Goal: Task Accomplishment & Management: Complete application form

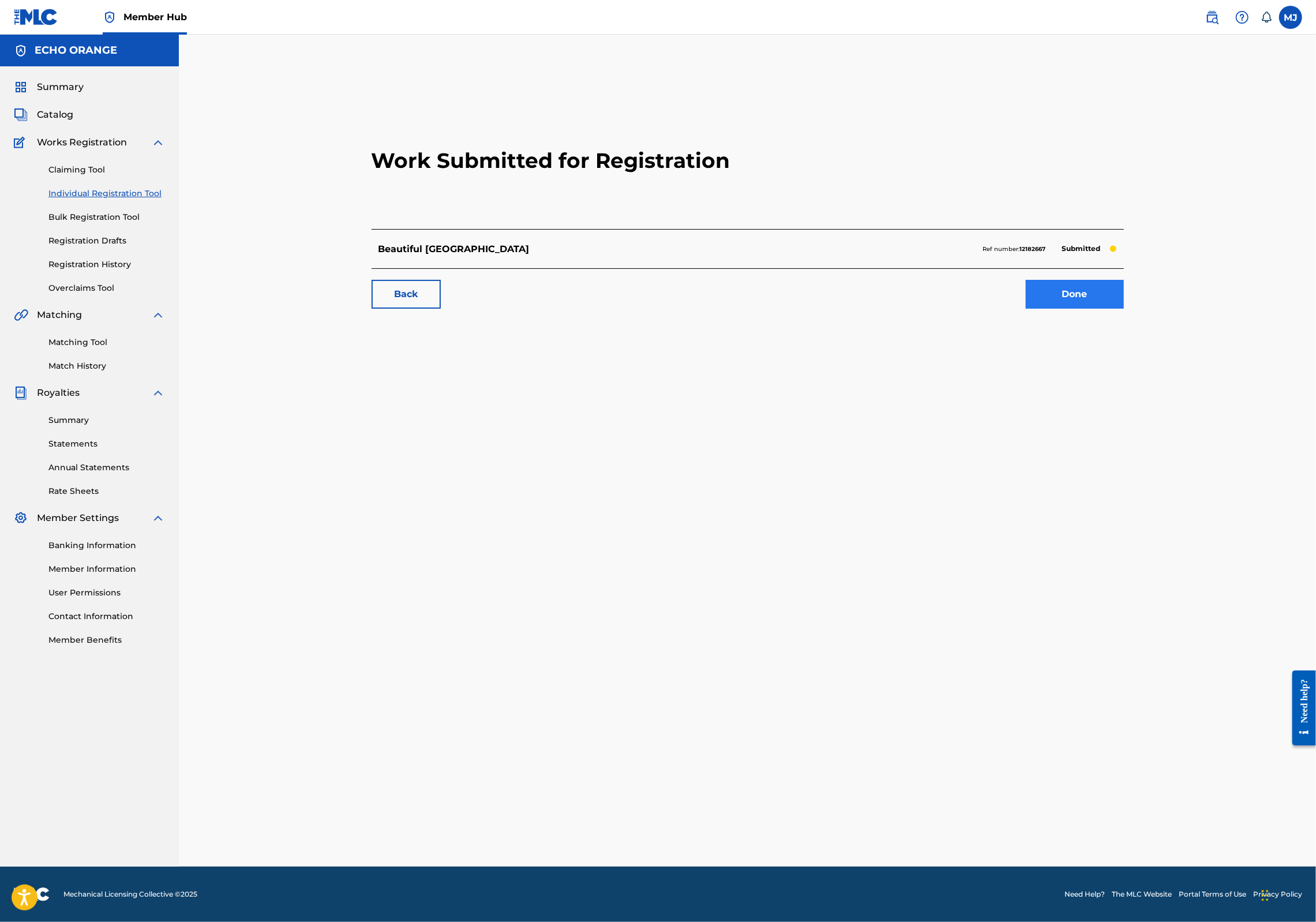
click at [1124, 309] on link "Done" at bounding box center [1075, 294] width 98 height 29
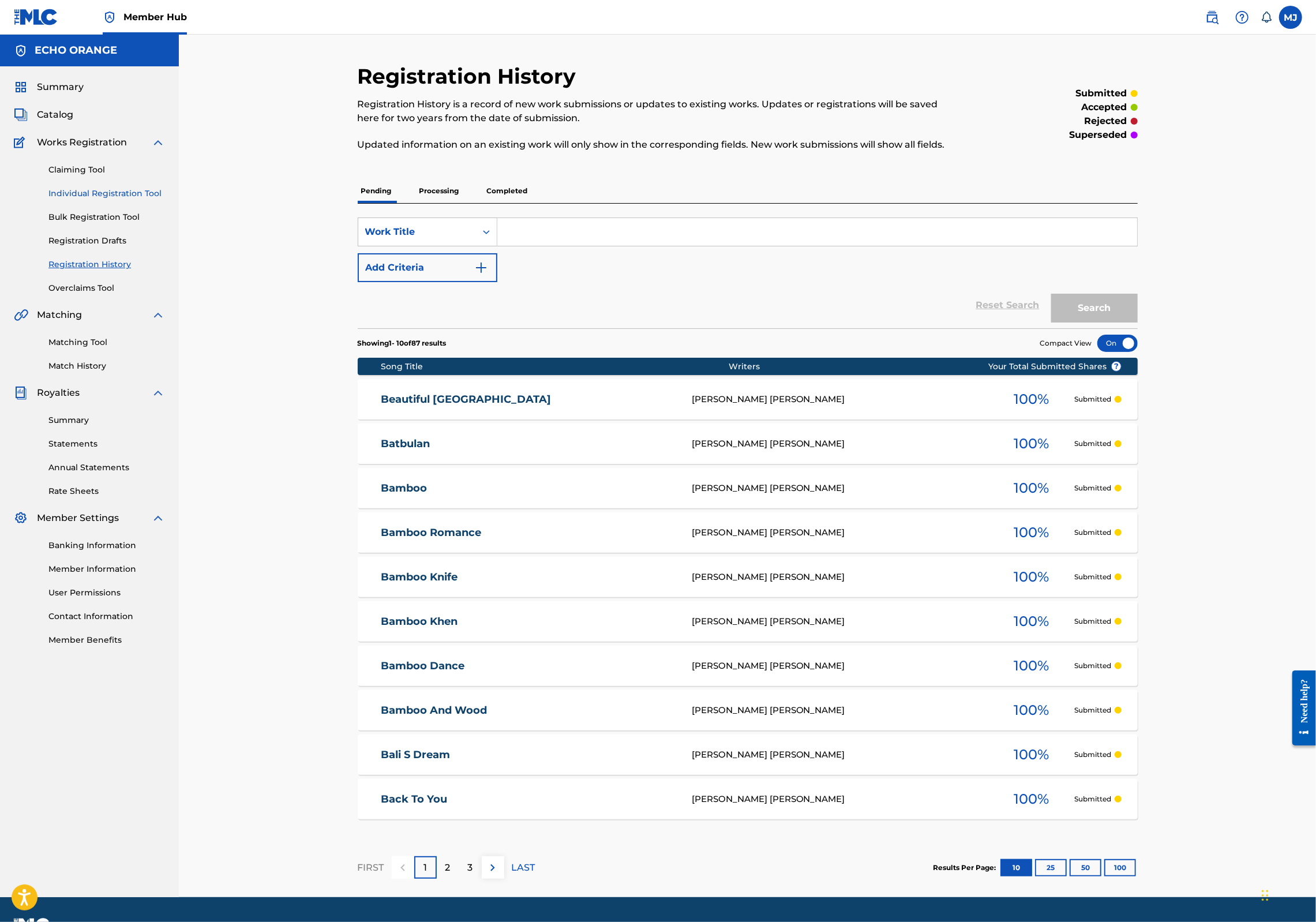
click at [135, 199] on link "Individual Registration Tool" at bounding box center [107, 193] width 117 height 12
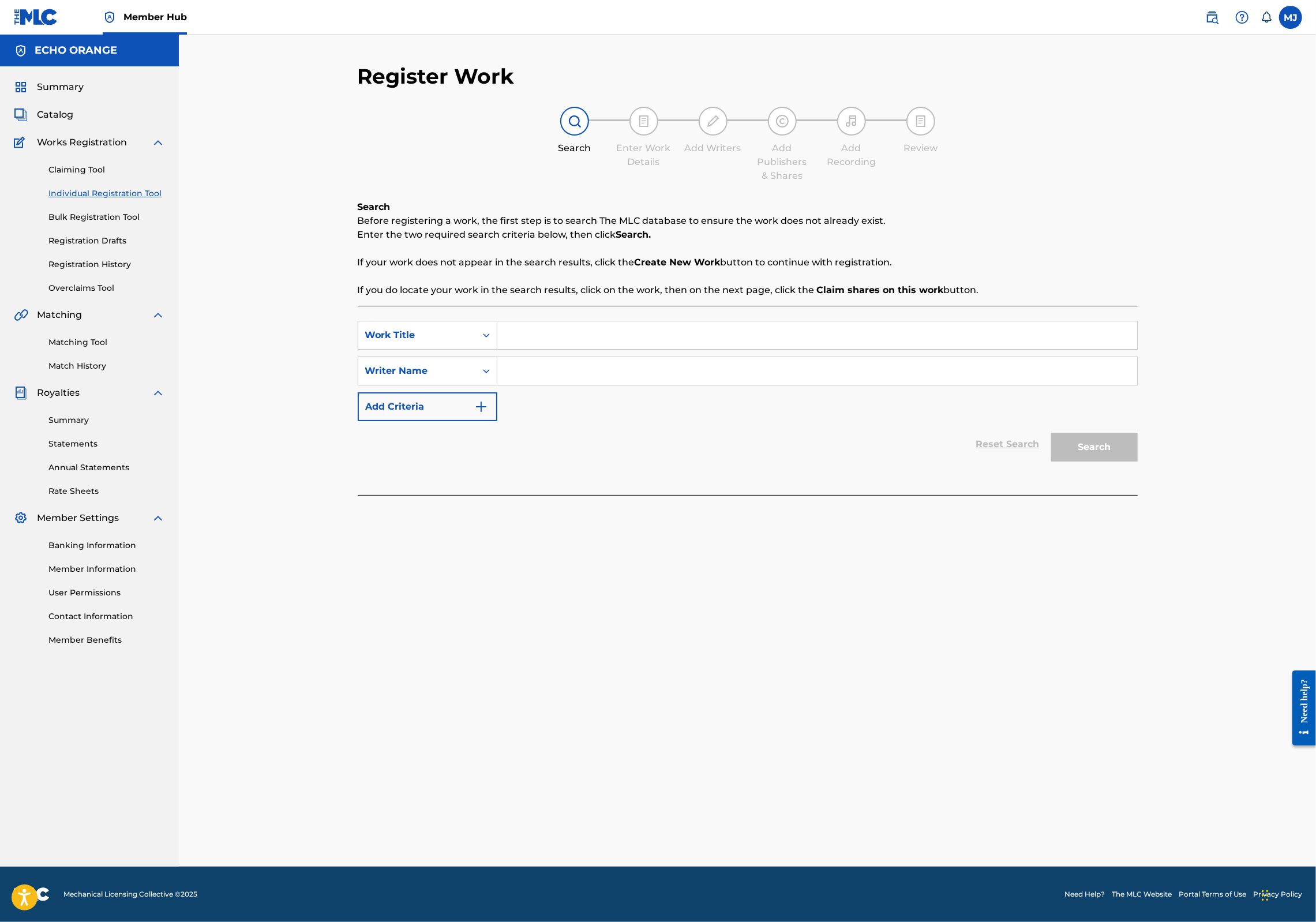
click at [688, 349] on input "Search Form" at bounding box center [817, 335] width 640 height 28
type input "Beautiful Turquoise"
paste input "[PERSON_NAME]"
type input "[PERSON_NAME]"
click at [1138, 462] on button "Search" at bounding box center [1094, 447] width 86 height 29
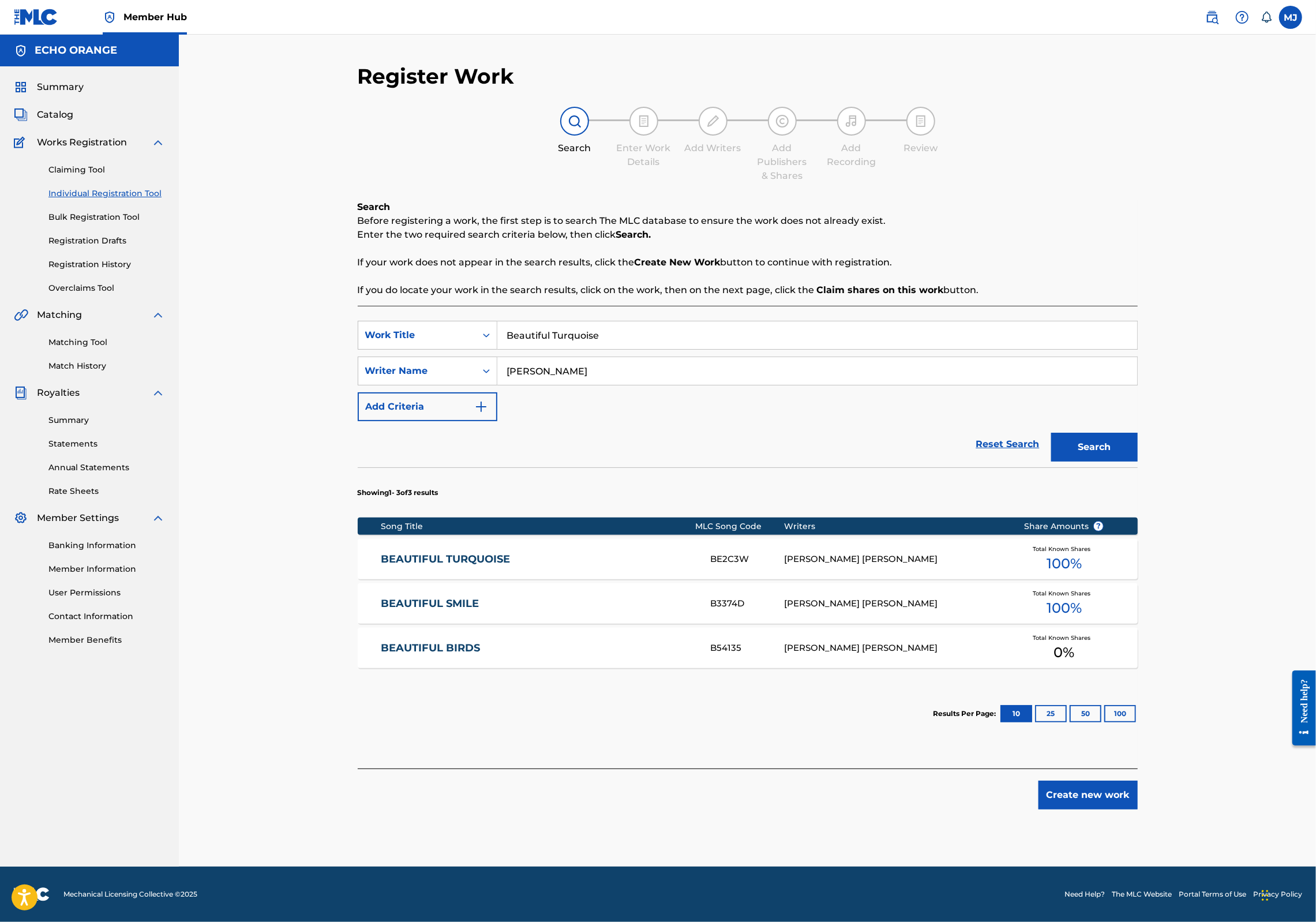
click at [425, 566] on link "BEAUTIFUL TURQUOISE" at bounding box center [537, 559] width 314 height 13
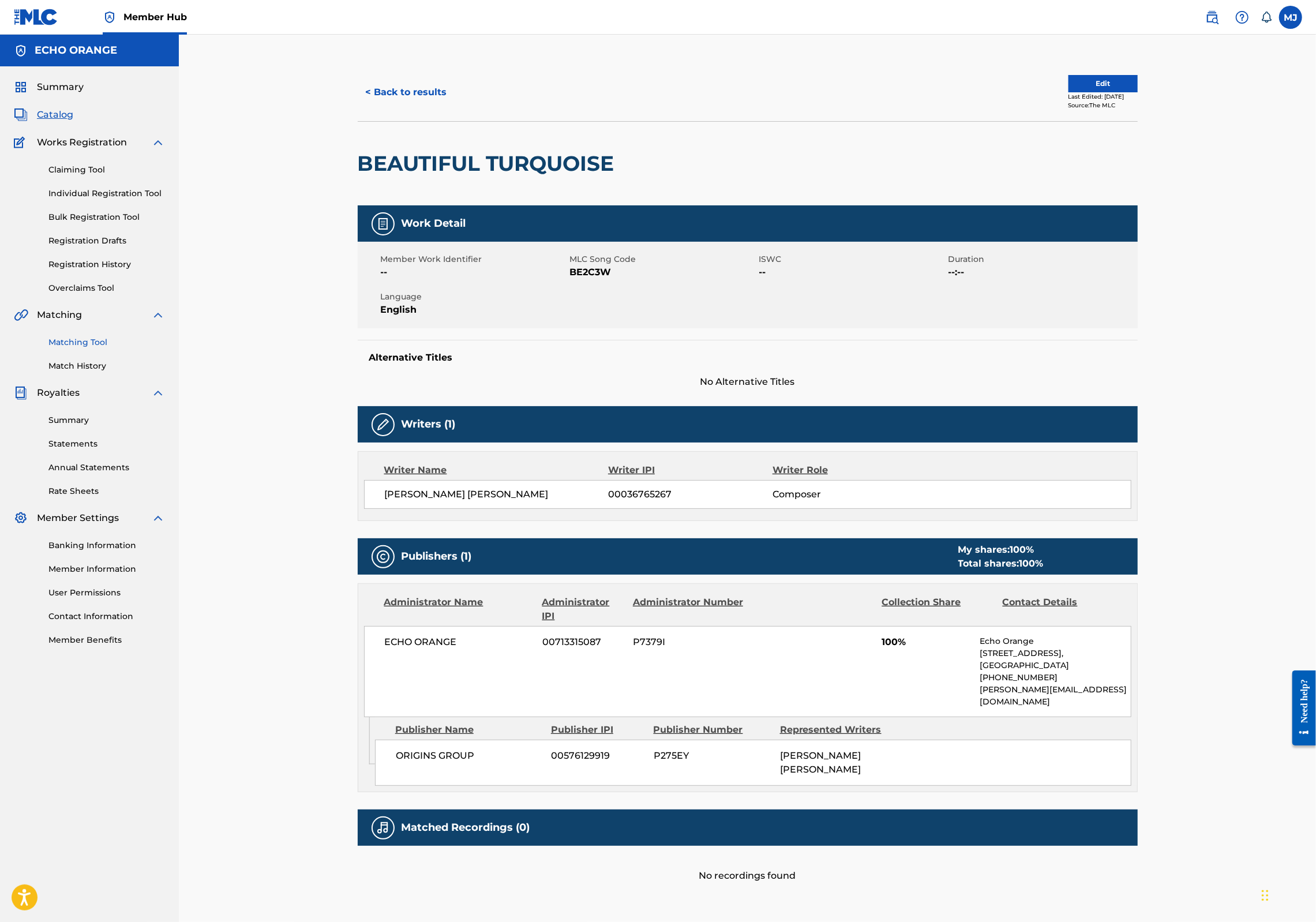
click at [79, 348] on link "Matching Tool" at bounding box center [107, 342] width 117 height 12
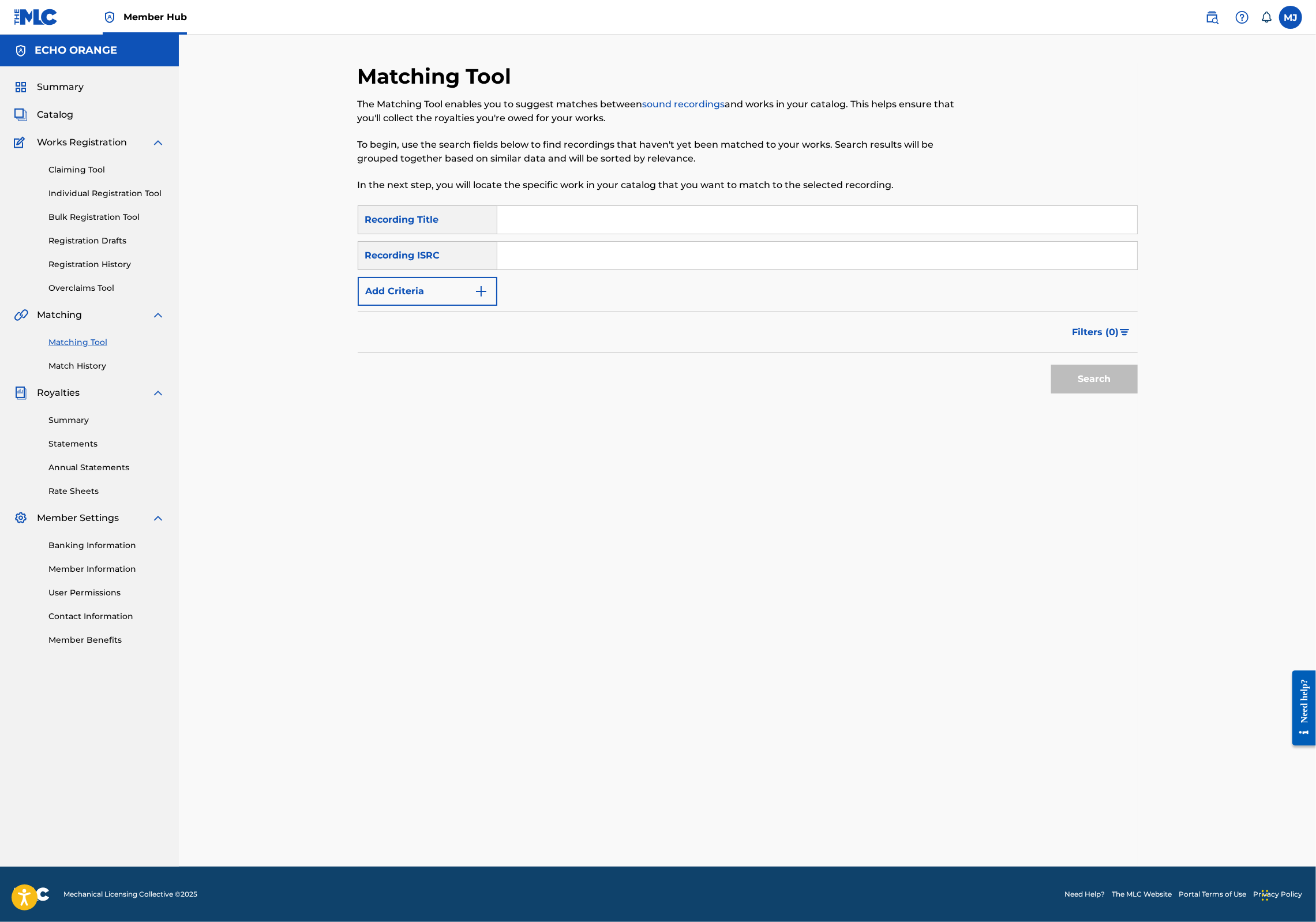
click at [573, 234] on input "Search Form" at bounding box center [817, 220] width 640 height 28
click at [384, 305] on button "Add Criteria" at bounding box center [427, 291] width 140 height 29
click at [518, 234] on input "Search Form" at bounding box center [817, 220] width 640 height 28
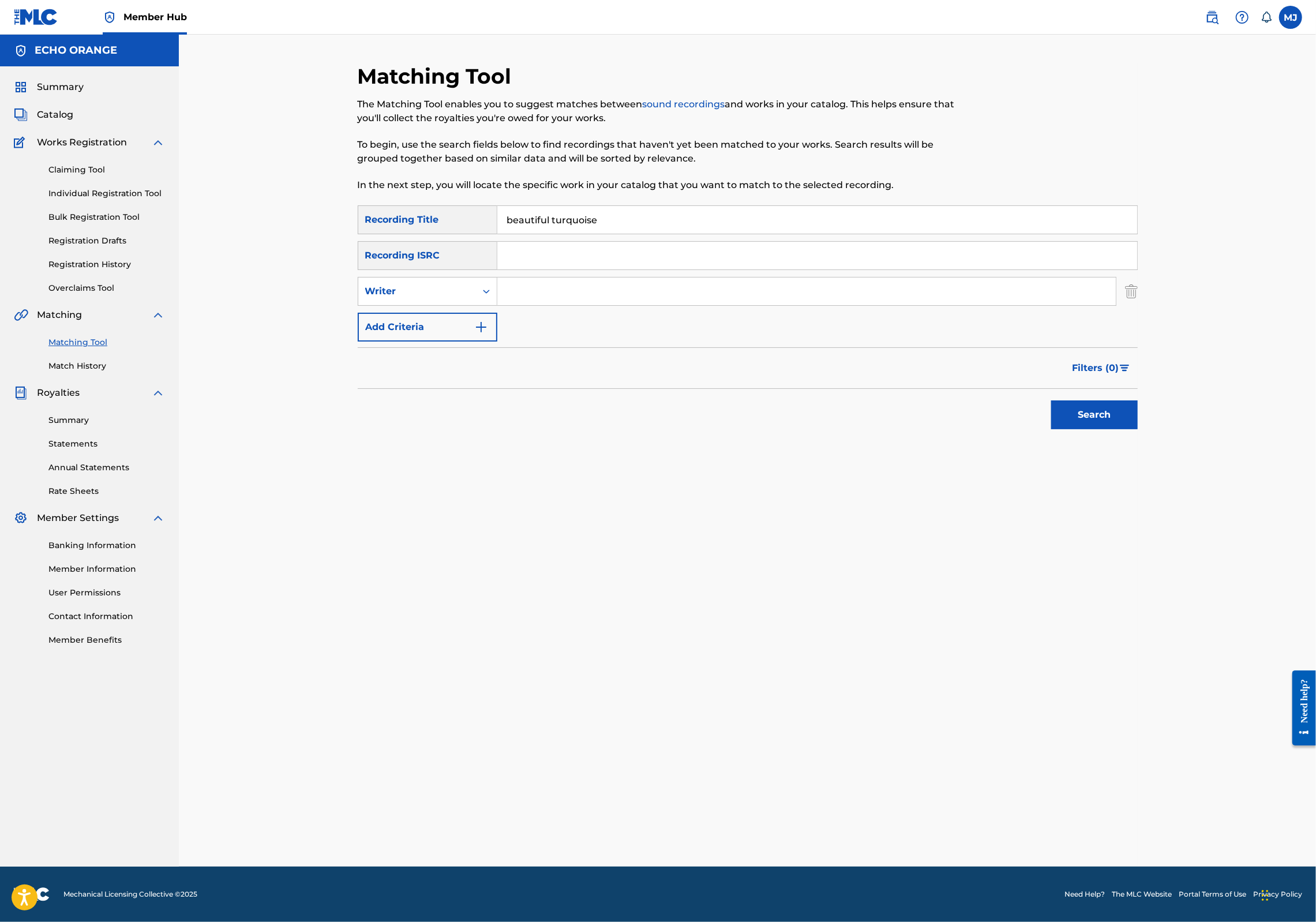
type input "beautiful turquoise"
paste input "[PERSON_NAME]"
type input "[PERSON_NAME]"
click at [1138, 429] on button "Search" at bounding box center [1094, 414] width 86 height 29
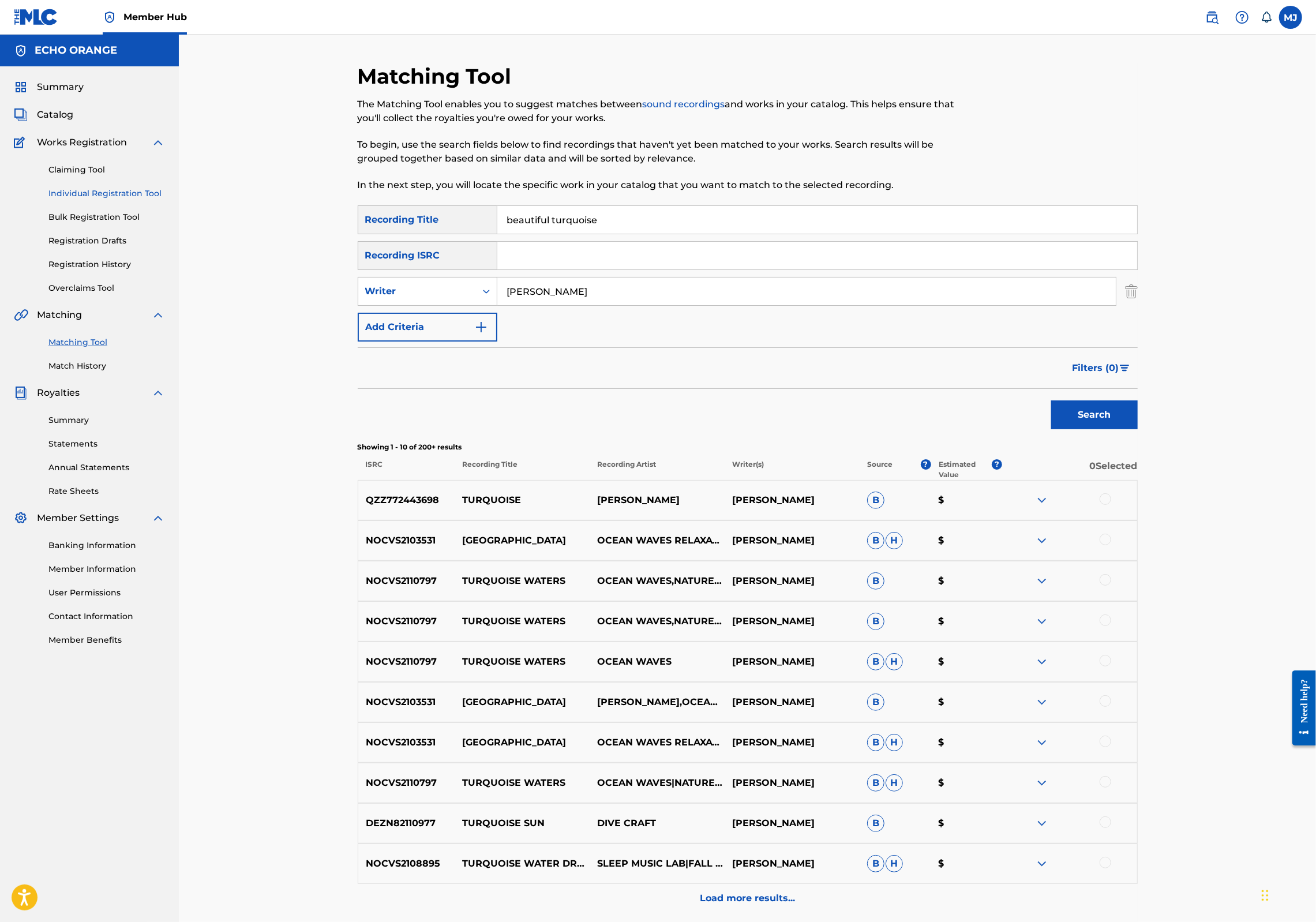
click at [149, 199] on link "Individual Registration Tool" at bounding box center [107, 193] width 117 height 12
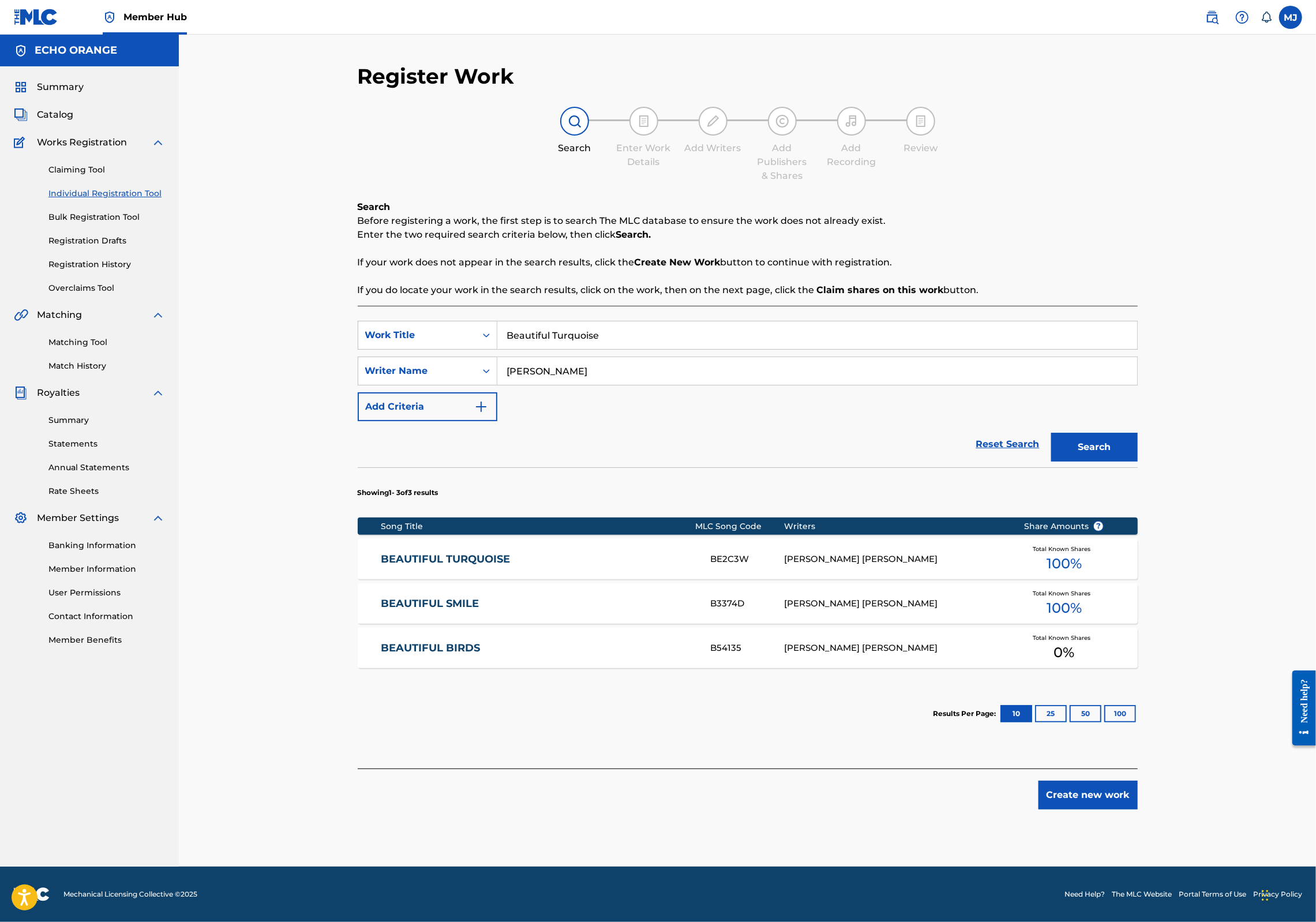
click at [546, 349] on input "Beautiful Turquoise" at bounding box center [817, 335] width 640 height 28
click at [600, 349] on input "Beautiful Turquoise" at bounding box center [817, 335] width 640 height 28
type input "Beauty and Beyond"
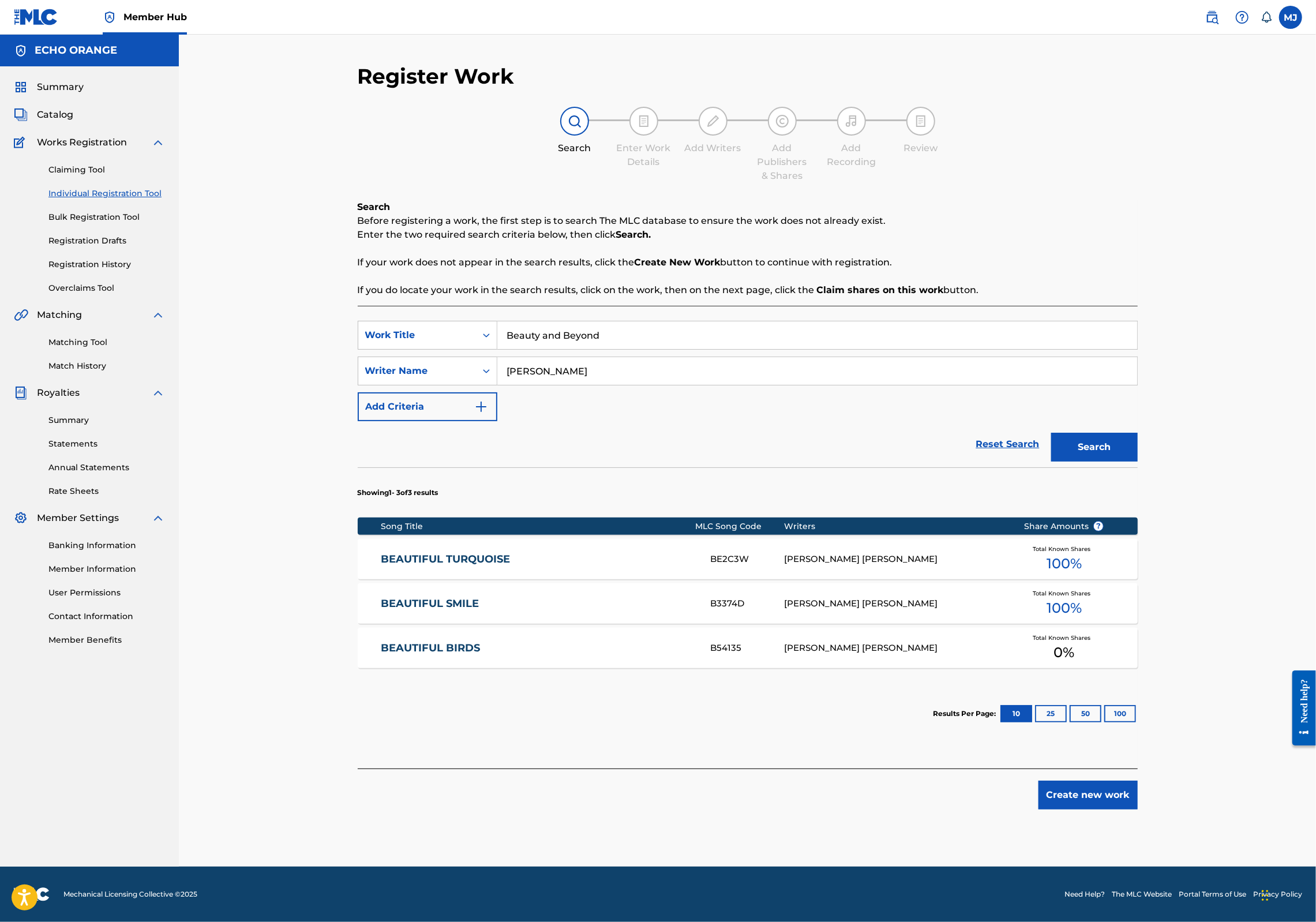
type input "[PERSON_NAME]"
click at [1138, 462] on button "Search" at bounding box center [1094, 447] width 86 height 29
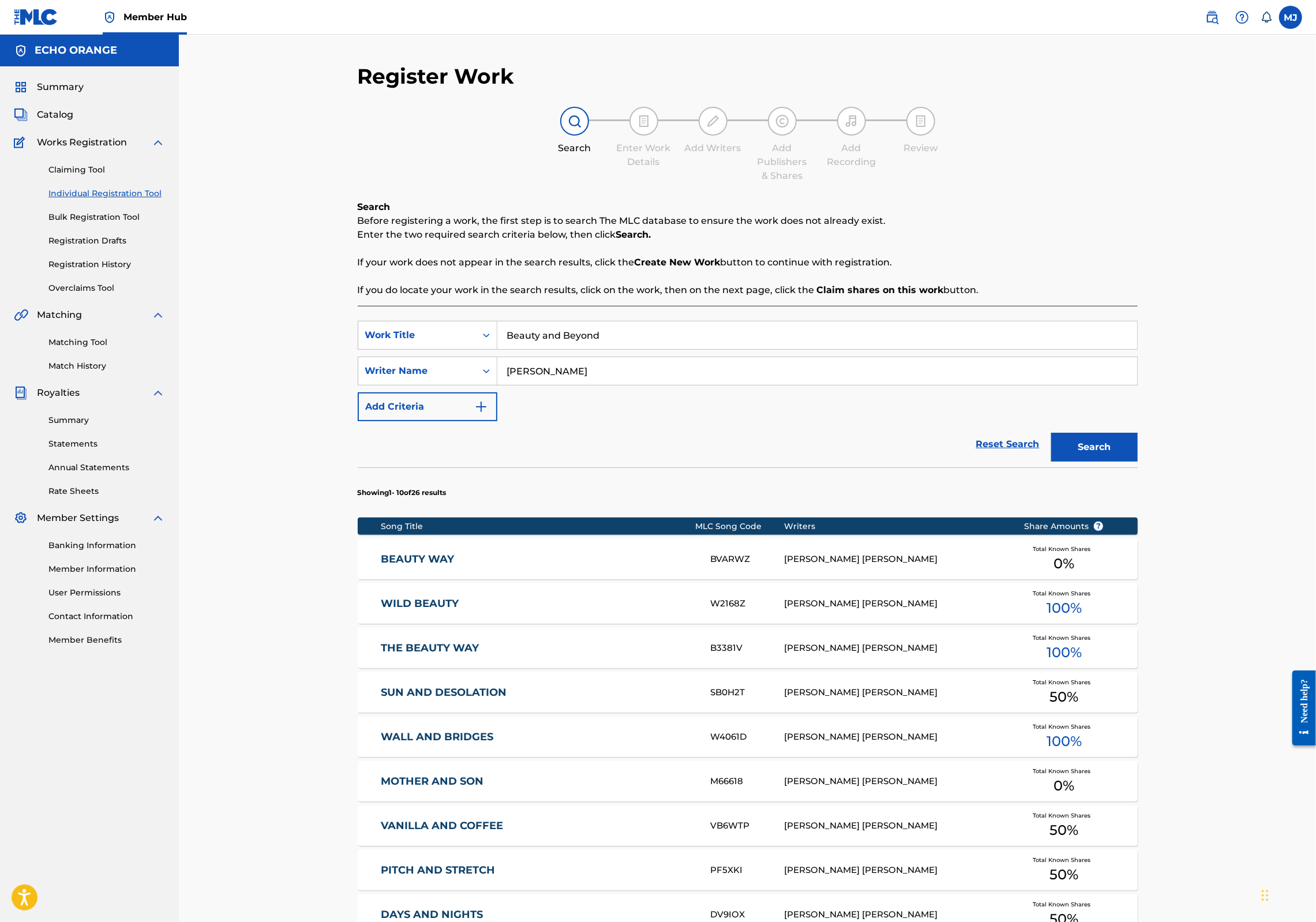
scroll to position [358, 0]
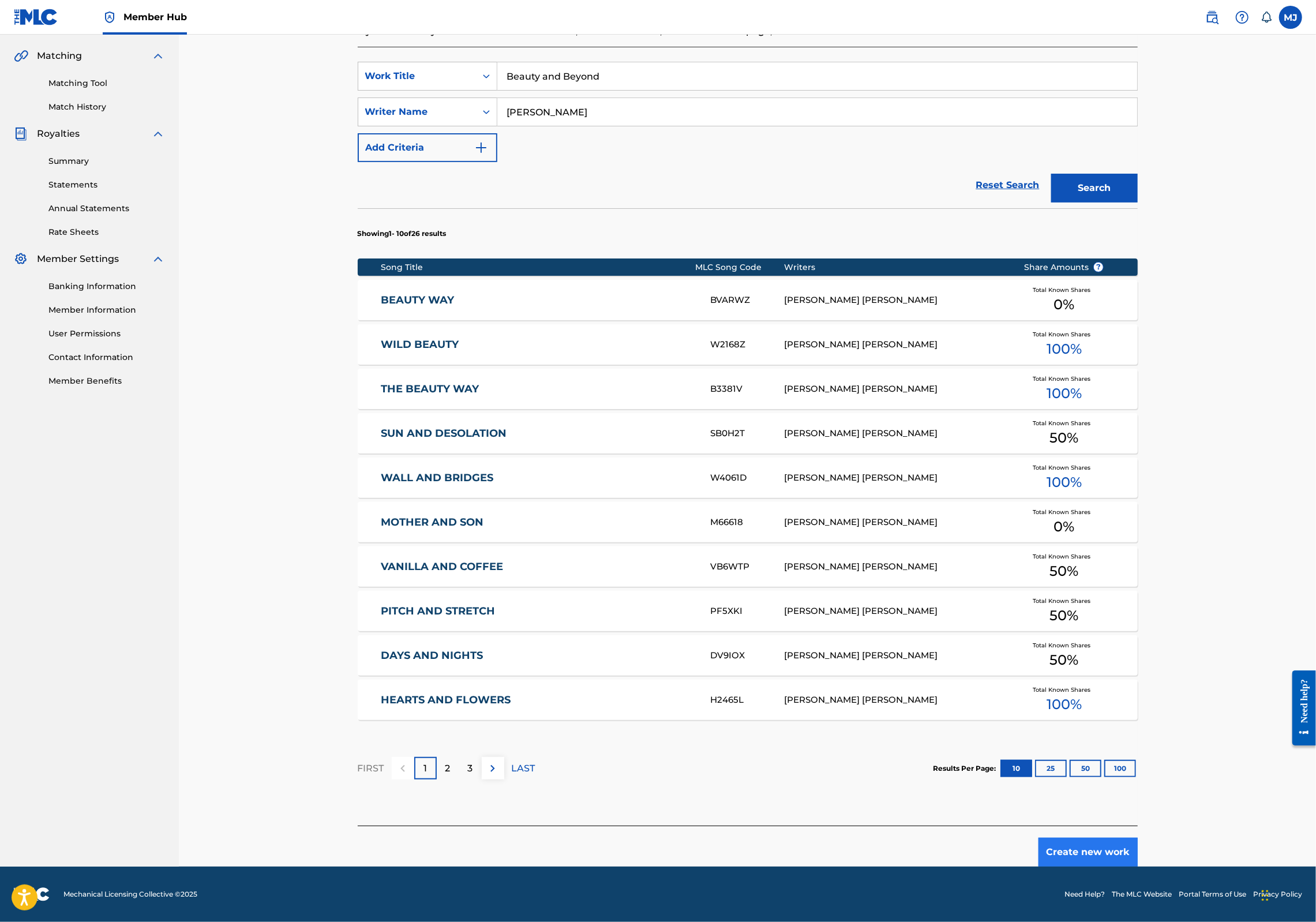
click at [1138, 837] on button "Create new work" at bounding box center [1088, 851] width 100 height 29
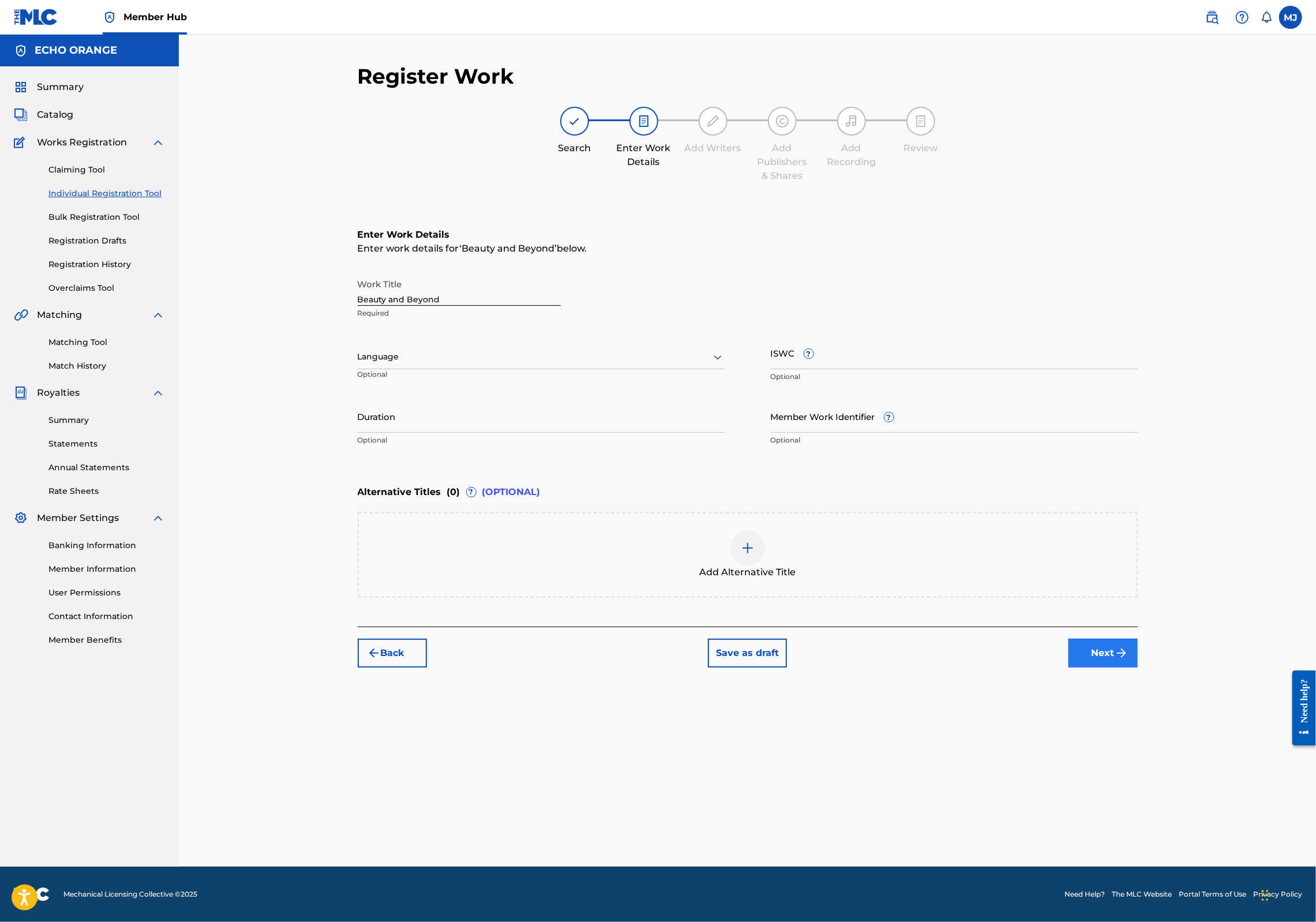
click at [1138, 668] on button "Next" at bounding box center [1104, 653] width 69 height 29
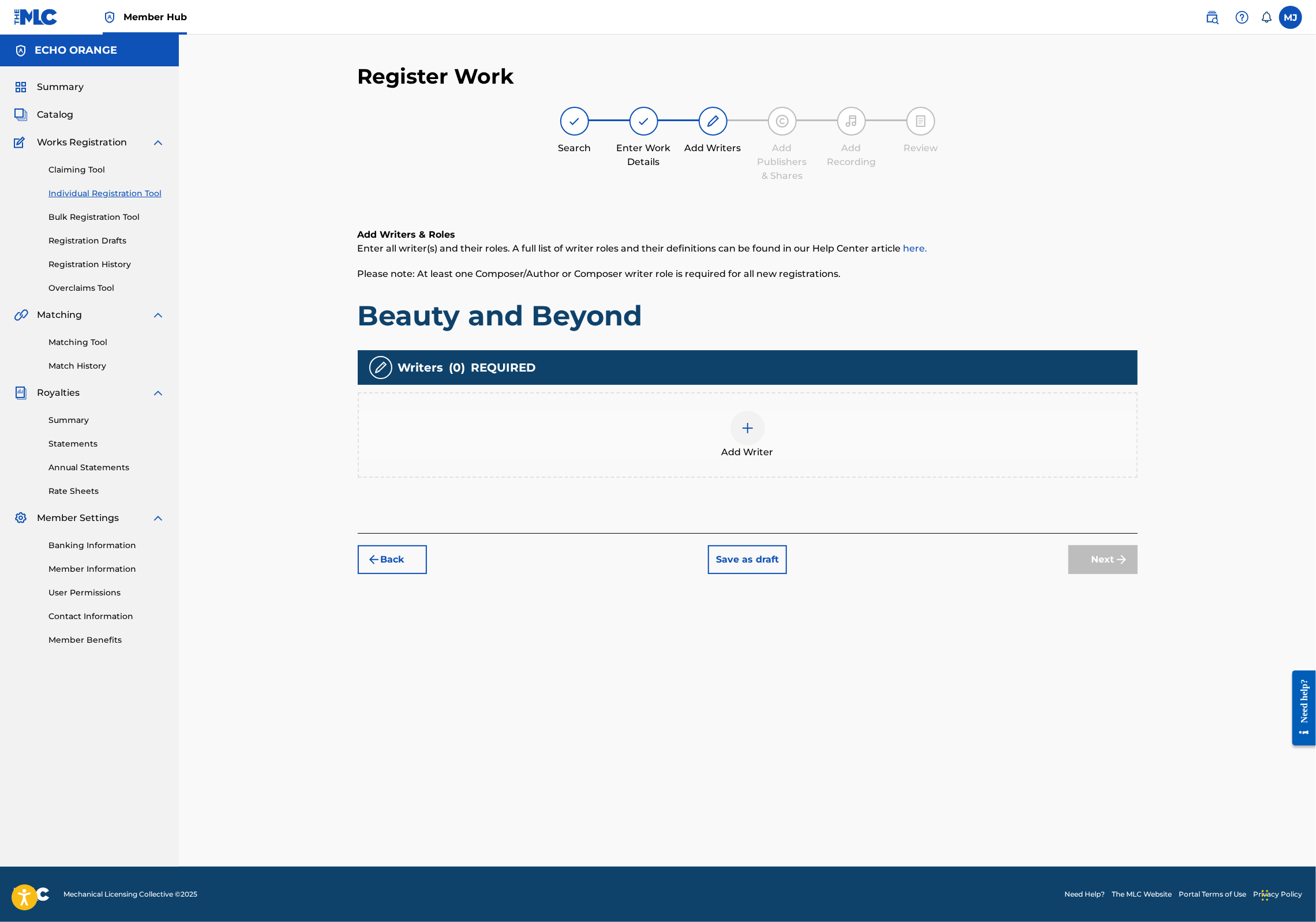
click at [733, 459] on div "Add Writer" at bounding box center [748, 435] width 778 height 49
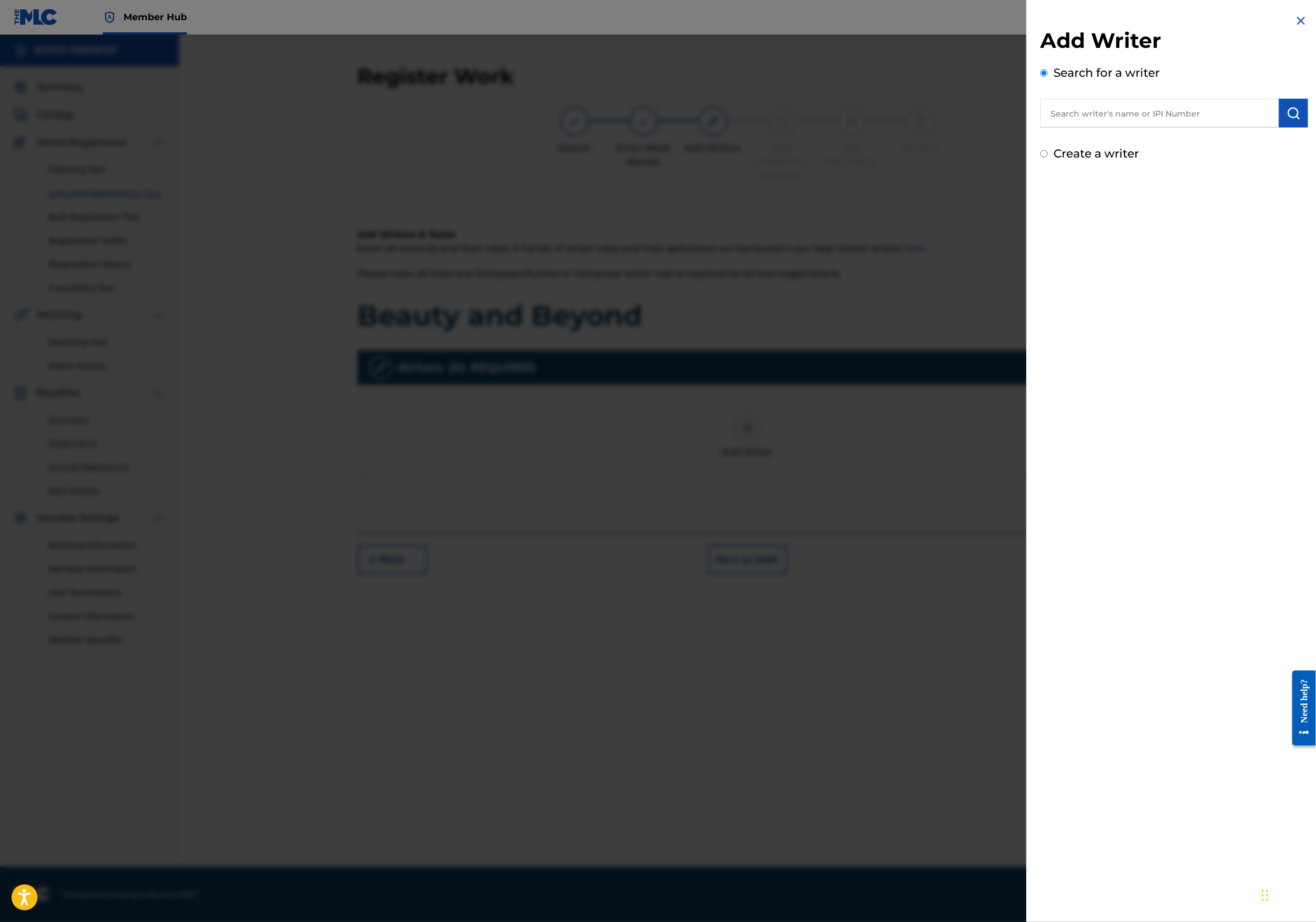
click at [1138, 127] on input "text" at bounding box center [1160, 113] width 239 height 29
paste input "[PERSON_NAME]"
type input "[PERSON_NAME]"
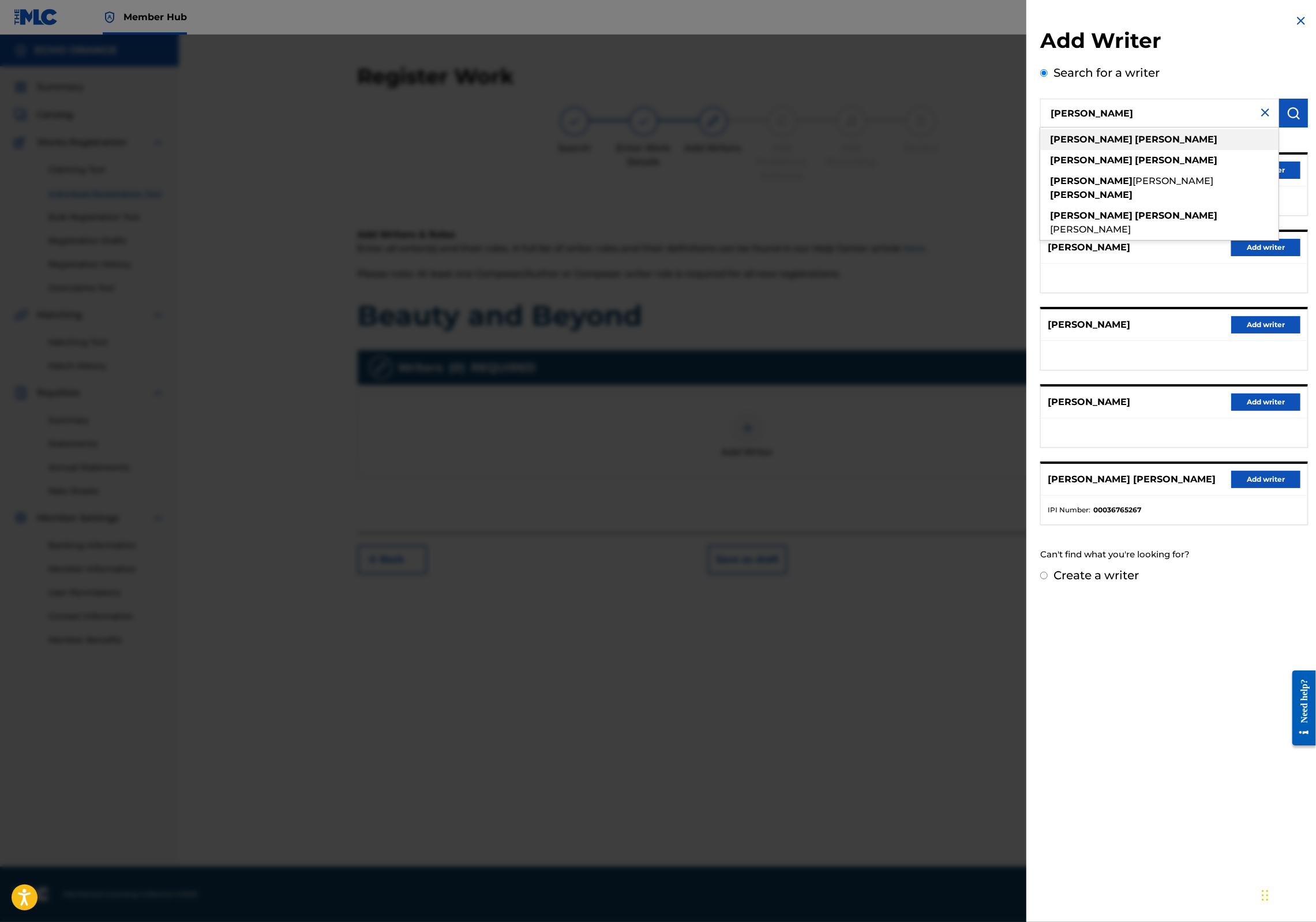
click at [1127, 150] on div "[PERSON_NAME]" at bounding box center [1159, 139] width 238 height 21
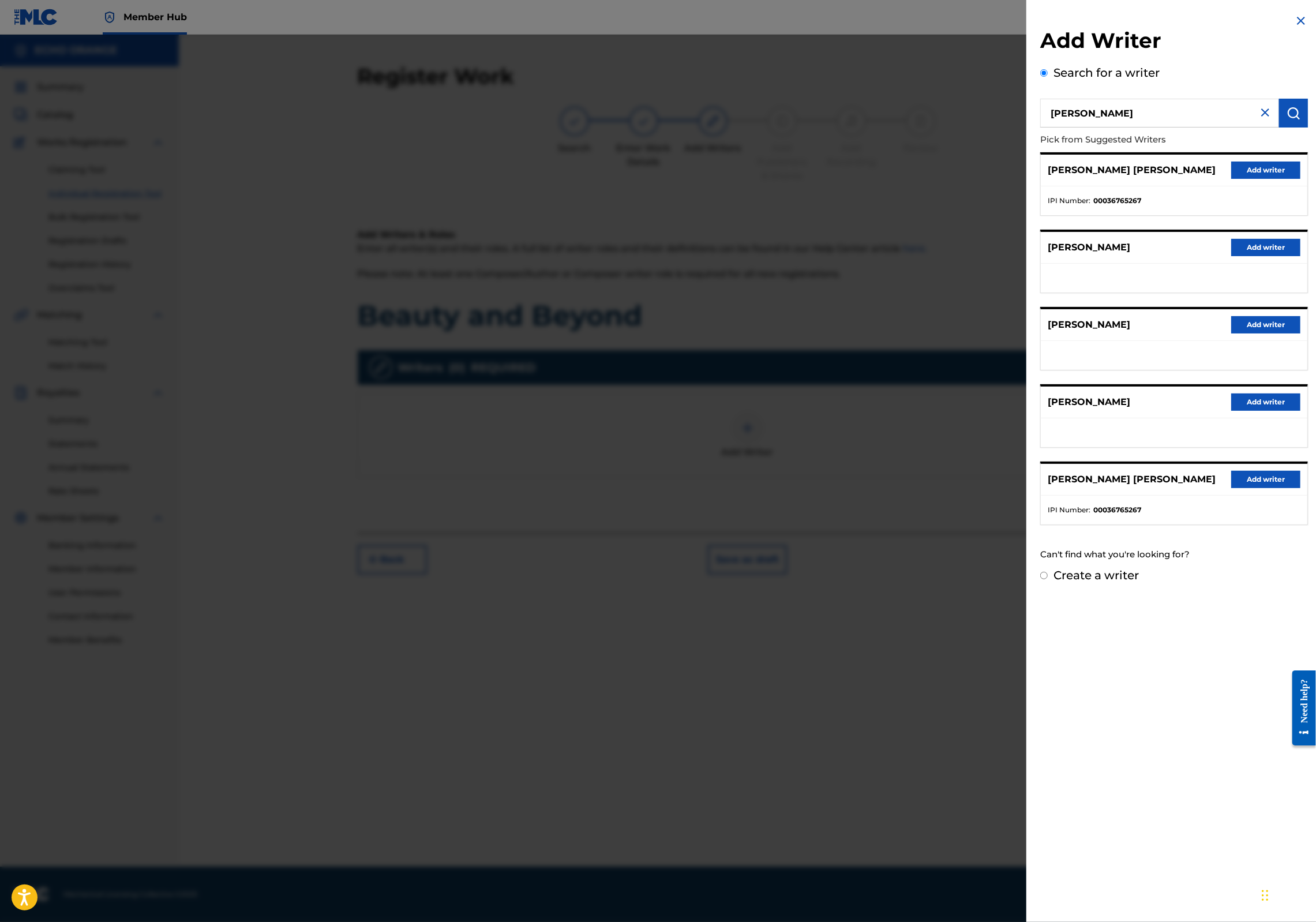
click at [1262, 186] on div "[PERSON_NAME] [PERSON_NAME] Add writer" at bounding box center [1174, 170] width 267 height 32
click at [1259, 179] on button "Add writer" at bounding box center [1266, 170] width 69 height 17
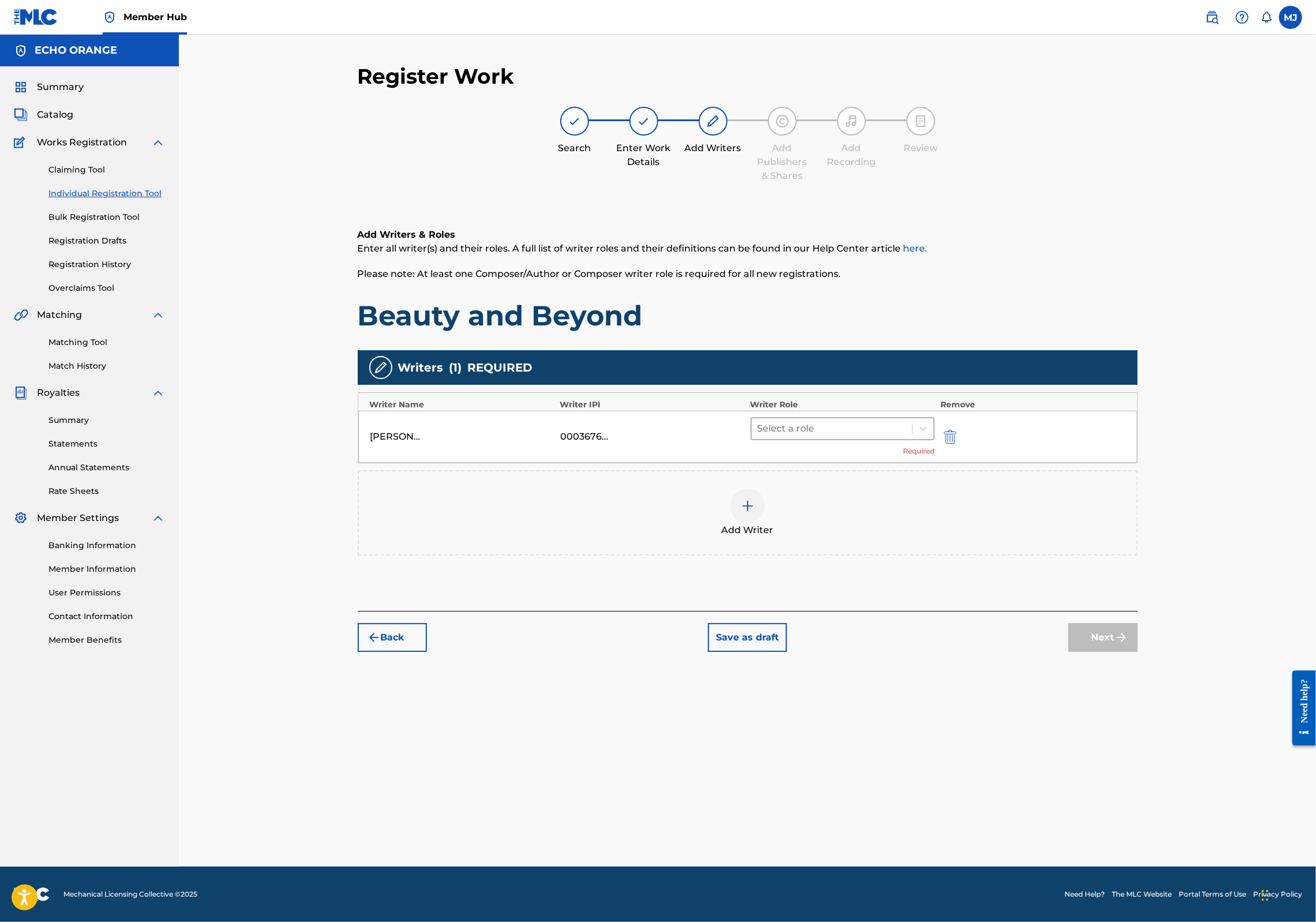
click at [859, 436] on div at bounding box center [832, 429] width 149 height 16
click at [829, 589] on div "Composer" at bounding box center [880, 595] width 222 height 23
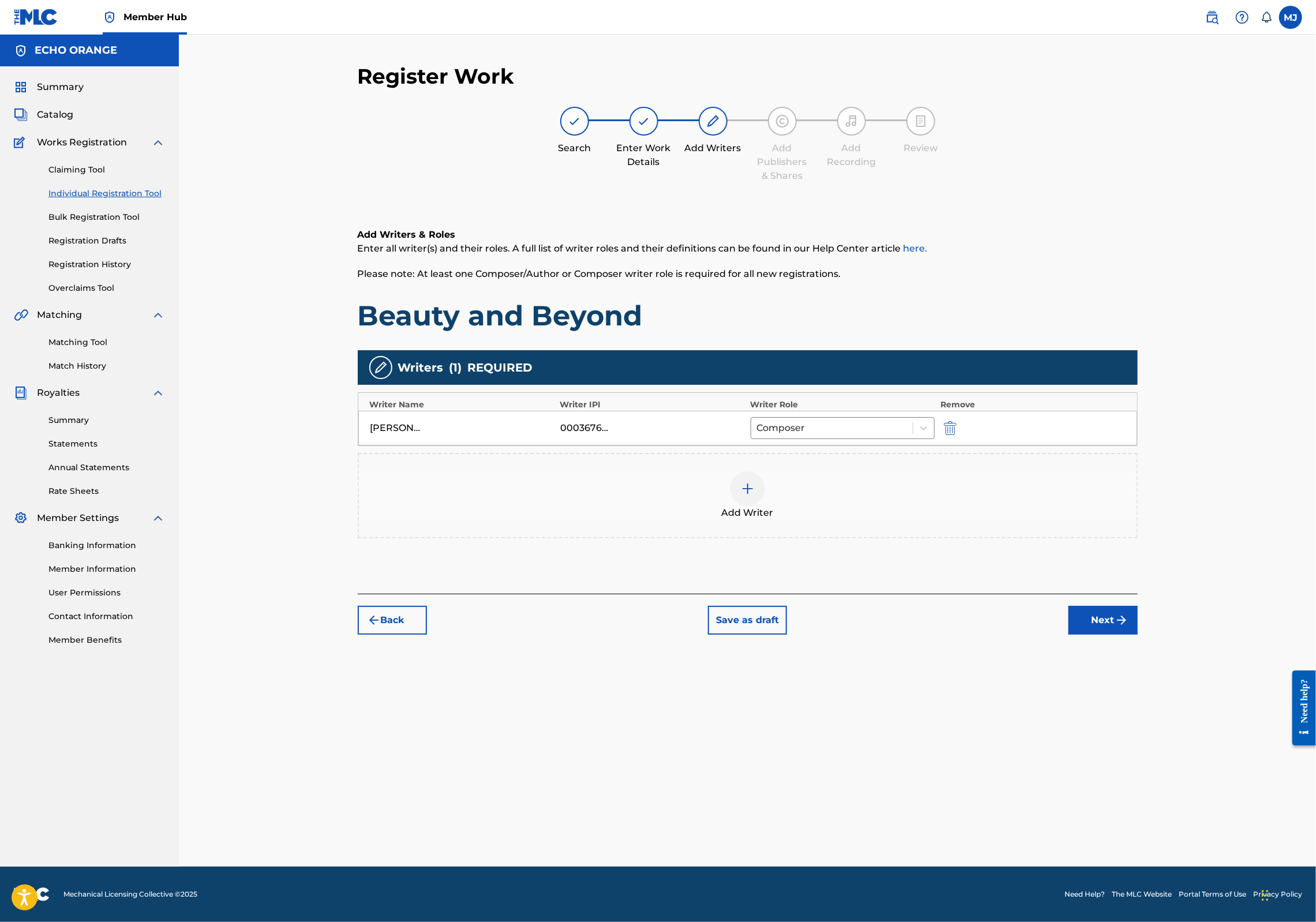
click at [1138, 635] on button "Next" at bounding box center [1104, 620] width 69 height 29
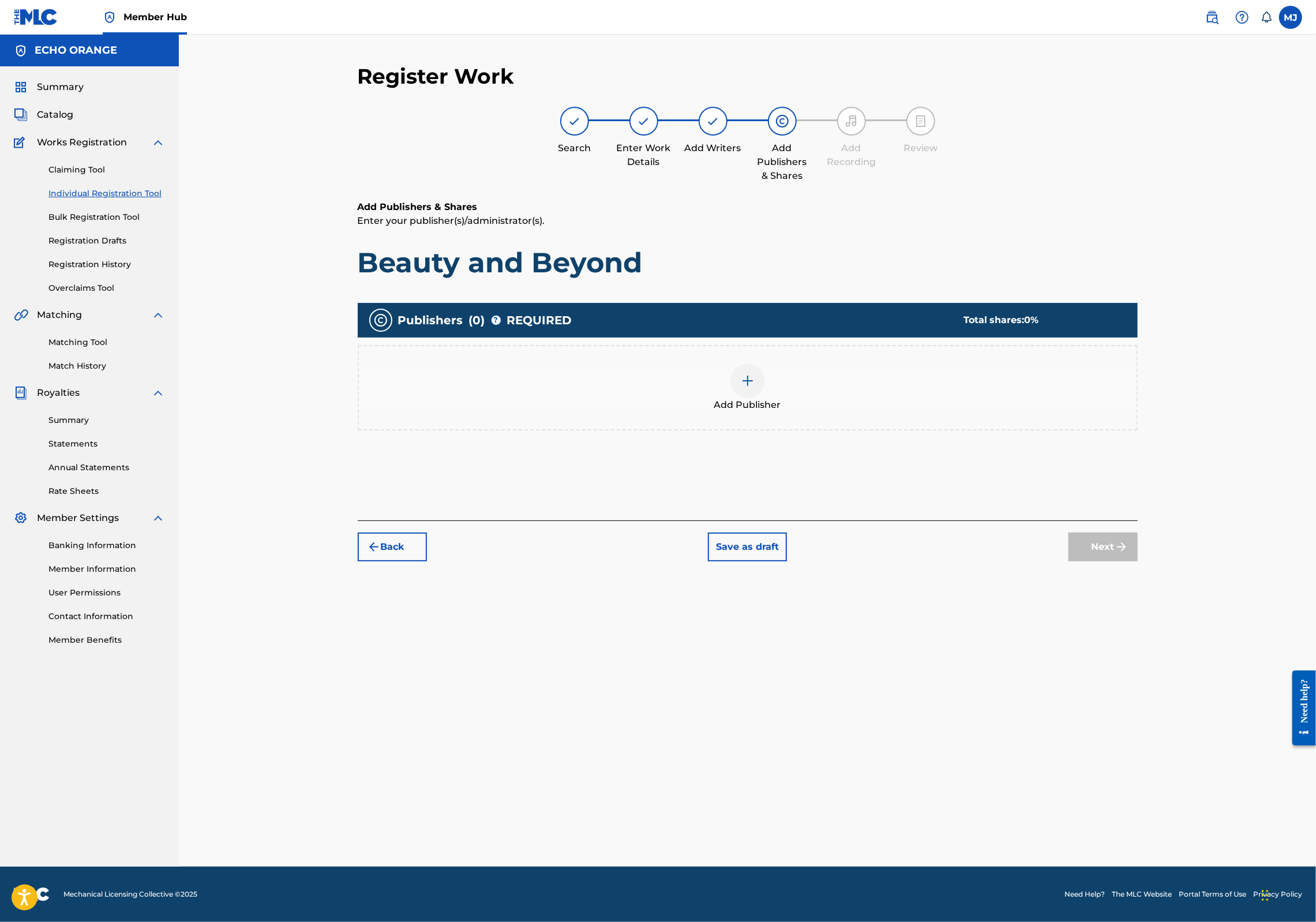
click at [866, 412] on div "Add Publisher" at bounding box center [748, 387] width 778 height 49
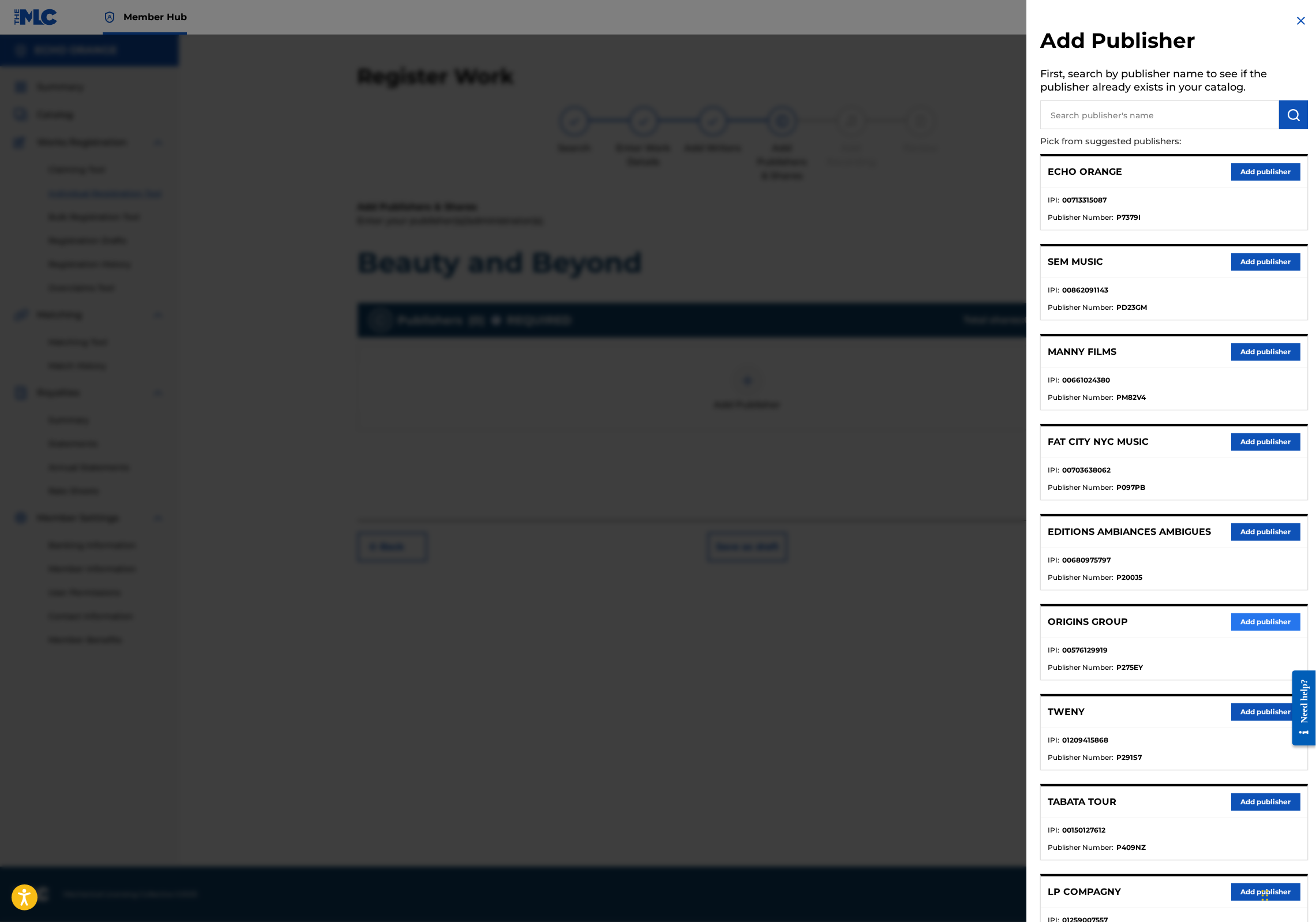
click at [1231, 631] on button "Add publisher" at bounding box center [1266, 622] width 69 height 17
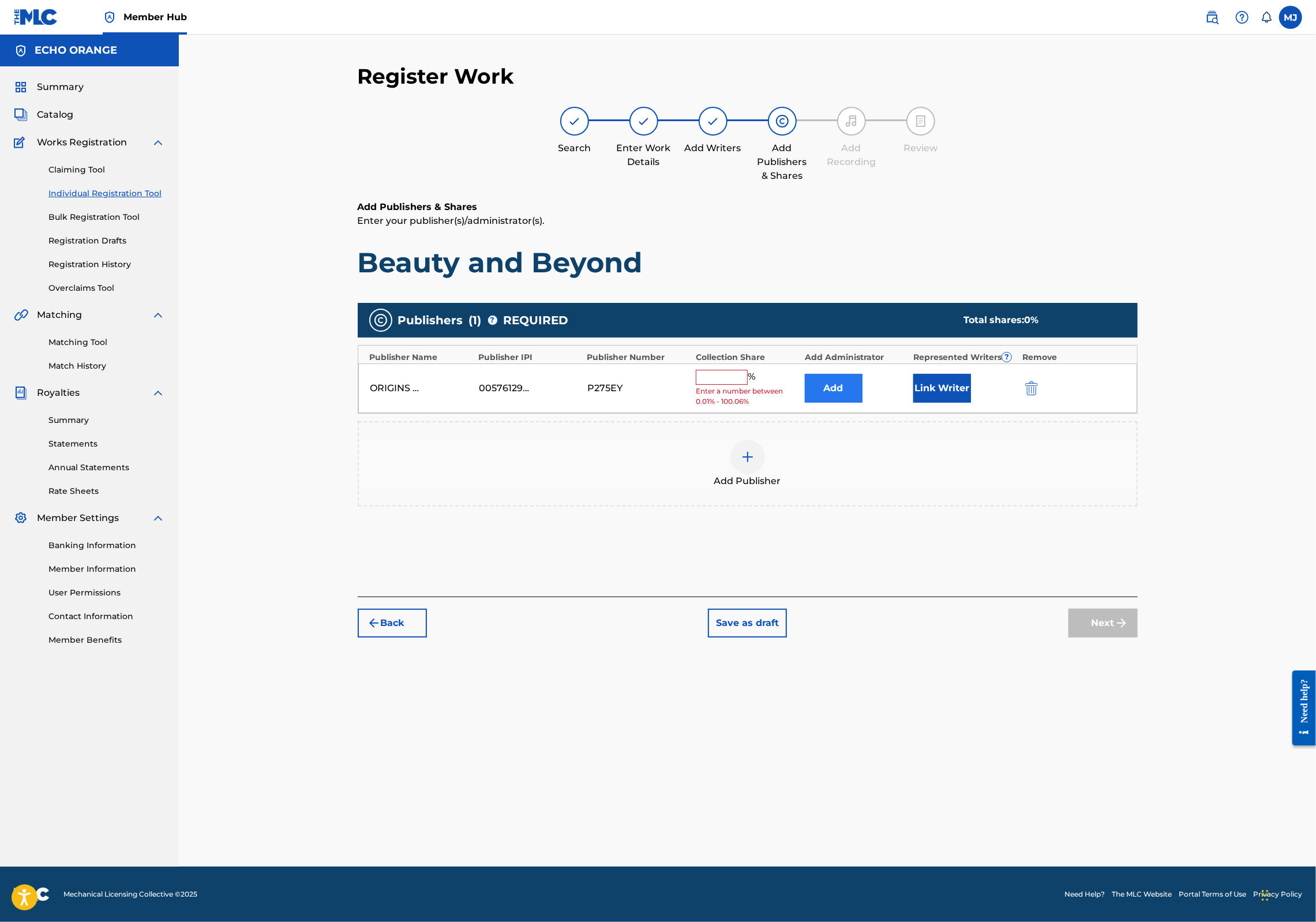
click at [863, 403] on button "Add" at bounding box center [833, 388] width 58 height 29
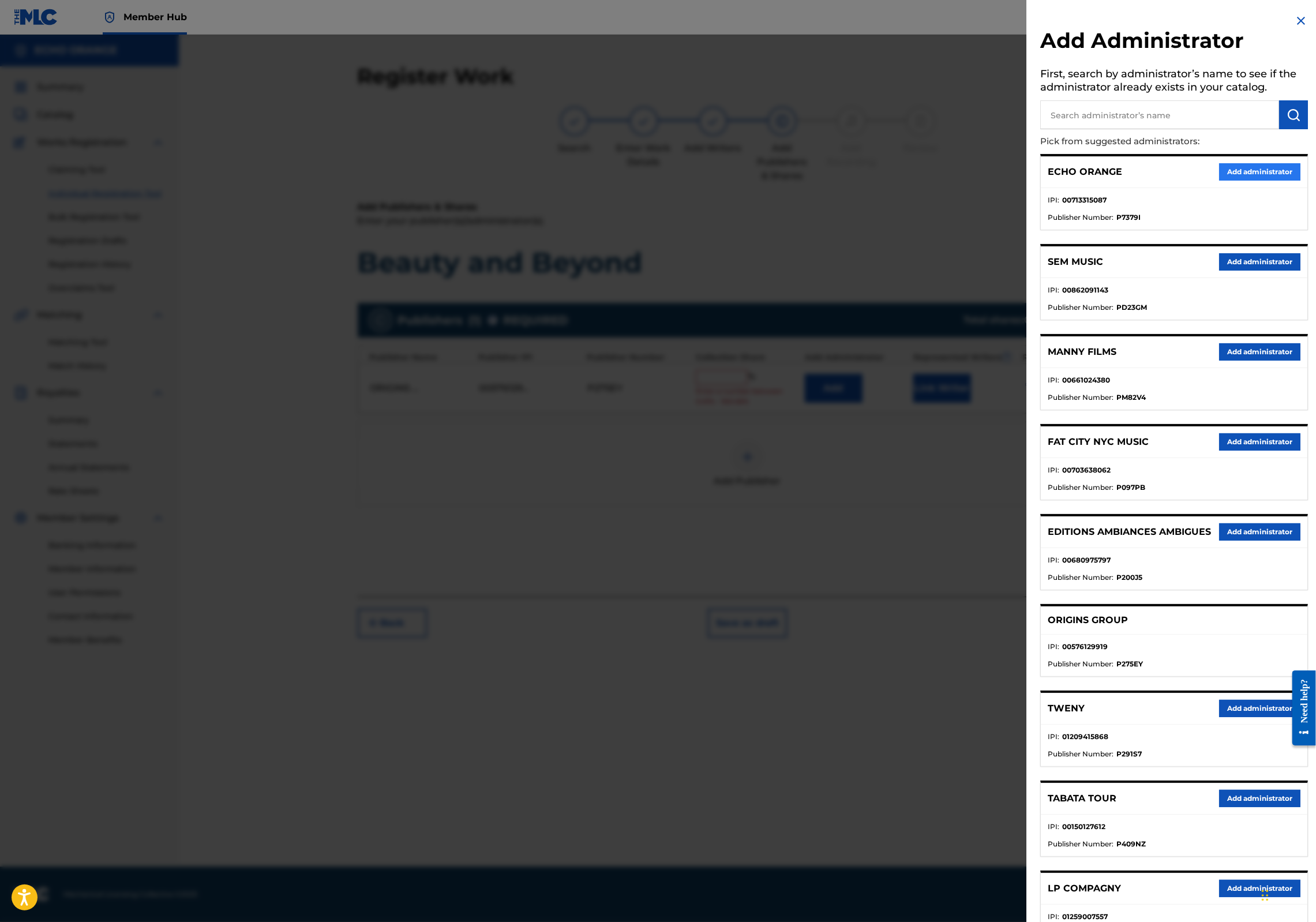
click at [1251, 180] on button "Add administrator" at bounding box center [1260, 171] width 82 height 17
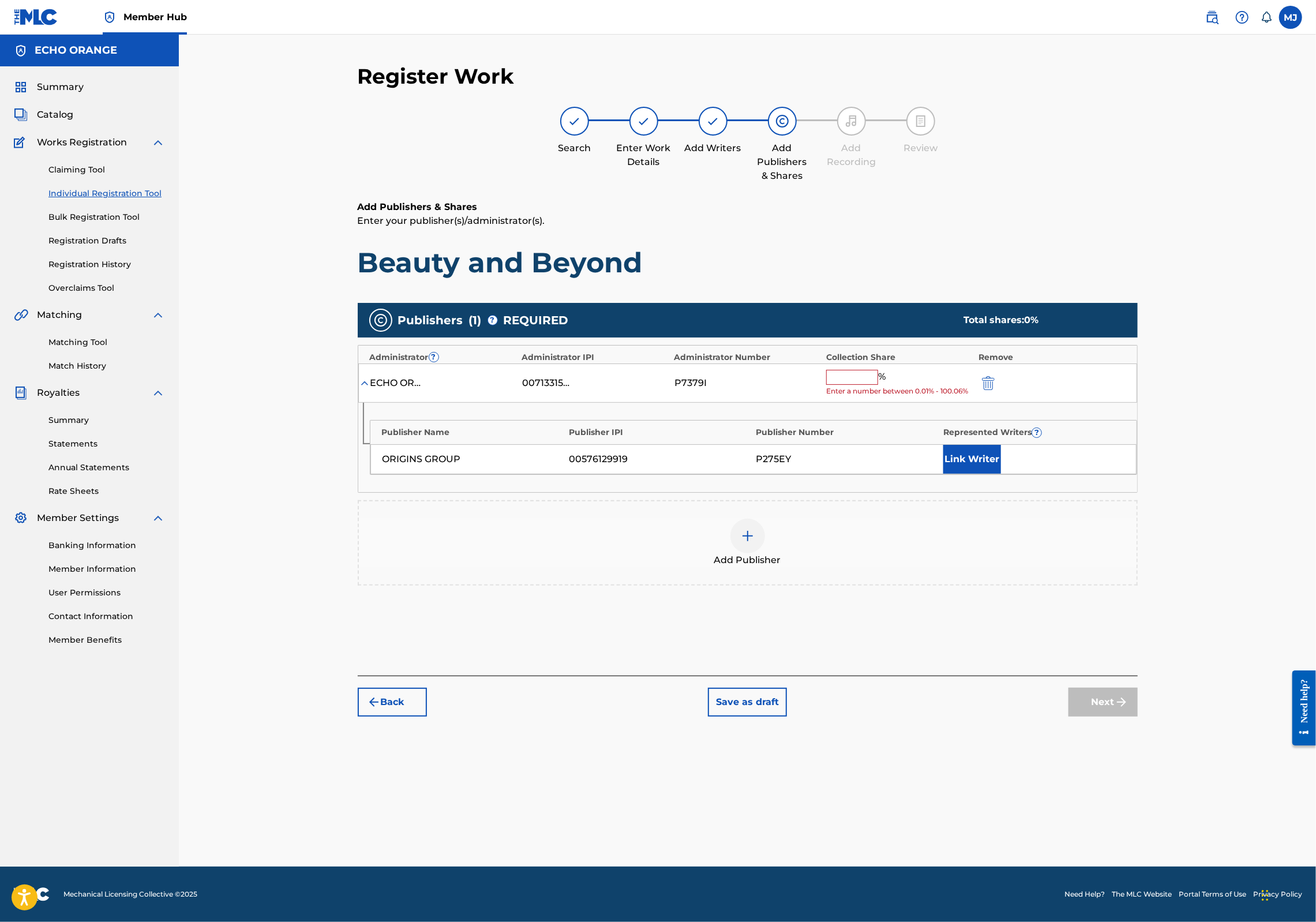
click at [878, 384] on input "text" at bounding box center [852, 377] width 52 height 15
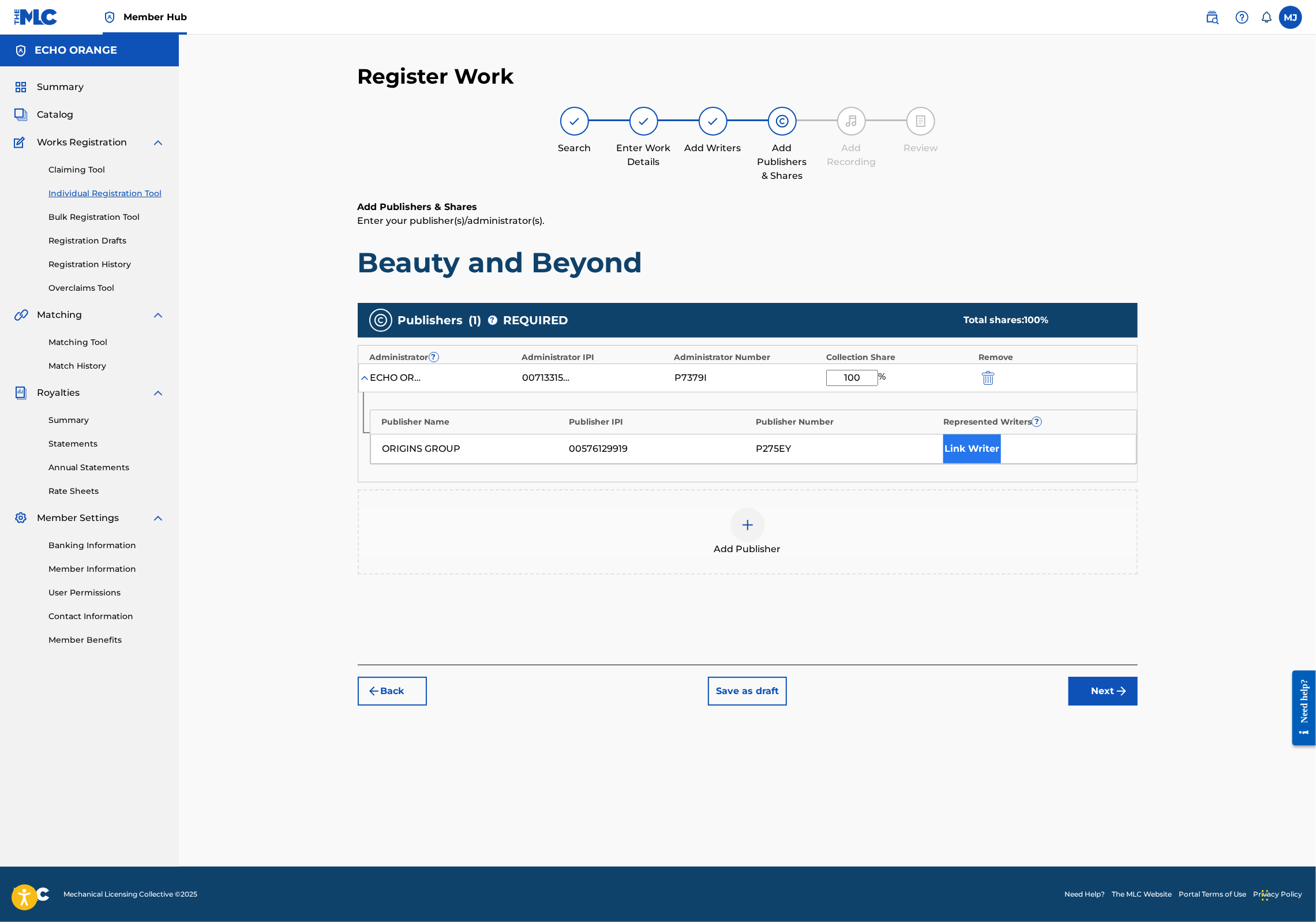
type input "100"
click at [1001, 463] on button "Link Writer" at bounding box center [973, 449] width 58 height 29
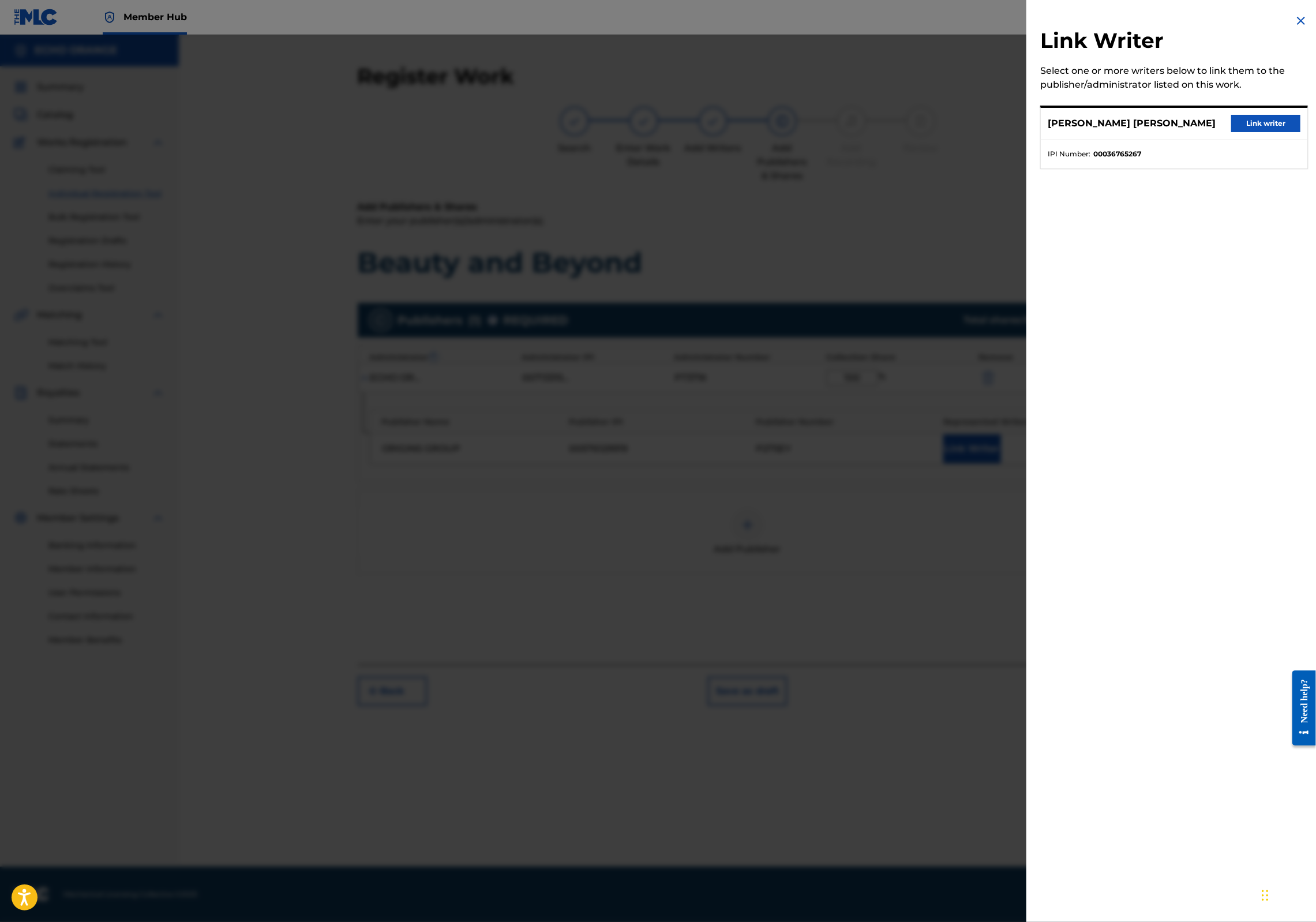
click at [1262, 123] on div "[PERSON_NAME] [PERSON_NAME] Link writer" at bounding box center [1174, 123] width 267 height 32
click at [1261, 132] on button "Link writer" at bounding box center [1266, 123] width 69 height 17
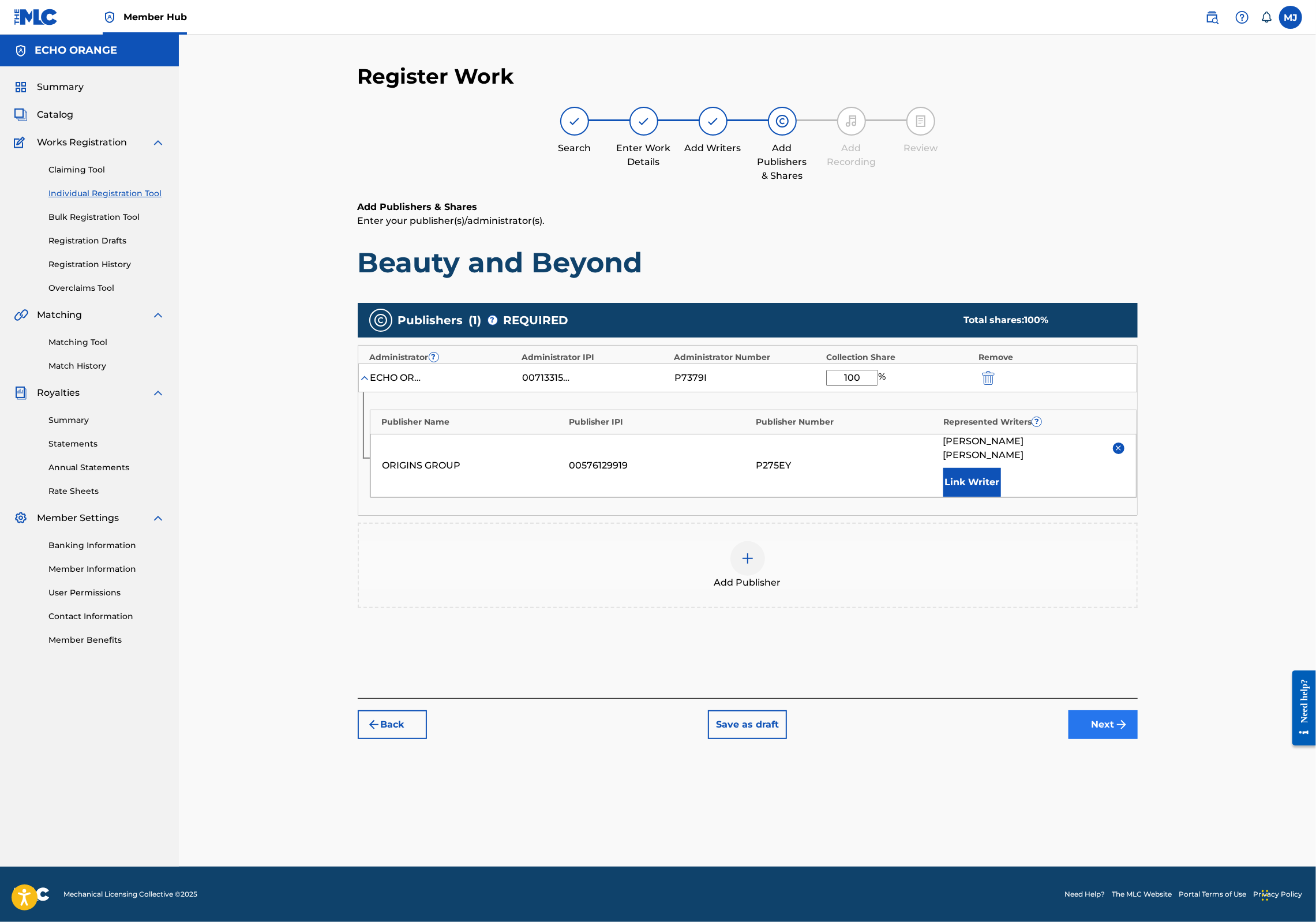
click at [1138, 739] on button "Next" at bounding box center [1104, 724] width 69 height 29
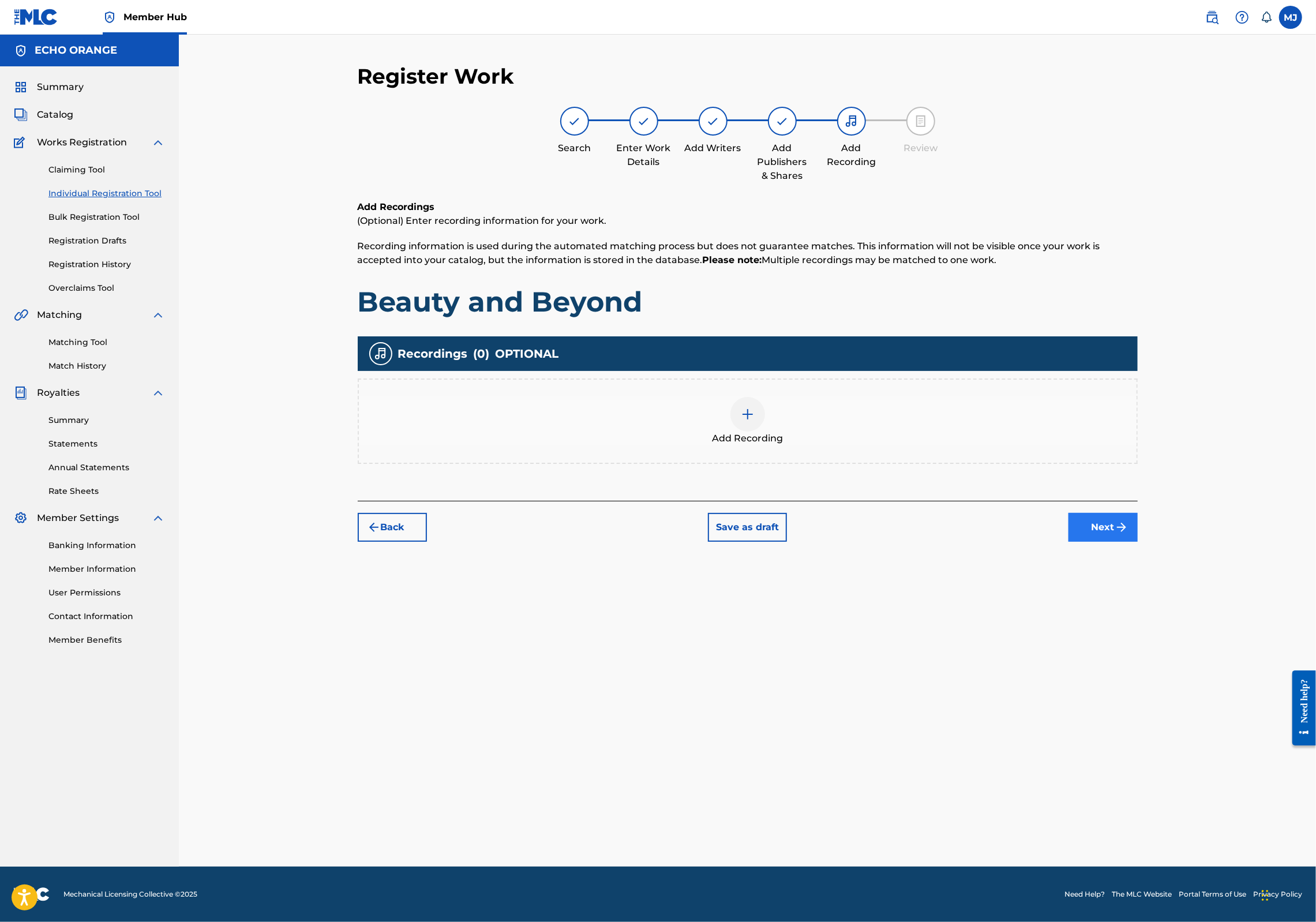
click at [1138, 542] on button "Next" at bounding box center [1104, 527] width 69 height 29
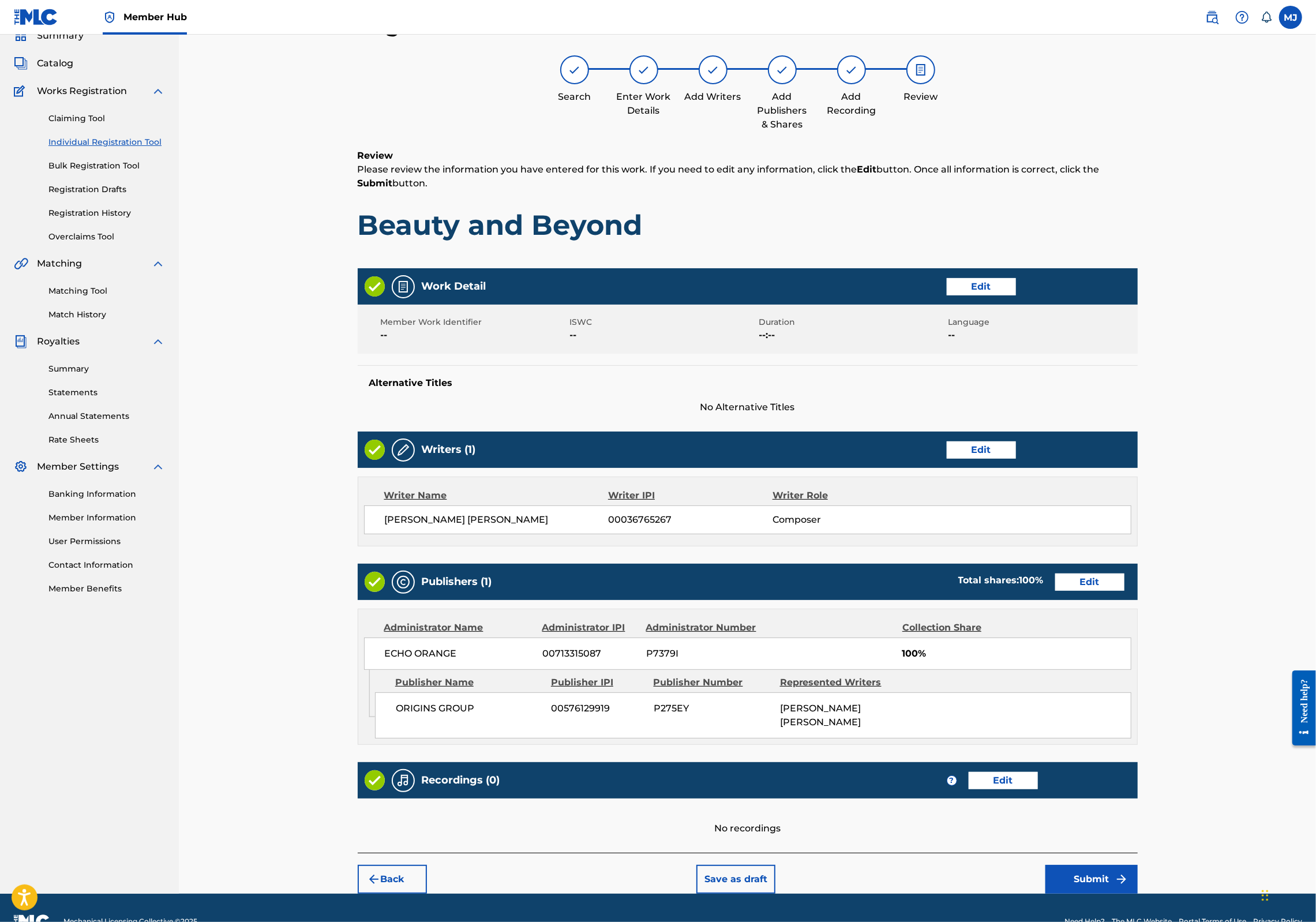
scroll to position [186, 0]
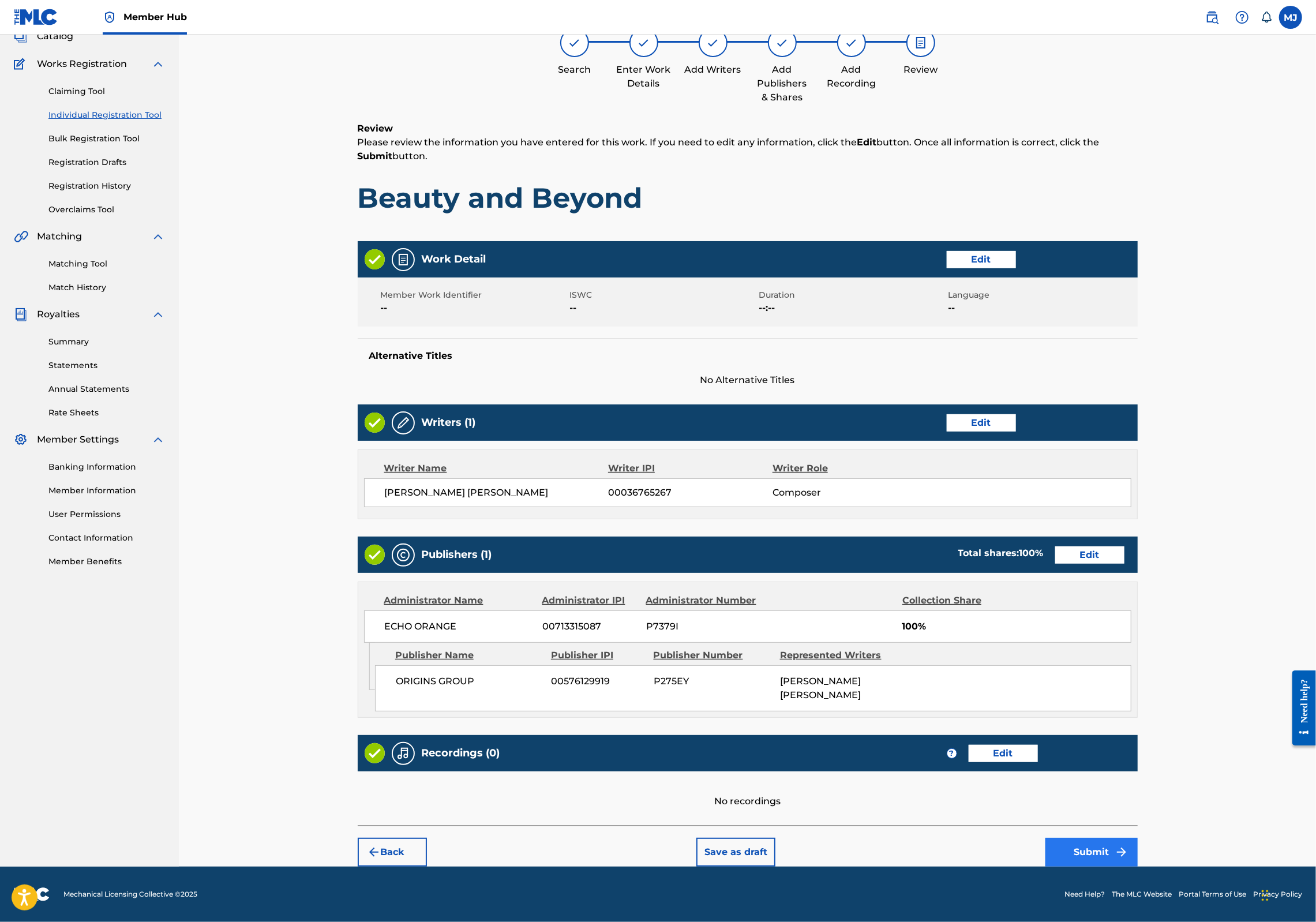
click at [1129, 845] on img "submit" at bounding box center [1122, 852] width 14 height 14
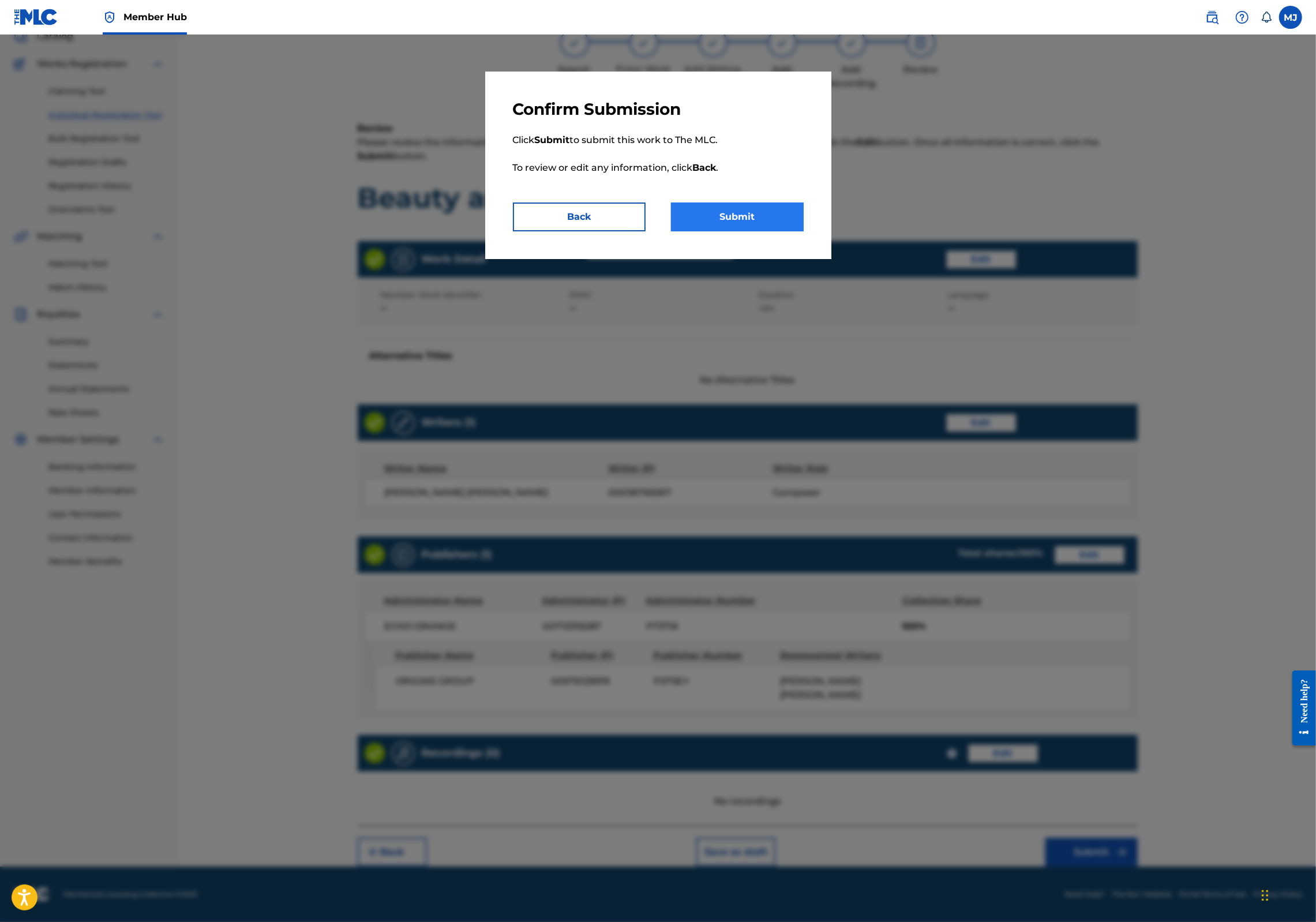
click at [748, 231] on button "Submit" at bounding box center [737, 217] width 133 height 29
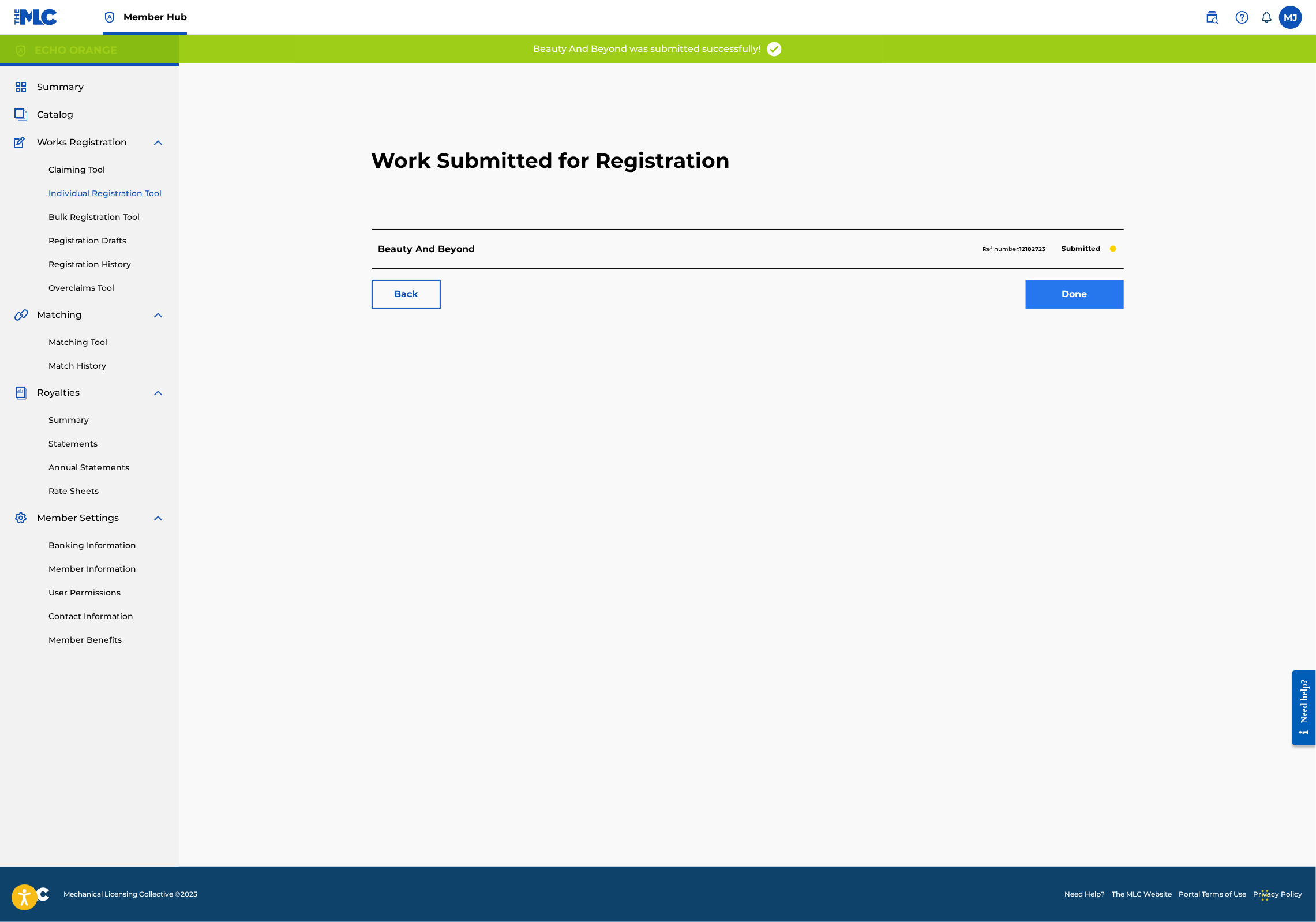
click at [1124, 309] on link "Done" at bounding box center [1075, 294] width 98 height 29
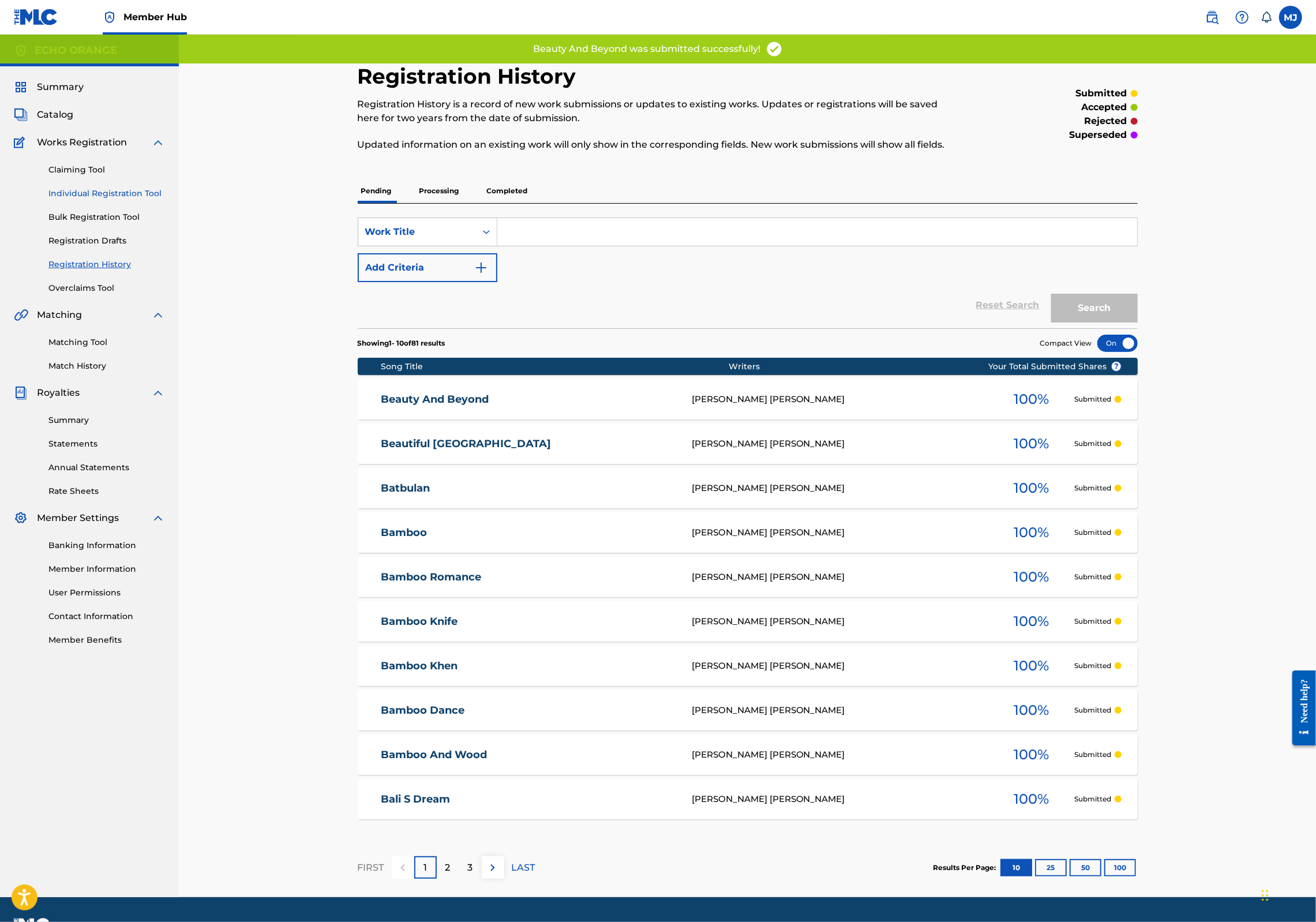
click at [141, 199] on link "Individual Registration Tool" at bounding box center [107, 193] width 117 height 12
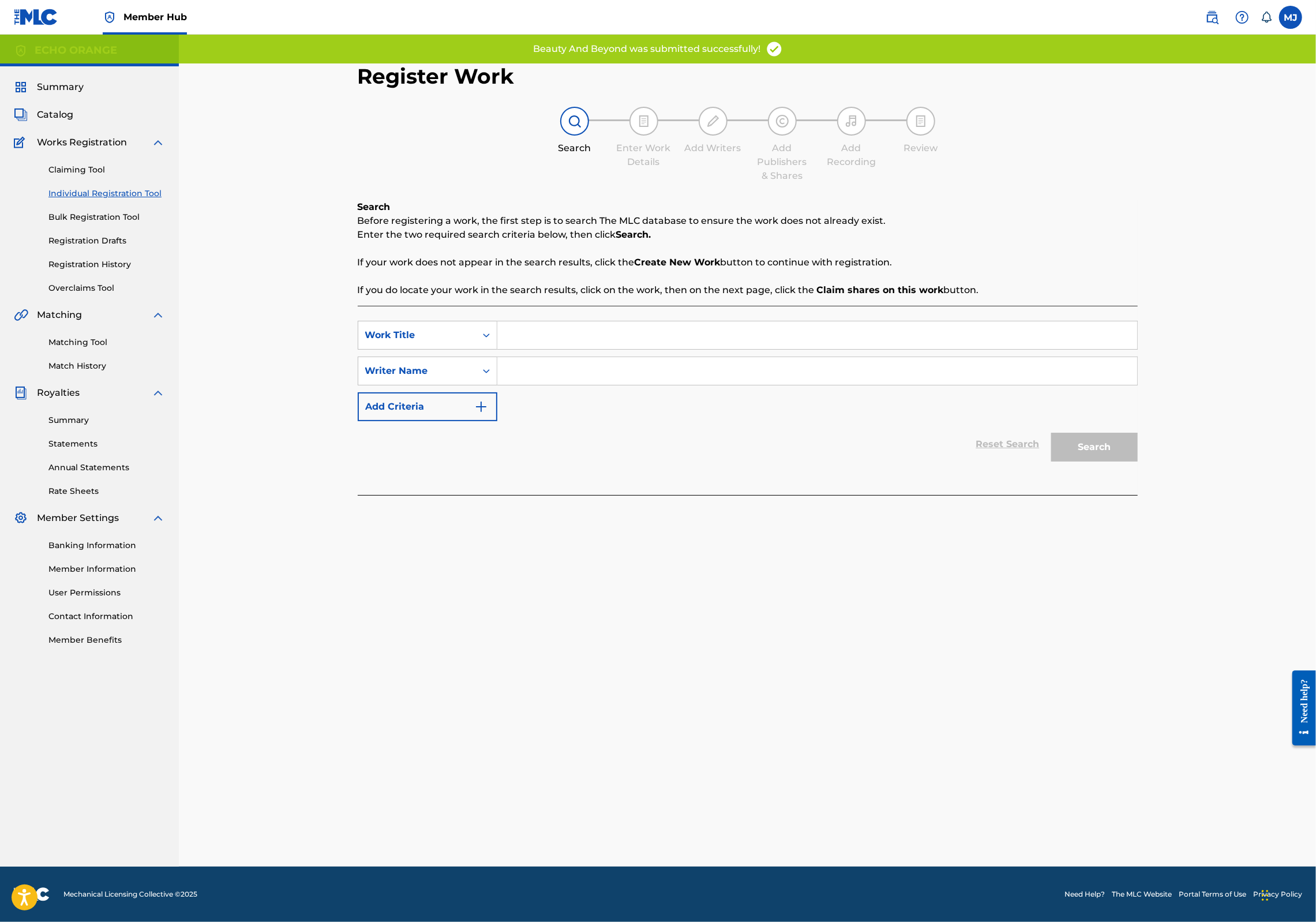
click at [516, 349] on input "Search Form" at bounding box center [817, 335] width 640 height 28
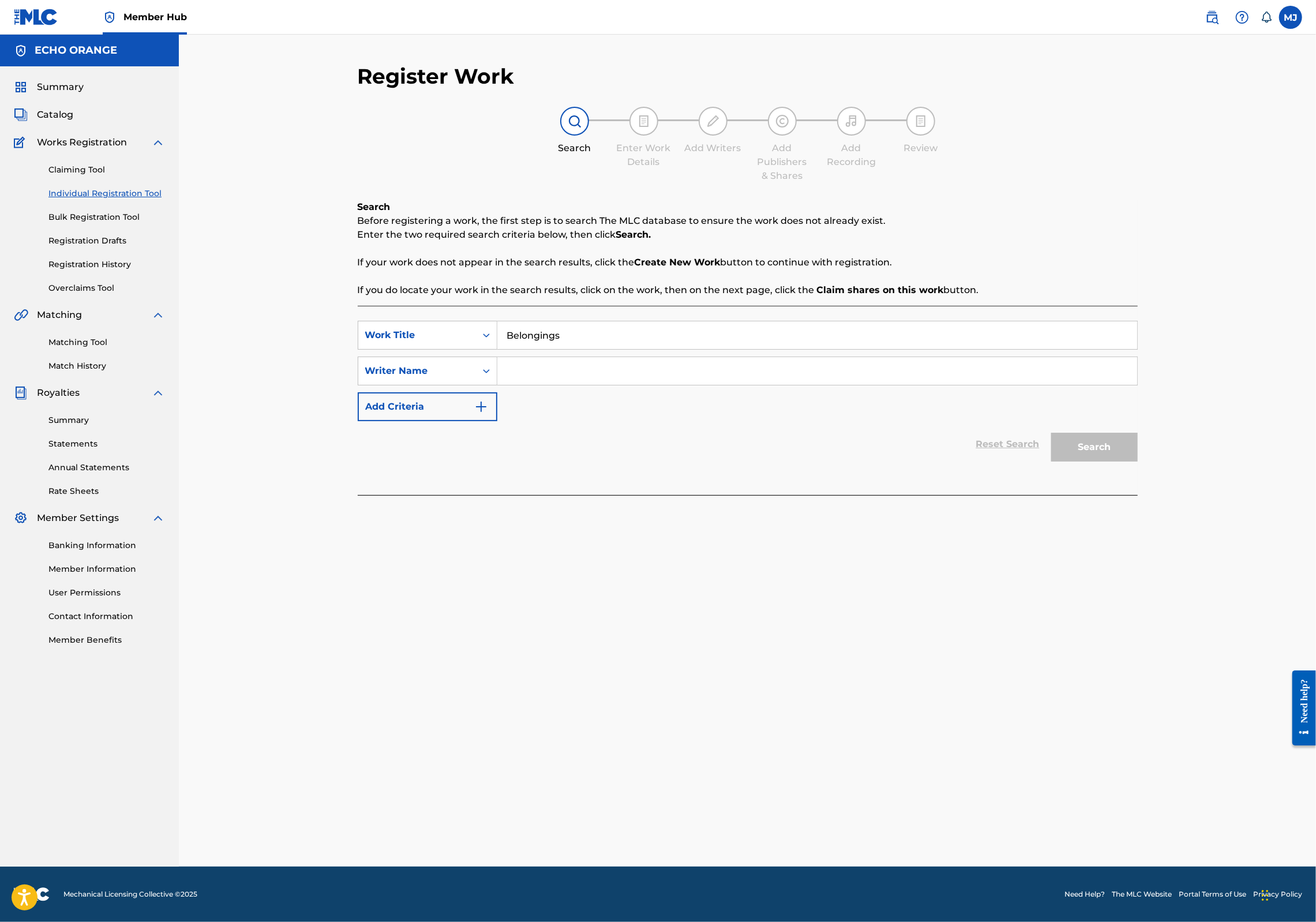
type input "Belongings"
paste input "[PERSON_NAME]"
type input "[PERSON_NAME]"
click at [1138, 462] on button "Search" at bounding box center [1094, 447] width 86 height 29
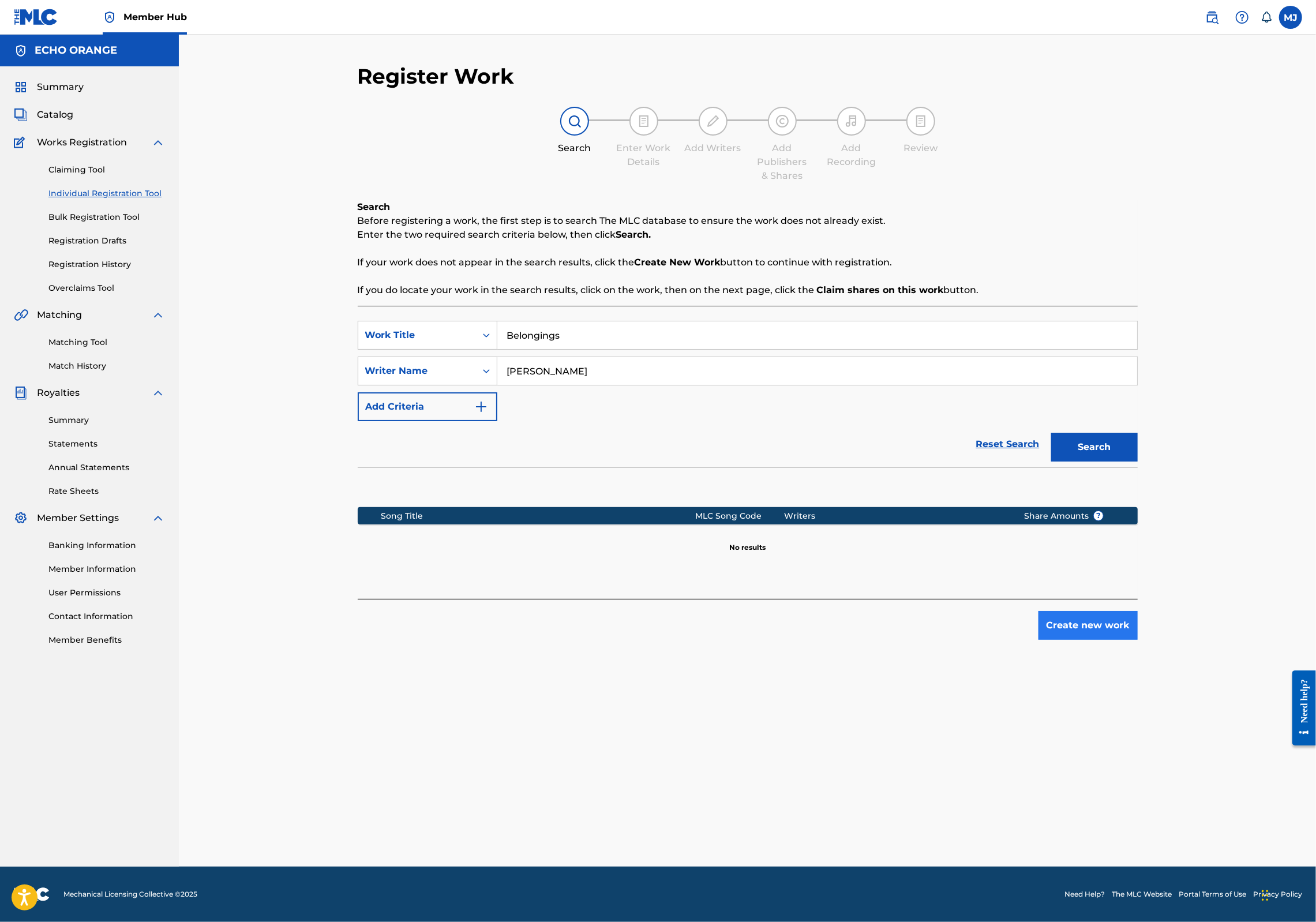
click at [1138, 640] on button "Create new work" at bounding box center [1088, 625] width 100 height 29
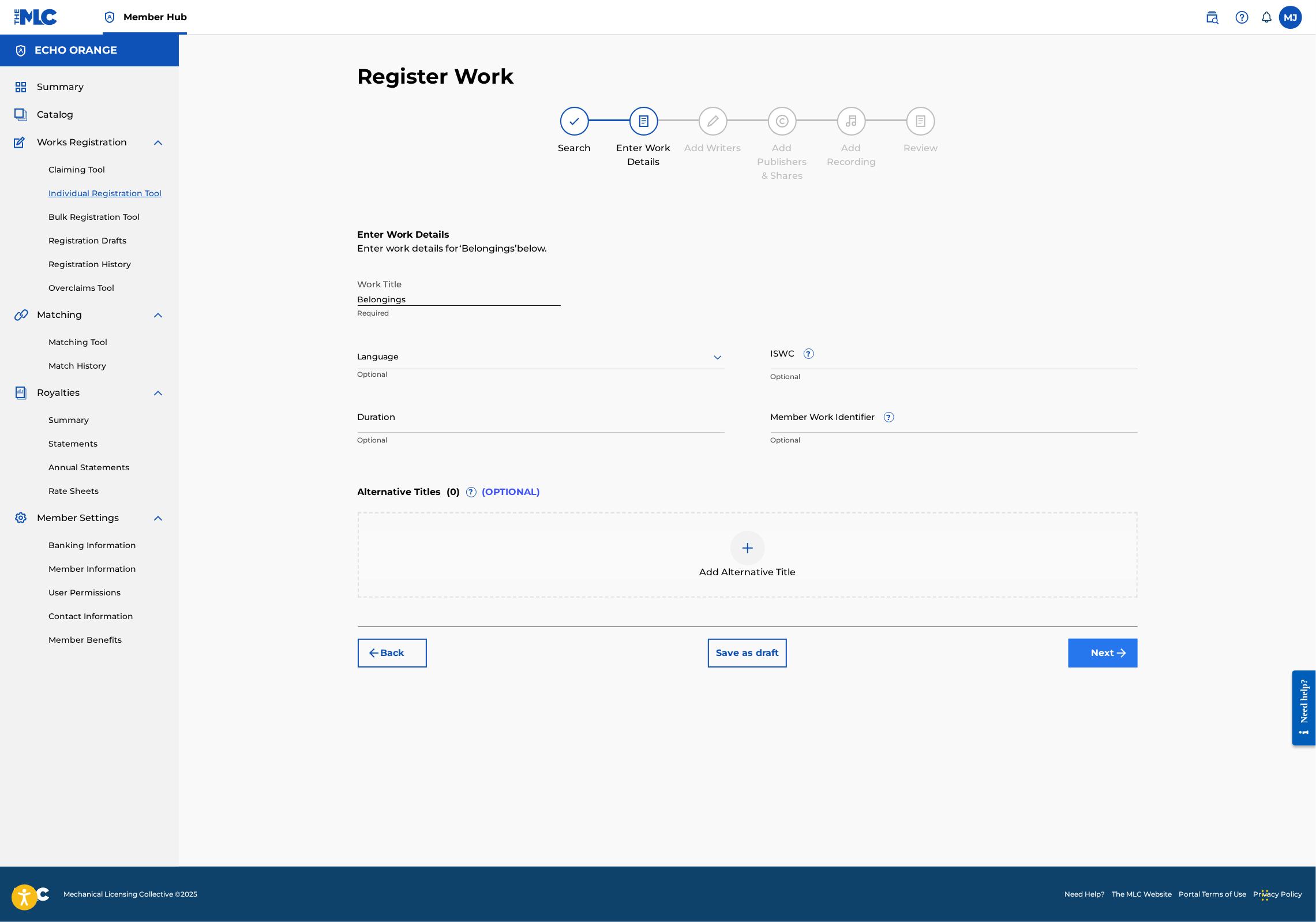
drag, startPoint x: 1196, startPoint y: 730, endPoint x: 1197, endPoint y: 737, distance: 7.1
click at [1138, 668] on div "Back Save as draft Next" at bounding box center [747, 647] width 780 height 41
click at [1138, 668] on button "Next" at bounding box center [1104, 653] width 69 height 29
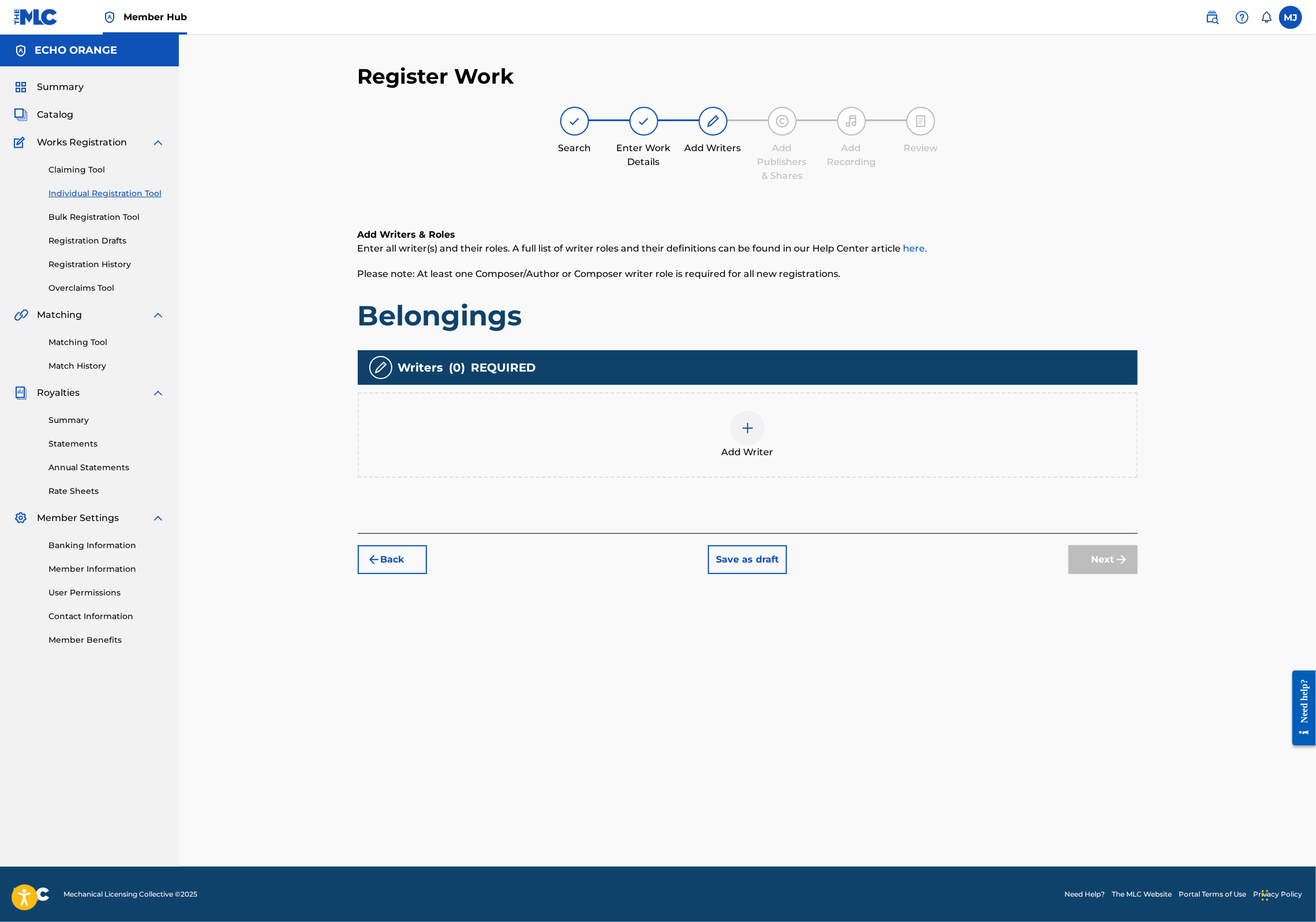
click at [1007, 533] on div "Add Writers & Roles Enter all writer(s) and their roles. A full list of writer …" at bounding box center [747, 366] width 780 height 333
click at [996, 459] on div "Add Writer" at bounding box center [748, 435] width 778 height 49
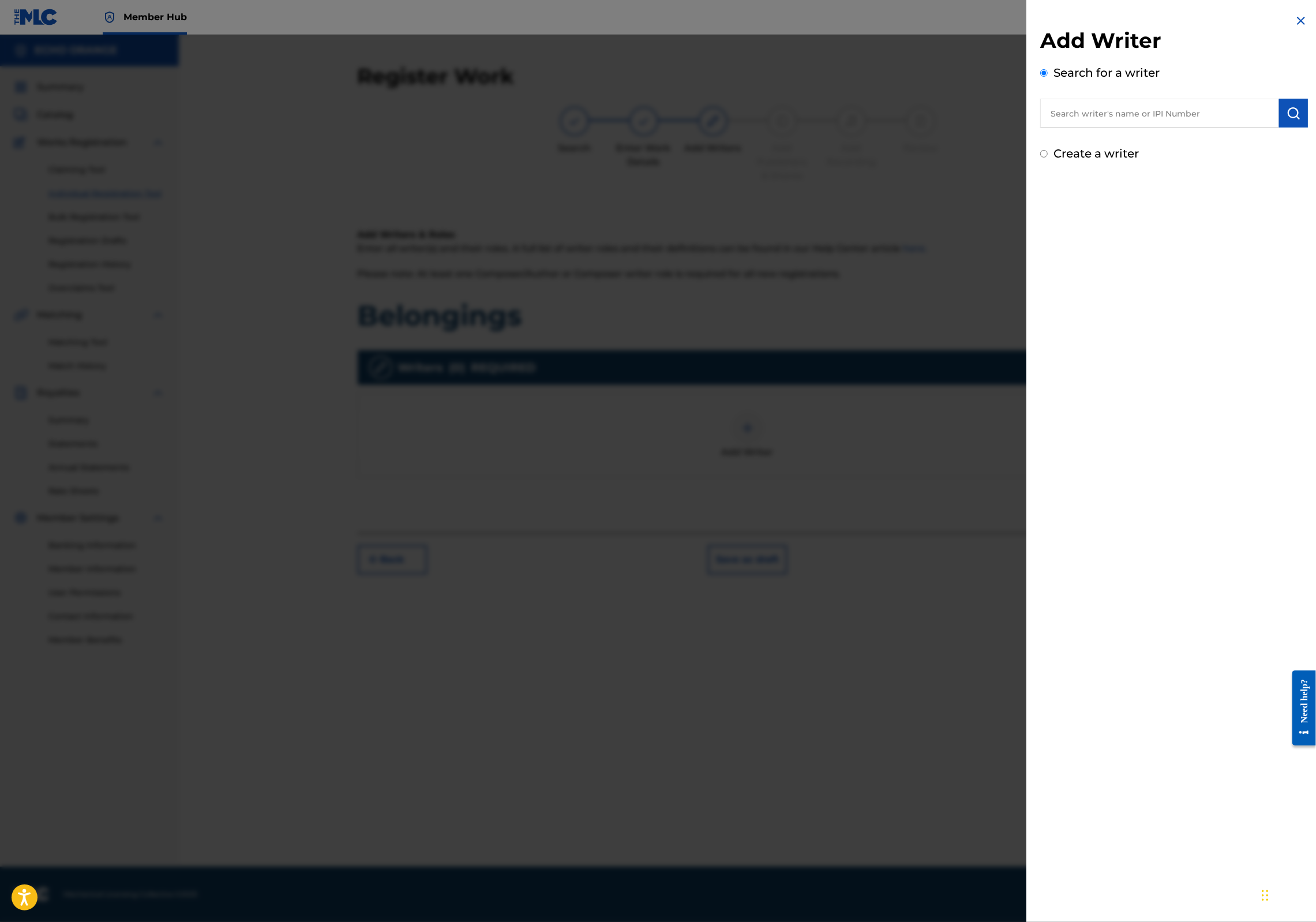
drag, startPoint x: 996, startPoint y: 496, endPoint x: 1150, endPoint y: 151, distance: 377.8
click at [1146, 157] on div "Add Writer Search for a writer Create a writer" at bounding box center [1174, 95] width 268 height 134
click at [1159, 128] on input "text" at bounding box center [1160, 113] width 239 height 29
paste input "[PERSON_NAME]"
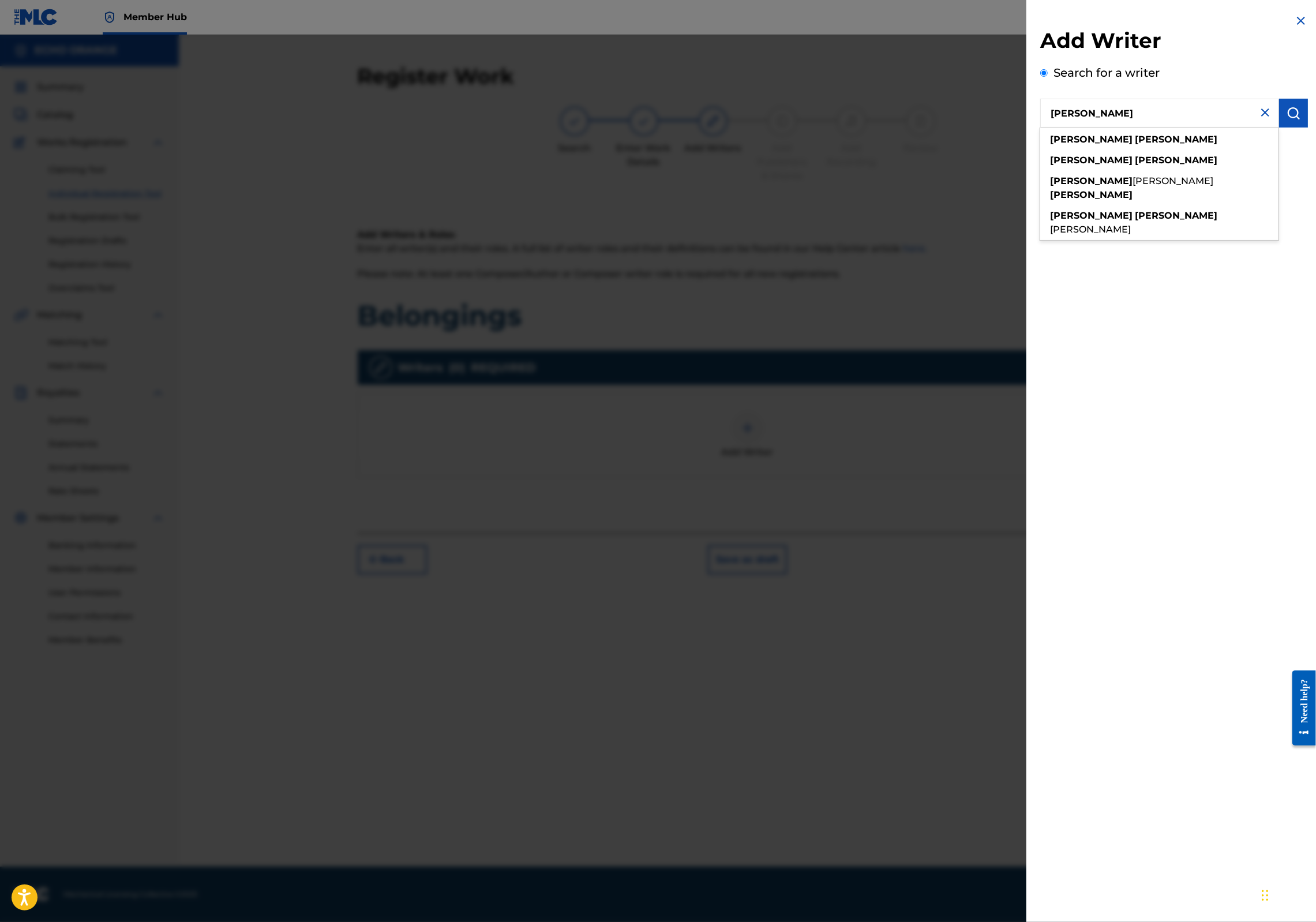
type input "[PERSON_NAME]"
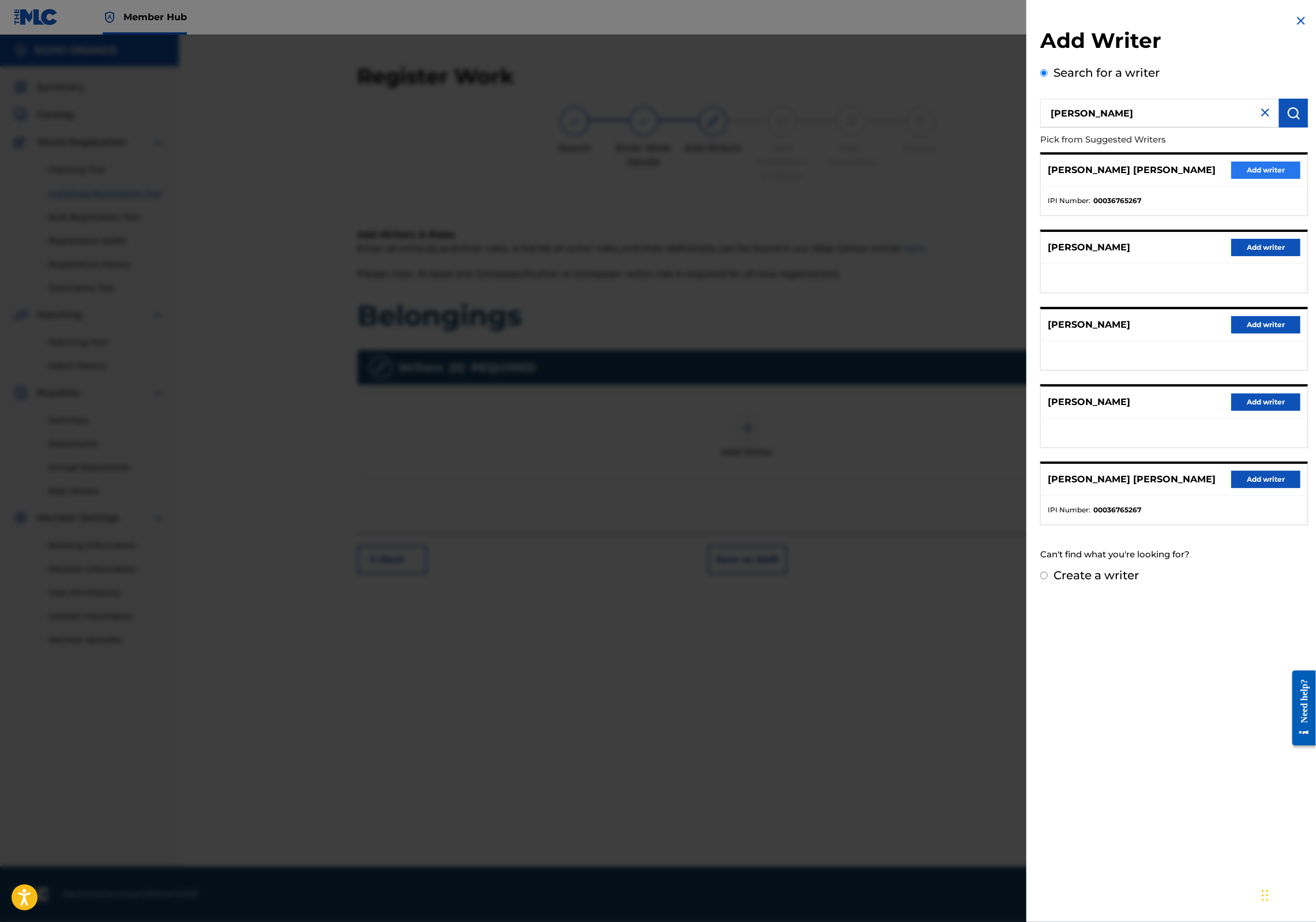
click at [1246, 179] on button "Add writer" at bounding box center [1266, 170] width 69 height 17
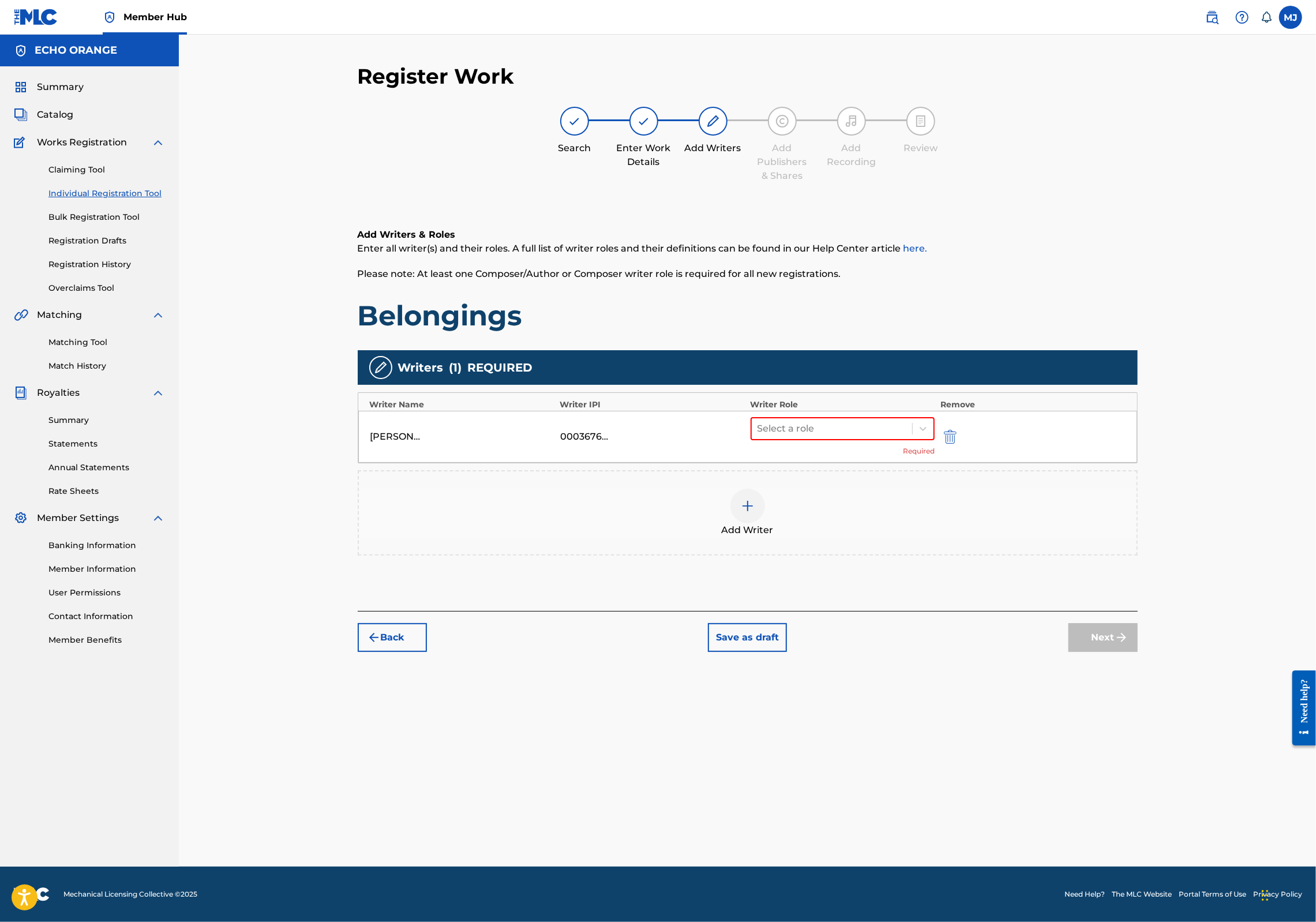
click at [849, 456] on div "Select a role Required" at bounding box center [843, 437] width 184 height 40
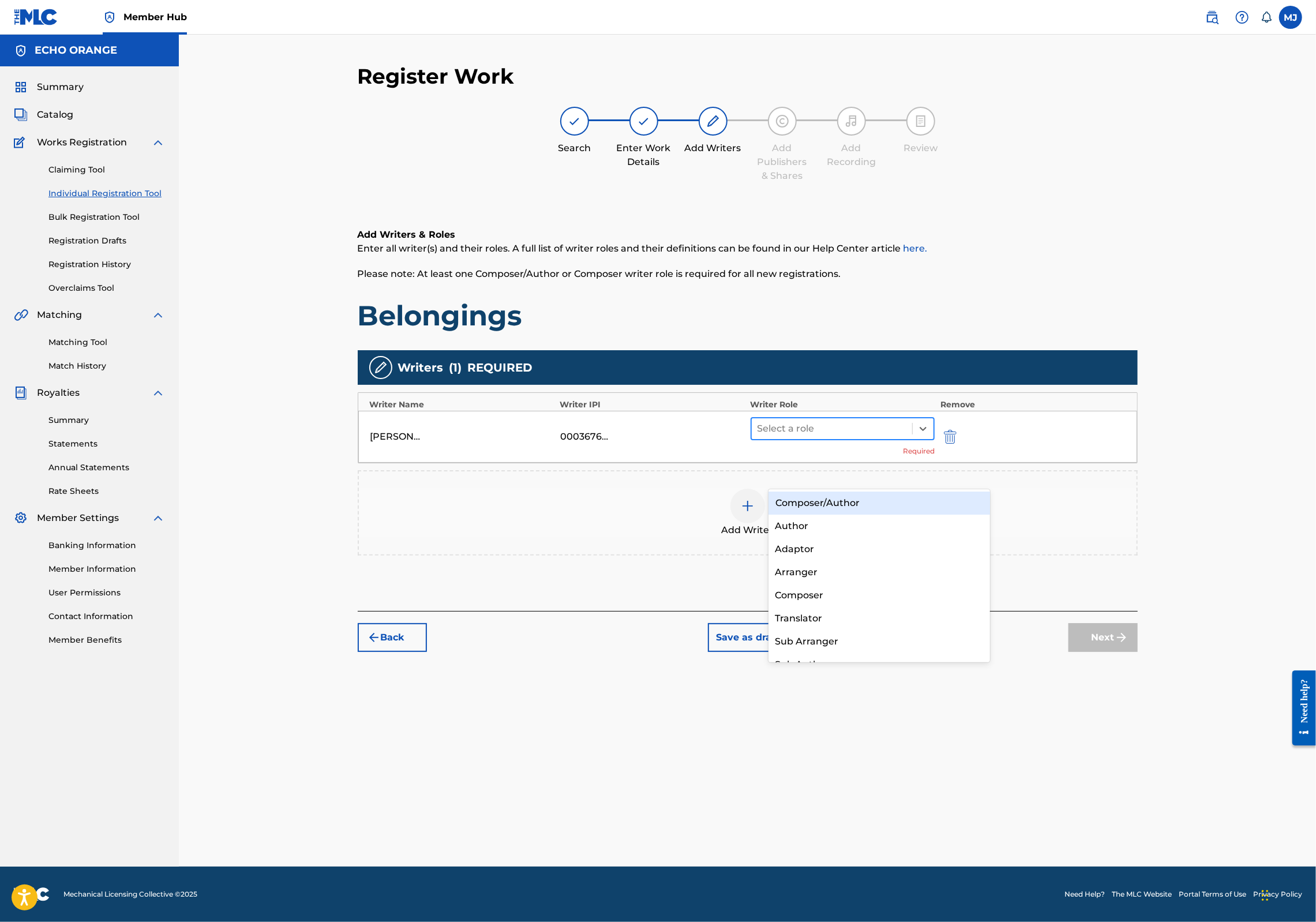
click at [852, 436] on div at bounding box center [832, 429] width 149 height 16
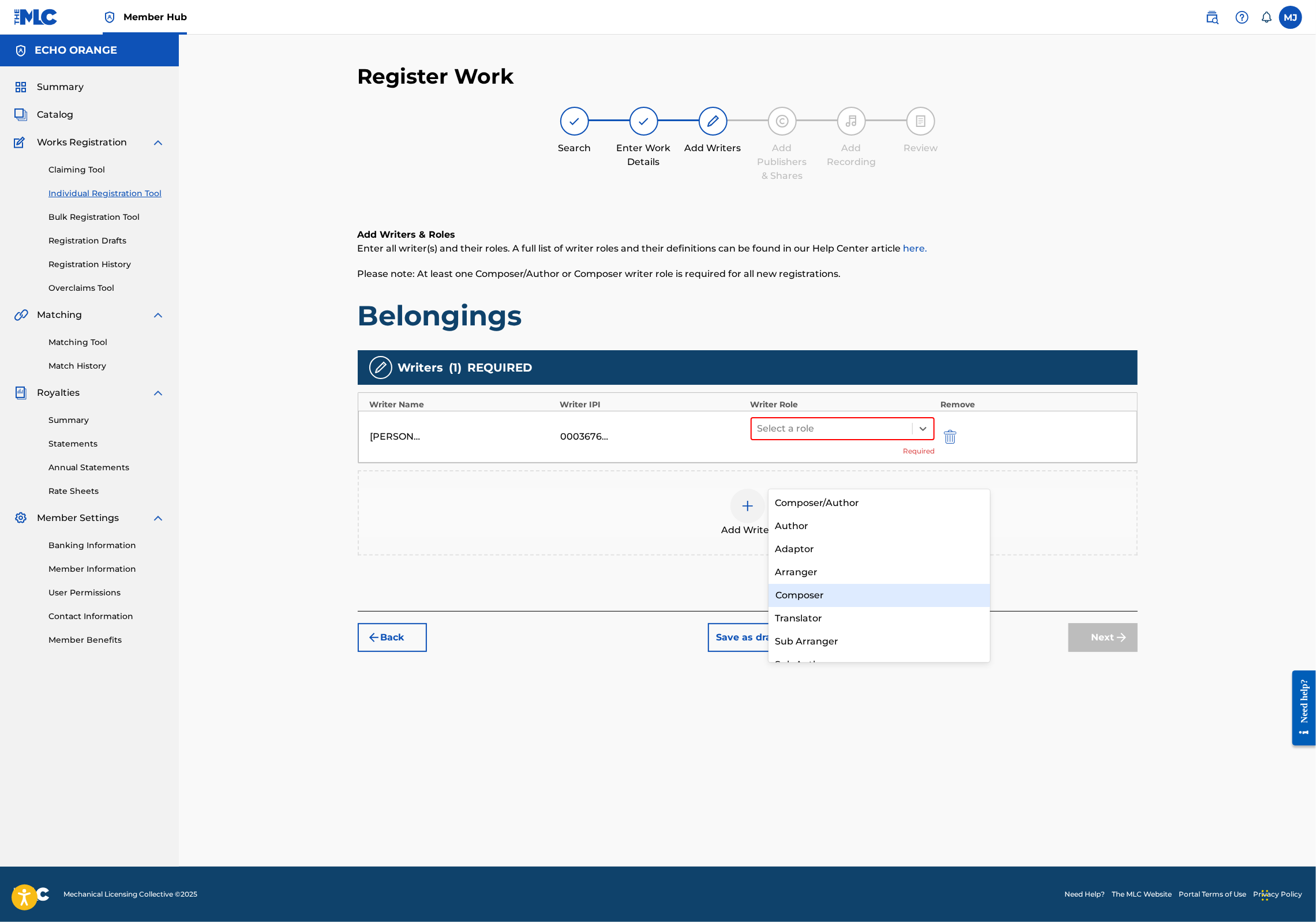
click at [837, 592] on div "Composer" at bounding box center [880, 595] width 222 height 23
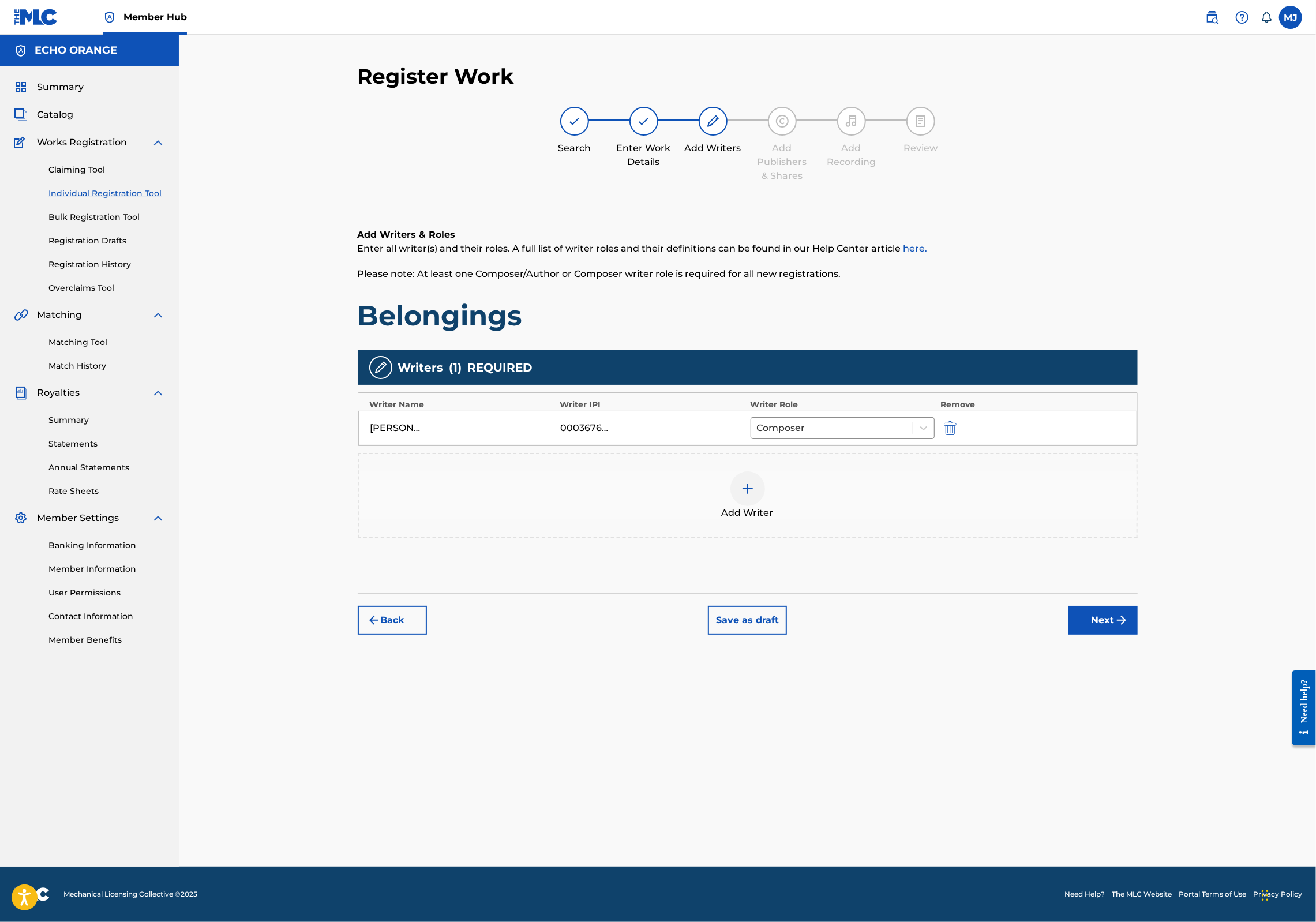
click at [1259, 735] on div "Register Work Search Enter Work Details Add Writers Add Publishers & Shares Add…" at bounding box center [747, 450] width 1137 height 831
click at [1138, 635] on button "Next" at bounding box center [1104, 620] width 69 height 29
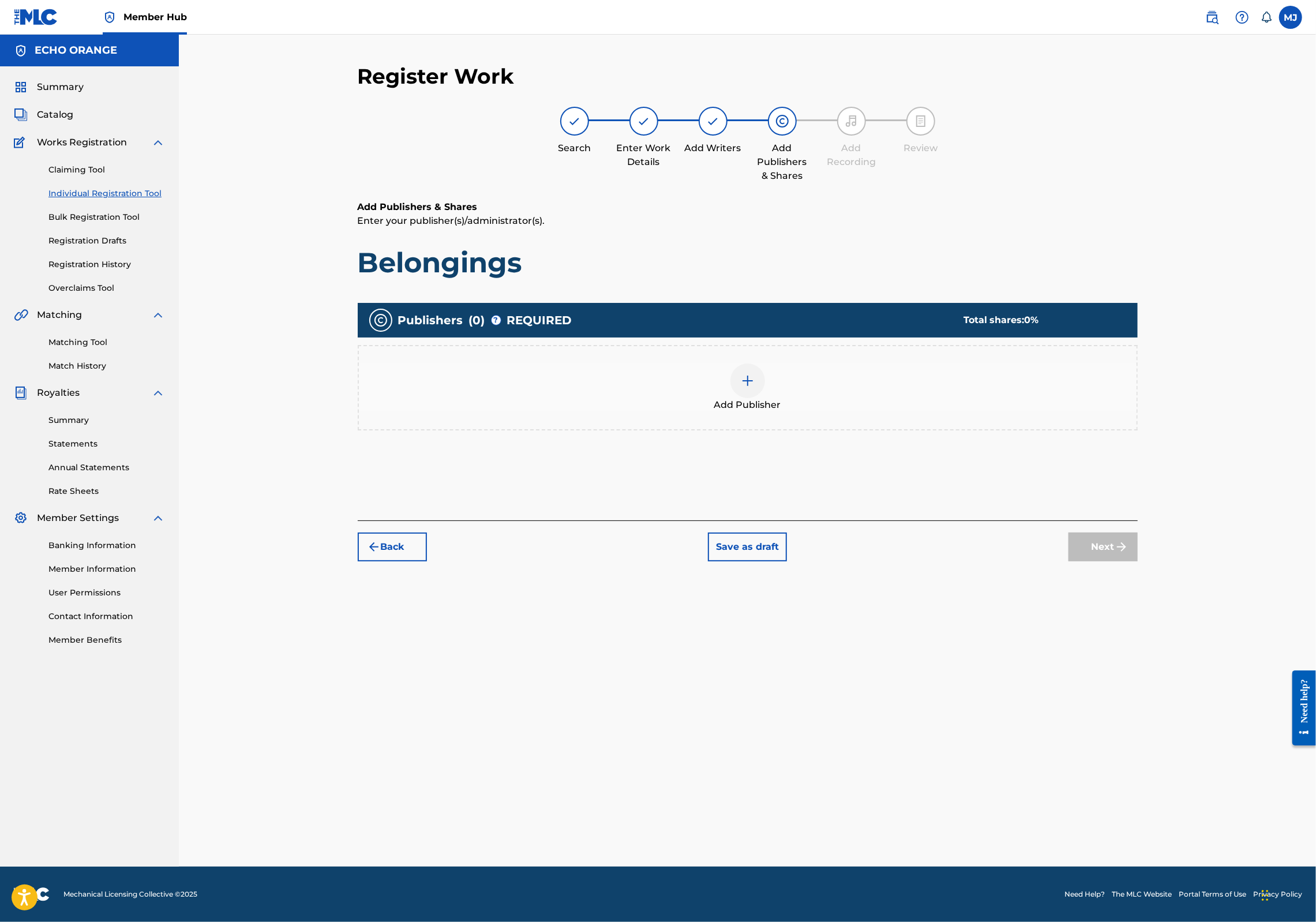
click at [870, 412] on div "Add Publisher" at bounding box center [748, 387] width 778 height 49
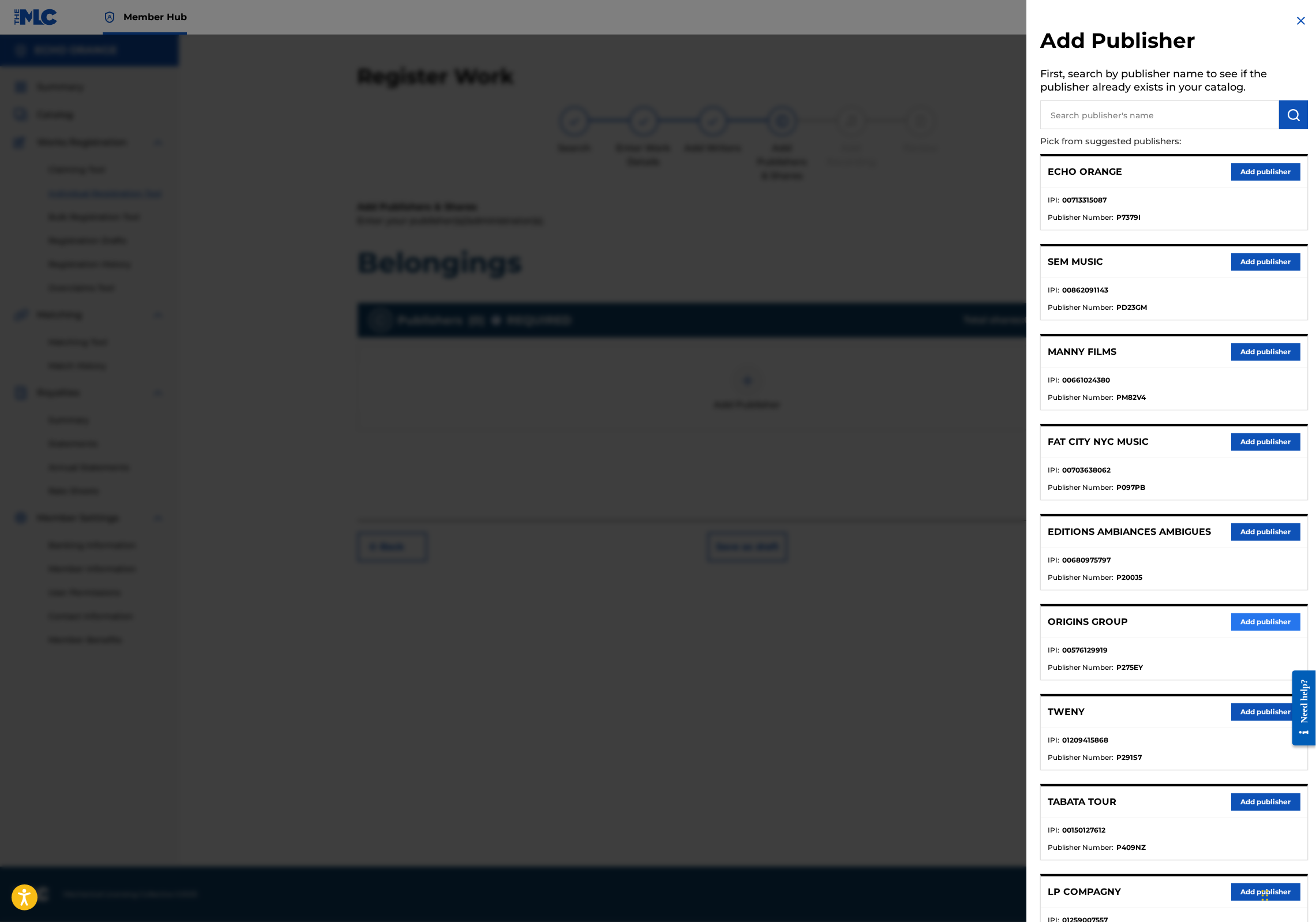
click at [1231, 631] on button "Add publisher" at bounding box center [1266, 622] width 69 height 17
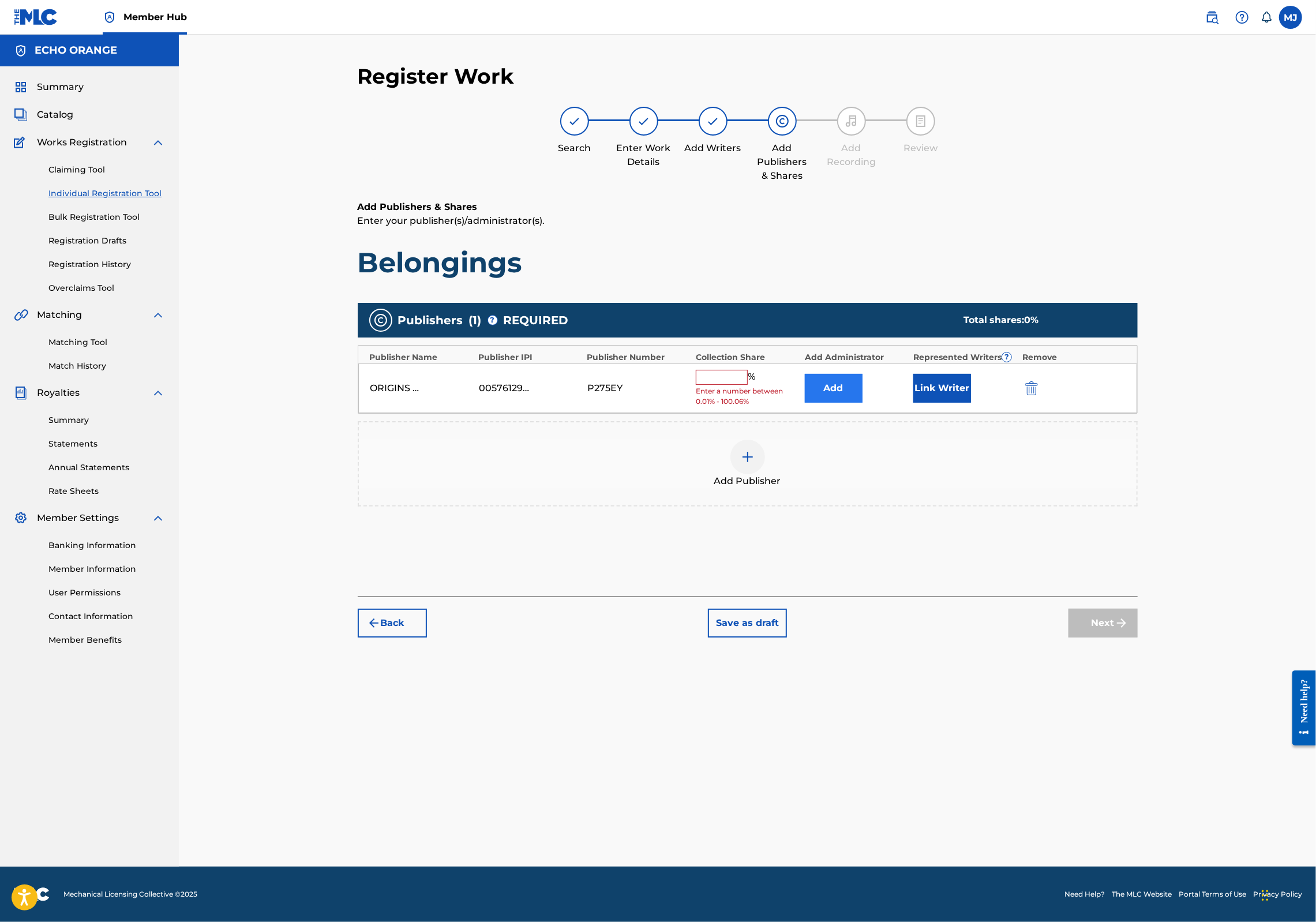
click at [854, 403] on button "Add" at bounding box center [833, 388] width 58 height 29
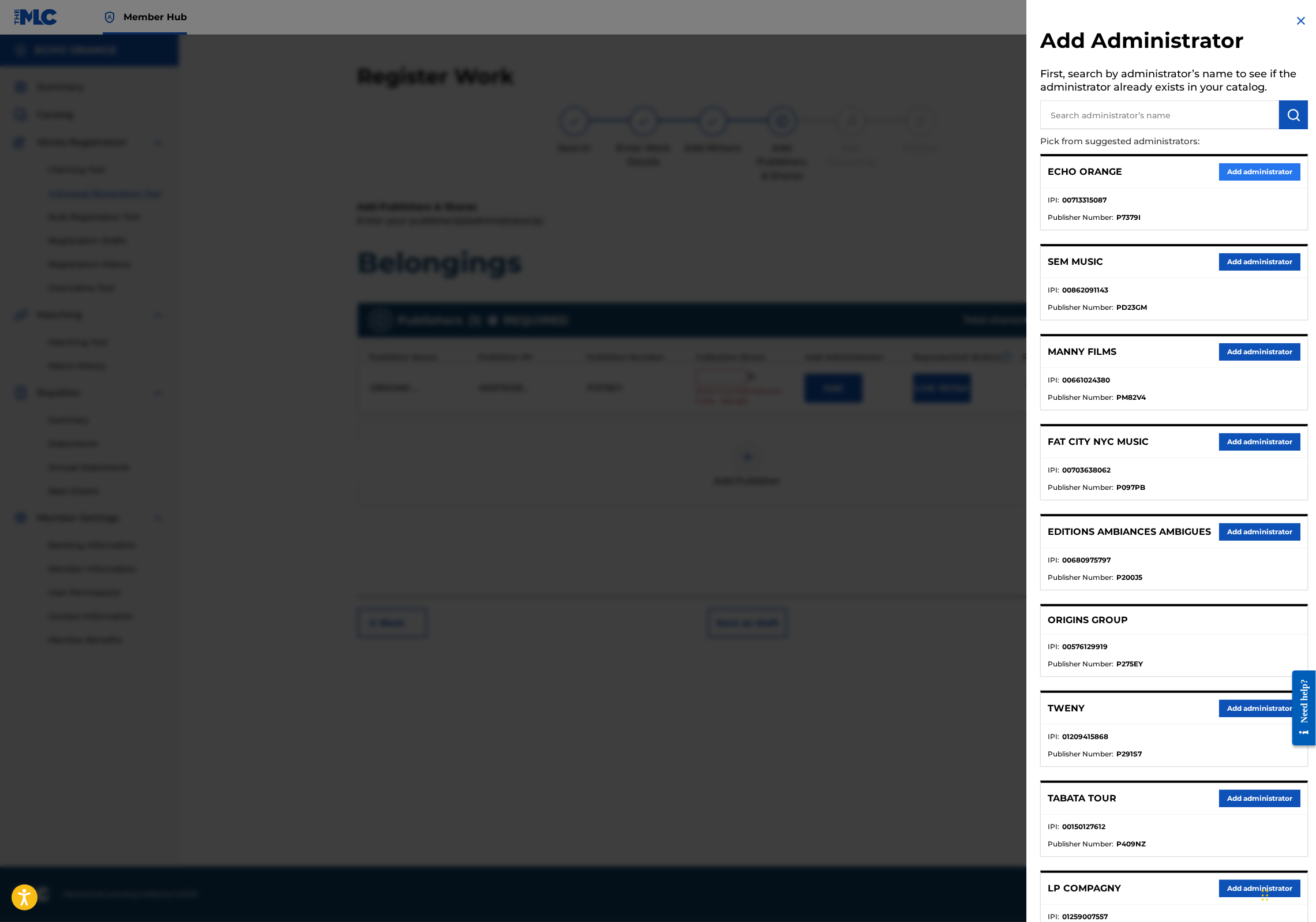
click at [1239, 180] on button "Add administrator" at bounding box center [1260, 171] width 82 height 17
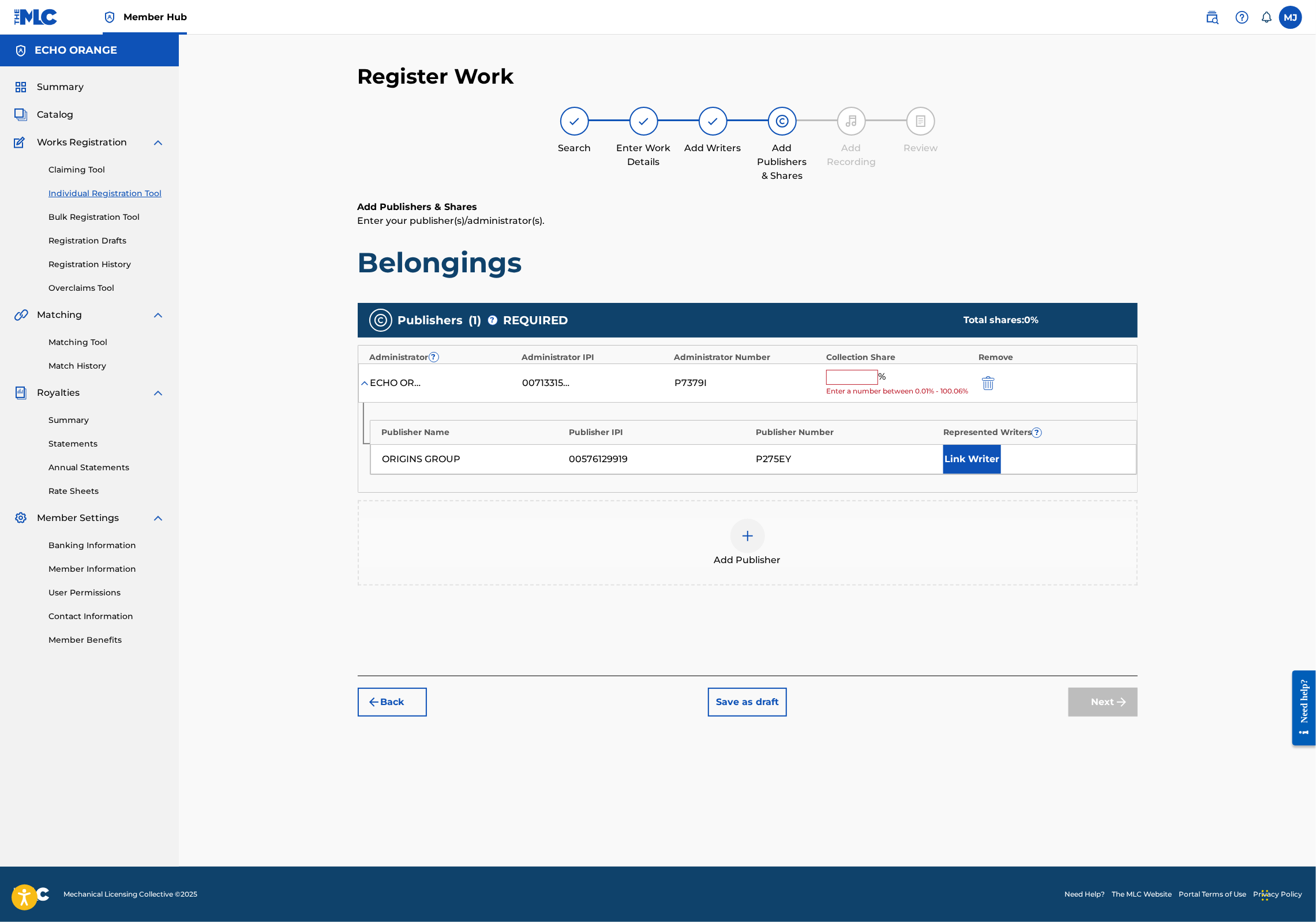
click at [870, 384] on input "text" at bounding box center [852, 377] width 52 height 15
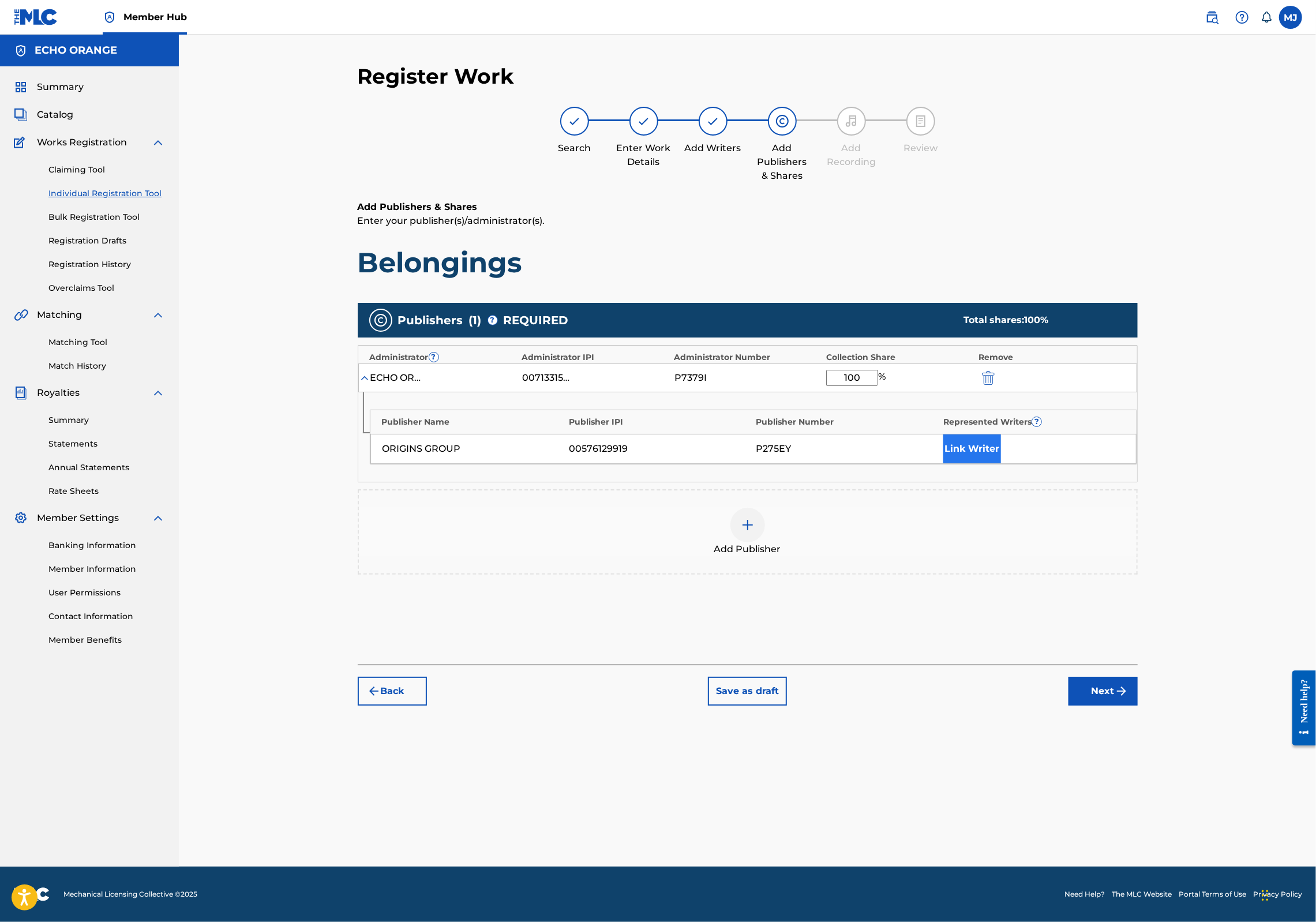
type input "100"
click at [1001, 463] on button "Link Writer" at bounding box center [973, 449] width 58 height 29
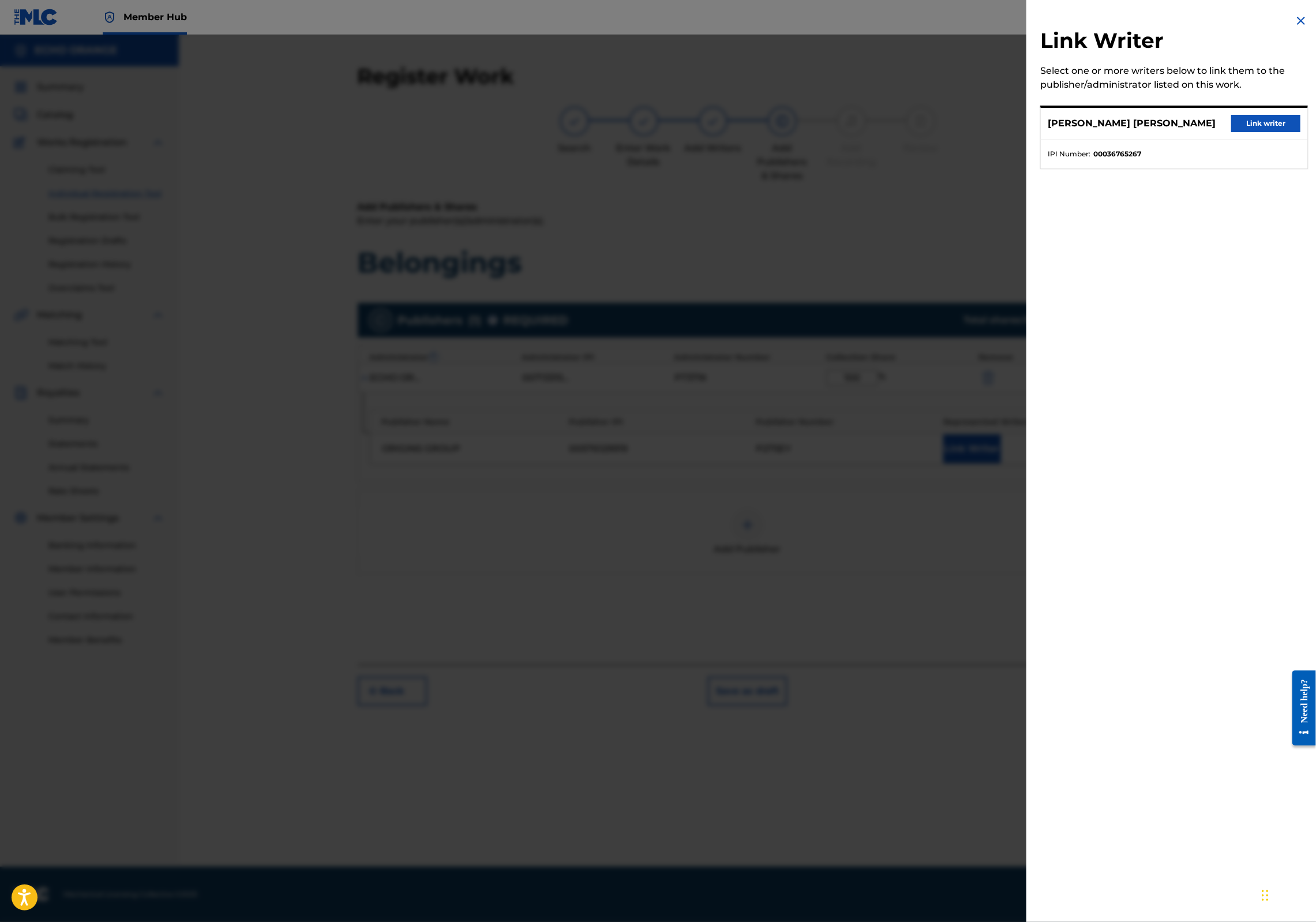
click at [1244, 132] on button "Link writer" at bounding box center [1266, 123] width 69 height 17
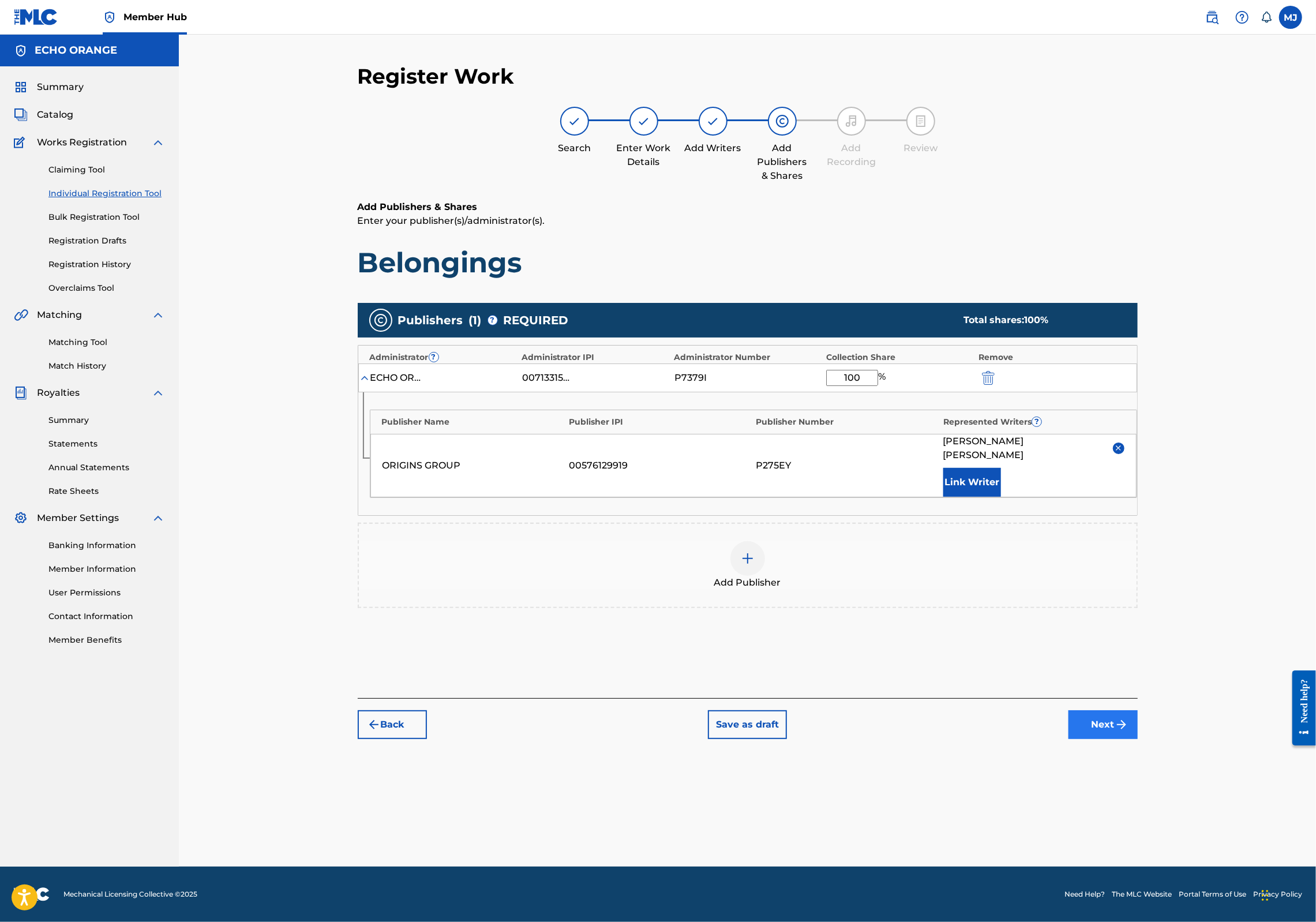
click at [1138, 739] on button "Next" at bounding box center [1104, 724] width 69 height 29
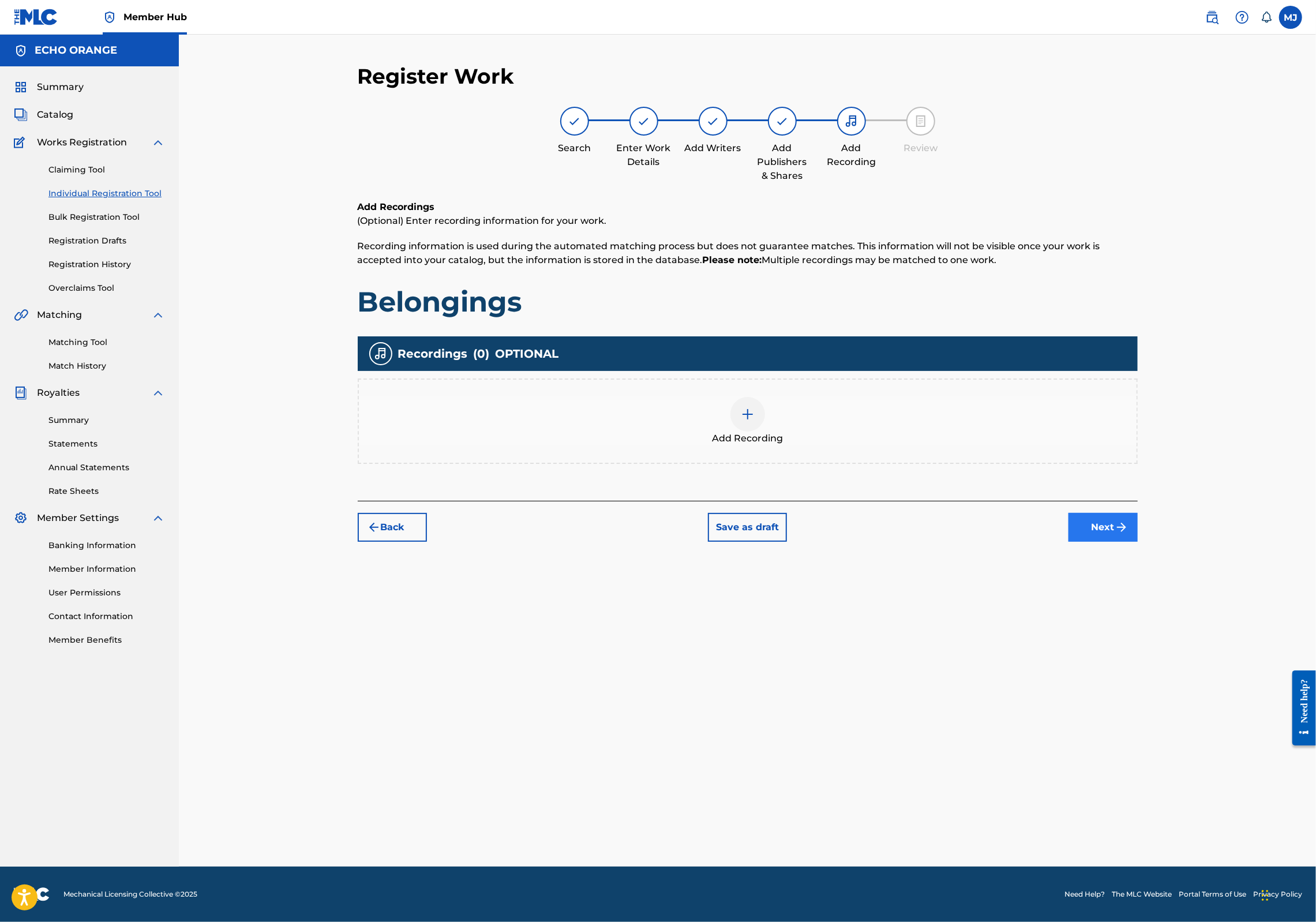
click at [1138, 542] on button "Next" at bounding box center [1104, 527] width 69 height 29
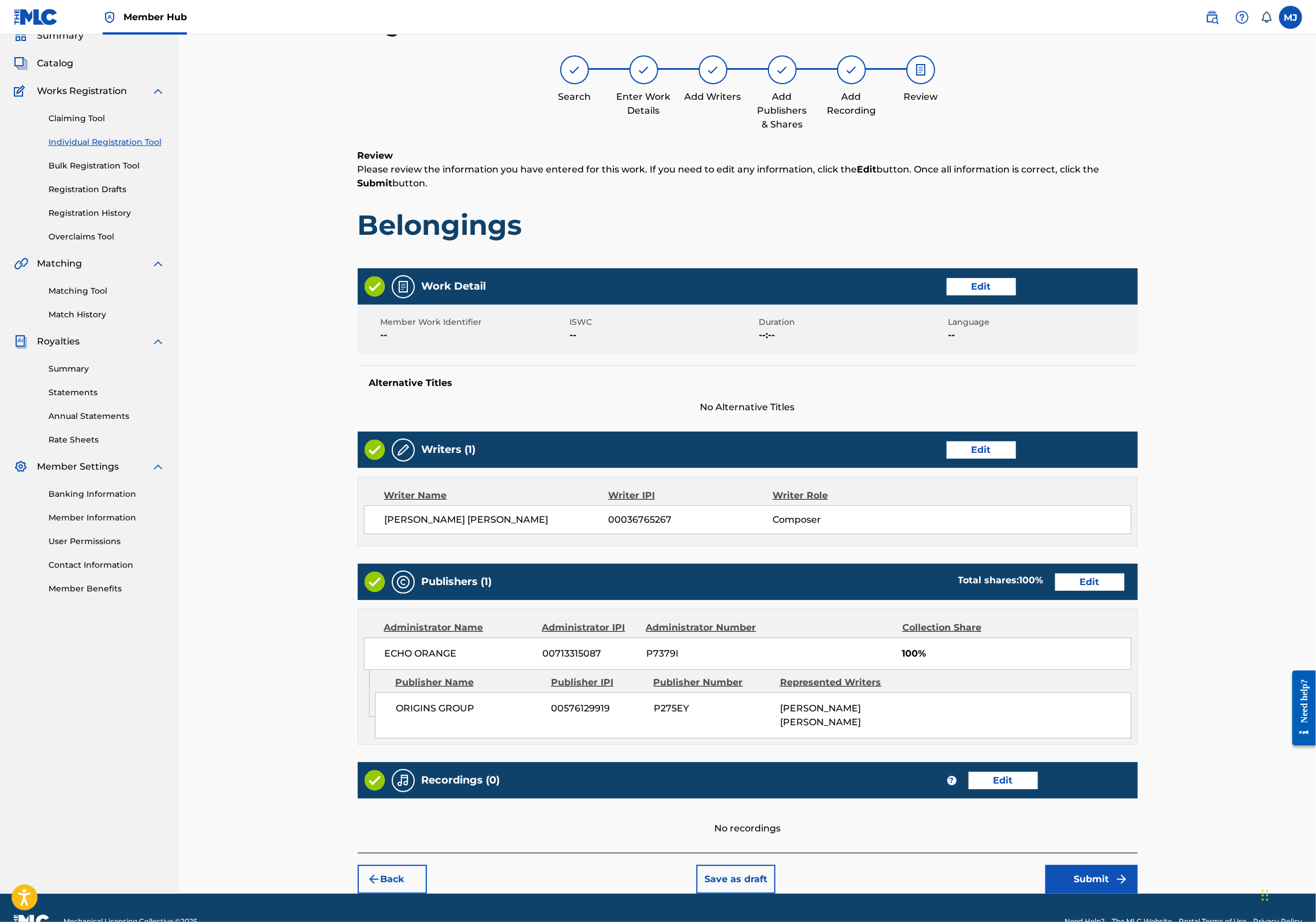
scroll to position [186, 0]
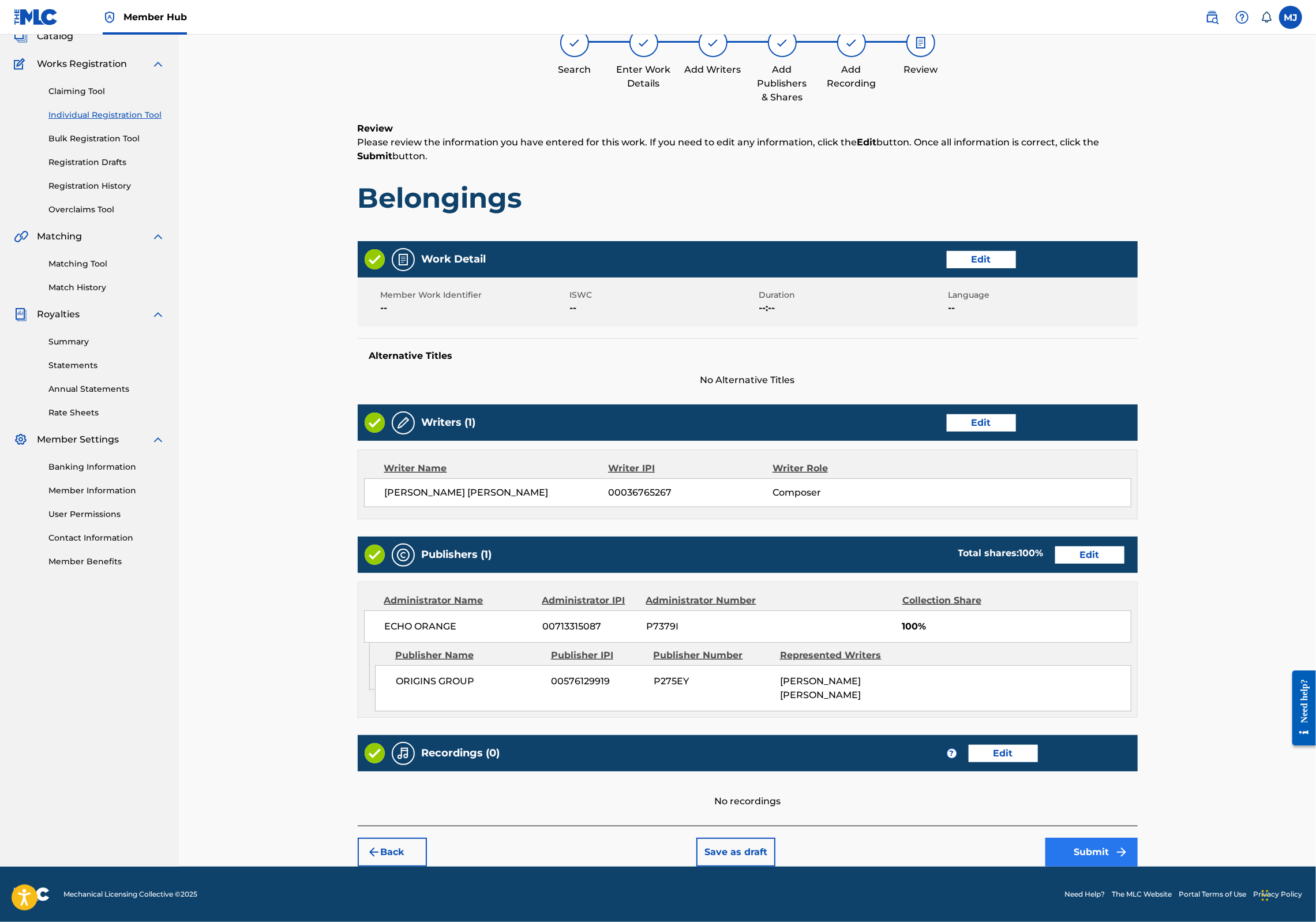
click at [1138, 837] on button "Submit" at bounding box center [1092, 851] width 92 height 29
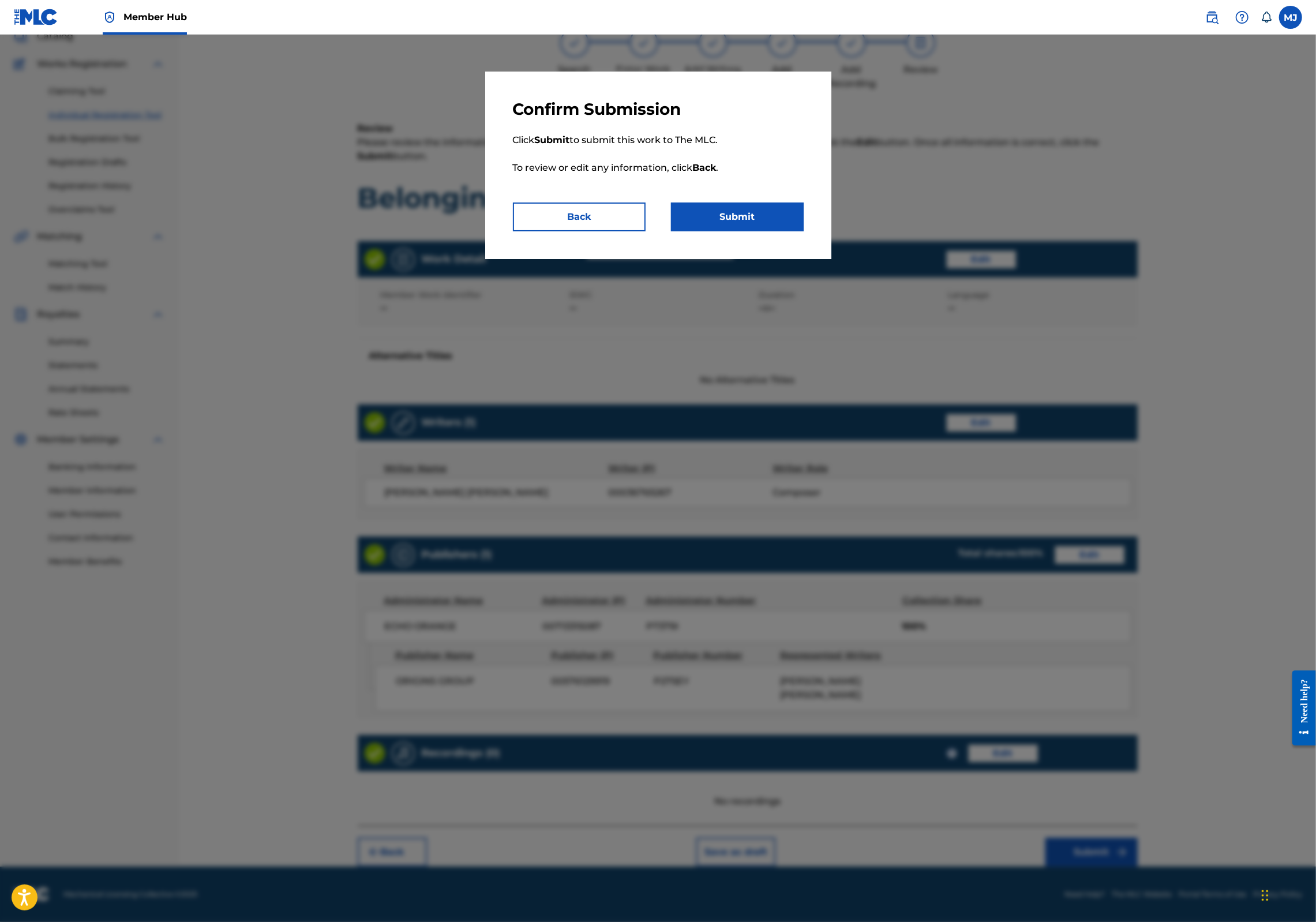
click at [828, 259] on div "Confirm Submission Click Submit to submit this work to The MLC. To review or ed…" at bounding box center [658, 165] width 346 height 188
click at [804, 231] on button "Submit" at bounding box center [737, 217] width 133 height 29
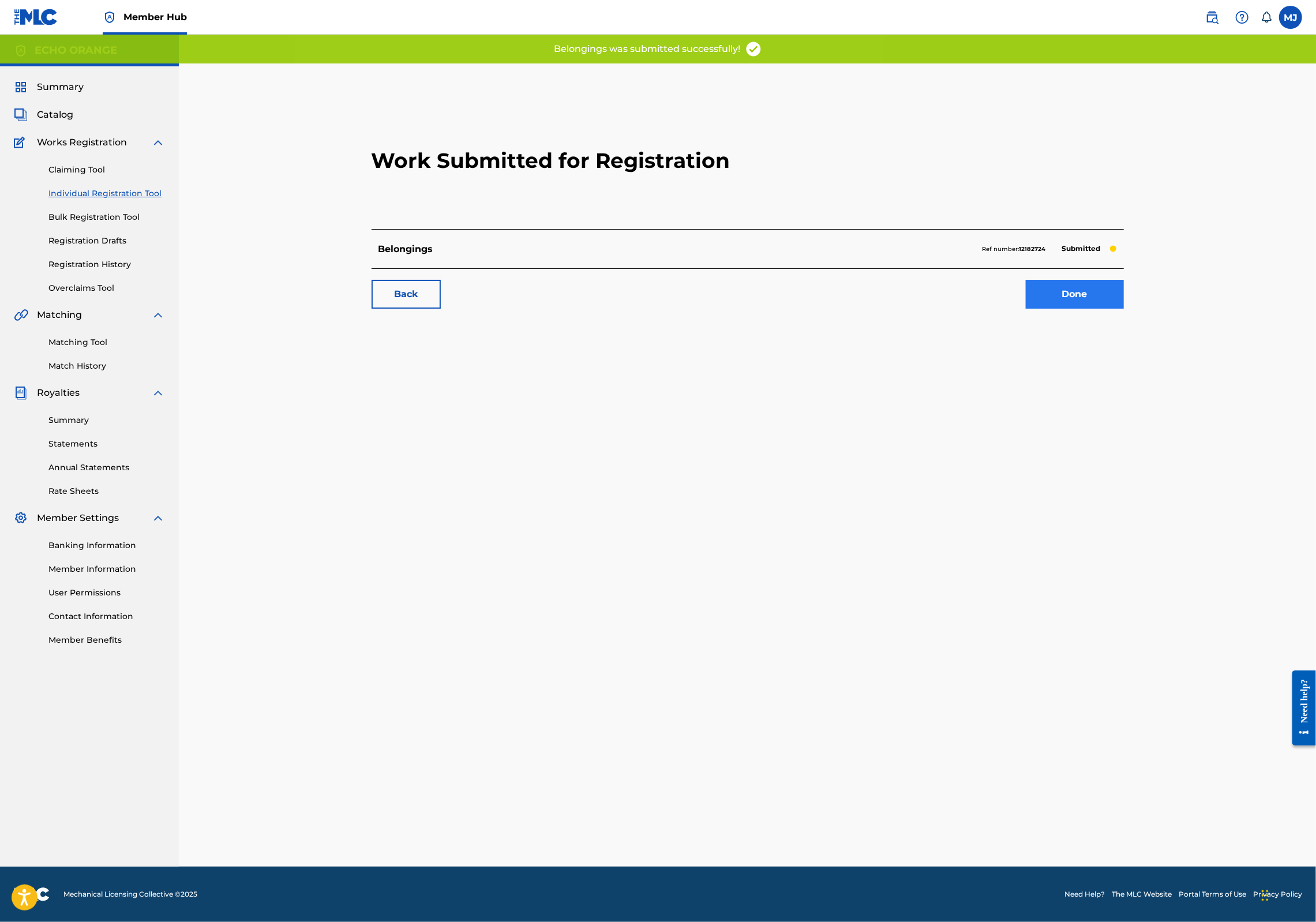
click at [1124, 309] on link "Done" at bounding box center [1075, 294] width 98 height 29
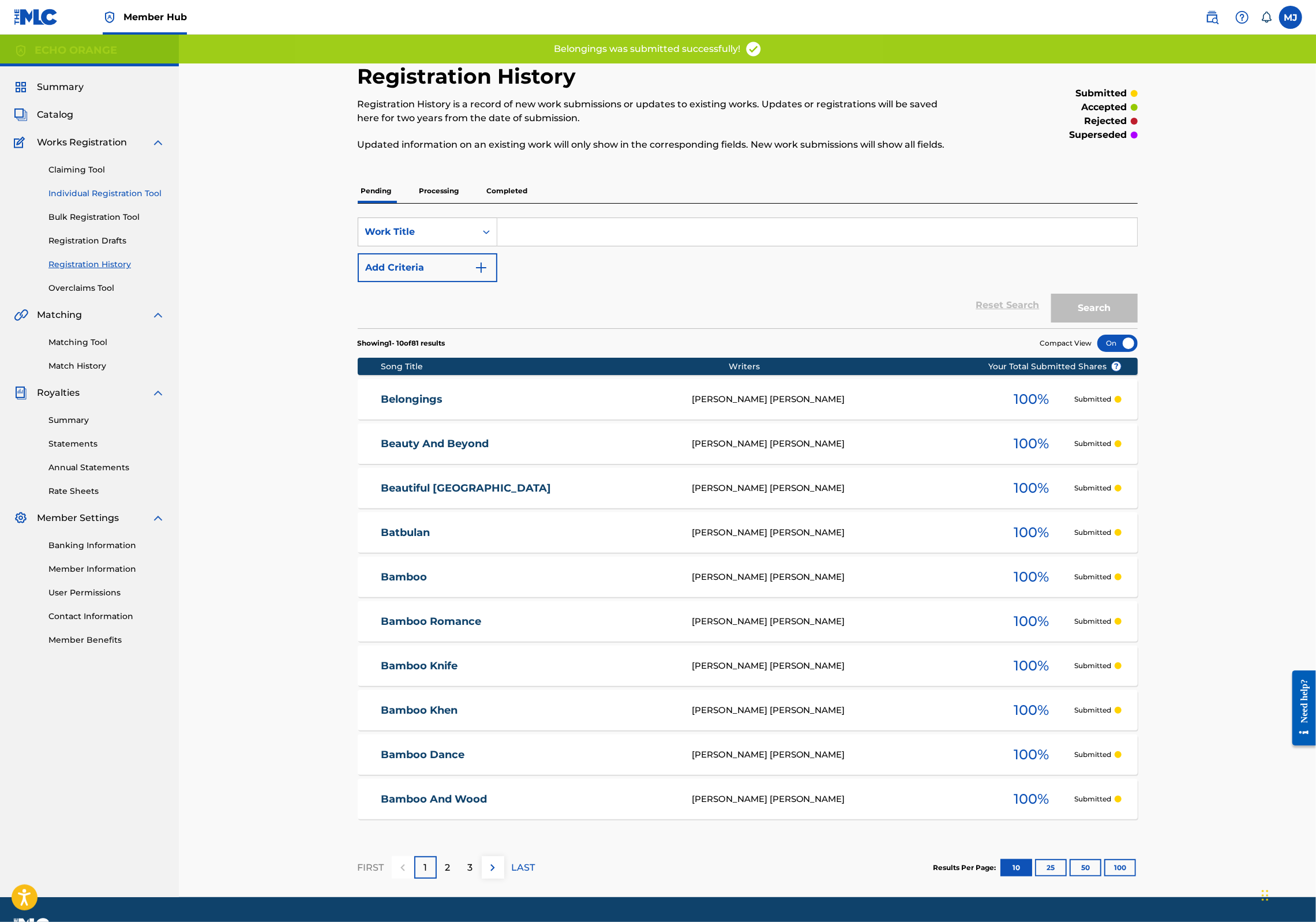
click at [157, 199] on link "Individual Registration Tool" at bounding box center [107, 193] width 117 height 12
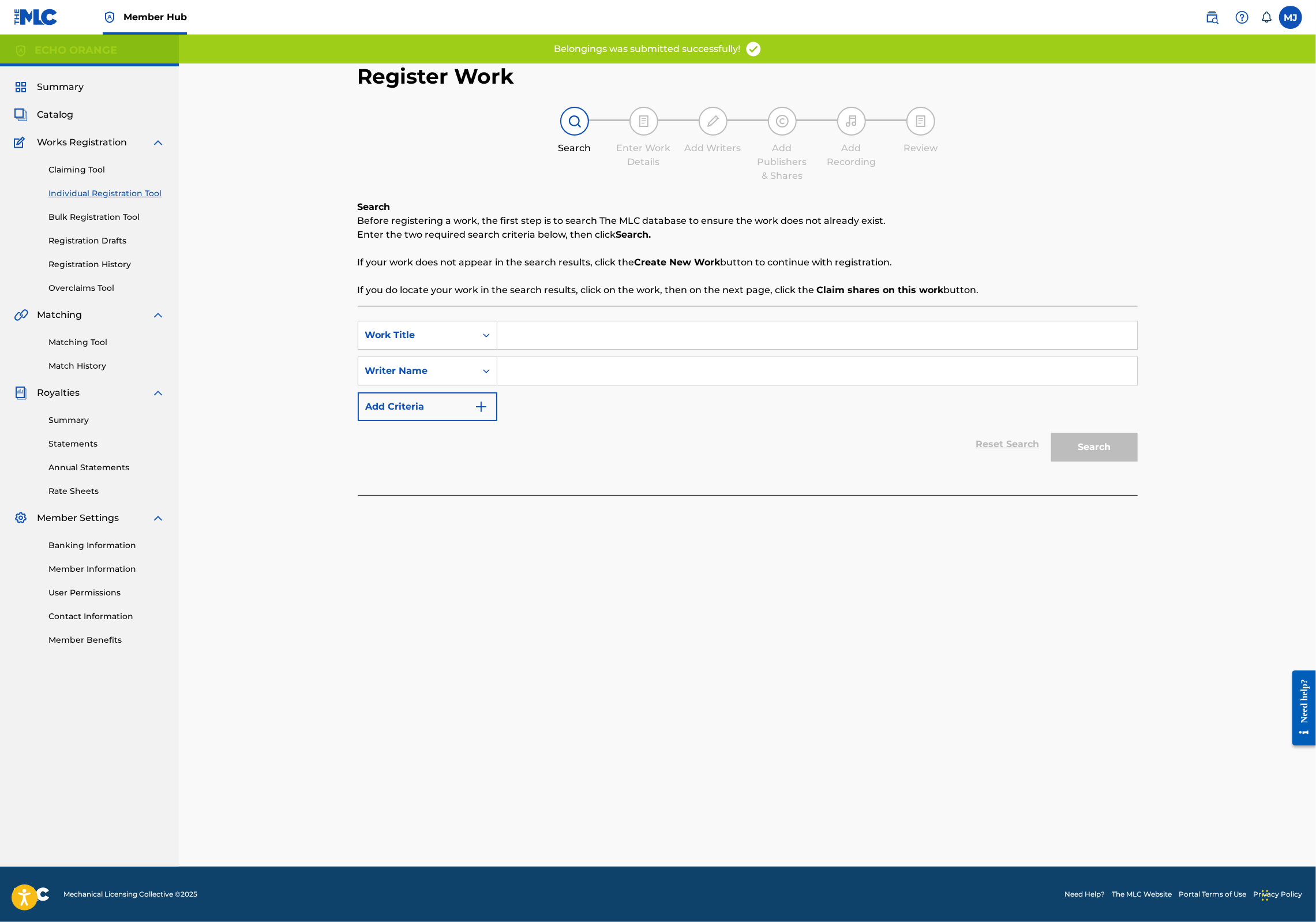
click at [535, 349] on input "Search Form" at bounding box center [817, 335] width 640 height 28
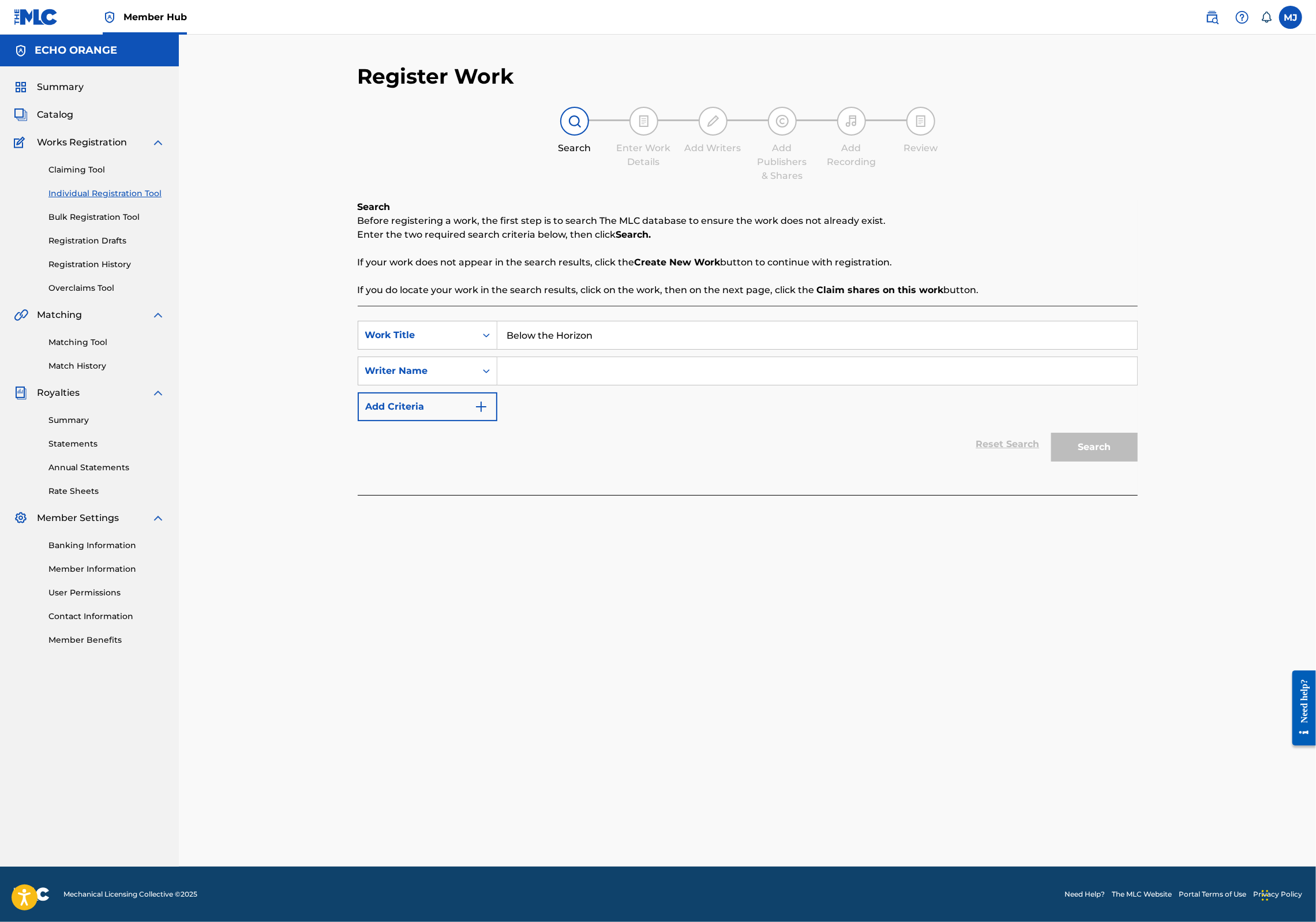
type input "Below the Horizon"
paste input "[PERSON_NAME]"
type input "[PERSON_NAME]"
click at [1138, 462] on button "Search" at bounding box center [1094, 447] width 86 height 29
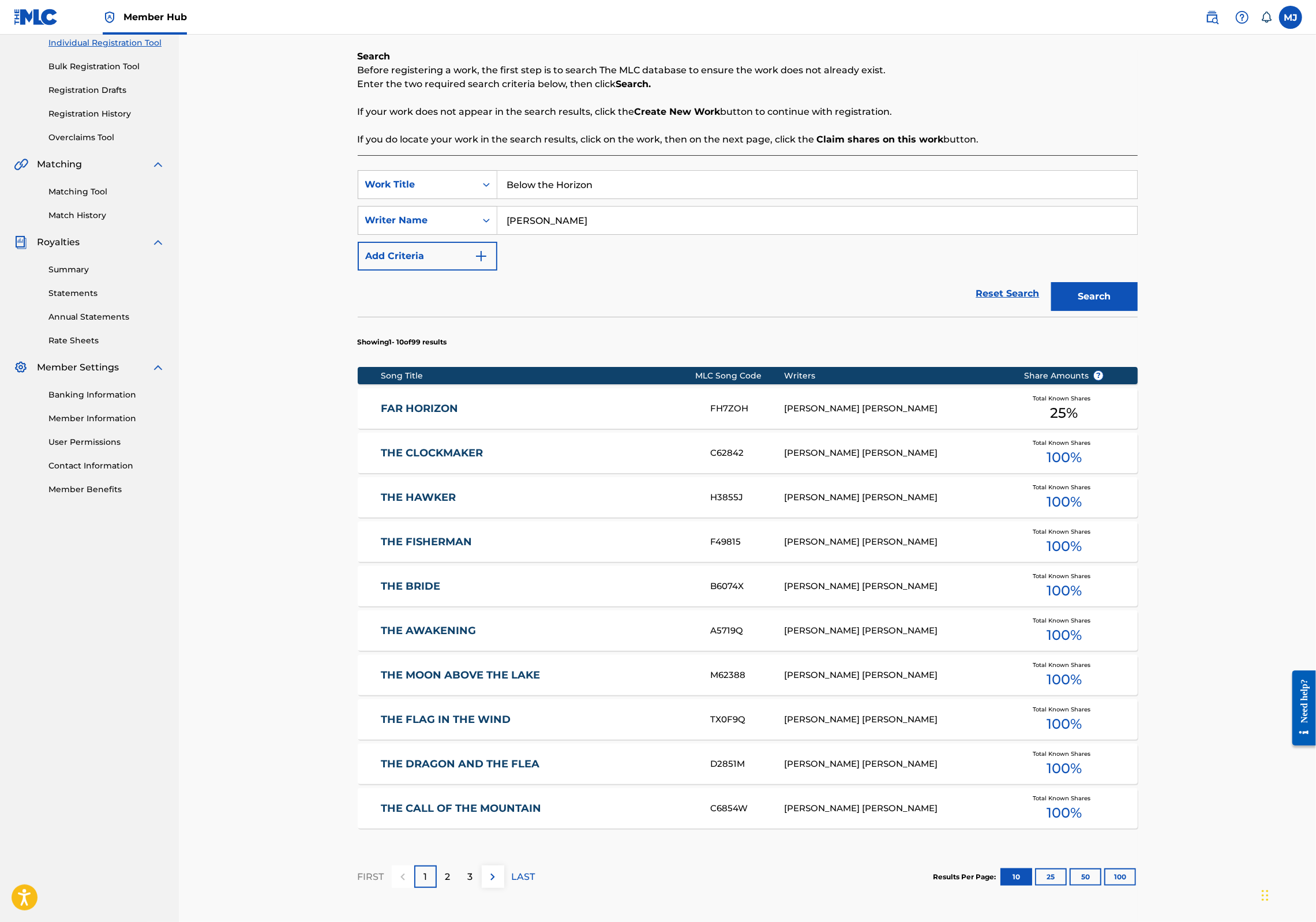
scroll to position [358, 0]
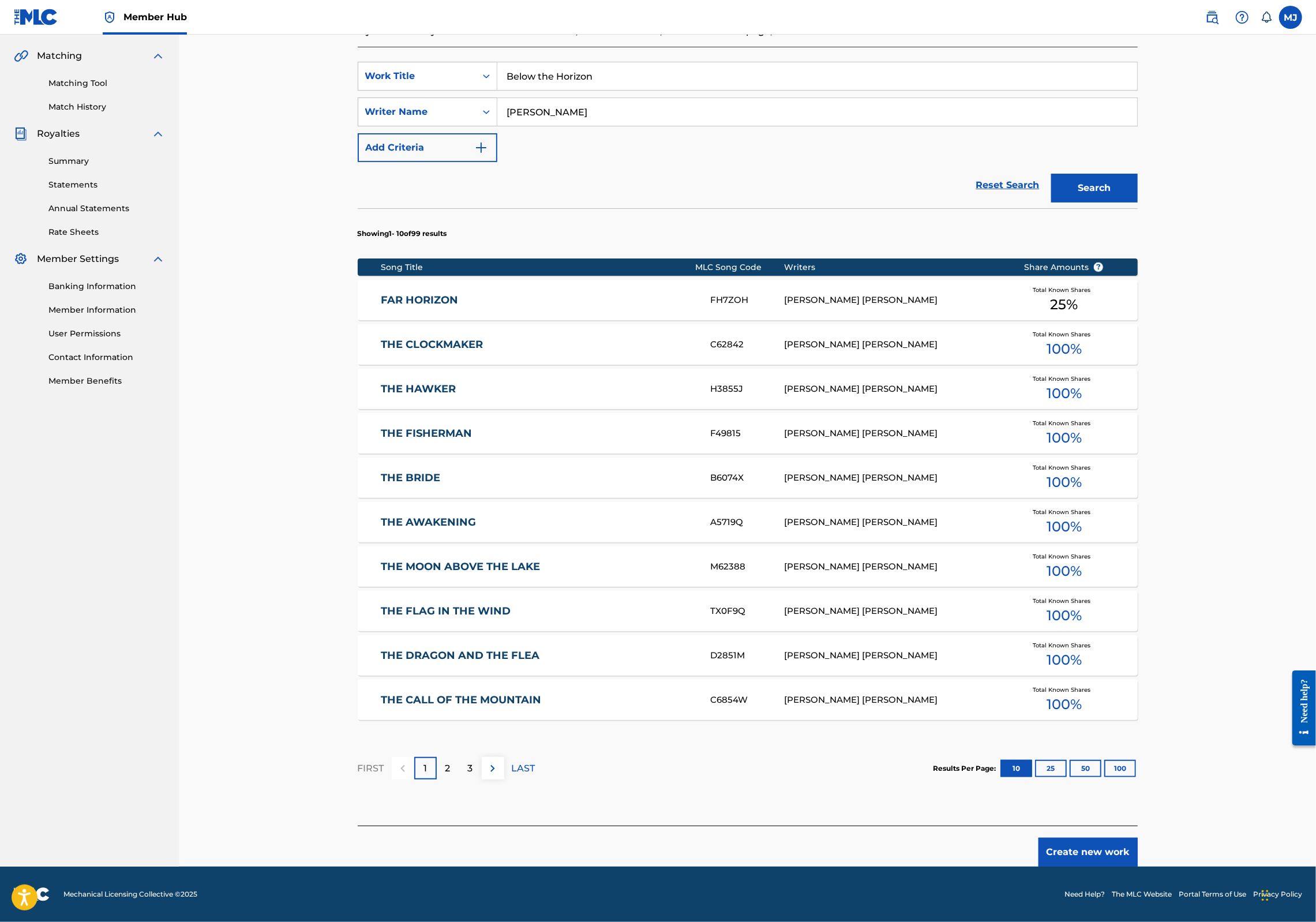
click at [1138, 841] on button "Create new work" at bounding box center [1088, 851] width 100 height 29
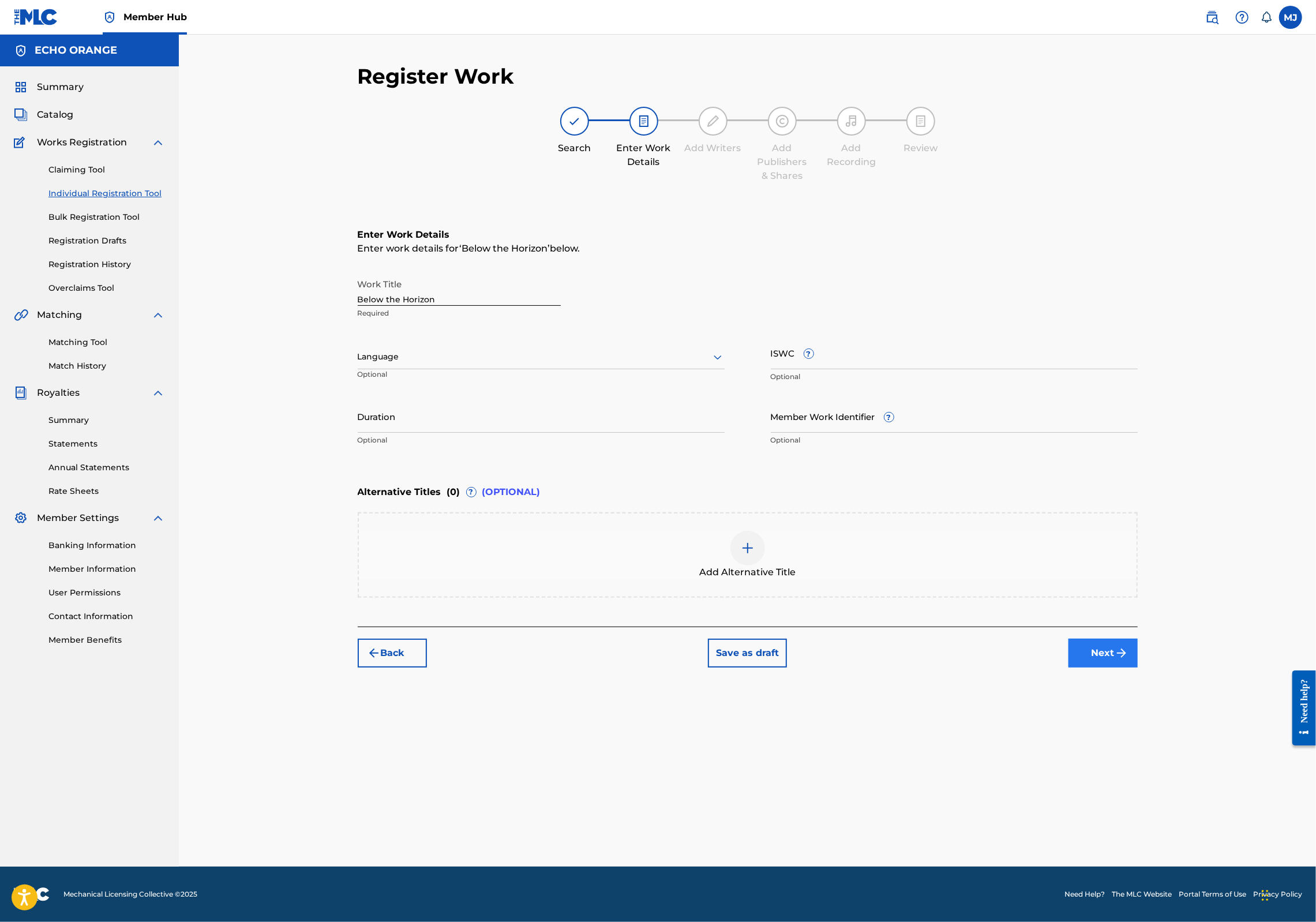
click at [1138, 668] on button "Next" at bounding box center [1104, 653] width 69 height 29
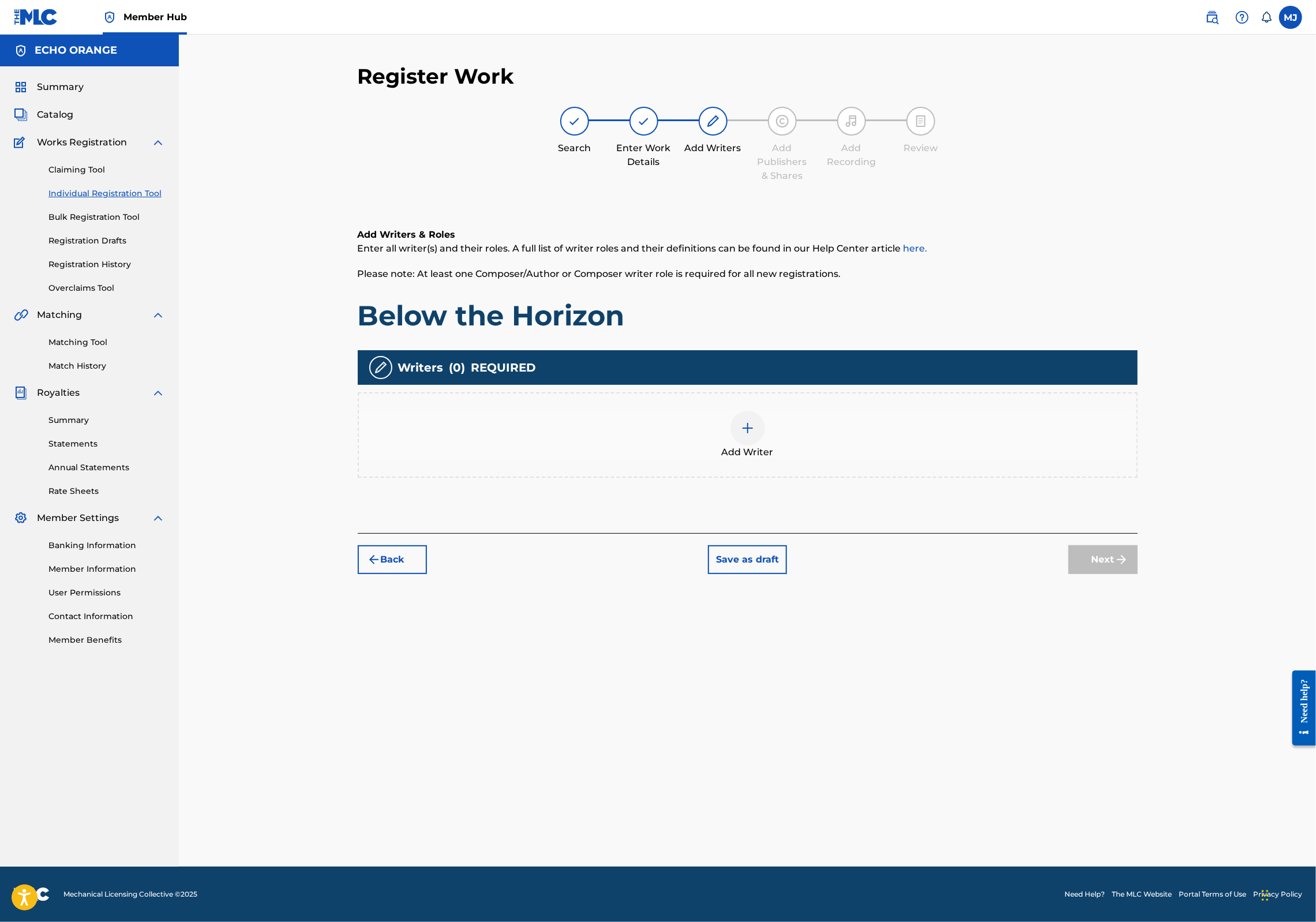
click at [1010, 477] on div "Add Writer" at bounding box center [747, 435] width 780 height 86
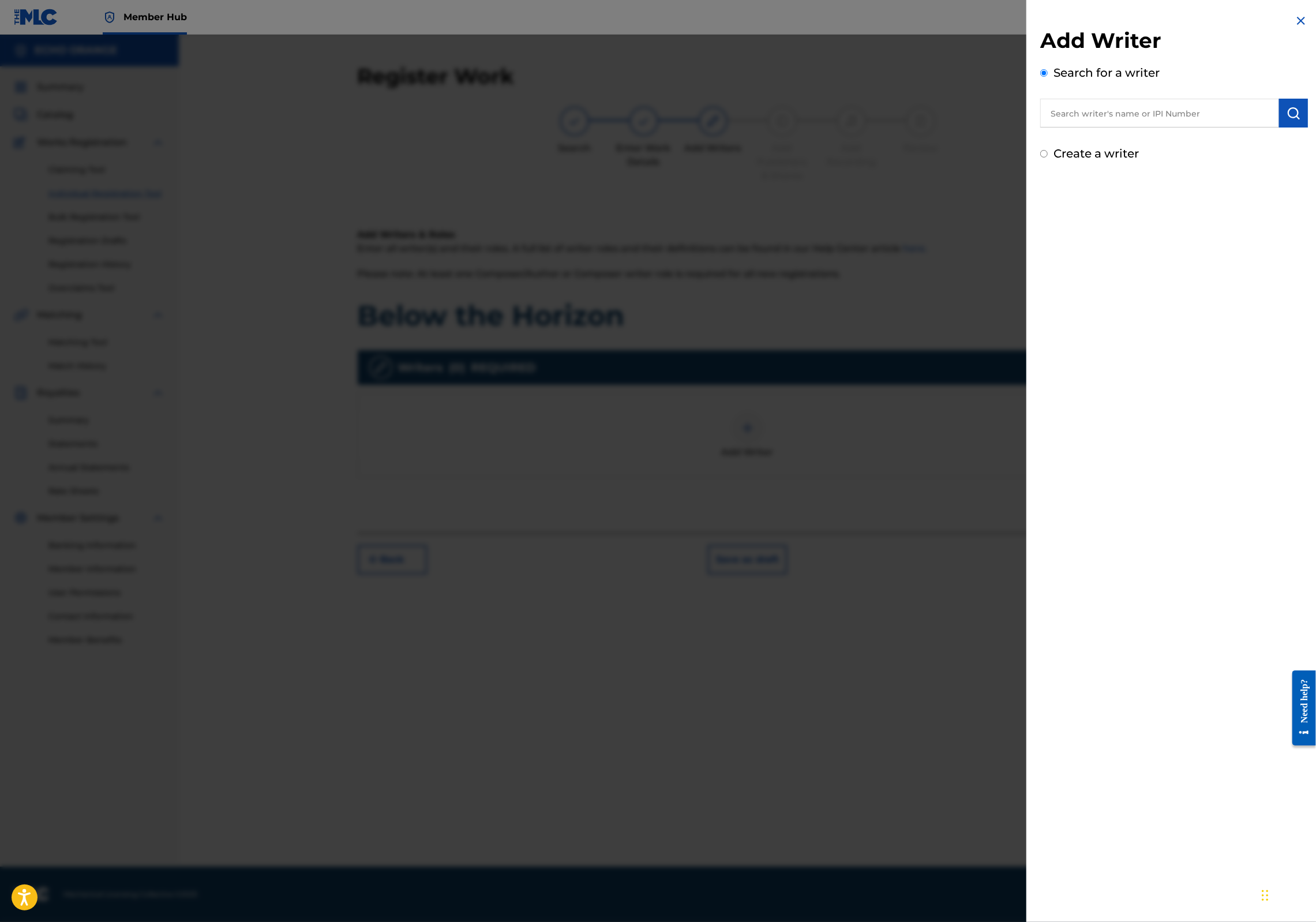
click at [1118, 128] on input "text" at bounding box center [1160, 113] width 239 height 29
paste input "[PERSON_NAME]"
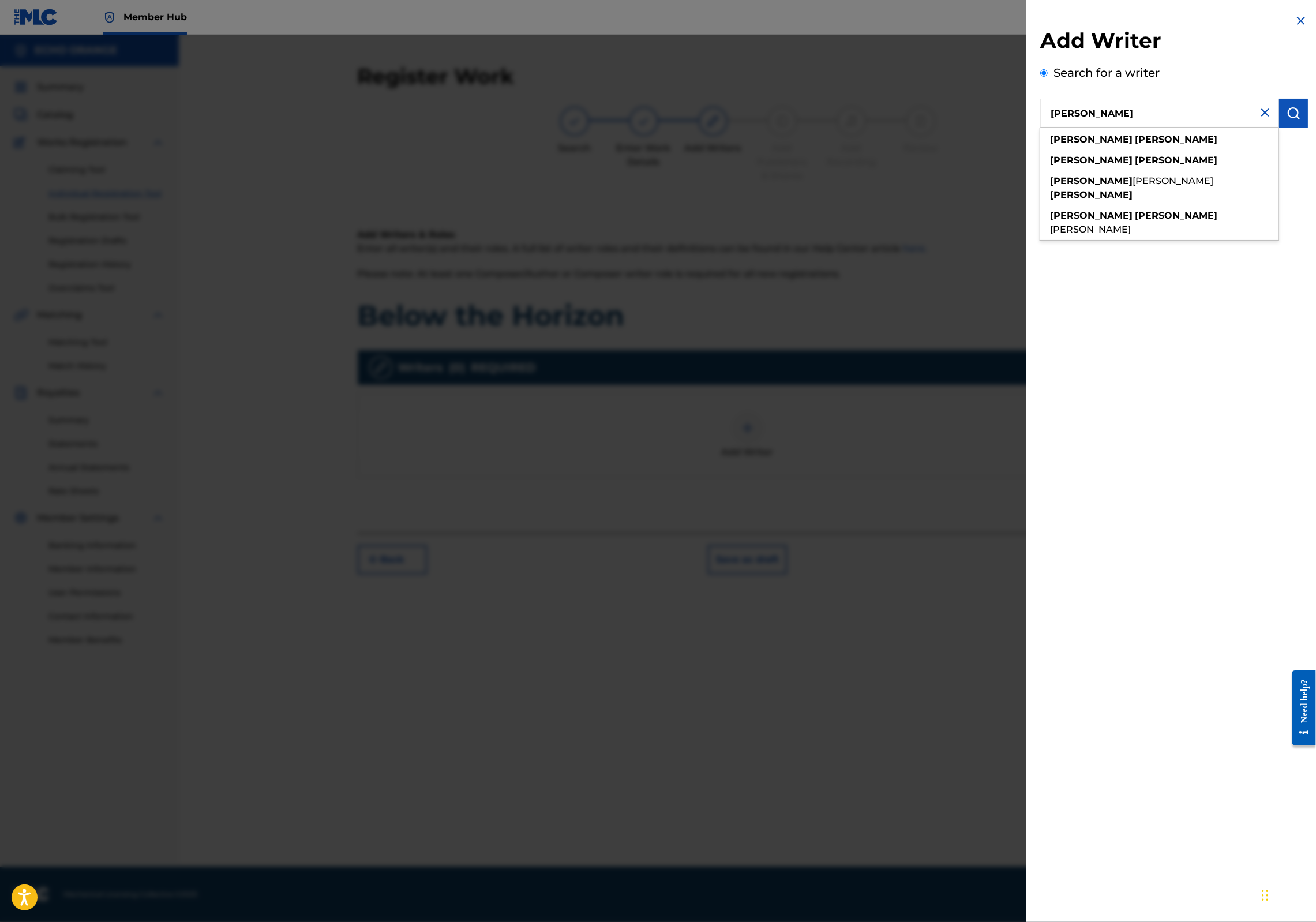
type input "[PERSON_NAME]"
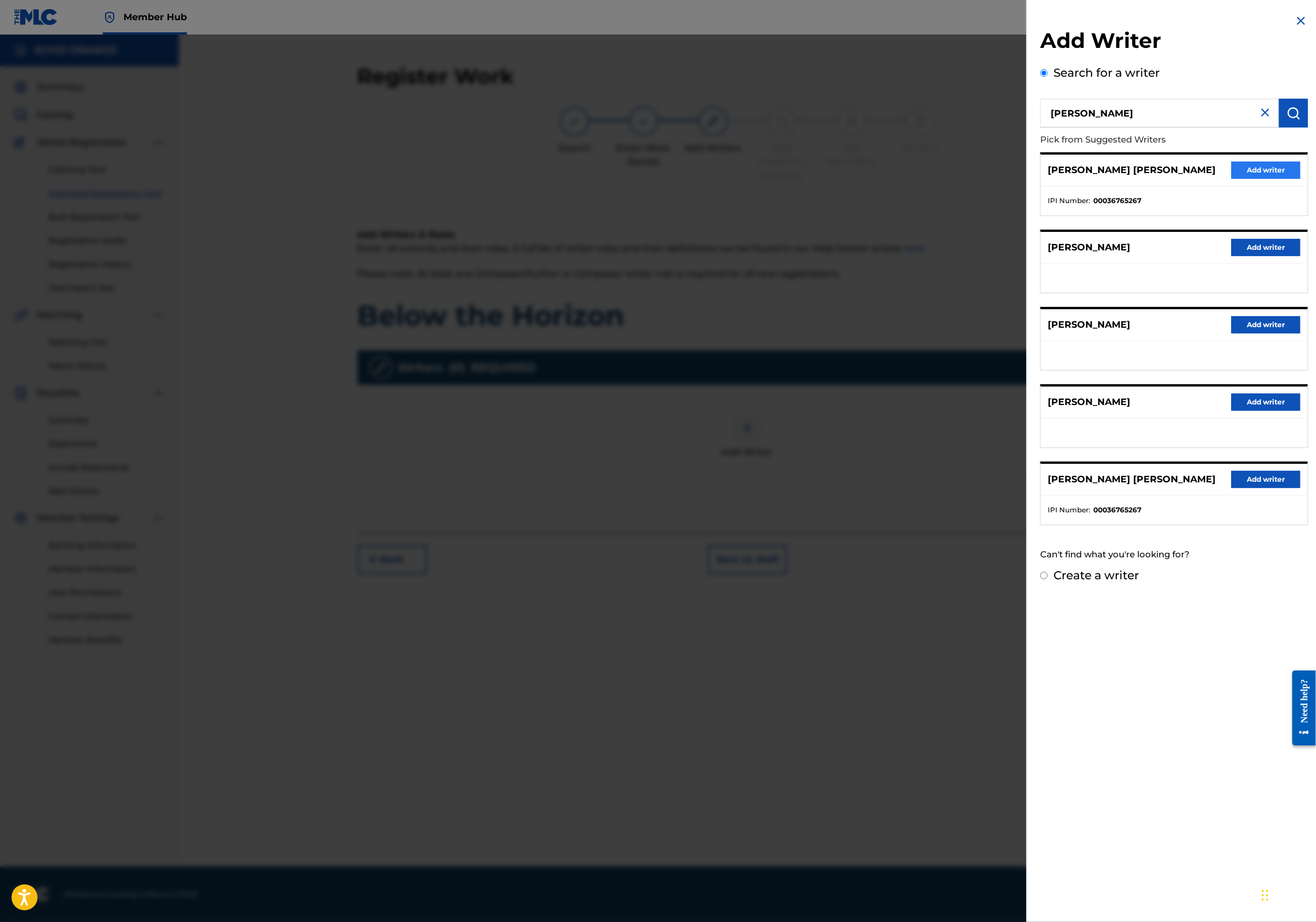
click at [1231, 179] on button "Add writer" at bounding box center [1266, 170] width 69 height 17
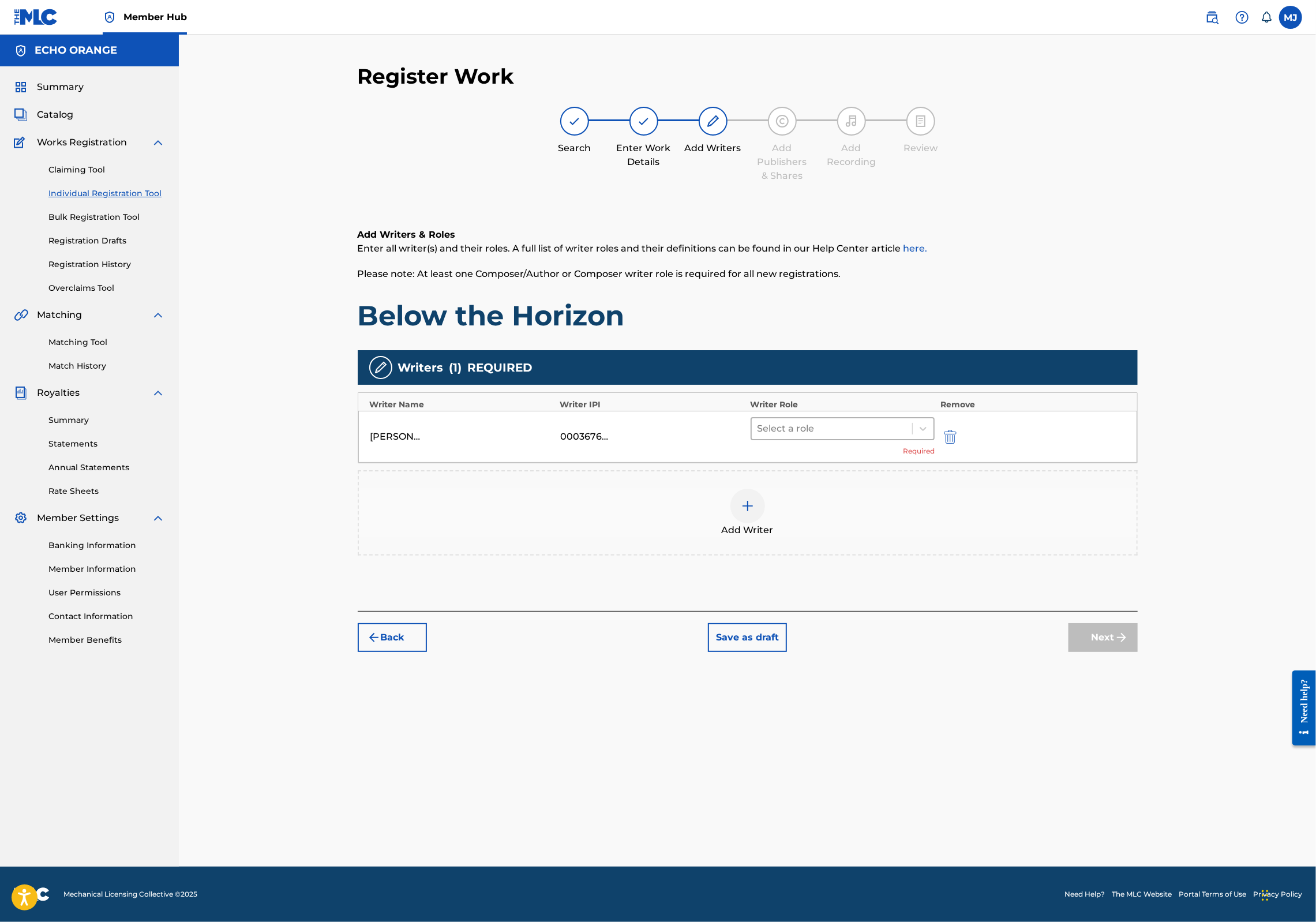
click at [846, 436] on div at bounding box center [832, 429] width 149 height 16
click at [819, 589] on div "Composer" at bounding box center [880, 595] width 222 height 23
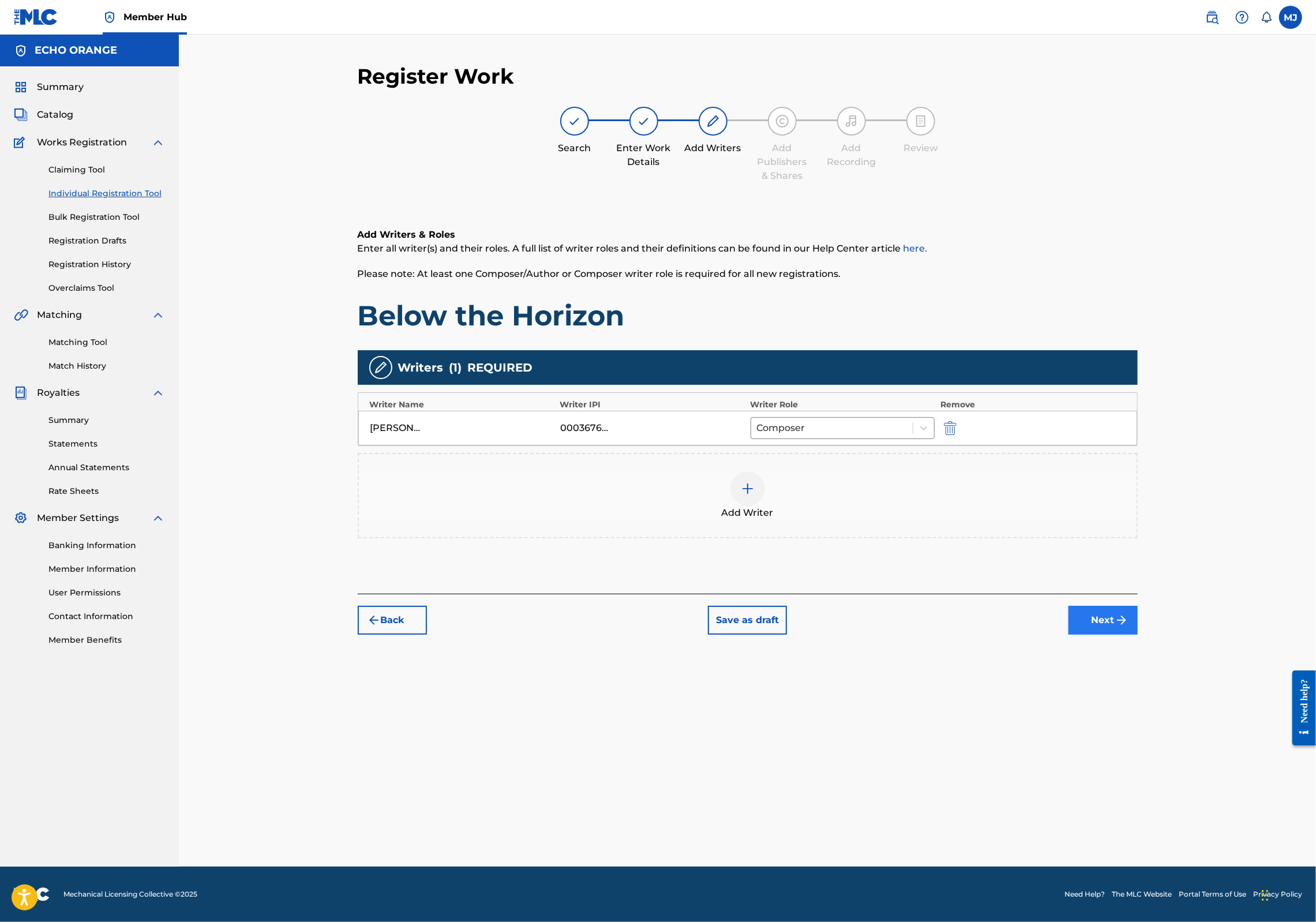
click at [1138, 635] on button "Next" at bounding box center [1104, 620] width 69 height 29
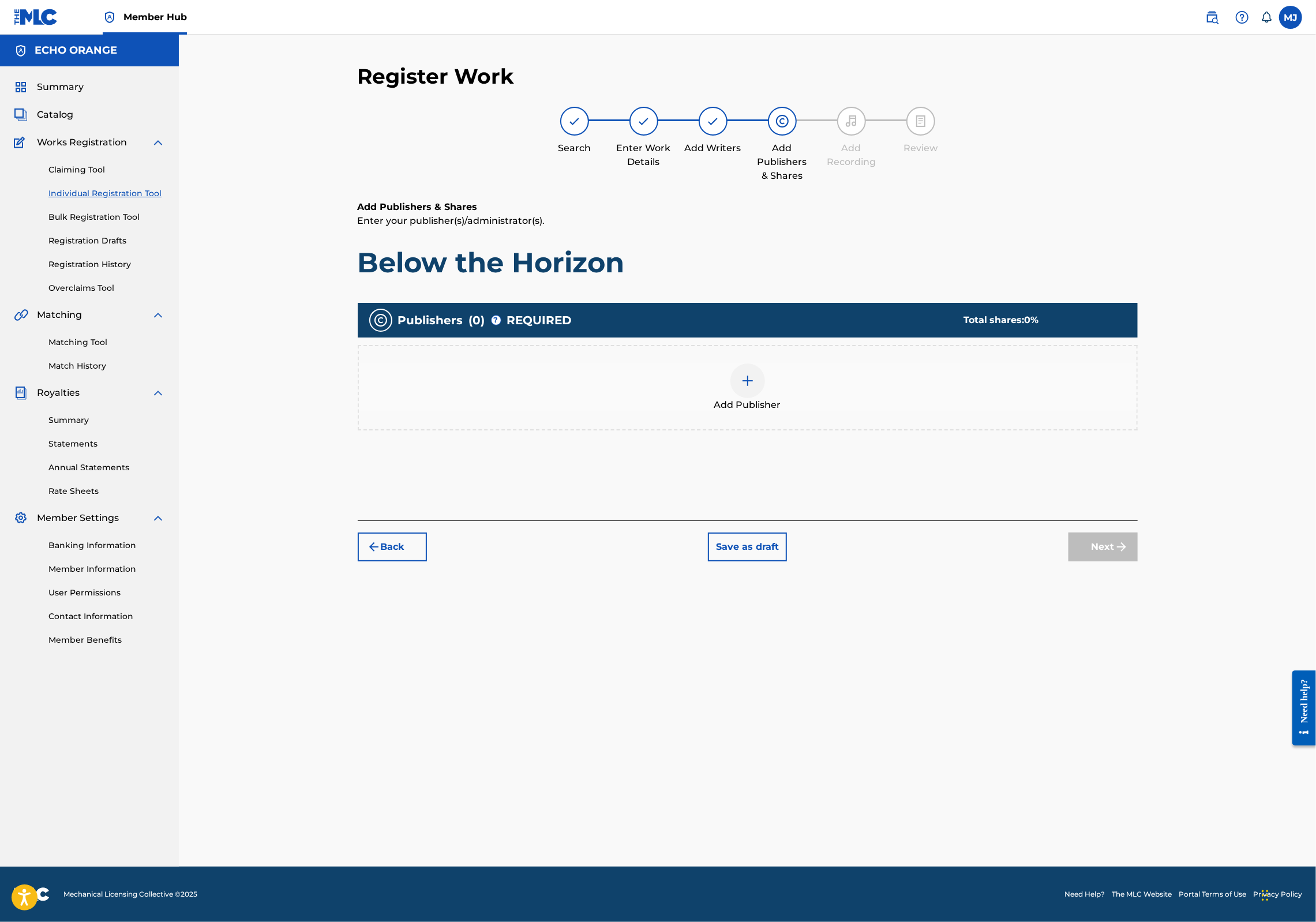
click at [740, 412] on div "Add Publisher" at bounding box center [748, 387] width 778 height 49
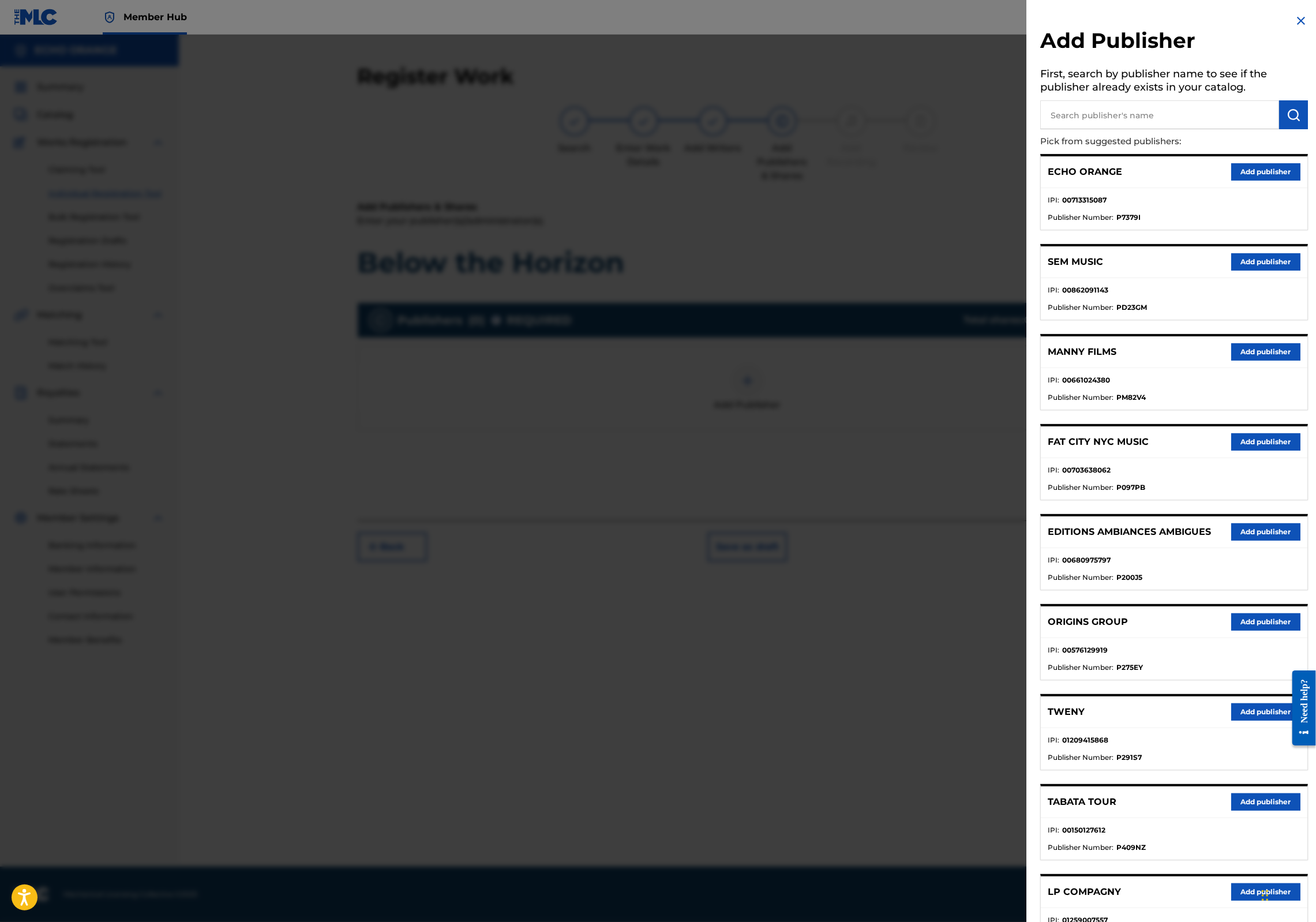
drag, startPoint x: 1231, startPoint y: 696, endPoint x: 1166, endPoint y: 649, distance: 80.2
click at [1231, 631] on button "Add publisher" at bounding box center [1266, 622] width 69 height 17
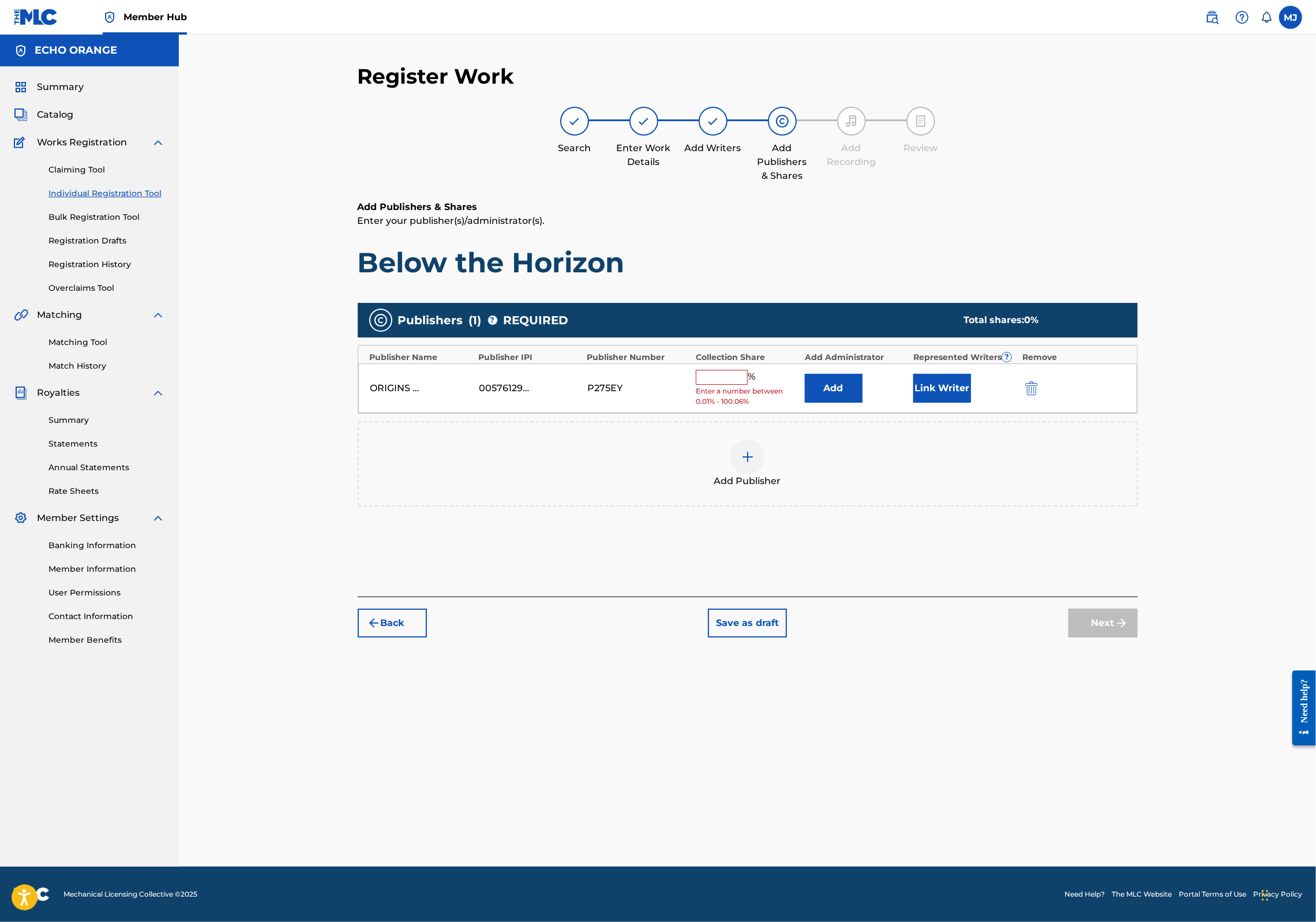
click at [876, 413] on div "ORIGINS GROUP 00576129919 P275EY % Enter a number between 0.01% - 100.06% Add L…" at bounding box center [748, 388] width 779 height 50
click at [863, 403] on button "Add" at bounding box center [833, 388] width 58 height 29
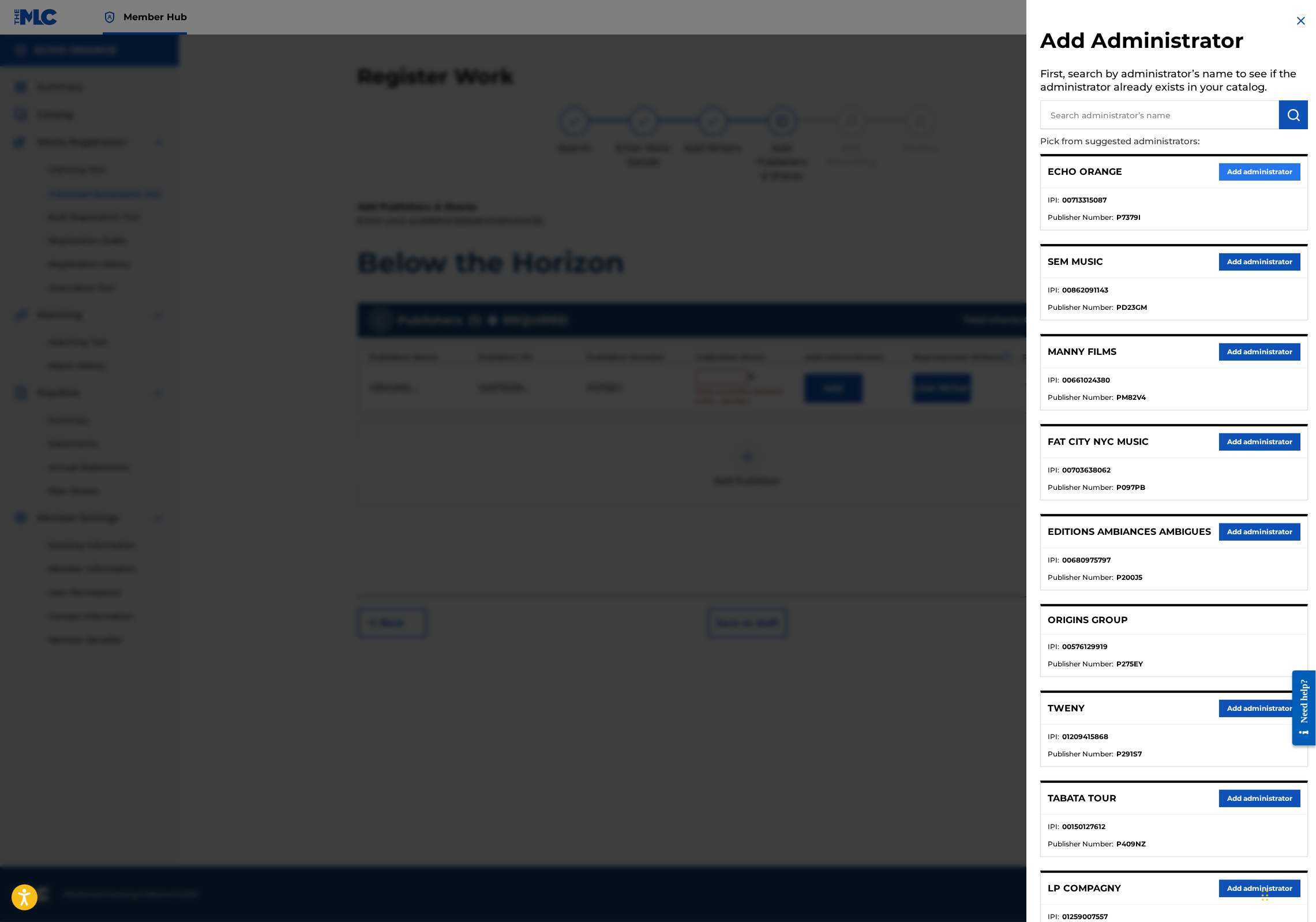
click at [1267, 180] on button "Add administrator" at bounding box center [1260, 171] width 82 height 17
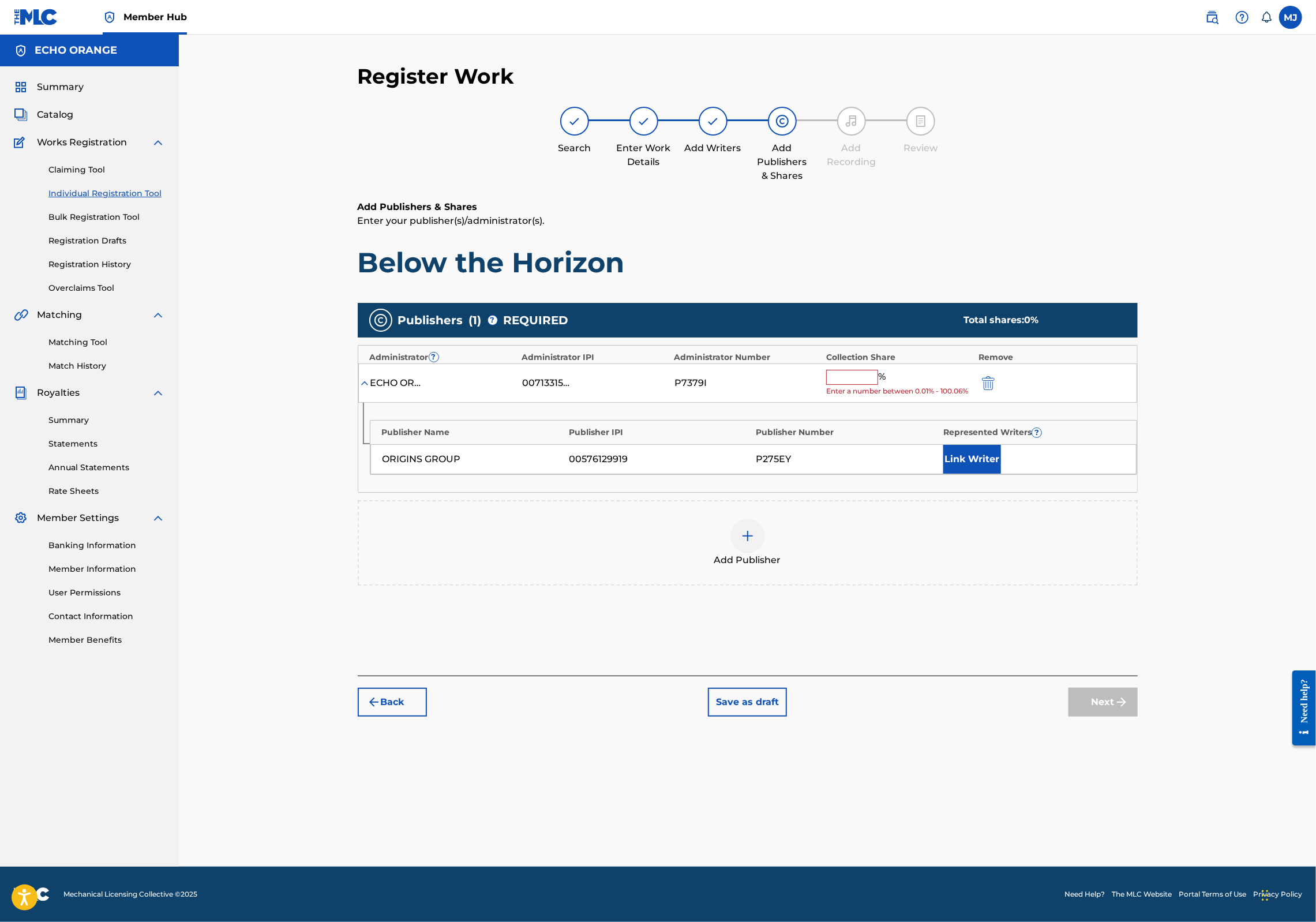
click at [878, 384] on input "text" at bounding box center [852, 377] width 52 height 15
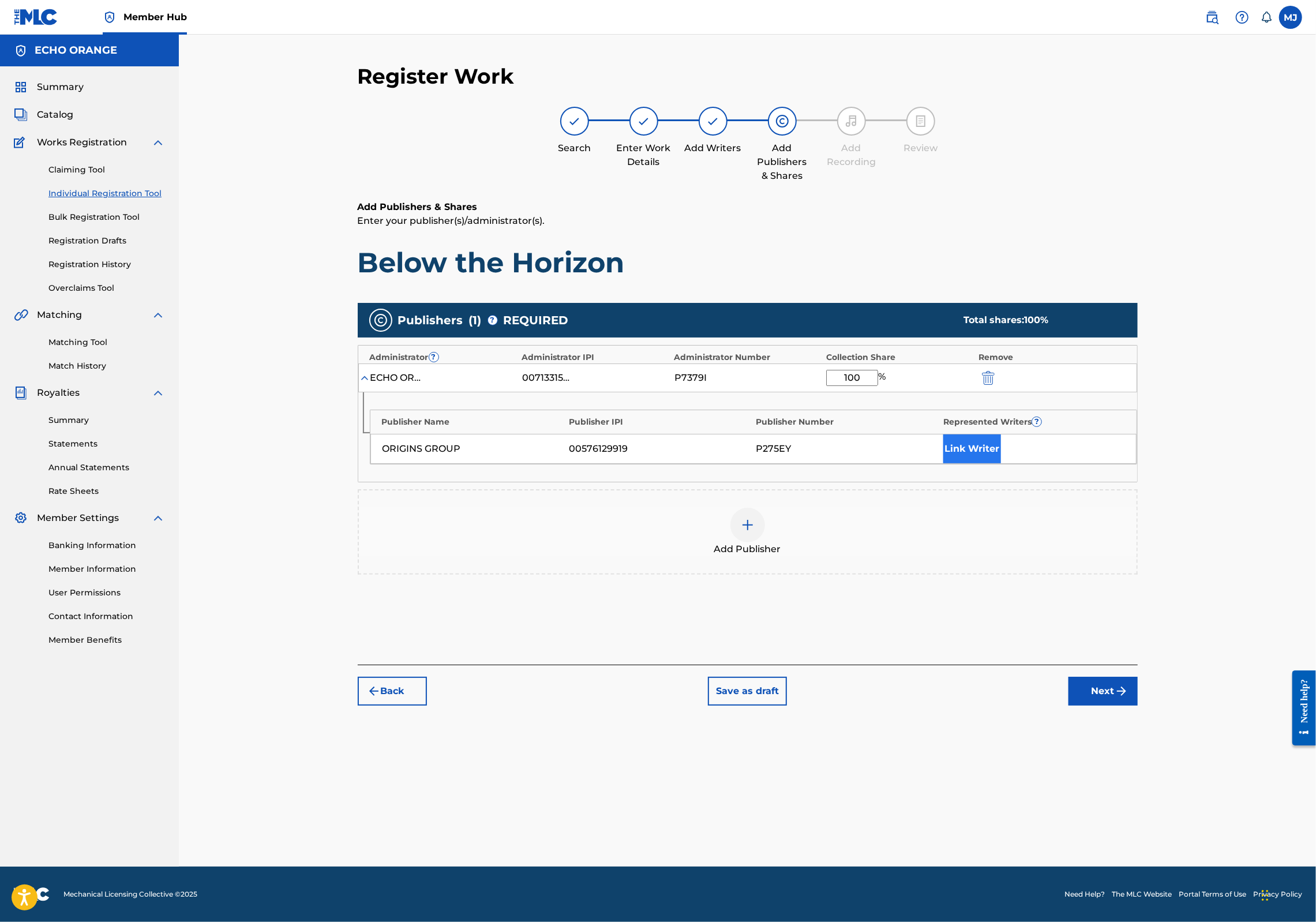
type input "100"
click at [1001, 463] on button "Link Writer" at bounding box center [973, 449] width 58 height 29
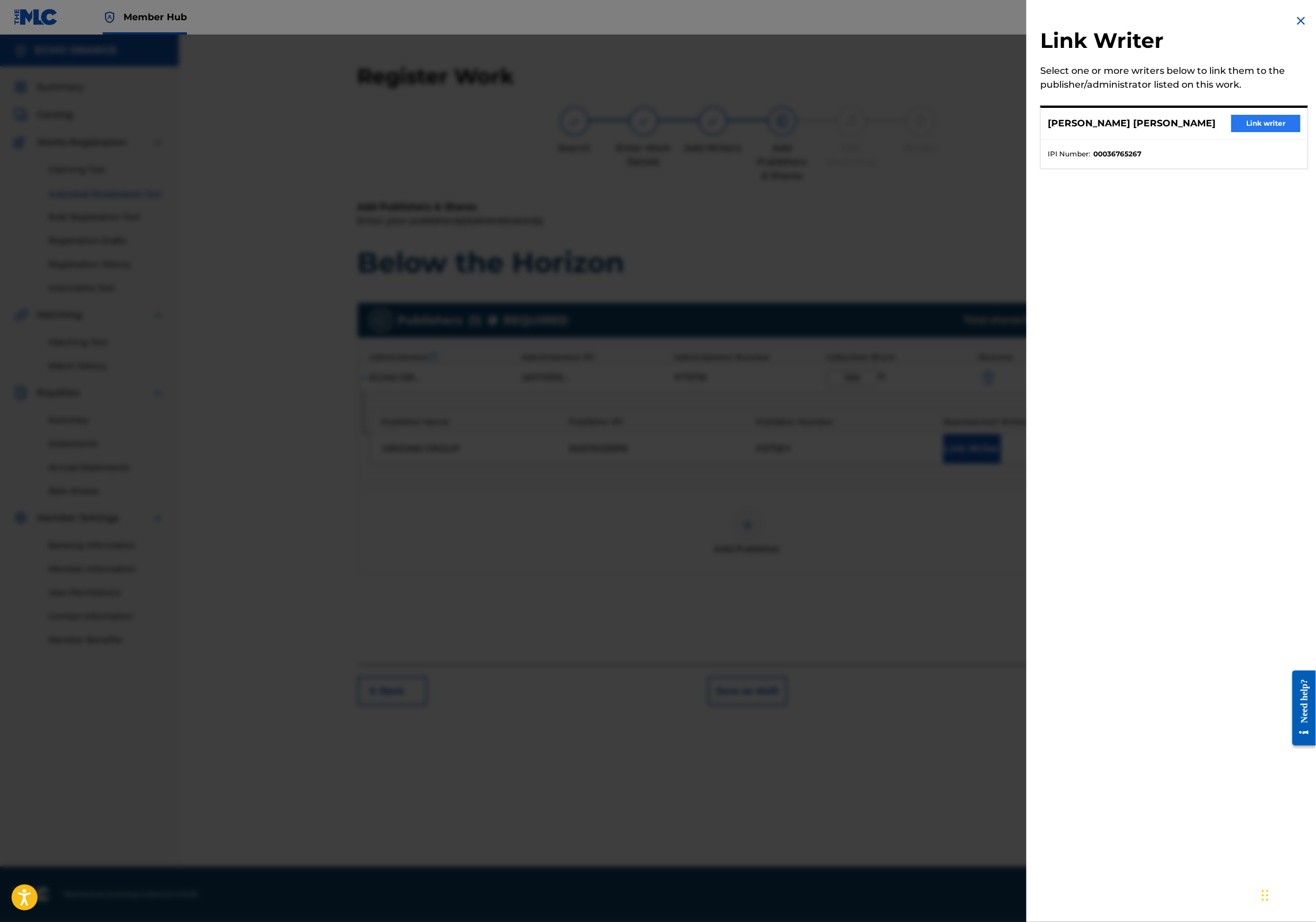
click at [1252, 132] on button "Link writer" at bounding box center [1266, 123] width 69 height 17
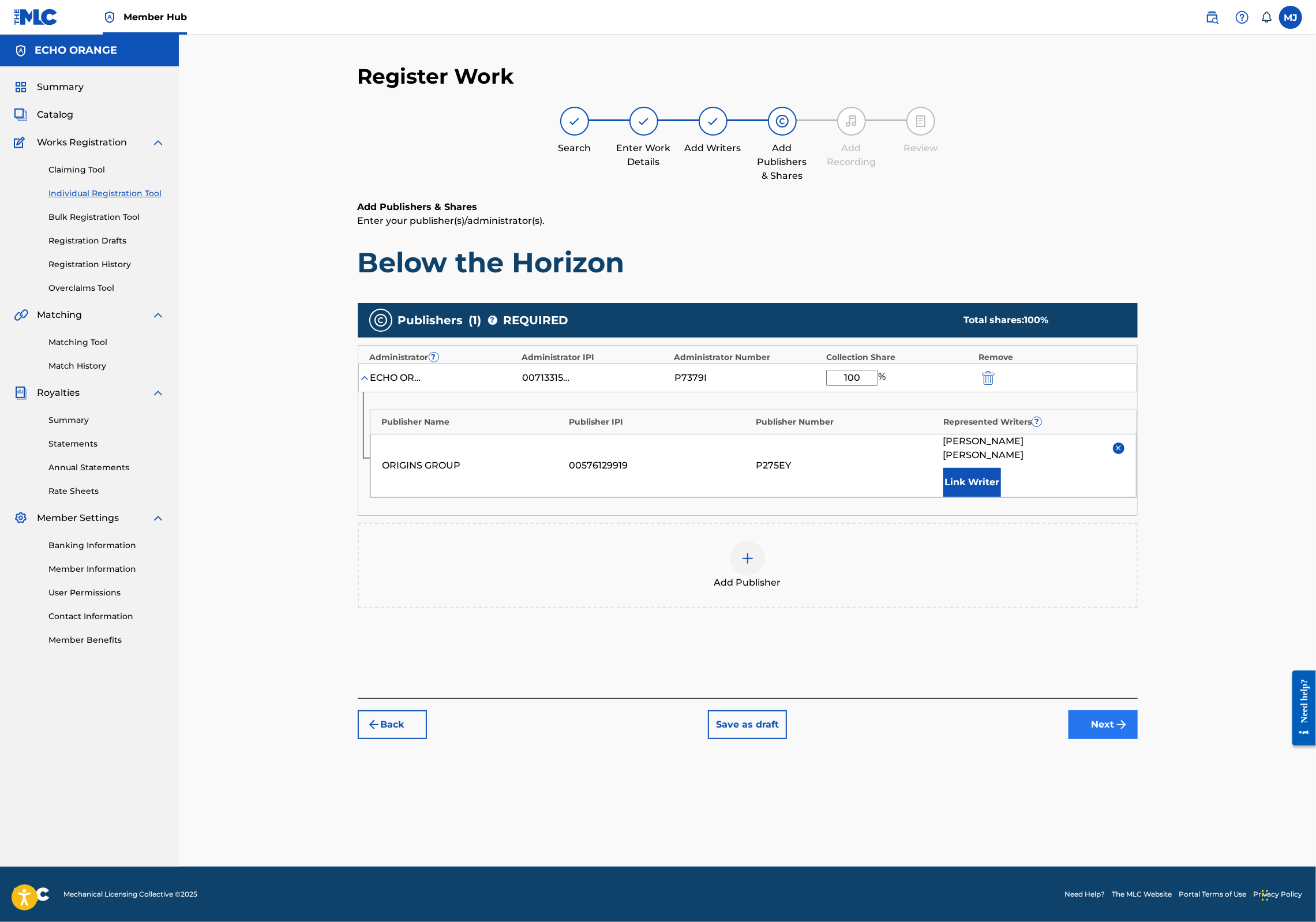
click at [1138, 739] on div "Back Save as draft Next" at bounding box center [747, 719] width 780 height 41
click at [1138, 739] on button "Next" at bounding box center [1104, 724] width 69 height 29
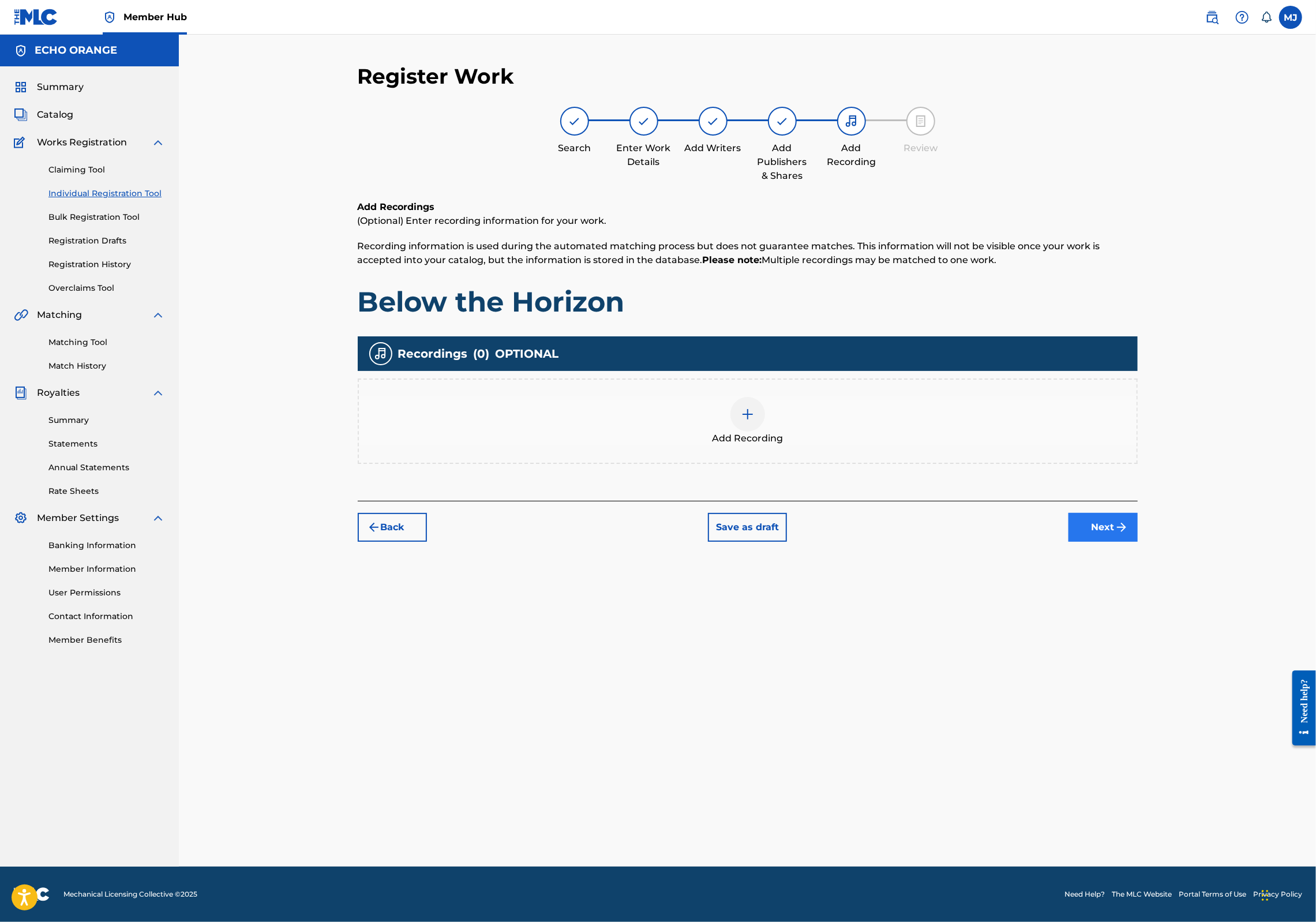
click at [1129, 534] on img "submit" at bounding box center [1122, 527] width 14 height 14
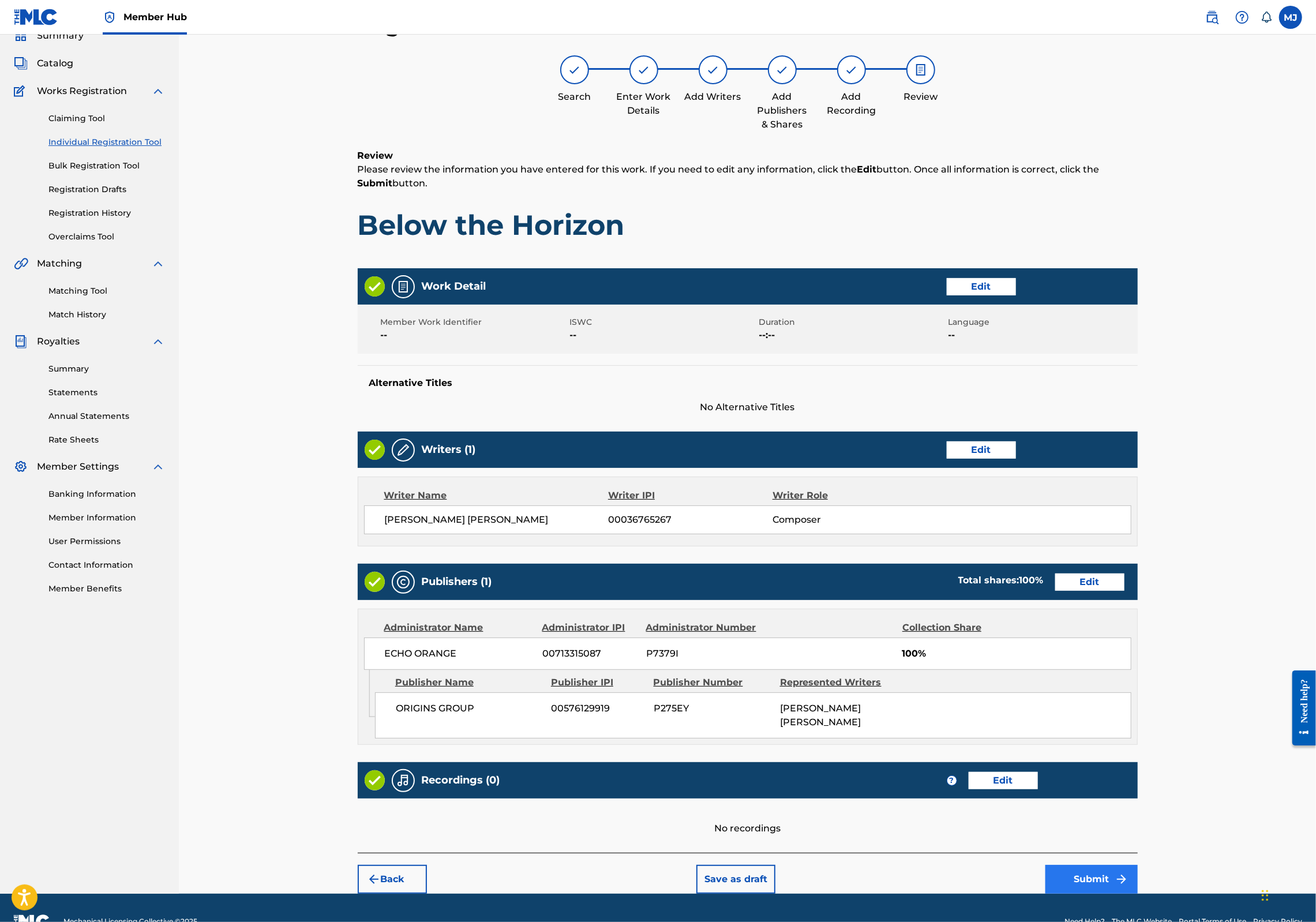
scroll to position [186, 0]
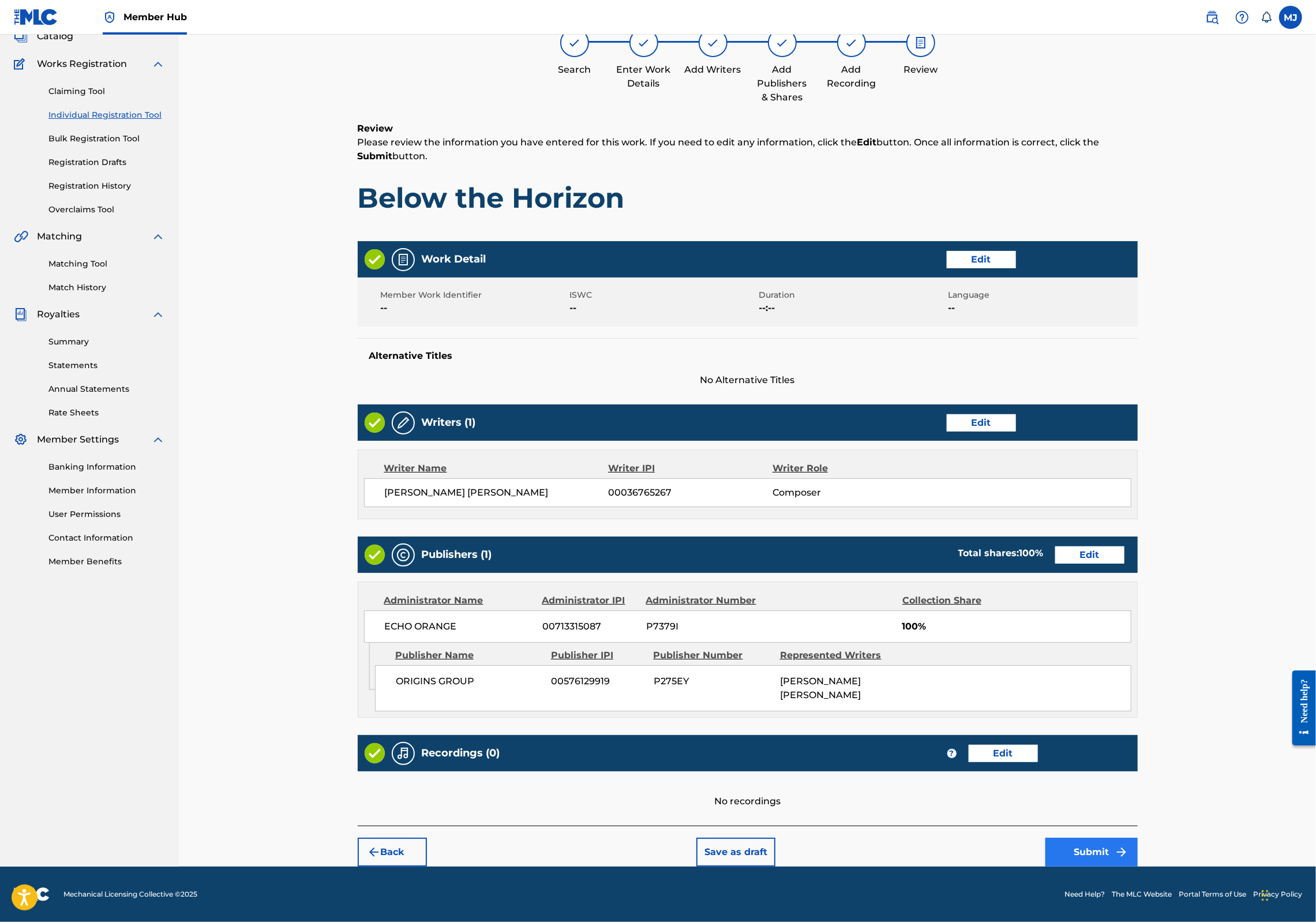
click at [1138, 837] on button "Submit" at bounding box center [1092, 851] width 92 height 29
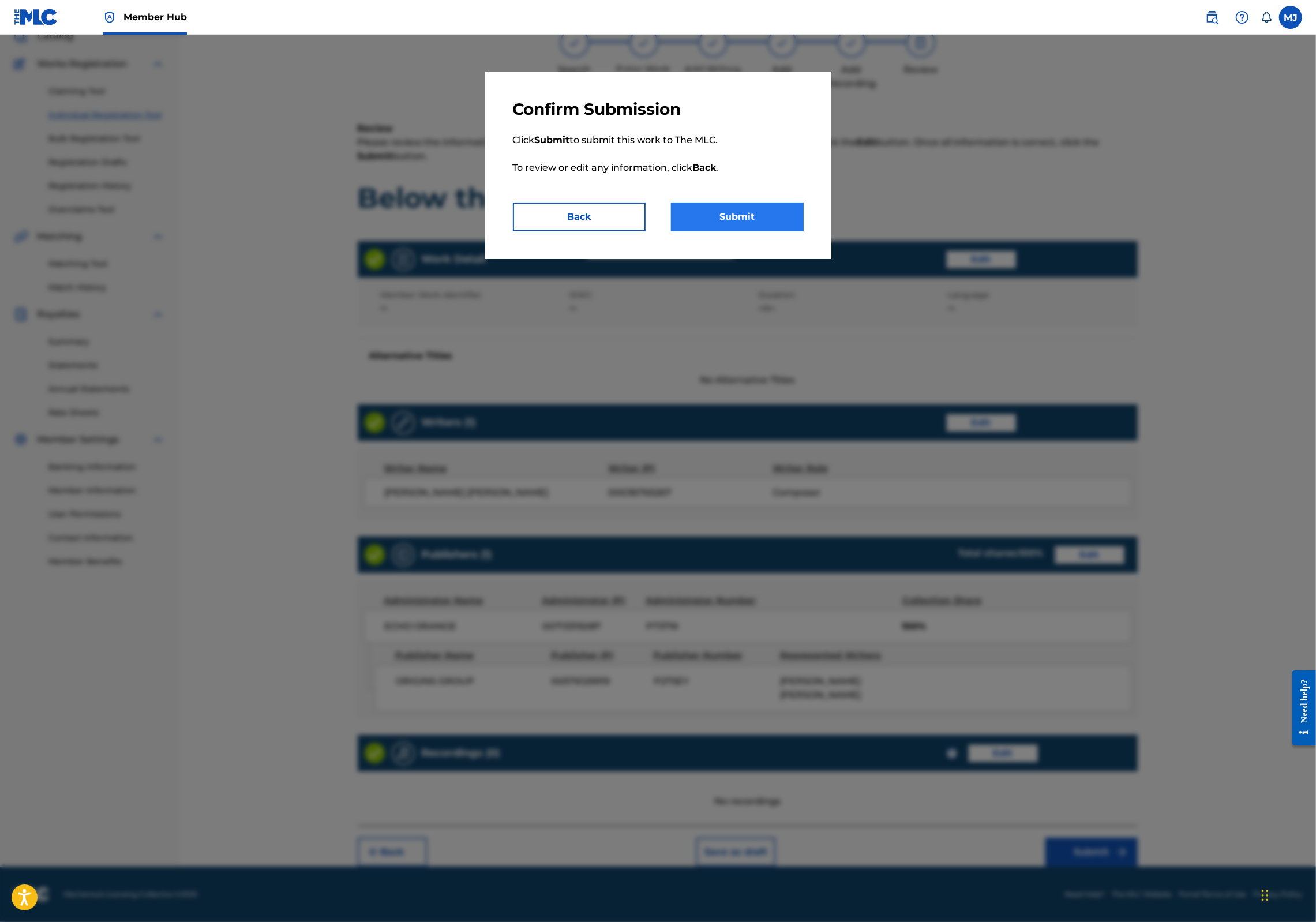
click at [749, 231] on button "Submit" at bounding box center [737, 217] width 133 height 29
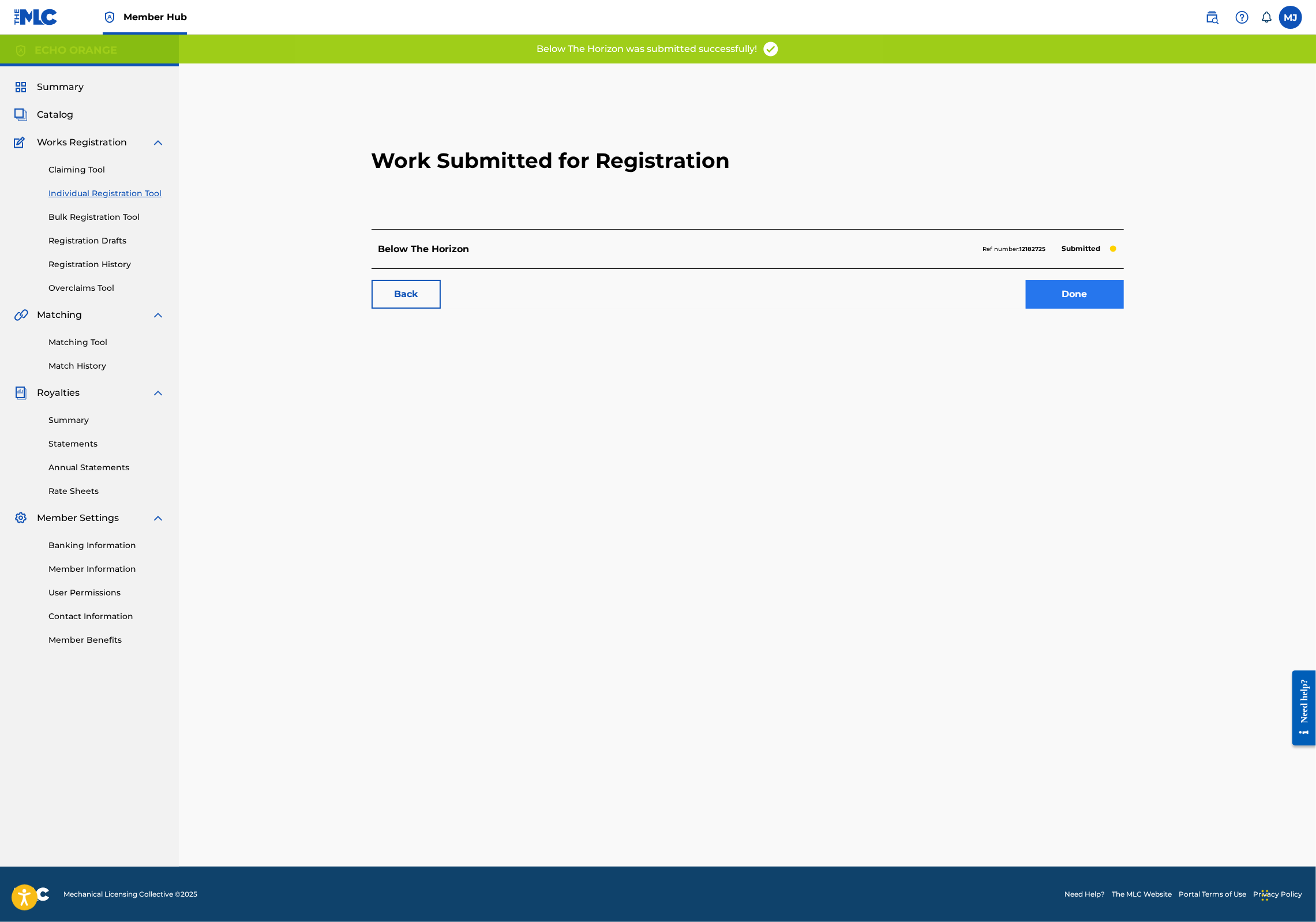
click at [1124, 309] on link "Done" at bounding box center [1075, 294] width 98 height 29
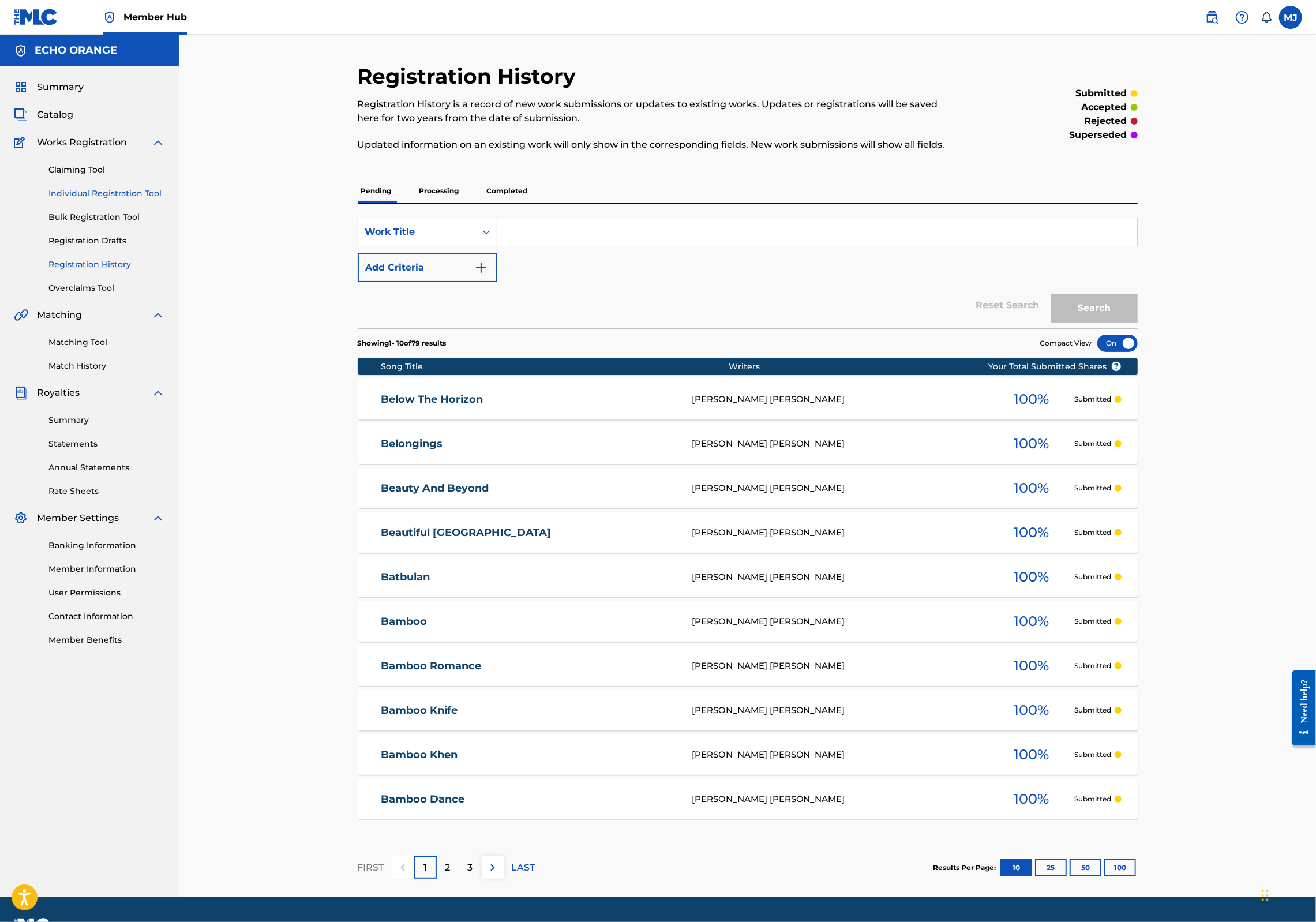
click at [134, 199] on link "Individual Registration Tool" at bounding box center [107, 193] width 117 height 12
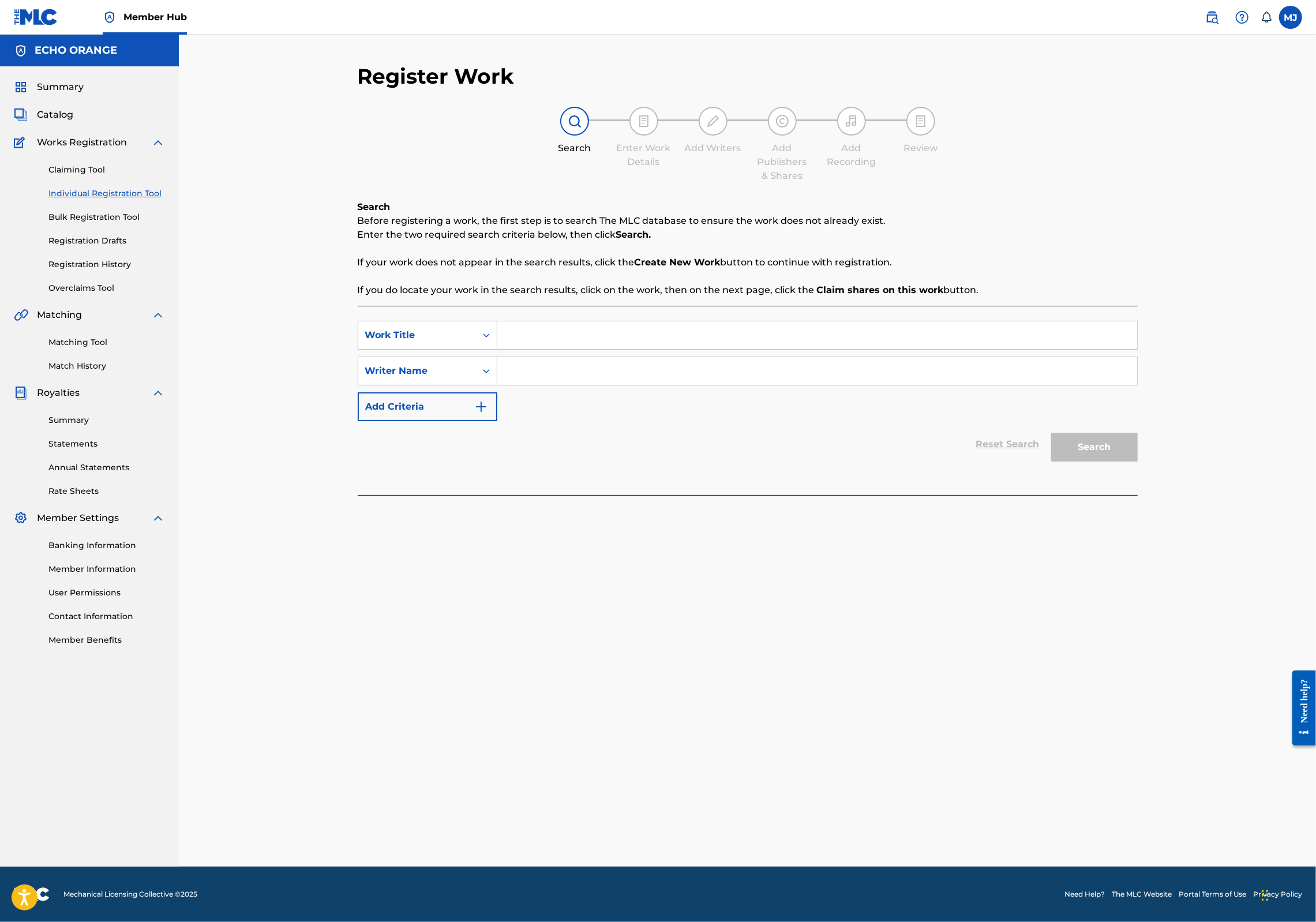
click at [571, 349] on input "Search Form" at bounding box center [817, 335] width 640 height 28
type input "beyond illusions"
paste input "[PERSON_NAME]"
type input "[PERSON_NAME]"
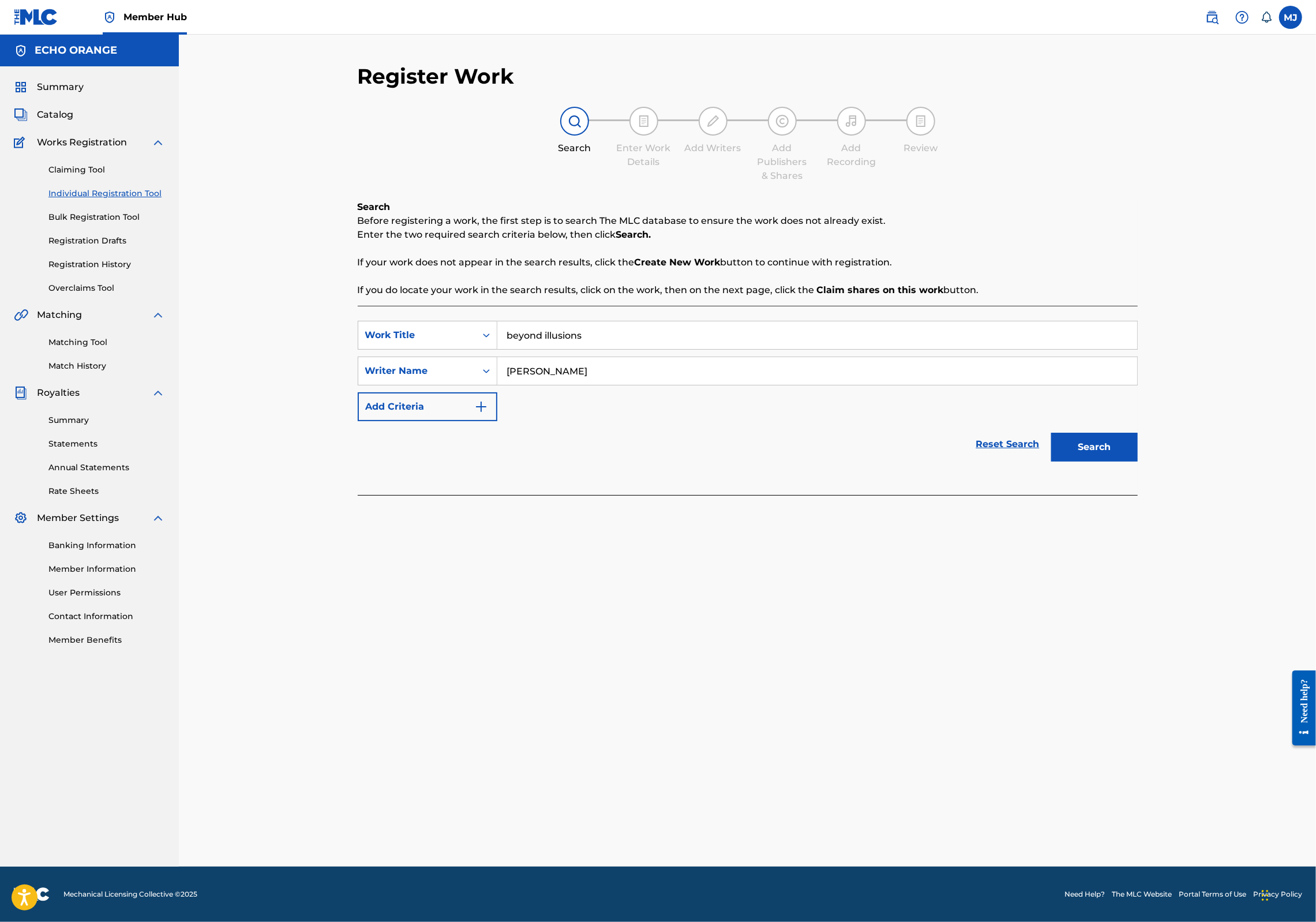
click at [1138, 462] on button "Search" at bounding box center [1094, 447] width 86 height 29
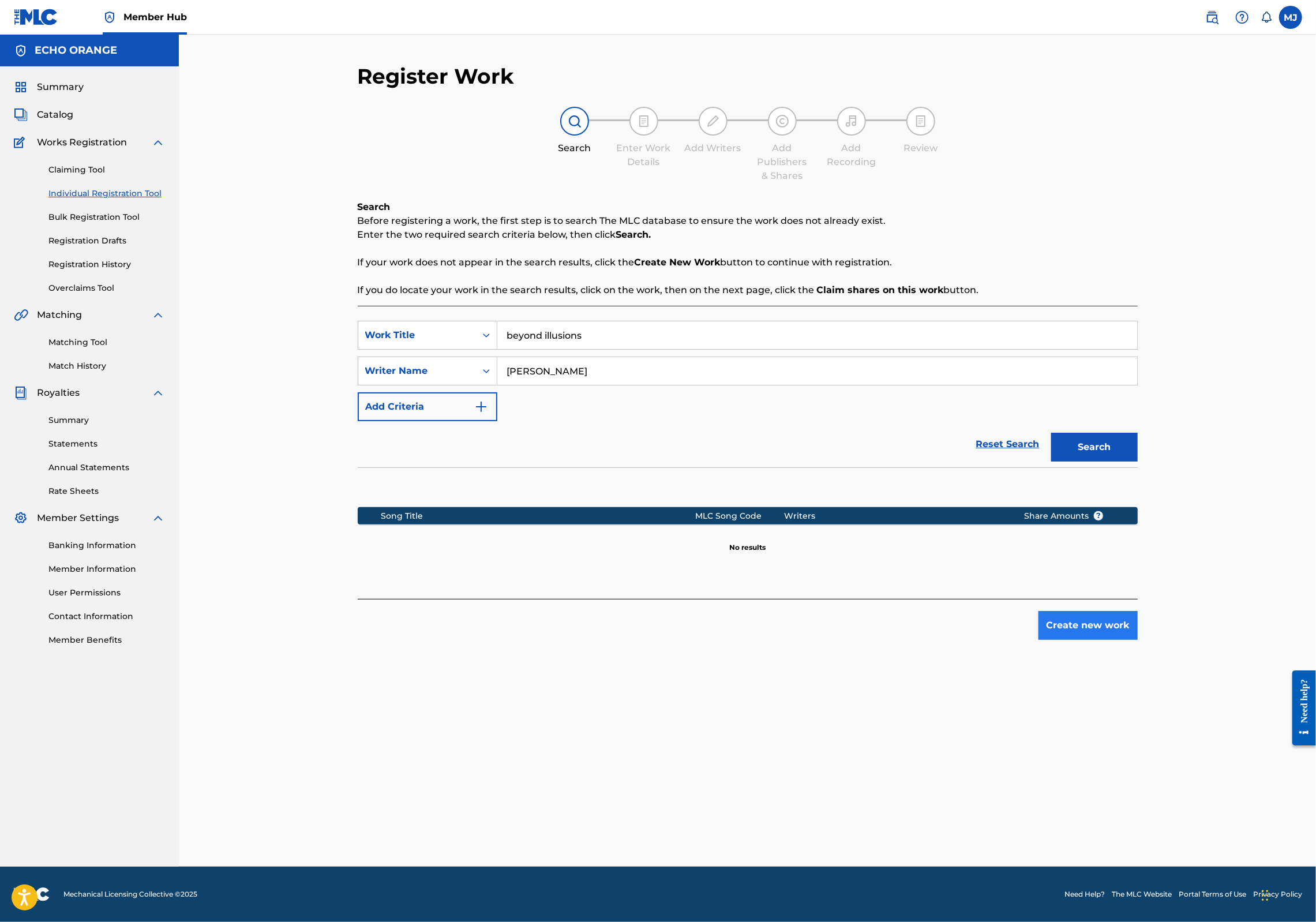
drag, startPoint x: 1136, startPoint y: 724, endPoint x: 1176, endPoint y: 716, distance: 40.8
click at [1141, 725] on div "Register Work Search Enter Work Details Add Writers Add Publishers & Shares Add…" at bounding box center [748, 464] width 808 height 803
click at [1138, 640] on button "Create new work" at bounding box center [1088, 625] width 100 height 29
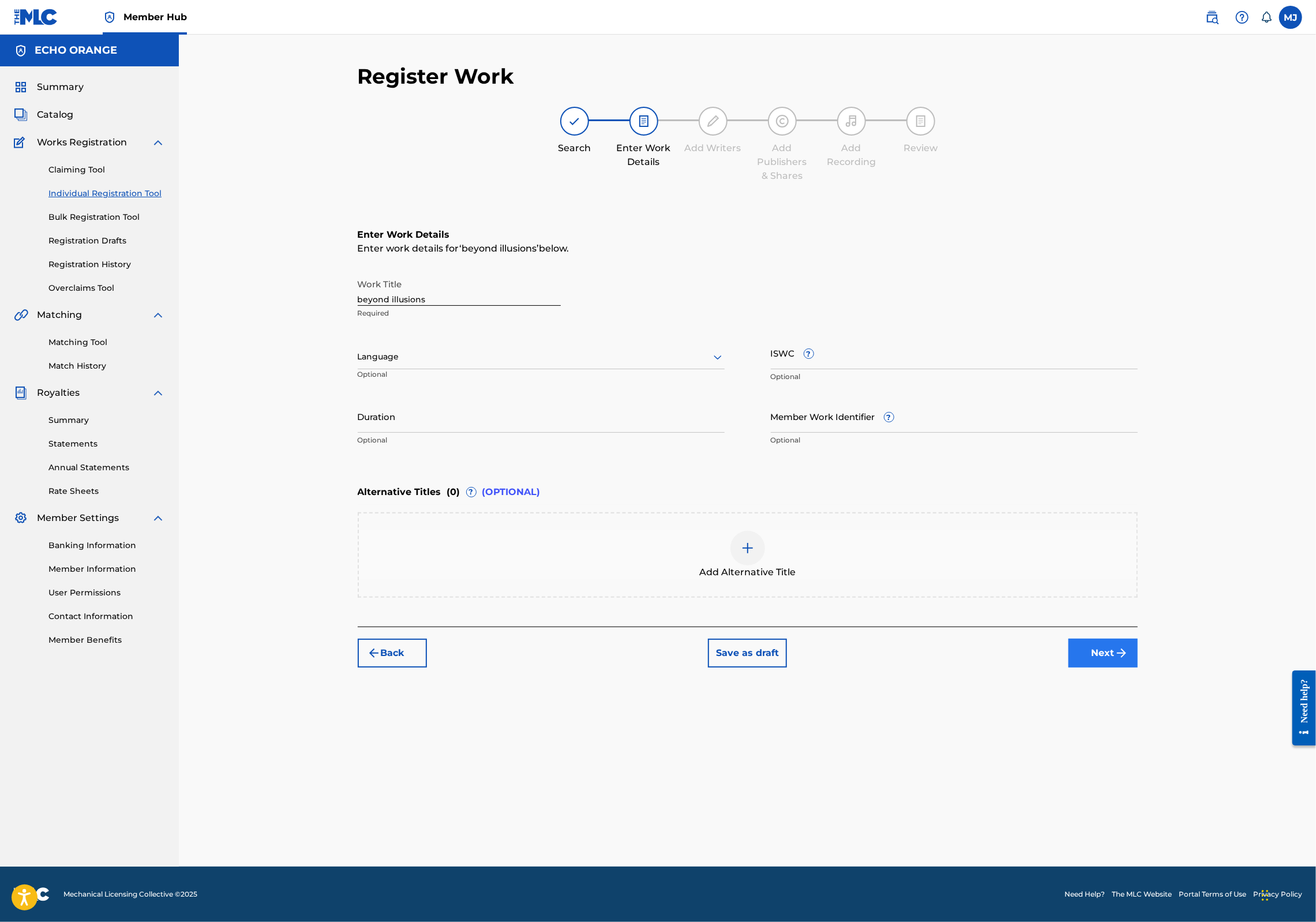
click at [1138, 668] on div "Back Save as draft Next" at bounding box center [747, 647] width 780 height 41
click at [1138, 668] on button "Next" at bounding box center [1104, 653] width 69 height 29
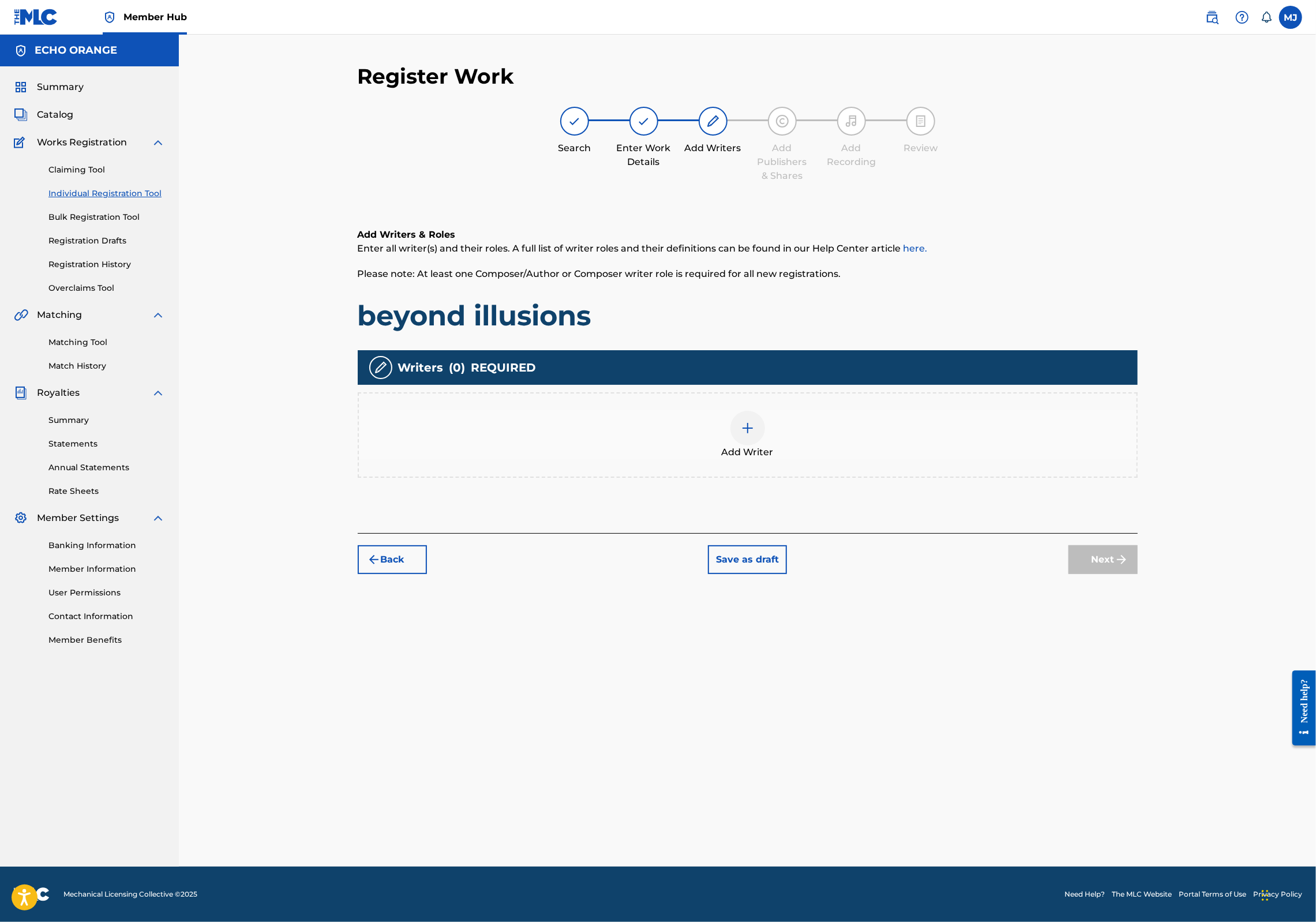
click at [894, 533] on div "Add Writers & Roles Enter all writer(s) and their roles. A full list of writer …" at bounding box center [747, 366] width 780 height 333
click at [884, 459] on div "Add Writer" at bounding box center [748, 435] width 778 height 49
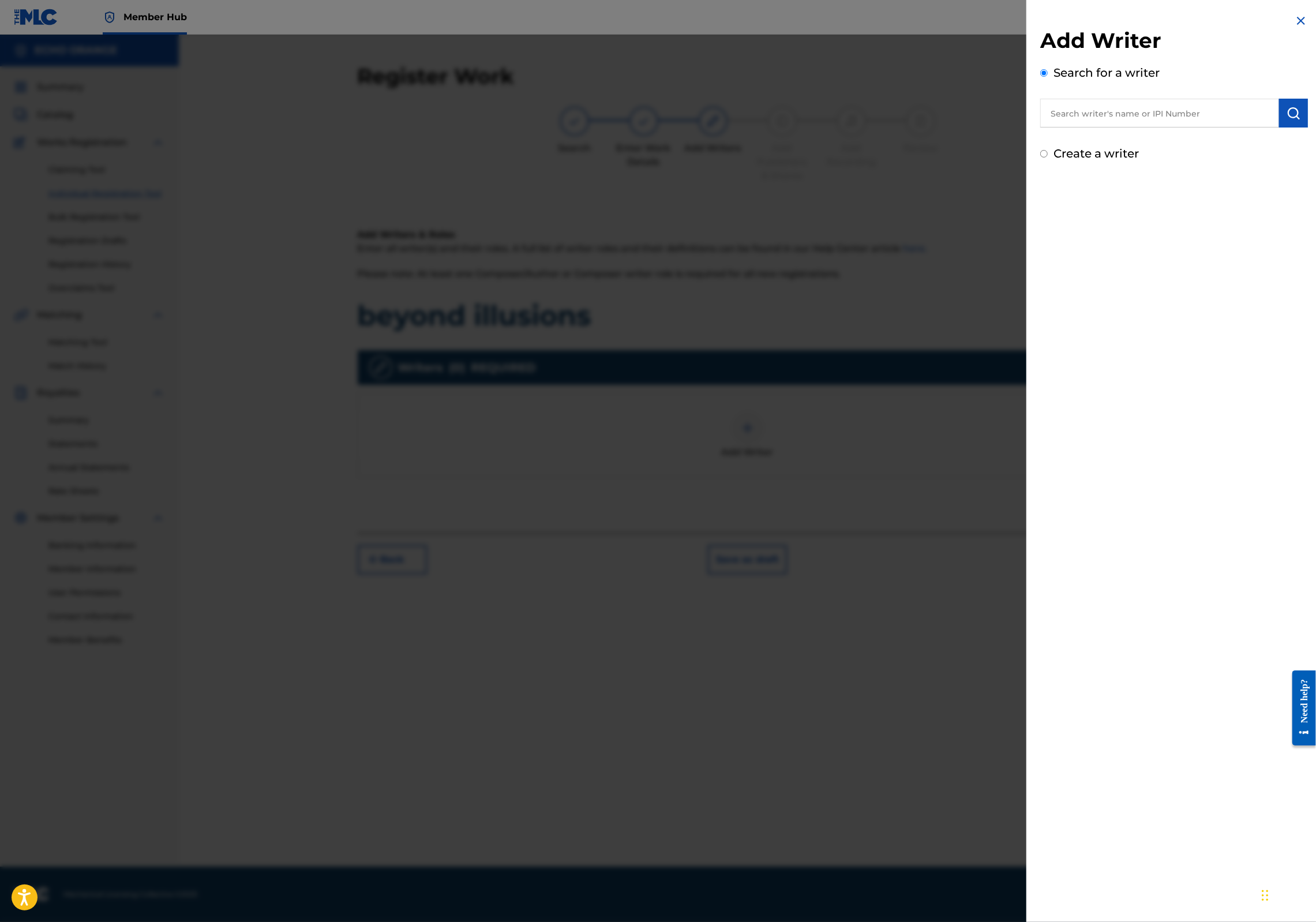
click at [1090, 114] on input "text" at bounding box center [1160, 113] width 239 height 29
paste input "[PERSON_NAME]"
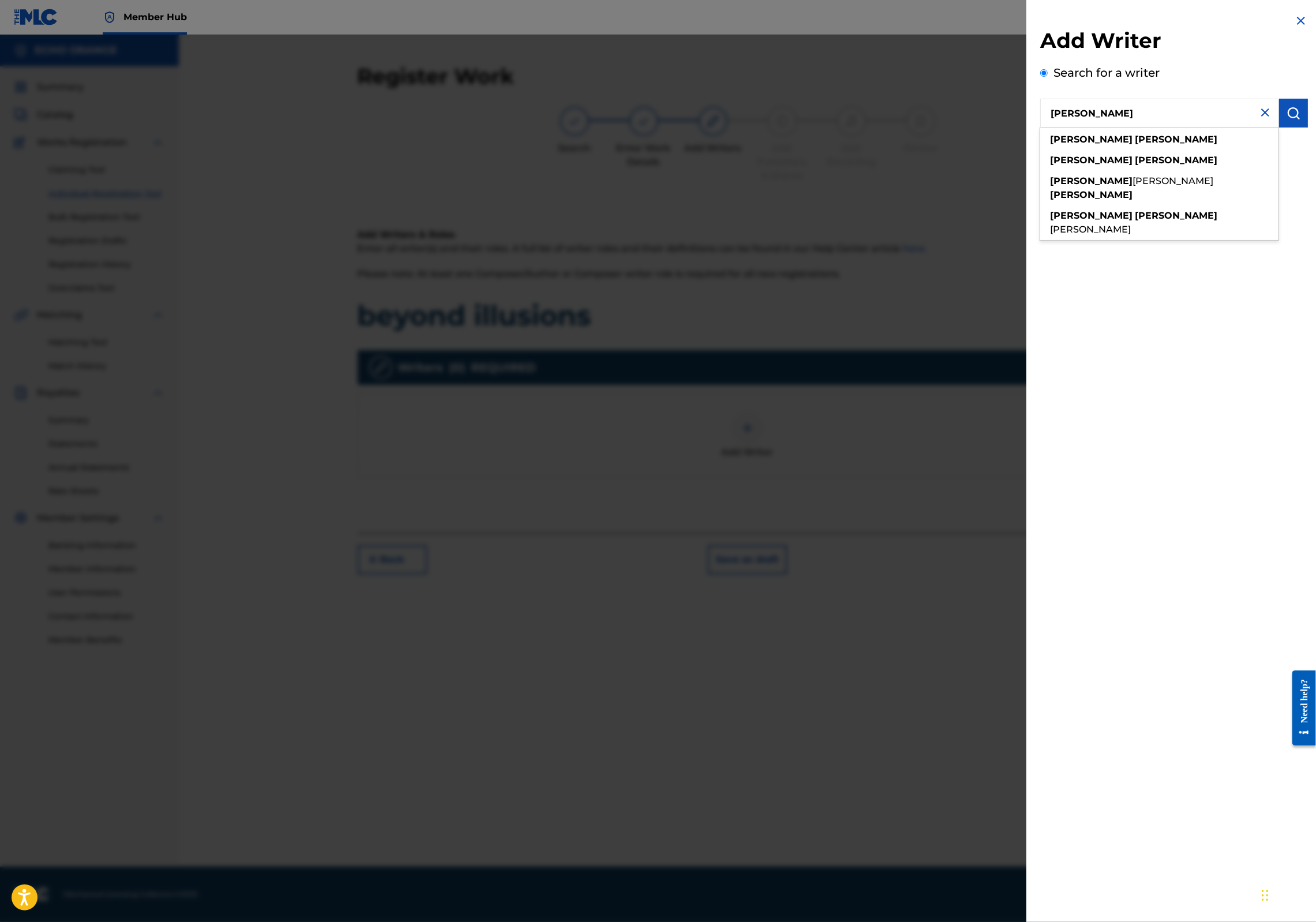
type input "[PERSON_NAME]"
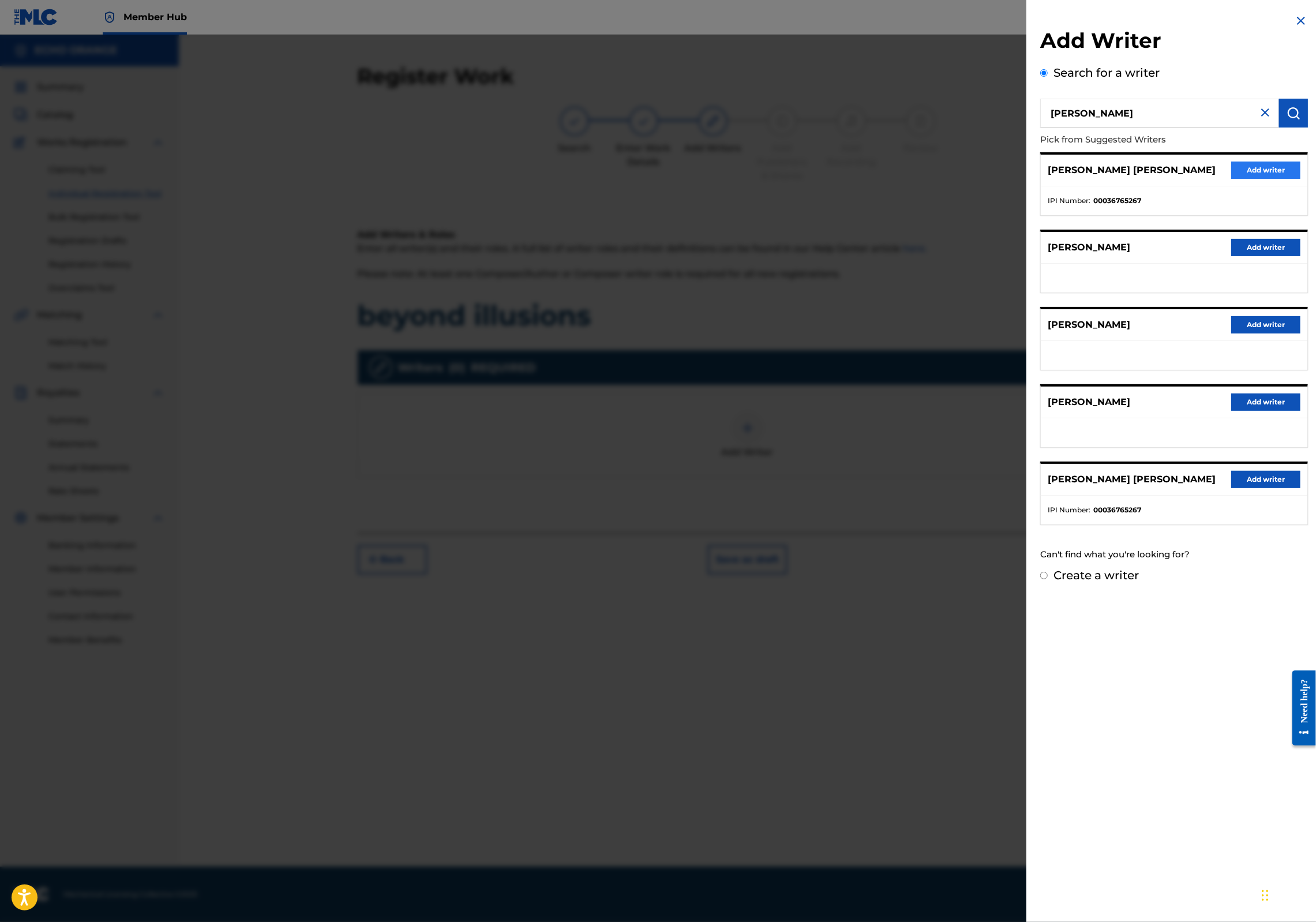
click at [1231, 179] on button "Add writer" at bounding box center [1266, 170] width 69 height 17
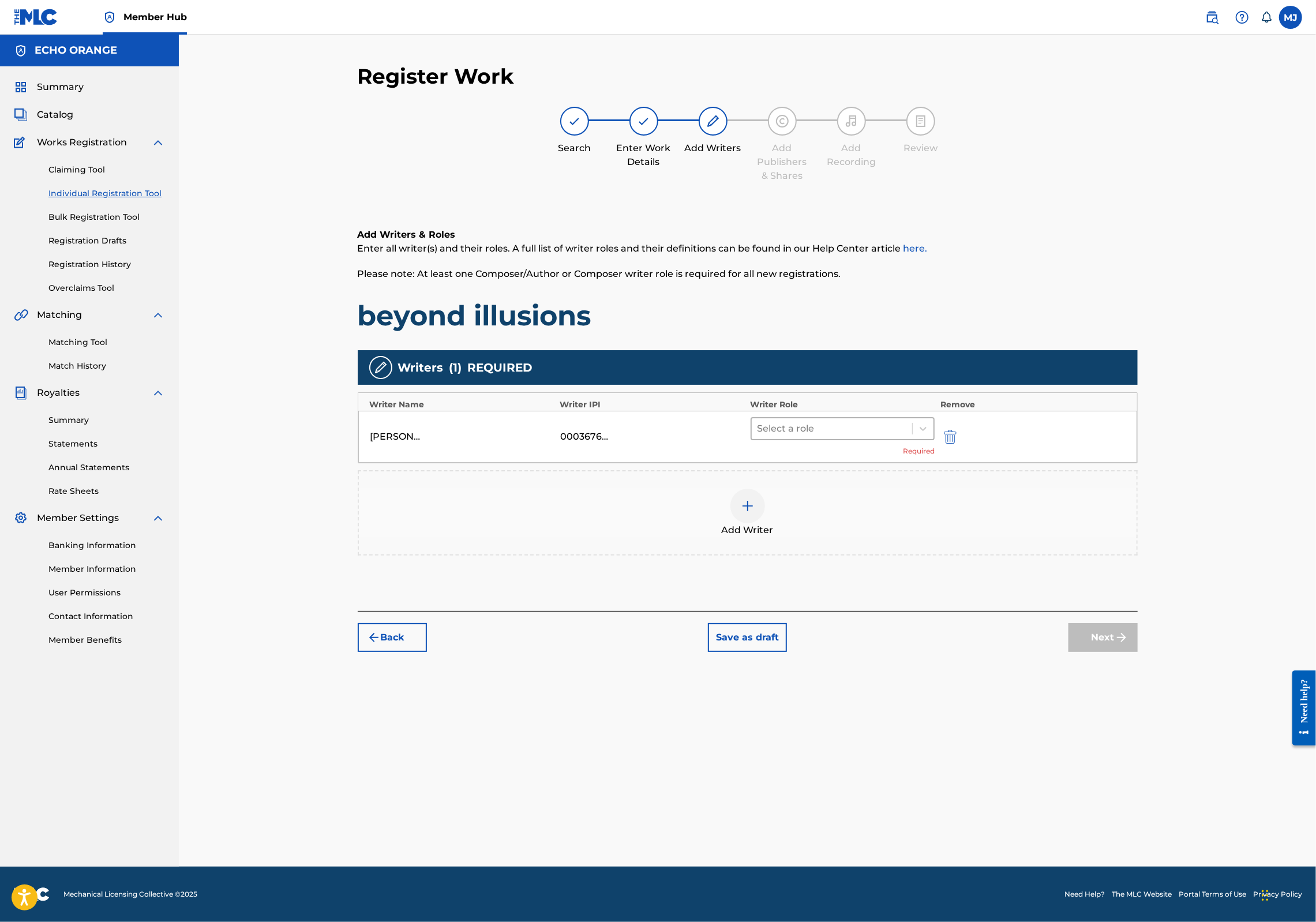
click at [833, 436] on div at bounding box center [832, 429] width 149 height 16
click at [824, 600] on div "Composer" at bounding box center [880, 595] width 222 height 23
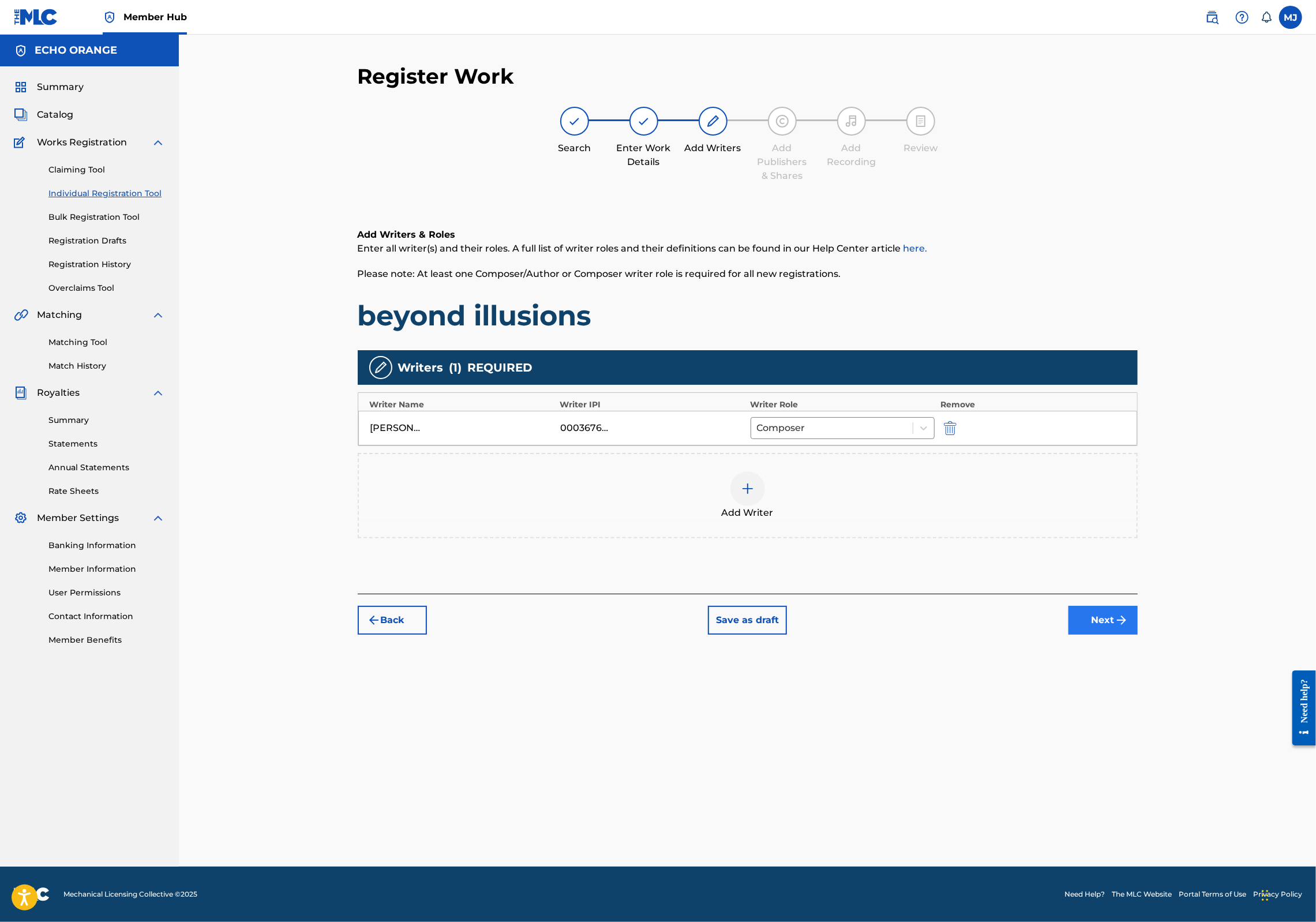
click at [1138, 635] on button "Next" at bounding box center [1104, 620] width 69 height 29
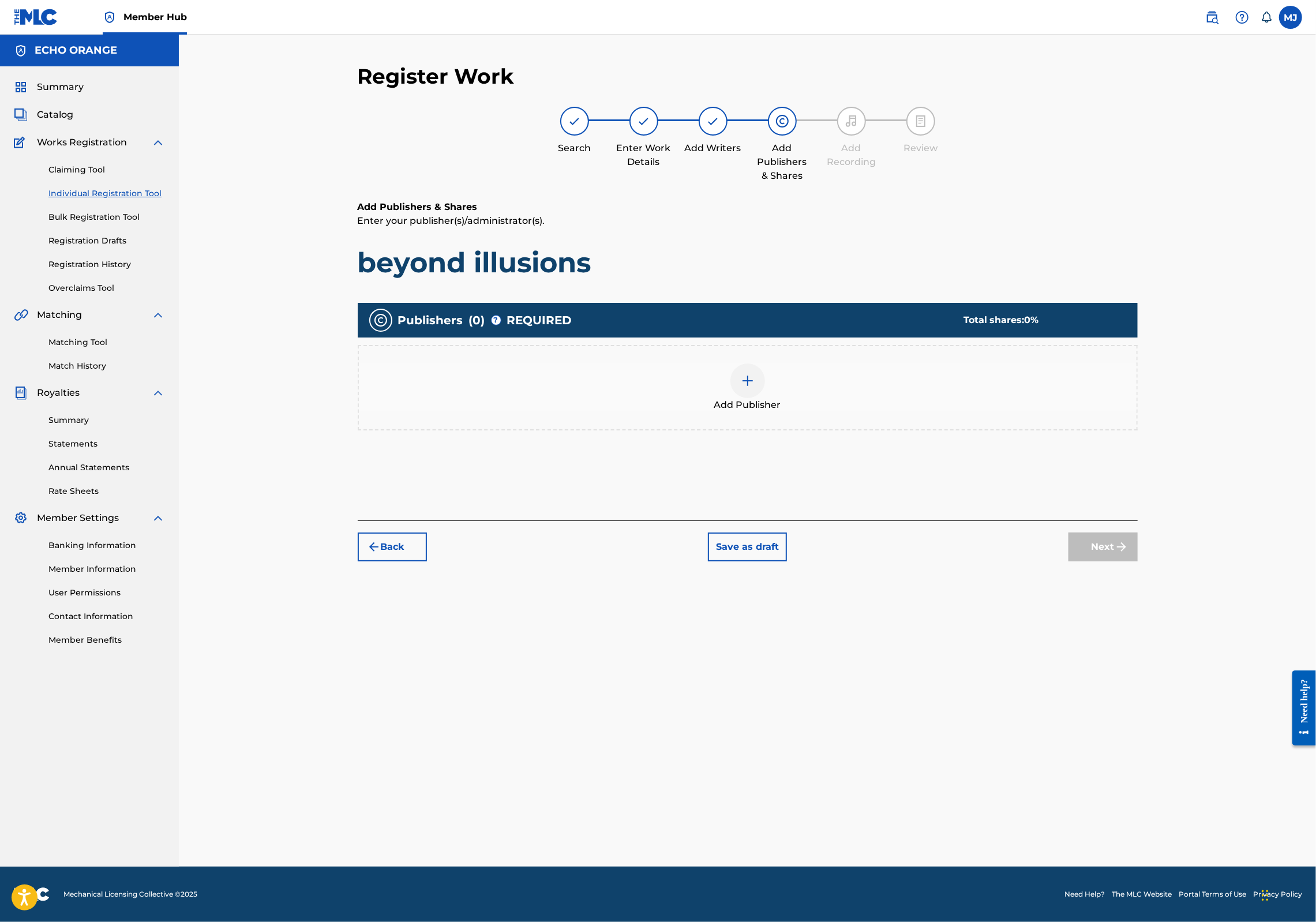
click at [754, 388] on img at bounding box center [748, 380] width 14 height 14
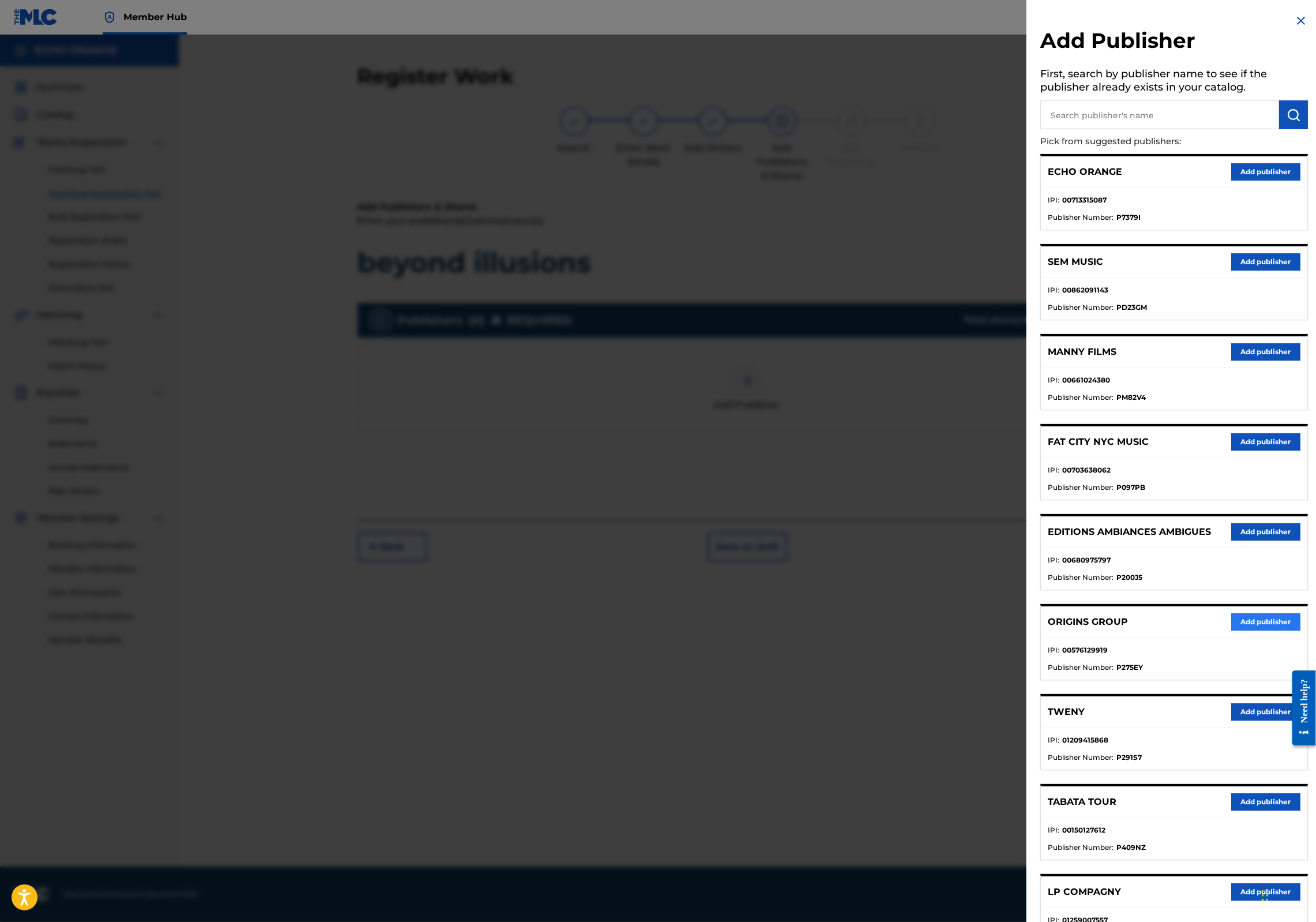
click at [1252, 631] on button "Add publisher" at bounding box center [1266, 622] width 69 height 17
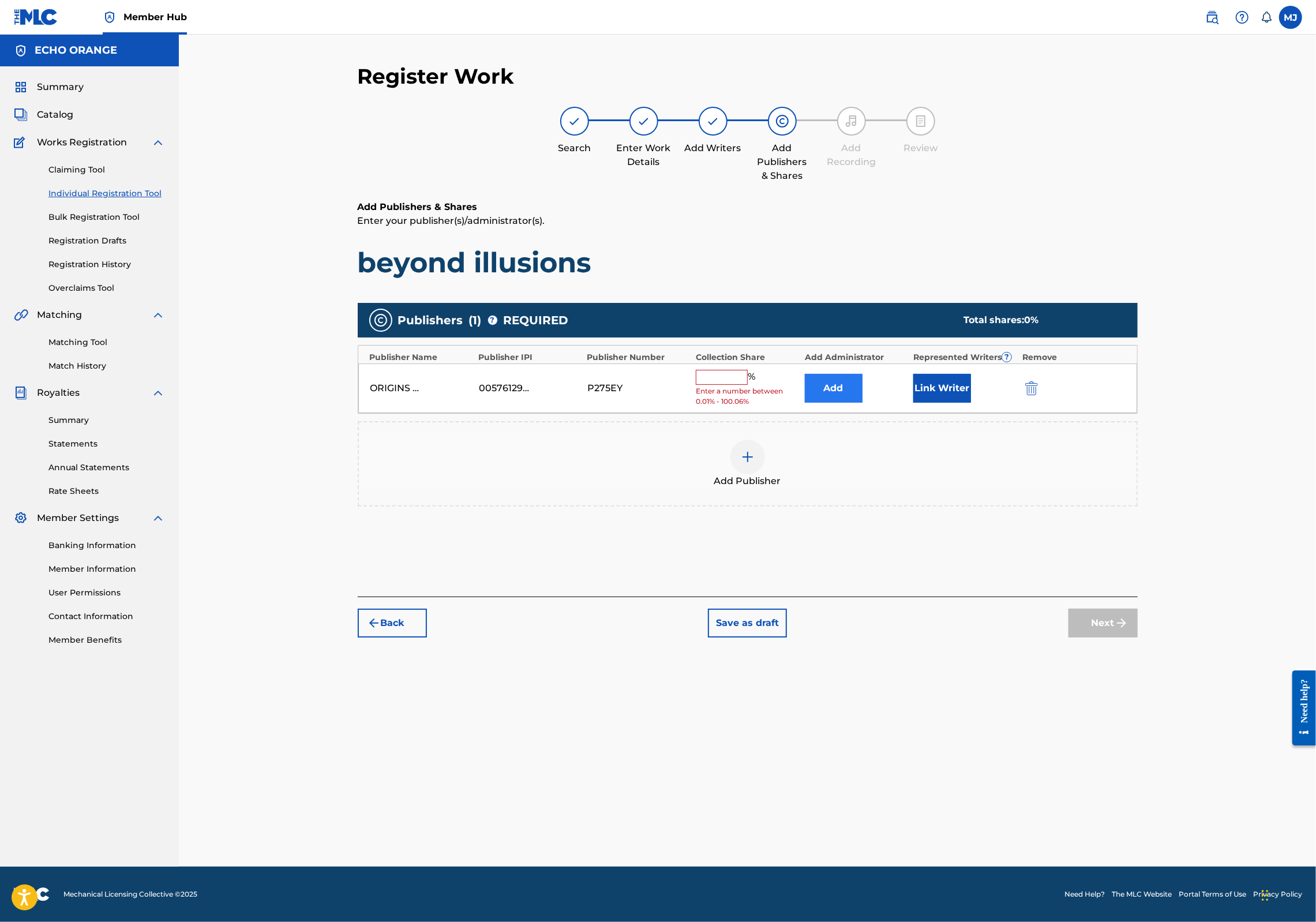
click at [863, 403] on button "Add" at bounding box center [833, 388] width 58 height 29
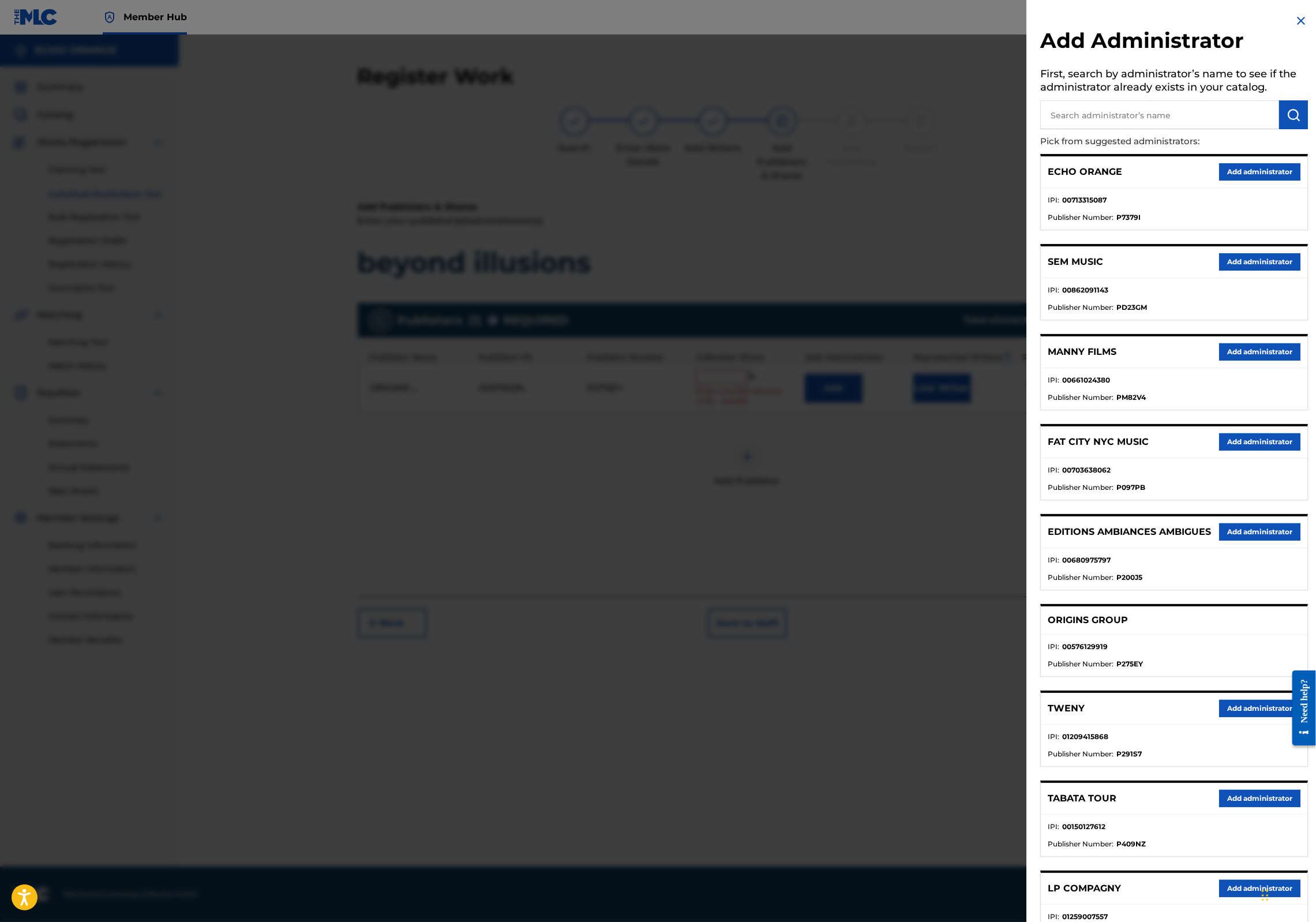
click at [1285, 180] on button "Add administrator" at bounding box center [1260, 171] width 82 height 17
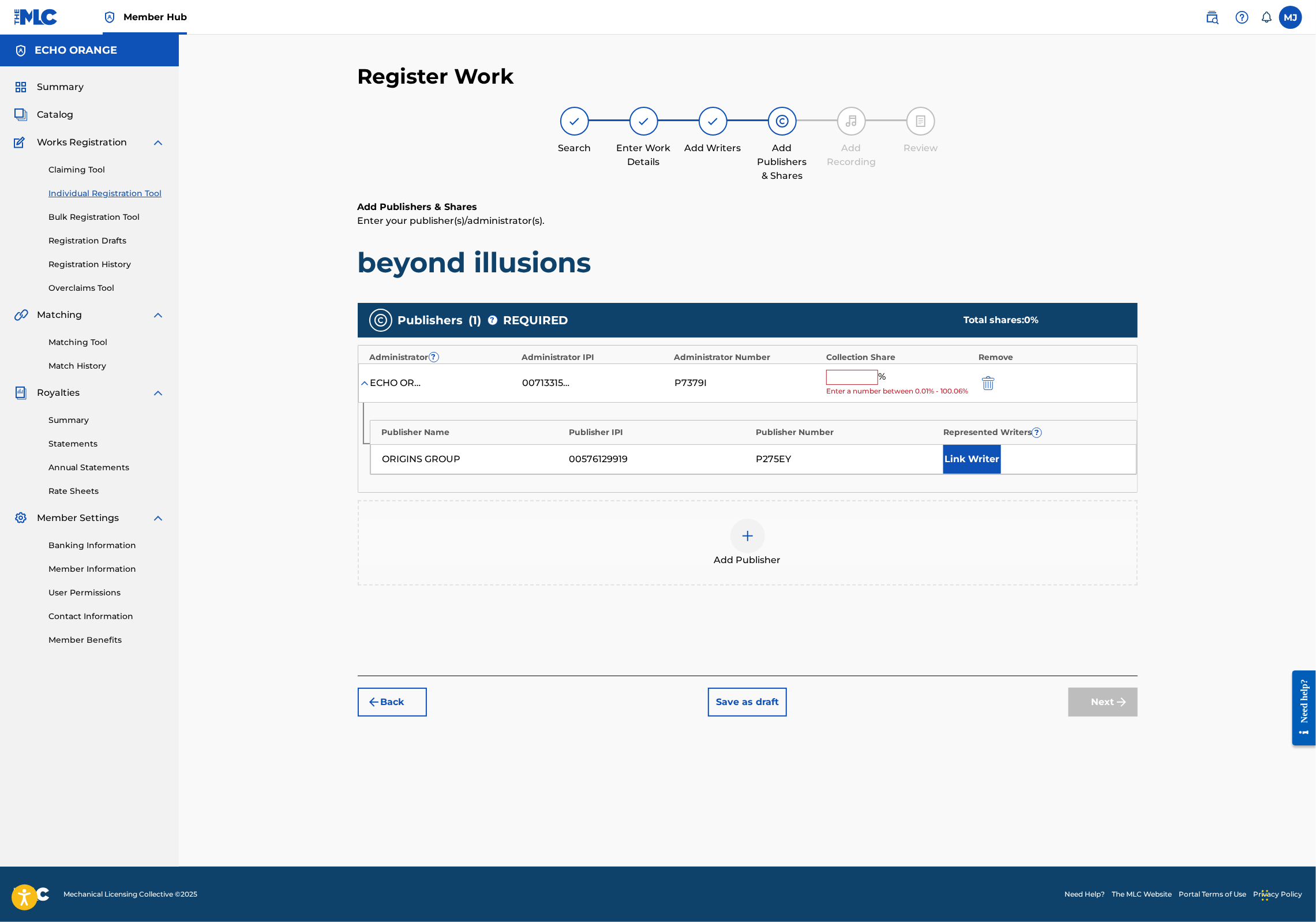
click at [878, 384] on input "text" at bounding box center [852, 377] width 52 height 15
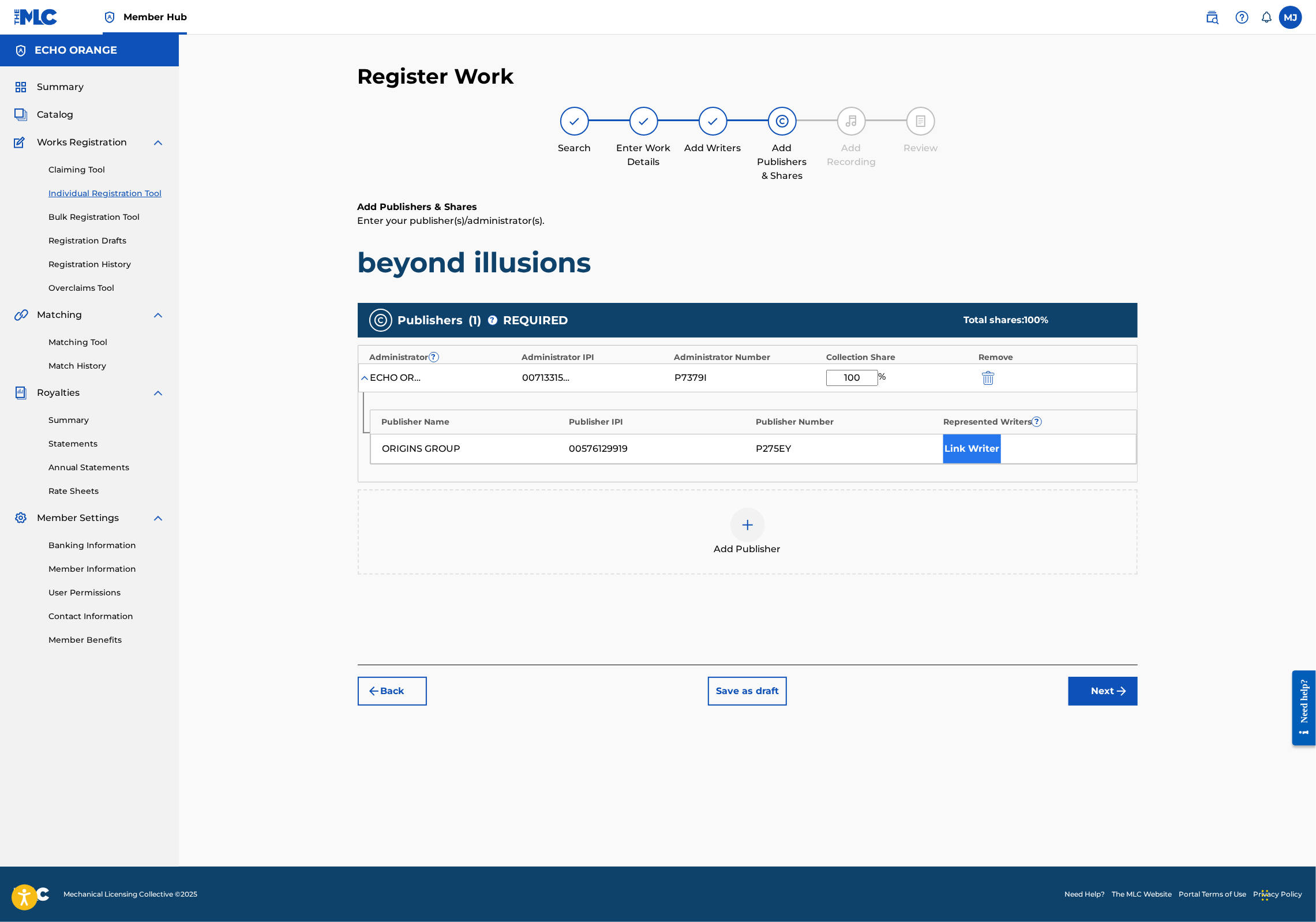
type input "100"
click at [1001, 463] on button "Link Writer" at bounding box center [973, 449] width 58 height 29
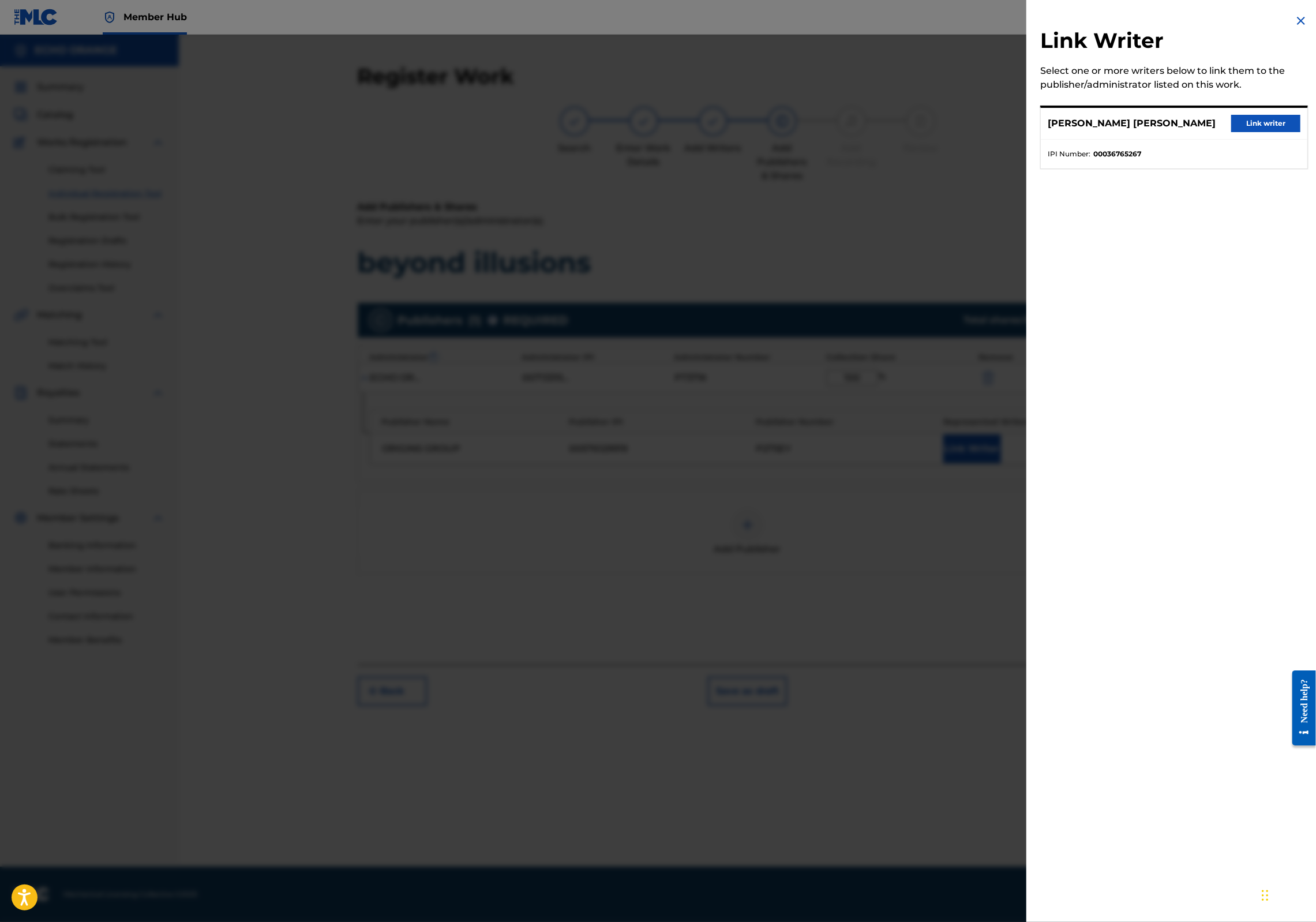
click at [1221, 123] on div "[PERSON_NAME] [PERSON_NAME] Link writer" at bounding box center [1174, 123] width 267 height 32
click at [1231, 128] on button "Link writer" at bounding box center [1266, 123] width 69 height 17
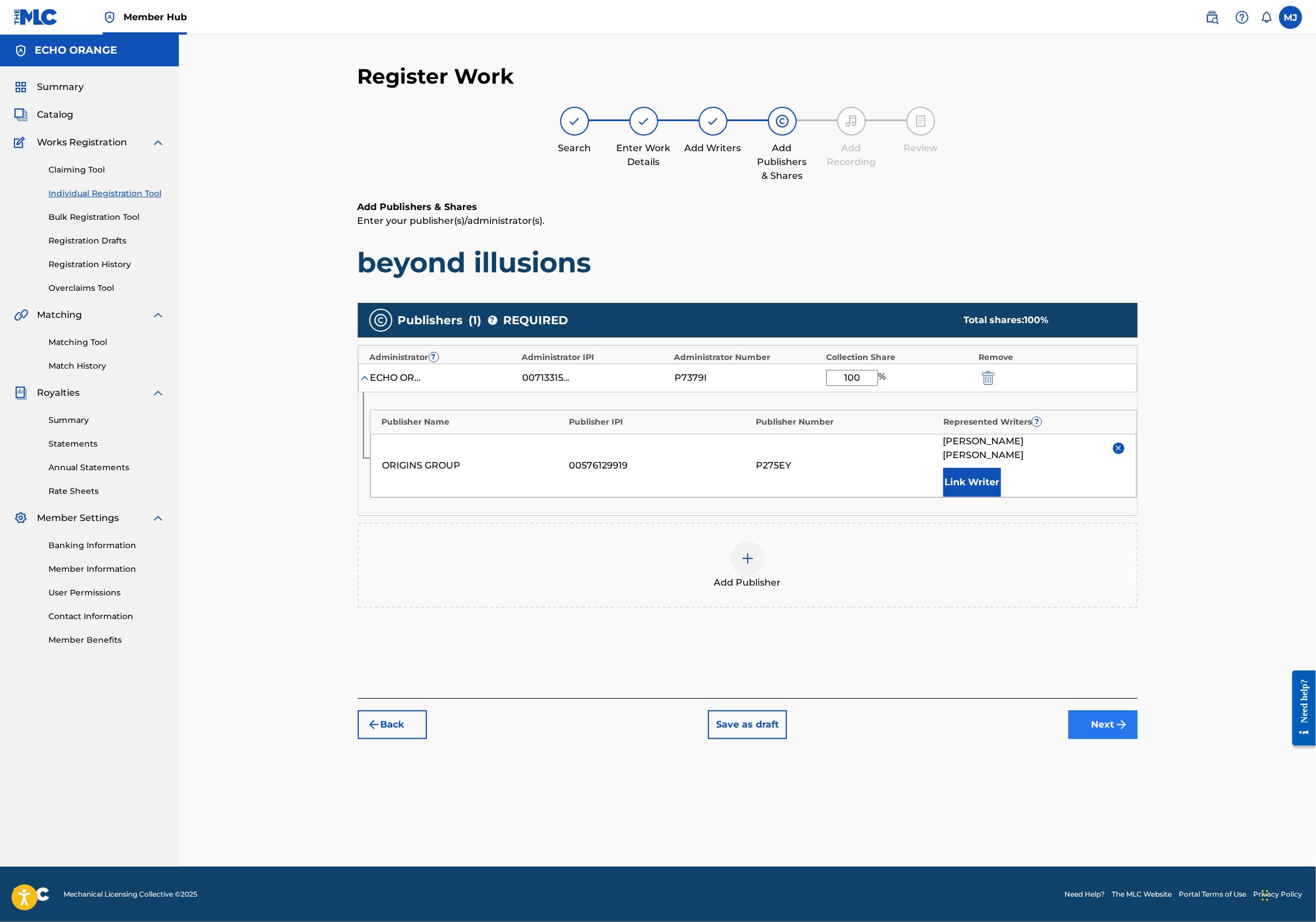
click at [1138, 739] on button "Next" at bounding box center [1104, 724] width 69 height 29
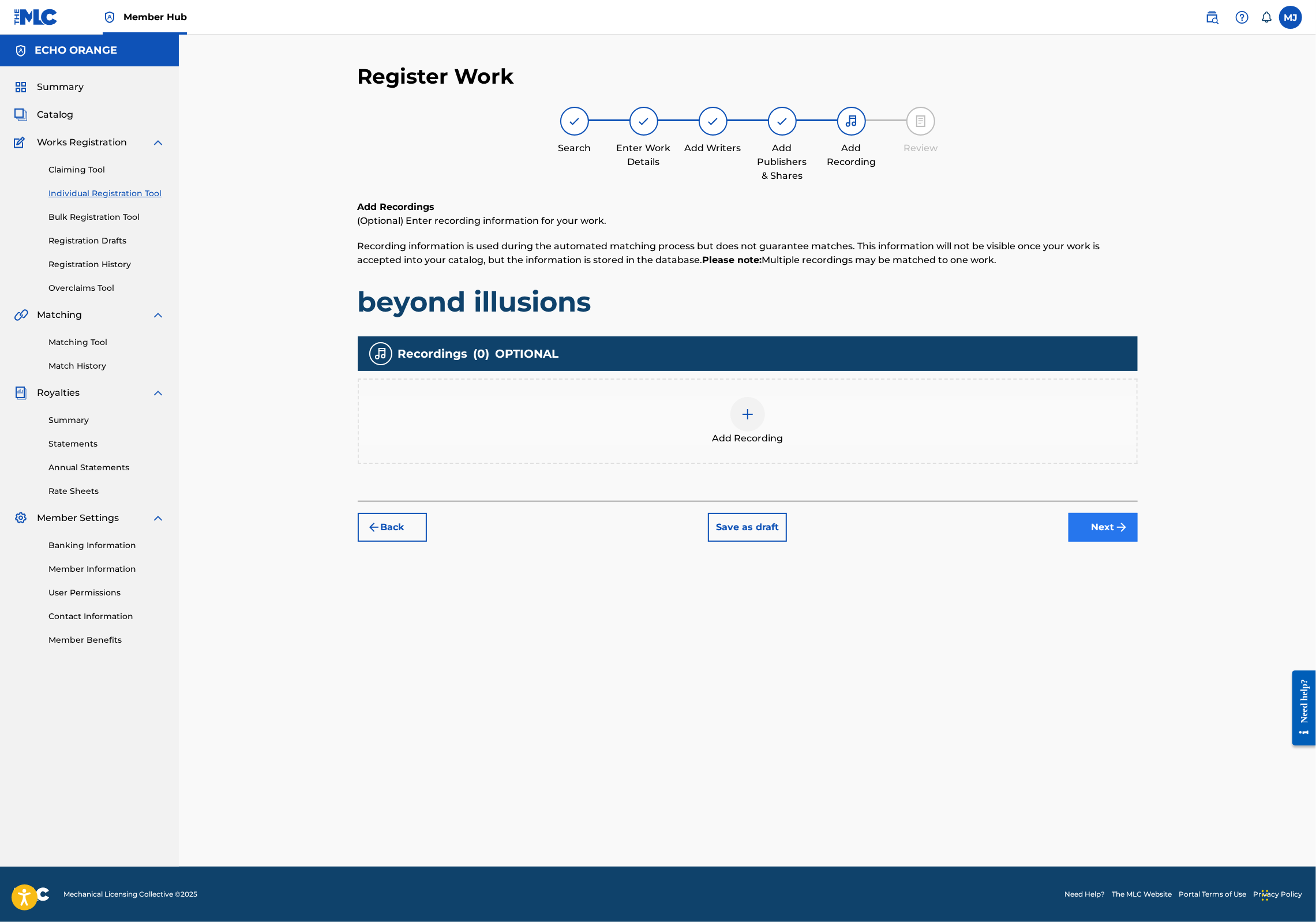
drag, startPoint x: 1211, startPoint y: 570, endPoint x: 1211, endPoint y: 577, distance: 7.0
click at [1138, 542] on div "Back Save as draft Next" at bounding box center [747, 521] width 780 height 41
click at [1129, 534] on img "submit" at bounding box center [1122, 527] width 14 height 14
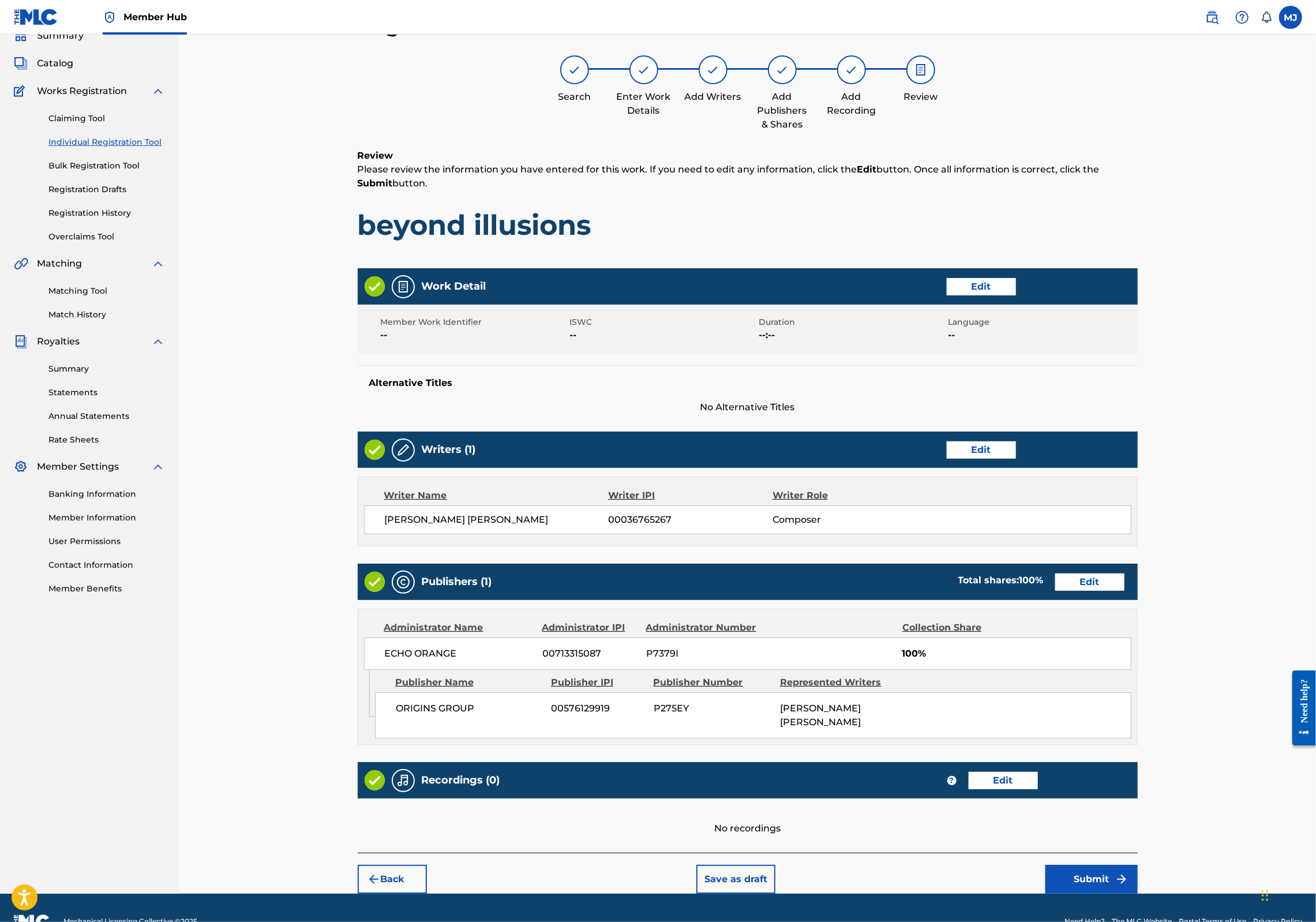
scroll to position [186, 0]
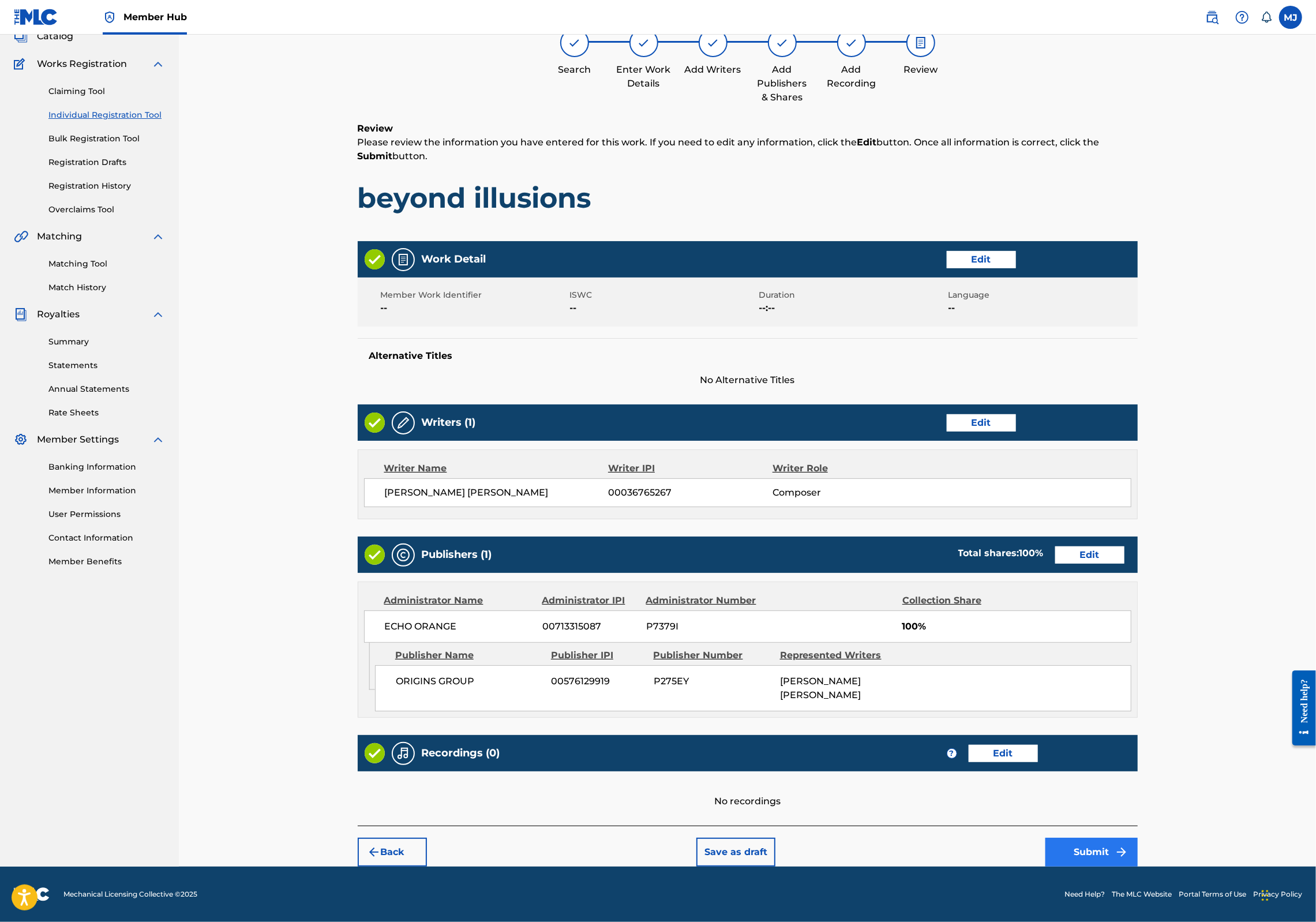
click at [1138, 837] on button "Submit" at bounding box center [1092, 851] width 92 height 29
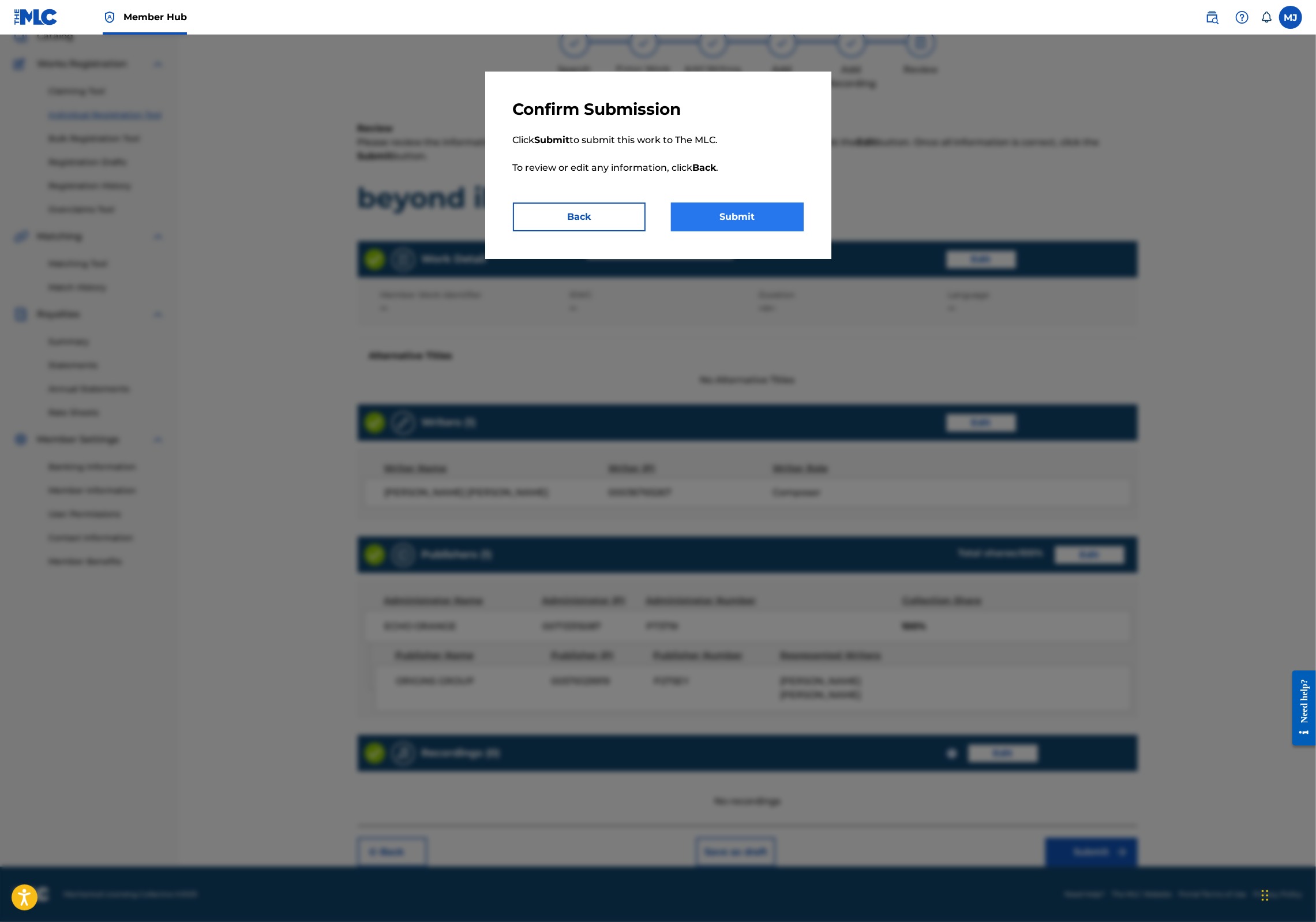
click at [793, 231] on button "Submit" at bounding box center [737, 217] width 133 height 29
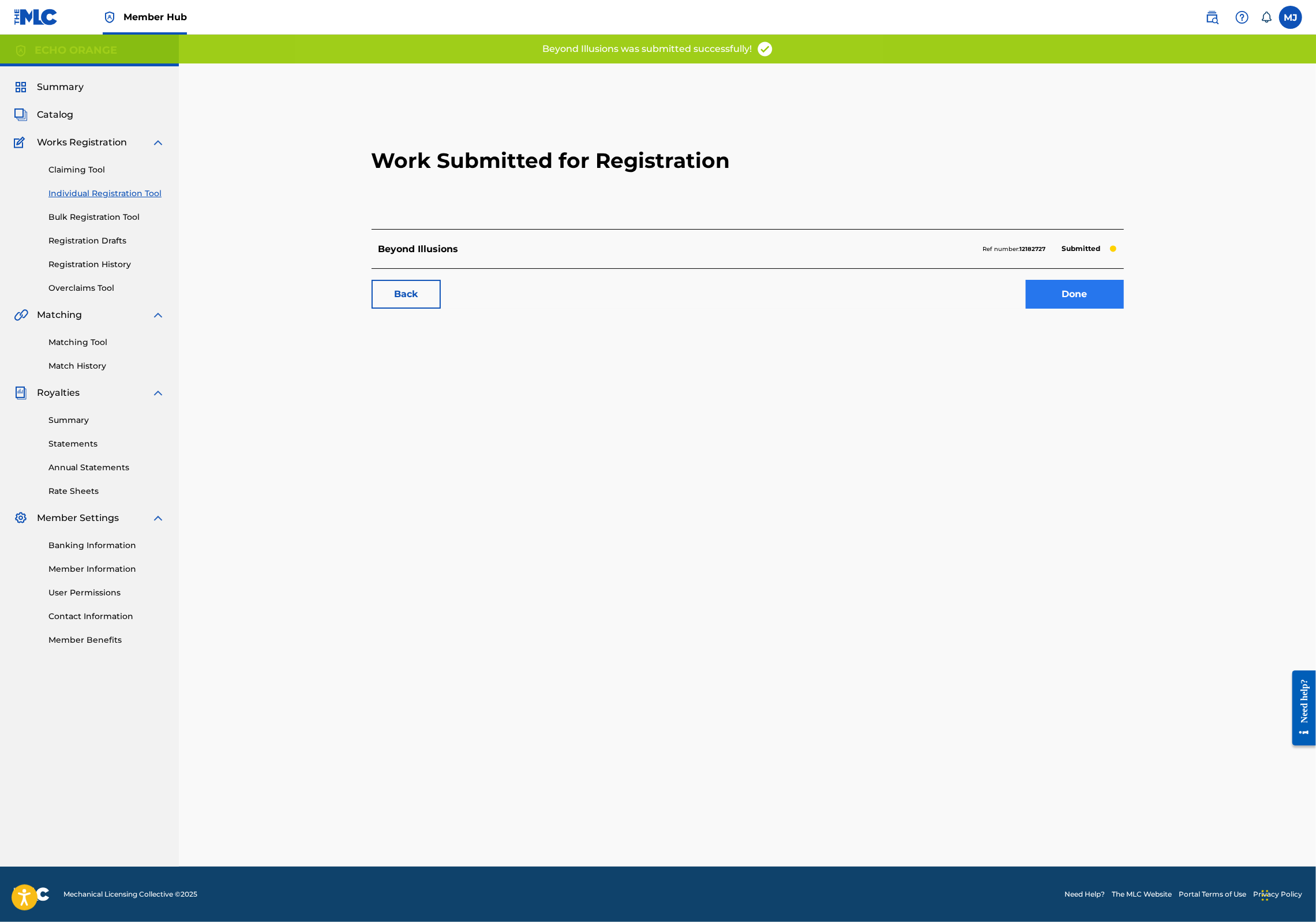
click at [1124, 309] on link "Done" at bounding box center [1075, 294] width 98 height 29
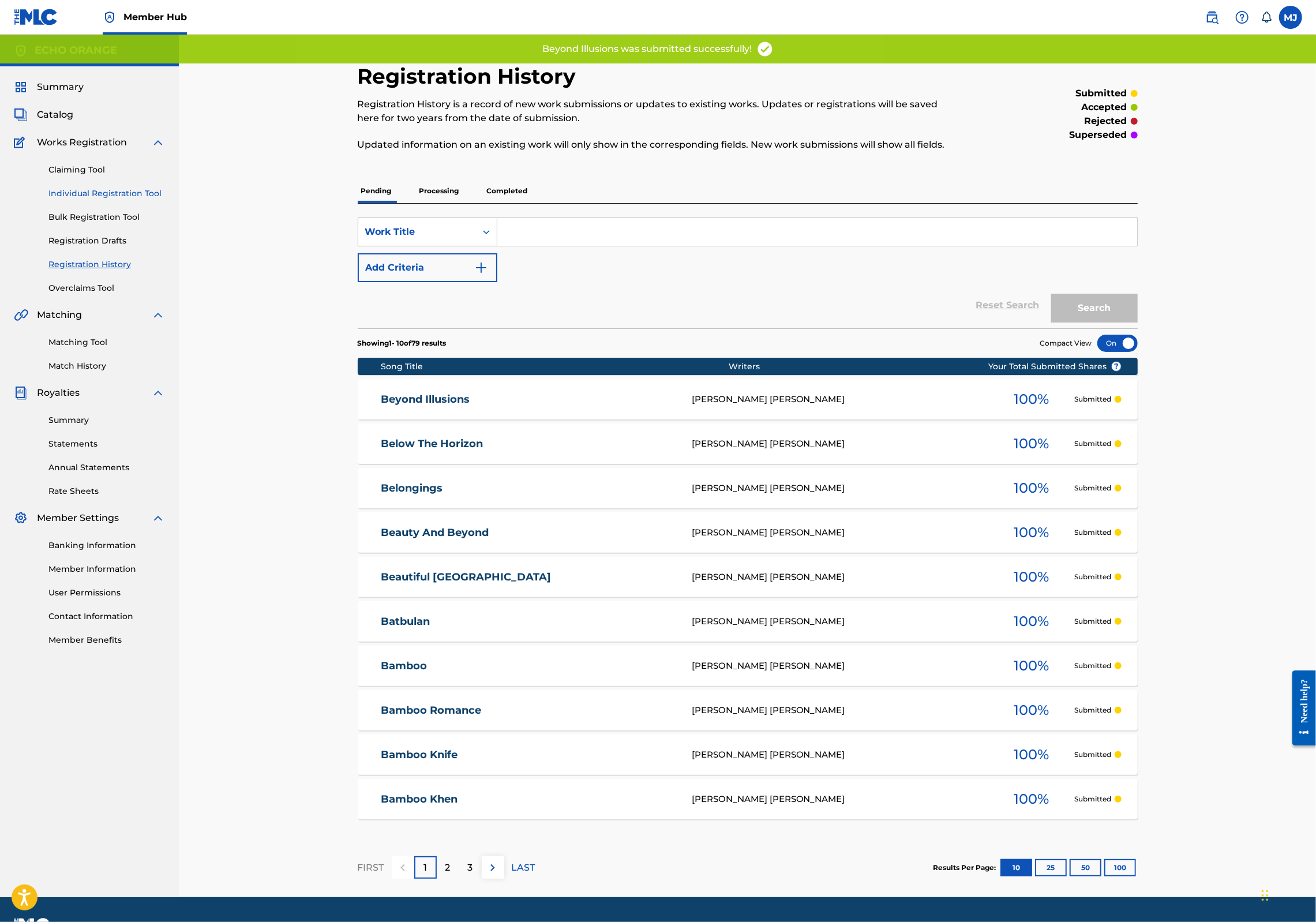
click at [152, 199] on link "Individual Registration Tool" at bounding box center [107, 193] width 117 height 12
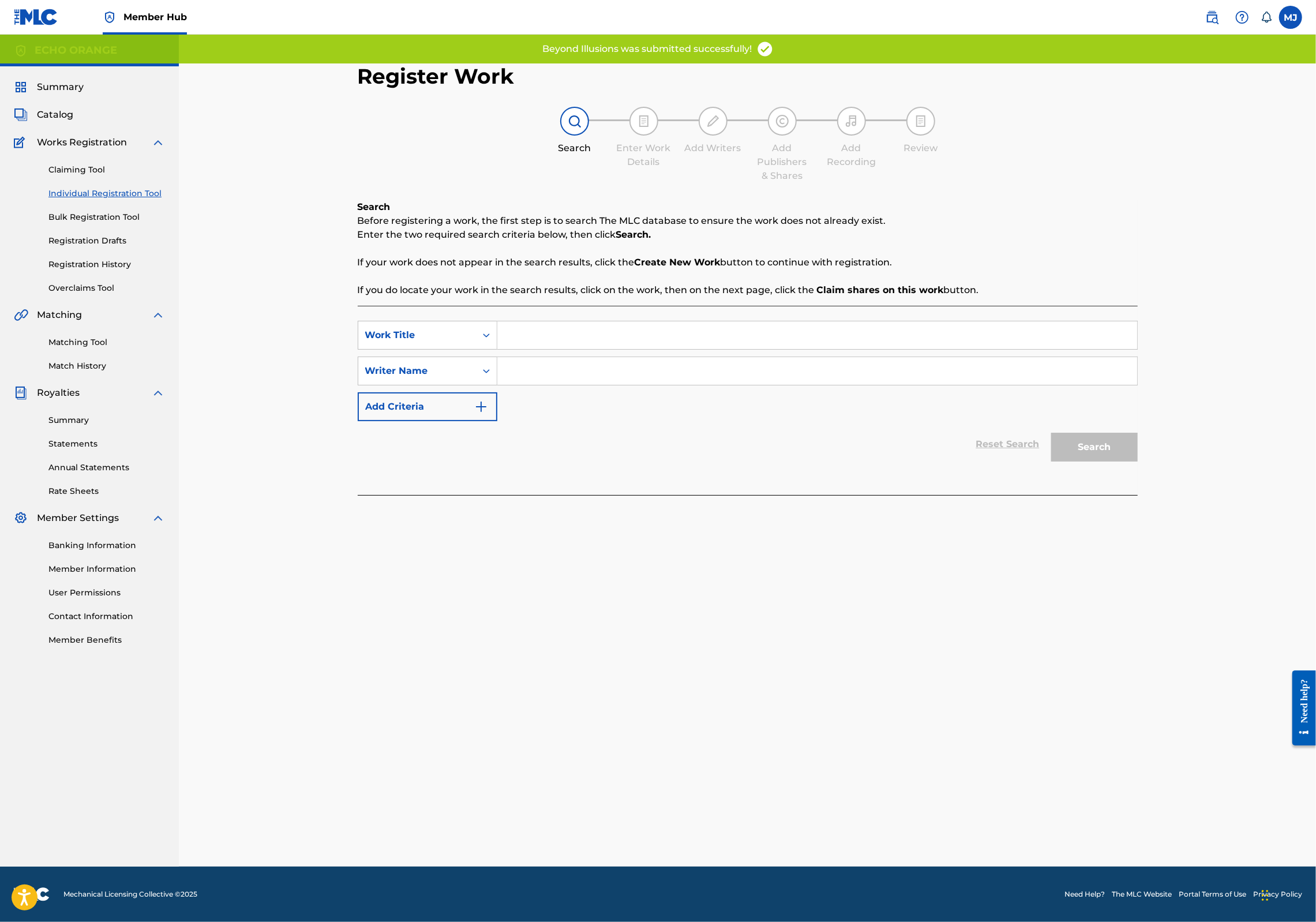
click at [502, 340] on div "SearchWithCriteria3a492a01-be9a-4178-b23b-180762c33a5f Work Title SearchWithCri…" at bounding box center [747, 400] width 780 height 189
click at [511, 349] on input "Search Form" at bounding box center [817, 335] width 640 height 28
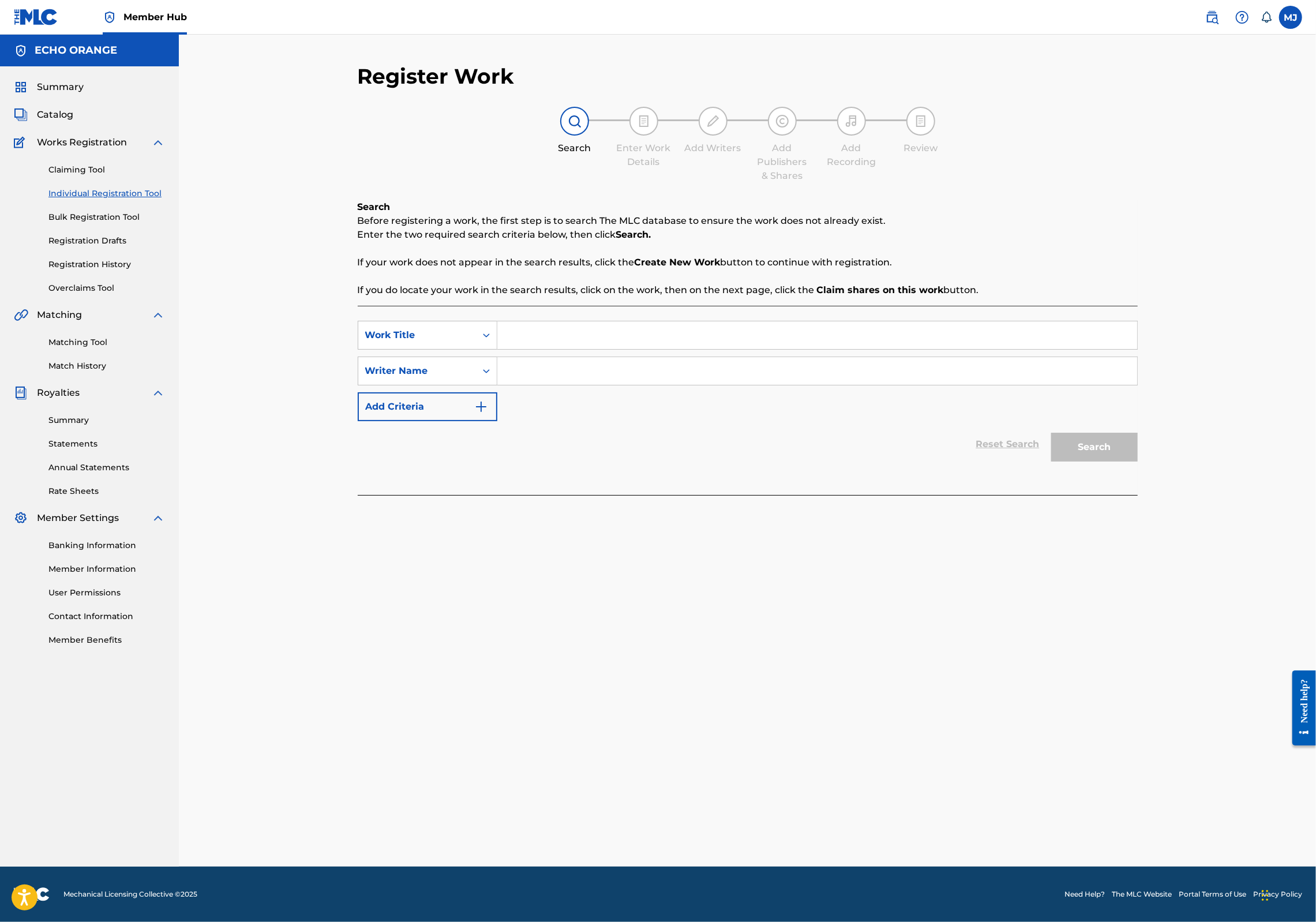
click at [508, 349] on input "Search Form" at bounding box center [817, 335] width 640 height 28
type input "Beyond the great wall"
paste input "[PERSON_NAME]"
type input "[PERSON_NAME]"
click at [1138, 462] on button "Search" at bounding box center [1094, 447] width 86 height 29
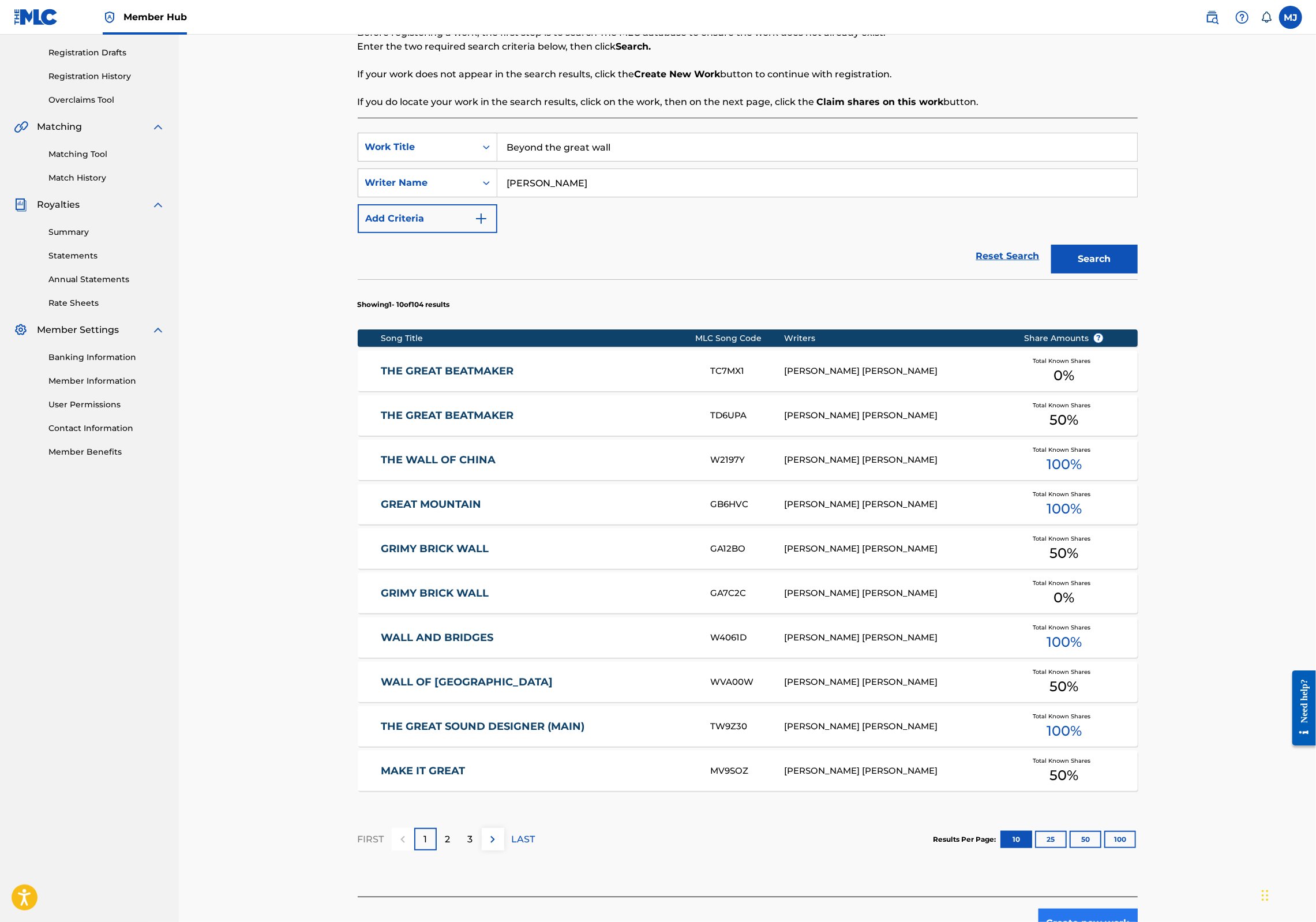
scroll to position [358, 0]
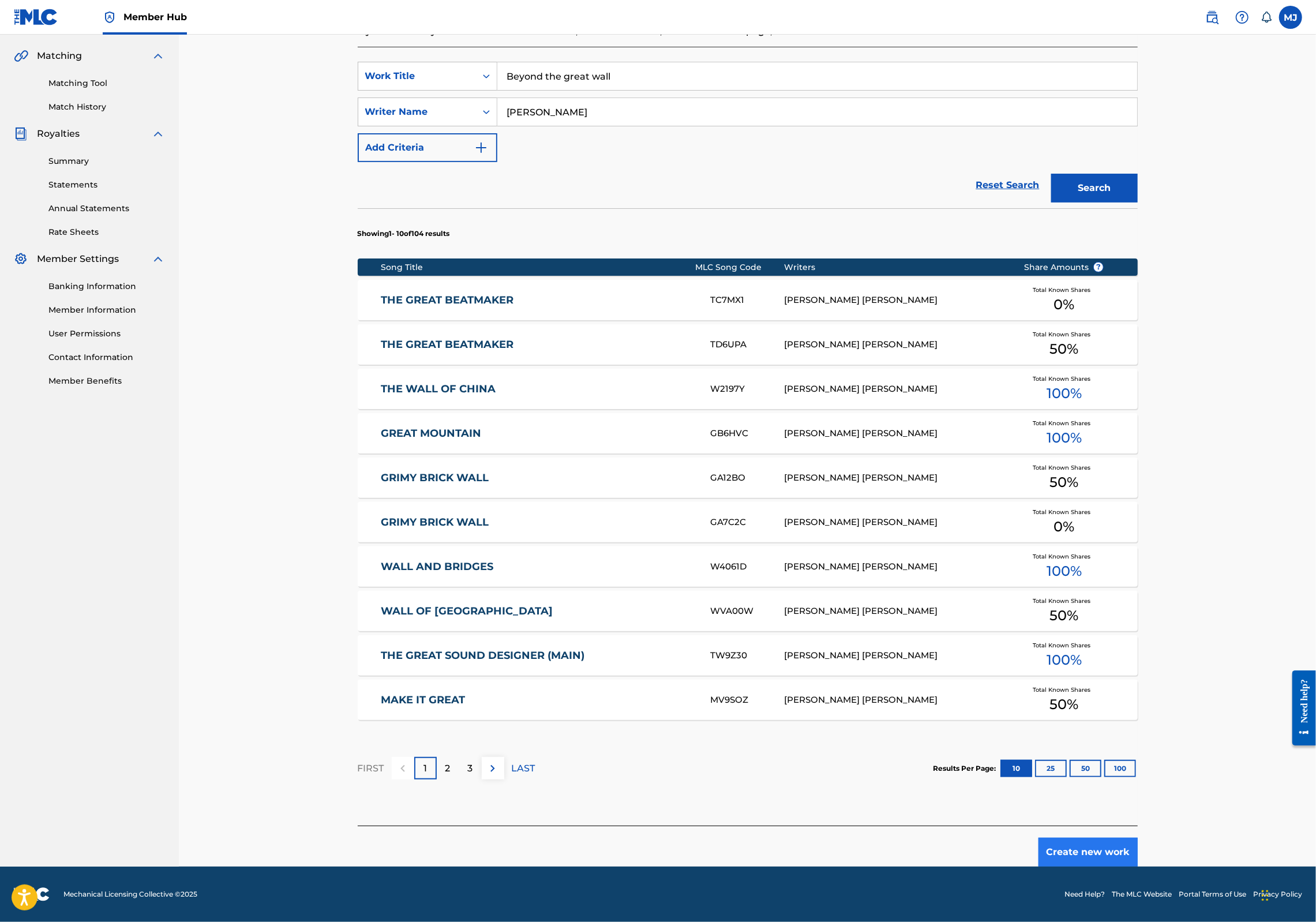
click at [1138, 837] on button "Create new work" at bounding box center [1088, 851] width 100 height 29
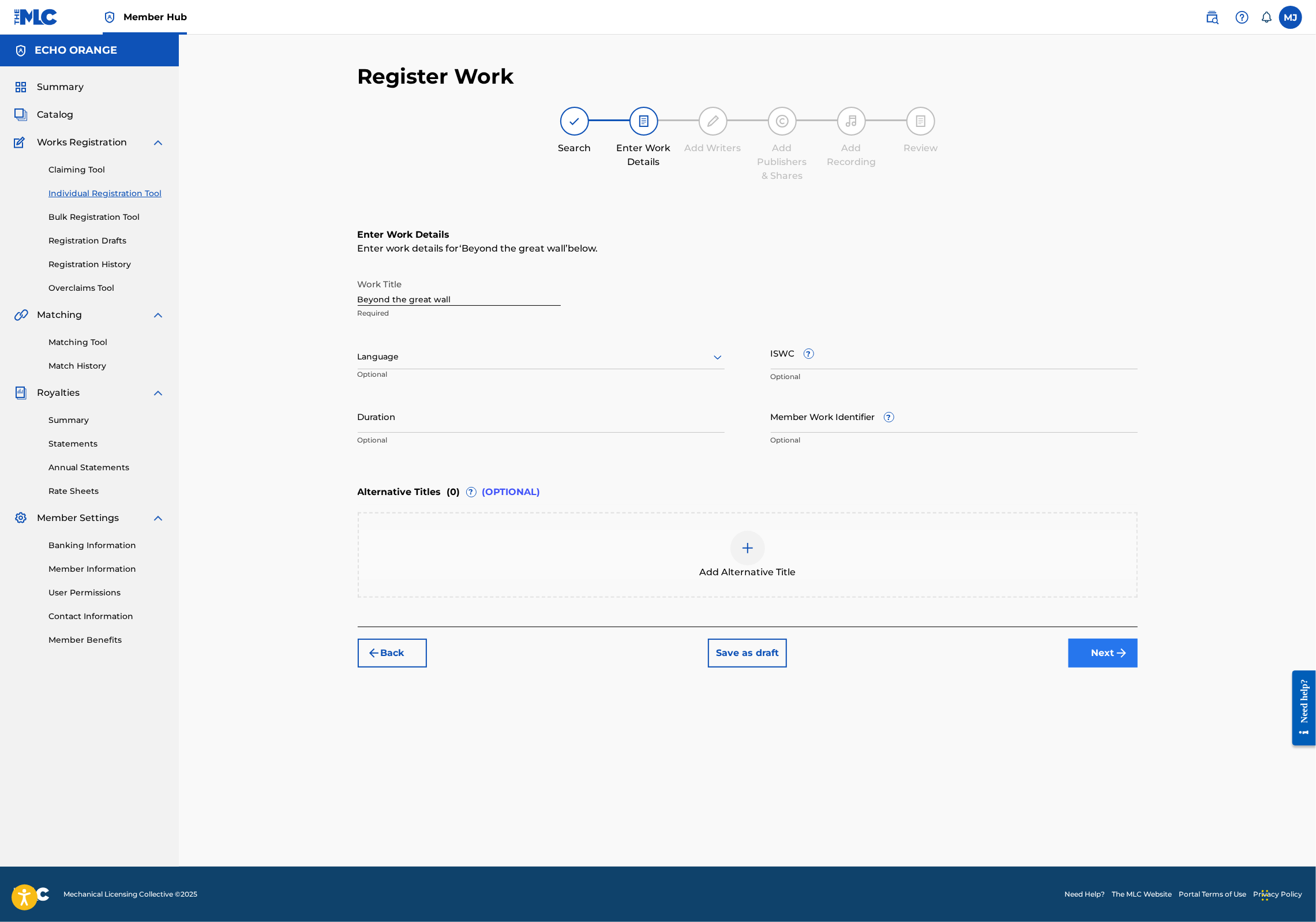
click at [1138, 668] on button "Next" at bounding box center [1104, 653] width 69 height 29
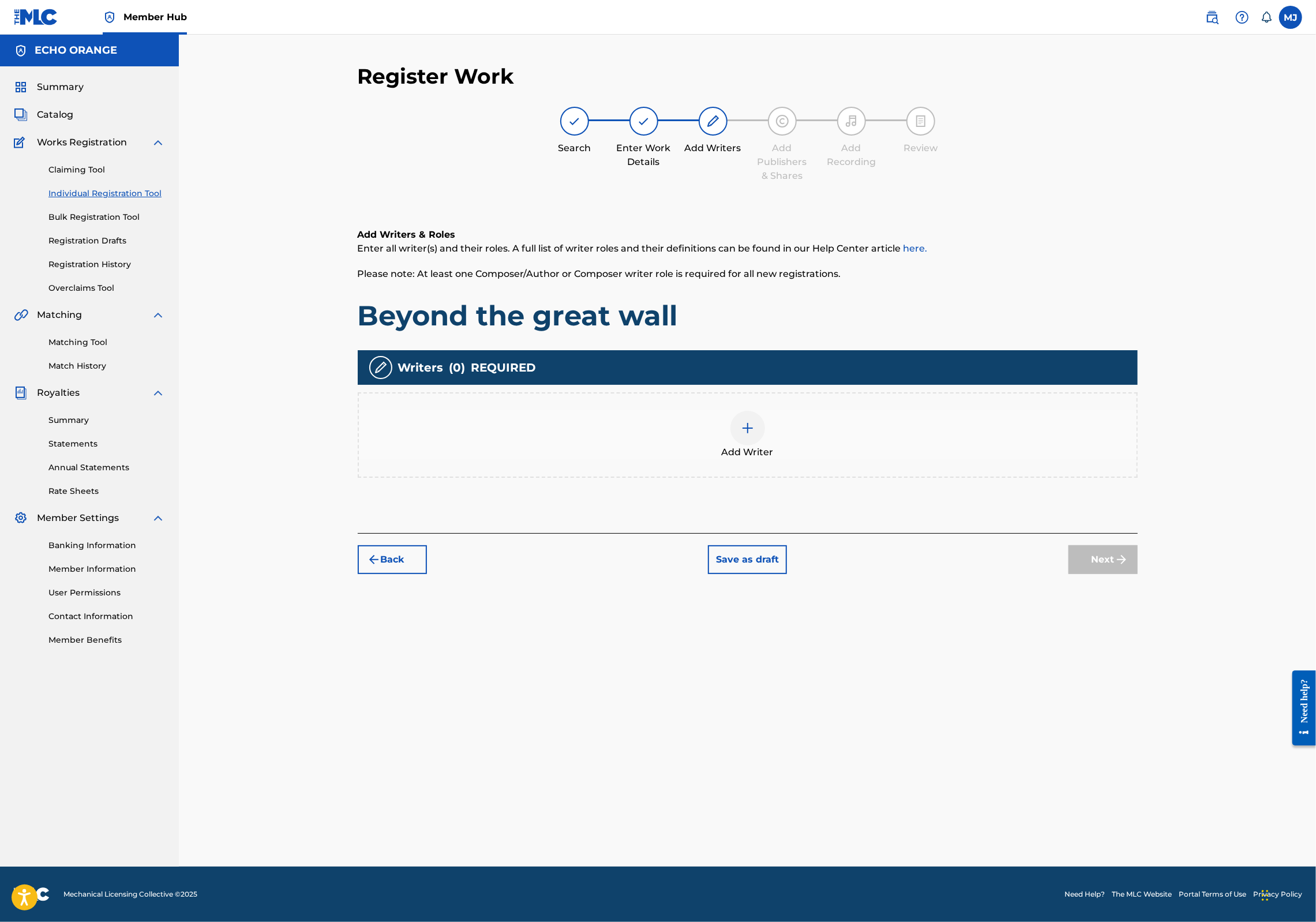
click at [866, 459] on div "Add Writer" at bounding box center [748, 435] width 778 height 49
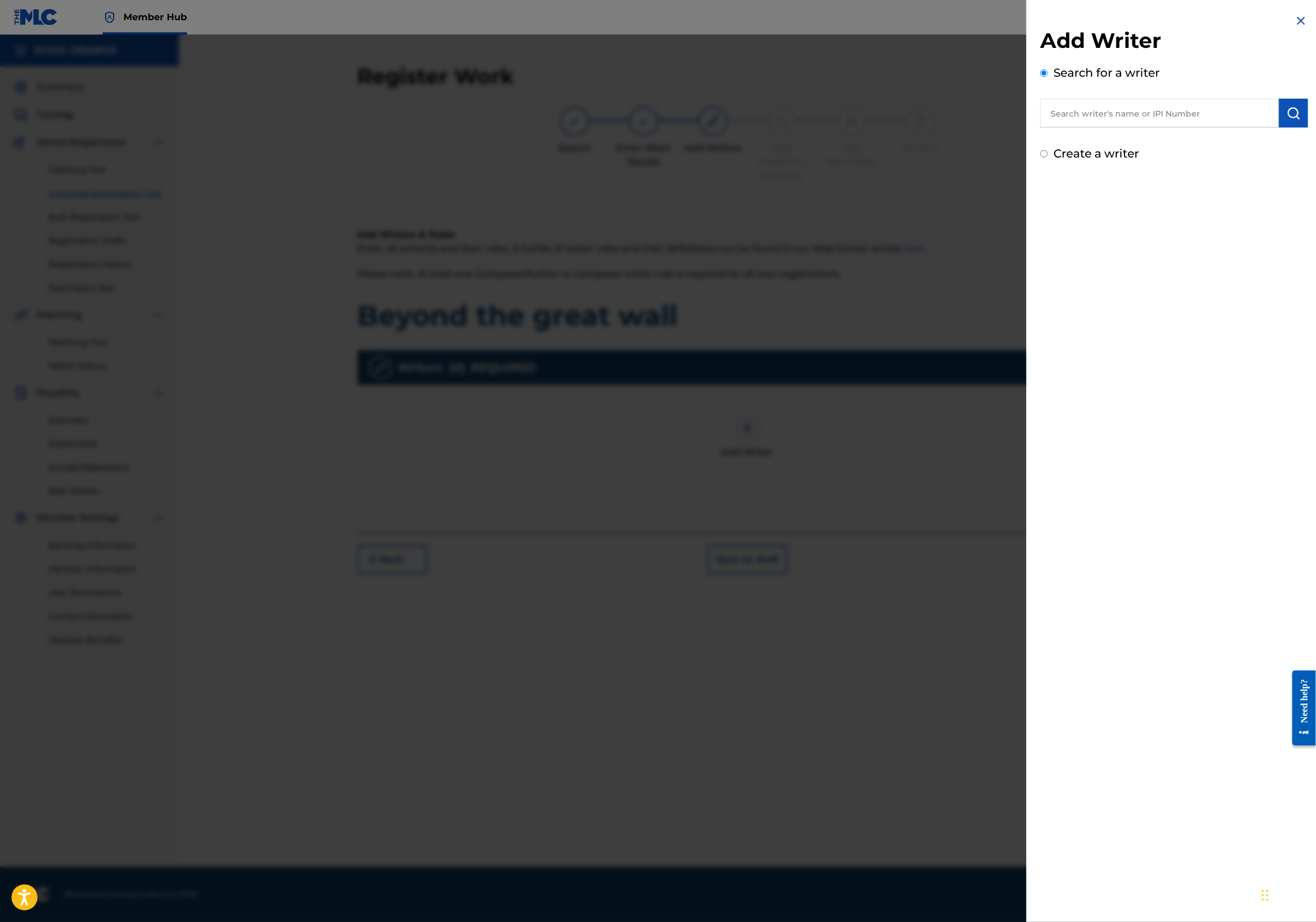
click at [1141, 128] on input "text" at bounding box center [1160, 113] width 239 height 29
paste input "[PERSON_NAME]"
type input "[PERSON_NAME]"
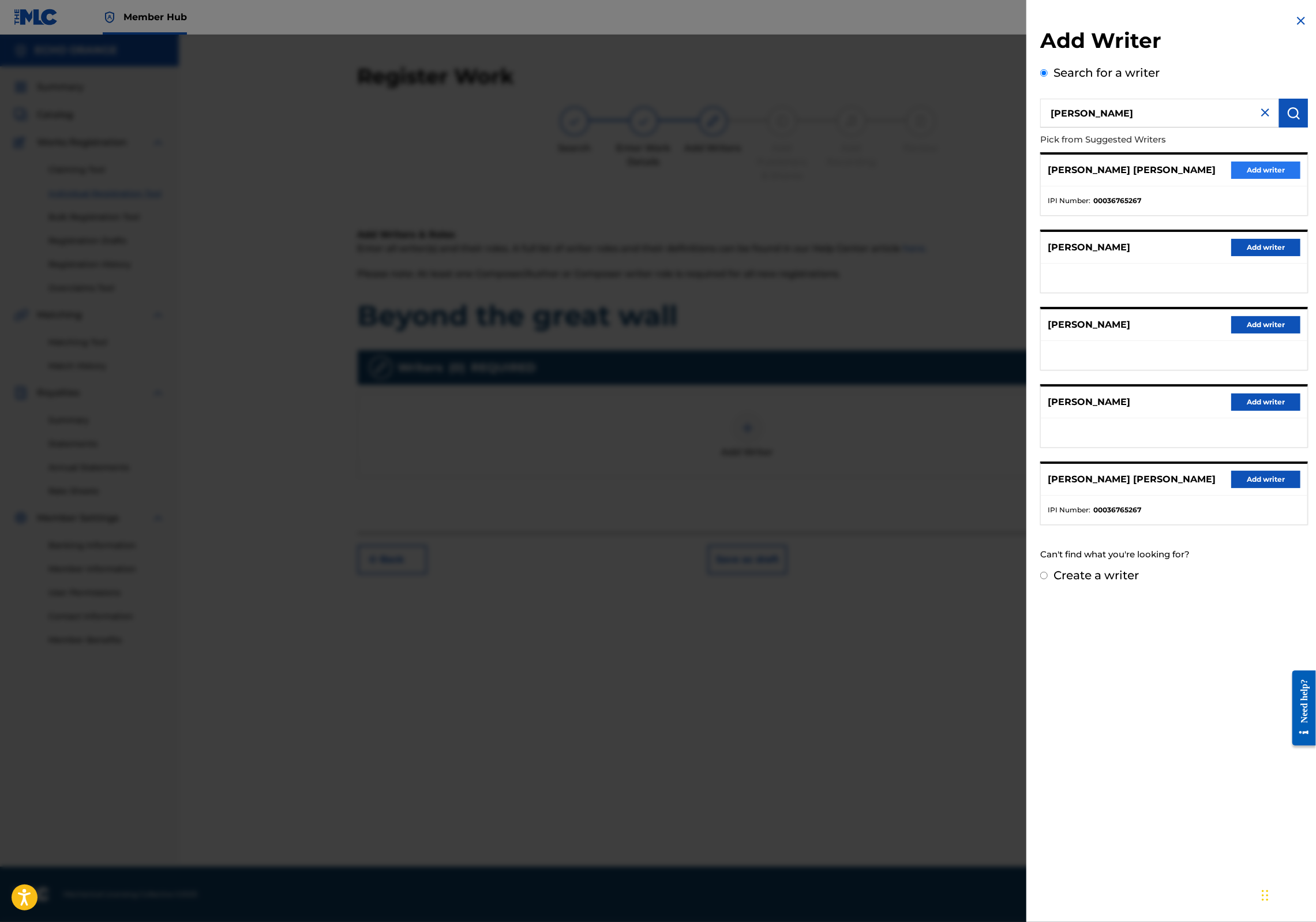
click at [1277, 179] on button "Add writer" at bounding box center [1266, 170] width 69 height 17
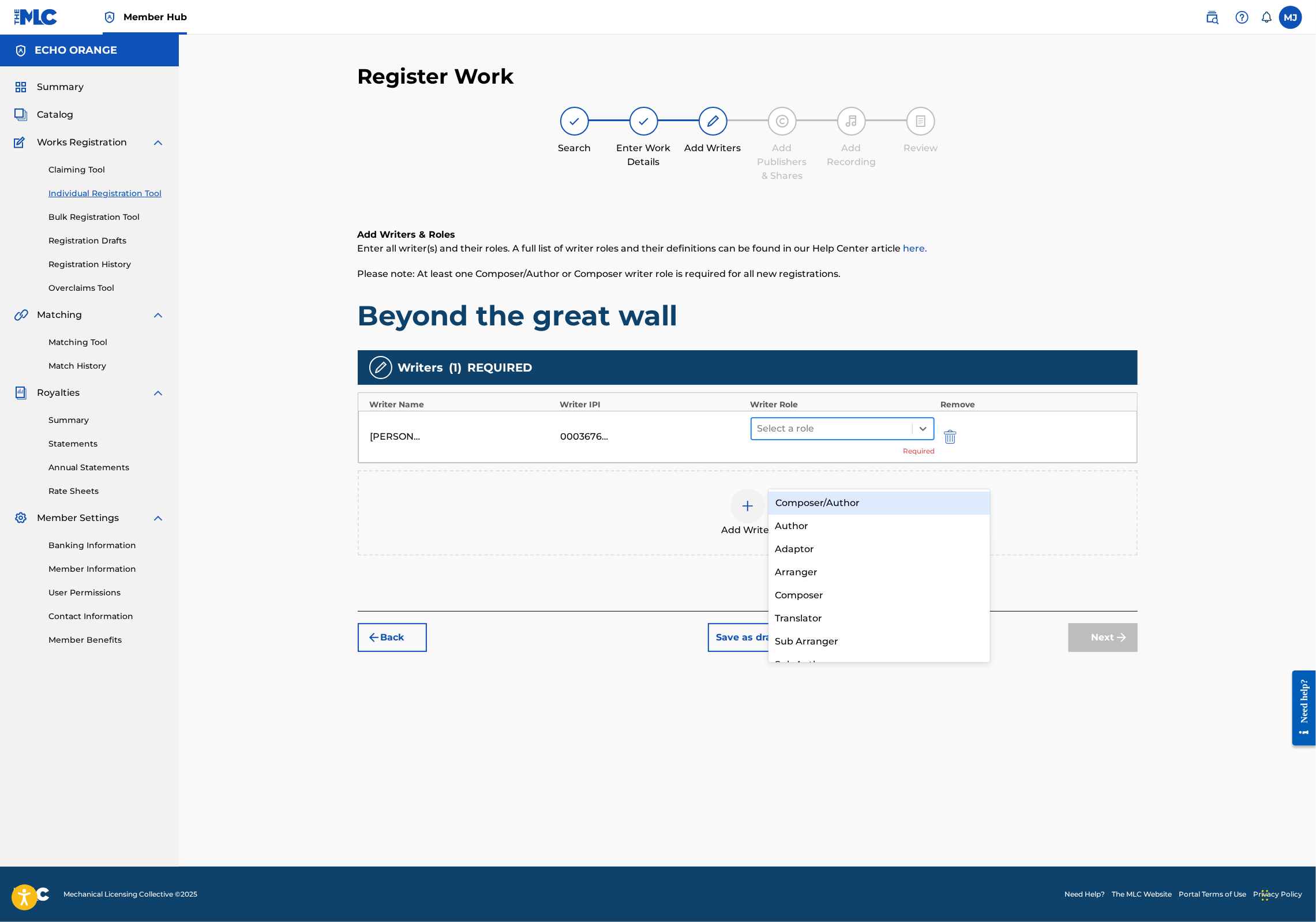
click at [820, 436] on div at bounding box center [832, 429] width 149 height 16
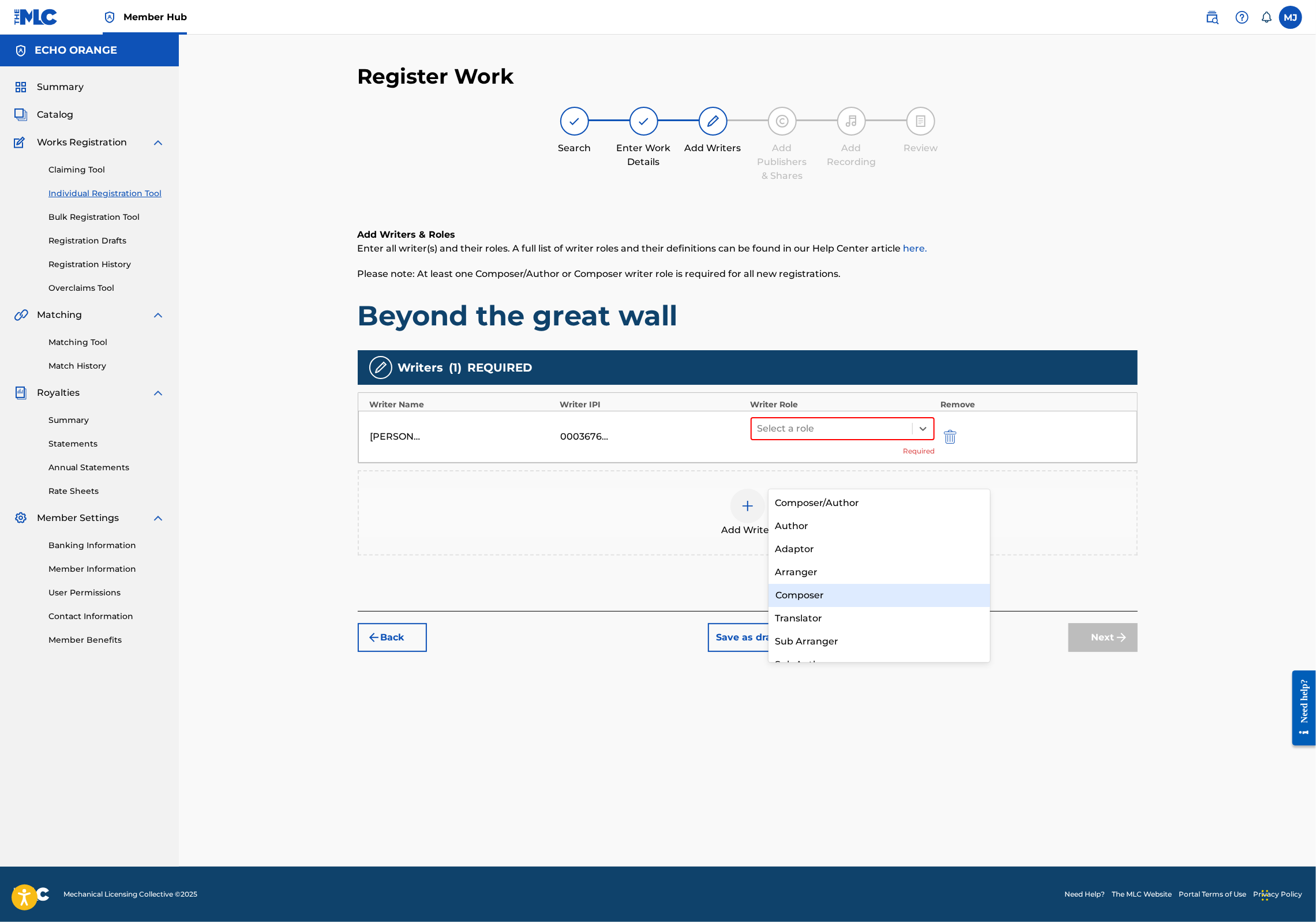
click at [842, 604] on div "Composer" at bounding box center [880, 595] width 222 height 23
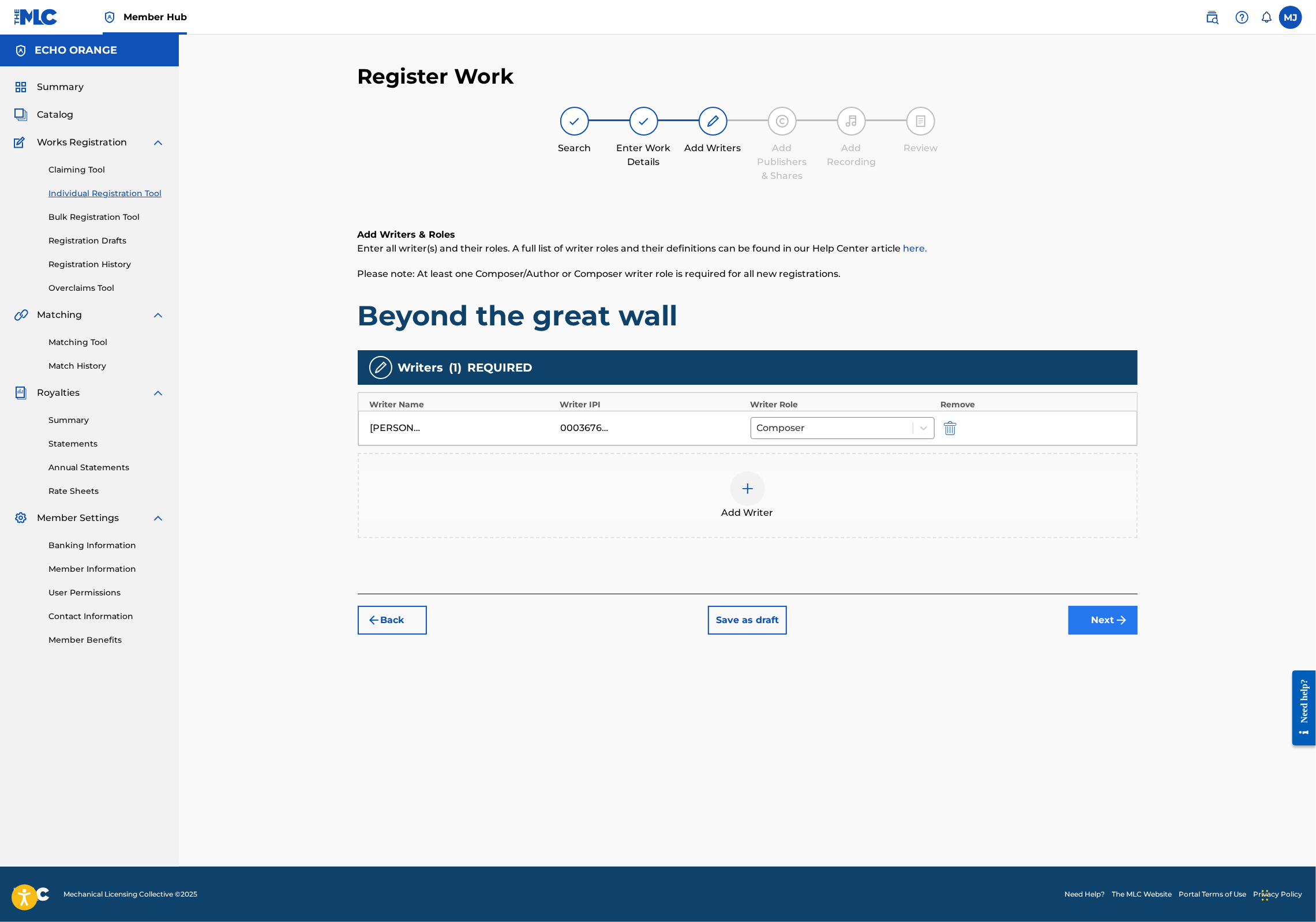
drag, startPoint x: 1144, startPoint y: 676, endPoint x: 1156, endPoint y: 687, distance: 16.3
click at [1138, 635] on div "Back Save as draft Next" at bounding box center [747, 614] width 780 height 41
click at [1138, 635] on button "Next" at bounding box center [1104, 620] width 69 height 29
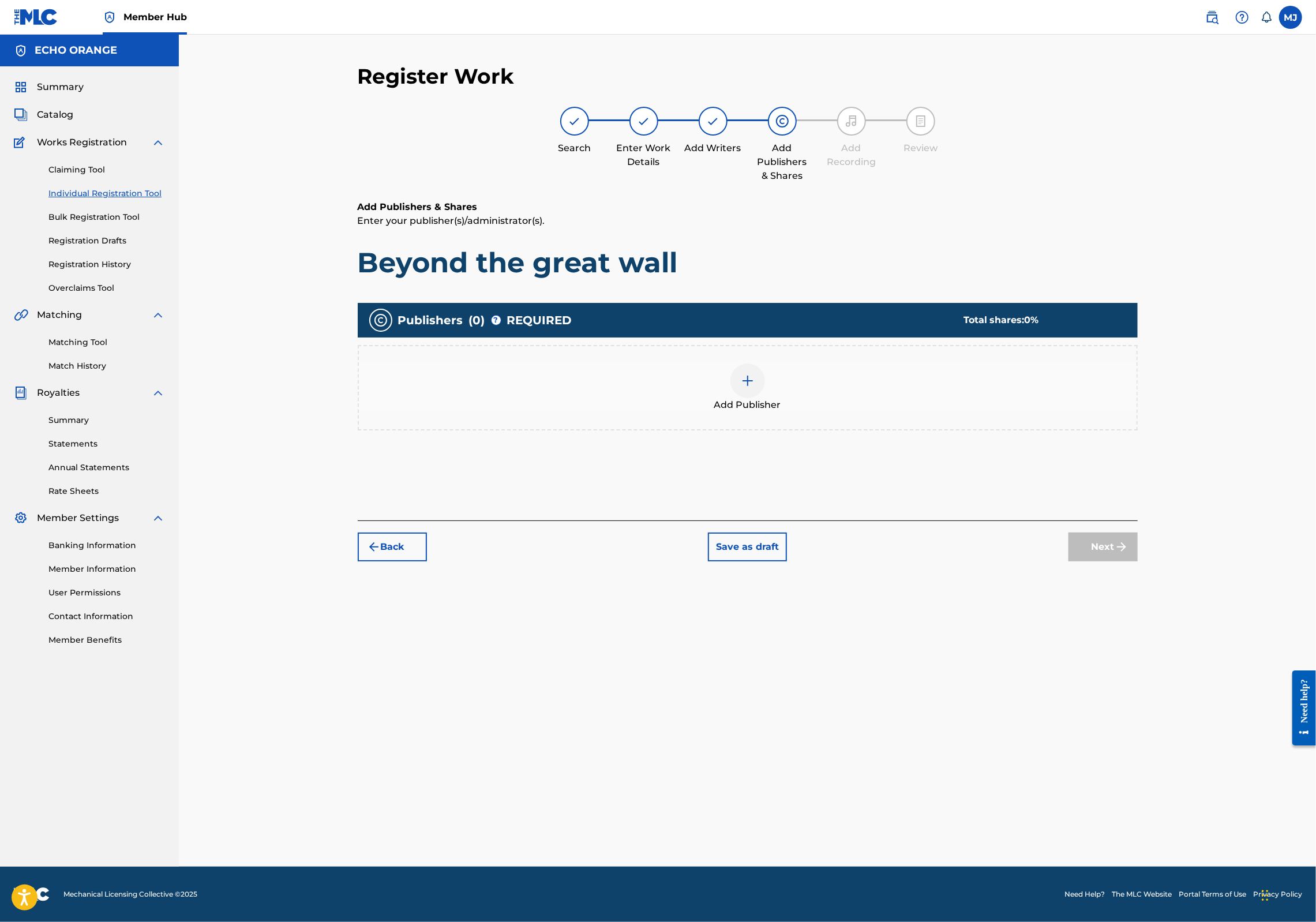
click at [797, 442] on div "Publishers ( 0 ) ? REQUIRED Total shares: 0 % Add Publisher" at bounding box center [747, 372] width 780 height 139
click at [806, 431] on div "Add Publisher" at bounding box center [747, 388] width 780 height 86
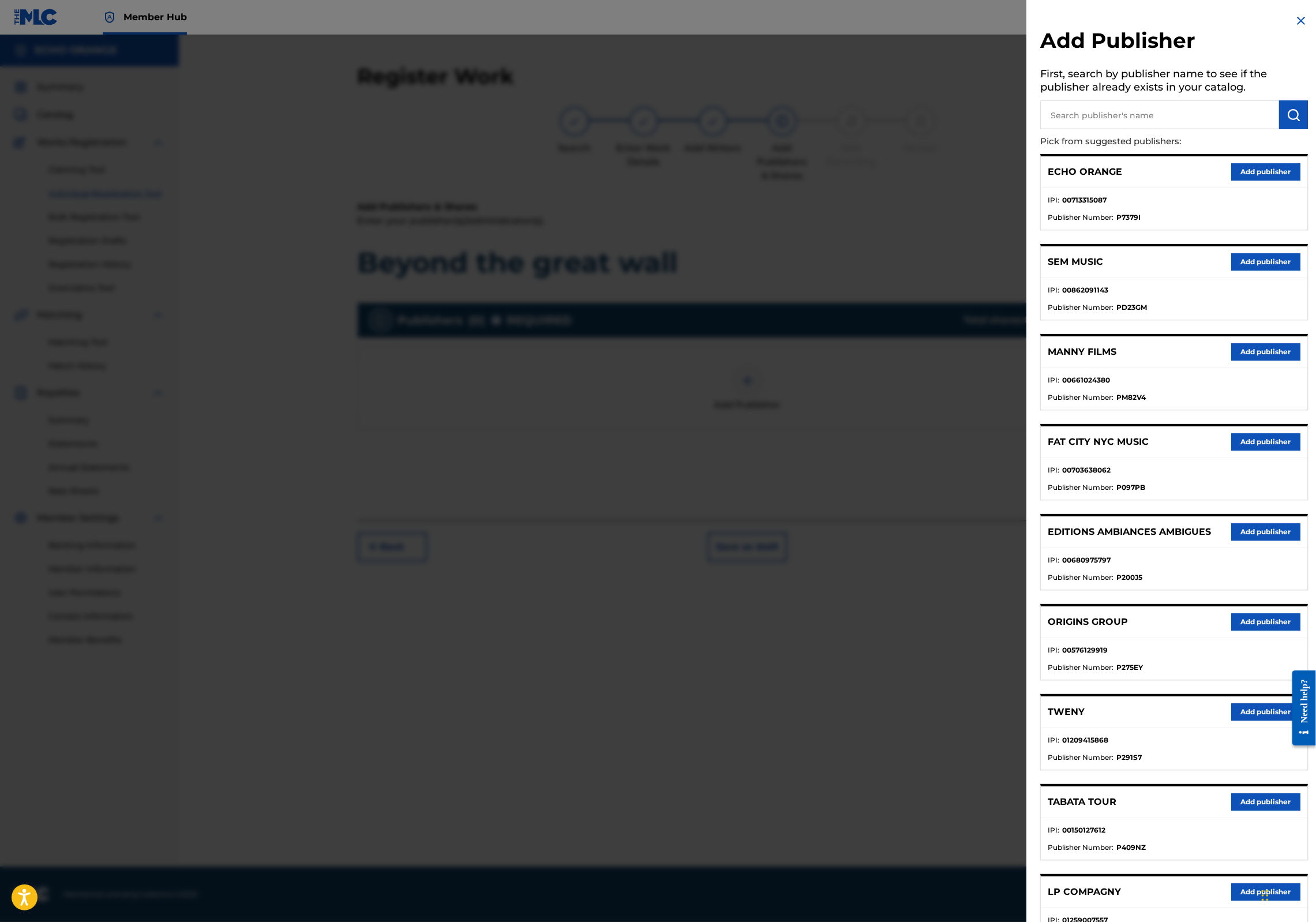
click at [1222, 638] on div "ORIGINS GROUP Add publisher" at bounding box center [1174, 622] width 267 height 32
click at [1235, 631] on button "Add publisher" at bounding box center [1266, 622] width 69 height 17
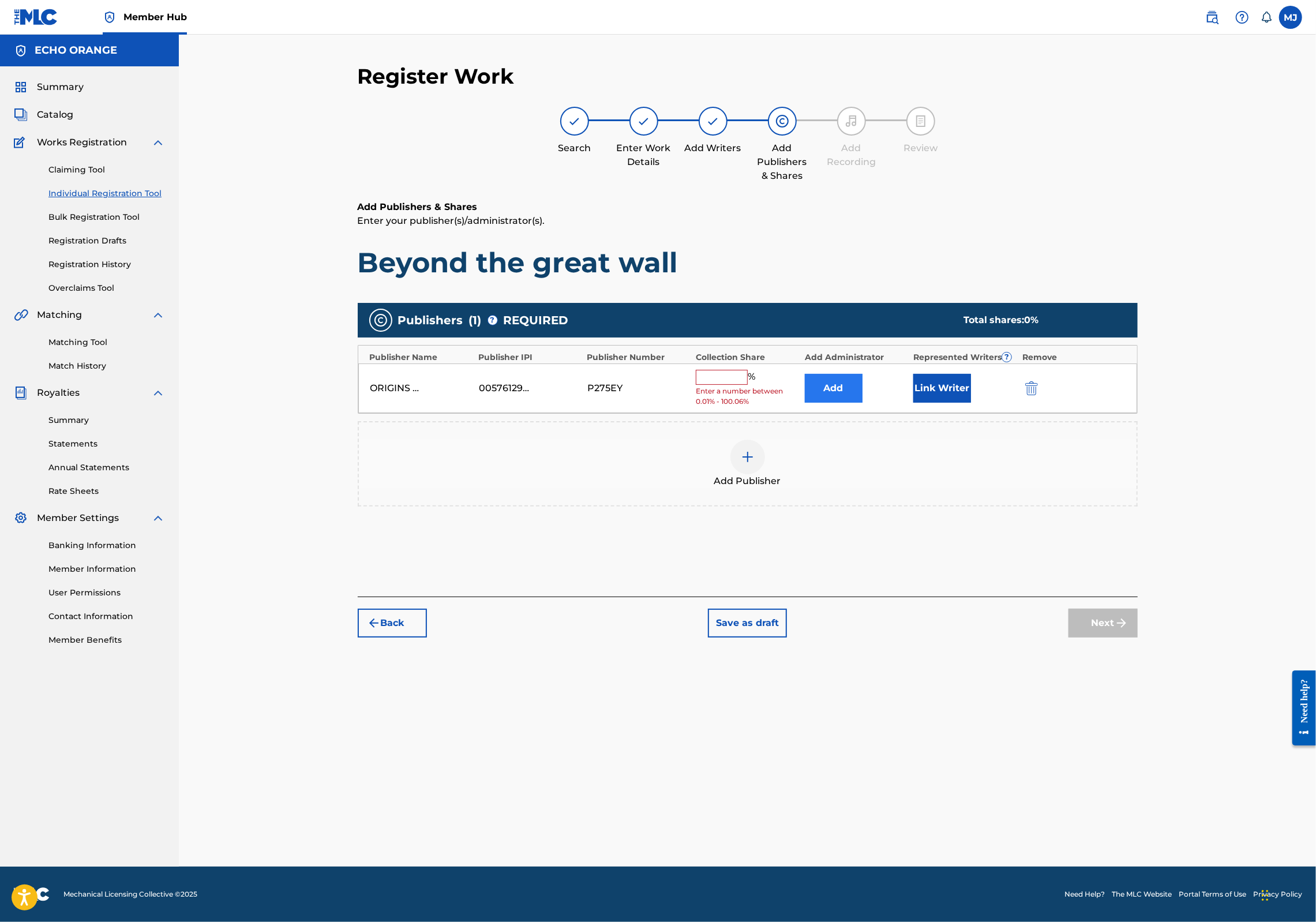
drag, startPoint x: 901, startPoint y: 446, endPoint x: 892, endPoint y: 436, distance: 13.5
click at [901, 413] on div "ORIGINS GROUP 00576129919 P275EY % Enter a number between 0.01% - 100.06% Add L…" at bounding box center [748, 388] width 779 height 50
click at [863, 403] on button "Add" at bounding box center [833, 388] width 58 height 29
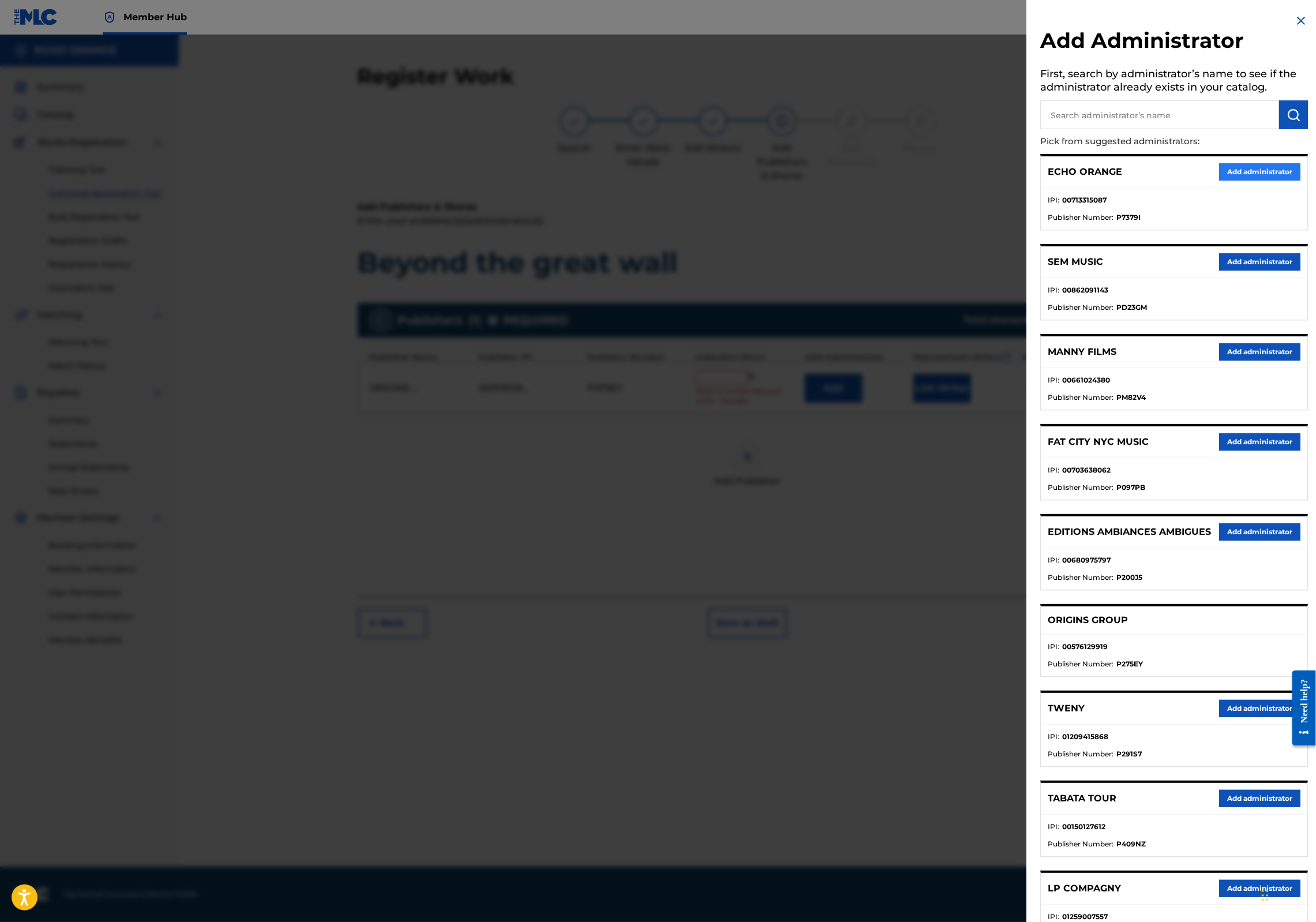
click at [1224, 180] on button "Add administrator" at bounding box center [1260, 171] width 82 height 17
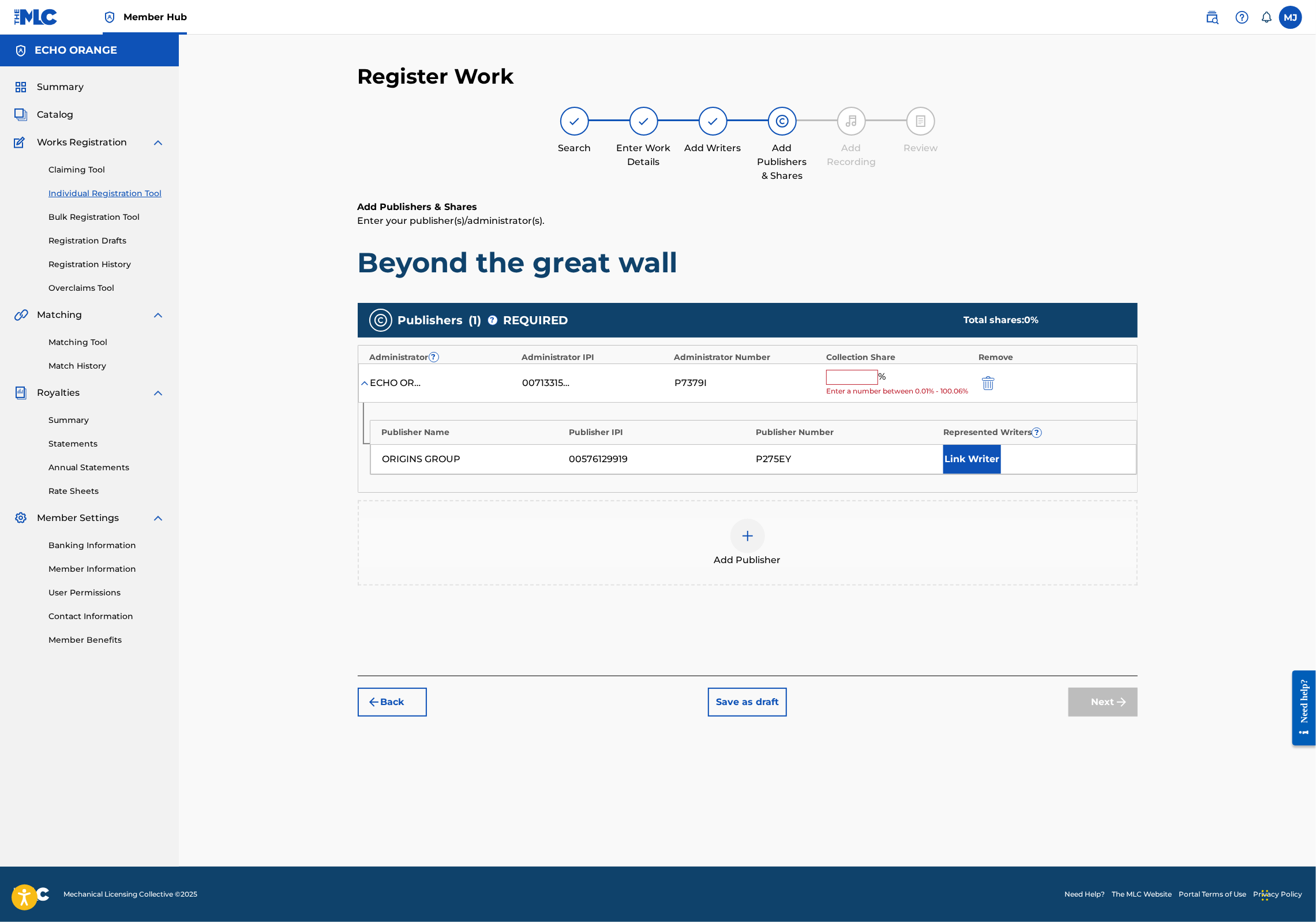
click at [878, 384] on input "text" at bounding box center [852, 377] width 52 height 15
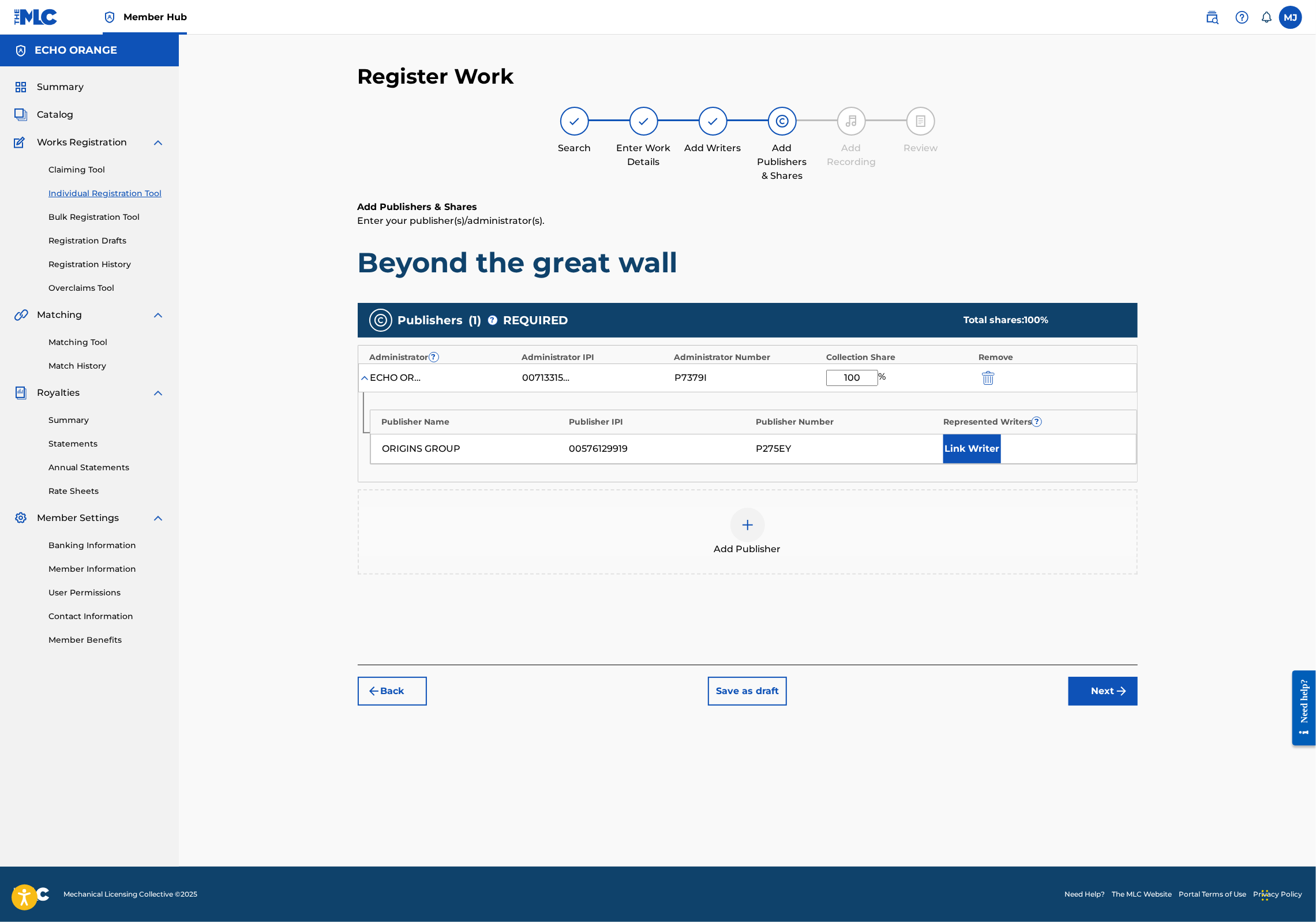
type input "100"
click at [981, 463] on div "ORIGINS GROUP 00576129919 P275EY Link Writer" at bounding box center [754, 449] width 767 height 30
click at [1001, 463] on button "Link Writer" at bounding box center [973, 449] width 58 height 29
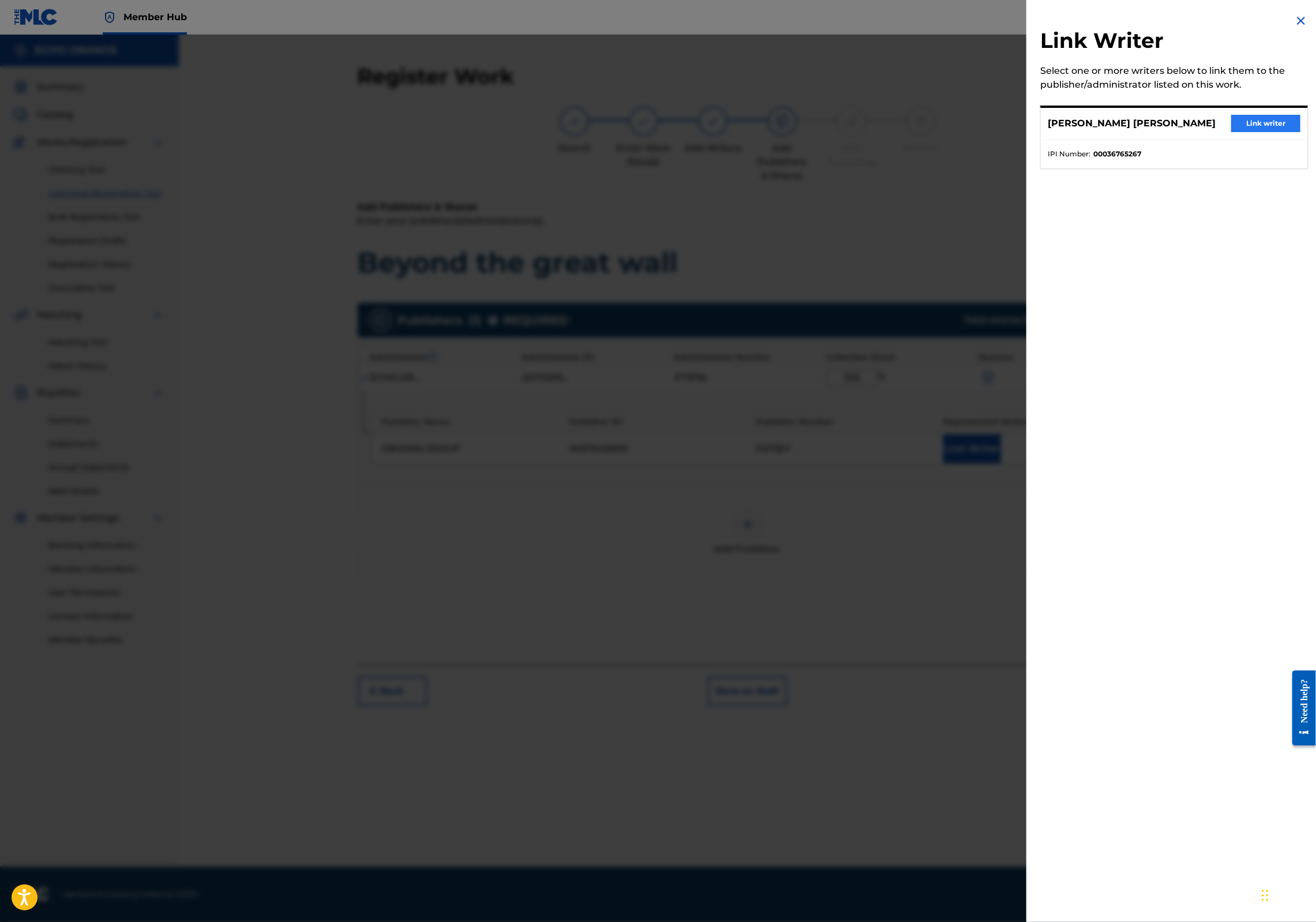
click at [1233, 132] on button "Link writer" at bounding box center [1266, 123] width 69 height 17
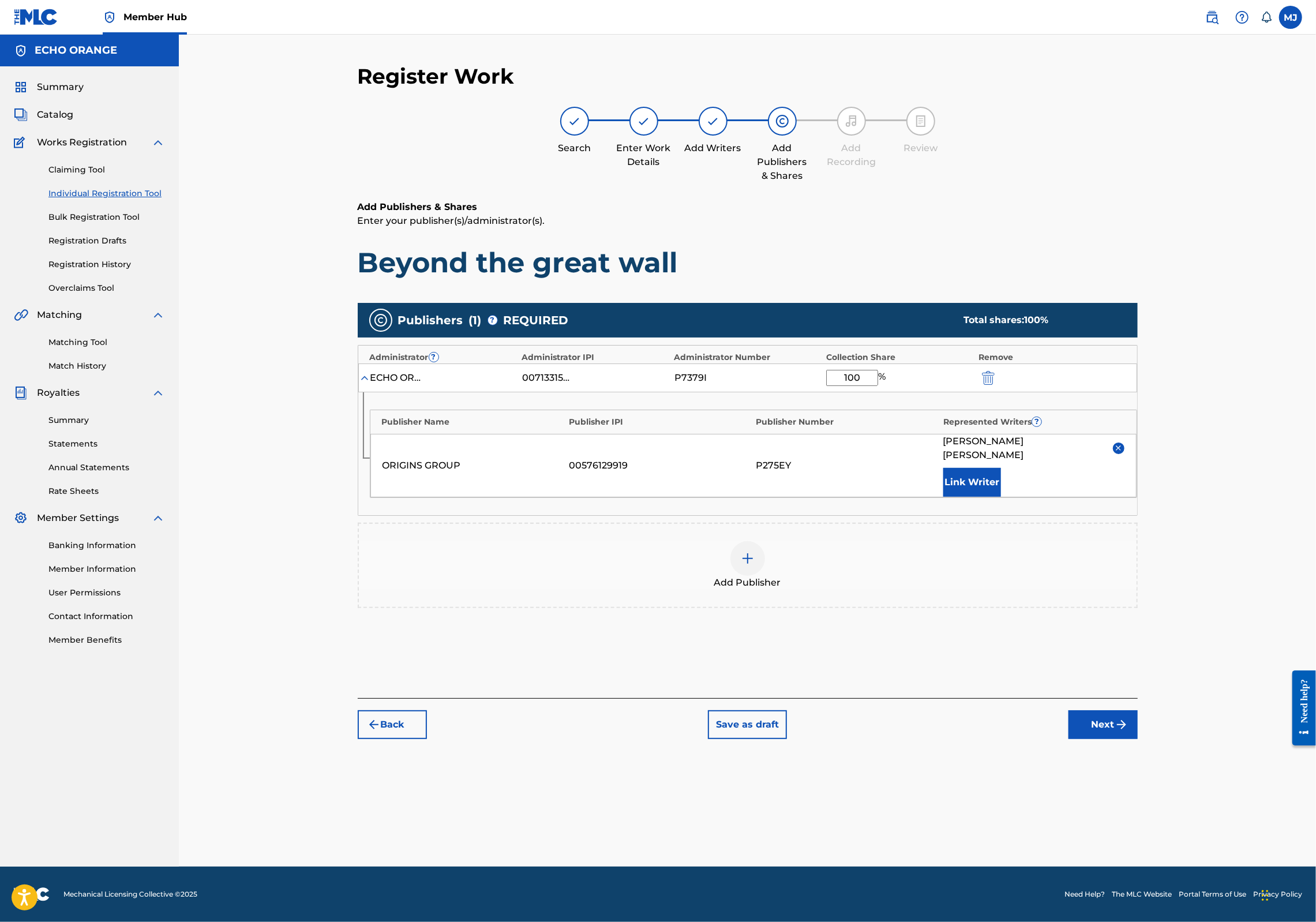
click at [1152, 829] on div "Register Work Search Enter Work Details Add Writers Add Publishers & Shares Add…" at bounding box center [748, 464] width 808 height 803
click at [1138, 739] on button "Next" at bounding box center [1104, 724] width 69 height 29
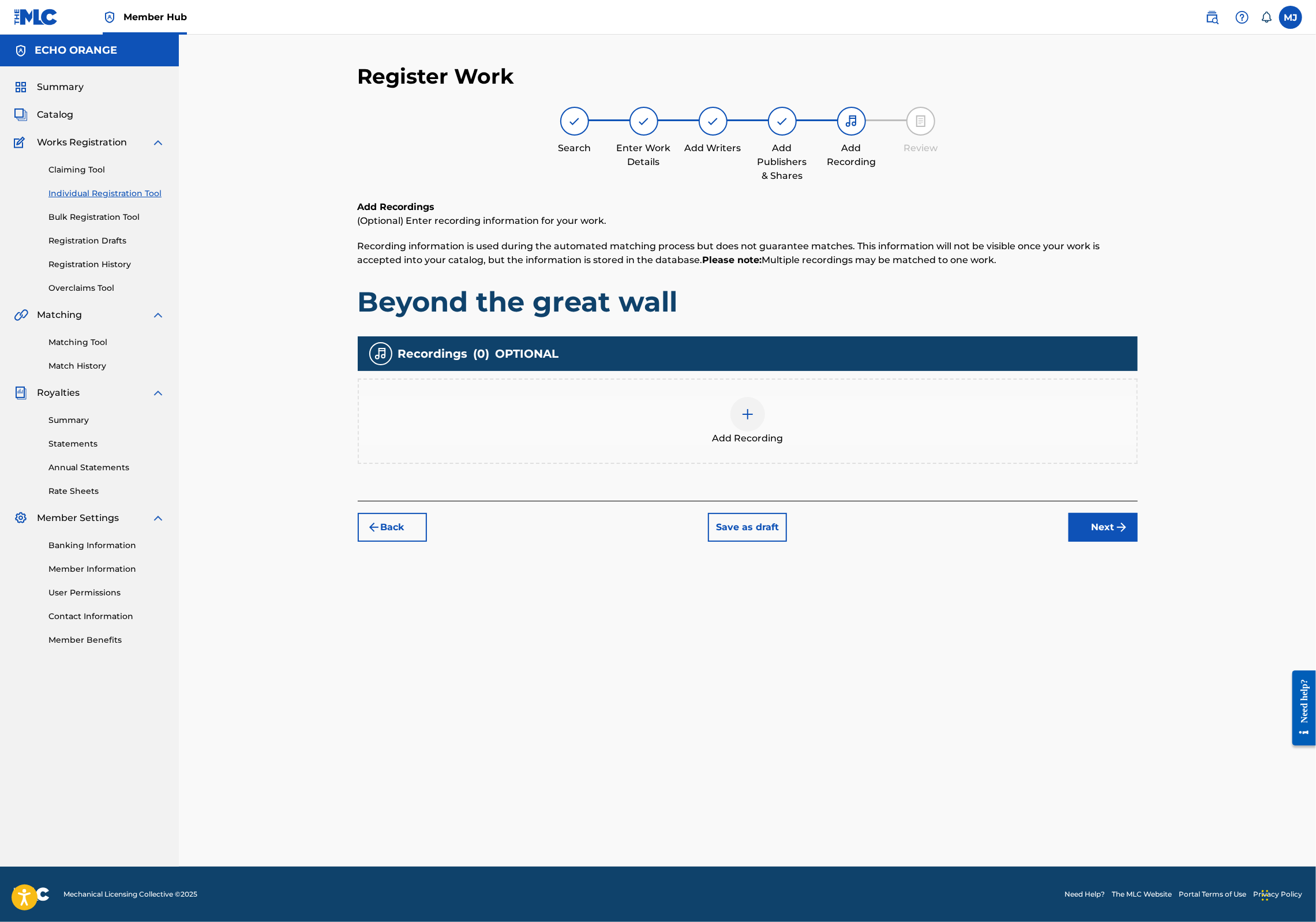
click at [1138, 542] on div "Back Save as draft Next" at bounding box center [747, 521] width 780 height 41
click at [1138, 542] on button "Next" at bounding box center [1104, 527] width 69 height 29
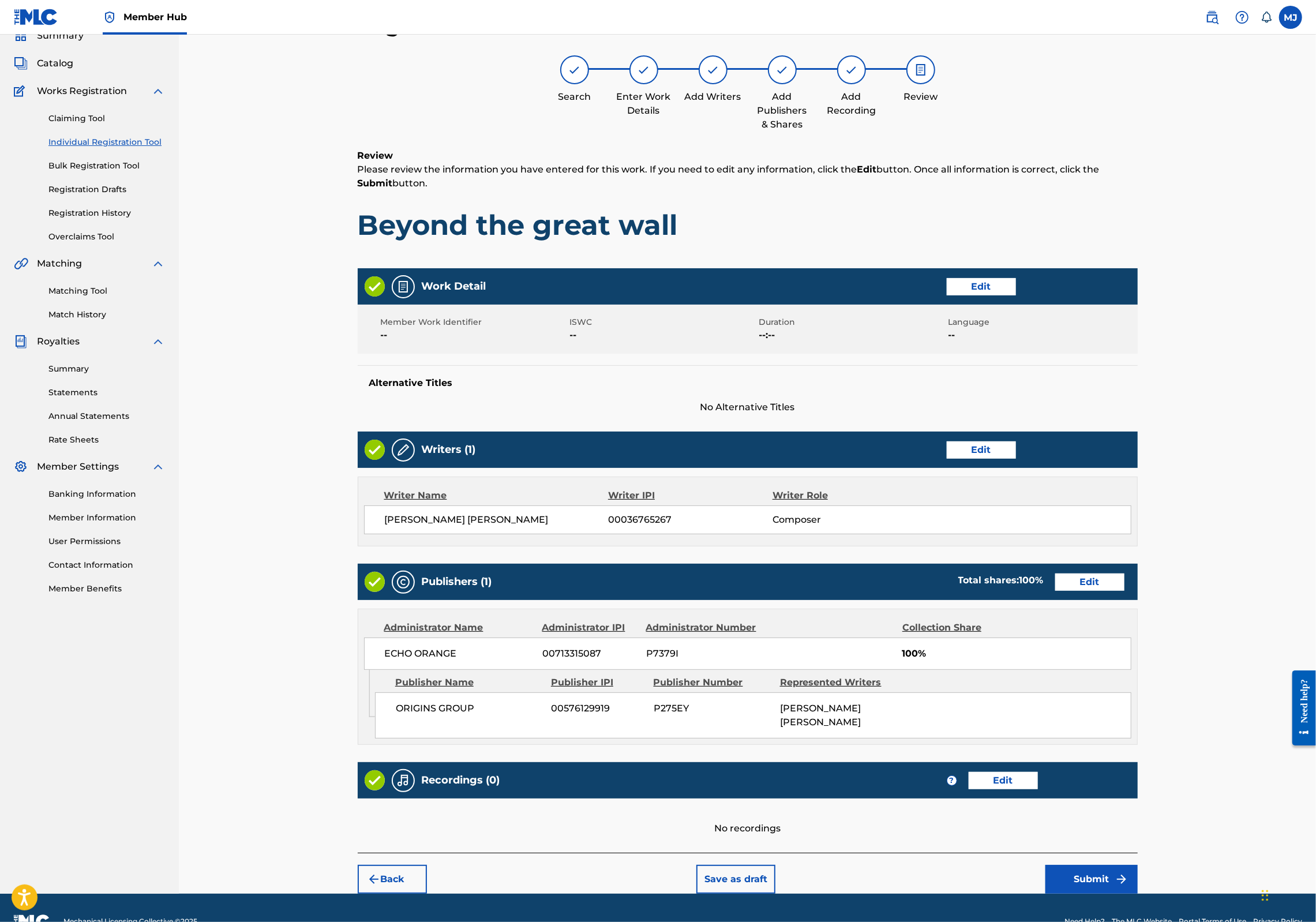
scroll to position [186, 0]
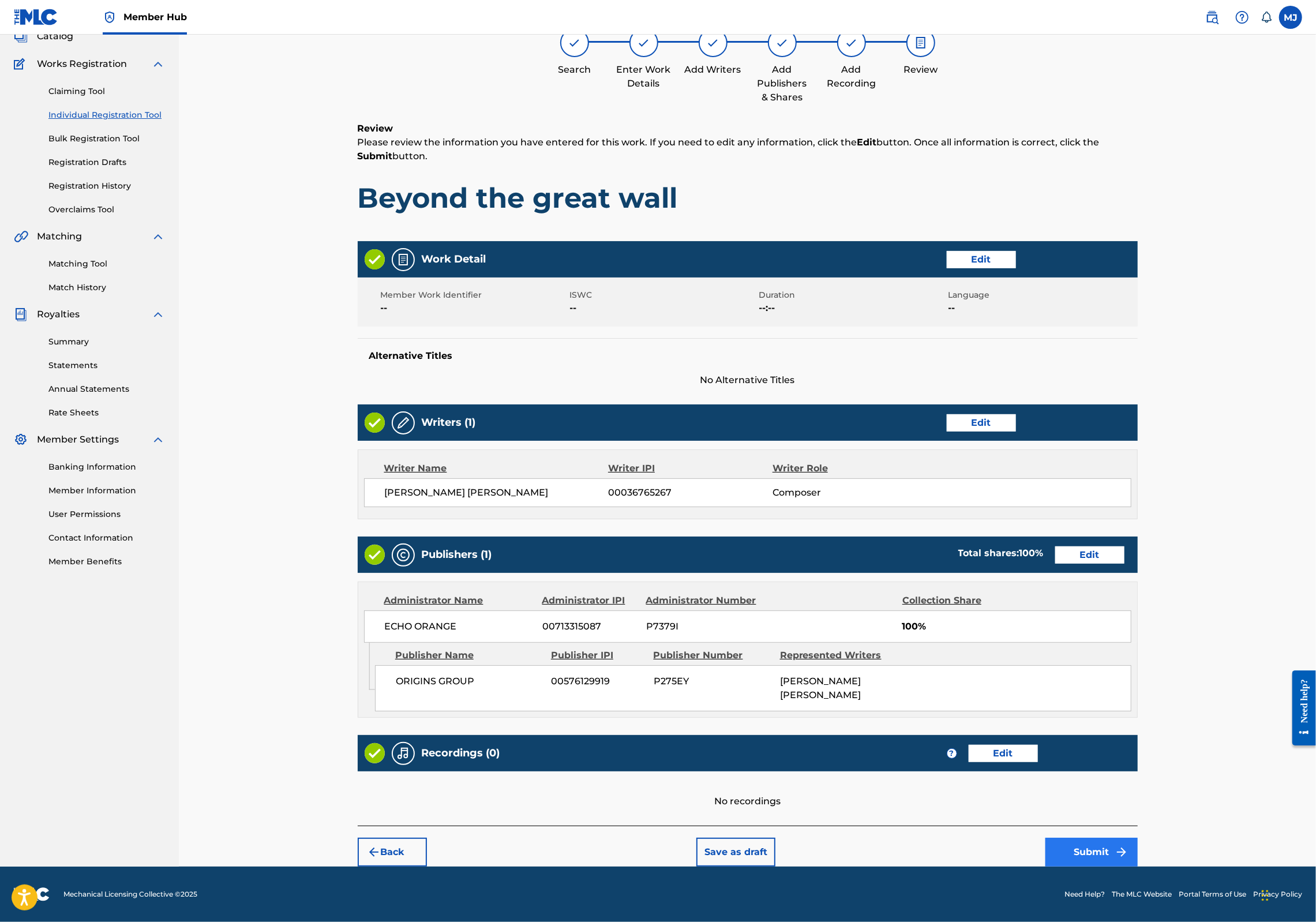
click at [1138, 837] on button "Submit" at bounding box center [1092, 851] width 92 height 29
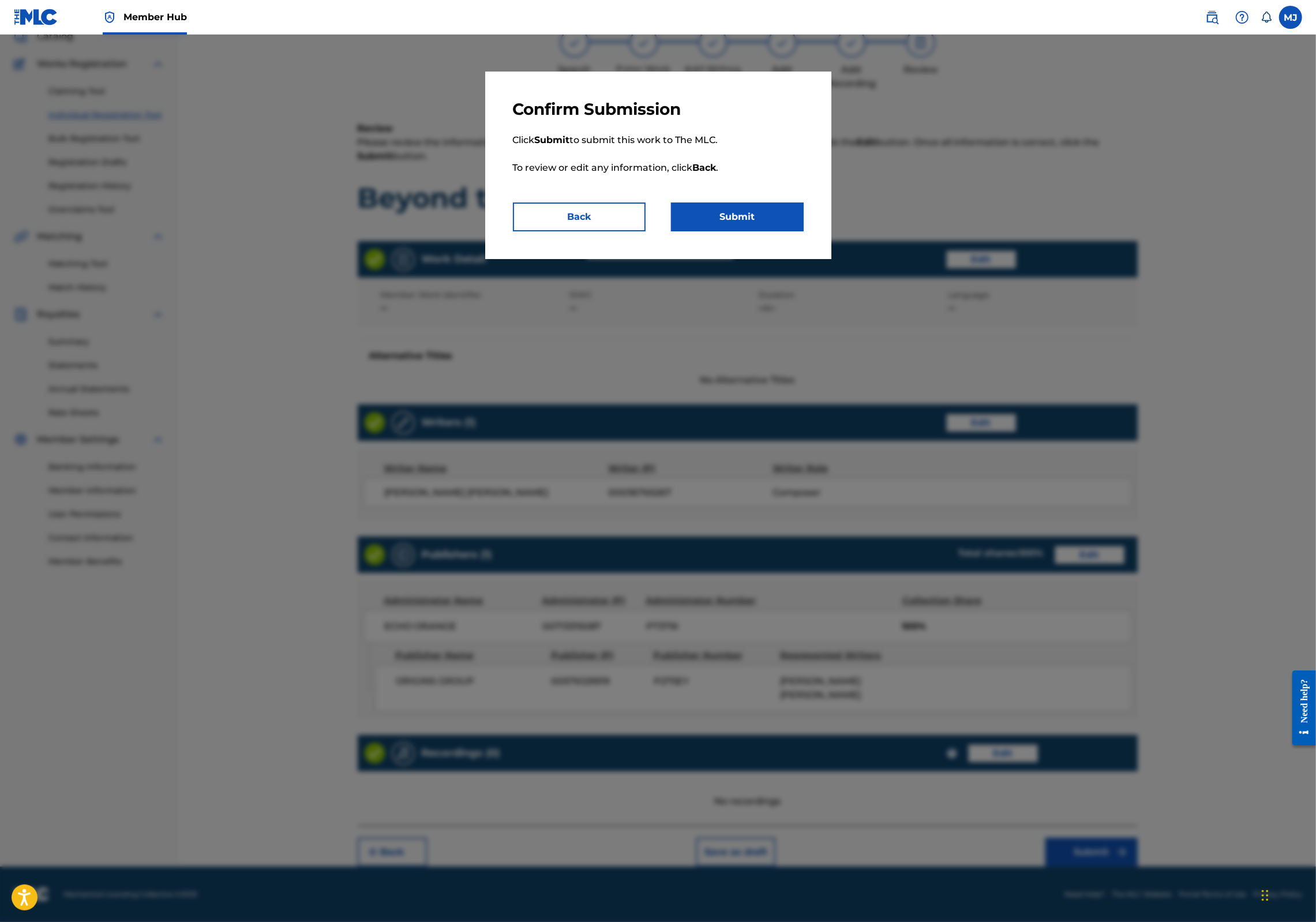
click at [772, 203] on p "Click Submit to submit this work to The MLC. To review or edit any information,…" at bounding box center [658, 161] width 291 height 83
click at [772, 231] on button "Submit" at bounding box center [737, 217] width 133 height 29
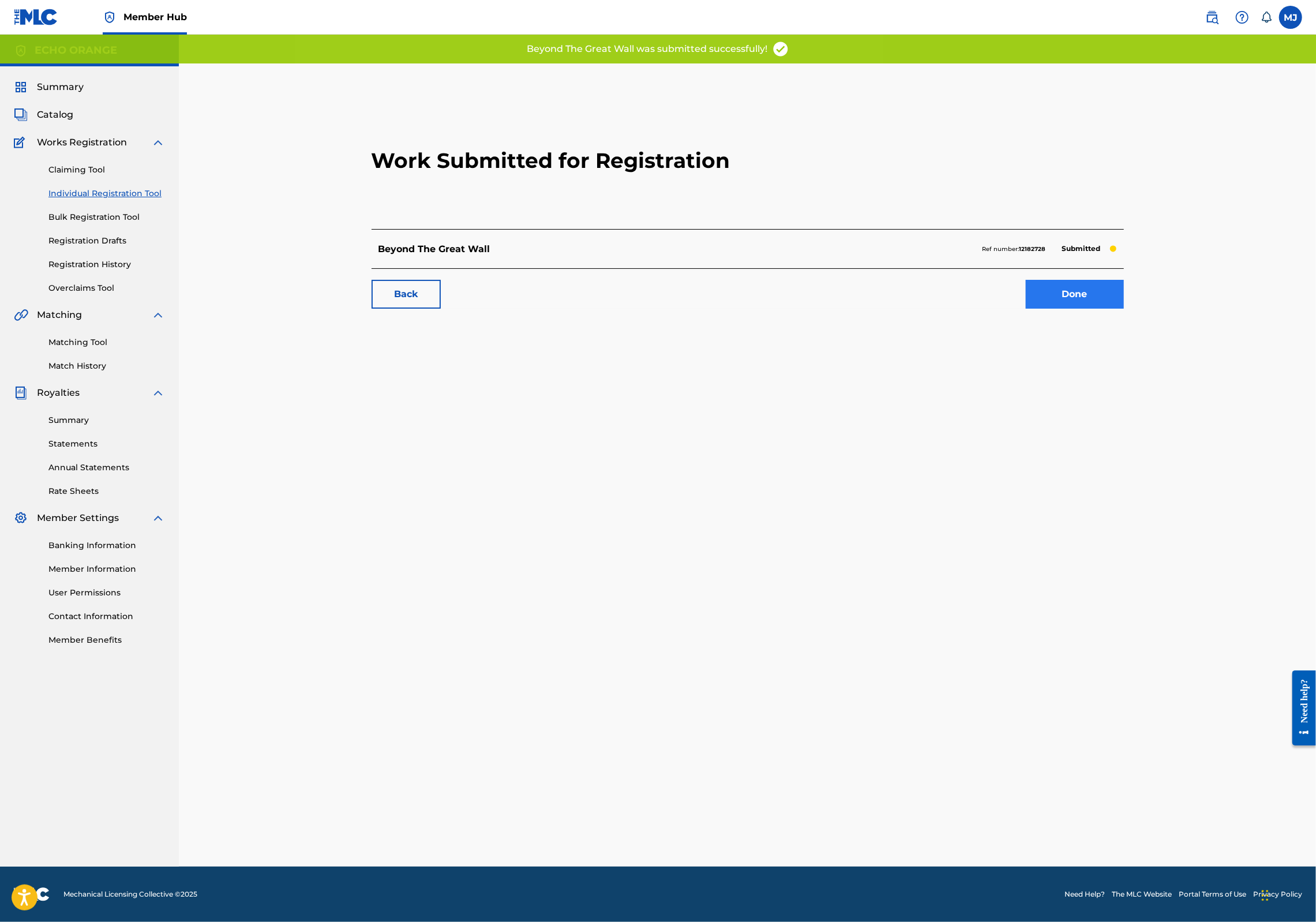
click at [1124, 309] on link "Done" at bounding box center [1075, 294] width 98 height 29
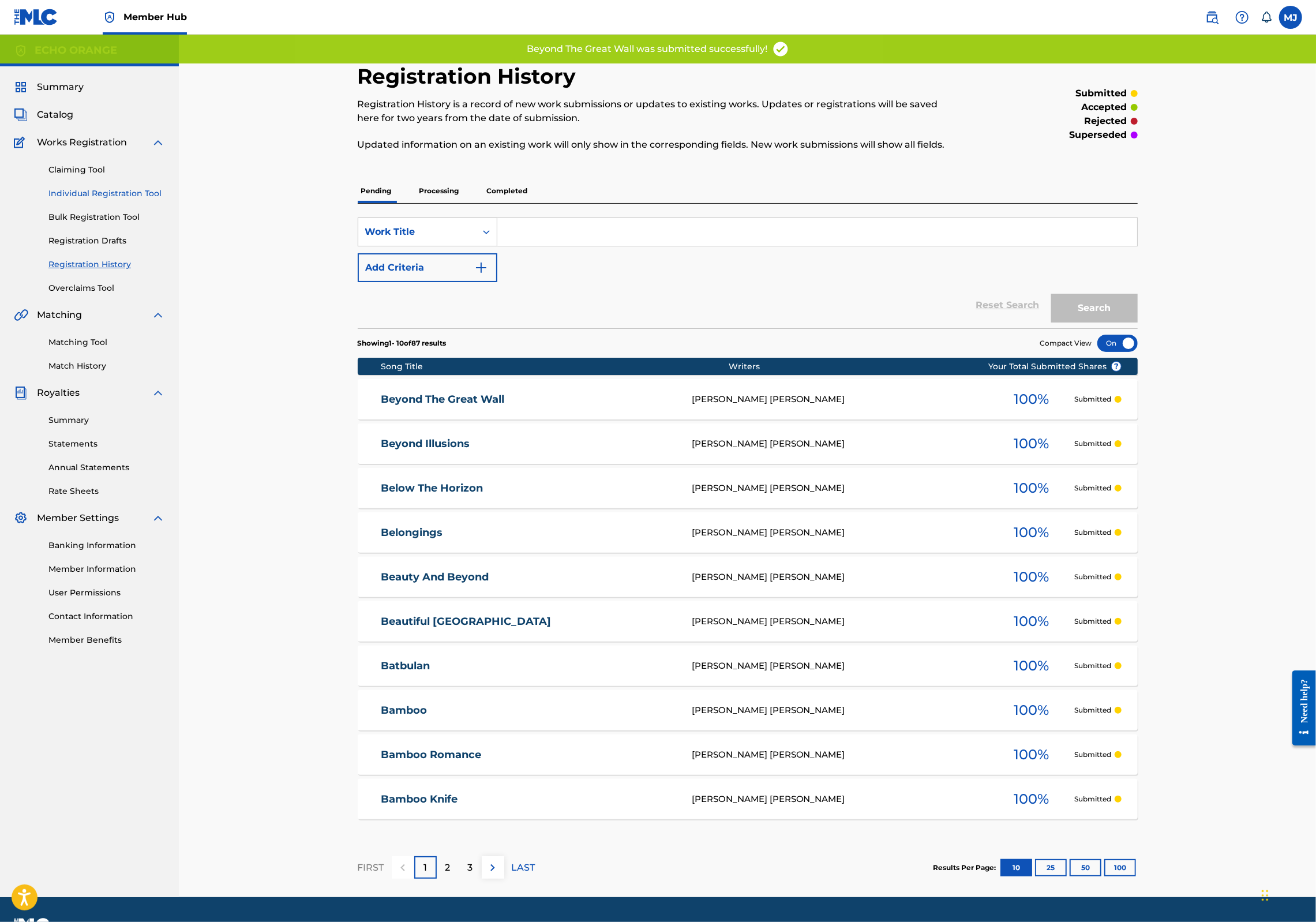
click at [119, 199] on link "Individual Registration Tool" at bounding box center [107, 193] width 117 height 12
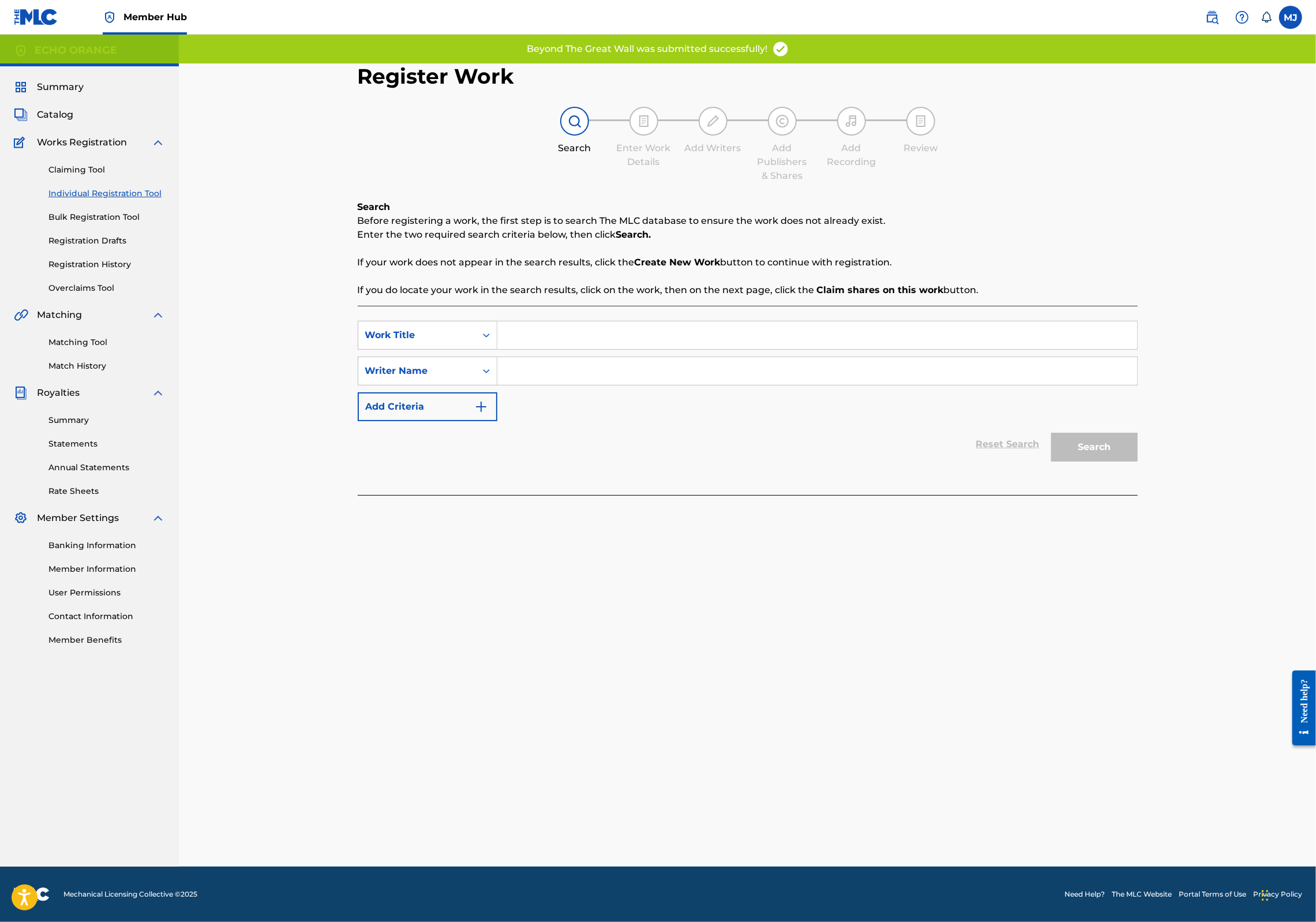
click at [518, 349] on input "Search Form" at bounding box center [817, 335] width 640 height 28
click at [517, 349] on input "Search Form" at bounding box center [817, 335] width 640 height 28
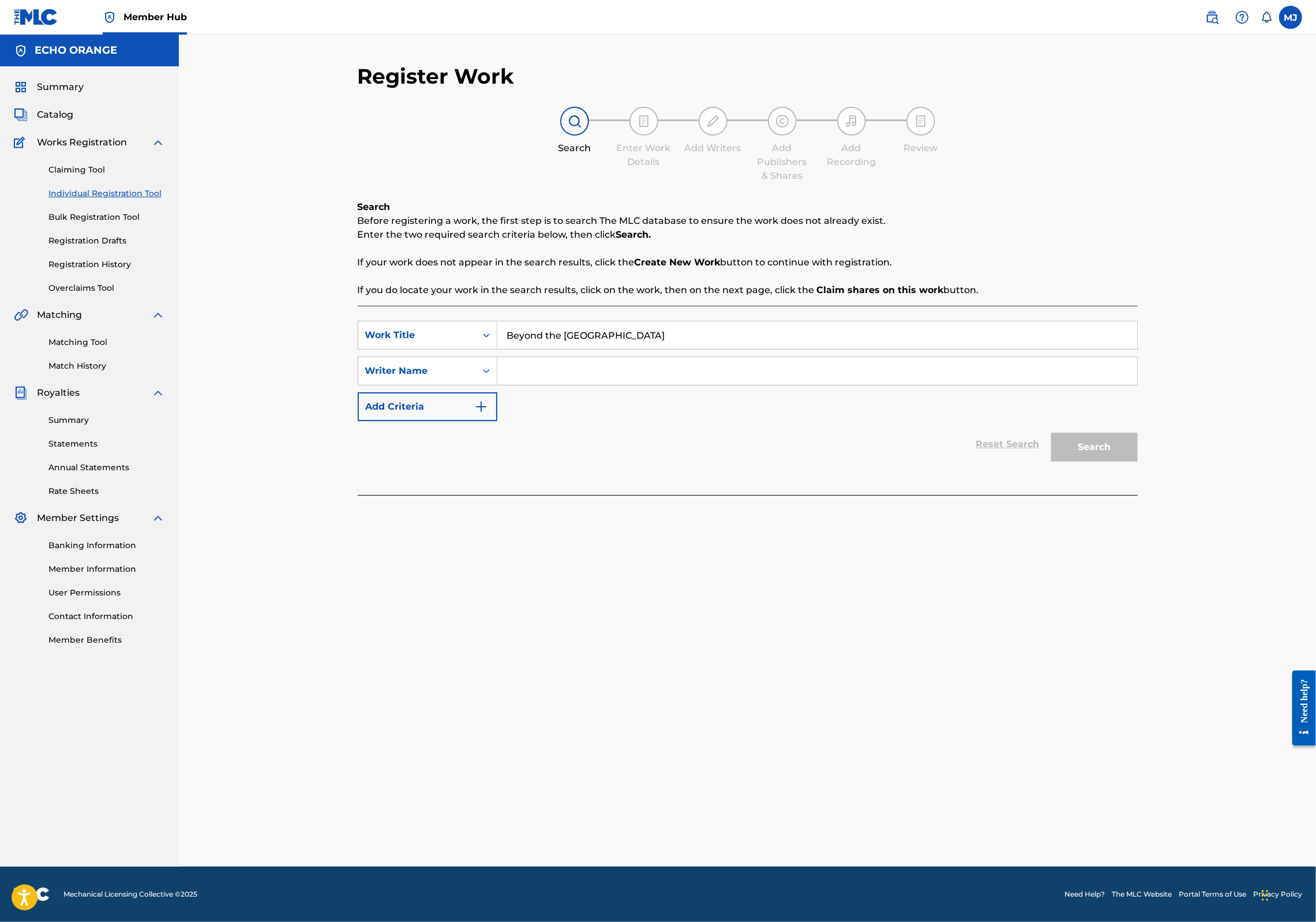
type input "Beyond the [GEOGRAPHIC_DATA]"
paste input "[PERSON_NAME]"
type input "[PERSON_NAME]"
click at [1138, 462] on button "Search" at bounding box center [1094, 447] width 86 height 29
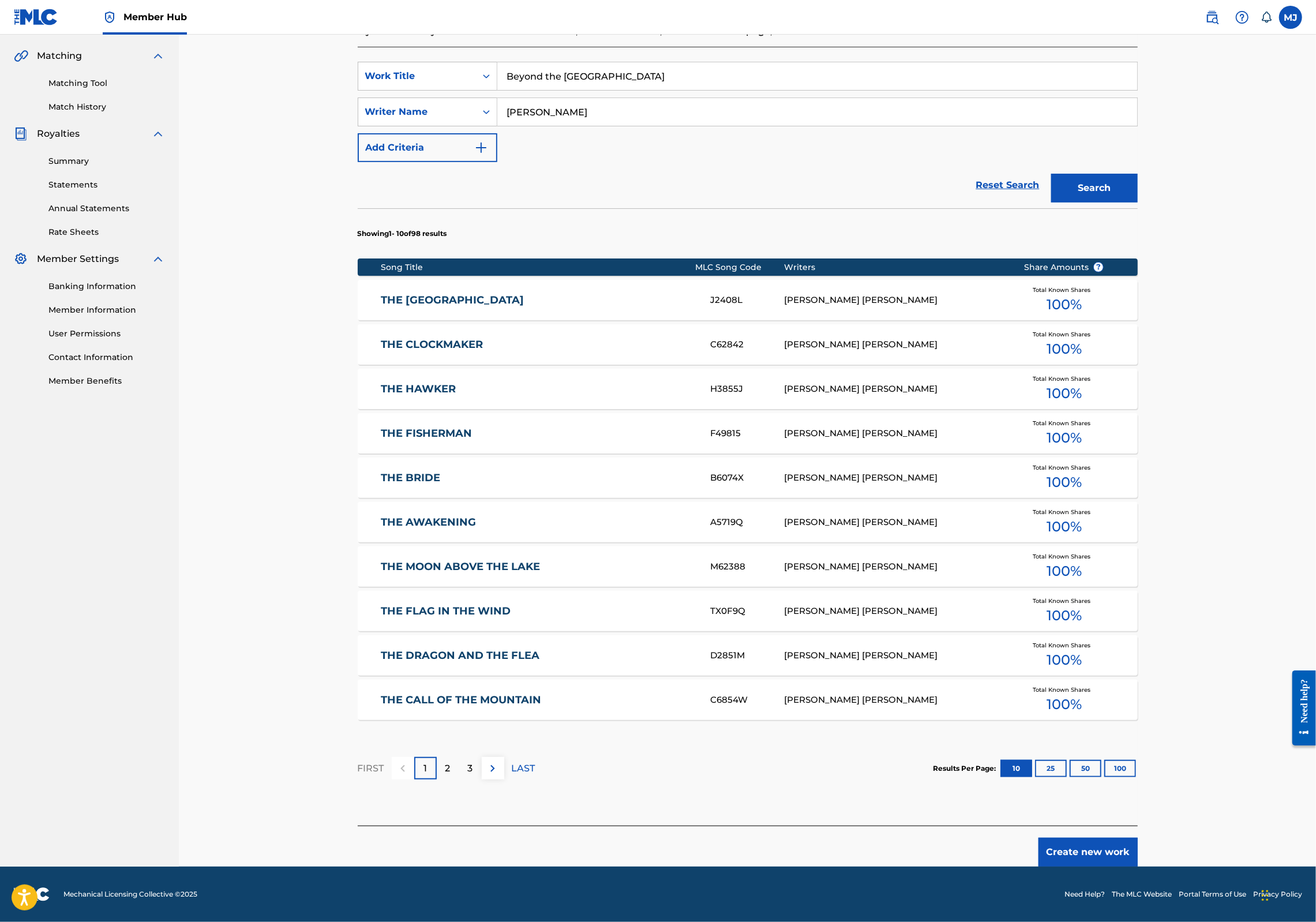
scroll to position [358, 0]
click at [1185, 866] on footer "Mechanical Licensing Collective © 2025 Need Help? The MLC Website Portal Terms …" at bounding box center [658, 893] width 1316 height 55
click at [1138, 854] on button "Create new work" at bounding box center [1088, 851] width 100 height 29
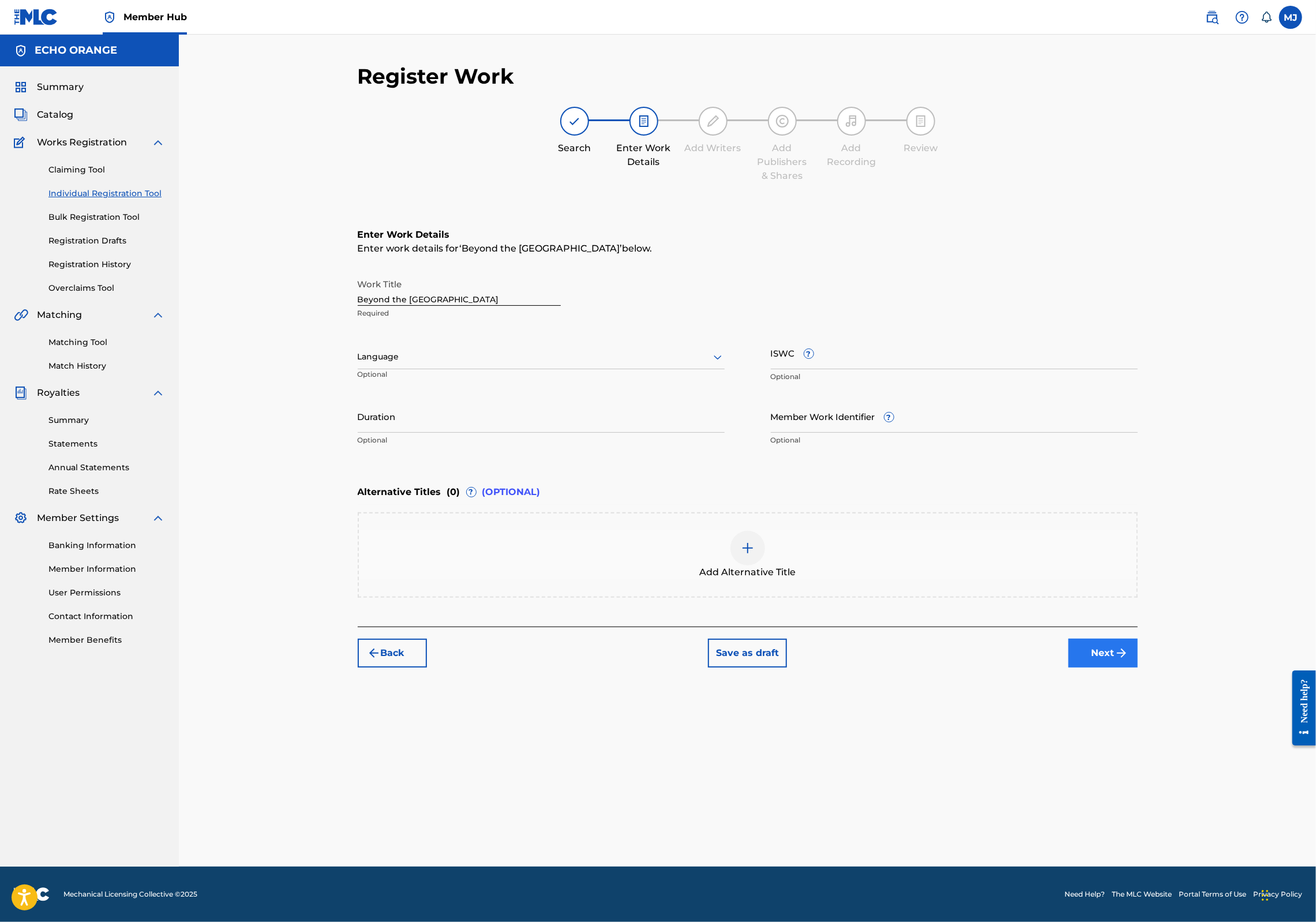
click at [1138, 668] on button "Next" at bounding box center [1104, 653] width 69 height 29
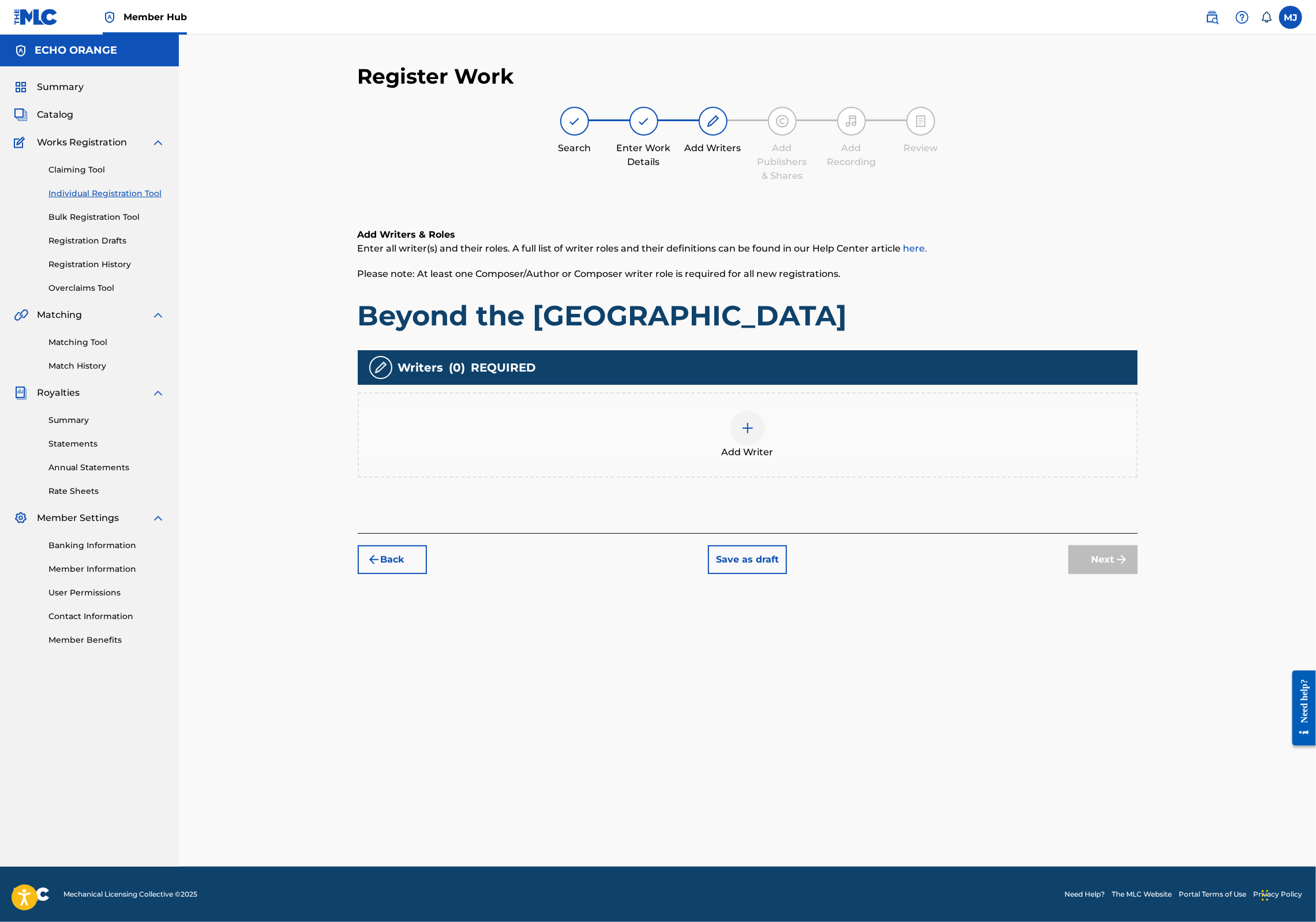
click at [784, 459] on div "Add Writer" at bounding box center [748, 435] width 778 height 49
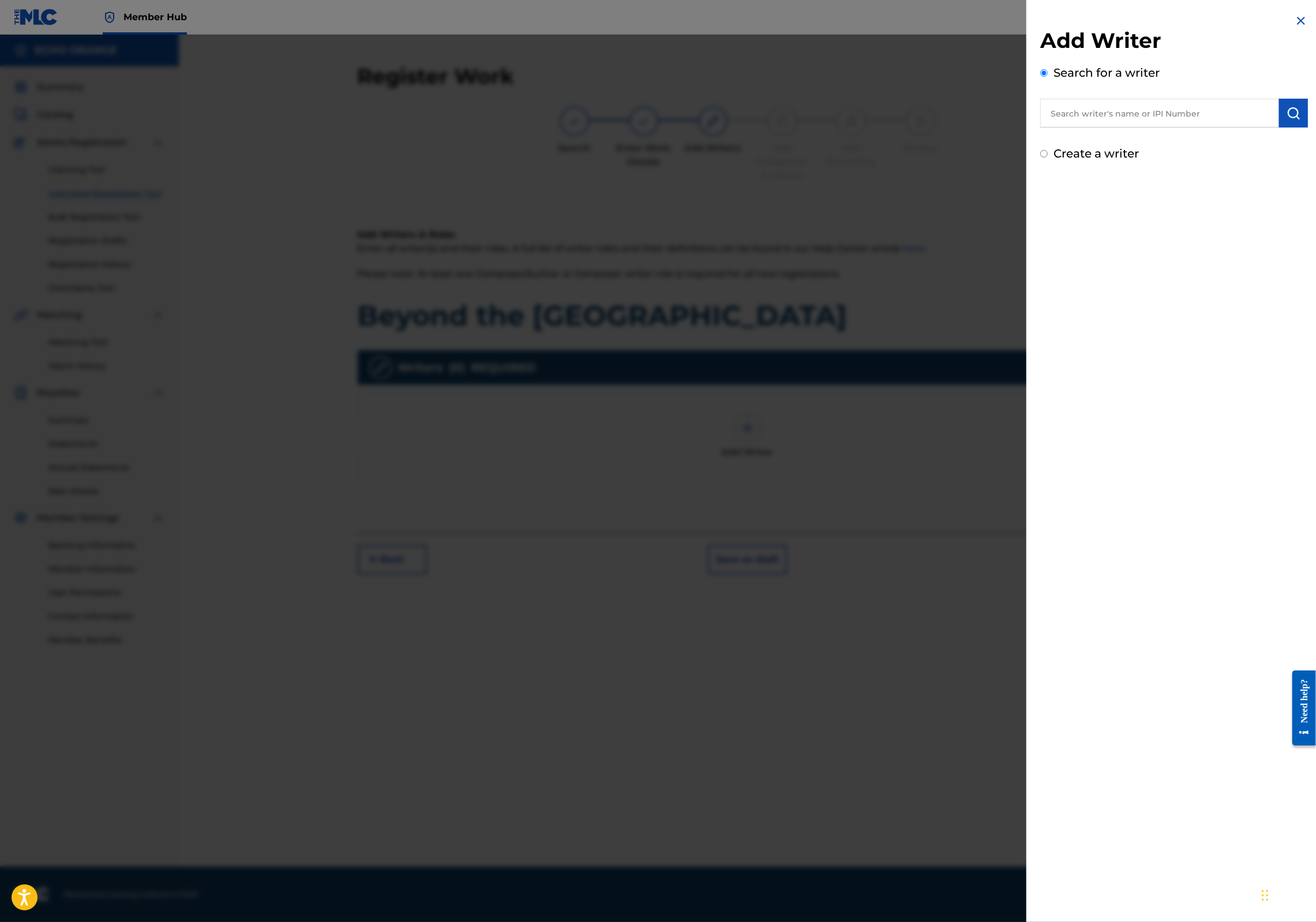
click at [1092, 123] on input "text" at bounding box center [1160, 113] width 239 height 29
paste input "[PERSON_NAME]"
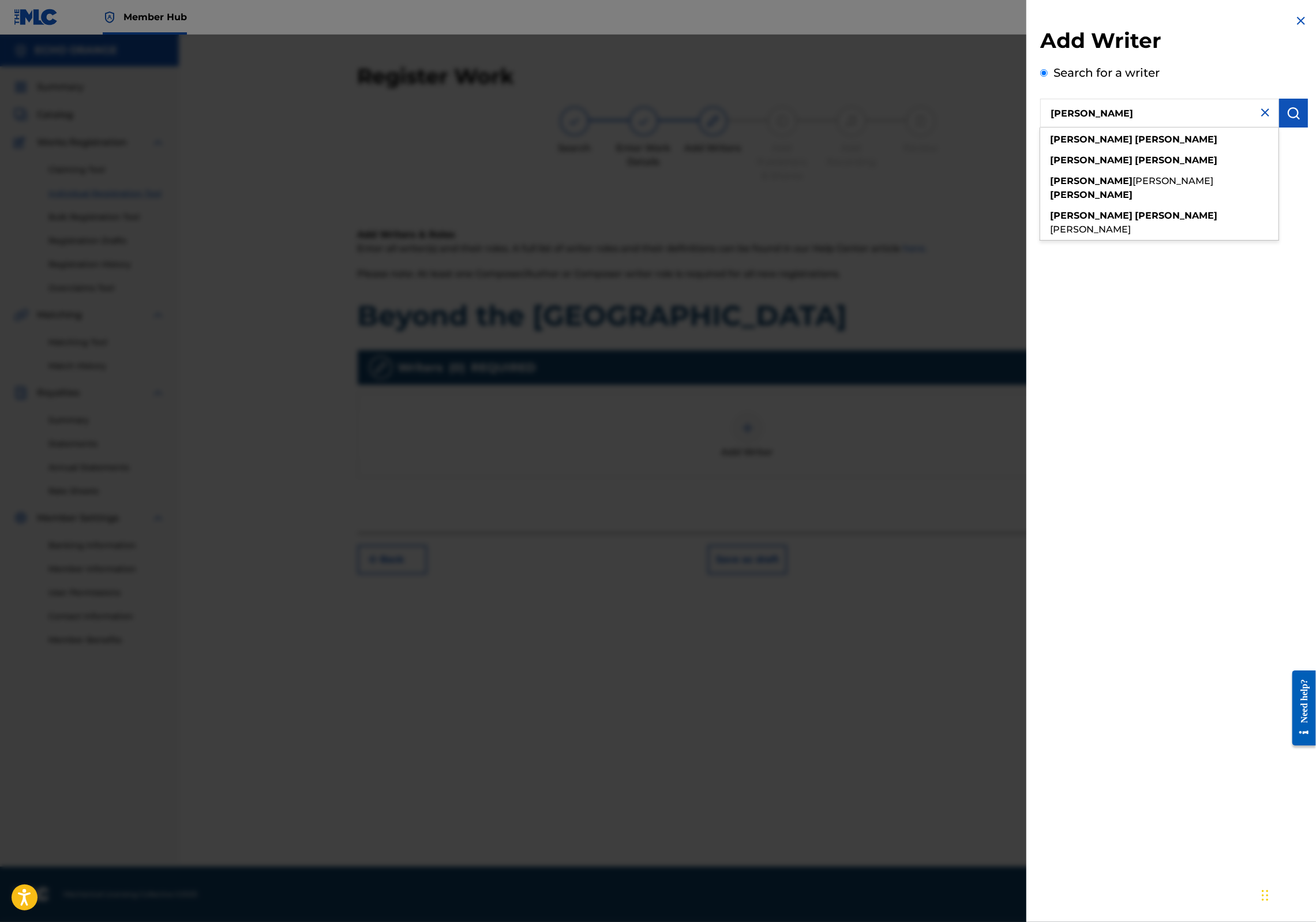
type input "[PERSON_NAME]"
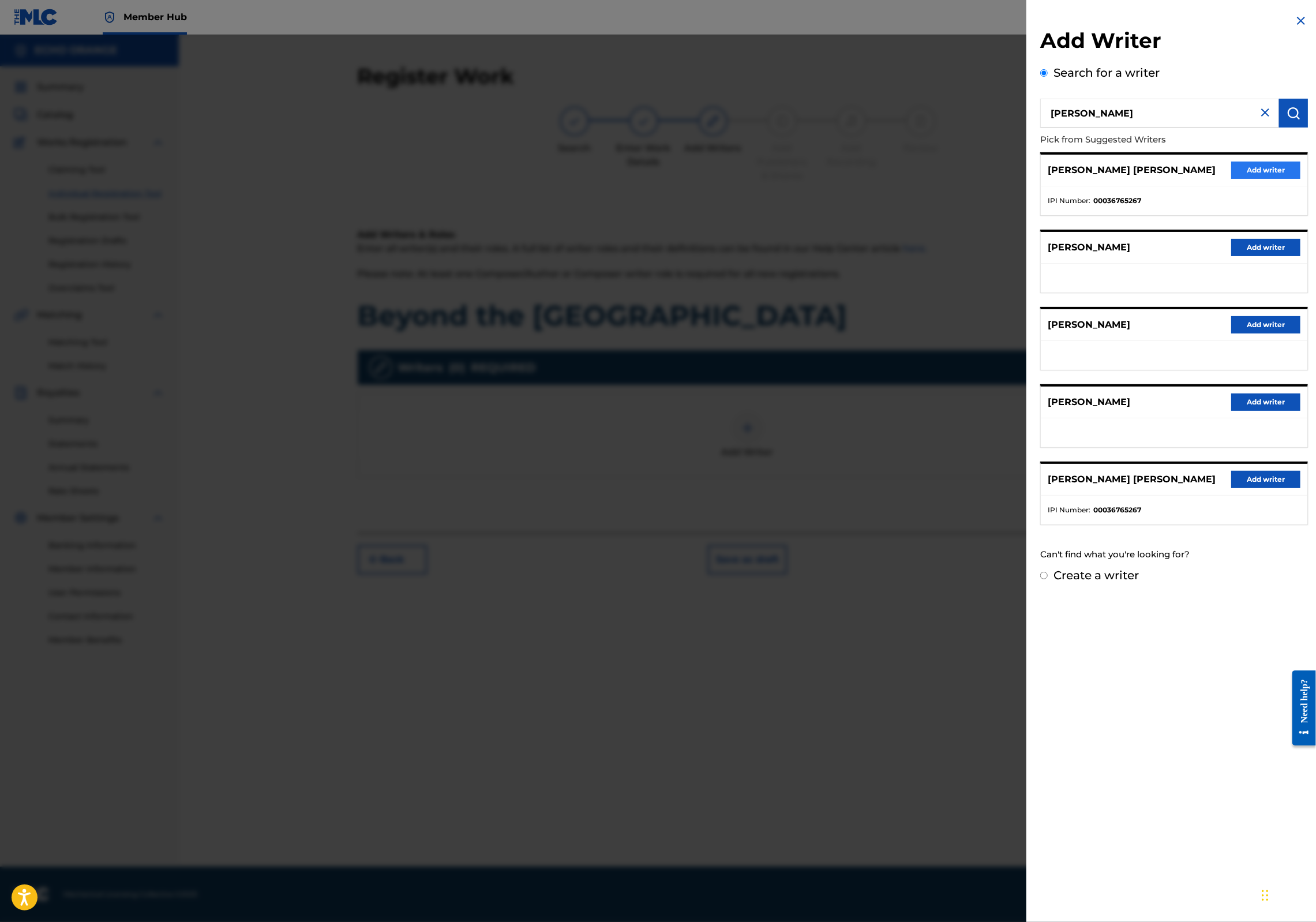
drag, startPoint x: 1213, startPoint y: 178, endPoint x: 1219, endPoint y: 184, distance: 8.5
click at [1213, 179] on div "[PERSON_NAME] [PERSON_NAME] Add writer" at bounding box center [1174, 170] width 267 height 32
click at [1231, 179] on button "Add writer" at bounding box center [1266, 170] width 69 height 17
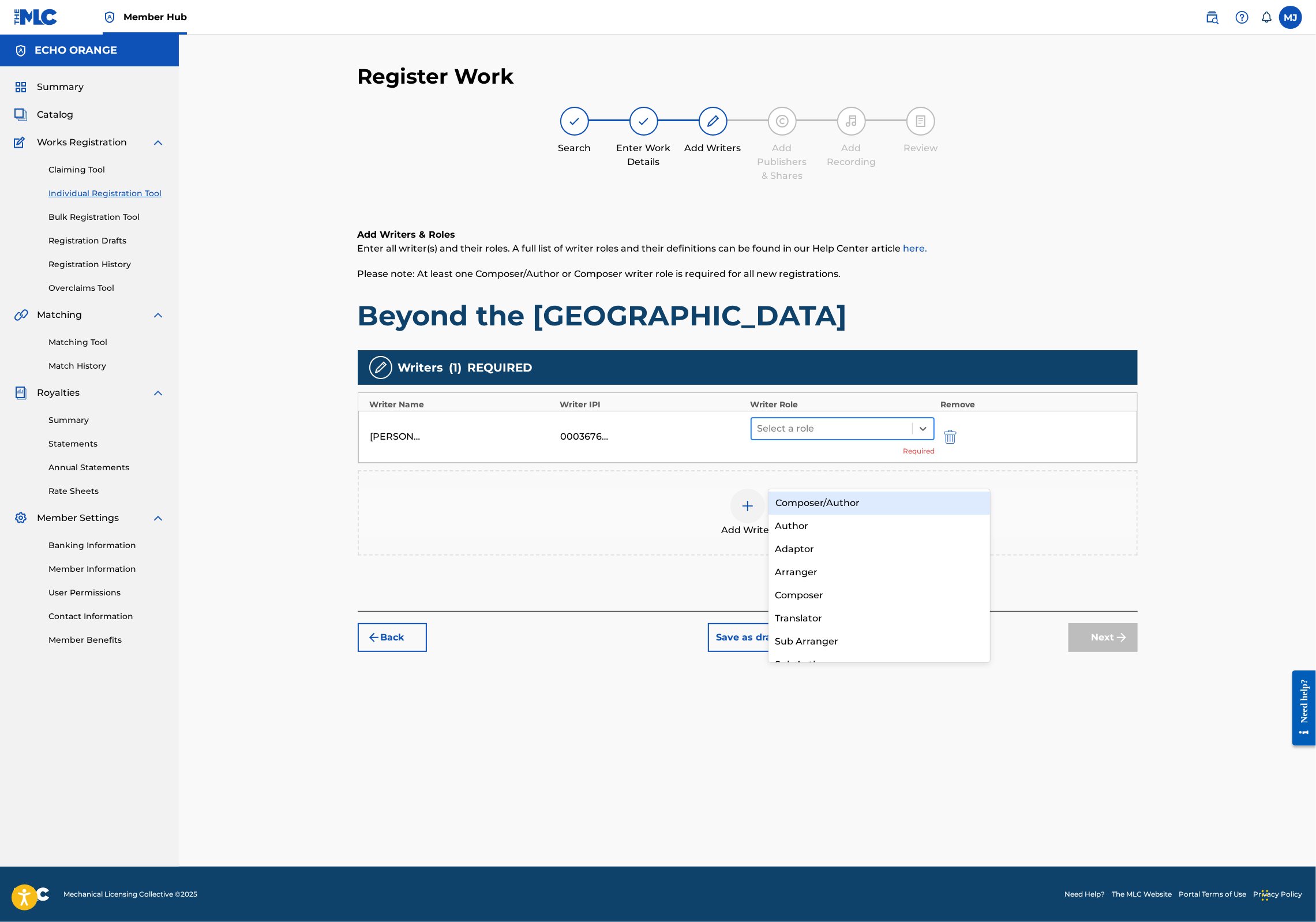
click at [819, 436] on div at bounding box center [832, 429] width 149 height 16
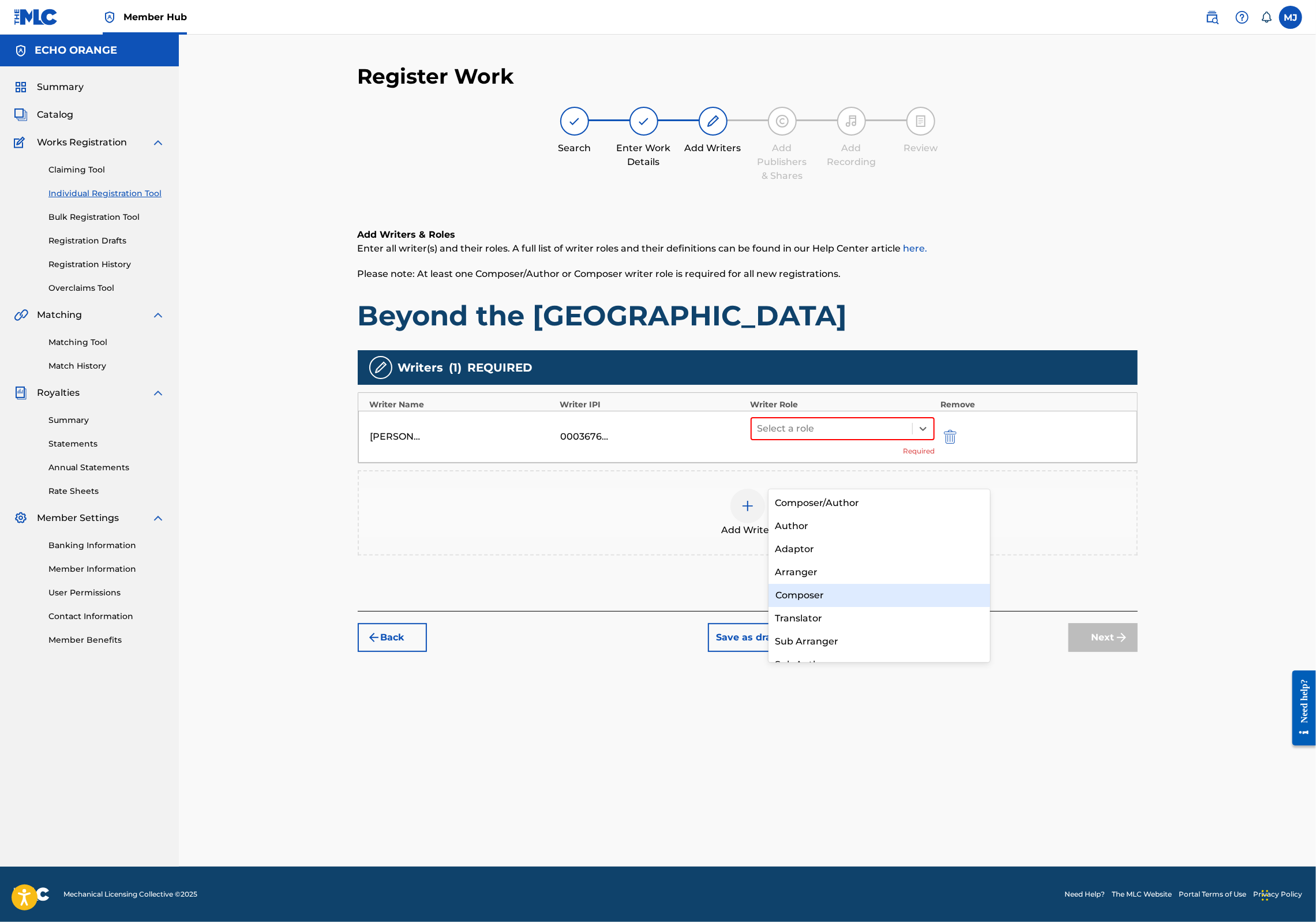
click at [796, 594] on div "Composer" at bounding box center [880, 595] width 222 height 23
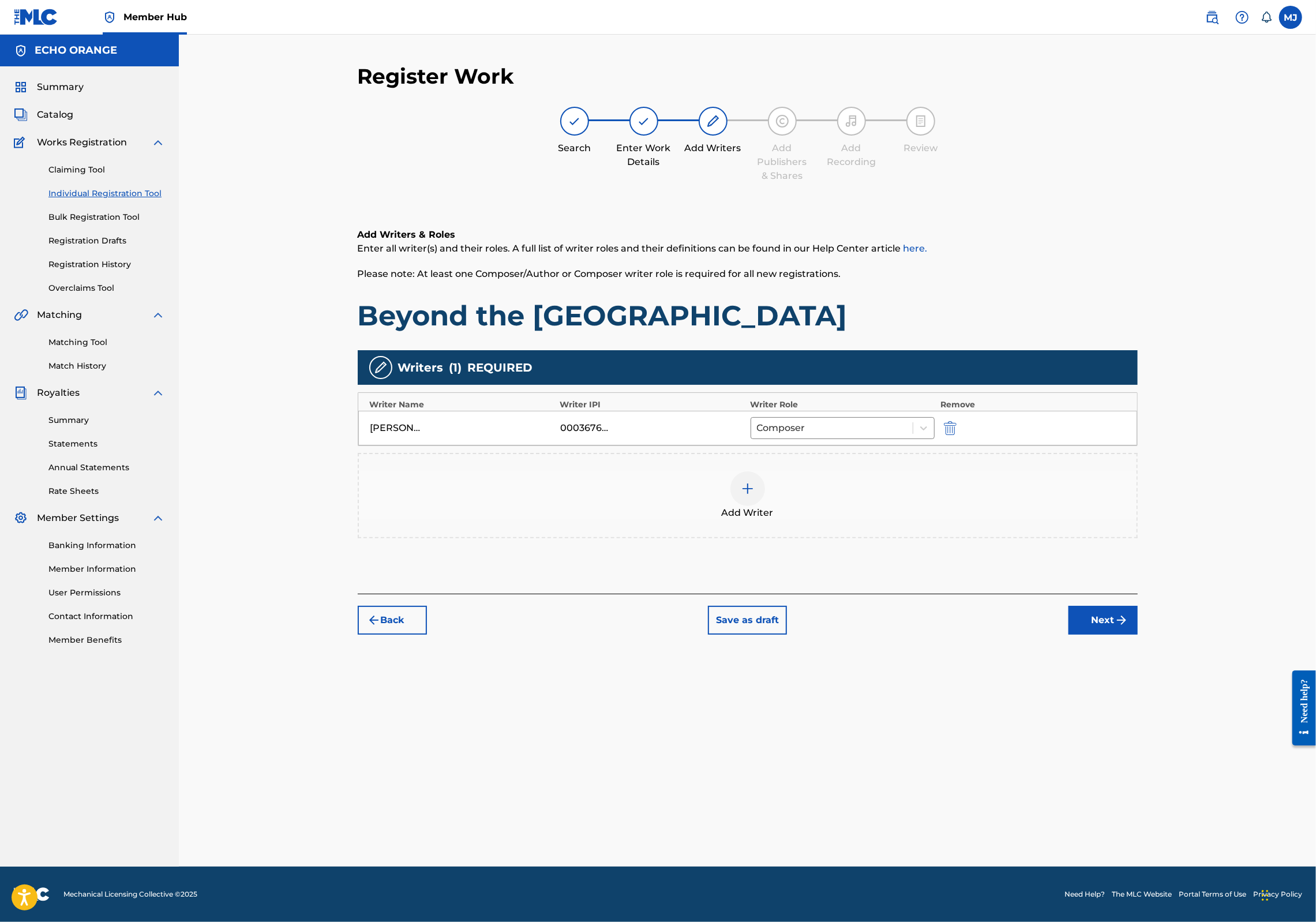
click at [1152, 719] on div "Register Work Search Enter Work Details Add Writers Add Publishers & Shares Add…" at bounding box center [748, 464] width 808 height 803
click at [1138, 635] on button "Next" at bounding box center [1104, 620] width 69 height 29
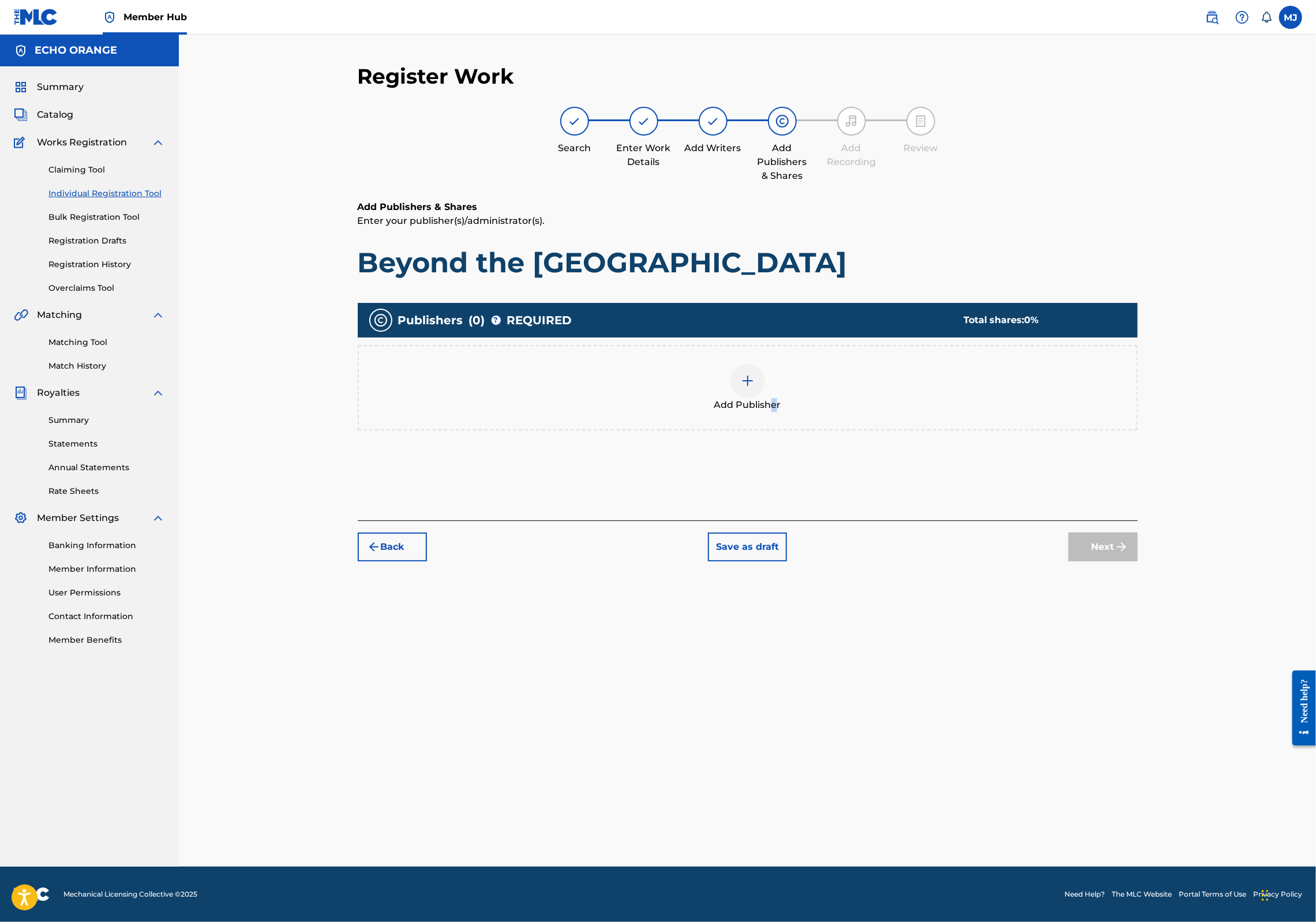
click at [782, 412] on span "Add Publisher" at bounding box center [747, 404] width 67 height 14
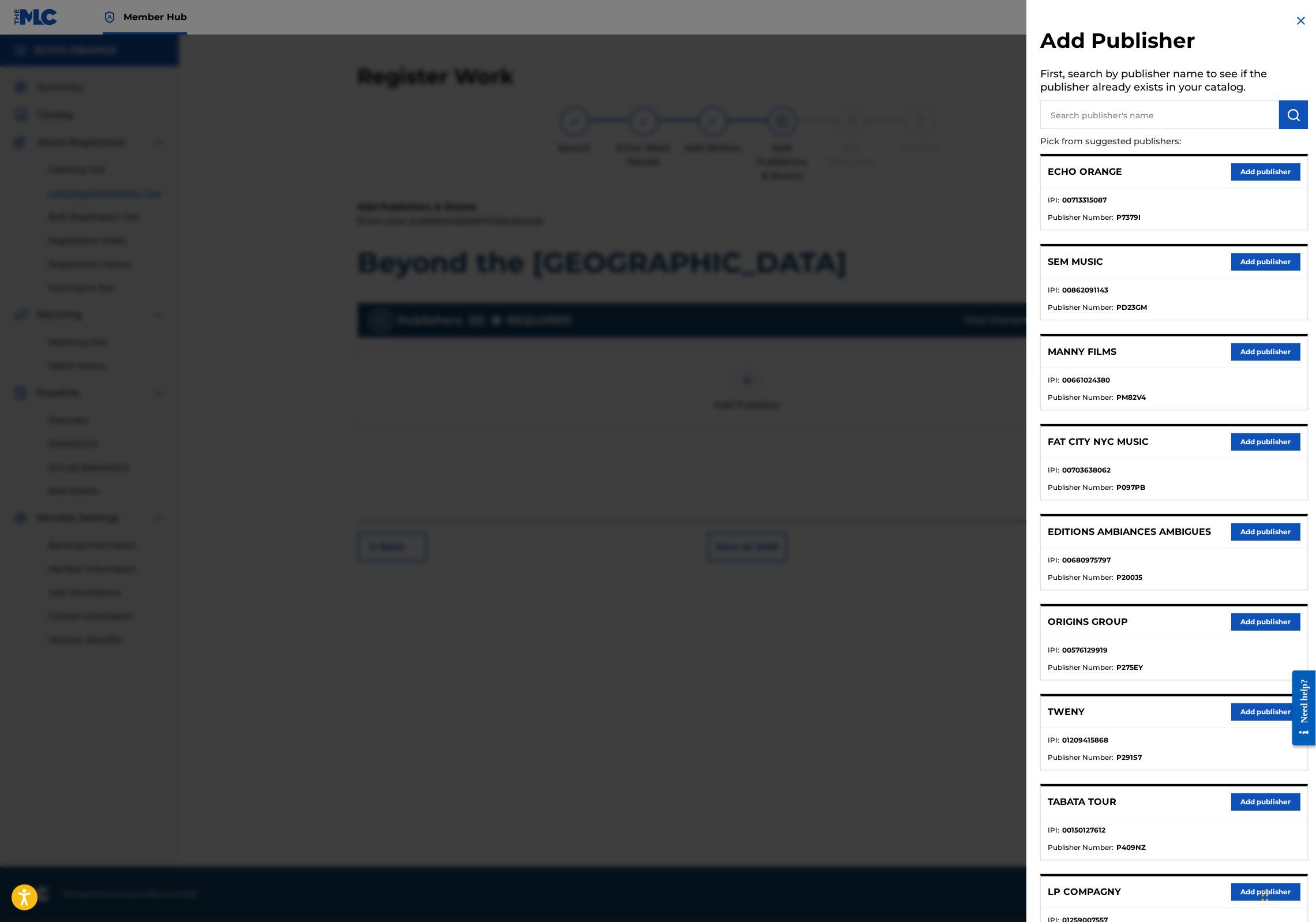
click at [1234, 638] on div "ORIGINS GROUP Add publisher" at bounding box center [1174, 622] width 267 height 32
drag, startPoint x: 1237, startPoint y: 696, endPoint x: 1211, endPoint y: 660, distance: 44.4
click at [1237, 631] on button "Add publisher" at bounding box center [1266, 622] width 69 height 17
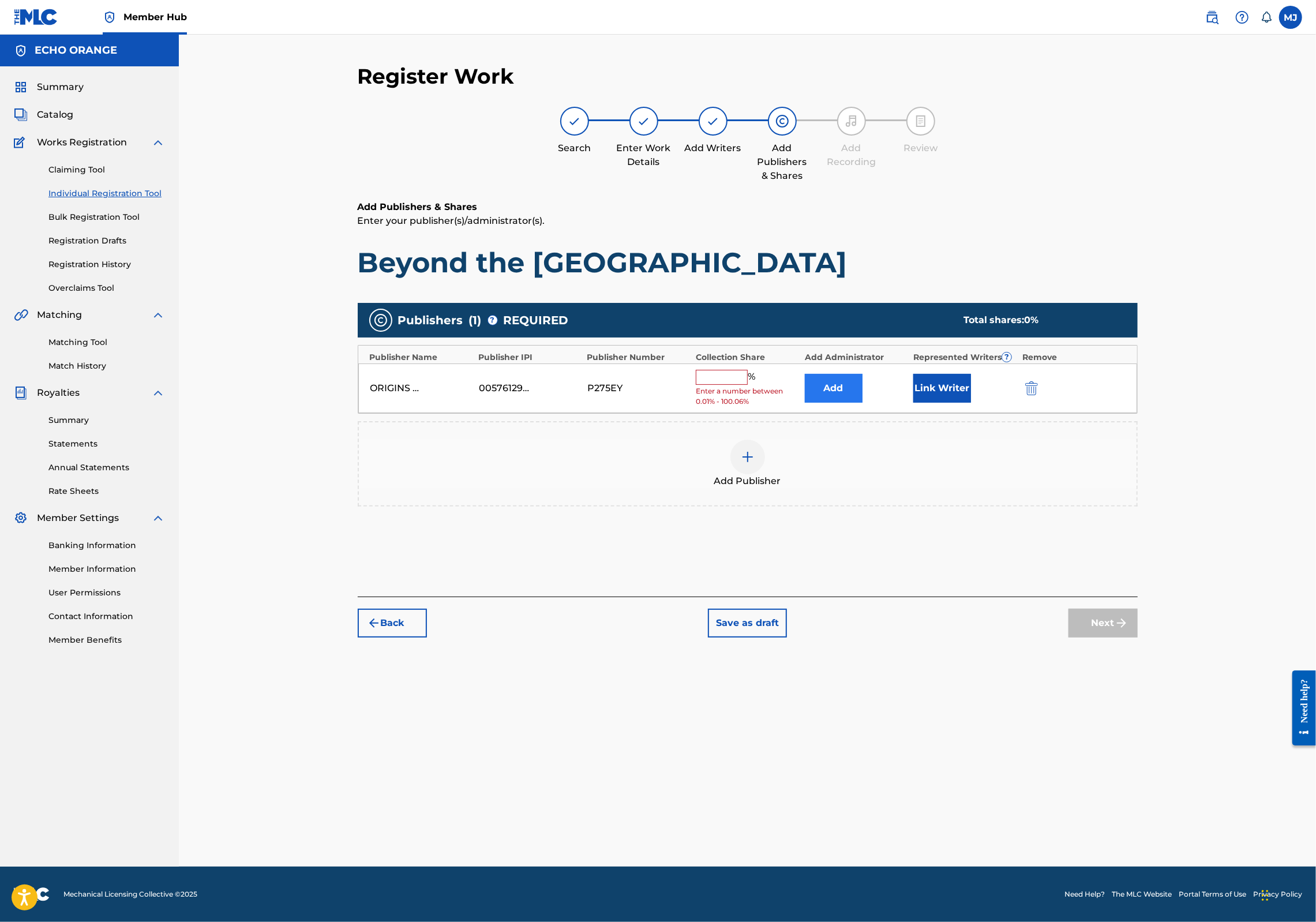
click at [862, 403] on button "Add" at bounding box center [833, 388] width 58 height 29
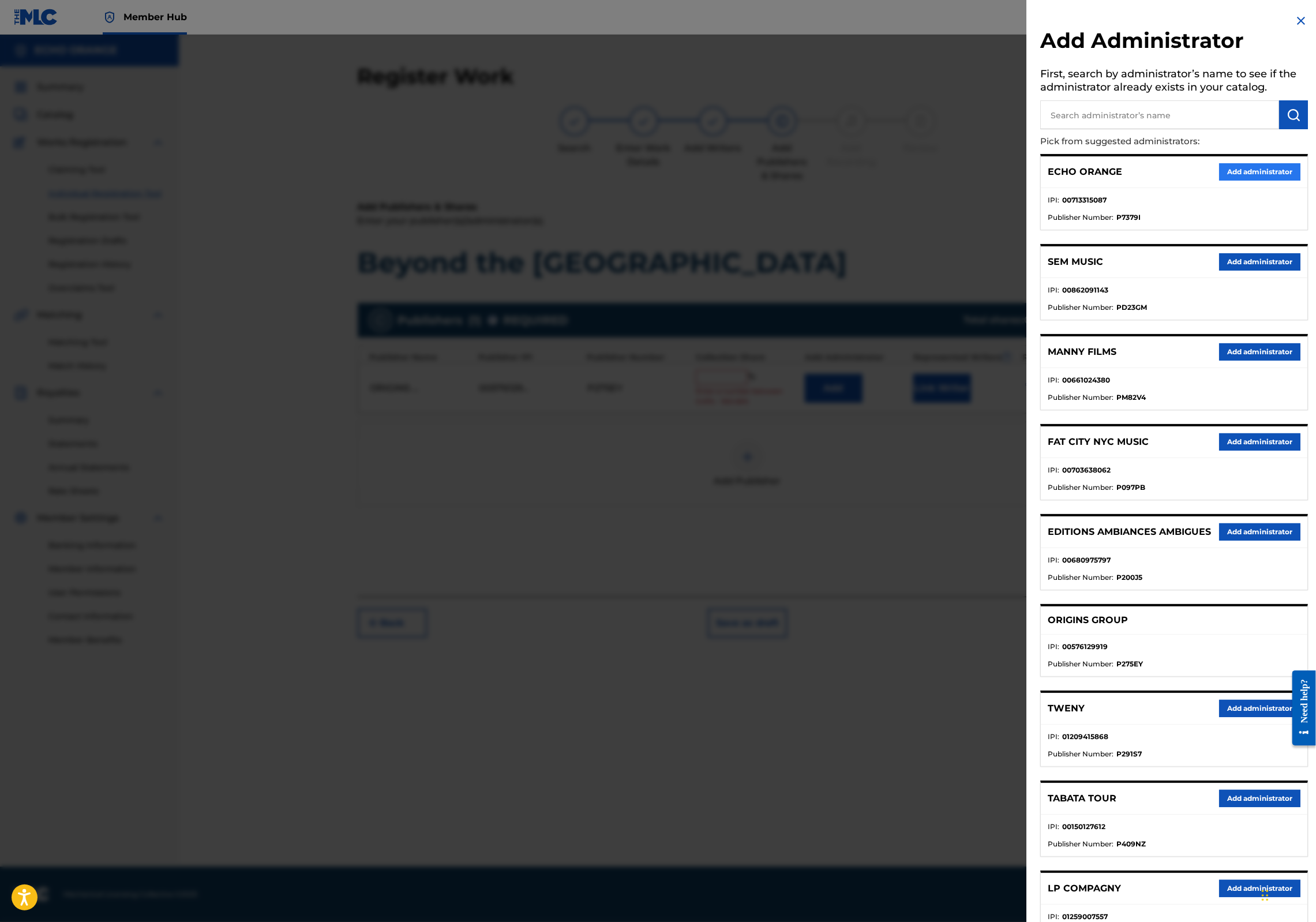
click at [1220, 180] on button "Add administrator" at bounding box center [1260, 171] width 82 height 17
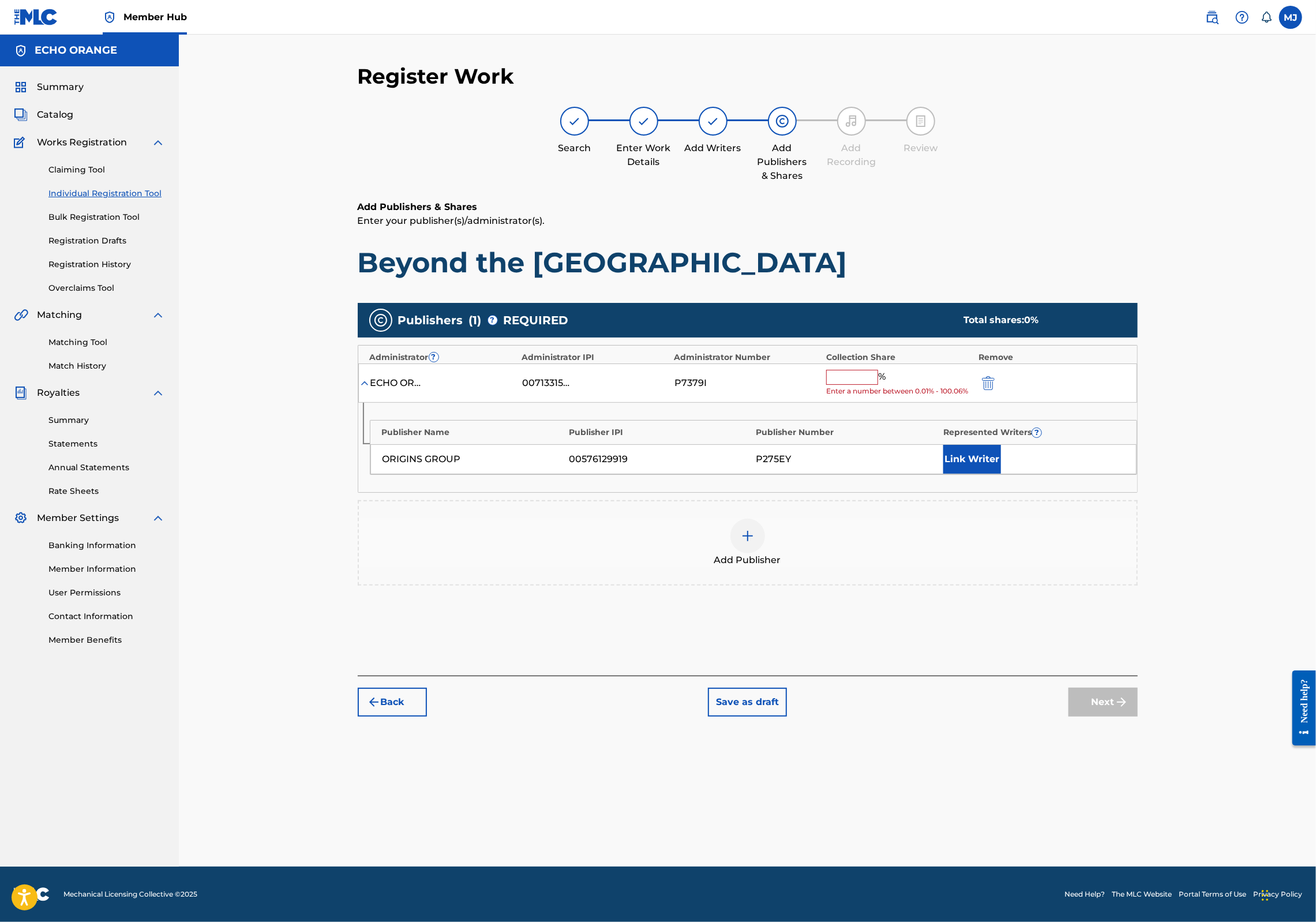
click at [1138, 716] on div "Next" at bounding box center [1104, 701] width 69 height 29
click at [878, 384] on input "text" at bounding box center [852, 377] width 52 height 15
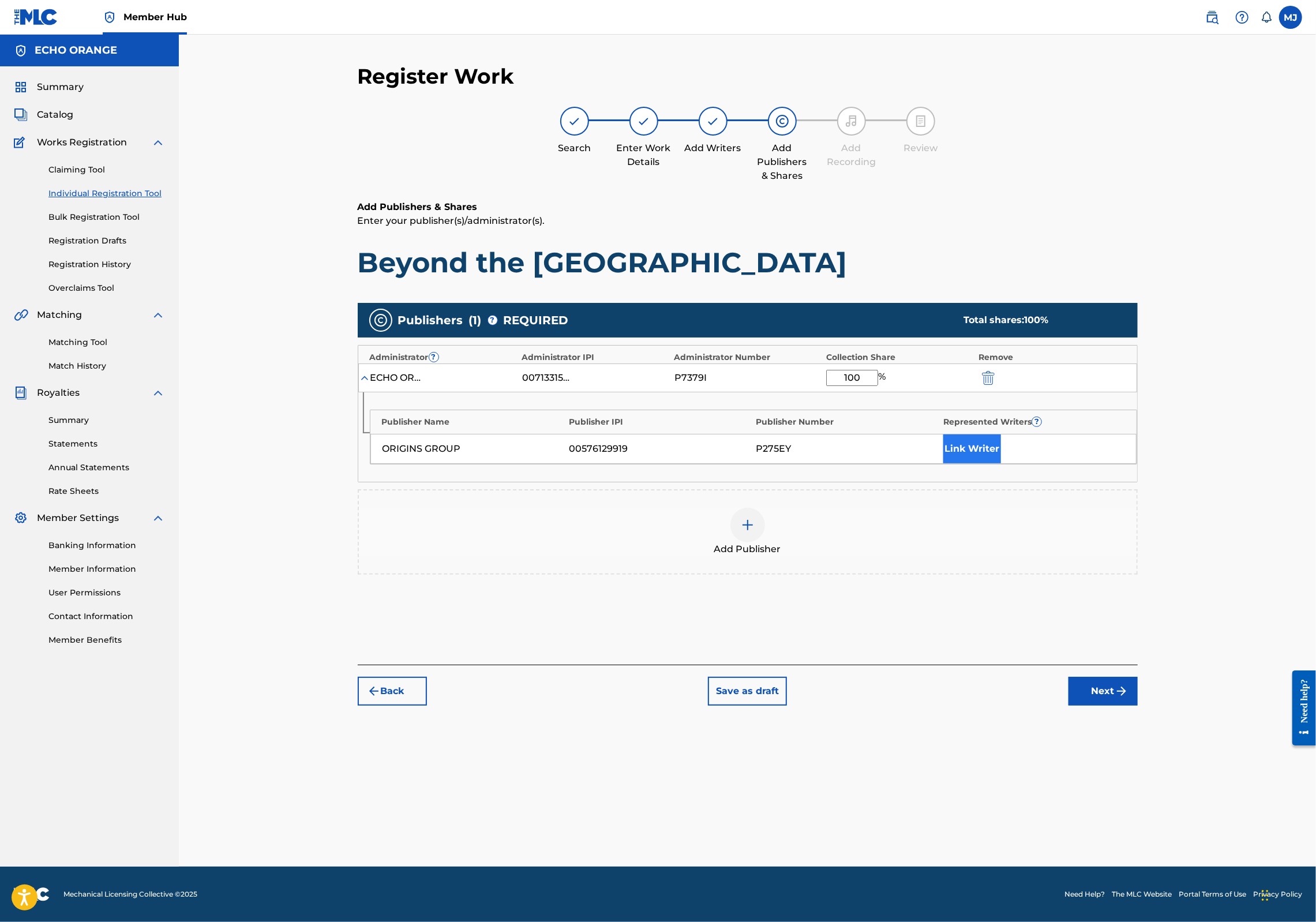
type input "100"
click at [1001, 463] on button "Link Writer" at bounding box center [973, 449] width 58 height 29
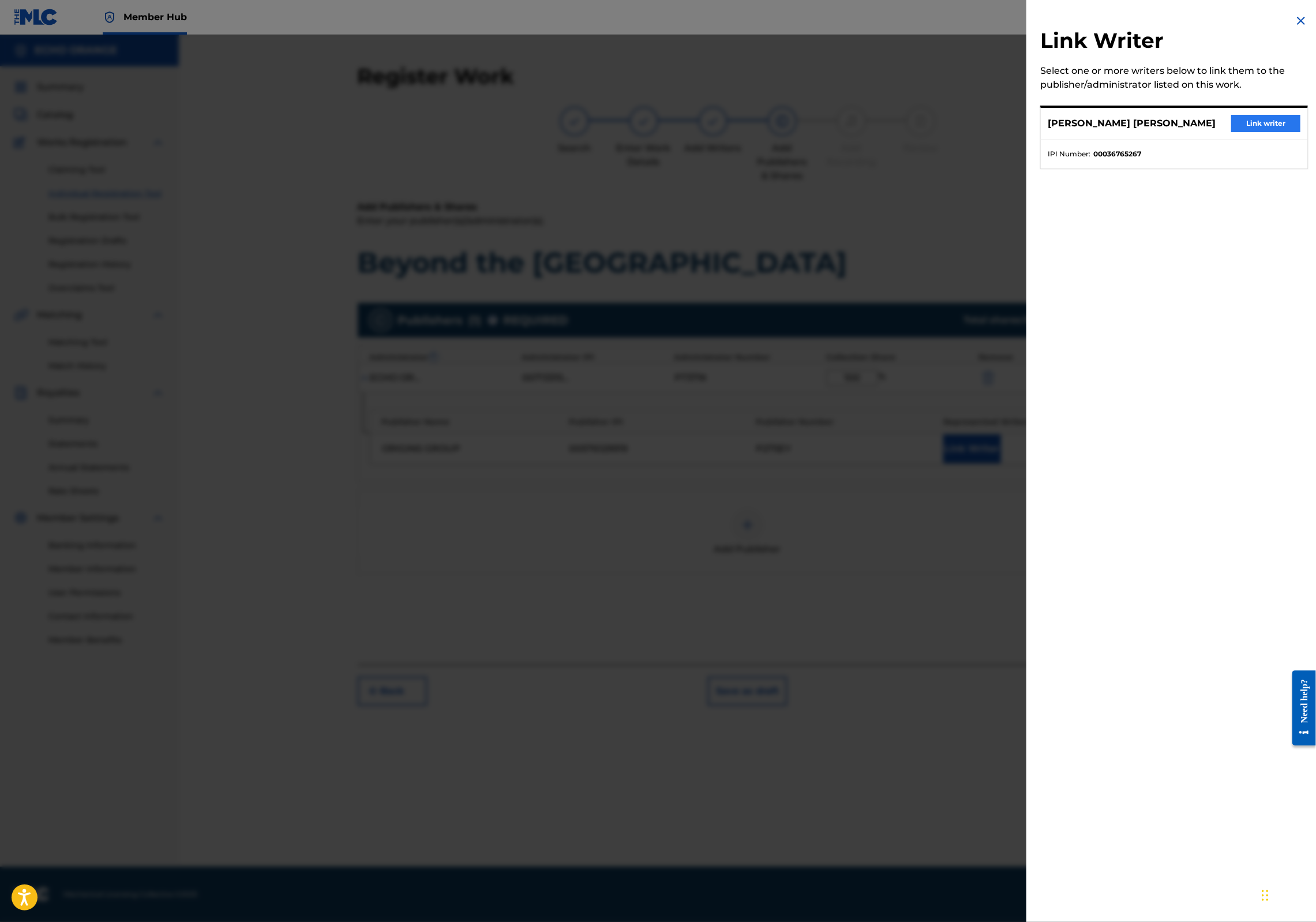
click at [1267, 132] on button "Link writer" at bounding box center [1266, 123] width 69 height 17
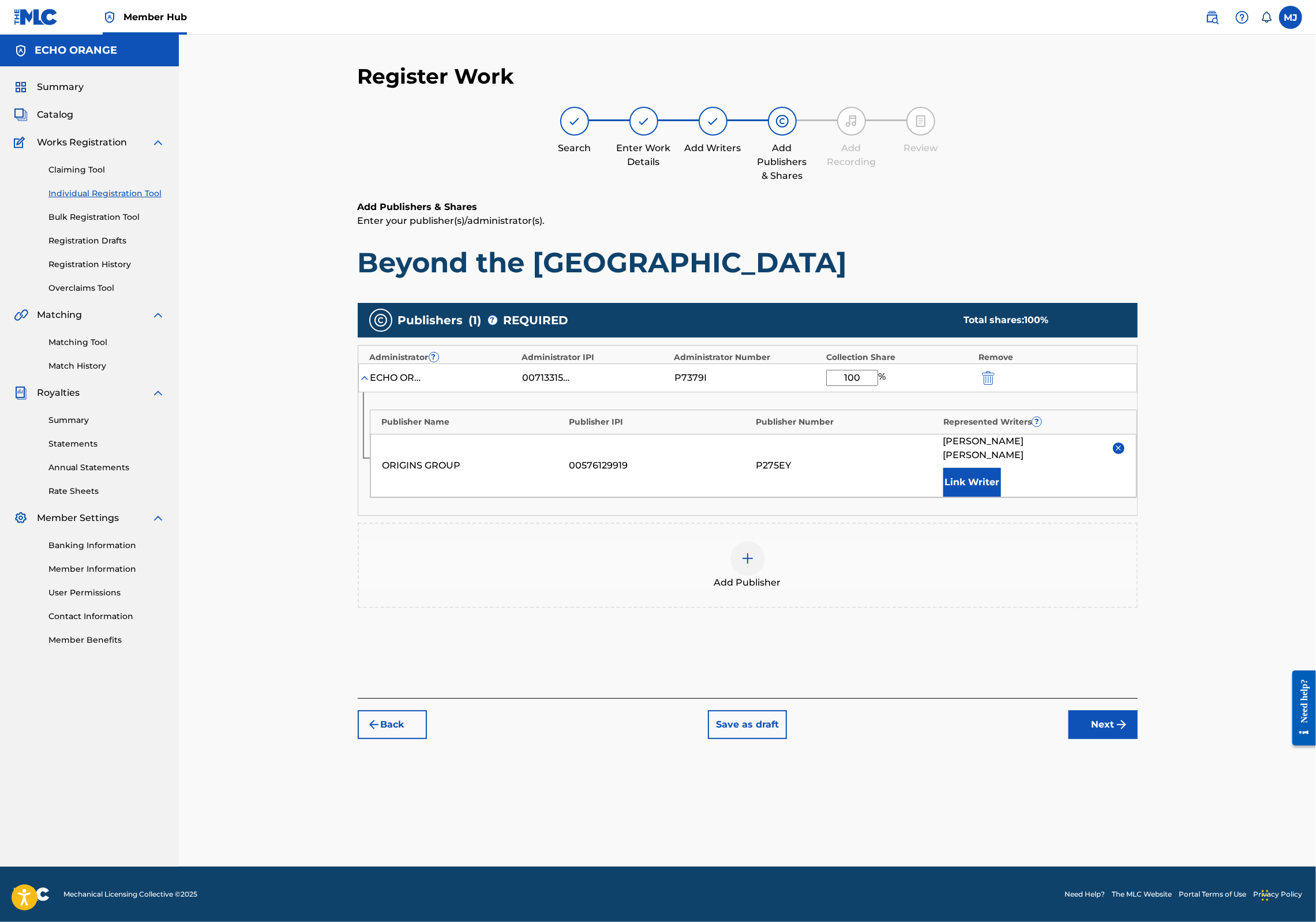
click at [1138, 698] on div "Add Publishers & Shares Enter your publisher(s)/administrator(s). Beyond the Ja…" at bounding box center [747, 449] width 780 height 498
click at [1138, 739] on div "Back Save as draft Next" at bounding box center [747, 719] width 780 height 41
click at [1138, 739] on button "Next" at bounding box center [1104, 724] width 69 height 29
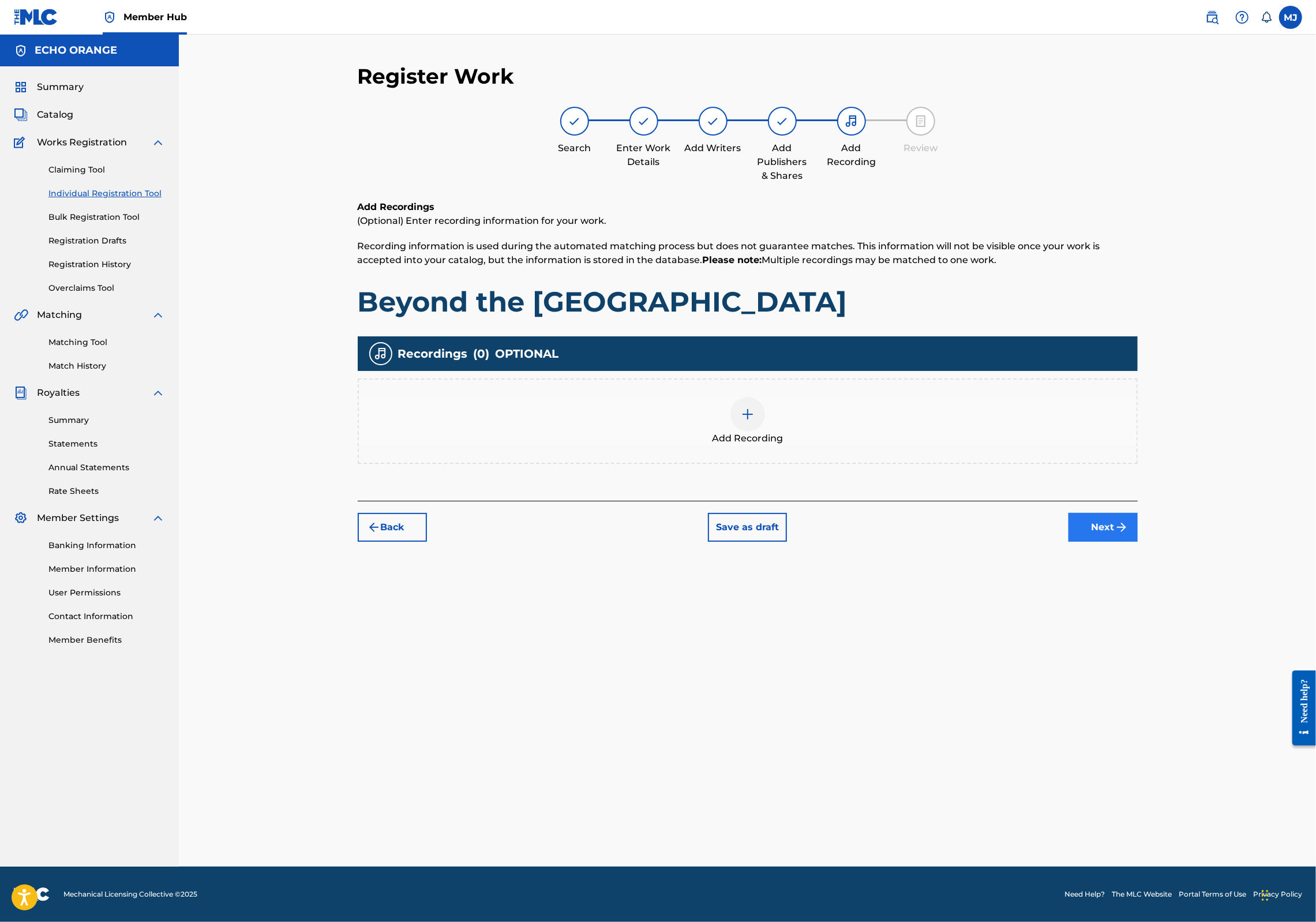
click at [1138, 542] on button "Next" at bounding box center [1104, 527] width 69 height 29
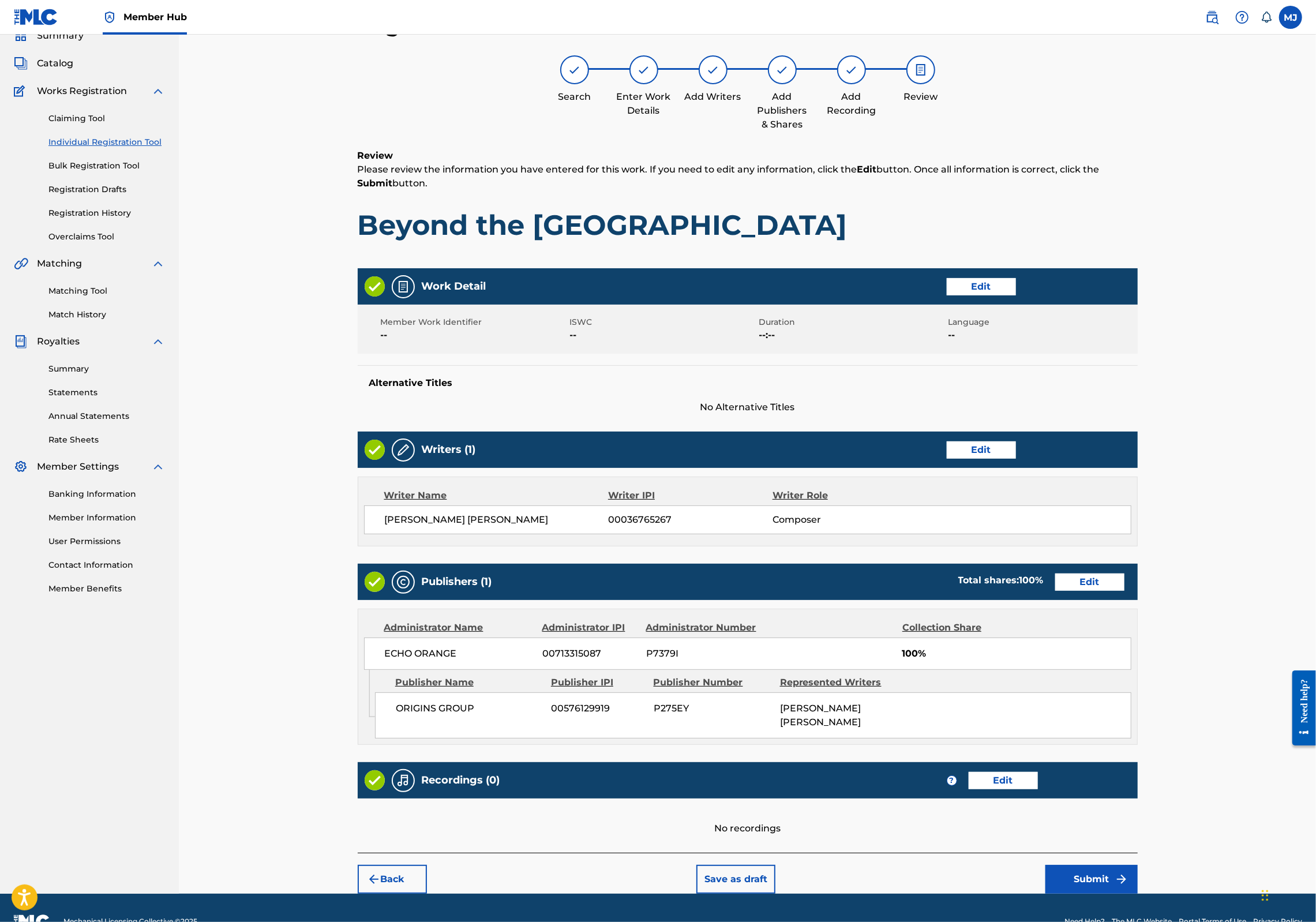
scroll to position [186, 0]
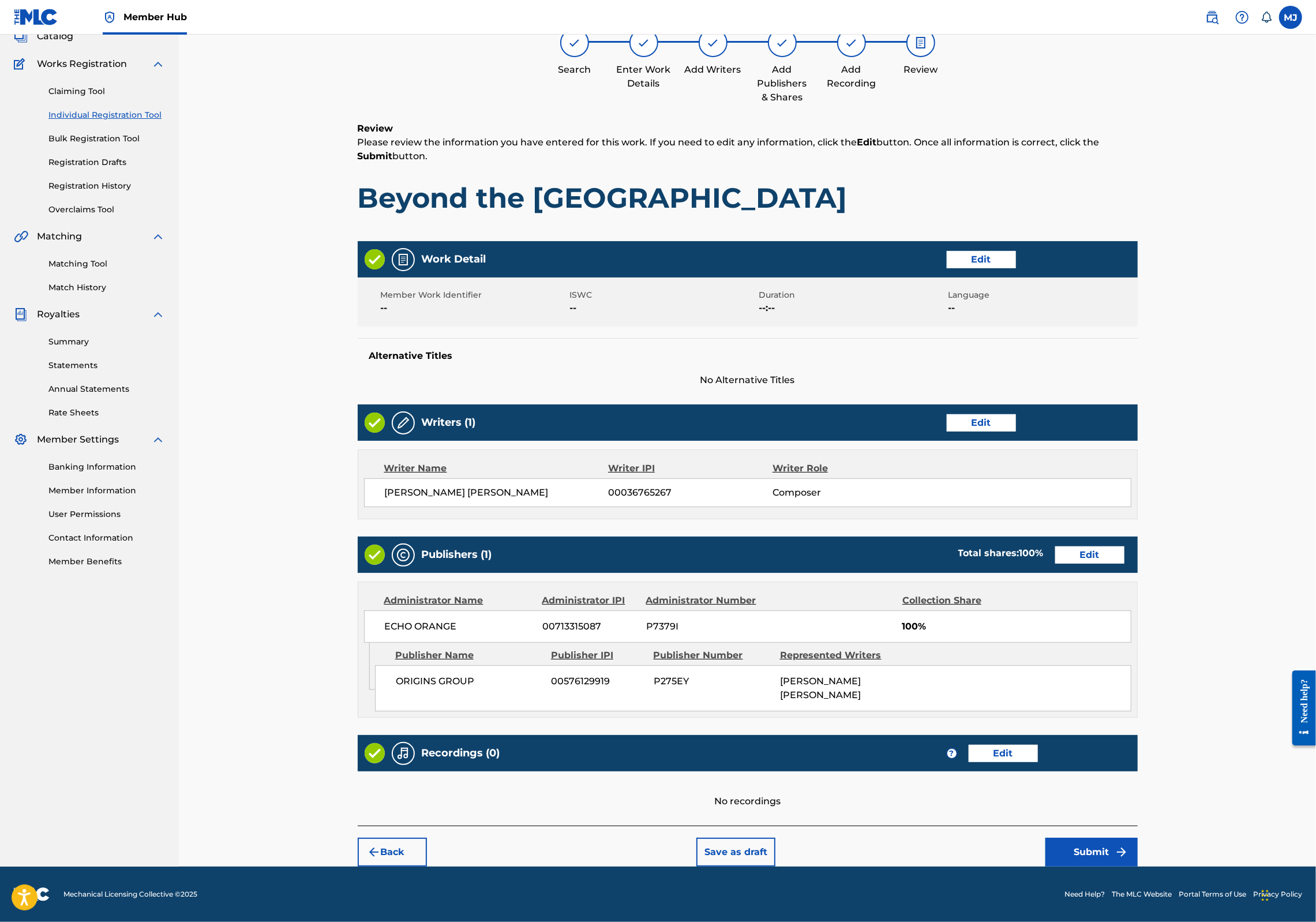
click at [1138, 826] on div "Back Save as draft Submit" at bounding box center [747, 846] width 780 height 41
click at [1138, 837] on button "Submit" at bounding box center [1092, 851] width 92 height 29
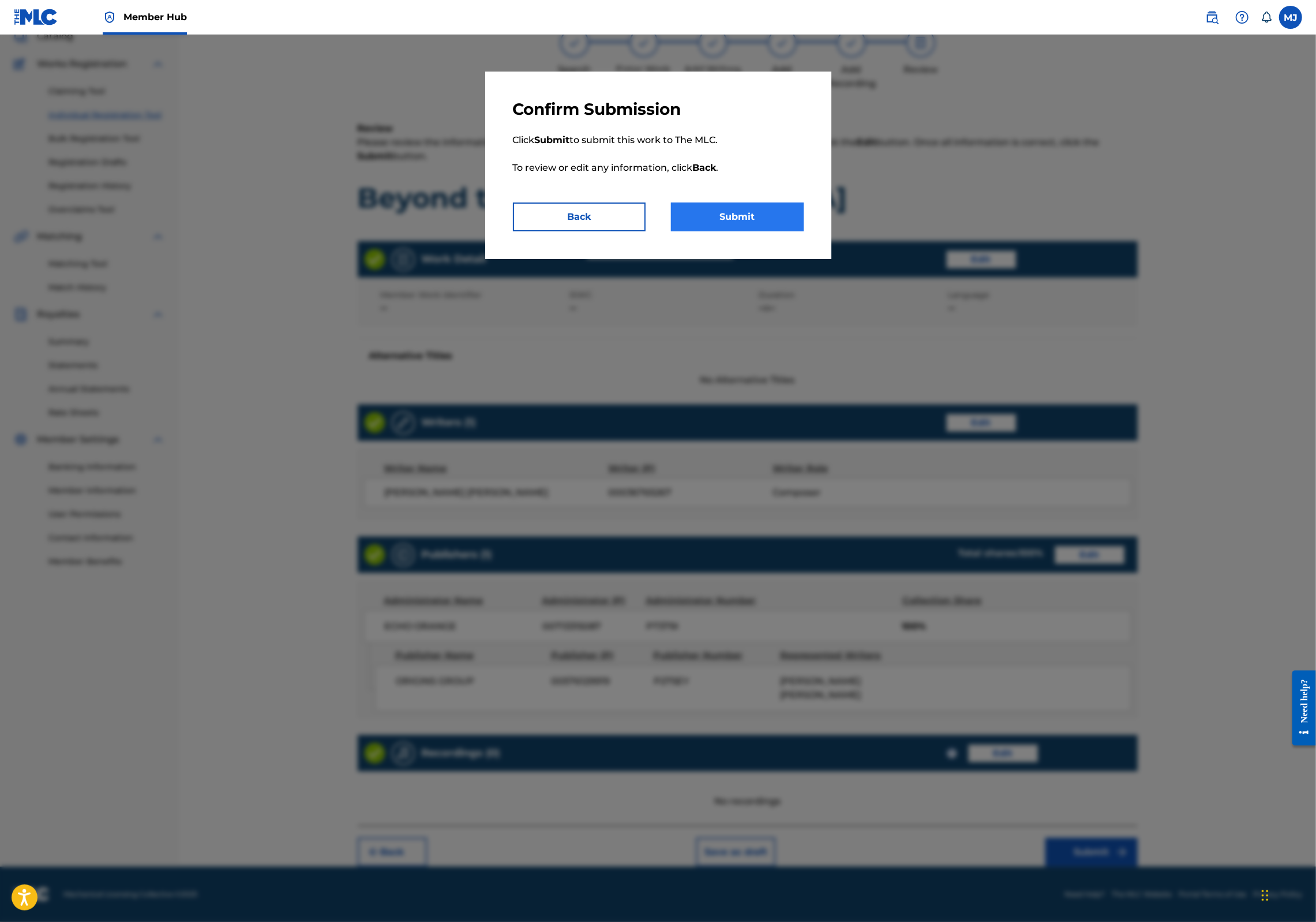
click at [761, 231] on button "Submit" at bounding box center [737, 217] width 133 height 29
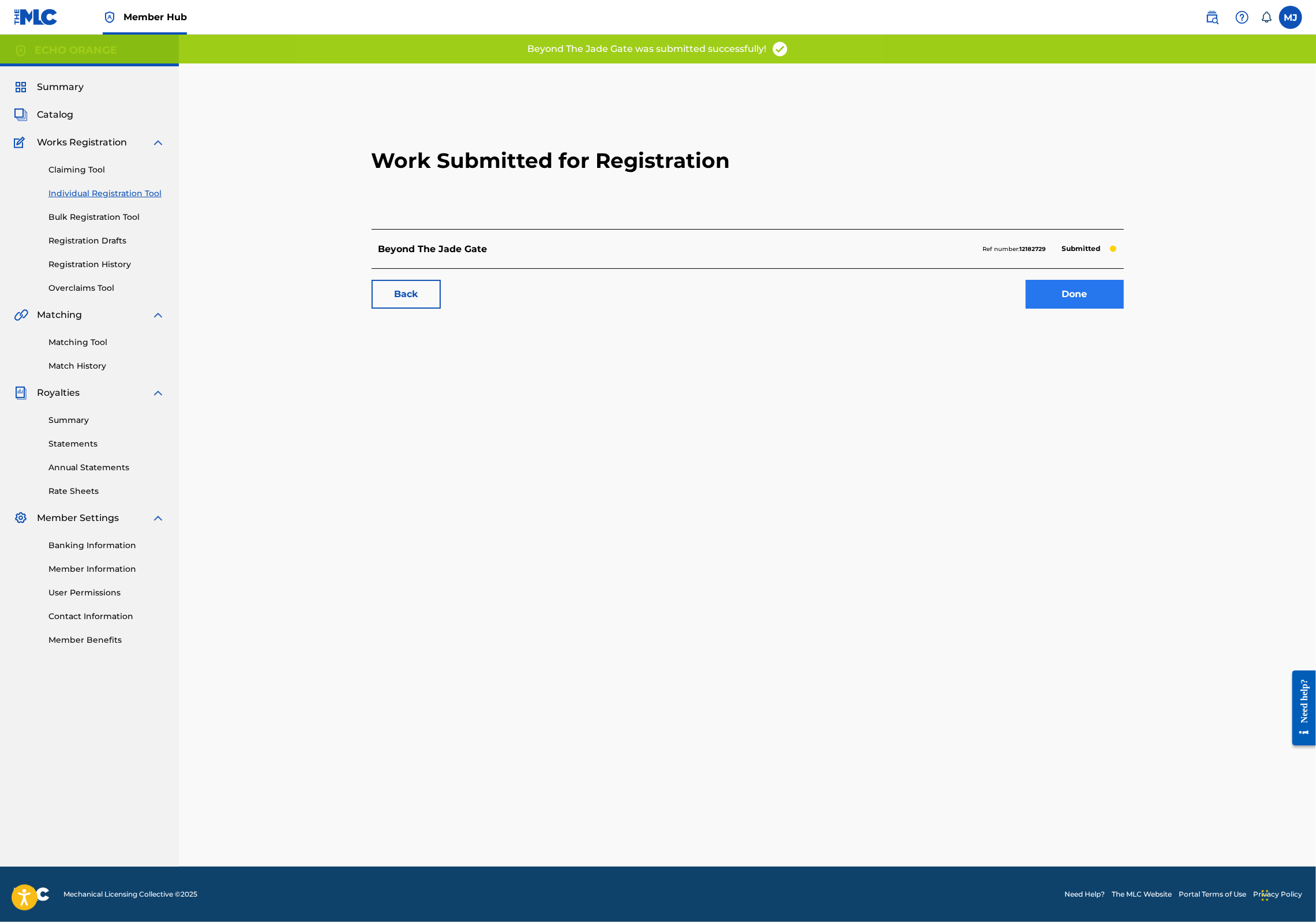
click at [1124, 309] on link "Done" at bounding box center [1075, 294] width 98 height 29
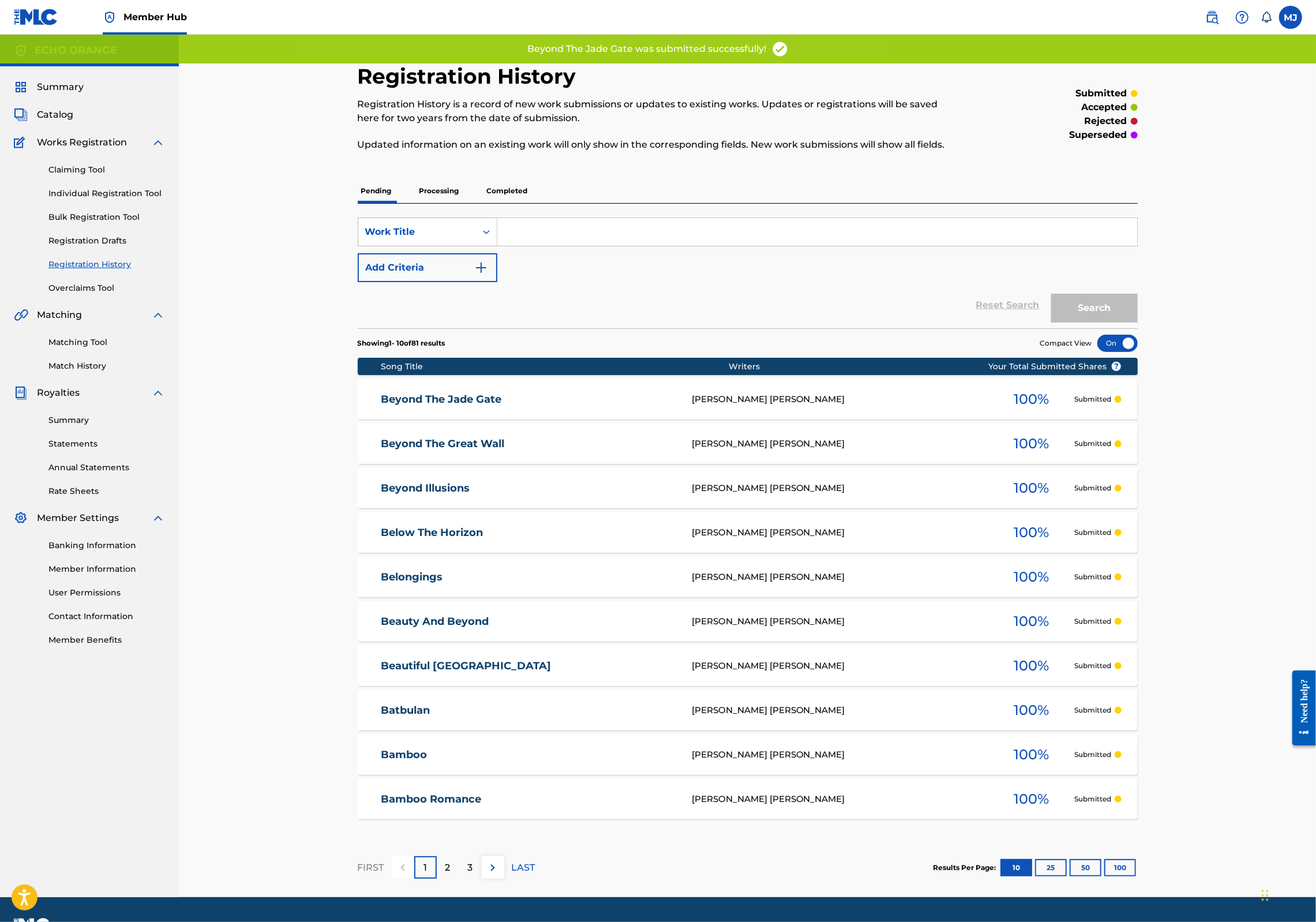
click at [517, 245] on input "Search Form" at bounding box center [817, 232] width 640 height 28
click at [157, 232] on div "Claiming Tool Individual Registration Tool Bulk Registration Tool Registration …" at bounding box center [90, 221] width 152 height 145
click at [132, 199] on link "Individual Registration Tool" at bounding box center [107, 193] width 117 height 12
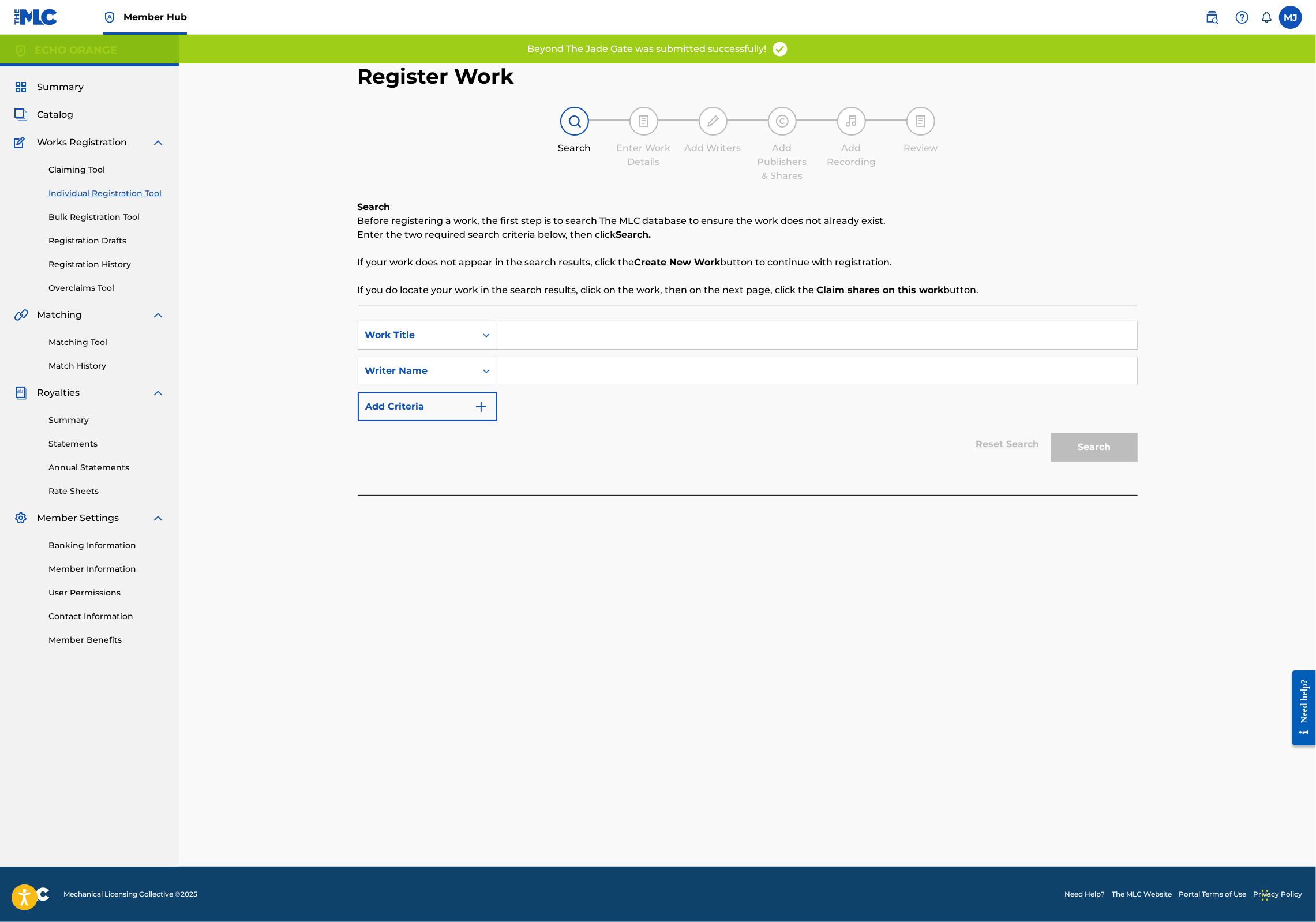
click at [531, 349] on input "Search Form" at bounding box center [817, 335] width 640 height 28
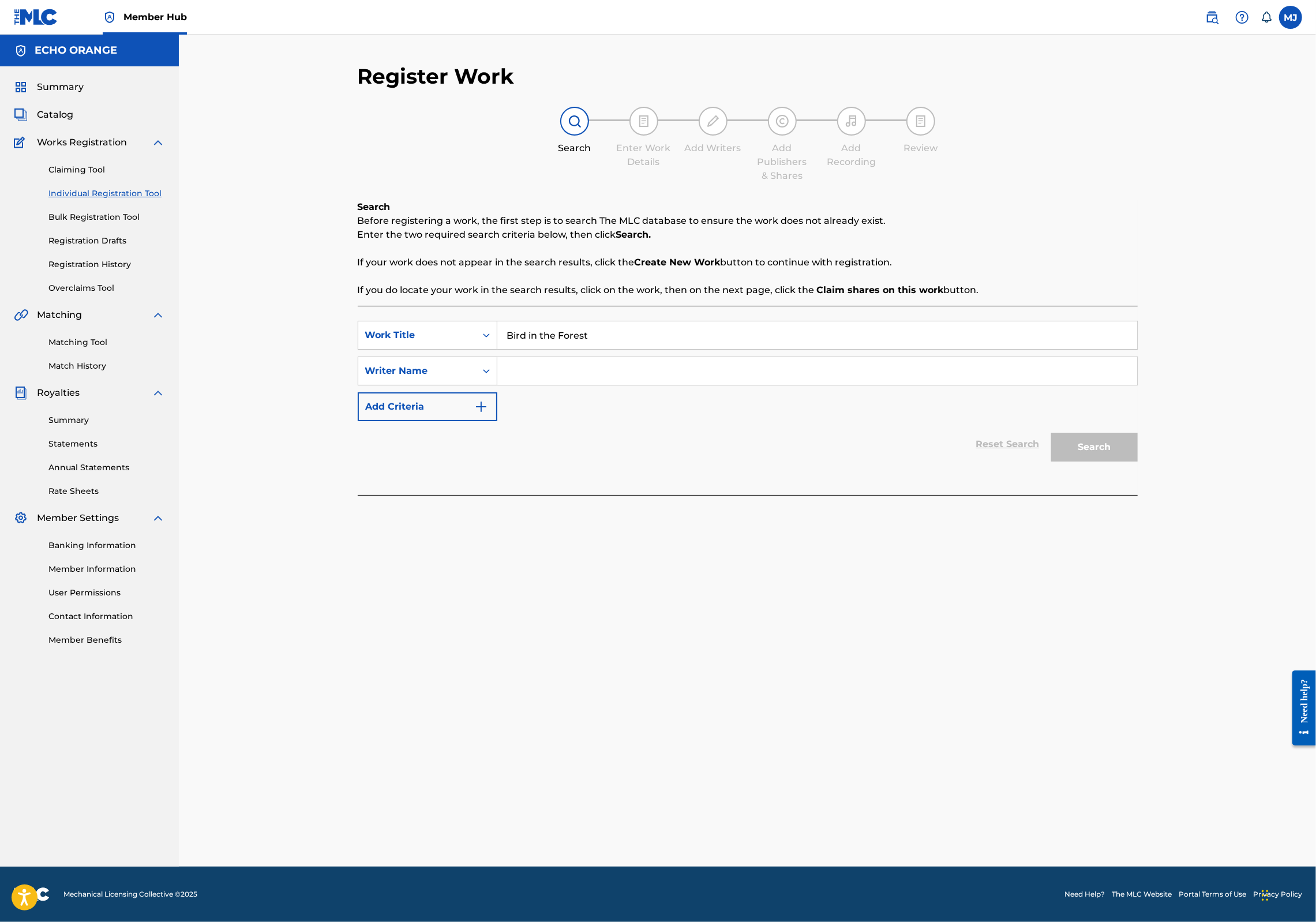
type input "Bird in the Forest"
paste input "[PERSON_NAME]"
type input "[PERSON_NAME]"
click at [1138, 462] on button "Search" at bounding box center [1094, 447] width 86 height 29
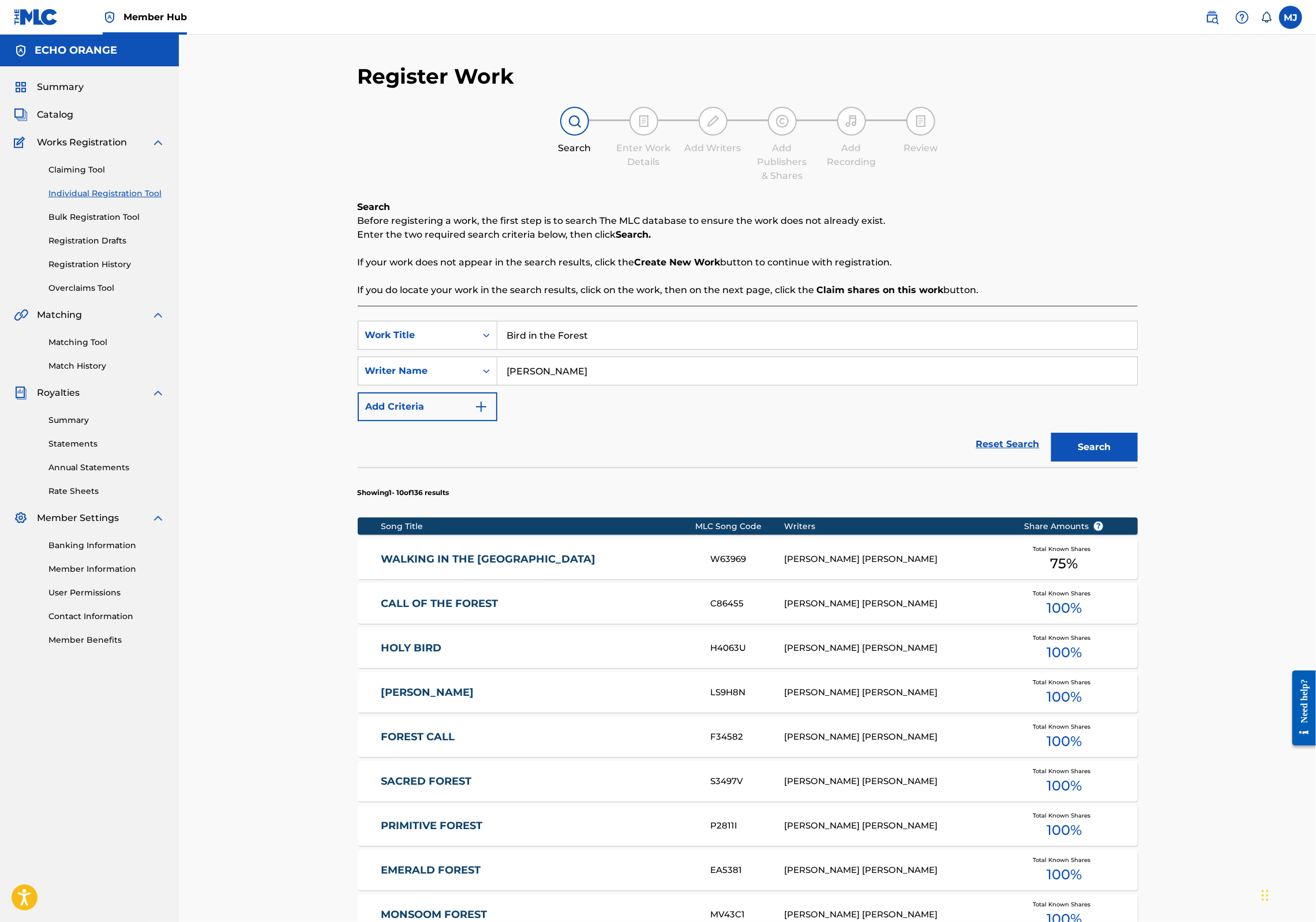
scroll to position [358, 0]
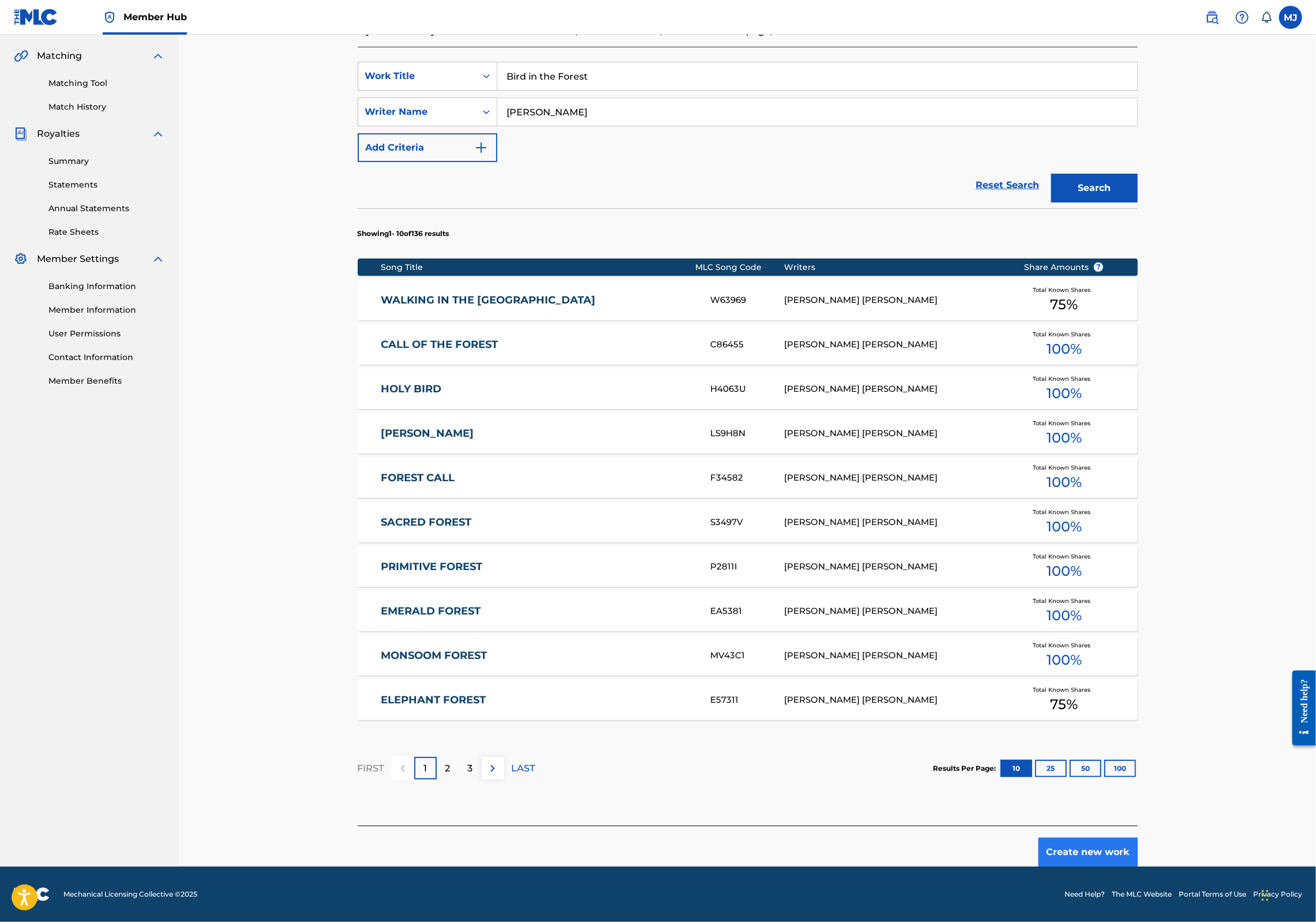
click at [1138, 845] on button "Create new work" at bounding box center [1088, 851] width 100 height 29
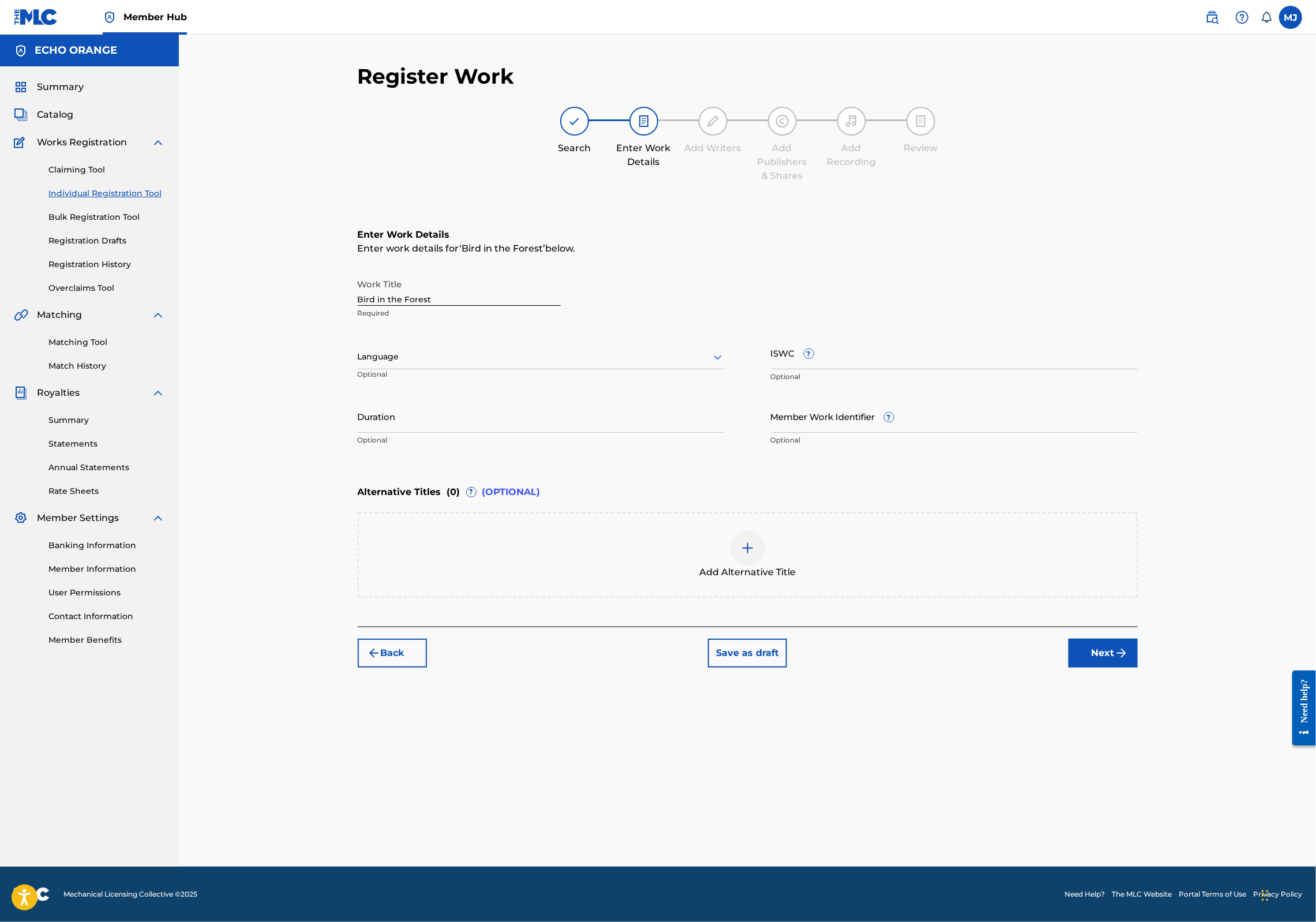
scroll to position [0, 0]
click at [1138, 668] on button "Next" at bounding box center [1104, 653] width 69 height 29
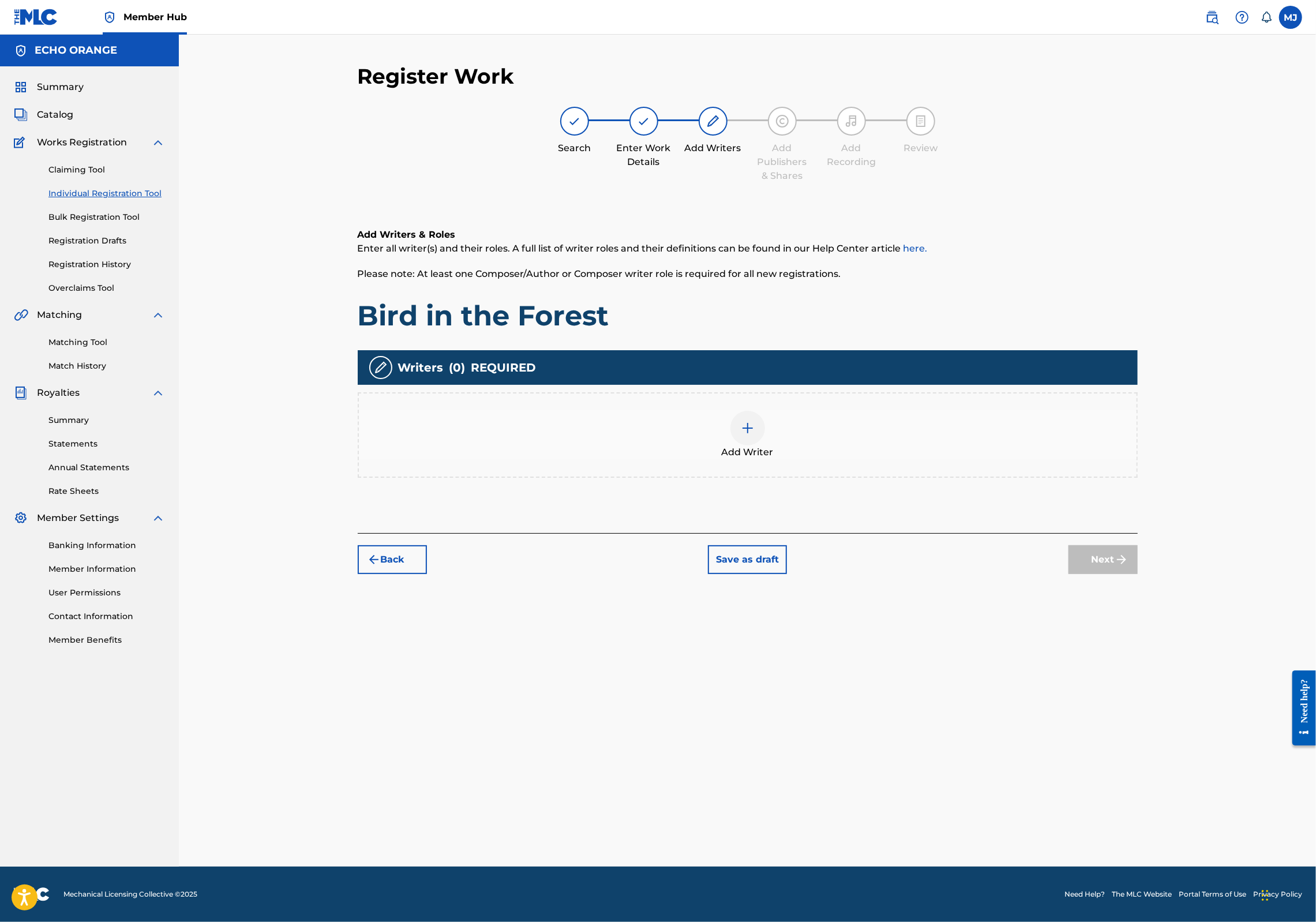
click at [790, 459] on div "Add Writer" at bounding box center [748, 435] width 778 height 49
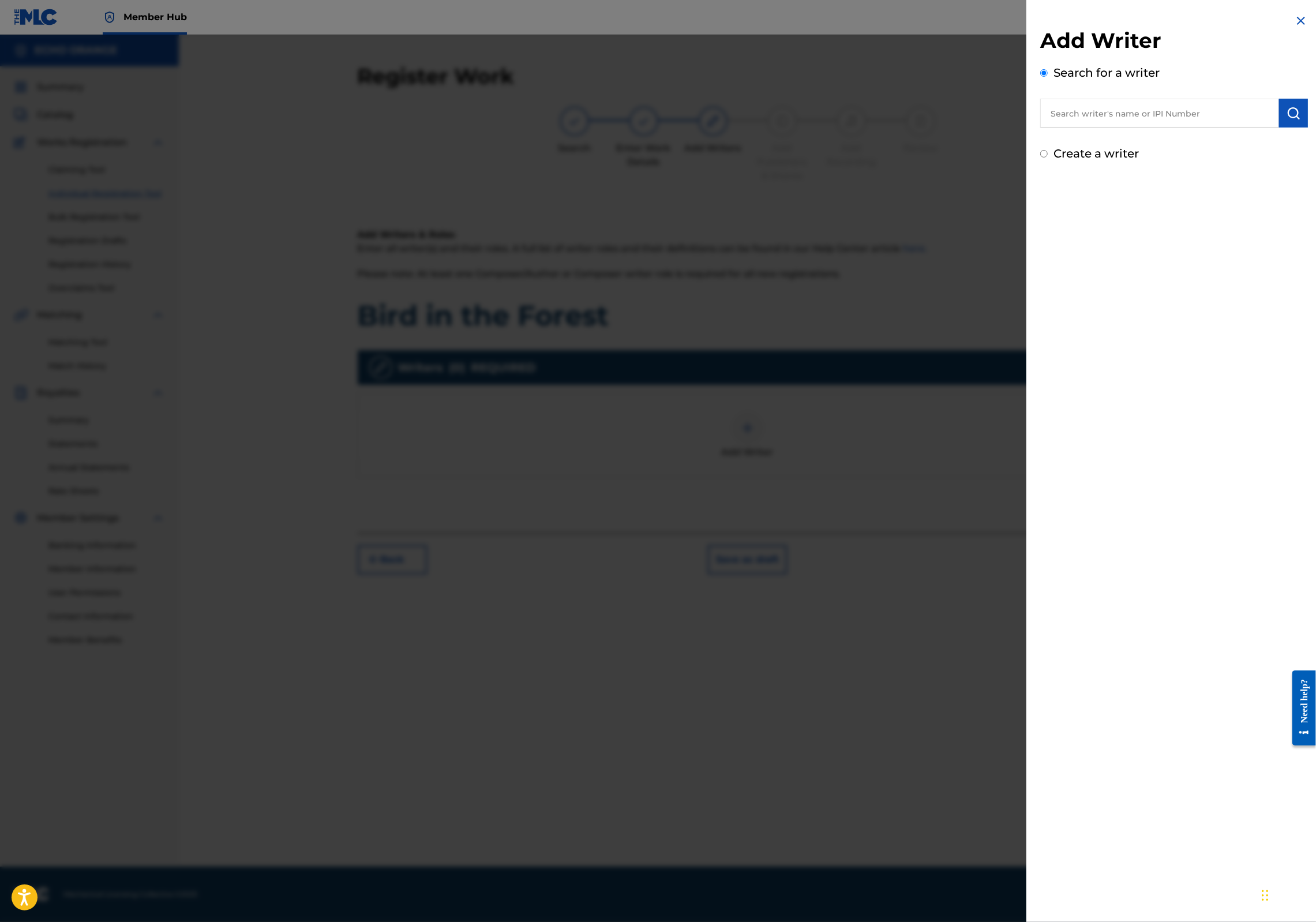
click at [1121, 114] on input "text" at bounding box center [1160, 113] width 239 height 29
paste input "[PERSON_NAME]"
type input "[PERSON_NAME]"
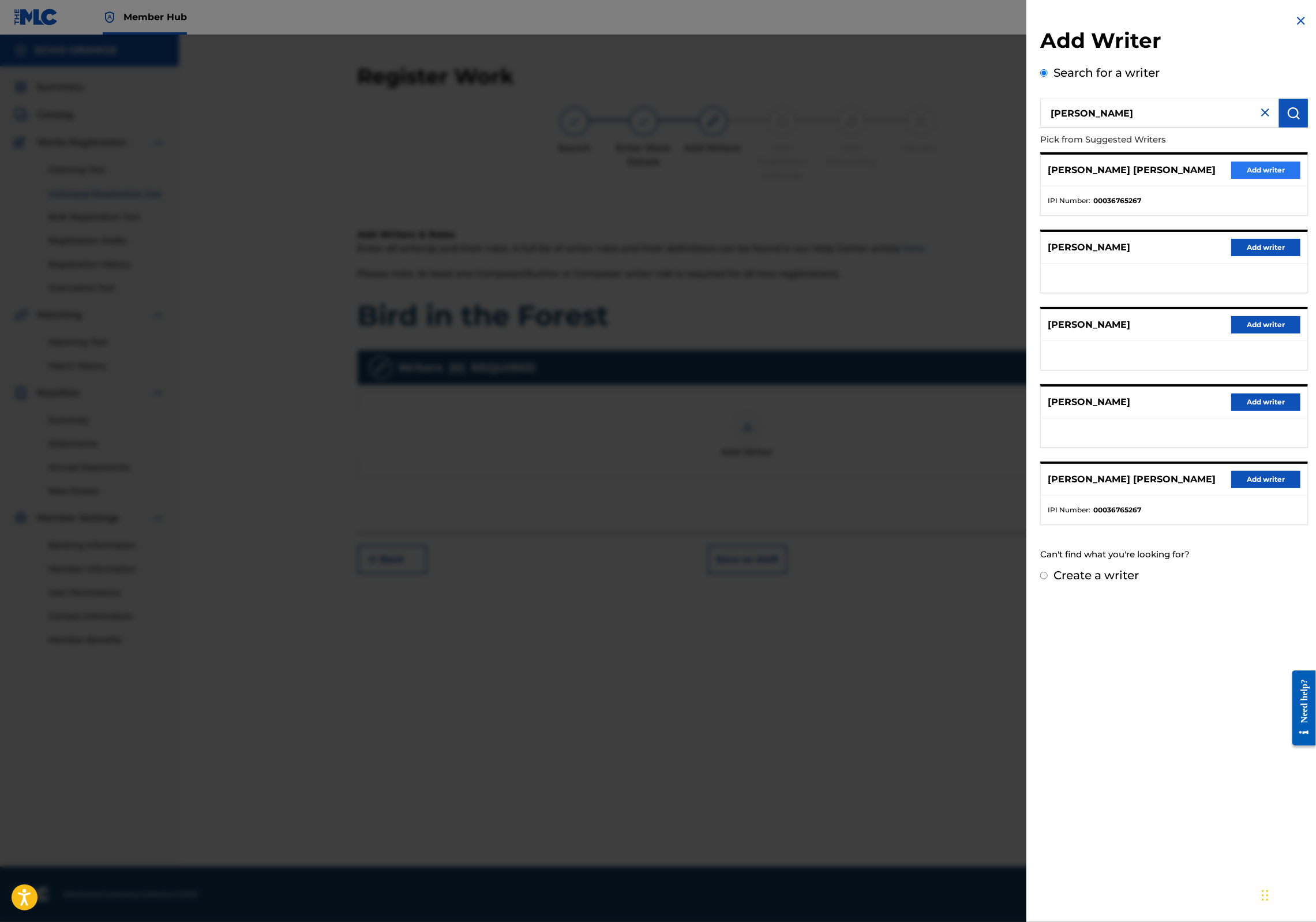
click at [1231, 179] on button "Add writer" at bounding box center [1266, 170] width 69 height 17
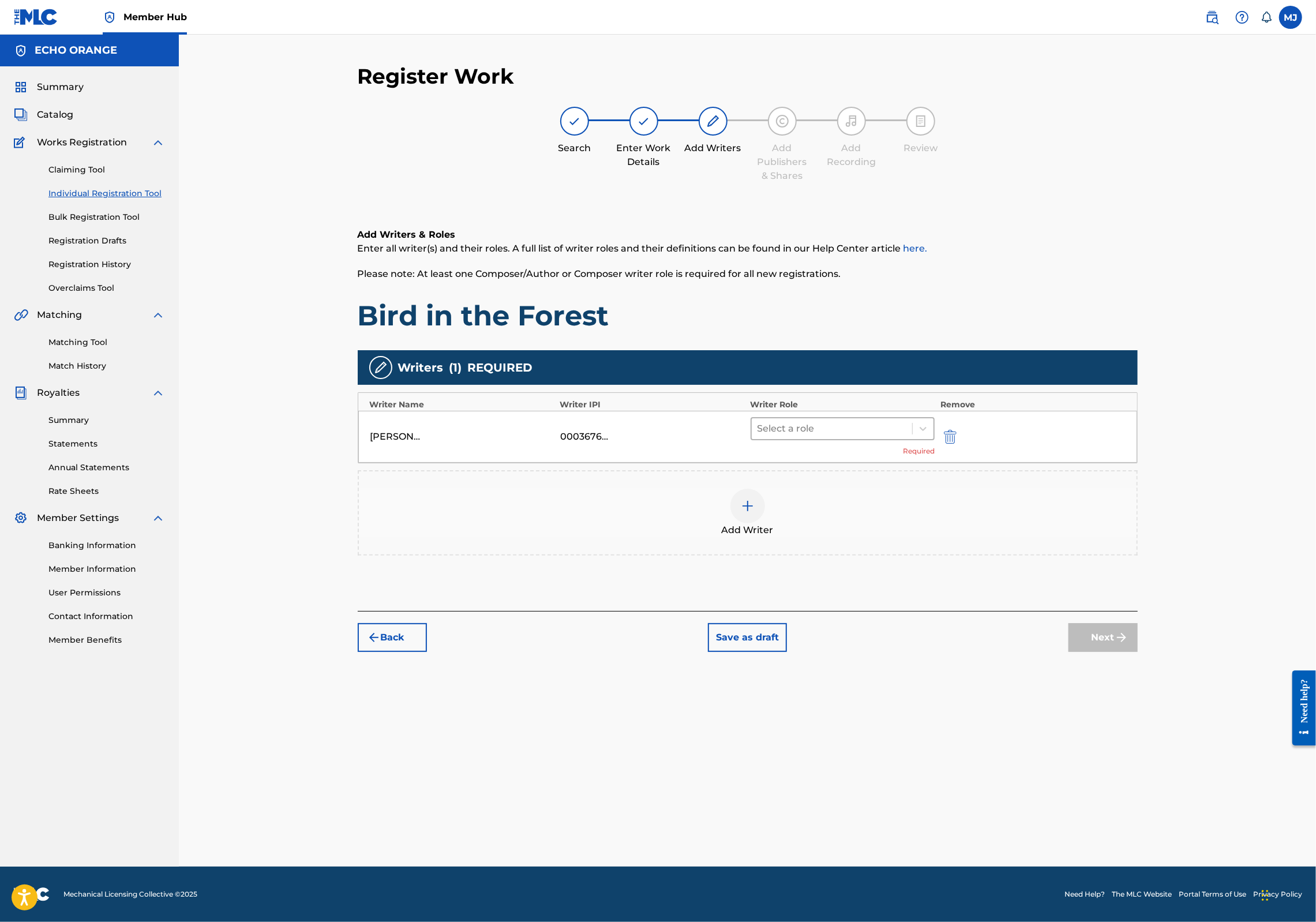
click at [837, 439] on div "Select a role" at bounding box center [832, 428] width 161 height 21
click at [833, 589] on div "Composer" at bounding box center [880, 595] width 222 height 23
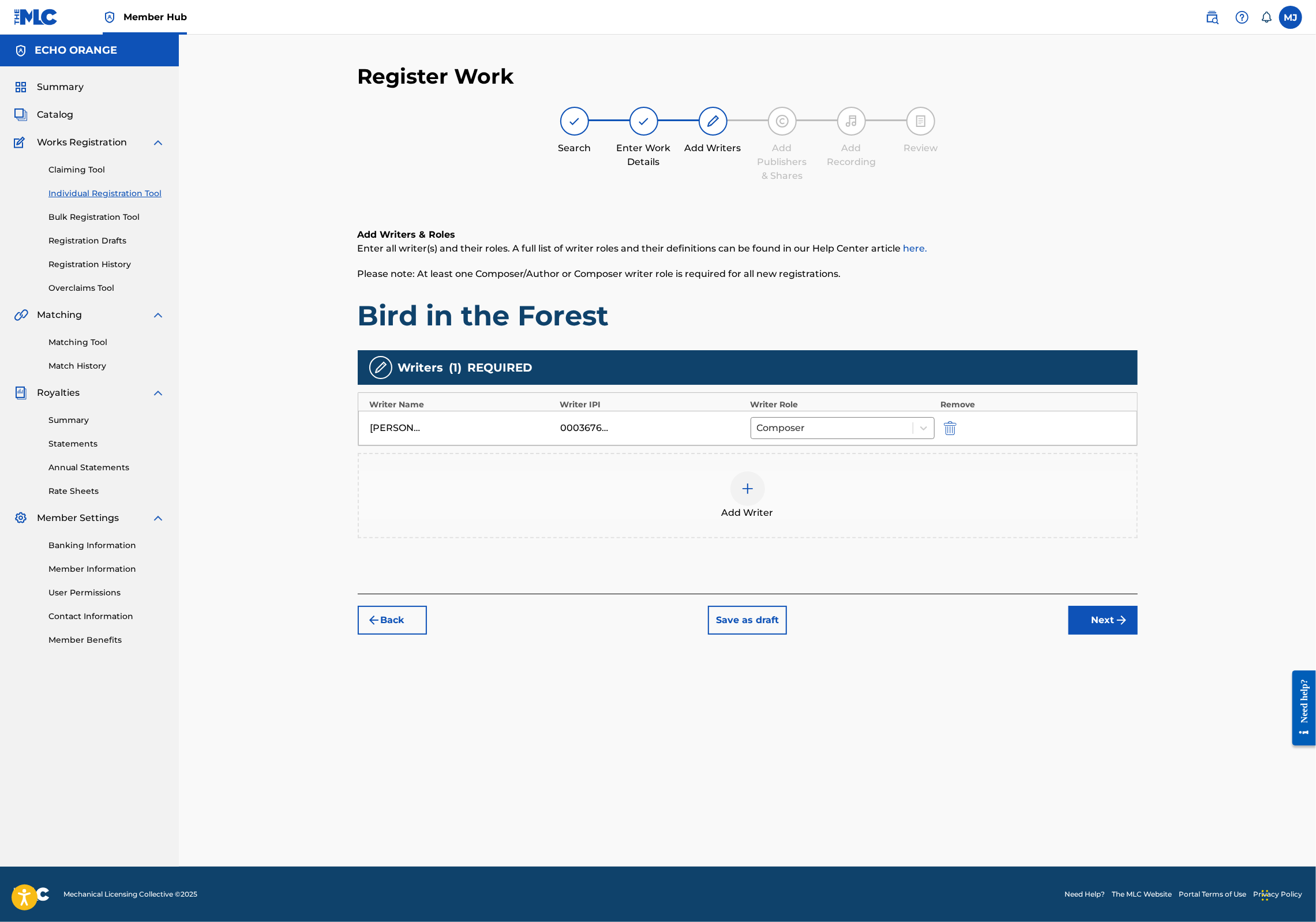
click at [1138, 635] on button "Next" at bounding box center [1104, 620] width 69 height 29
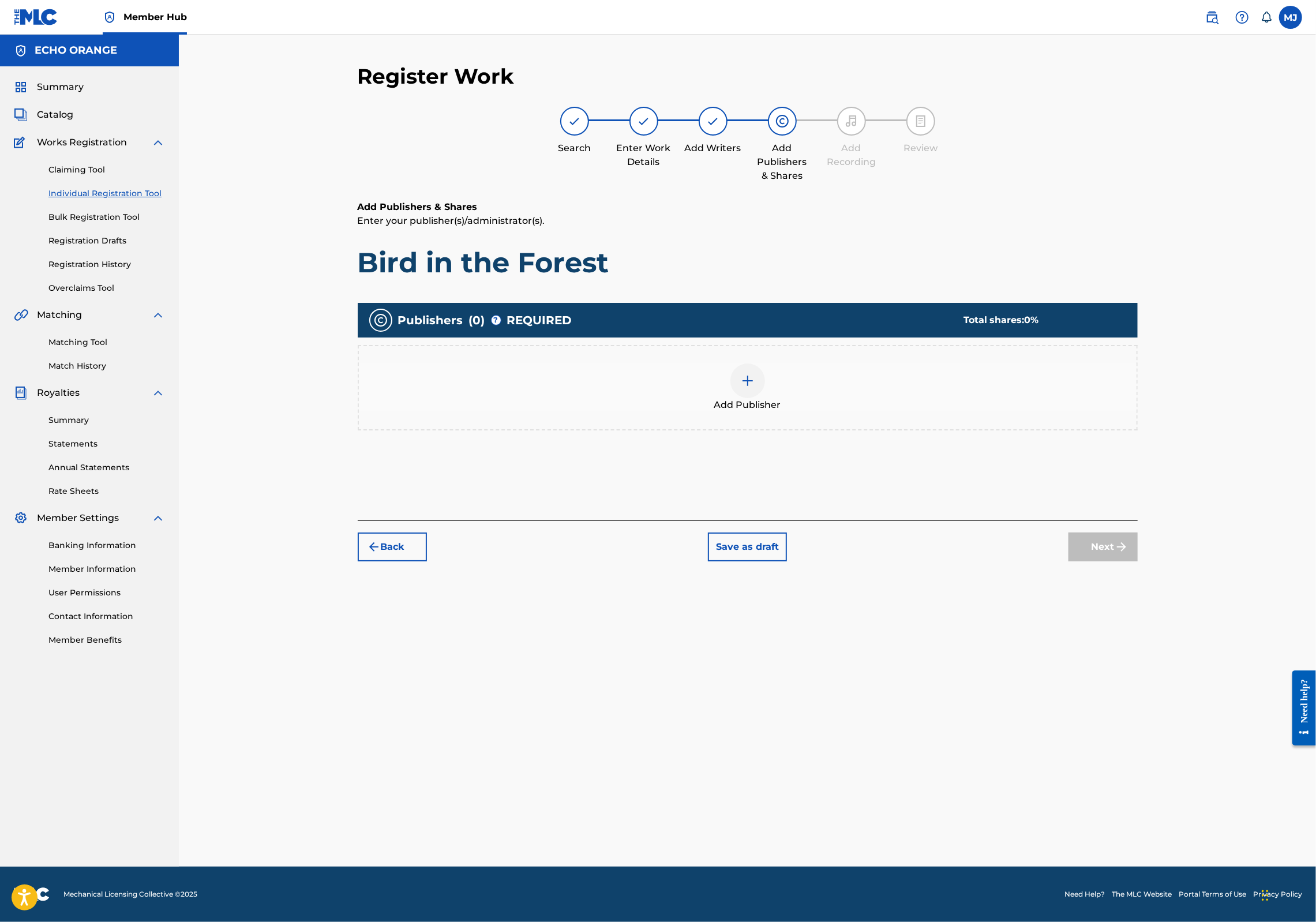
click at [791, 412] on div "Add Publisher" at bounding box center [748, 387] width 778 height 49
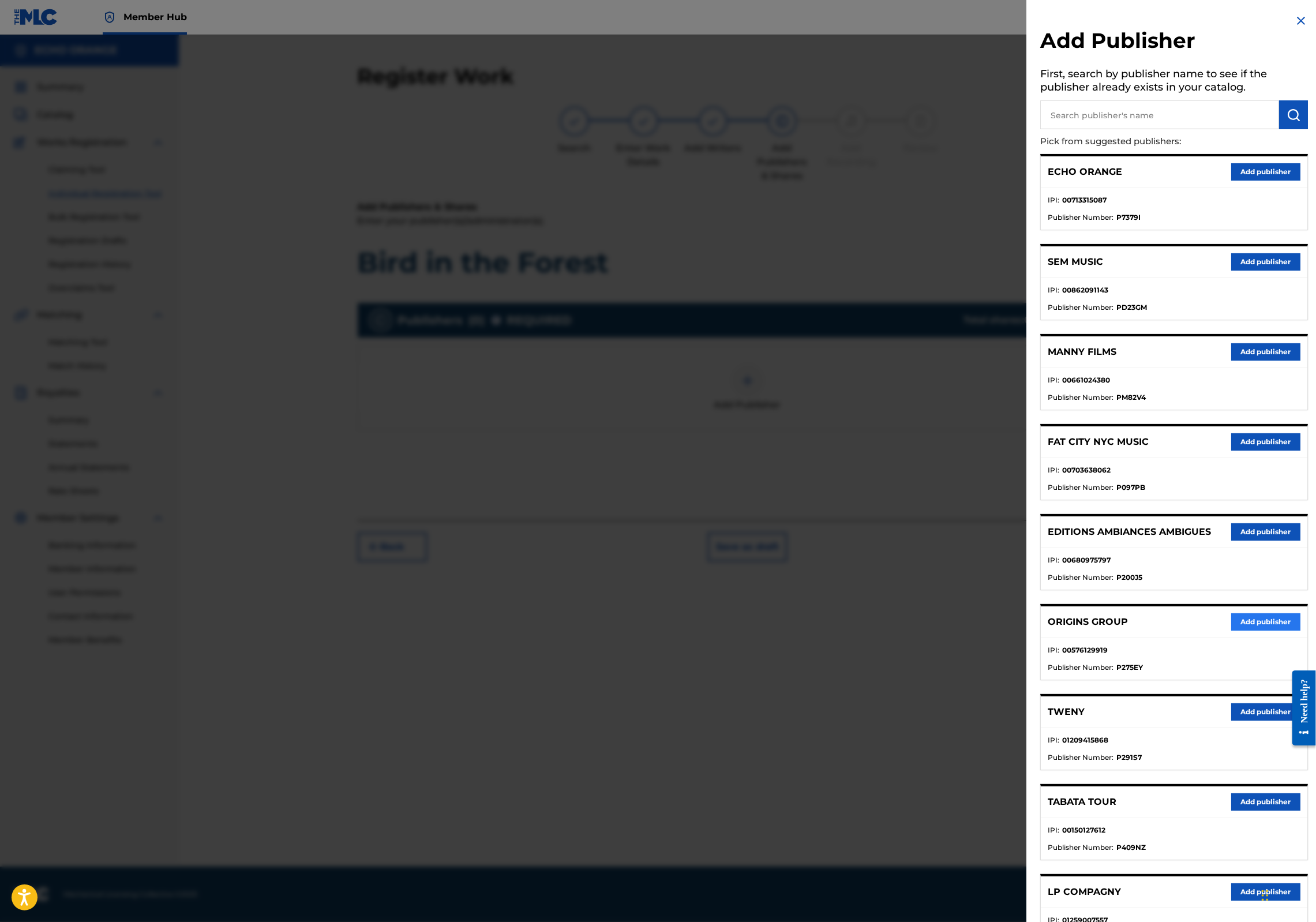
click at [1252, 631] on button "Add publisher" at bounding box center [1266, 622] width 69 height 17
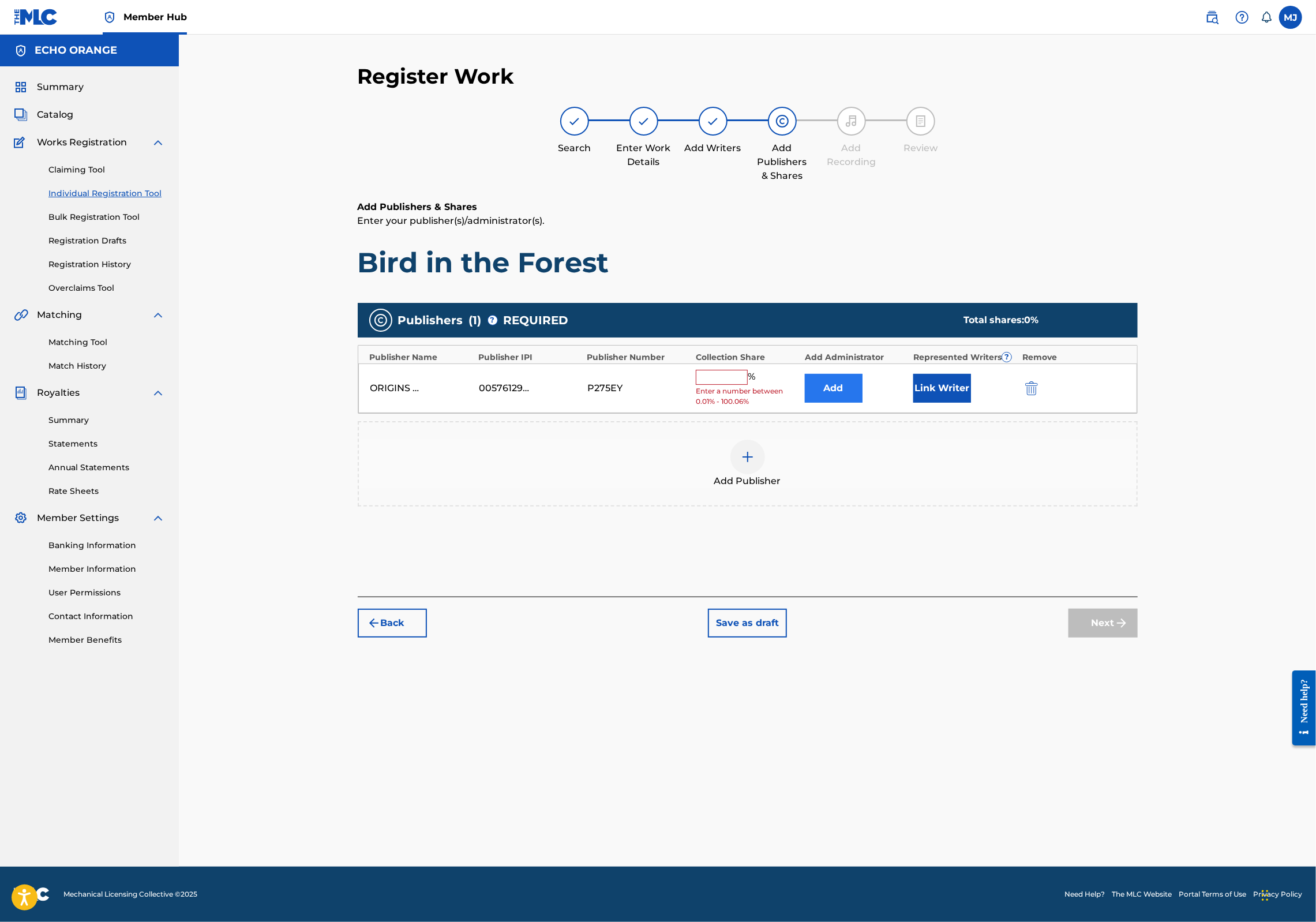
click at [863, 403] on button "Add" at bounding box center [833, 388] width 58 height 29
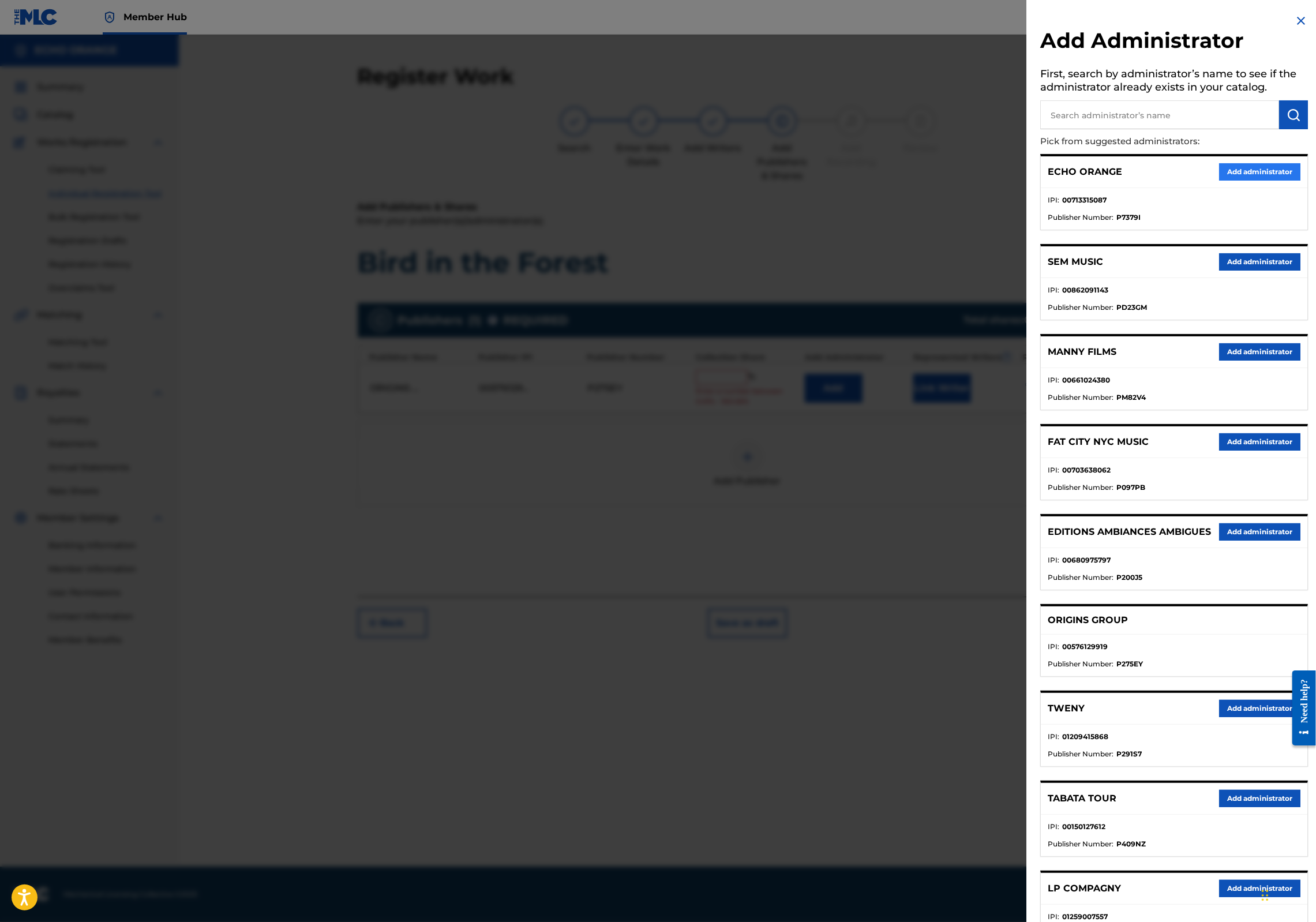
click at [1248, 180] on button "Add administrator" at bounding box center [1260, 171] width 82 height 17
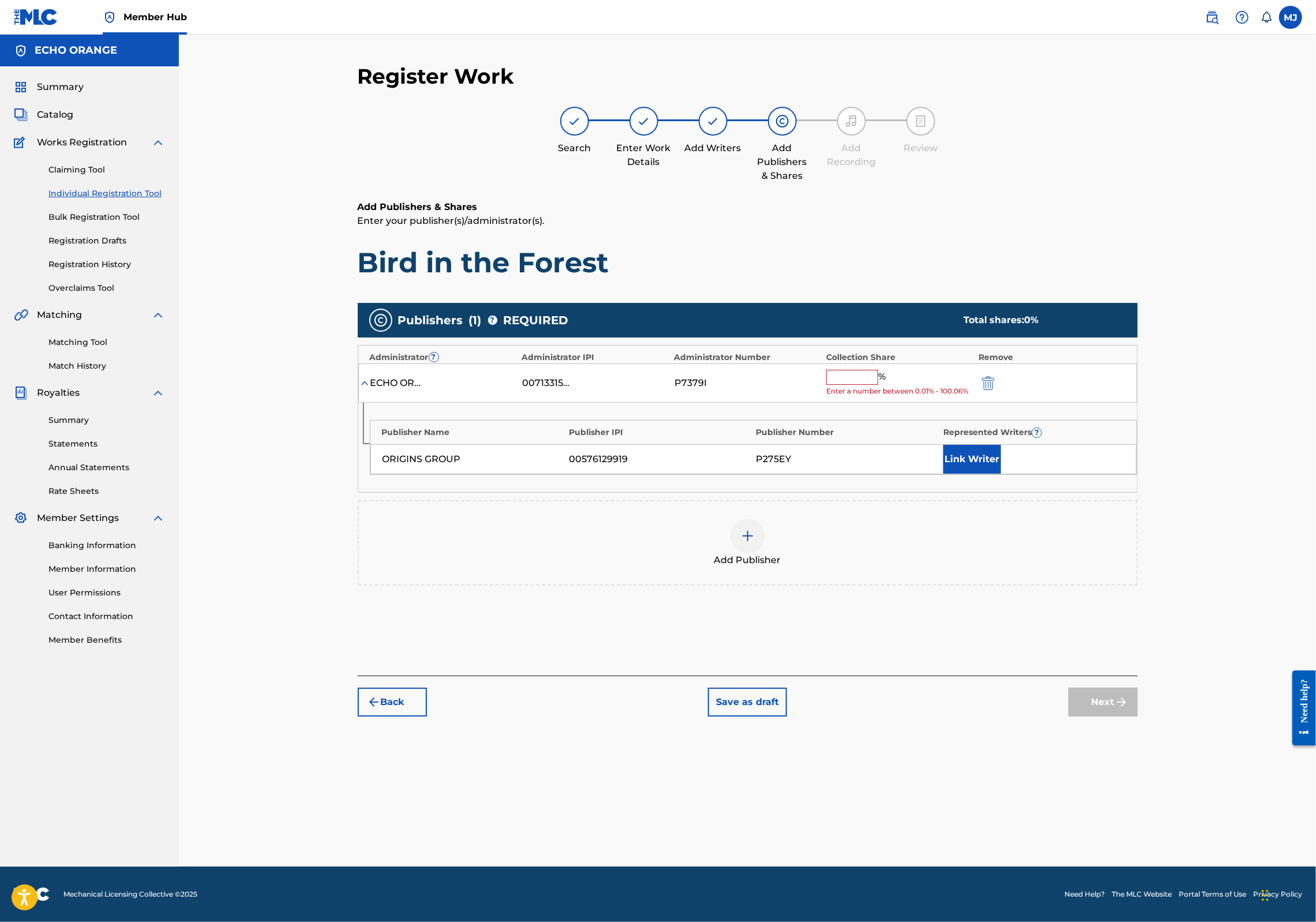
click at [878, 384] on input "text" at bounding box center [852, 377] width 52 height 15
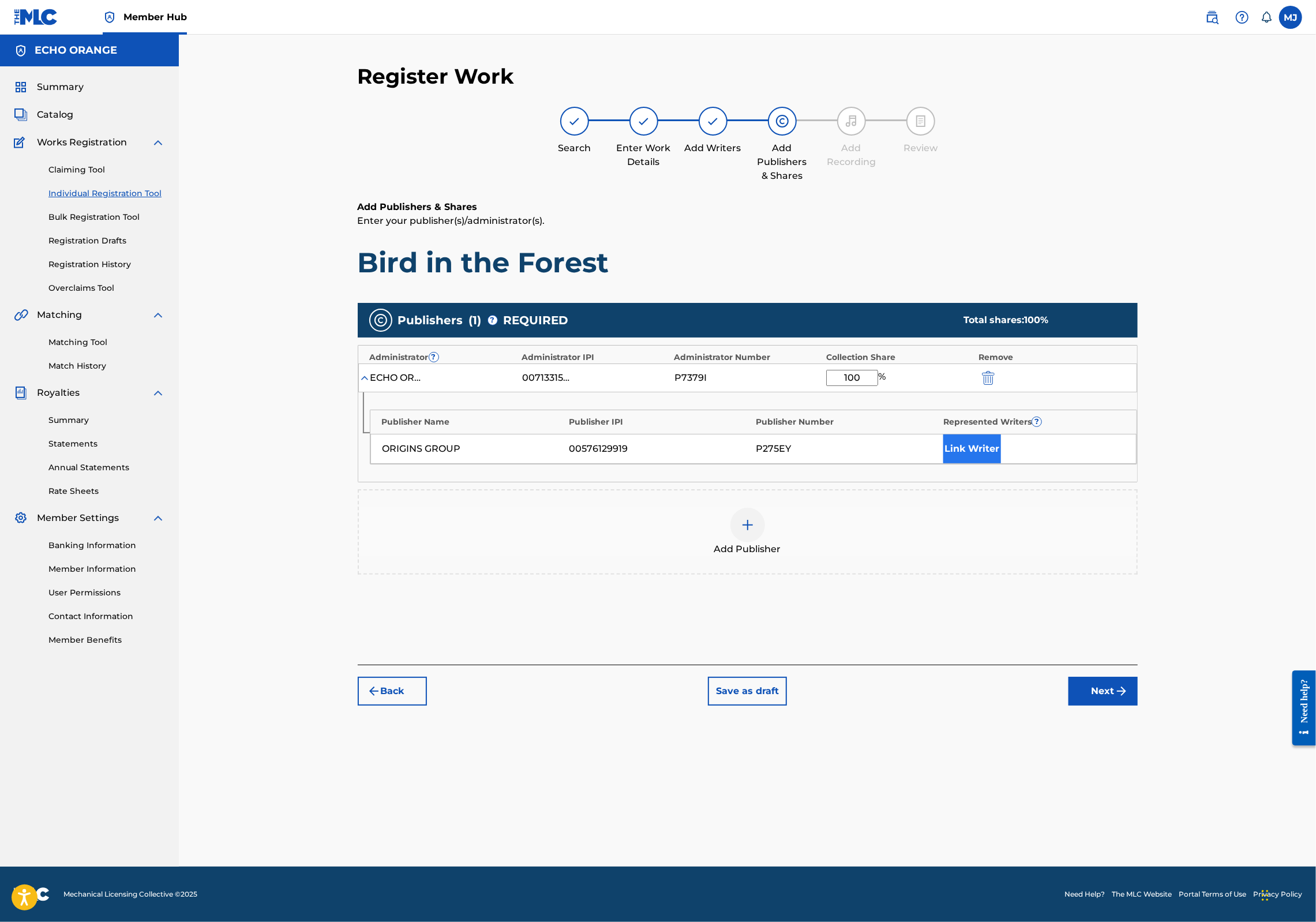
type input "100"
click at [1001, 463] on button "Link Writer" at bounding box center [973, 449] width 58 height 29
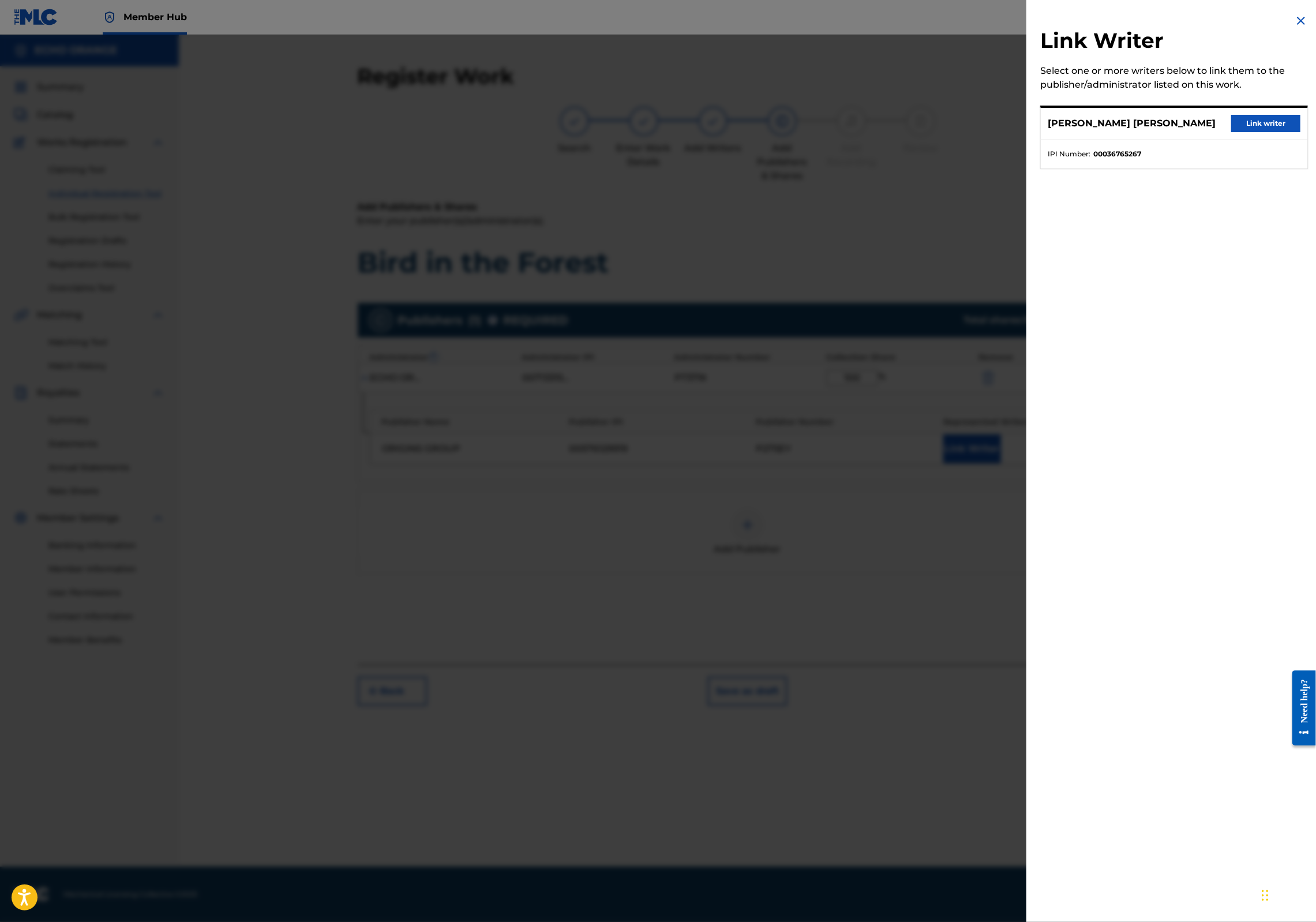
click at [1236, 140] on div "[PERSON_NAME] [PERSON_NAME] Link writer" at bounding box center [1174, 123] width 267 height 32
click at [1244, 132] on button "Link writer" at bounding box center [1266, 123] width 69 height 17
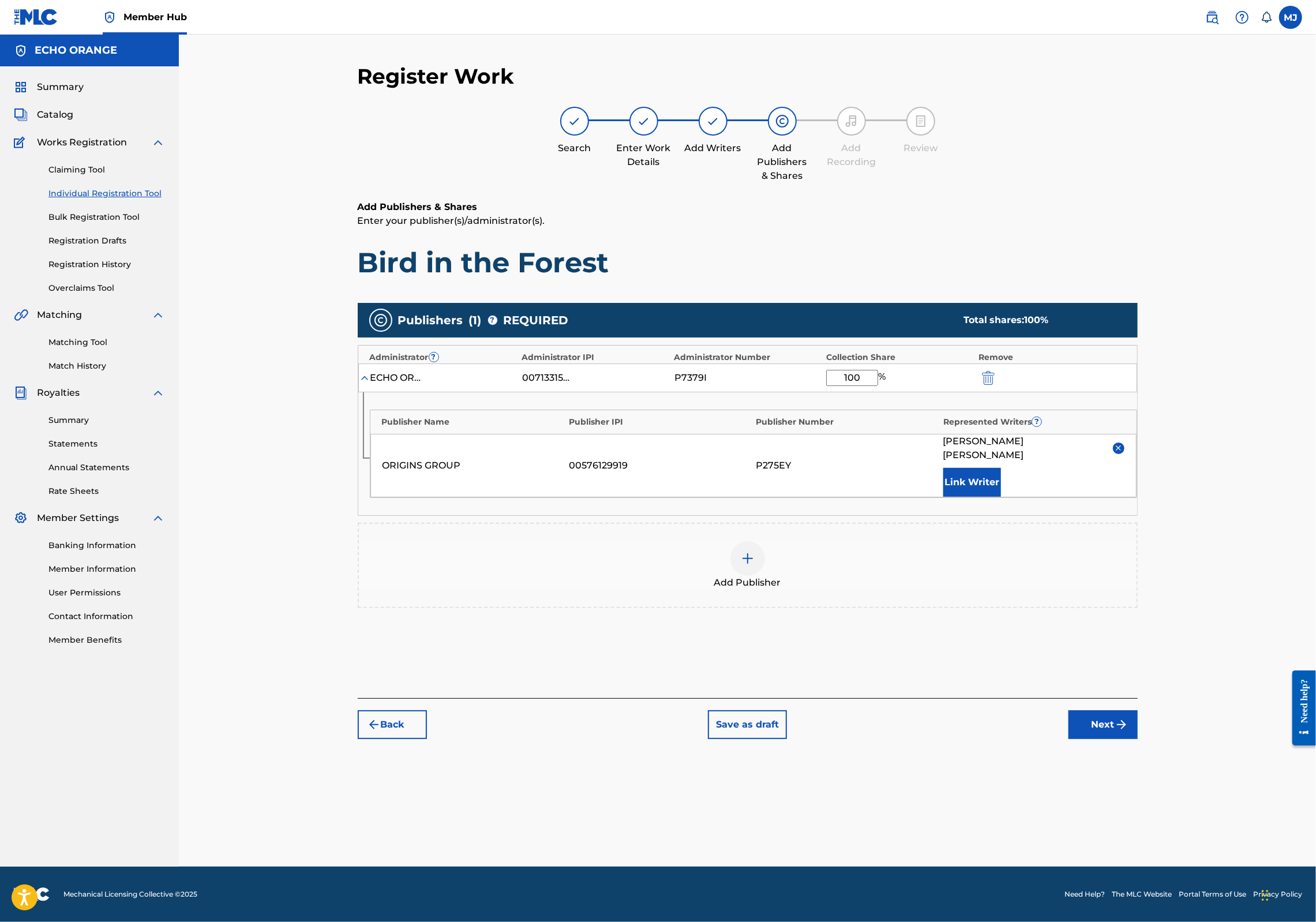
click at [1152, 828] on div "Register Work Search Enter Work Details Add Writers Add Publishers & Shares Add…" at bounding box center [748, 464] width 808 height 803
click at [1138, 739] on button "Next" at bounding box center [1104, 724] width 69 height 29
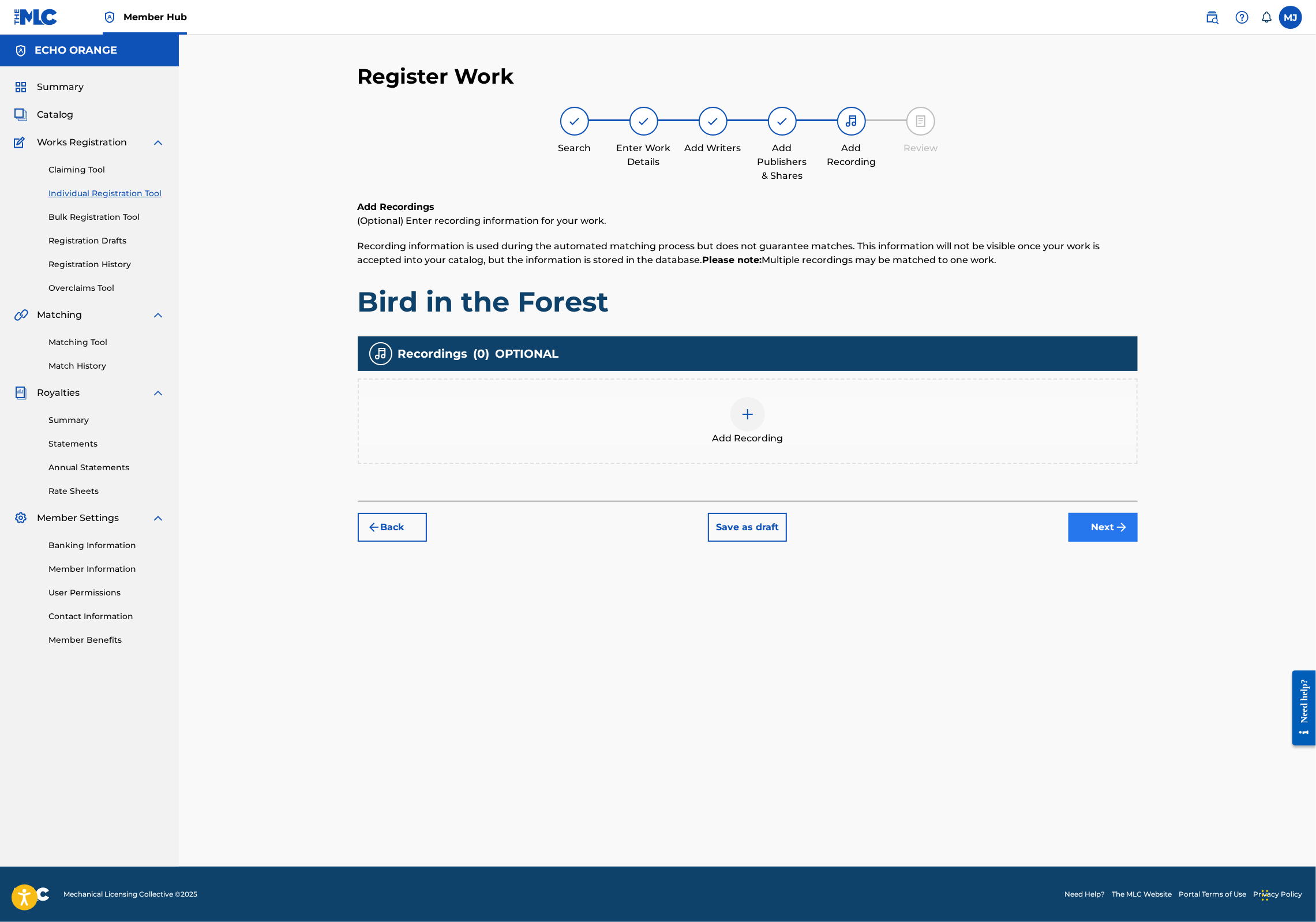
click at [1138, 542] on button "Next" at bounding box center [1104, 527] width 69 height 29
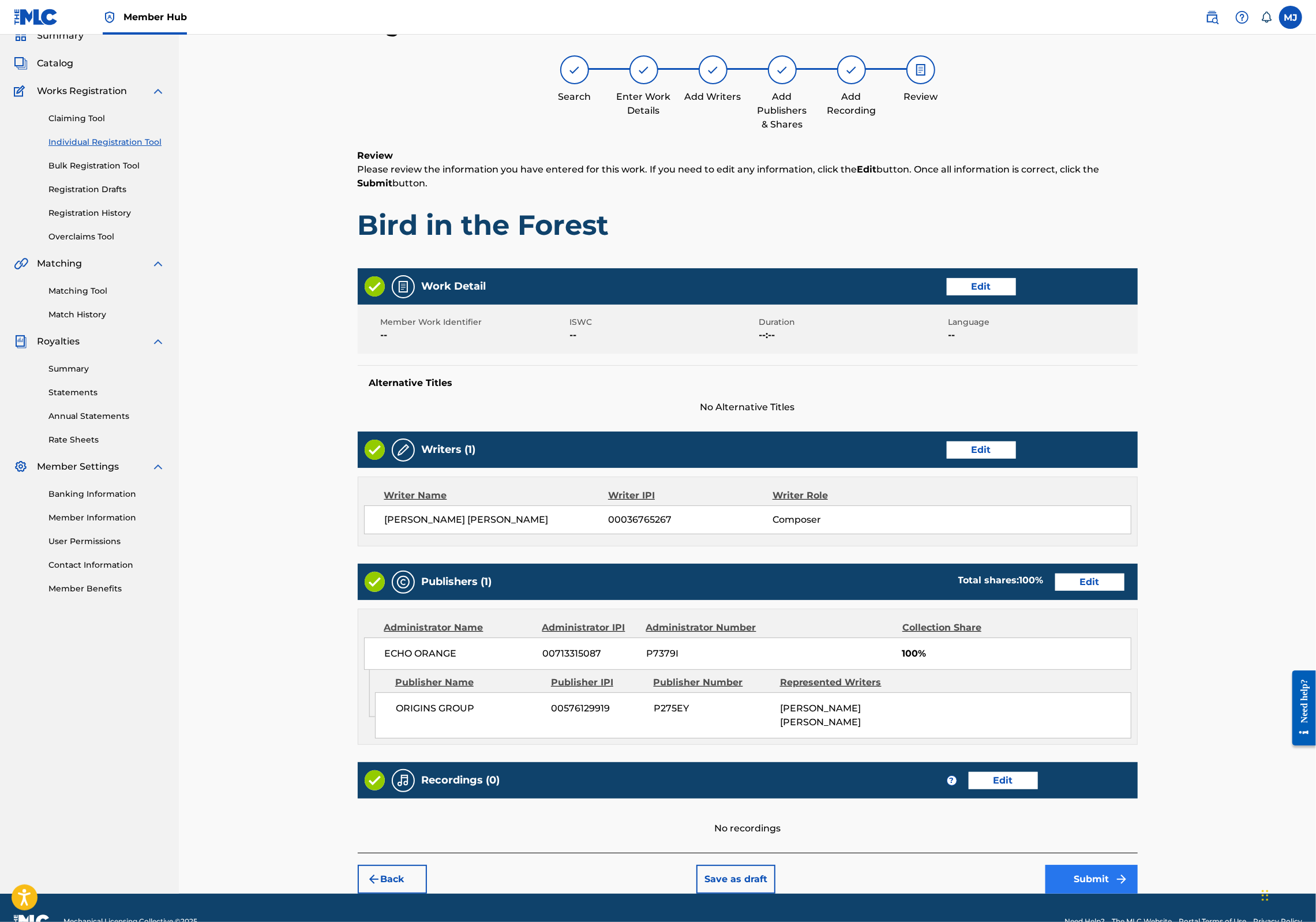
scroll to position [186, 0]
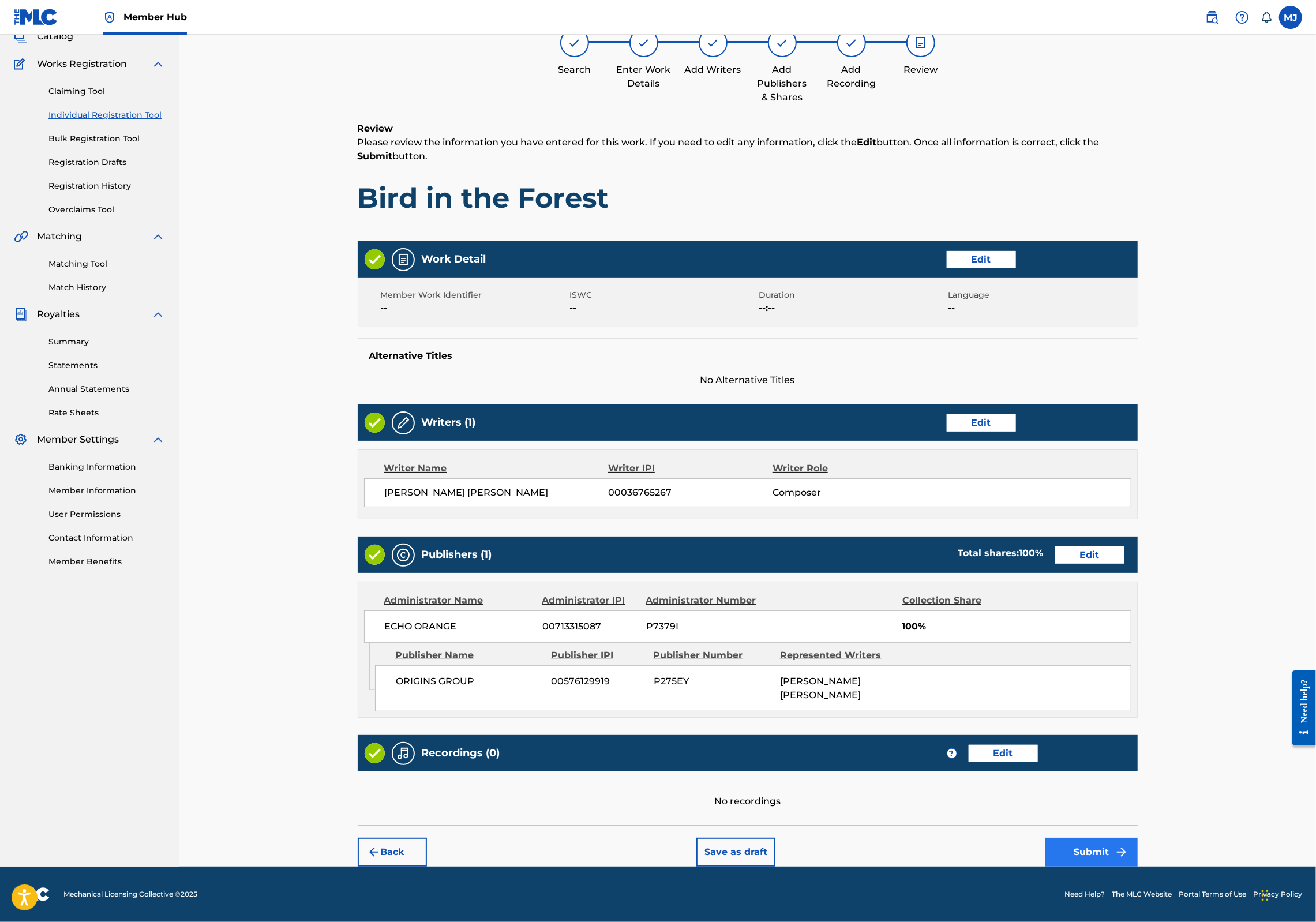
click at [1138, 837] on button "Submit" at bounding box center [1092, 851] width 92 height 29
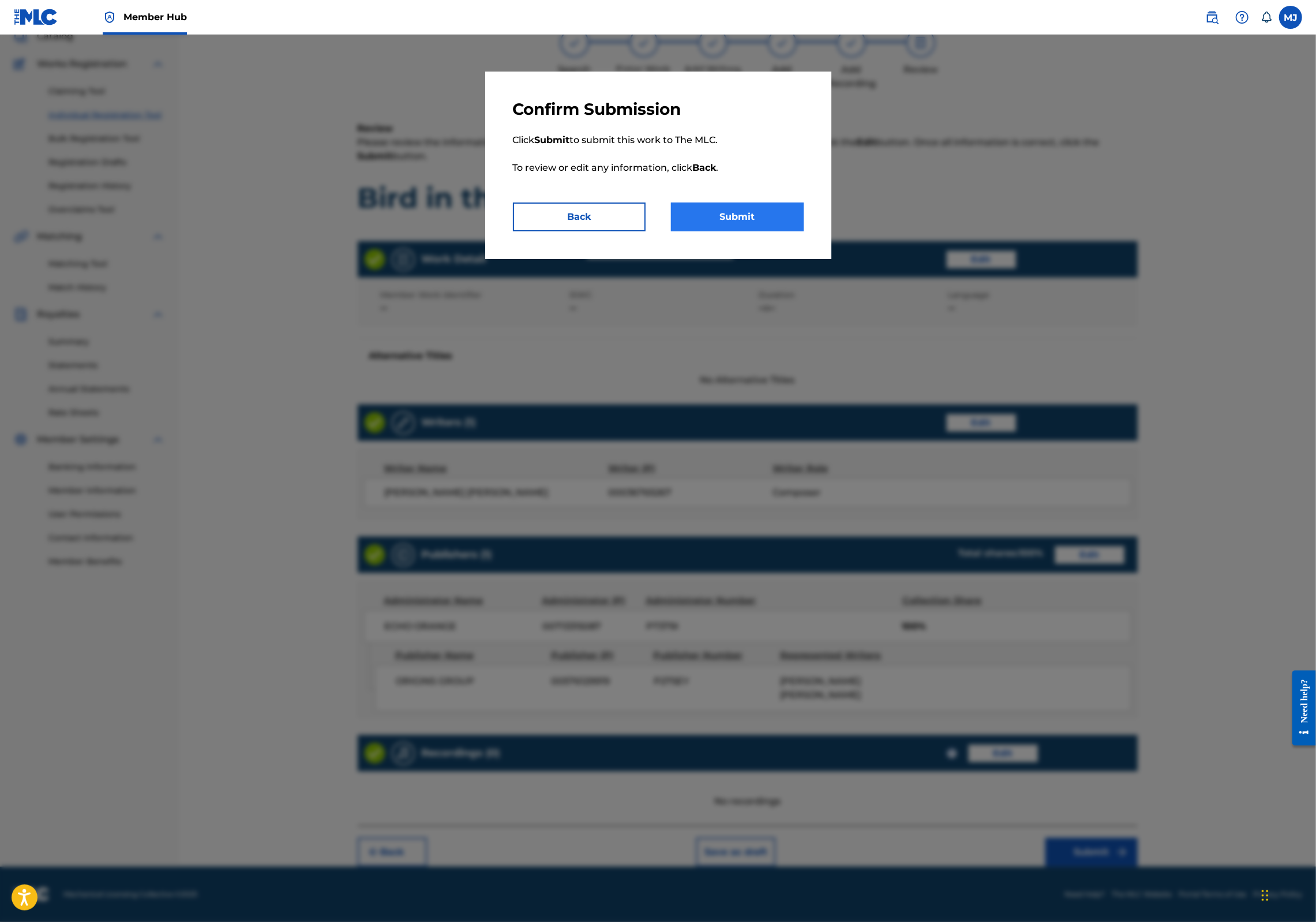
click at [776, 231] on button "Submit" at bounding box center [737, 217] width 133 height 29
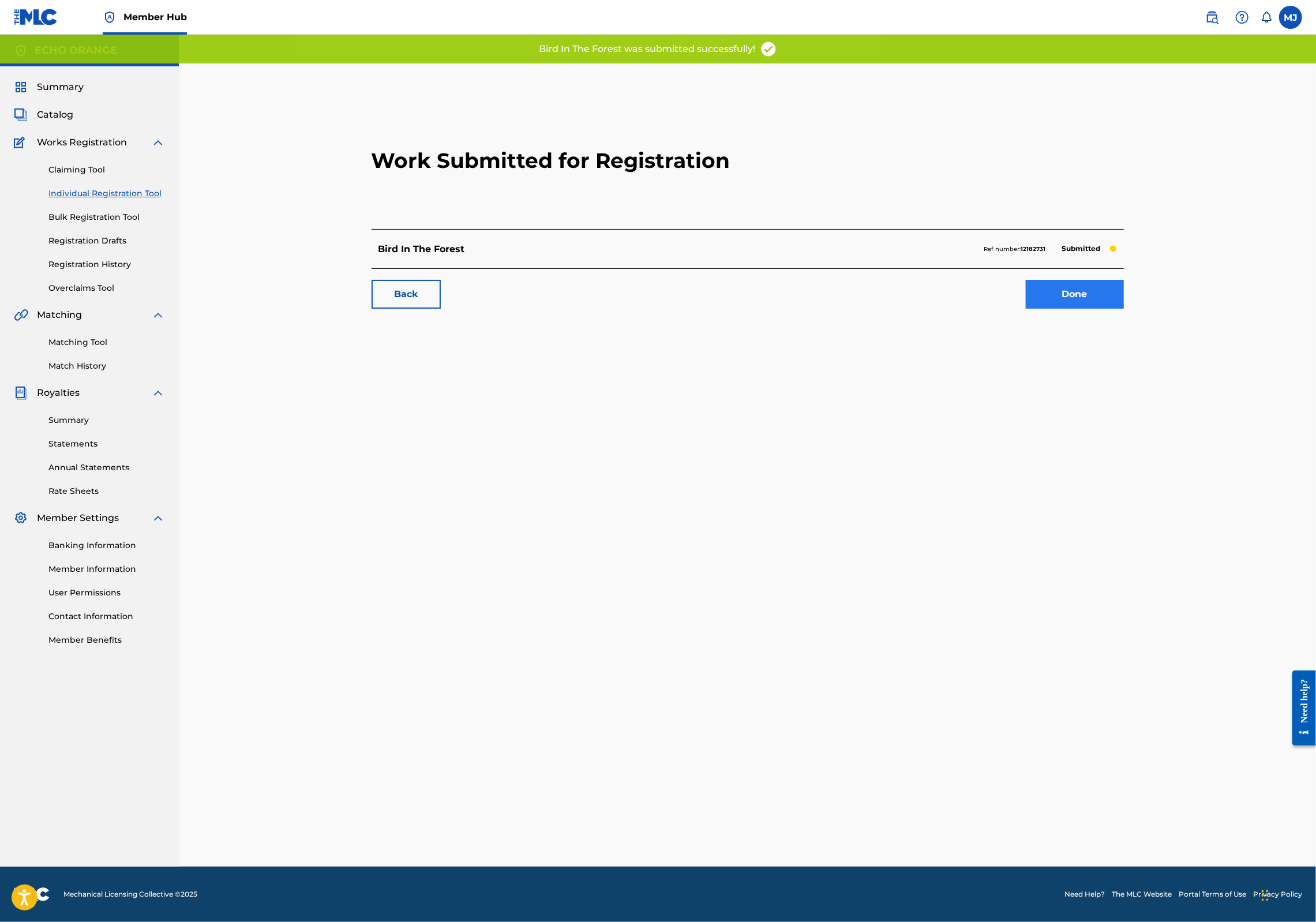
click at [1124, 309] on link "Done" at bounding box center [1075, 294] width 98 height 29
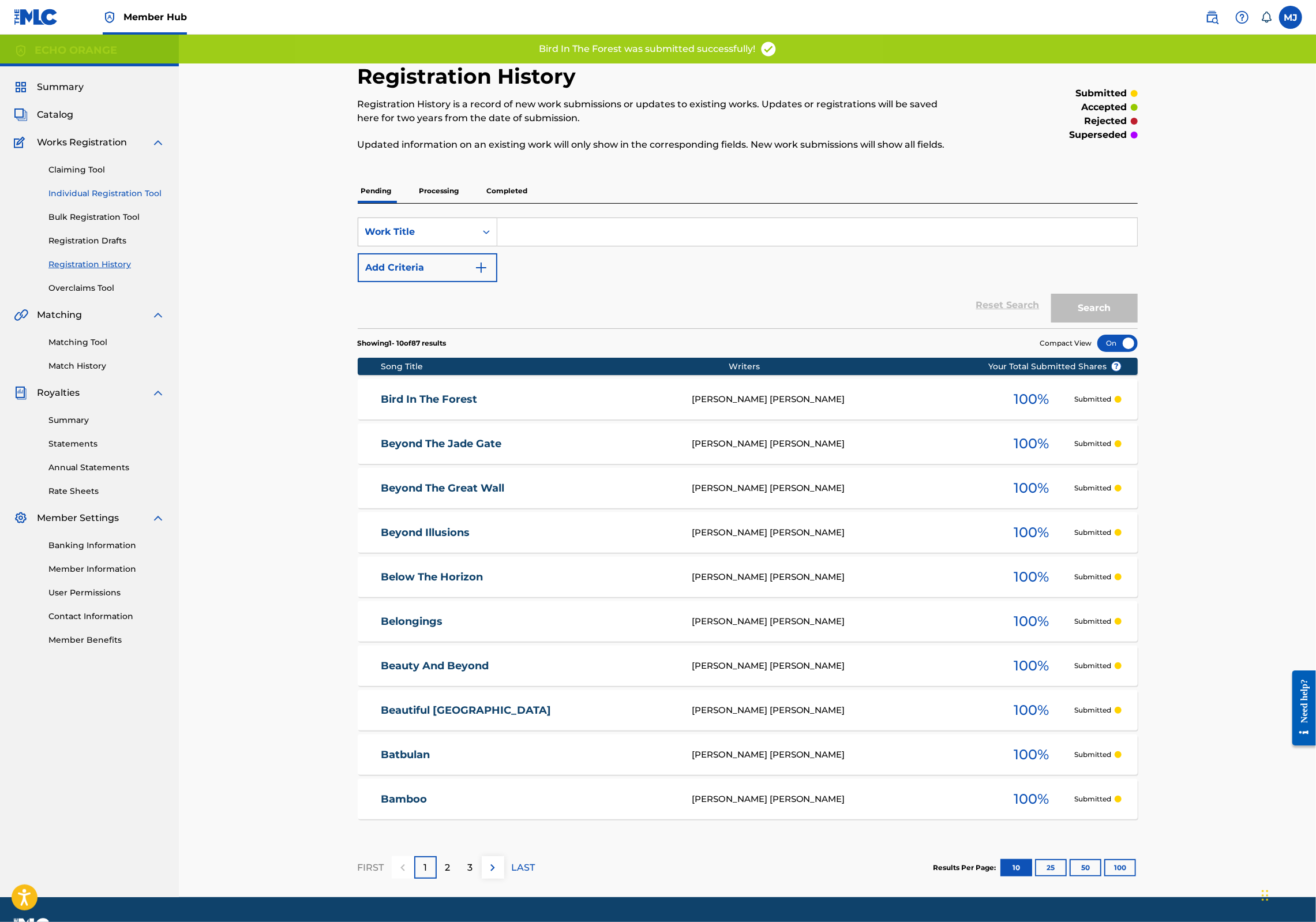
click at [165, 199] on link "Individual Registration Tool" at bounding box center [107, 193] width 117 height 12
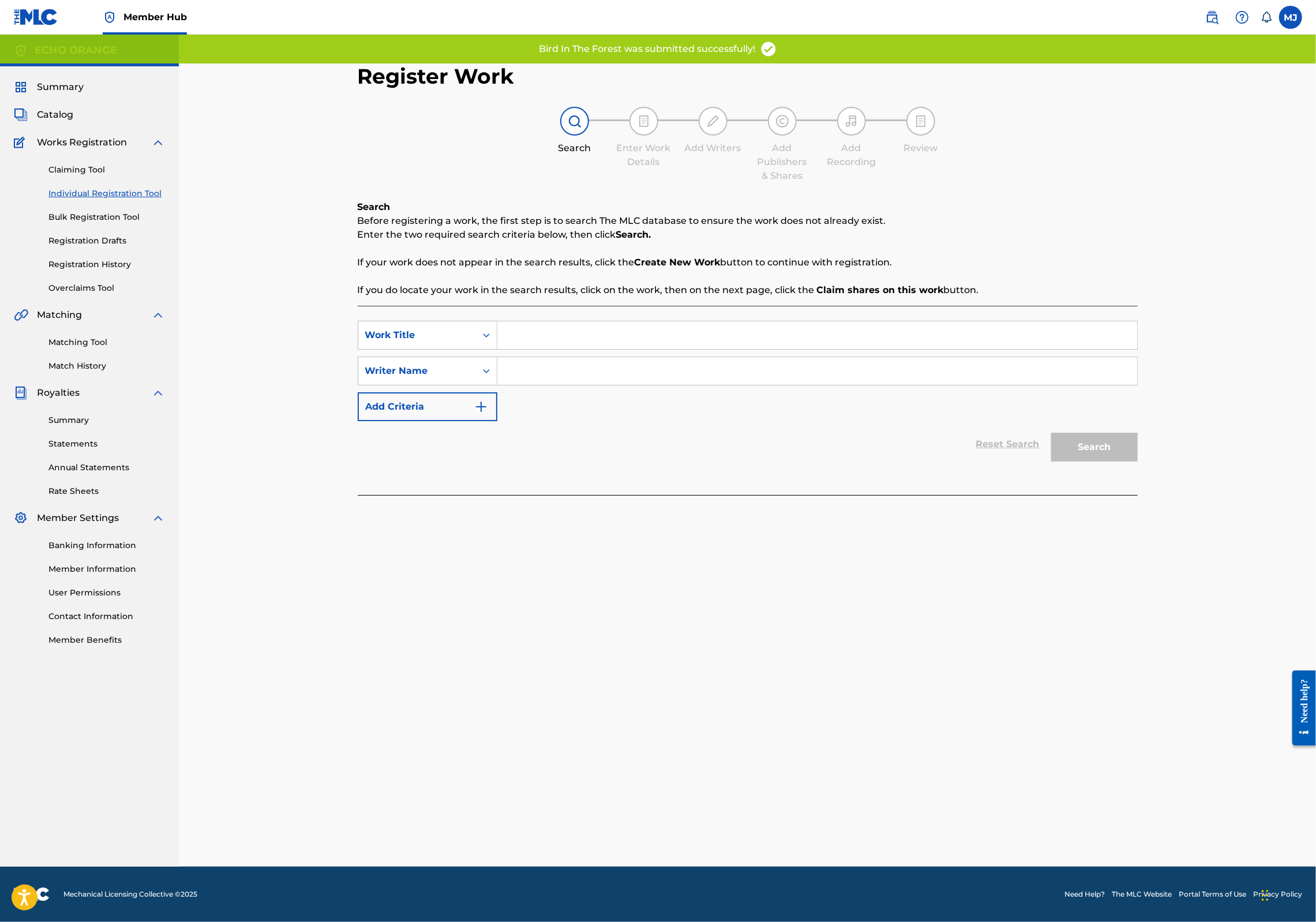
click at [514, 349] on input "Search Form" at bounding box center [817, 335] width 640 height 28
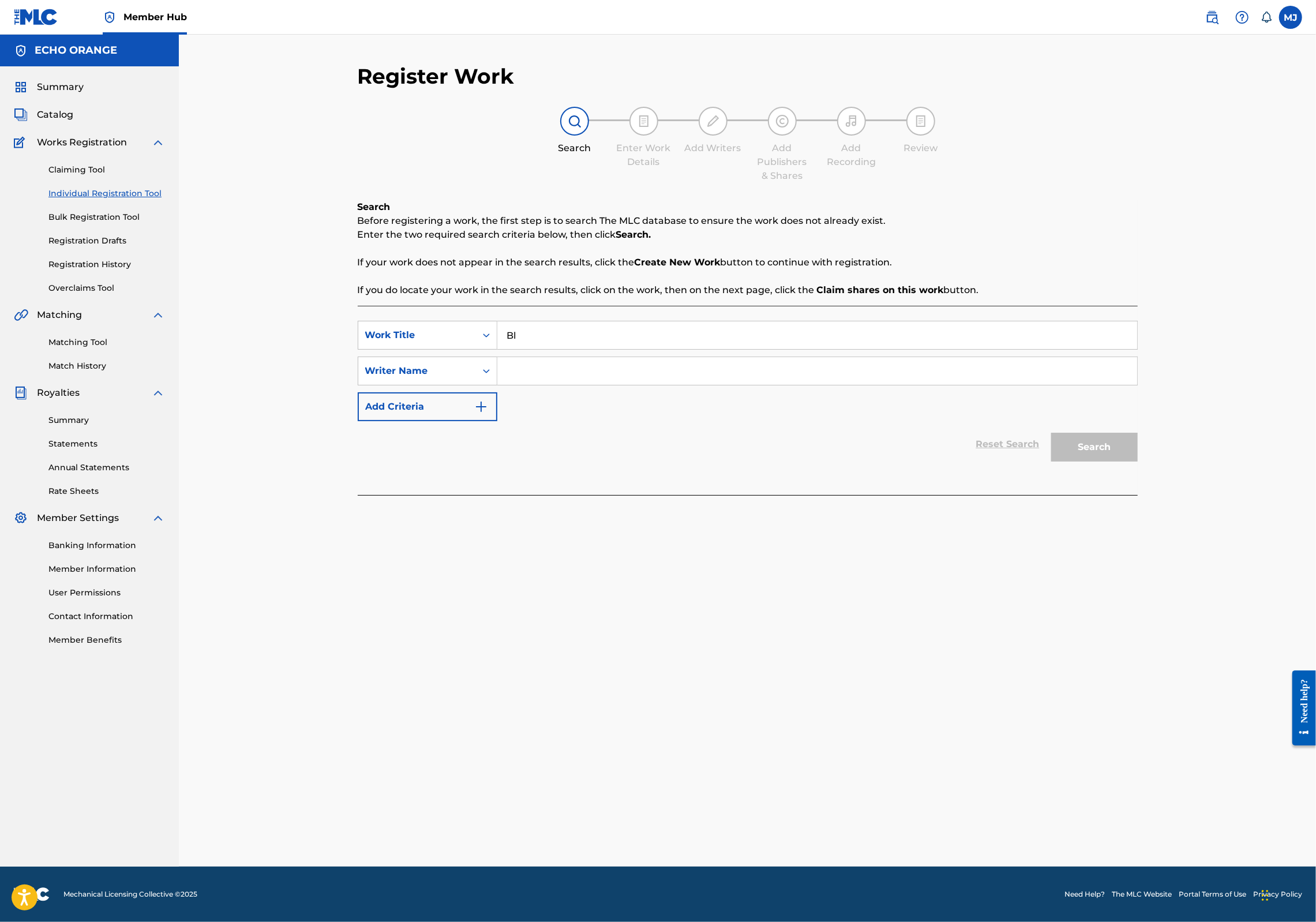
type input "B"
type input "Black Hole"
paste input "[PERSON_NAME]"
type input "[PERSON_NAME]"
click at [1138, 462] on button "Search" at bounding box center [1094, 447] width 86 height 29
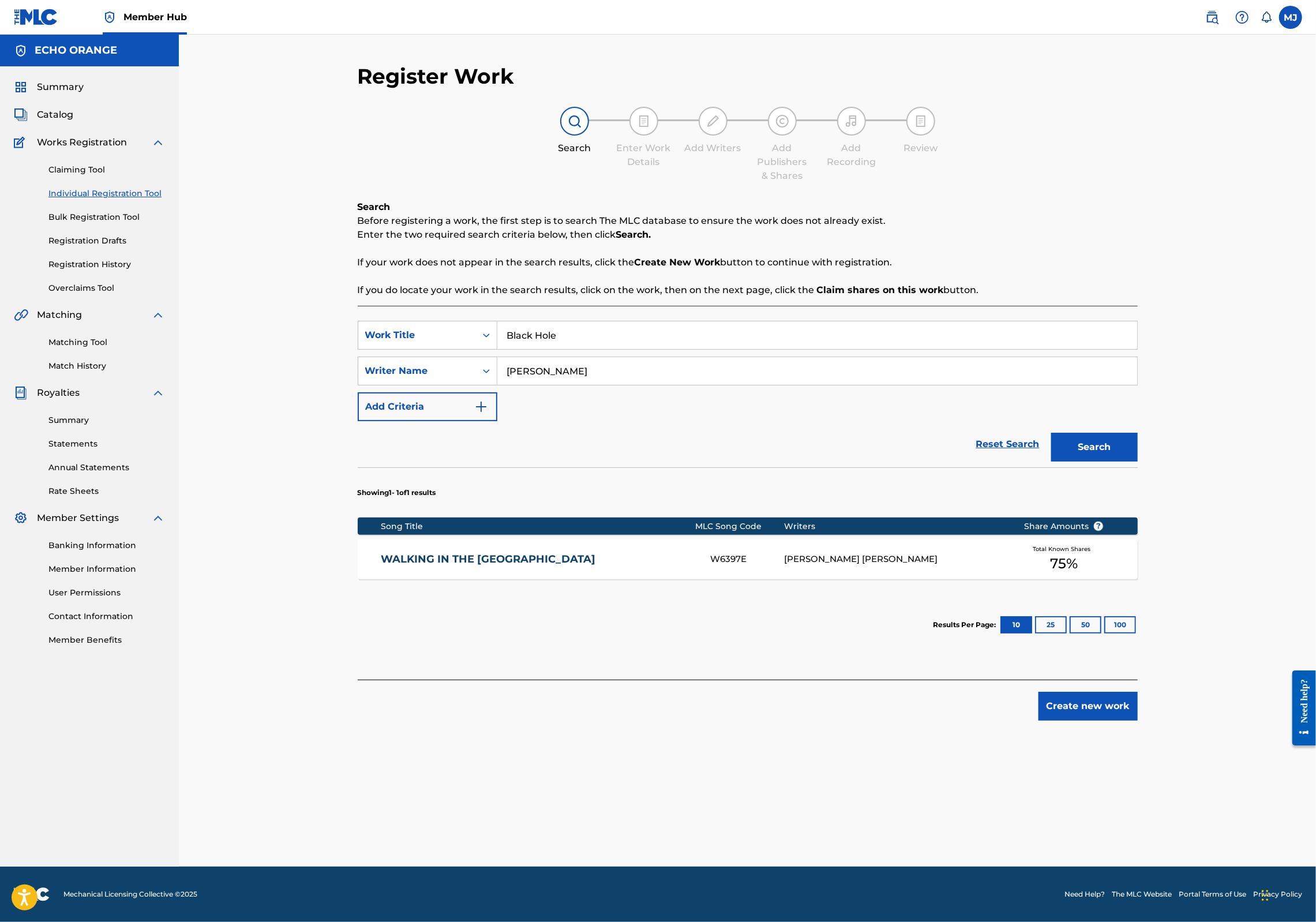
click at [1138, 720] on button "Create new work" at bounding box center [1088, 705] width 100 height 29
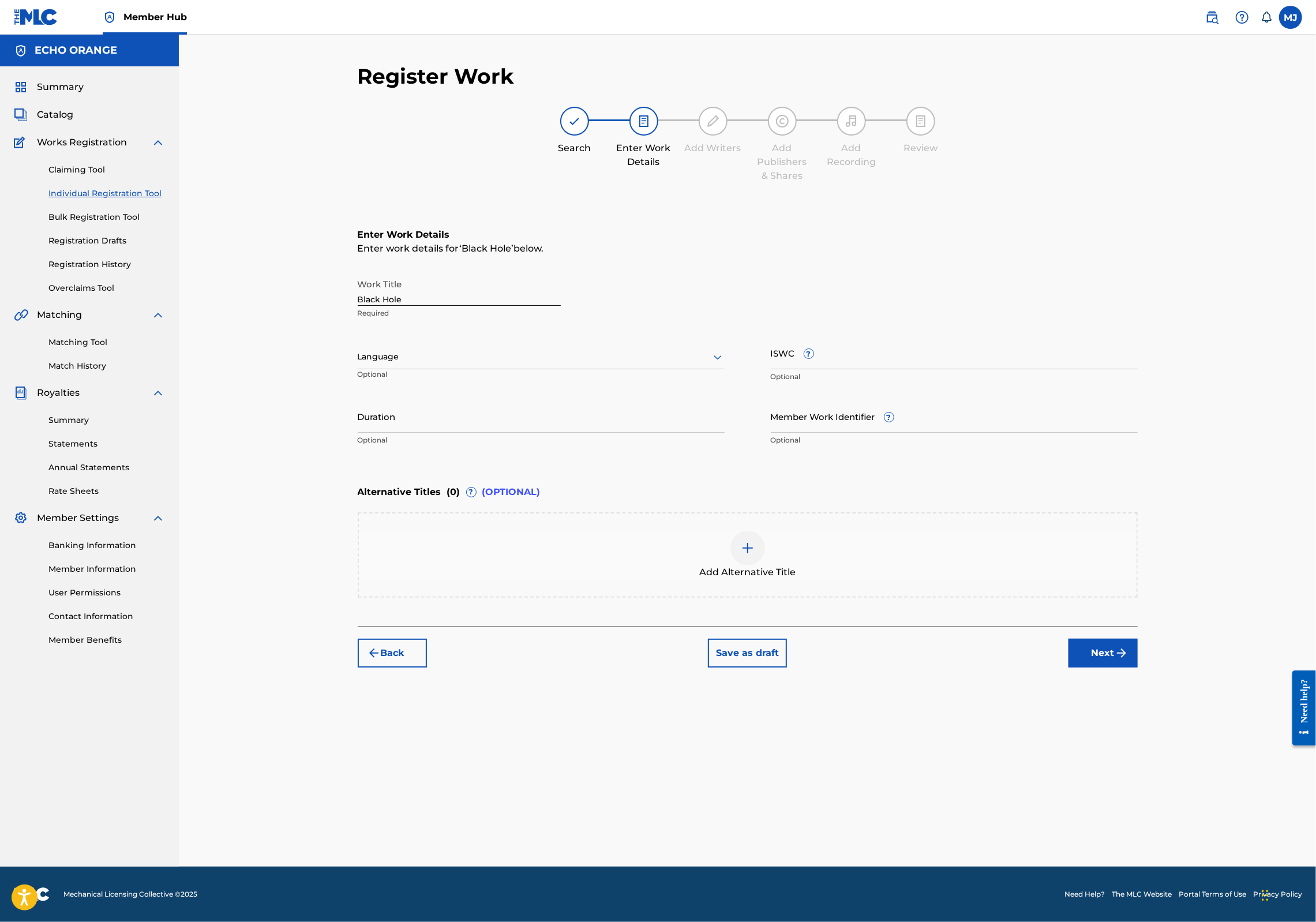
click at [1138, 668] on button "Next" at bounding box center [1104, 653] width 69 height 29
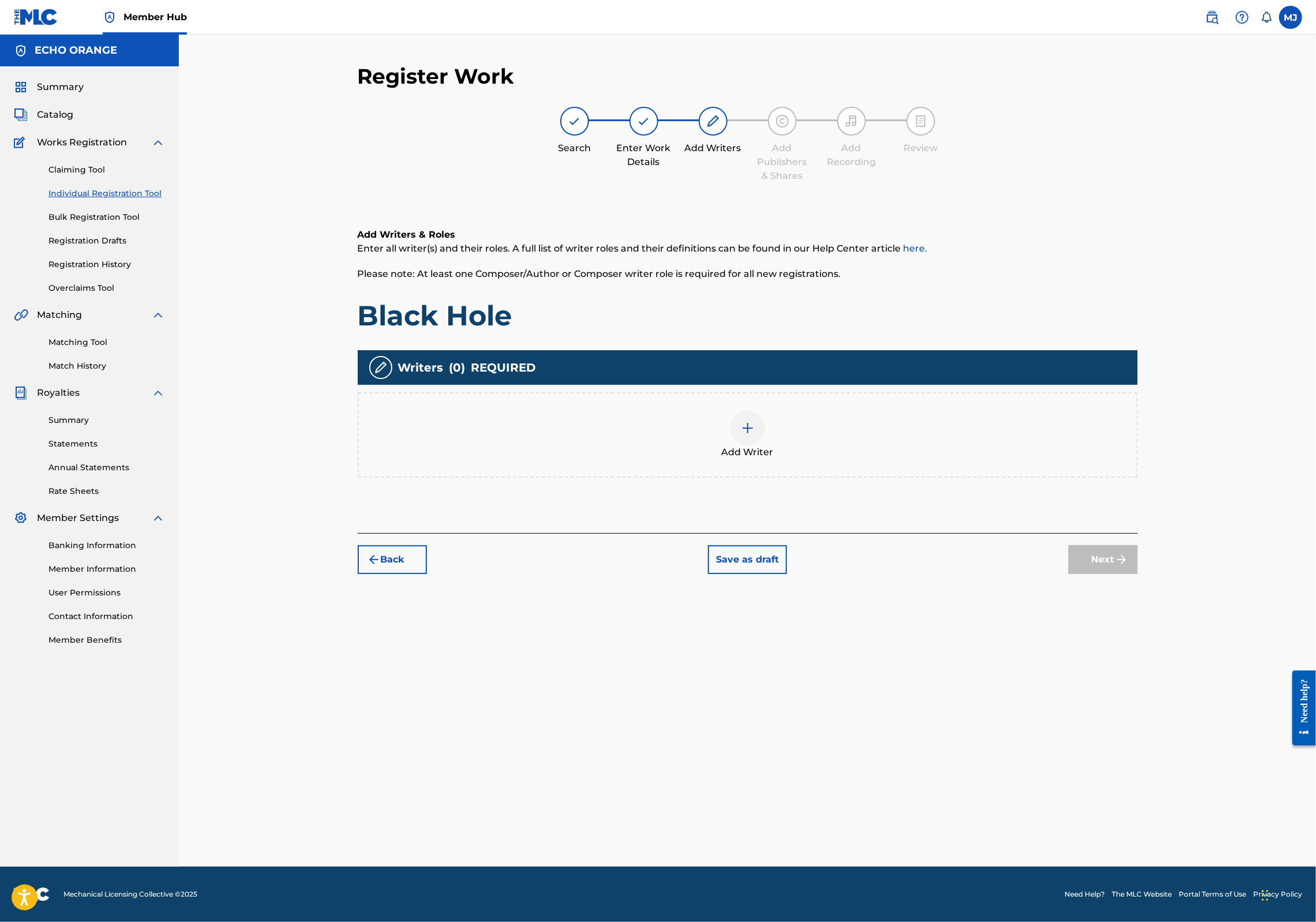
click at [965, 477] on div "Add Writer" at bounding box center [747, 435] width 780 height 86
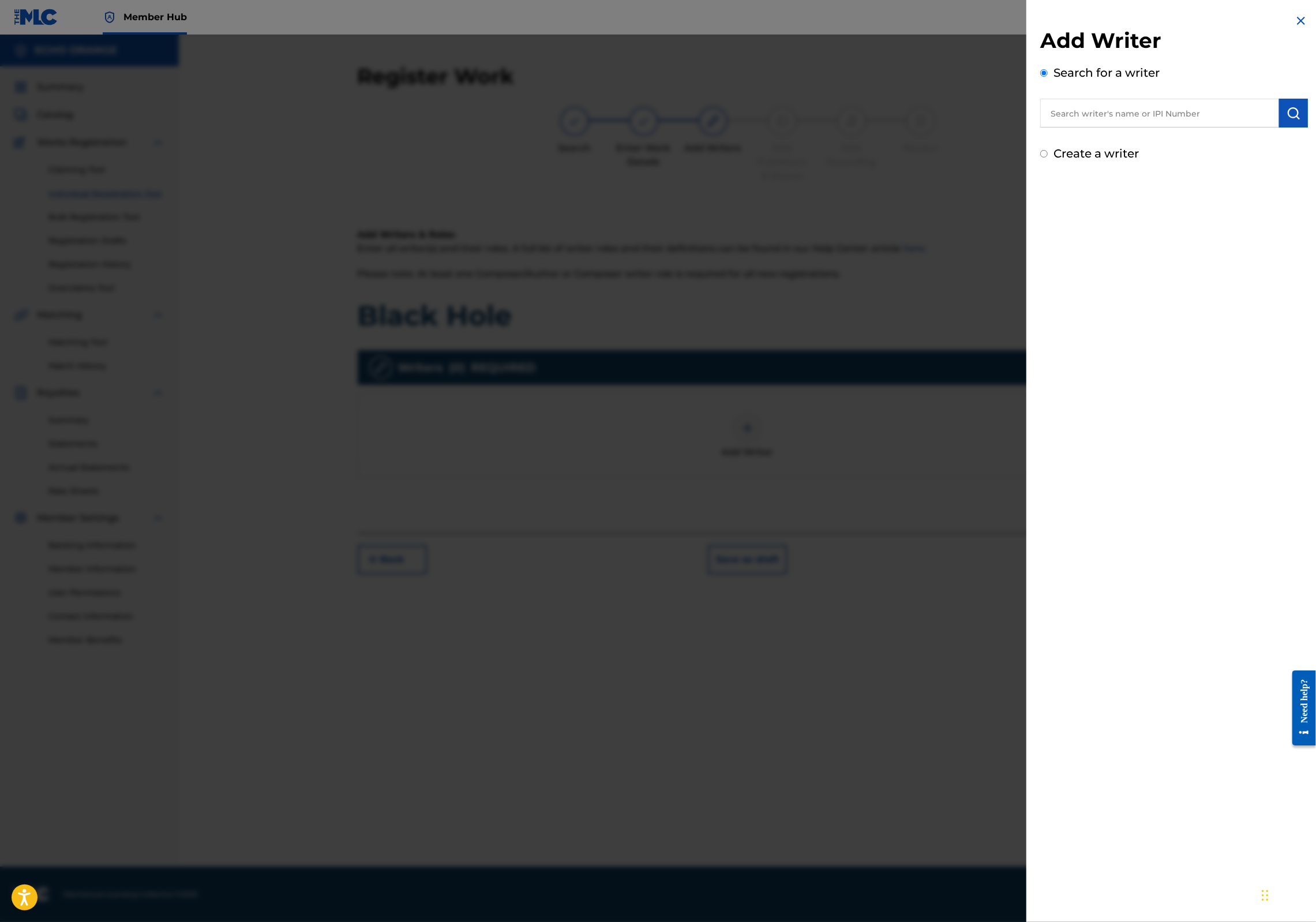
click at [1102, 126] on input "text" at bounding box center [1160, 113] width 239 height 29
paste input "[PERSON_NAME]"
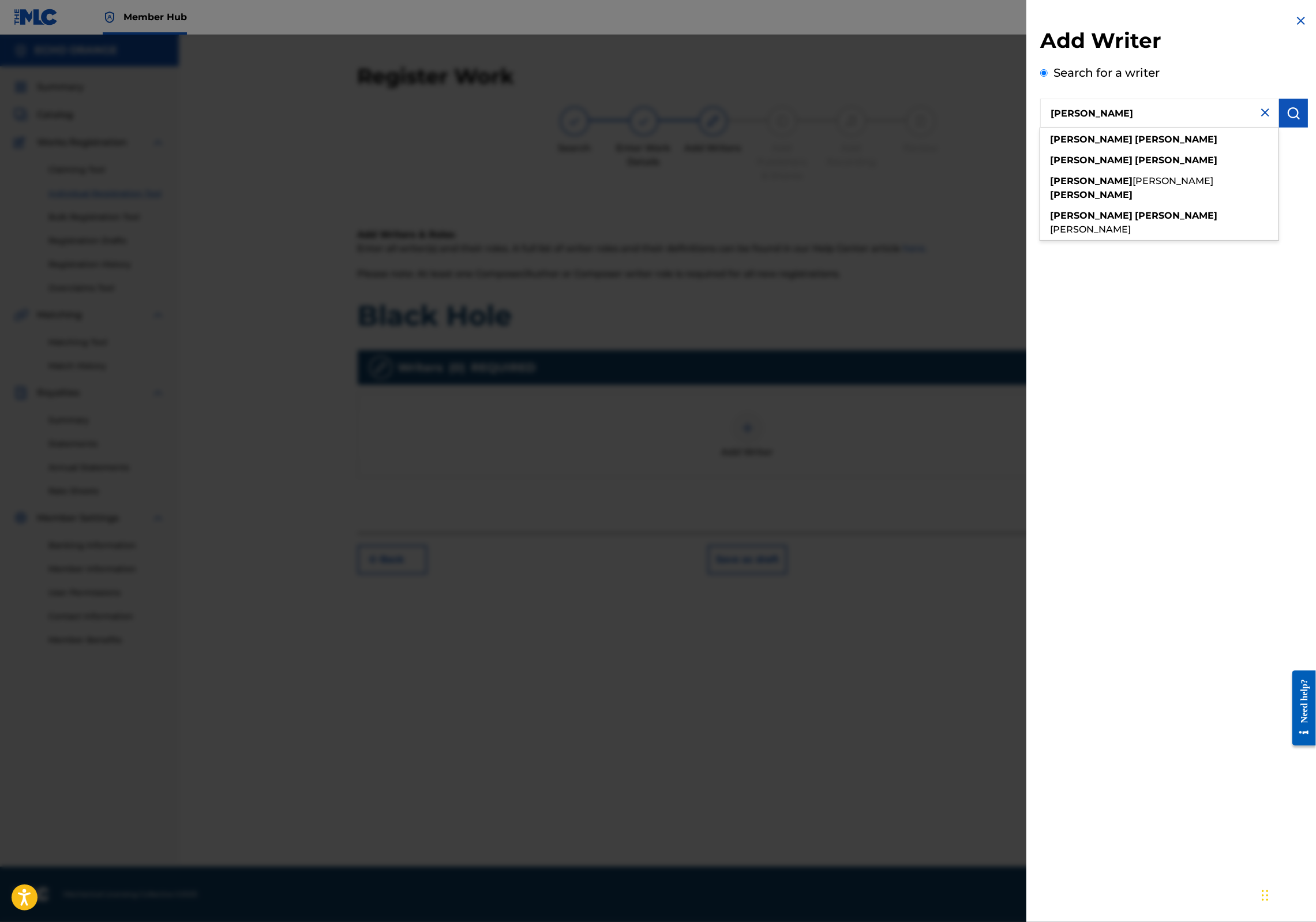
type input "[PERSON_NAME]"
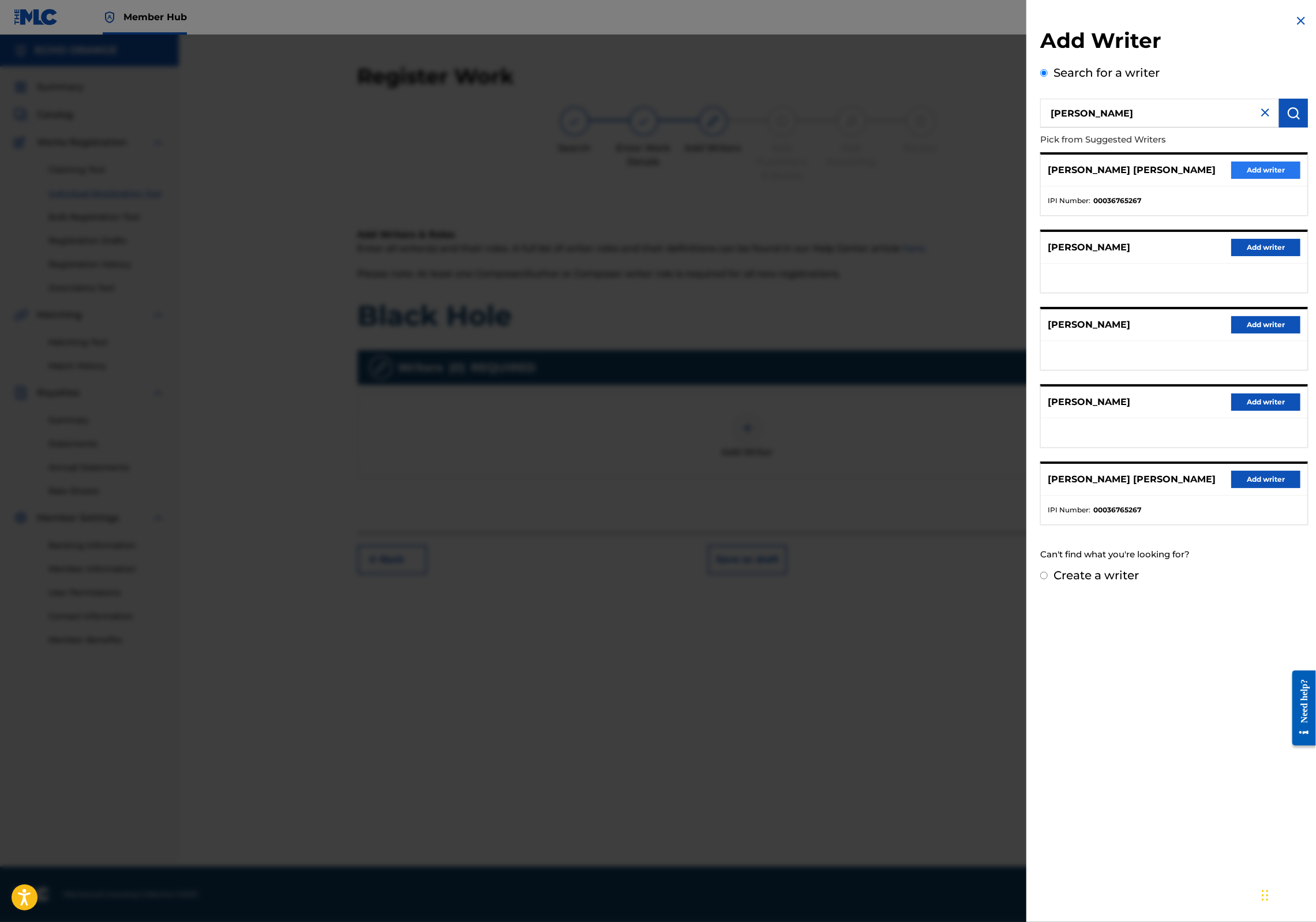
click at [1237, 179] on button "Add writer" at bounding box center [1266, 170] width 69 height 17
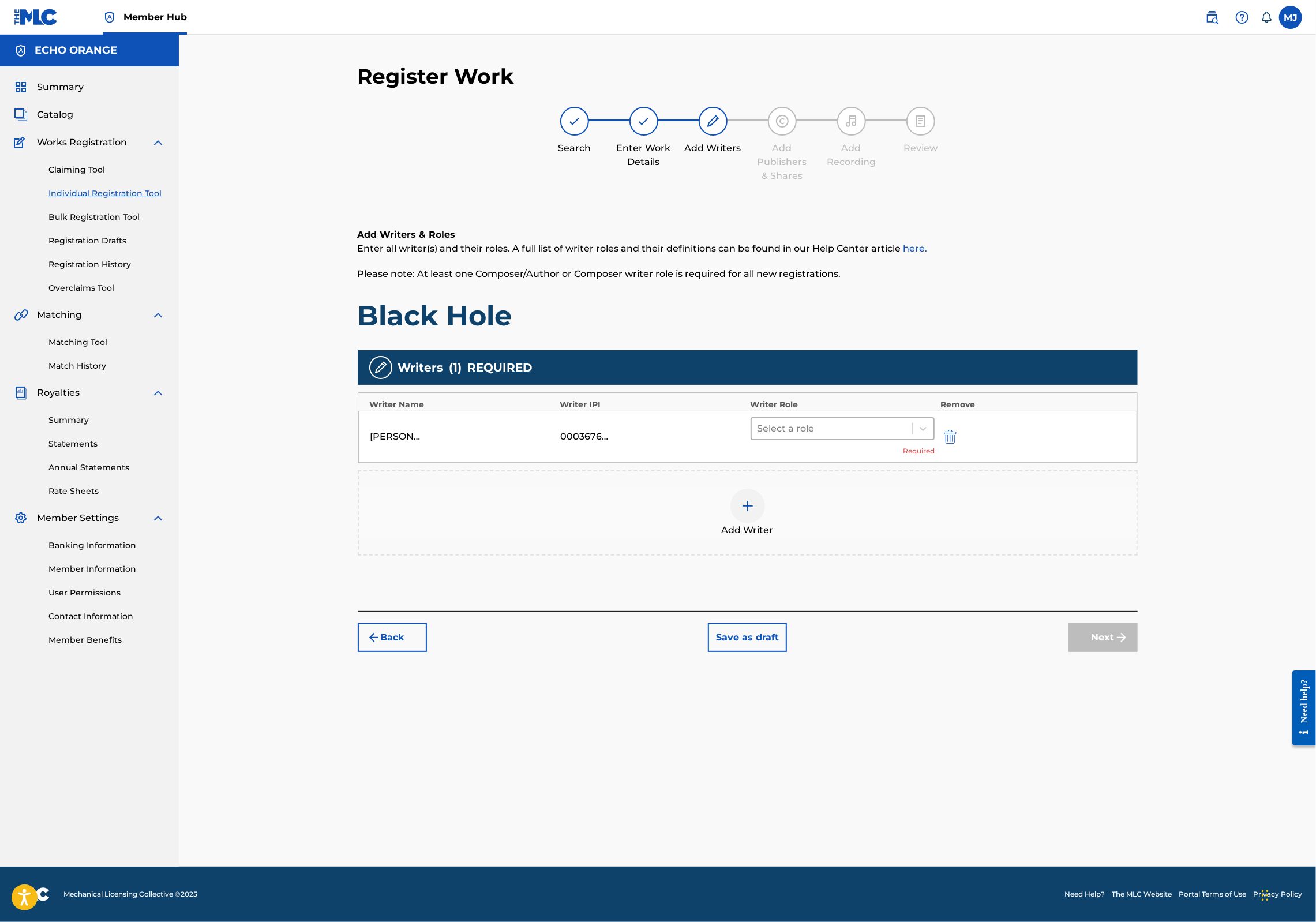
click at [840, 436] on div at bounding box center [832, 429] width 149 height 16
click at [815, 603] on div "Composer" at bounding box center [880, 595] width 222 height 23
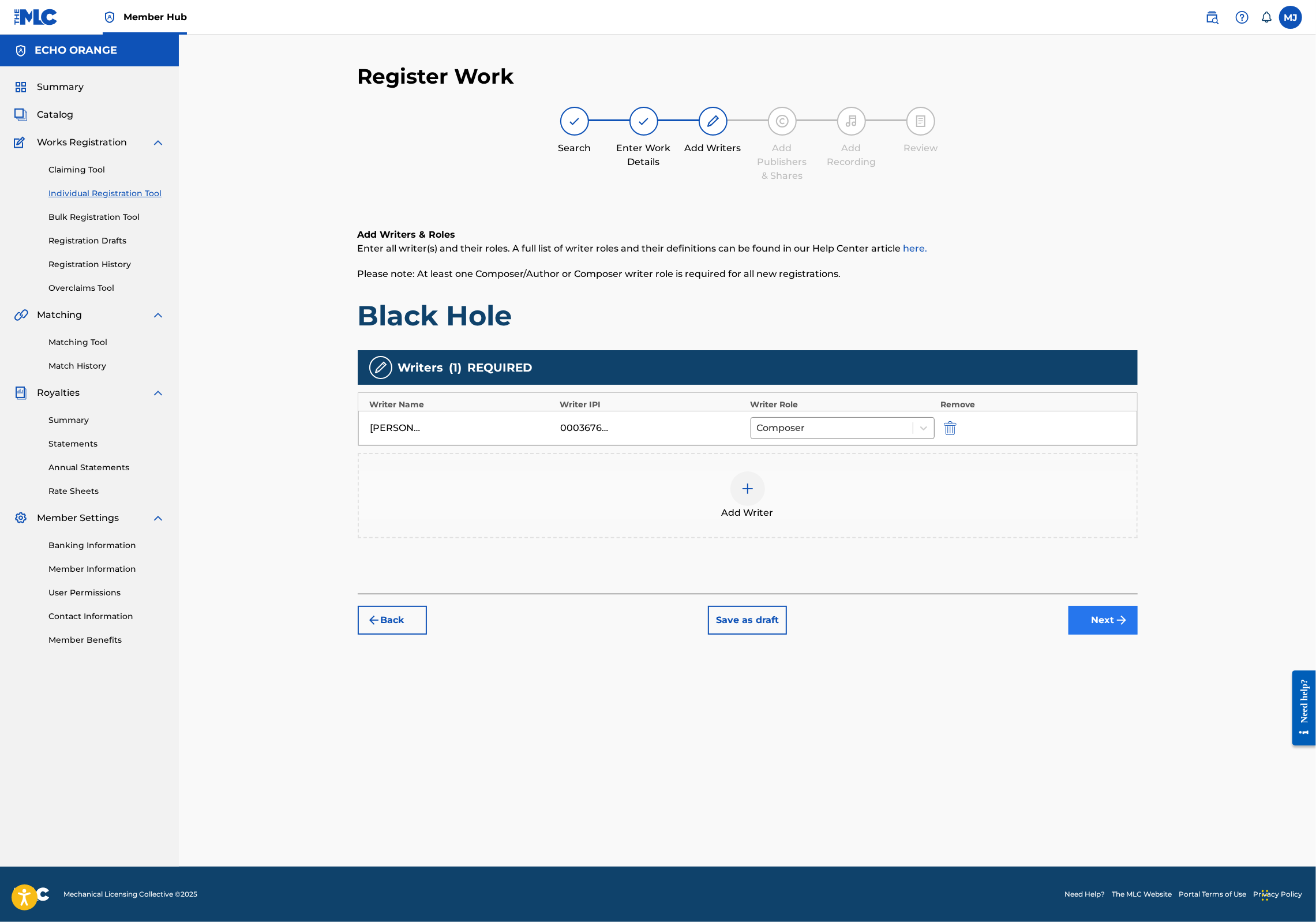
click at [1138, 635] on button "Next" at bounding box center [1104, 620] width 69 height 29
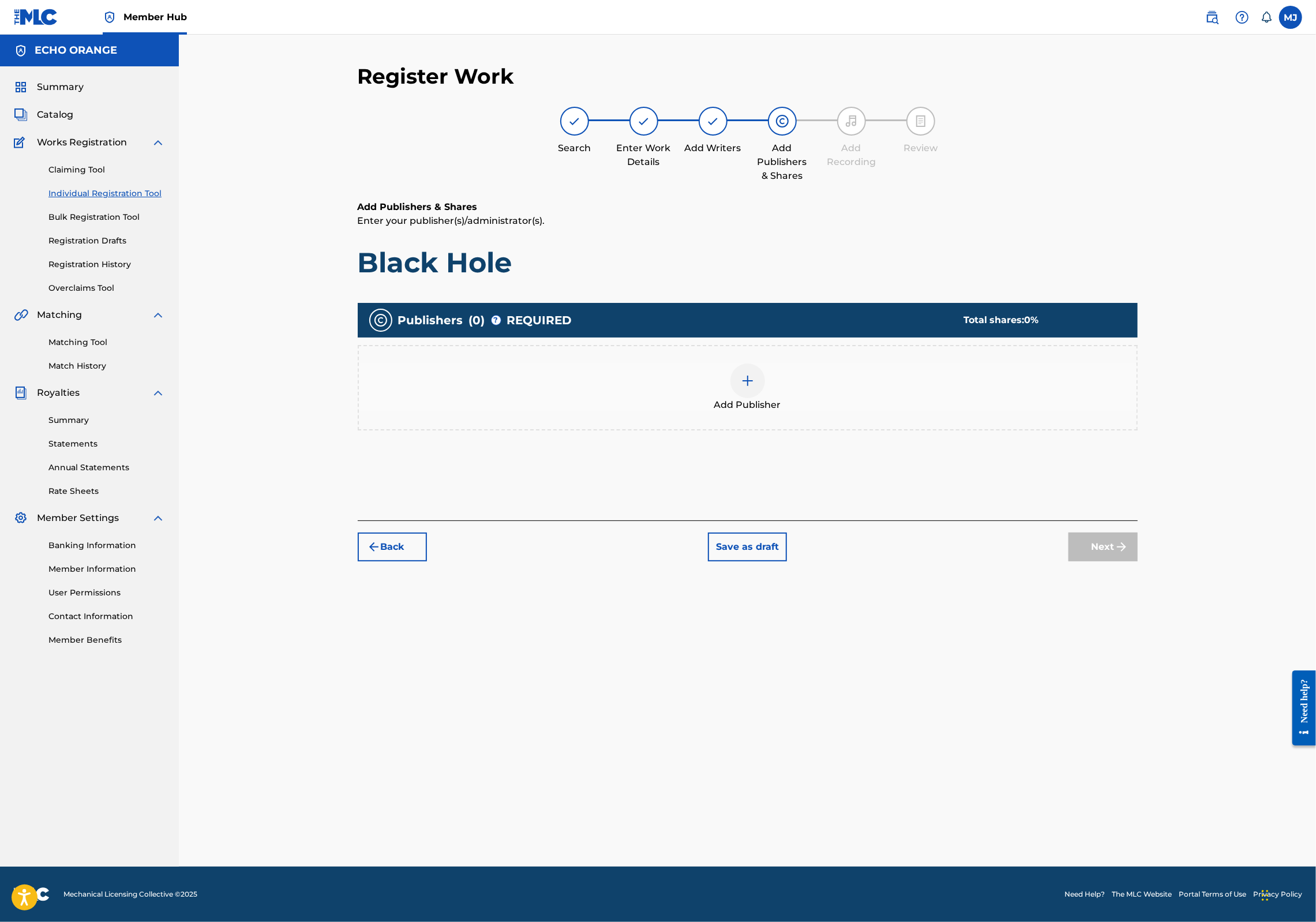
click at [799, 412] on div "Add Publisher" at bounding box center [748, 387] width 778 height 49
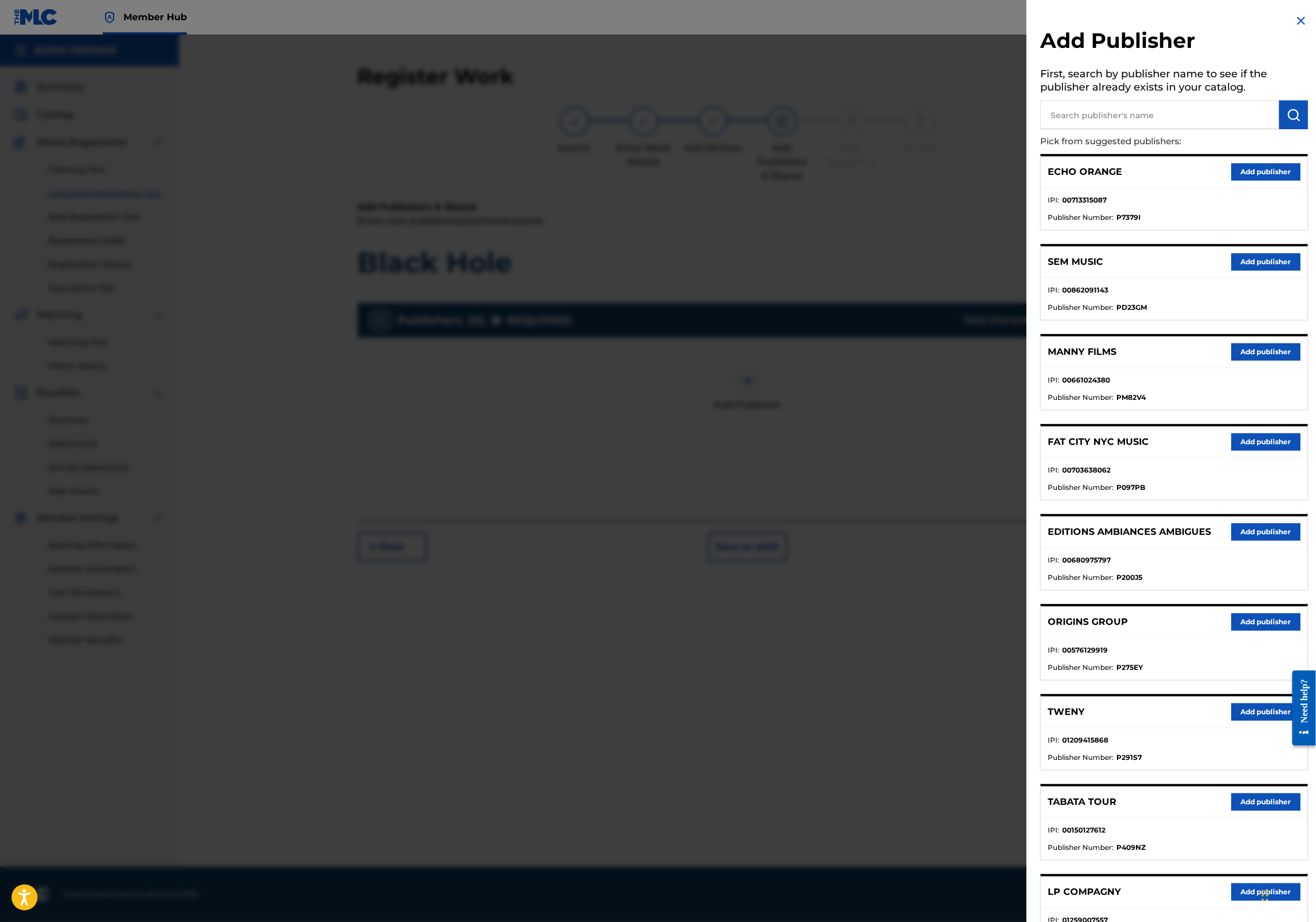
click at [1229, 638] on div "ORIGINS GROUP Add publisher" at bounding box center [1174, 622] width 267 height 32
click at [1287, 705] on div at bounding box center [1299, 708] width 32 height 95
click at [1275, 631] on button "Add publisher" at bounding box center [1266, 622] width 69 height 17
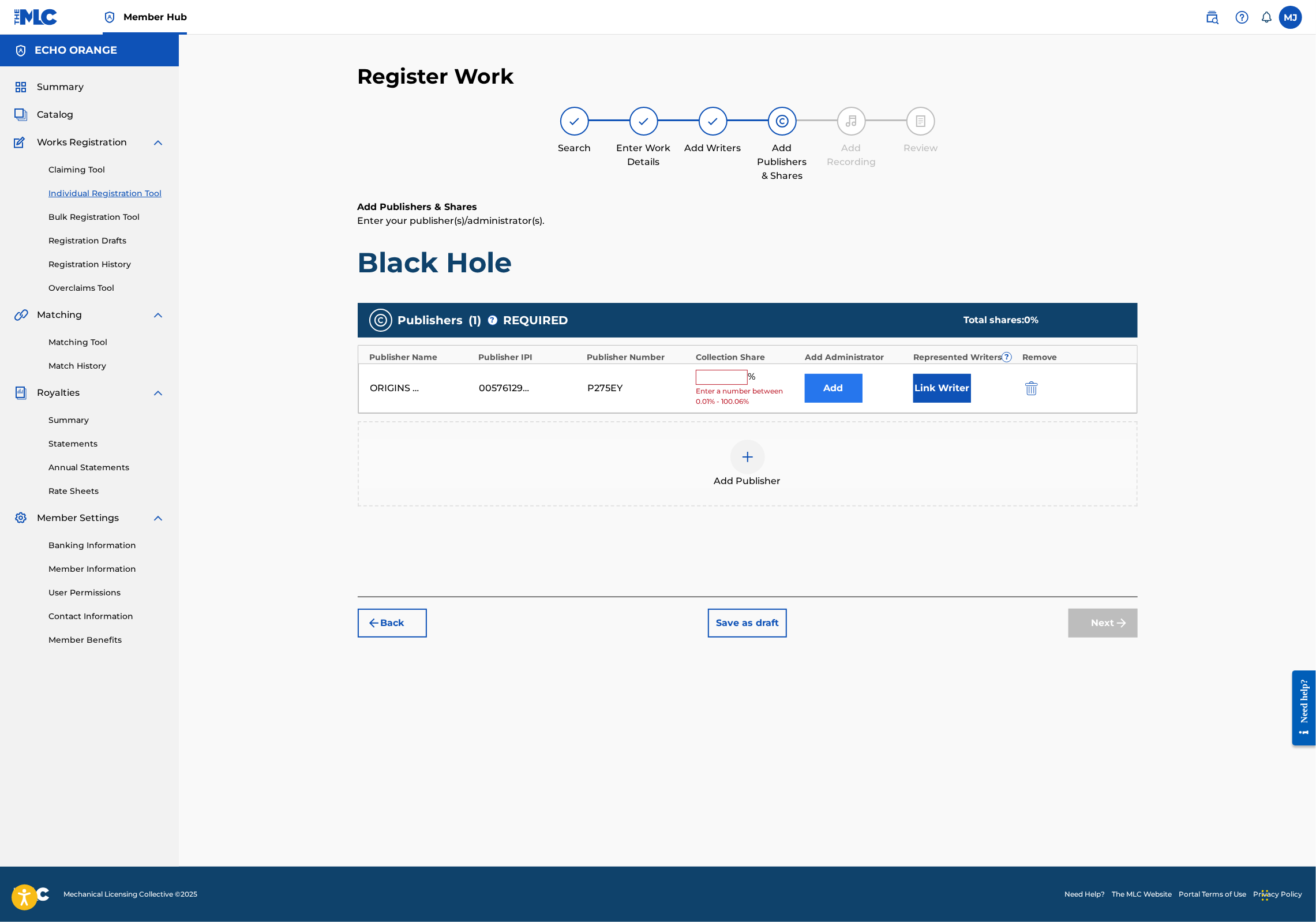
click at [842, 403] on button "Add" at bounding box center [833, 388] width 58 height 29
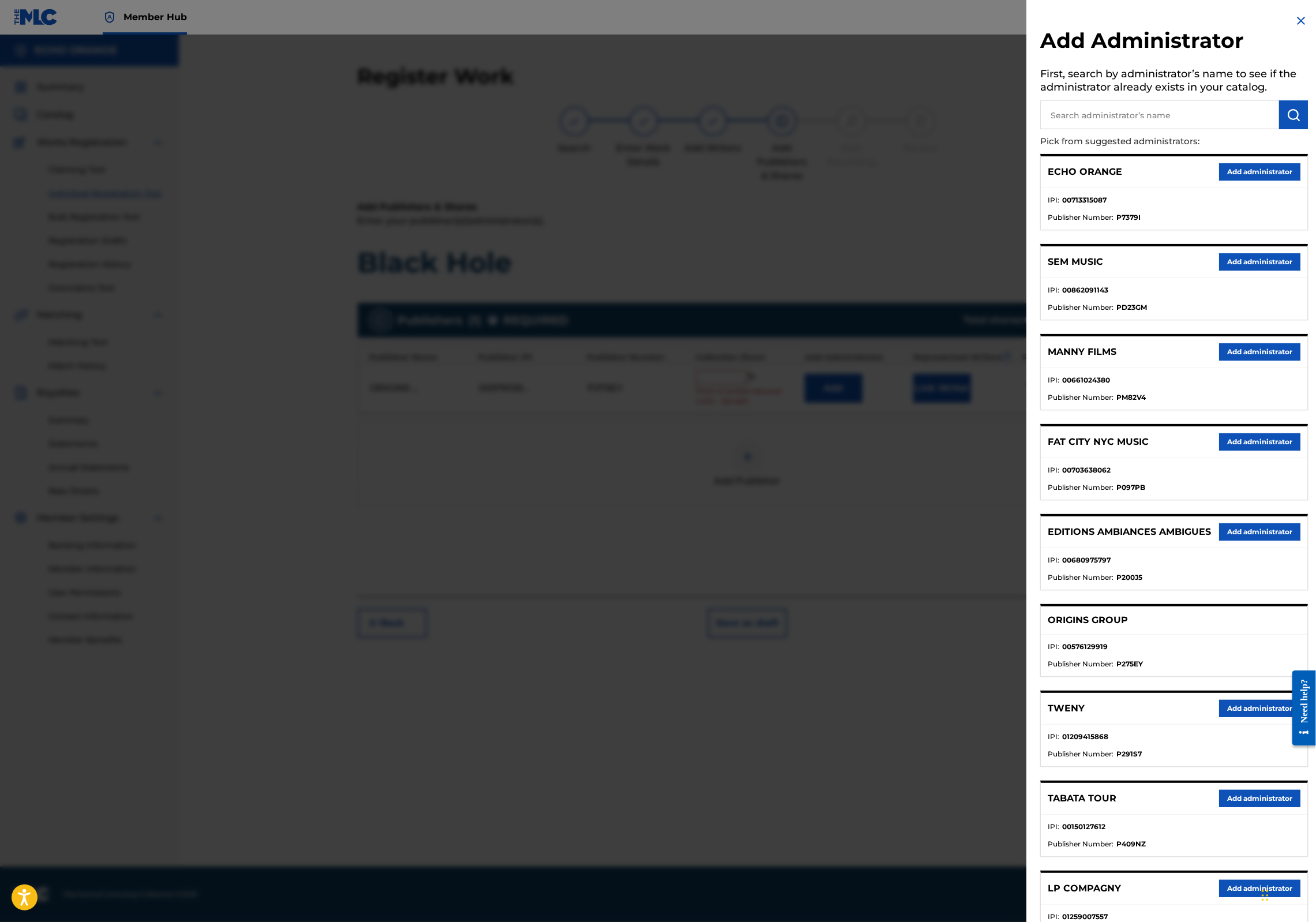
click at [1223, 180] on button "Add administrator" at bounding box center [1260, 171] width 82 height 17
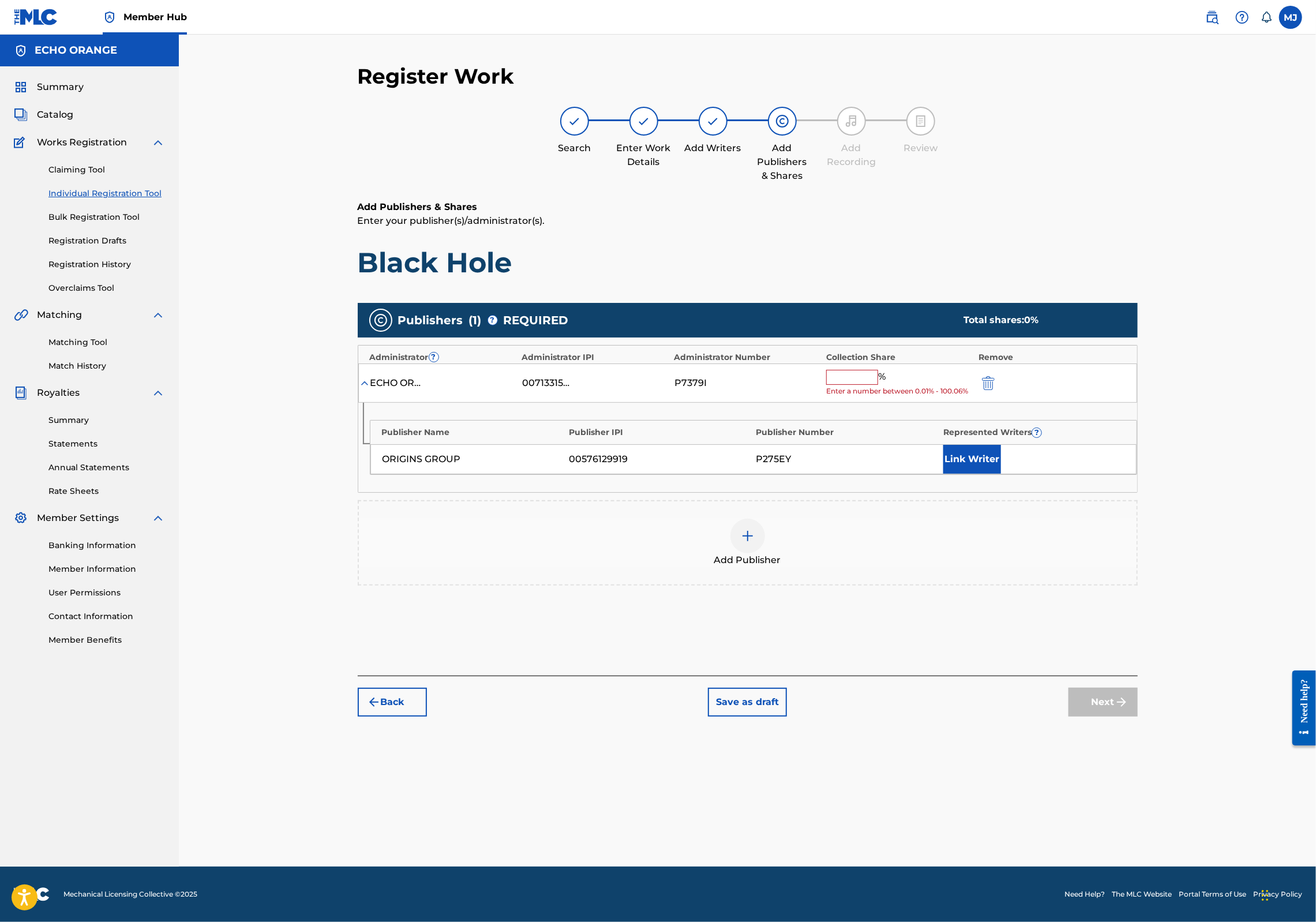
click at [859, 396] on span "Enter a number between 0.01% - 100.06%" at bounding box center [899, 391] width 147 height 11
click at [875, 384] on input "text" at bounding box center [852, 377] width 52 height 15
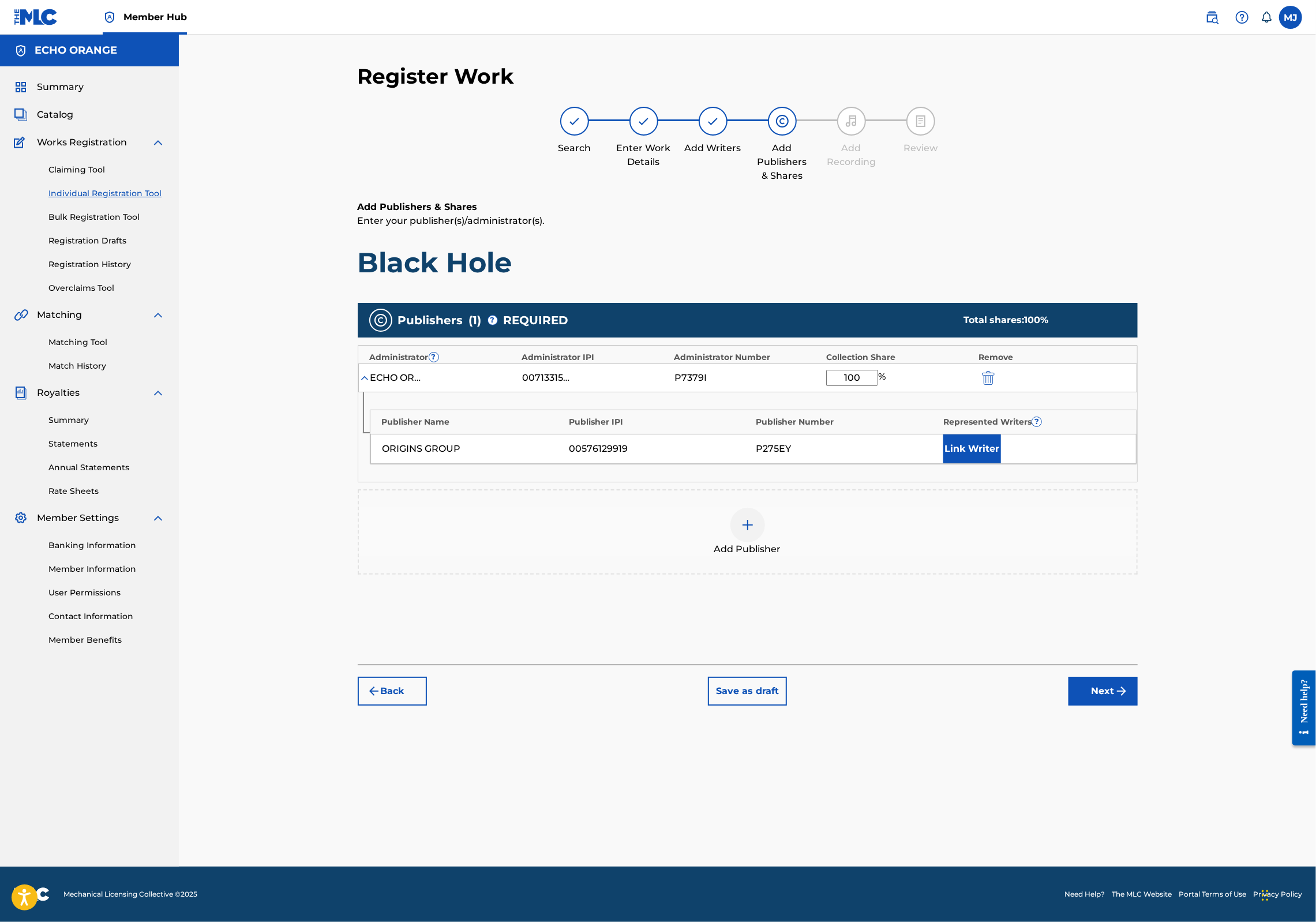
type input "100"
click at [1076, 463] on div "Link Writer" at bounding box center [1034, 449] width 181 height 29
click at [1001, 463] on button "Link Writer" at bounding box center [973, 449] width 58 height 29
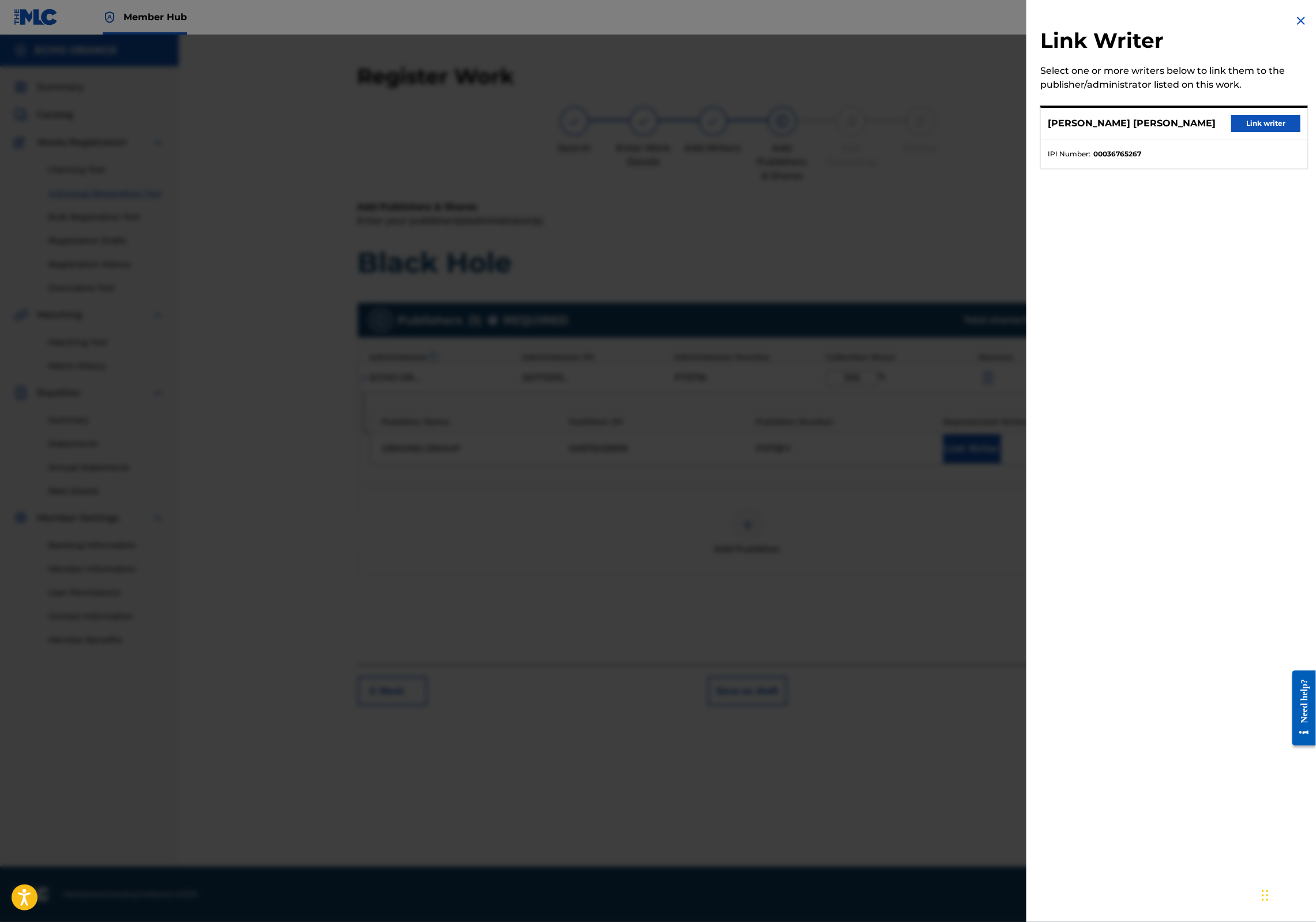
click at [1248, 132] on button "Link writer" at bounding box center [1266, 123] width 69 height 17
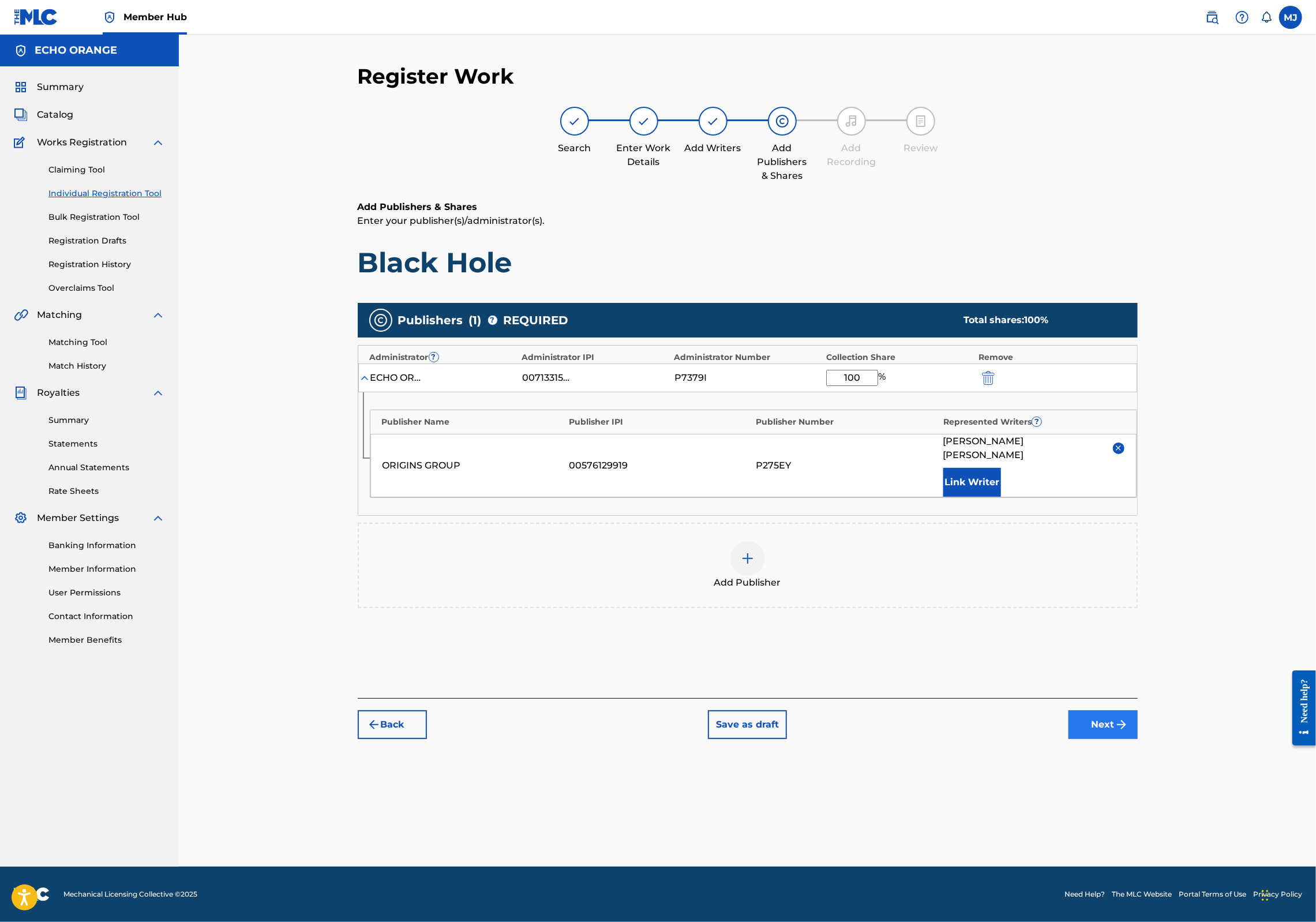
click at [1138, 739] on button "Next" at bounding box center [1104, 724] width 69 height 29
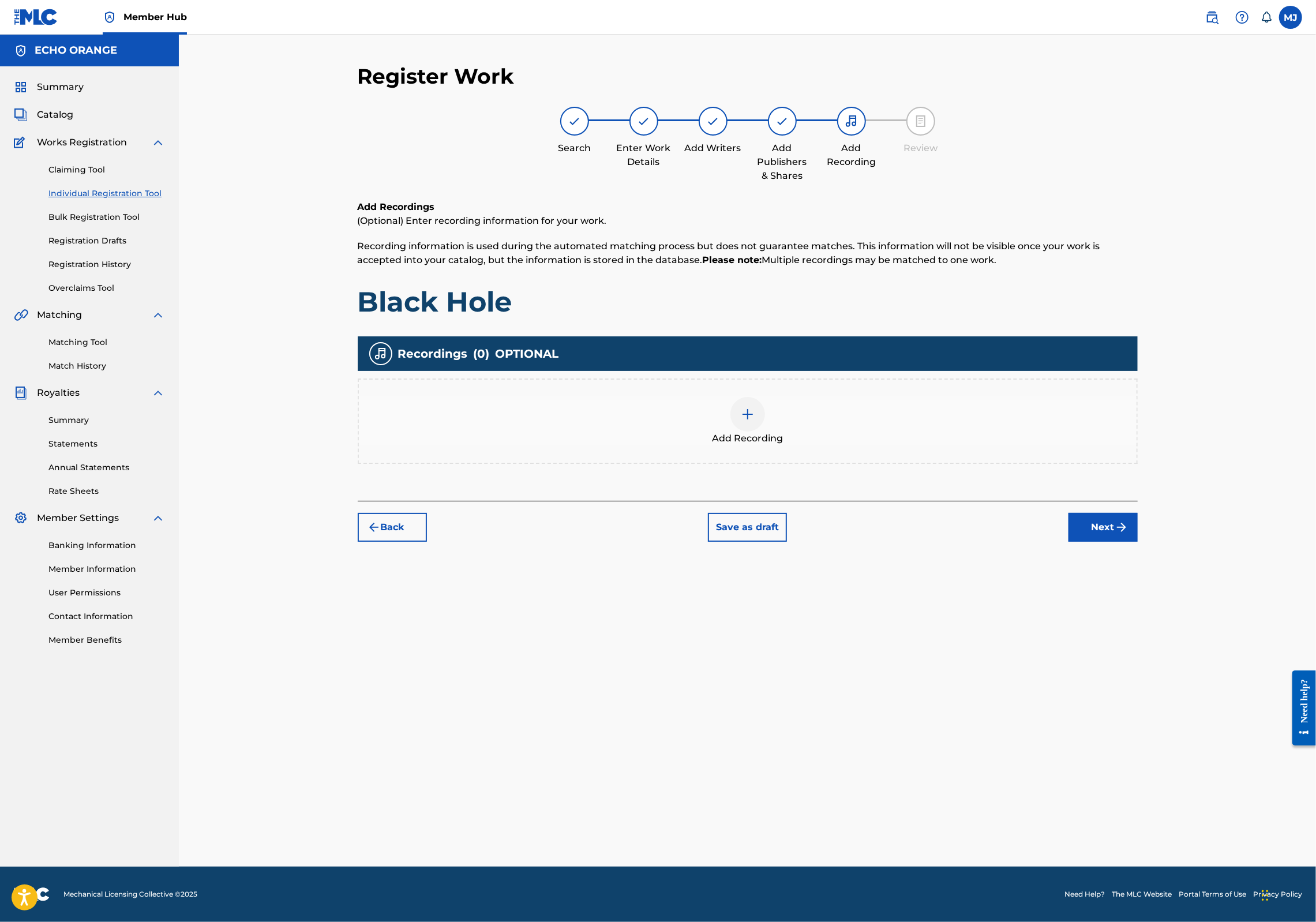
click at [1138, 501] on div "Add Recordings (Optional) Enter recording information for your work. Recording …" at bounding box center [747, 350] width 780 height 300
click at [1138, 542] on button "Next" at bounding box center [1104, 527] width 69 height 29
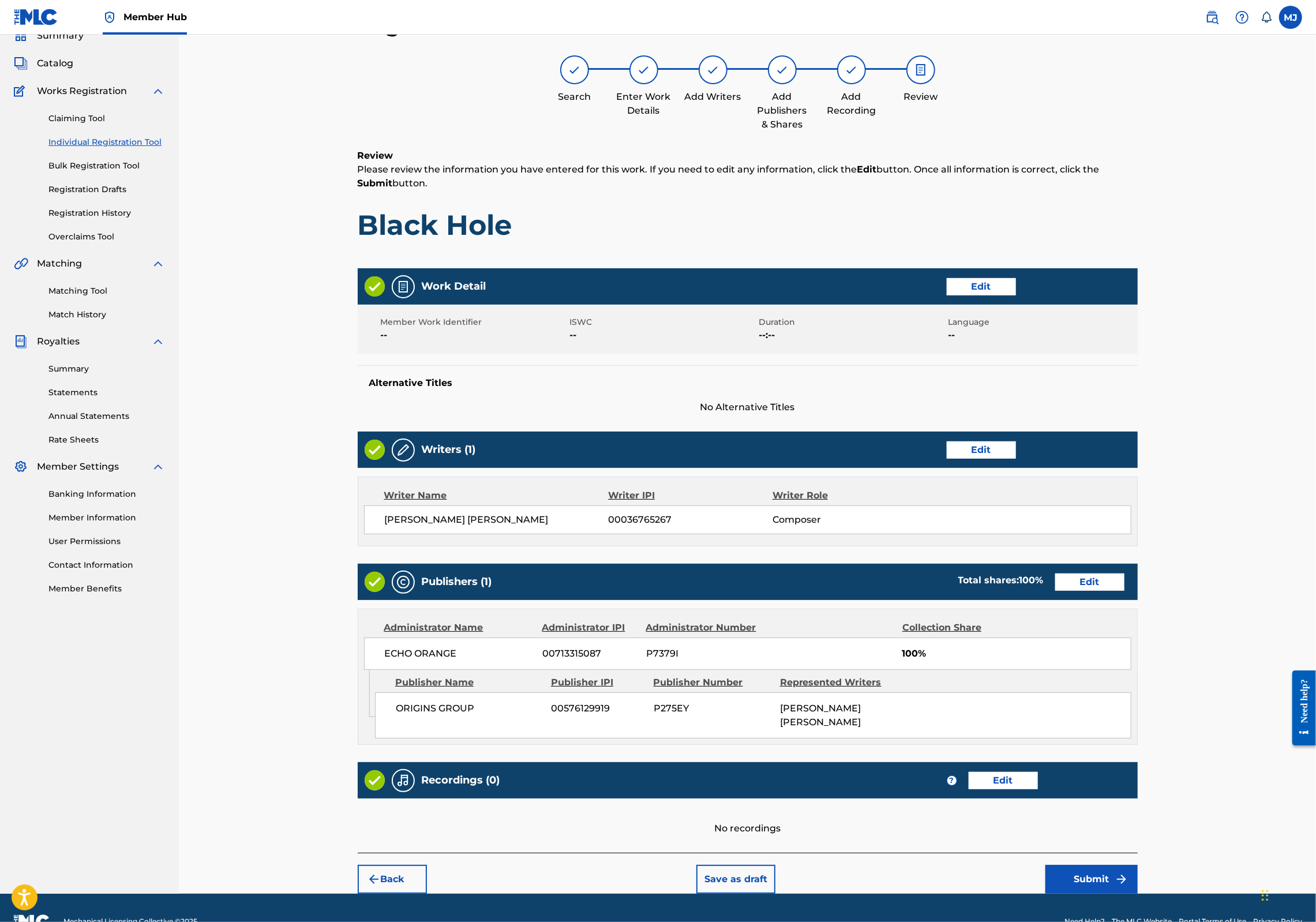
scroll to position [186, 0]
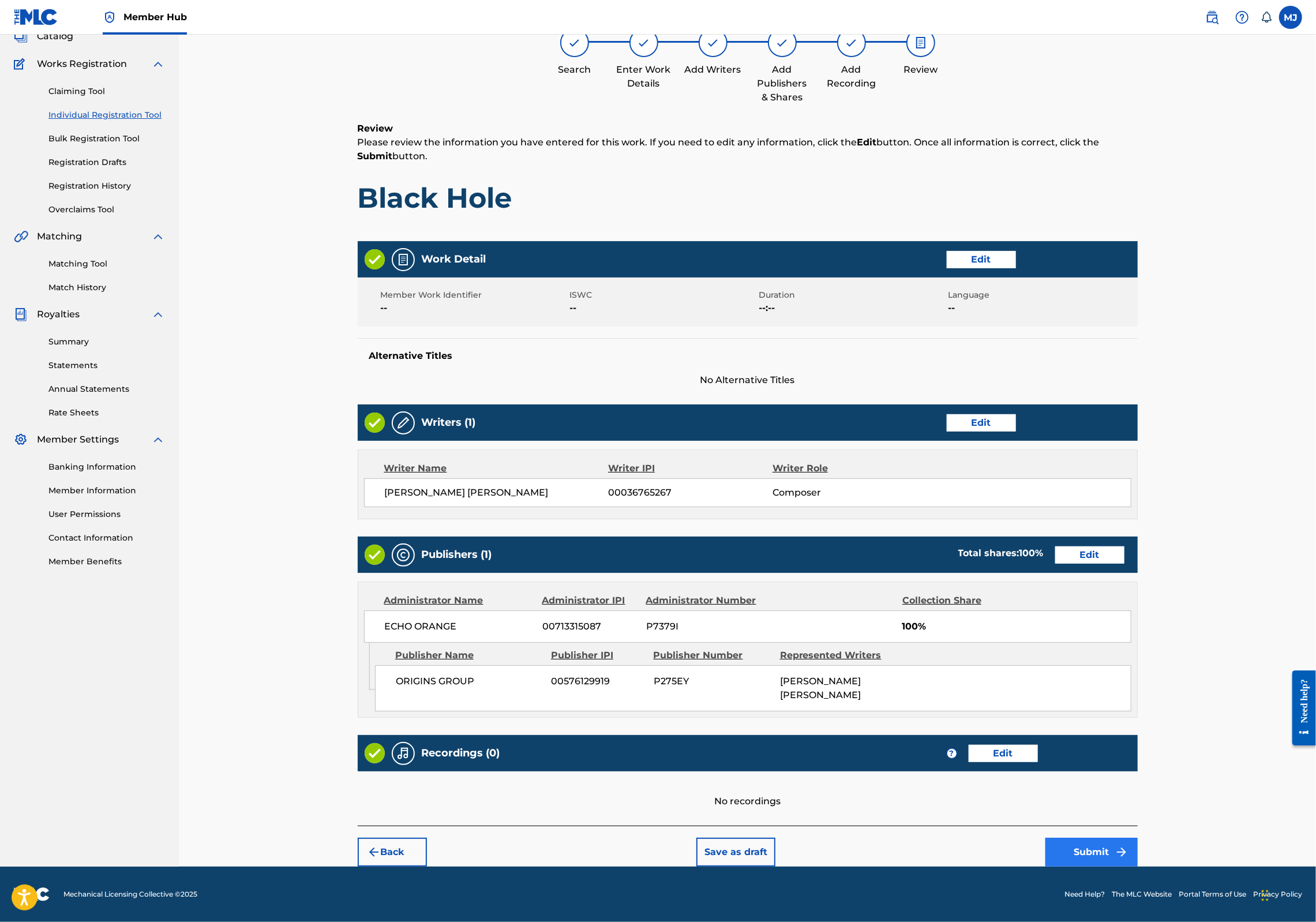
click at [1138, 837] on button "Submit" at bounding box center [1092, 851] width 92 height 29
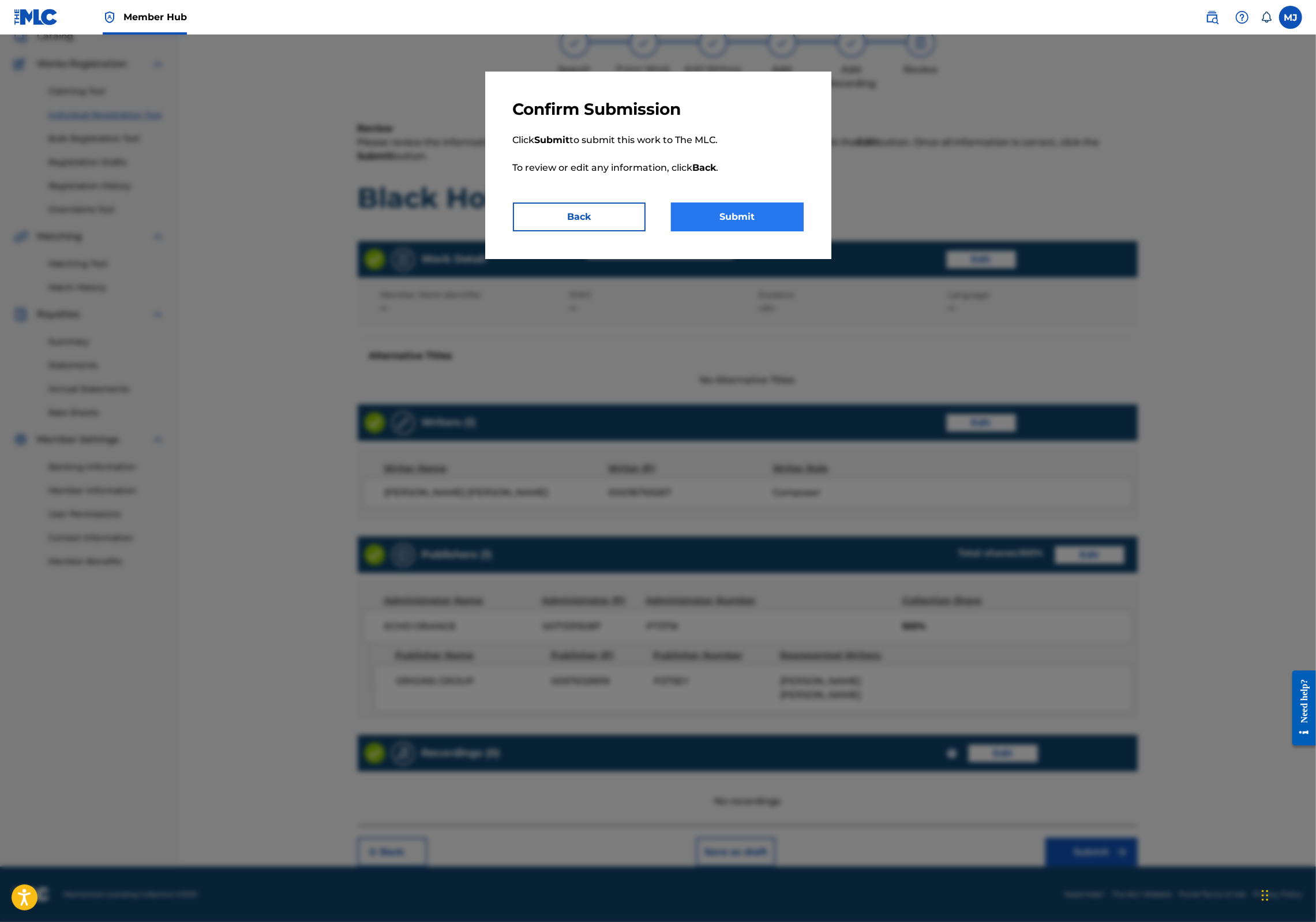
click at [786, 230] on button "Submit" at bounding box center [737, 217] width 133 height 29
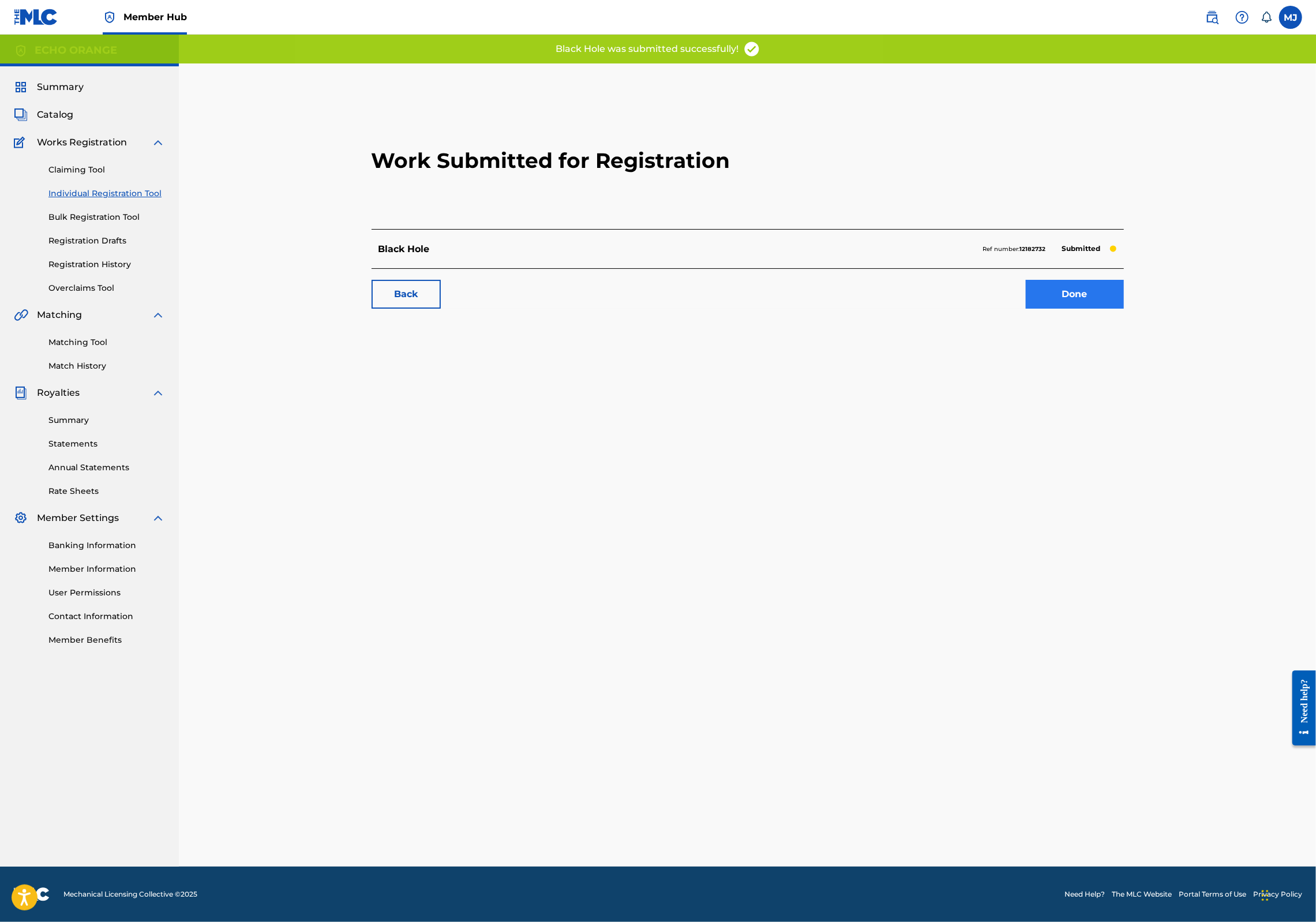
click at [1124, 309] on link "Done" at bounding box center [1075, 294] width 98 height 29
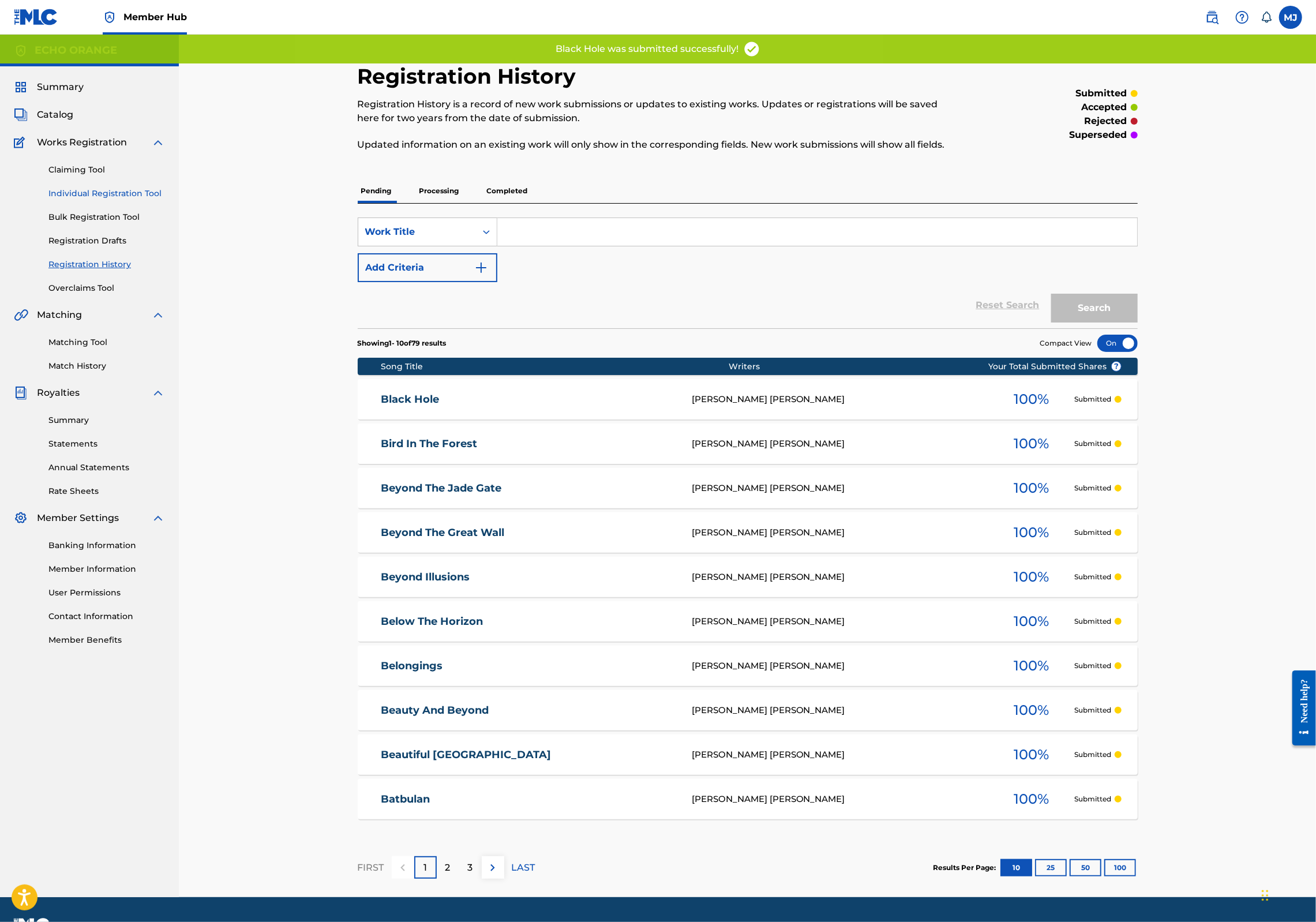
click at [165, 199] on link "Individual Registration Tool" at bounding box center [107, 193] width 117 height 12
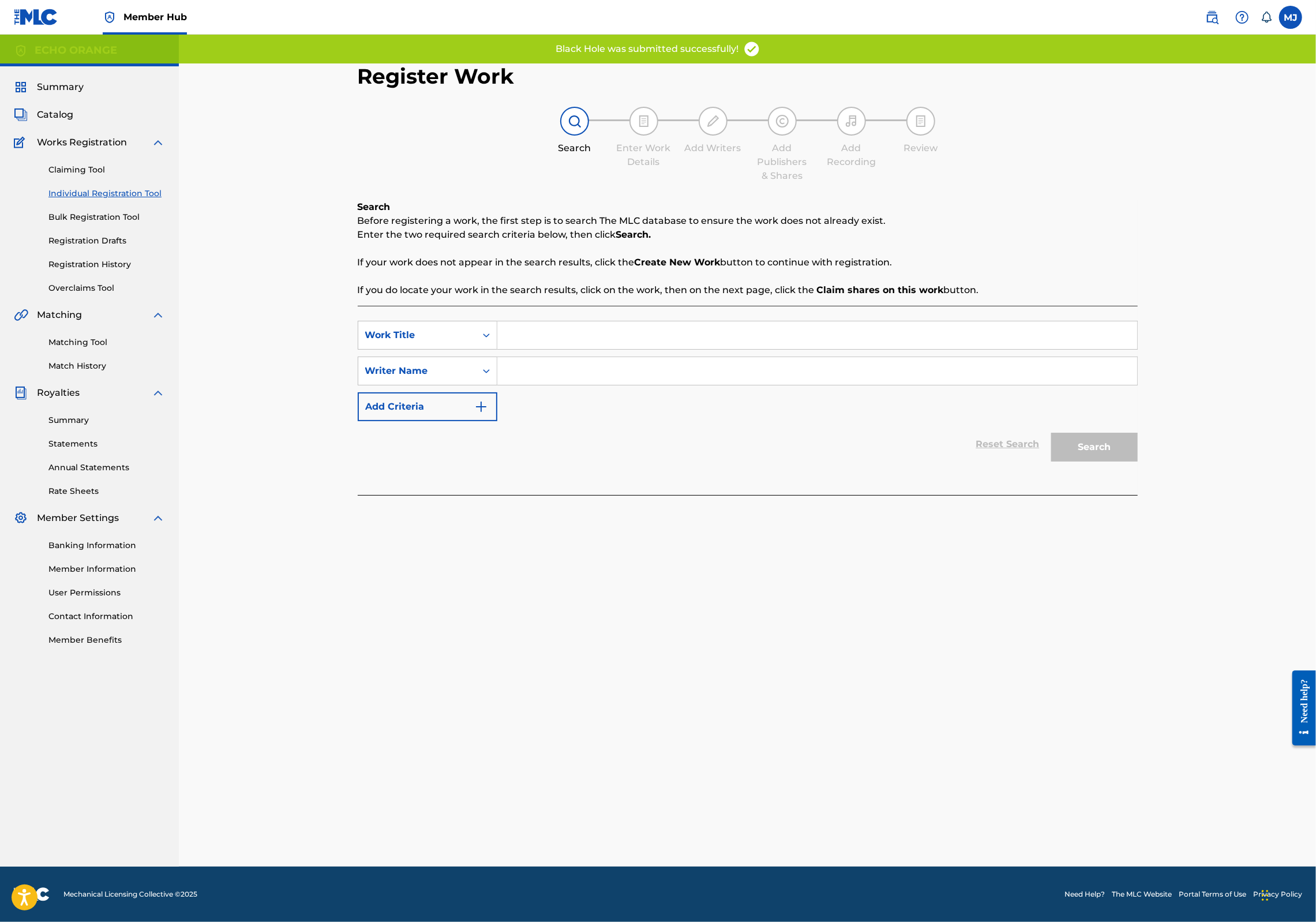
click at [456, 338] on div "SearchWithCriteria3a492a01-be9a-4178-b23b-180762c33a5f Work Title SearchWithCri…" at bounding box center [747, 400] width 780 height 189
click at [516, 349] on input "Search Form" at bounding box center [817, 335] width 640 height 28
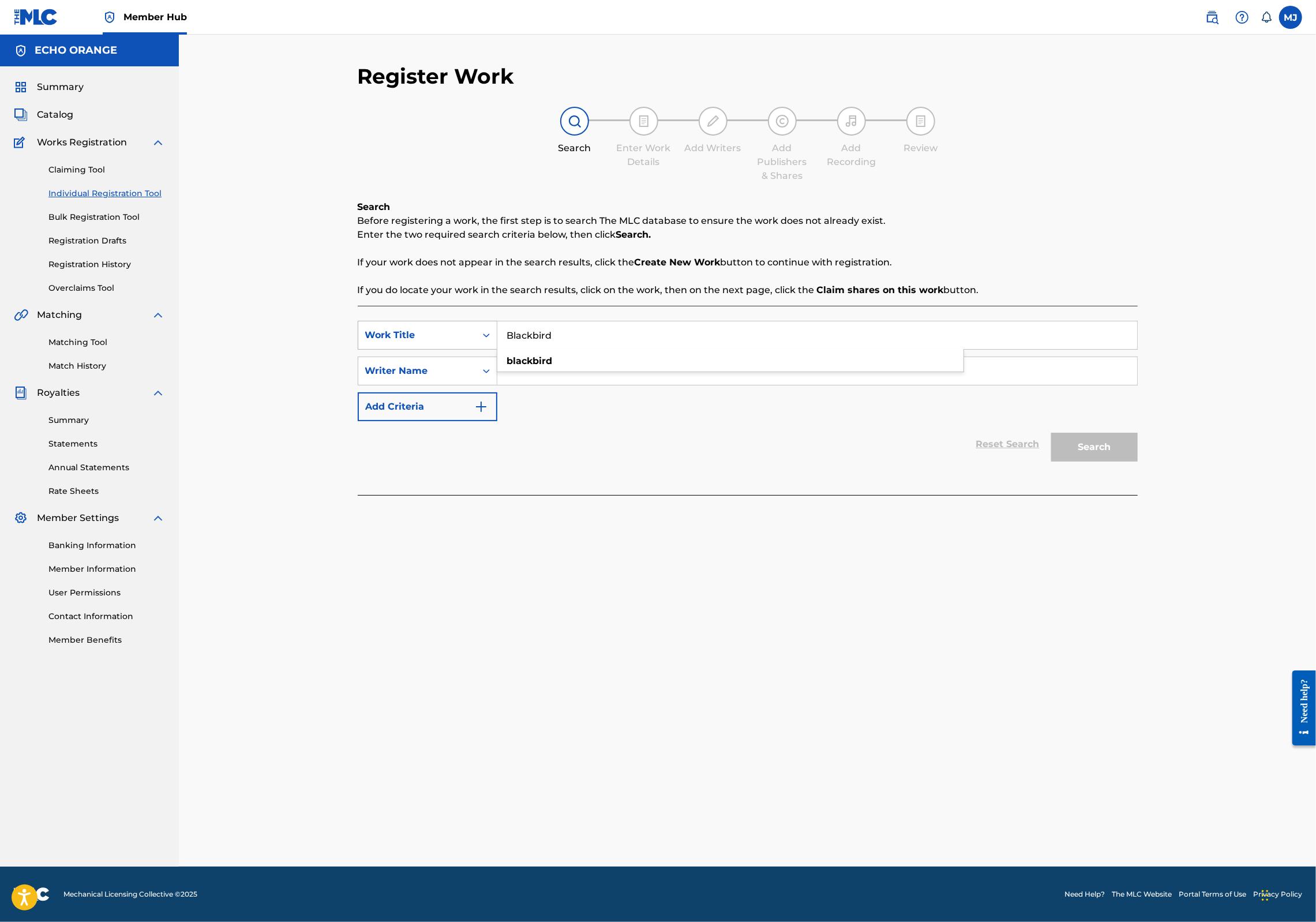
type input "Blackbird"
paste input "[PERSON_NAME]"
type input "[PERSON_NAME]"
click at [1138, 462] on button "Search" at bounding box center [1094, 447] width 86 height 29
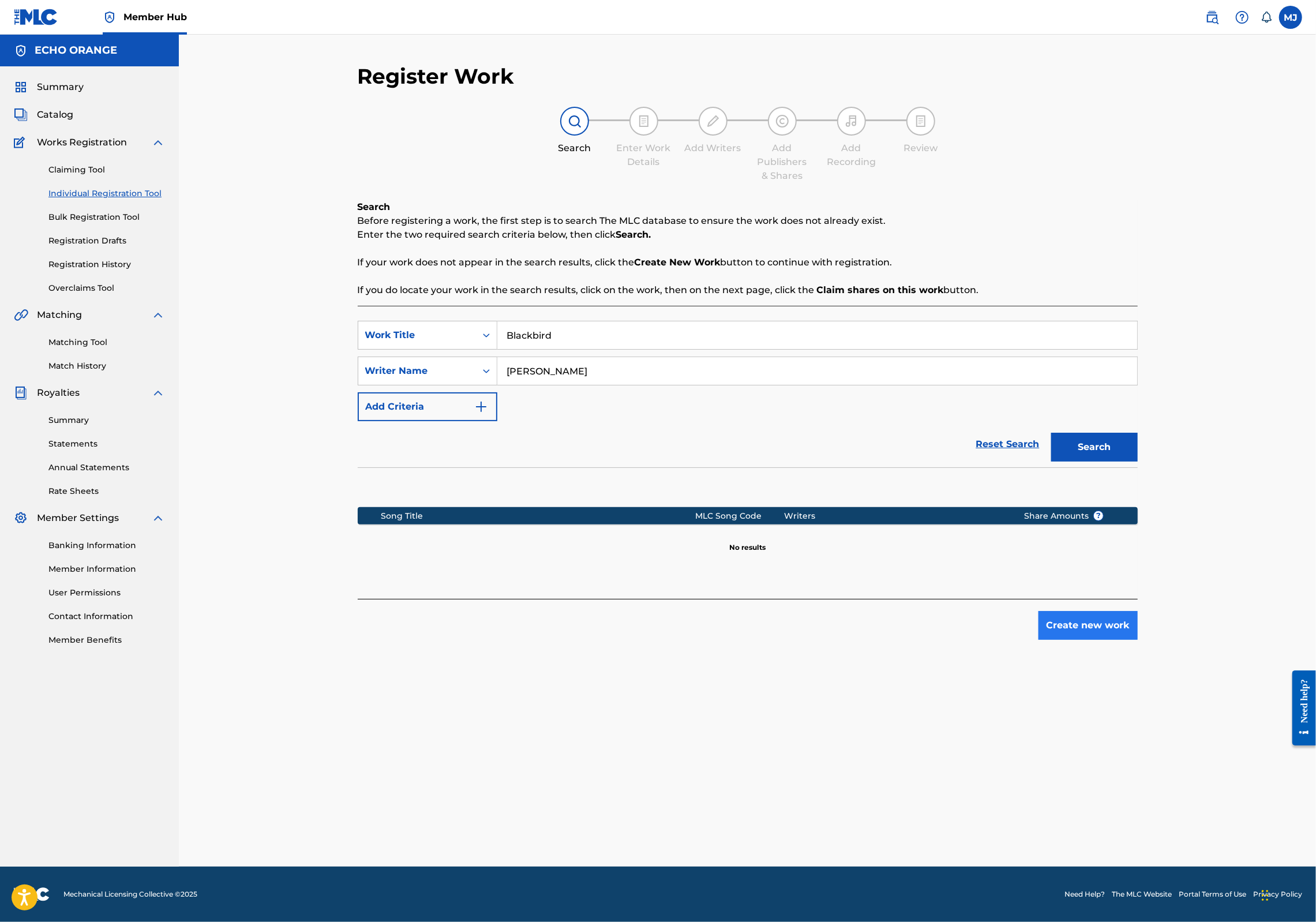
click at [1138, 640] on button "Create new work" at bounding box center [1088, 625] width 100 height 29
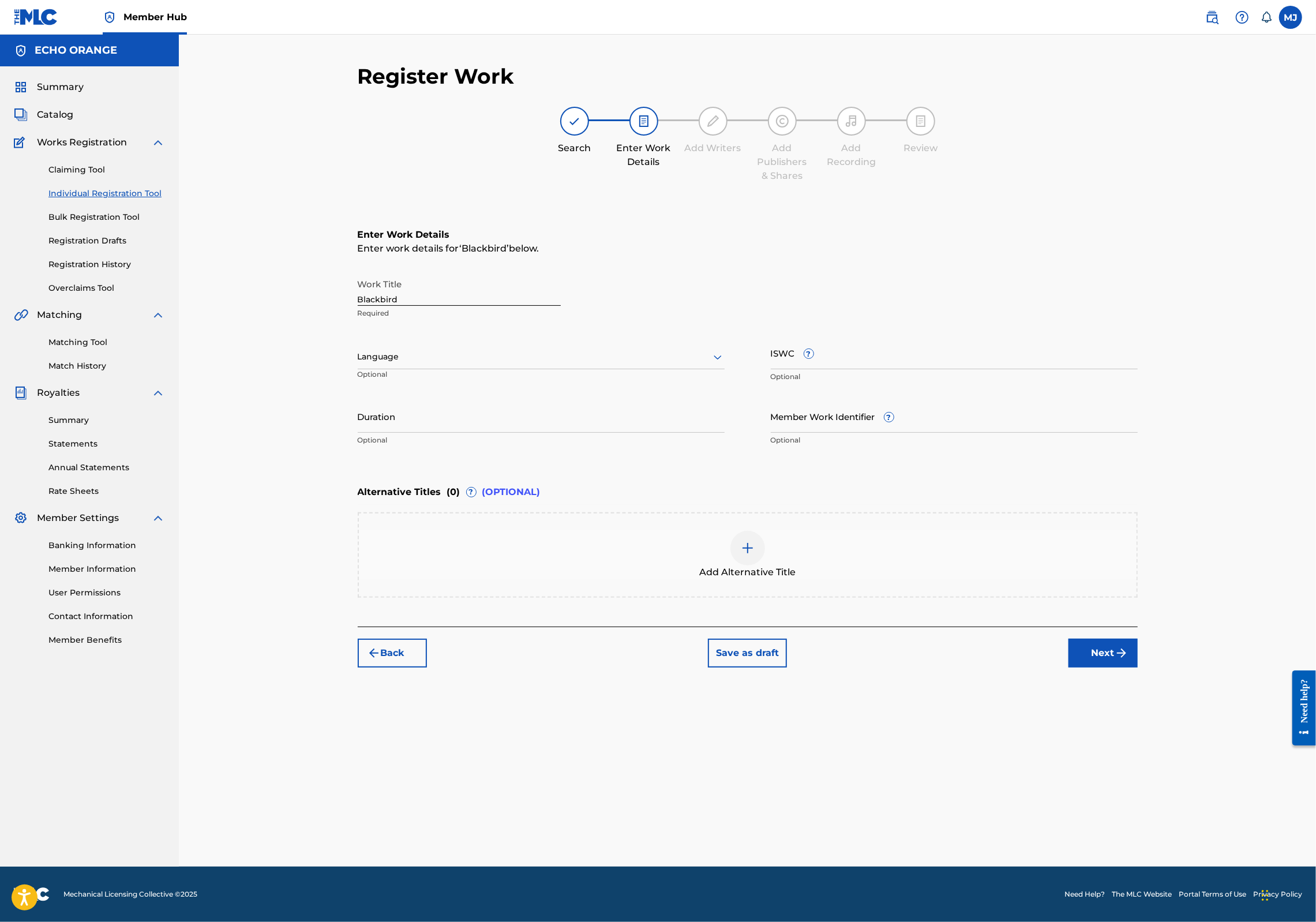
drag, startPoint x: 1192, startPoint y: 745, endPoint x: 1188, endPoint y: 737, distance: 8.9
click at [1138, 668] on button "Next" at bounding box center [1104, 653] width 69 height 29
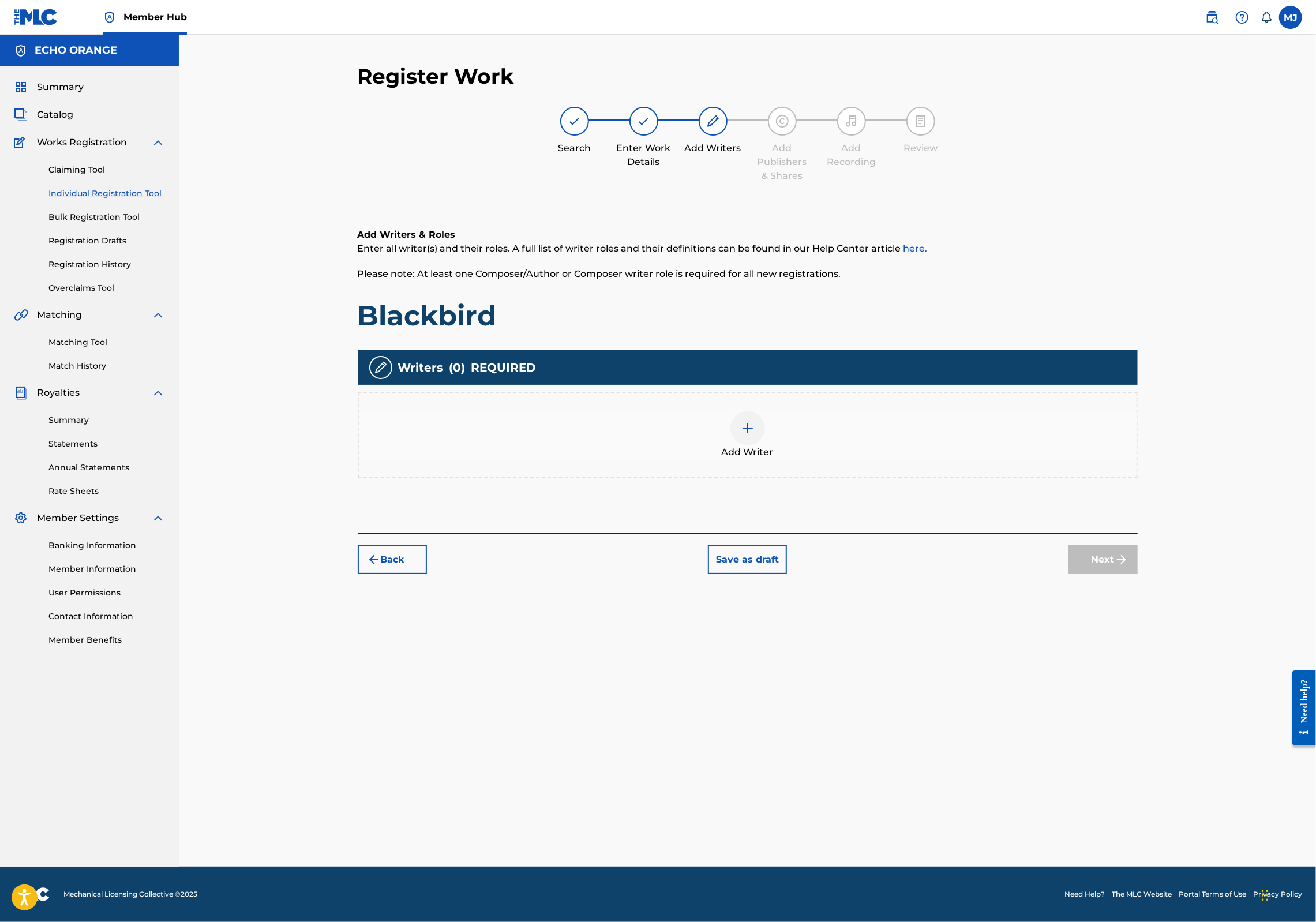
click at [906, 477] on div "Add Writer" at bounding box center [747, 435] width 780 height 86
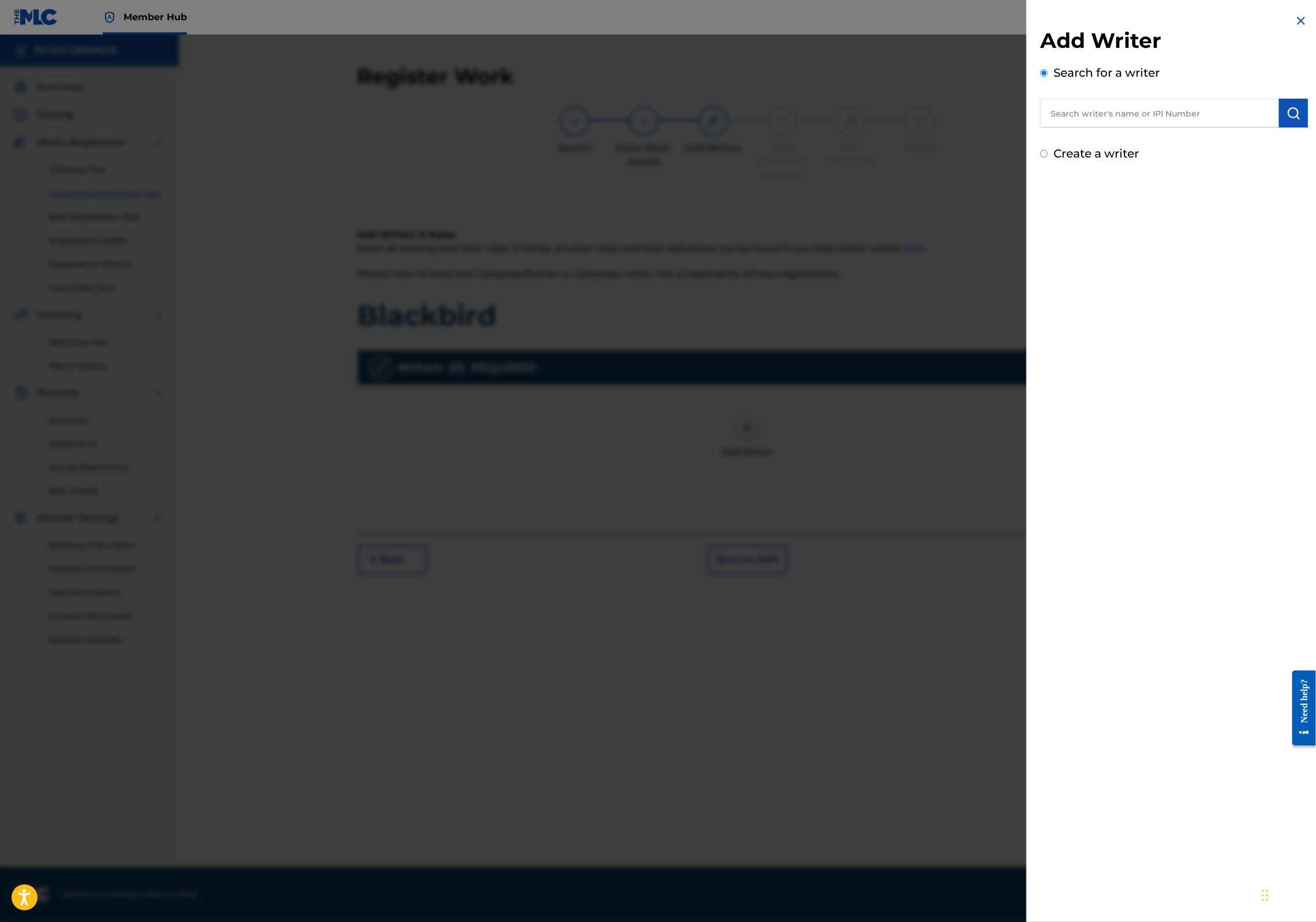
click at [1104, 128] on input "text" at bounding box center [1160, 113] width 239 height 29
paste input "[PERSON_NAME]"
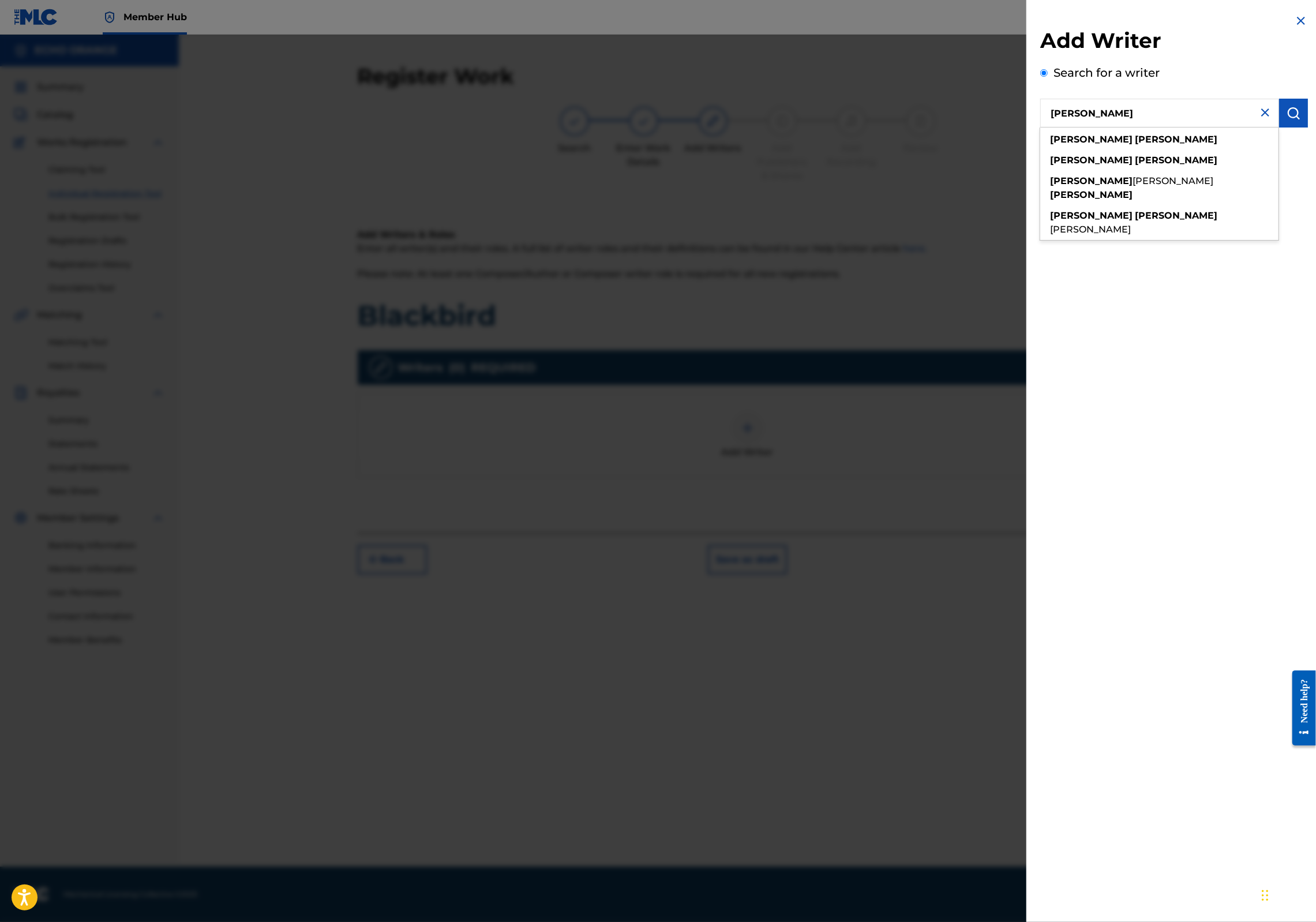
type input "[PERSON_NAME]"
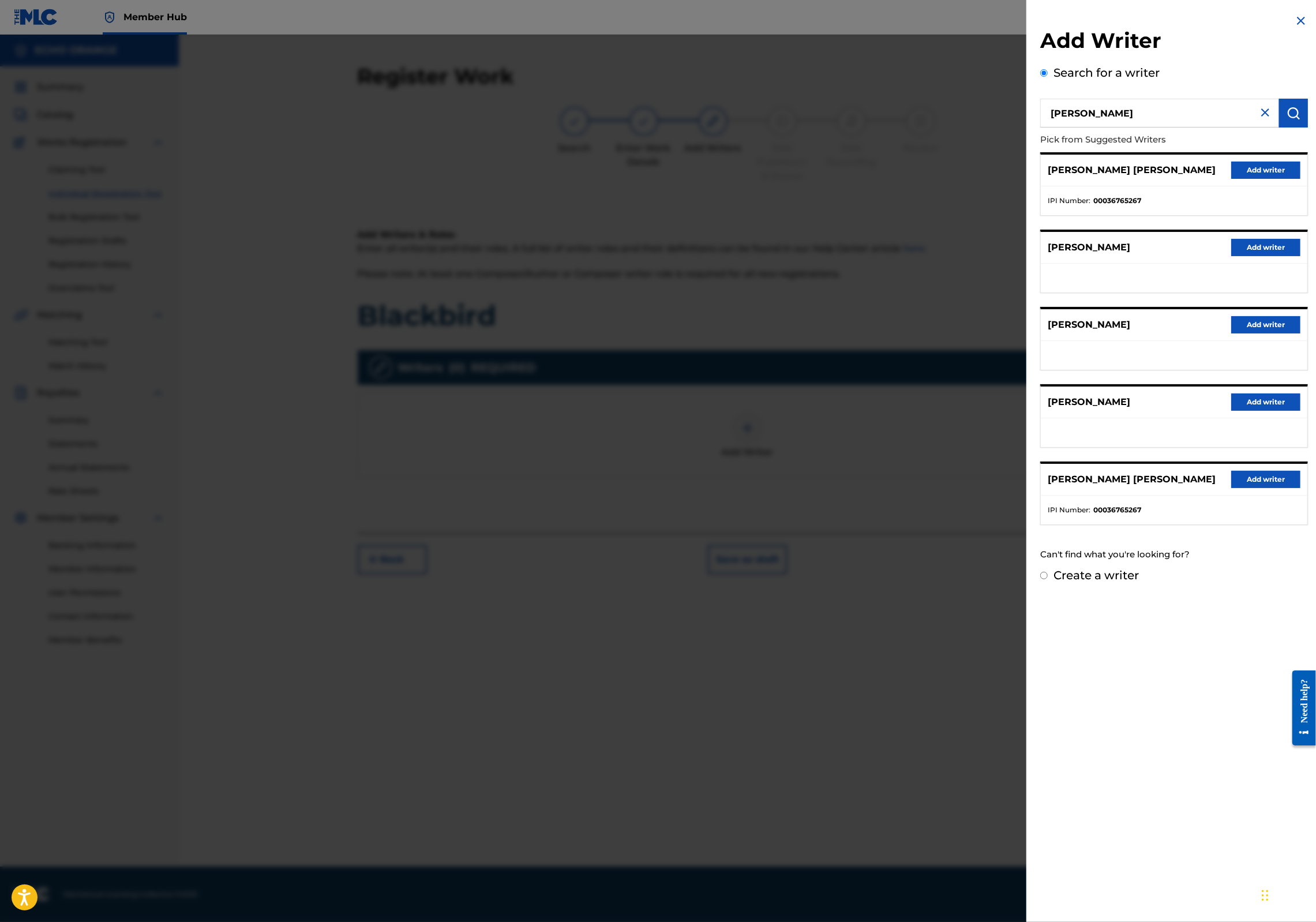
drag, startPoint x: 1213, startPoint y: 185, endPoint x: 1223, endPoint y: 188, distance: 10.4
click at [1231, 179] on button "Add writer" at bounding box center [1266, 170] width 69 height 17
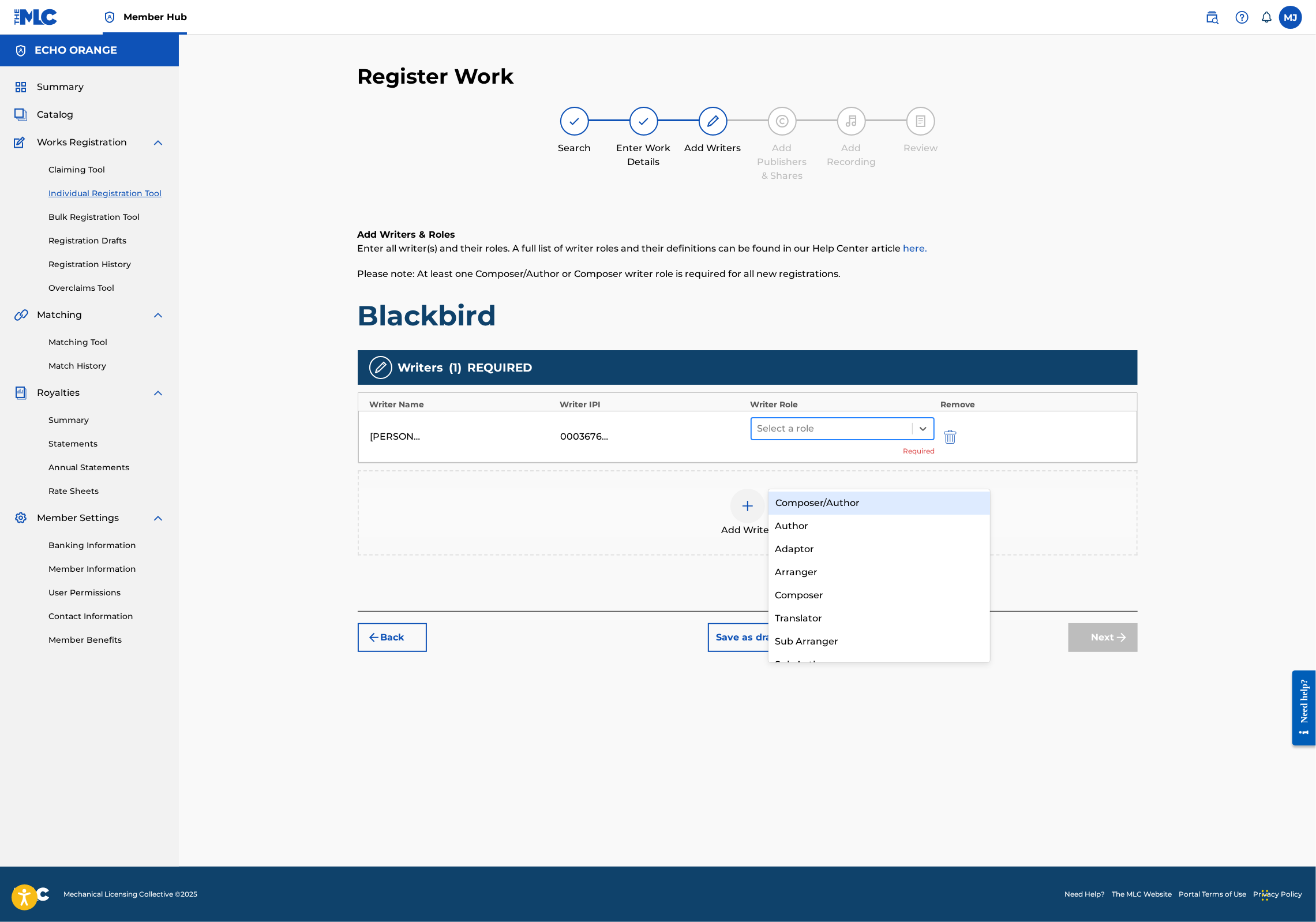
click at [823, 439] on div "Select a role" at bounding box center [832, 428] width 161 height 21
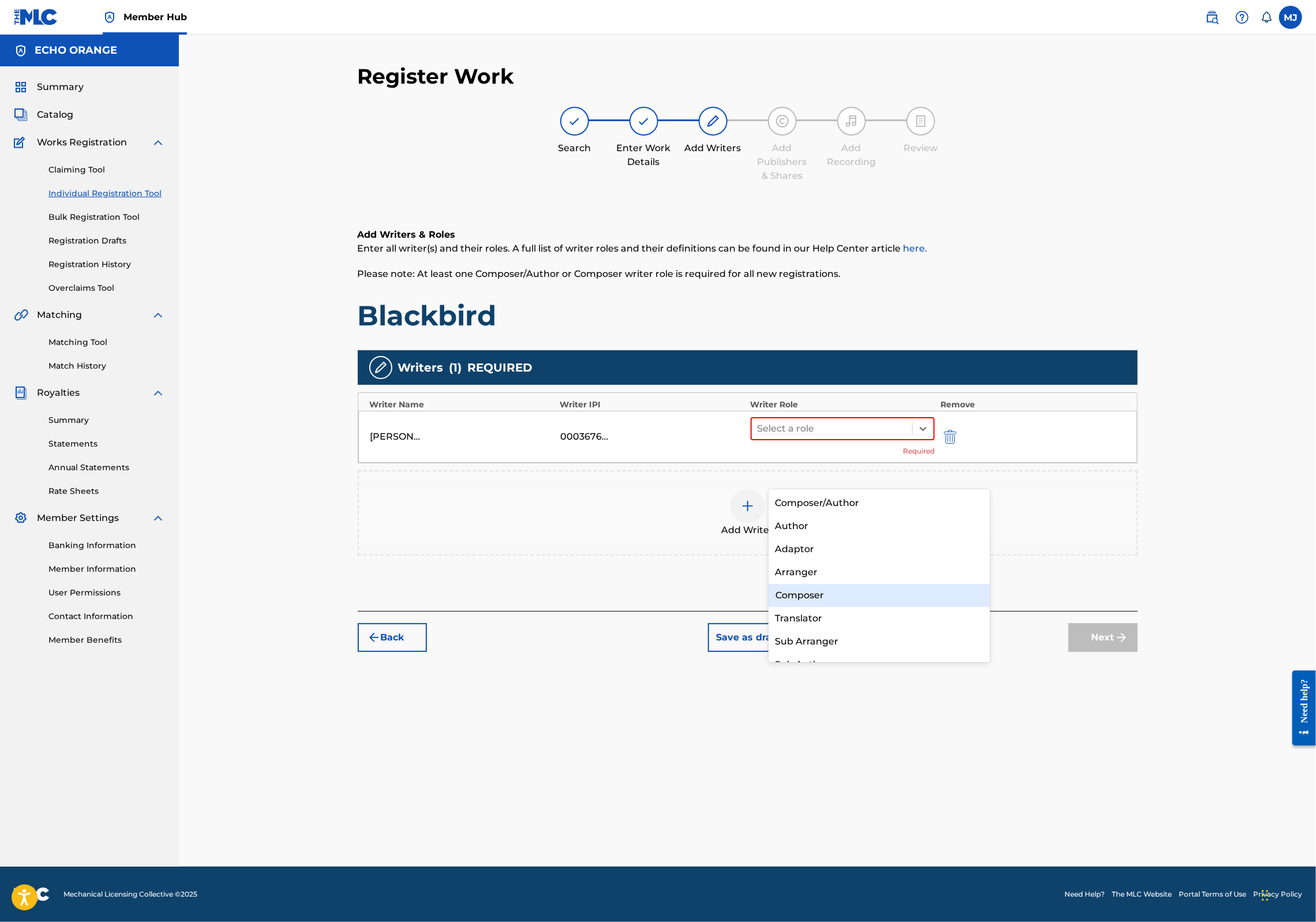
click at [818, 593] on div "Composer" at bounding box center [880, 595] width 222 height 23
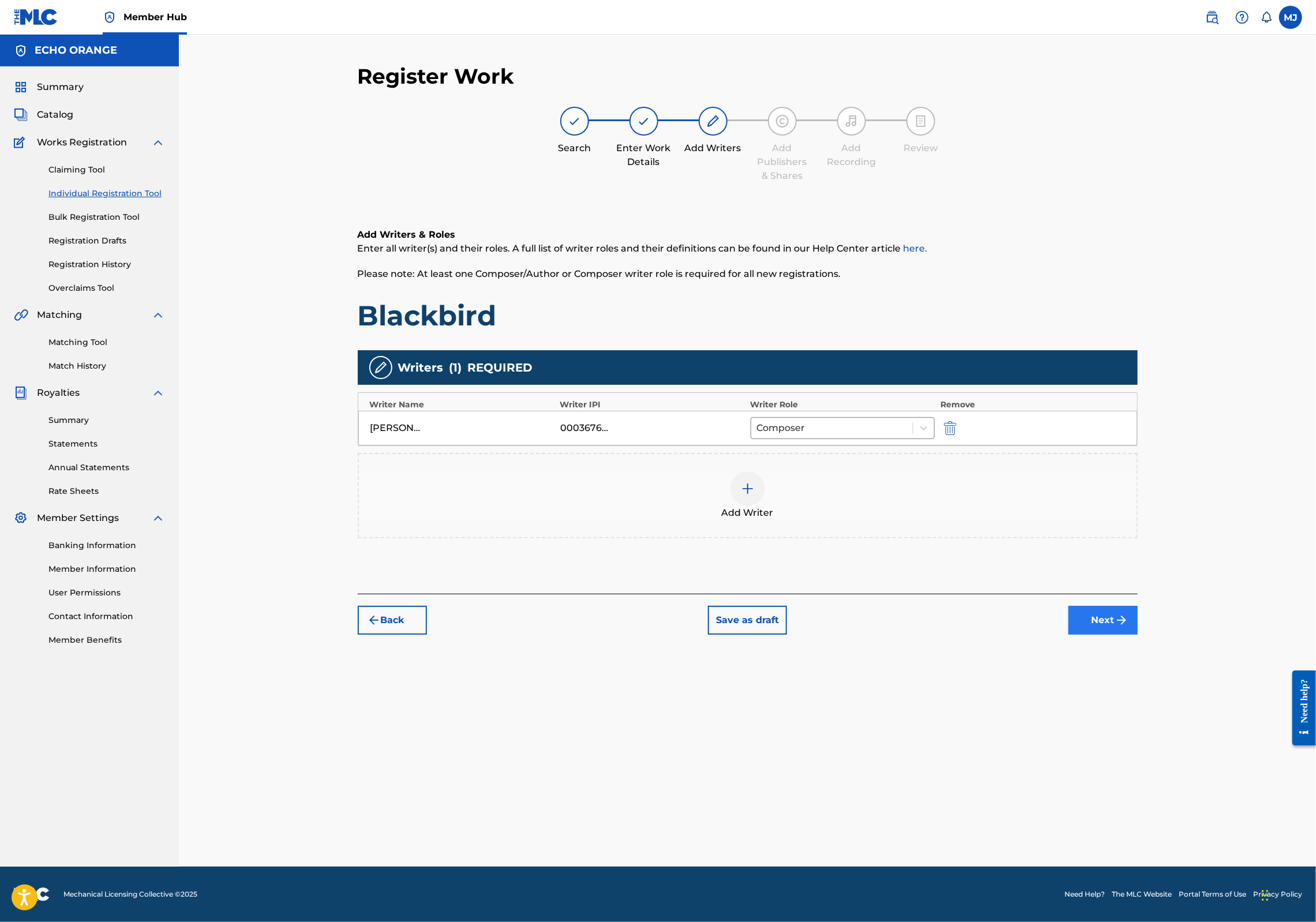
click at [1138, 635] on button "Next" at bounding box center [1104, 620] width 69 height 29
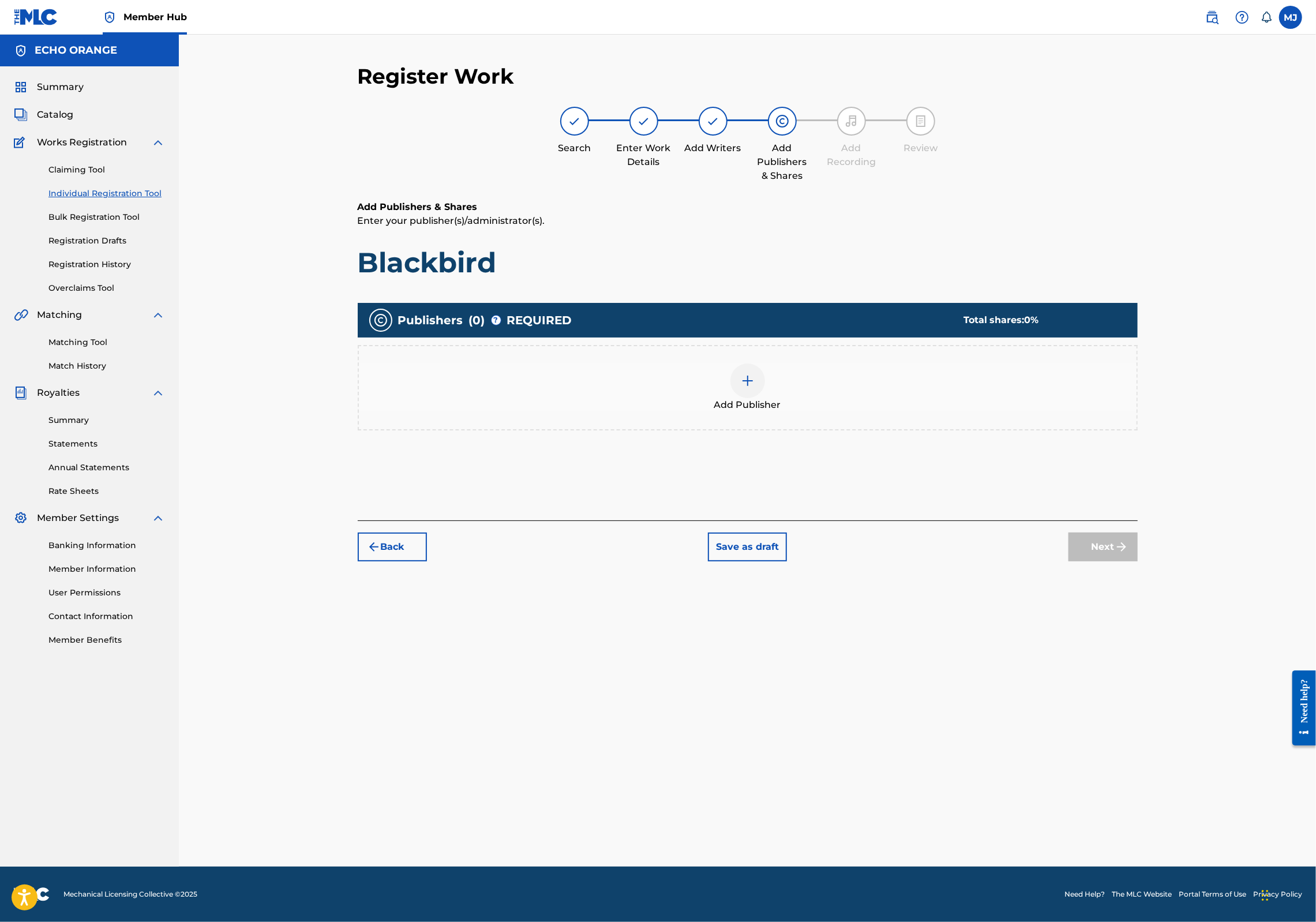
click at [771, 412] on span "Add Publisher" at bounding box center [747, 404] width 67 height 14
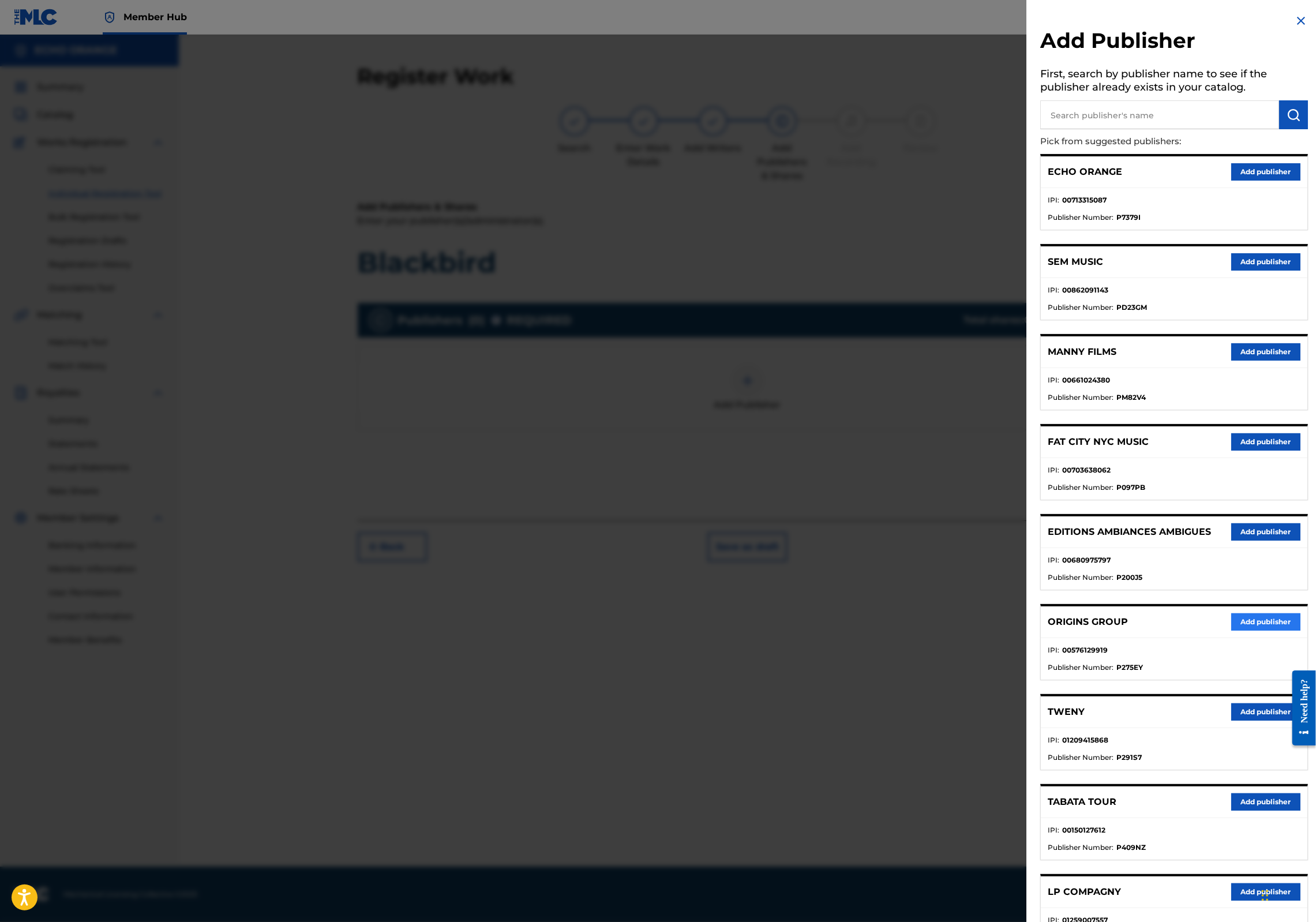
click at [1280, 631] on button "Add publisher" at bounding box center [1266, 622] width 69 height 17
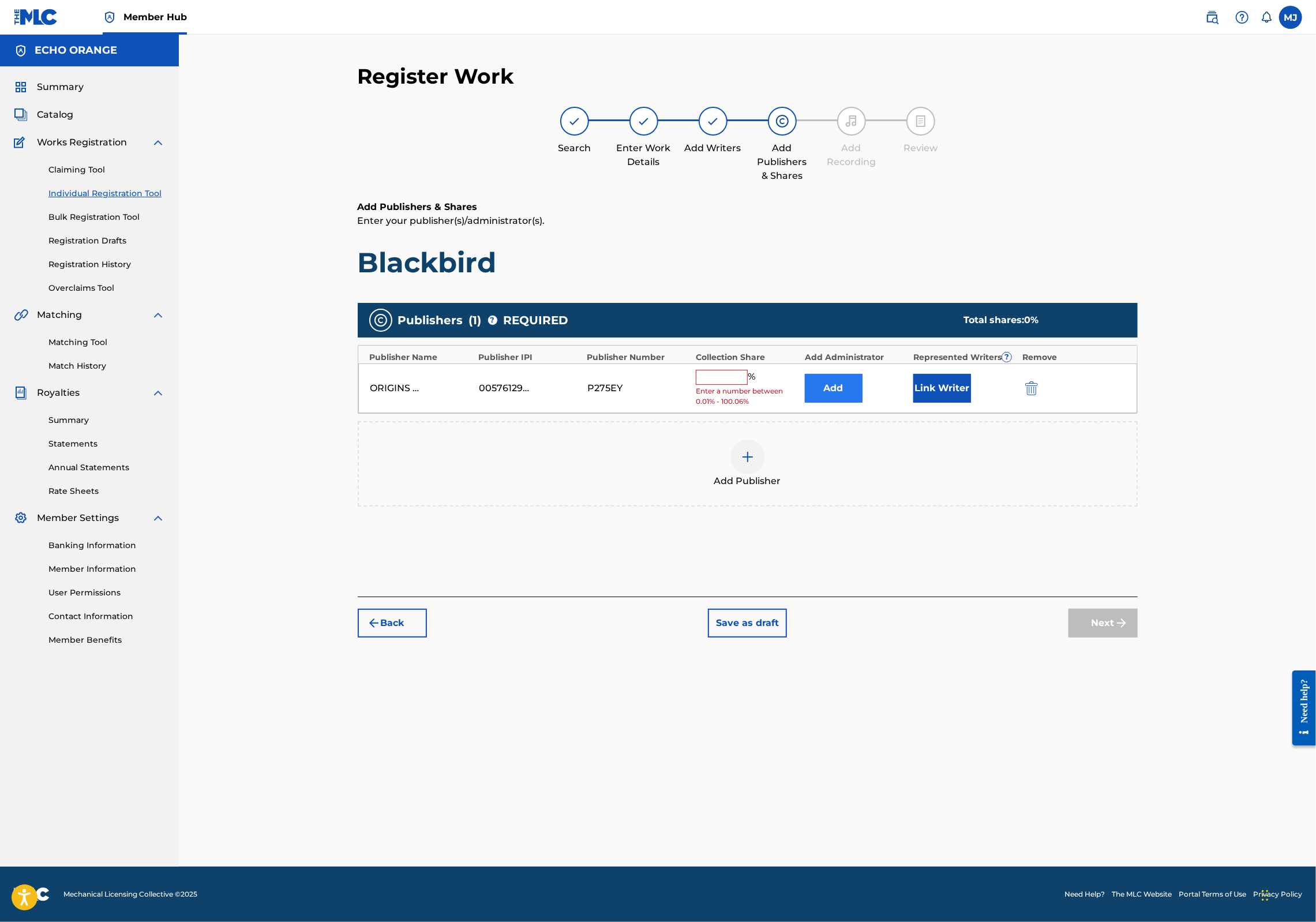
click at [854, 403] on button "Add" at bounding box center [833, 388] width 58 height 29
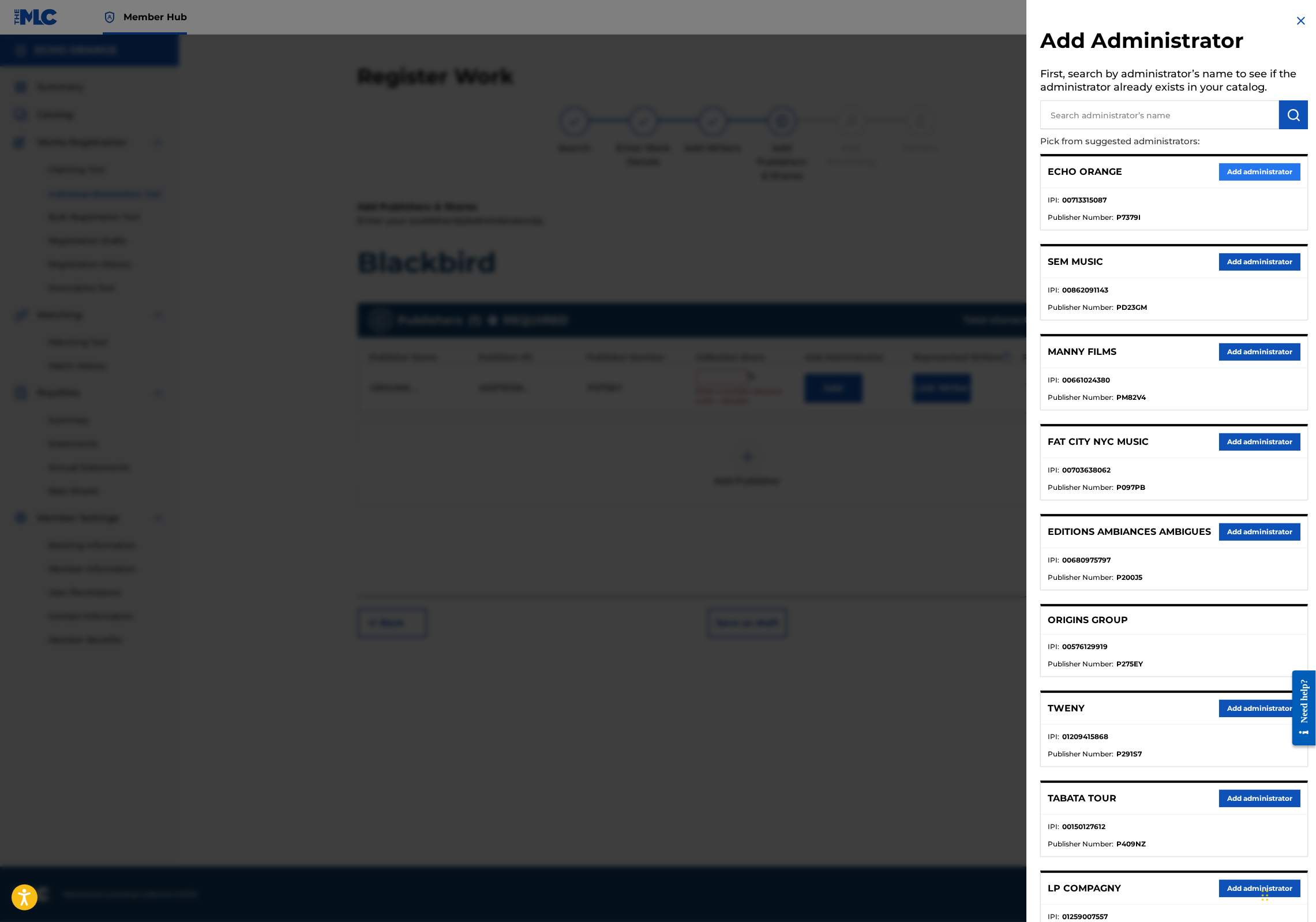
click at [1248, 180] on button "Add administrator" at bounding box center [1260, 171] width 82 height 17
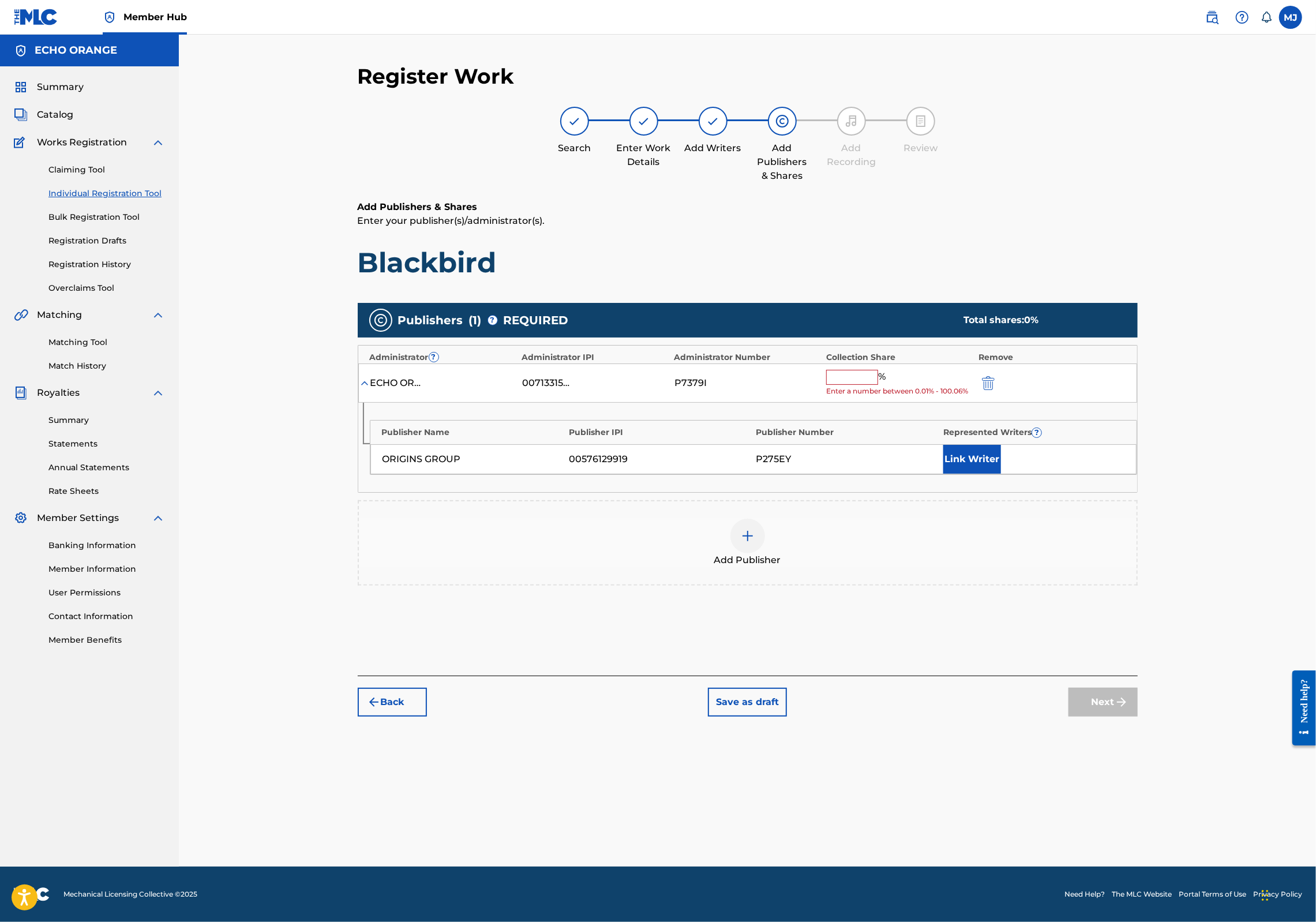
click at [878, 384] on input "text" at bounding box center [852, 377] width 52 height 15
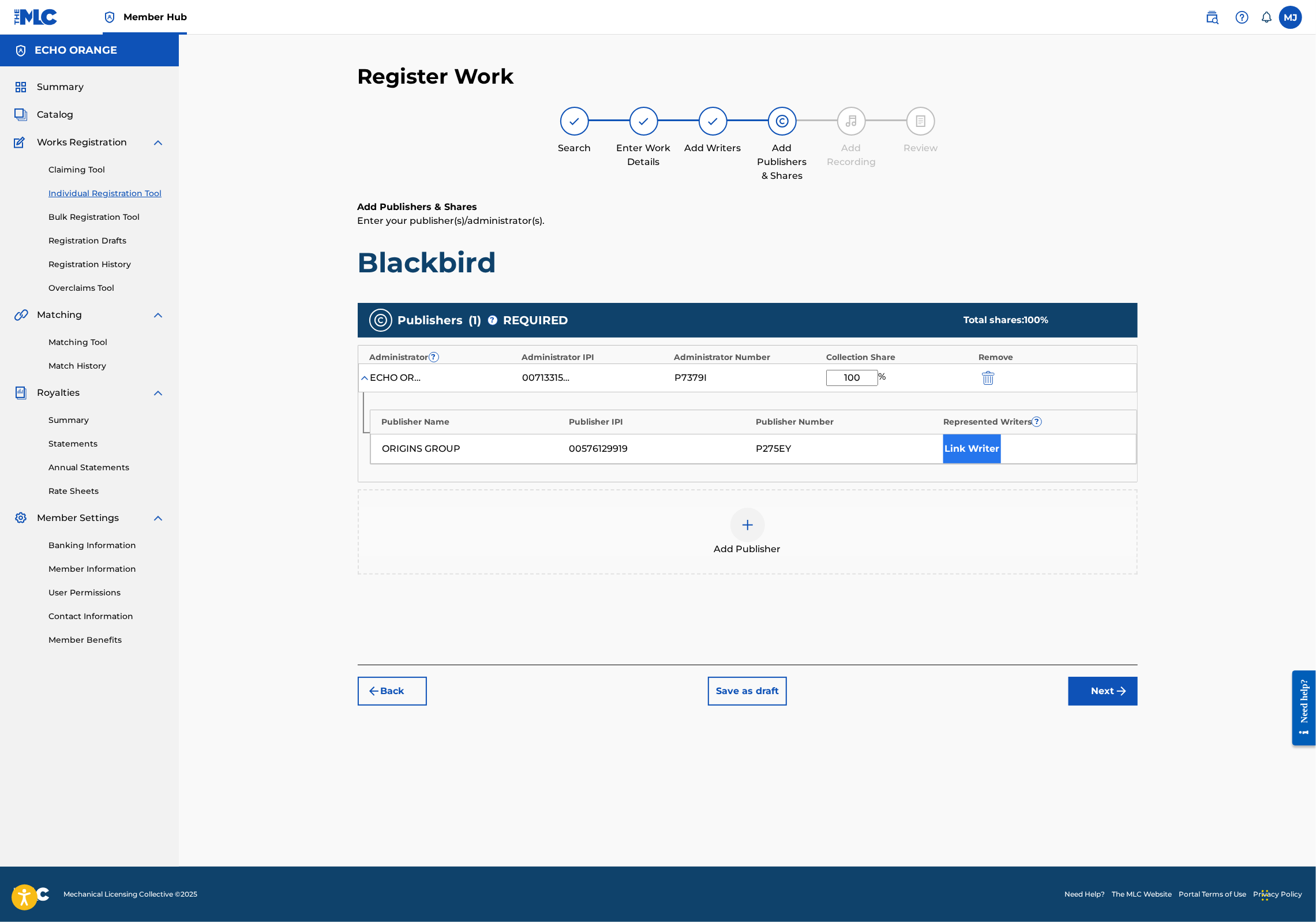
type input "100"
click at [1001, 463] on button "Link Writer" at bounding box center [973, 449] width 58 height 29
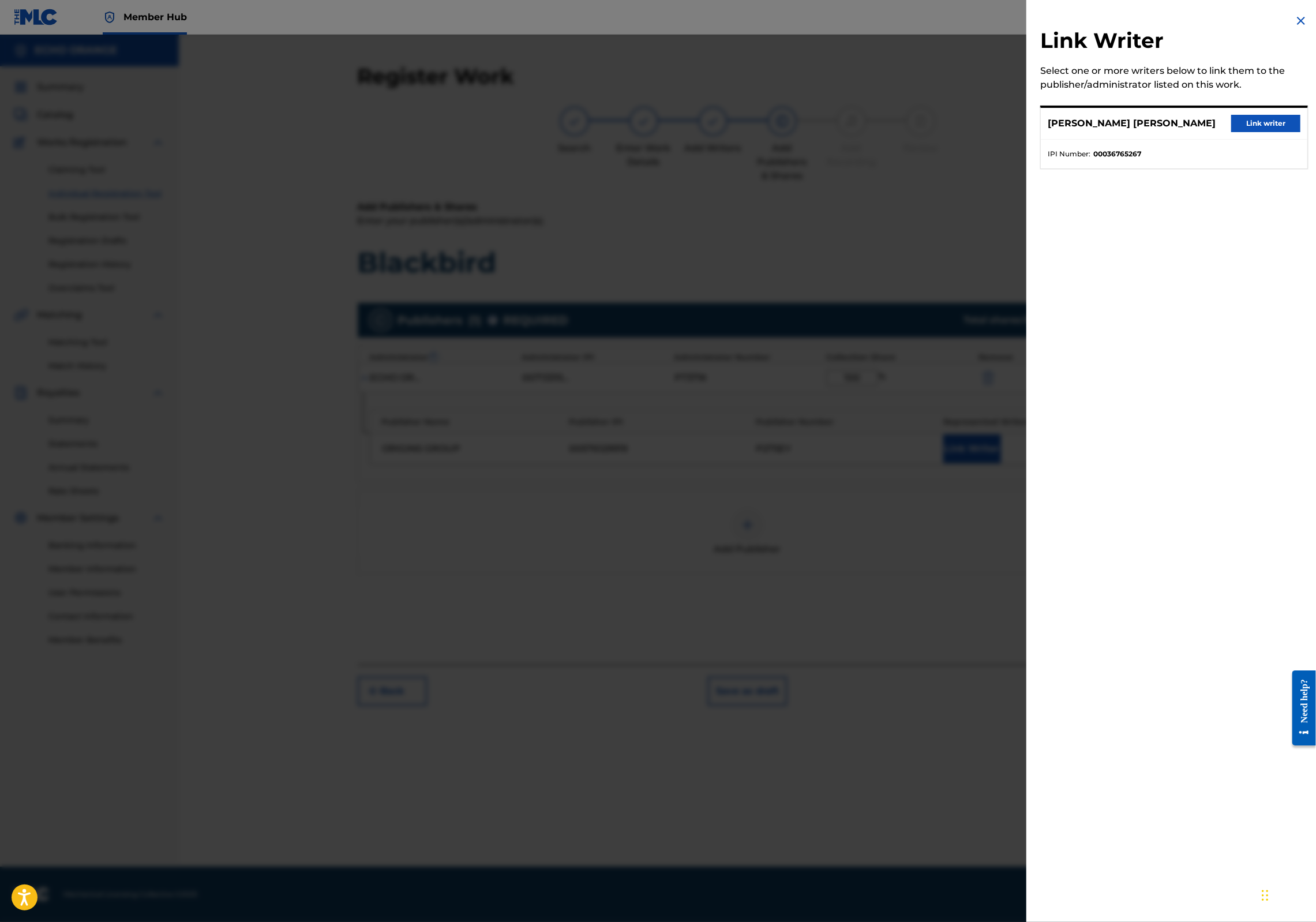
click at [1252, 140] on div "[PERSON_NAME] [PERSON_NAME] Link writer" at bounding box center [1174, 123] width 267 height 32
click at [1252, 132] on button "Link writer" at bounding box center [1266, 123] width 69 height 17
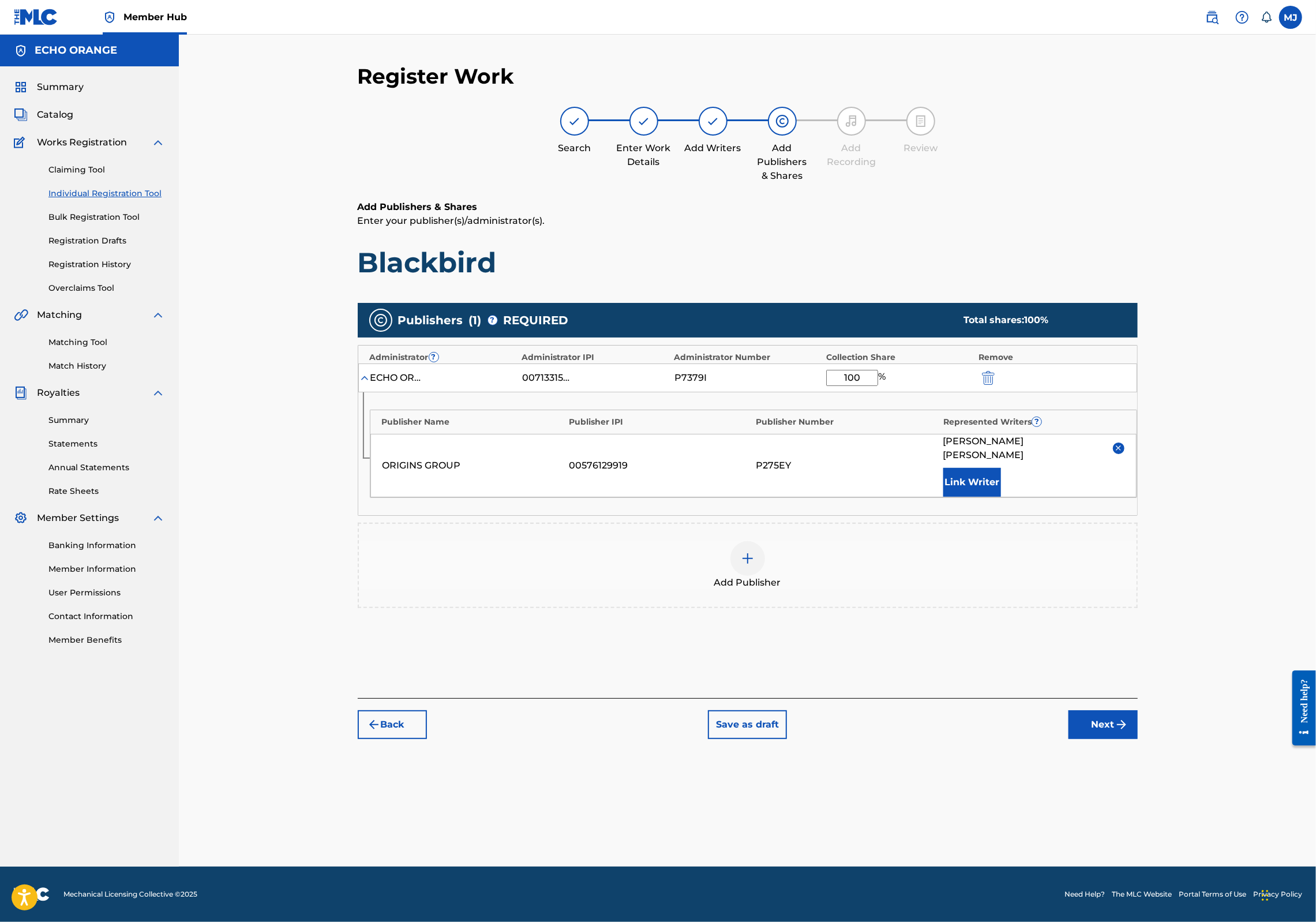
click at [1129, 731] on img "submit" at bounding box center [1122, 724] width 14 height 14
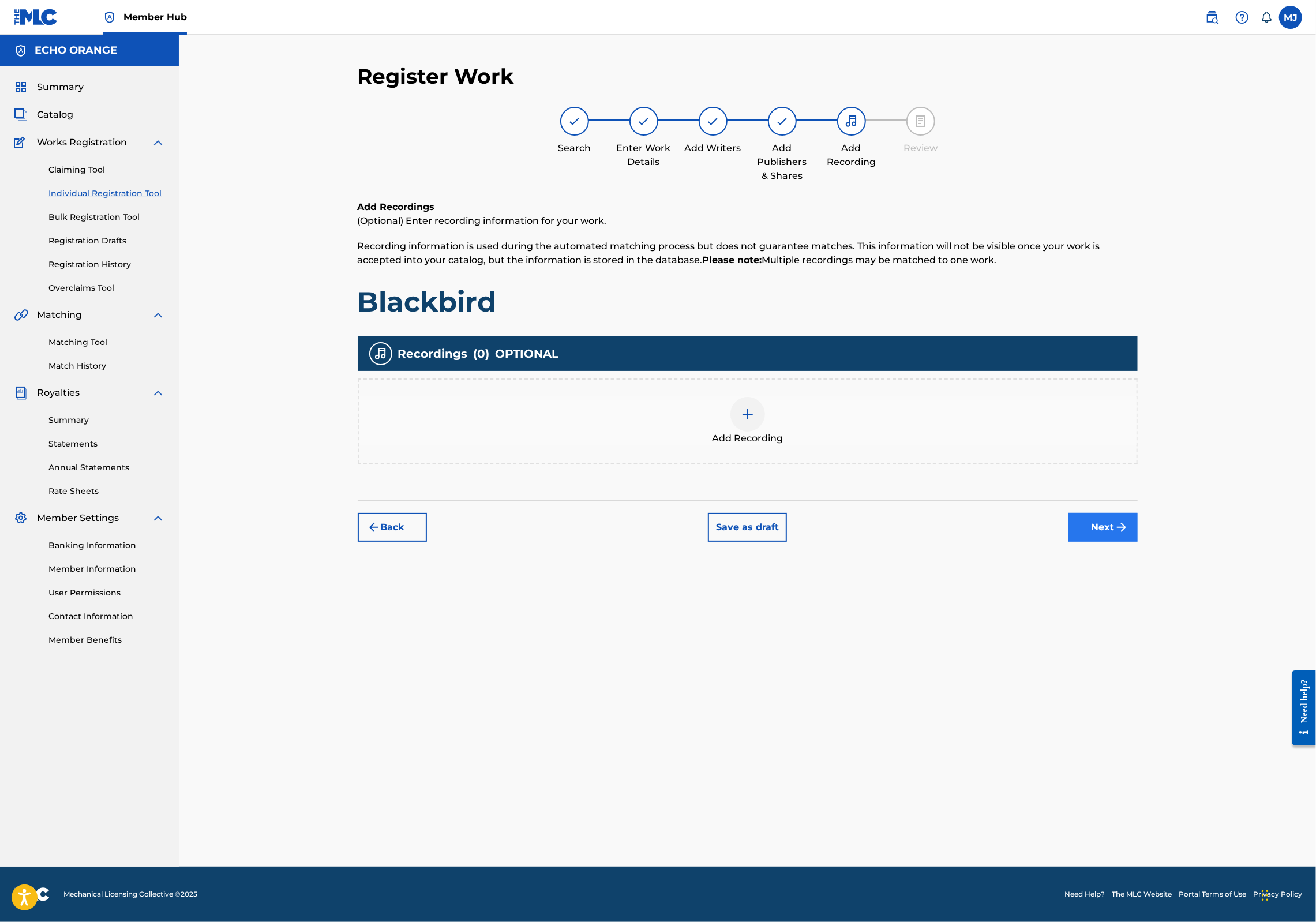
click at [1138, 542] on button "Next" at bounding box center [1104, 527] width 69 height 29
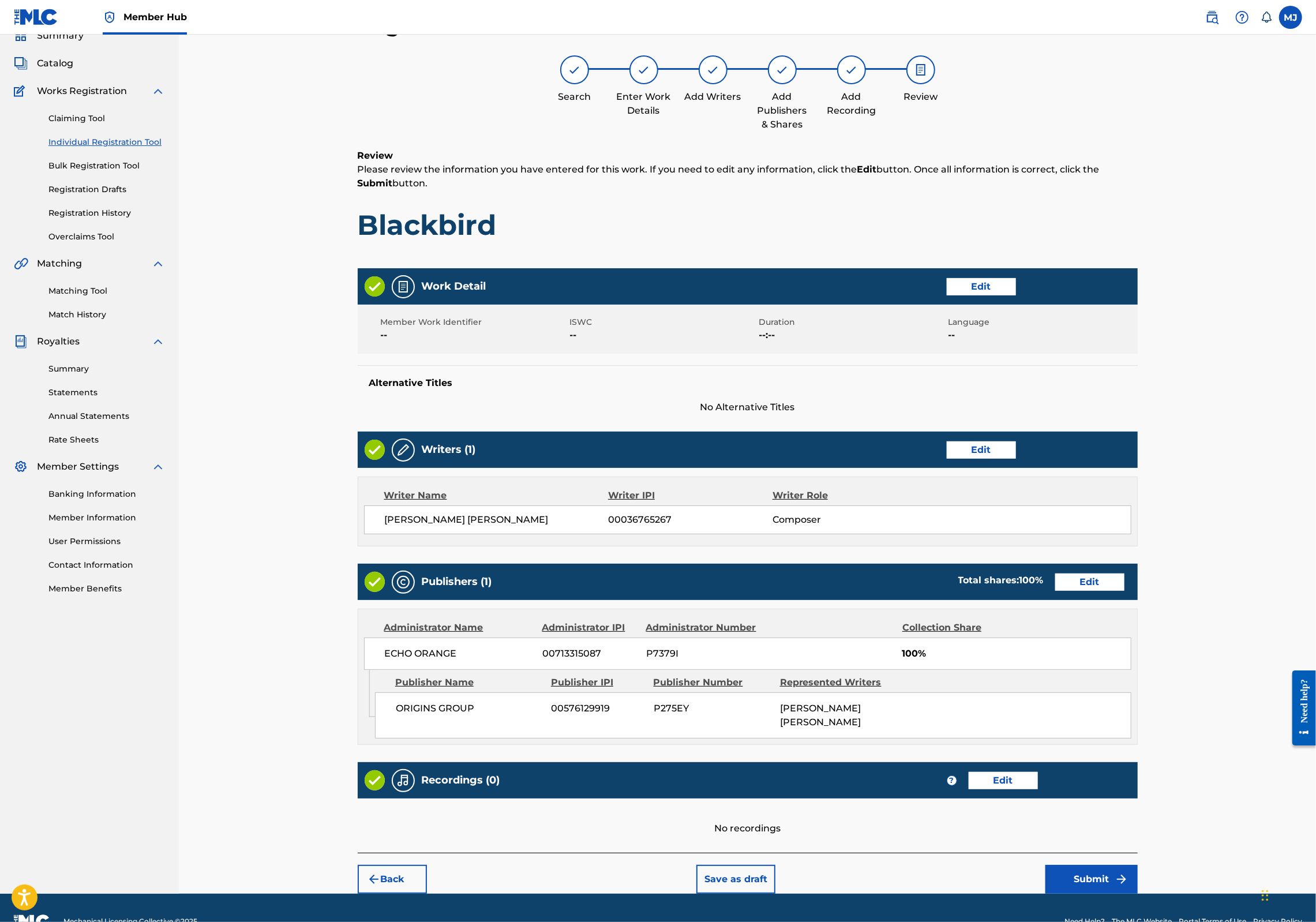
scroll to position [186, 0]
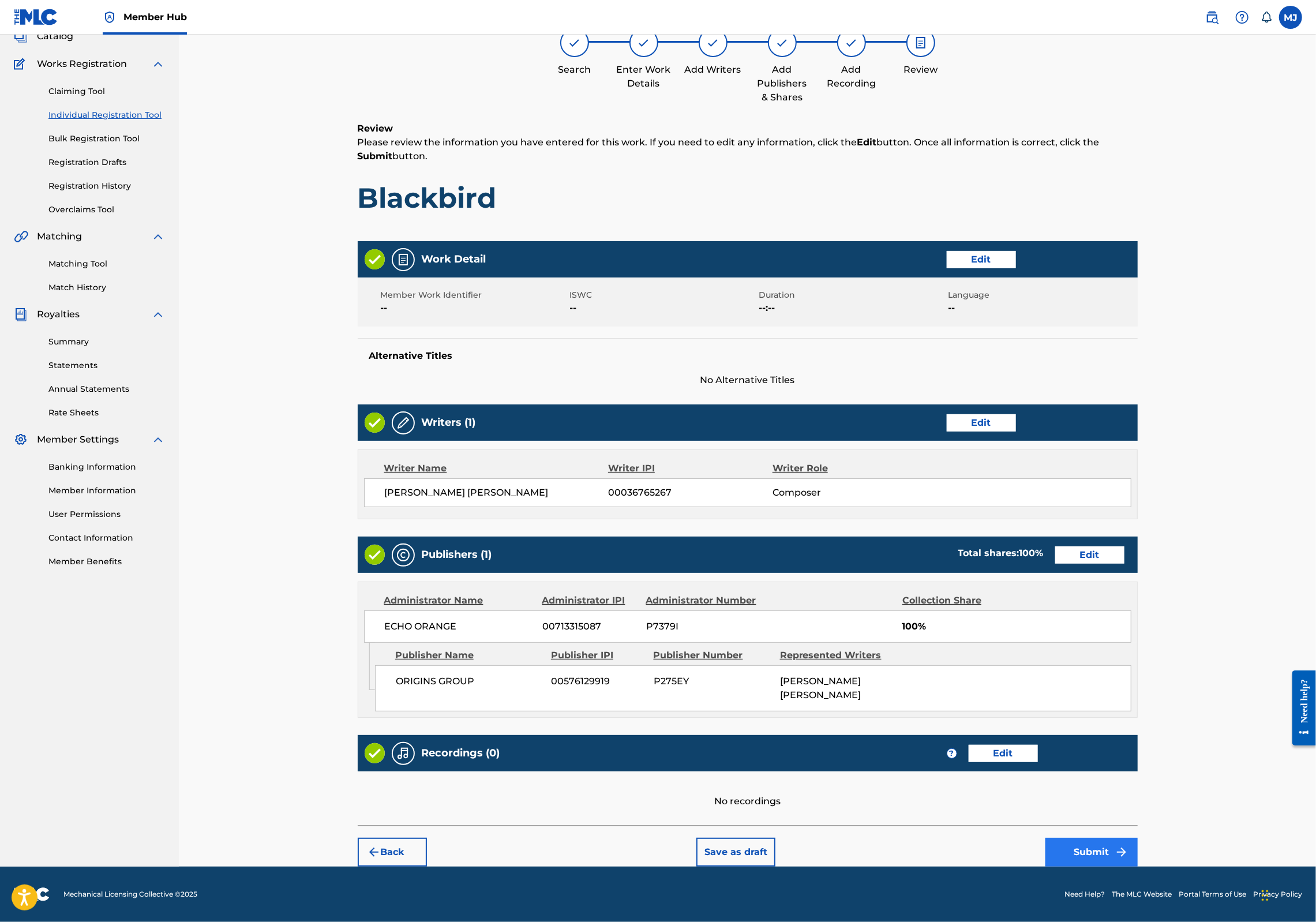
click at [1138, 837] on button "Submit" at bounding box center [1092, 851] width 92 height 29
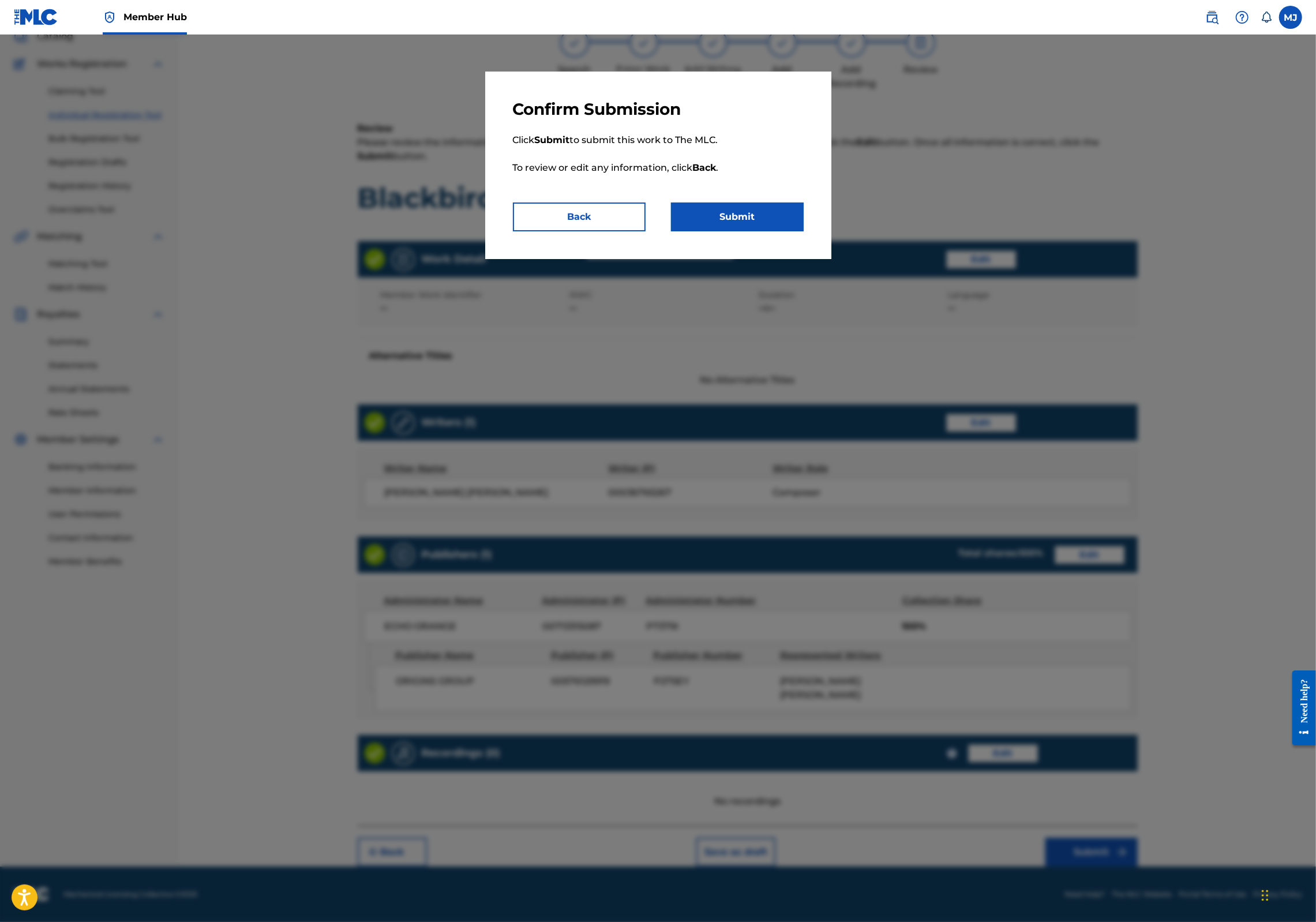
click at [742, 203] on p "Click Submit to submit this work to The MLC. To review or edit any information,…" at bounding box center [658, 161] width 291 height 83
click at [742, 231] on button "Submit" at bounding box center [737, 217] width 133 height 29
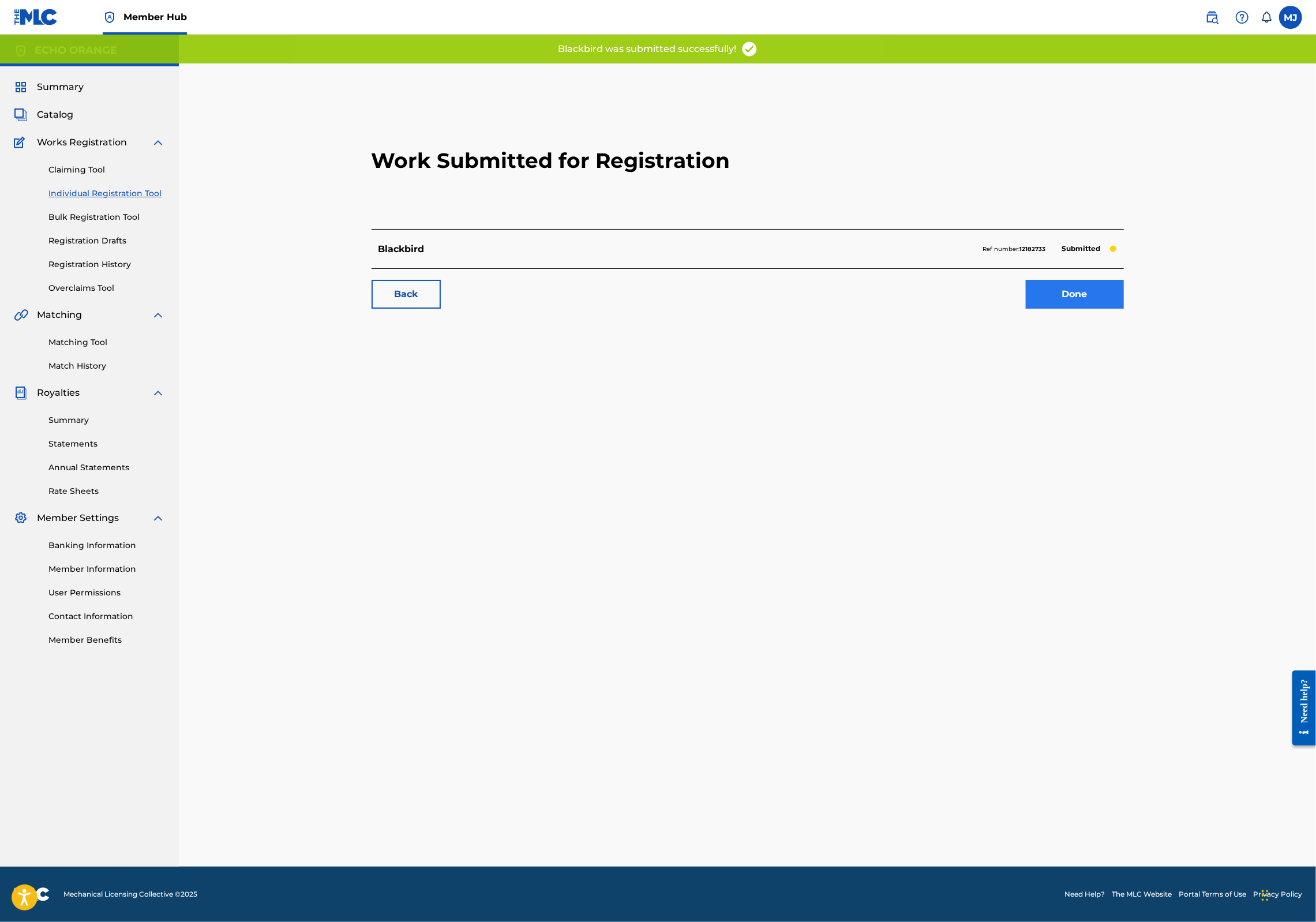
click at [1124, 309] on link "Done" at bounding box center [1075, 294] width 98 height 29
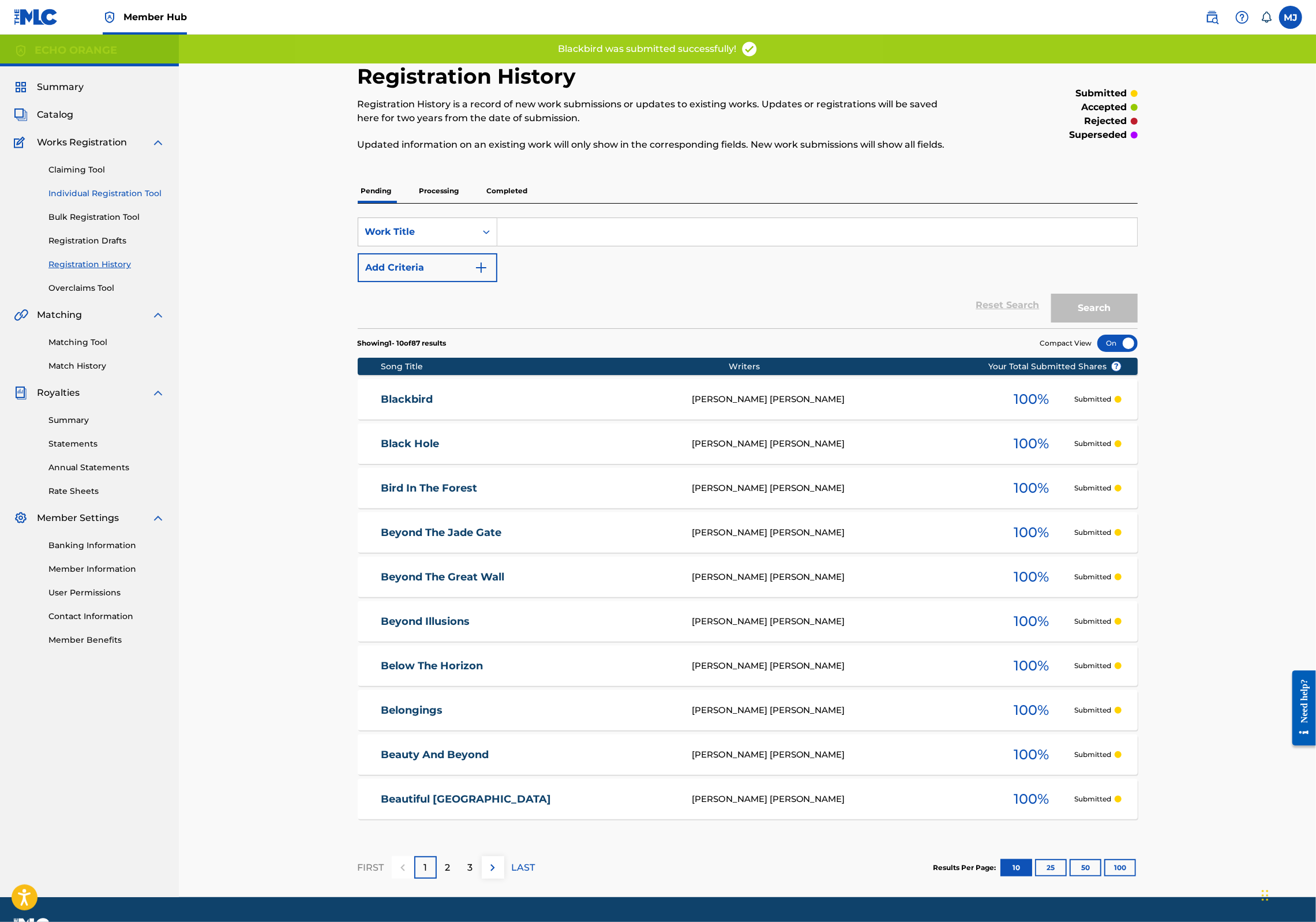
click at [162, 199] on link "Individual Registration Tool" at bounding box center [107, 193] width 117 height 12
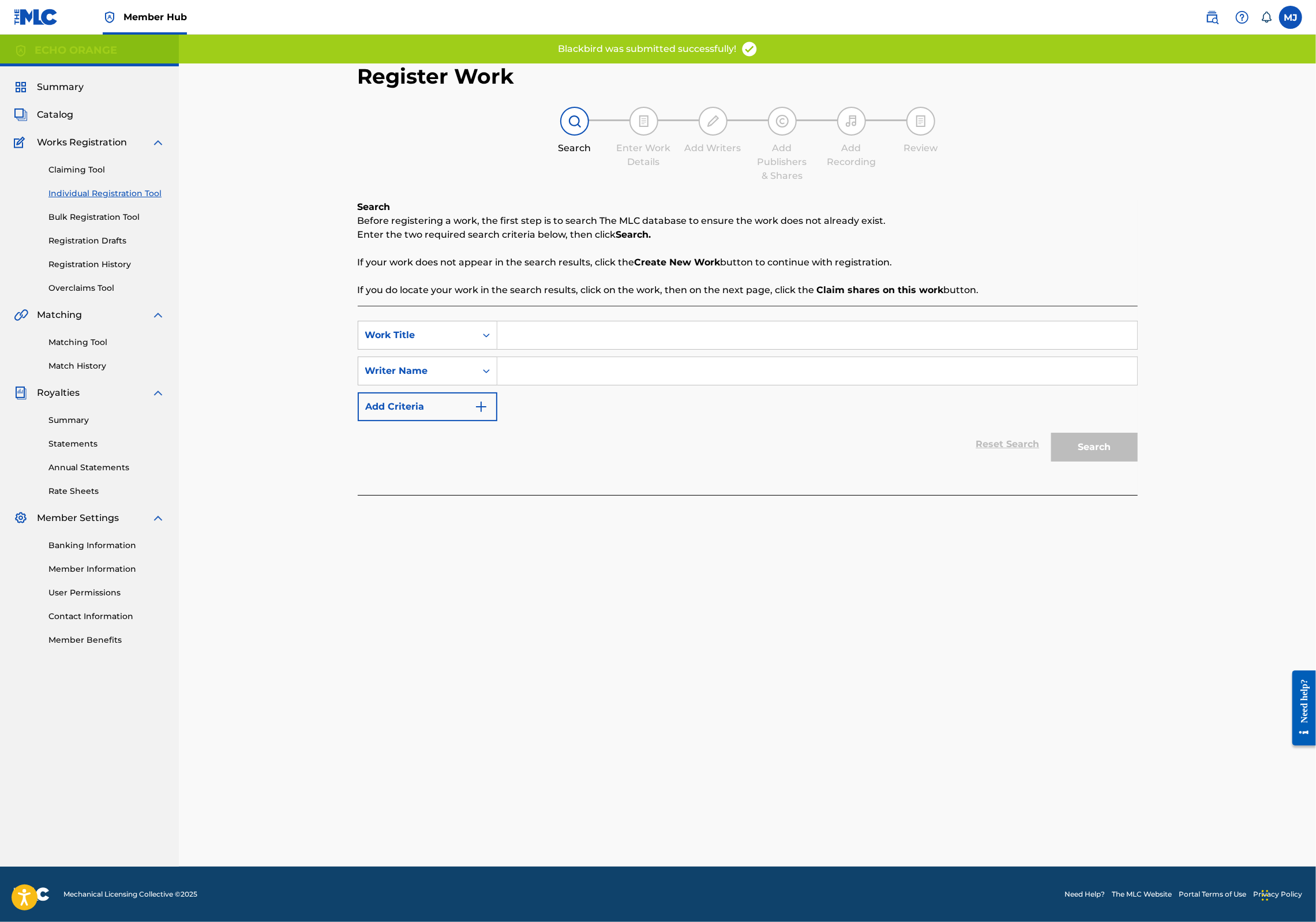
click at [534, 349] on input "Search Form" at bounding box center [817, 335] width 640 height 28
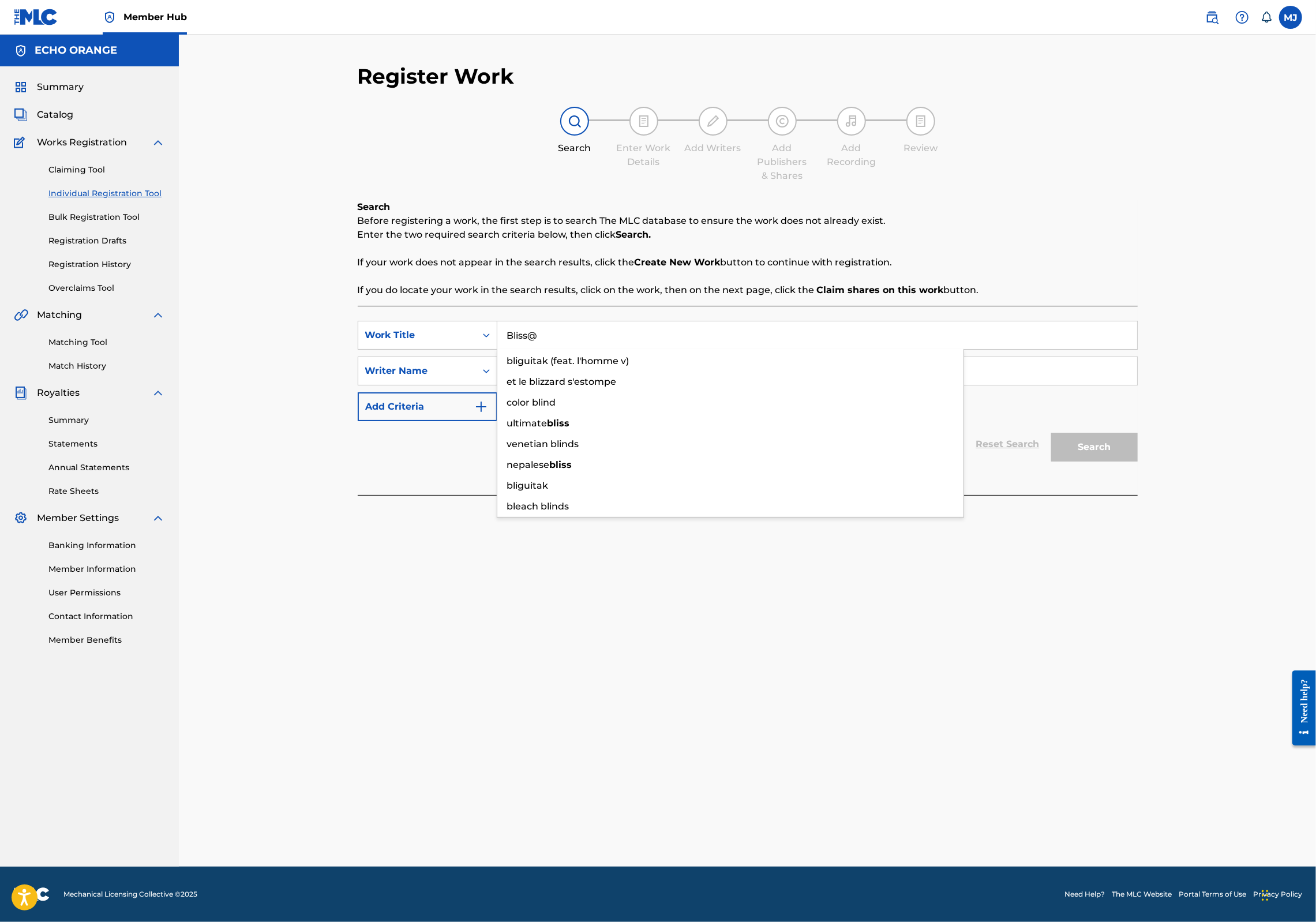
type input "Bliss@"
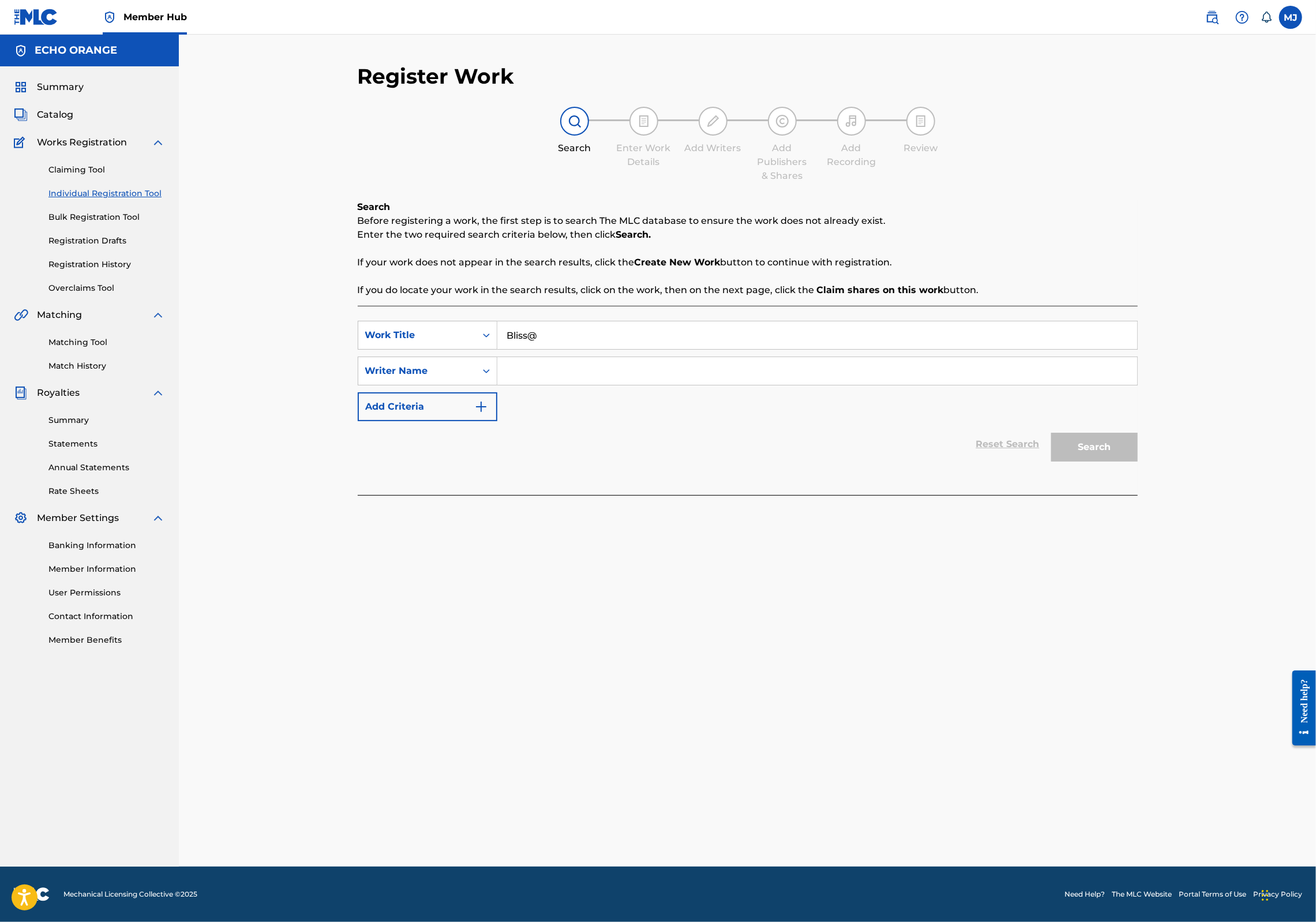
paste input "[PERSON_NAME]"
type input "[PERSON_NAME]"
click at [1138, 462] on button "Search" at bounding box center [1094, 447] width 86 height 29
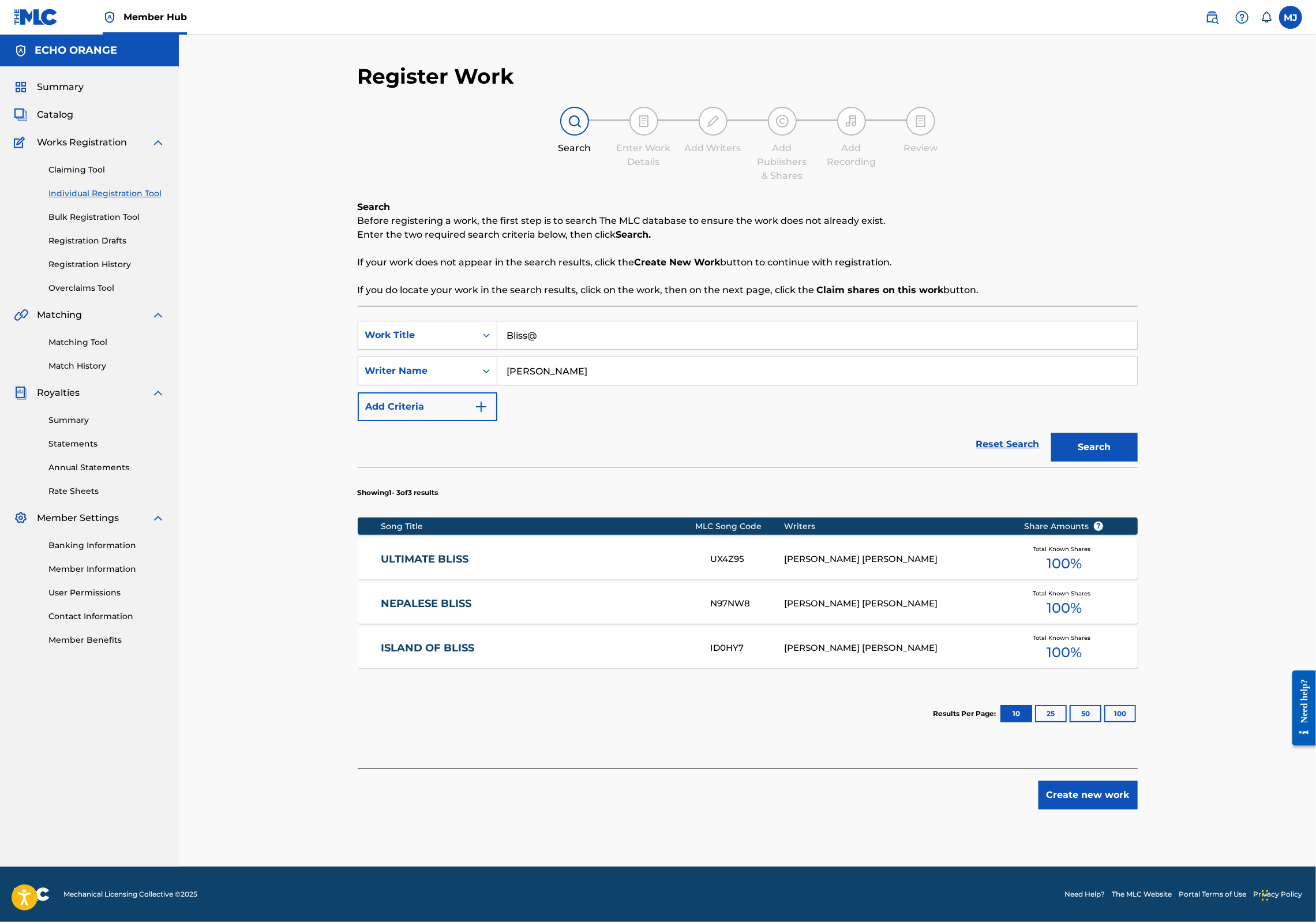
click at [571, 335] on div "SearchWithCriteria3a492a01-be9a-4178-b23b-180762c33a5f Work Title Bliss@ Search…" at bounding box center [747, 537] width 780 height 463
click at [562, 349] on input "Bliss@" at bounding box center [817, 335] width 640 height 28
type input "Bliss"
click at [1138, 462] on button "Search" at bounding box center [1094, 447] width 86 height 29
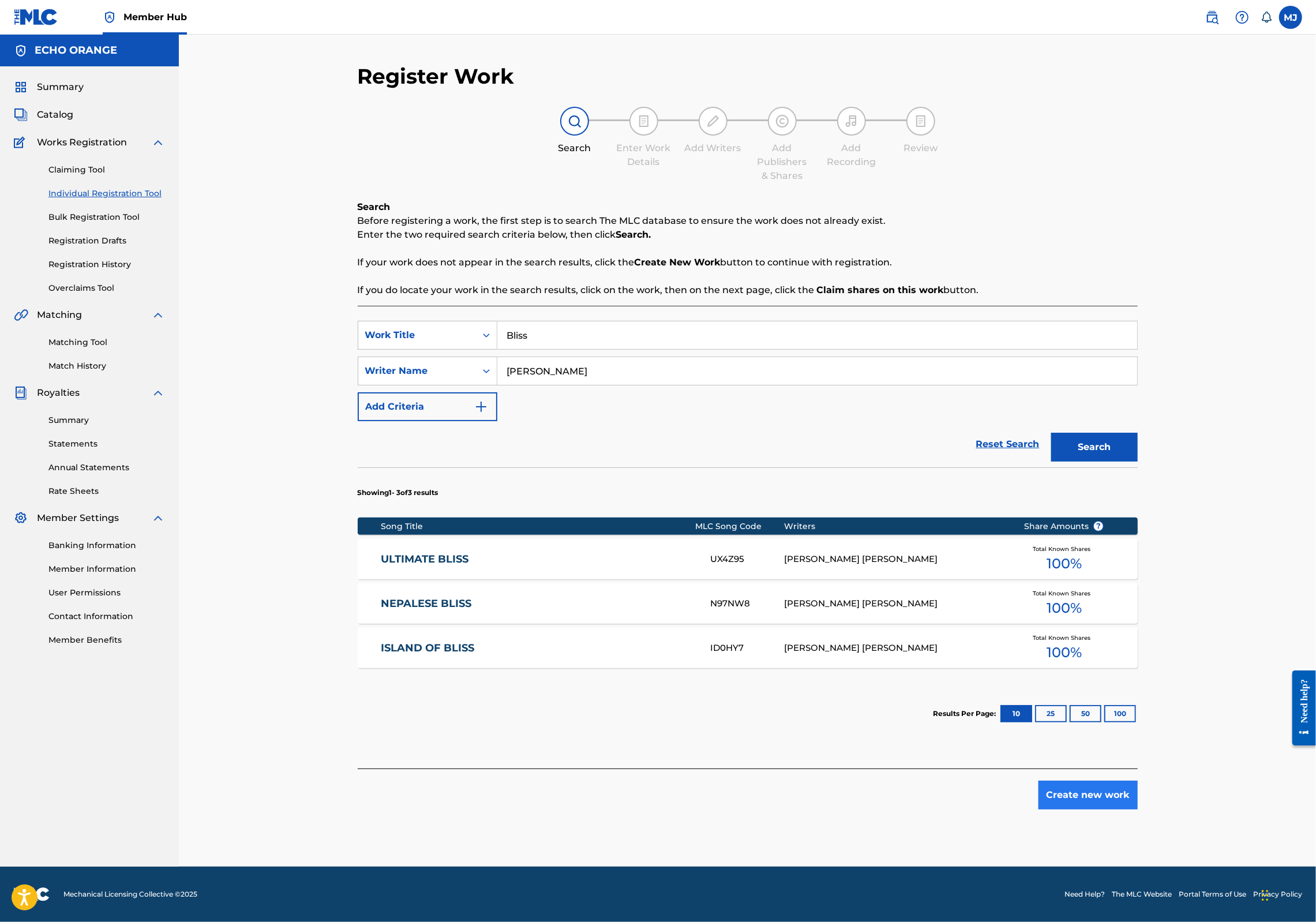
click at [1138, 809] on button "Create new work" at bounding box center [1088, 794] width 100 height 29
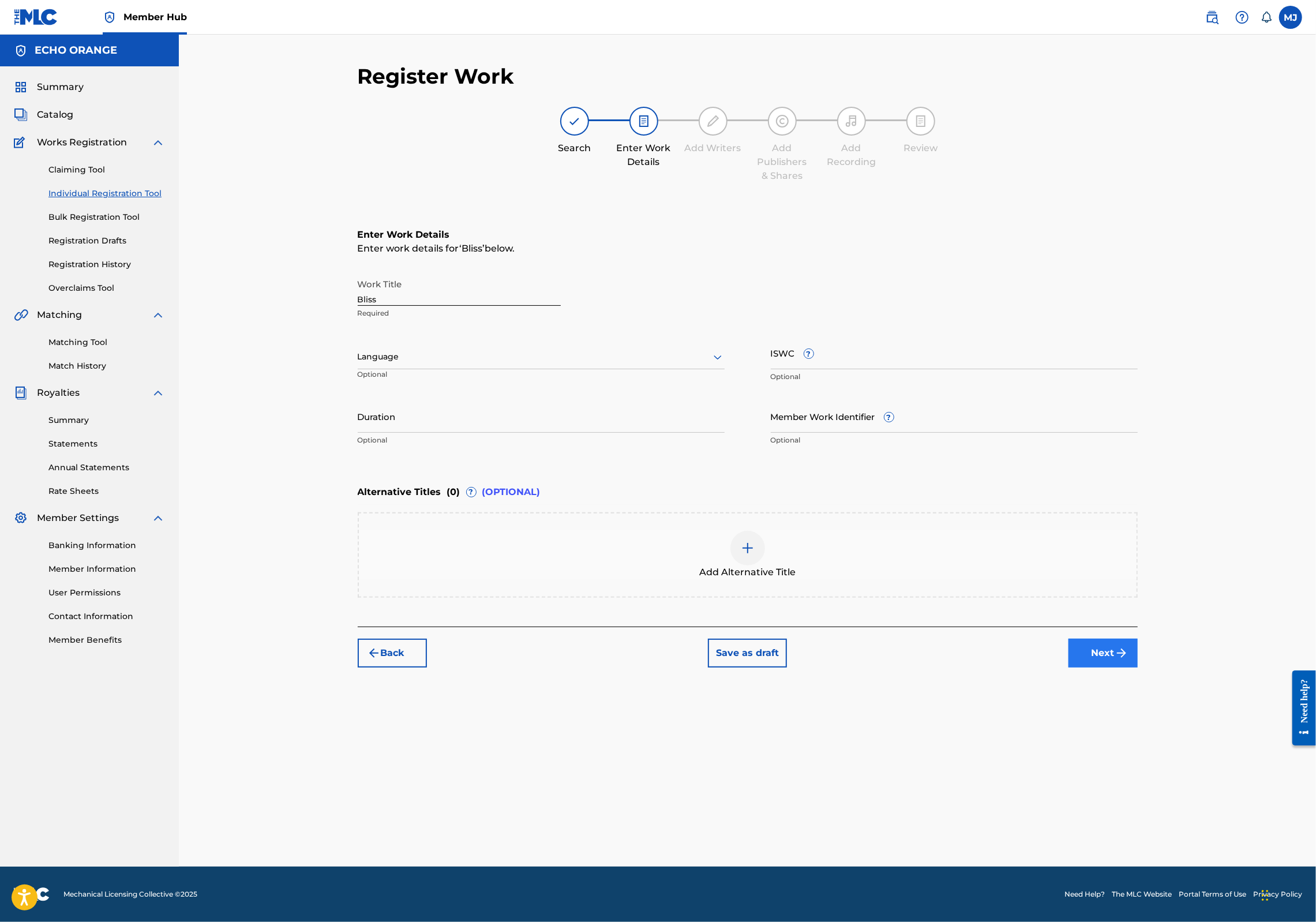
click at [1138, 668] on button "Next" at bounding box center [1104, 653] width 69 height 29
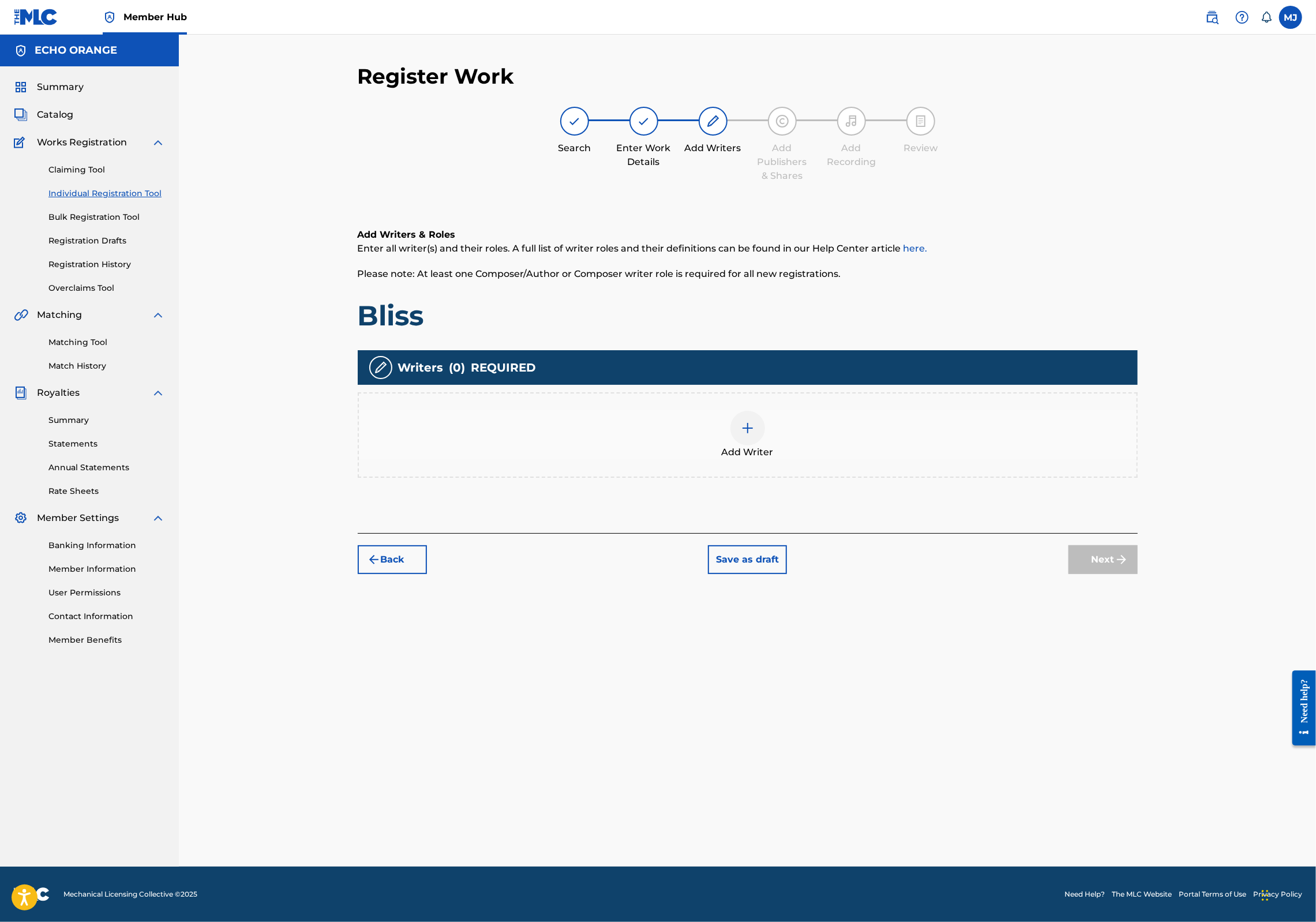
click at [866, 459] on div "Add Writer" at bounding box center [748, 435] width 778 height 49
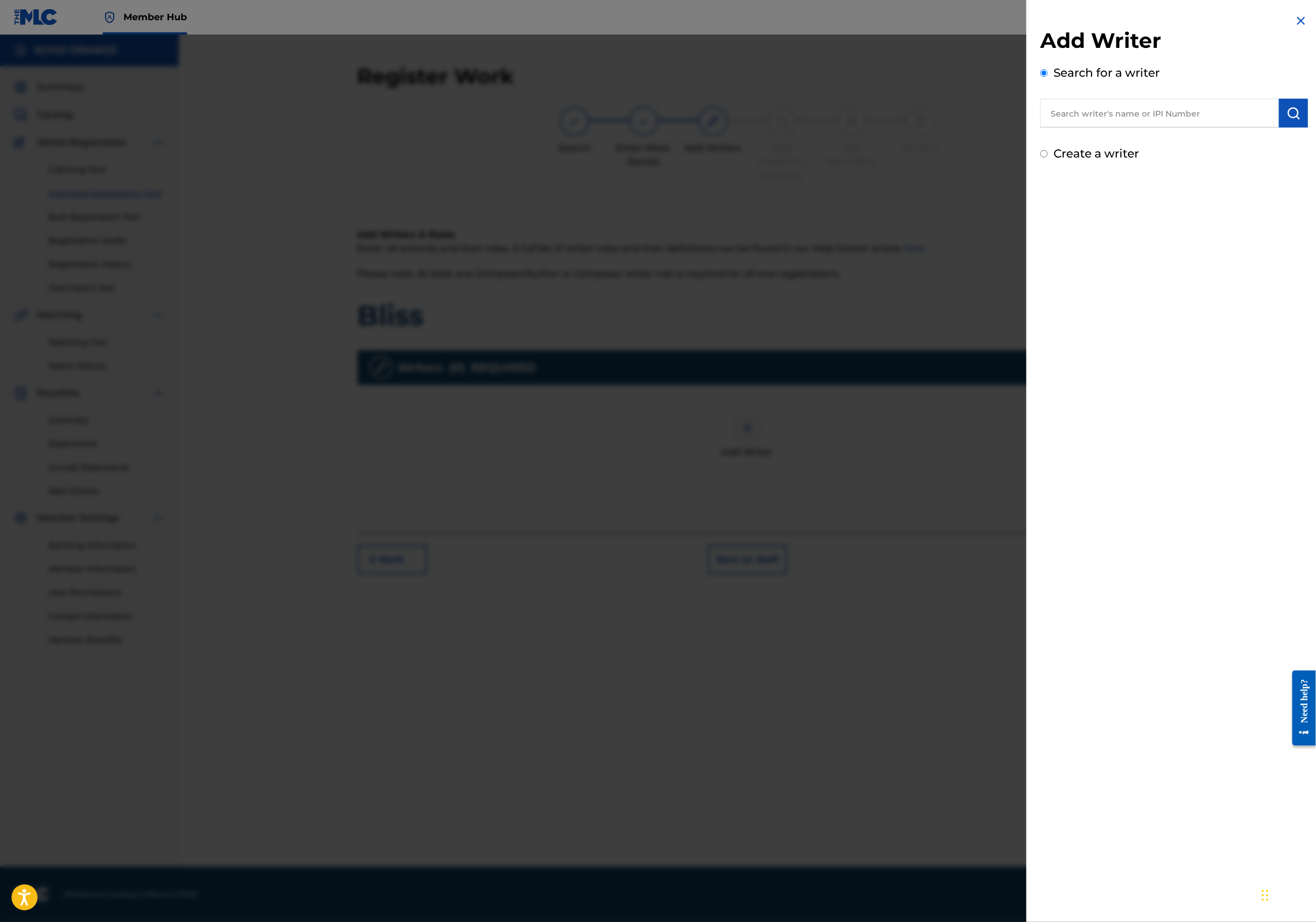
click at [1141, 91] on div "Search for a writer" at bounding box center [1174, 95] width 268 height 63
click at [1144, 121] on input "text" at bounding box center [1160, 113] width 239 height 29
paste input "[PERSON_NAME]"
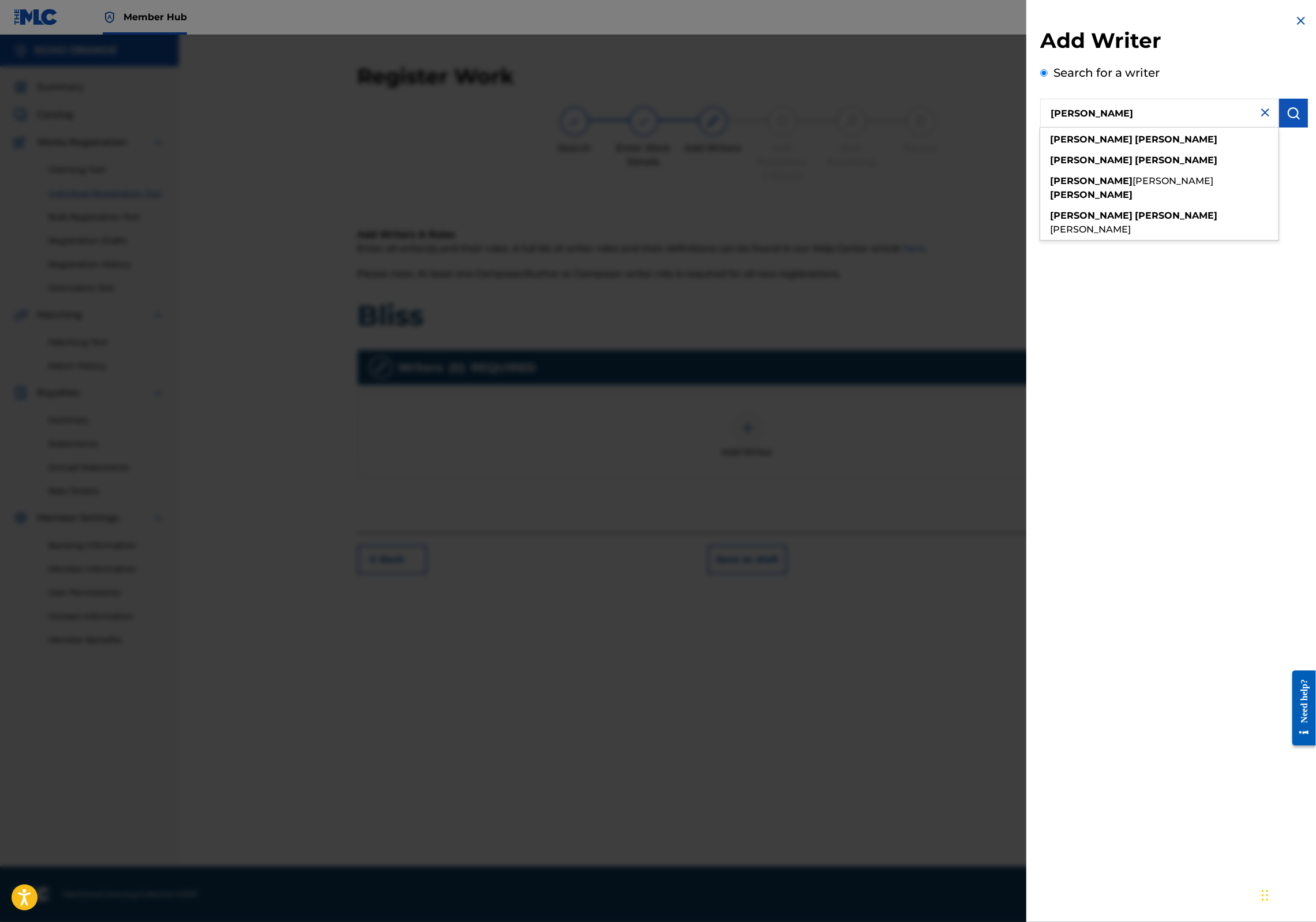
type input "[PERSON_NAME]"
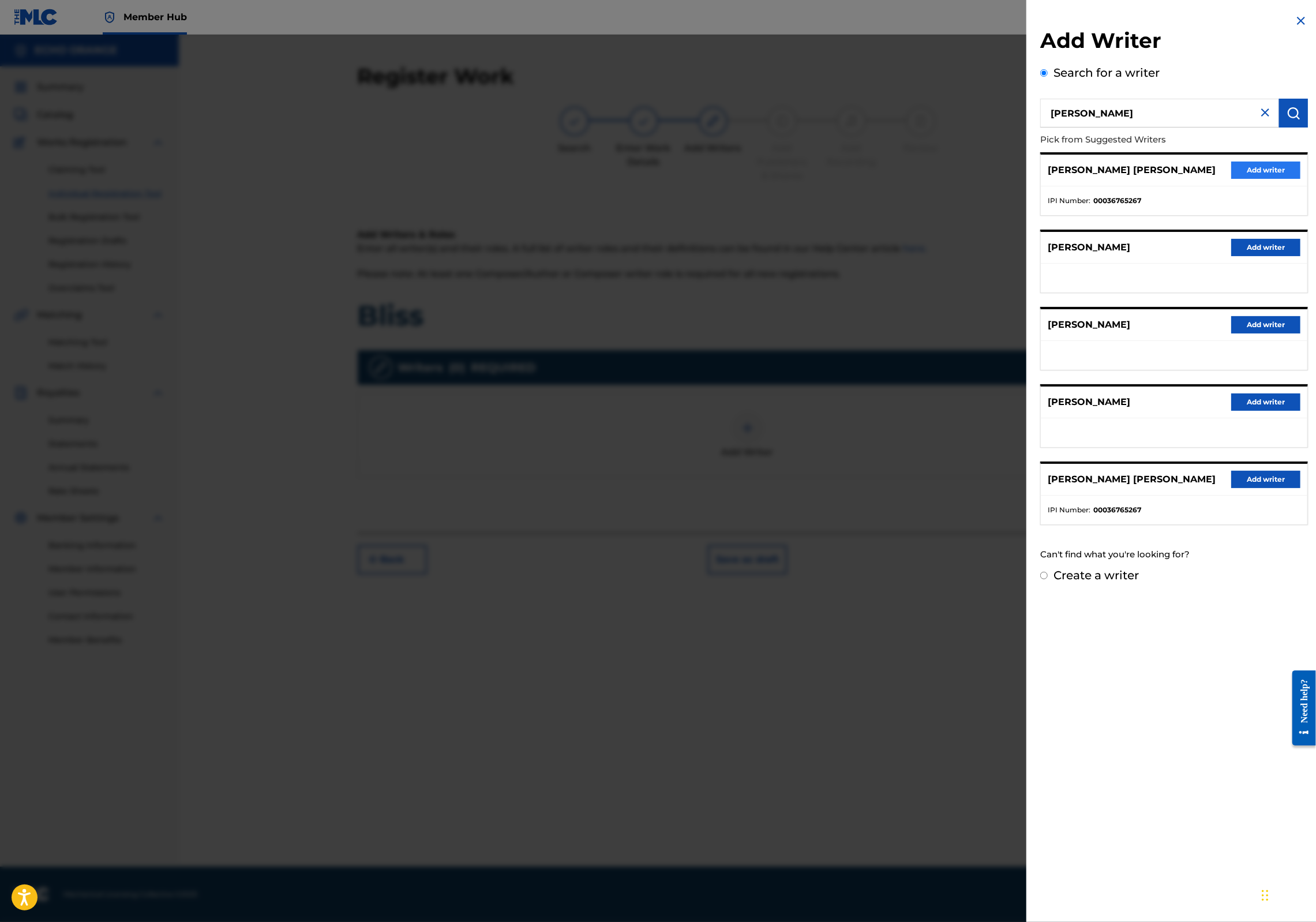
click at [1231, 179] on button "Add writer" at bounding box center [1266, 170] width 69 height 17
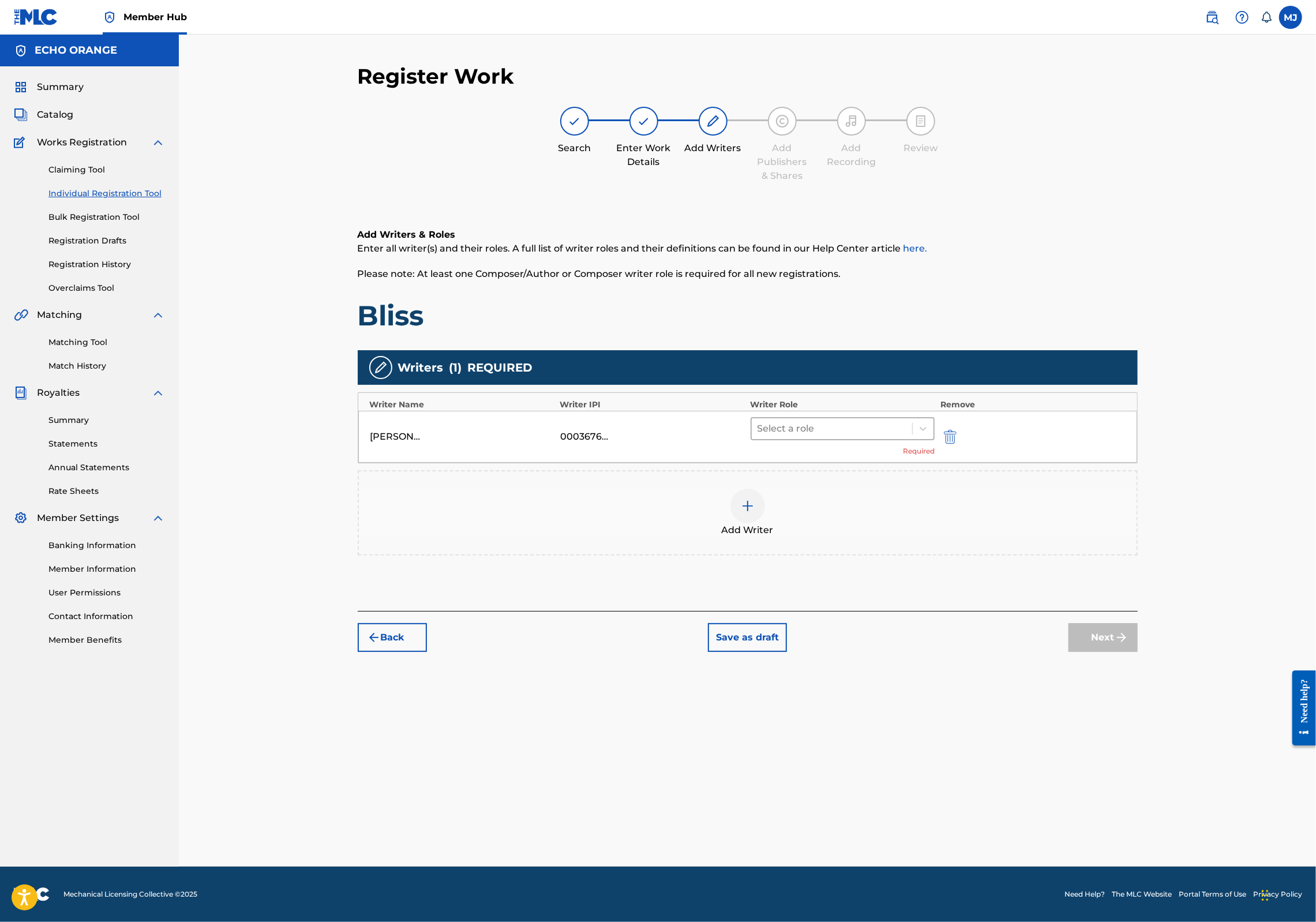
click at [801, 436] on div at bounding box center [832, 429] width 149 height 16
click at [822, 589] on div "Composer" at bounding box center [880, 595] width 222 height 23
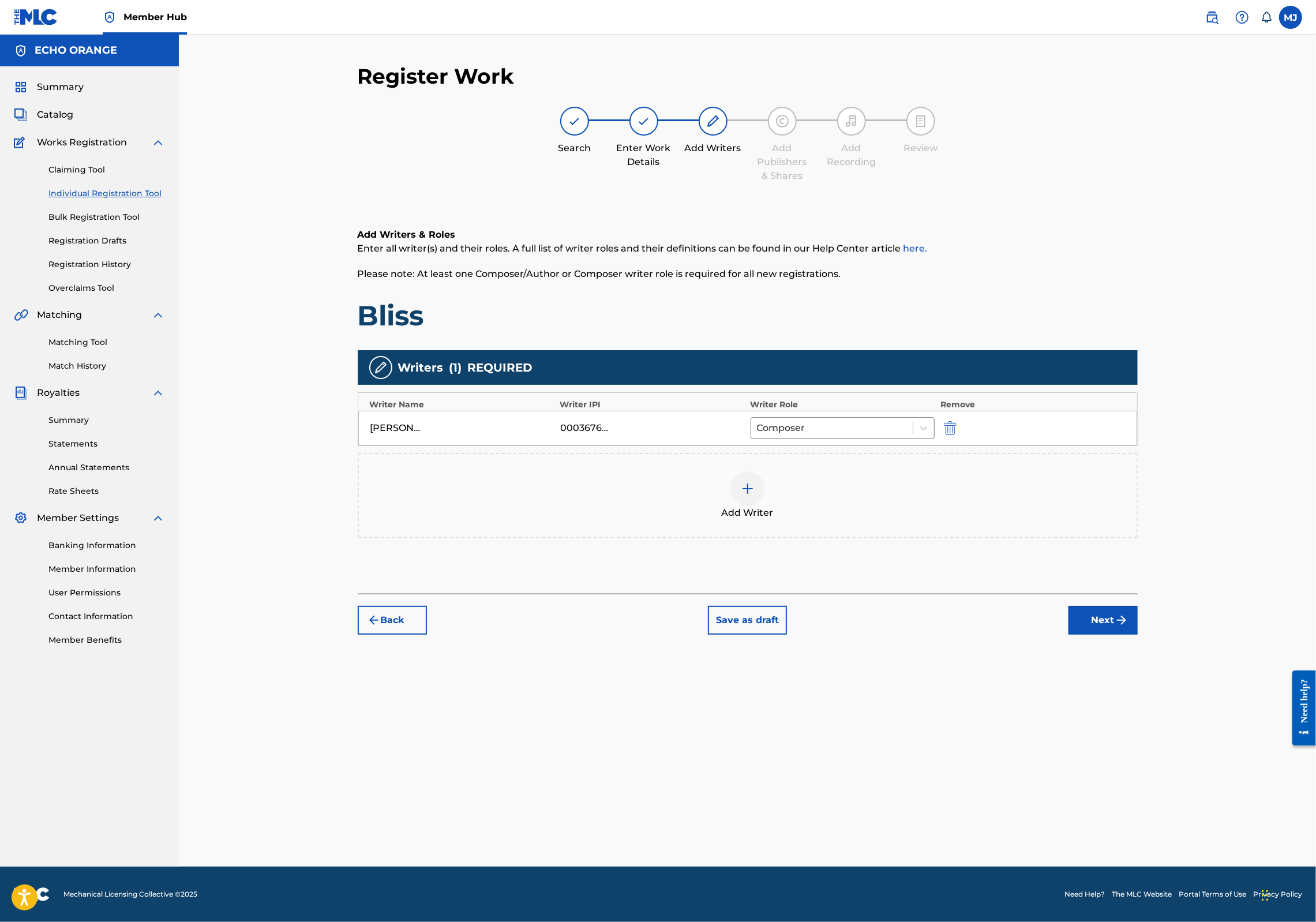
click at [1138, 635] on button "Next" at bounding box center [1104, 620] width 69 height 29
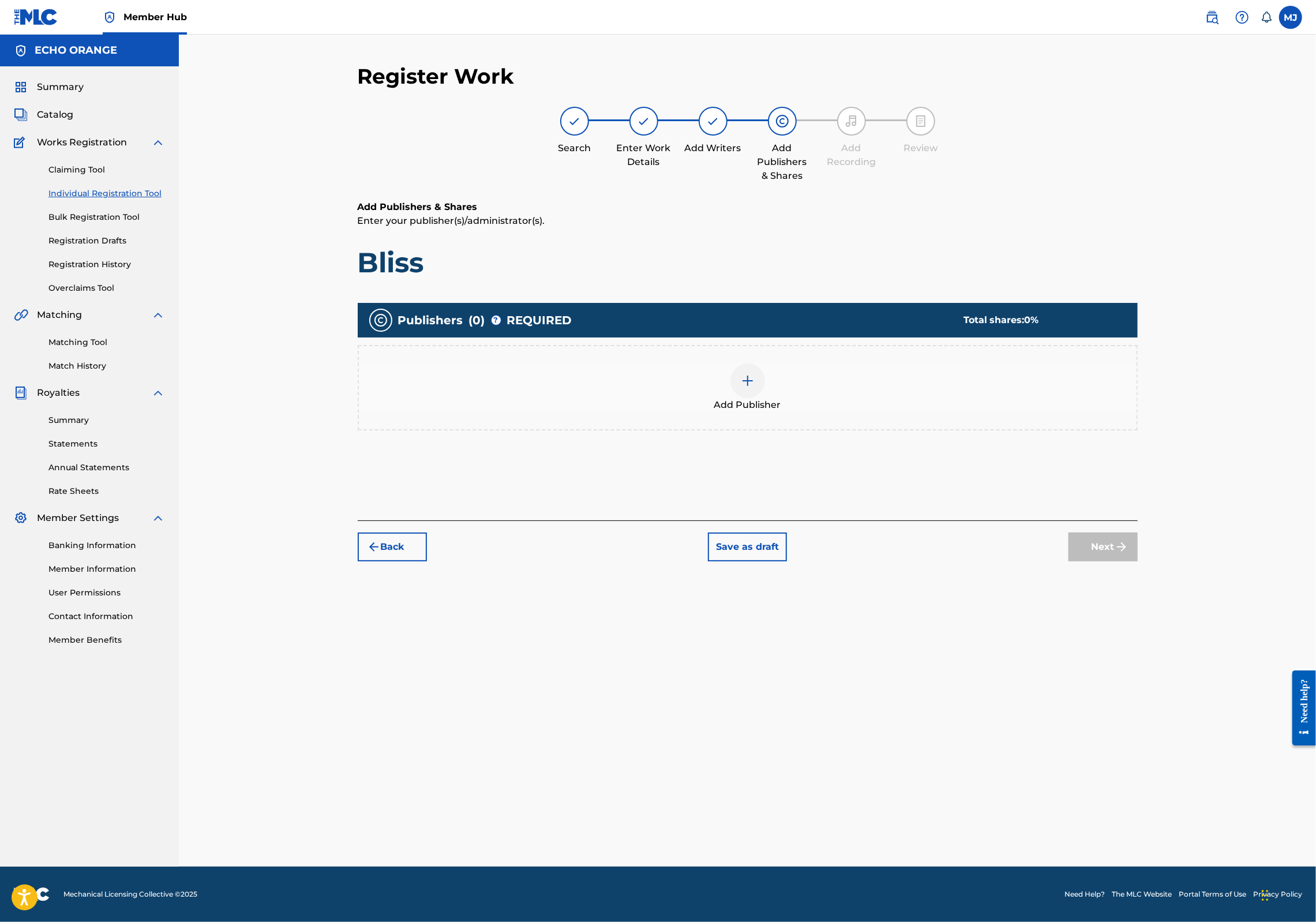
click at [831, 412] on div "Add Publisher" at bounding box center [748, 387] width 778 height 49
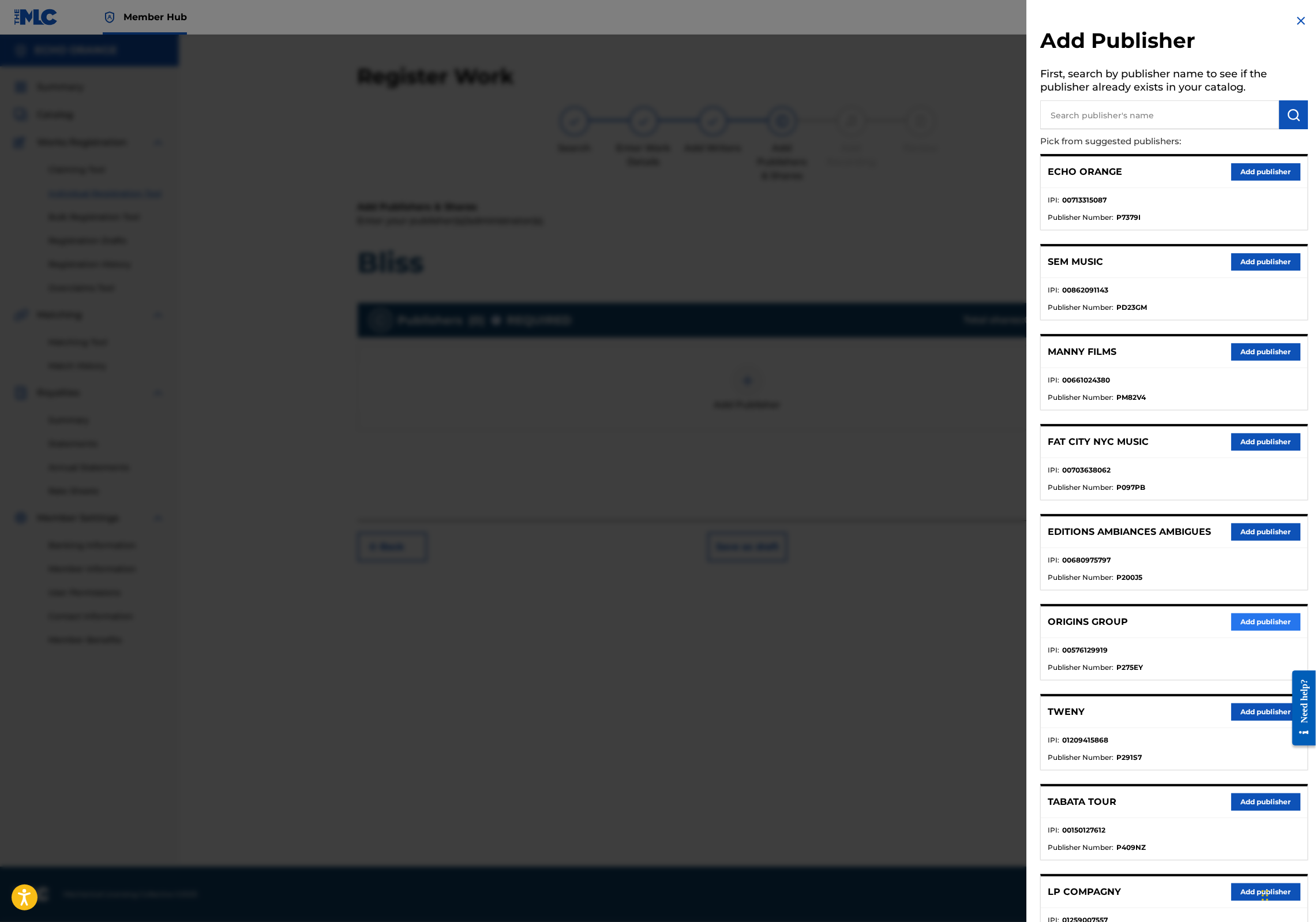
click at [1247, 631] on button "Add publisher" at bounding box center [1266, 622] width 69 height 17
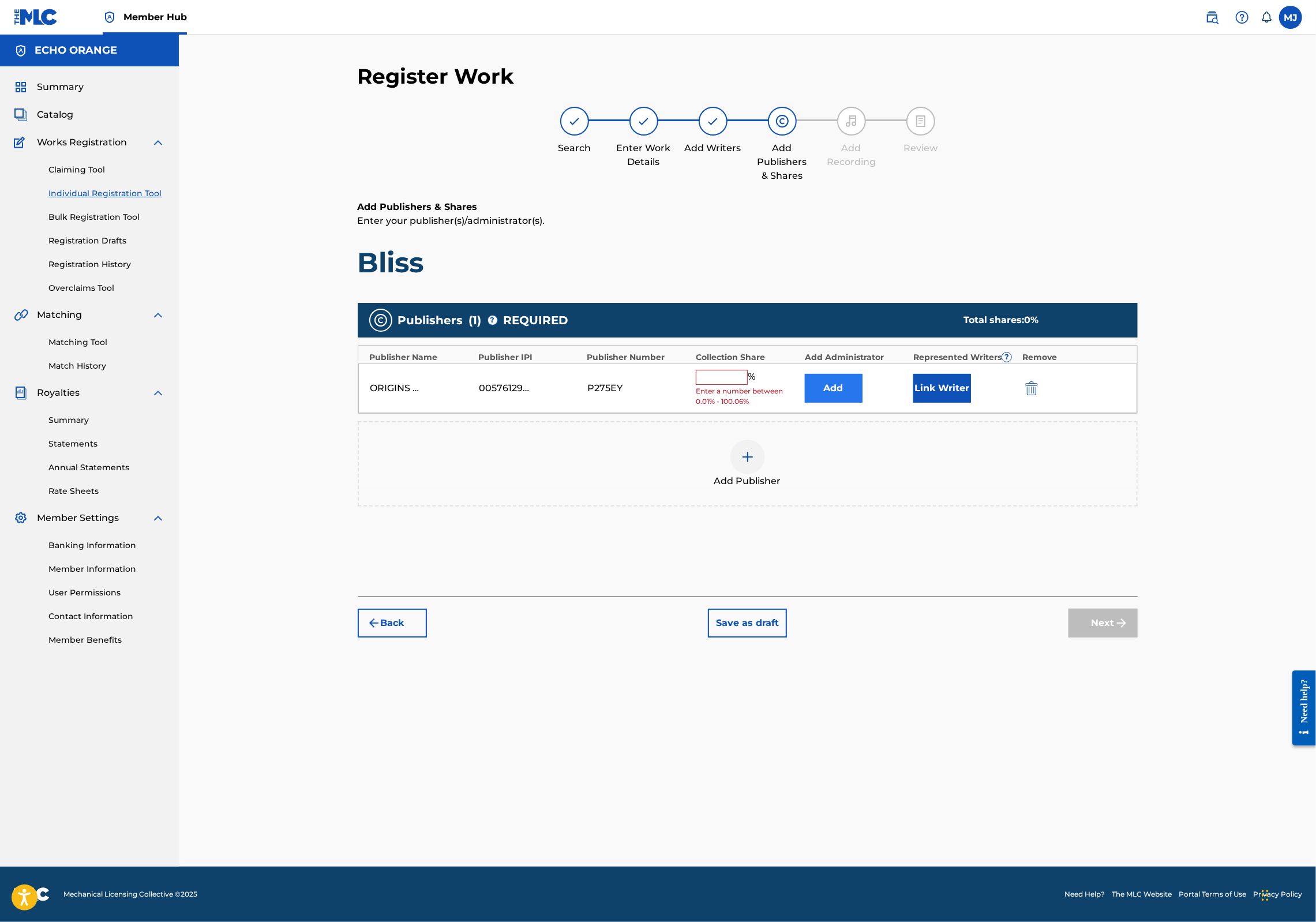
click at [843, 403] on button "Add" at bounding box center [833, 388] width 58 height 29
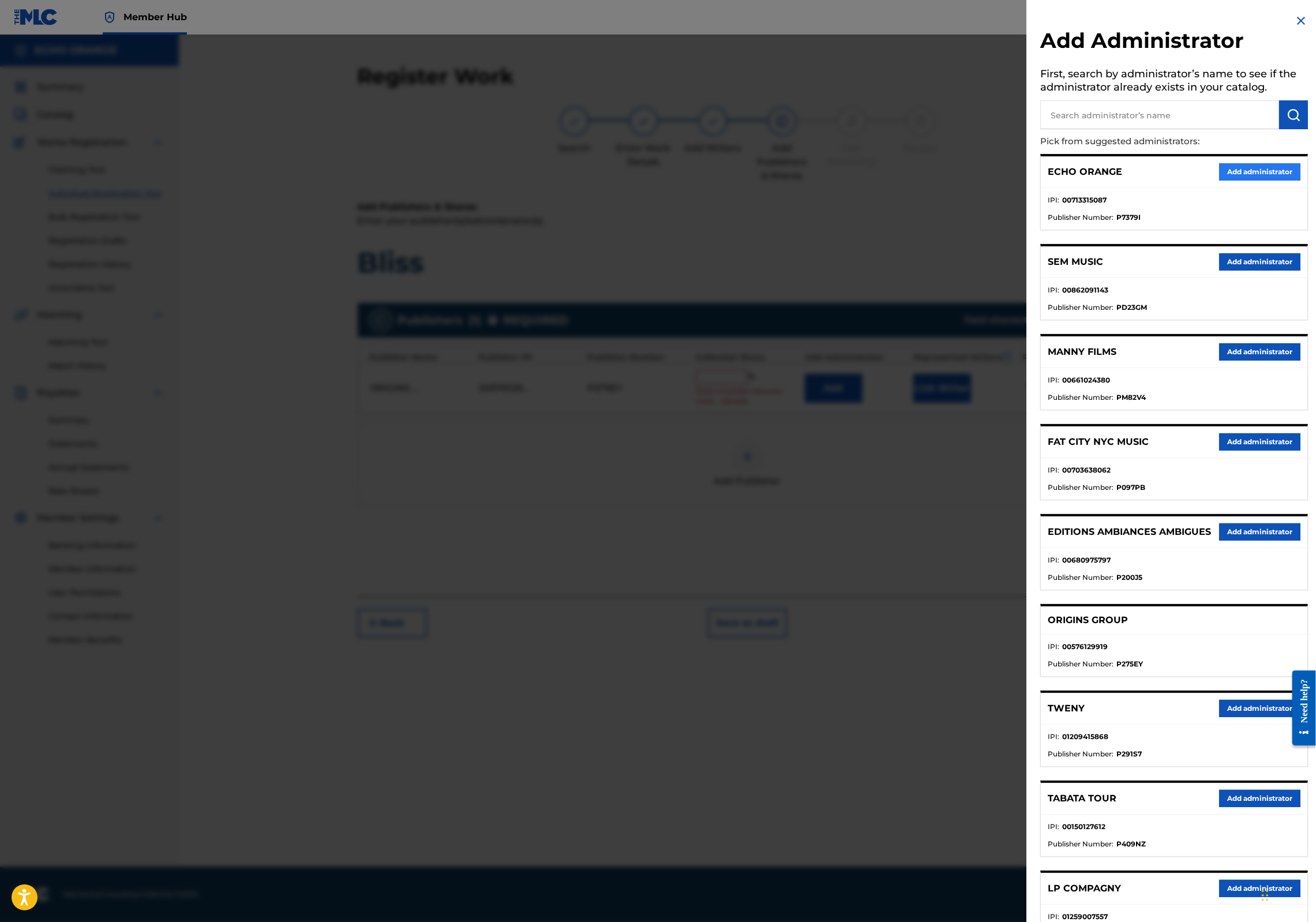
drag, startPoint x: 1245, startPoint y: 203, endPoint x: 1256, endPoint y: 189, distance: 17.8
click at [1246, 188] on div "ECHO ORANGE Add administrator" at bounding box center [1174, 172] width 267 height 32
click at [1260, 180] on button "Add administrator" at bounding box center [1260, 171] width 82 height 17
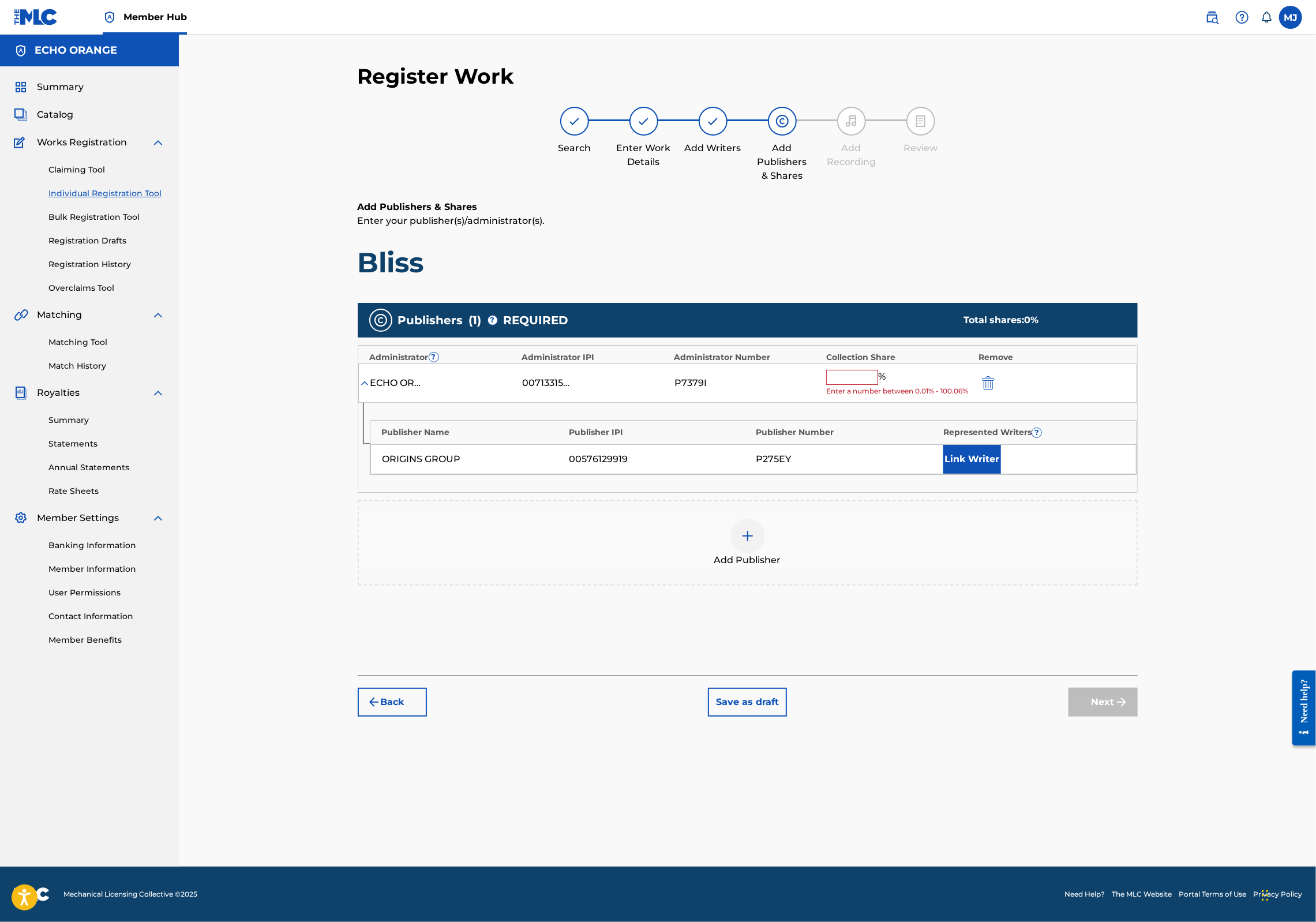
click at [878, 384] on input "text" at bounding box center [852, 377] width 52 height 15
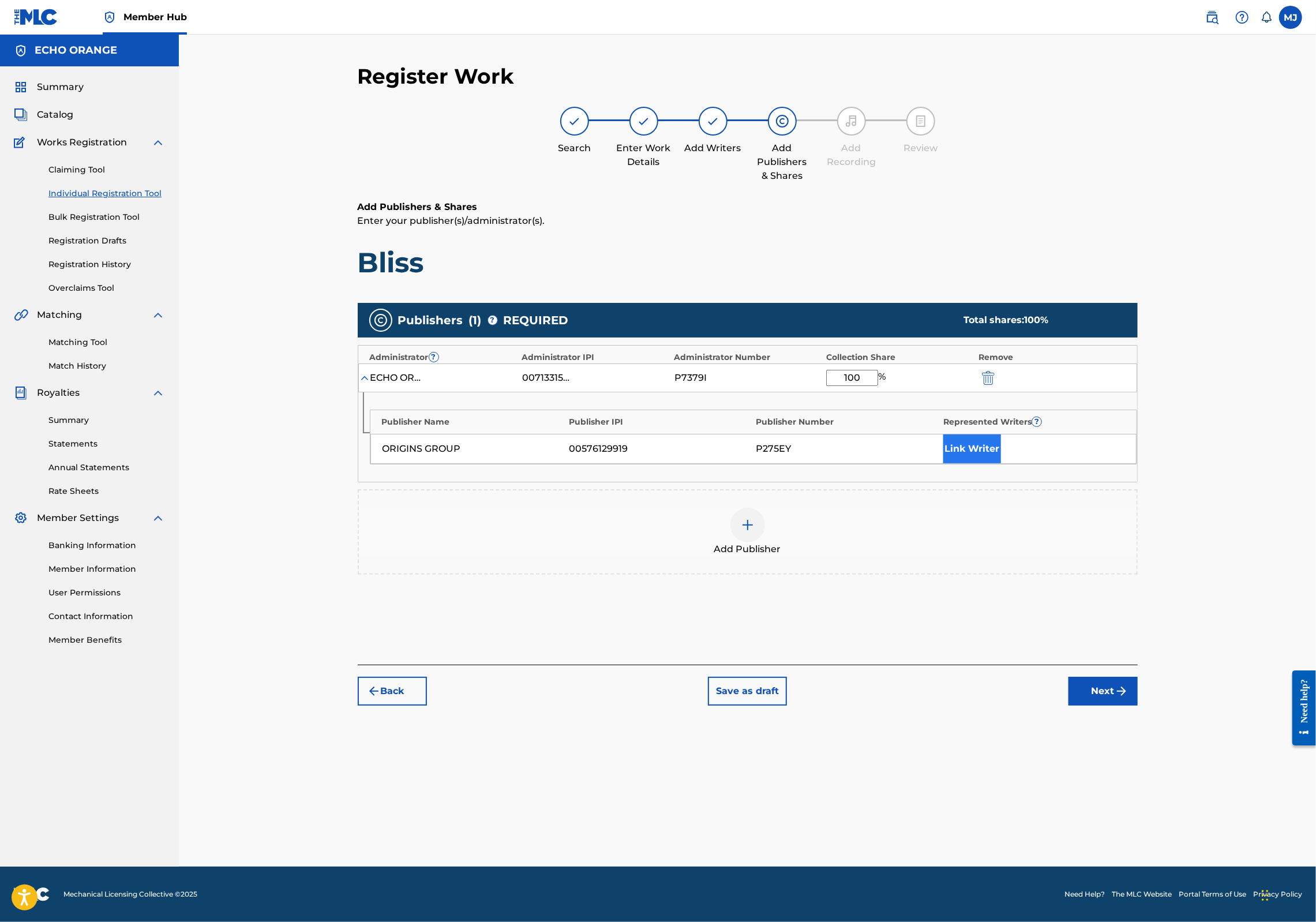
type input "100"
click at [1001, 463] on button "Link Writer" at bounding box center [973, 449] width 58 height 29
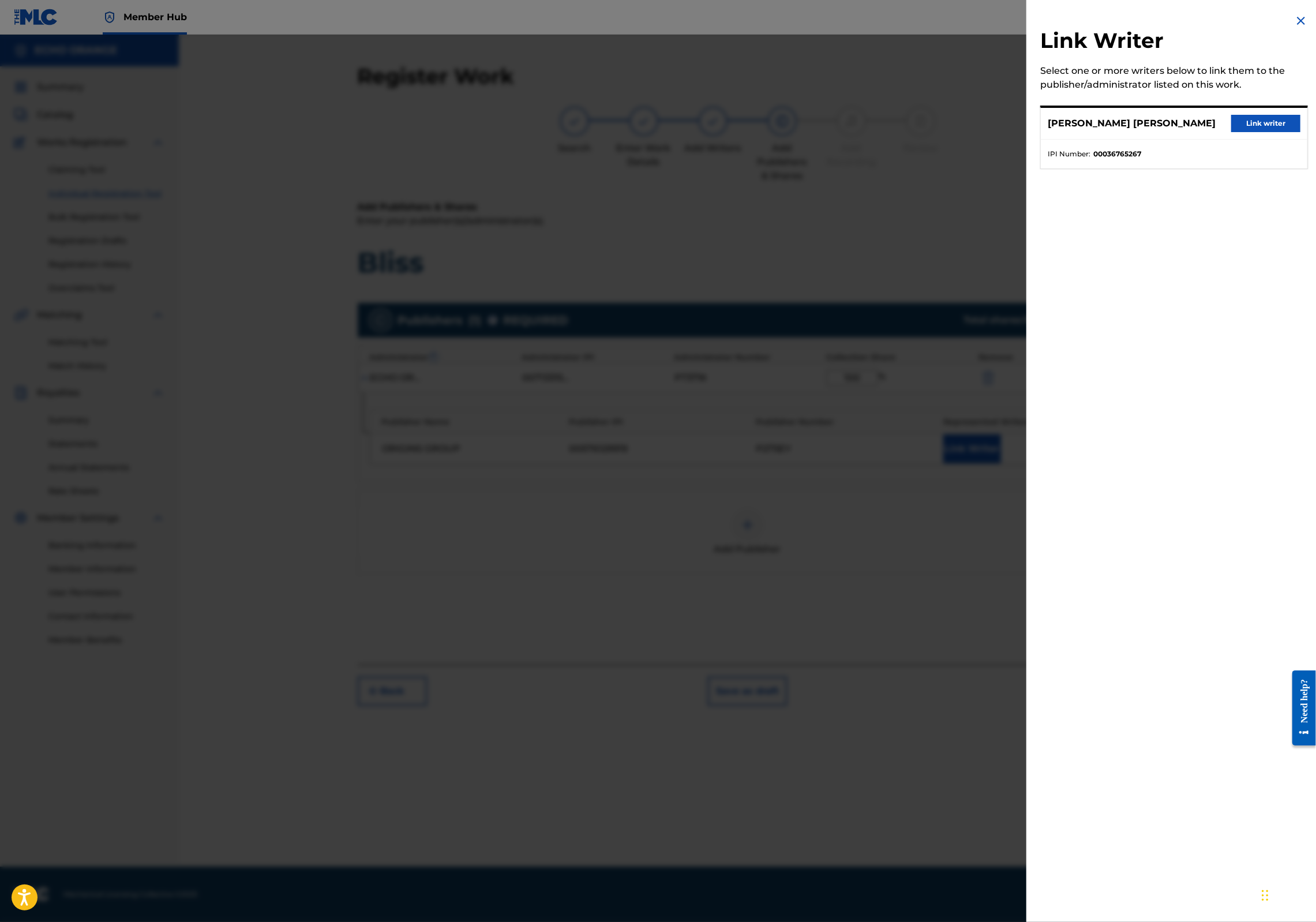
click at [1046, 495] on div "Link Writer Select one or more writers below to link them to the publisher/admi…" at bounding box center [1174, 461] width 296 height 922
click at [1247, 123] on div "[PERSON_NAME] [PERSON_NAME] Link writer" at bounding box center [1174, 123] width 267 height 32
click at [1251, 132] on button "Link writer" at bounding box center [1266, 123] width 69 height 17
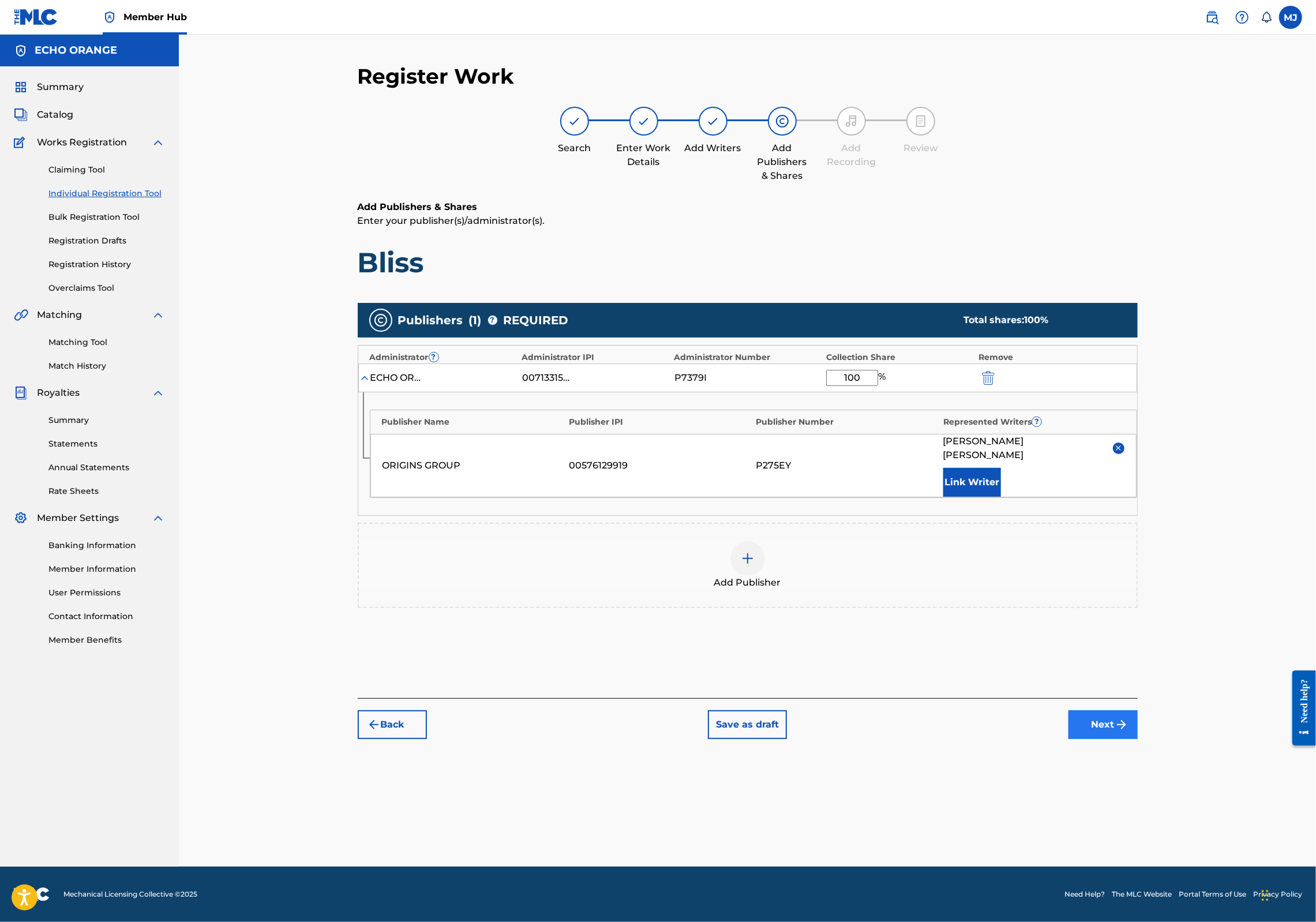
click at [1138, 739] on button "Next" at bounding box center [1104, 724] width 69 height 29
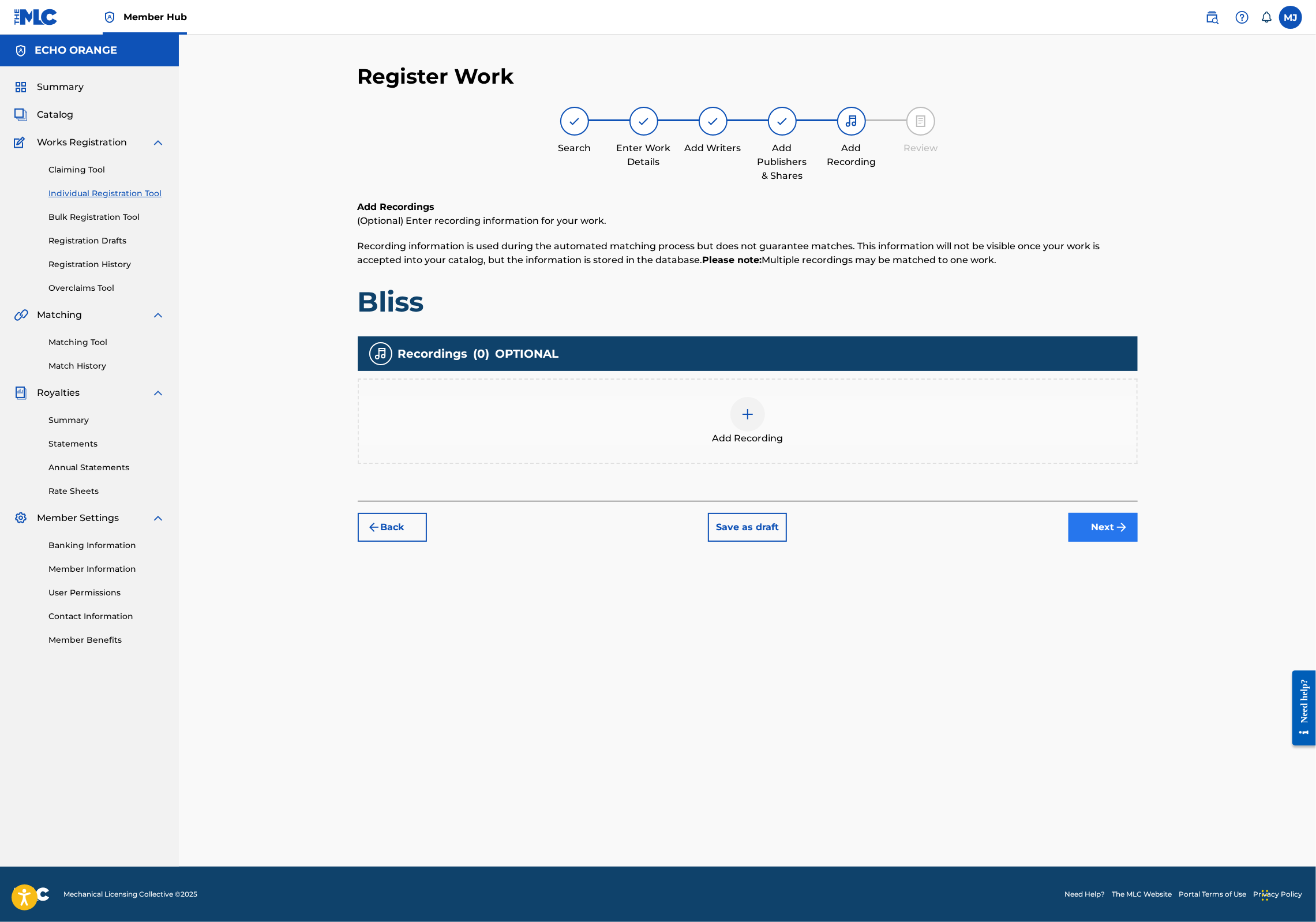
click at [1138, 542] on button "Next" at bounding box center [1104, 527] width 69 height 29
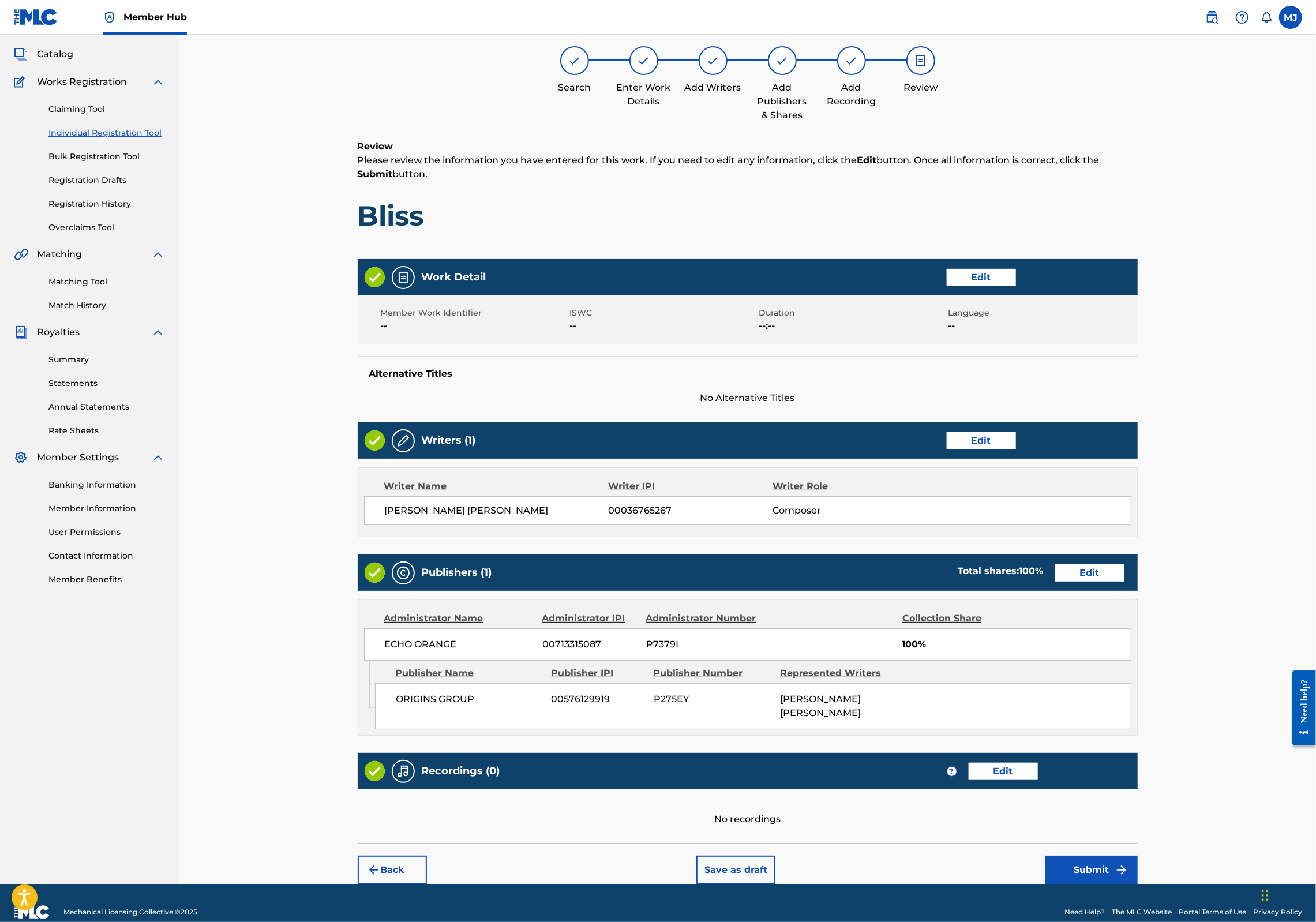
scroll to position [186, 0]
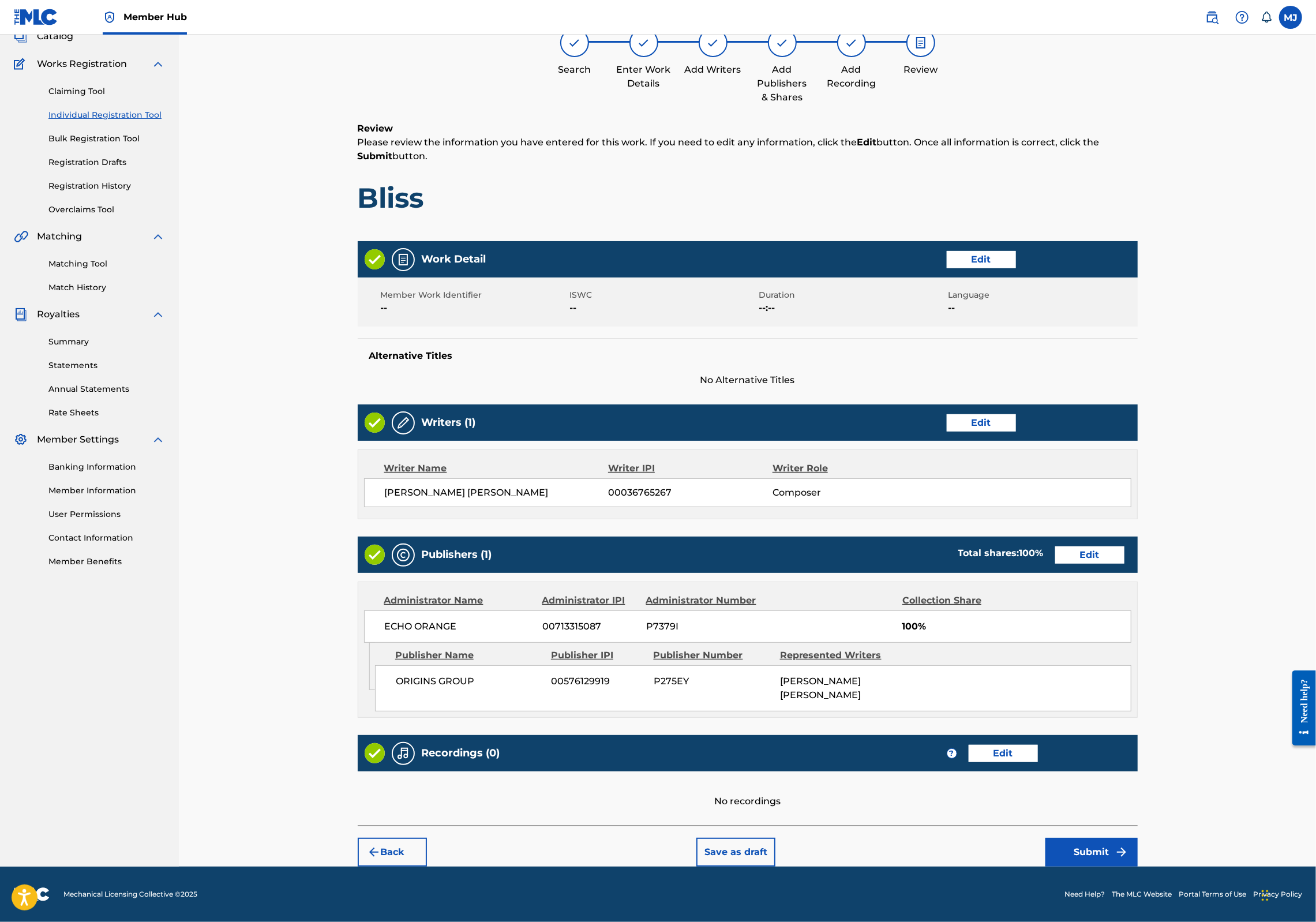
drag, startPoint x: 1161, startPoint y: 809, endPoint x: 1164, endPoint y: 816, distance: 7.6
click at [1138, 826] on div "Back Save as draft Submit" at bounding box center [747, 846] width 780 height 41
click at [1138, 837] on button "Submit" at bounding box center [1092, 851] width 92 height 29
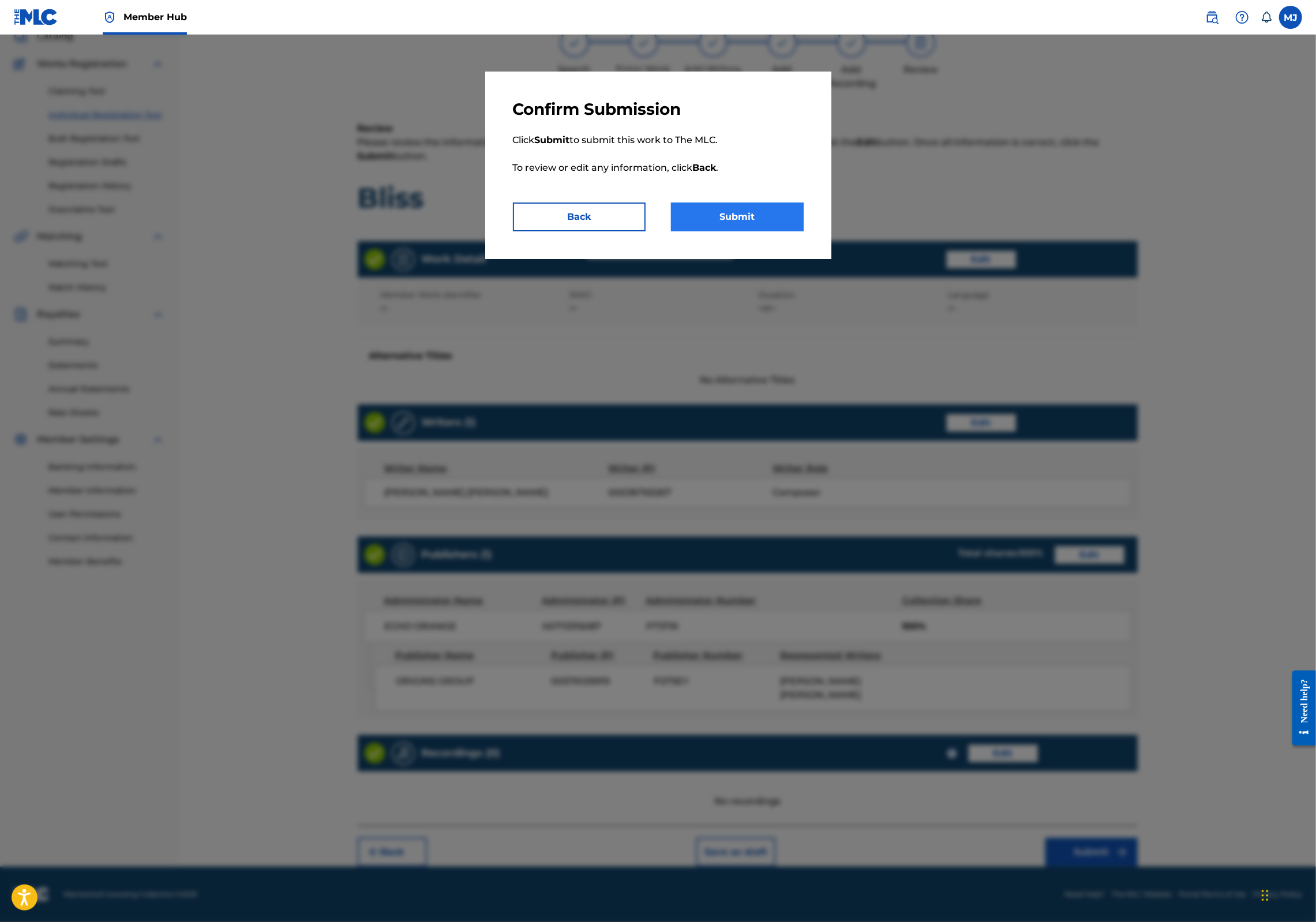
click at [782, 231] on button "Submit" at bounding box center [737, 217] width 133 height 29
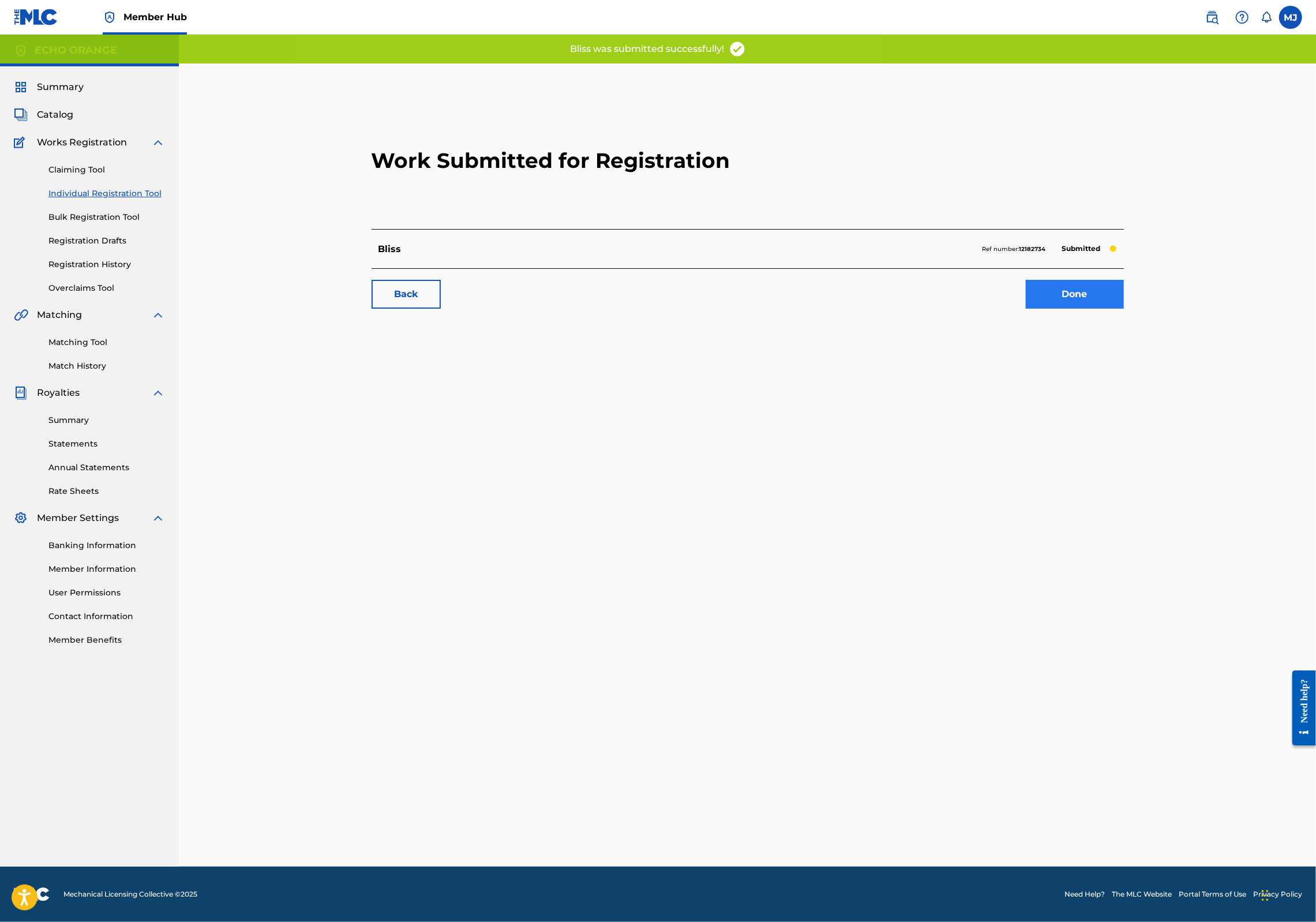
click at [1124, 309] on link "Done" at bounding box center [1075, 294] width 98 height 29
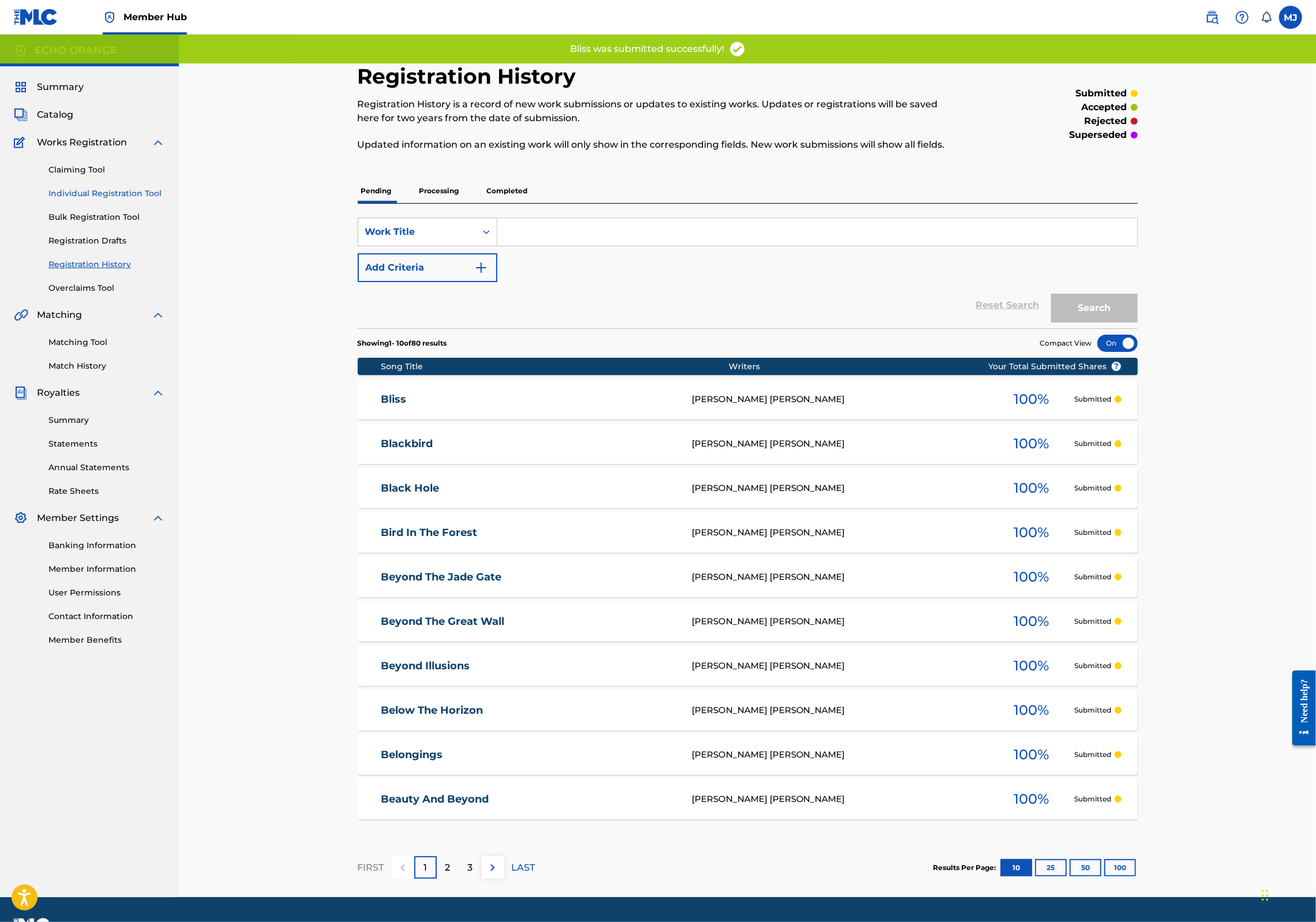
click at [118, 199] on link "Individual Registration Tool" at bounding box center [107, 193] width 117 height 12
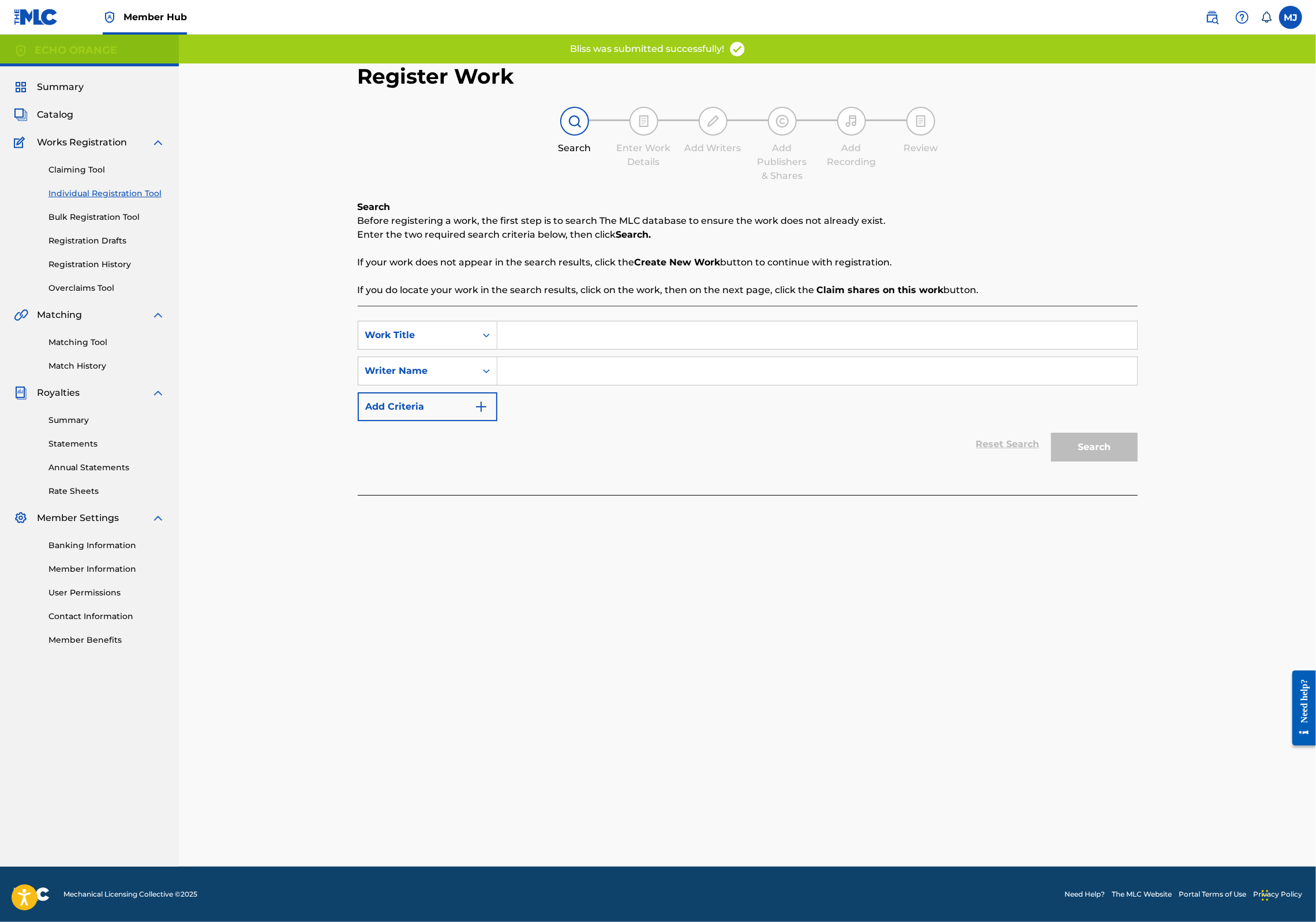
click at [497, 349] on input "Search Form" at bounding box center [817, 335] width 640 height 28
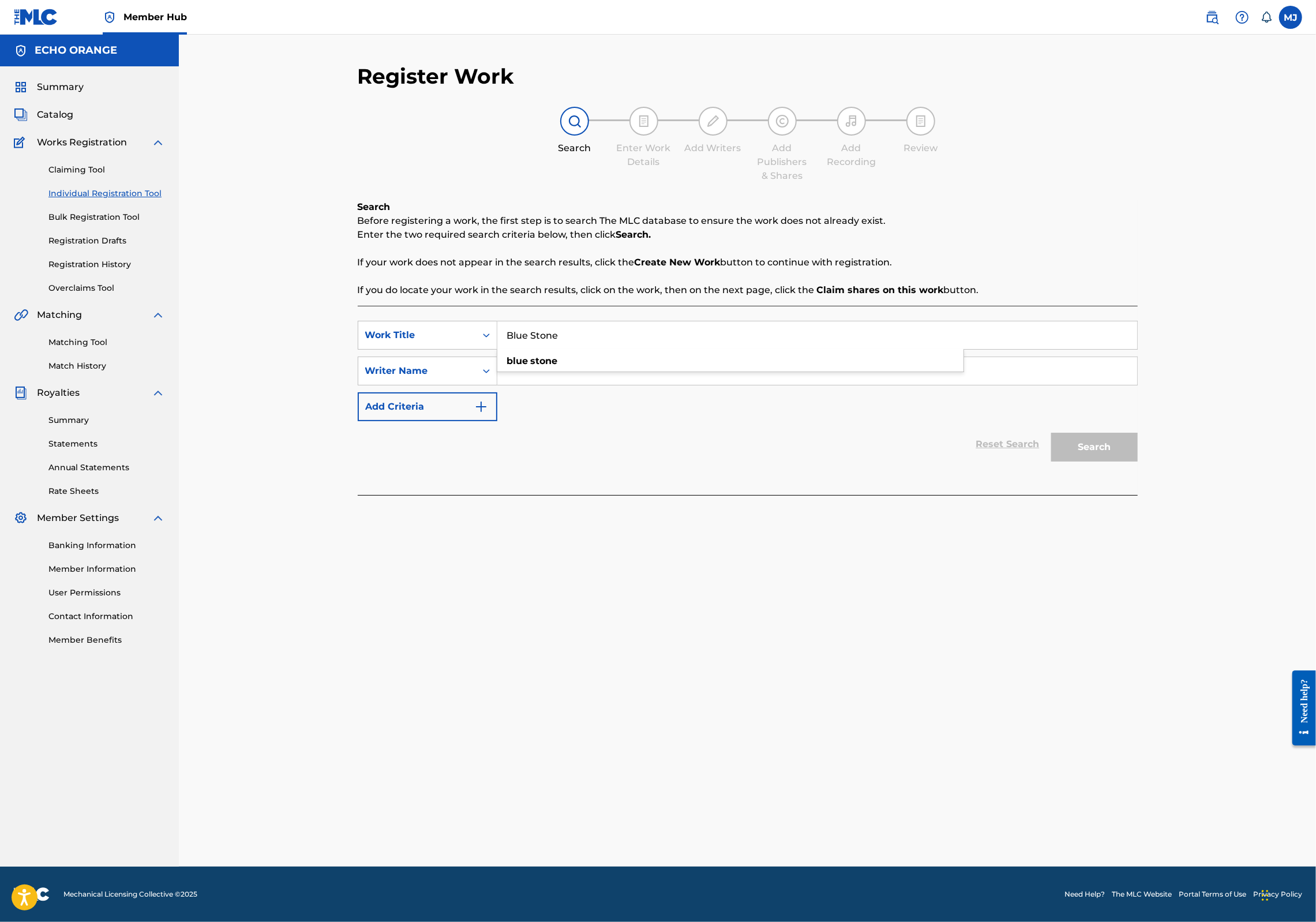
type input "Blue Stone"
paste input "[PERSON_NAME]"
type input "[PERSON_NAME]"
click at [1138, 462] on button "Search" at bounding box center [1094, 447] width 86 height 29
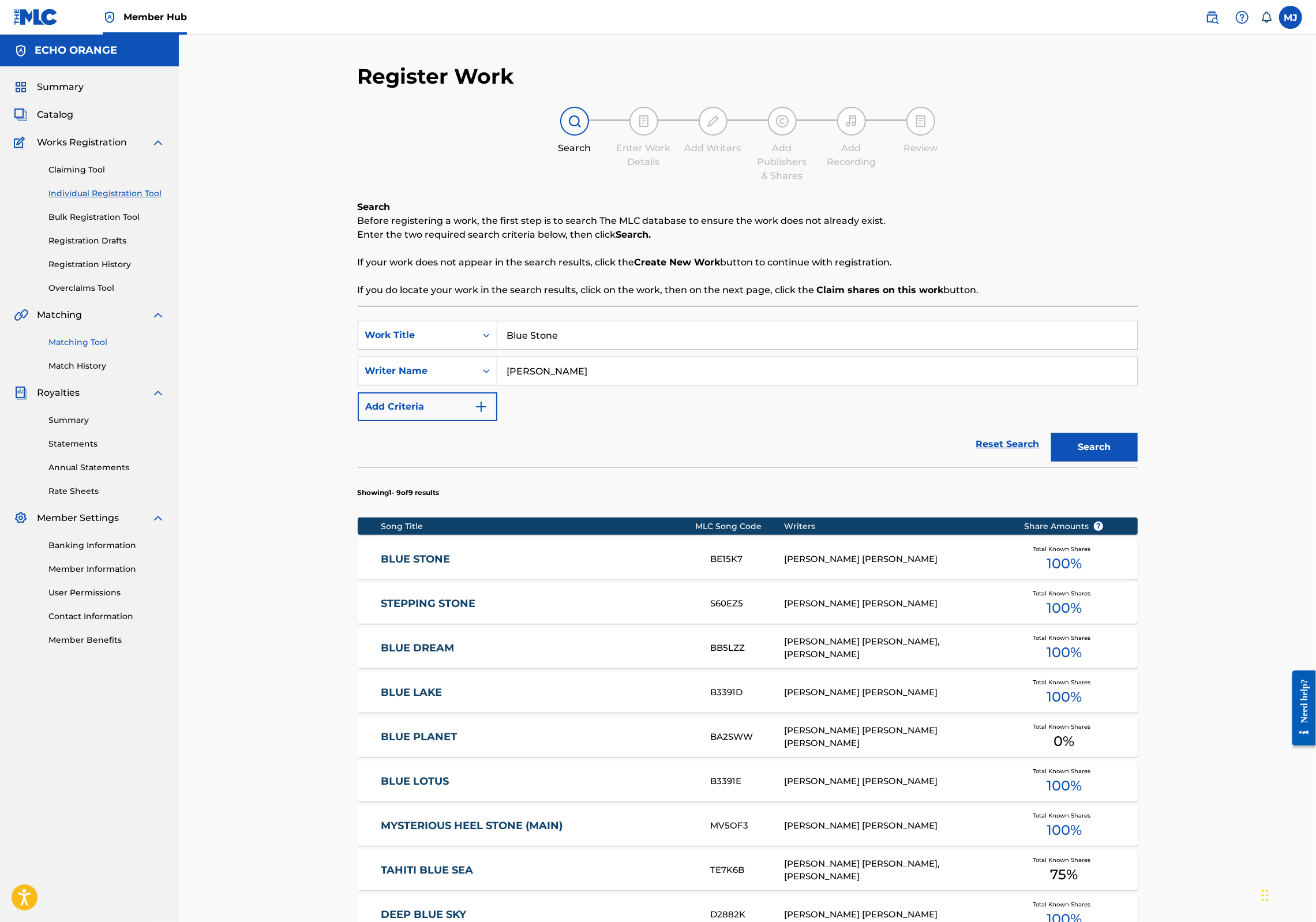
click at [91, 348] on link "Matching Tool" at bounding box center [107, 342] width 117 height 12
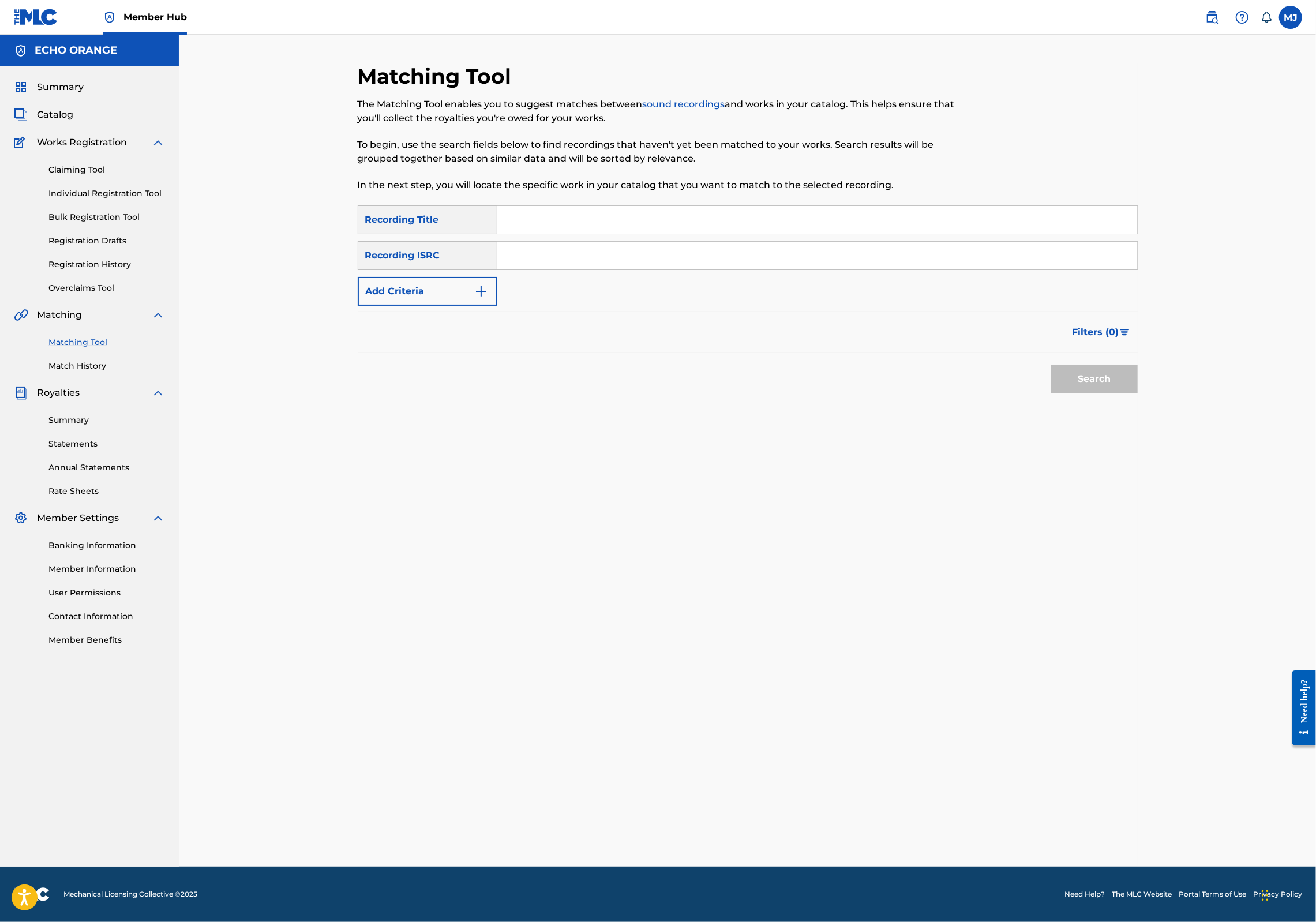
drag, startPoint x: 471, startPoint y: 227, endPoint x: 497, endPoint y: 241, distance: 29.5
click at [497, 227] on input "Search Form" at bounding box center [817, 220] width 640 height 28
click at [510, 234] on input "Search Form" at bounding box center [817, 220] width 640 height 28
type input "blue stone"
click at [377, 305] on button "Add Criteria" at bounding box center [427, 291] width 140 height 29
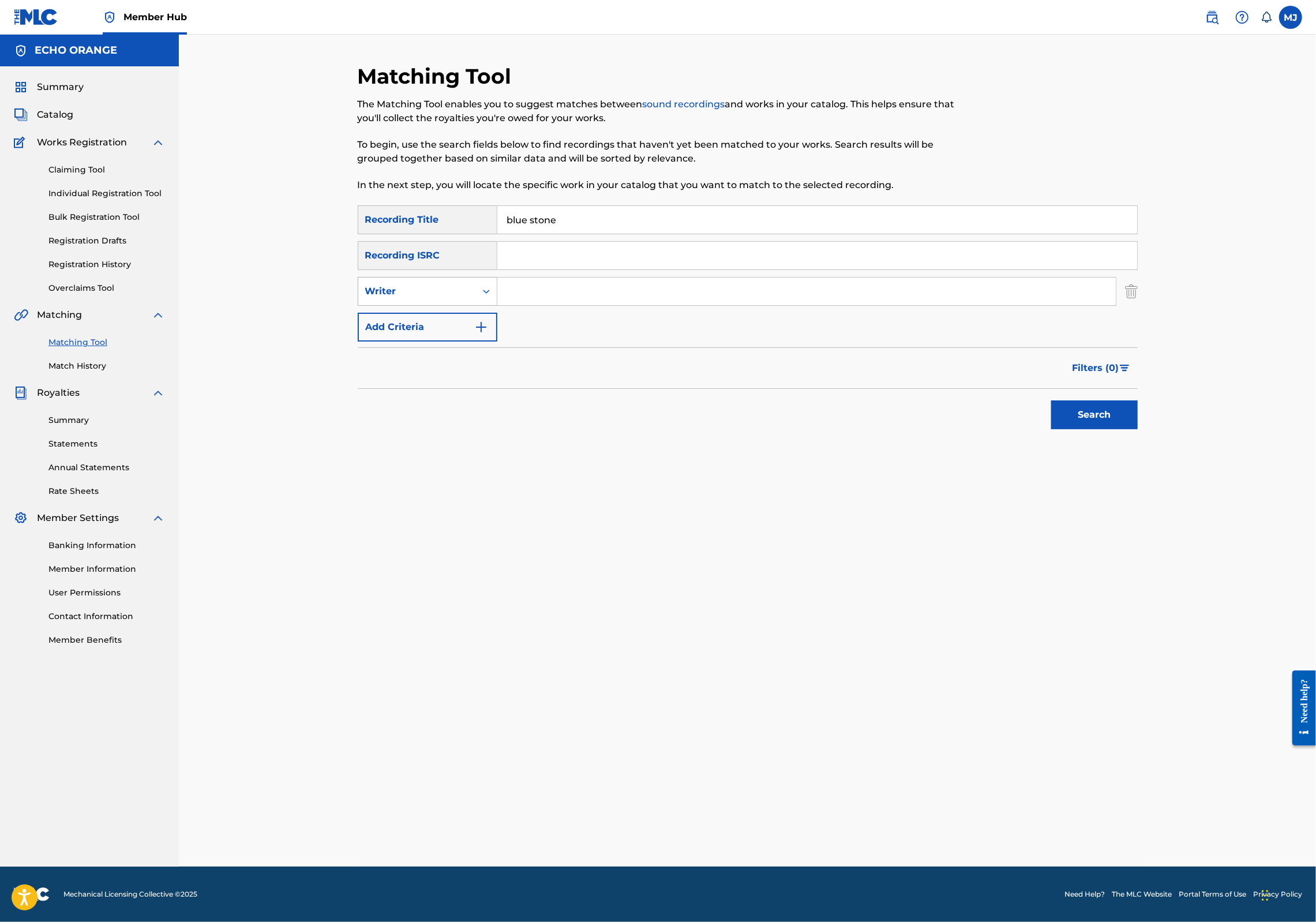
click at [422, 298] on div "Writer" at bounding box center [418, 291] width 104 height 14
click at [530, 305] on input "Search Form" at bounding box center [806, 291] width 618 height 28
paste input "[PERSON_NAME]"
type input "[PERSON_NAME]"
click at [1138, 429] on button "Search" at bounding box center [1094, 414] width 86 height 29
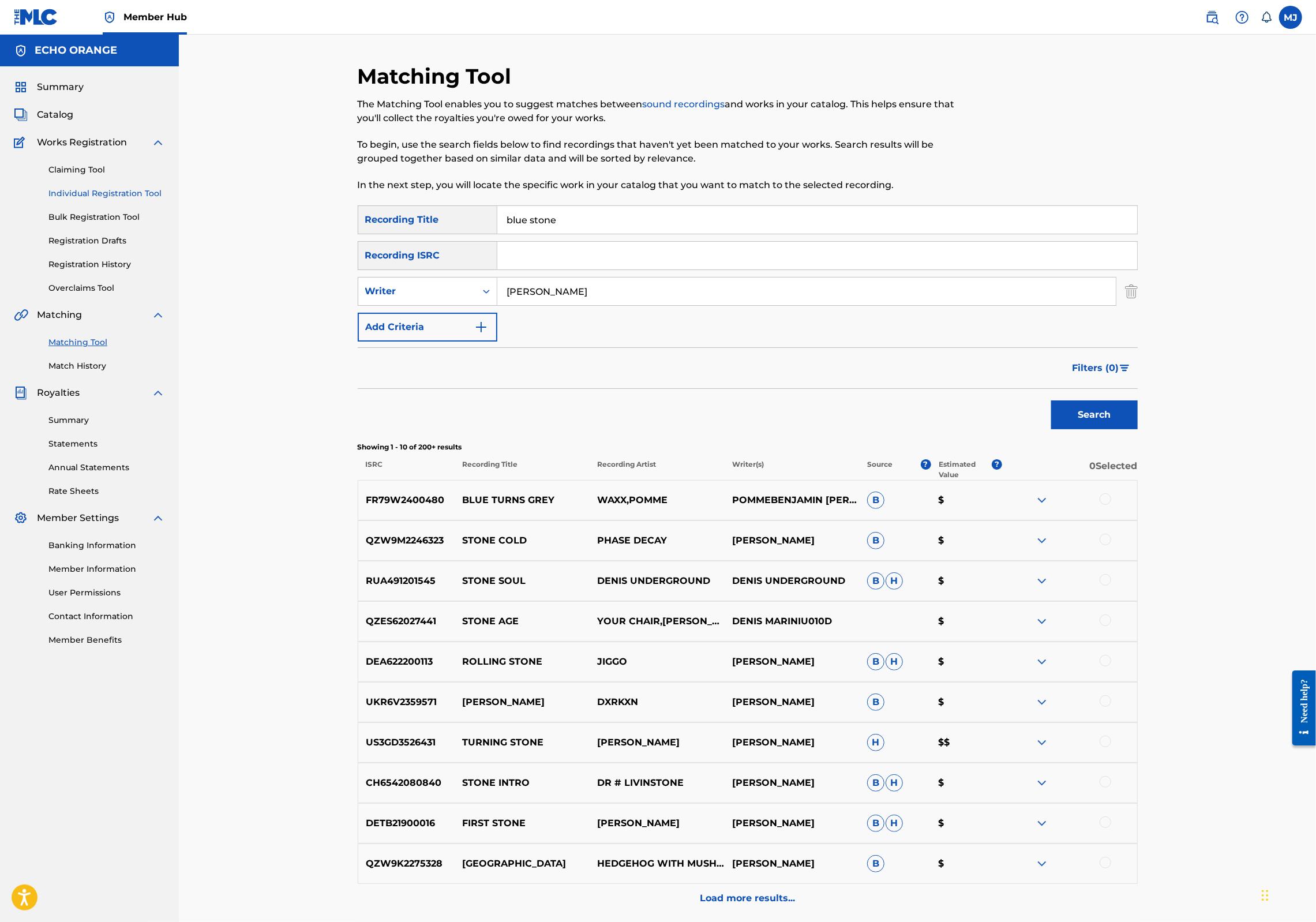
click at [129, 199] on link "Individual Registration Tool" at bounding box center [107, 193] width 117 height 12
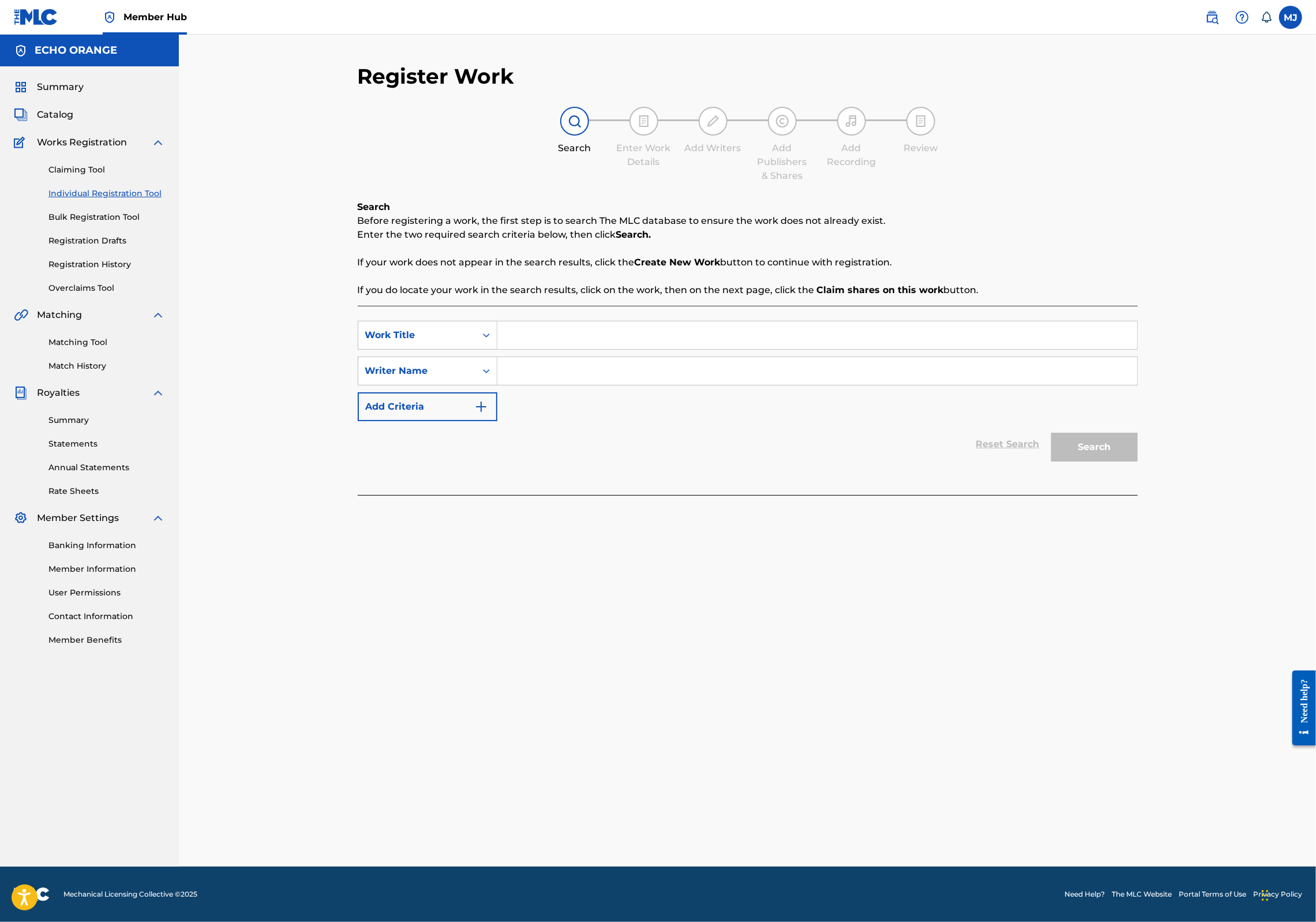
click at [497, 349] on input "Search Form" at bounding box center [817, 335] width 640 height 28
type input "Boat to Paradise"
click at [357, 421] on button "Add Criteria" at bounding box center [427, 406] width 140 height 29
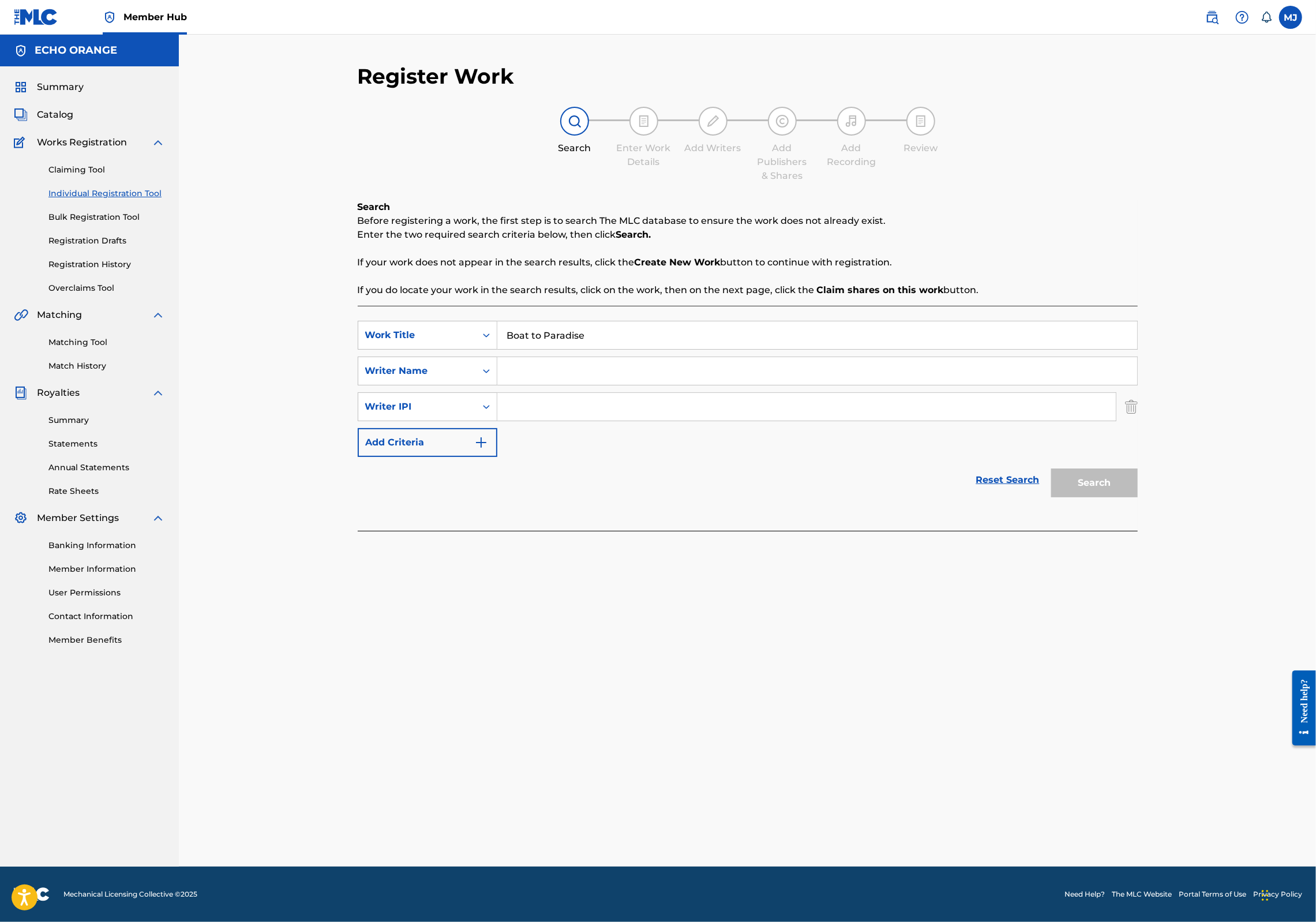
click at [497, 384] on input "Search Form" at bounding box center [817, 371] width 640 height 28
paste input "[PERSON_NAME]"
type input "[PERSON_NAME]"
drag, startPoint x: 1213, startPoint y: 448, endPoint x: 1222, endPoint y: 446, distance: 9.2
click at [1138, 421] on div "SearchWithCriteriaaa9c4bca-6926-4f40-8ae7-24ef23fa552b Writer IPI" at bounding box center [747, 406] width 780 height 29
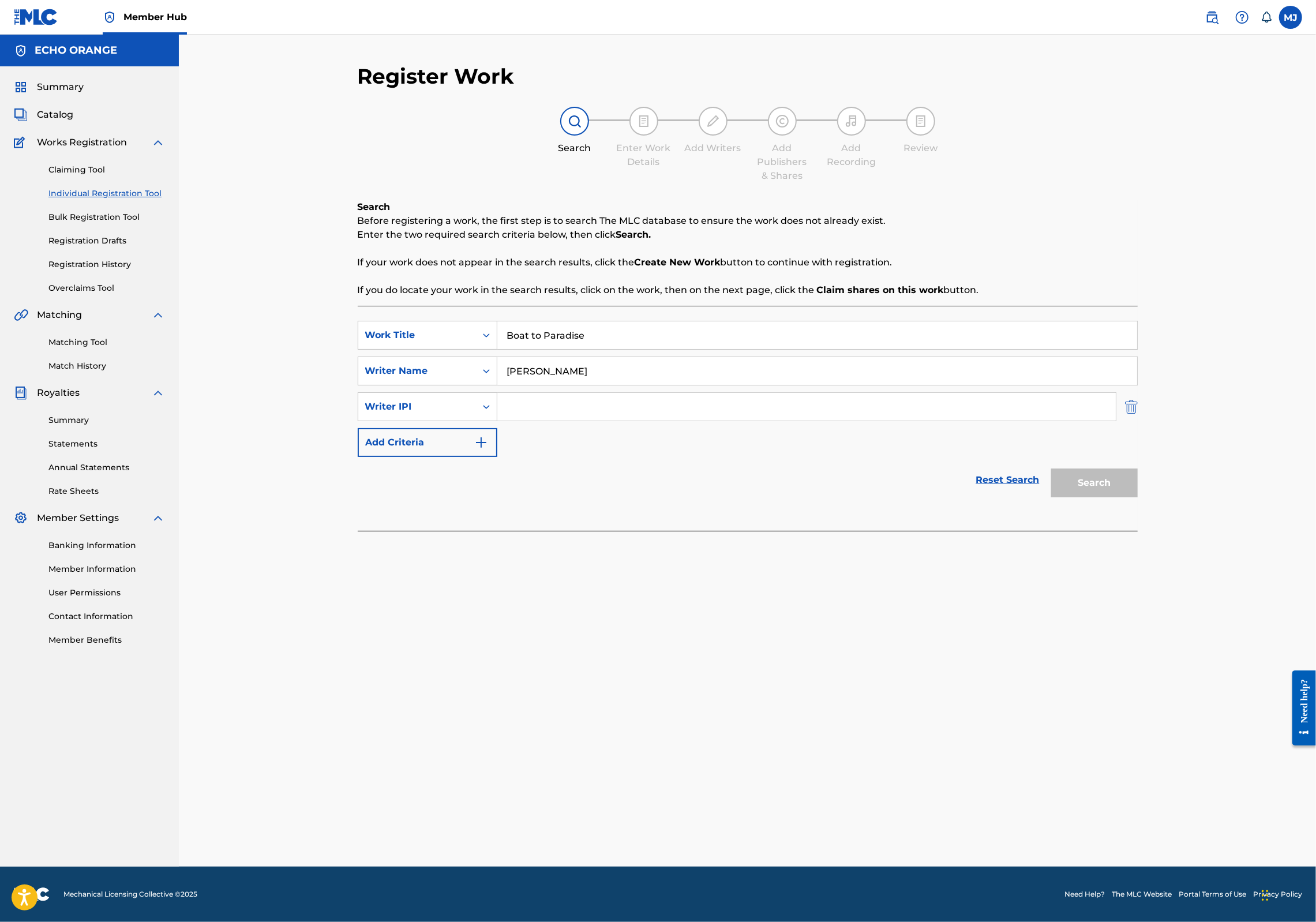
click at [1138, 421] on img "Search Form" at bounding box center [1131, 406] width 12 height 29
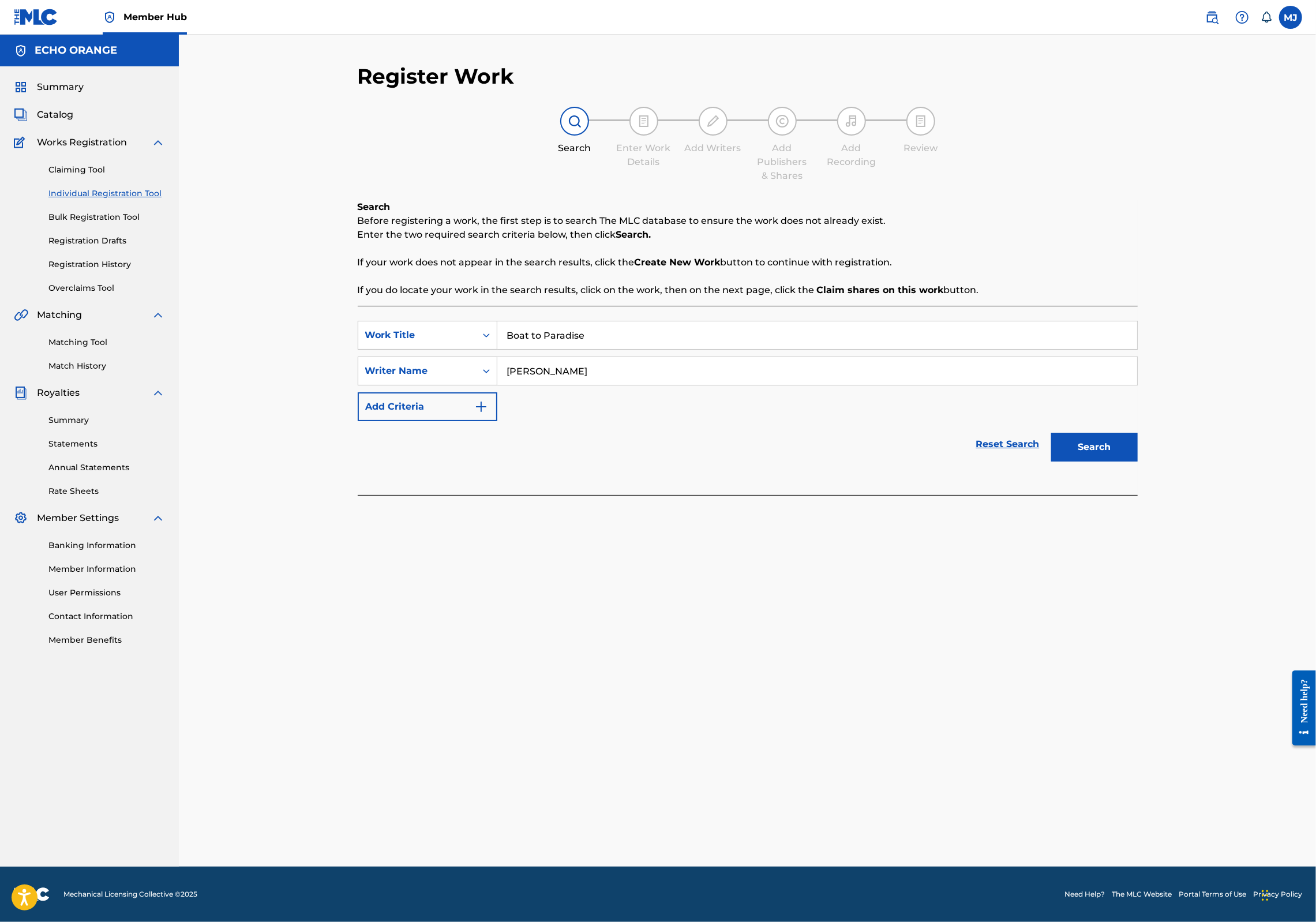
click at [1137, 384] on input "[PERSON_NAME]" at bounding box center [817, 371] width 640 height 28
click at [1138, 462] on button "Search" at bounding box center [1094, 447] width 86 height 29
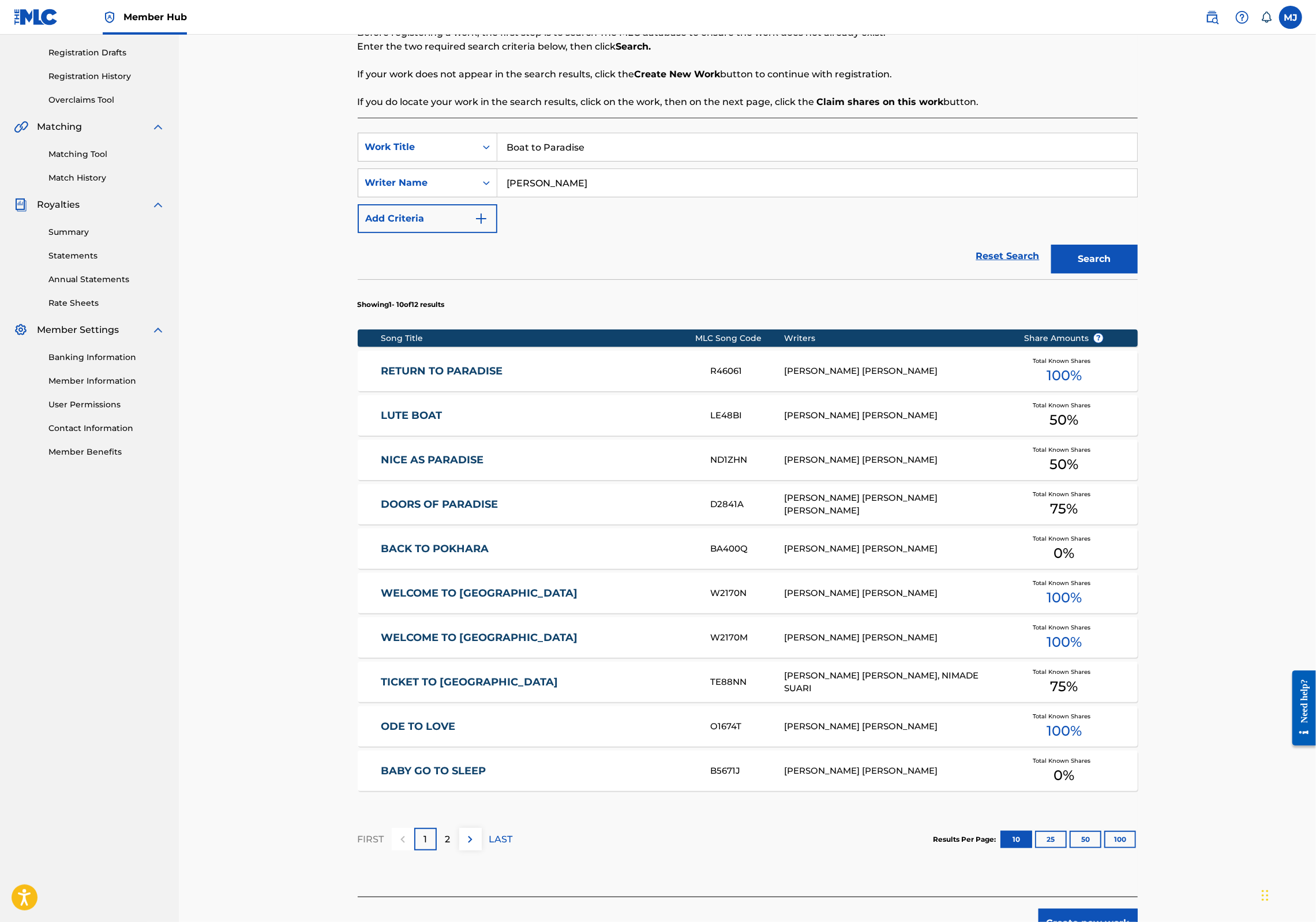
scroll to position [356, 0]
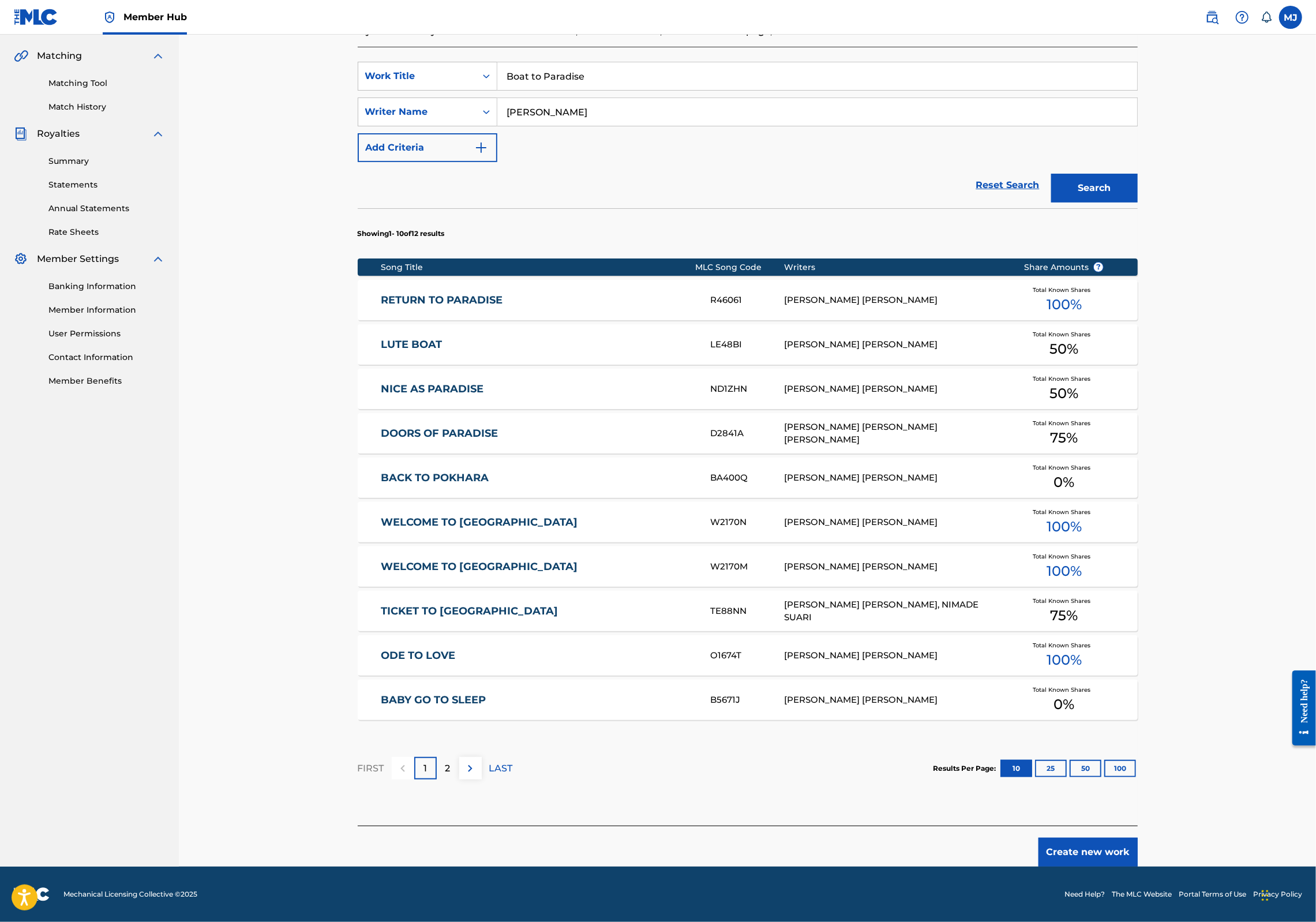
click at [1138, 837] on button "Create new work" at bounding box center [1088, 851] width 100 height 29
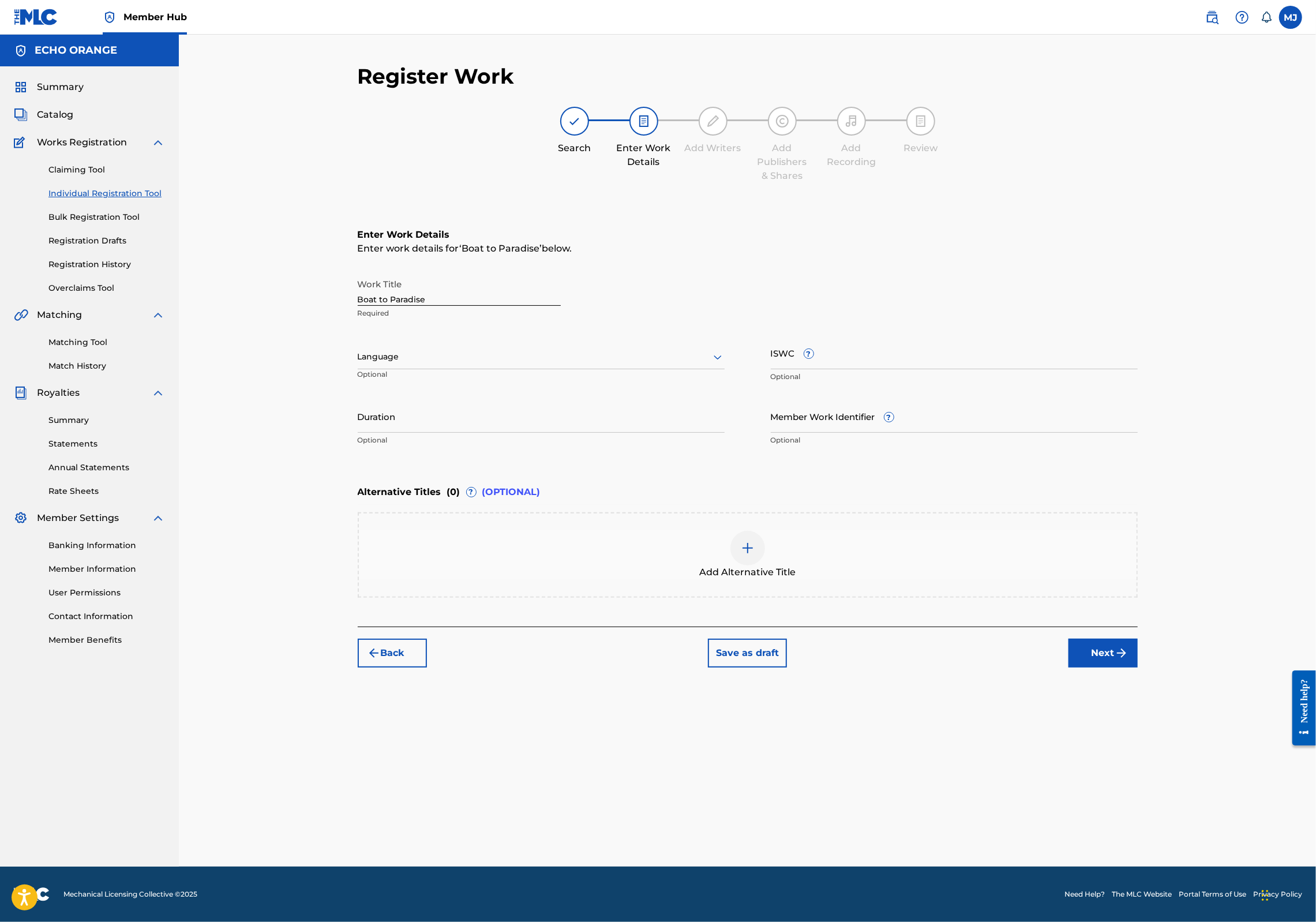
scroll to position [0, 0]
click at [1138, 668] on div "Back Save as draft Next" at bounding box center [747, 647] width 780 height 41
click at [1138, 668] on button "Next" at bounding box center [1104, 653] width 69 height 29
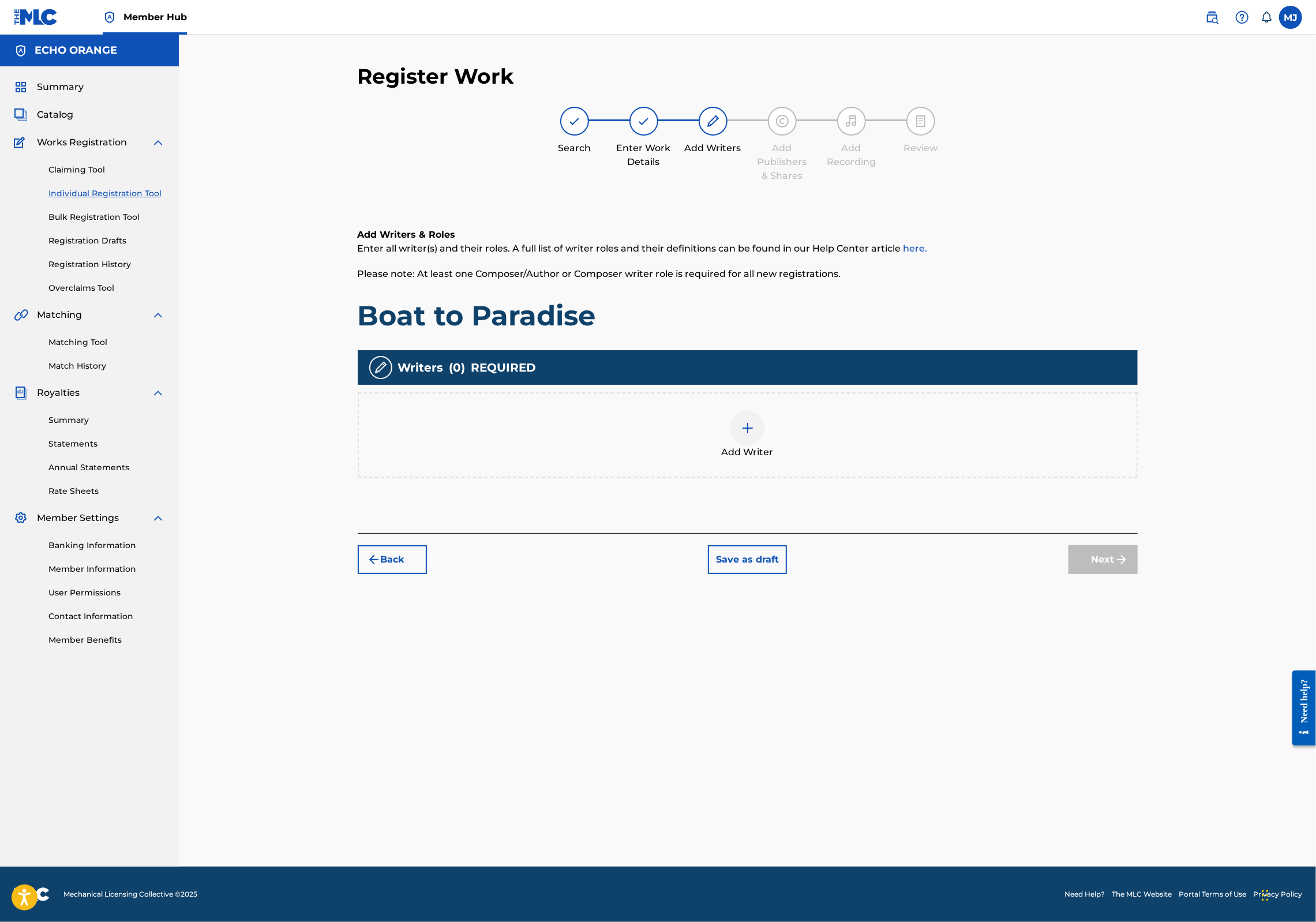
click at [876, 459] on div "Add Writer" at bounding box center [748, 435] width 778 height 49
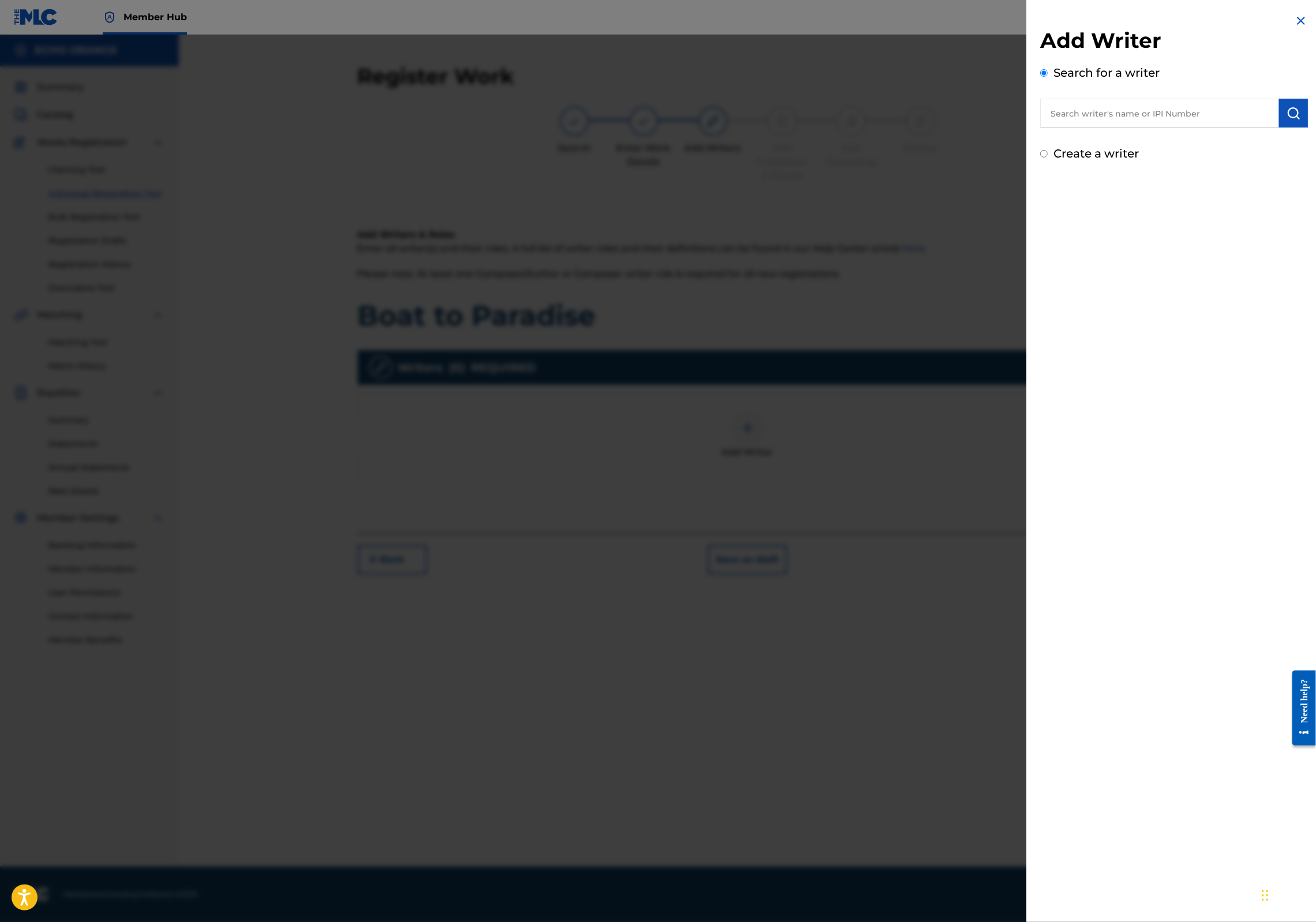
click at [1059, 98] on div "Search for a writer" at bounding box center [1174, 95] width 268 height 63
click at [1067, 116] on input "text" at bounding box center [1160, 113] width 239 height 29
paste input "[PERSON_NAME]"
type input "[PERSON_NAME]"
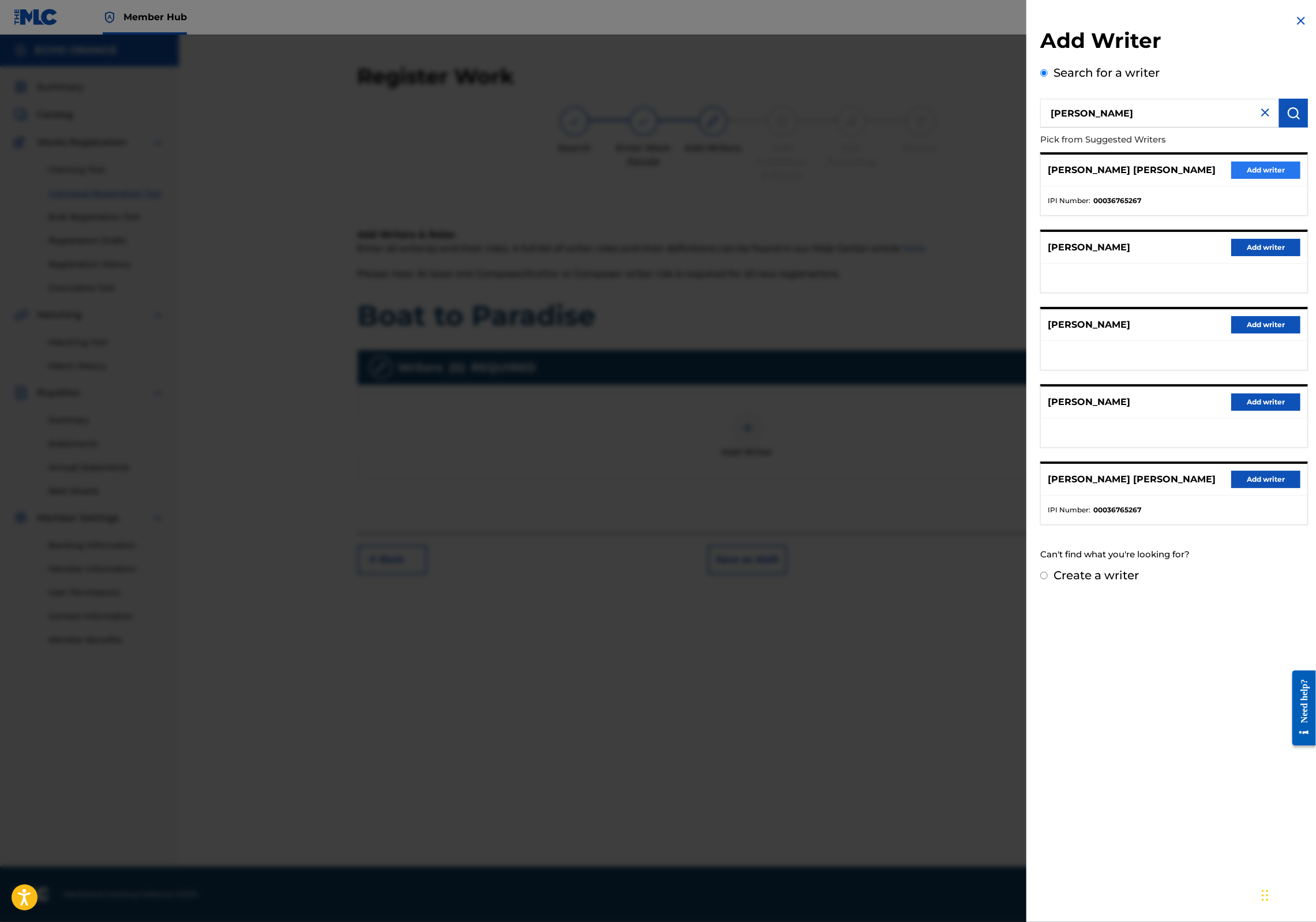
click at [1236, 179] on button "Add writer" at bounding box center [1266, 170] width 69 height 17
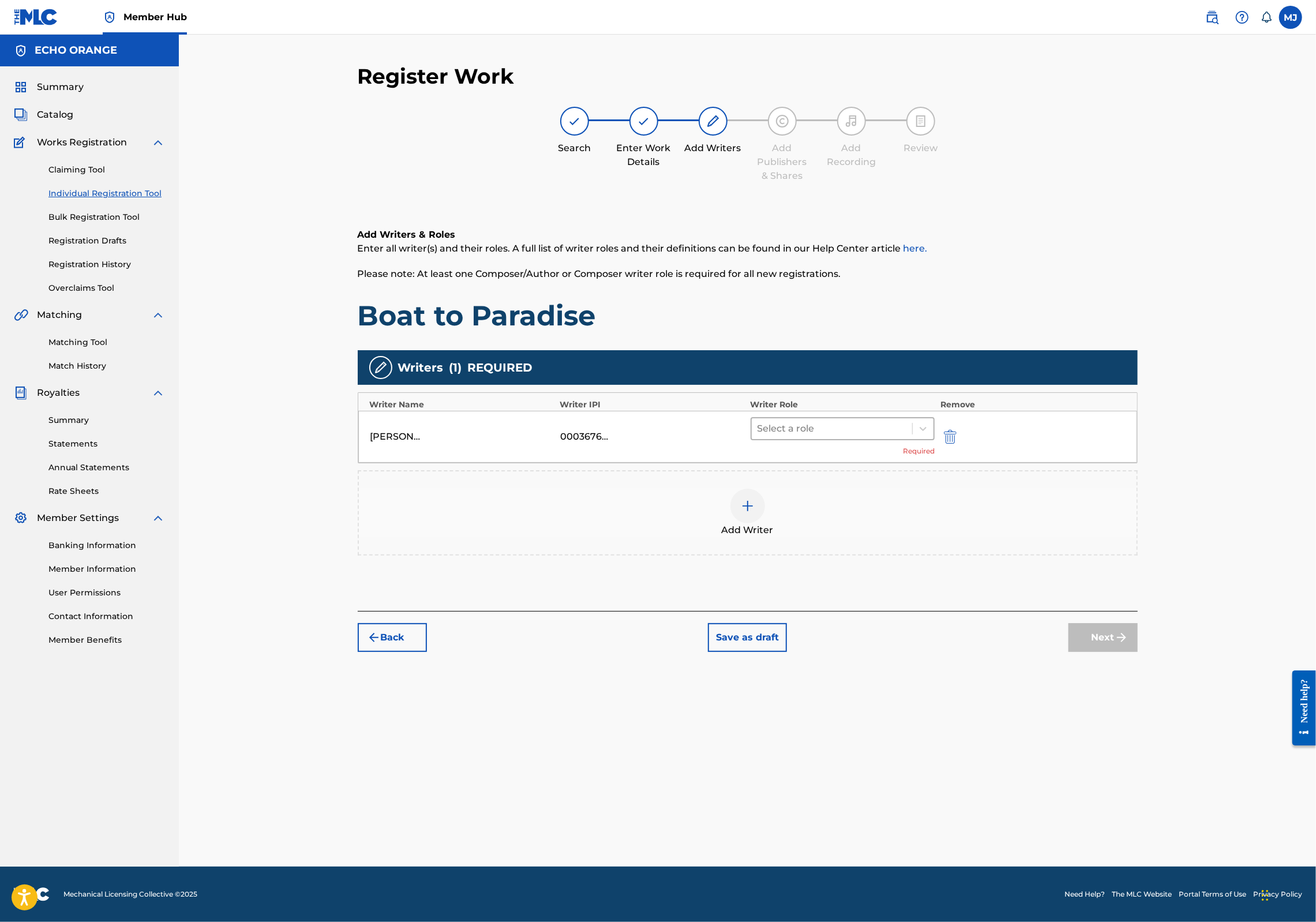
drag, startPoint x: 831, startPoint y: 462, endPoint x: 827, endPoint y: 468, distance: 7.2
click at [831, 460] on div "[PERSON_NAME] [PERSON_NAME] 00036765267 Select a role Required" at bounding box center [748, 436] width 779 height 52
click at [834, 589] on div "Composer" at bounding box center [880, 595] width 222 height 23
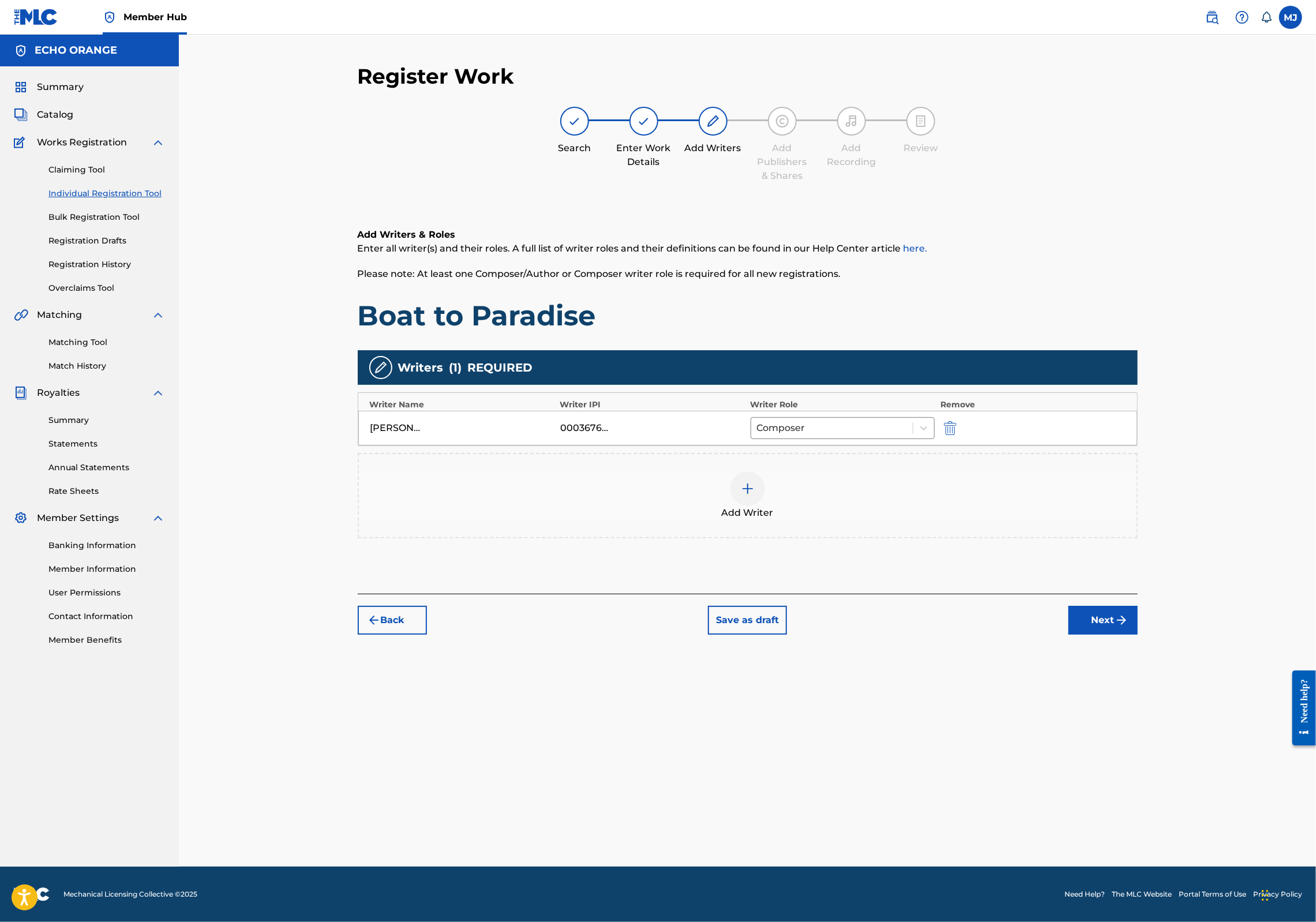
click at [1138, 635] on button "Next" at bounding box center [1104, 620] width 69 height 29
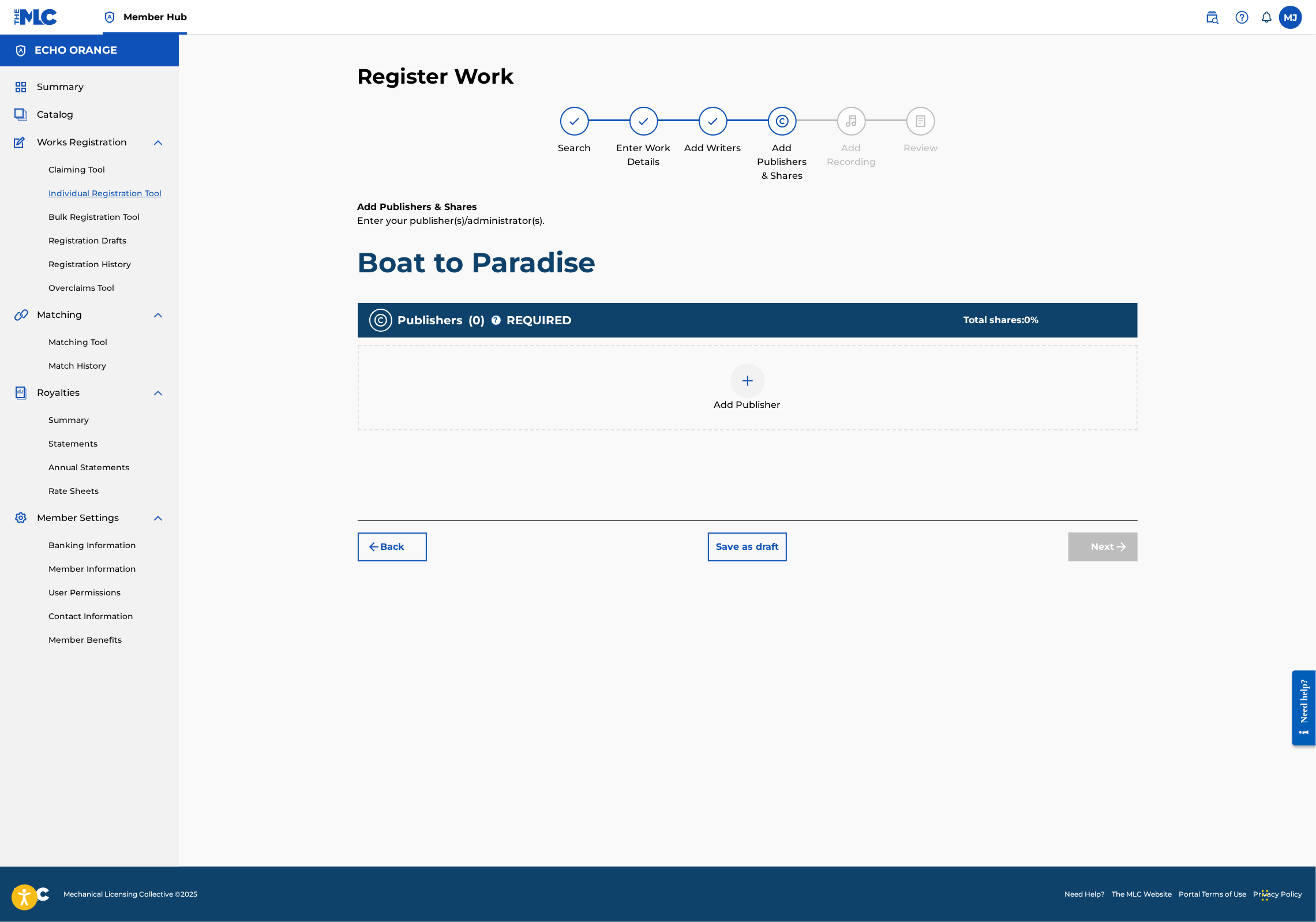
click at [765, 398] on div at bounding box center [748, 380] width 35 height 35
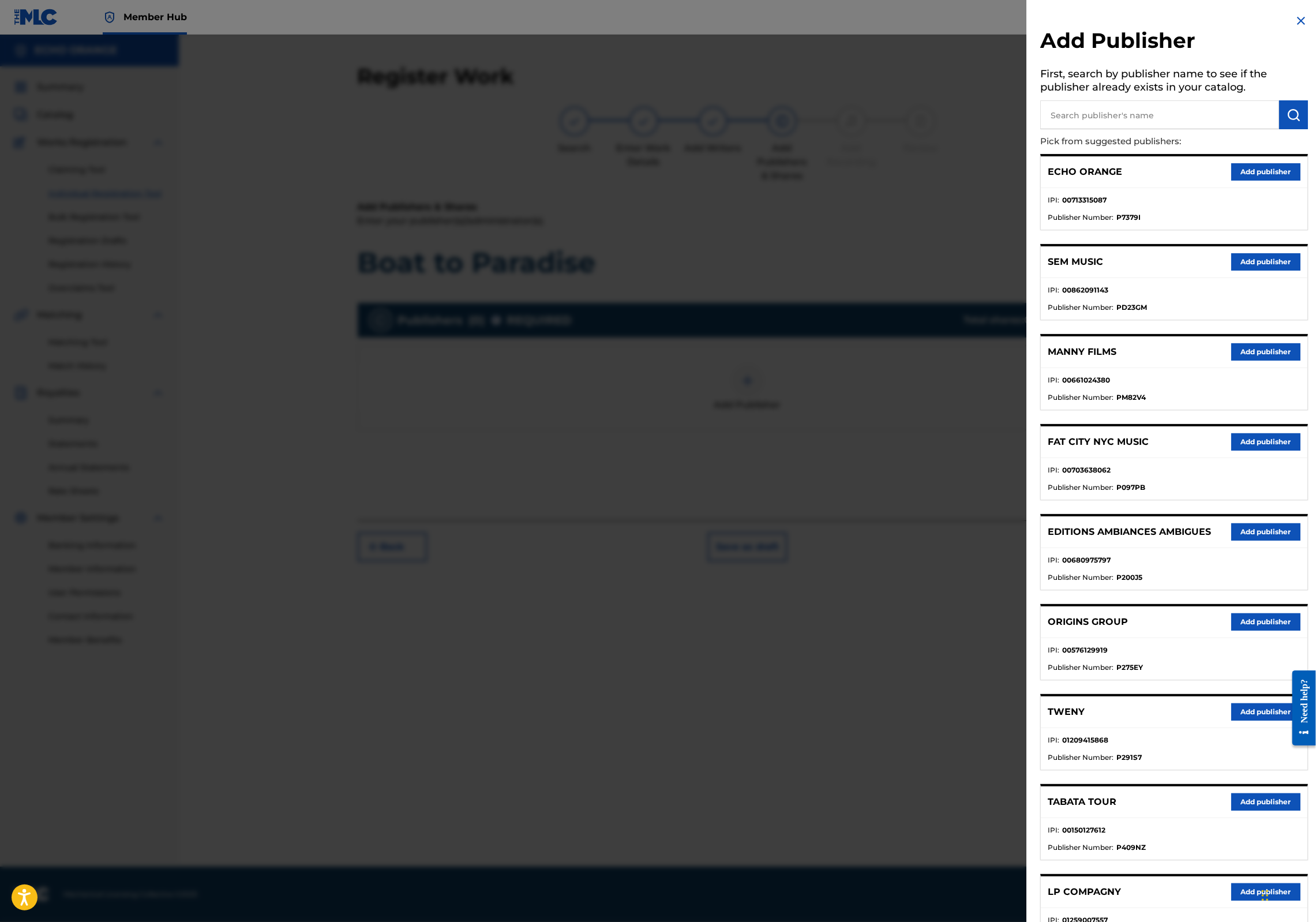
click at [1250, 631] on button "Add publisher" at bounding box center [1266, 622] width 69 height 17
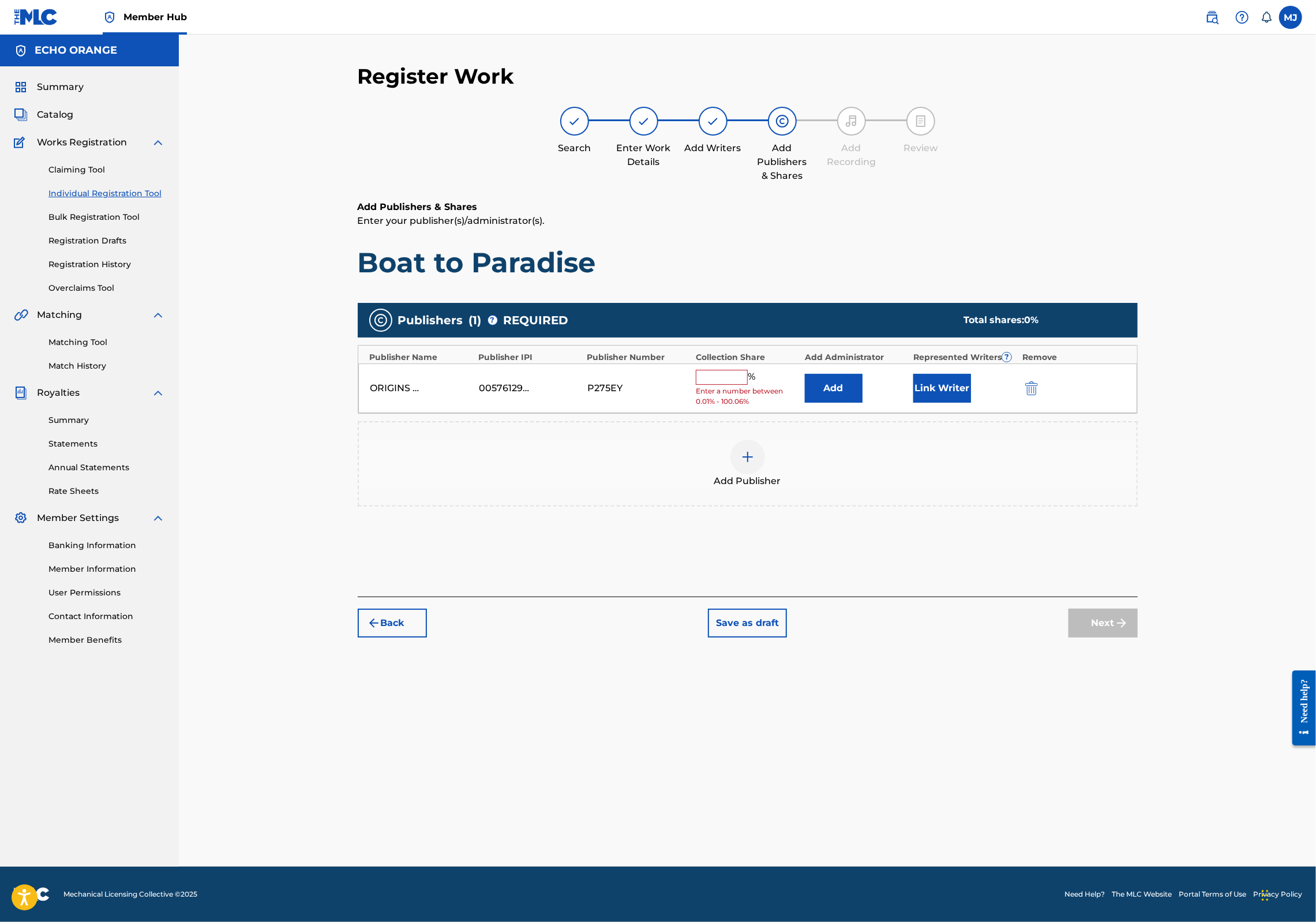
click at [932, 488] on div "Add Publisher" at bounding box center [748, 463] width 778 height 49
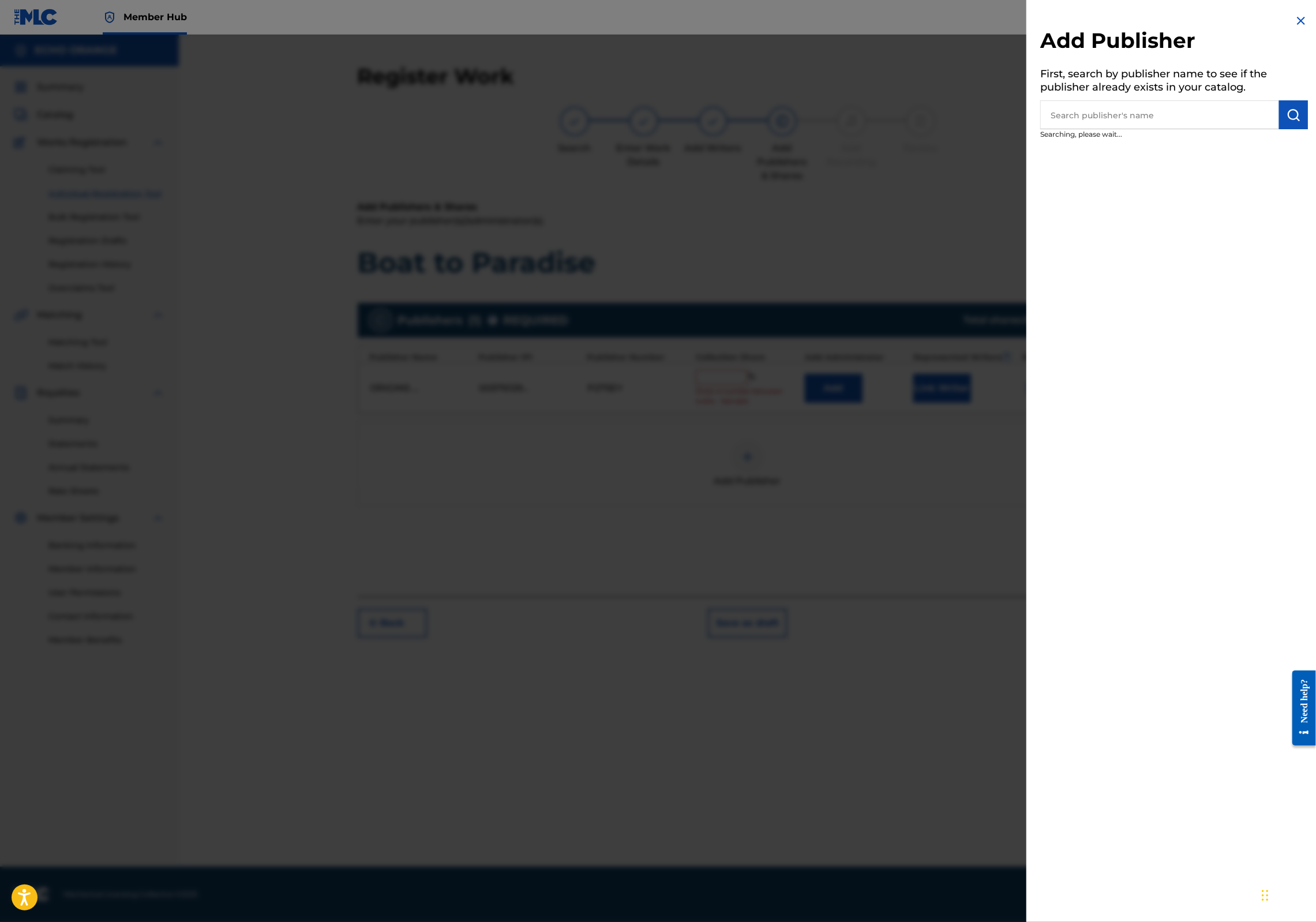
click at [876, 437] on div at bounding box center [658, 496] width 1316 height 922
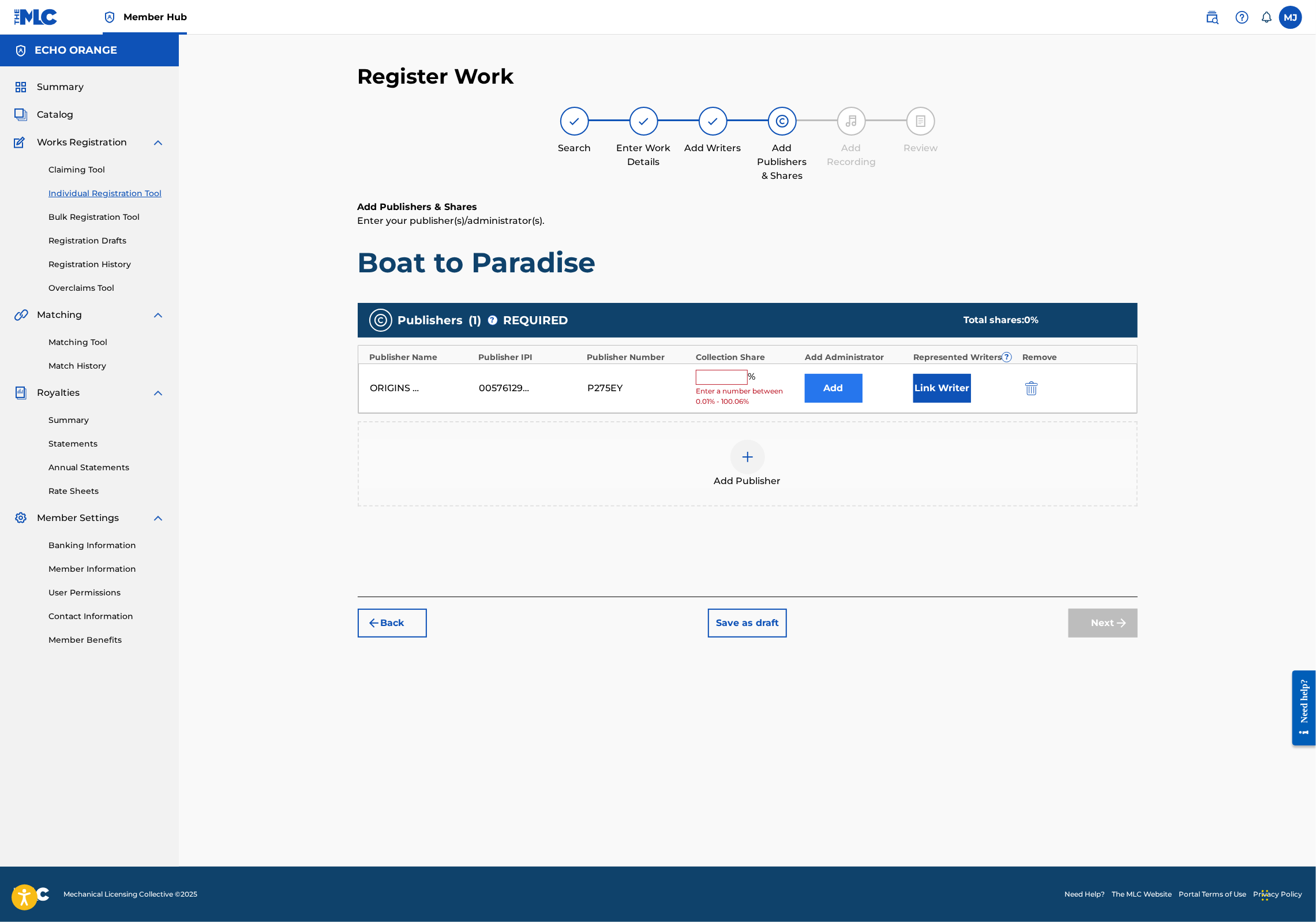
click at [863, 403] on button "Add" at bounding box center [833, 388] width 58 height 29
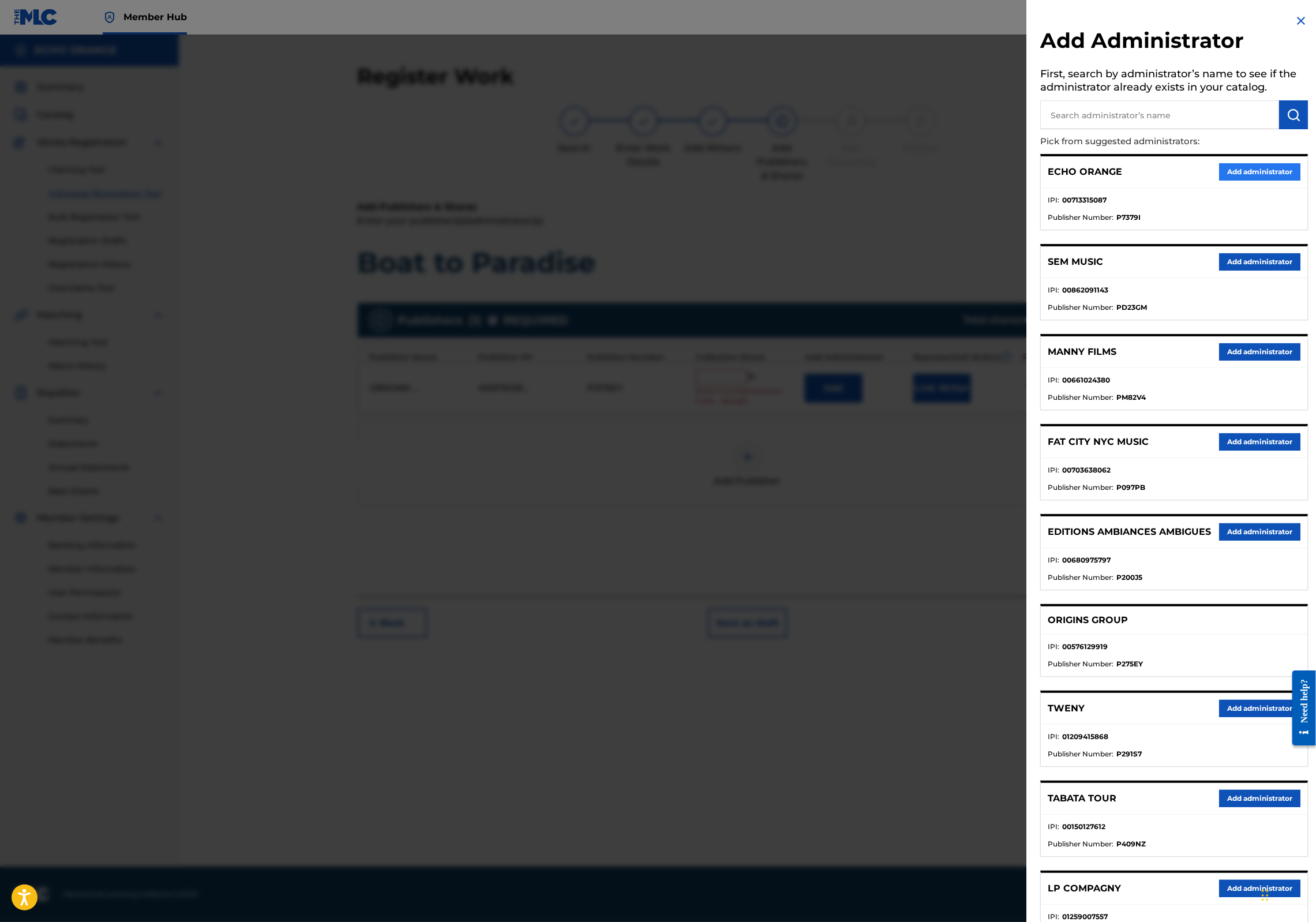
click at [1252, 180] on button "Add administrator" at bounding box center [1260, 171] width 82 height 17
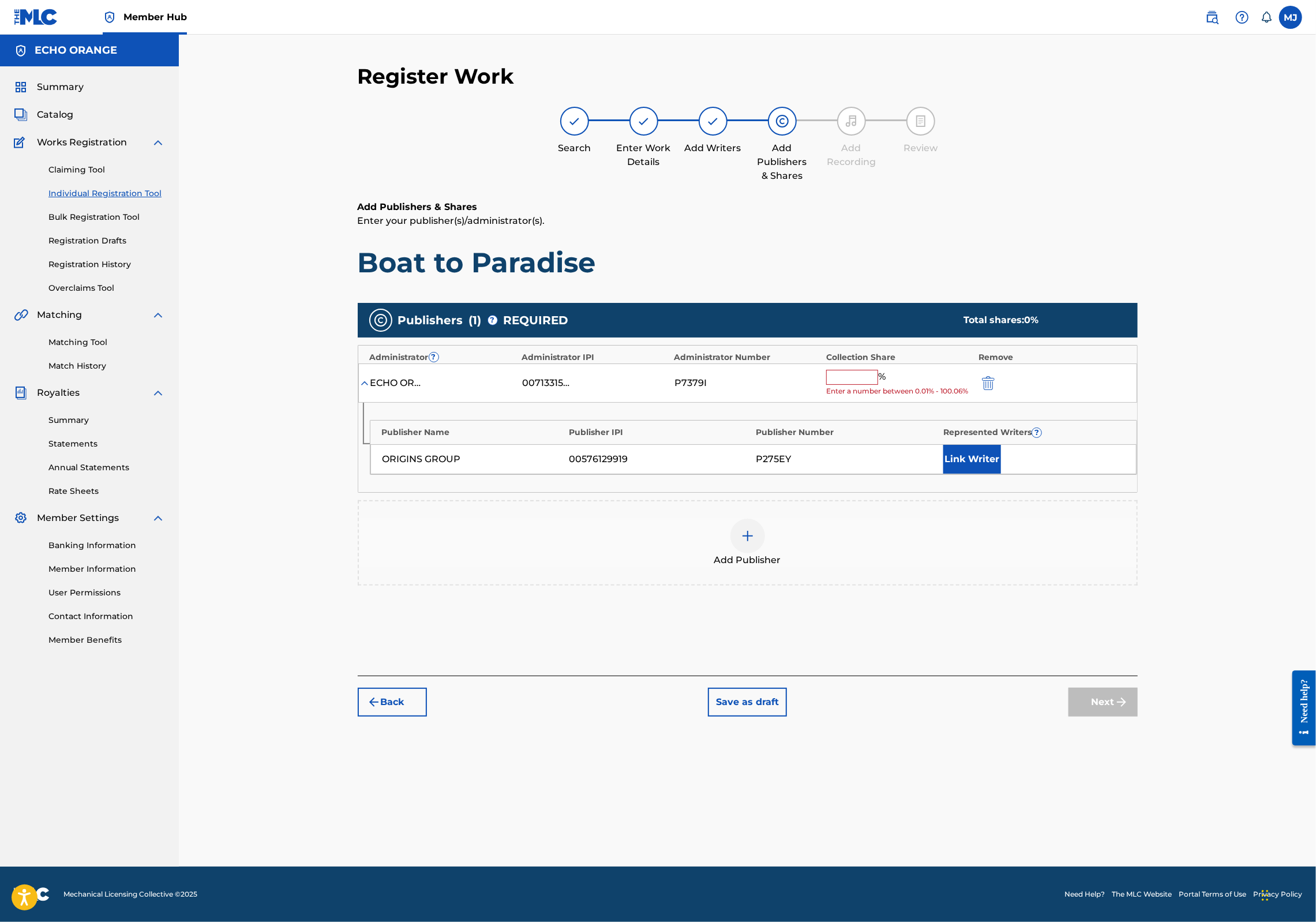
click at [912, 403] on div "ECHO ORANGE 00713315087 P7379I % Enter a number between 0.01% - 100.06%" at bounding box center [748, 383] width 779 height 40
click at [878, 384] on input "text" at bounding box center [852, 377] width 52 height 15
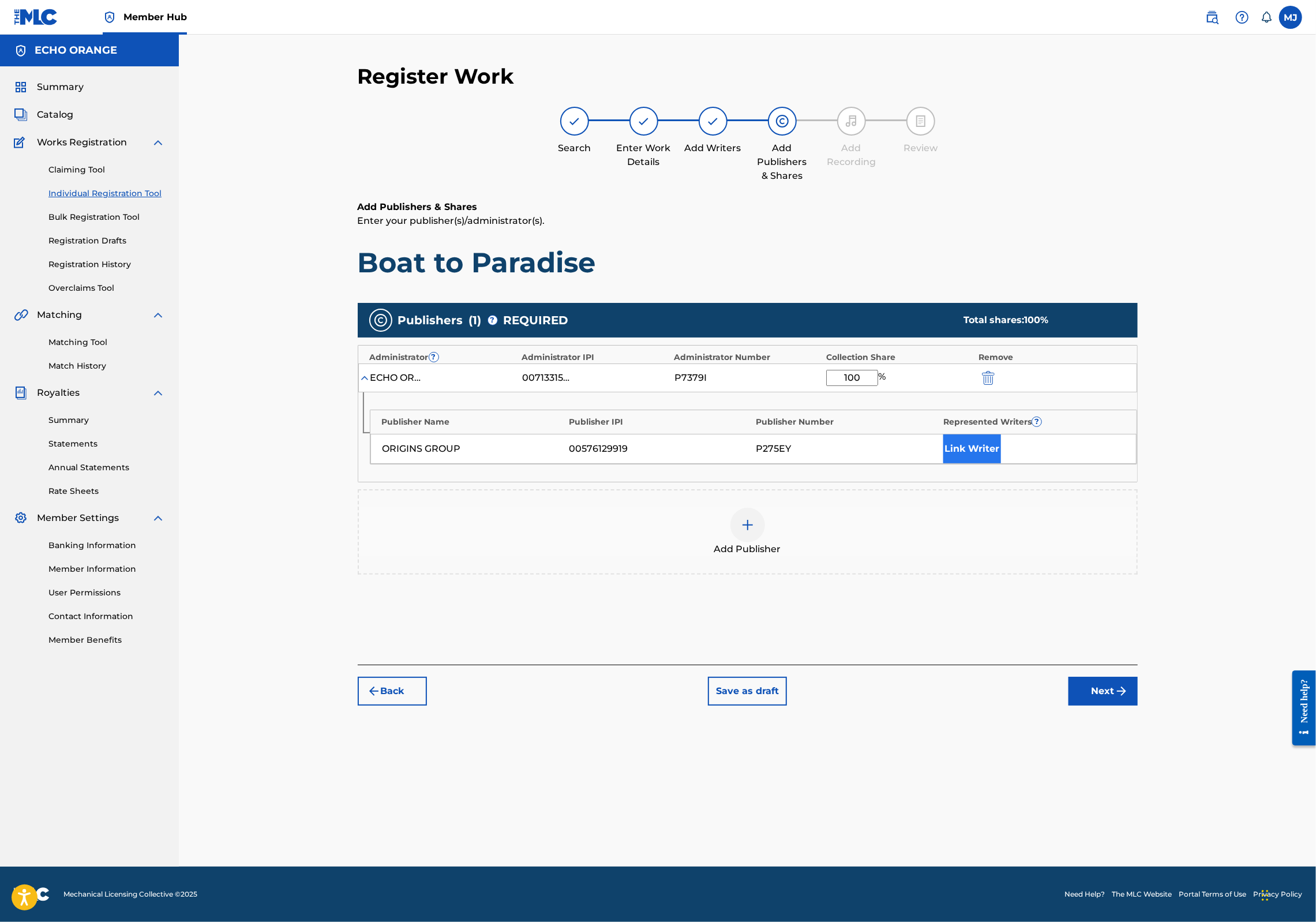
type input "100"
drag, startPoint x: 1007, startPoint y: 509, endPoint x: 1027, endPoint y: 508, distance: 20.0
click at [1001, 463] on button "Link Writer" at bounding box center [973, 449] width 58 height 29
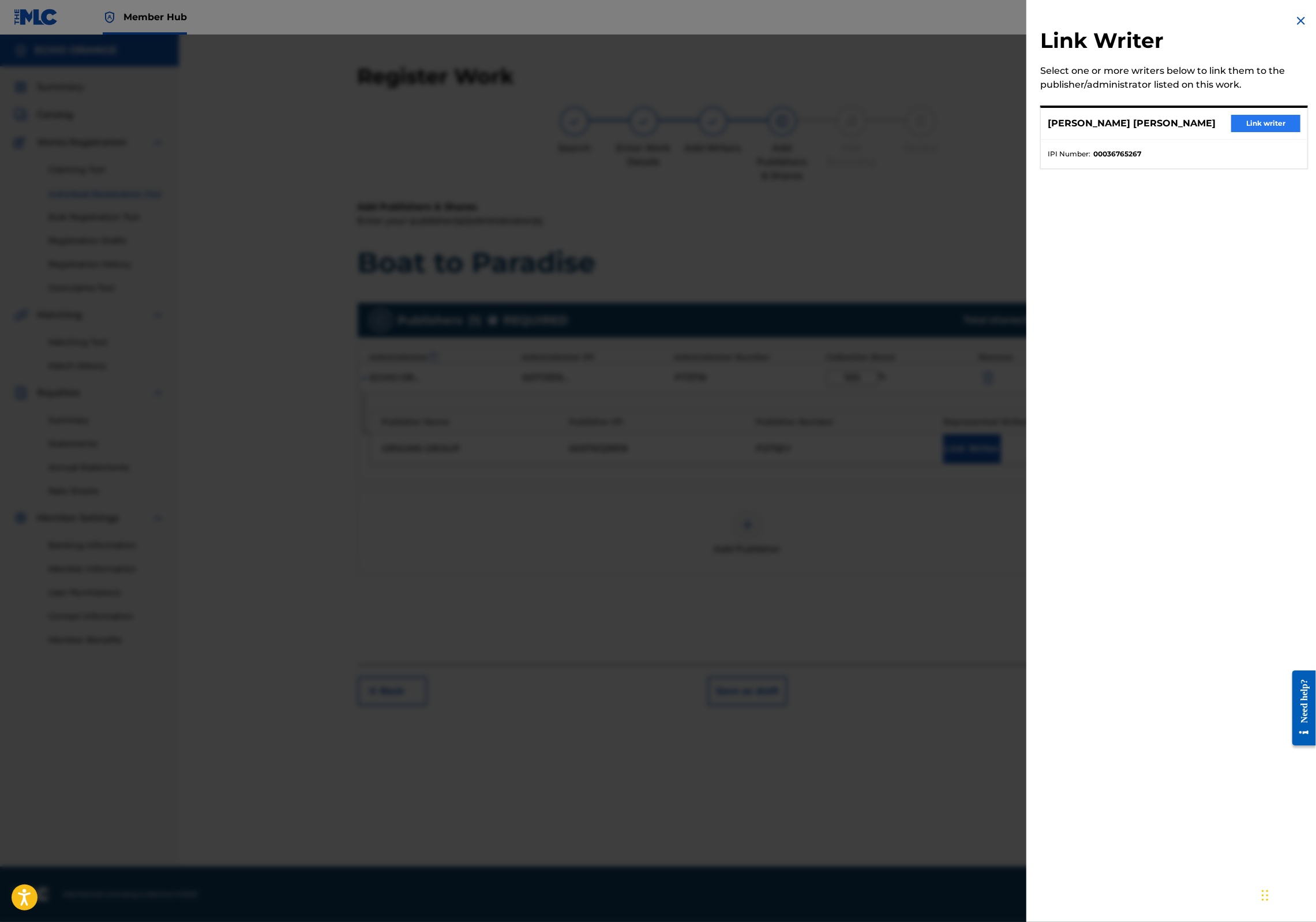
click at [1273, 130] on button "Link writer" at bounding box center [1266, 123] width 69 height 17
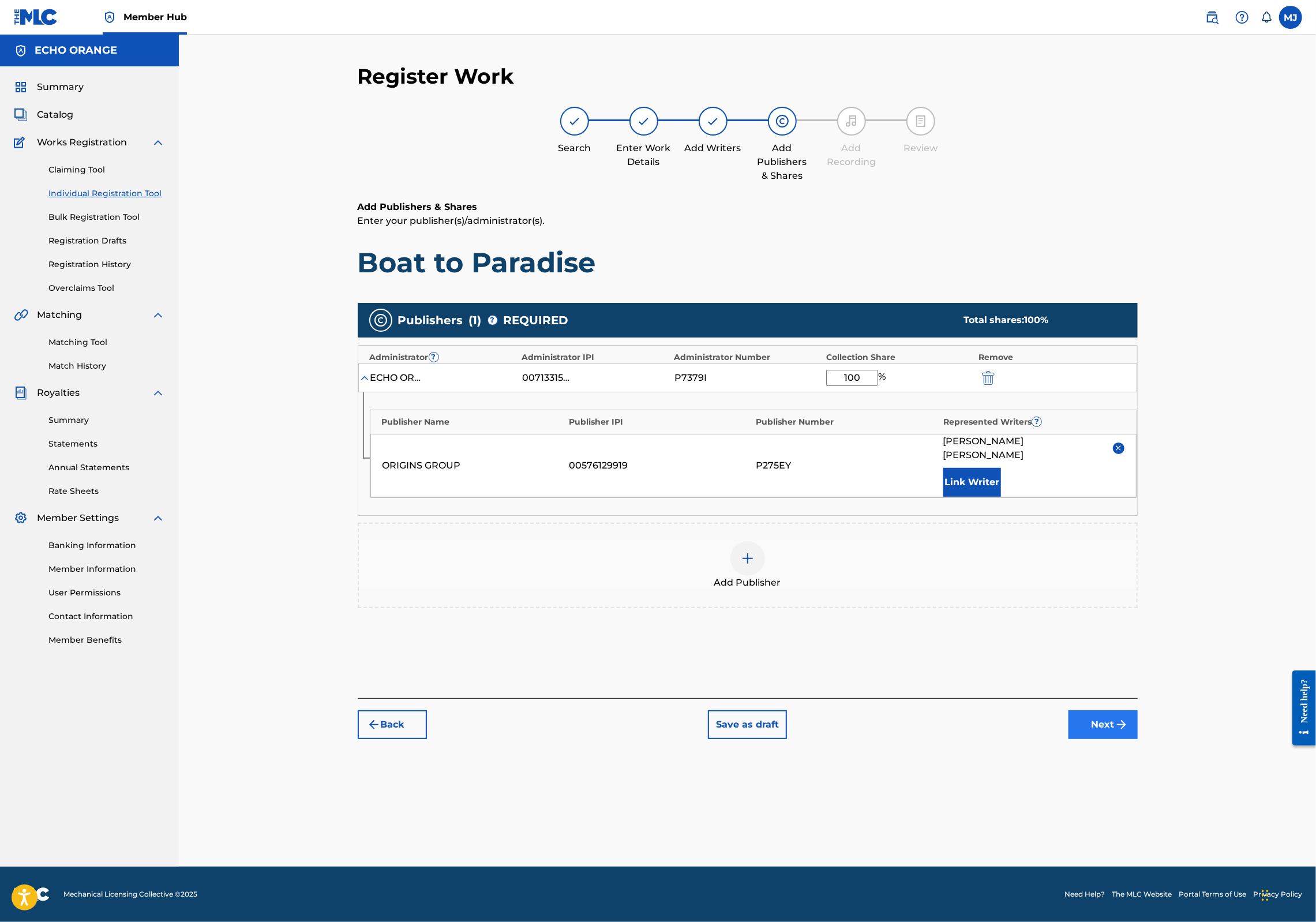
click at [1138, 739] on button "Next" at bounding box center [1104, 724] width 69 height 29
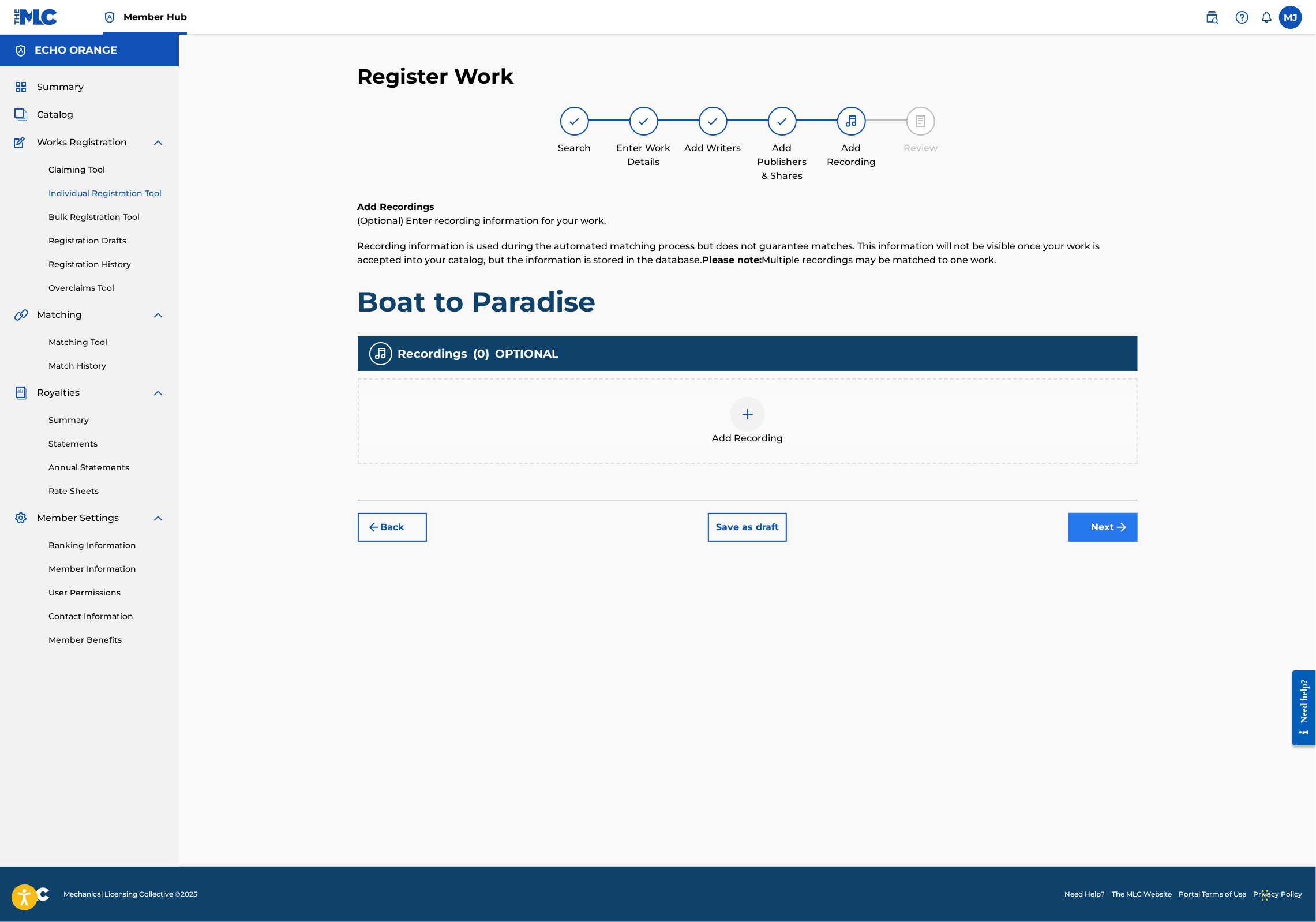
click at [1138, 542] on button "Next" at bounding box center [1104, 527] width 69 height 29
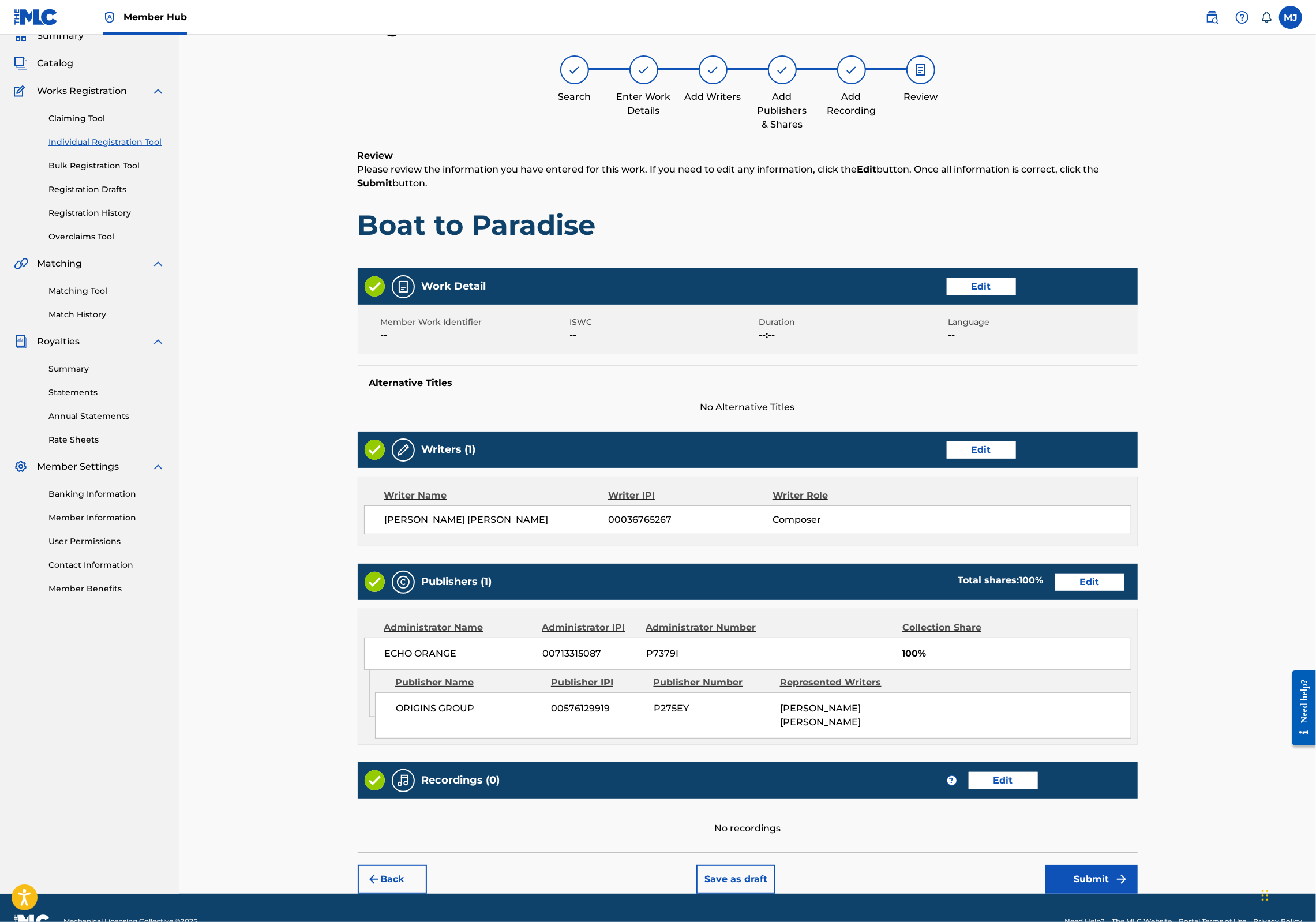
scroll to position [186, 0]
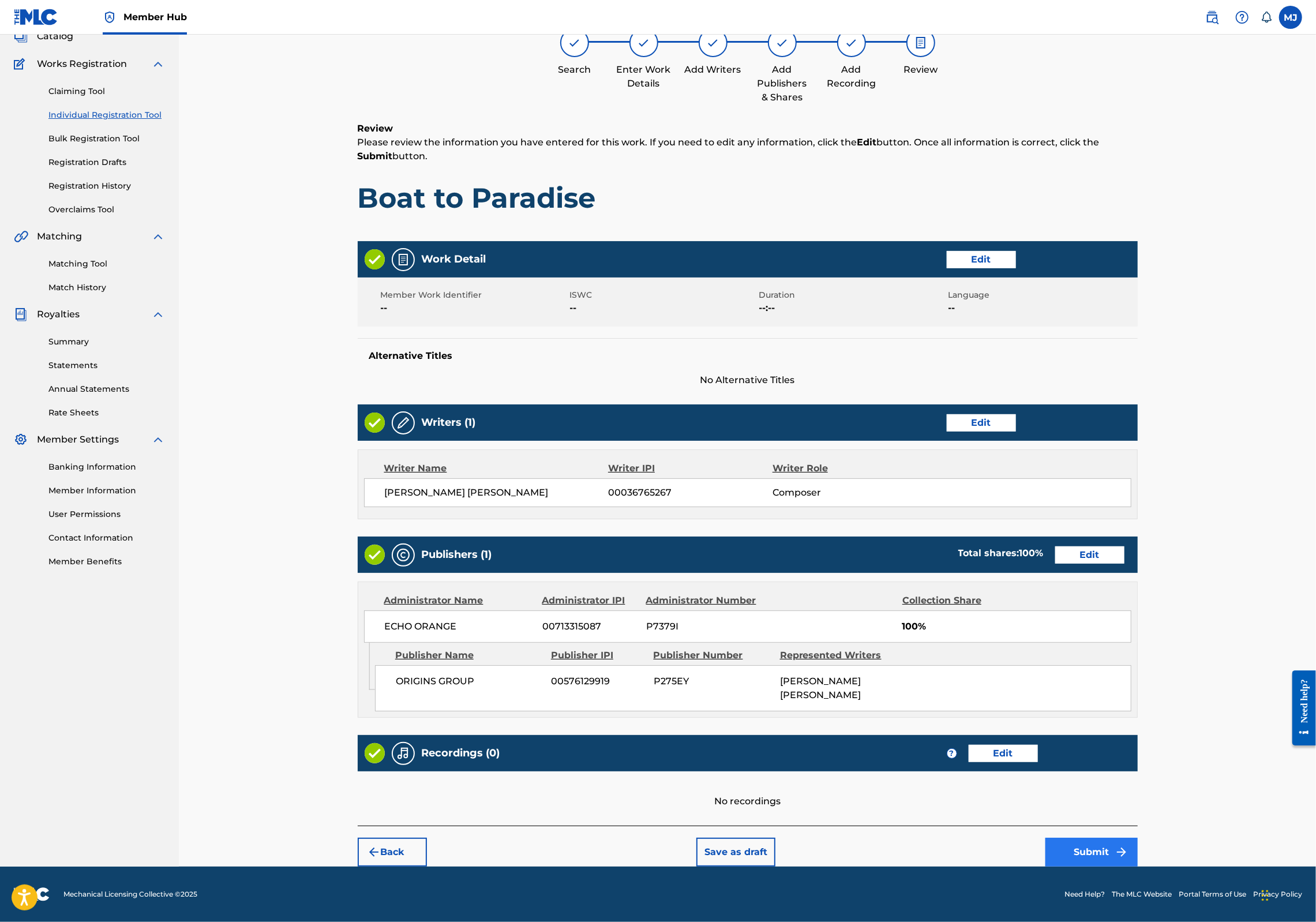
click at [1138, 837] on button "Submit" at bounding box center [1092, 851] width 92 height 29
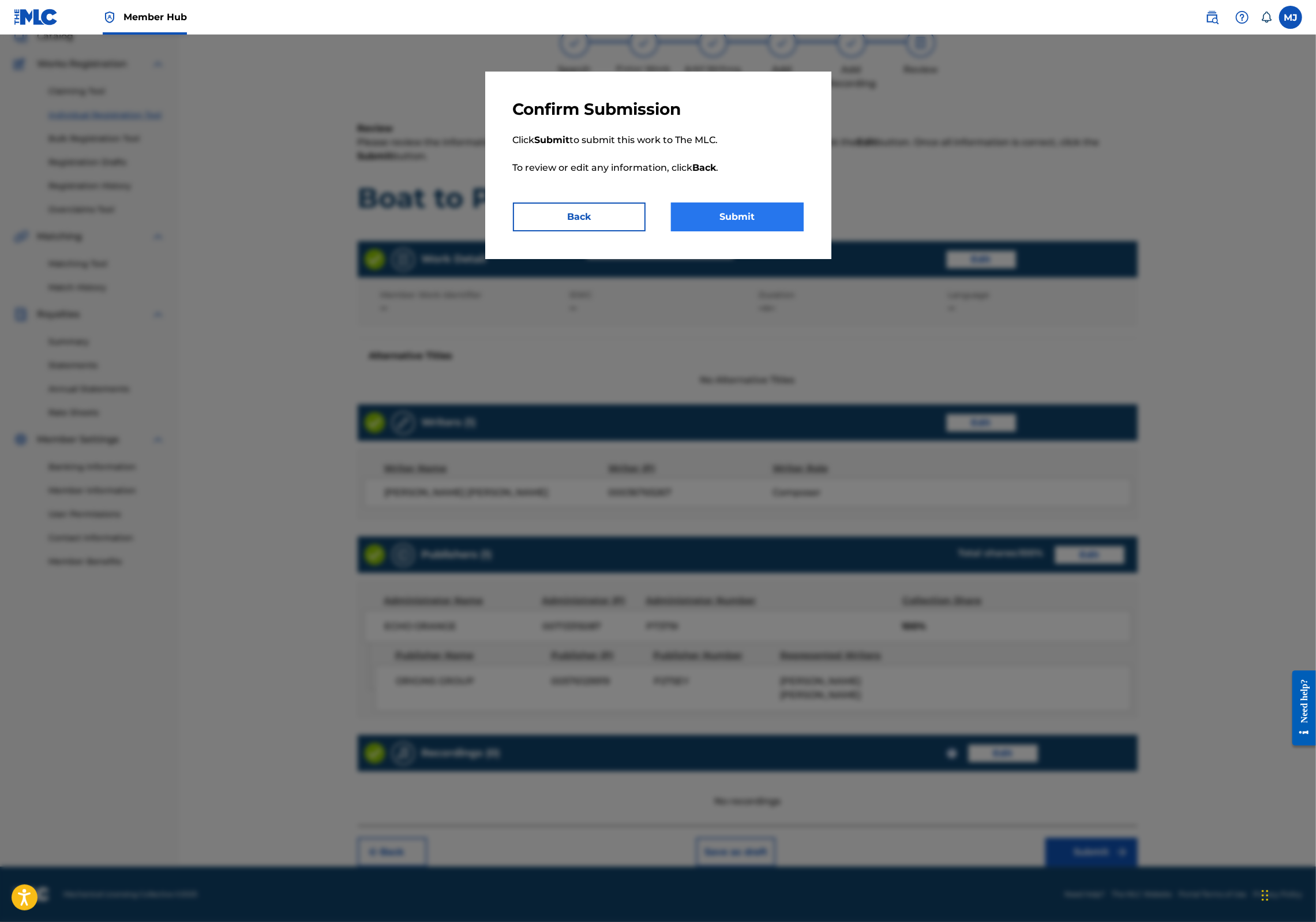
click at [787, 231] on button "Submit" at bounding box center [737, 217] width 133 height 29
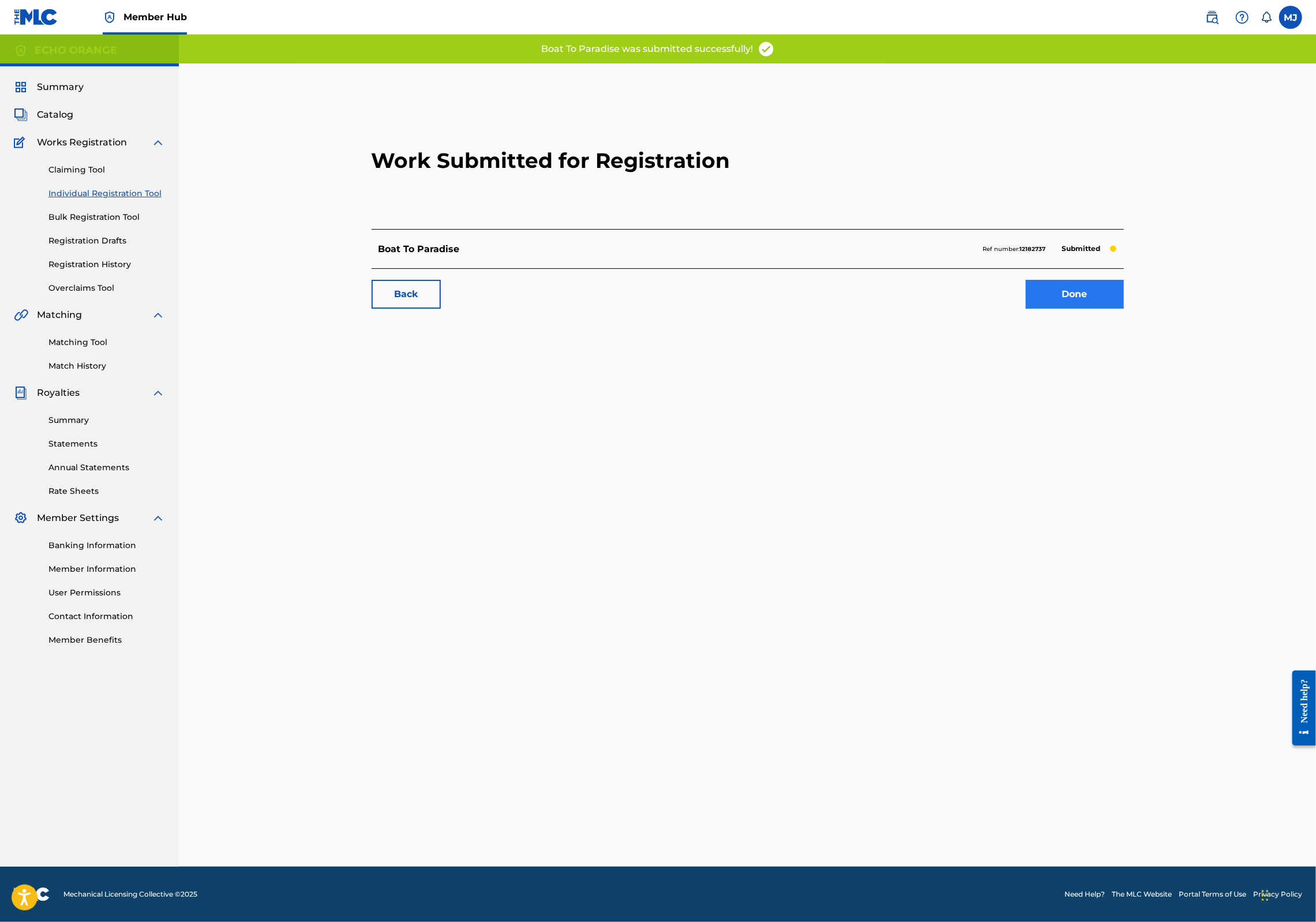
click at [1124, 309] on link "Done" at bounding box center [1075, 294] width 98 height 29
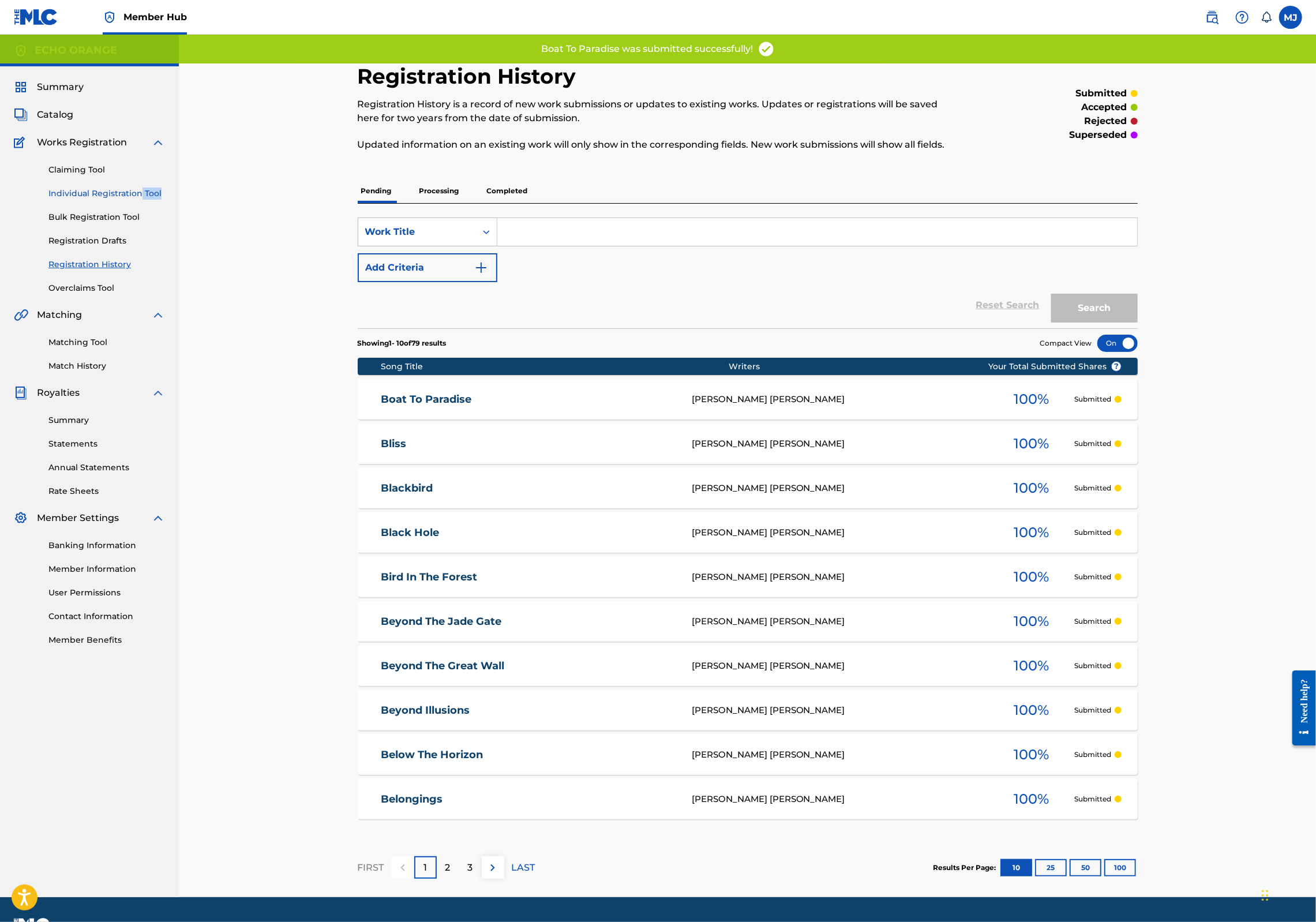
drag, startPoint x: 149, startPoint y: 238, endPoint x: 149, endPoint y: 227, distance: 11.0
click at [149, 230] on div "Claiming Tool Individual Registration Tool Bulk Registration Tool Registration …" at bounding box center [90, 221] width 152 height 145
click at [149, 199] on link "Individual Registration Tool" at bounding box center [107, 193] width 117 height 12
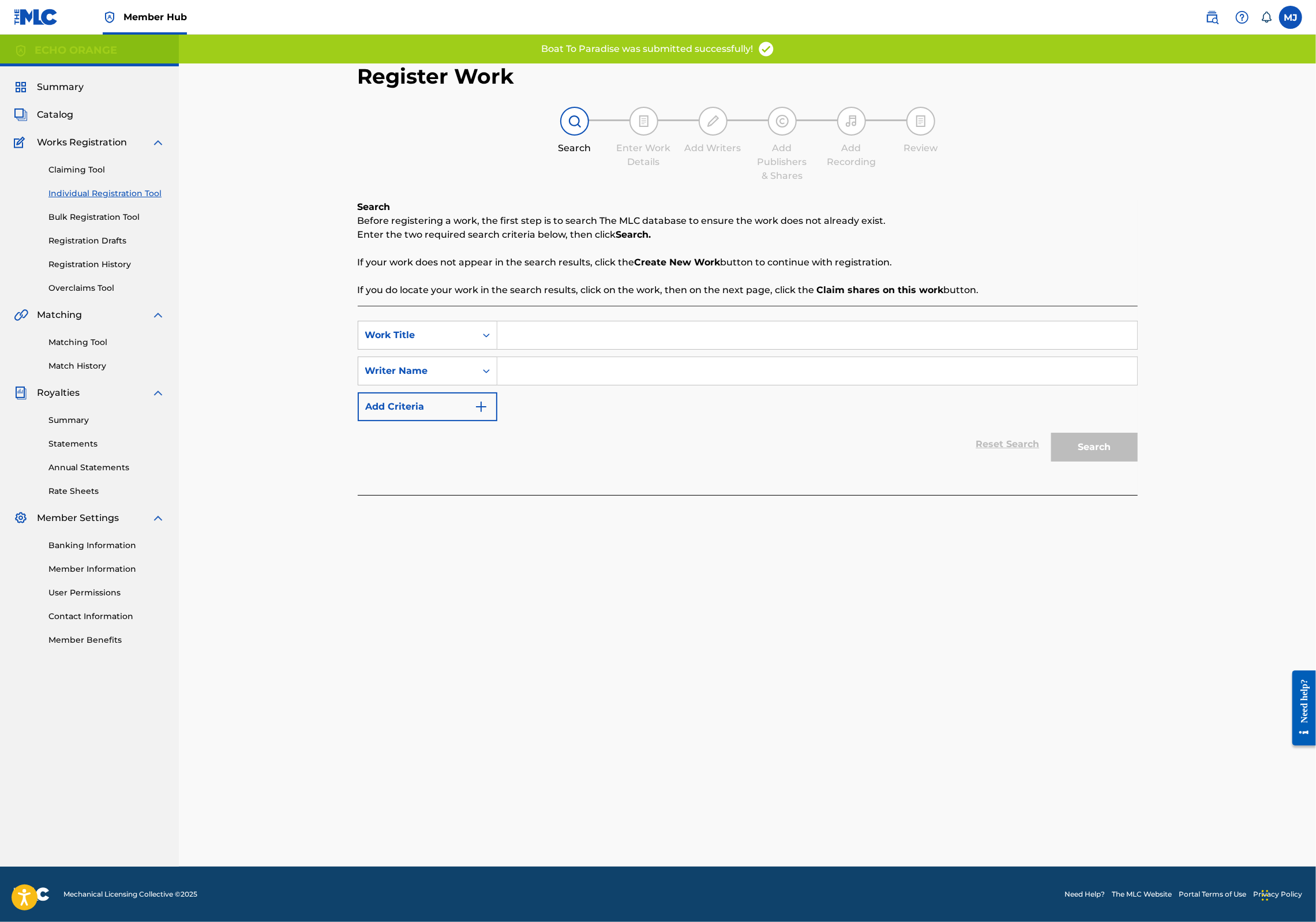
click at [535, 349] on input "Search Form" at bounding box center [817, 335] width 640 height 28
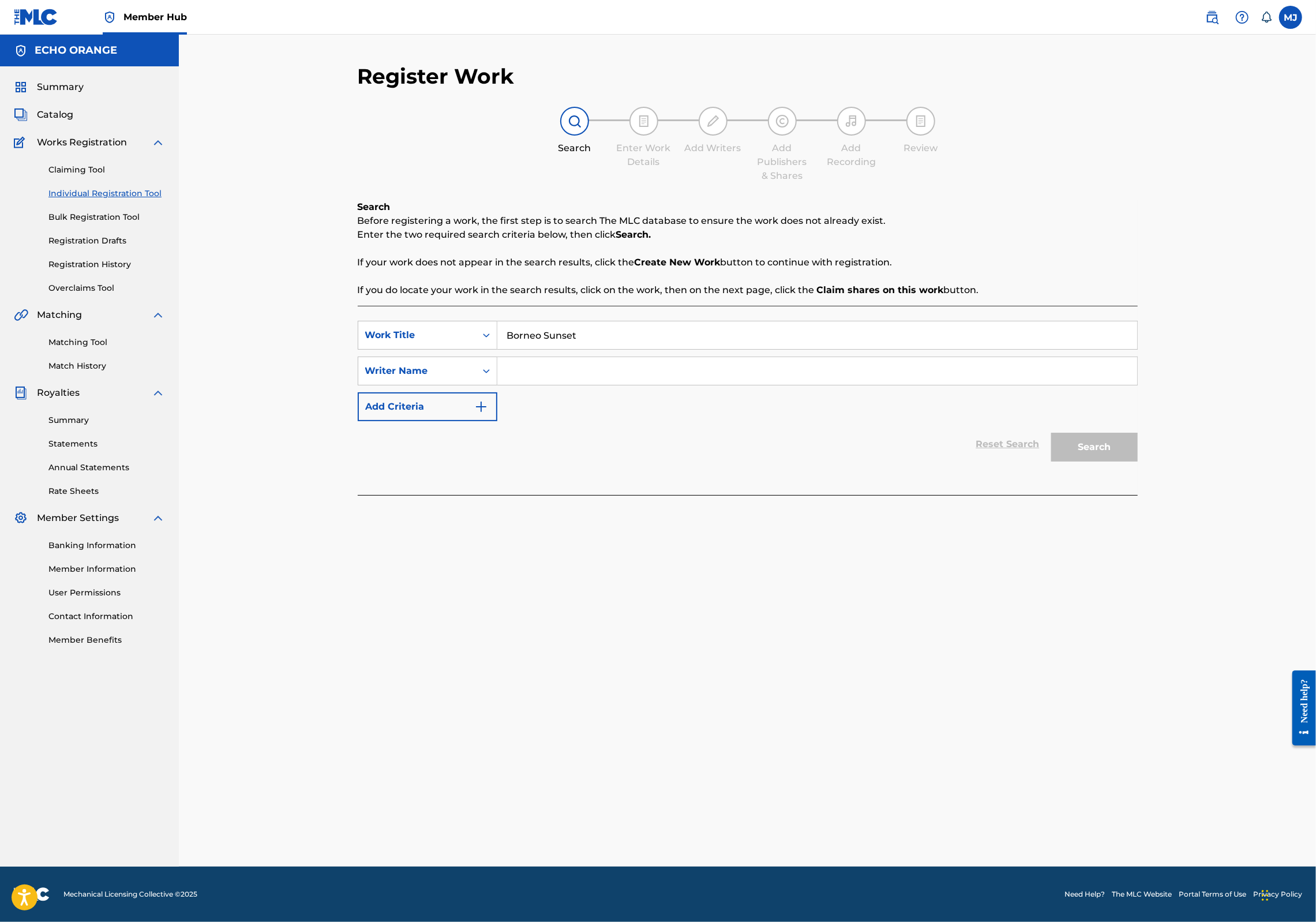
type input "Borneo Sunset"
paste input "[PERSON_NAME]"
type input "[PERSON_NAME]"
click at [1138, 462] on button "Search" at bounding box center [1094, 447] width 86 height 29
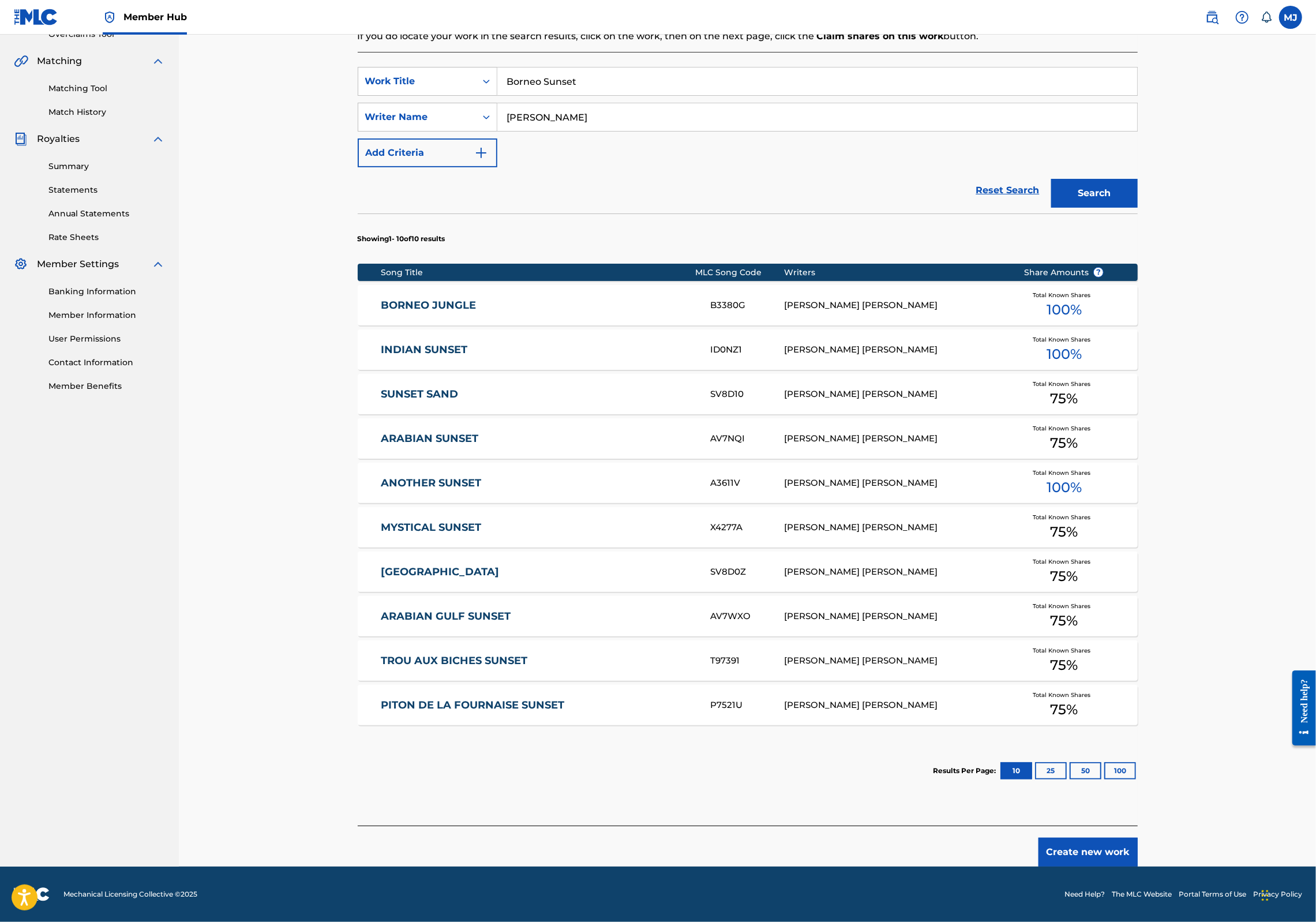
scroll to position [352, 0]
click at [1138, 837] on button "Create new work" at bounding box center [1088, 851] width 100 height 29
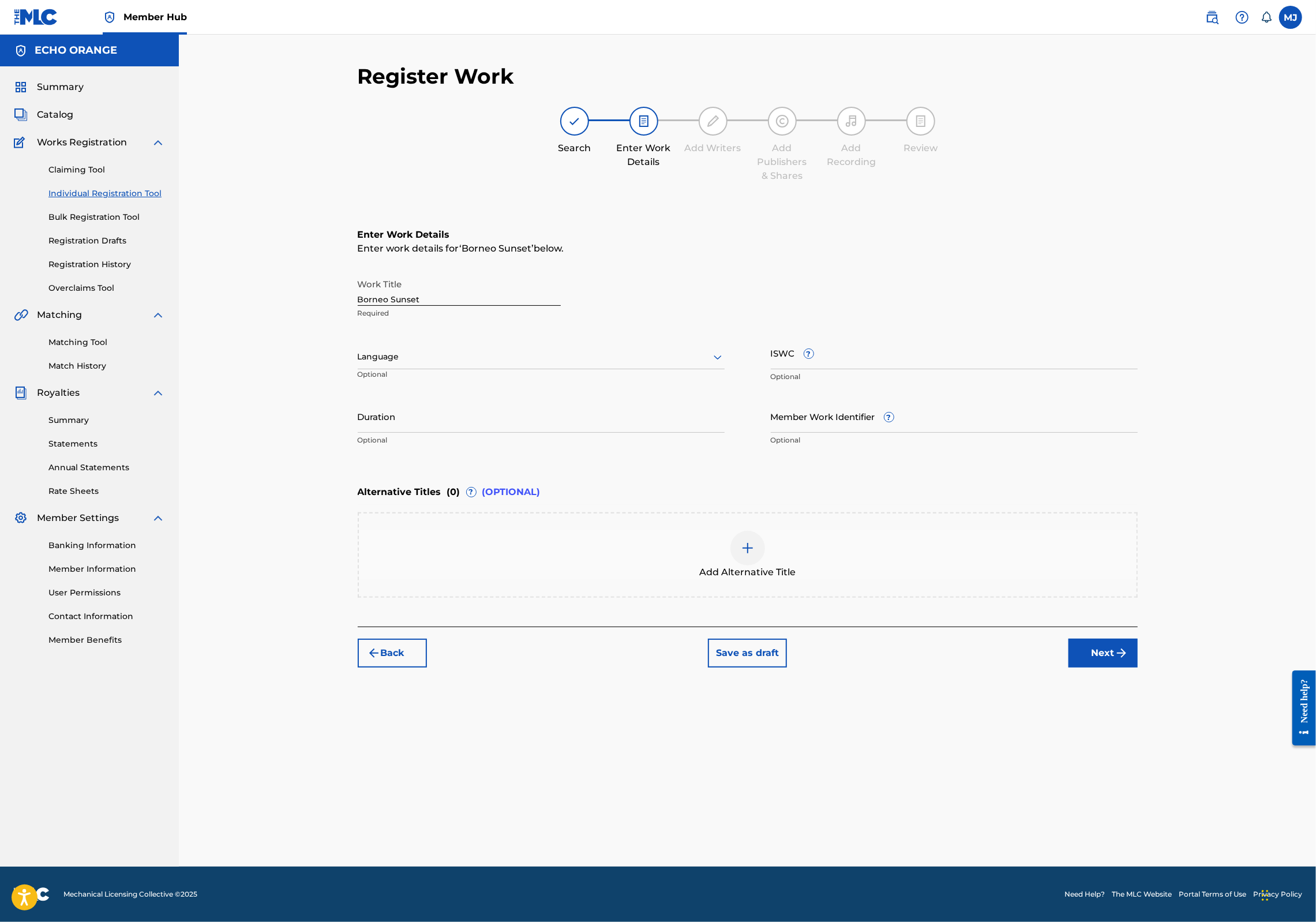
scroll to position [0, 0]
click at [1138, 668] on button "Next" at bounding box center [1104, 653] width 69 height 29
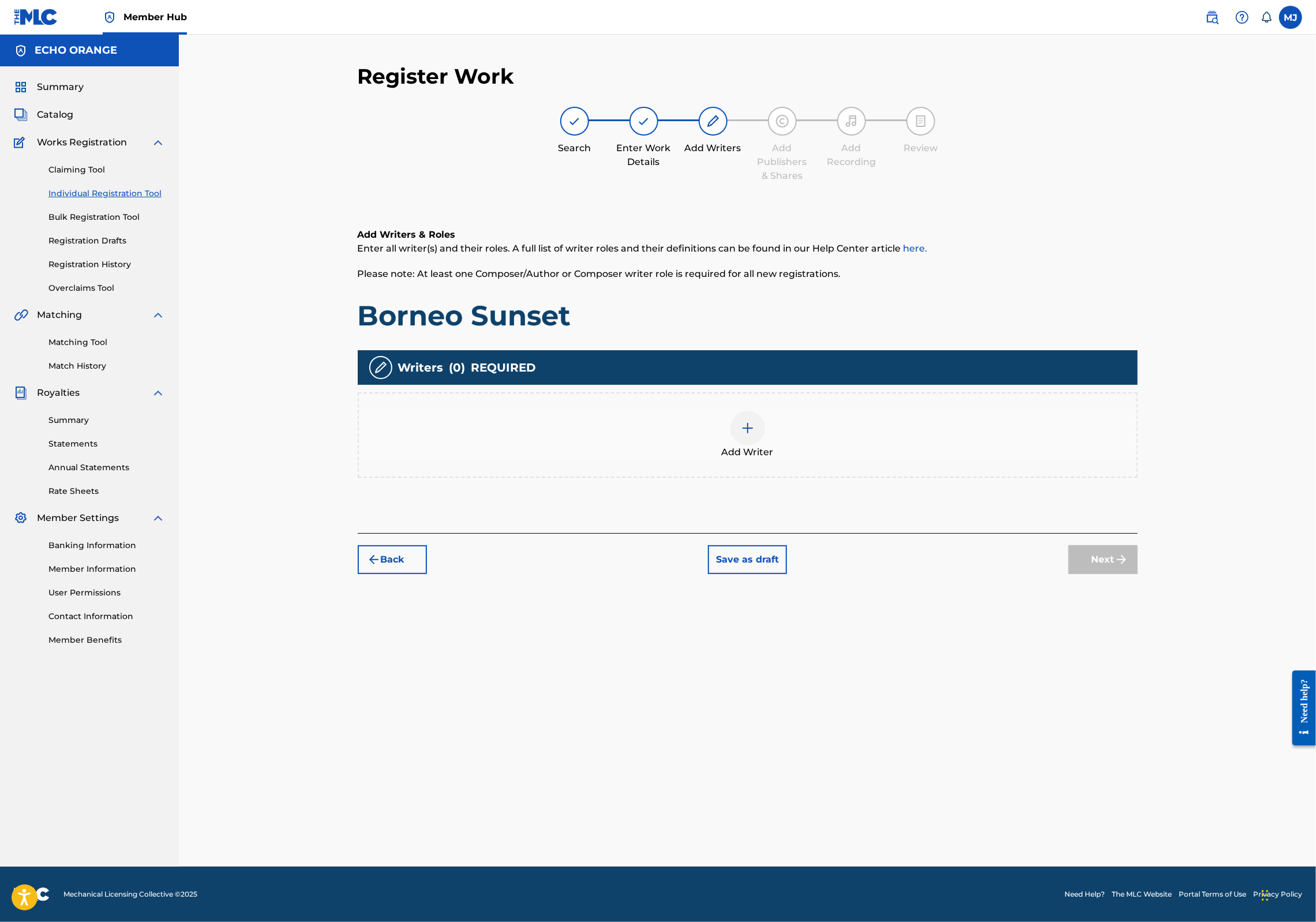
click at [905, 459] on div "Add Writer" at bounding box center [748, 435] width 778 height 49
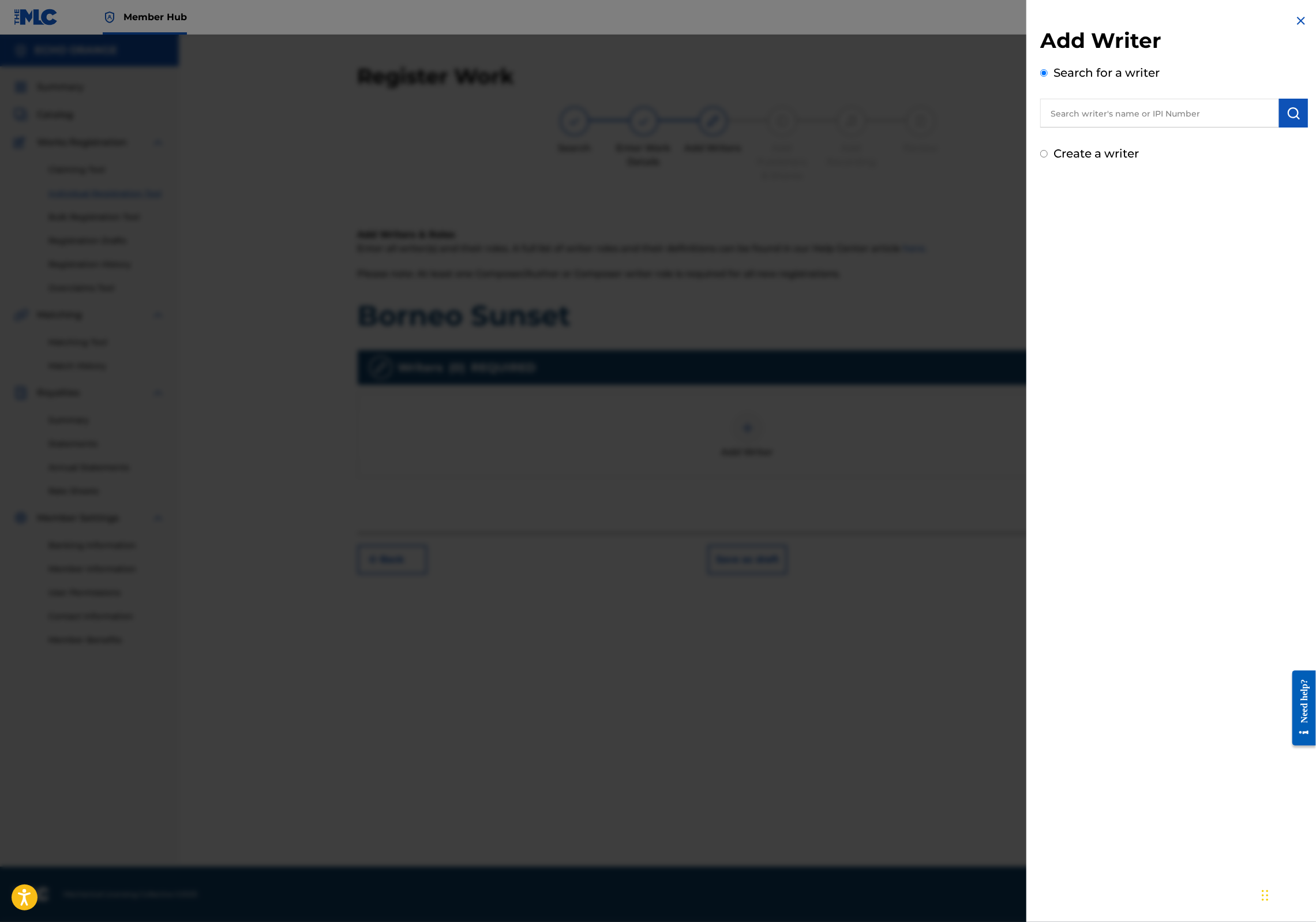
click at [1147, 128] on input "text" at bounding box center [1160, 113] width 239 height 29
paste input "[PERSON_NAME]"
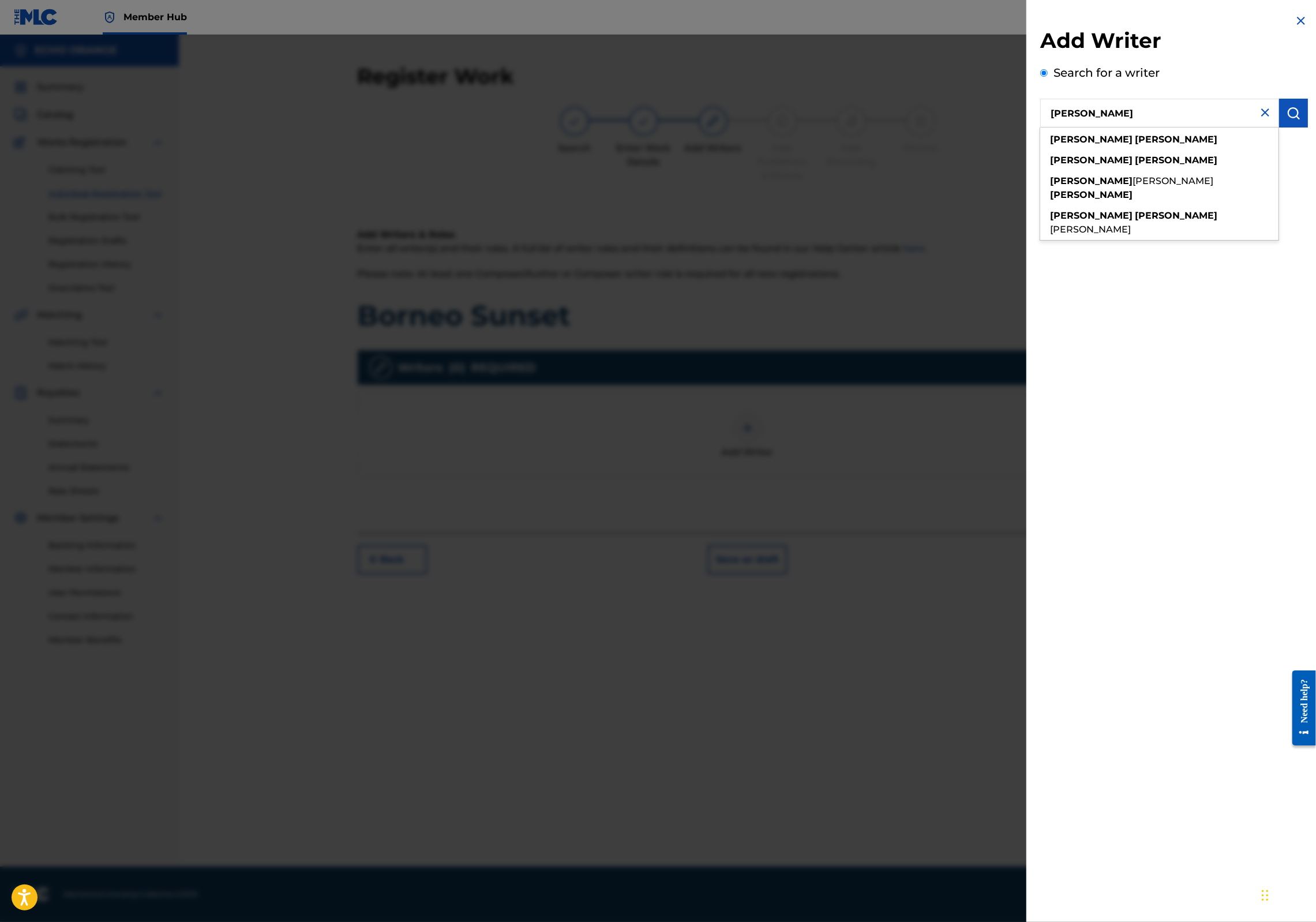
type input "[PERSON_NAME]"
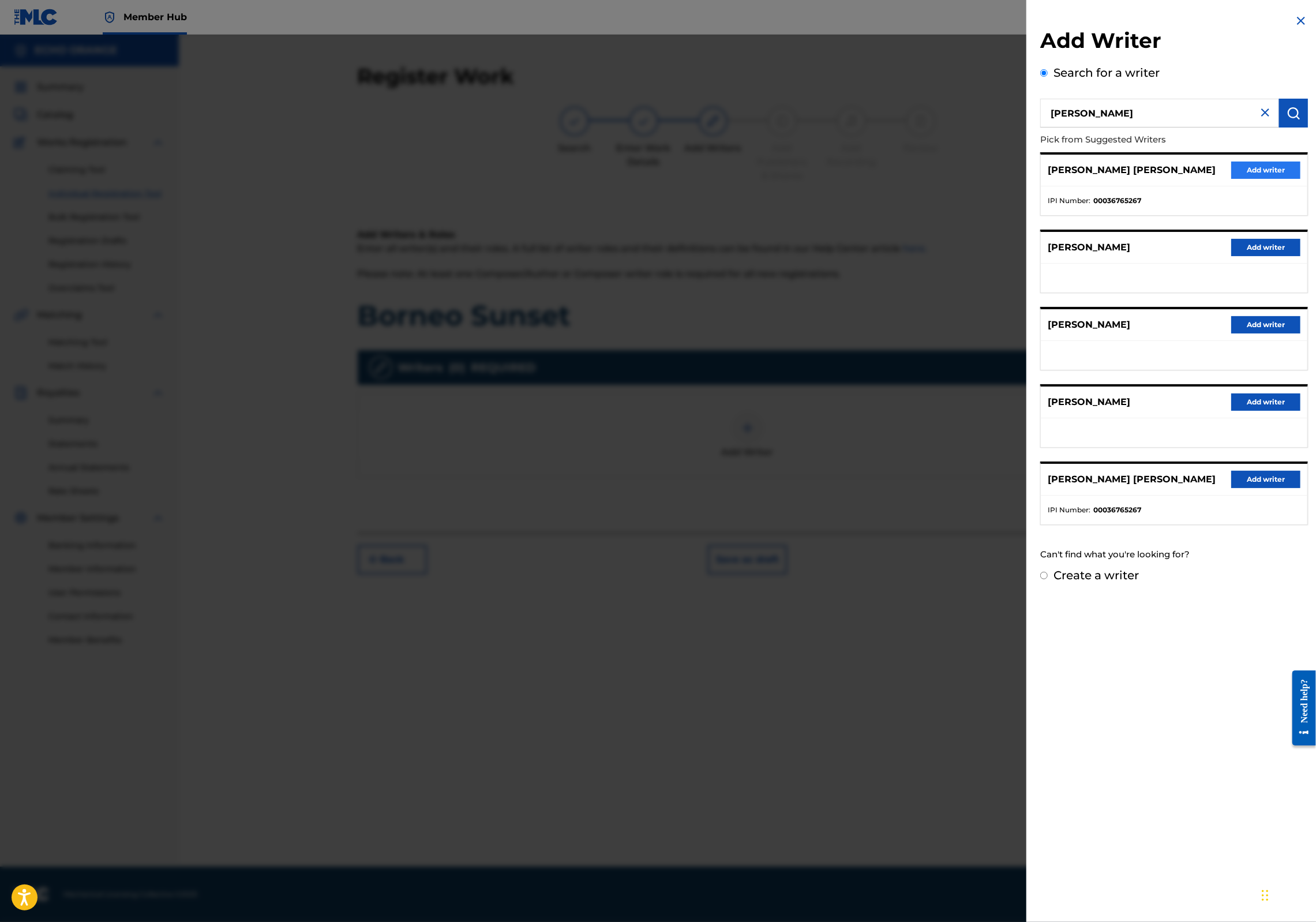
click at [1251, 179] on button "Add writer" at bounding box center [1266, 170] width 69 height 17
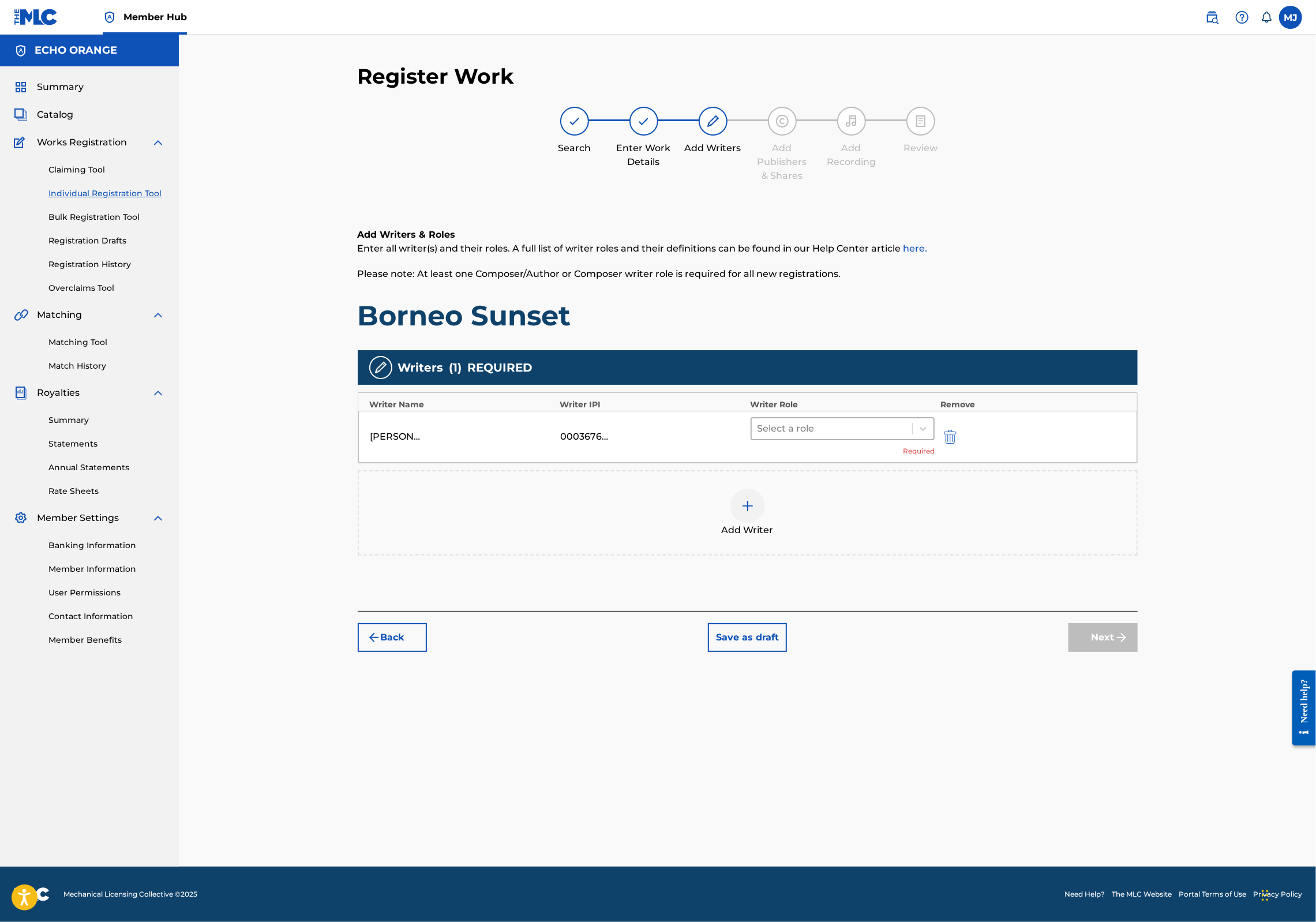
click at [888, 436] on div at bounding box center [832, 429] width 149 height 16
click at [838, 600] on div "Composer" at bounding box center [880, 595] width 222 height 23
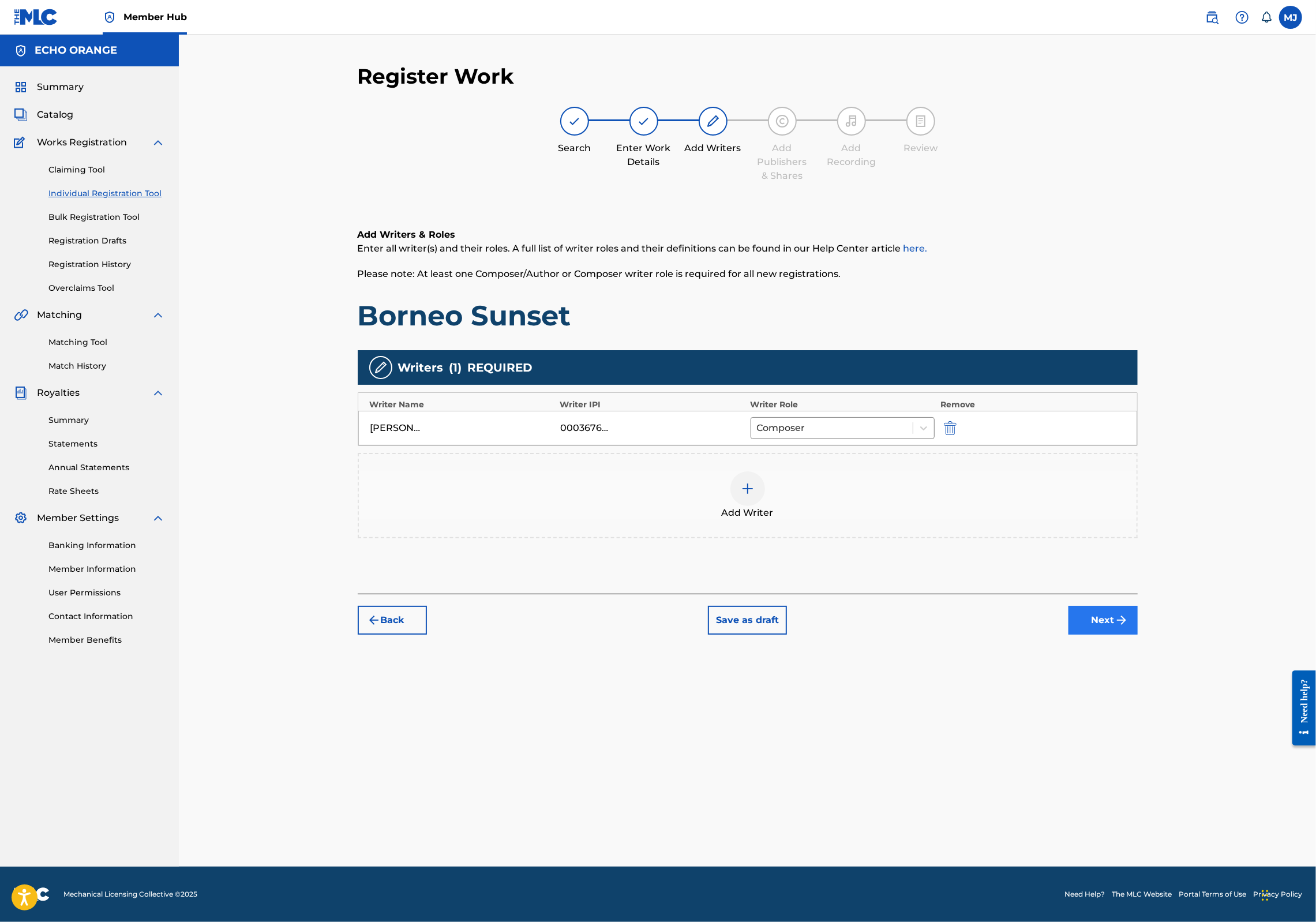
click at [1138, 635] on button "Next" at bounding box center [1104, 620] width 69 height 29
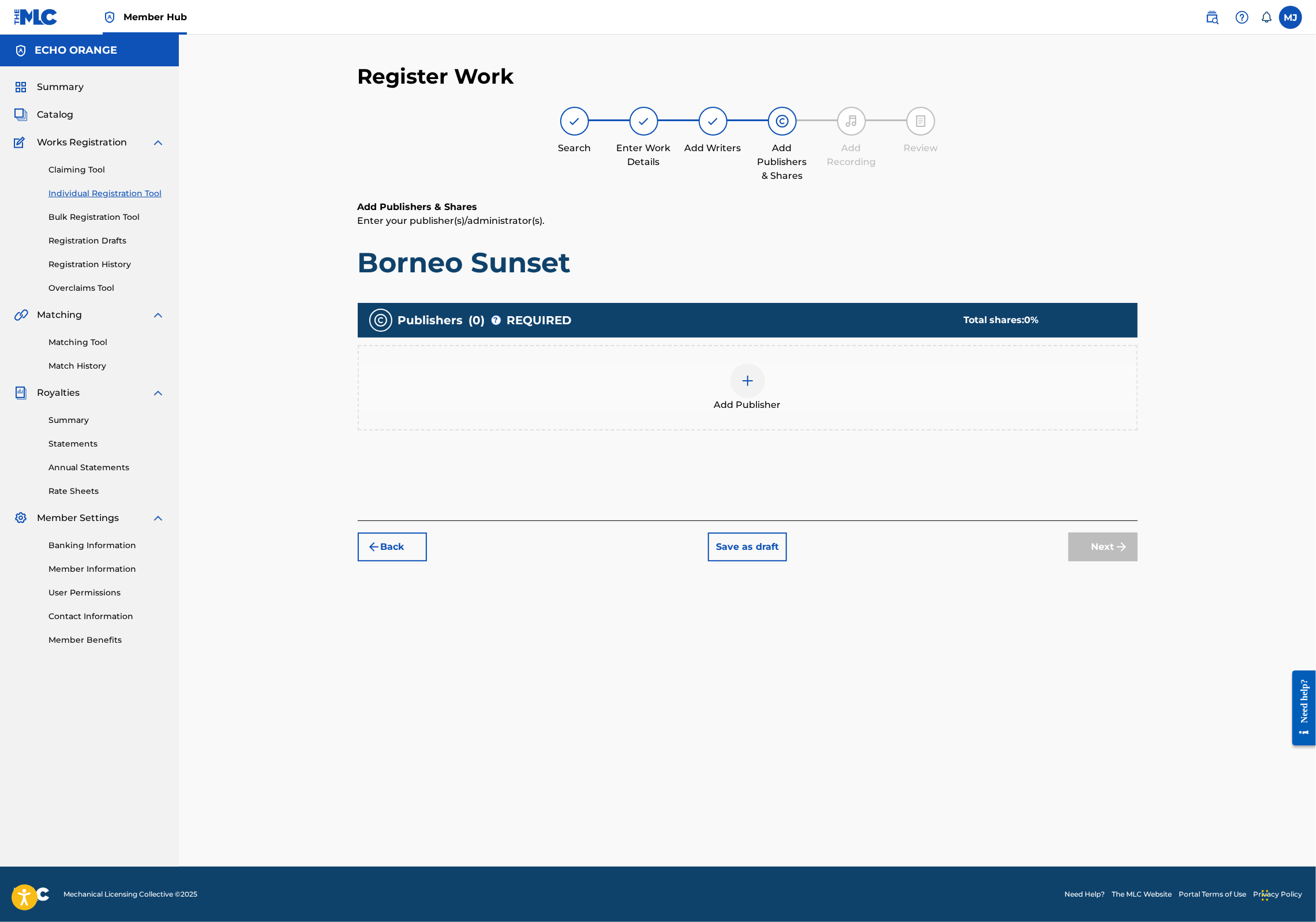
click at [908, 469] on div "Publishers ( 0 ) ? REQUIRED Total shares: 0 % Add Publisher" at bounding box center [747, 384] width 780 height 173
click at [912, 412] on div "Add Publisher" at bounding box center [748, 387] width 778 height 49
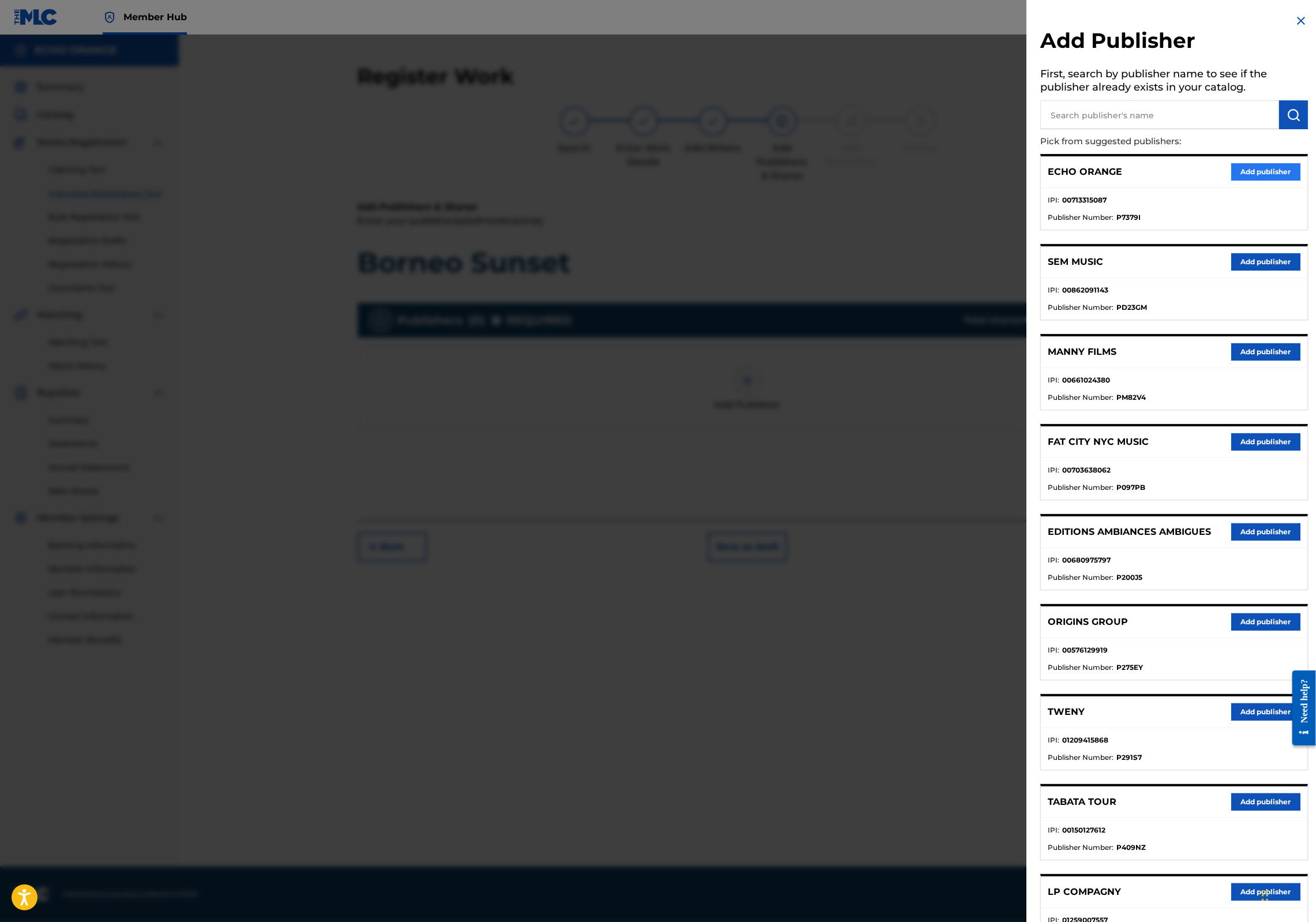
click at [1285, 180] on button "Add publisher" at bounding box center [1266, 171] width 69 height 17
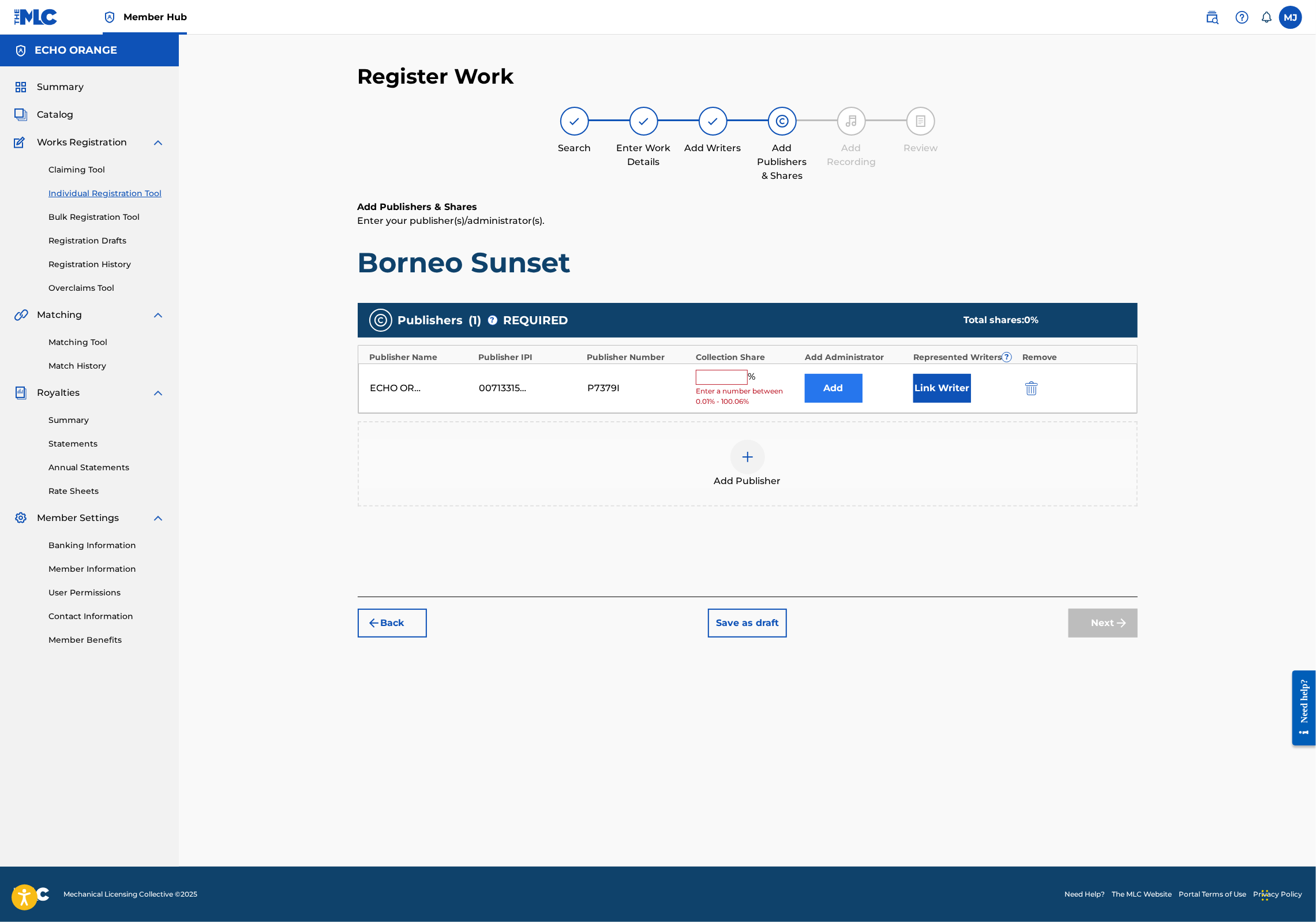
click at [863, 403] on button "Add" at bounding box center [833, 388] width 58 height 29
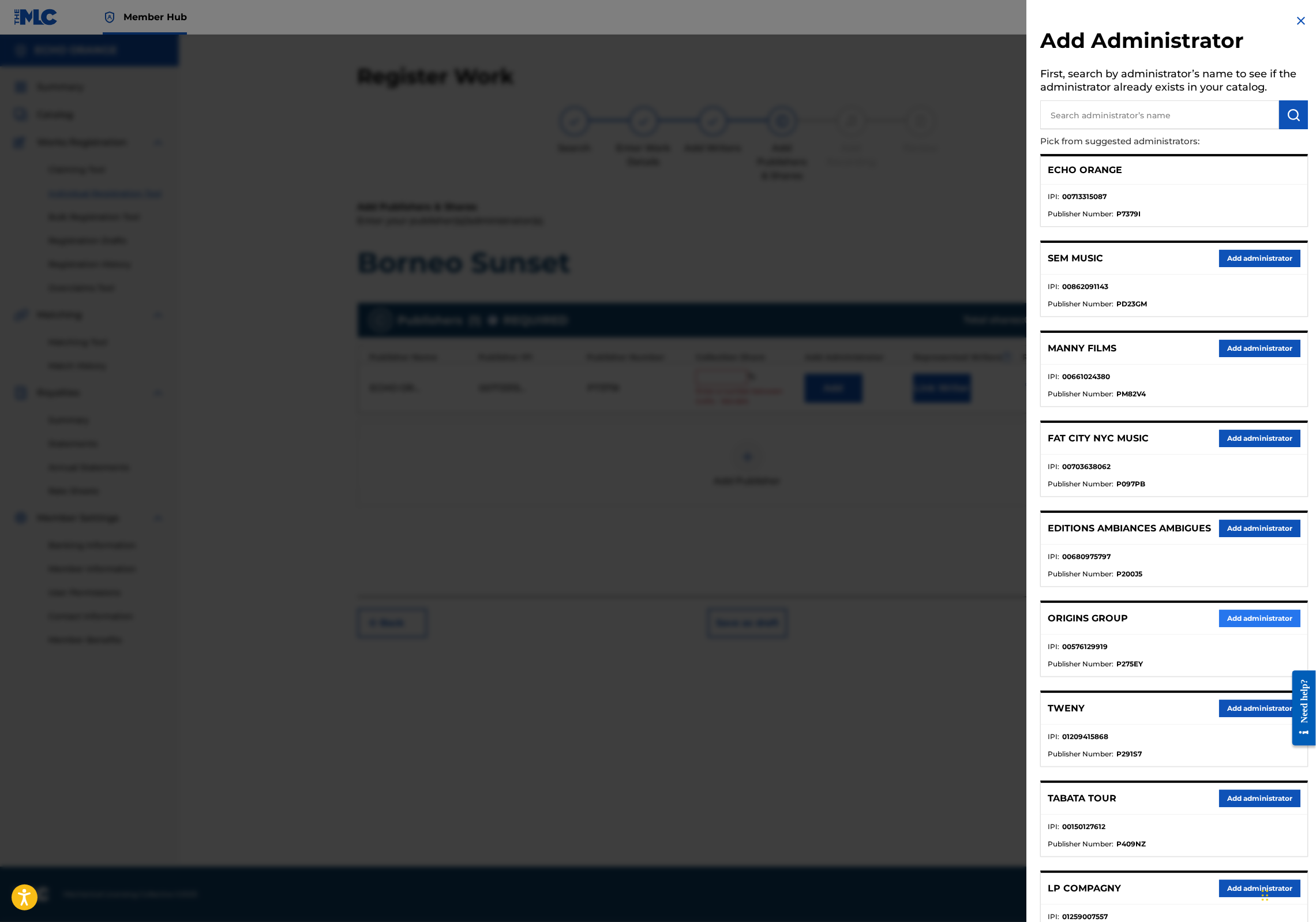
click at [1259, 627] on button "Add administrator" at bounding box center [1260, 618] width 82 height 17
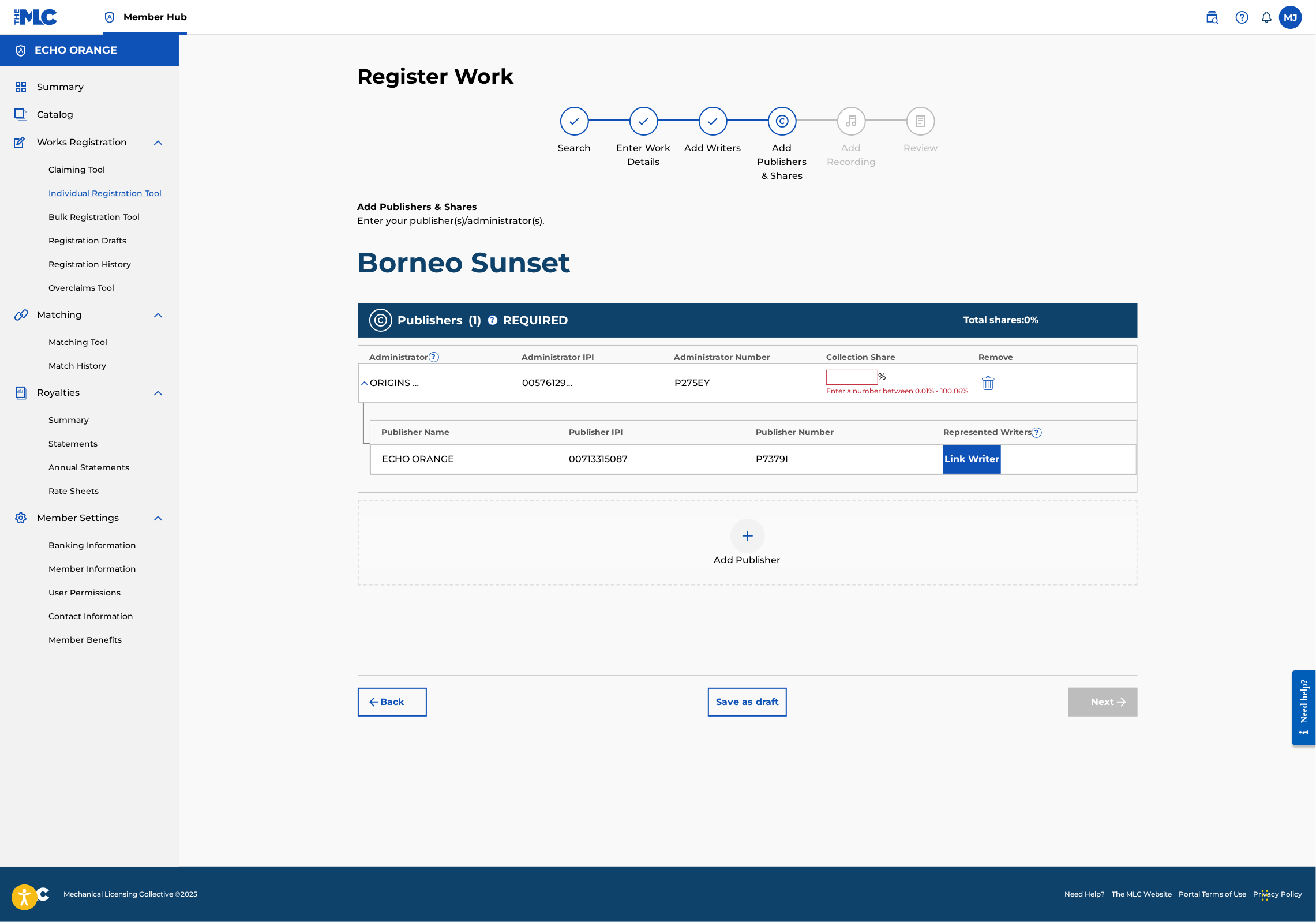
click at [878, 384] on input "text" at bounding box center [852, 377] width 52 height 15
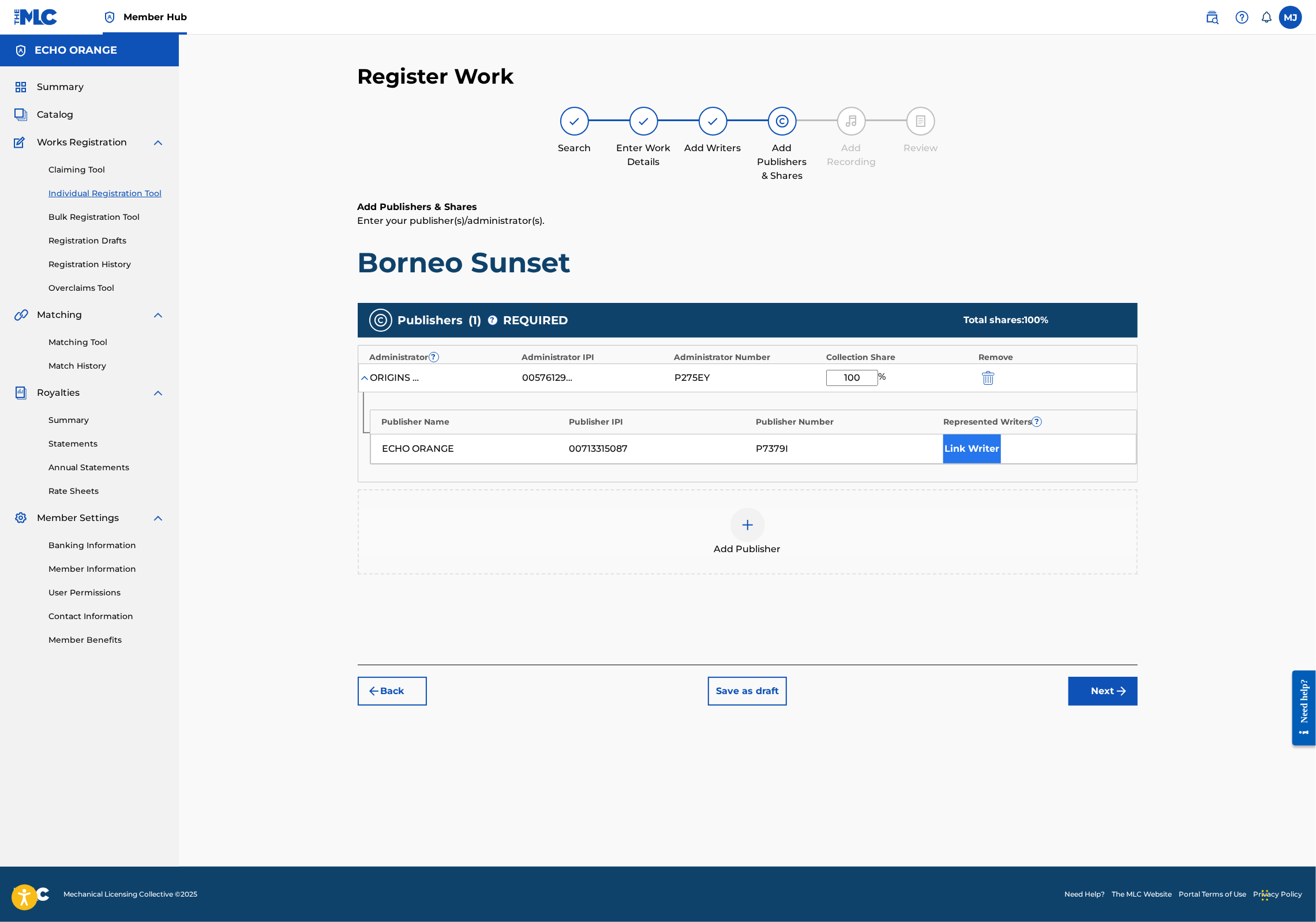
type input "100"
click at [1000, 463] on div "ECHO ORANGE 00713315087 P7379I Link Writer" at bounding box center [754, 449] width 767 height 30
click at [1001, 463] on button "Link Writer" at bounding box center [973, 449] width 58 height 29
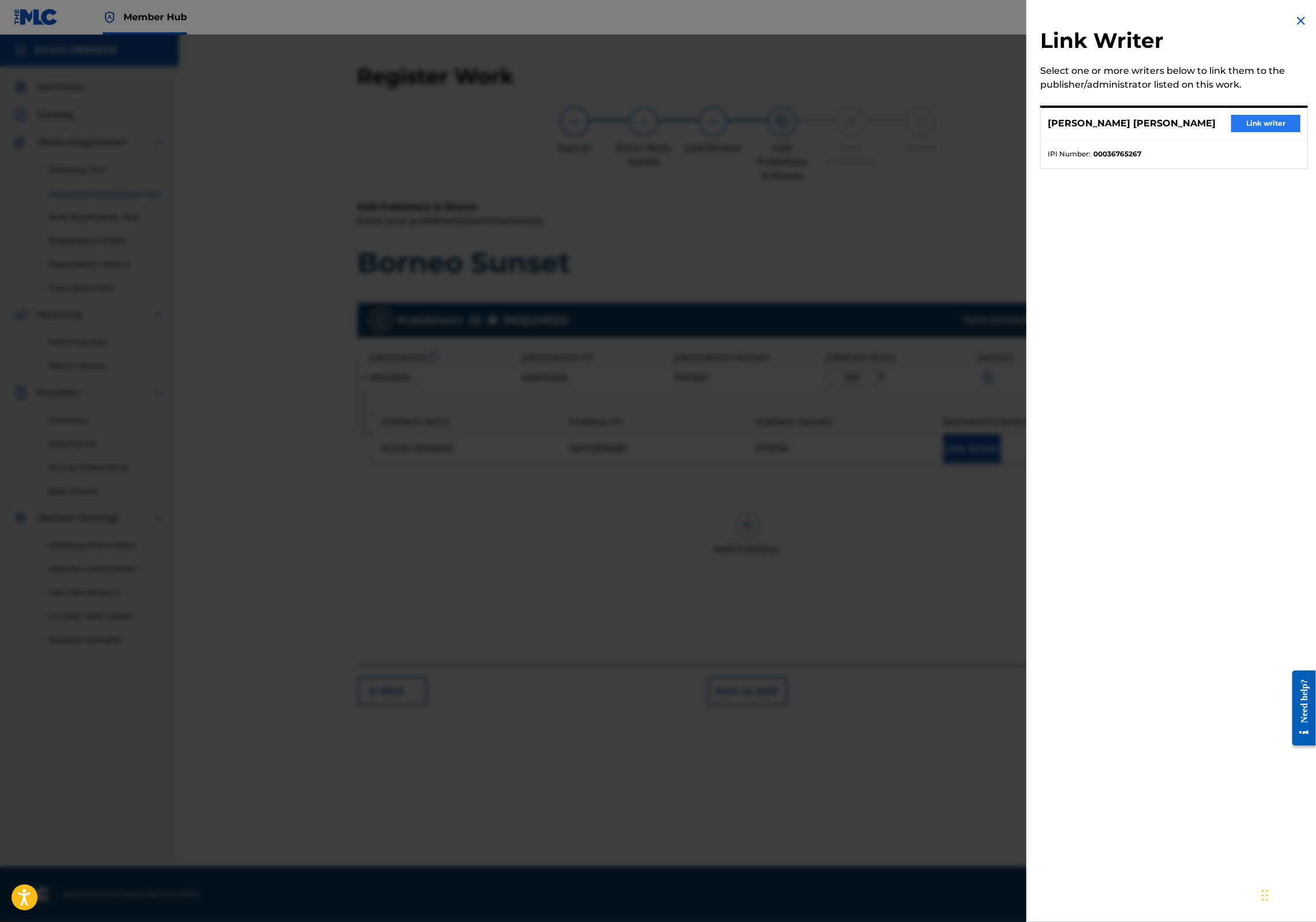
click at [1264, 132] on button "Link writer" at bounding box center [1266, 123] width 69 height 17
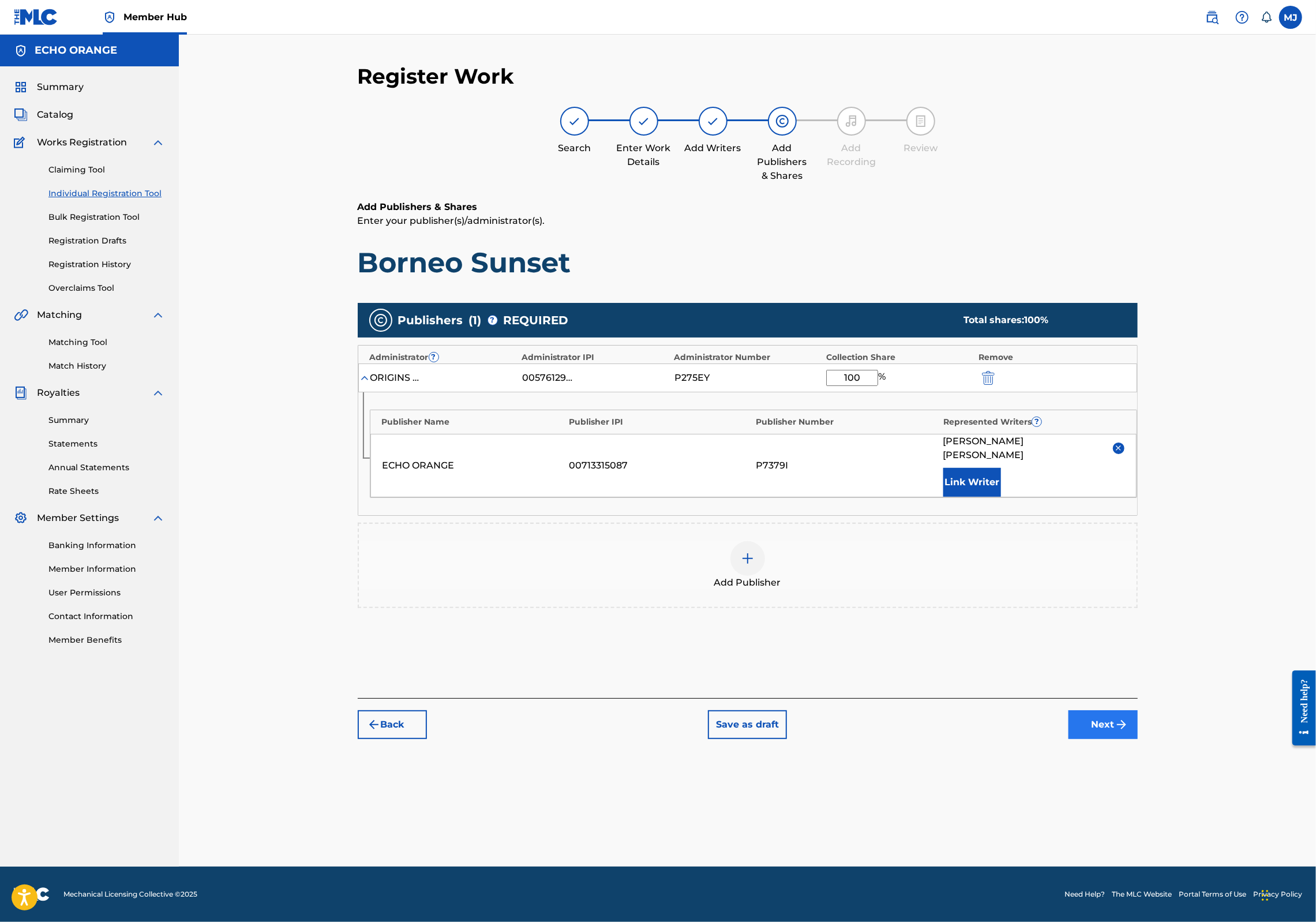
click at [1138, 739] on button "Next" at bounding box center [1104, 724] width 69 height 29
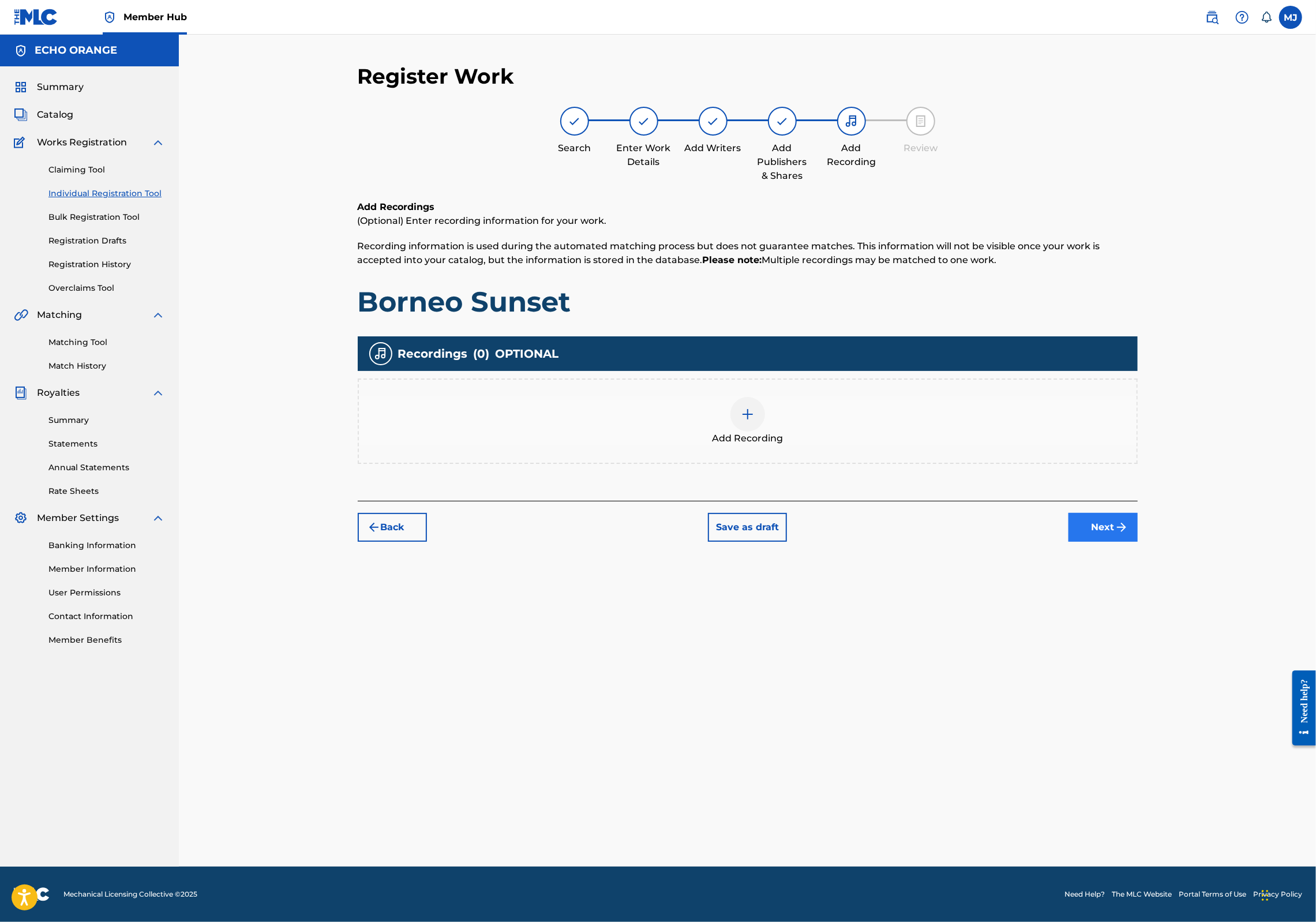
click at [1138, 542] on button "Next" at bounding box center [1104, 527] width 69 height 29
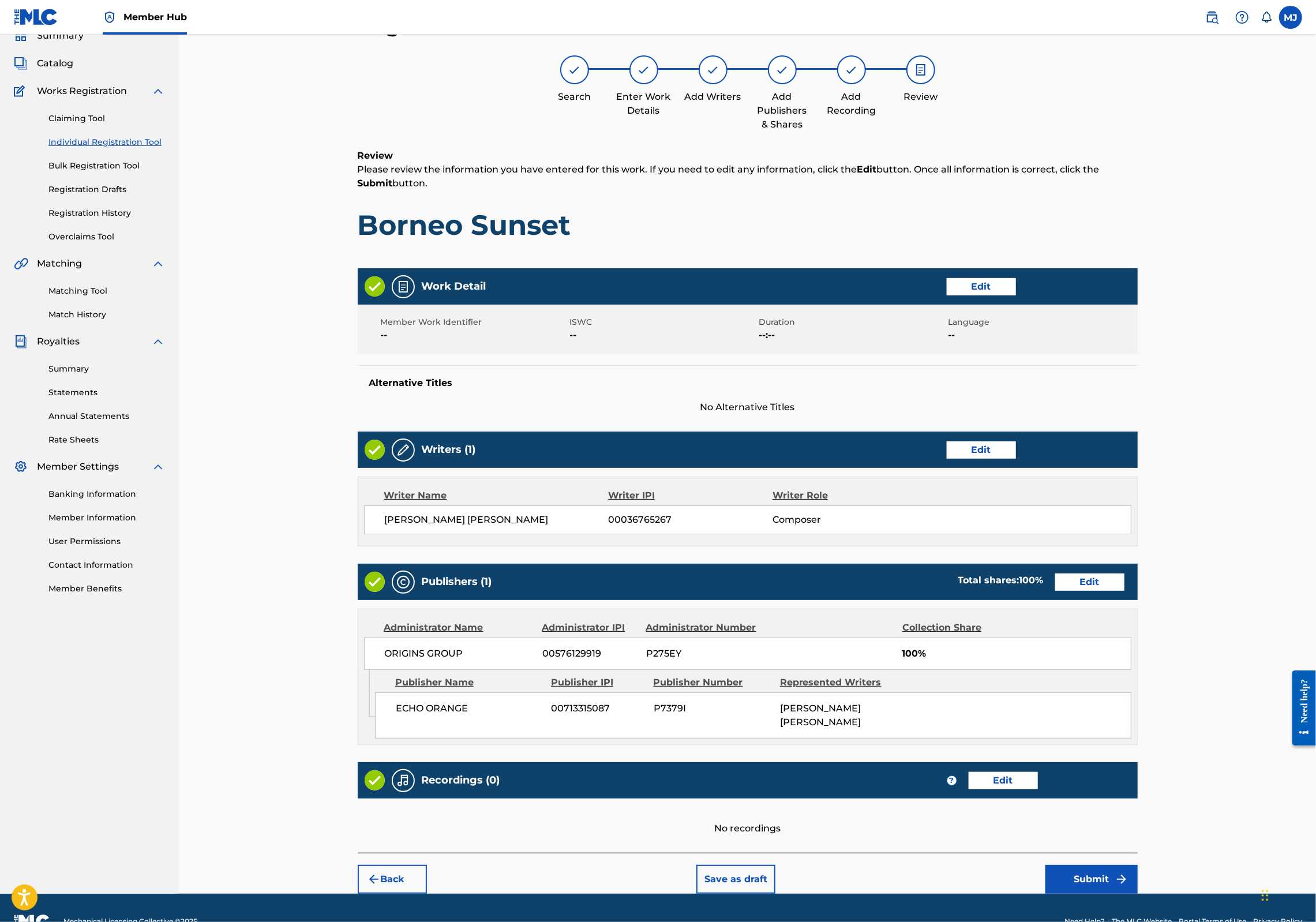
scroll to position [186, 0]
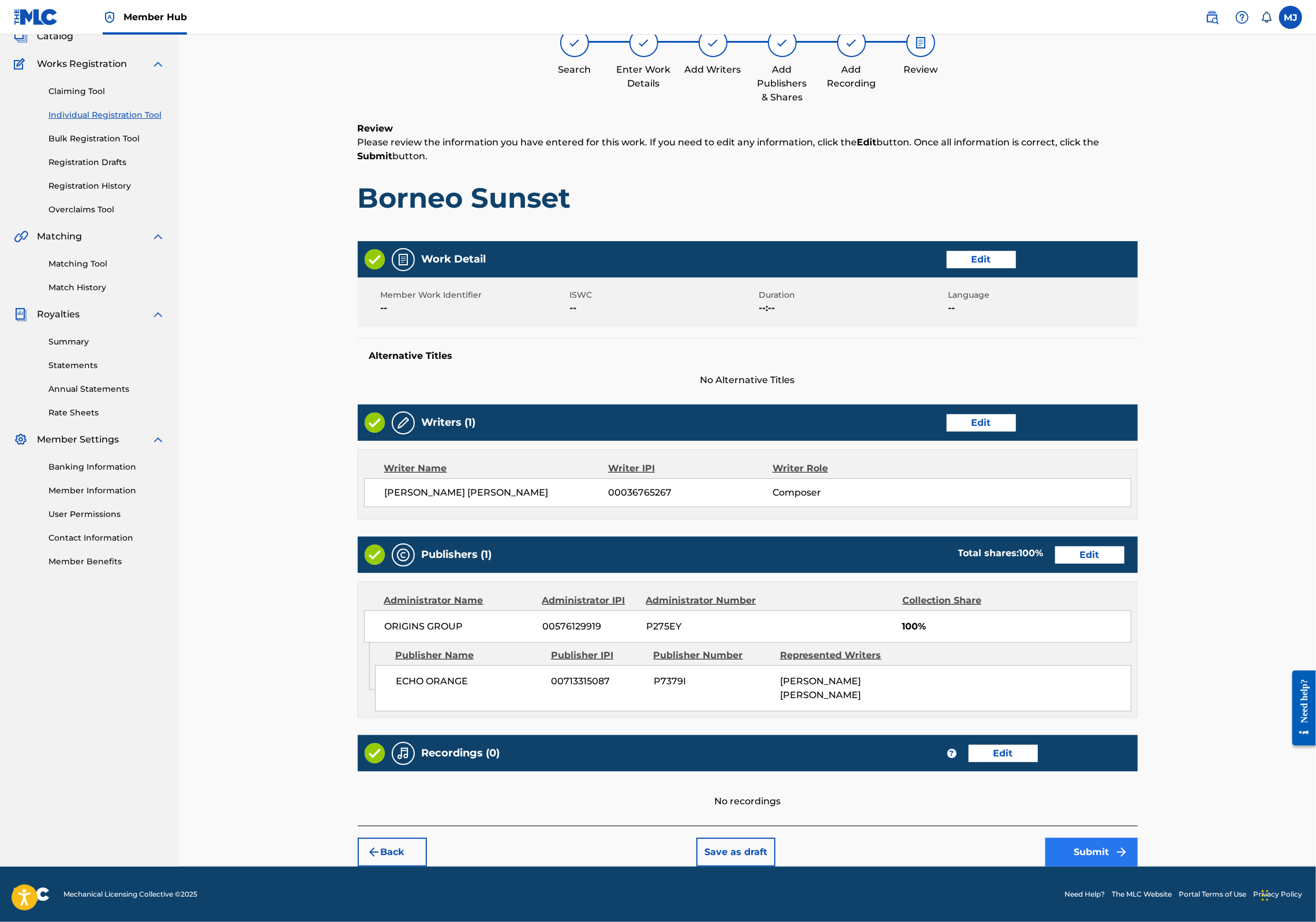
click at [1138, 837] on button "Submit" at bounding box center [1092, 851] width 92 height 29
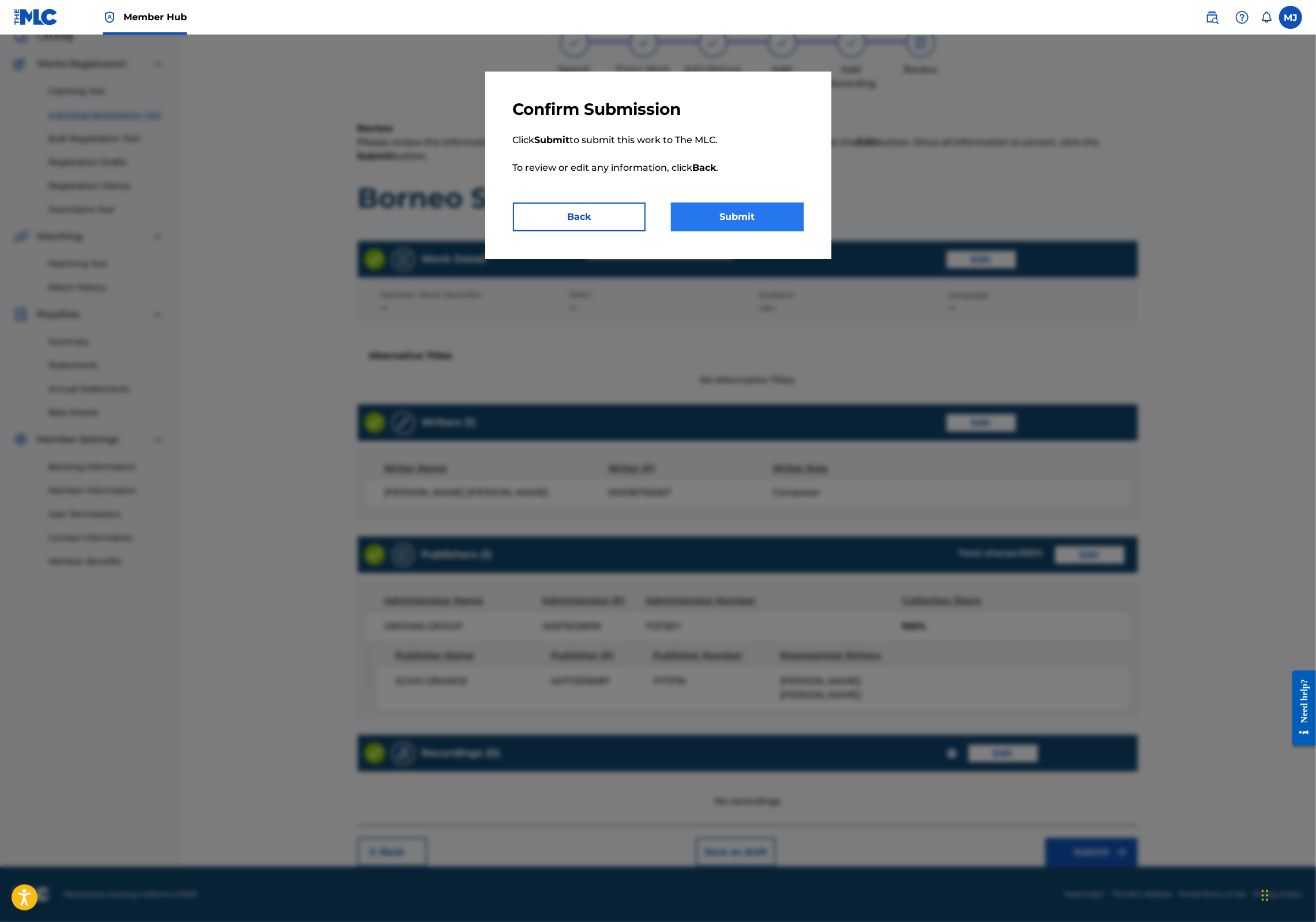
click at [758, 231] on button "Submit" at bounding box center [737, 217] width 133 height 29
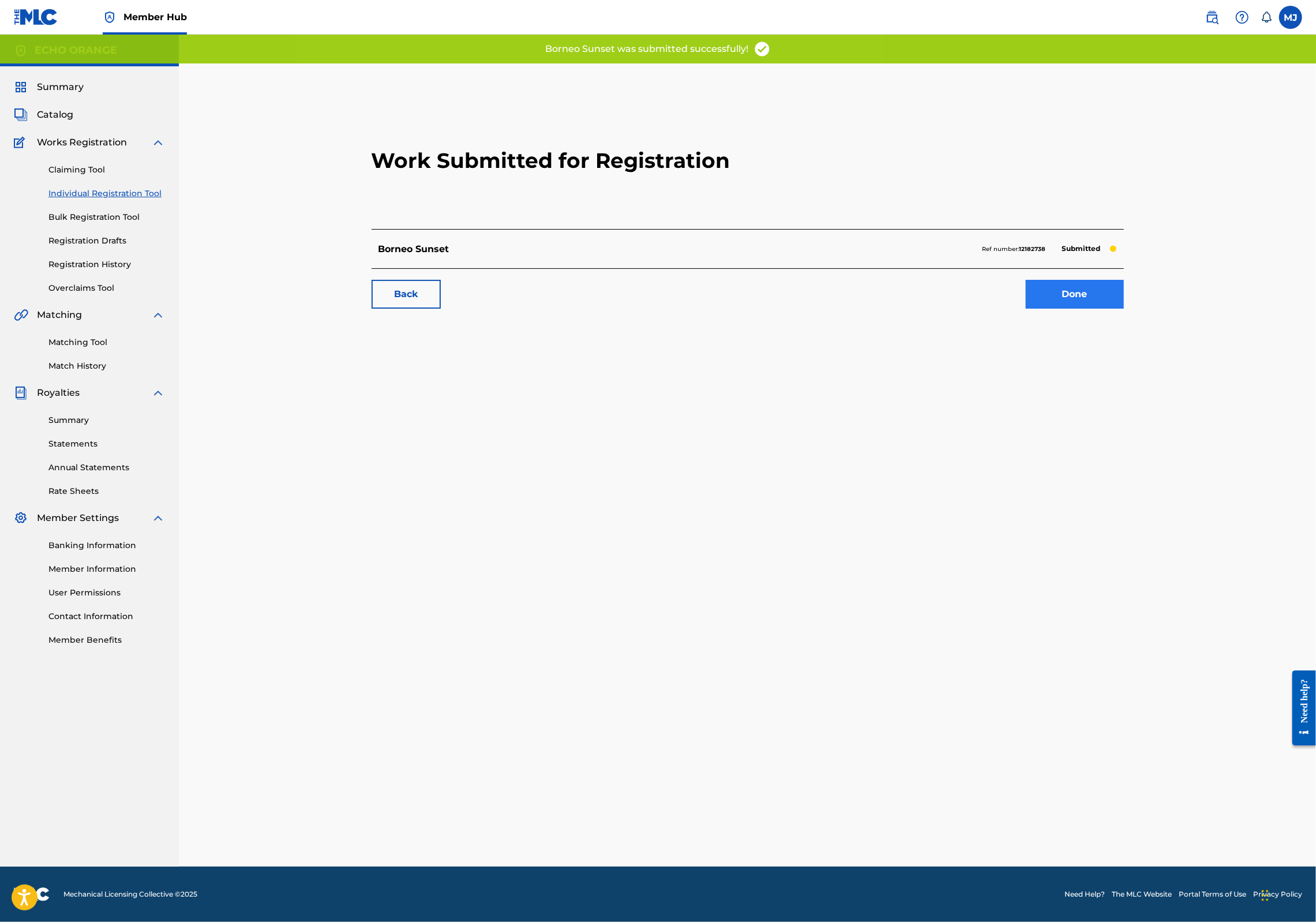
click at [1124, 309] on link "Done" at bounding box center [1075, 294] width 98 height 29
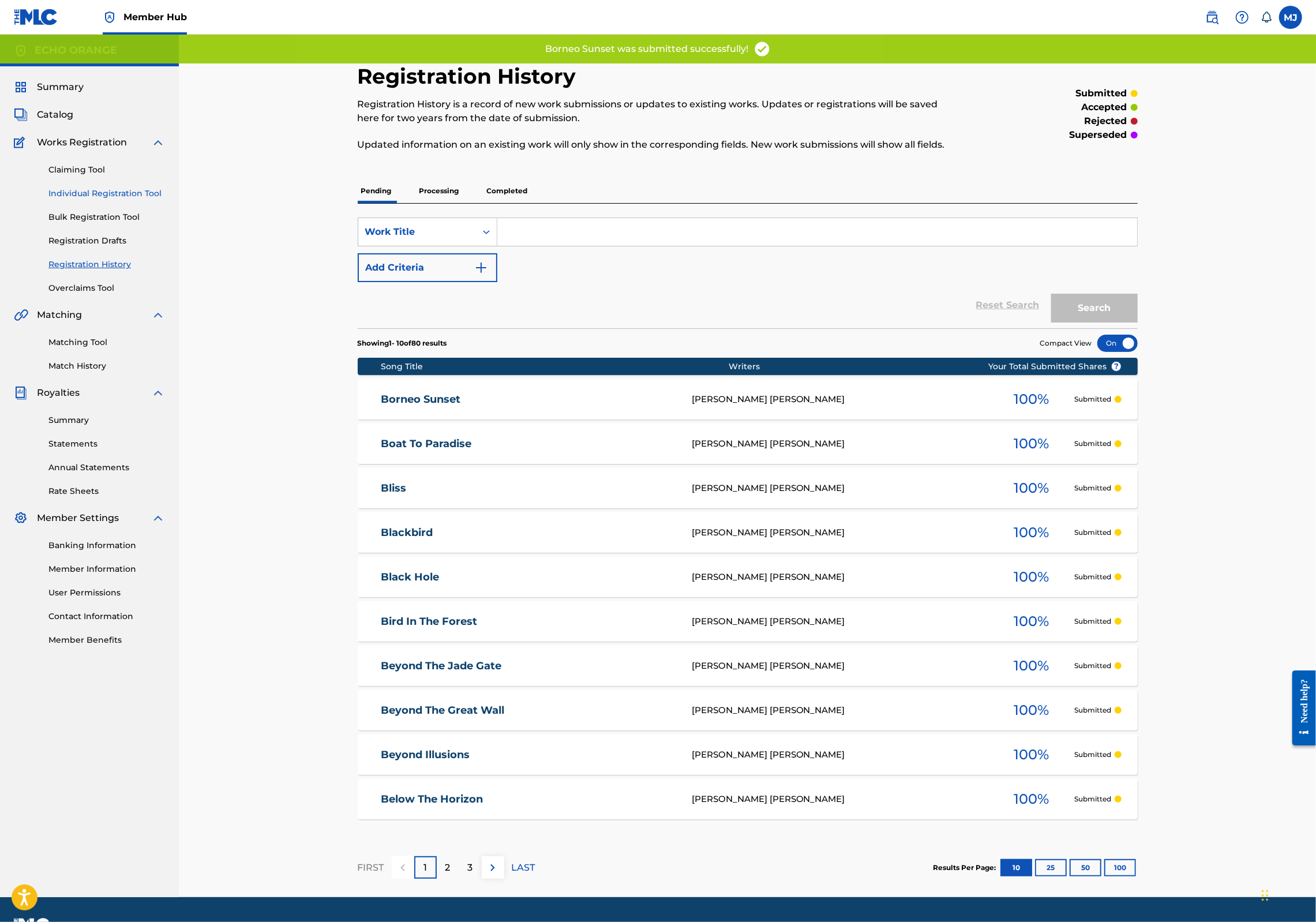
click at [98, 199] on link "Individual Registration Tool" at bounding box center [107, 193] width 117 height 12
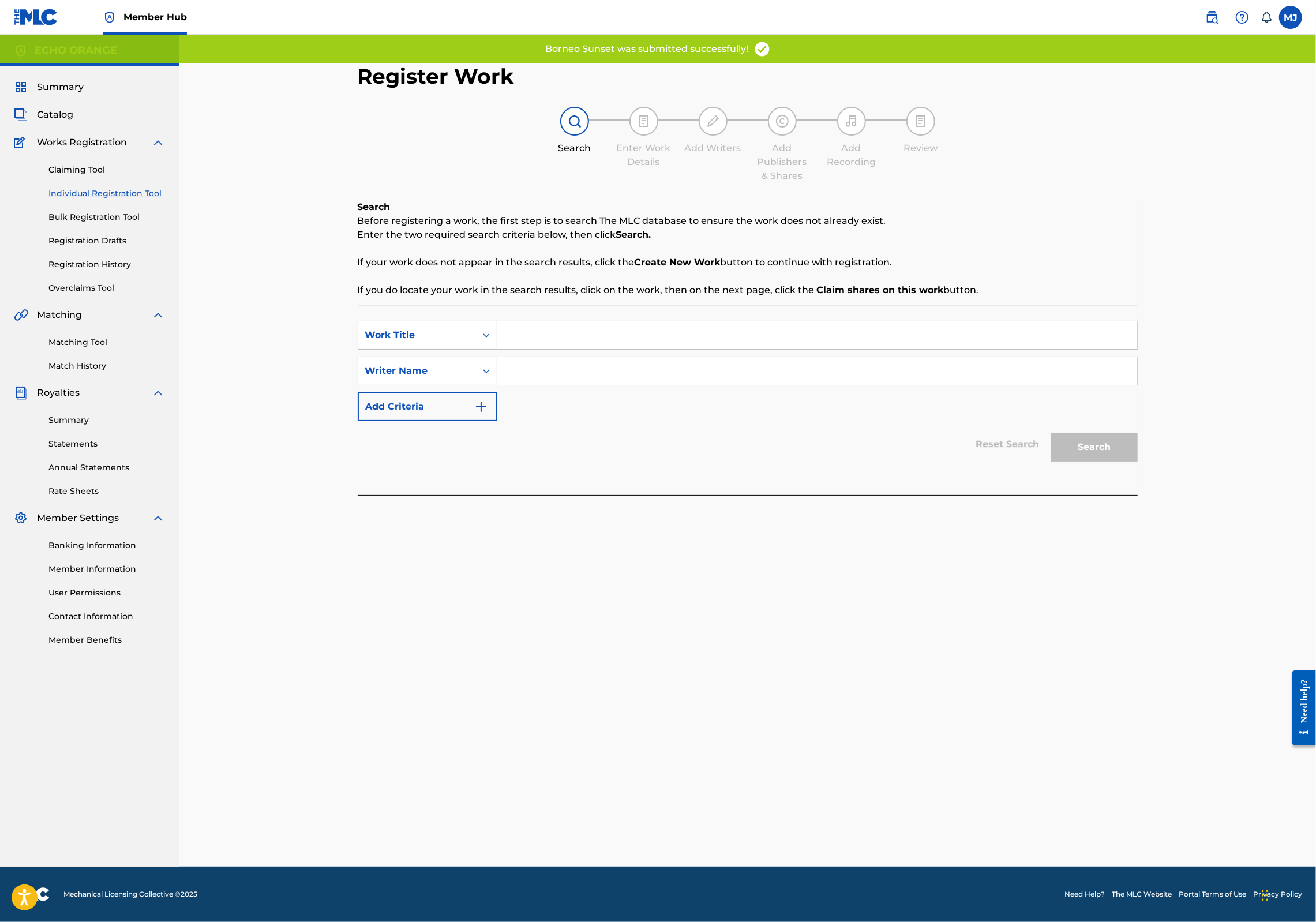
click at [521, 349] on input "Search Form" at bounding box center [817, 335] width 640 height 28
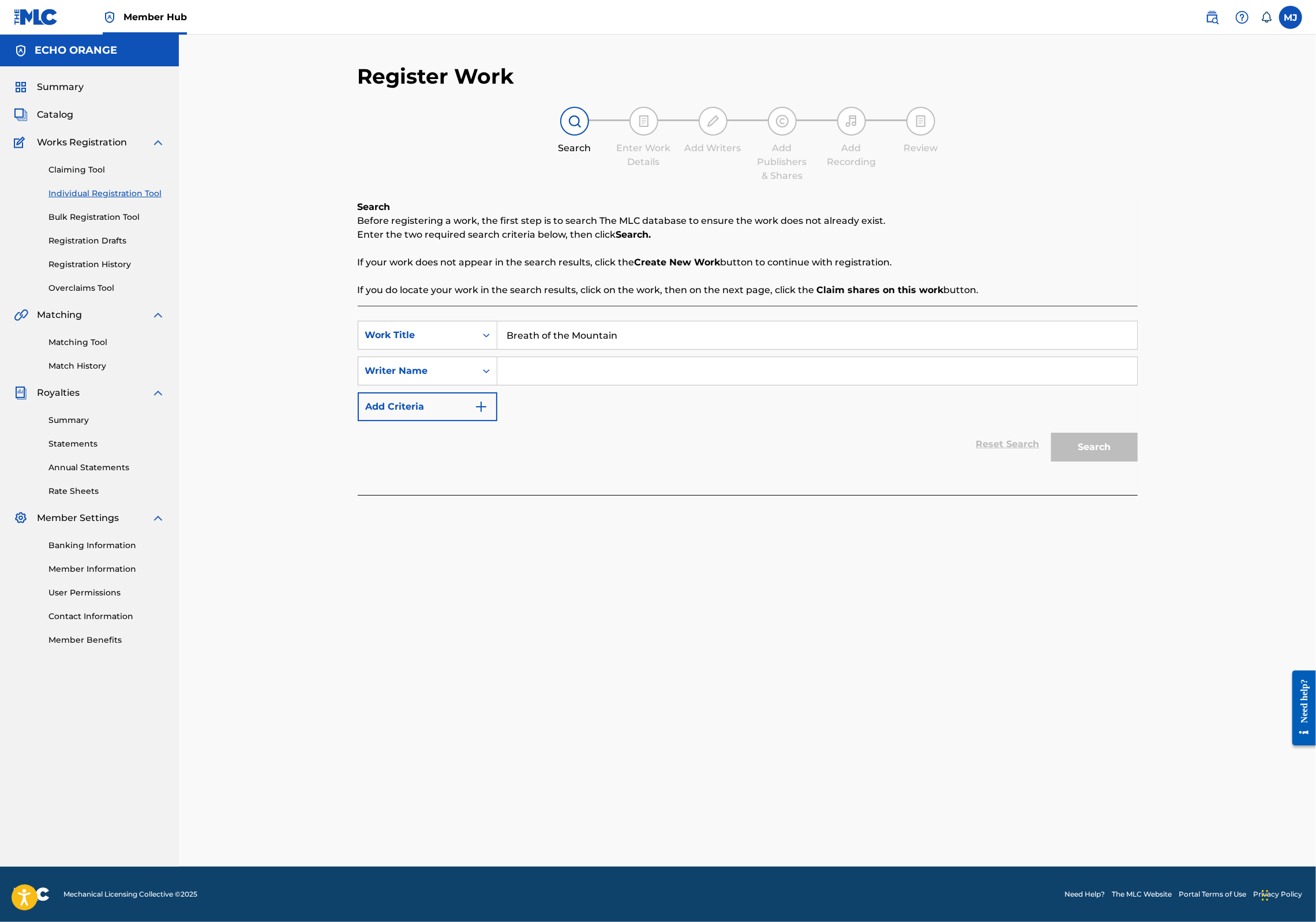
type input "Breath of the Mountain"
paste input "[PERSON_NAME]"
type input "[PERSON_NAME]"
click at [1138, 462] on button "Search" at bounding box center [1094, 447] width 86 height 29
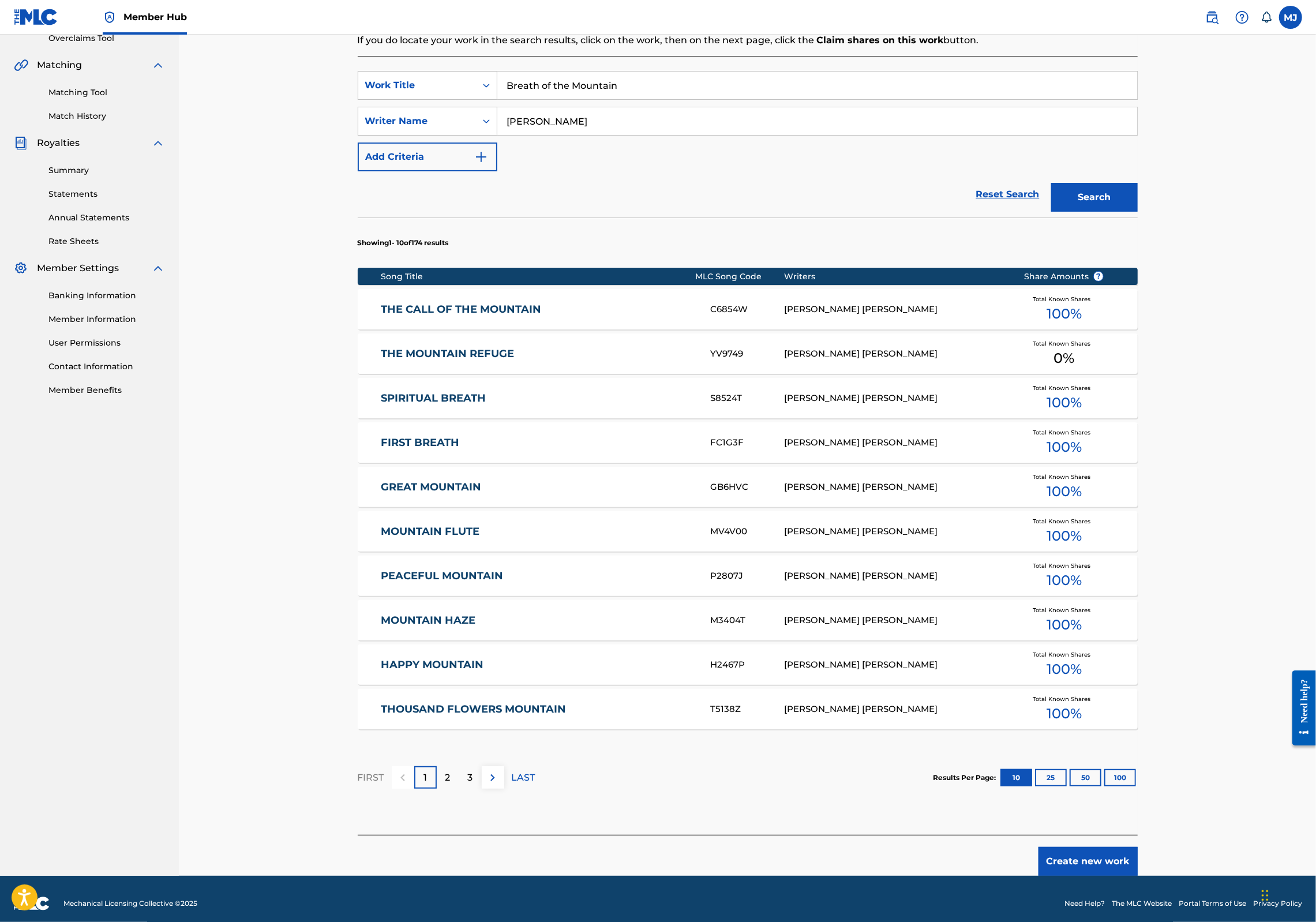
scroll to position [328, 0]
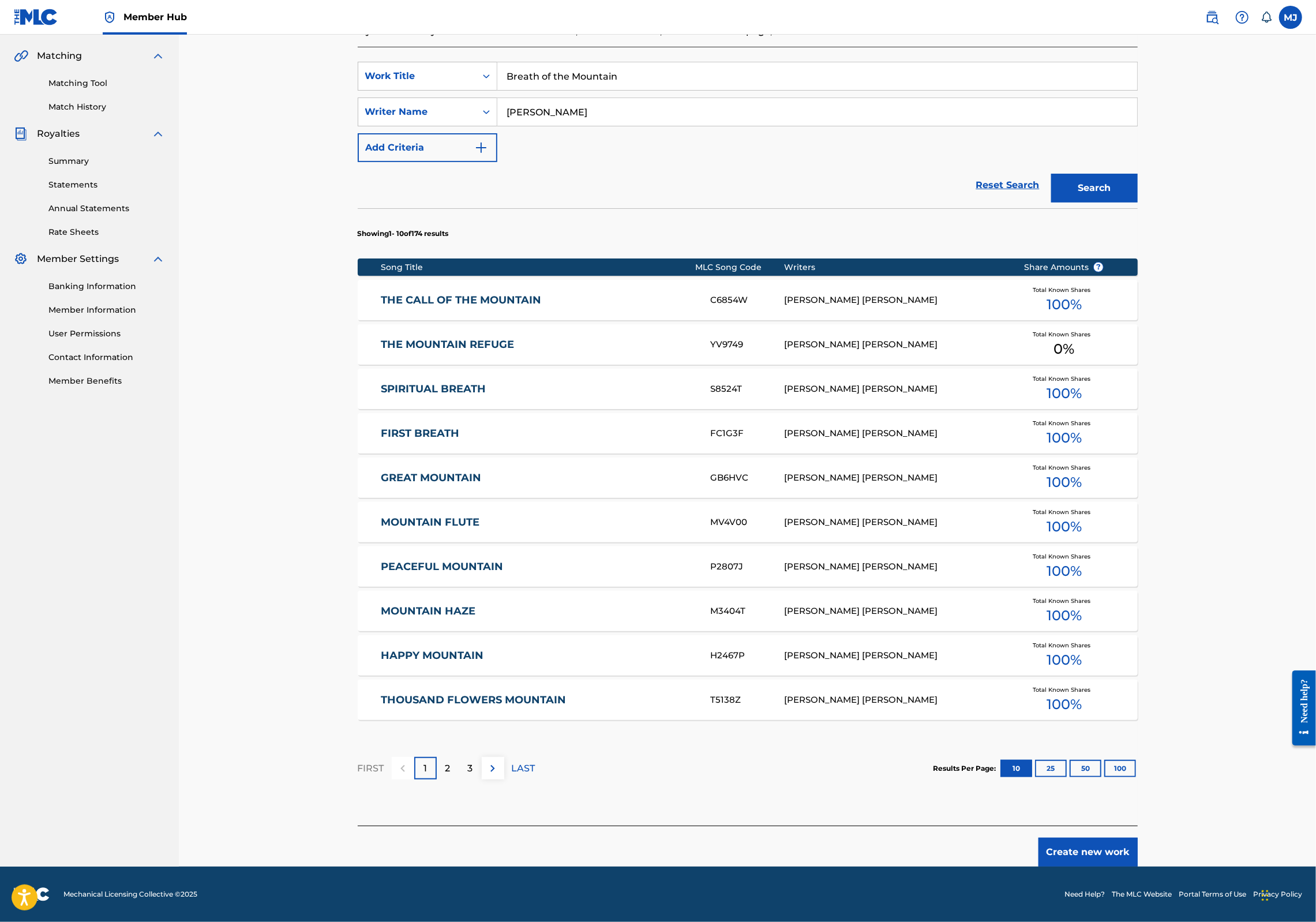
click at [1138, 866] on button "Create new work" at bounding box center [1088, 851] width 100 height 29
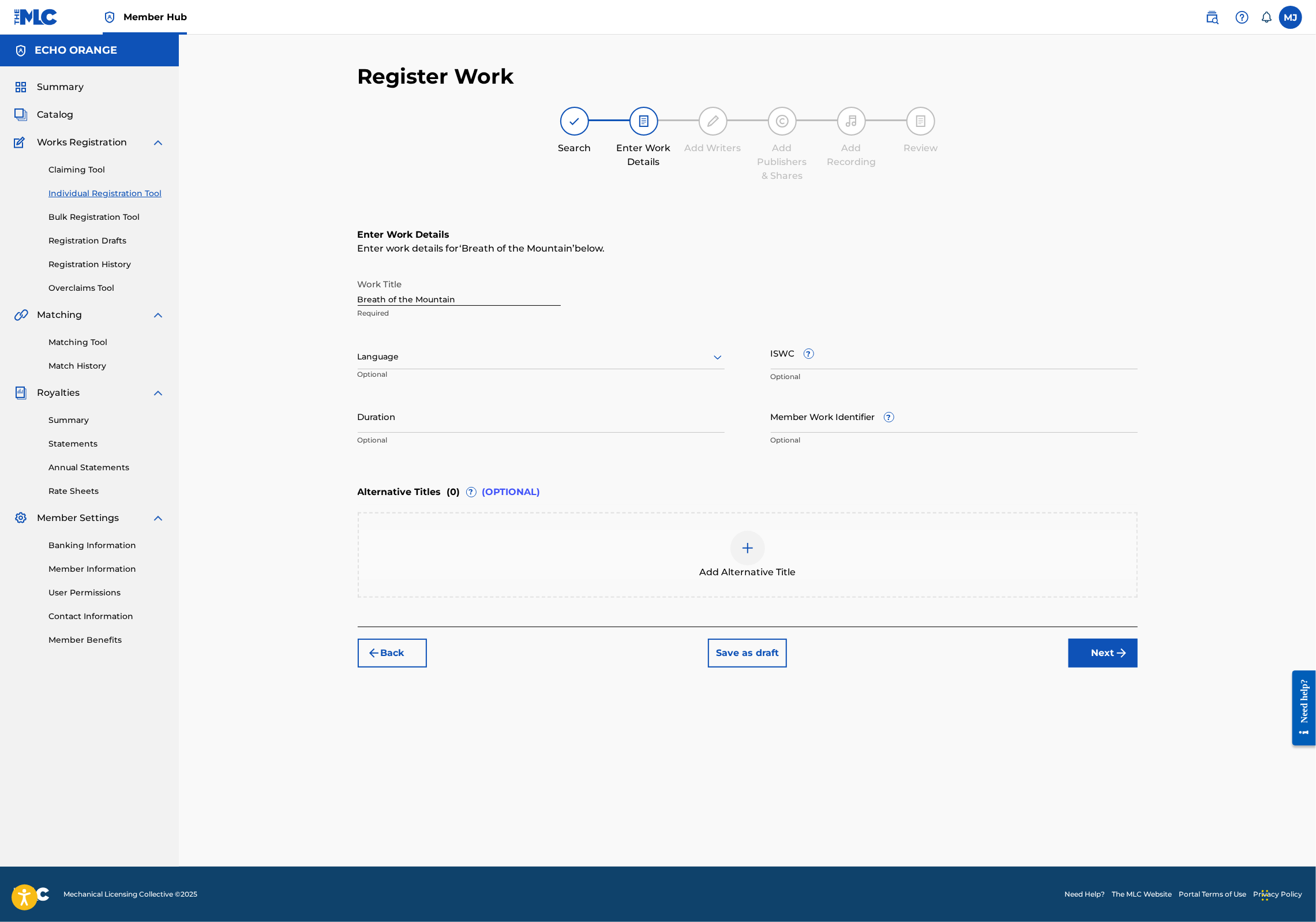
scroll to position [0, 0]
click at [1152, 778] on div "Register Work Search Enter Work Details Add Writers Add Publishers & Shares Add…" at bounding box center [748, 464] width 808 height 803
click at [1138, 668] on button "Next" at bounding box center [1104, 653] width 69 height 29
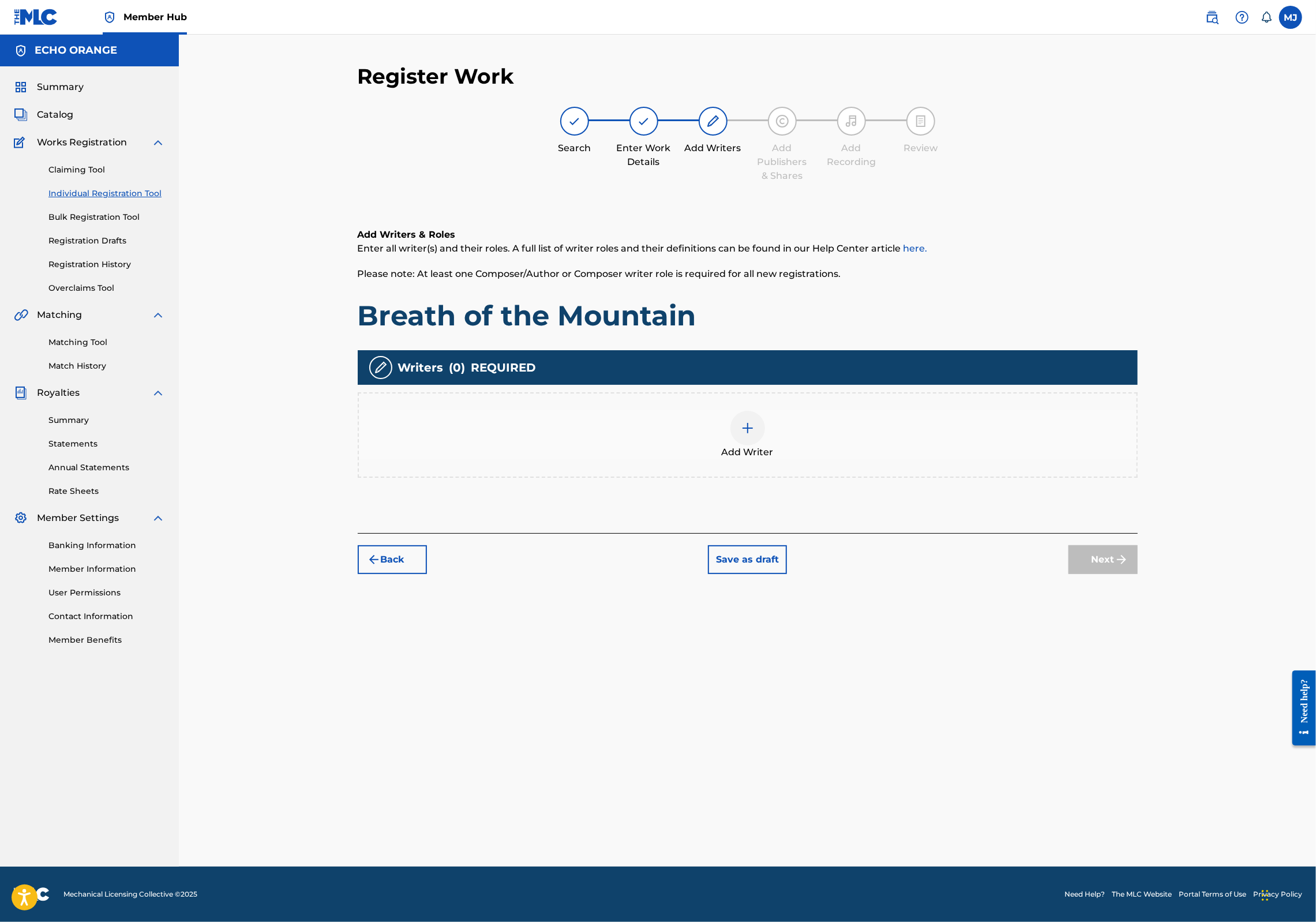
click at [870, 477] on div "Add Writer" at bounding box center [747, 435] width 780 height 86
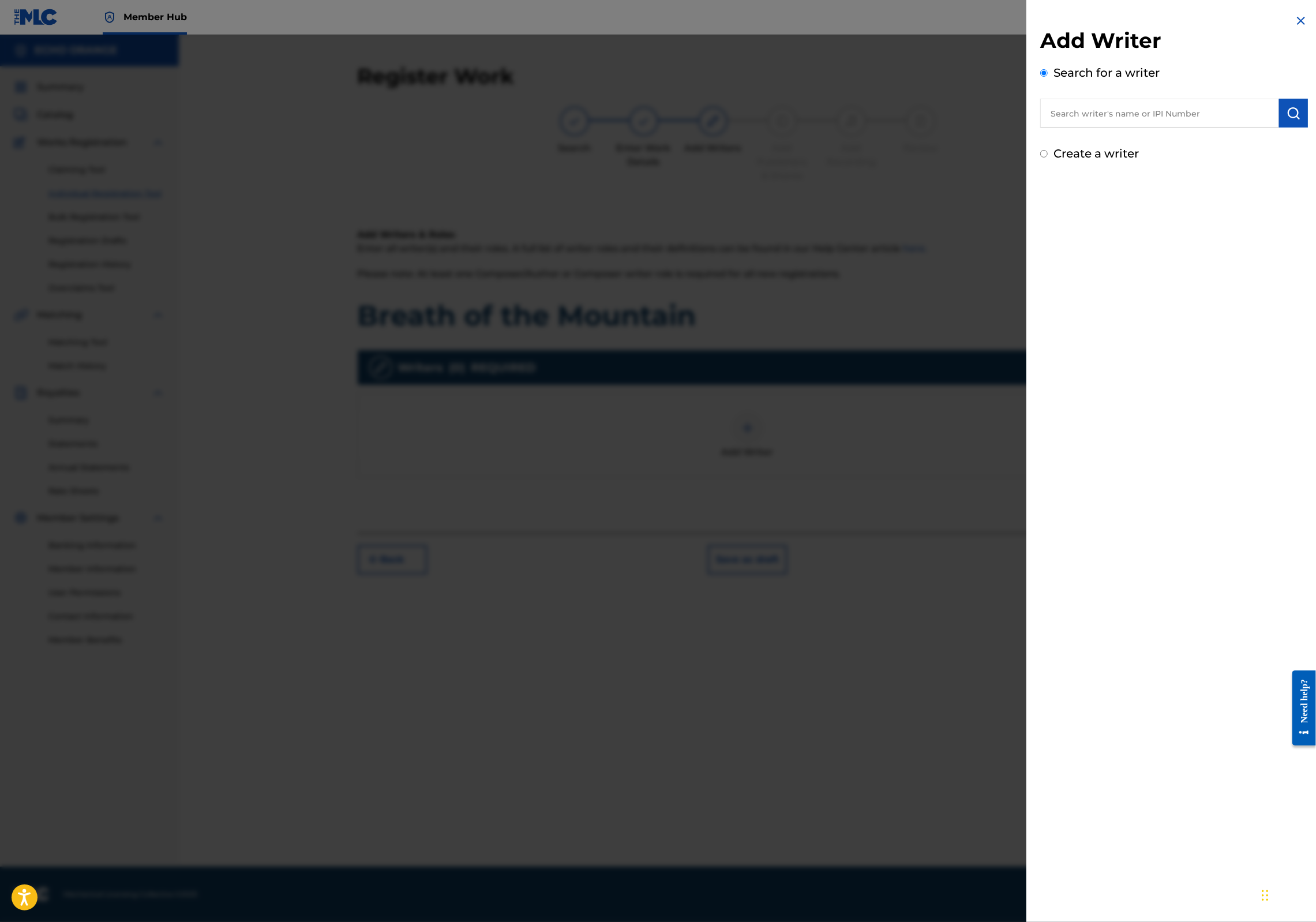
click at [1113, 121] on input "text" at bounding box center [1160, 113] width 239 height 29
paste input "[PERSON_NAME]"
type input "[PERSON_NAME]"
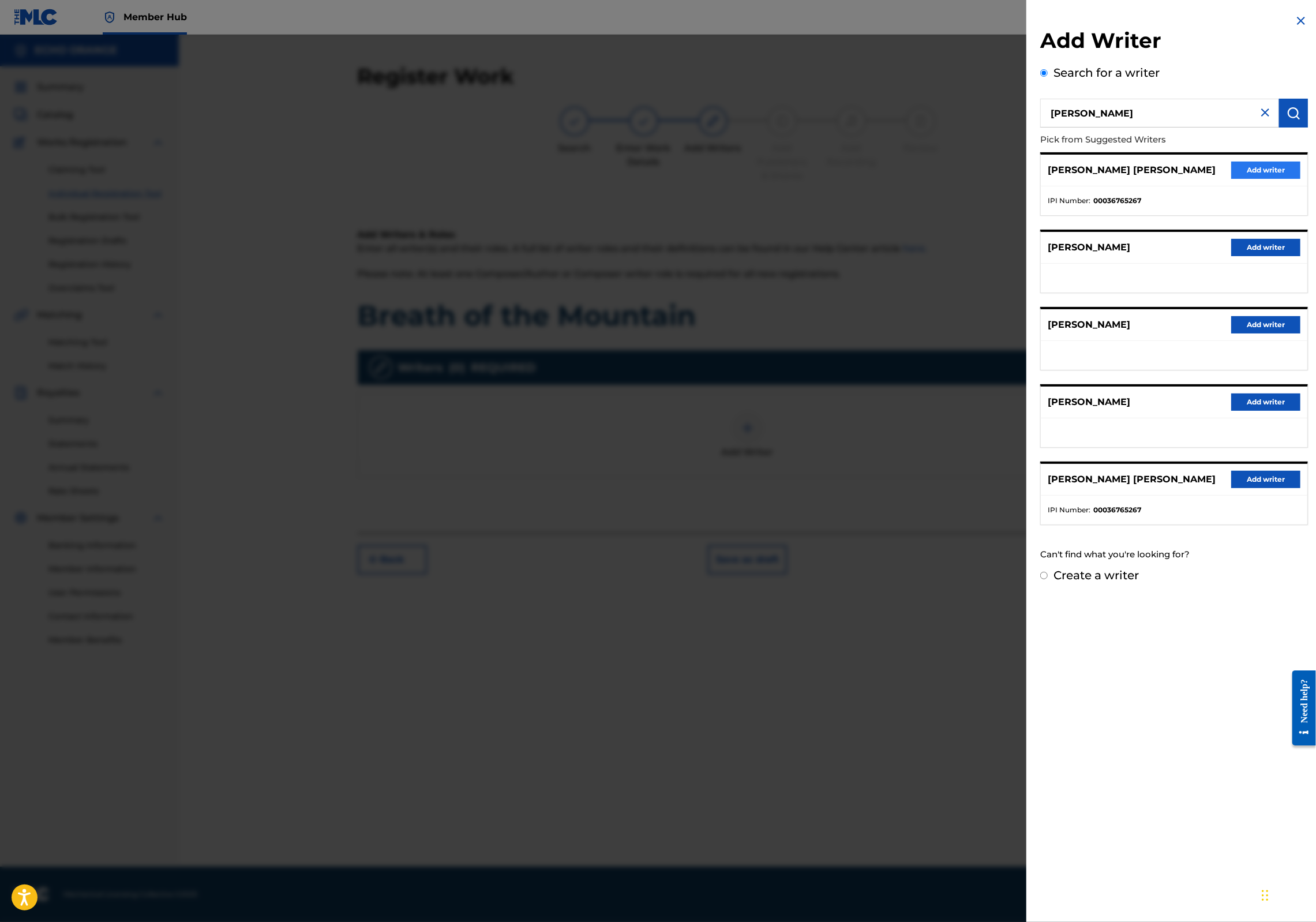
drag, startPoint x: 1262, startPoint y: 179, endPoint x: 1260, endPoint y: 188, distance: 9.2
click at [1262, 179] on div "[PERSON_NAME] [PERSON_NAME] Add writer IPI Number : 00036765267" at bounding box center [1174, 184] width 268 height 63
click at [1259, 179] on button "Add writer" at bounding box center [1266, 170] width 69 height 17
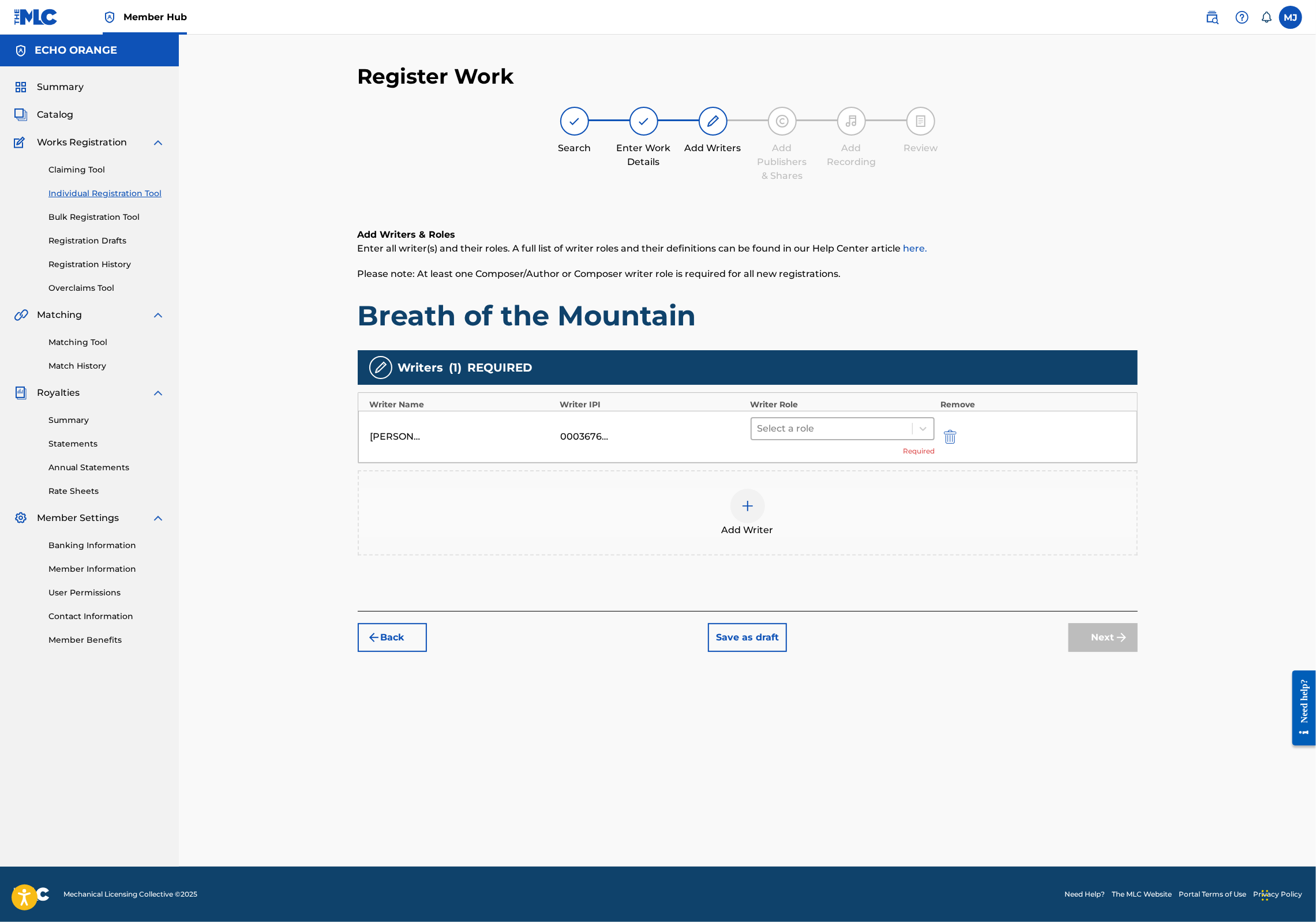
click at [870, 436] on div at bounding box center [832, 429] width 149 height 16
click at [819, 596] on div "Composer" at bounding box center [880, 595] width 222 height 23
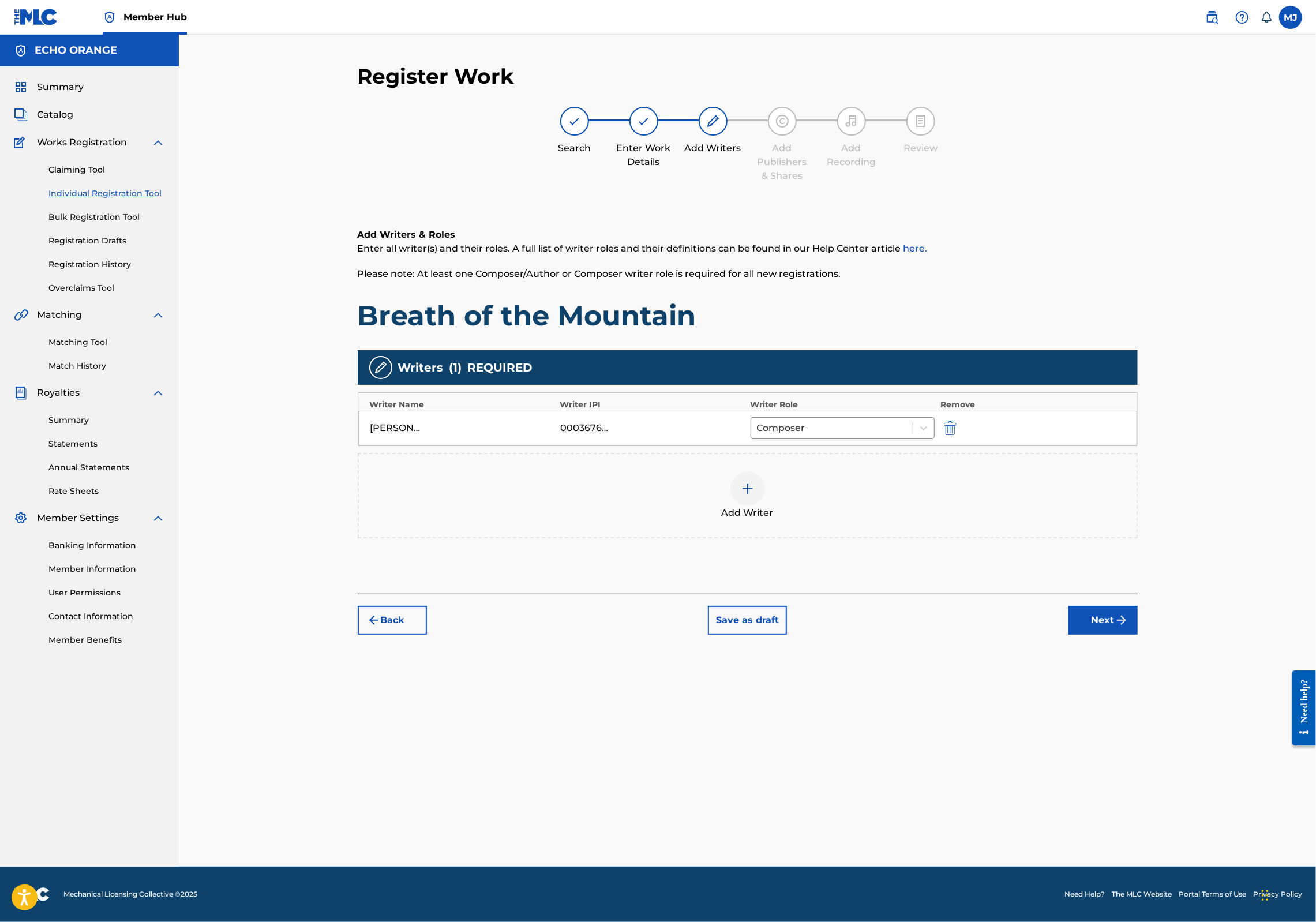
click at [1138, 635] on div "Back Save as draft Next" at bounding box center [747, 614] width 780 height 41
click at [1138, 635] on button "Next" at bounding box center [1104, 620] width 69 height 29
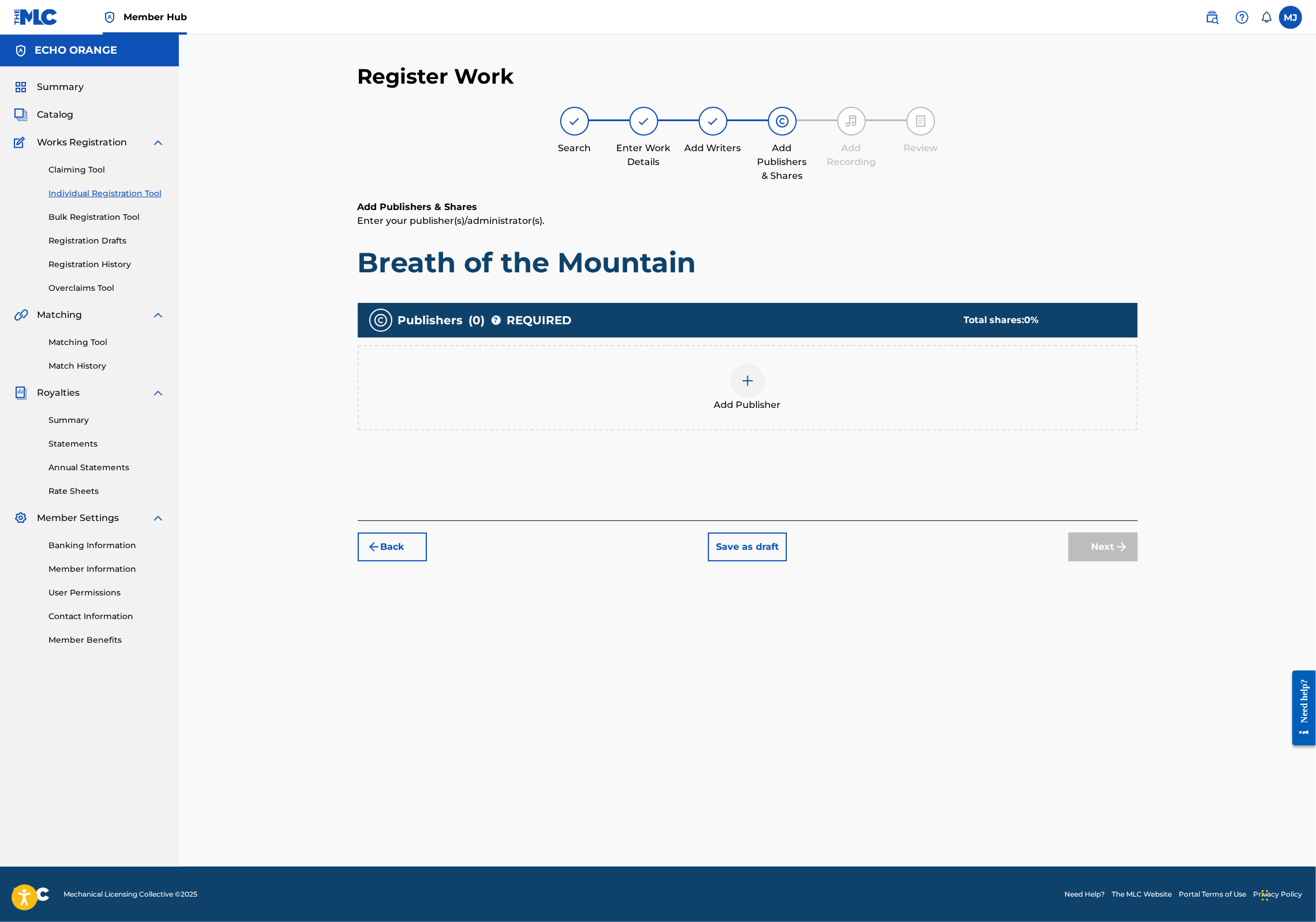
click at [824, 412] on div "Add Publisher" at bounding box center [748, 387] width 778 height 49
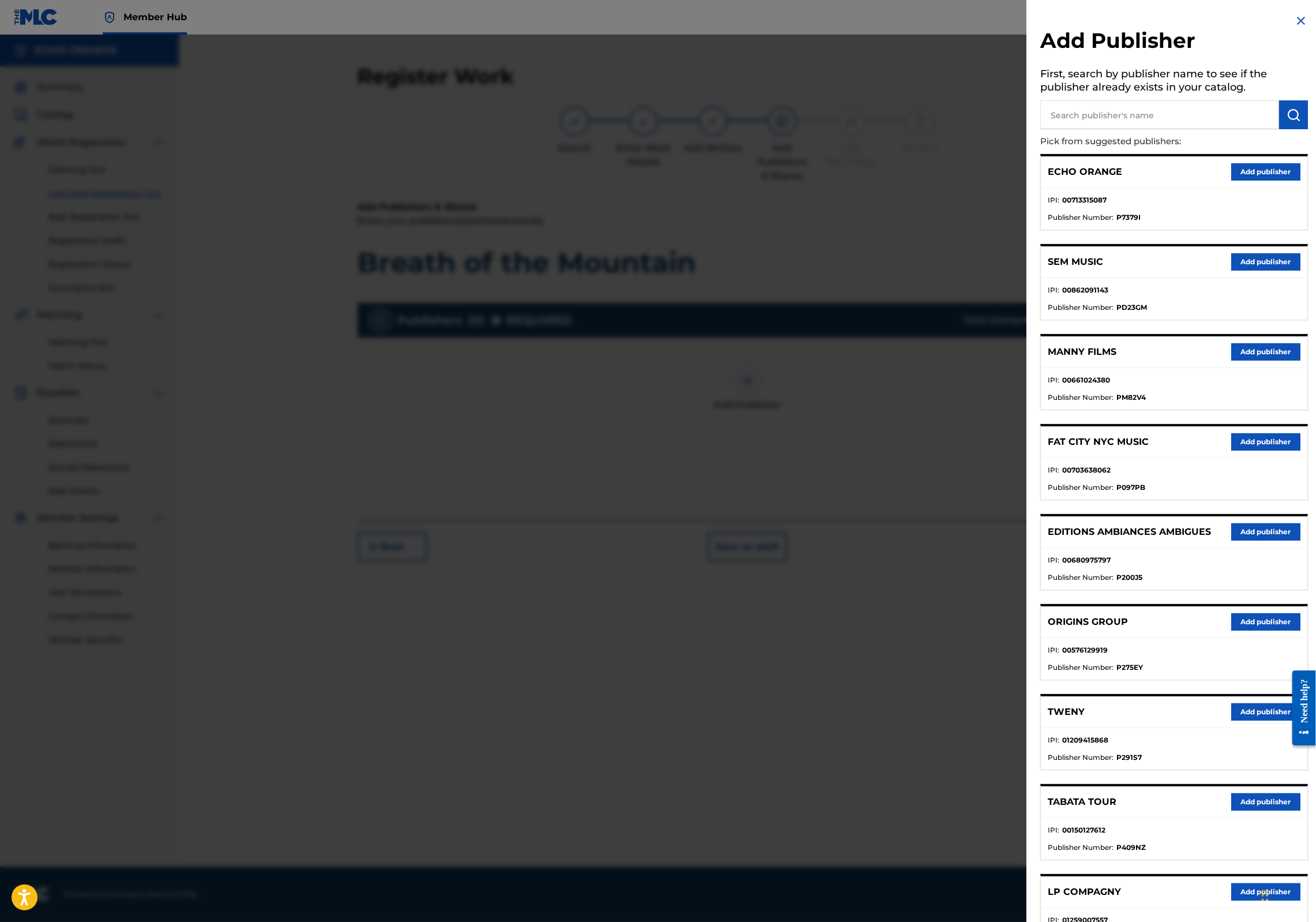
click at [1252, 638] on div "ORIGINS GROUP Add publisher" at bounding box center [1174, 622] width 267 height 32
click at [1247, 631] on button "Add publisher" at bounding box center [1266, 622] width 69 height 17
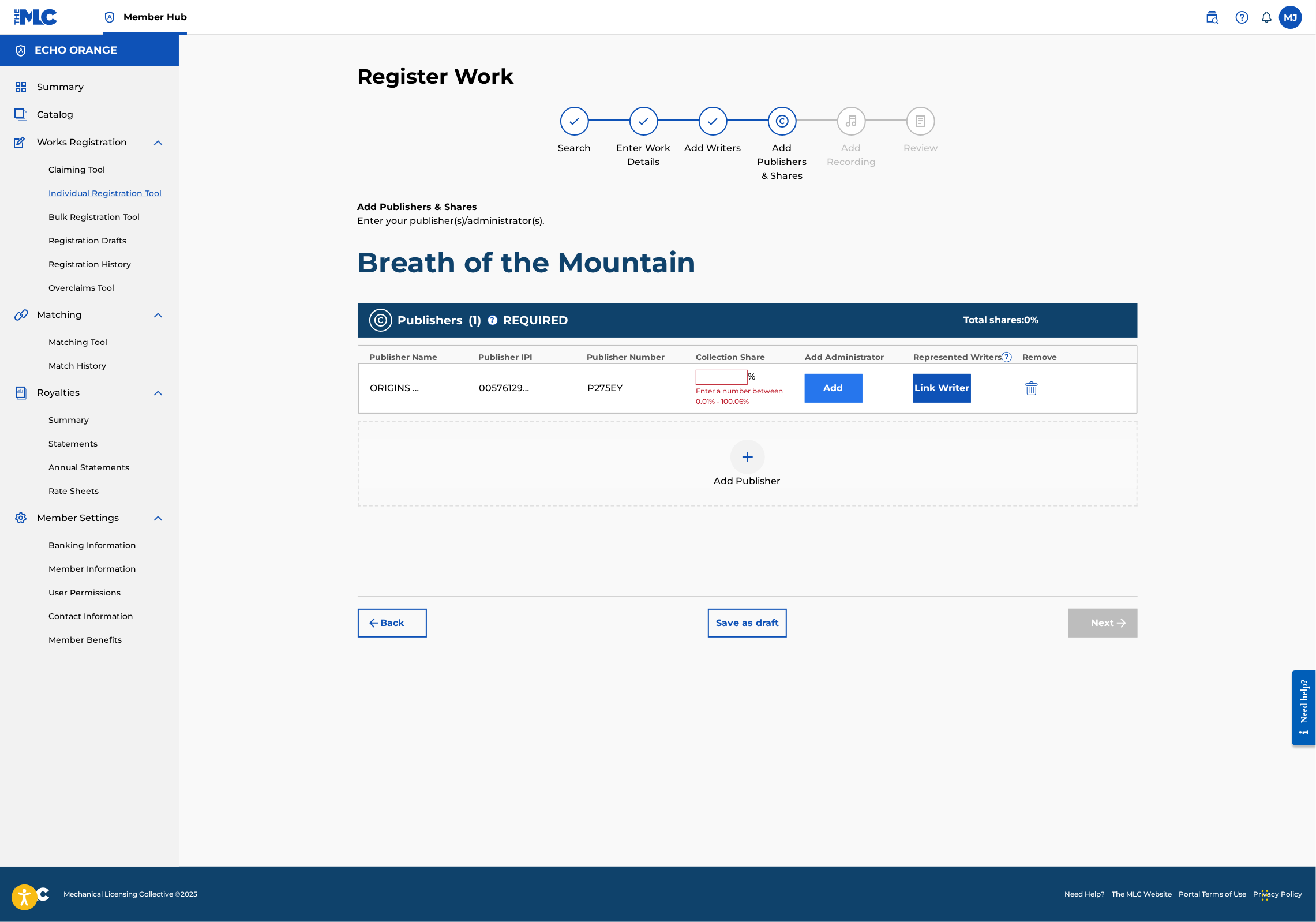
click at [825, 402] on div "ORIGINS GROUP 00576129919 P275EY % Enter a number between 0.01% - 100.06% Add L…" at bounding box center [748, 388] width 779 height 50
click at [863, 403] on button "Add" at bounding box center [833, 388] width 58 height 29
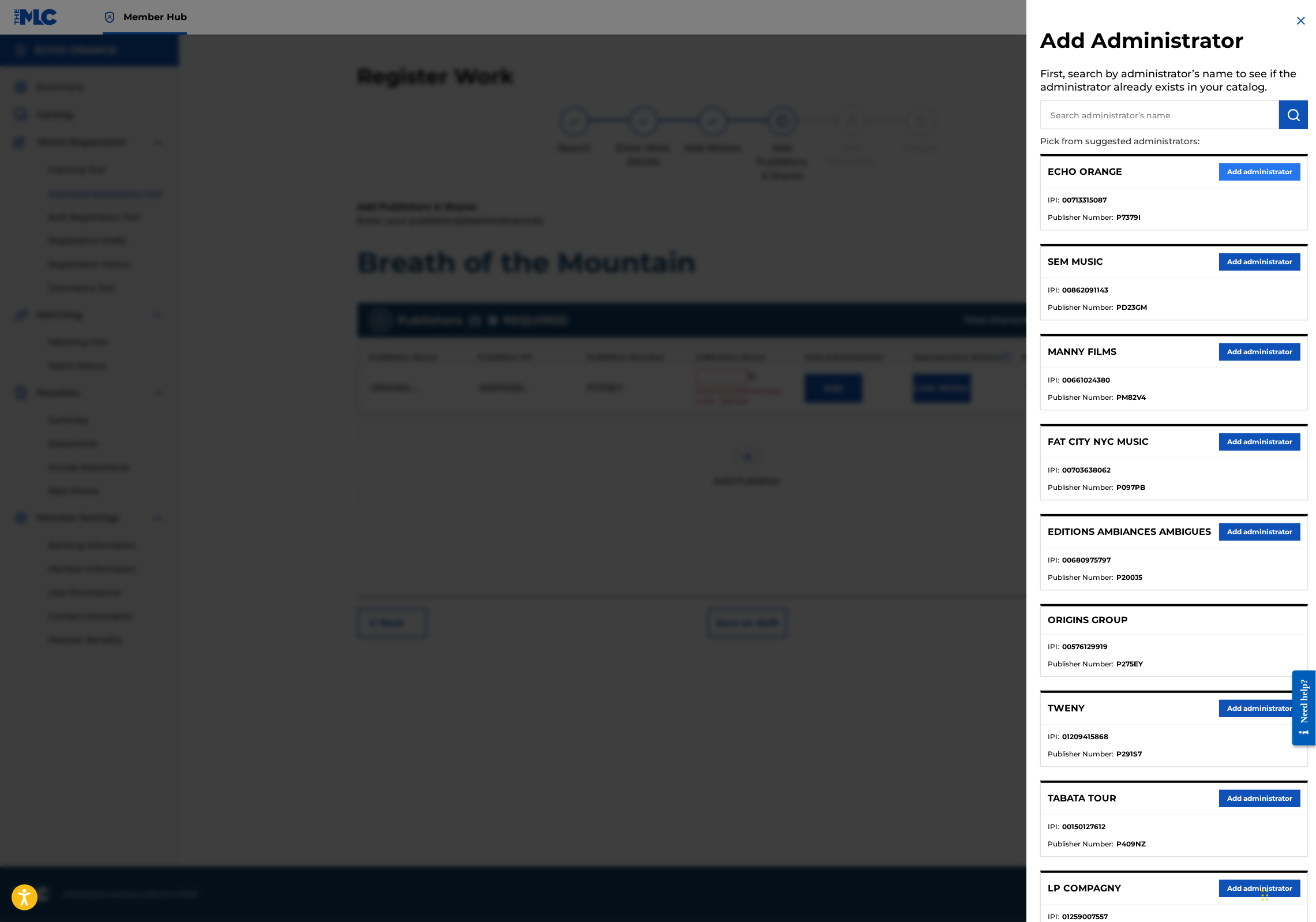
click at [1252, 180] on button "Add administrator" at bounding box center [1260, 171] width 82 height 17
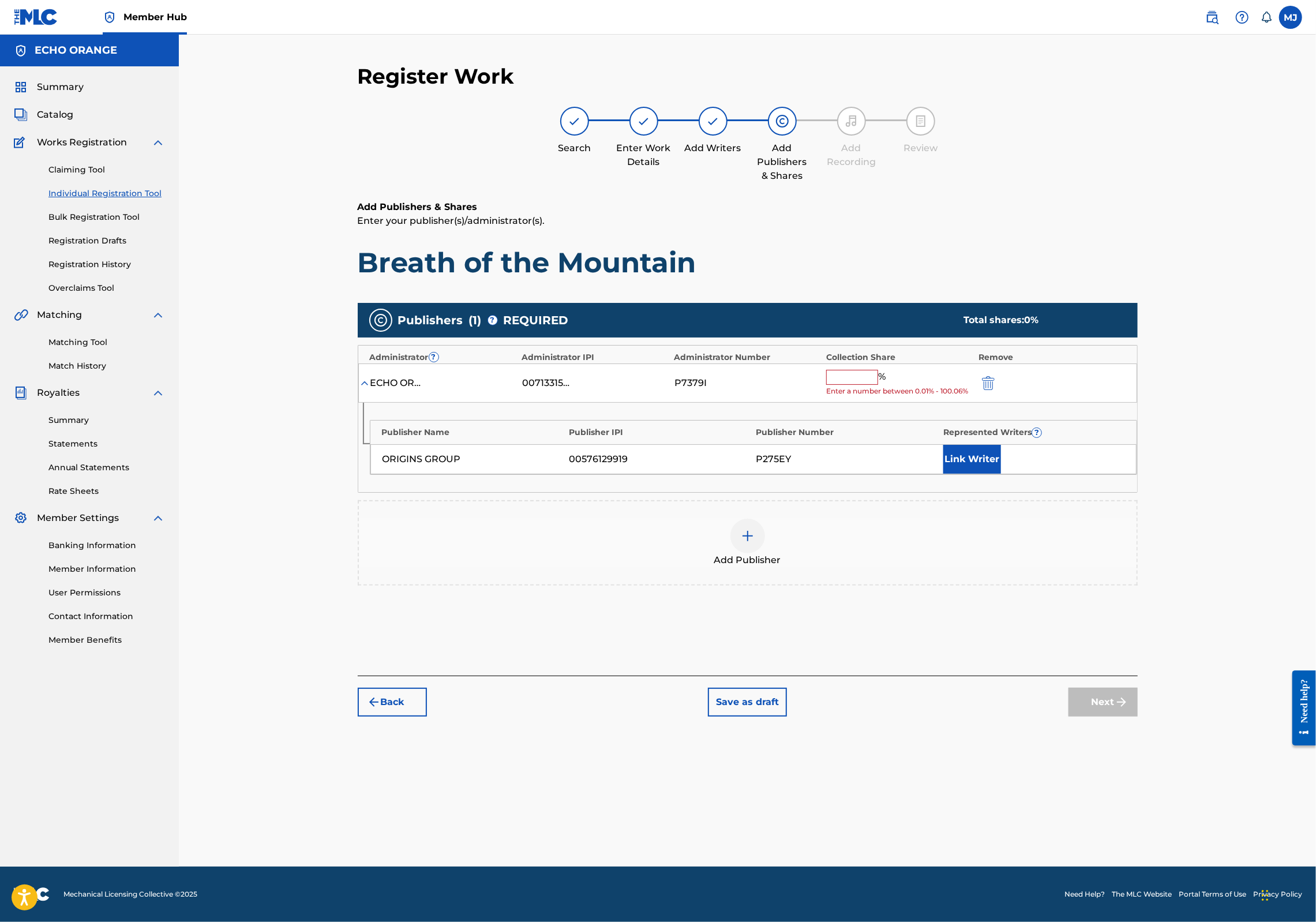
click at [878, 384] on input "text" at bounding box center [852, 377] width 52 height 15
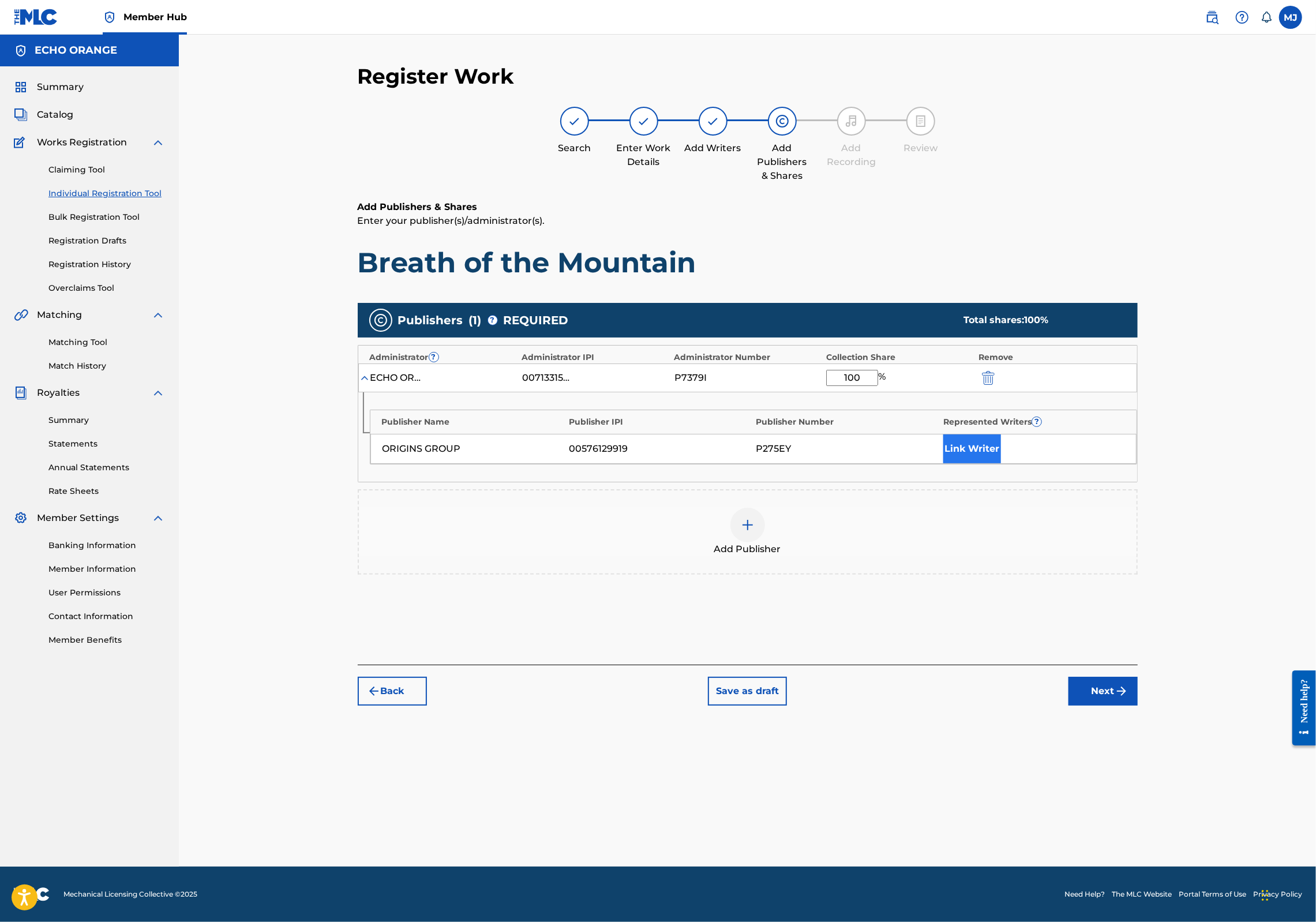
type input "100"
click at [1001, 463] on button "Link Writer" at bounding box center [973, 449] width 58 height 29
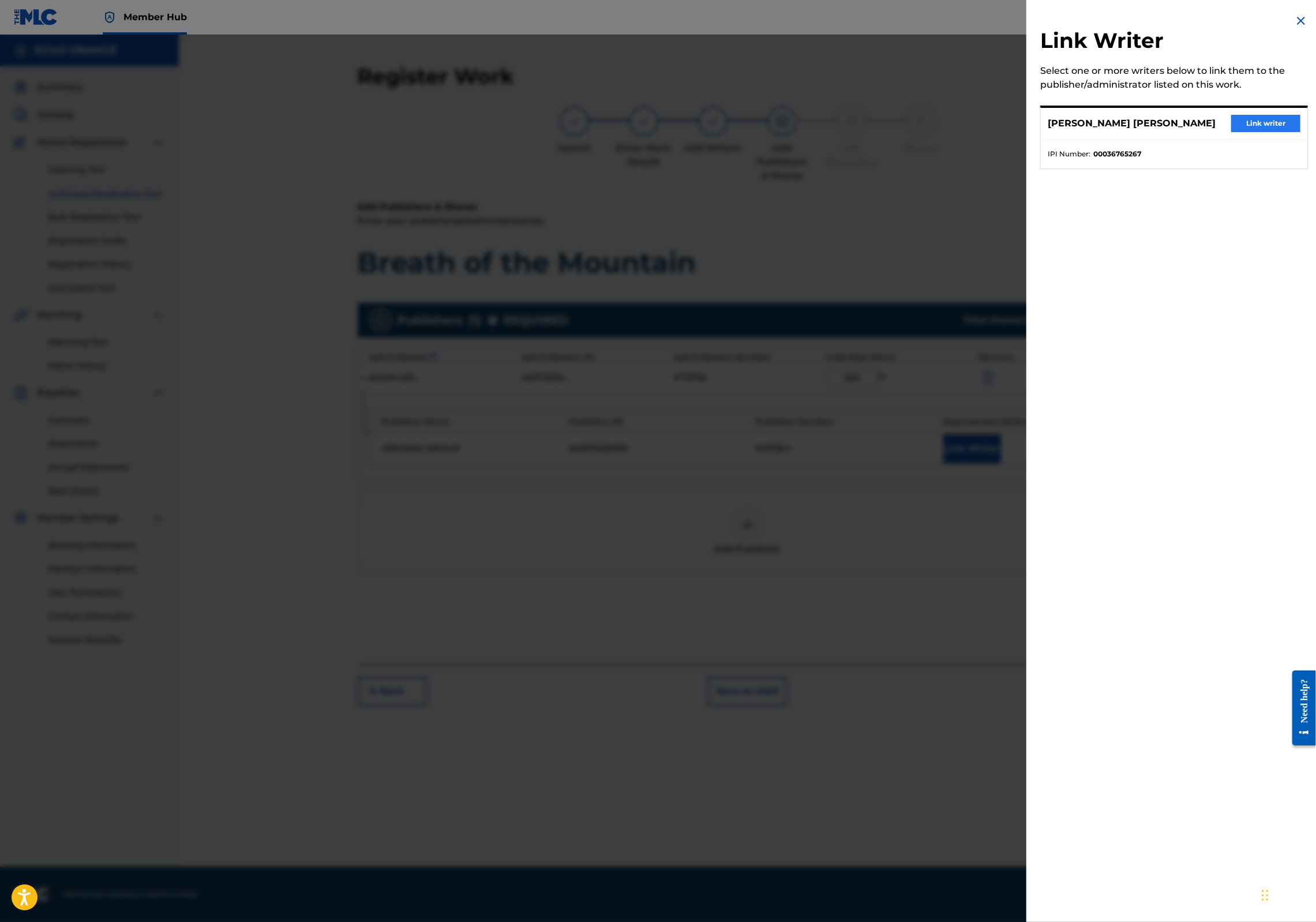
click at [1246, 132] on button "Link writer" at bounding box center [1266, 123] width 69 height 17
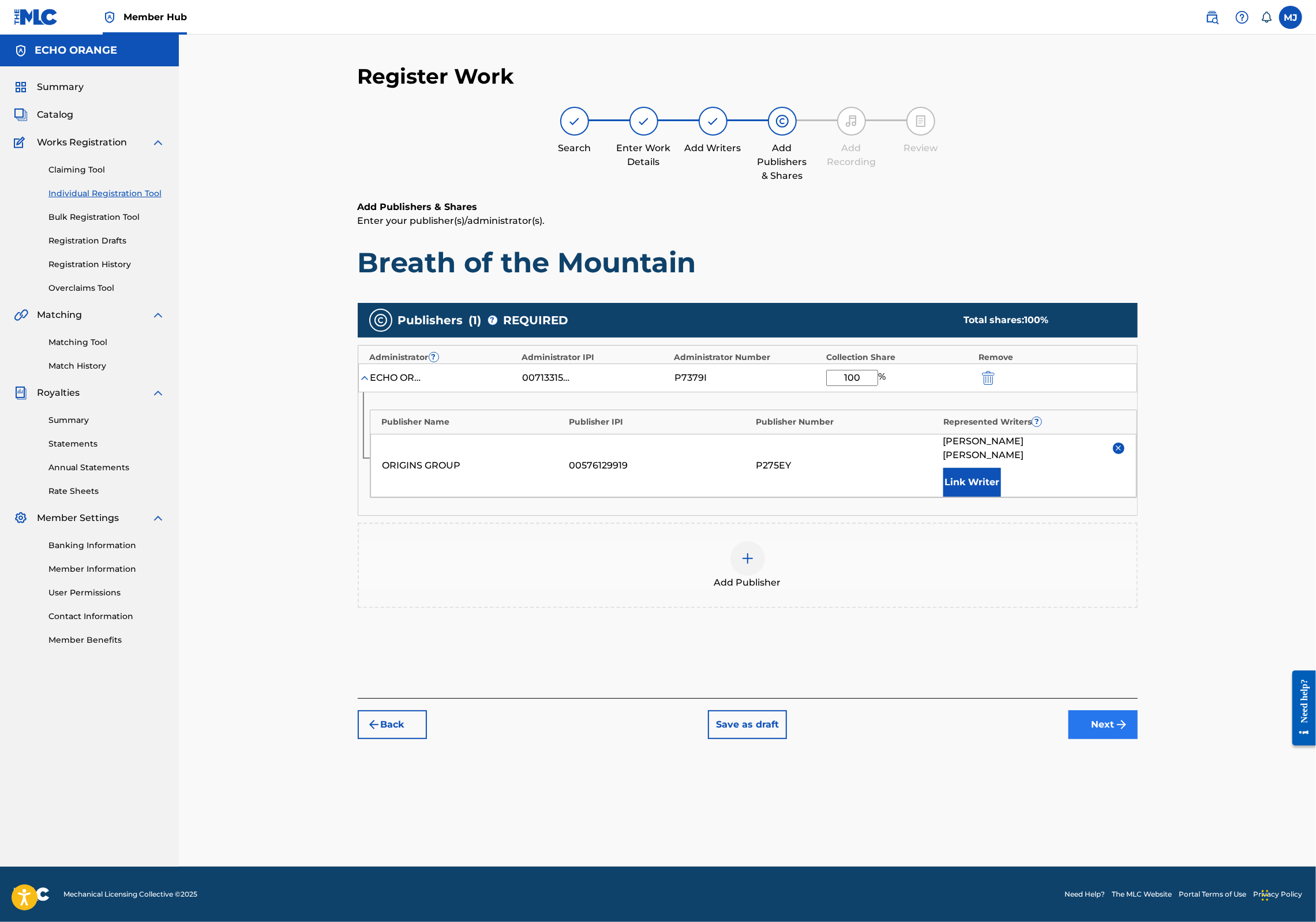
click at [1138, 739] on button "Next" at bounding box center [1104, 724] width 69 height 29
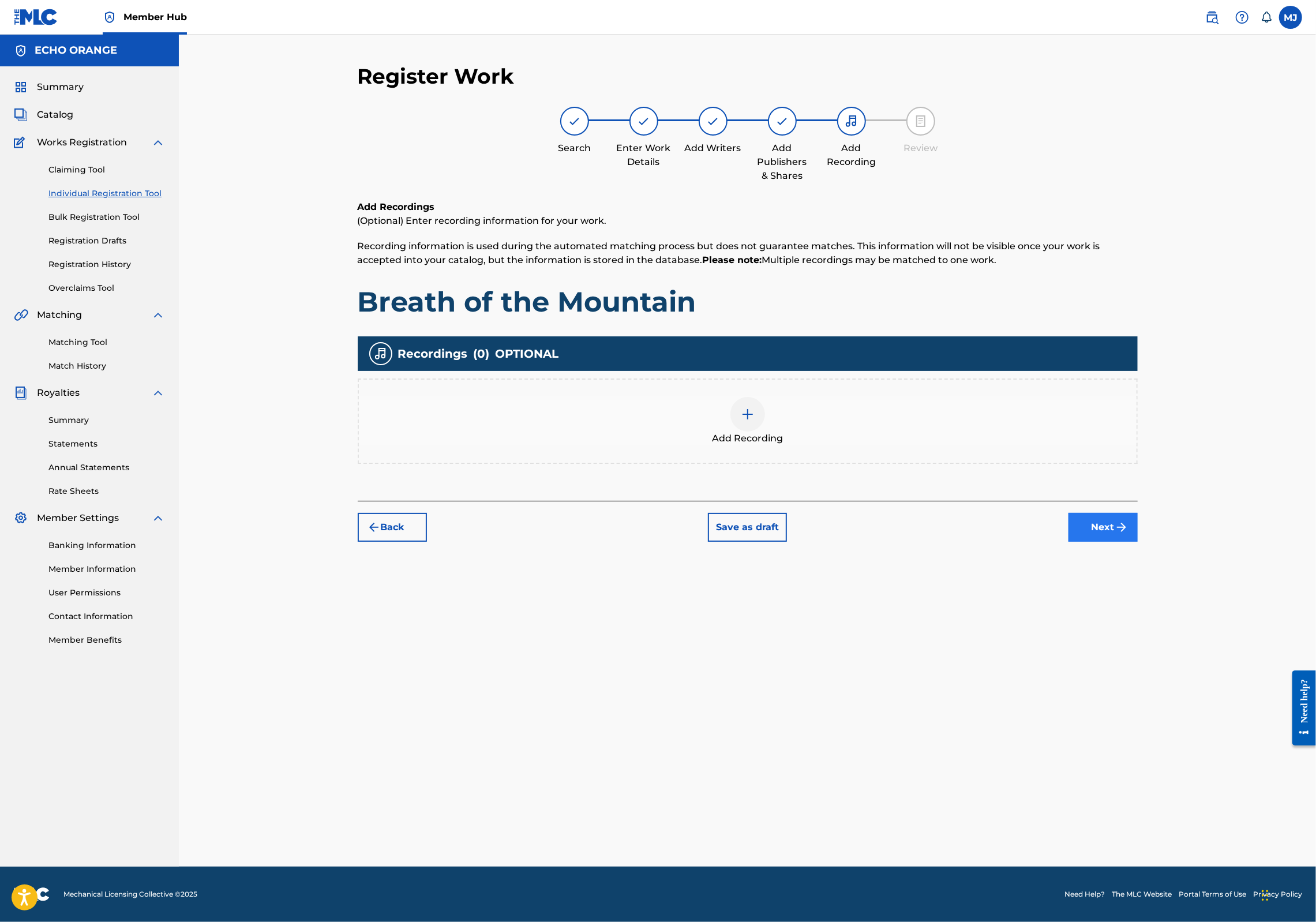
click at [1138, 542] on button "Next" at bounding box center [1104, 527] width 69 height 29
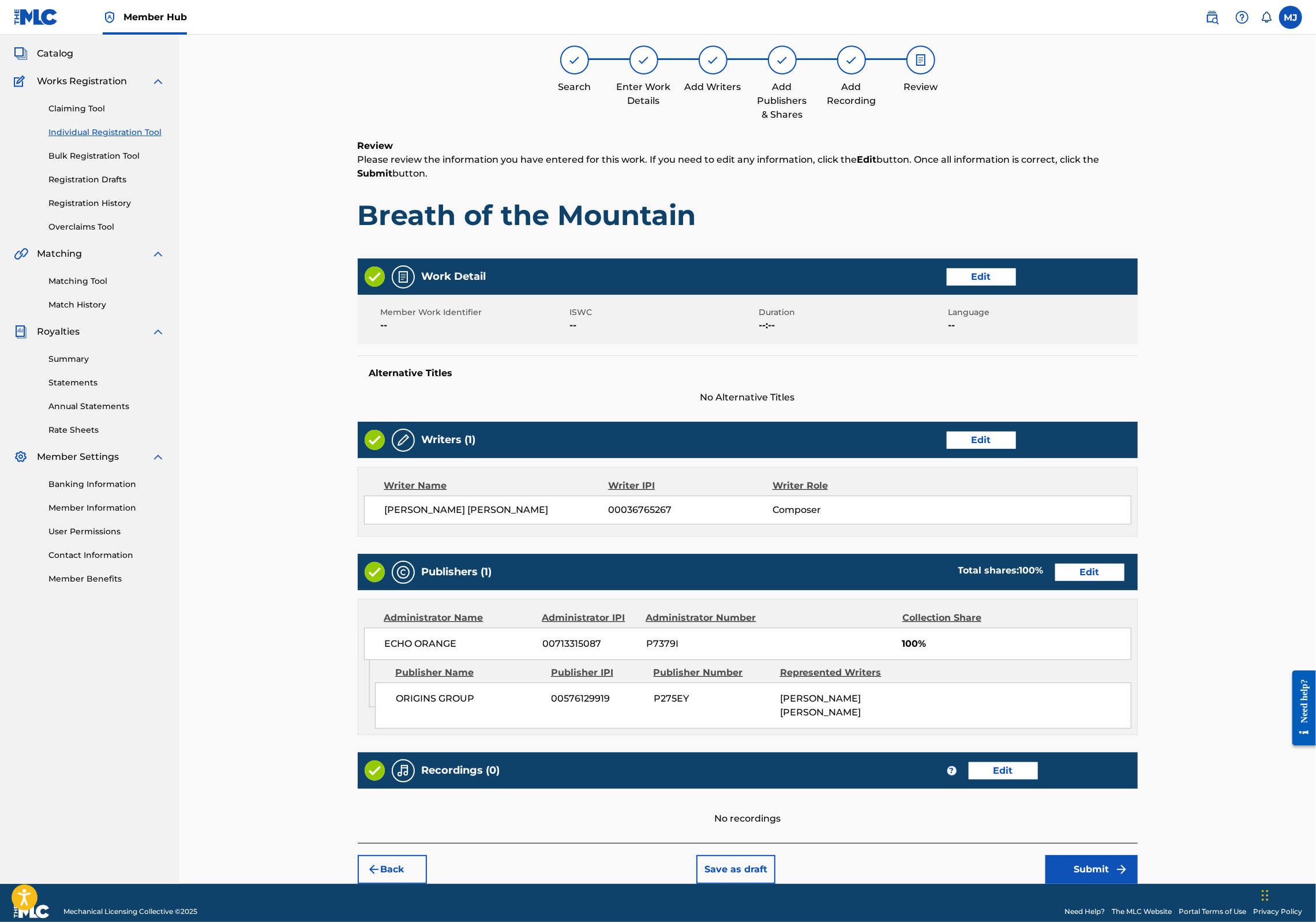
scroll to position [186, 0]
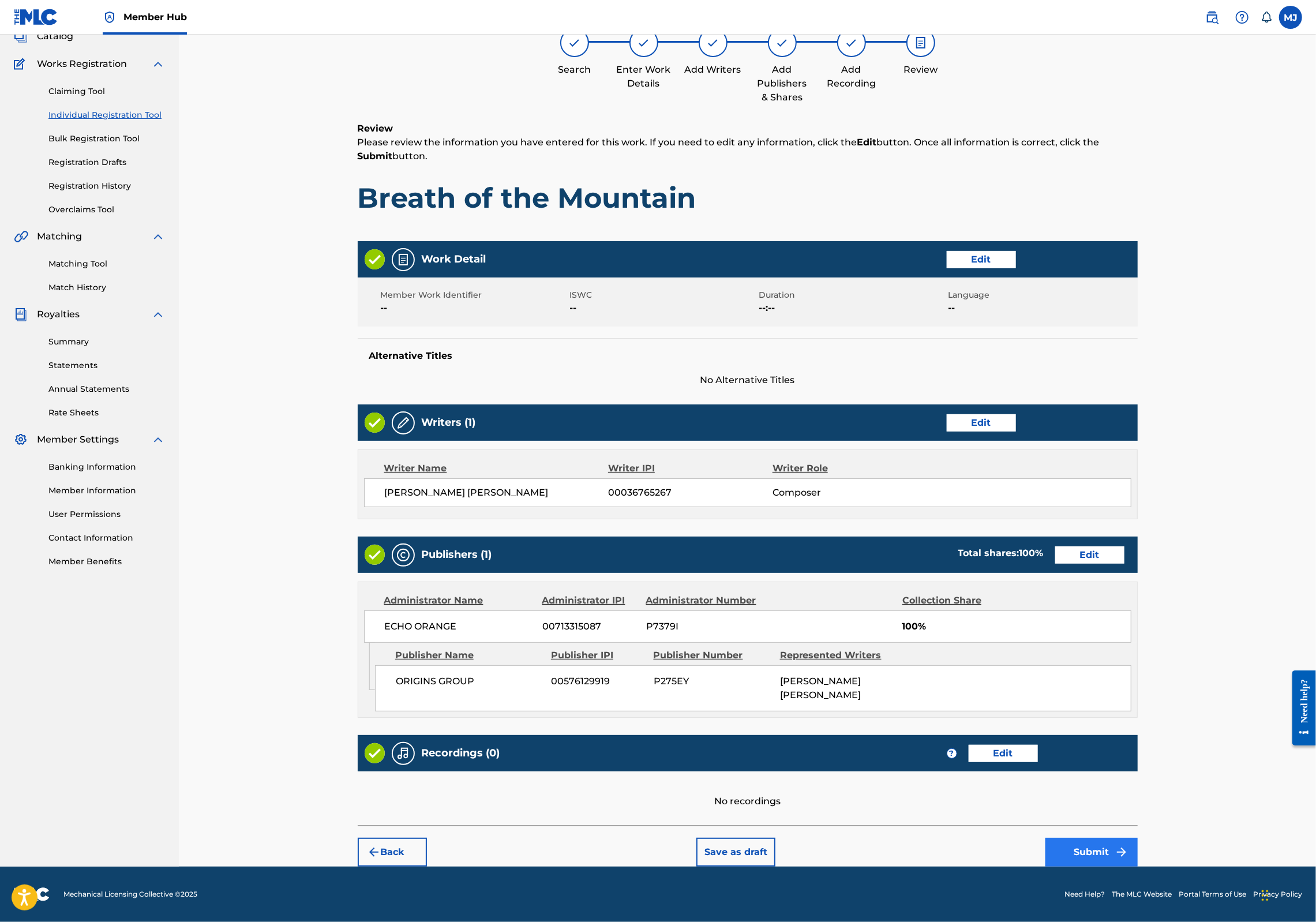
click at [1138, 837] on button "Submit" at bounding box center [1092, 851] width 92 height 29
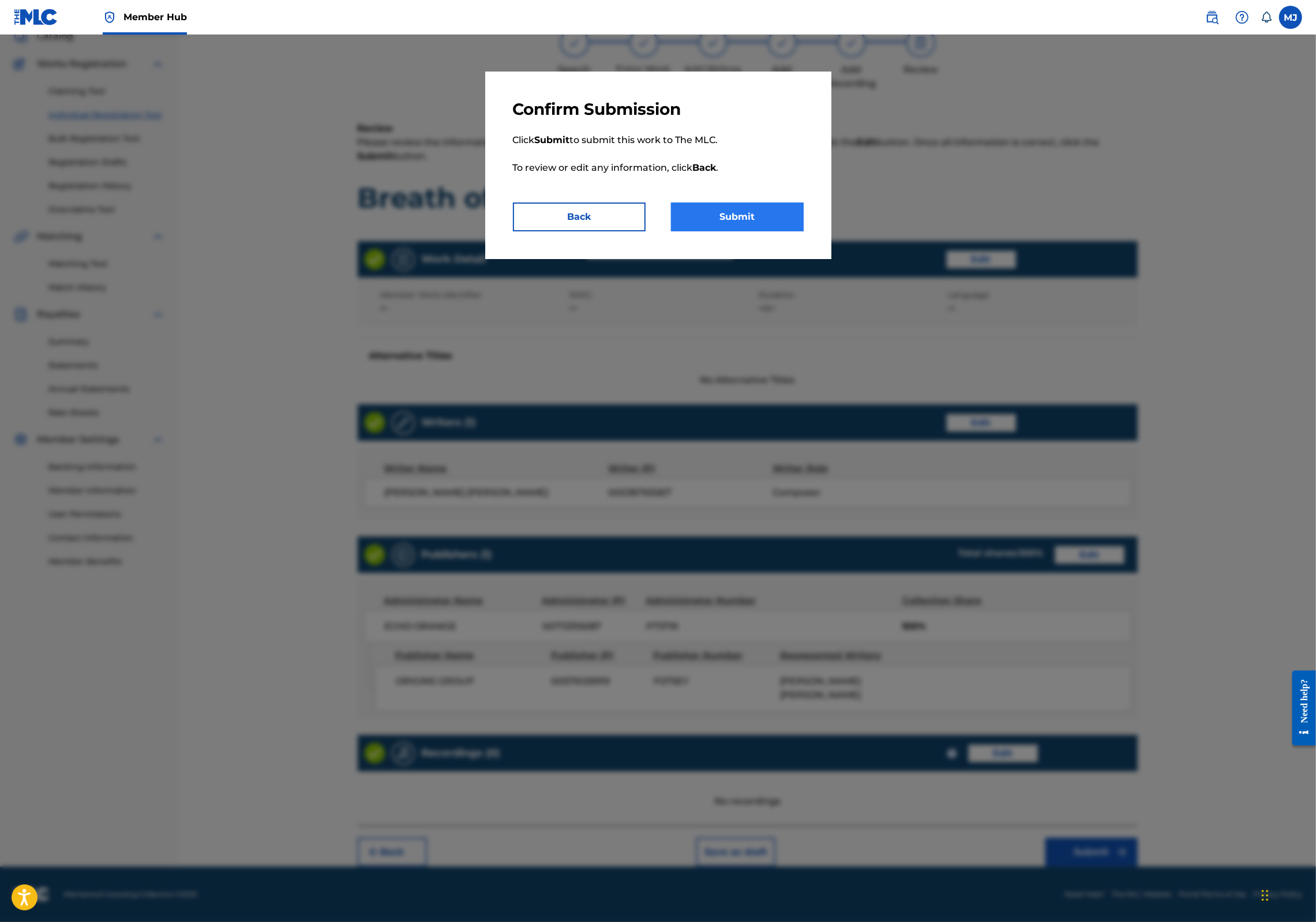
click at [797, 259] on div "Confirm Submission Click Submit to submit this work to The MLC. To review or ed…" at bounding box center [658, 165] width 346 height 188
click at [794, 231] on button "Submit" at bounding box center [737, 217] width 133 height 29
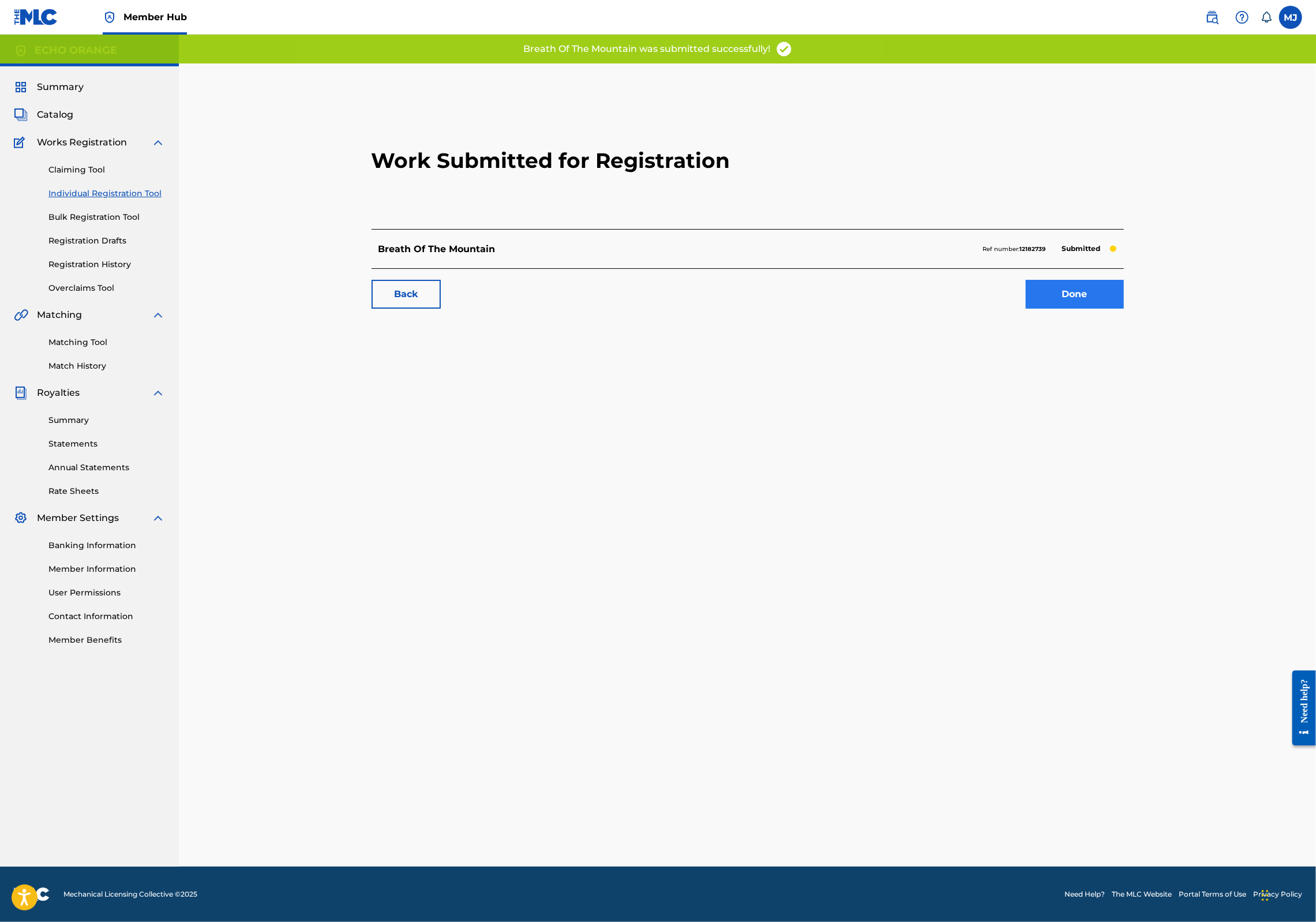
click at [1138, 320] on div "Work Submitted for Registration Breath Of The Mountain Ref number: 12182739 Sub…" at bounding box center [747, 206] width 780 height 228
click at [1124, 309] on link "Done" at bounding box center [1075, 294] width 98 height 29
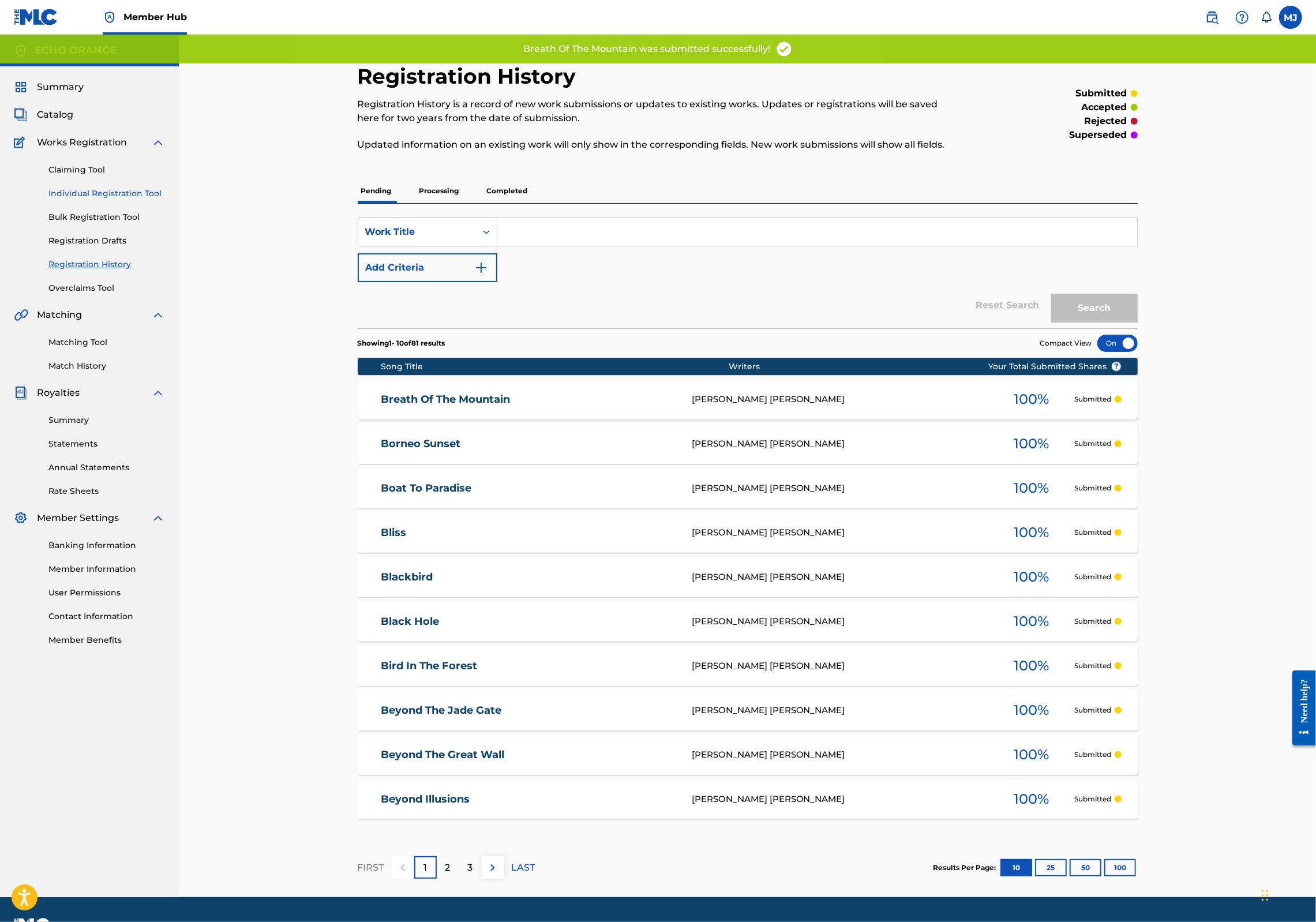
click at [130, 199] on link "Individual Registration Tool" at bounding box center [107, 193] width 117 height 12
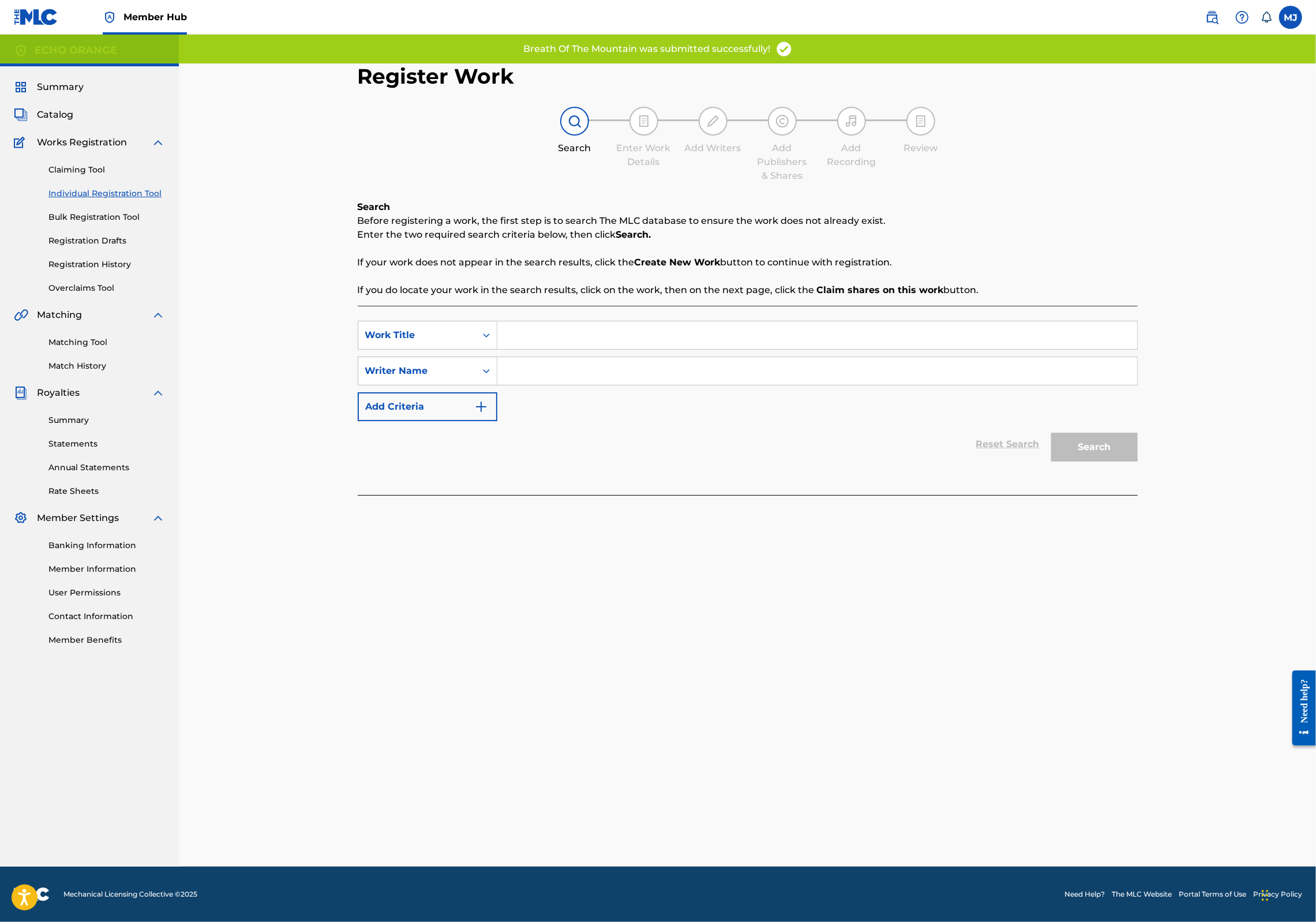
click at [541, 349] on input "Search Form" at bounding box center [817, 335] width 640 height 28
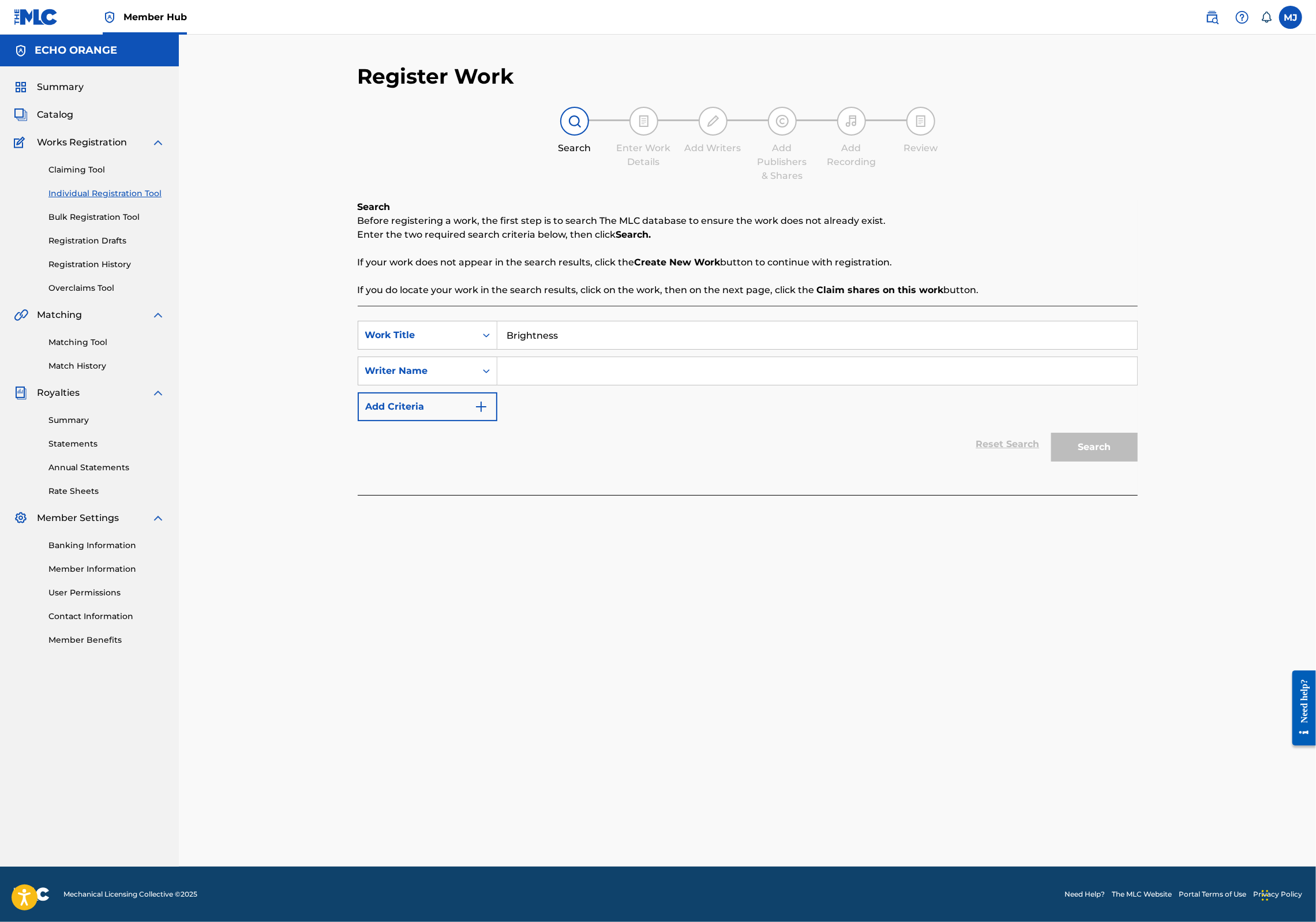
type input "Brightness"
paste input "[PERSON_NAME]"
type input "[PERSON_NAME]"
click at [1138, 462] on button "Search" at bounding box center [1094, 447] width 86 height 29
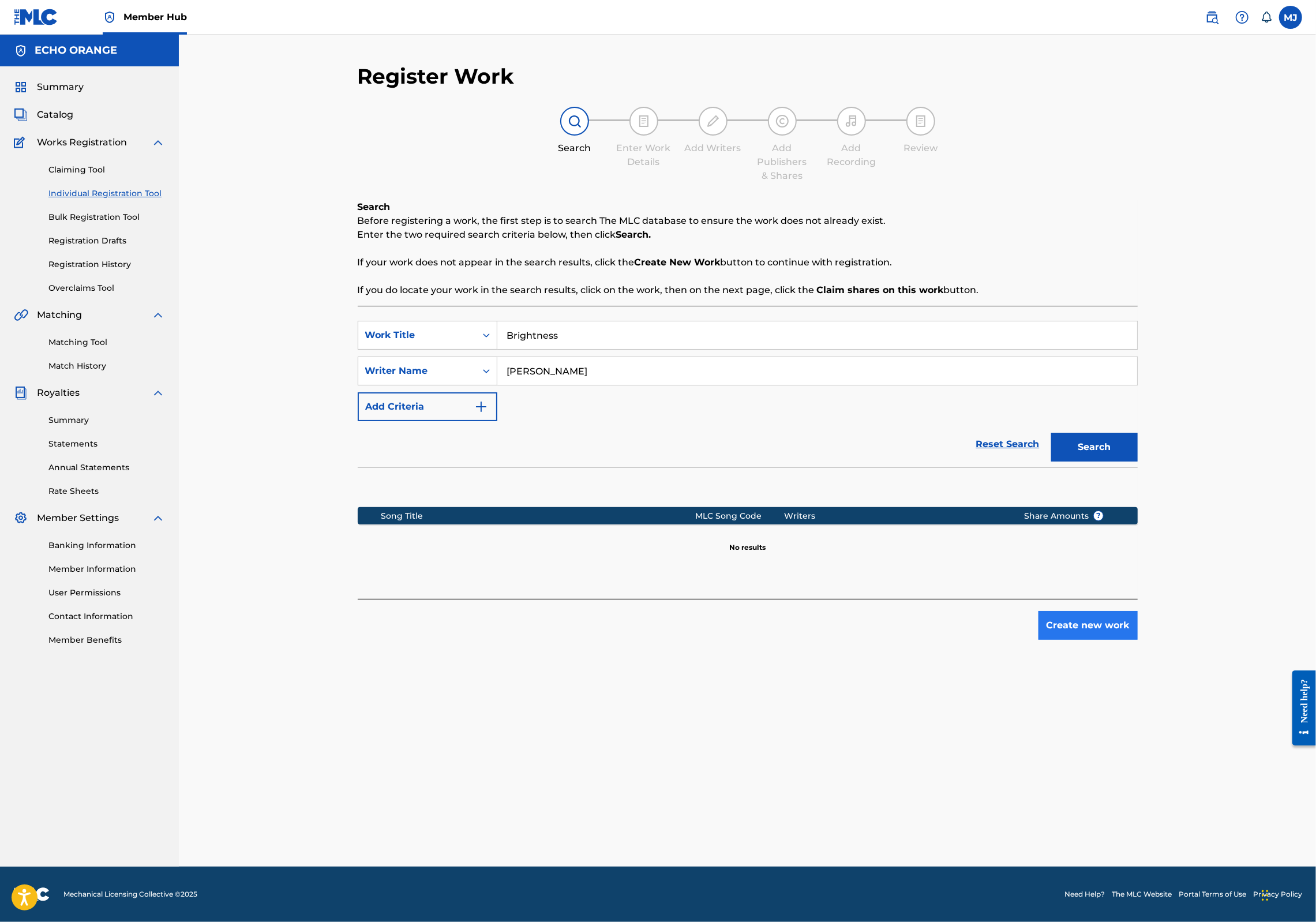
click at [1138, 640] on button "Create new work" at bounding box center [1088, 625] width 100 height 29
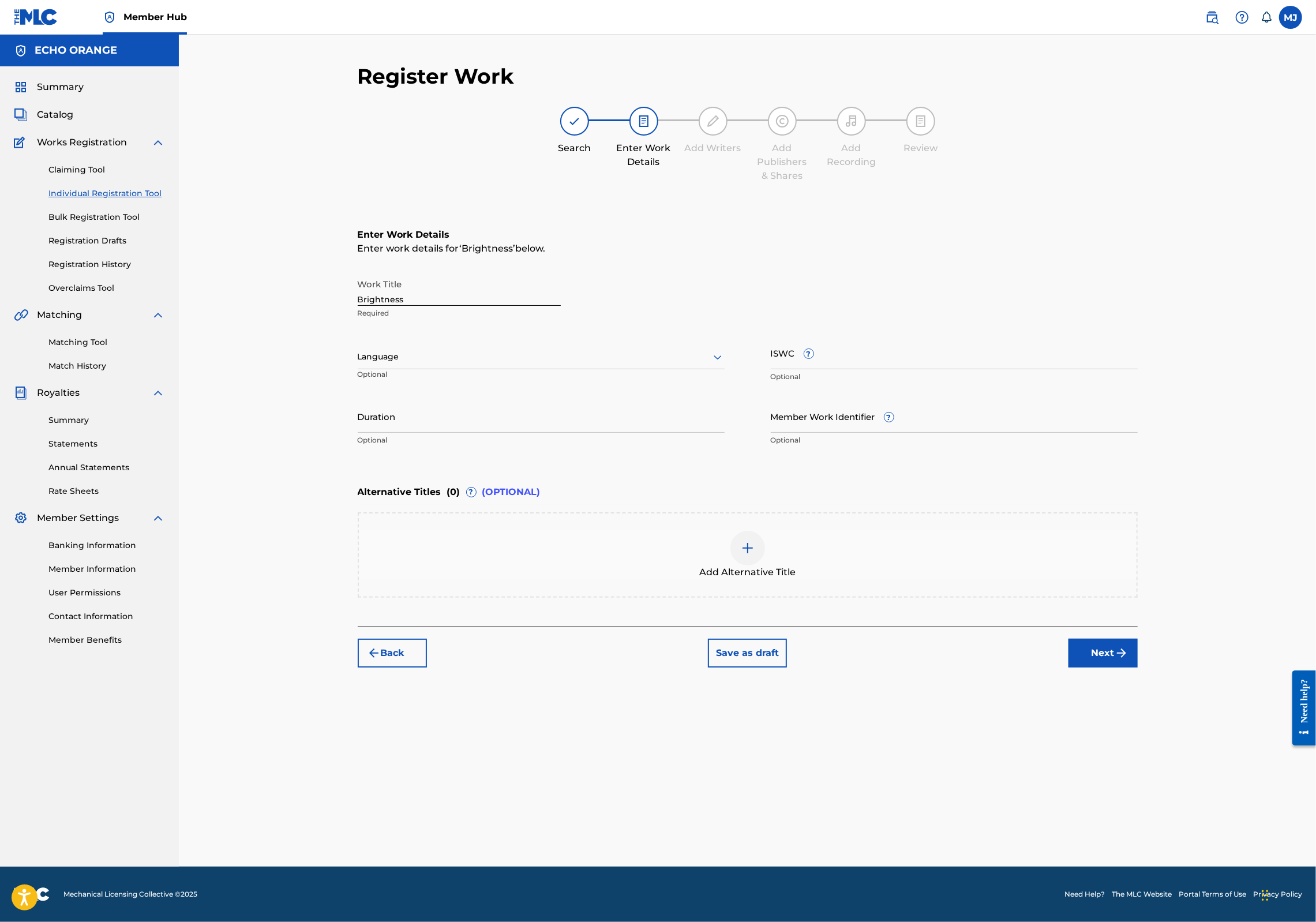
click at [1138, 668] on button "Next" at bounding box center [1104, 653] width 69 height 29
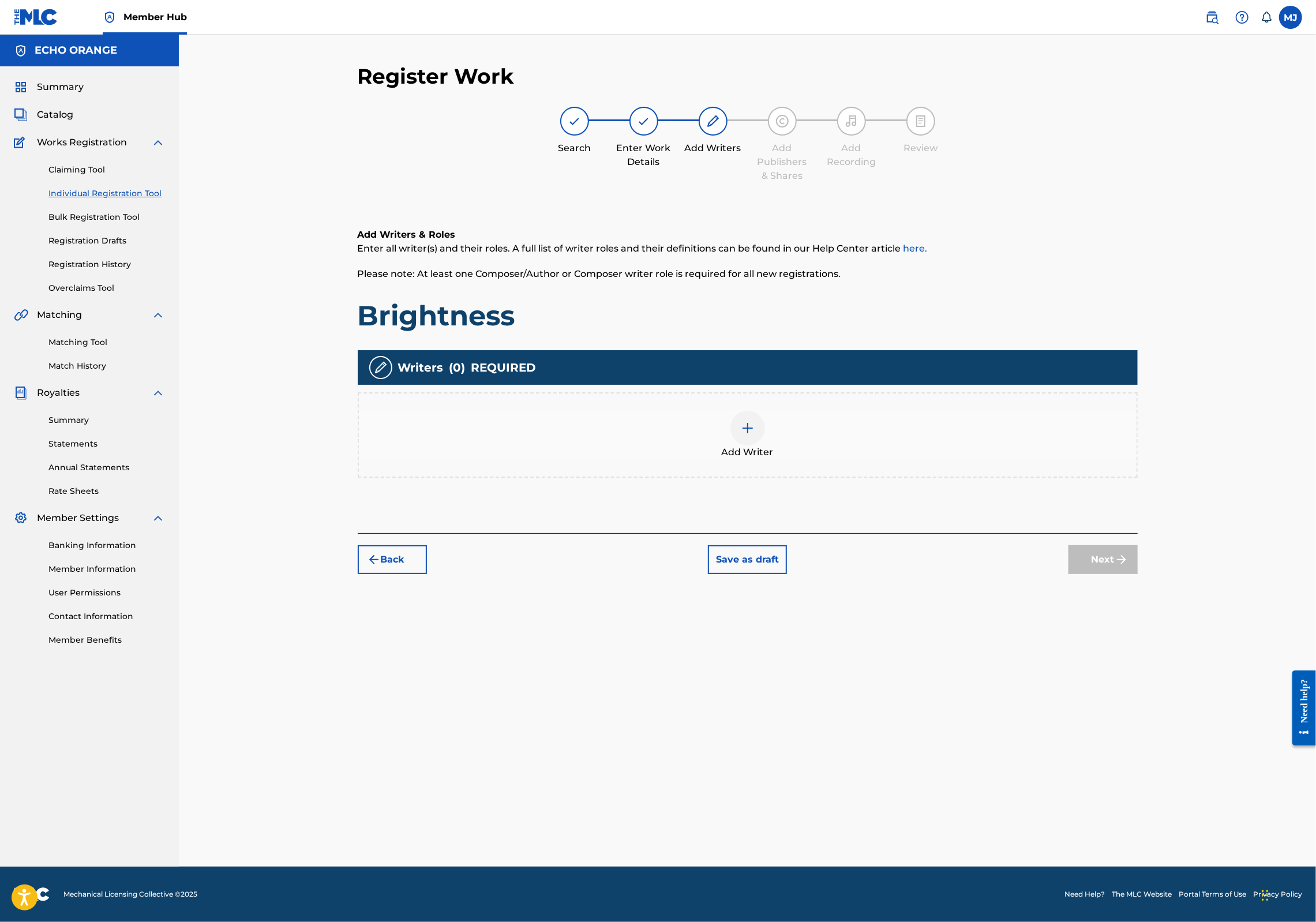
click at [822, 459] on div "Add Writer" at bounding box center [748, 435] width 778 height 49
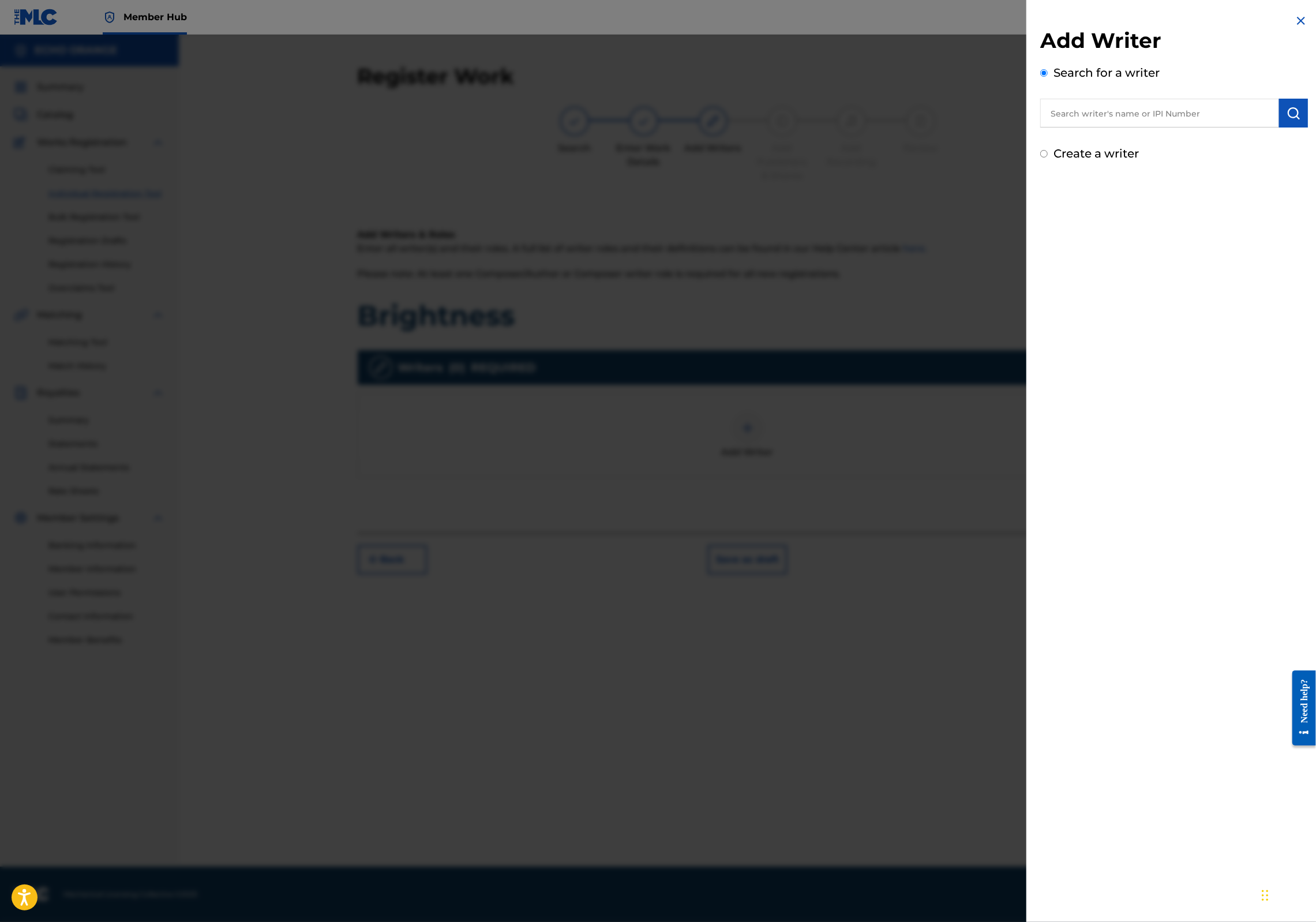
click at [1115, 128] on input "text" at bounding box center [1160, 113] width 239 height 29
paste input "[PERSON_NAME]"
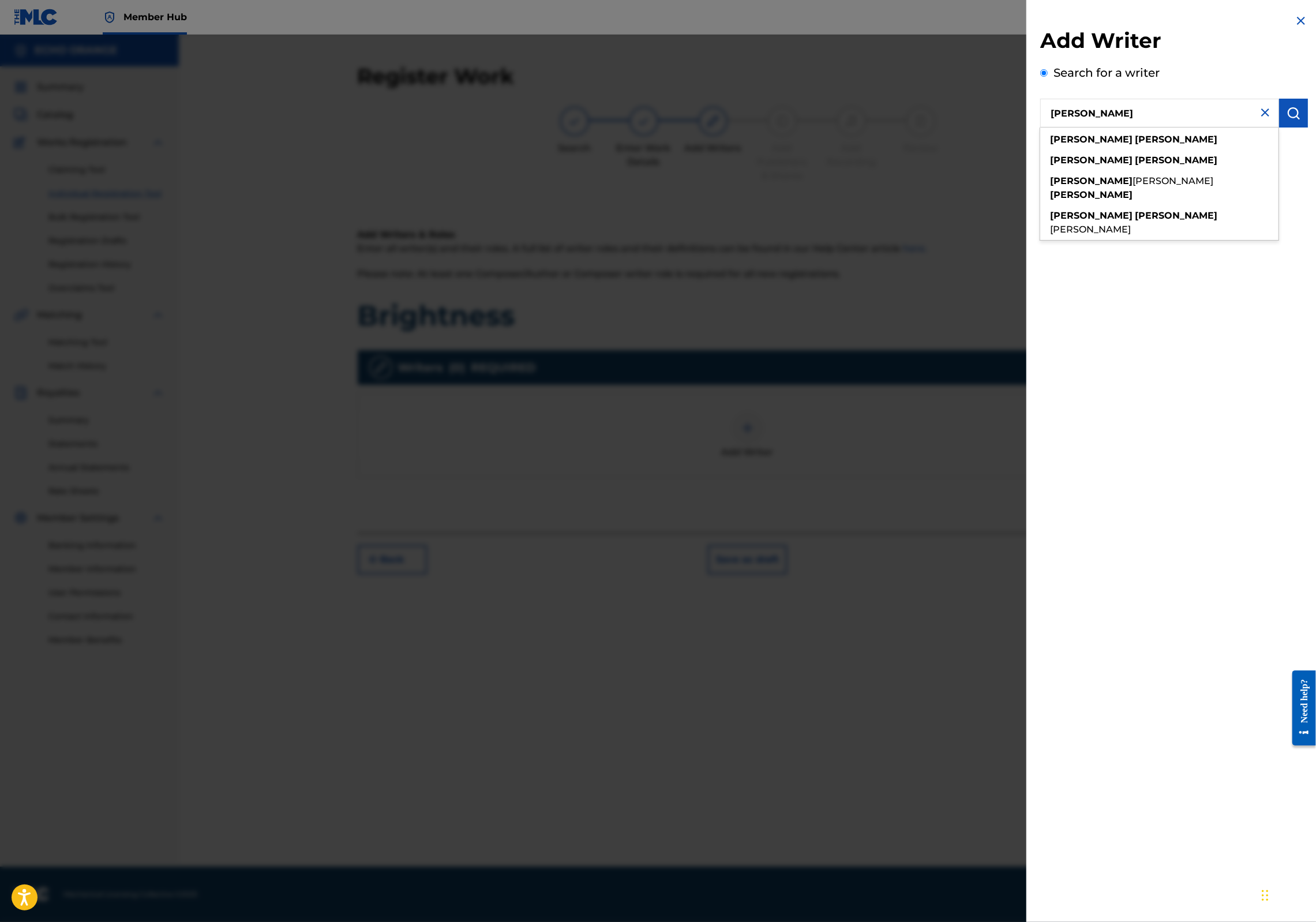
type input "[PERSON_NAME]"
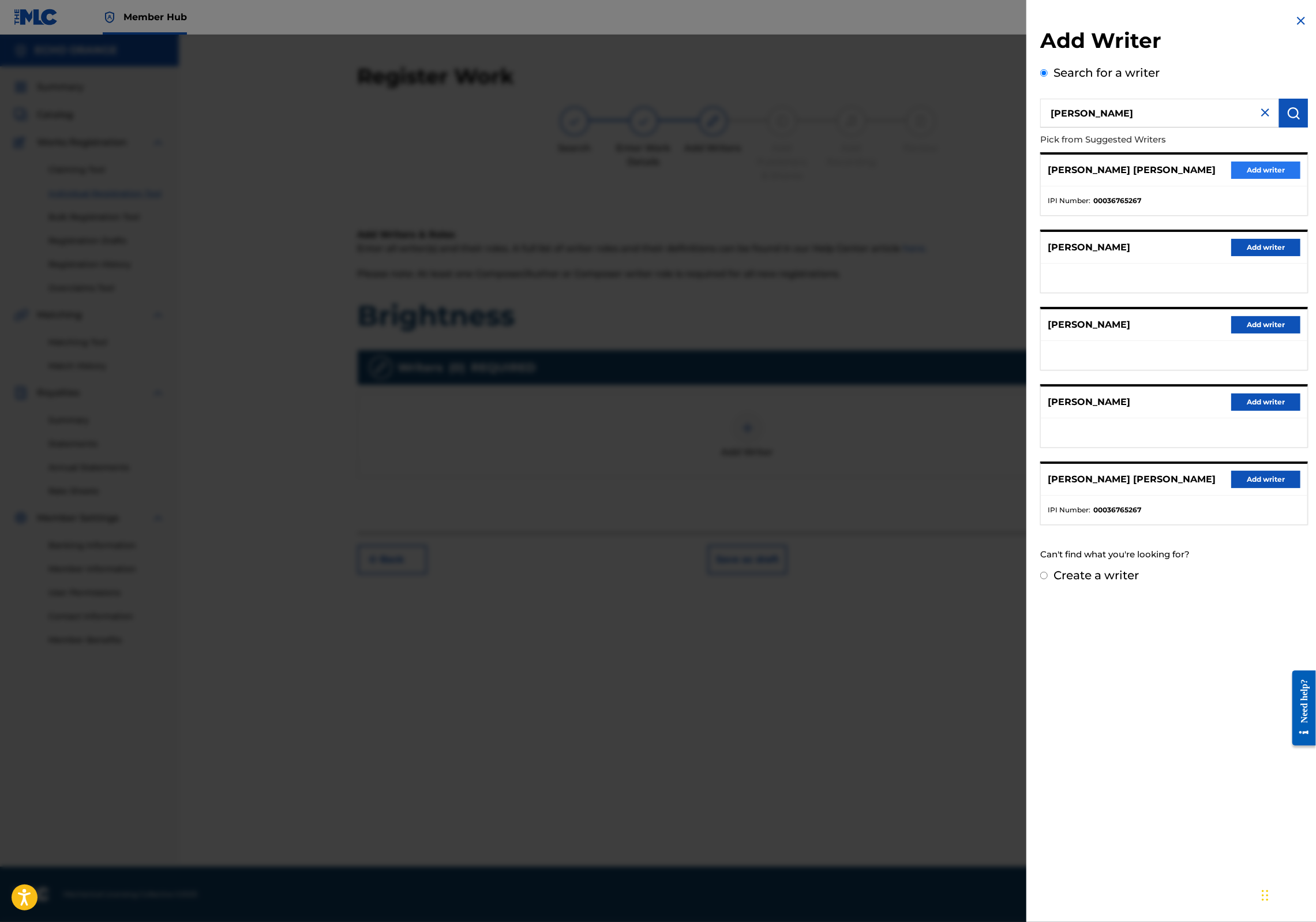
click at [1231, 179] on button "Add writer" at bounding box center [1266, 170] width 69 height 17
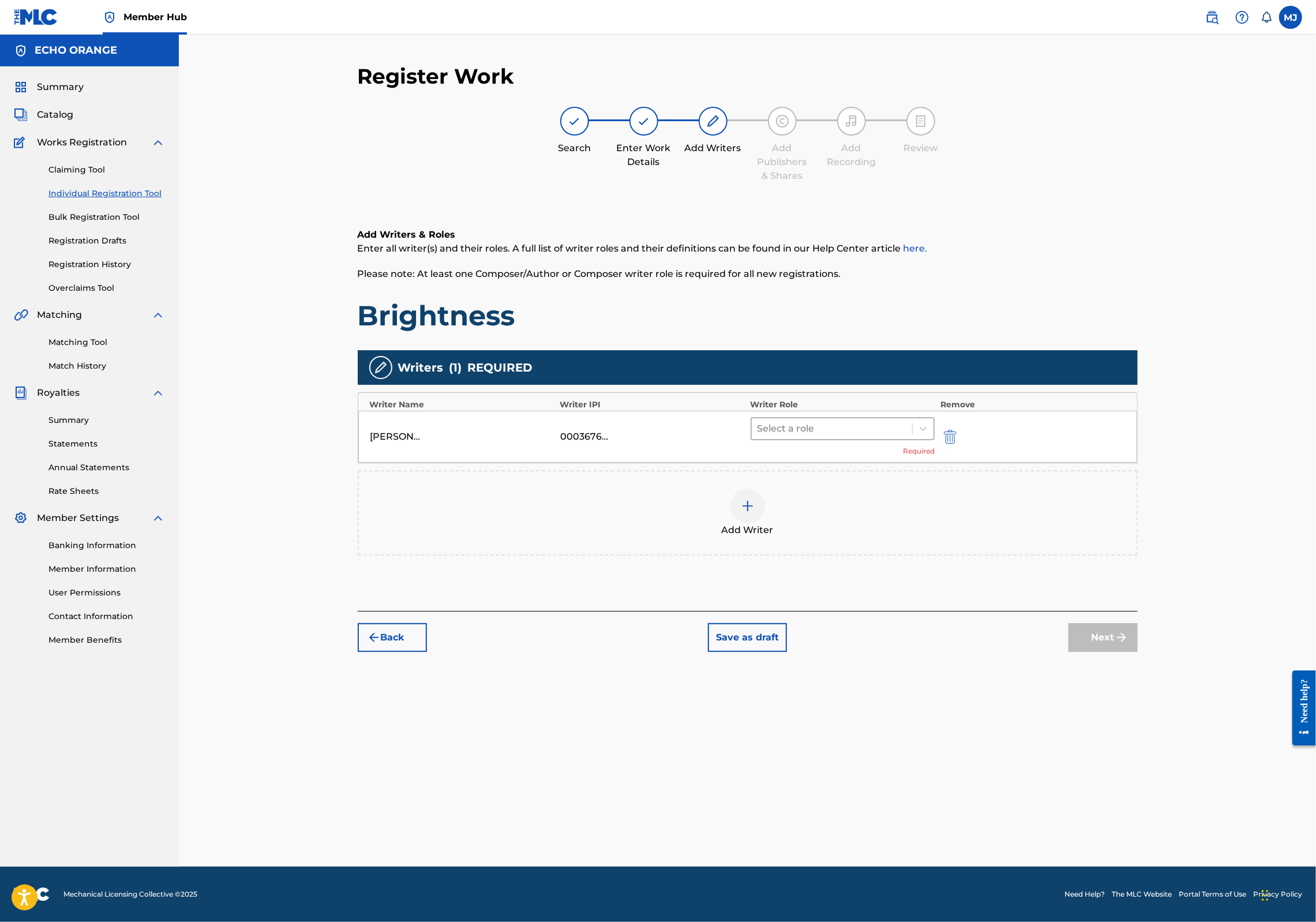
click at [859, 436] on div at bounding box center [832, 429] width 149 height 16
click at [826, 591] on div "Composer" at bounding box center [880, 595] width 222 height 23
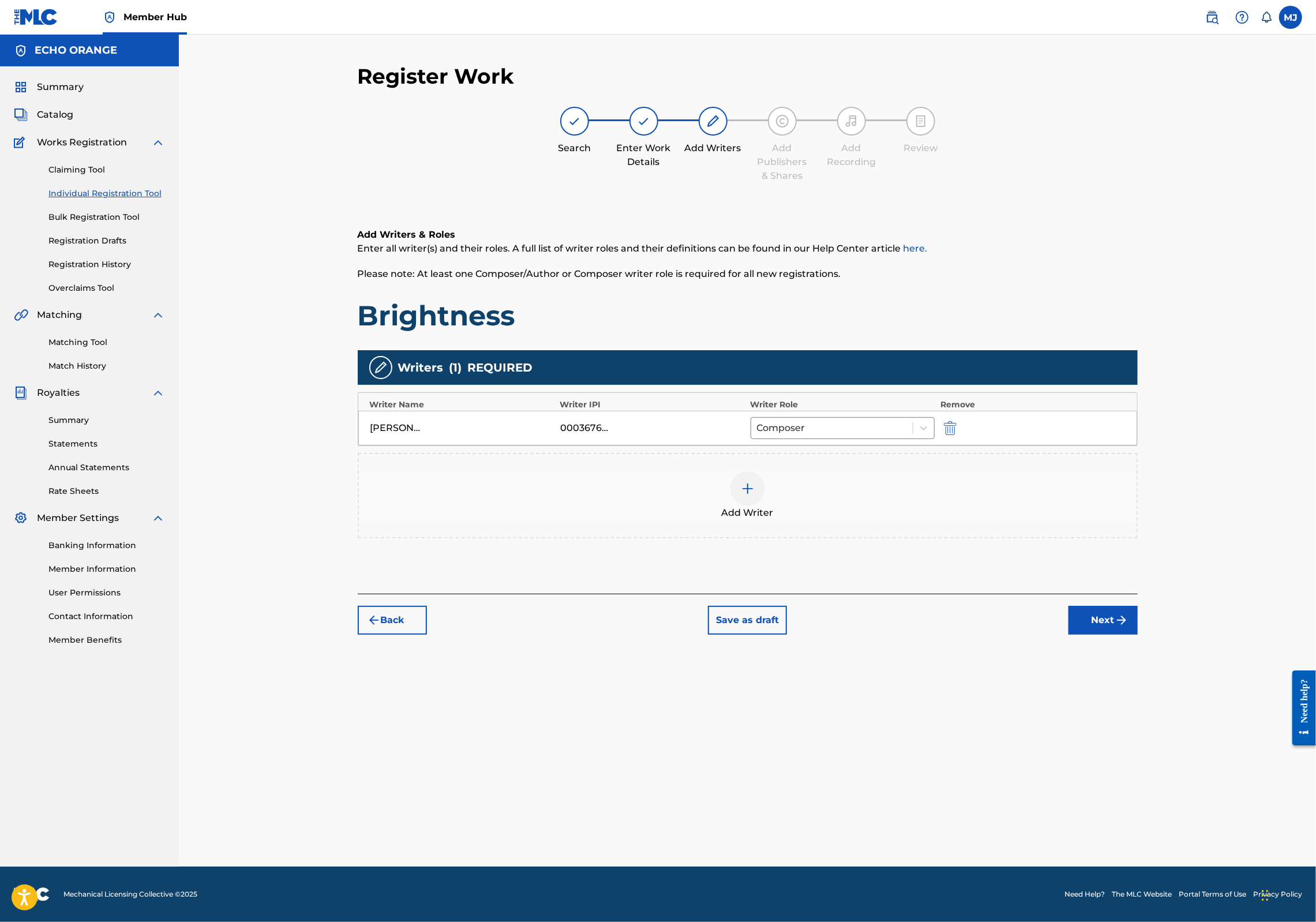
click at [1138, 635] on button "Next" at bounding box center [1104, 620] width 69 height 29
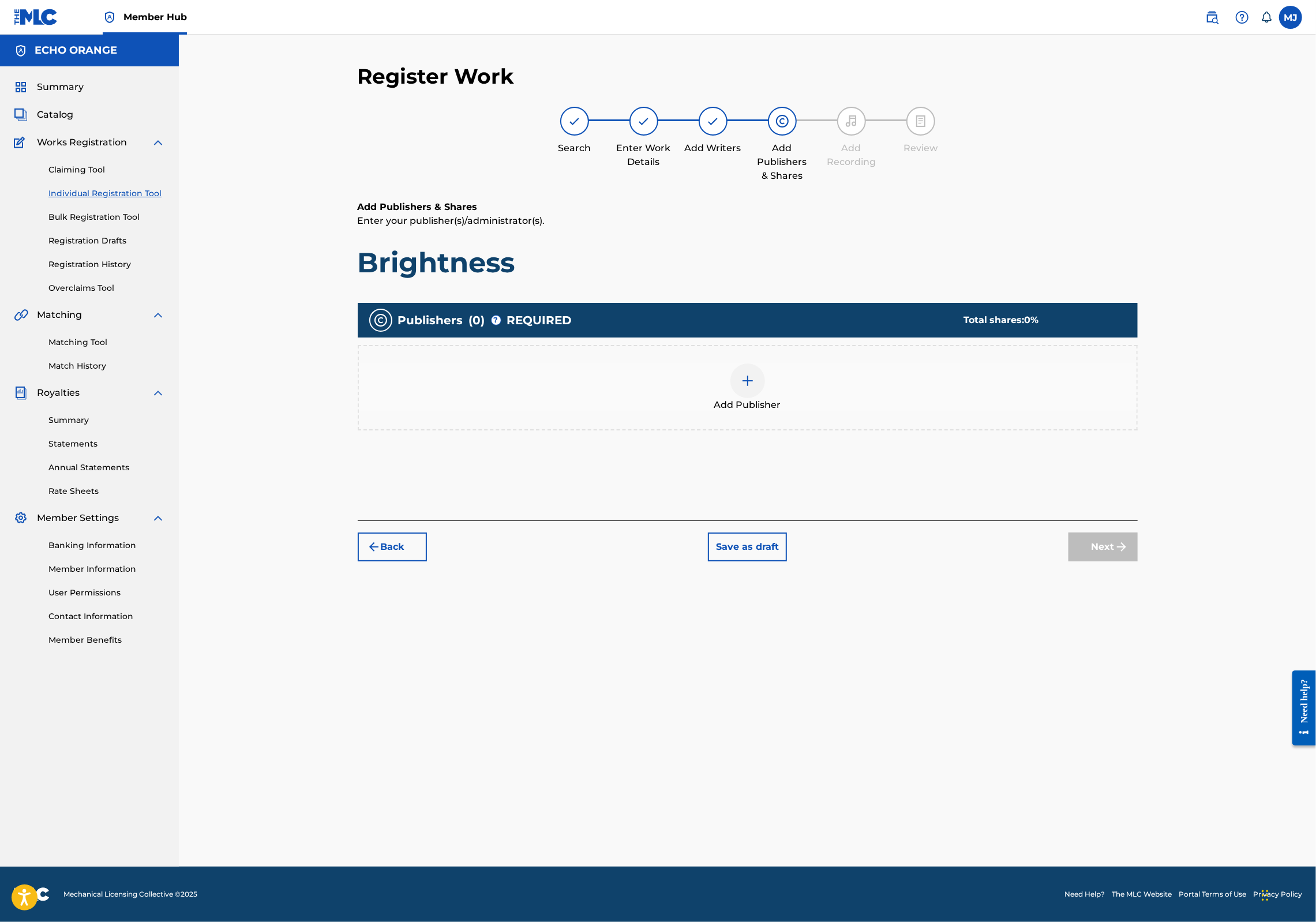
click at [754, 388] on img at bounding box center [748, 380] width 14 height 14
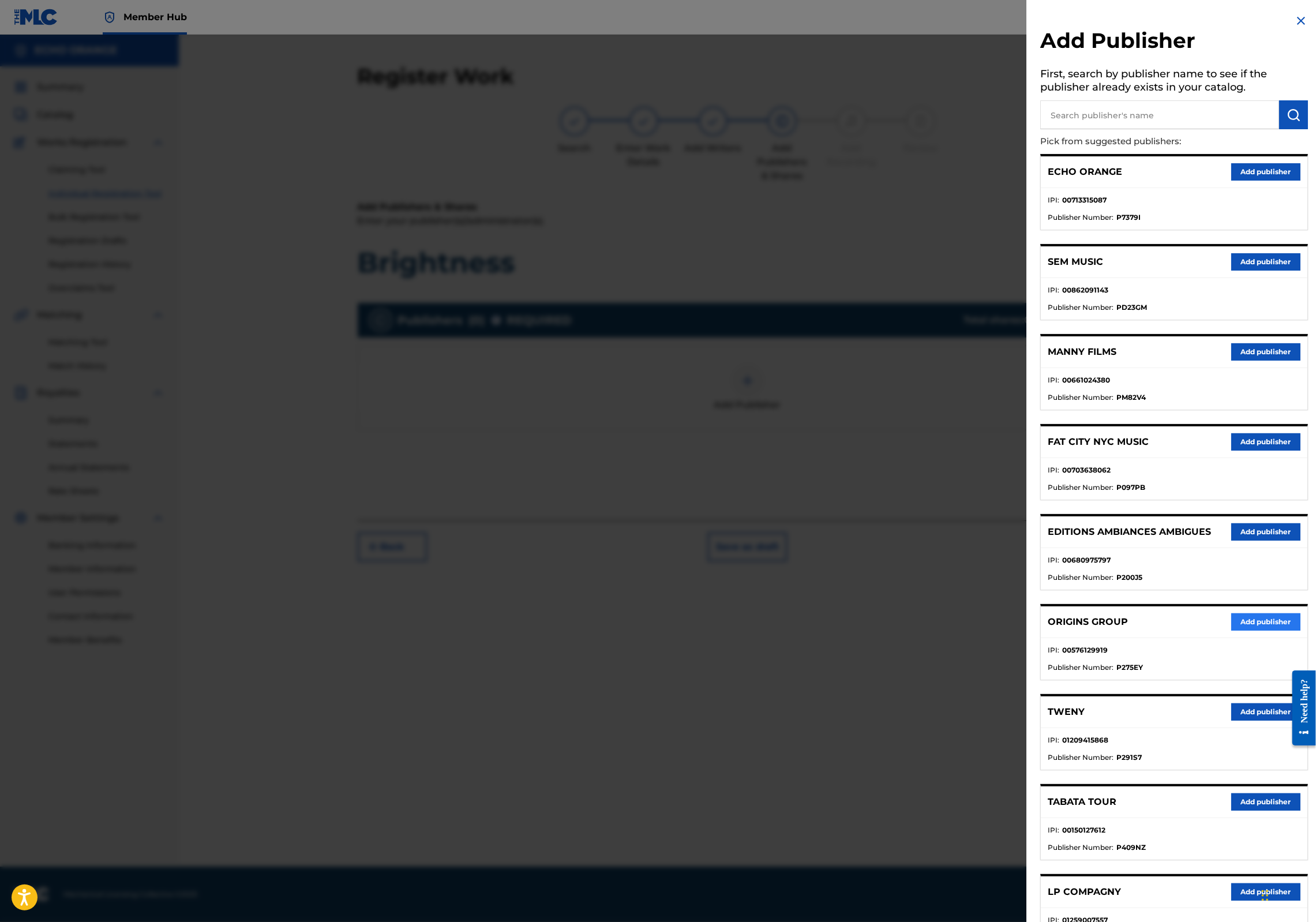
click at [1248, 631] on button "Add publisher" at bounding box center [1266, 622] width 69 height 17
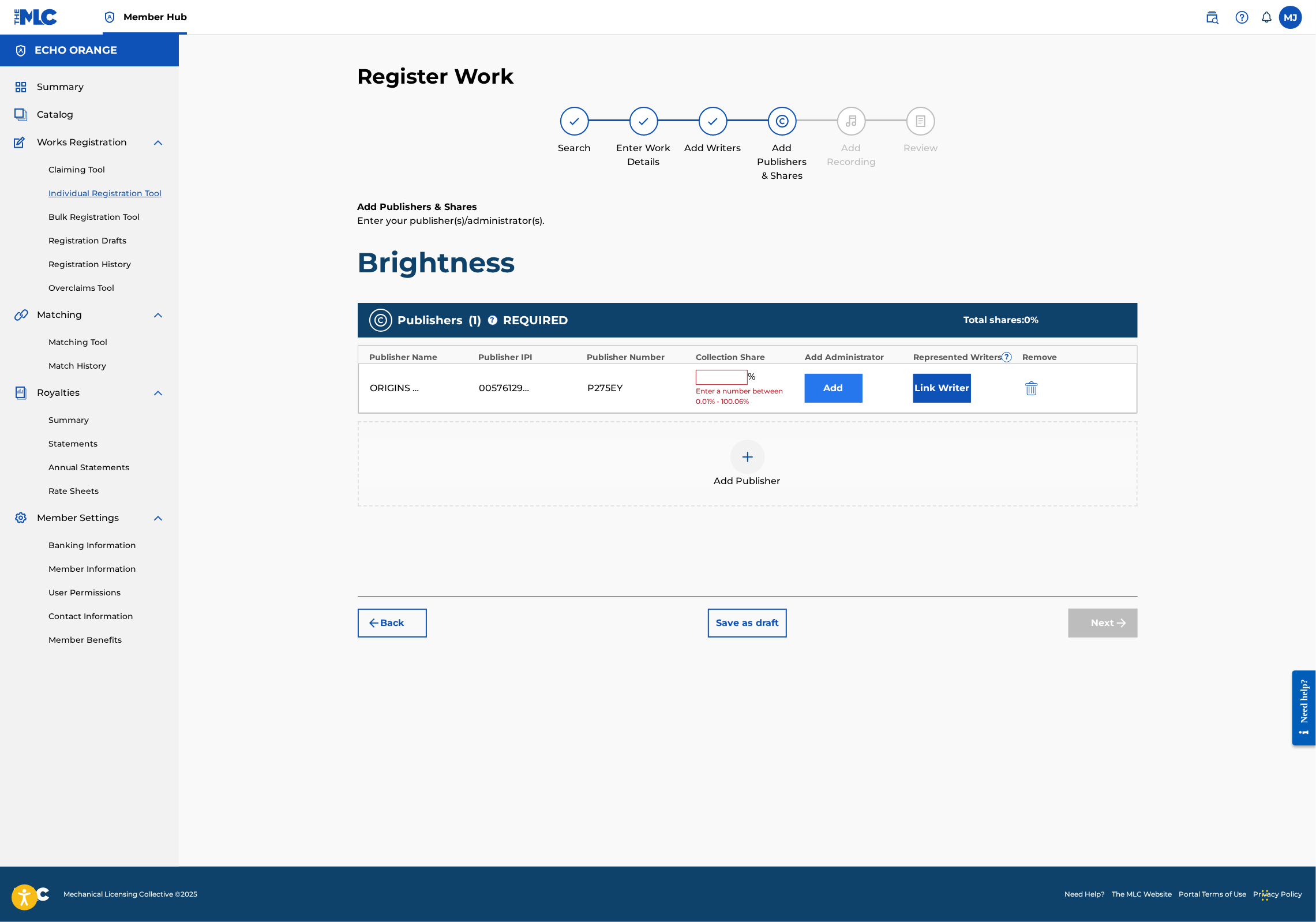
click at [863, 403] on button "Add" at bounding box center [833, 388] width 58 height 29
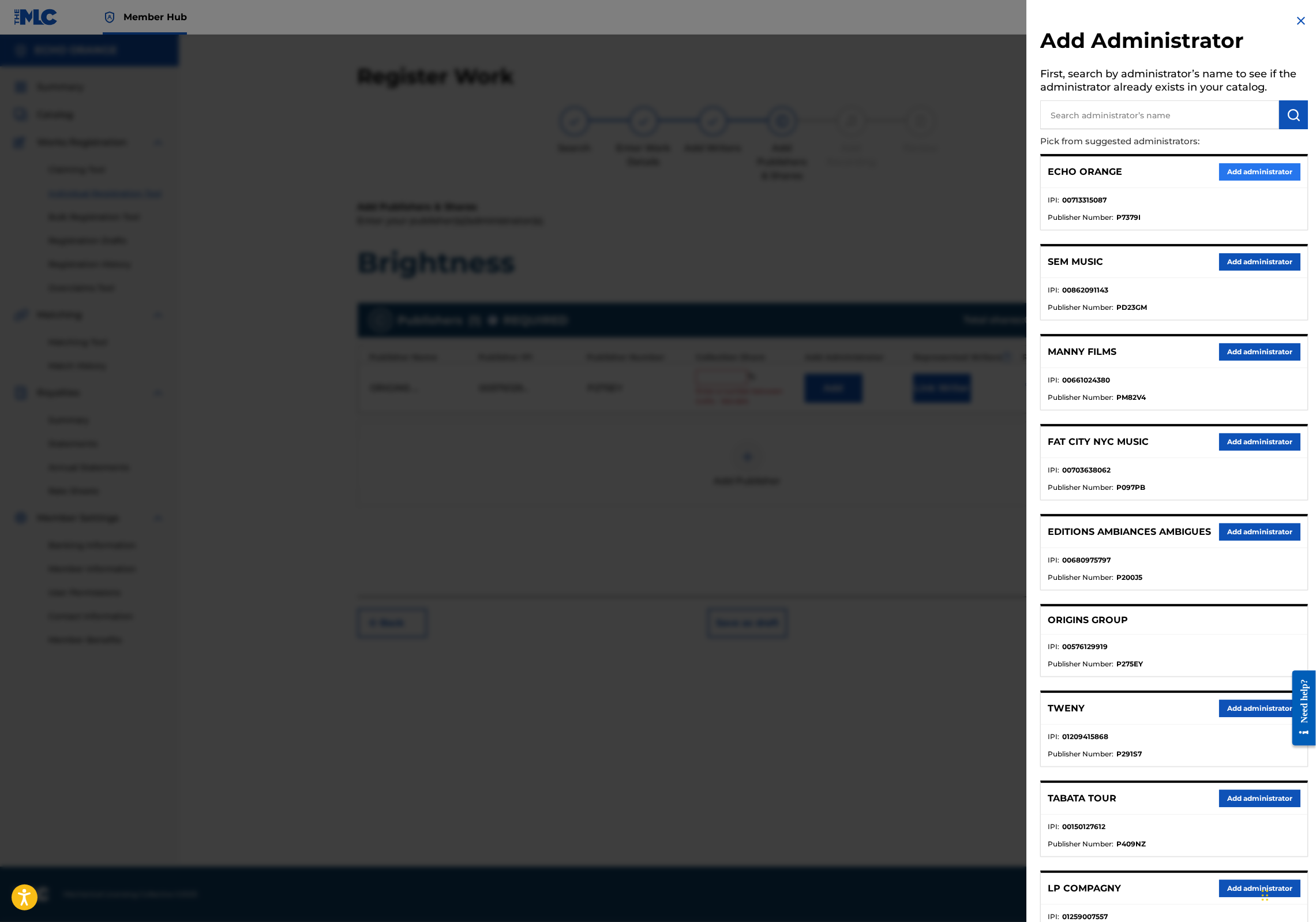
click at [1236, 180] on button "Add administrator" at bounding box center [1260, 171] width 82 height 17
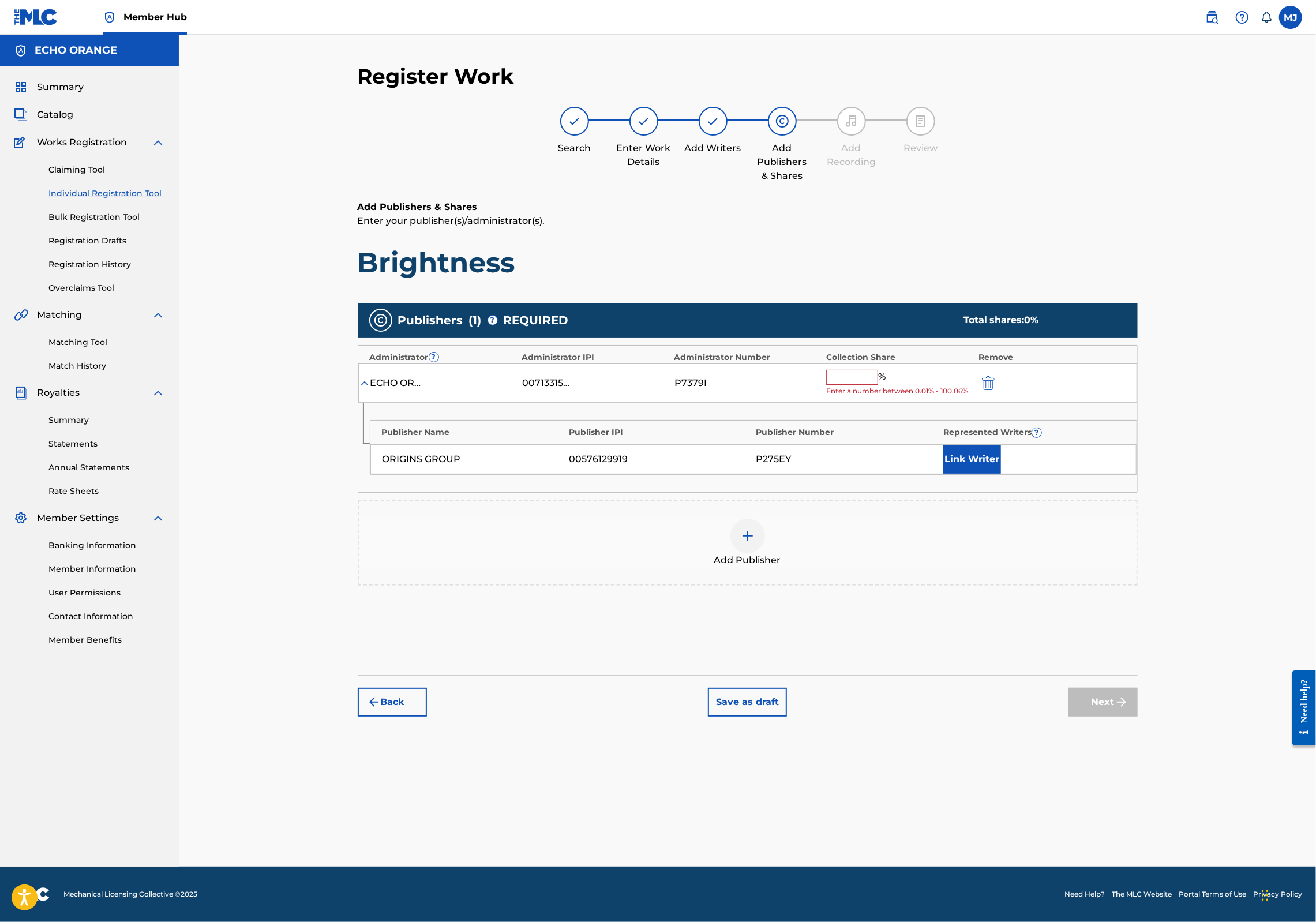
click at [878, 384] on input "text" at bounding box center [852, 377] width 52 height 15
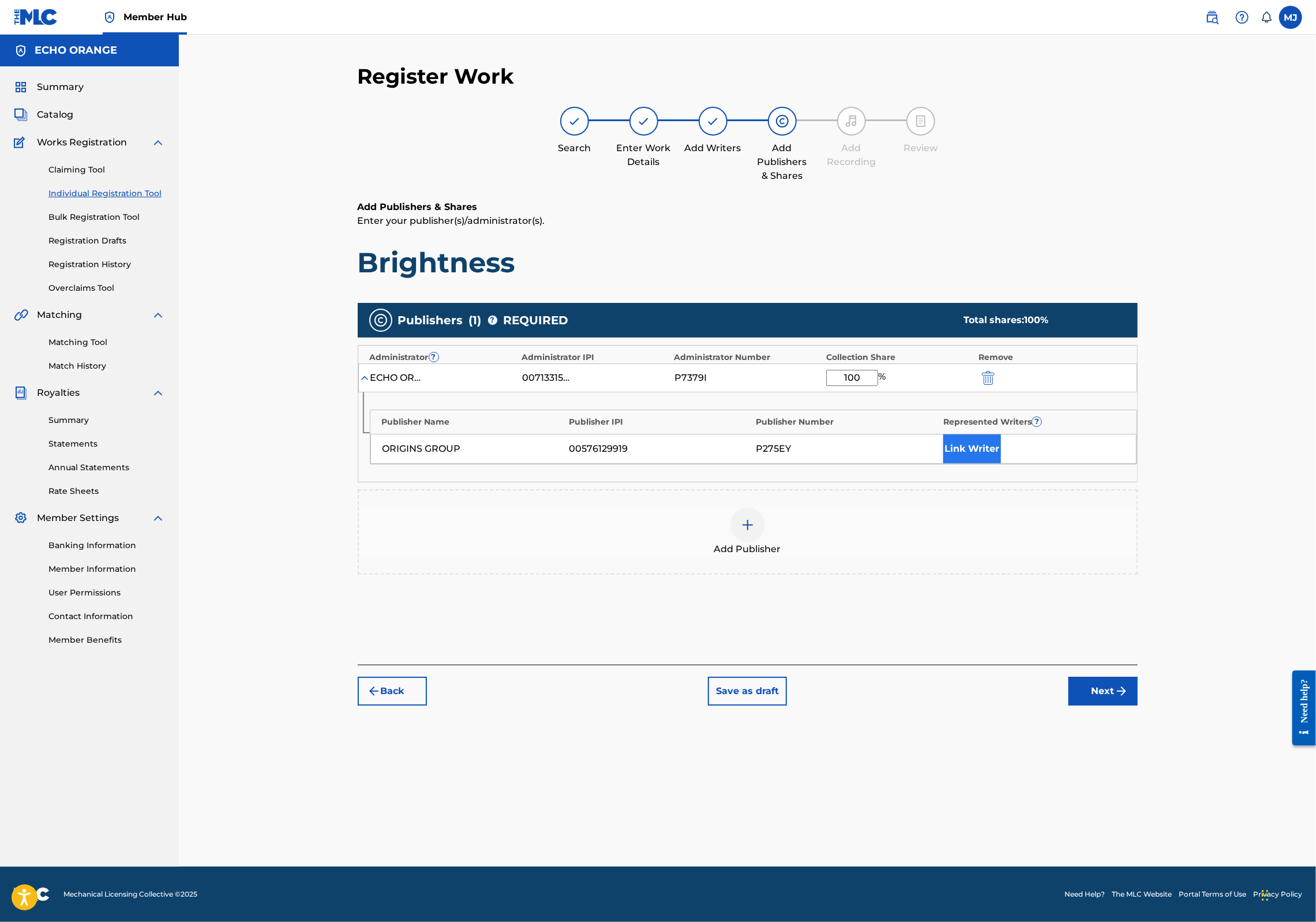
type input "100"
click at [1001, 463] on button "Link Writer" at bounding box center [973, 449] width 58 height 29
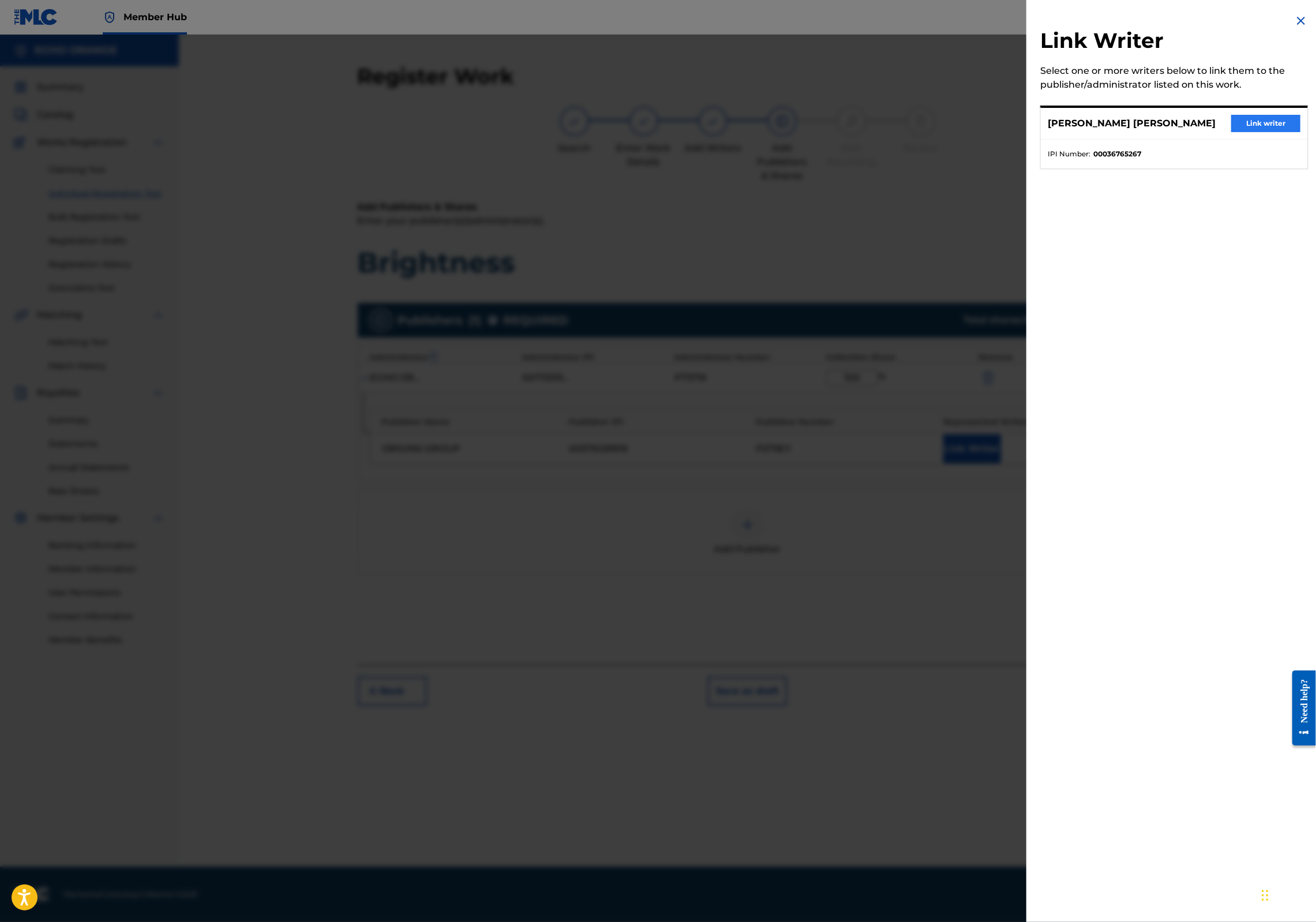
click at [1262, 132] on button "Link writer" at bounding box center [1266, 123] width 69 height 17
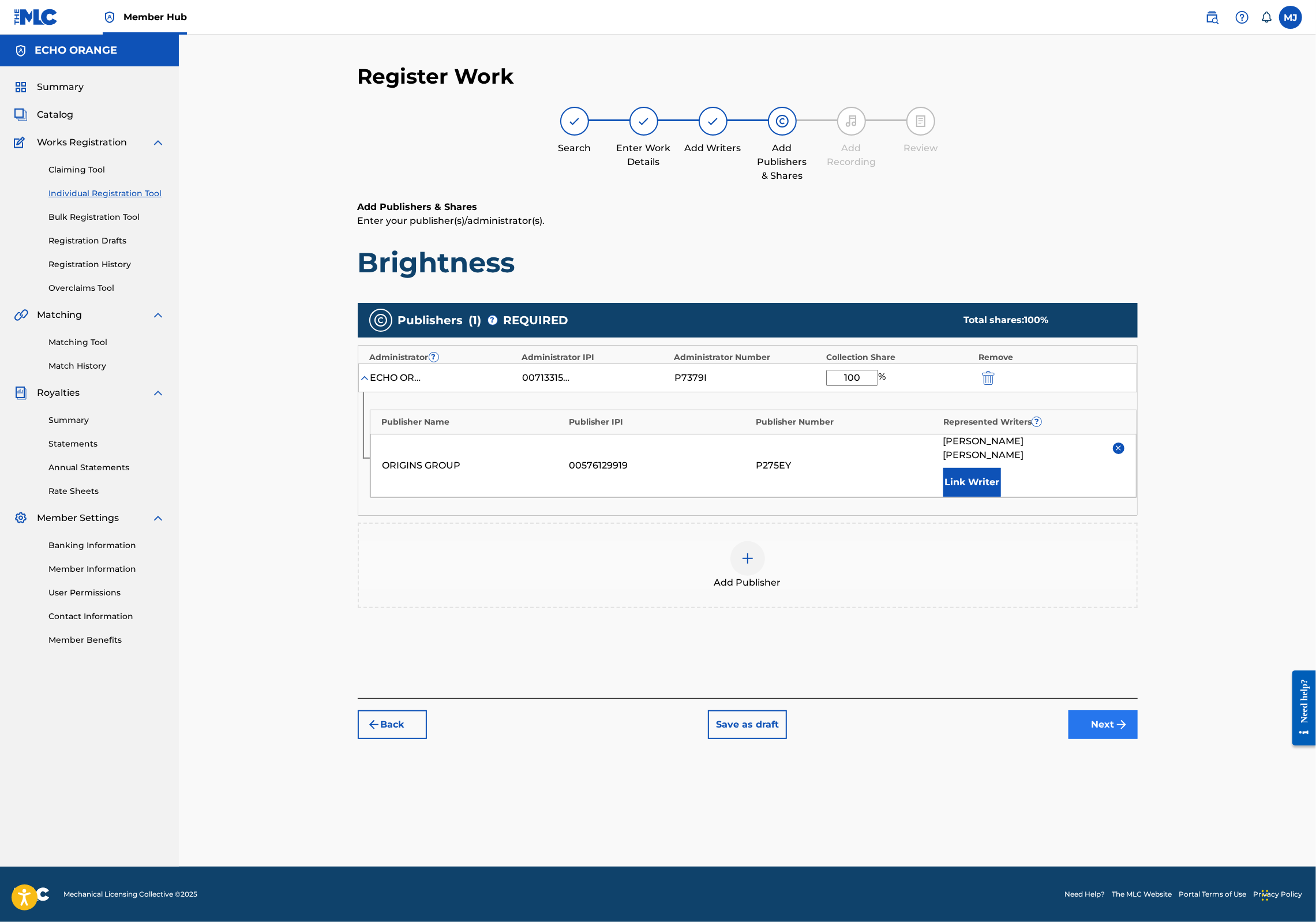
click at [1138, 739] on button "Next" at bounding box center [1104, 724] width 69 height 29
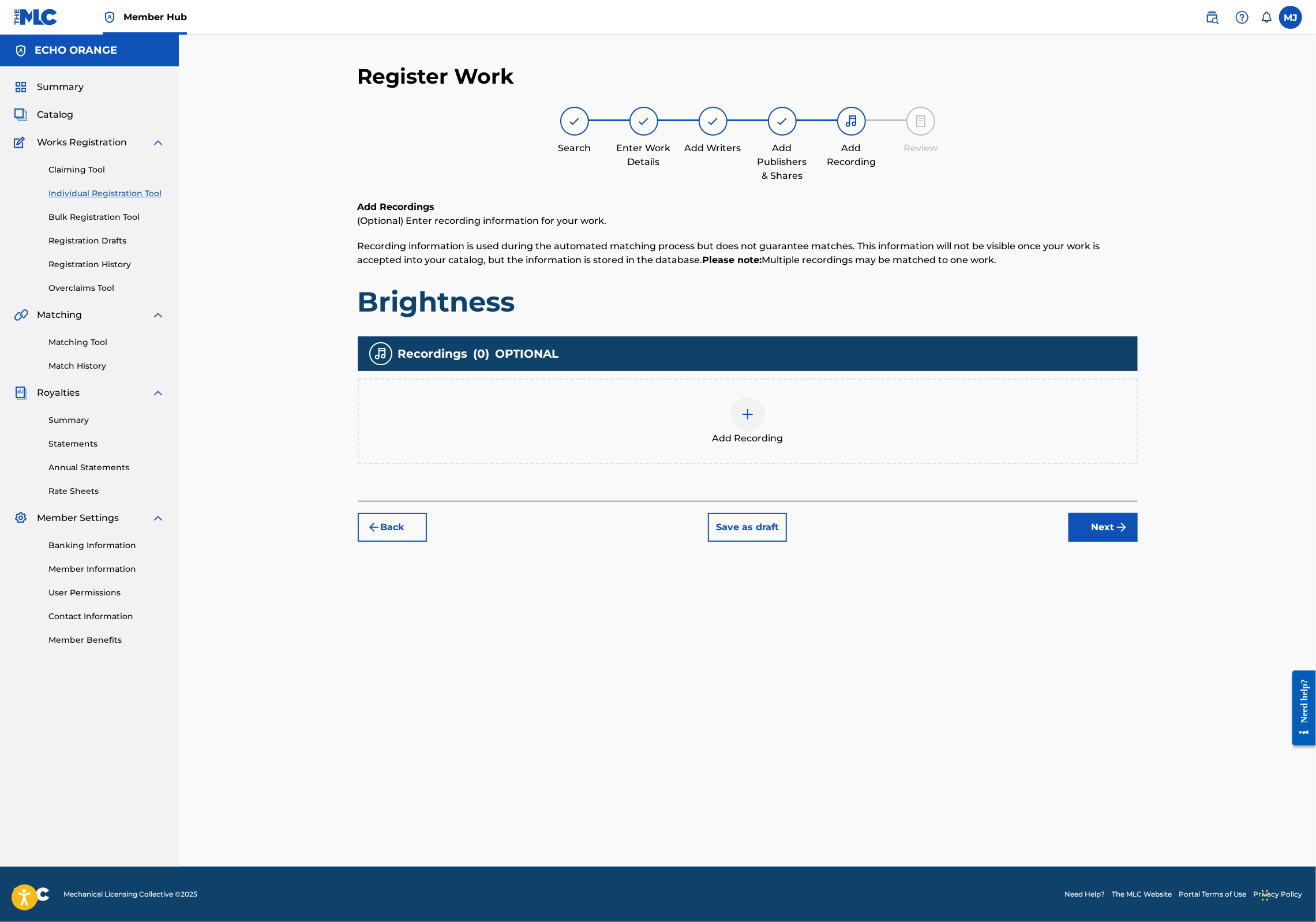
click at [1138, 542] on div "Back Save as draft Next" at bounding box center [747, 521] width 780 height 41
click at [1138, 542] on button "Next" at bounding box center [1104, 527] width 69 height 29
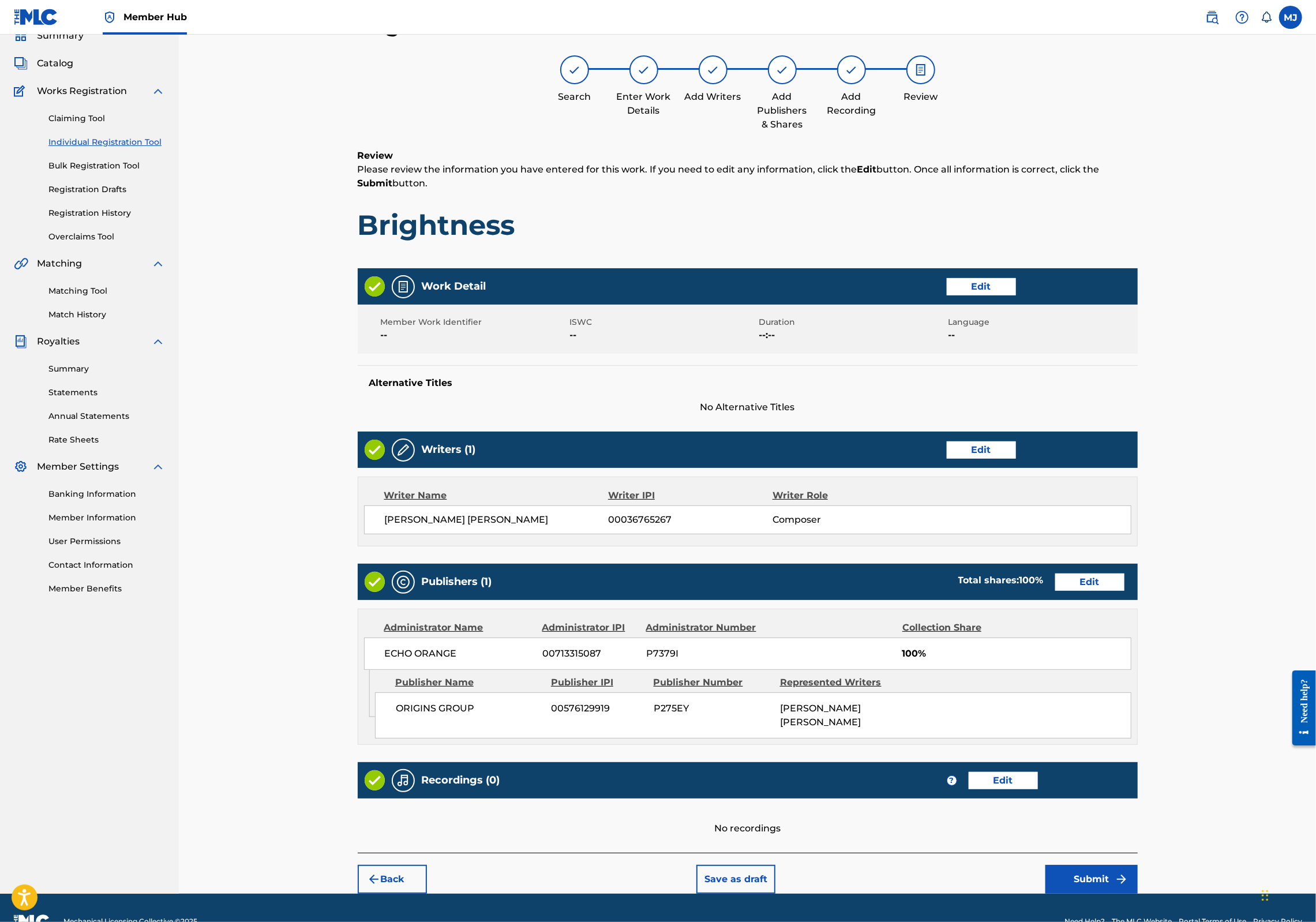
scroll to position [186, 0]
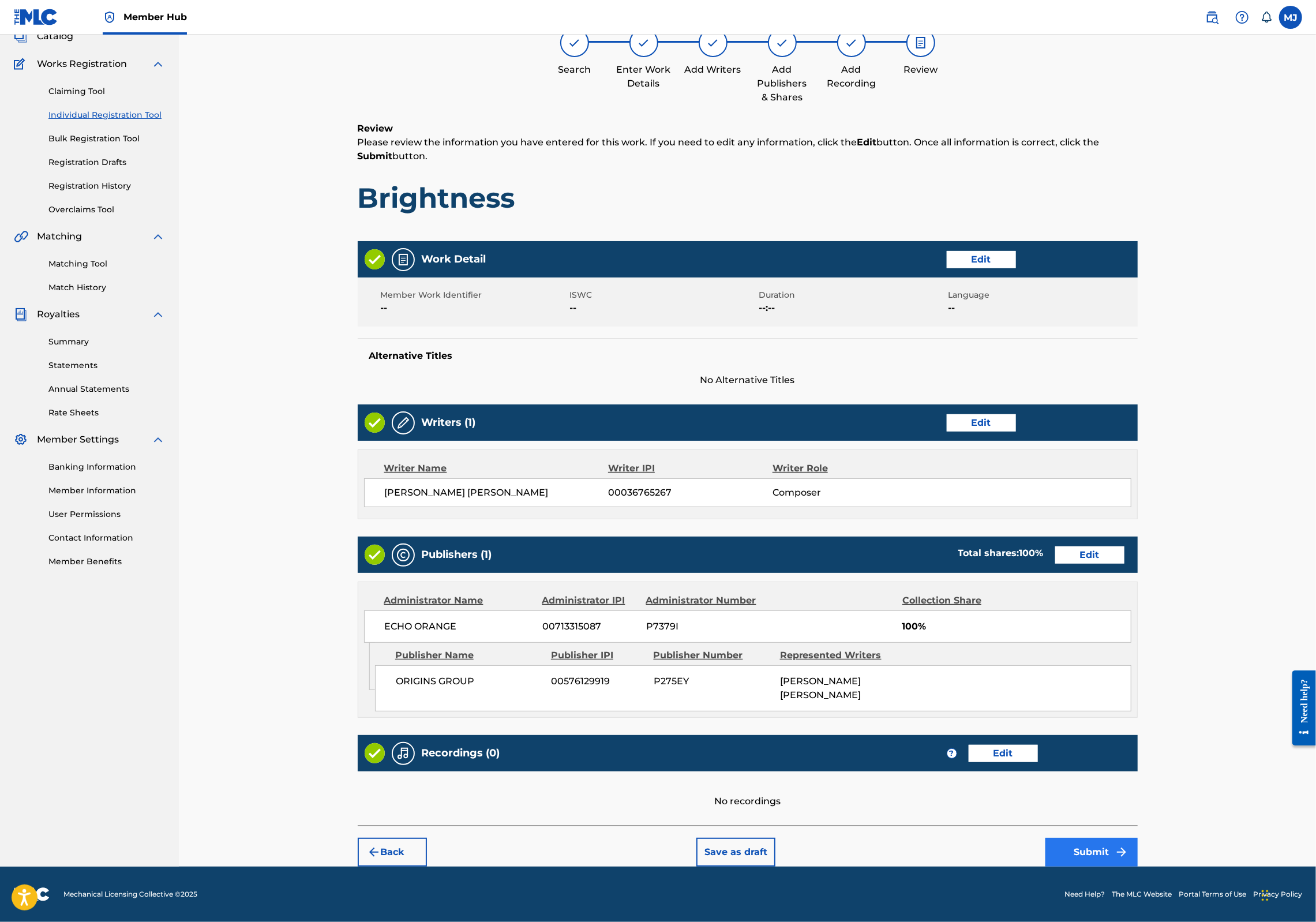
click at [1138, 837] on button "Submit" at bounding box center [1092, 851] width 92 height 29
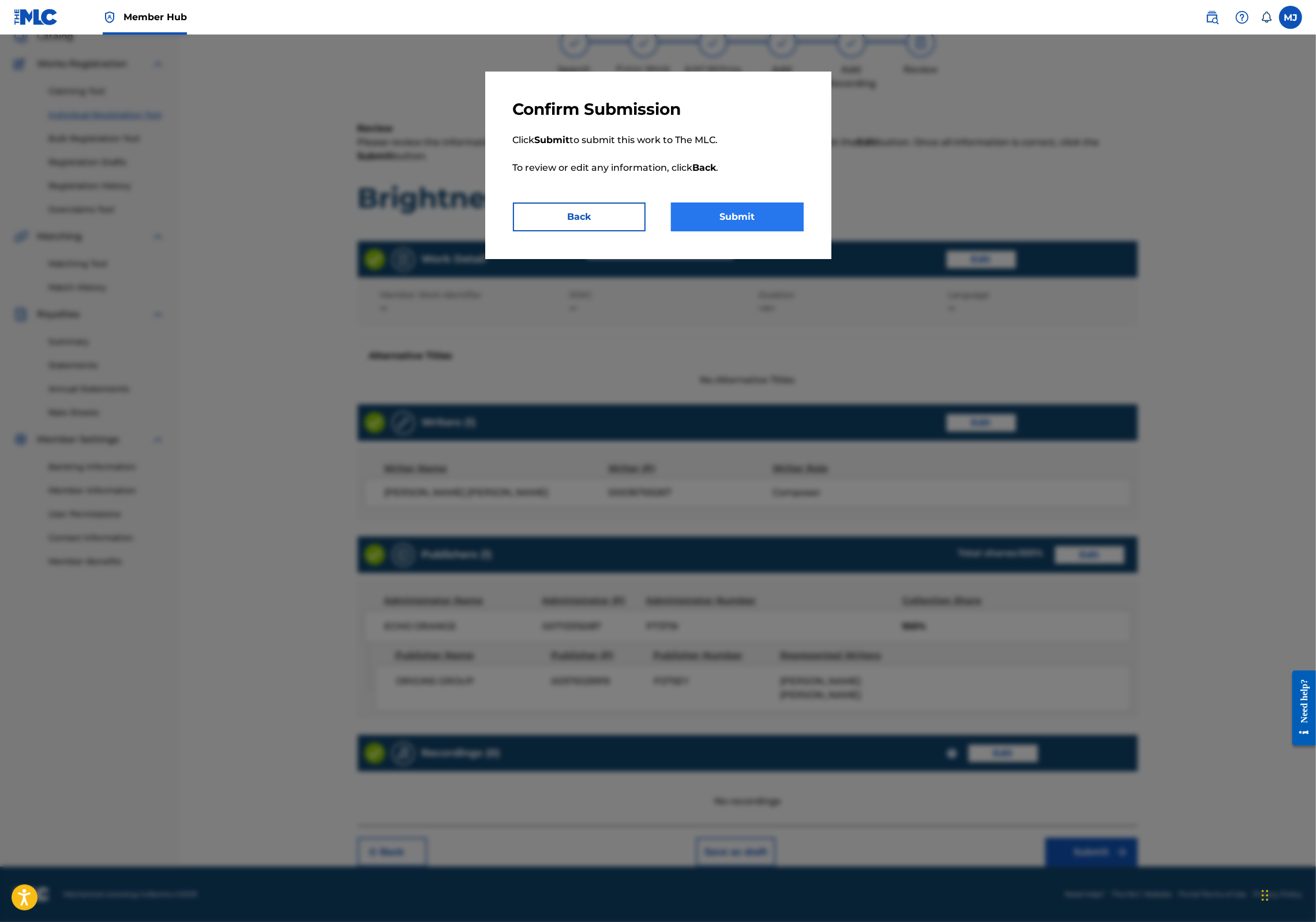
click at [792, 231] on button "Submit" at bounding box center [737, 217] width 133 height 29
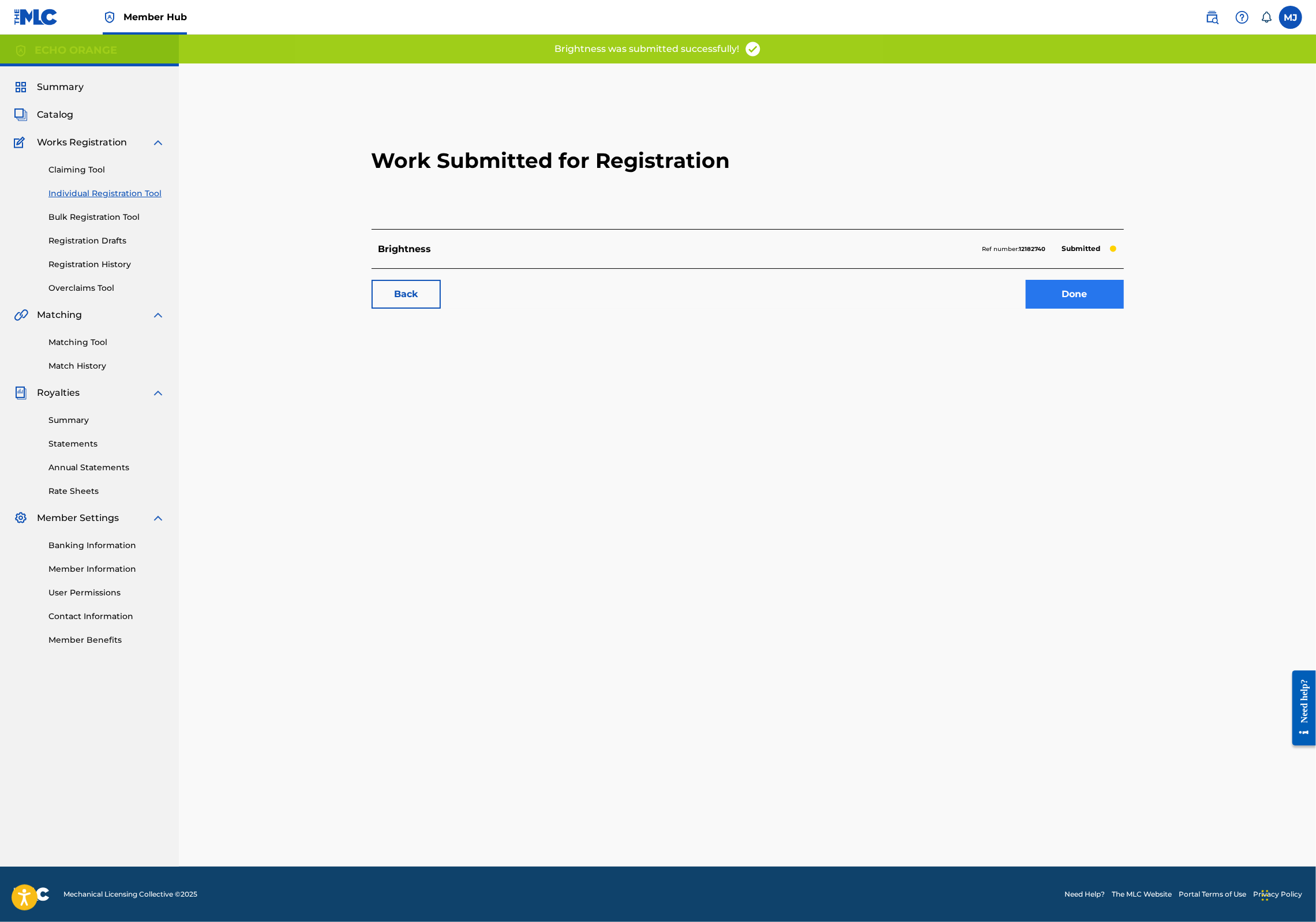
click at [1124, 309] on link "Done" at bounding box center [1075, 294] width 98 height 29
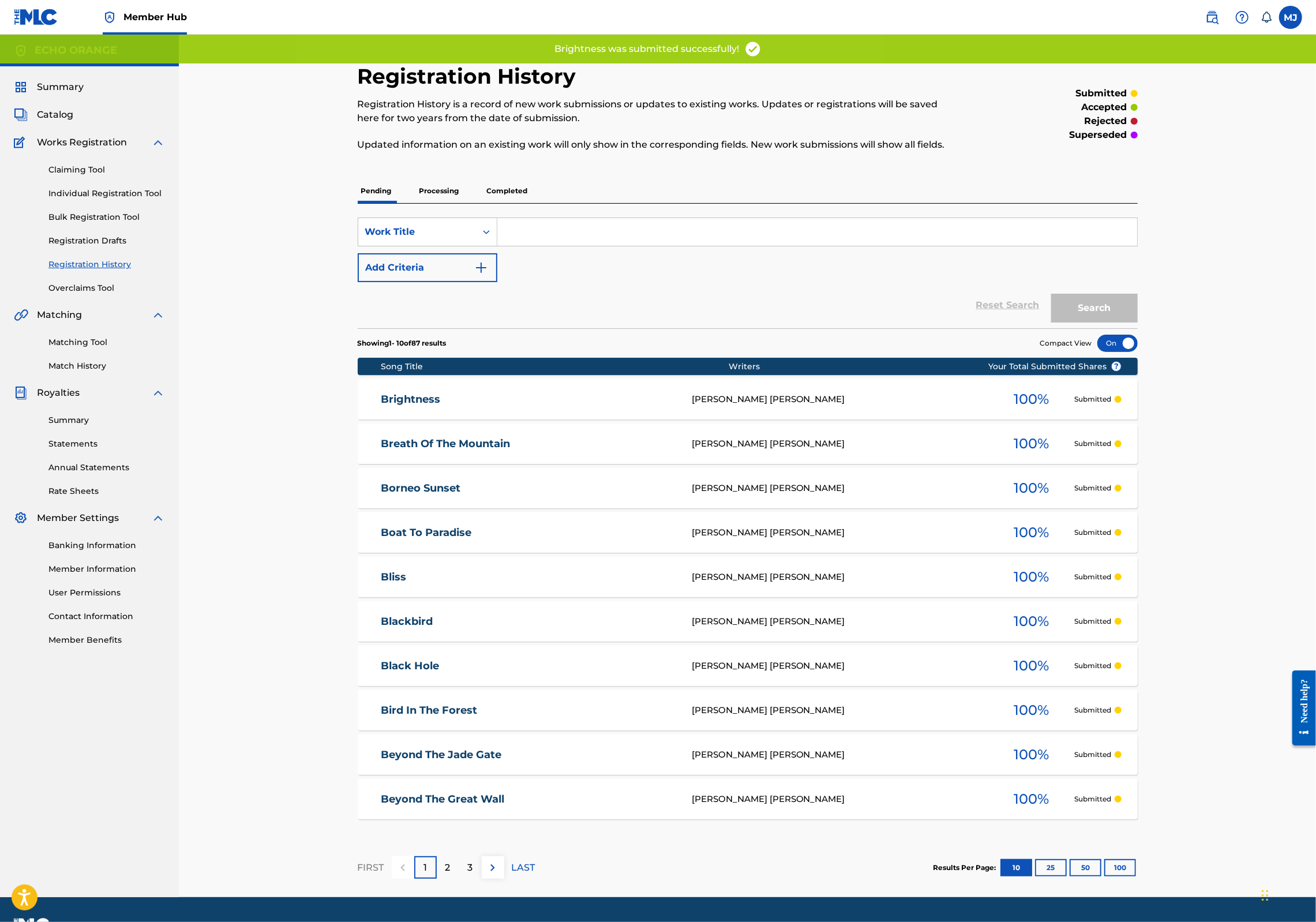
drag, startPoint x: 92, startPoint y: 222, endPoint x: 211, endPoint y: 275, distance: 130.3
click at [92, 199] on link "Individual Registration Tool" at bounding box center [107, 193] width 117 height 12
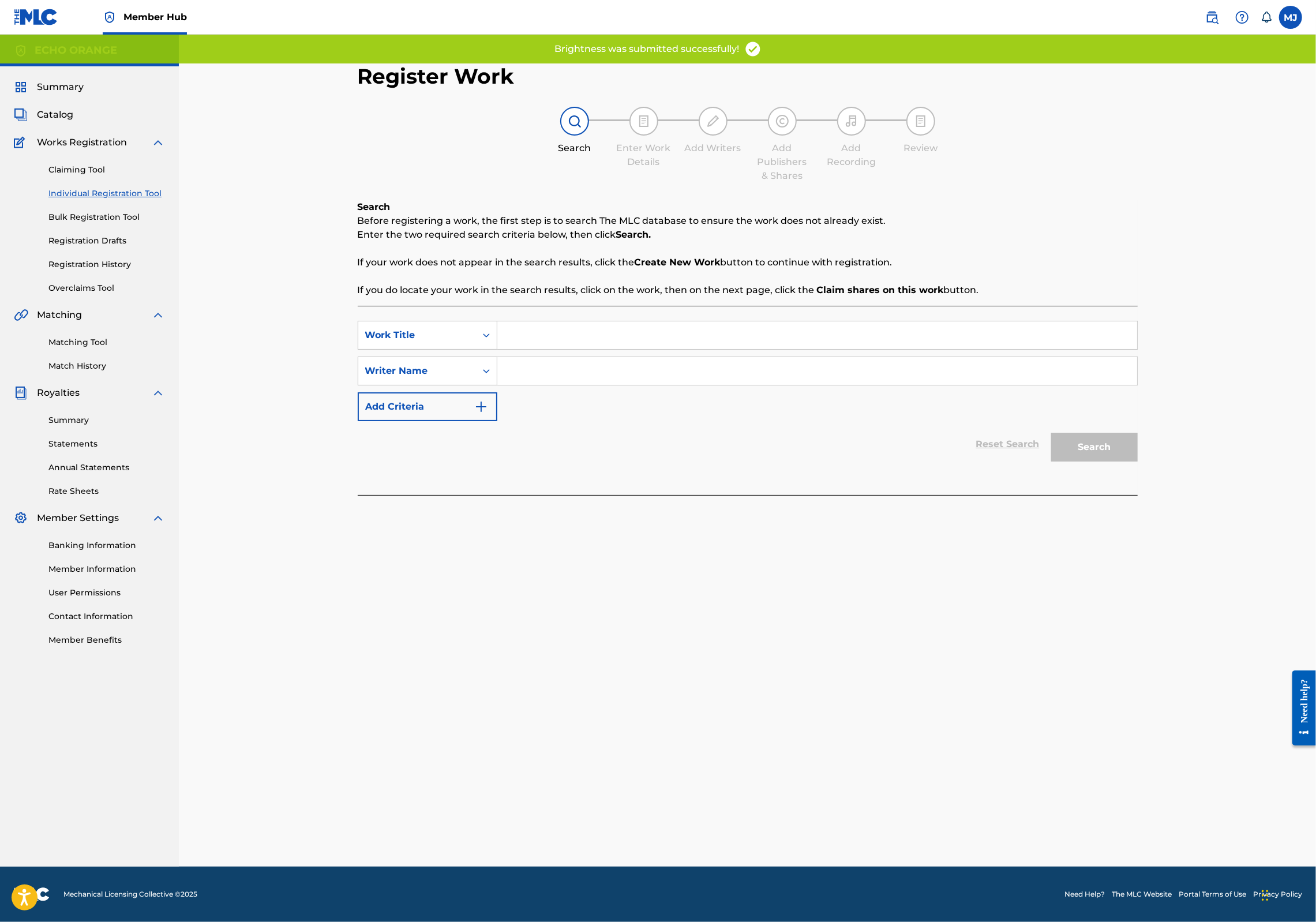
click at [522, 349] on input "Search Form" at bounding box center [817, 335] width 640 height 28
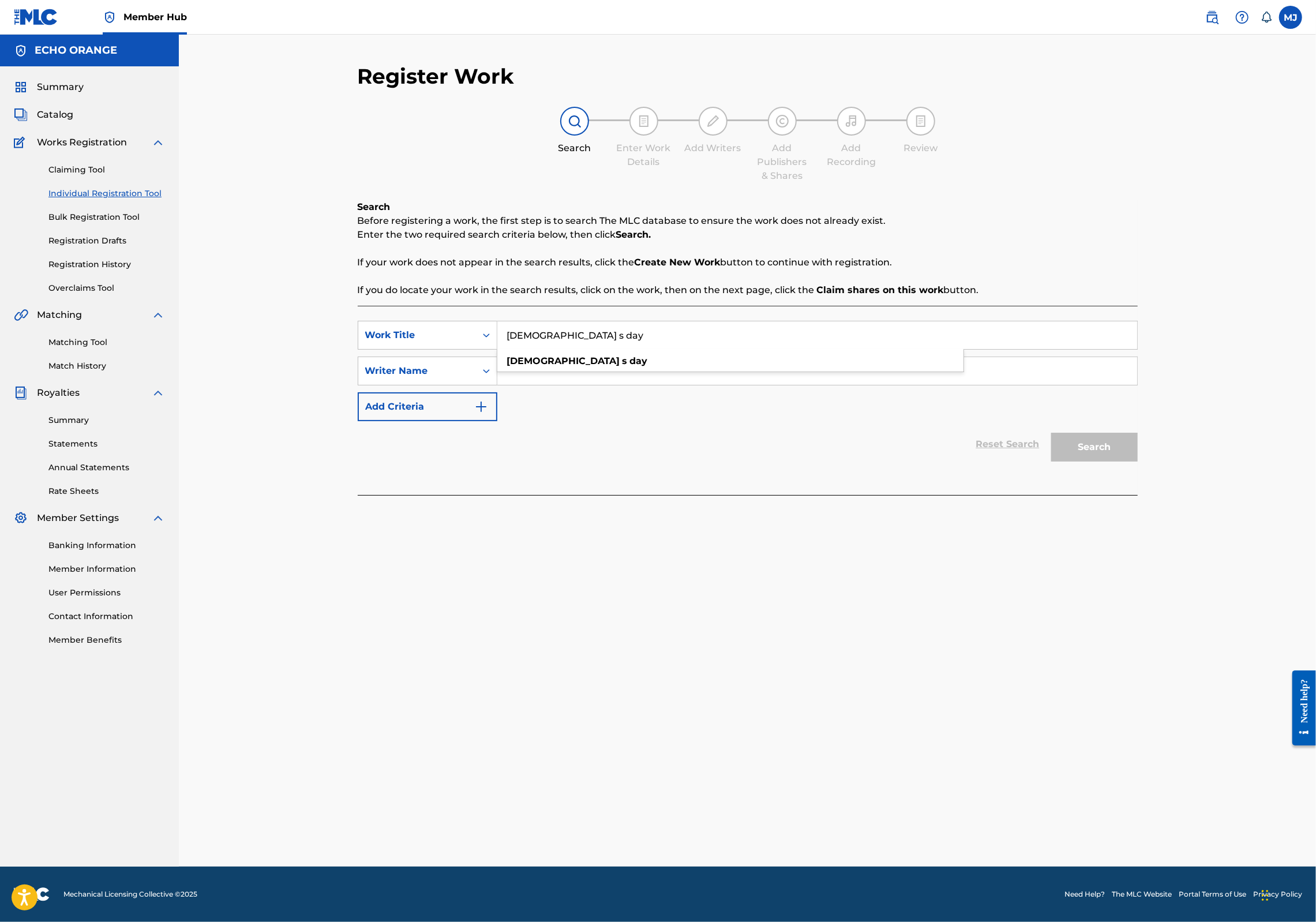
type input "[DEMOGRAPHIC_DATA] s day"
paste input "[PERSON_NAME]"
type input "[PERSON_NAME]"
click at [1138, 462] on button "Search" at bounding box center [1094, 447] width 86 height 29
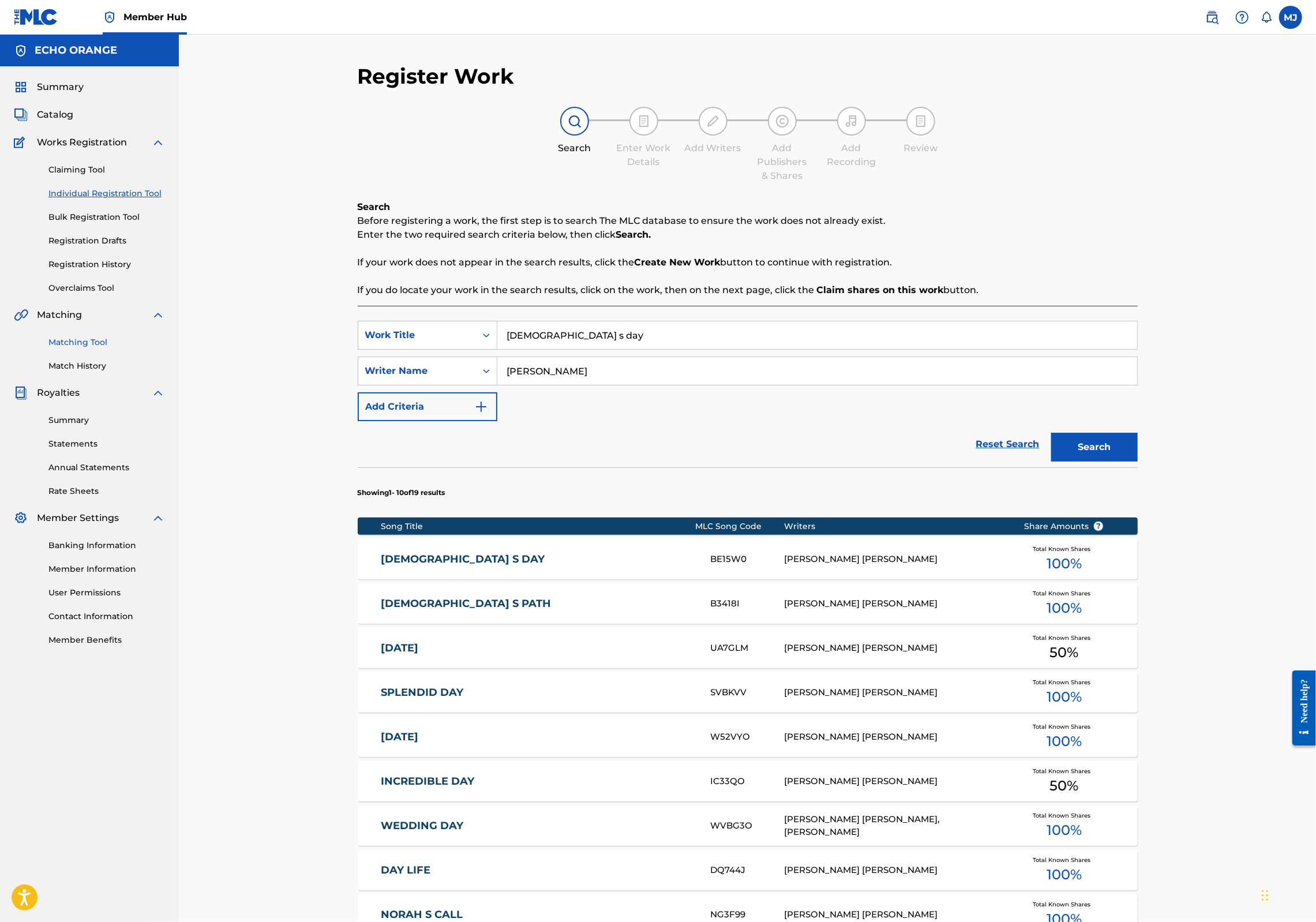
click at [74, 348] on link "Matching Tool" at bounding box center [107, 342] width 117 height 12
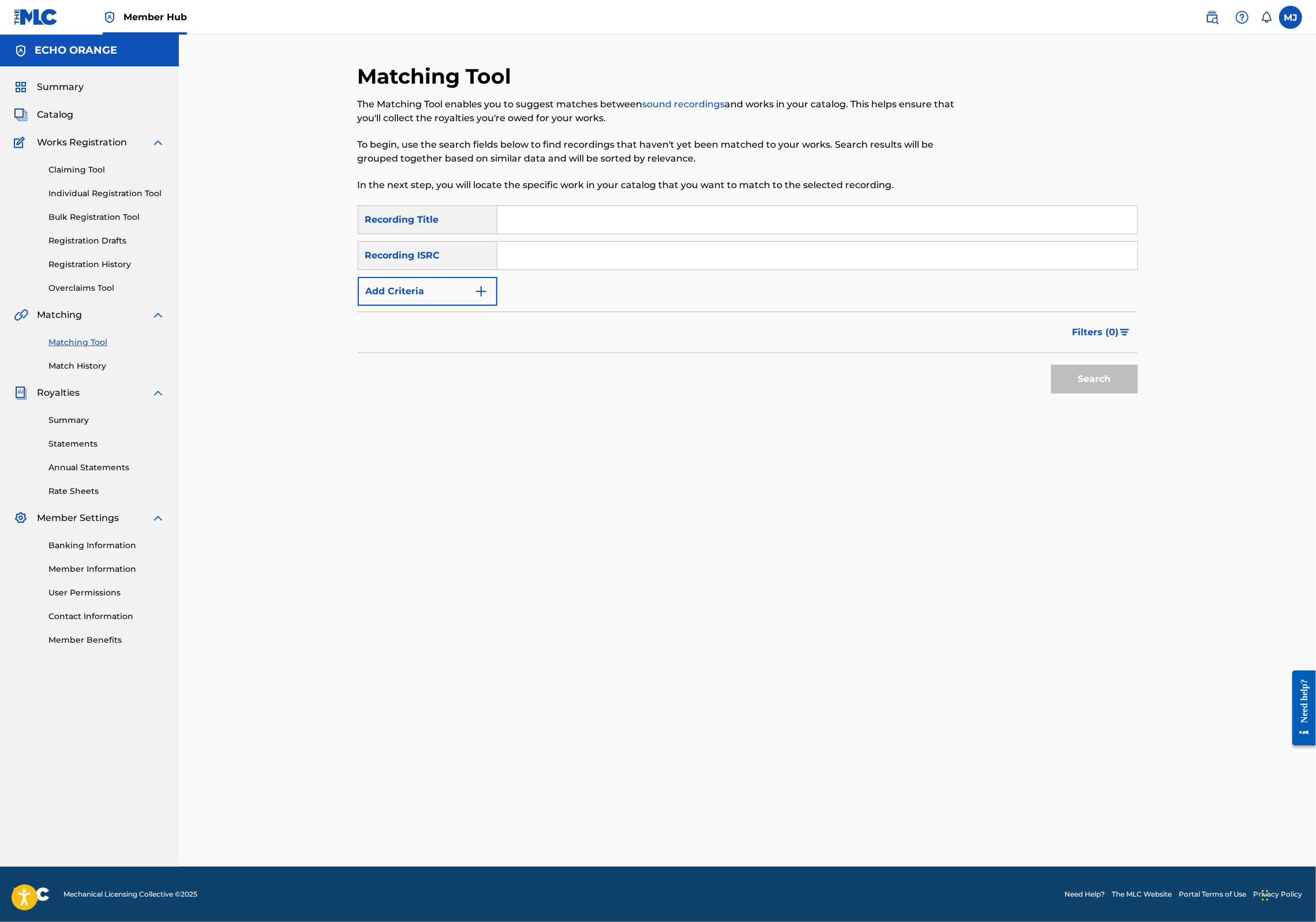
click at [603, 269] on input "Search Form" at bounding box center [817, 256] width 640 height 28
click at [359, 305] on button "Add Criteria" at bounding box center [427, 291] width 140 height 29
click at [502, 234] on input "Search Form" at bounding box center [817, 220] width 640 height 28
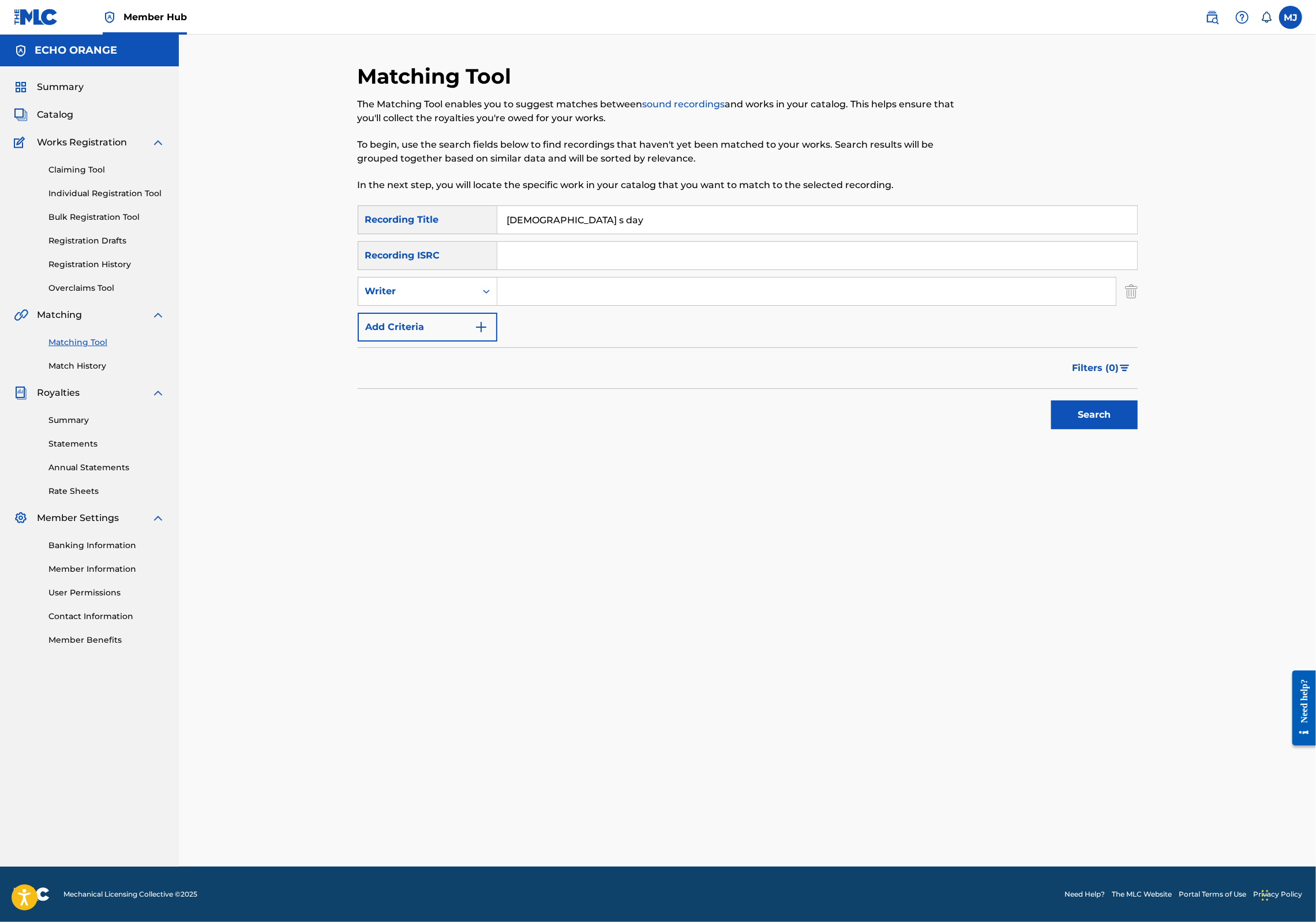
type input "[DEMOGRAPHIC_DATA] s day"
paste input "[PERSON_NAME]"
type input "[PERSON_NAME]"
click at [1138, 429] on button "Search" at bounding box center [1094, 414] width 86 height 29
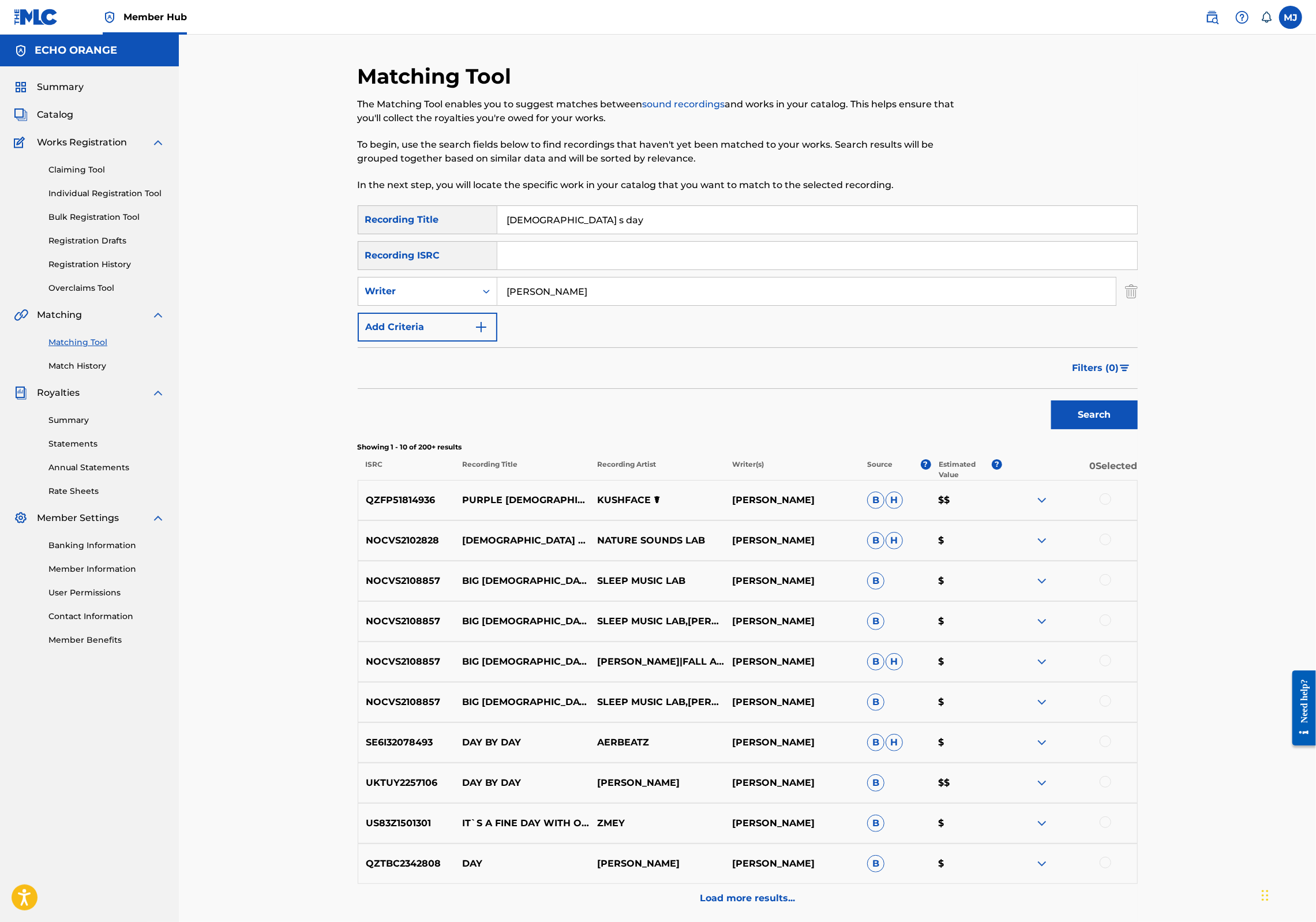
click at [138, 234] on div "Claiming Tool Individual Registration Tool Bulk Registration Tool Registration …" at bounding box center [90, 221] width 152 height 145
click at [140, 199] on link "Individual Registration Tool" at bounding box center [107, 193] width 117 height 12
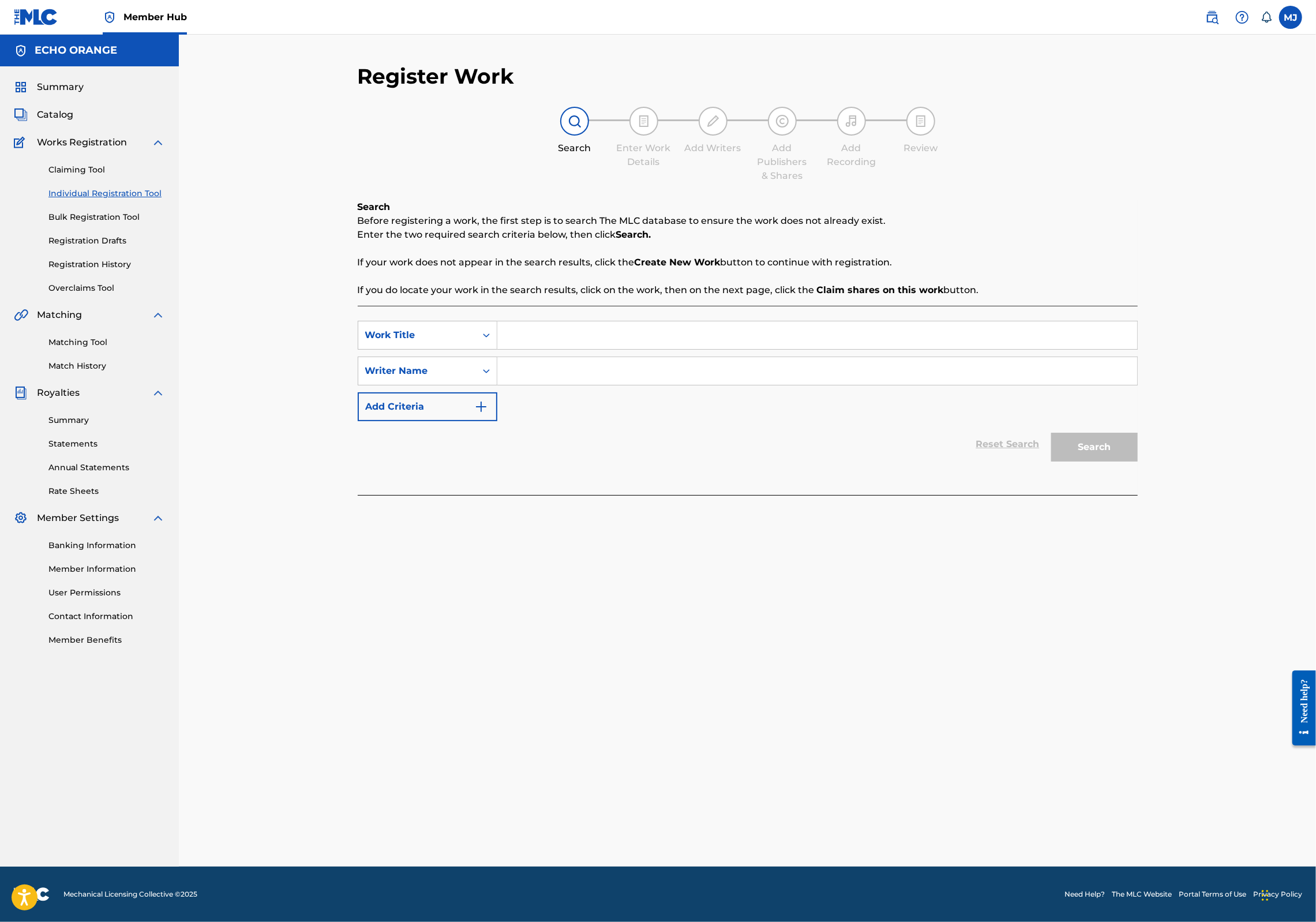
click at [554, 349] on input "Search Form" at bounding box center [817, 335] width 640 height 28
type input "Bungamati"
paste input "[PERSON_NAME]"
type input "[PERSON_NAME]"
click at [1138, 462] on button "Search" at bounding box center [1094, 447] width 86 height 29
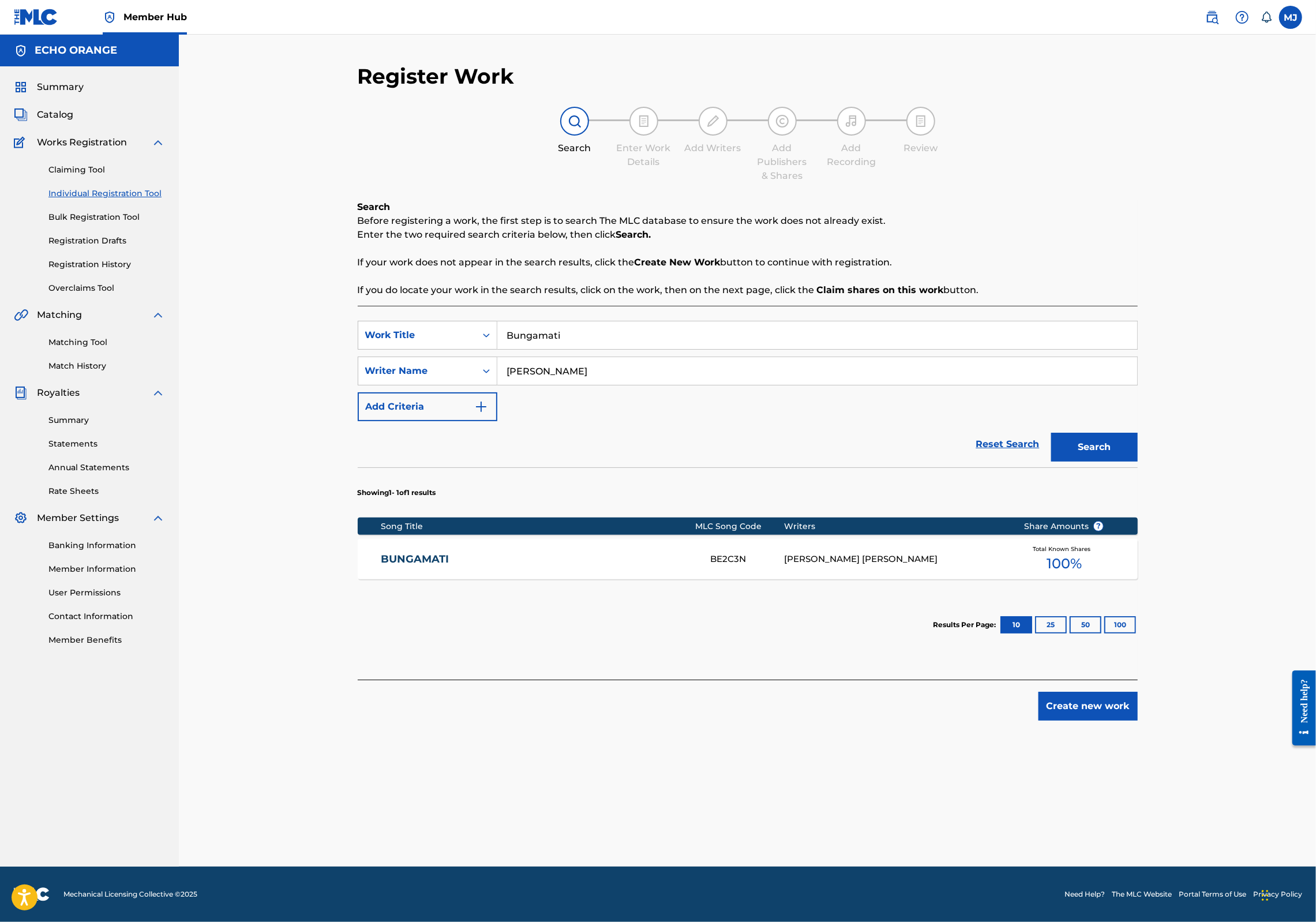
click at [93, 372] on div "Matching Tool Match History" at bounding box center [90, 347] width 152 height 50
click at [96, 348] on link "Matching Tool" at bounding box center [107, 342] width 117 height 12
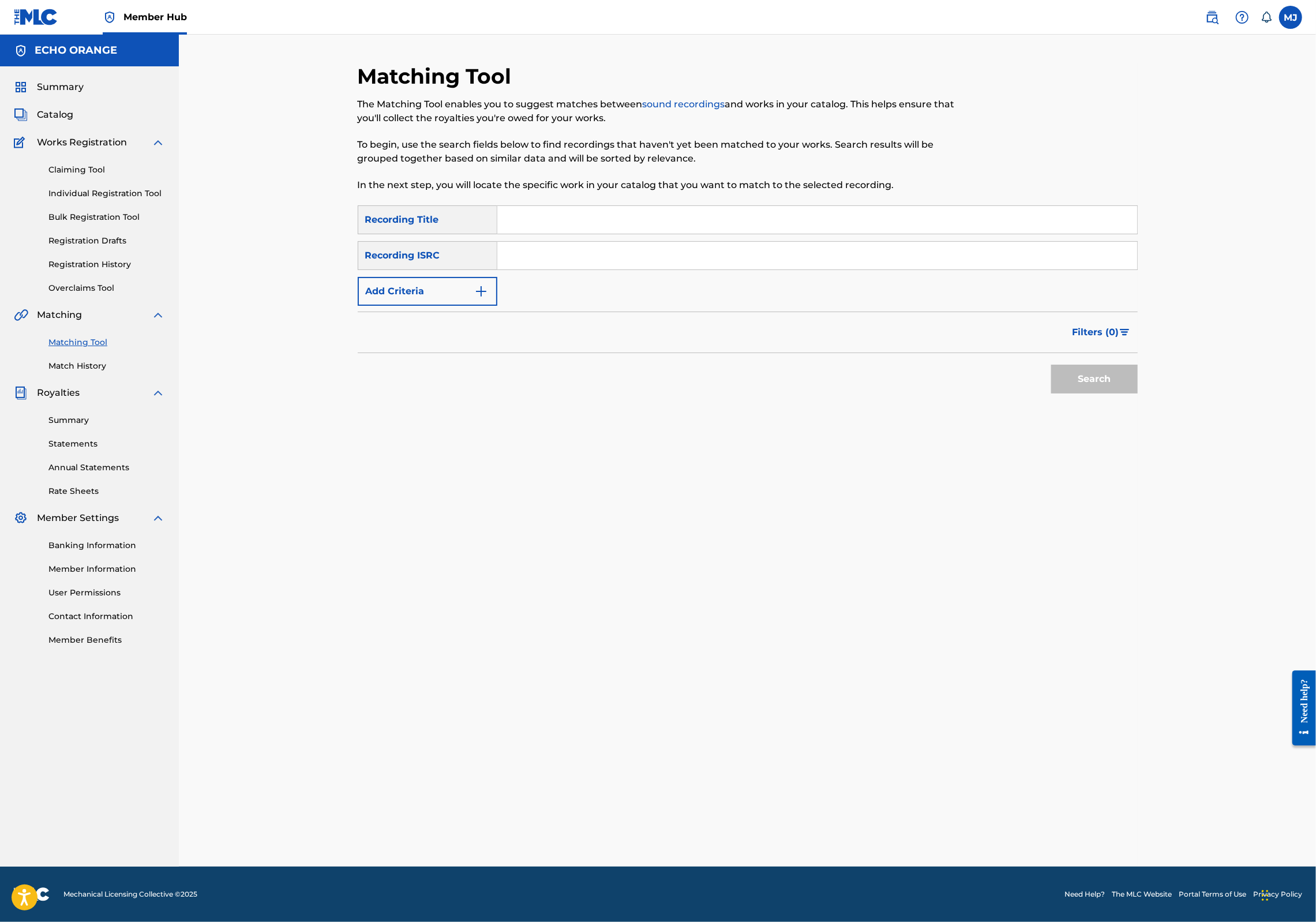
click at [511, 234] on input "Search Form" at bounding box center [817, 220] width 640 height 28
type input "bungamati"
click at [1138, 393] on button "Search" at bounding box center [1094, 379] width 86 height 29
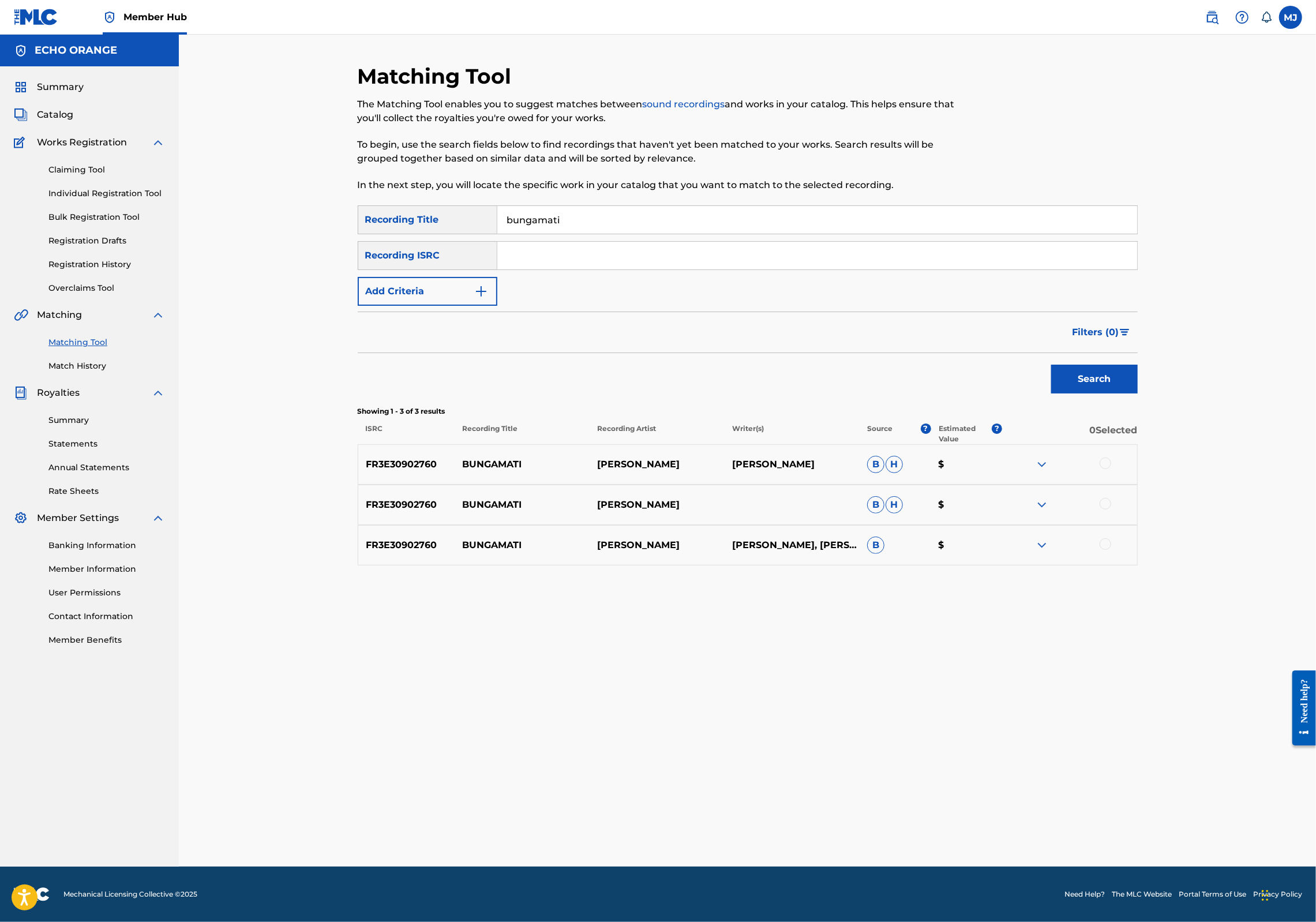
click at [1112, 550] on div at bounding box center [1106, 544] width 12 height 12
click at [1112, 510] on div at bounding box center [1106, 504] width 12 height 12
click at [1112, 469] on div at bounding box center [1106, 463] width 12 height 12
click at [1024, 785] on div "Matching Tool The Matching Tool enables you to suggest matches between sound re…" at bounding box center [747, 464] width 780 height 803
click at [875, 813] on button "Match 3 Groups" at bounding box center [810, 827] width 128 height 29
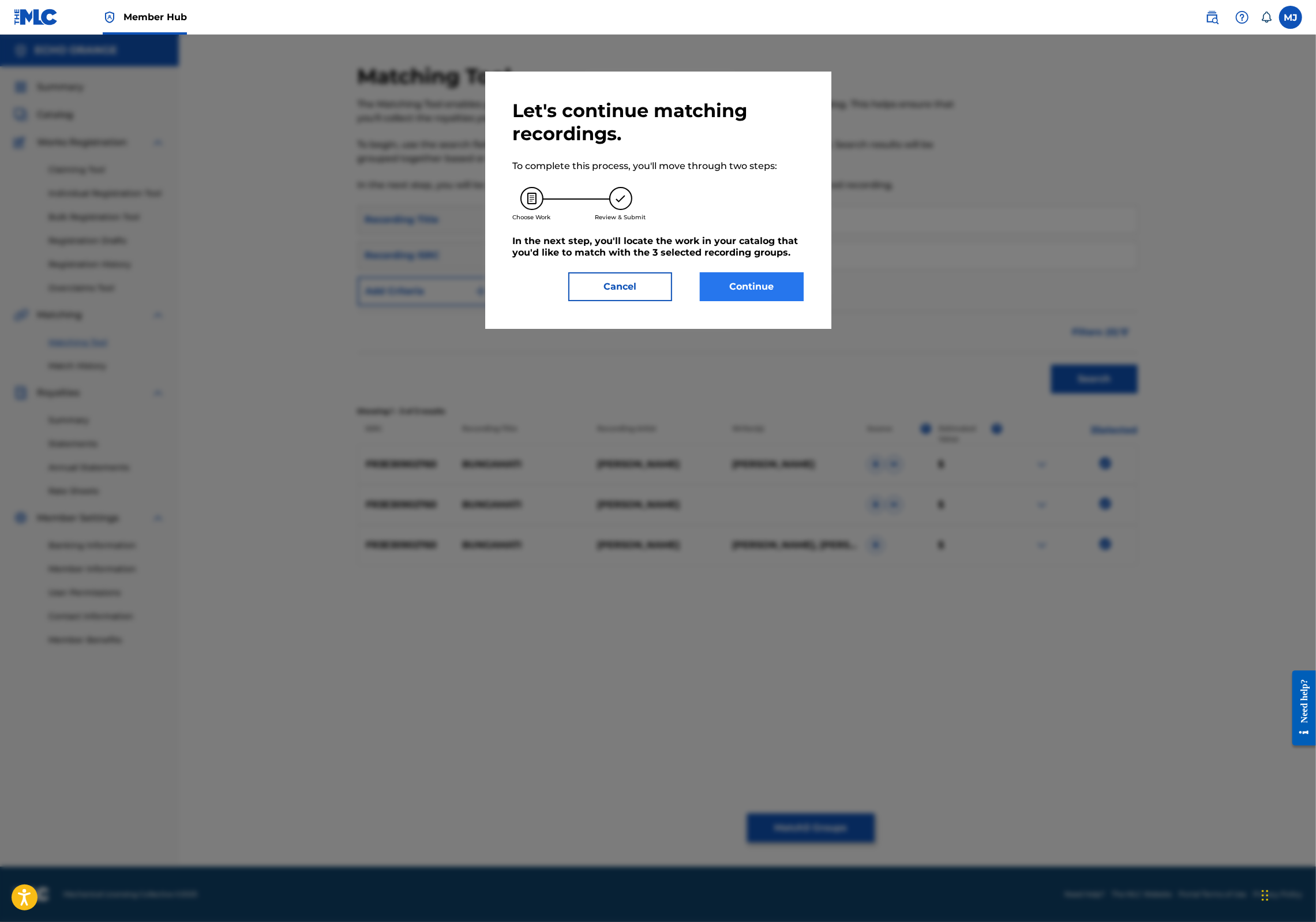
click at [804, 301] on button "Continue" at bounding box center [752, 286] width 104 height 29
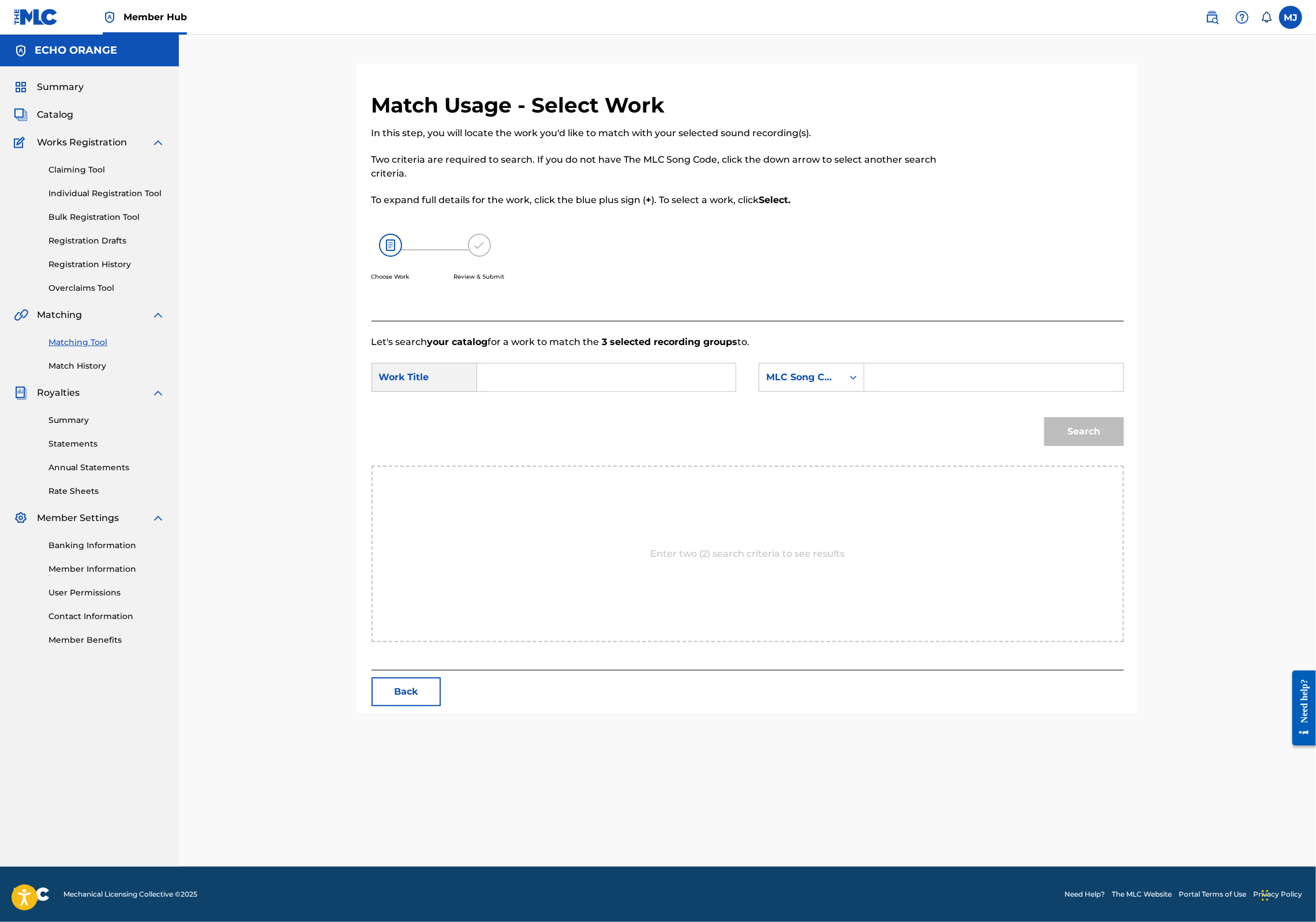
click at [591, 391] on input "Search Form" at bounding box center [606, 377] width 239 height 28
type input "bungamati"
click at [826, 384] on div "MLC Song Code" at bounding box center [801, 377] width 70 height 14
click at [837, 464] on div "Publisher Name" at bounding box center [811, 449] width 105 height 29
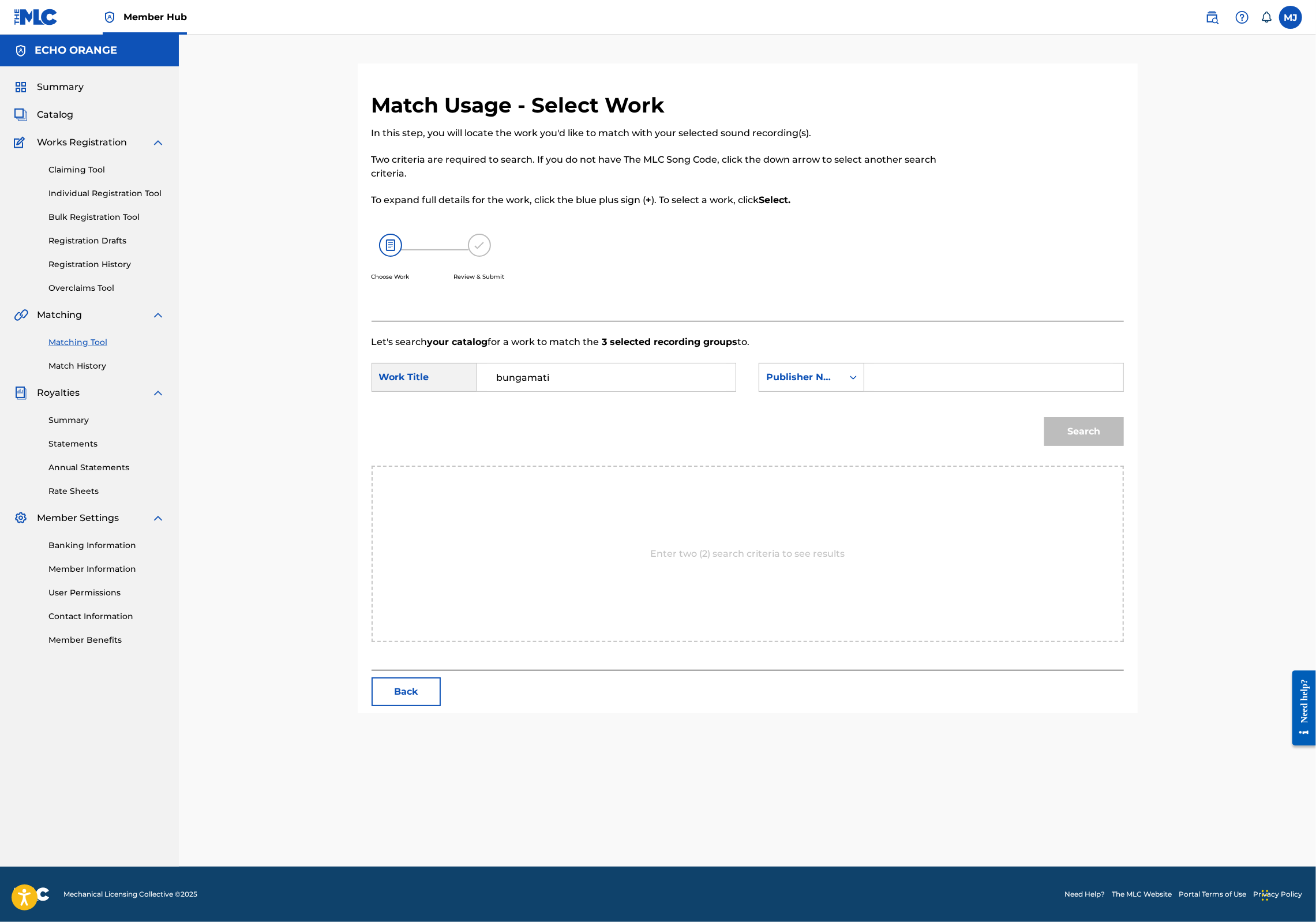
click at [1058, 391] on input "Search Form" at bounding box center [994, 377] width 239 height 28
type input "origins"
click at [1124, 446] on button "Search" at bounding box center [1084, 431] width 80 height 29
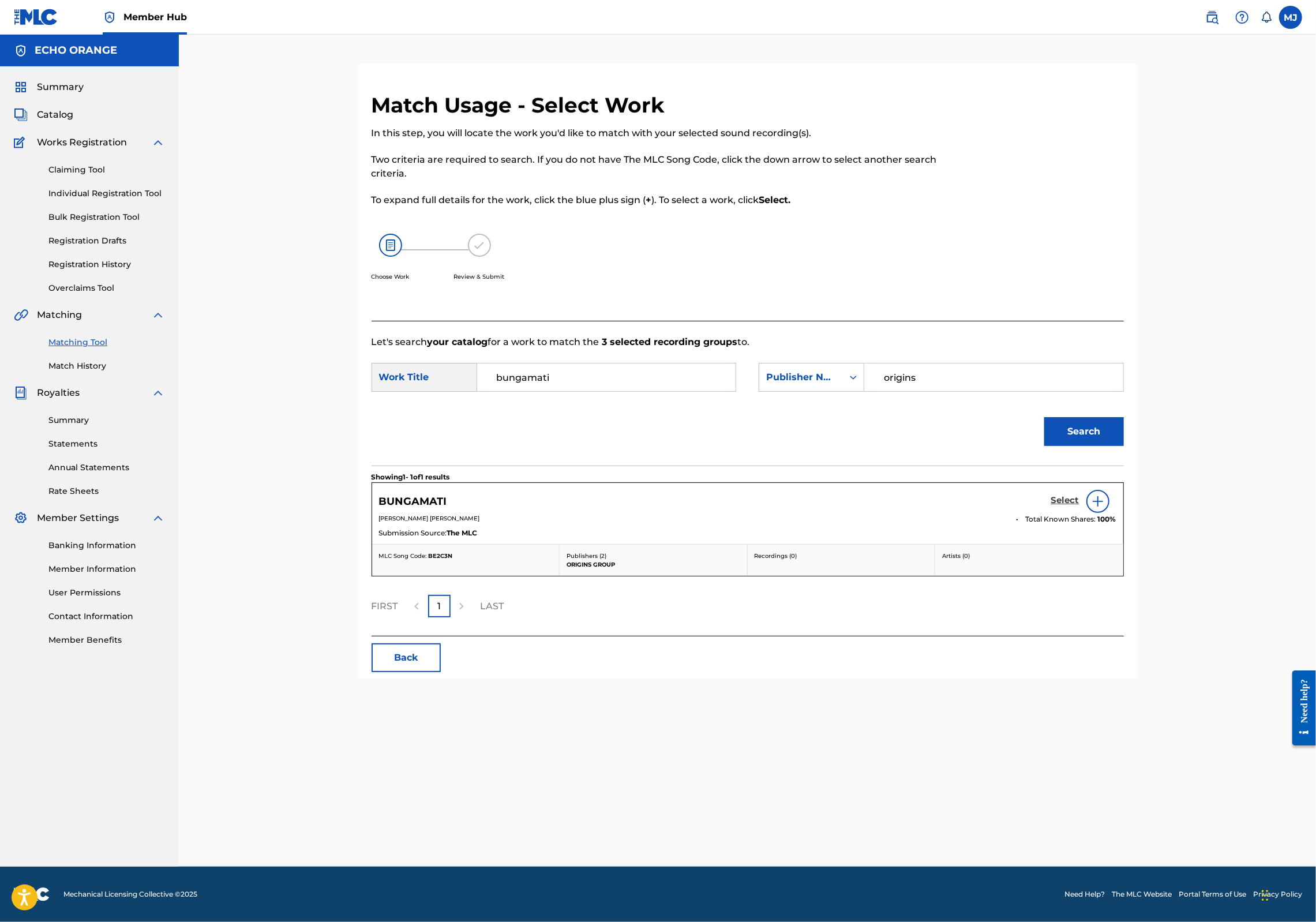
click at [1080, 506] on h5 "Select" at bounding box center [1066, 500] width 28 height 11
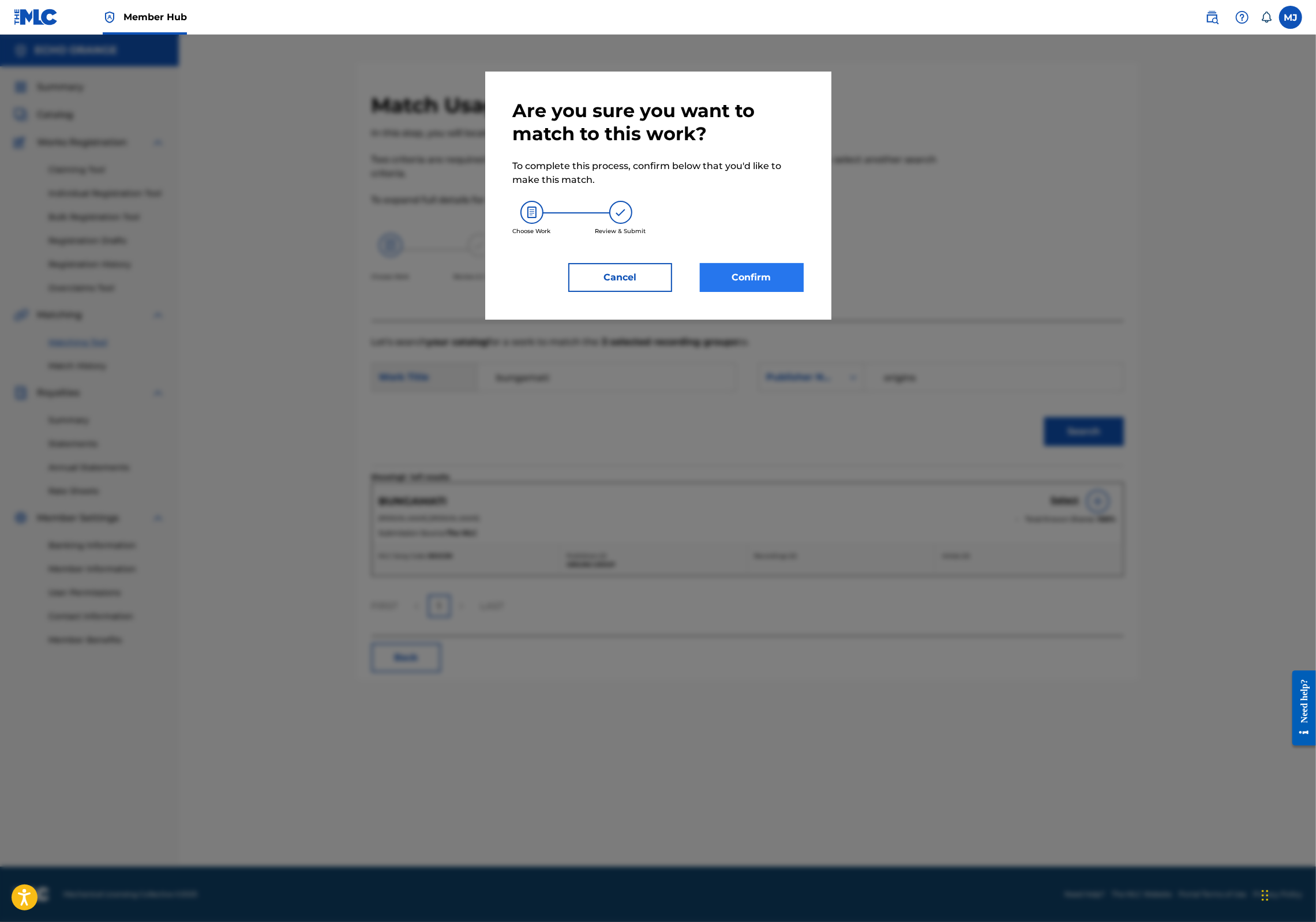
click at [804, 292] on button "Confirm" at bounding box center [752, 277] width 104 height 29
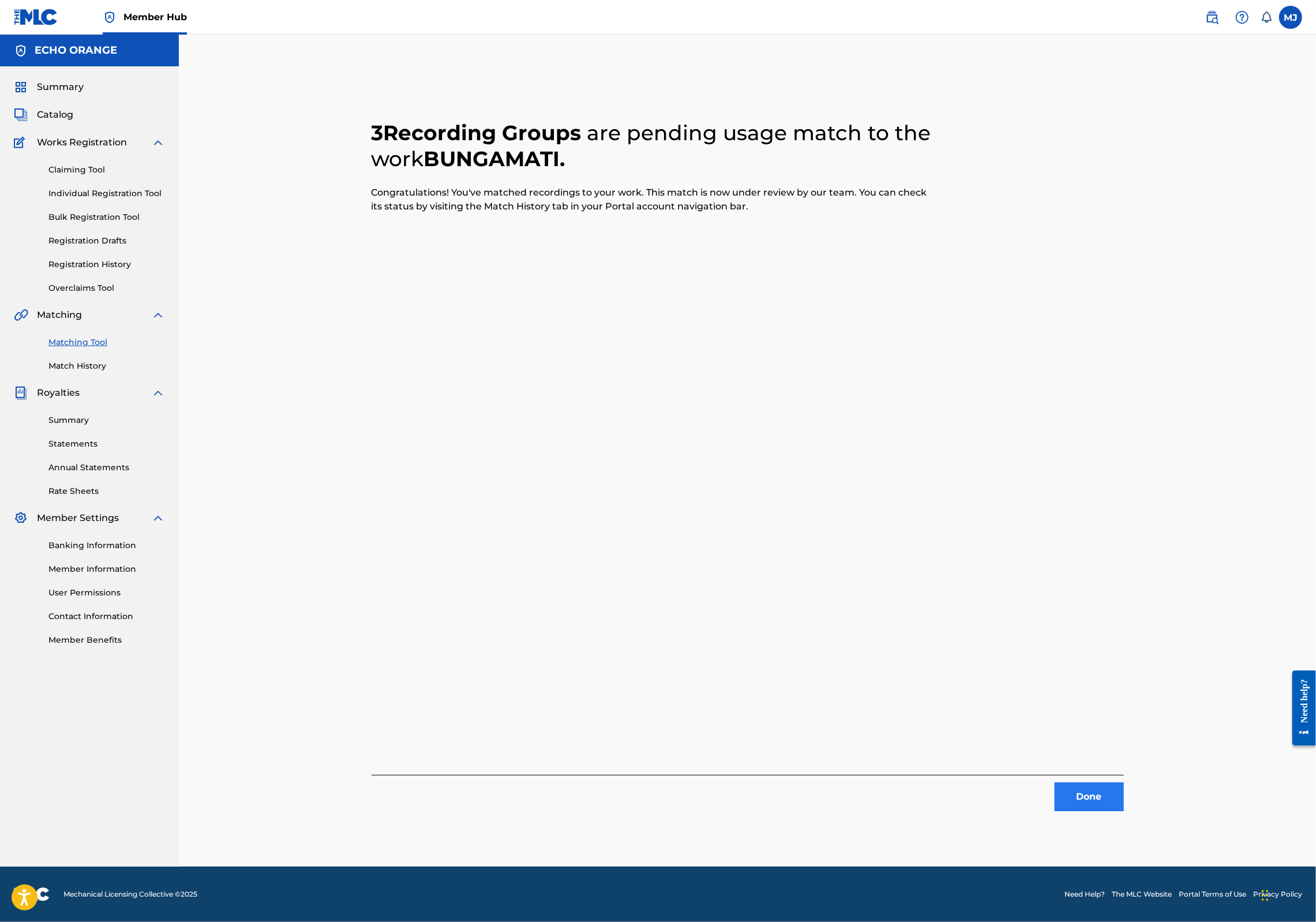
click at [1124, 810] on button "Done" at bounding box center [1090, 796] width 69 height 29
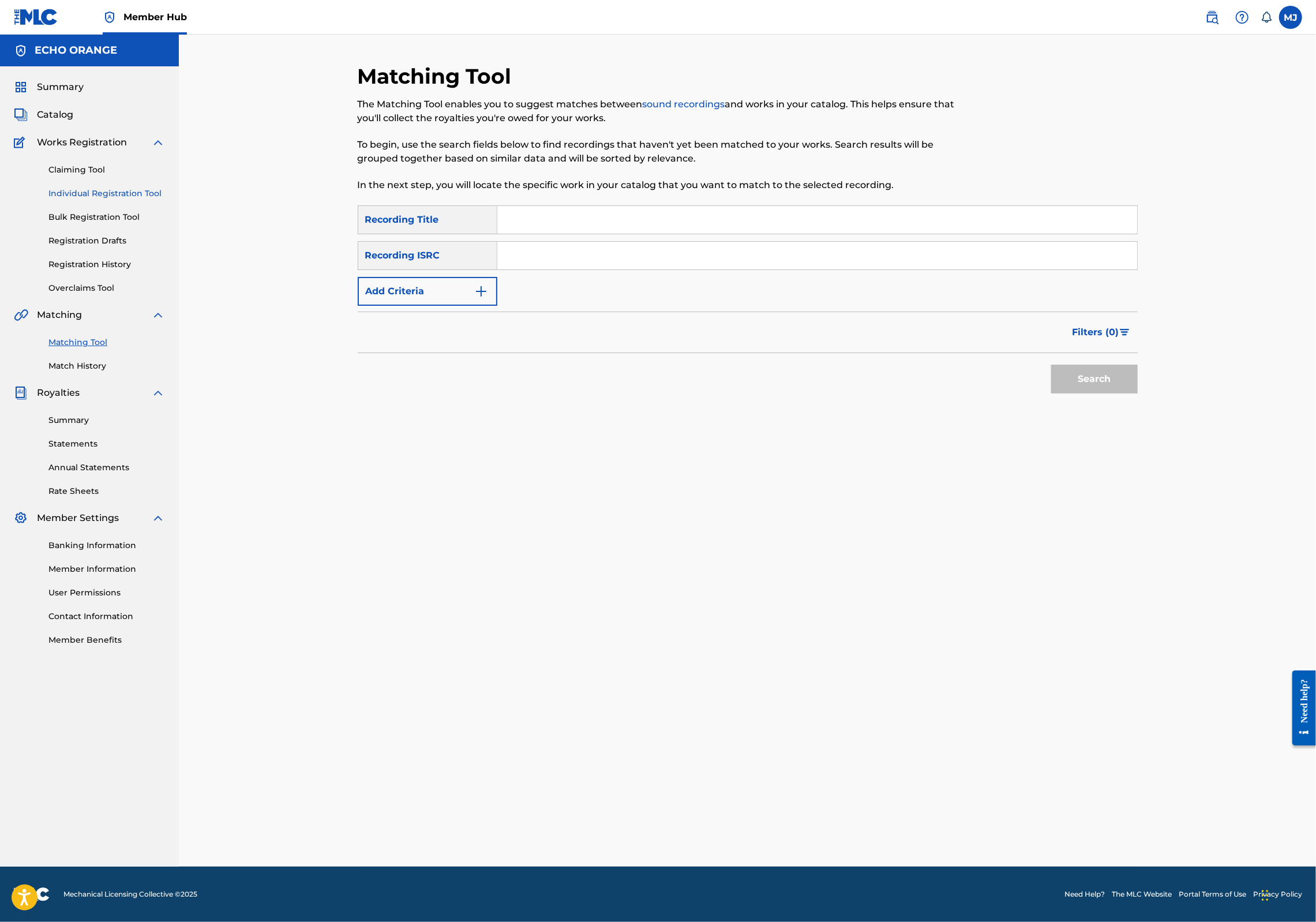
click at [115, 199] on link "Individual Registration Tool" at bounding box center [107, 193] width 117 height 12
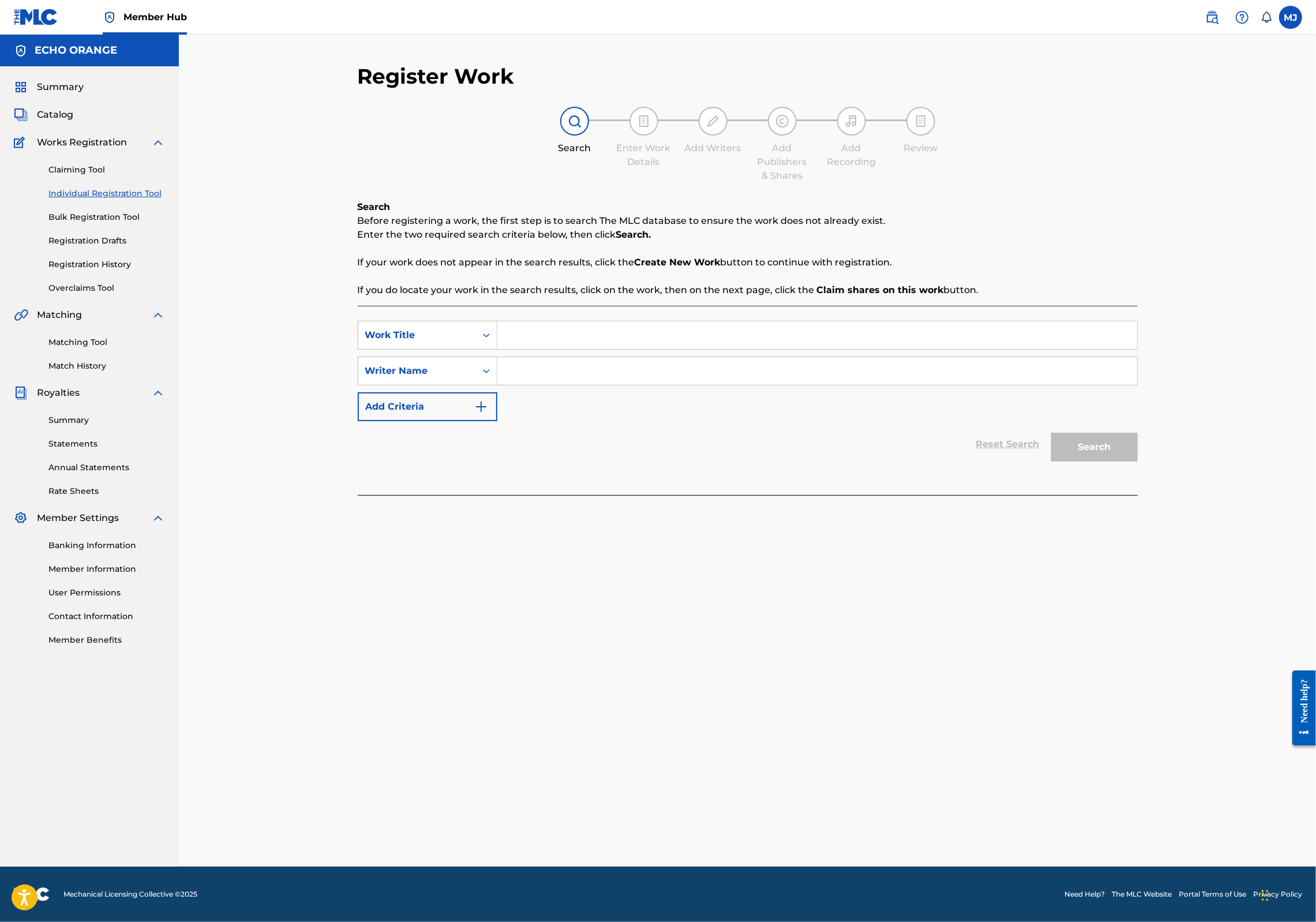
click at [607, 349] on input "Search Form" at bounding box center [817, 335] width 640 height 28
type input "Burmese Lights"
paste input "[PERSON_NAME]"
type input "[PERSON_NAME]"
click at [1138, 462] on button "Search" at bounding box center [1094, 447] width 86 height 29
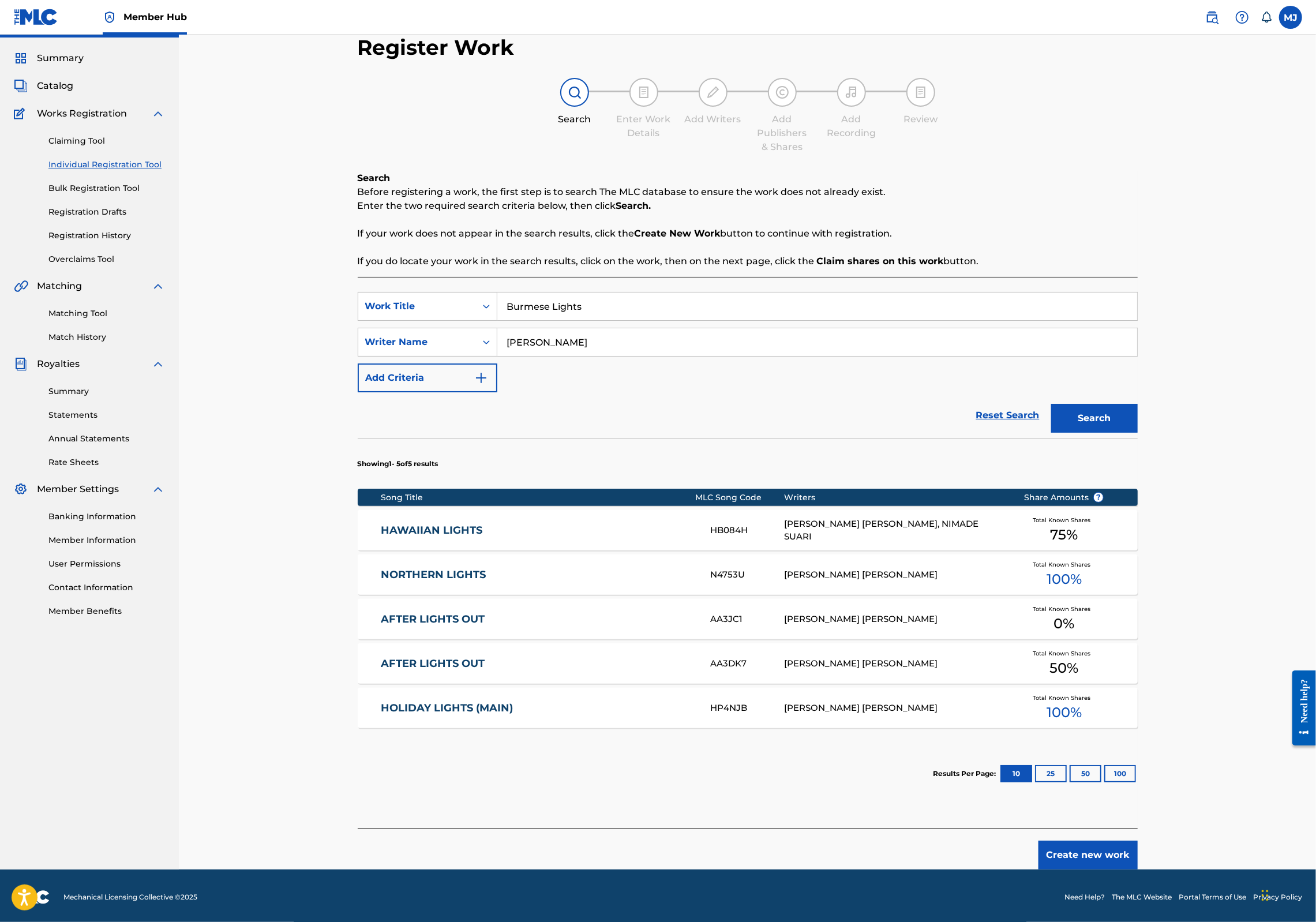
scroll to position [130, 0]
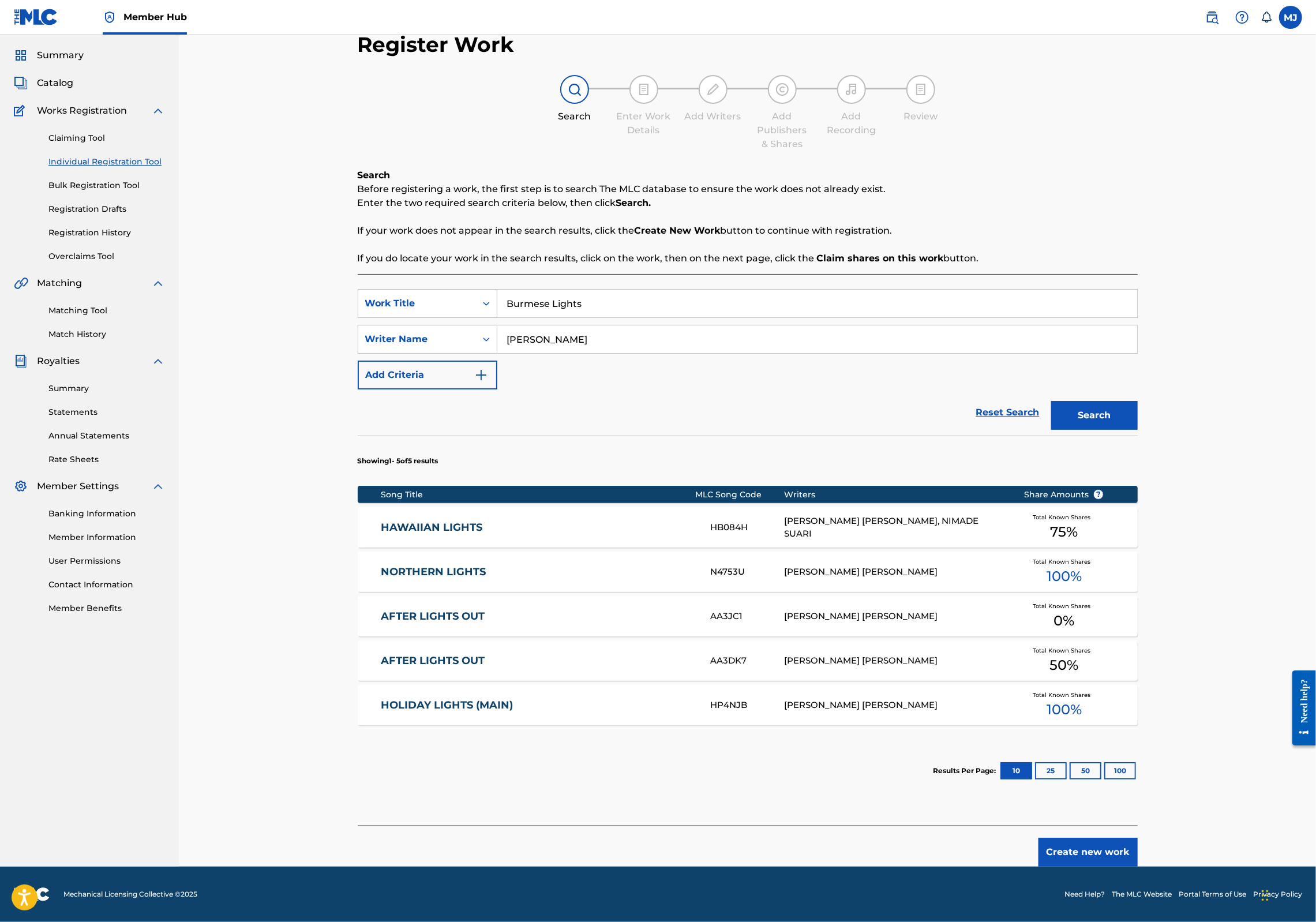
click at [1138, 841] on button "Create new work" at bounding box center [1088, 851] width 100 height 29
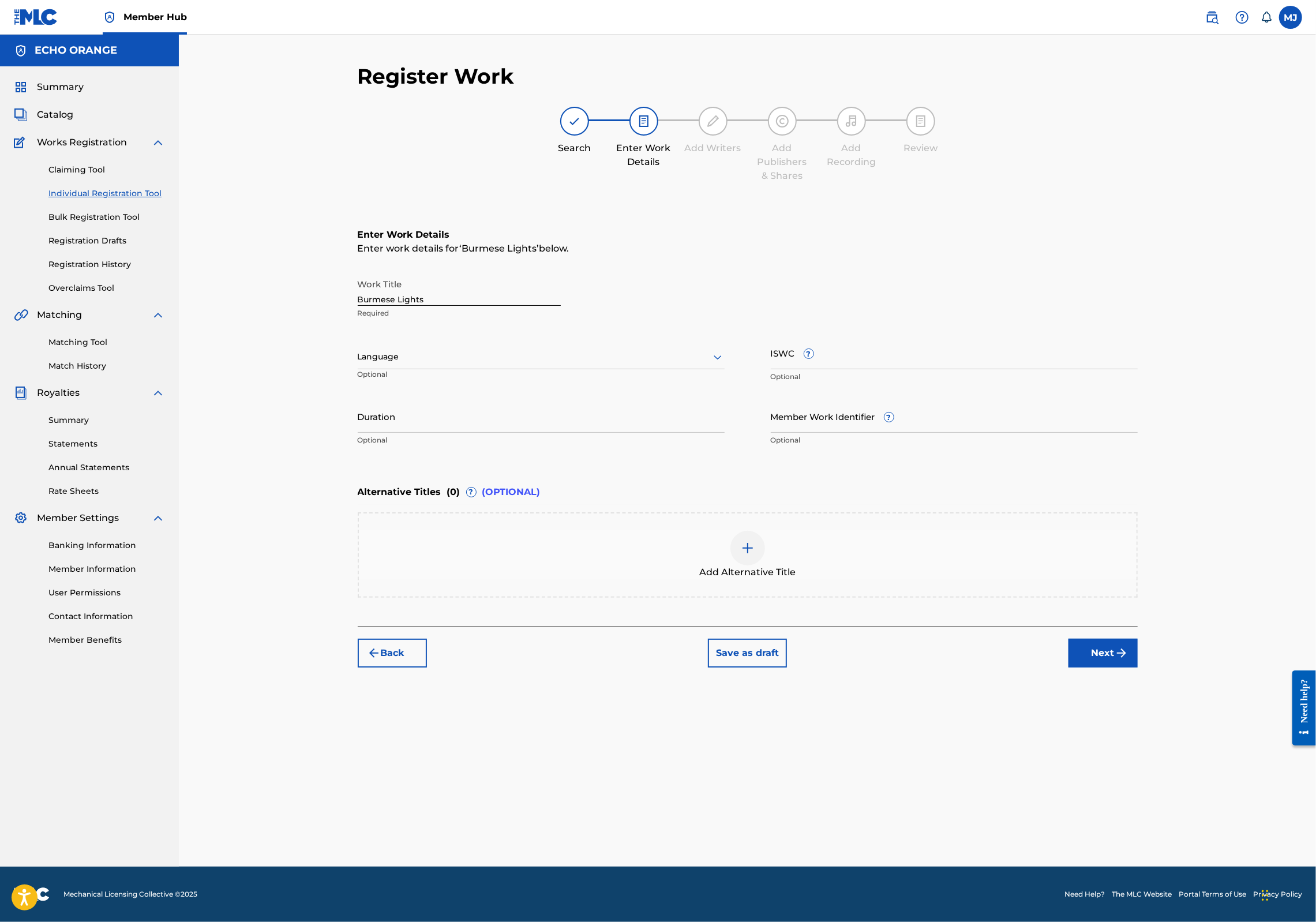
scroll to position [0, 0]
click at [1138, 668] on button "Next" at bounding box center [1104, 653] width 69 height 29
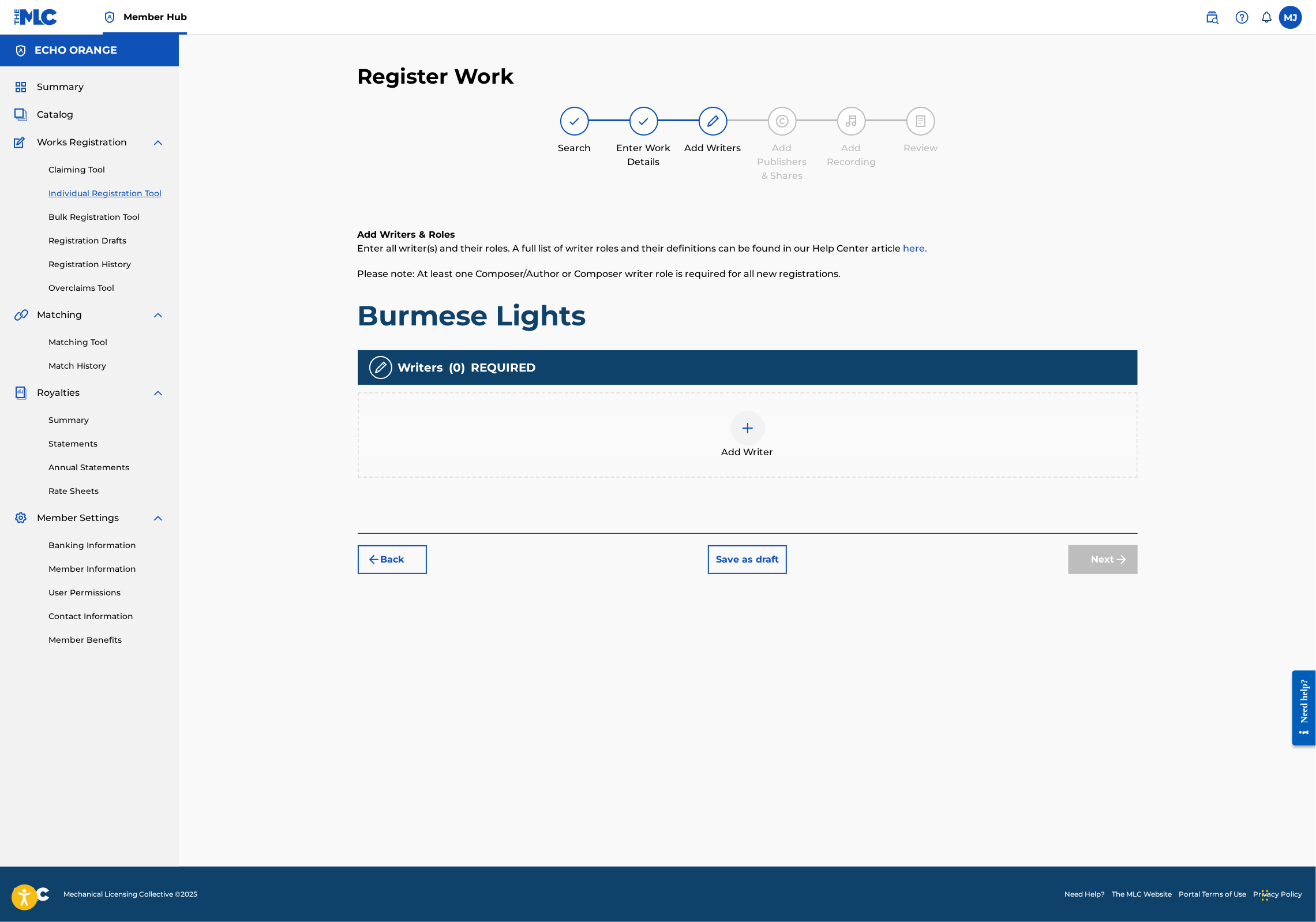
click at [860, 459] on div "Add Writer" at bounding box center [748, 435] width 778 height 49
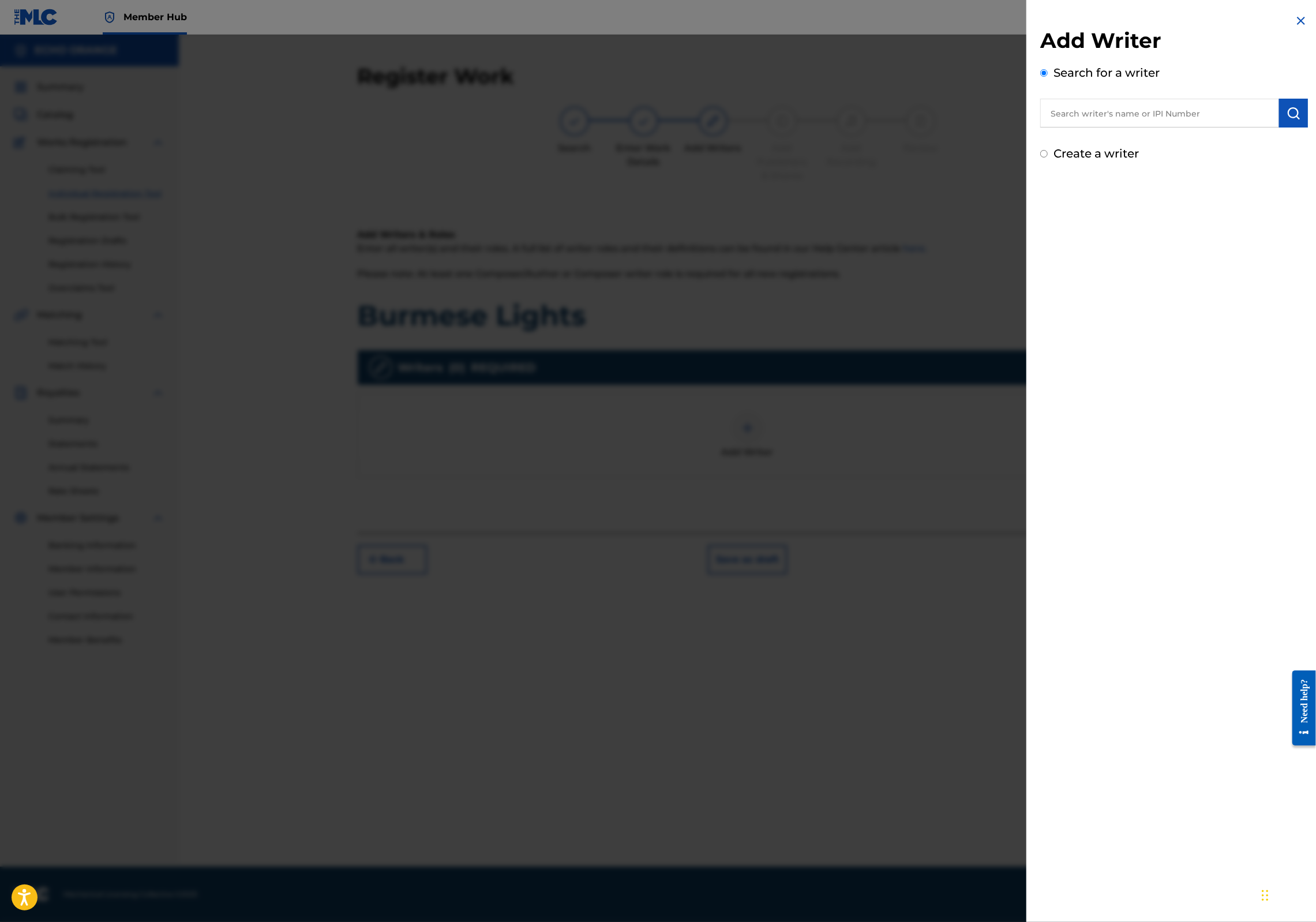
click at [1082, 120] on input "text" at bounding box center [1160, 113] width 239 height 29
paste input "[PERSON_NAME]"
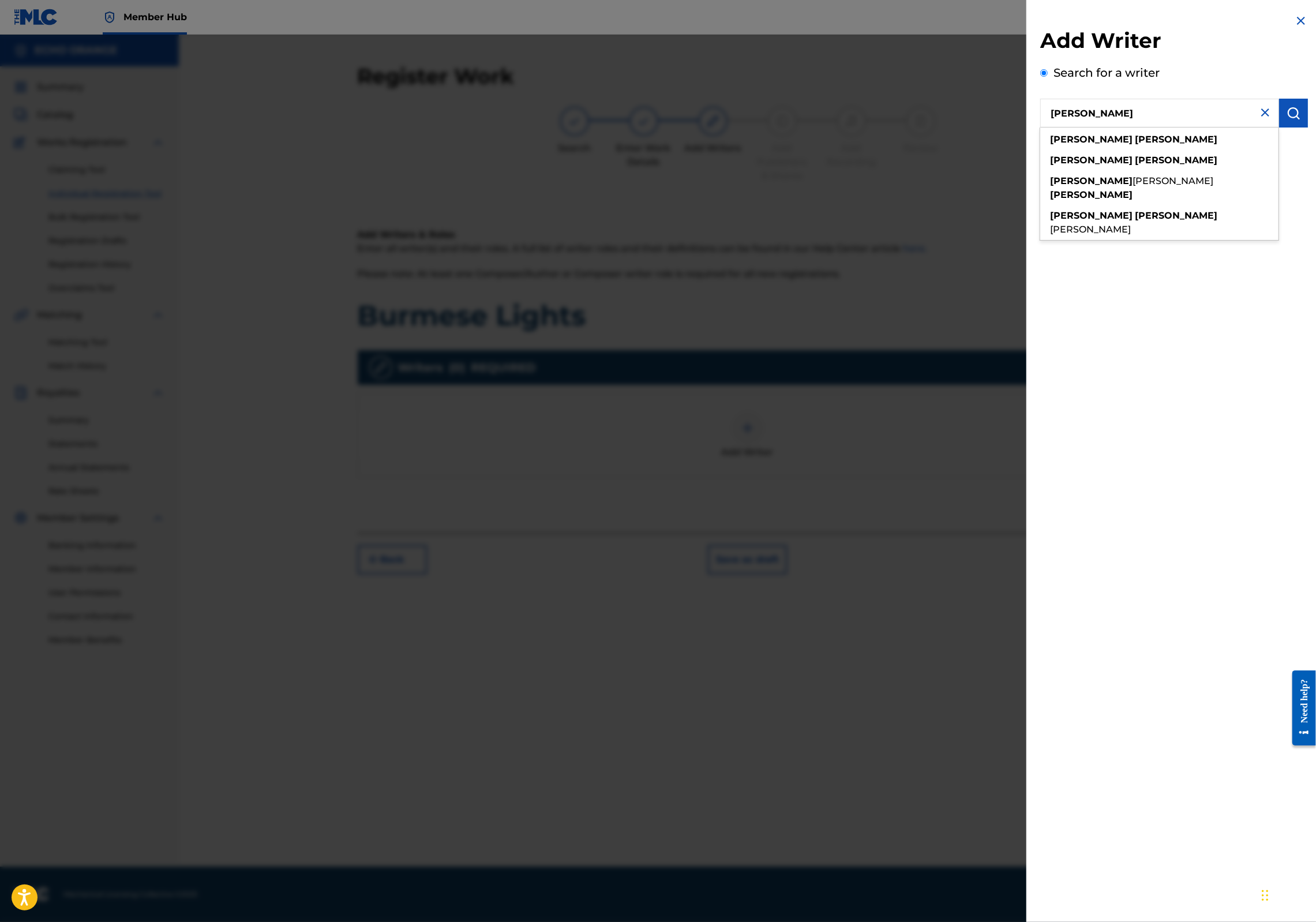
type input "[PERSON_NAME]"
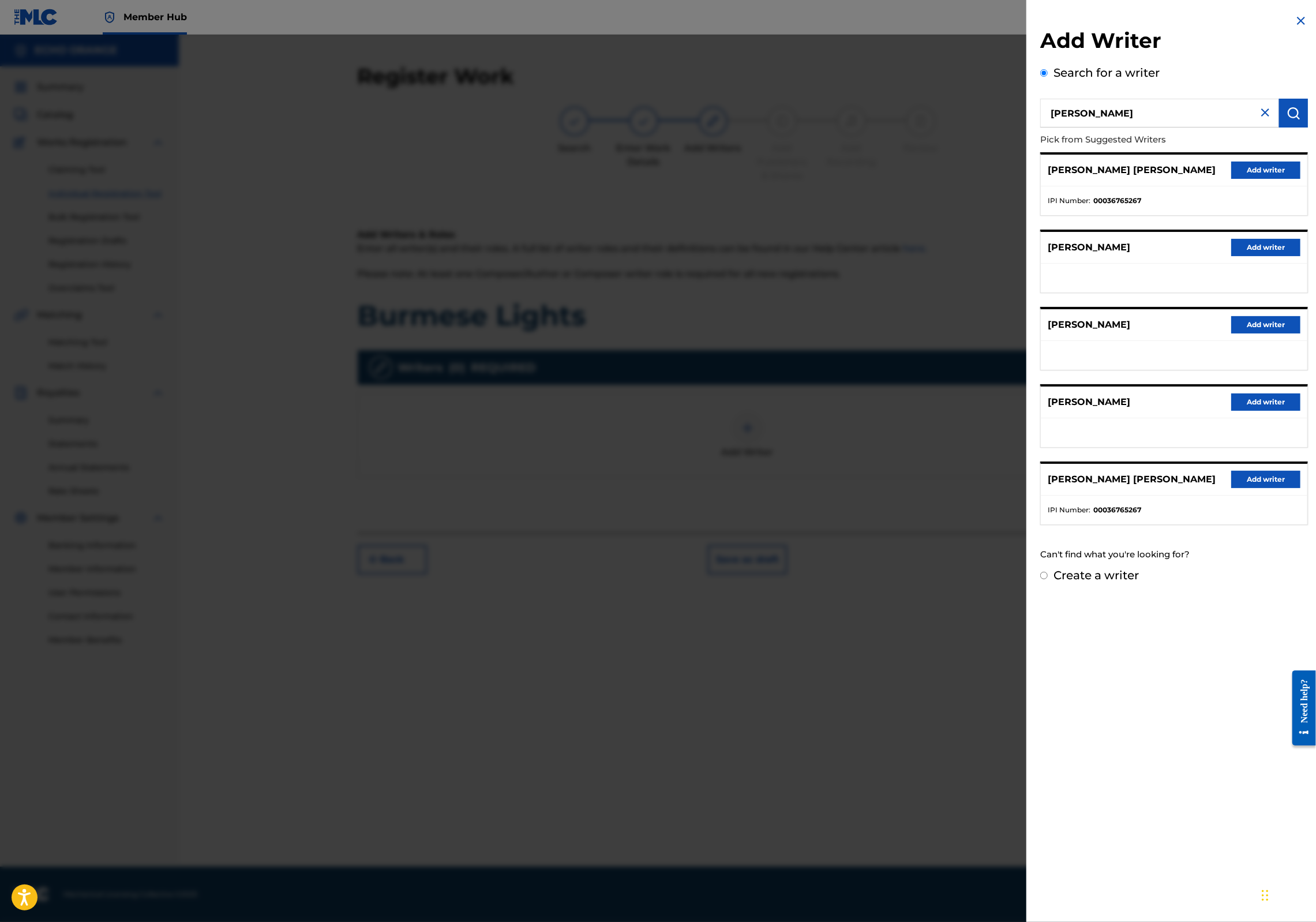
click at [1267, 186] on div "[PERSON_NAME] [PERSON_NAME] Add writer" at bounding box center [1174, 170] width 267 height 32
drag, startPoint x: 1266, startPoint y: 183, endPoint x: 1210, endPoint y: 240, distance: 79.9
click at [1266, 179] on button "Add writer" at bounding box center [1266, 170] width 69 height 17
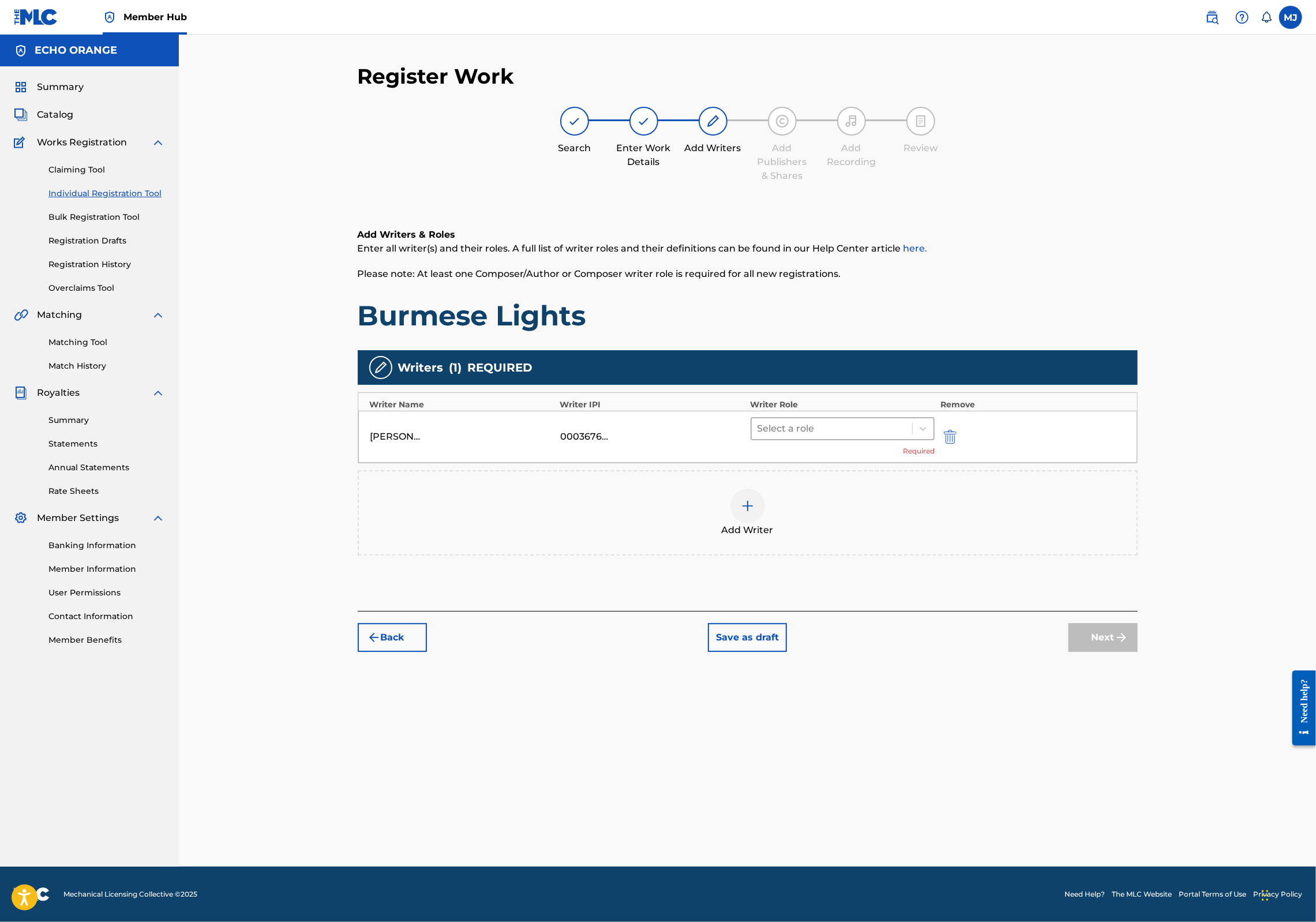
click at [907, 436] on div at bounding box center [832, 429] width 149 height 16
click at [847, 608] on div "Translator" at bounding box center [880, 618] width 222 height 23
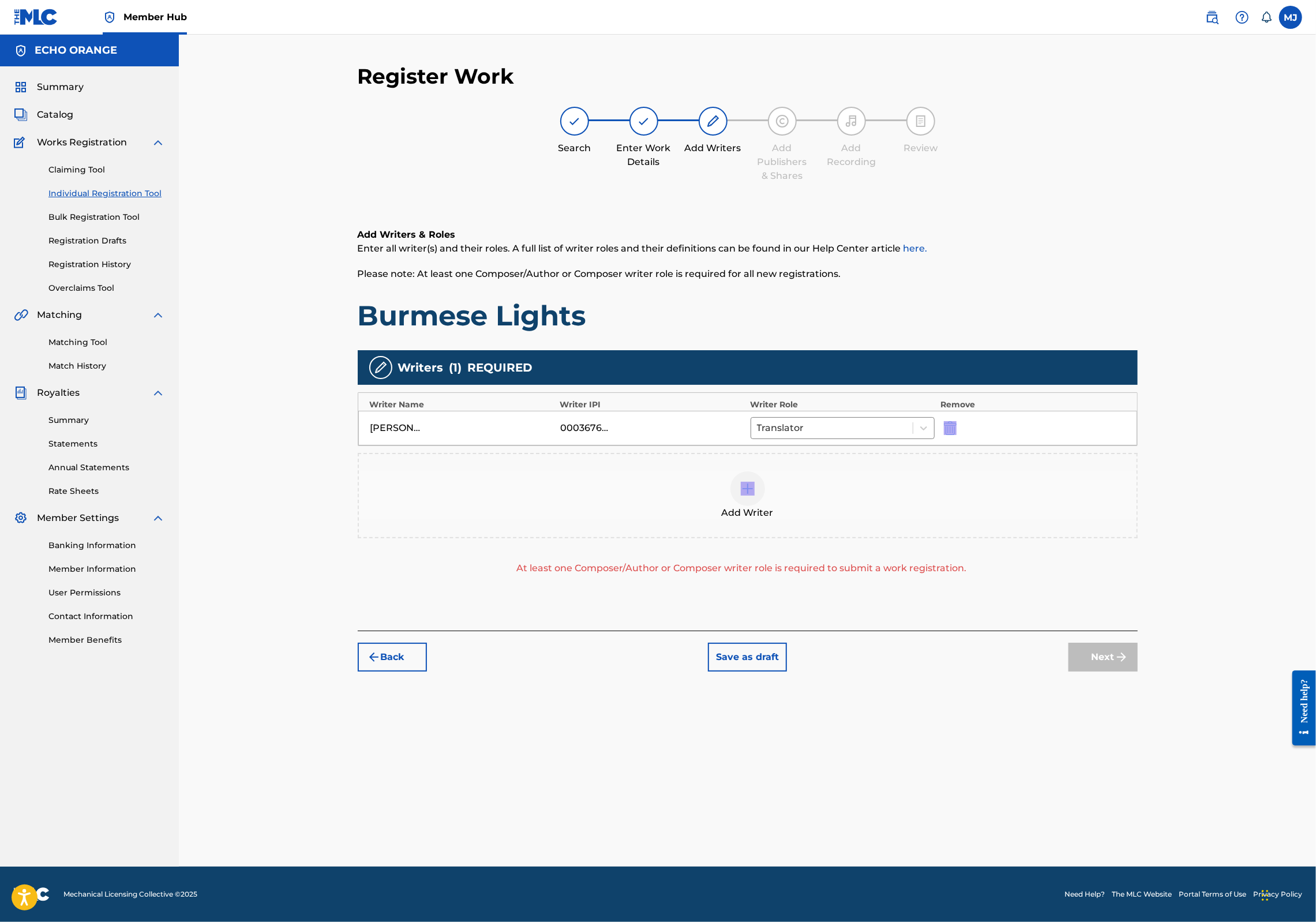
click at [851, 492] on div "Writers ( 1 ) REQUIRED Writer Name Writer IPI Writer Role Remove [PERSON_NAME] …" at bounding box center [747, 462] width 780 height 225
click at [854, 439] on div "Translator" at bounding box center [832, 427] width 162 height 21
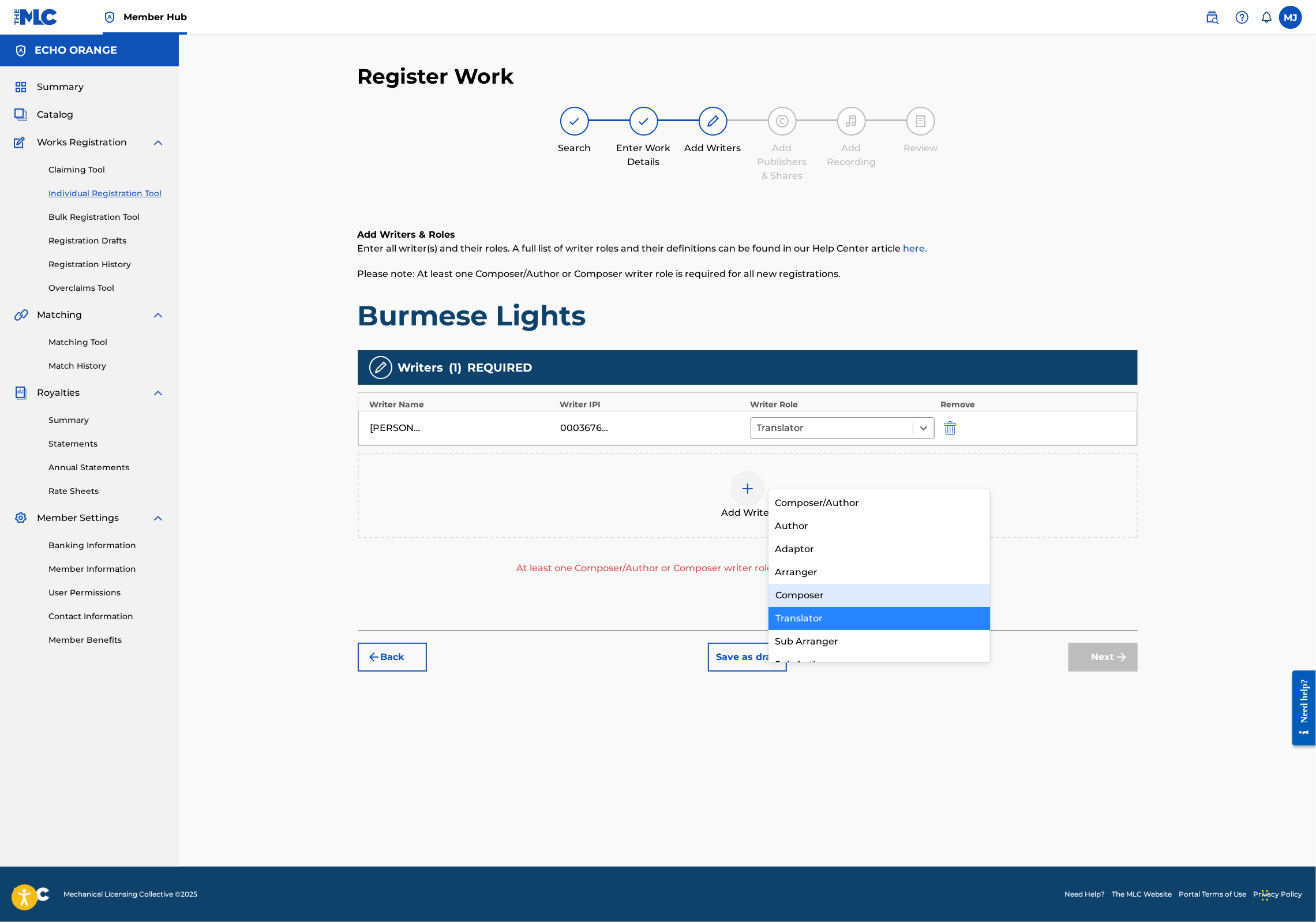
click at [833, 595] on div "Composer" at bounding box center [880, 595] width 222 height 23
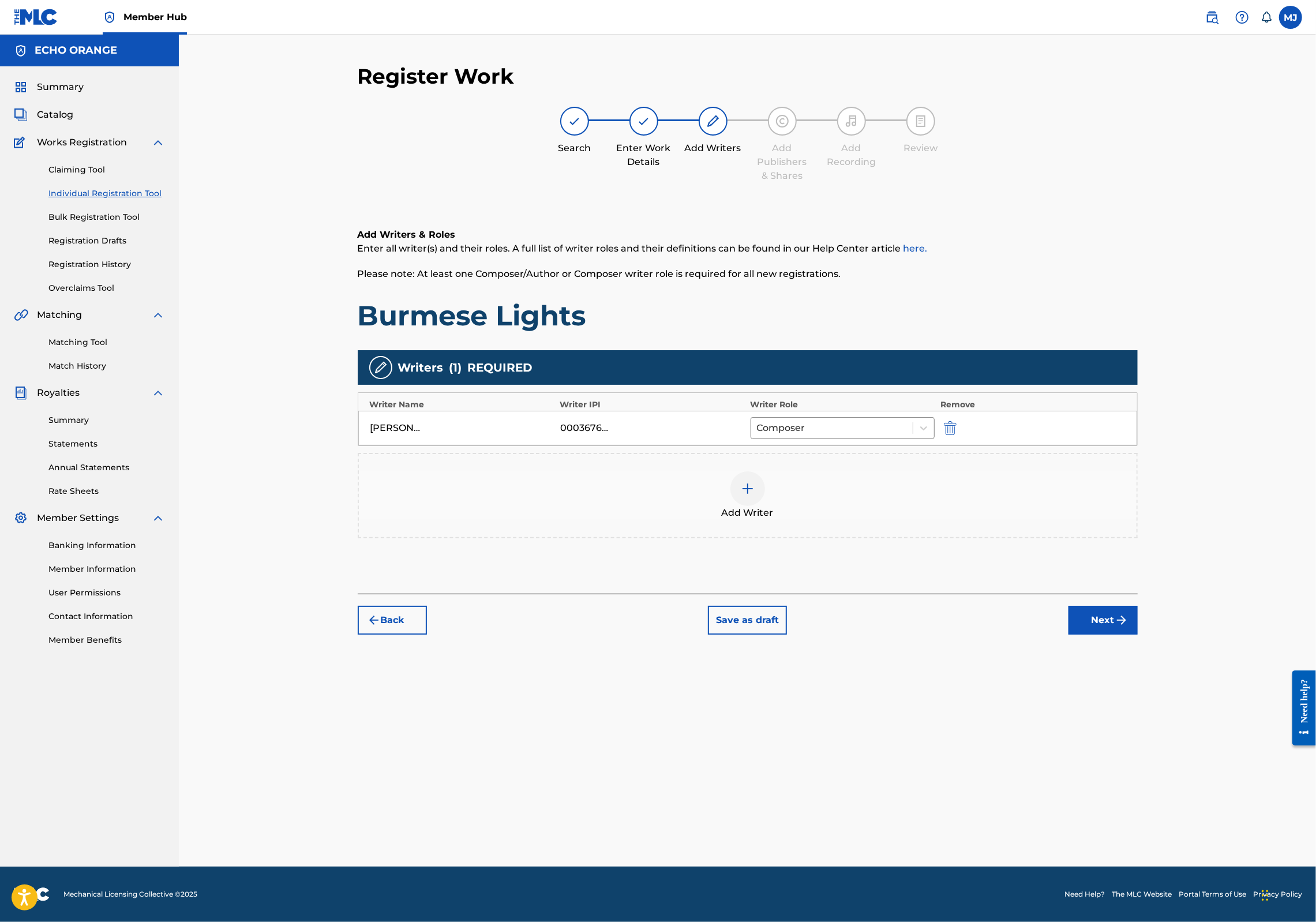
click at [1138, 635] on div "Back Save as draft Next" at bounding box center [747, 614] width 780 height 41
click at [1138, 635] on button "Next" at bounding box center [1104, 620] width 69 height 29
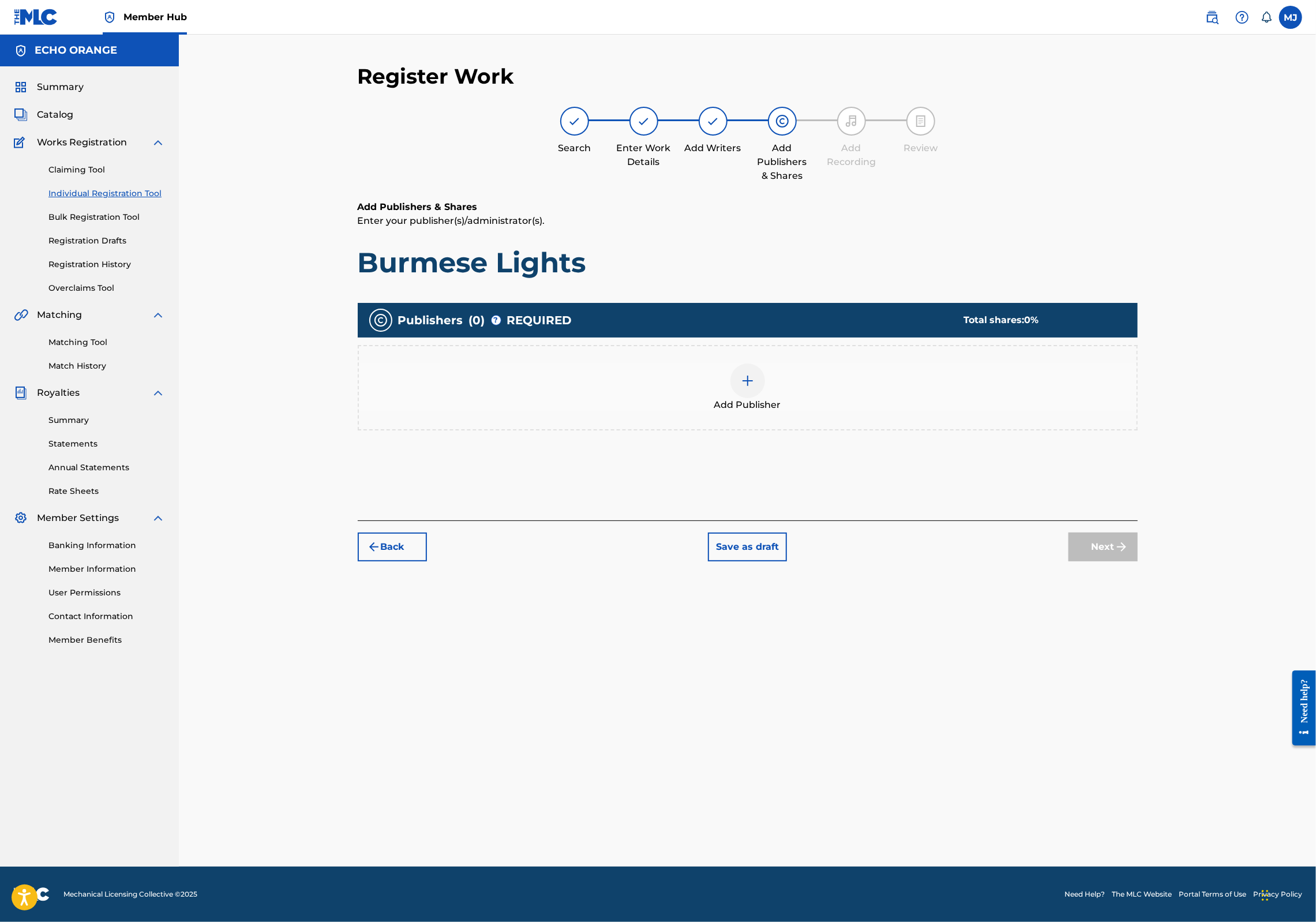
click at [742, 402] on div "Add Publisher" at bounding box center [747, 388] width 780 height 86
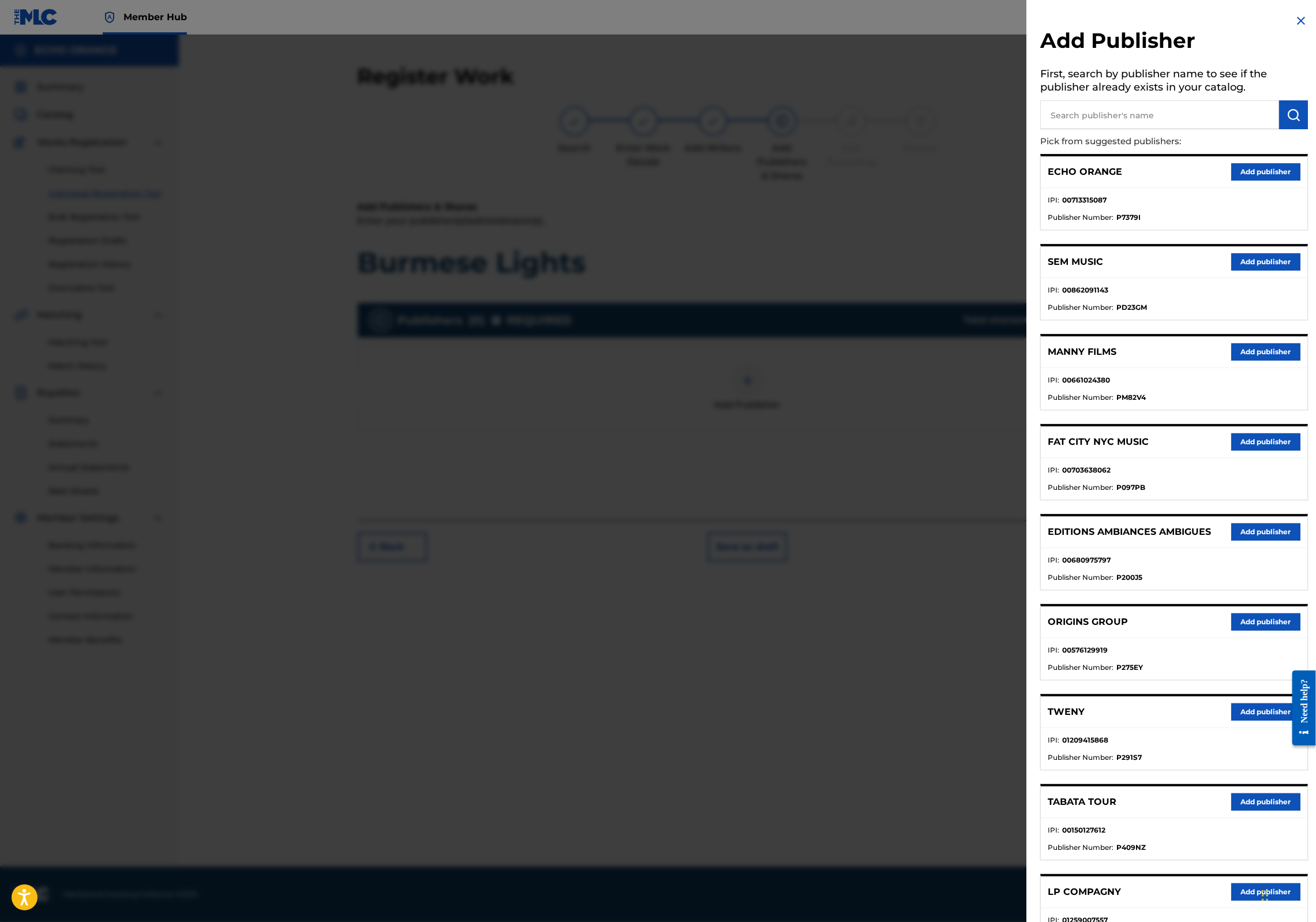
click at [1244, 631] on button "Add publisher" at bounding box center [1266, 622] width 69 height 17
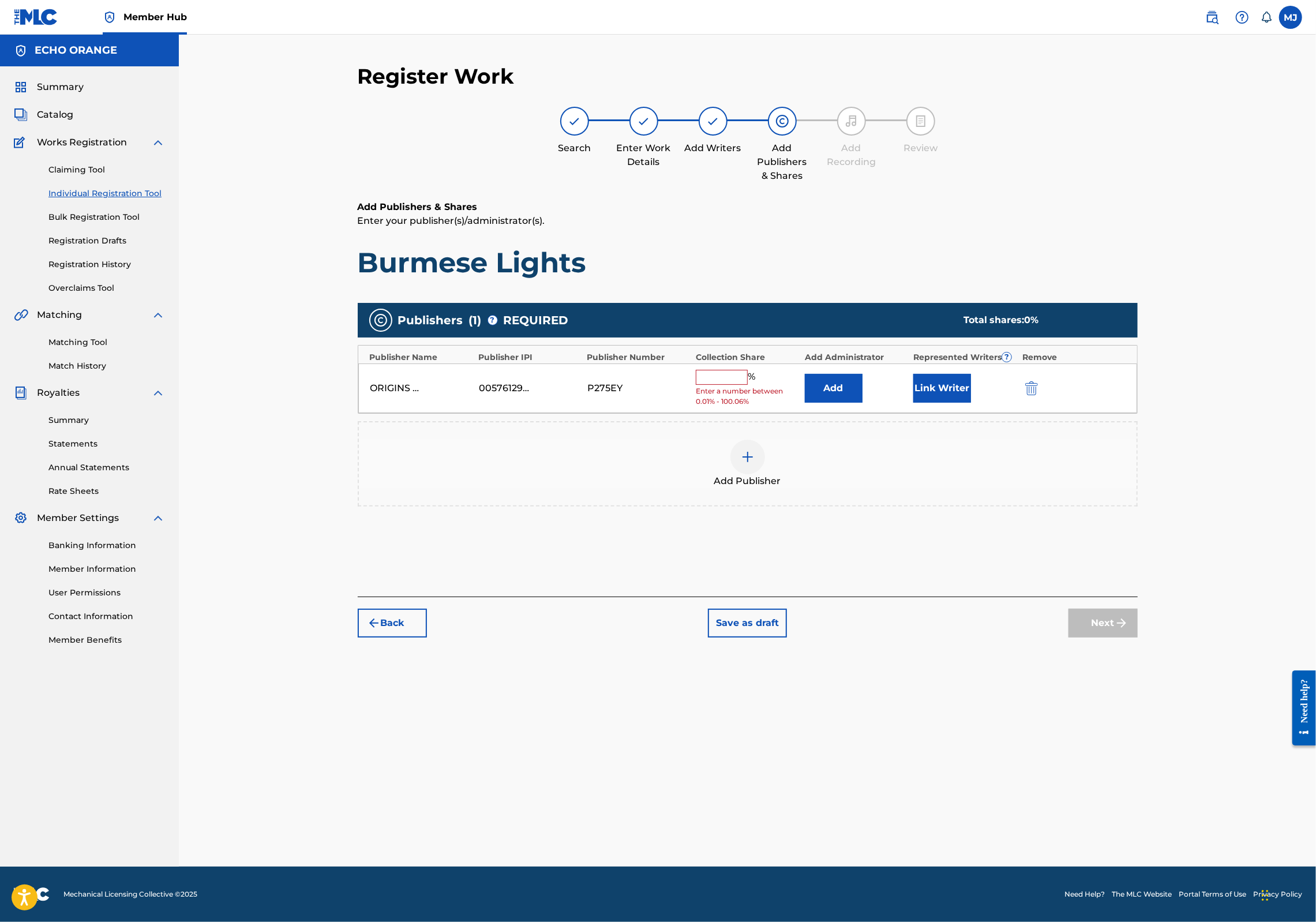
click at [799, 407] on div "% Enter a number between 0.01% - 100.06%" at bounding box center [747, 389] width 103 height 38
click at [908, 403] on div "Add" at bounding box center [856, 388] width 103 height 29
click at [863, 403] on button "Add" at bounding box center [833, 388] width 58 height 29
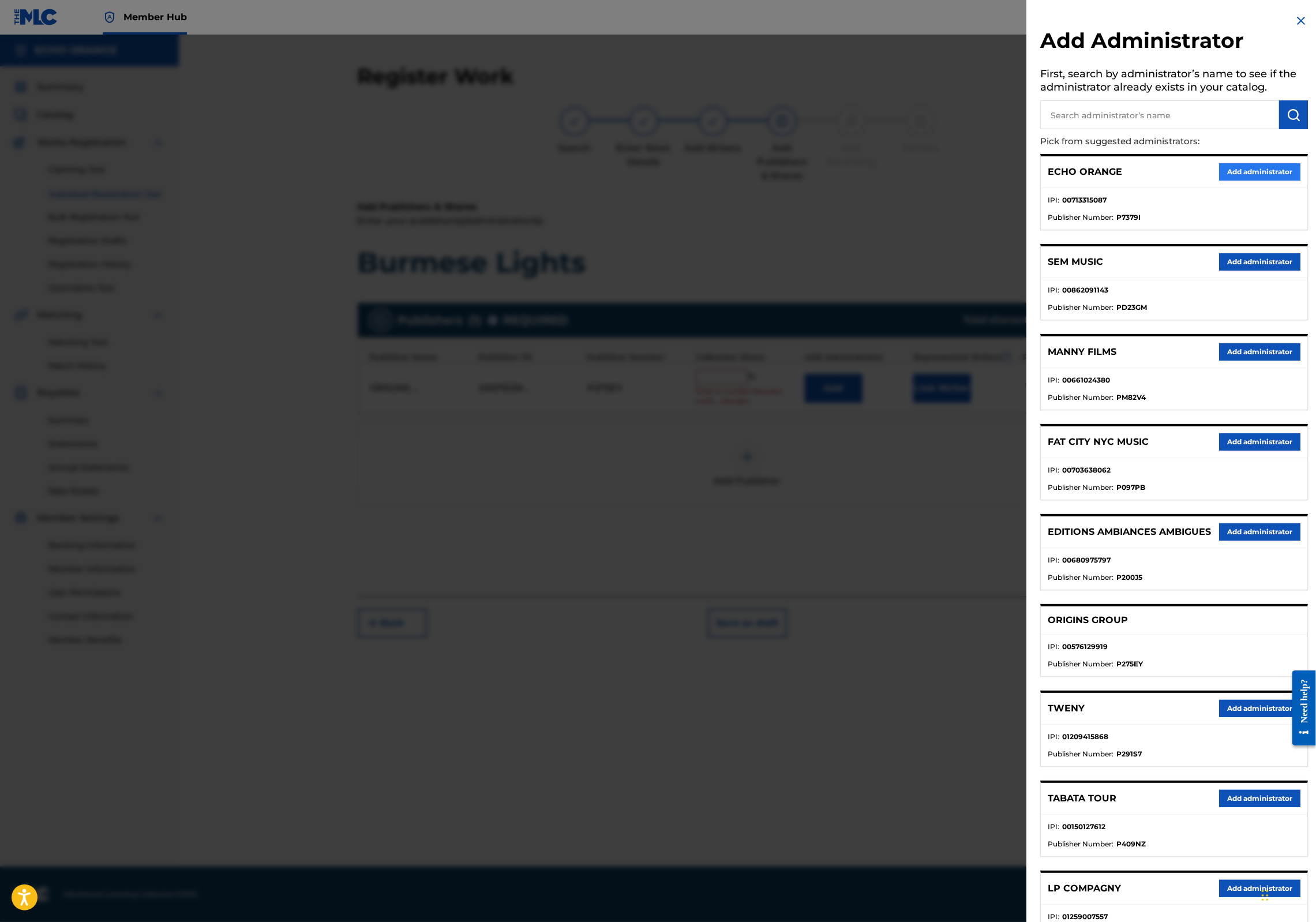
click at [1262, 180] on button "Add administrator" at bounding box center [1260, 171] width 82 height 17
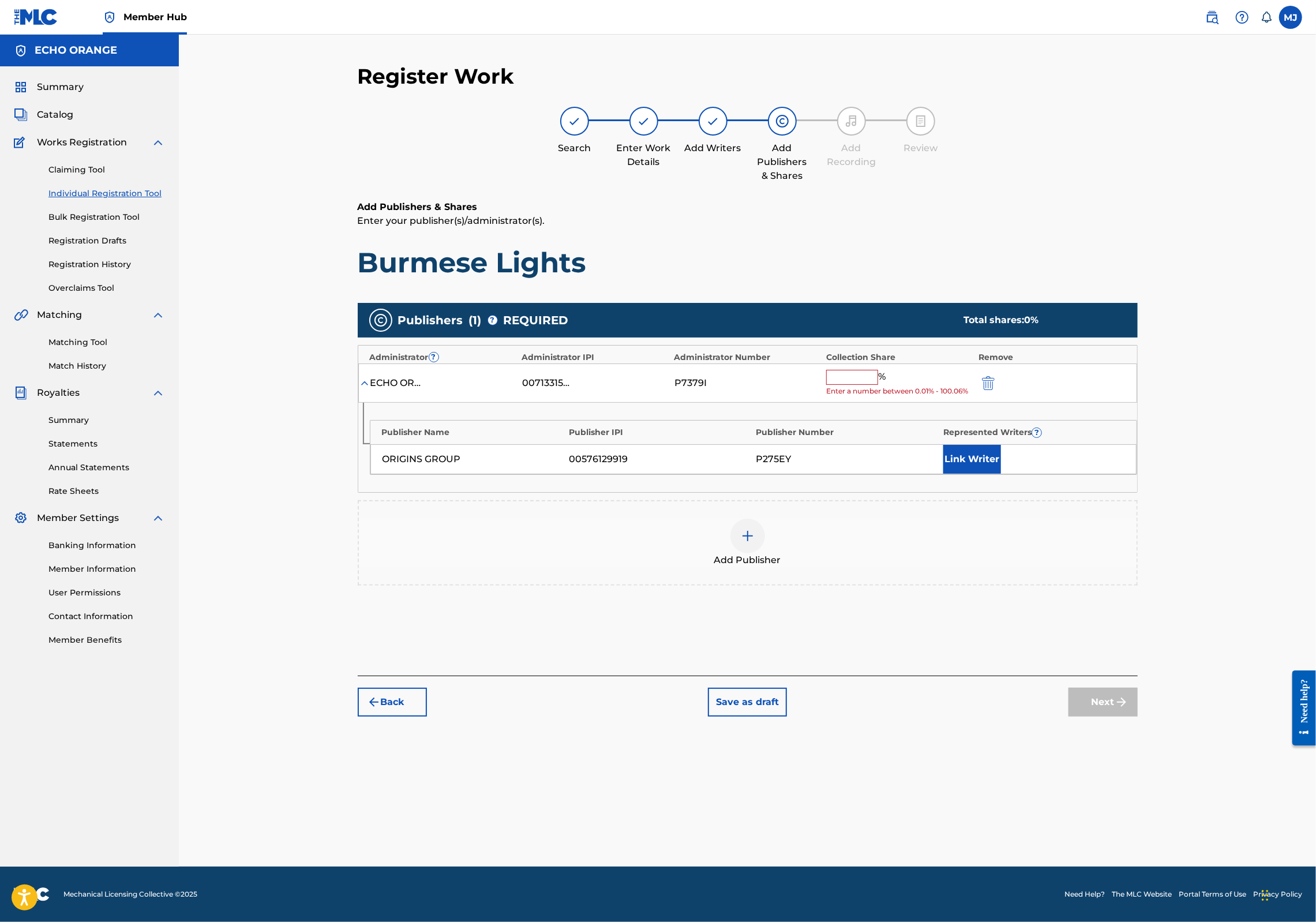
click at [878, 384] on input "text" at bounding box center [852, 377] width 52 height 15
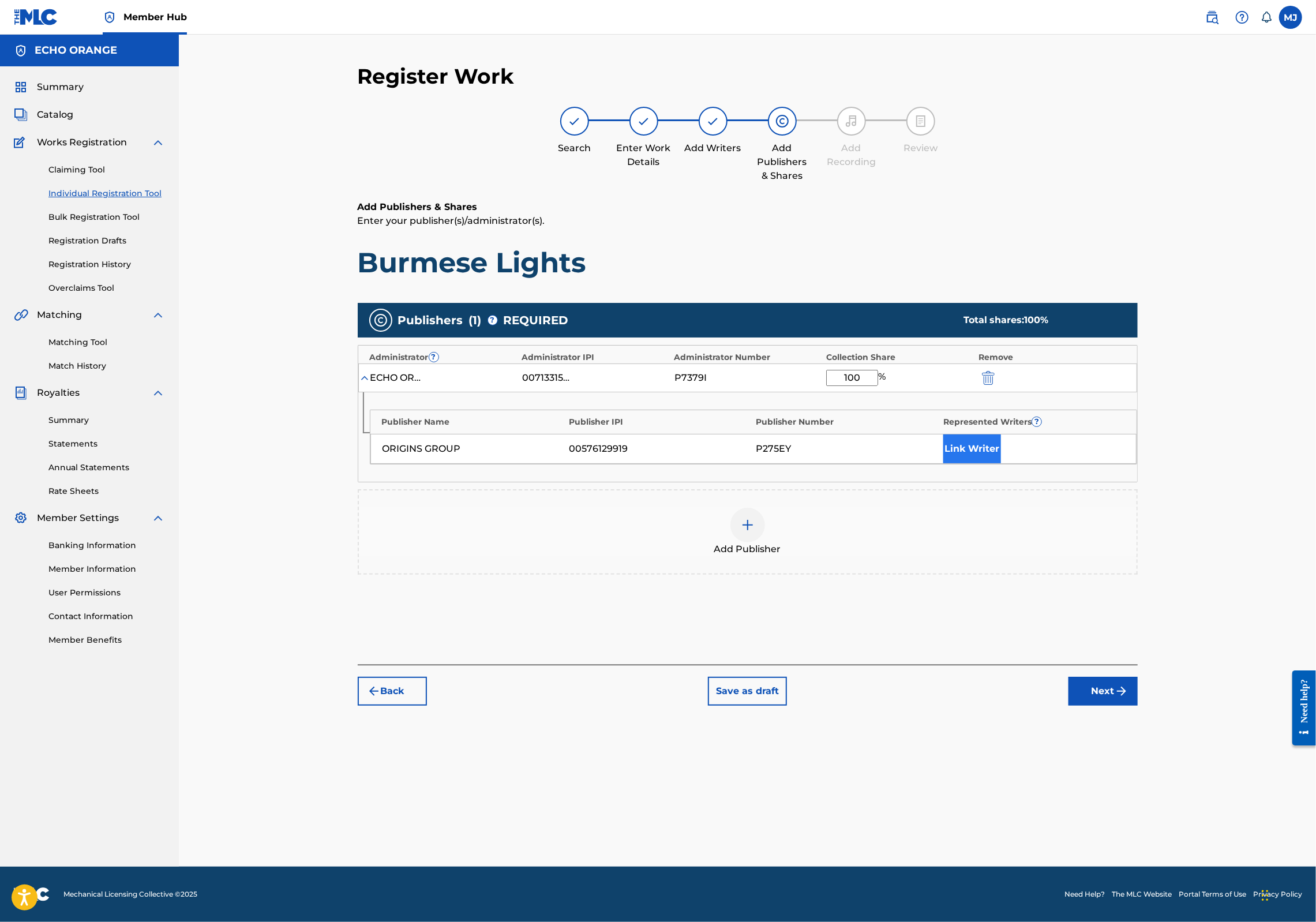
type input "100"
click at [1001, 463] on button "Link Writer" at bounding box center [973, 449] width 58 height 29
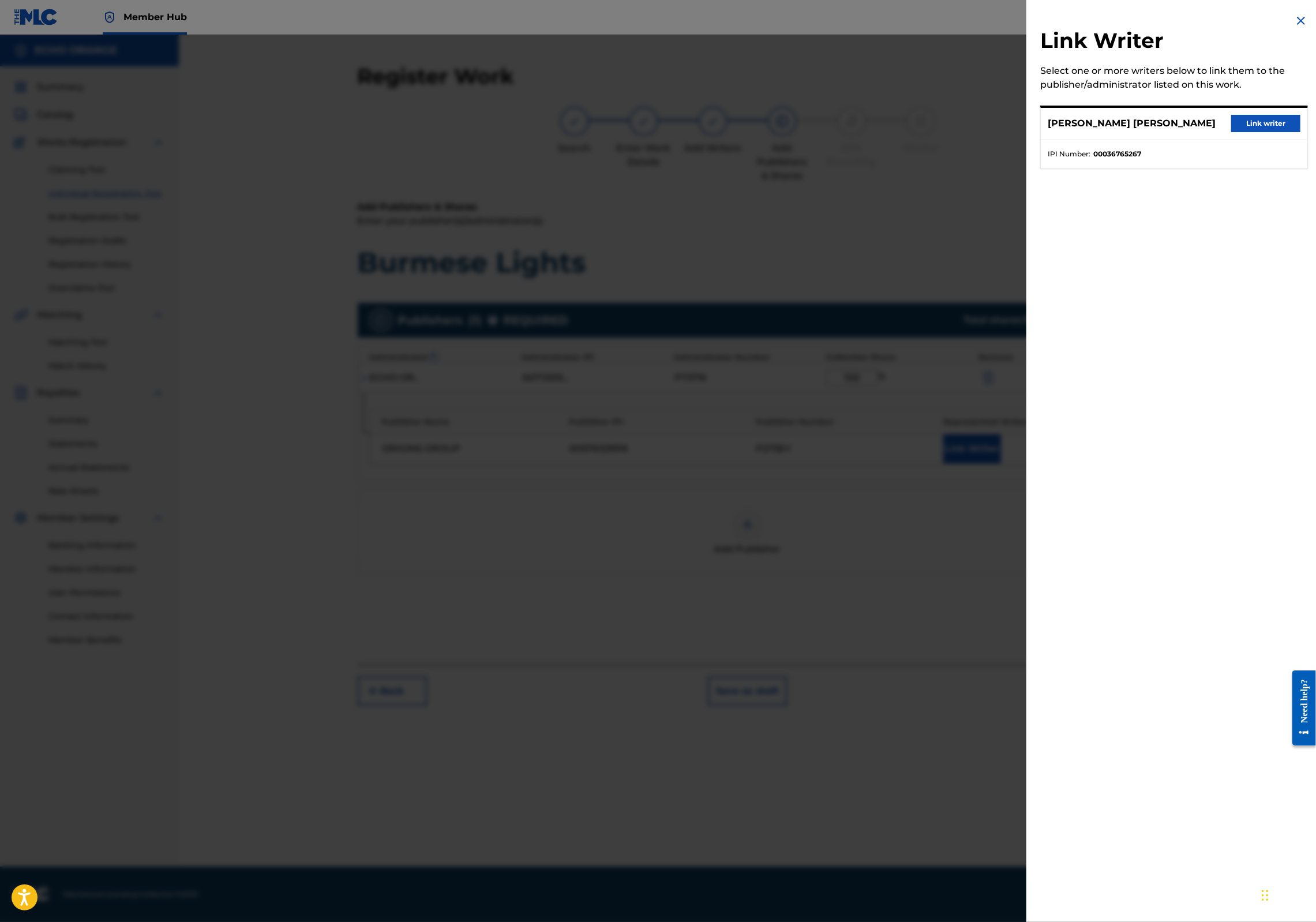
click at [1244, 140] on div "[PERSON_NAME] [PERSON_NAME] Link writer" at bounding box center [1174, 123] width 267 height 32
click at [1248, 132] on button "Link writer" at bounding box center [1266, 123] width 69 height 17
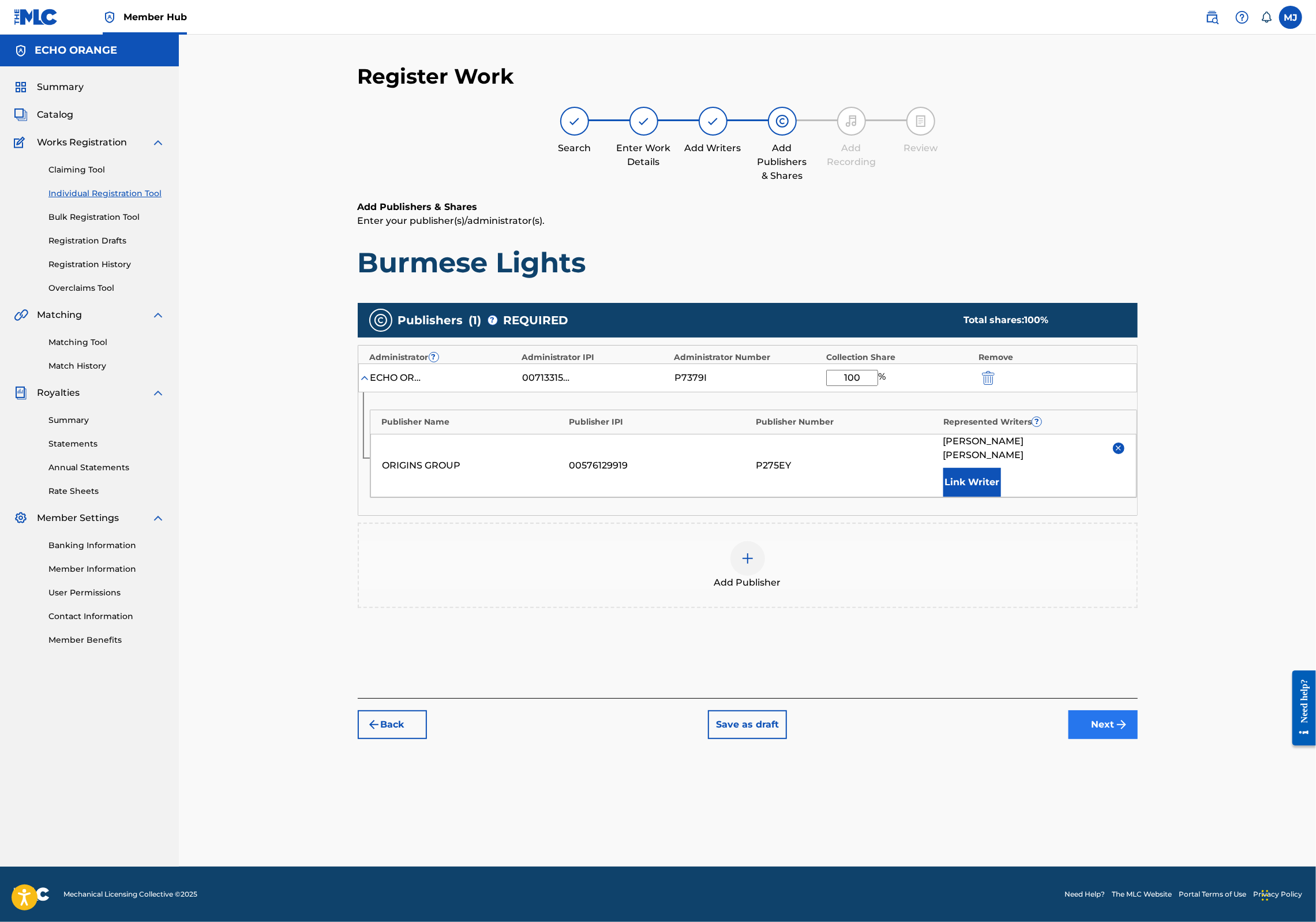
click at [1138, 739] on button "Next" at bounding box center [1104, 724] width 69 height 29
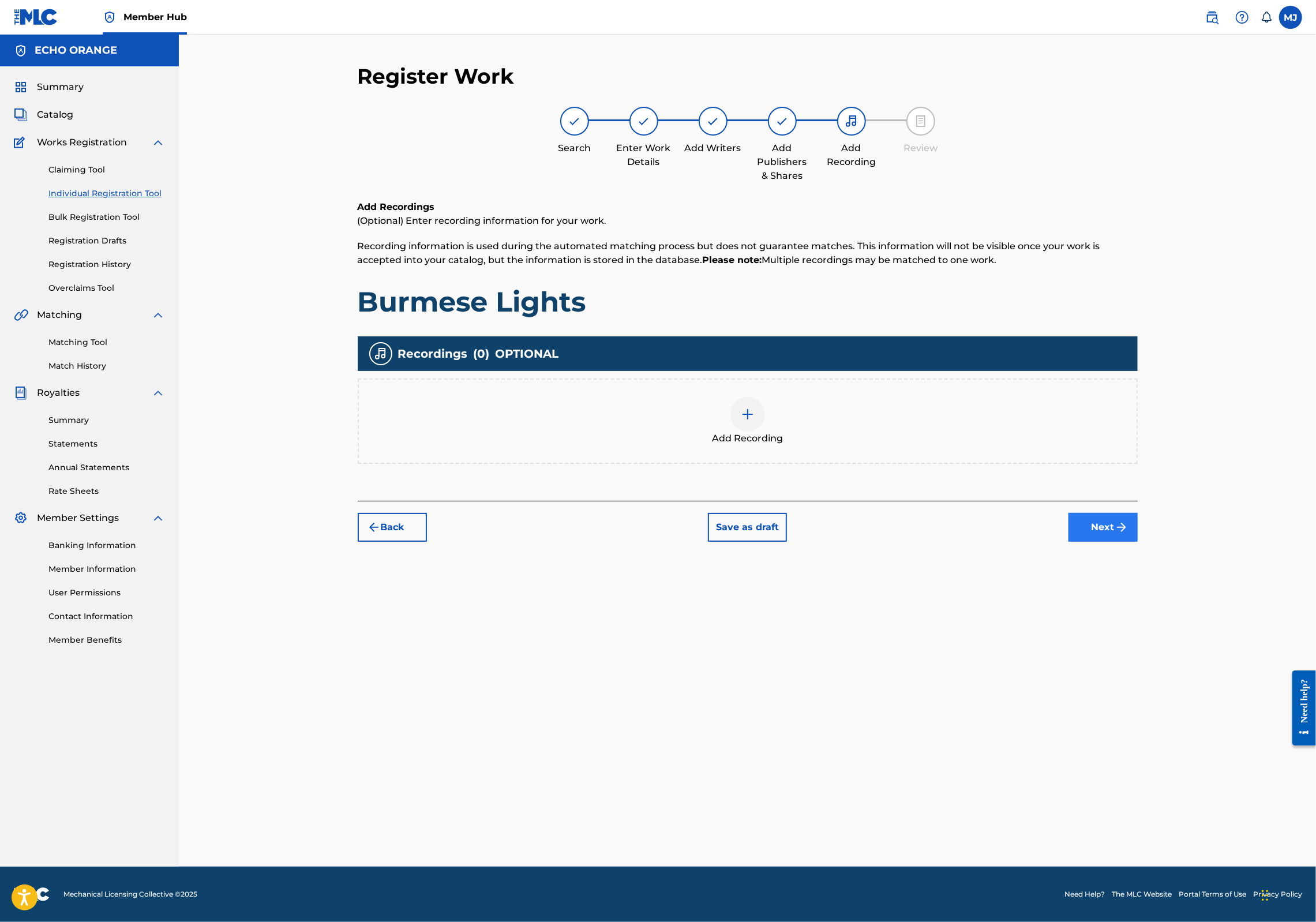
click at [1138, 542] on button "Next" at bounding box center [1104, 527] width 69 height 29
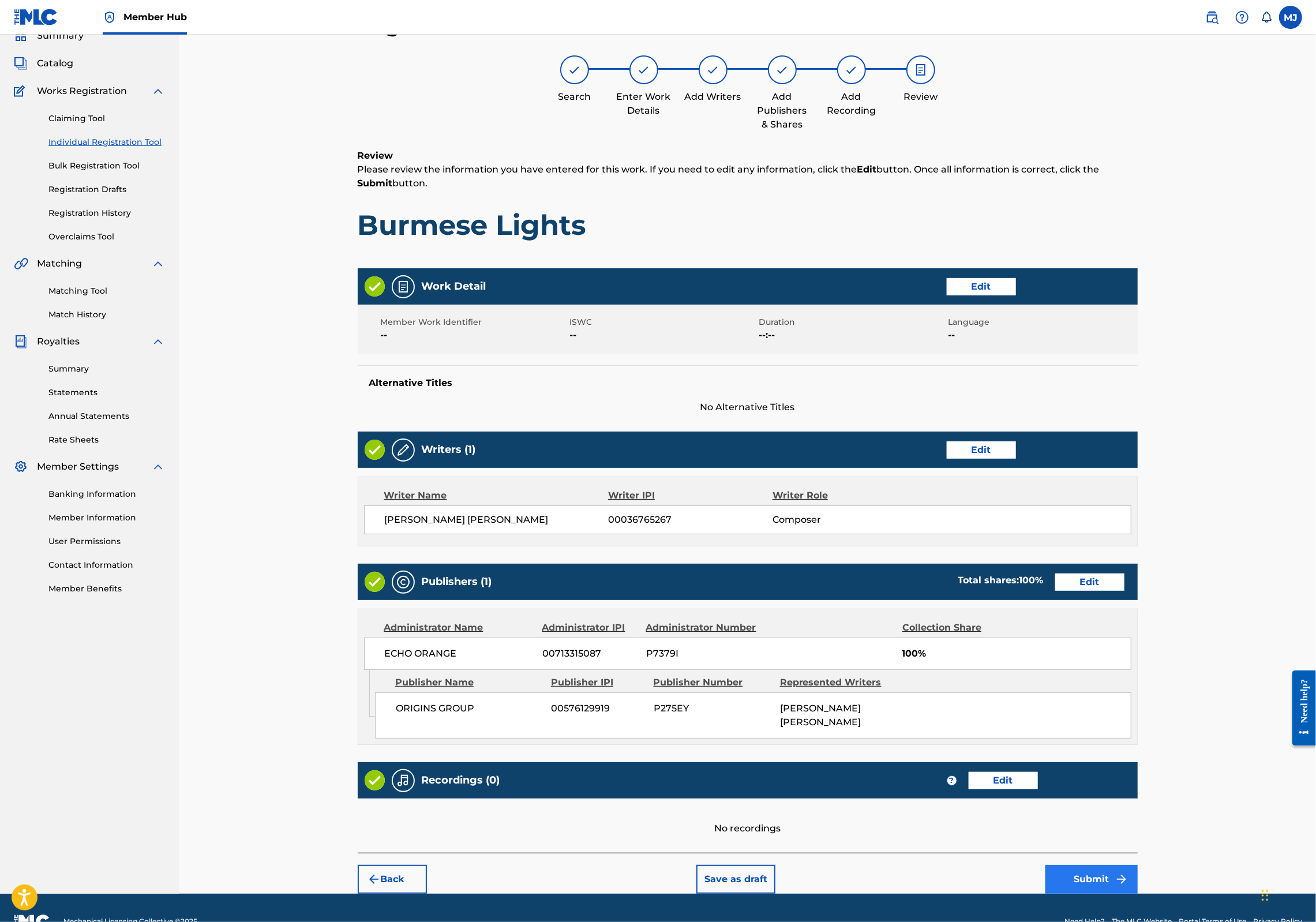
scroll to position [186, 0]
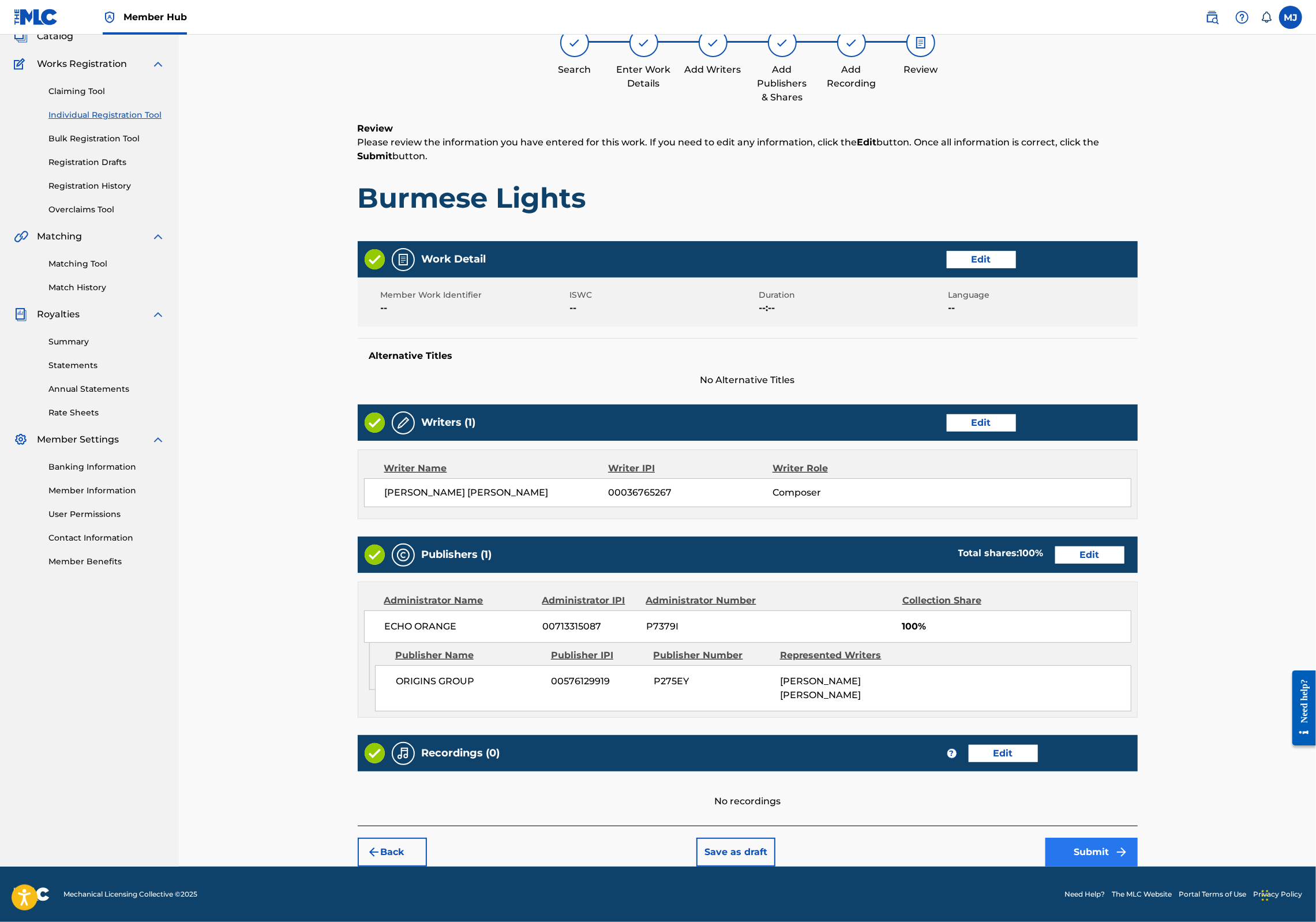
click at [1138, 837] on button "Submit" at bounding box center [1092, 851] width 92 height 29
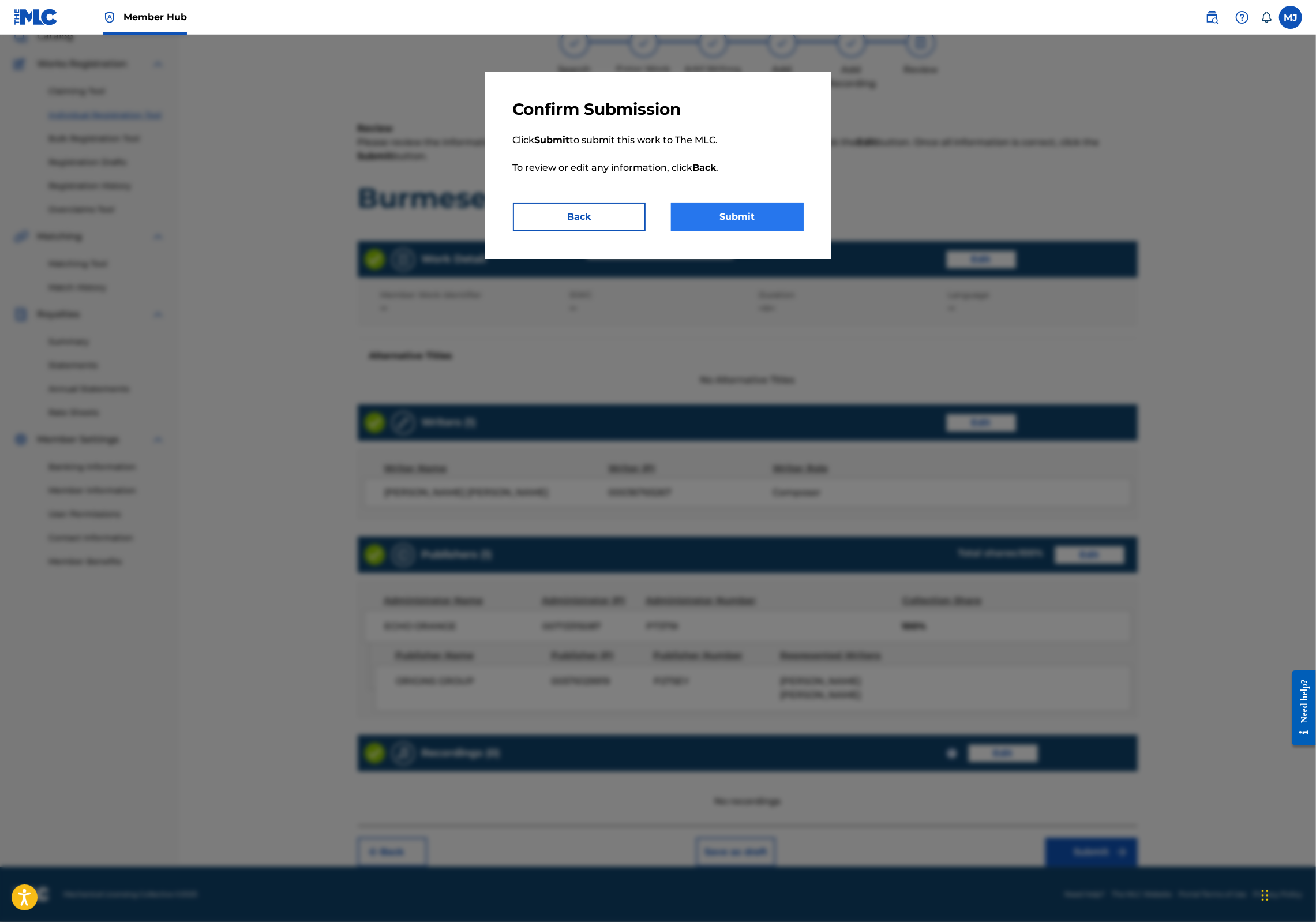
click at [773, 231] on button "Submit" at bounding box center [737, 217] width 133 height 29
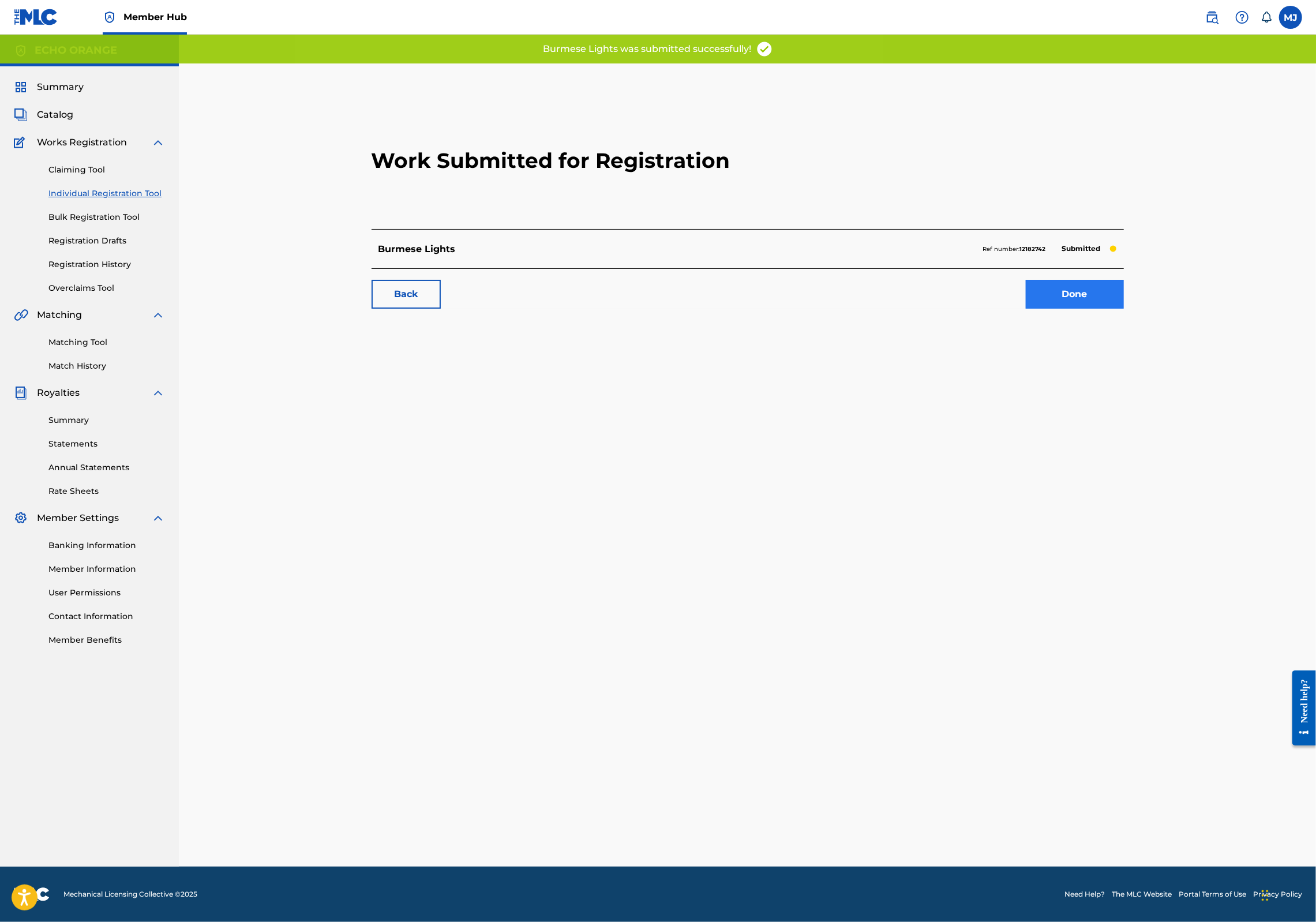
click at [1124, 309] on link "Done" at bounding box center [1075, 294] width 98 height 29
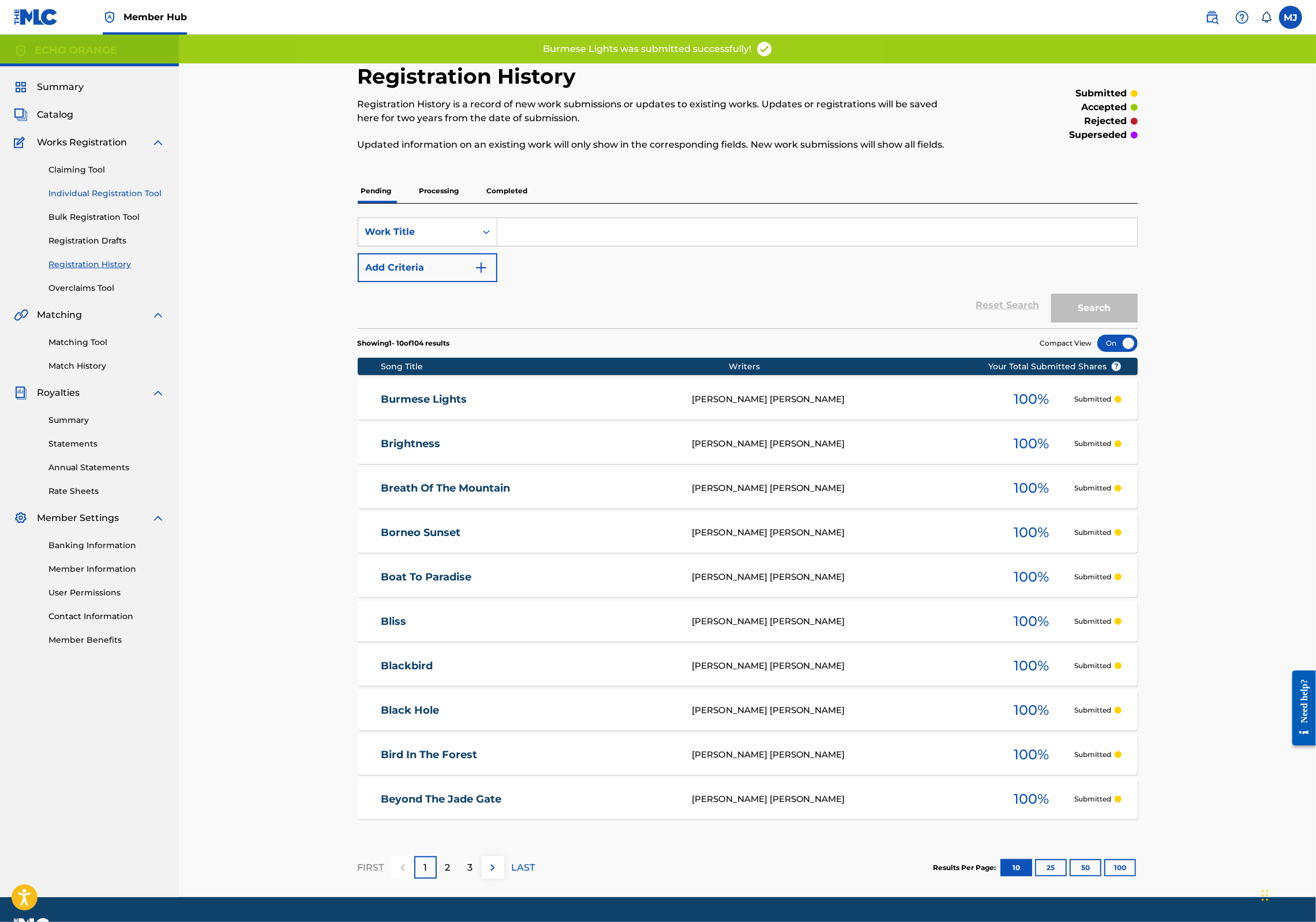
click at [149, 199] on link "Individual Registration Tool" at bounding box center [107, 193] width 117 height 12
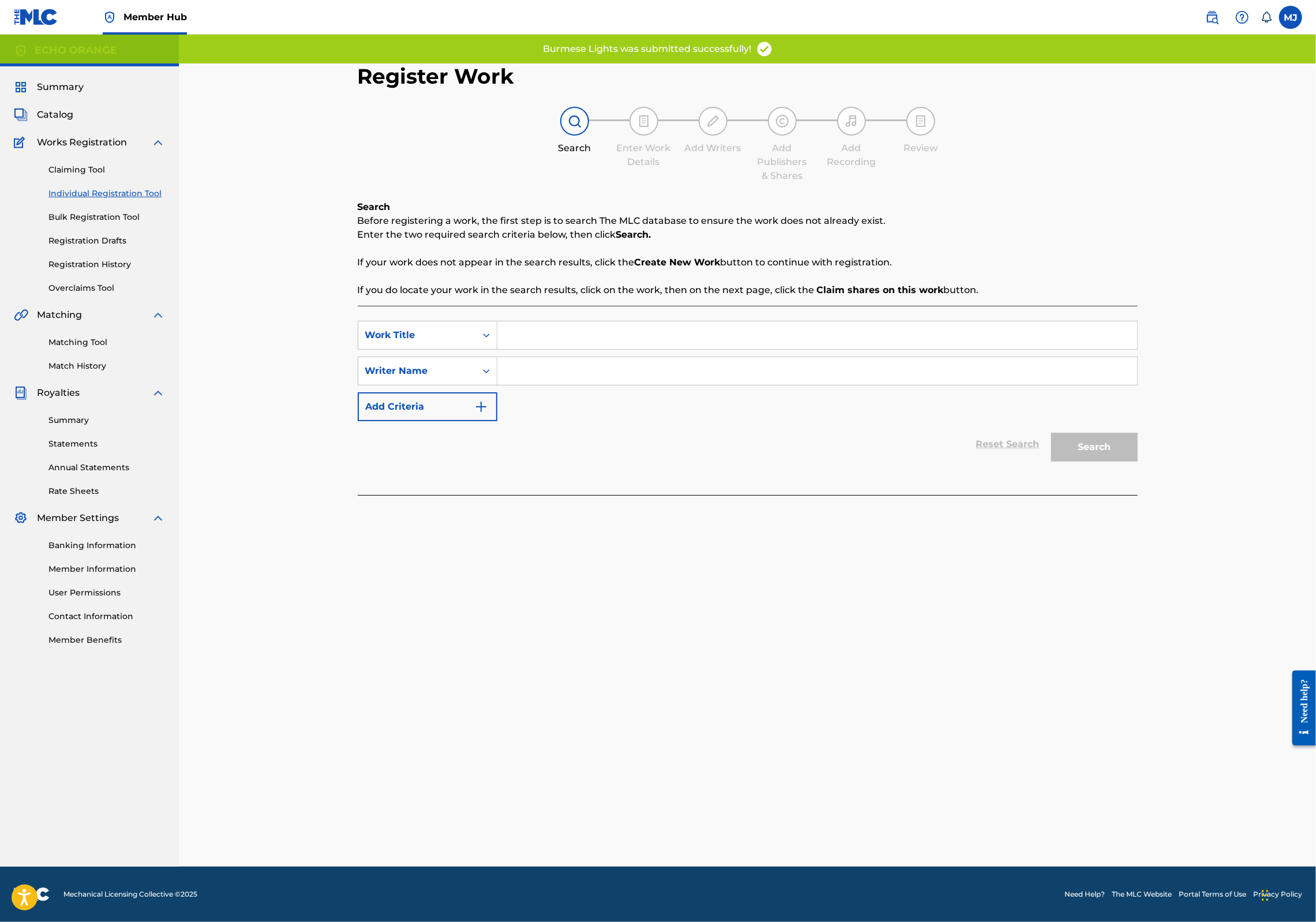
click at [564, 349] on input "Search Form" at bounding box center [817, 335] width 640 height 28
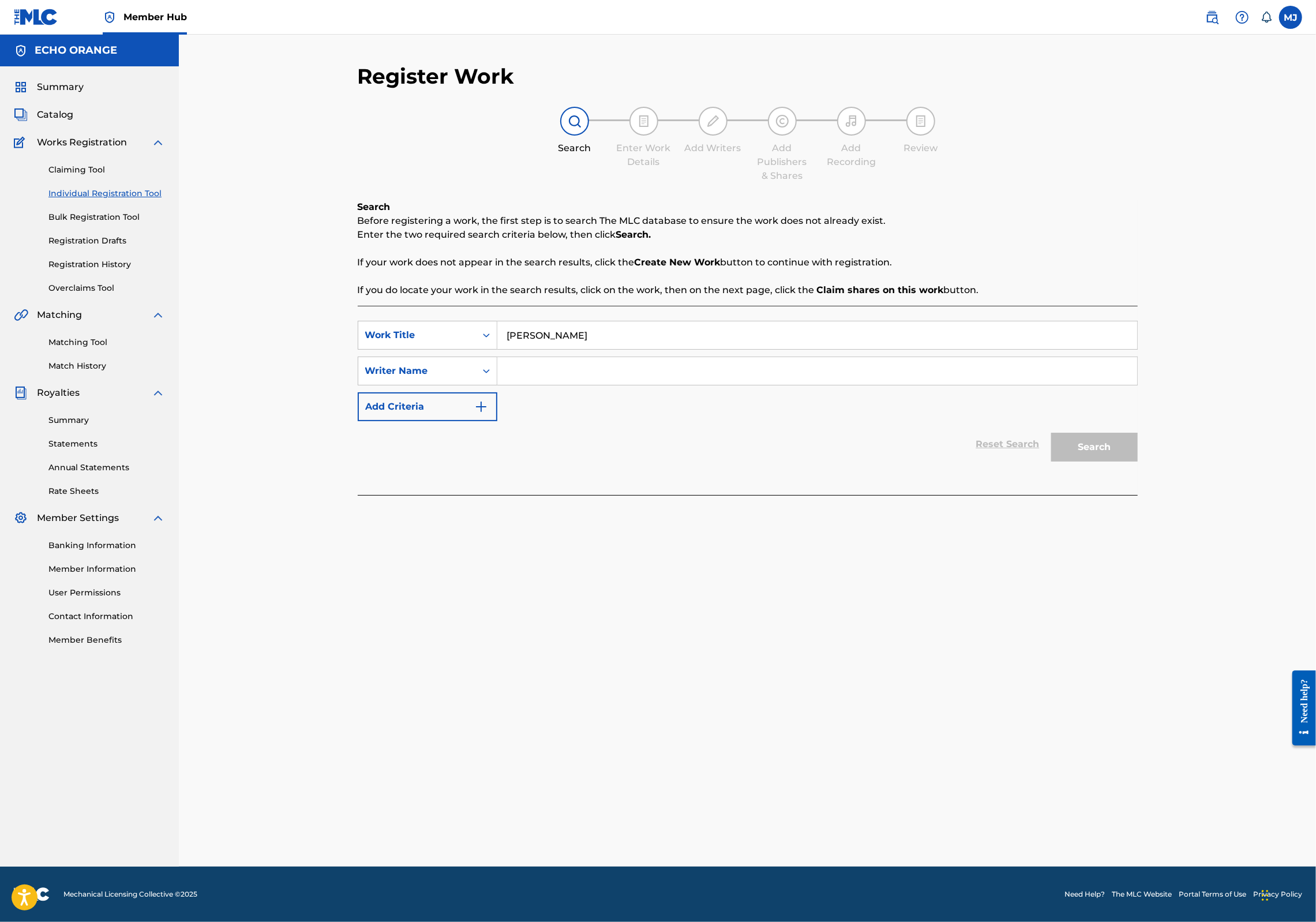
type input "[PERSON_NAME]"
paste input "[PERSON_NAME]"
type input "[PERSON_NAME]"
click at [1138, 462] on button "Search" at bounding box center [1094, 447] width 86 height 29
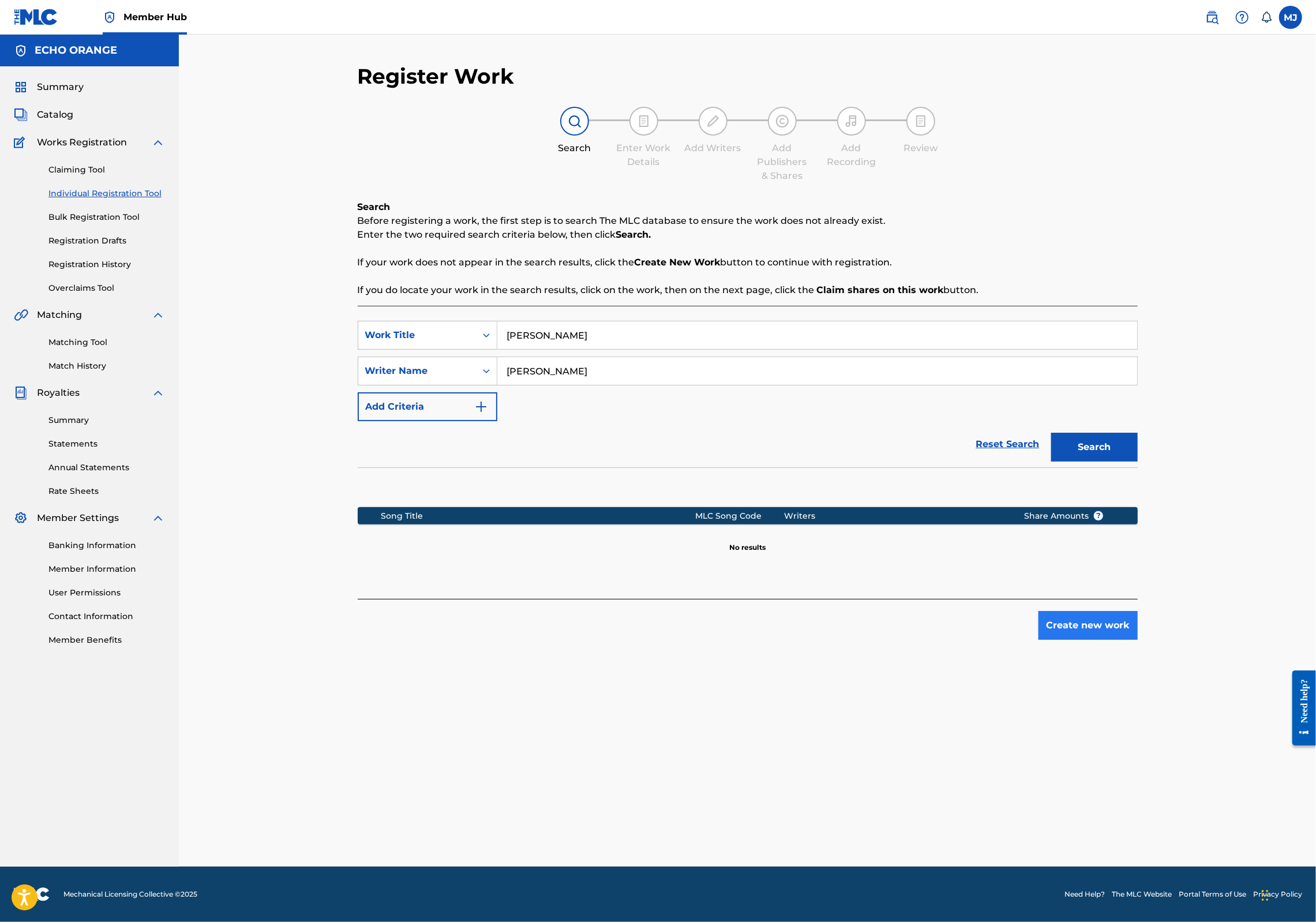
click at [1138, 640] on button "Create new work" at bounding box center [1088, 625] width 100 height 29
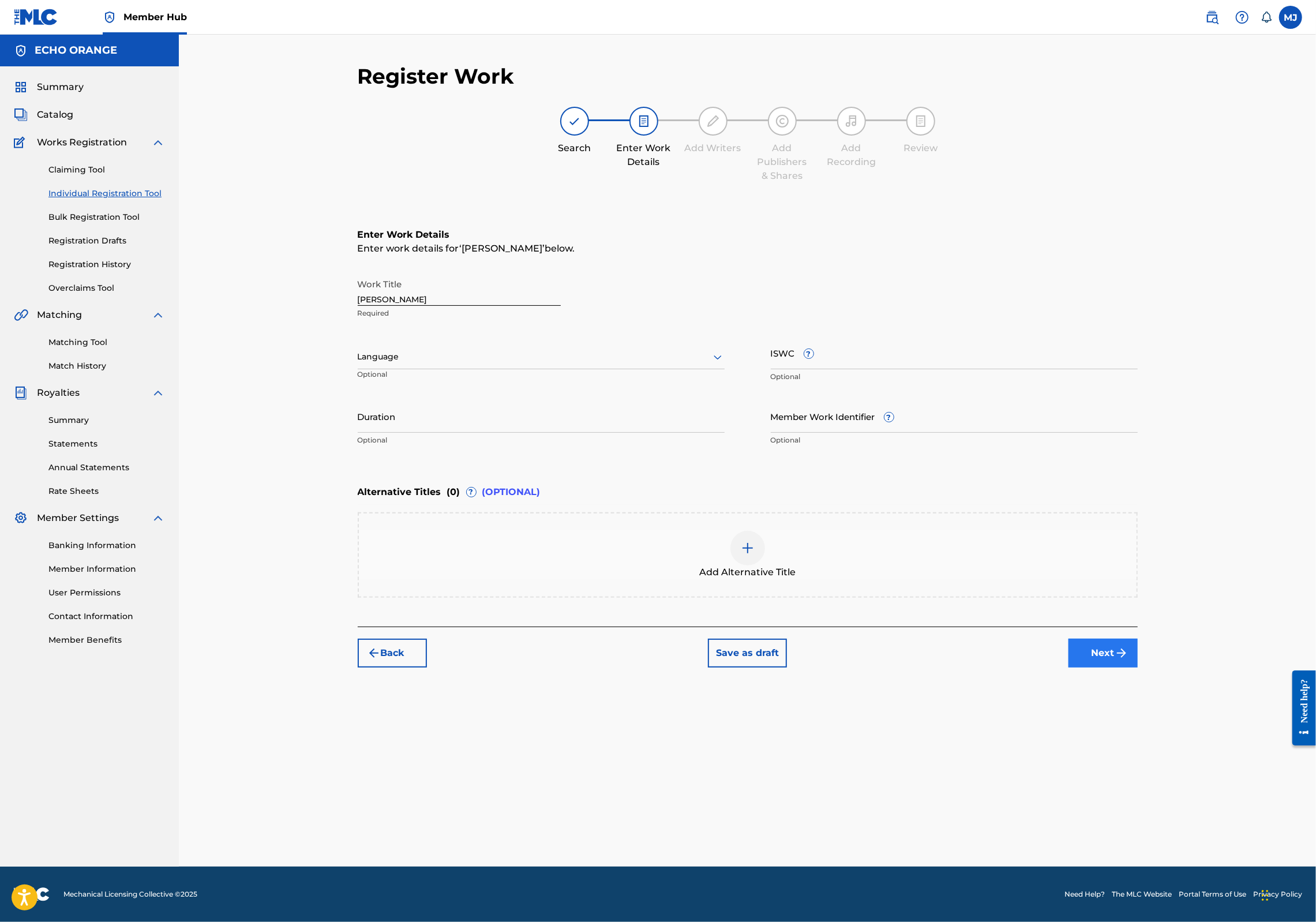
click at [1138, 668] on button "Next" at bounding box center [1104, 653] width 69 height 29
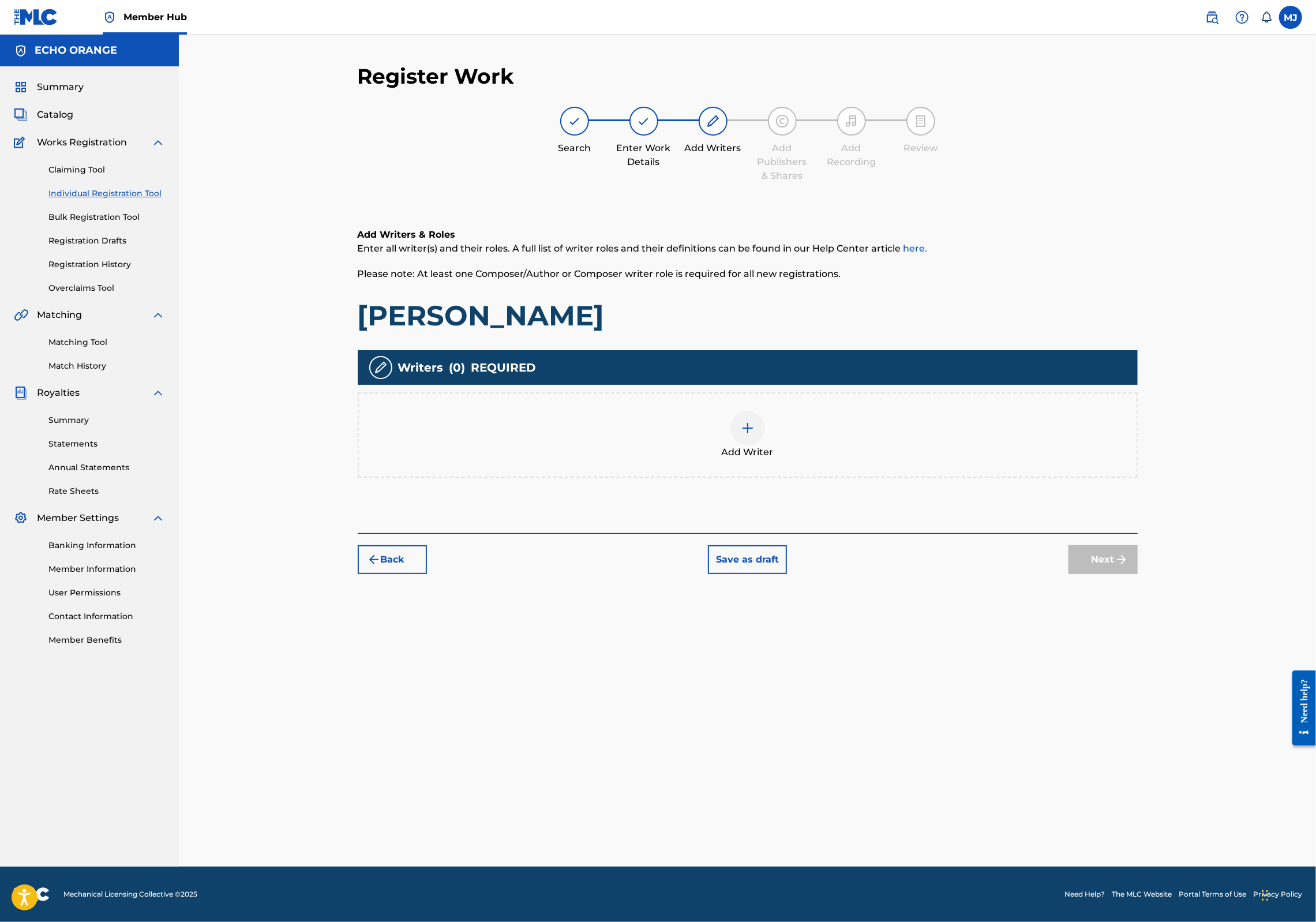
click at [940, 459] on div "Add Writer" at bounding box center [748, 435] width 778 height 49
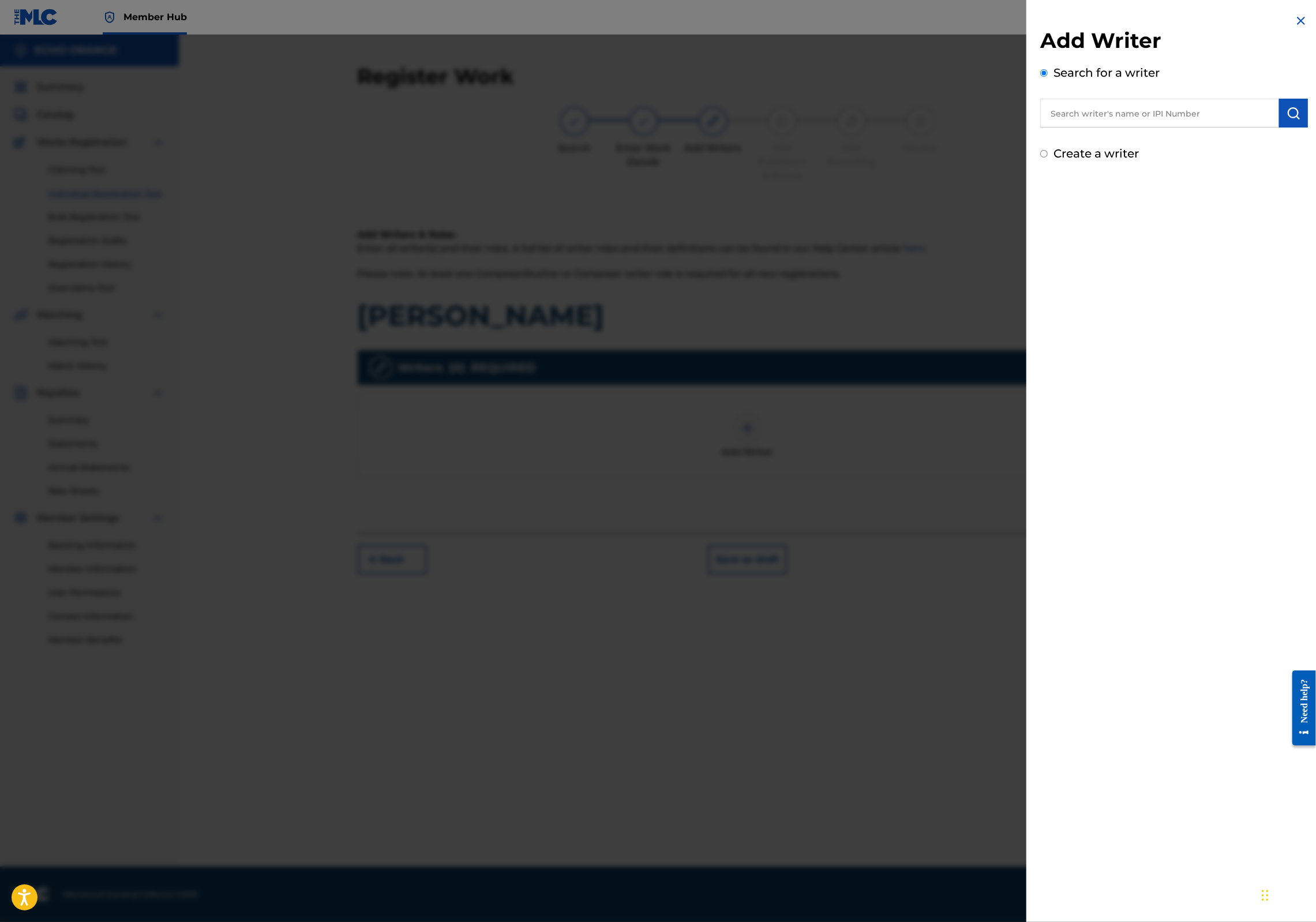
click at [1081, 126] on input "text" at bounding box center [1160, 113] width 239 height 29
paste input "[PERSON_NAME]"
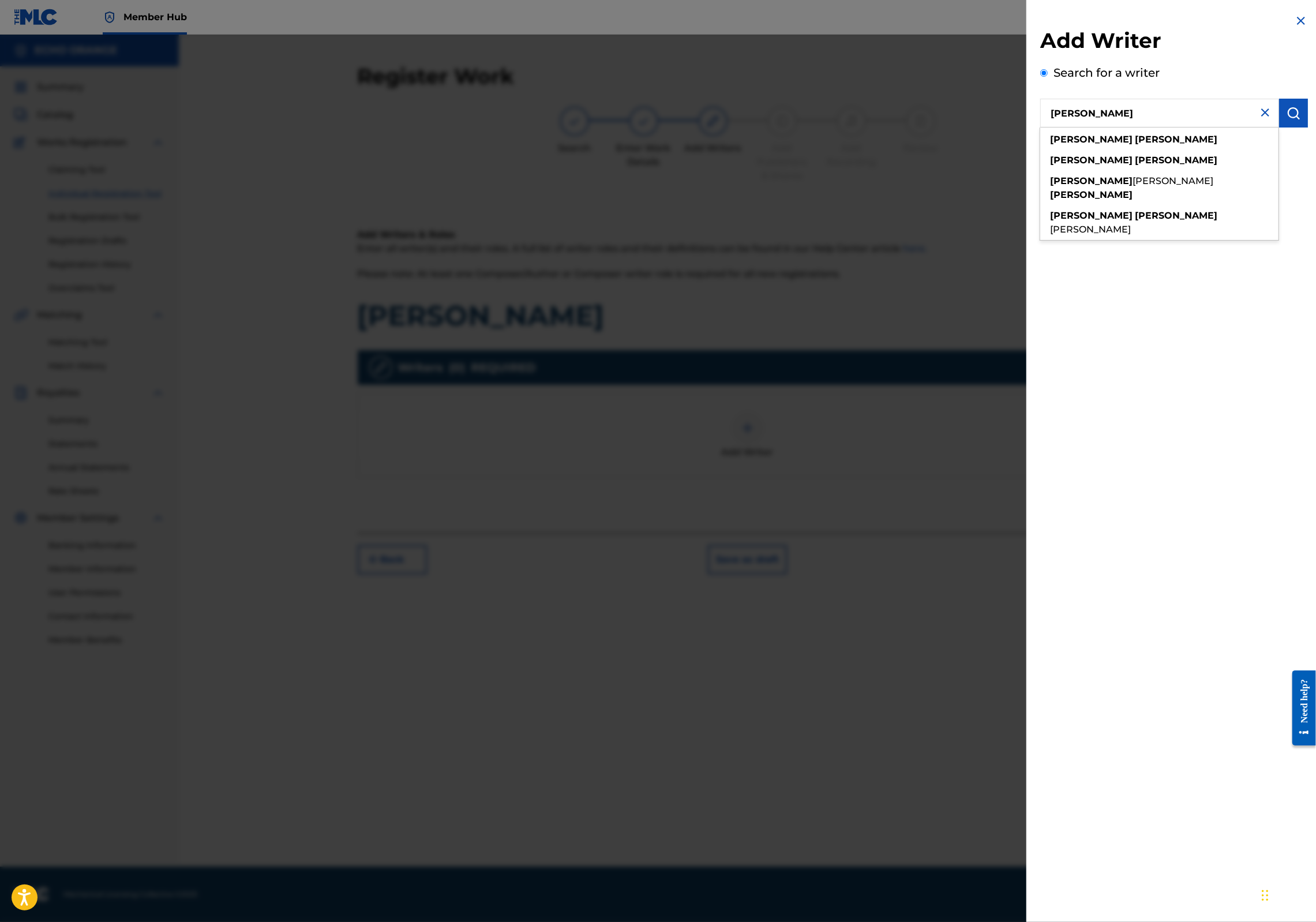
type input "[PERSON_NAME]"
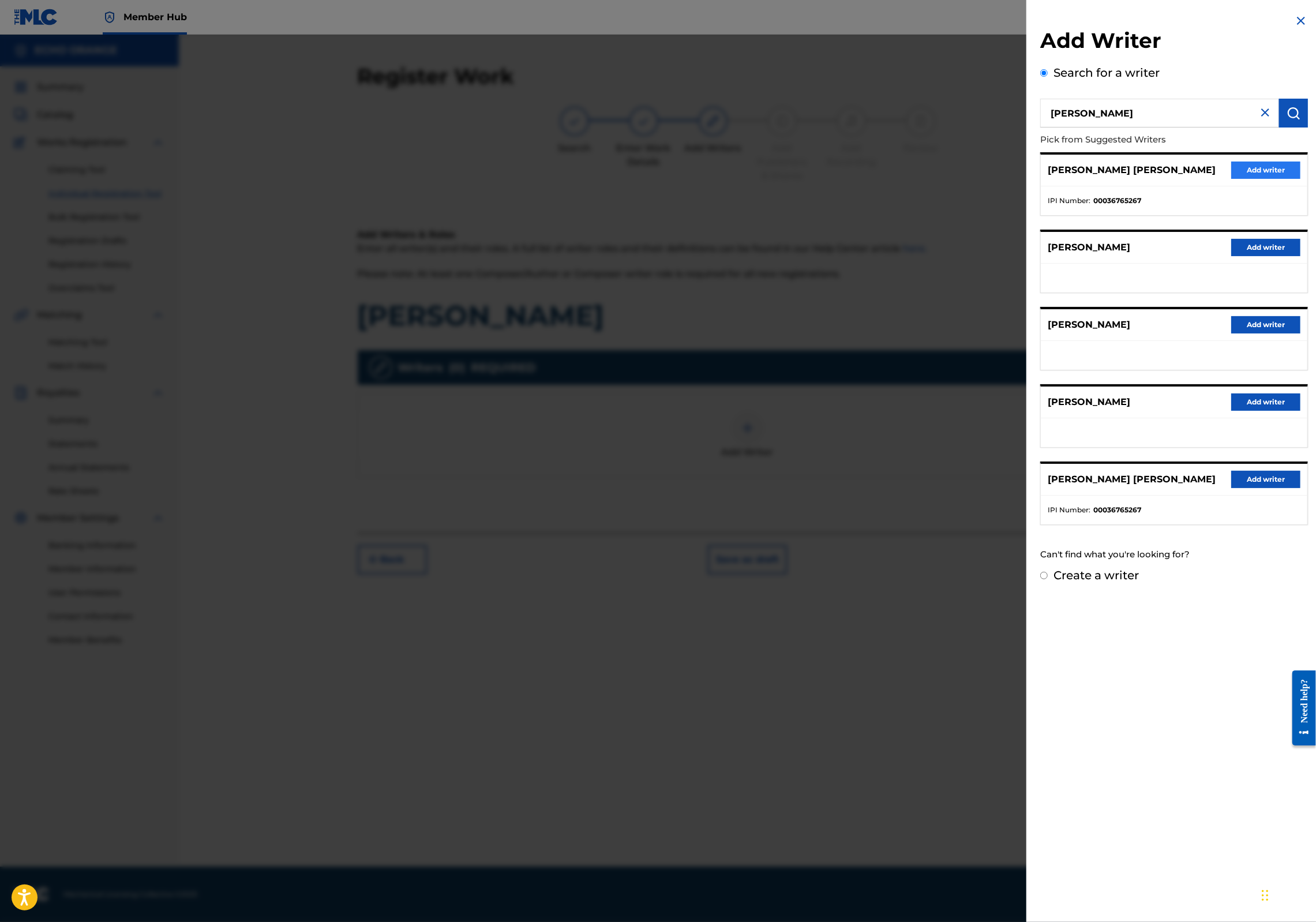
click at [1231, 179] on button "Add writer" at bounding box center [1266, 170] width 69 height 17
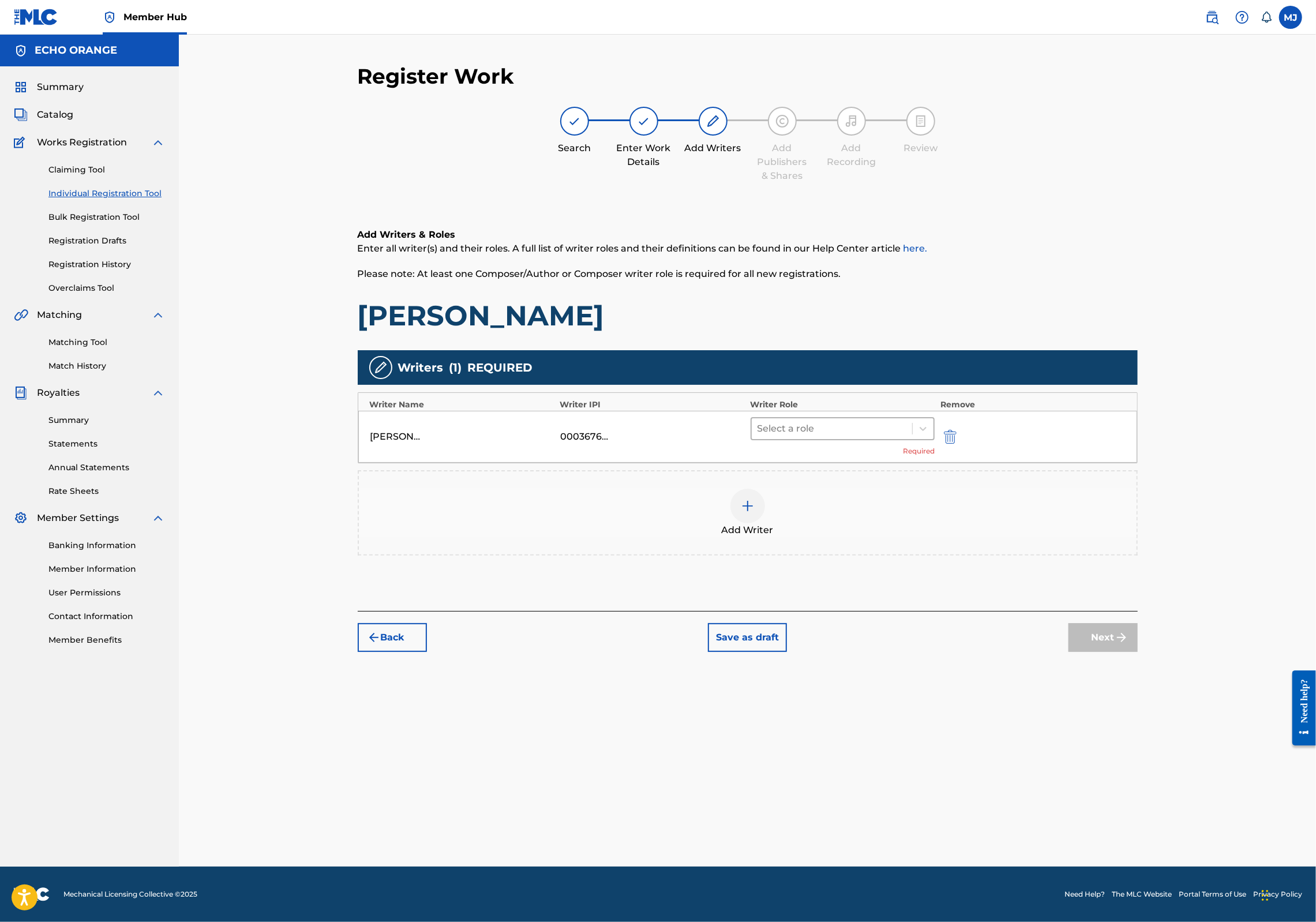
click at [809, 436] on div at bounding box center [832, 429] width 149 height 16
click at [799, 600] on div "Composer" at bounding box center [880, 595] width 222 height 23
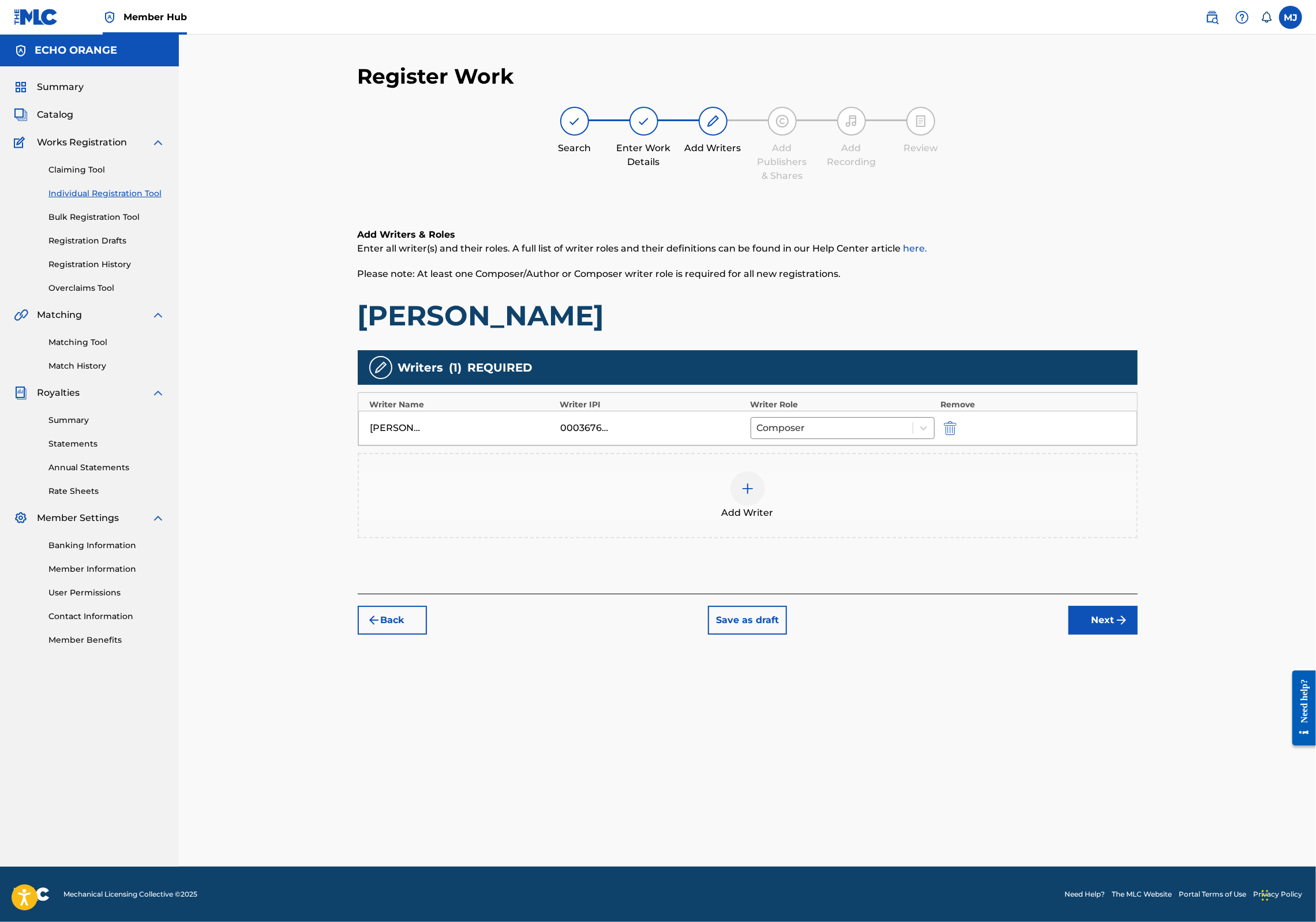
click at [1138, 635] on button "Next" at bounding box center [1104, 620] width 69 height 29
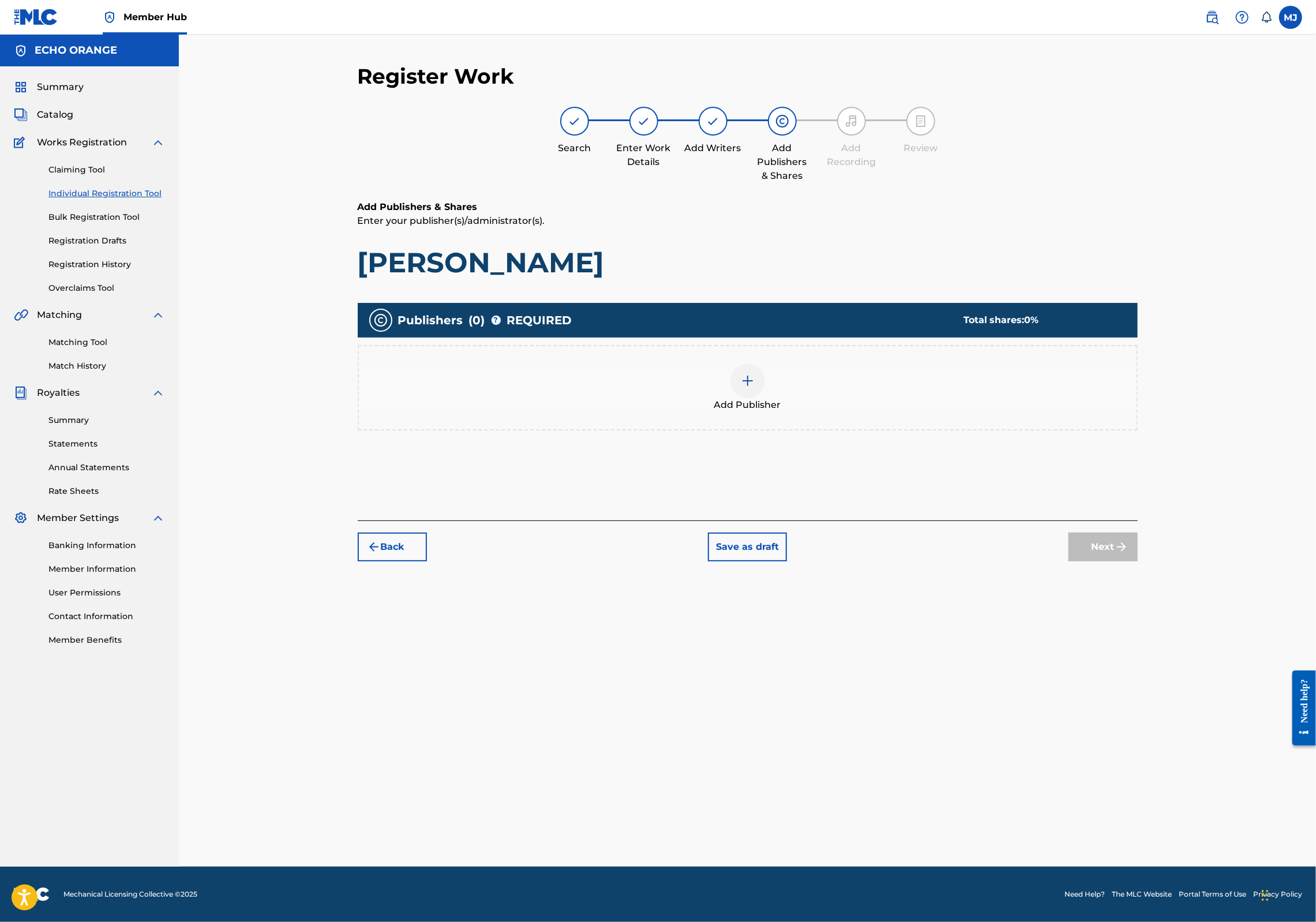
click at [797, 412] on div "Add Publisher" at bounding box center [748, 387] width 778 height 49
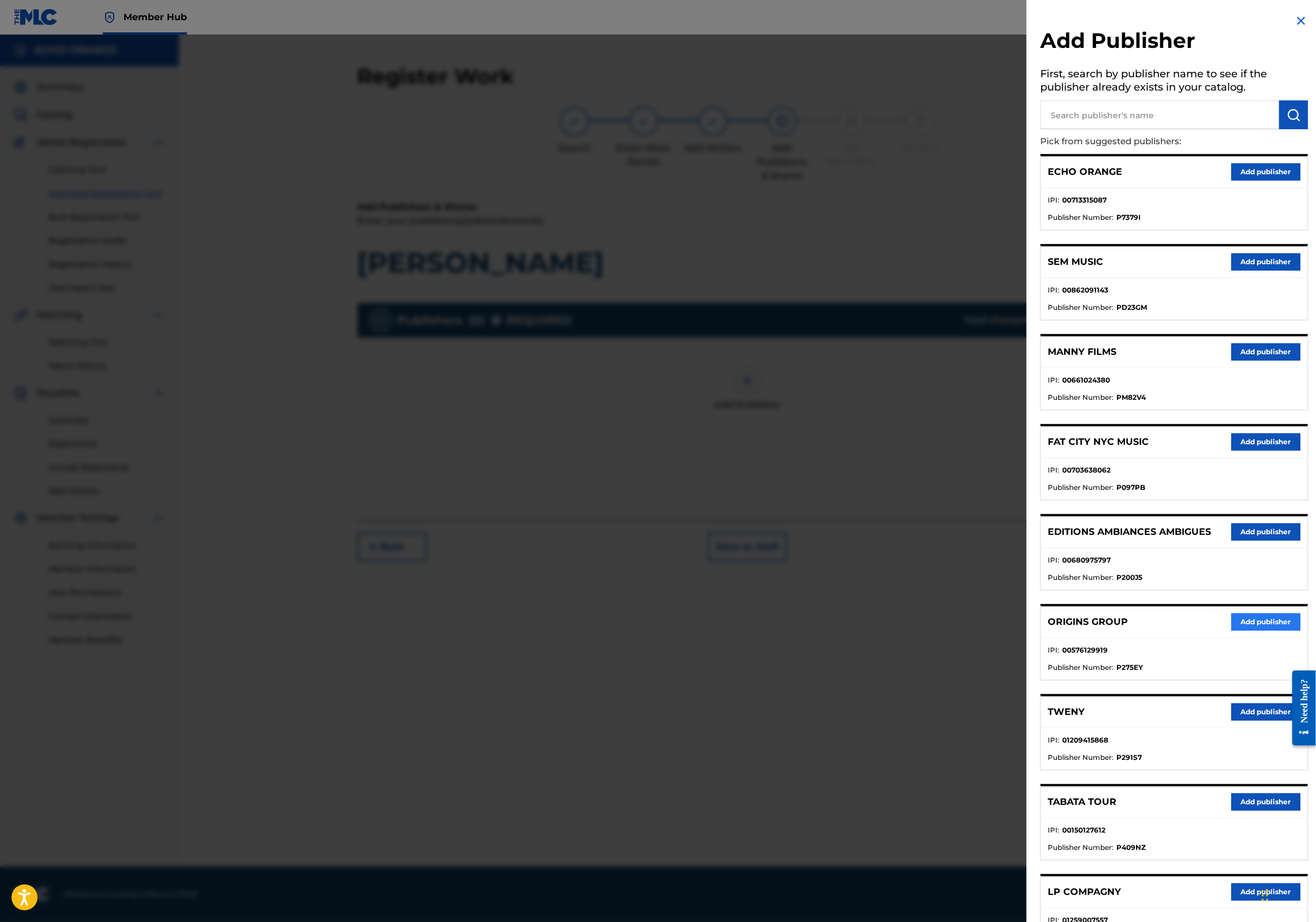
click at [1240, 631] on button "Add publisher" at bounding box center [1266, 622] width 69 height 17
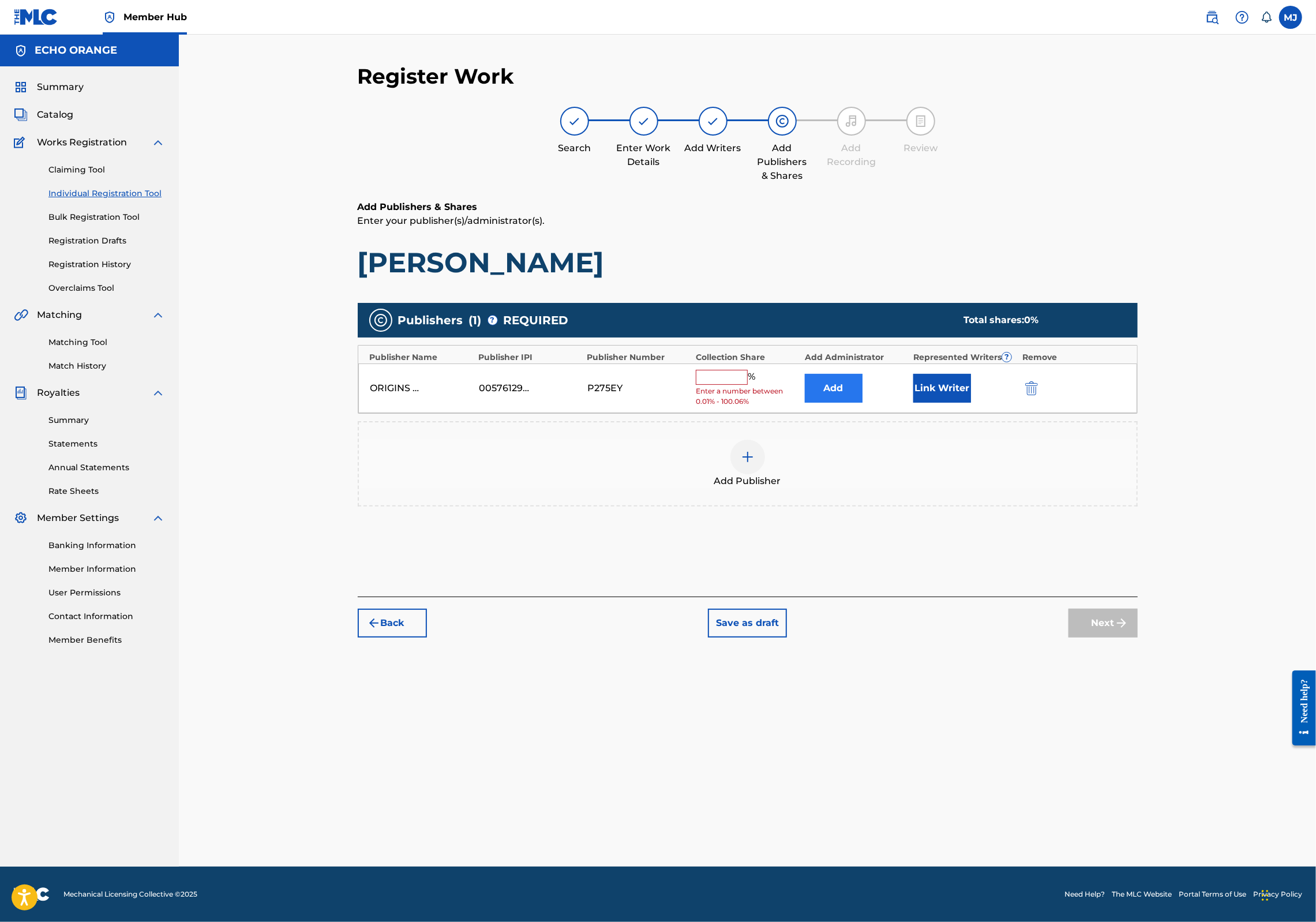
click at [861, 403] on button "Add" at bounding box center [833, 388] width 58 height 29
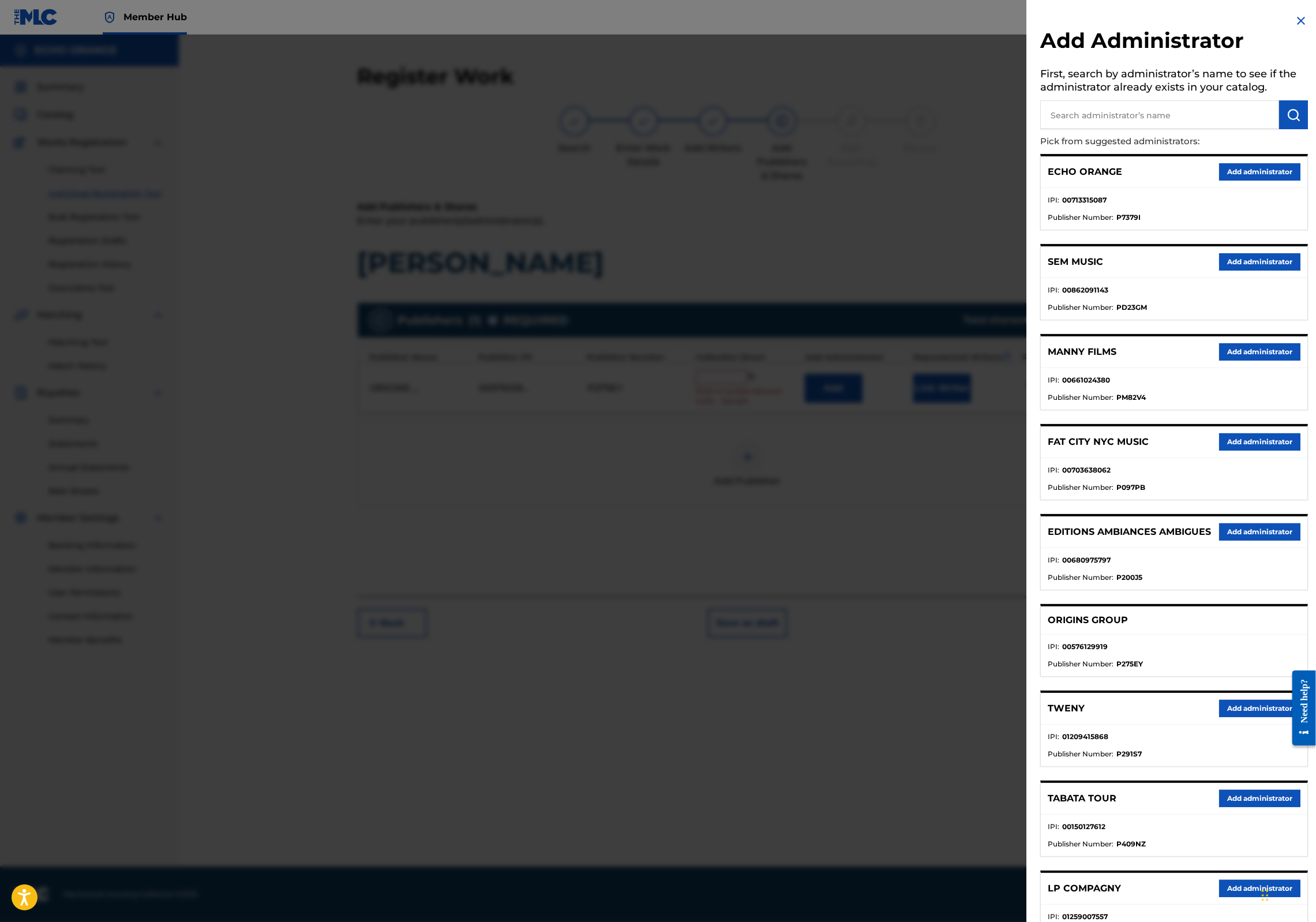
click at [1228, 180] on button "Add administrator" at bounding box center [1260, 171] width 82 height 17
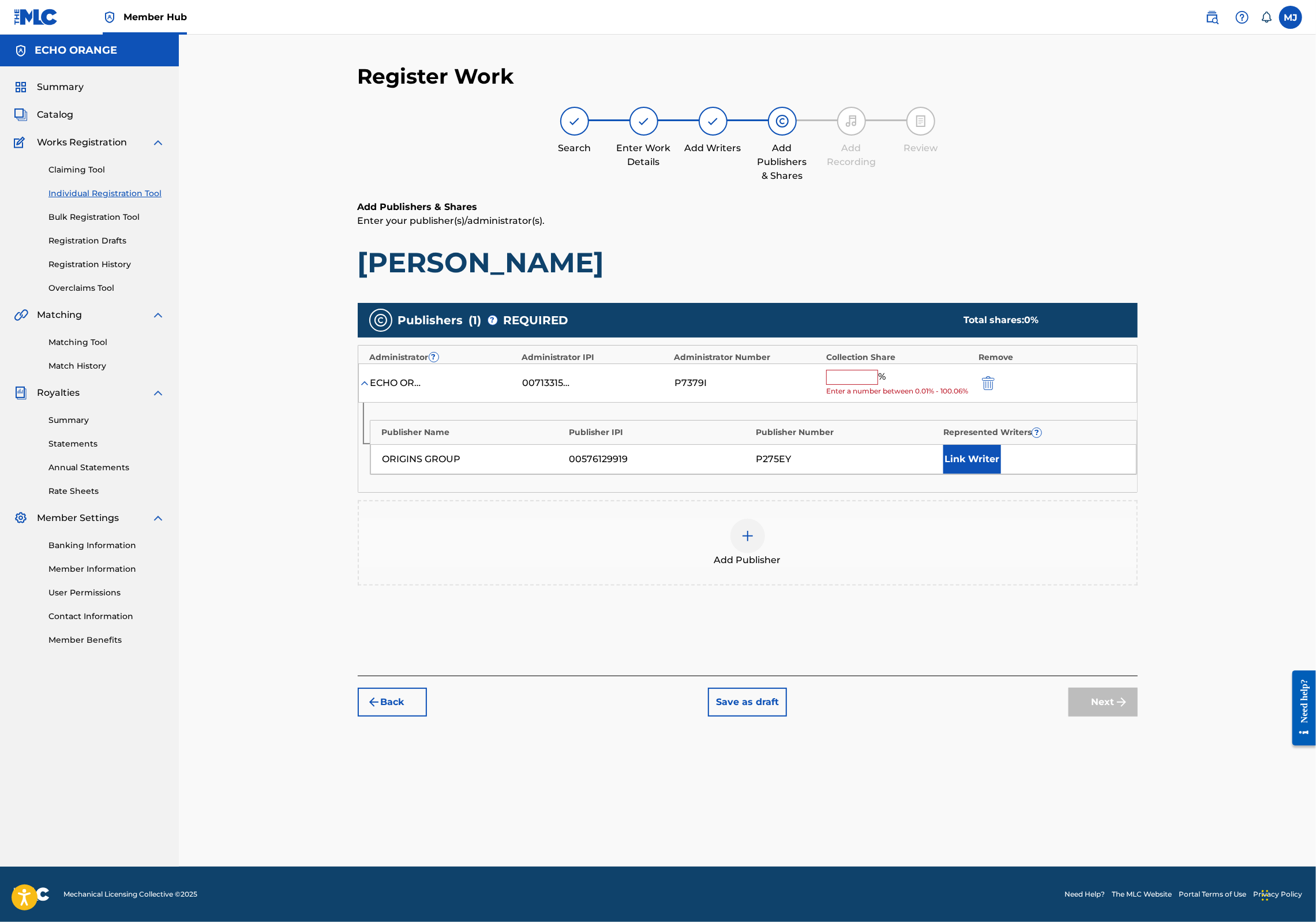
click at [878, 384] on input "text" at bounding box center [852, 377] width 52 height 15
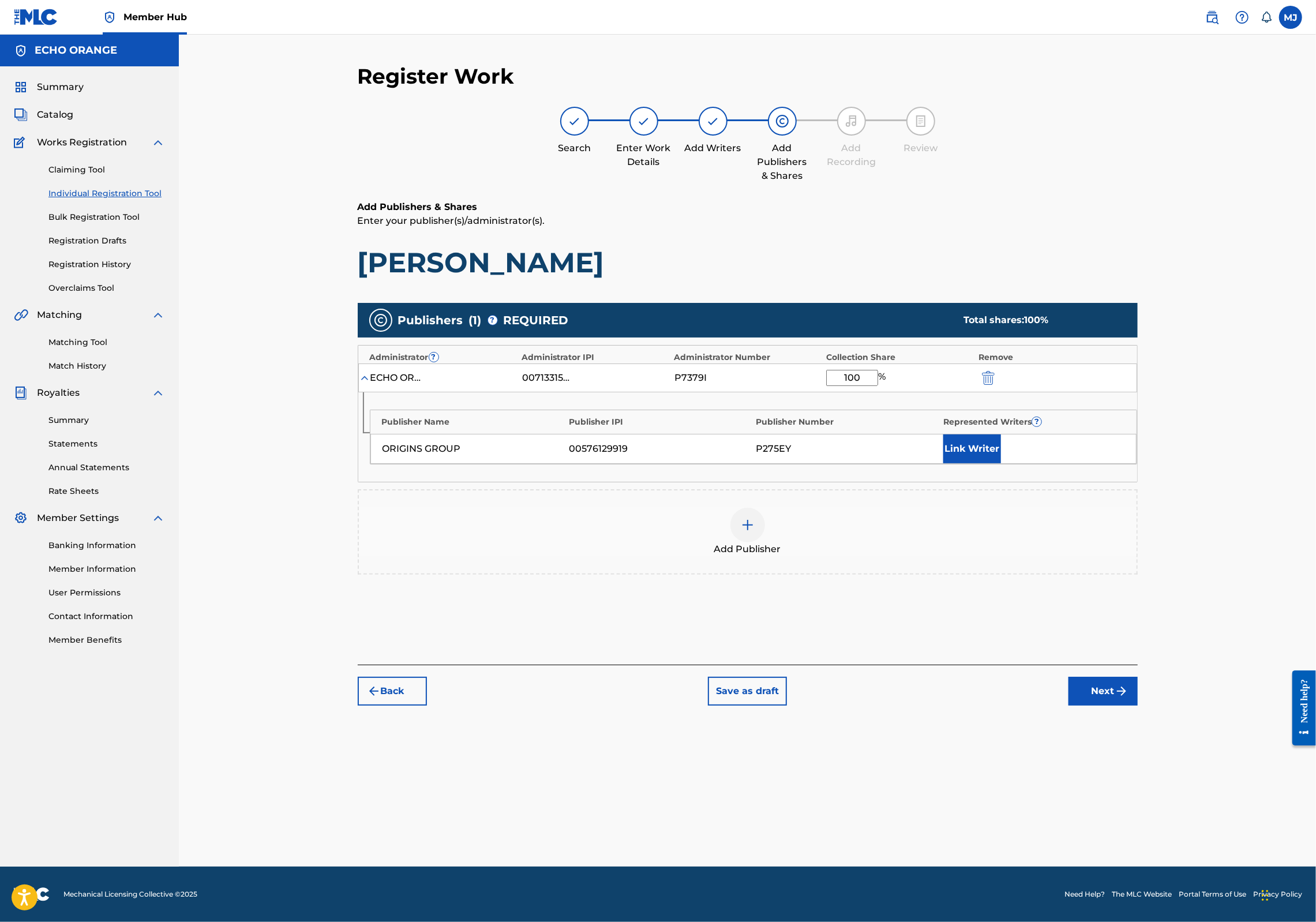
type input "100"
click at [1058, 482] on div "Publisher Name Publisher IPI Publisher Number Represented Writers ? ORIGINS GRO…" at bounding box center [748, 436] width 779 height 90
click at [1001, 463] on button "Link Writer" at bounding box center [973, 449] width 58 height 29
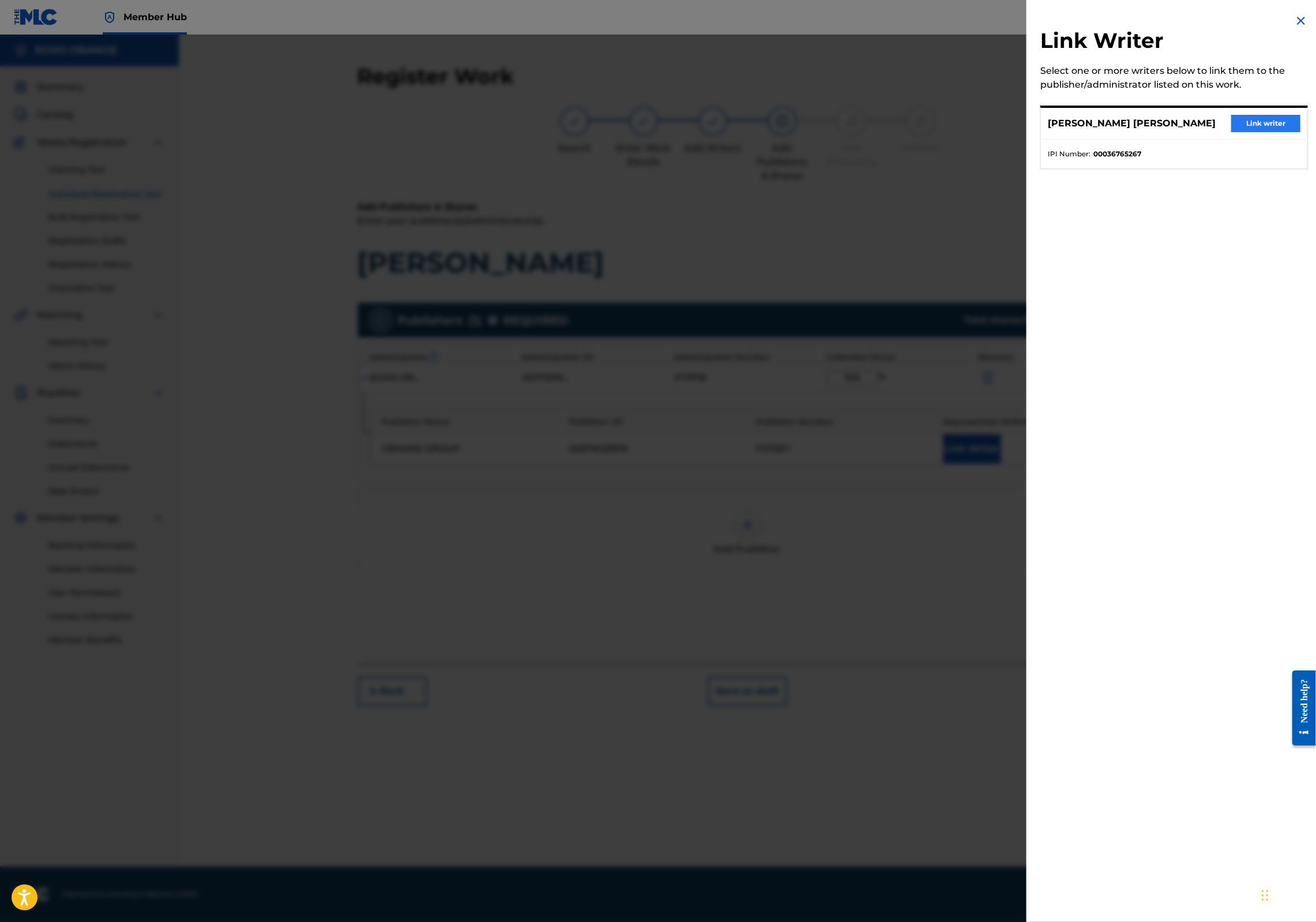
click at [1263, 132] on button "Link writer" at bounding box center [1266, 123] width 69 height 17
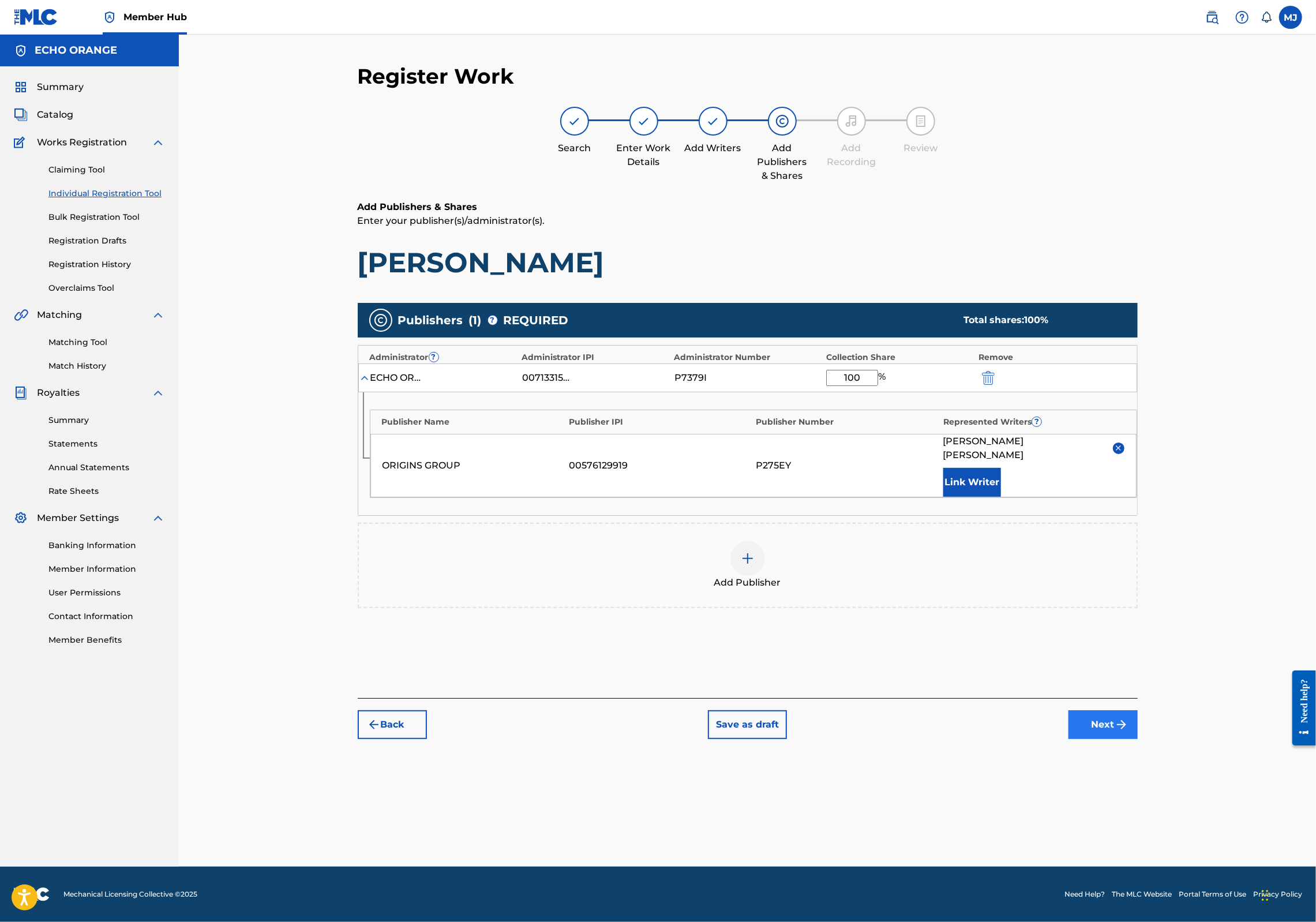
click at [1138, 739] on button "Next" at bounding box center [1104, 724] width 69 height 29
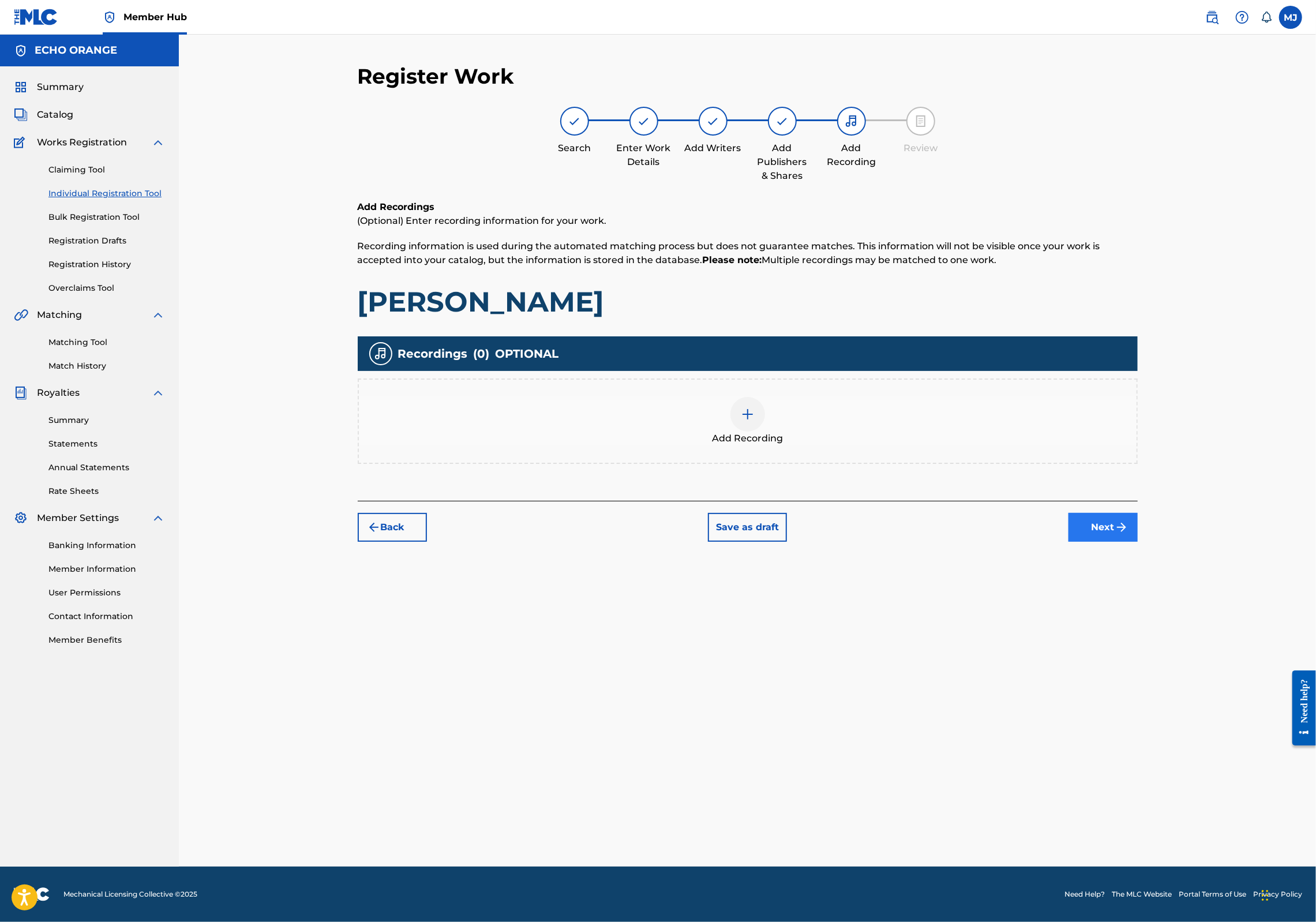
click at [1138, 542] on button "Next" at bounding box center [1104, 527] width 69 height 29
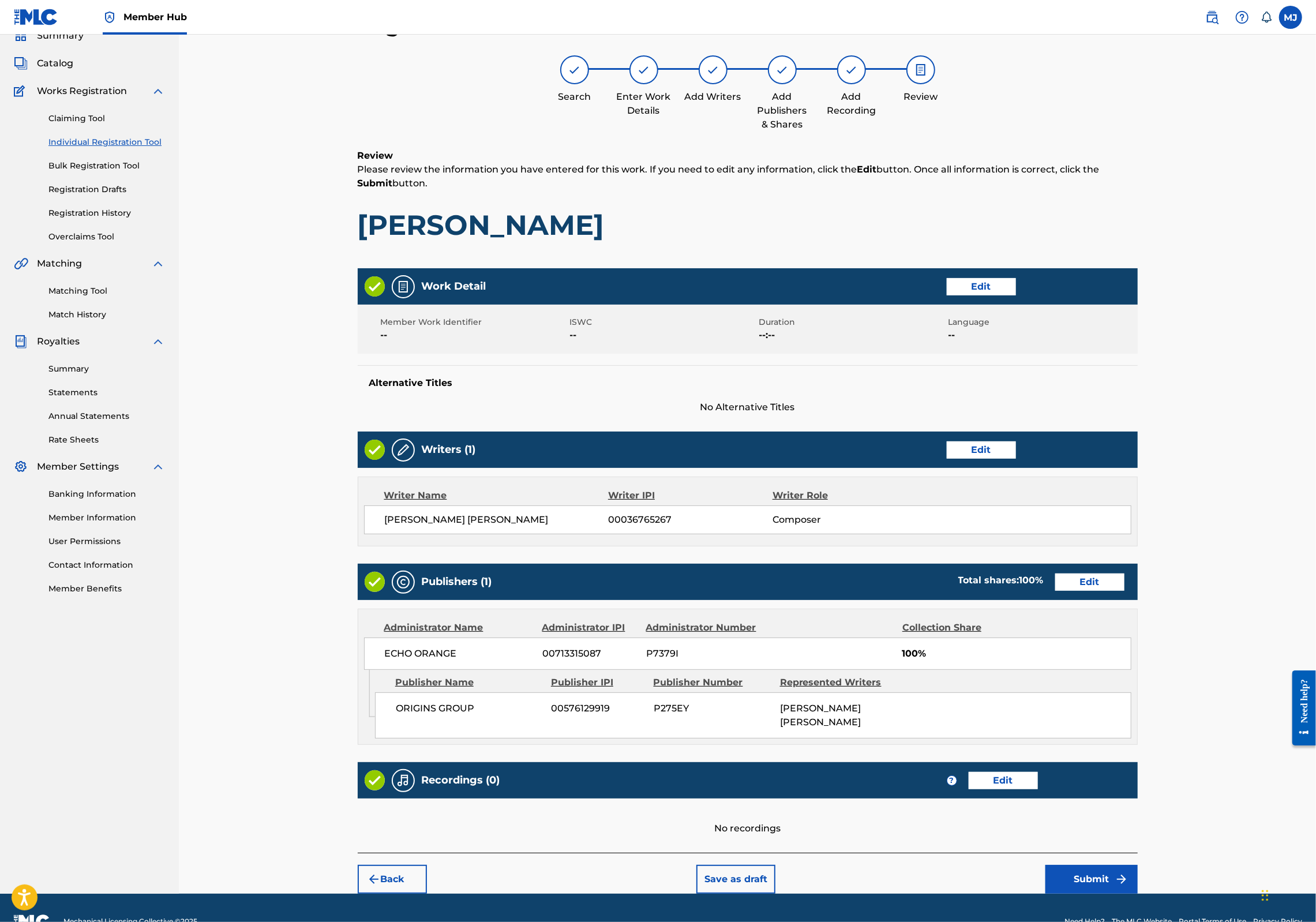
scroll to position [186, 0]
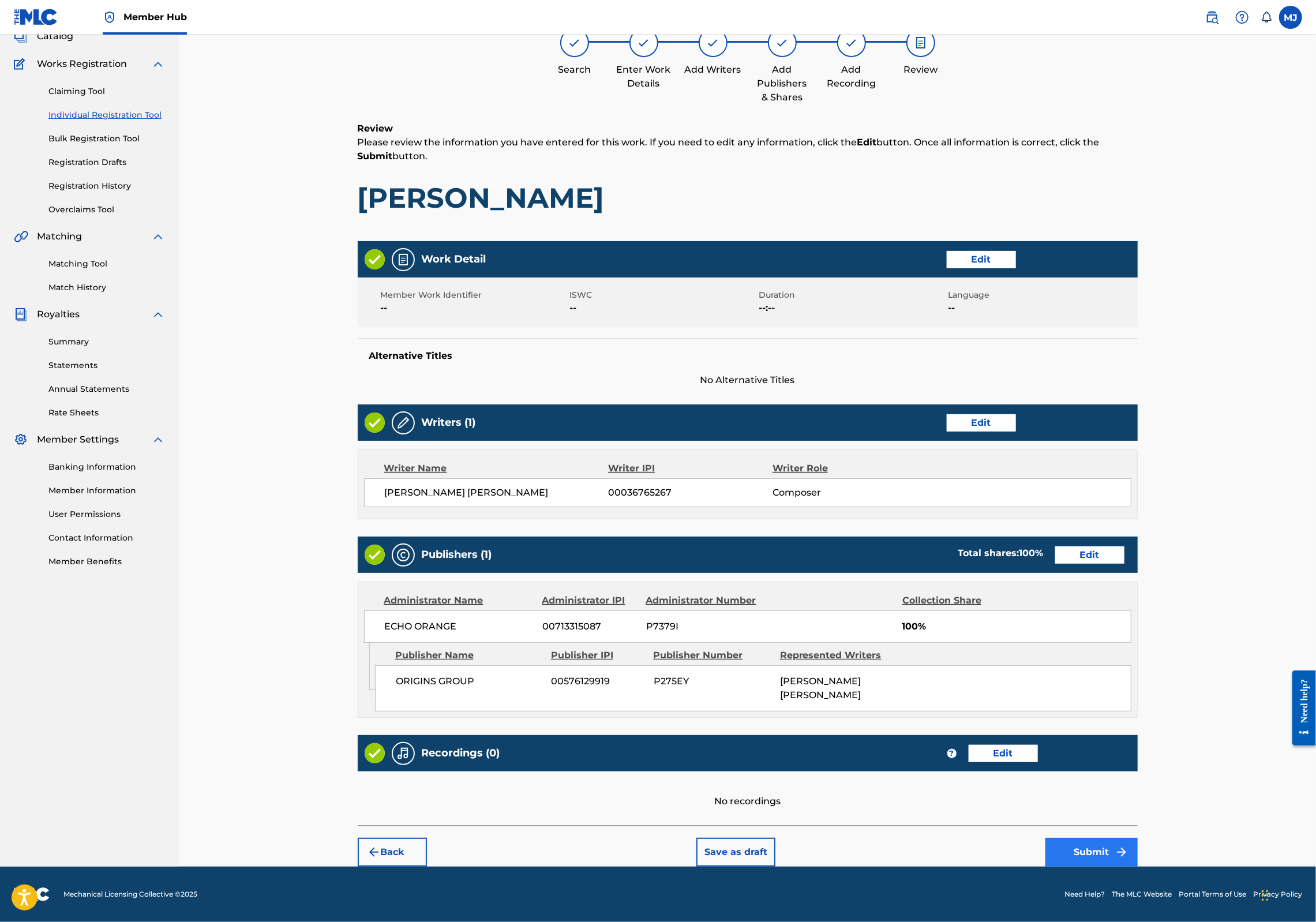
click at [1138, 837] on button "Submit" at bounding box center [1092, 851] width 92 height 29
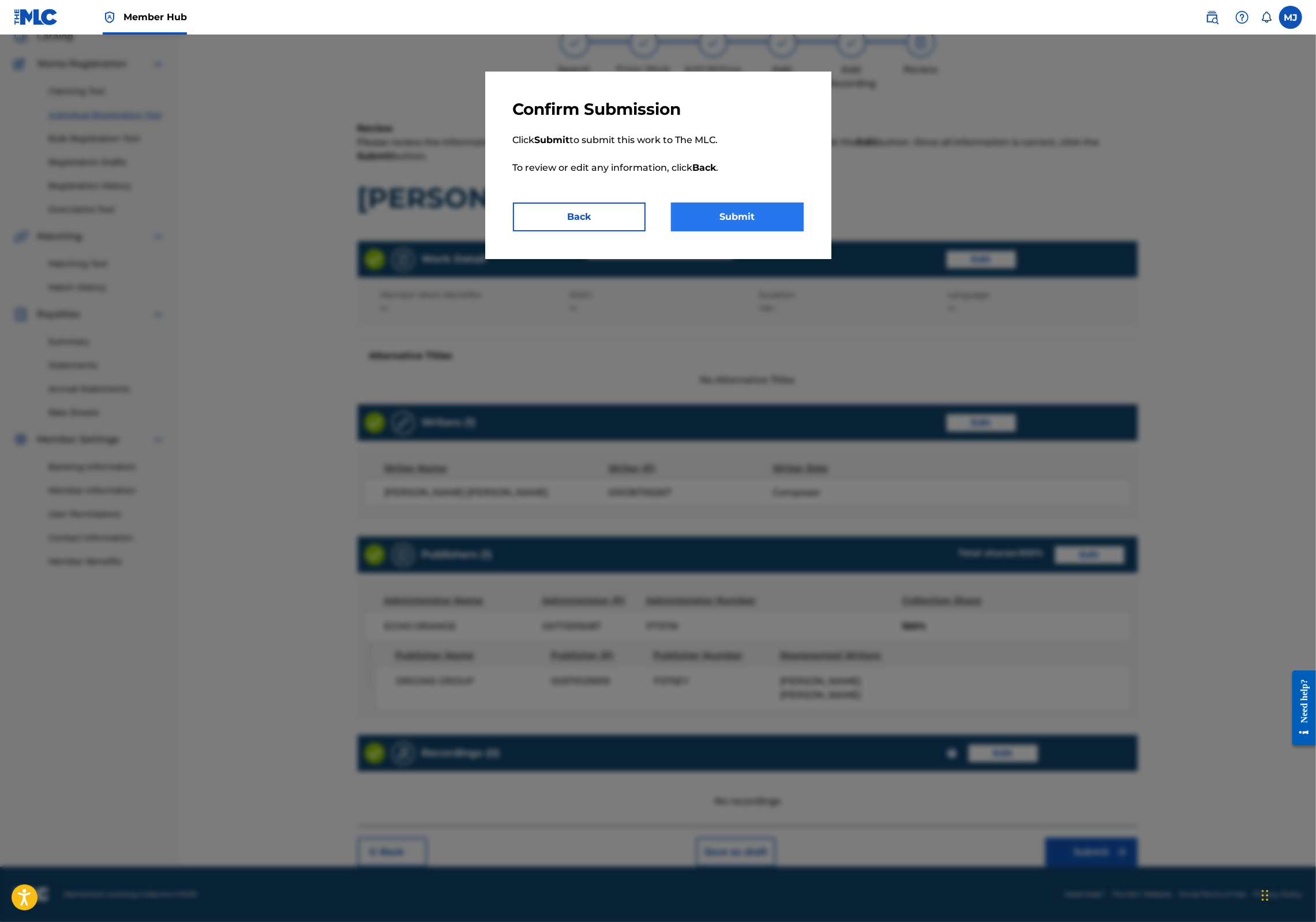
click at [785, 231] on button "Submit" at bounding box center [737, 217] width 133 height 29
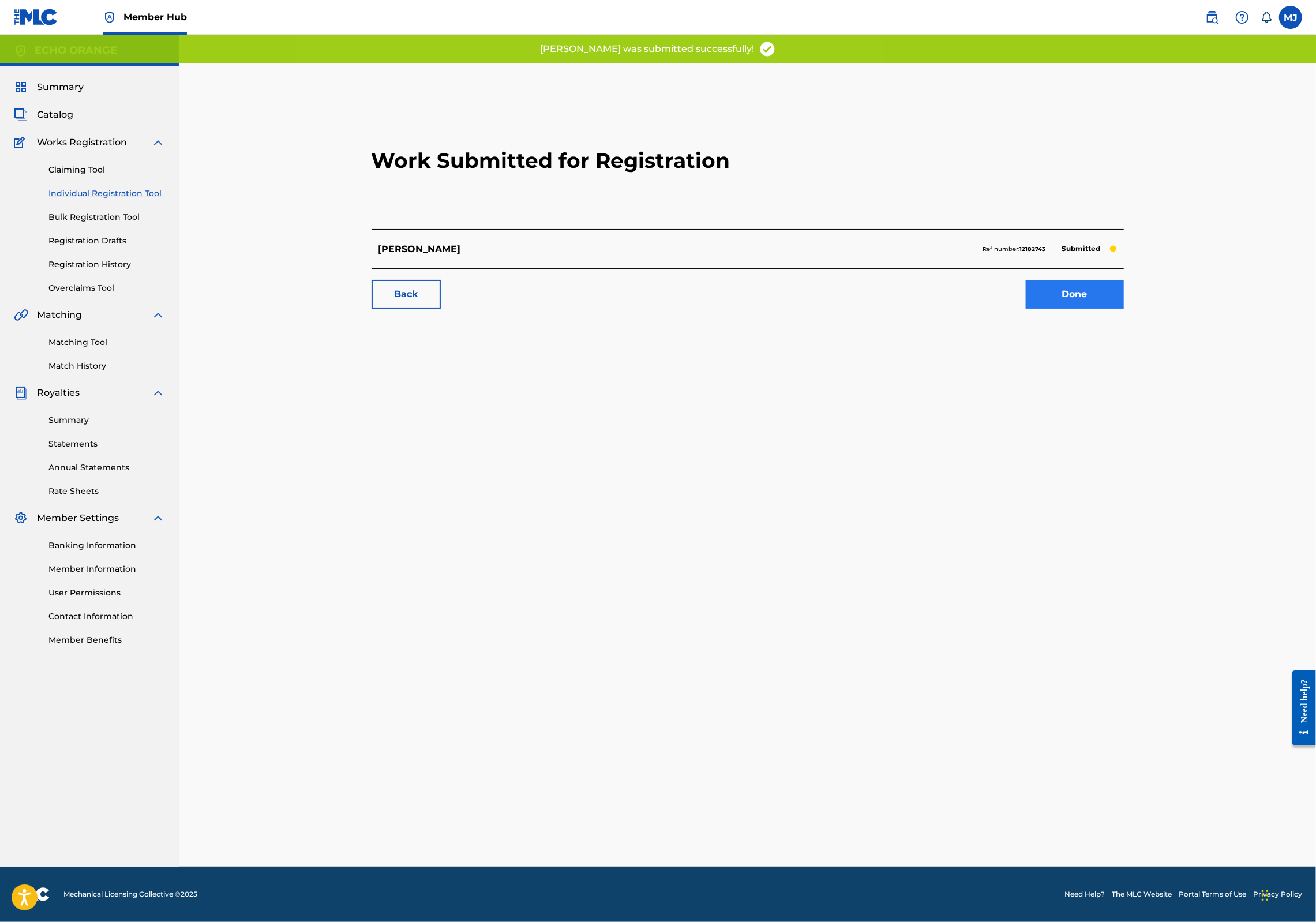
click at [1124, 309] on link "Done" at bounding box center [1075, 294] width 98 height 29
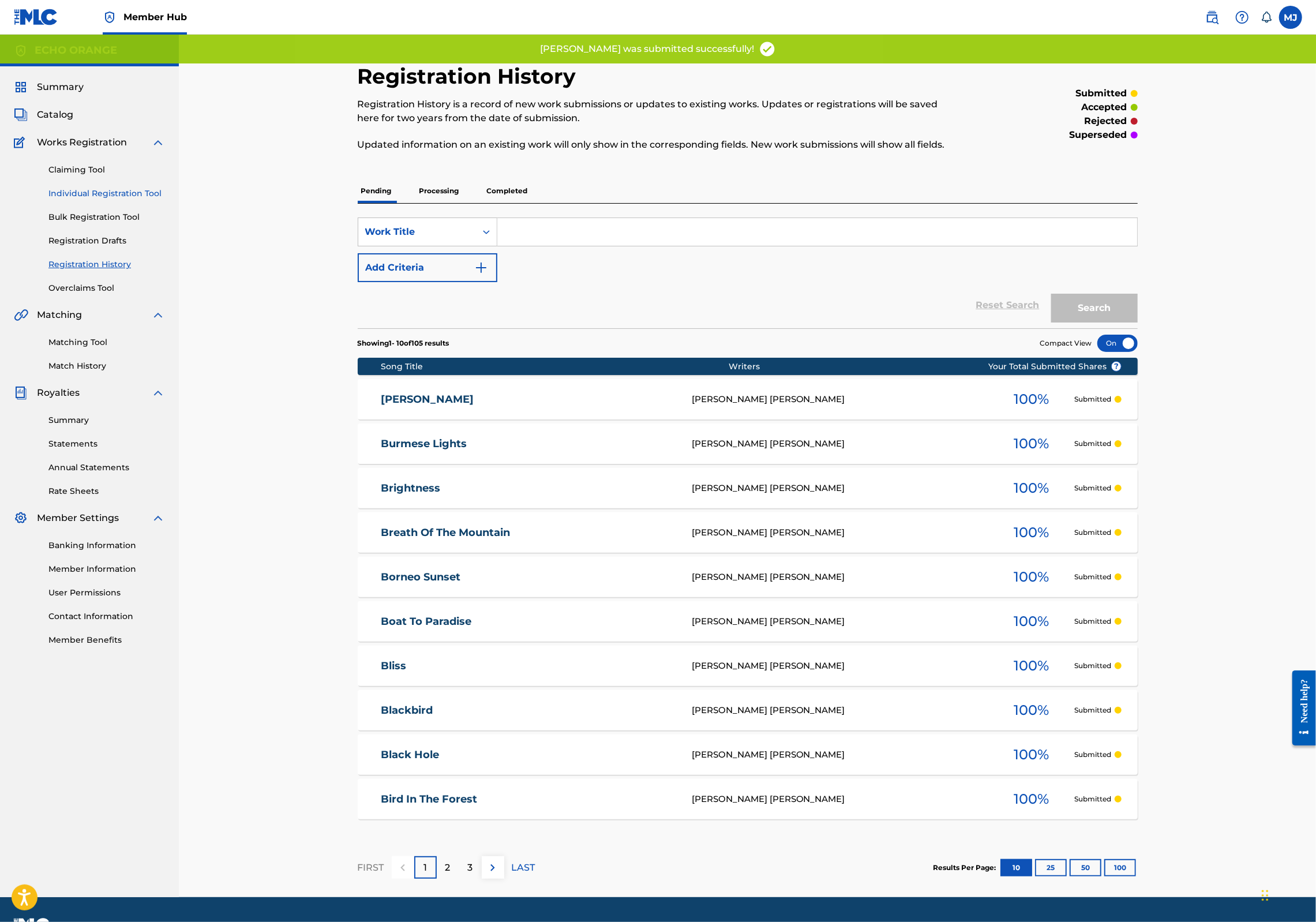
click at [133, 199] on link "Individual Registration Tool" at bounding box center [107, 193] width 117 height 12
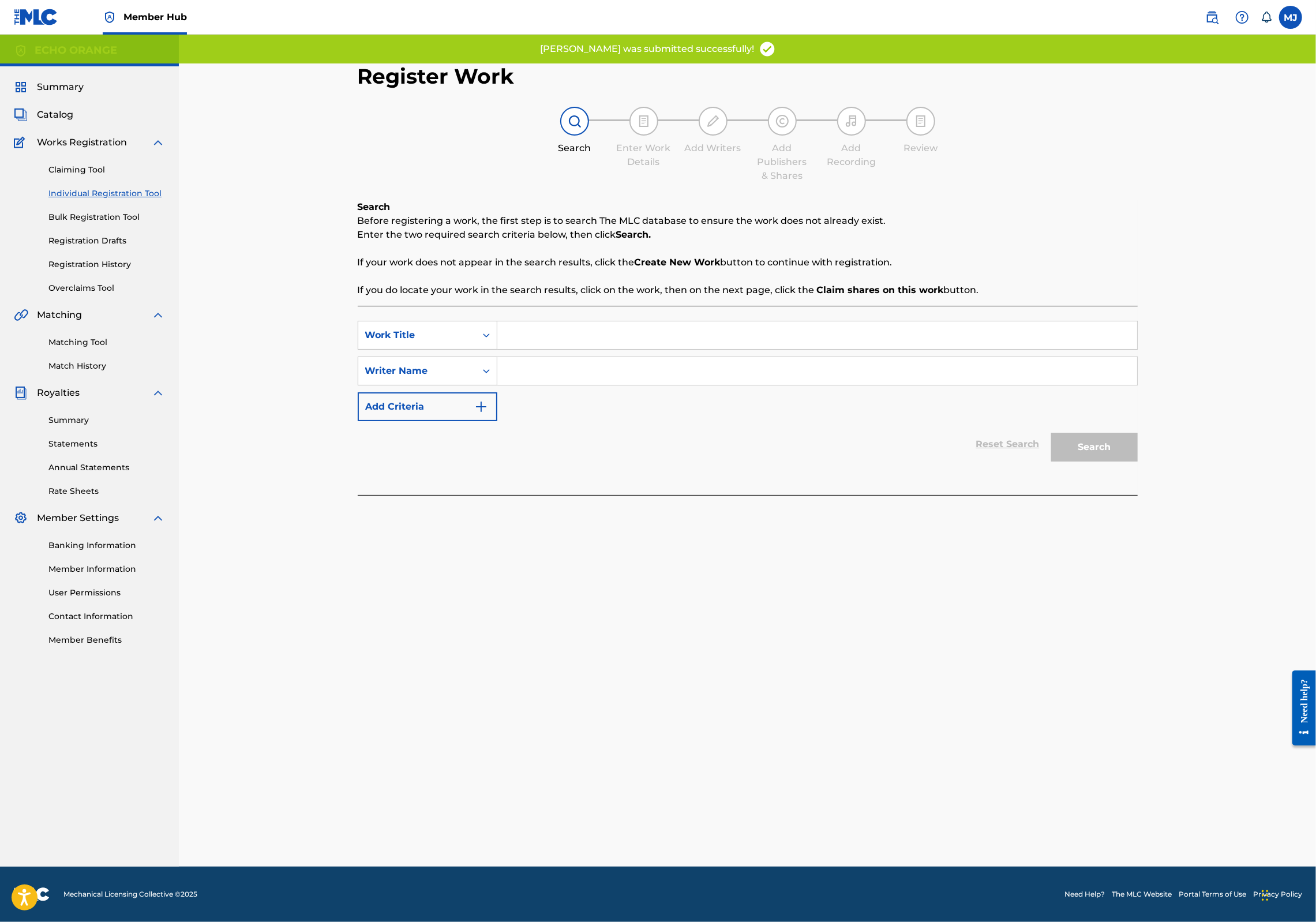
drag, startPoint x: 531, startPoint y: 344, endPoint x: 543, endPoint y: 351, distance: 13.9
click at [540, 350] on div "SearchWithCriteria3a492a01-be9a-4178-b23b-180762c33a5f Work Title SearchWithCri…" at bounding box center [747, 400] width 780 height 189
click at [543, 349] on input "Search Form" at bounding box center [817, 335] width 640 height 28
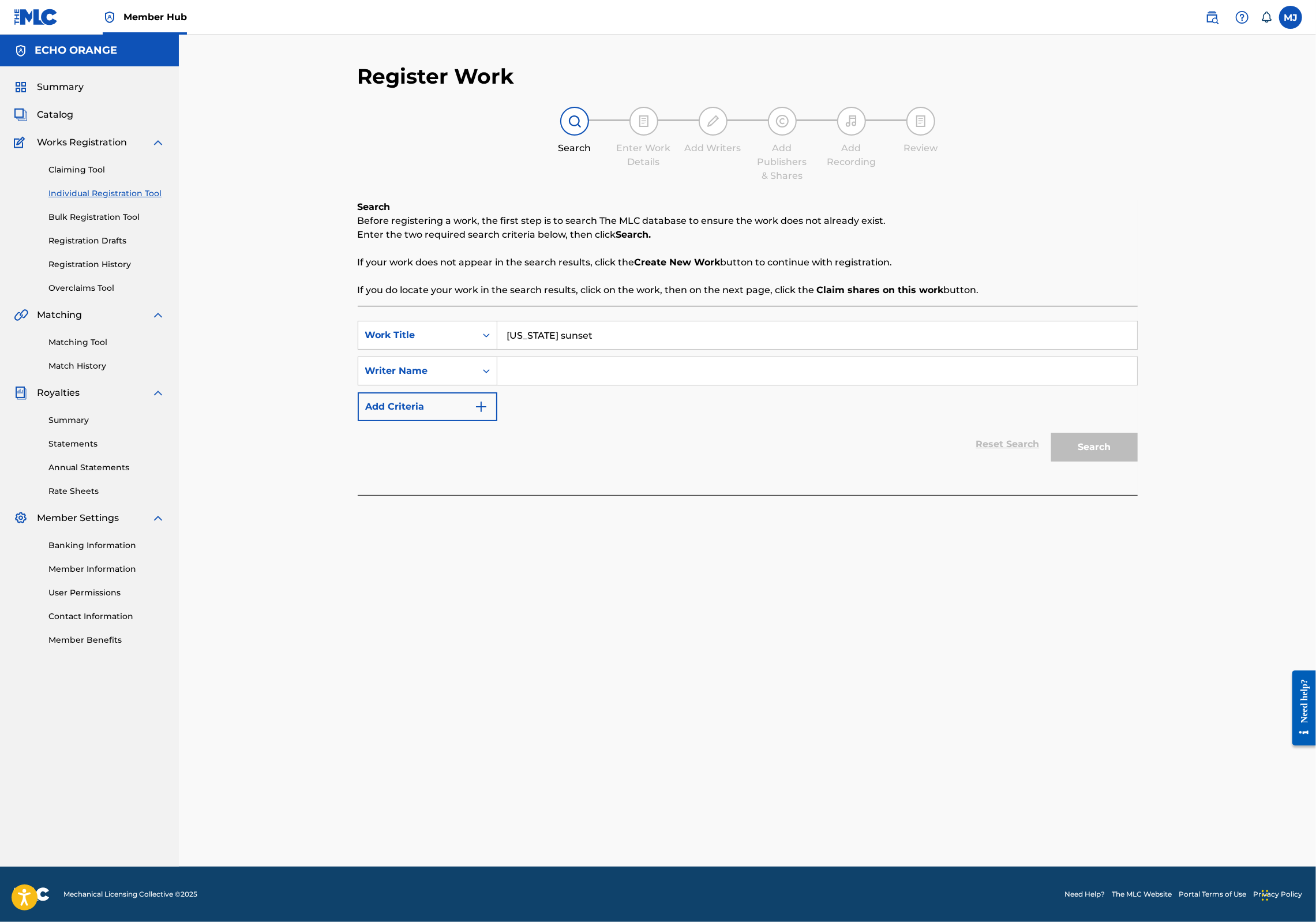
type input "[US_STATE] sunset"
paste input "[PERSON_NAME]"
type input "[PERSON_NAME]"
click at [1138, 462] on button "Search" at bounding box center [1094, 447] width 86 height 29
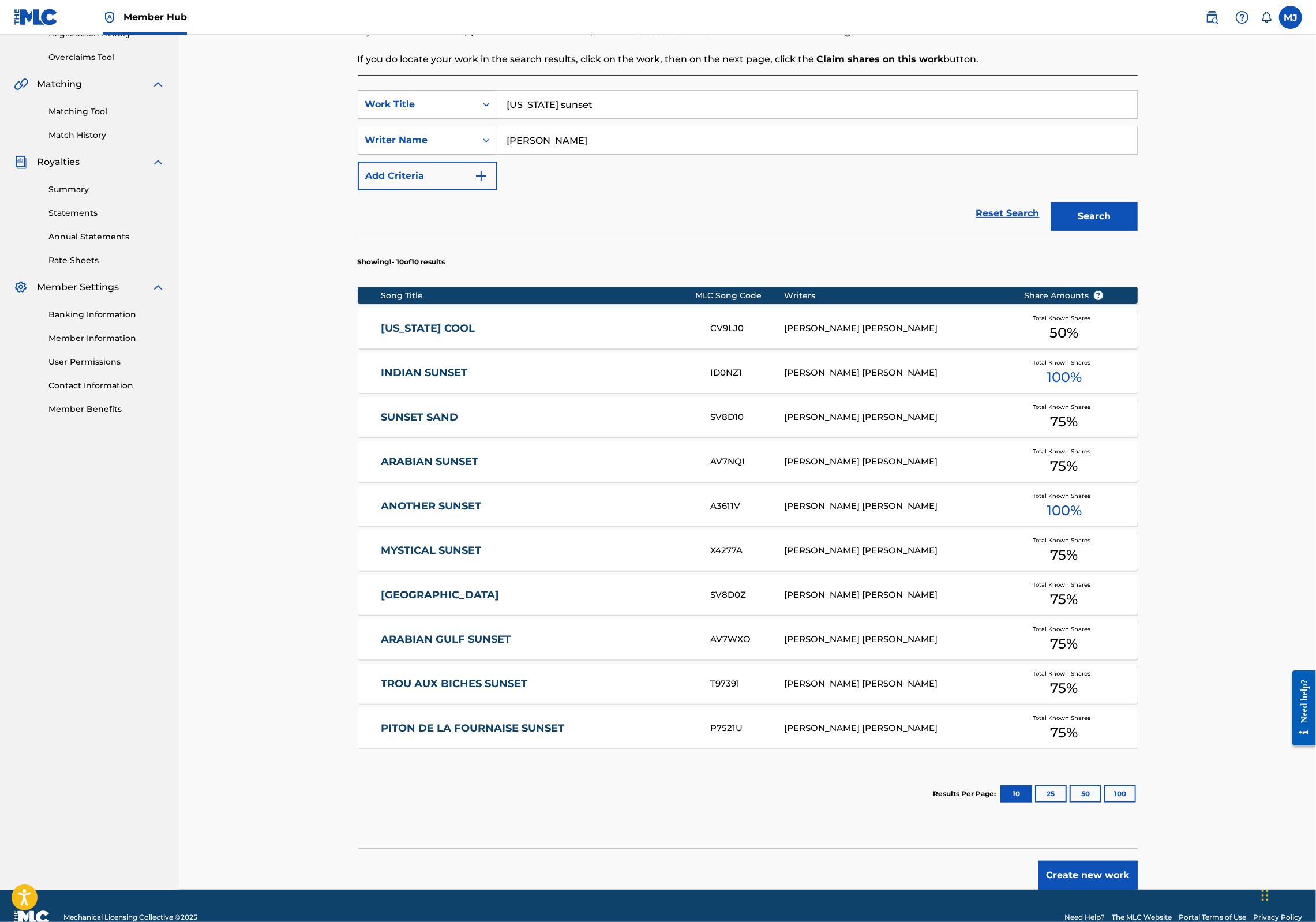
scroll to position [310, 0]
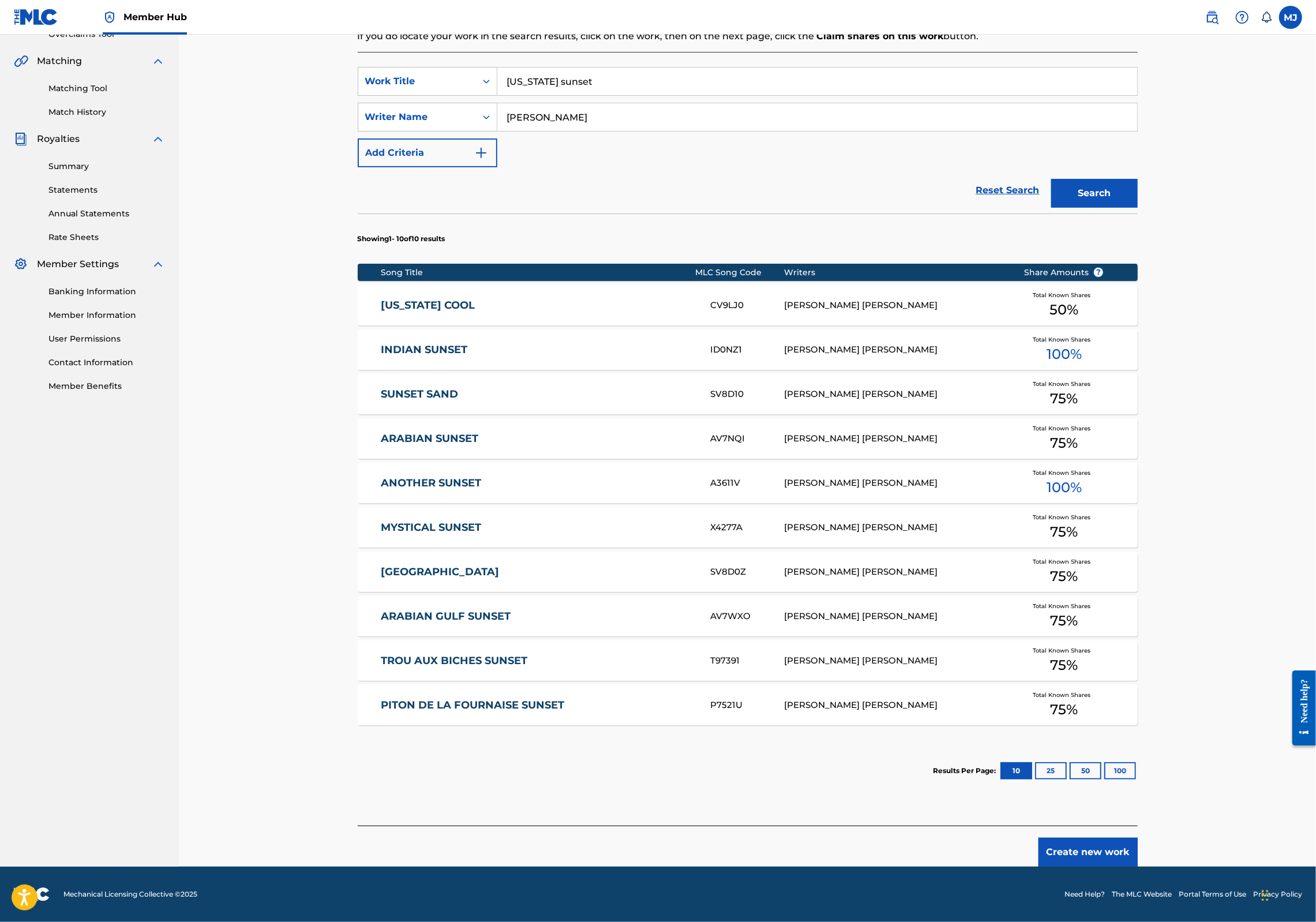
drag, startPoint x: 1165, startPoint y: 887, endPoint x: 1170, endPoint y: 854, distance: 33.4
click at [1138, 866] on button "Create new work" at bounding box center [1088, 851] width 100 height 29
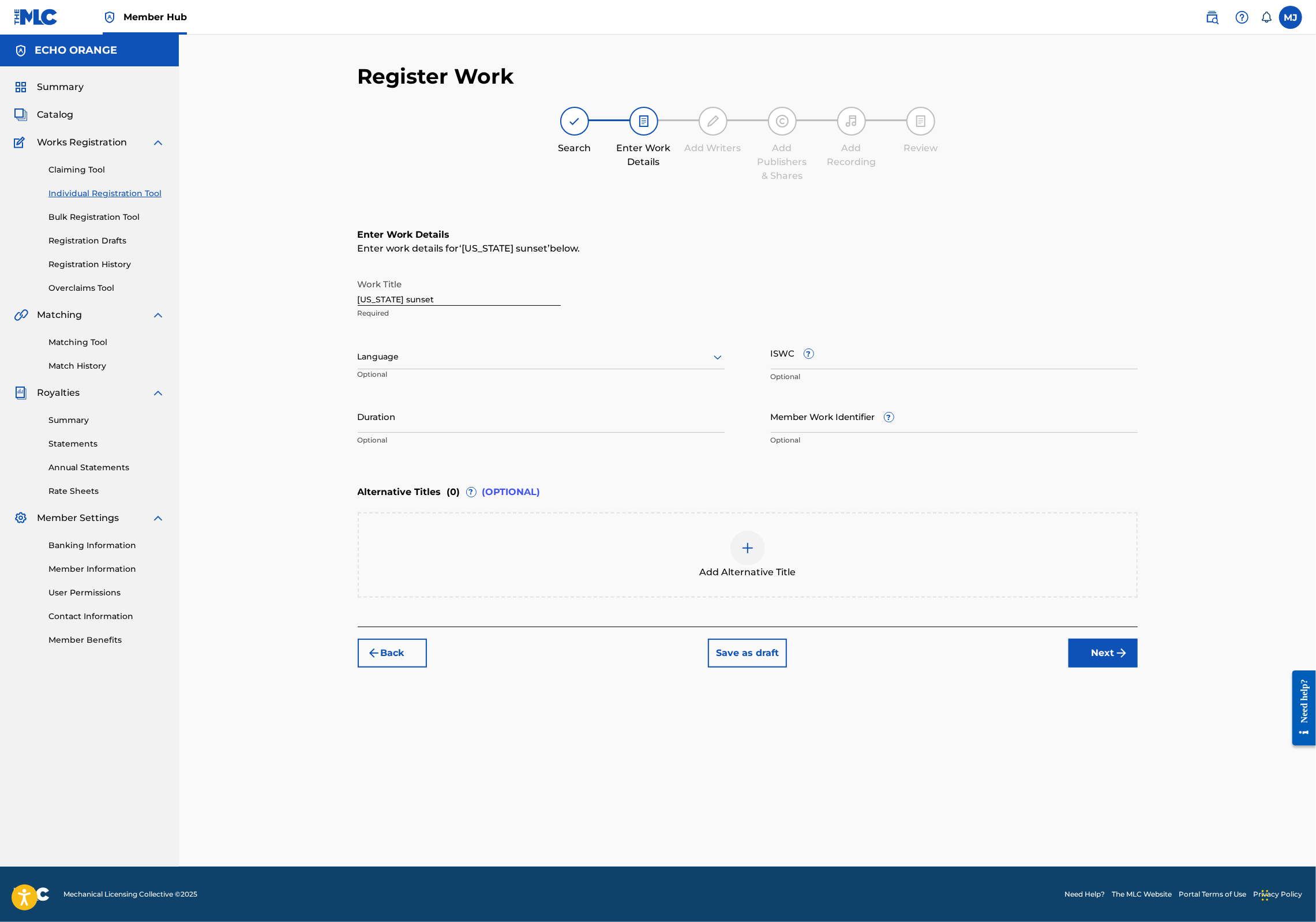
click at [1152, 854] on div "Register Work Search Enter Work Details Add Writers Add Publishers & Shares Add…" at bounding box center [748, 464] width 808 height 803
click at [1138, 668] on button "Next" at bounding box center [1104, 653] width 69 height 29
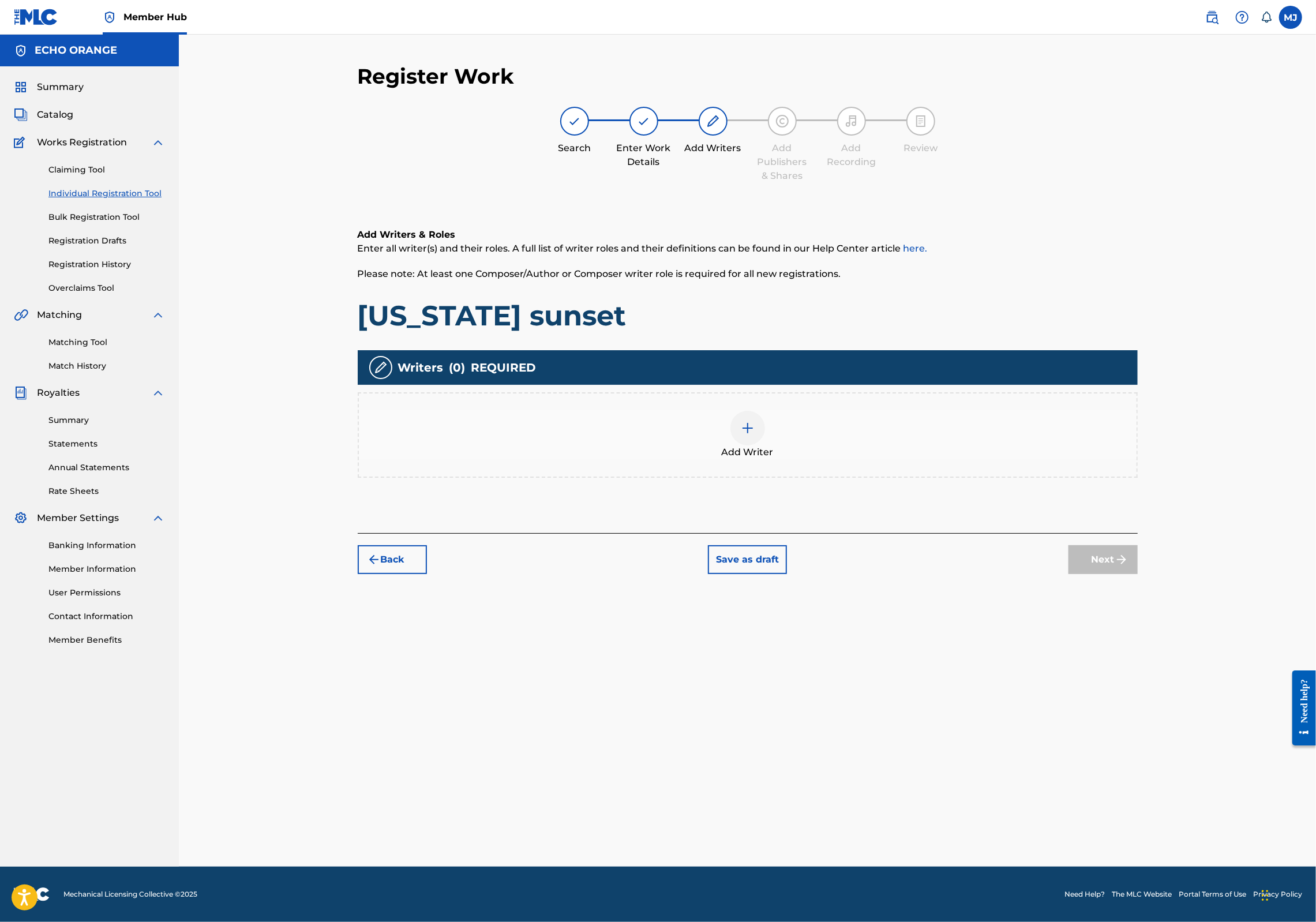
click at [907, 533] on div "Add Writers & Roles Enter all writer(s) and their roles. A full list of writer …" at bounding box center [747, 366] width 780 height 333
click at [884, 459] on div "Add Writer" at bounding box center [748, 435] width 778 height 49
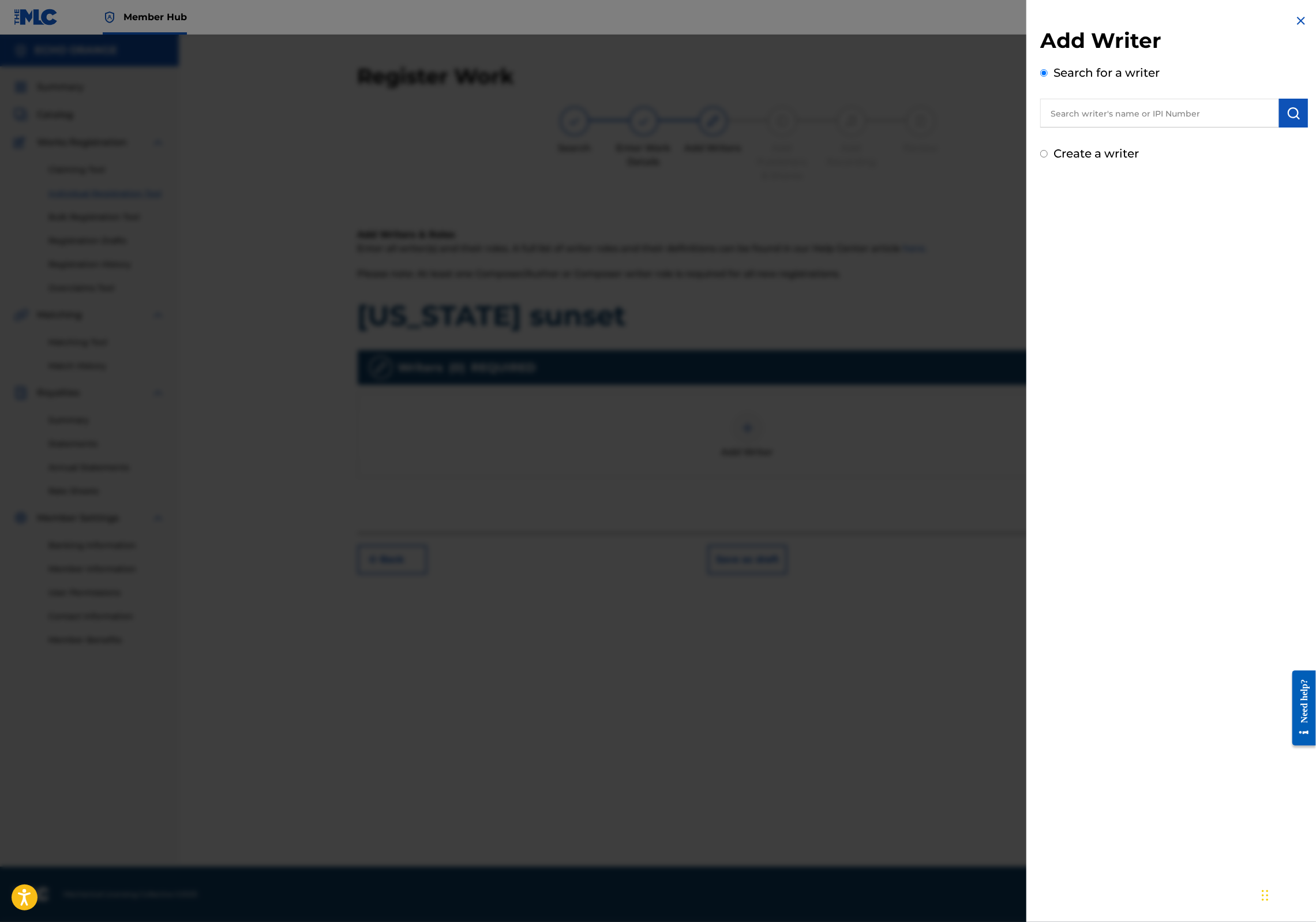
click at [1147, 128] on input "text" at bounding box center [1160, 113] width 239 height 29
paste input "[PERSON_NAME]"
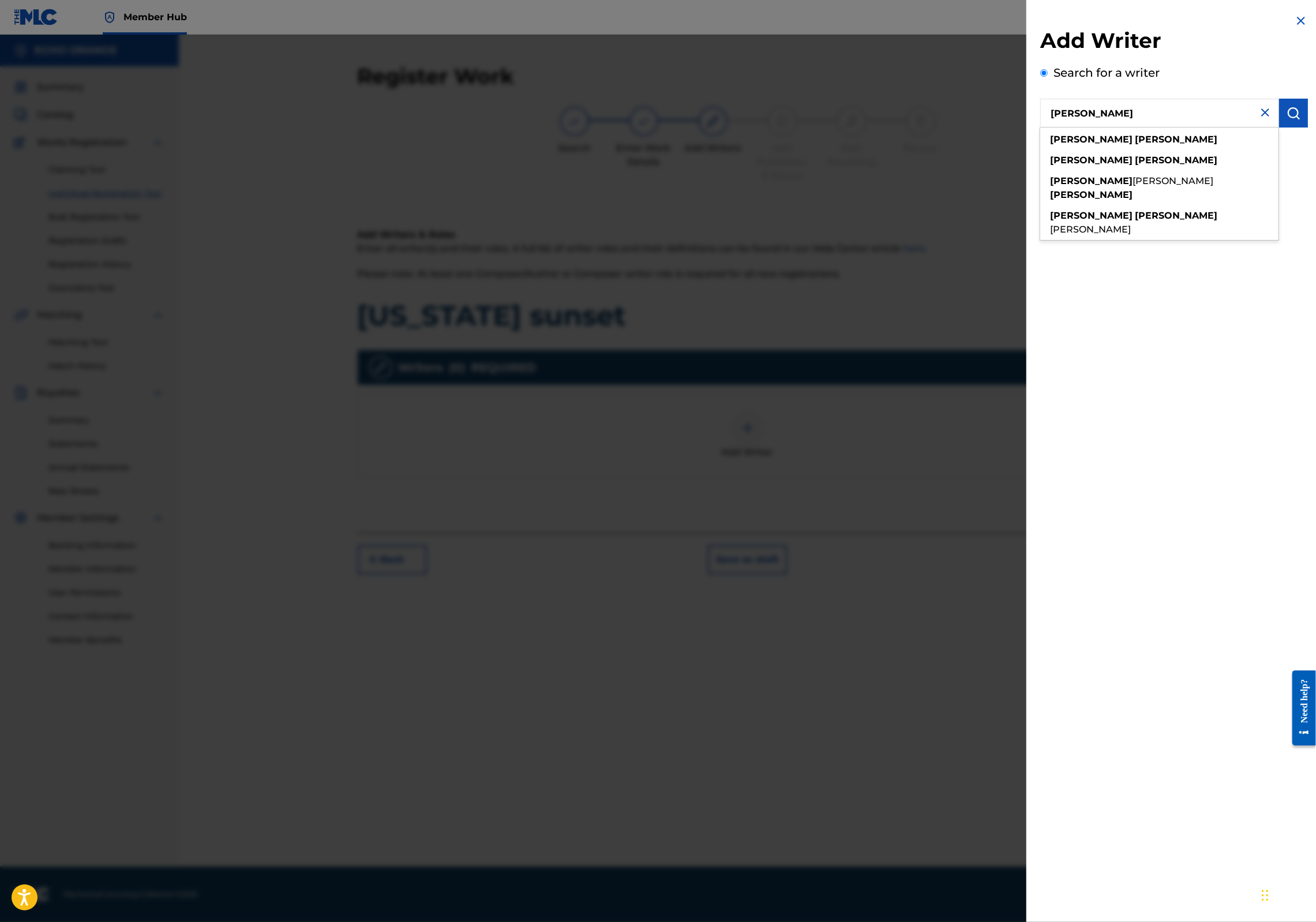
type input "[PERSON_NAME]"
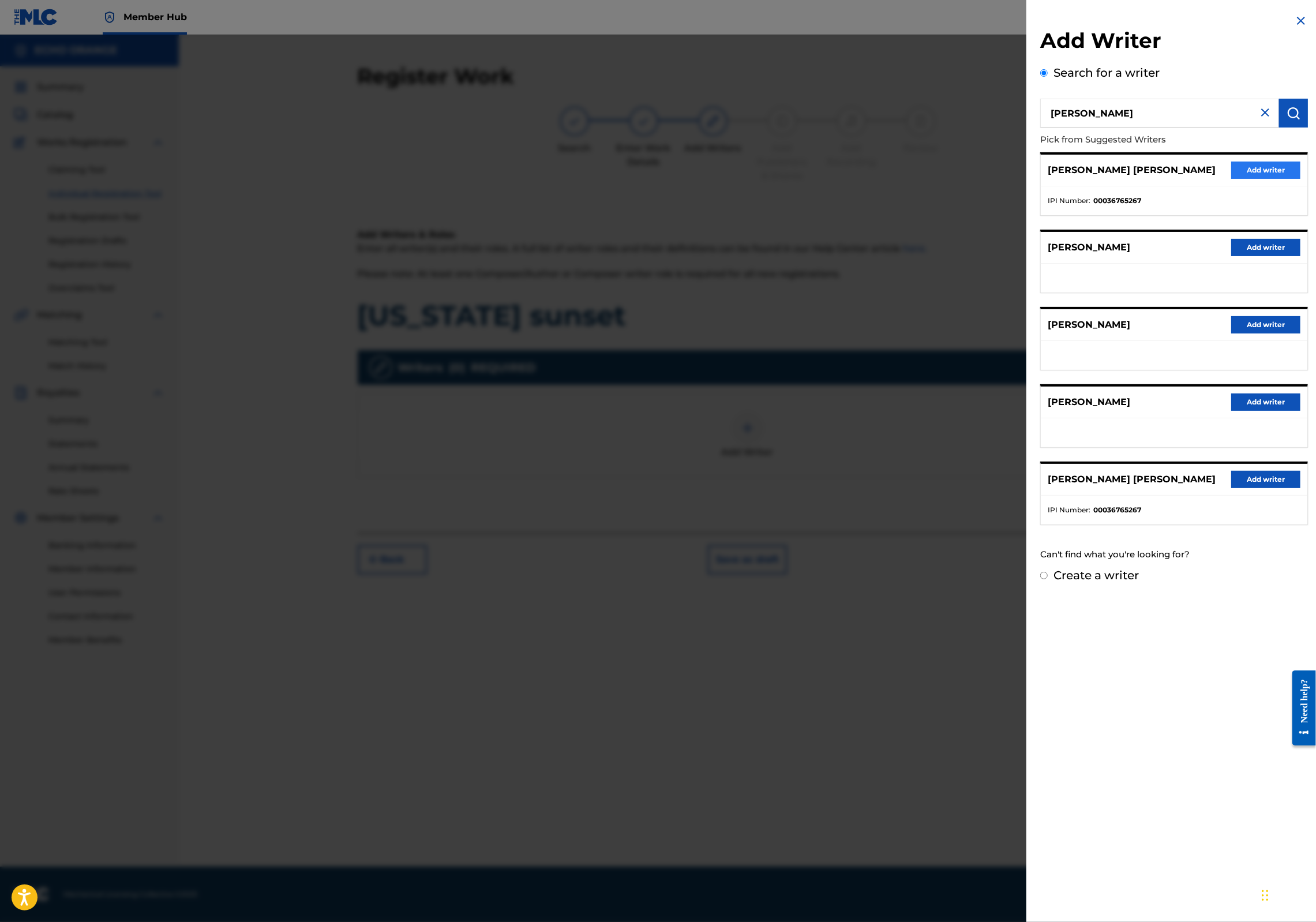
click at [1231, 179] on button "Add writer" at bounding box center [1266, 170] width 69 height 17
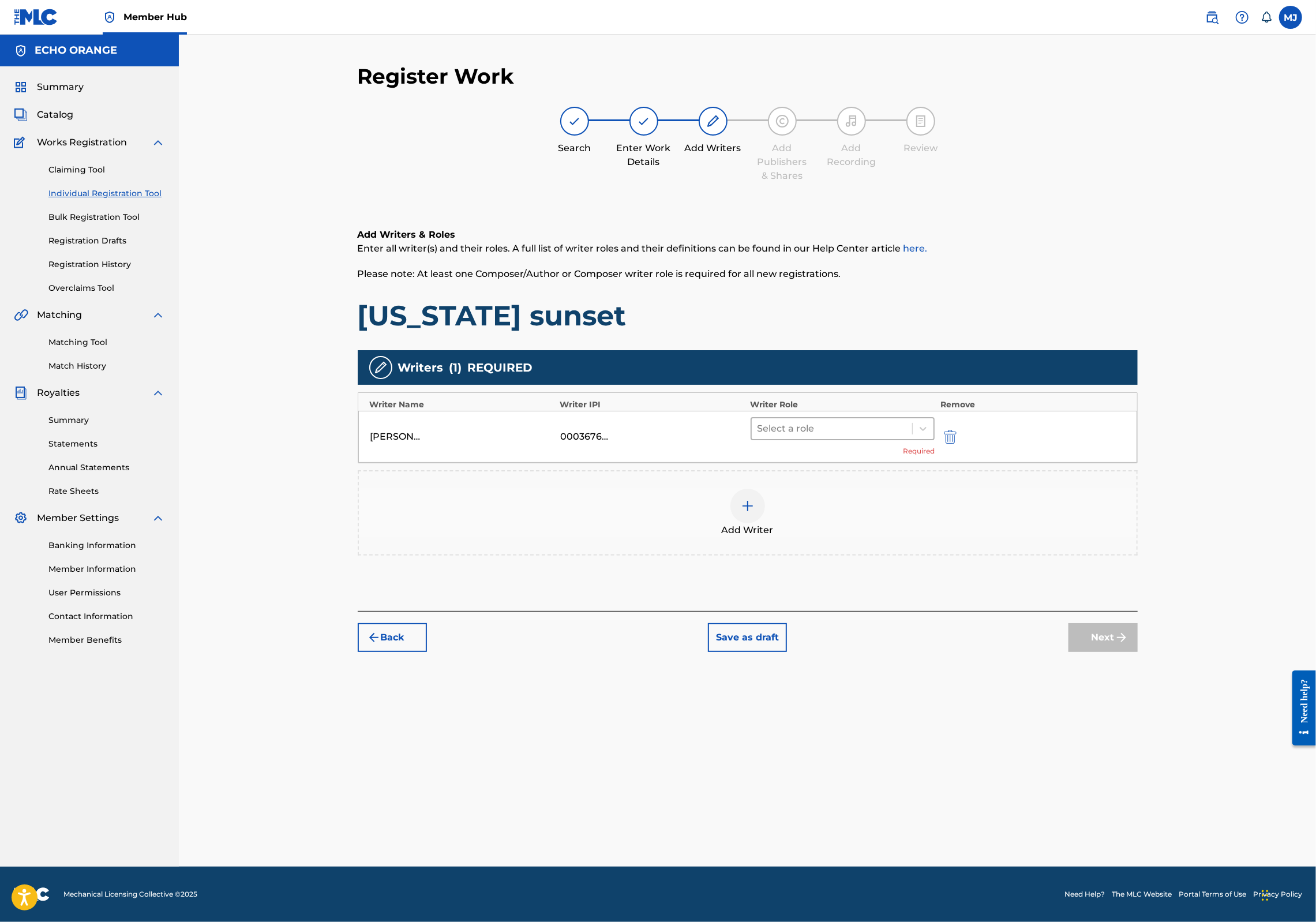
drag, startPoint x: 833, startPoint y: 468, endPoint x: 834, endPoint y: 477, distance: 9.1
click at [833, 436] on div at bounding box center [832, 429] width 149 height 16
click at [801, 589] on div "Composer" at bounding box center [880, 595] width 222 height 23
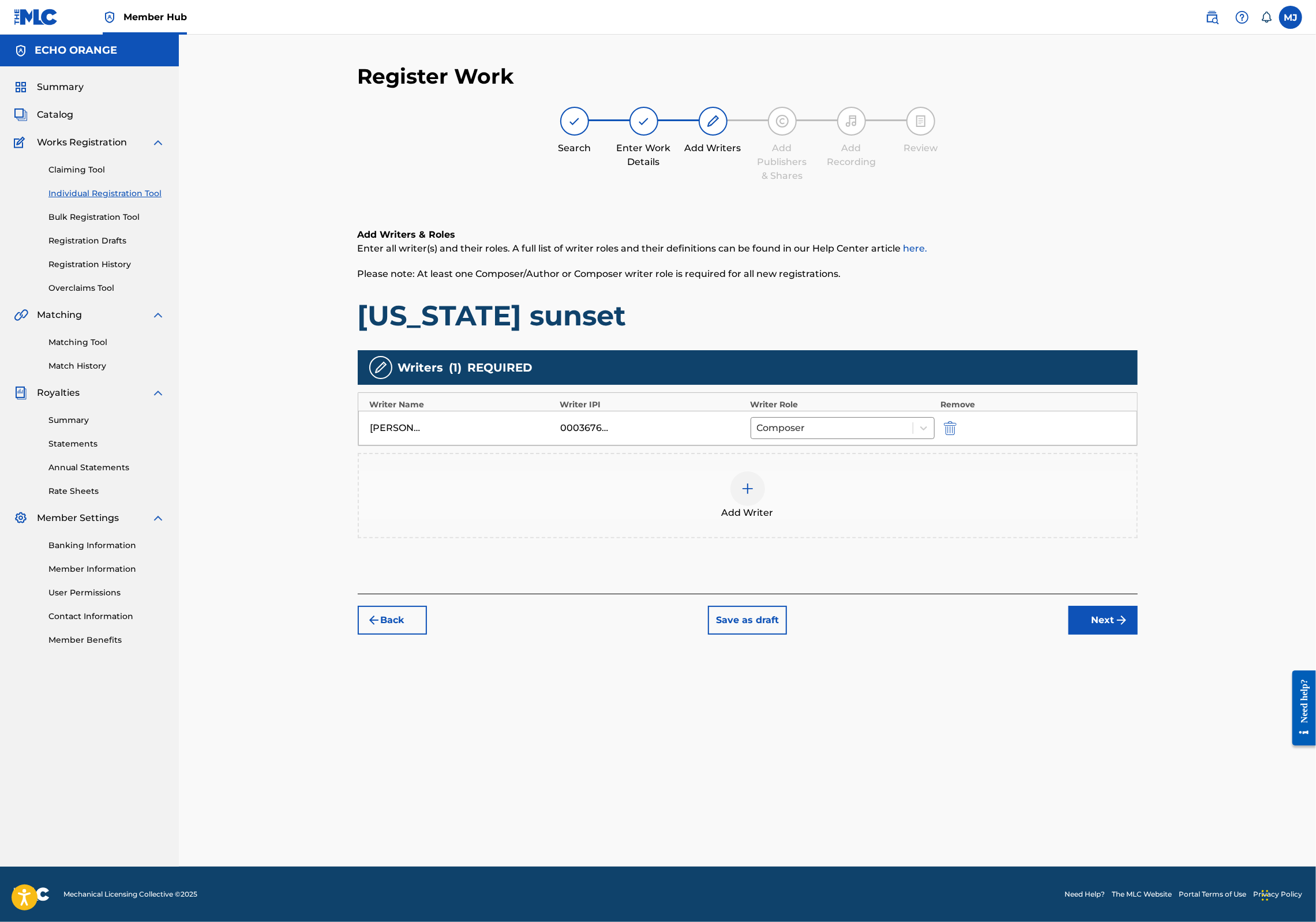
click at [1138, 635] on button "Next" at bounding box center [1104, 620] width 69 height 29
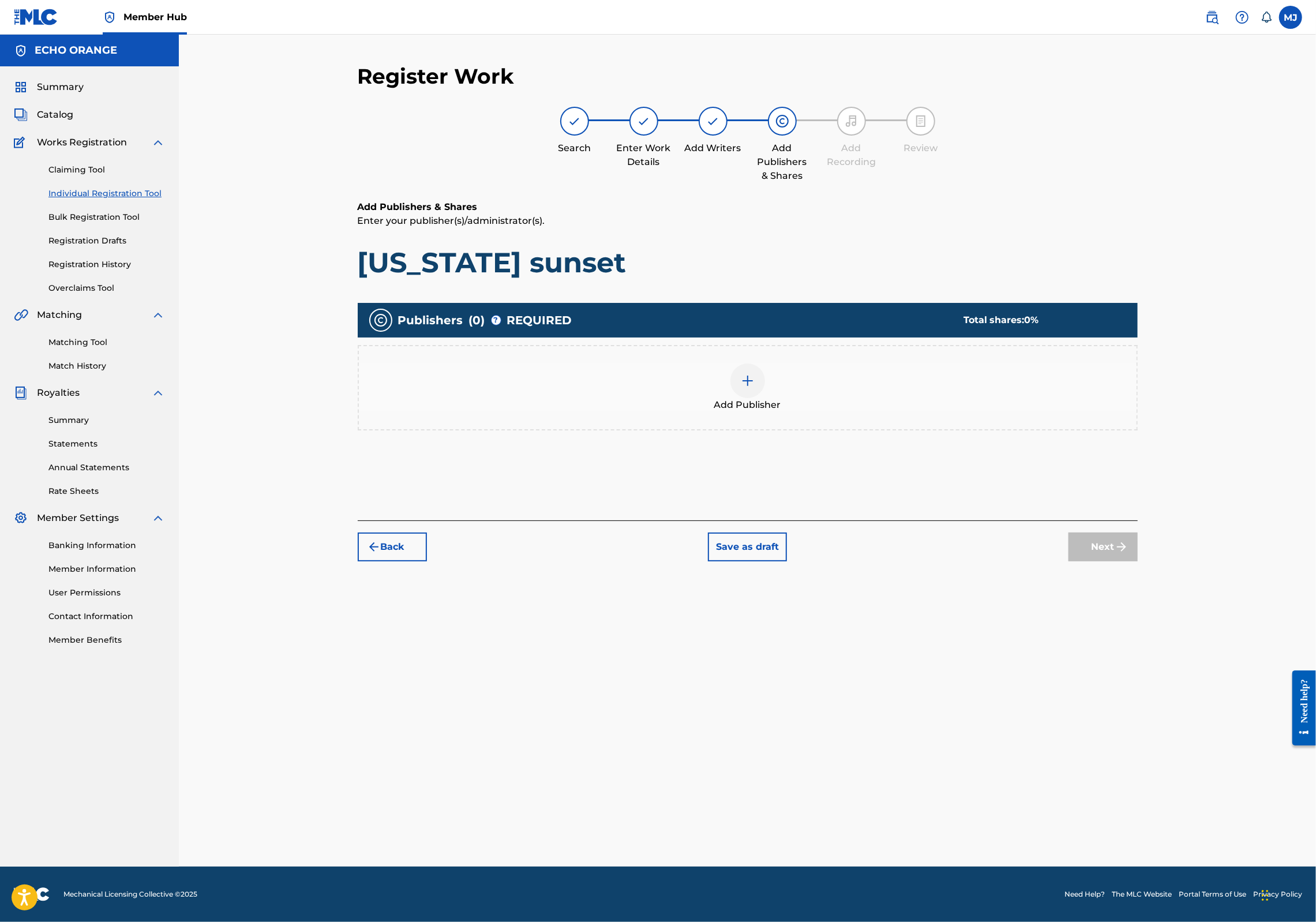
click at [822, 412] on div "Add Publisher" at bounding box center [748, 387] width 778 height 49
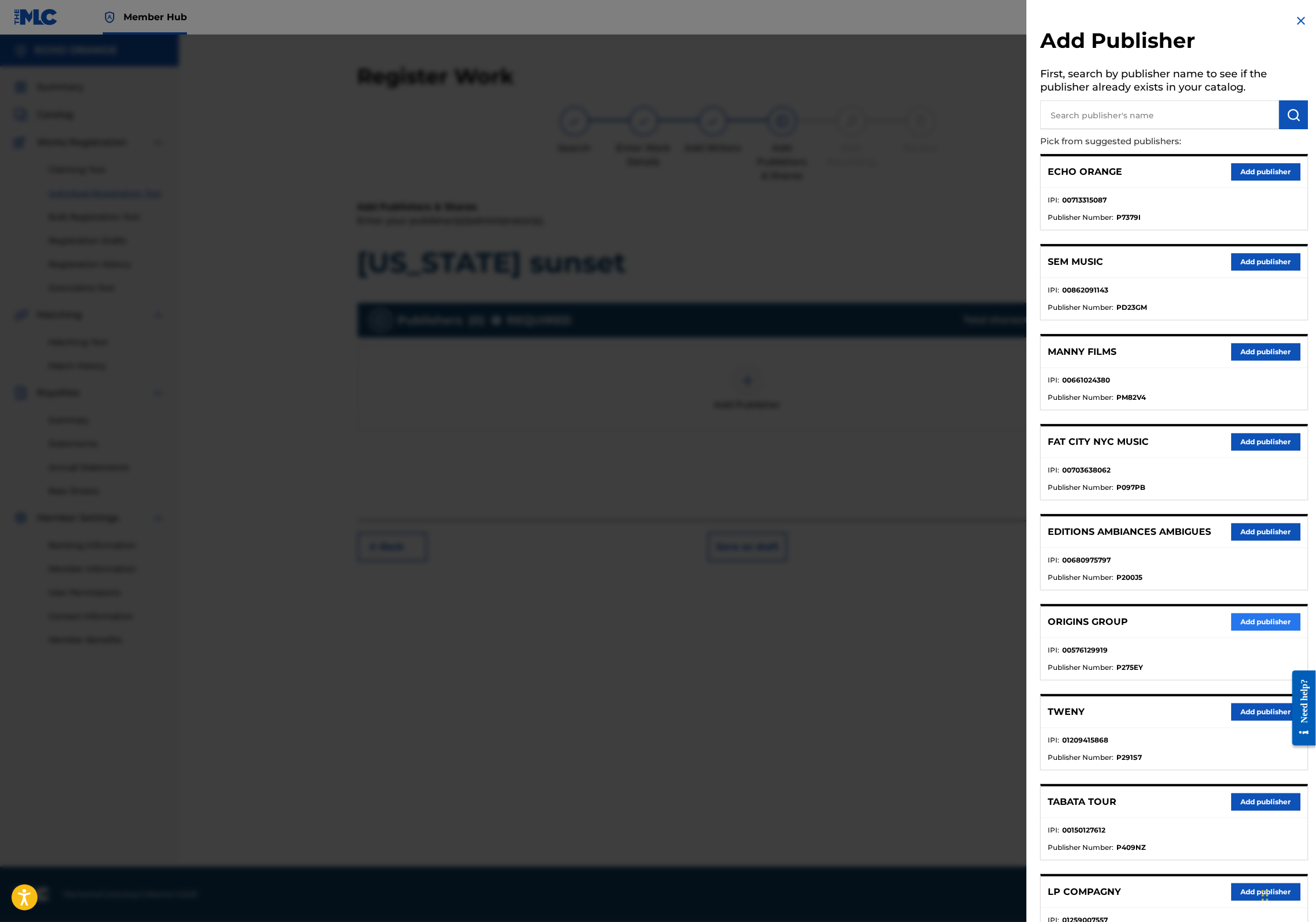
click at [1235, 631] on button "Add publisher" at bounding box center [1266, 622] width 69 height 17
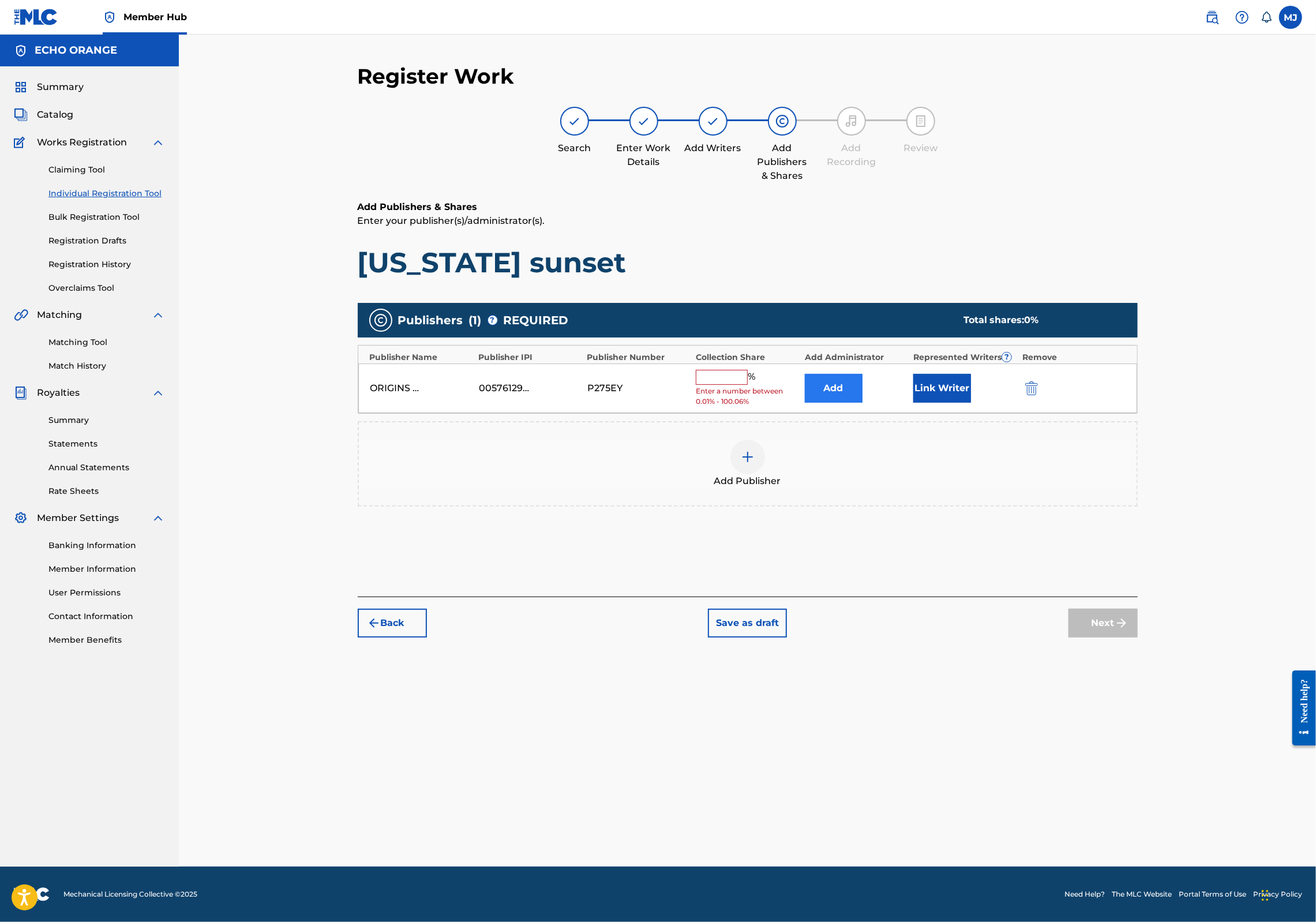
click at [838, 403] on button "Add" at bounding box center [833, 388] width 58 height 29
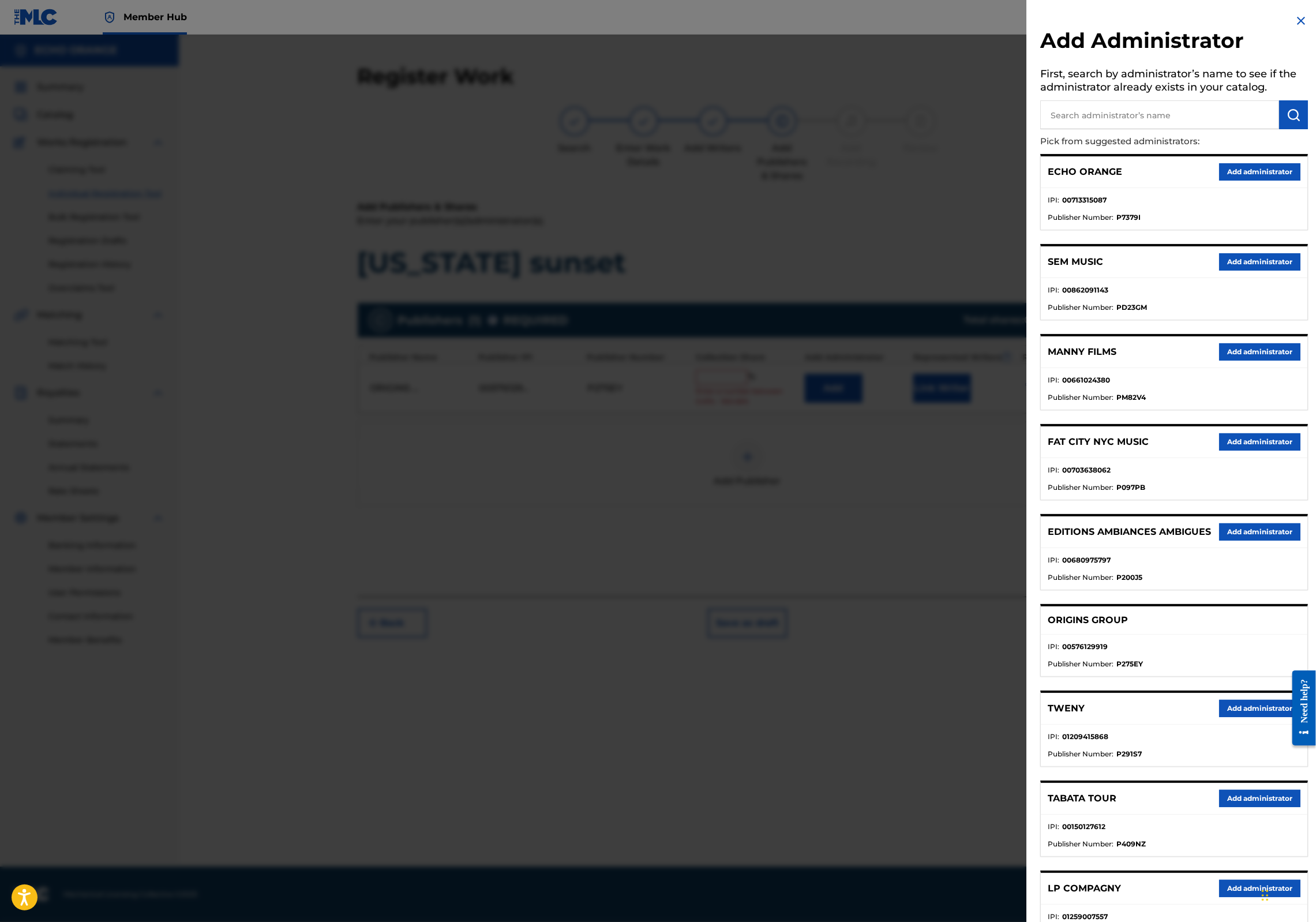
click at [1235, 180] on button "Add administrator" at bounding box center [1260, 171] width 82 height 17
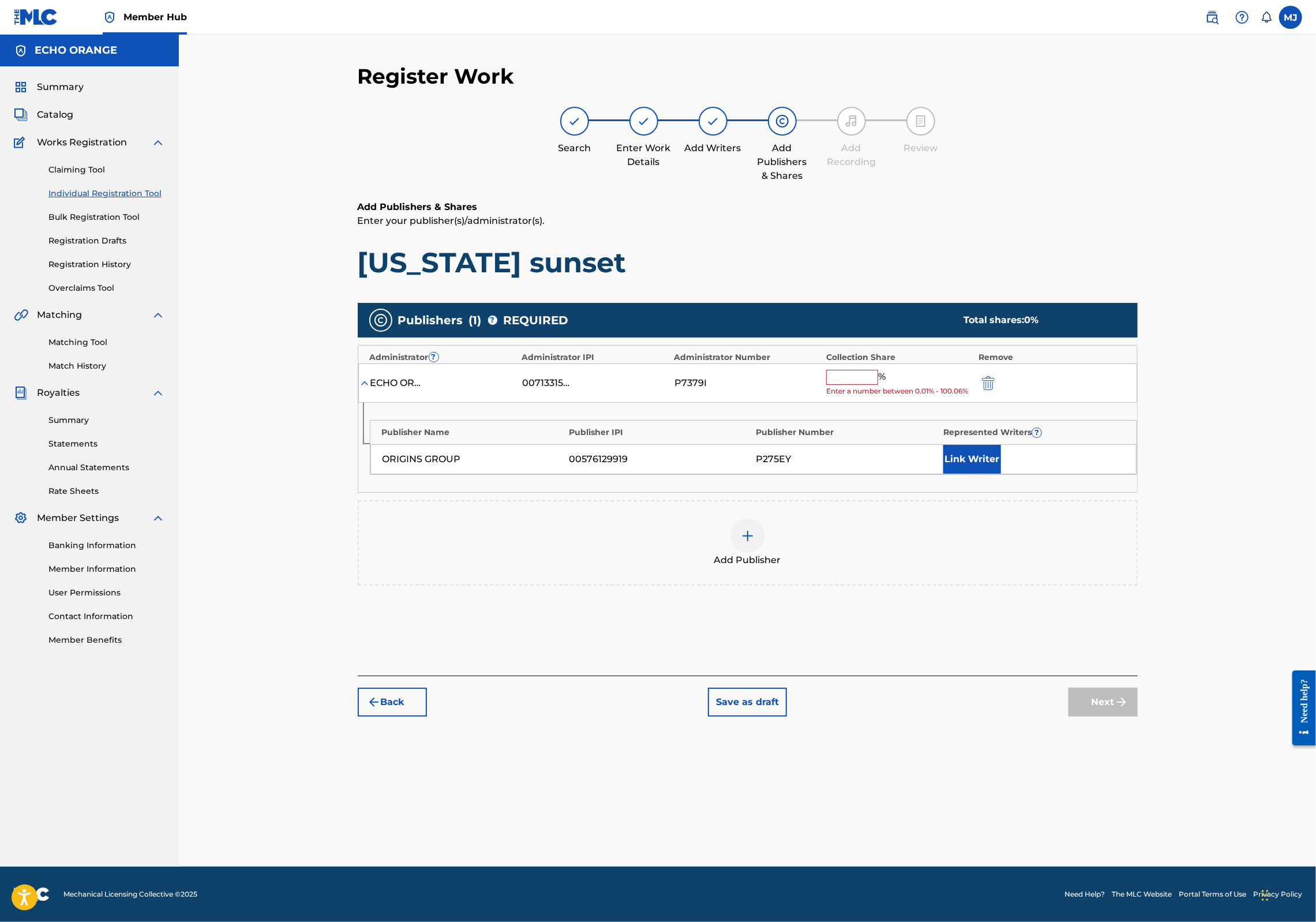
click at [878, 384] on input "text" at bounding box center [852, 377] width 52 height 15
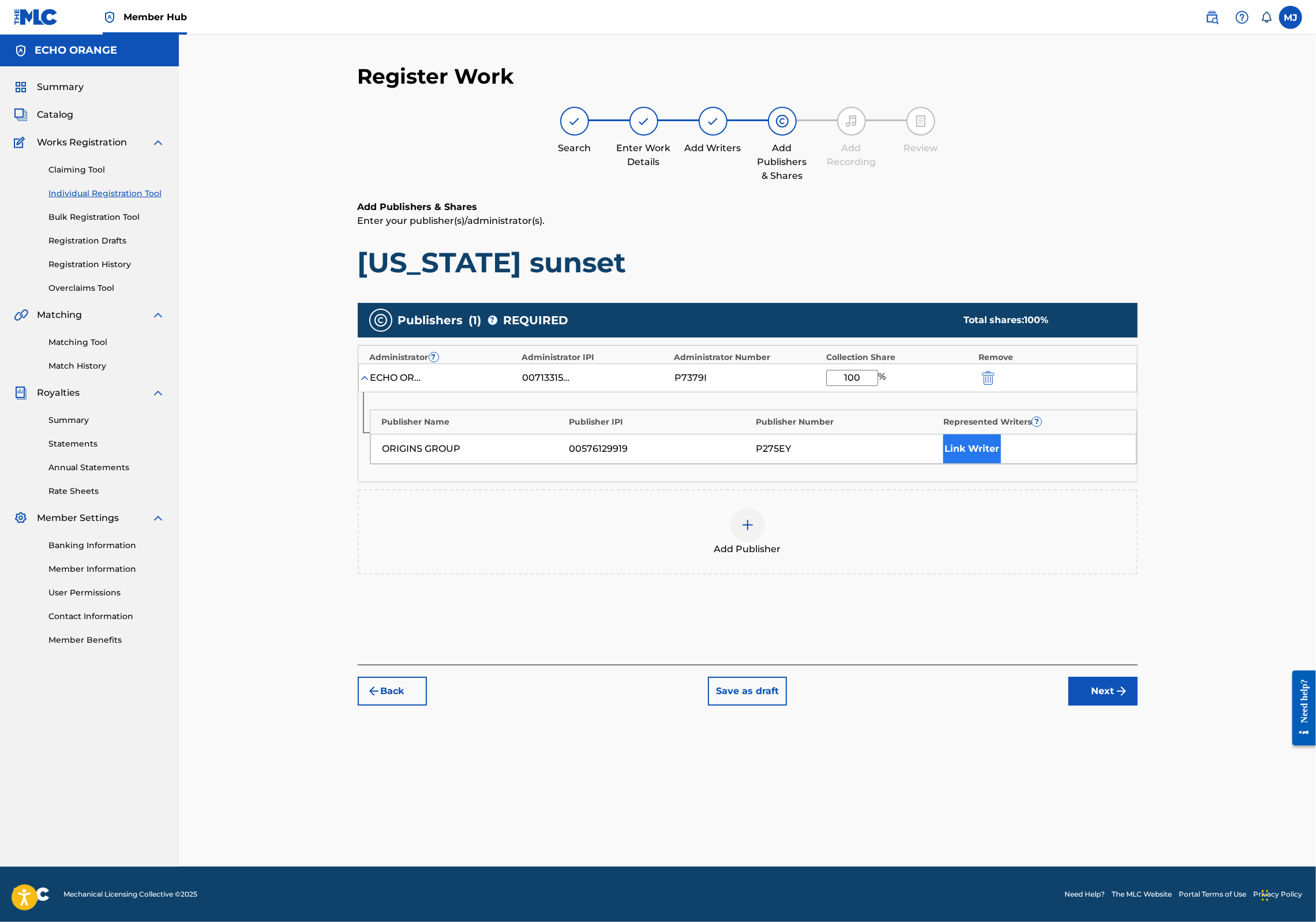
type input "100"
click at [1001, 463] on button "Link Writer" at bounding box center [973, 449] width 58 height 29
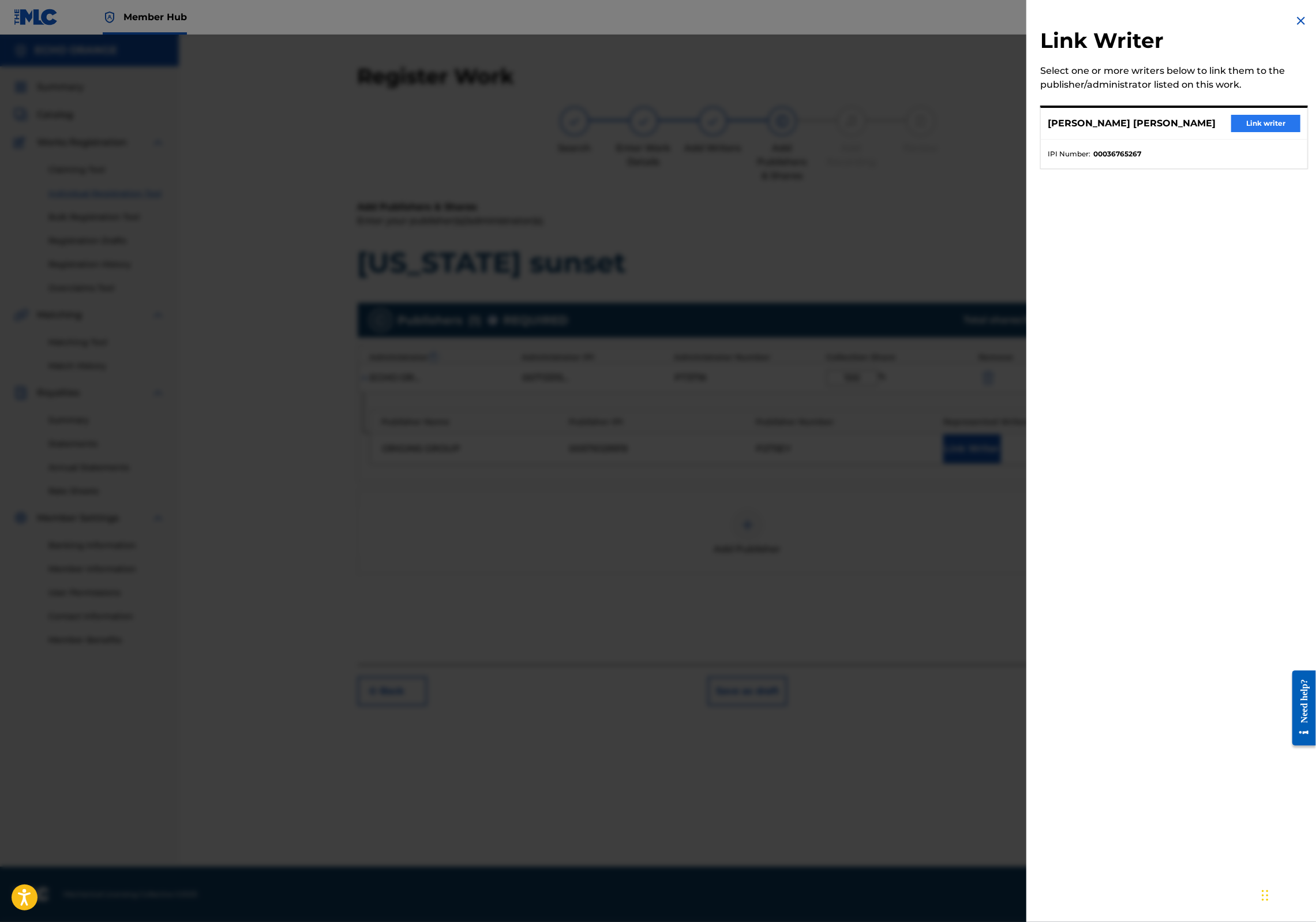
click at [1235, 128] on button "Link writer" at bounding box center [1266, 123] width 69 height 17
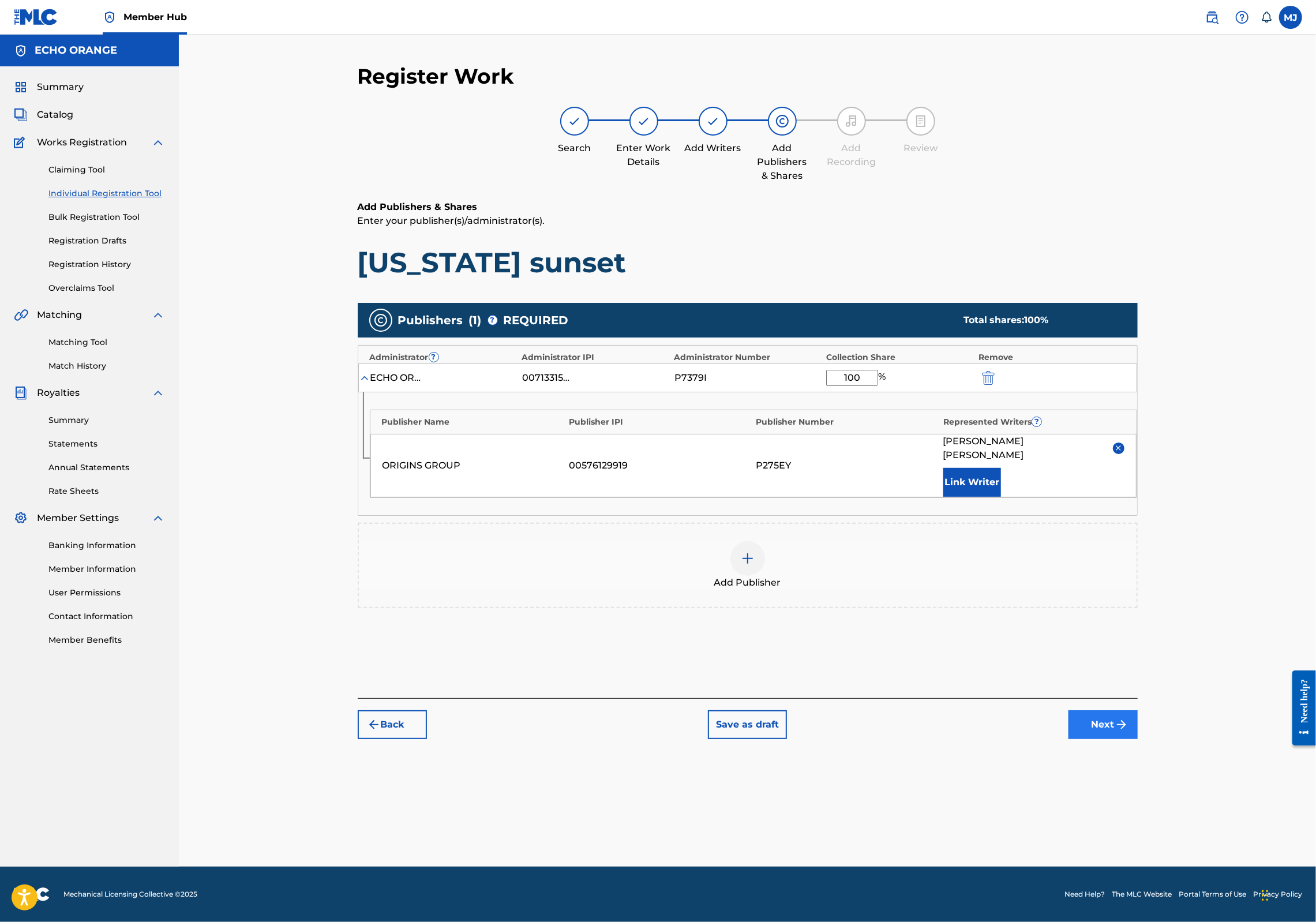
click at [1138, 739] on button "Next" at bounding box center [1104, 724] width 69 height 29
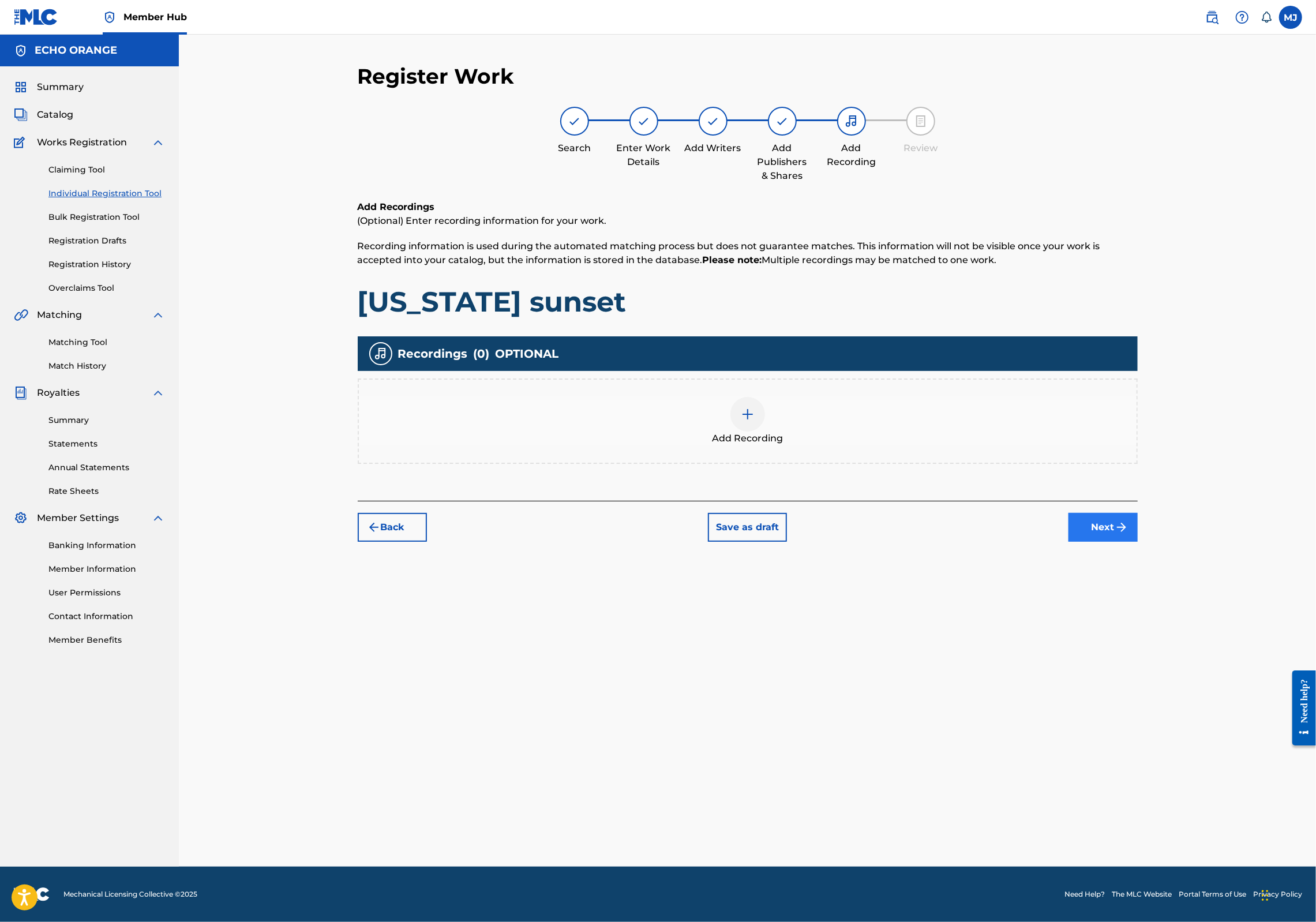
drag, startPoint x: 1185, startPoint y: 532, endPoint x: 1191, endPoint y: 573, distance: 41.4
click at [1138, 501] on div "Add Recordings (Optional) Enter recording information for your work. Recording …" at bounding box center [747, 350] width 780 height 300
click at [1138, 542] on button "Next" at bounding box center [1104, 527] width 69 height 29
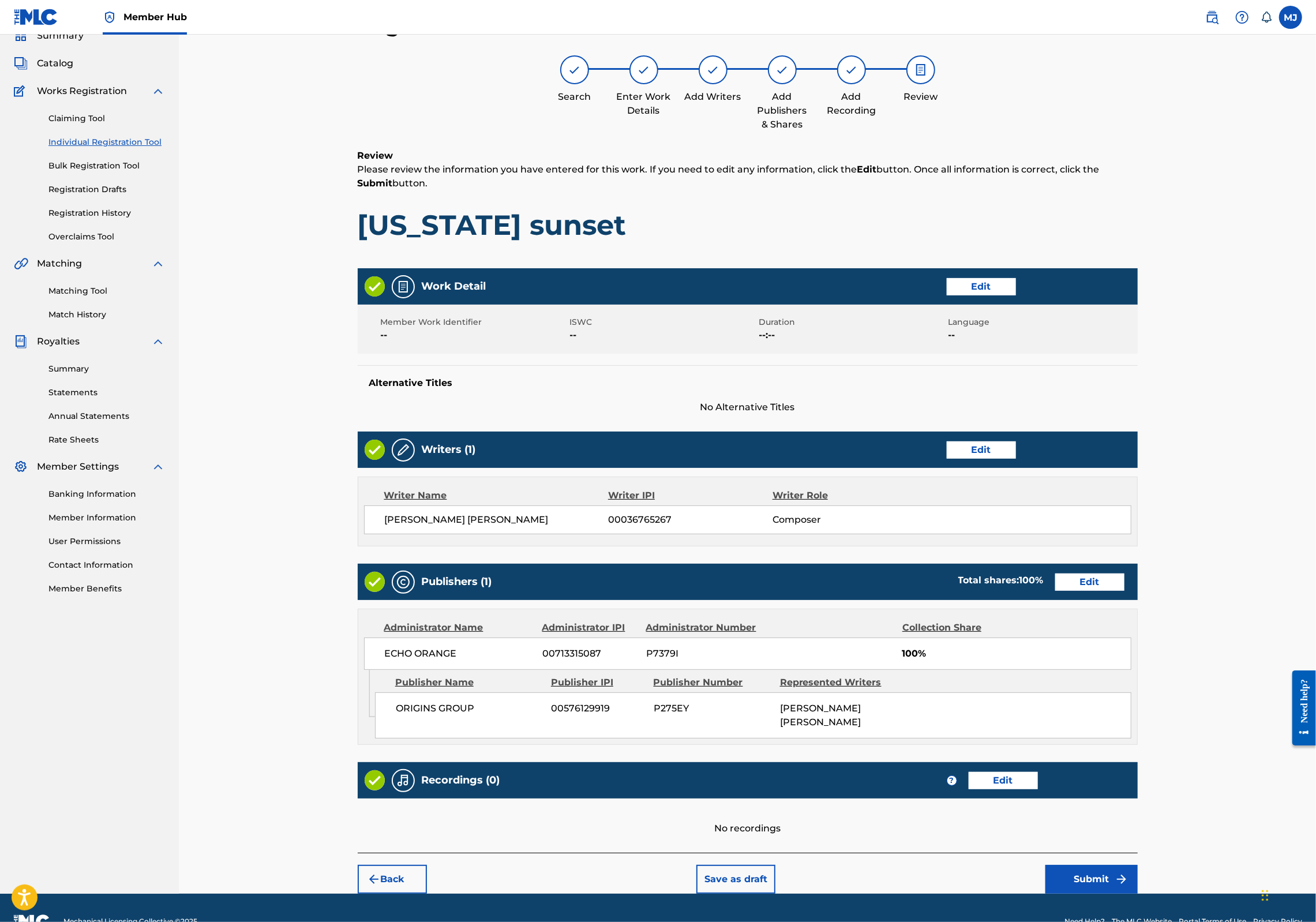
scroll to position [186, 0]
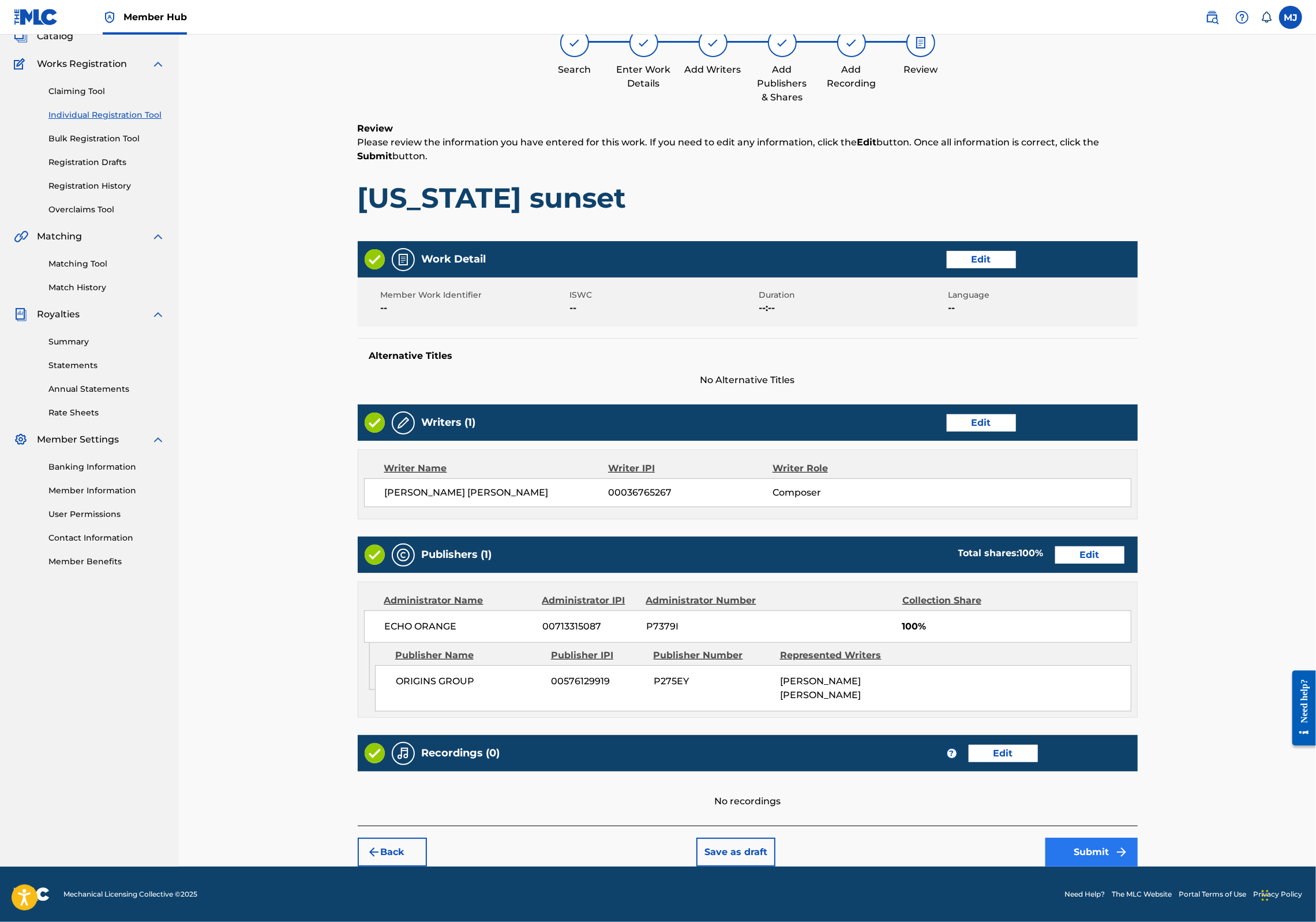
click at [1138, 837] on button "Submit" at bounding box center [1092, 851] width 92 height 29
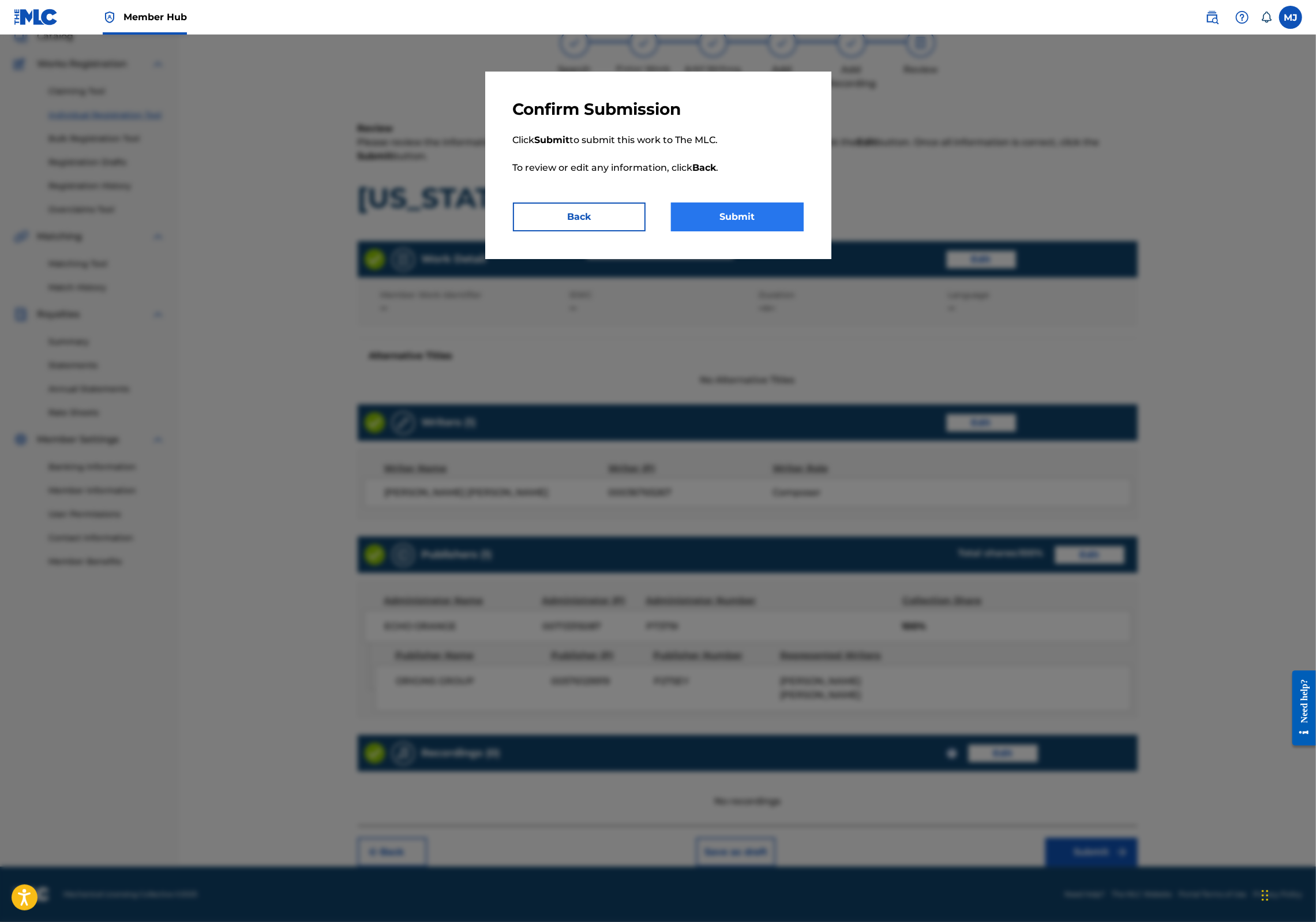
click at [767, 231] on button "Submit" at bounding box center [737, 217] width 133 height 29
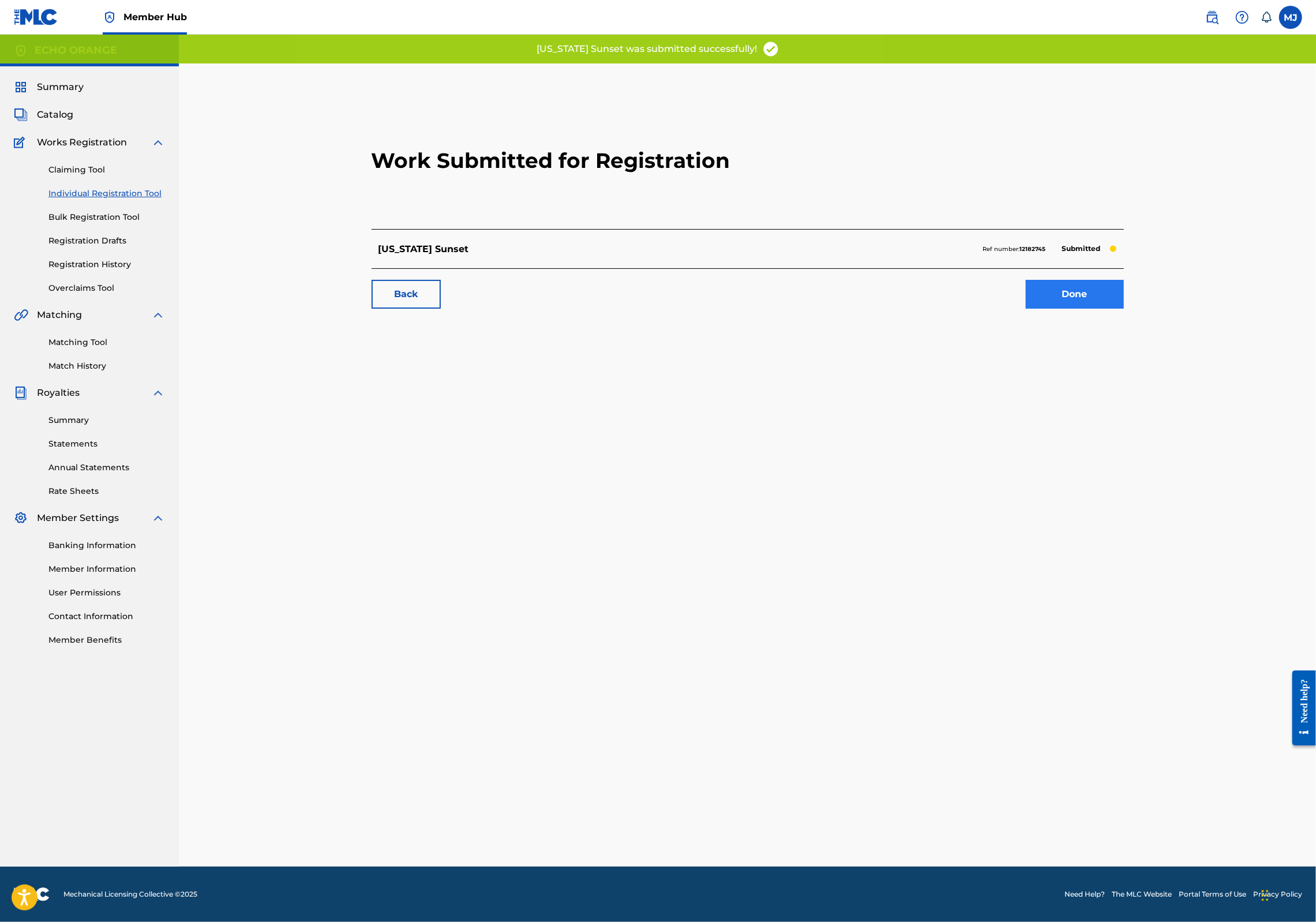
click at [1124, 309] on link "Done" at bounding box center [1075, 294] width 98 height 29
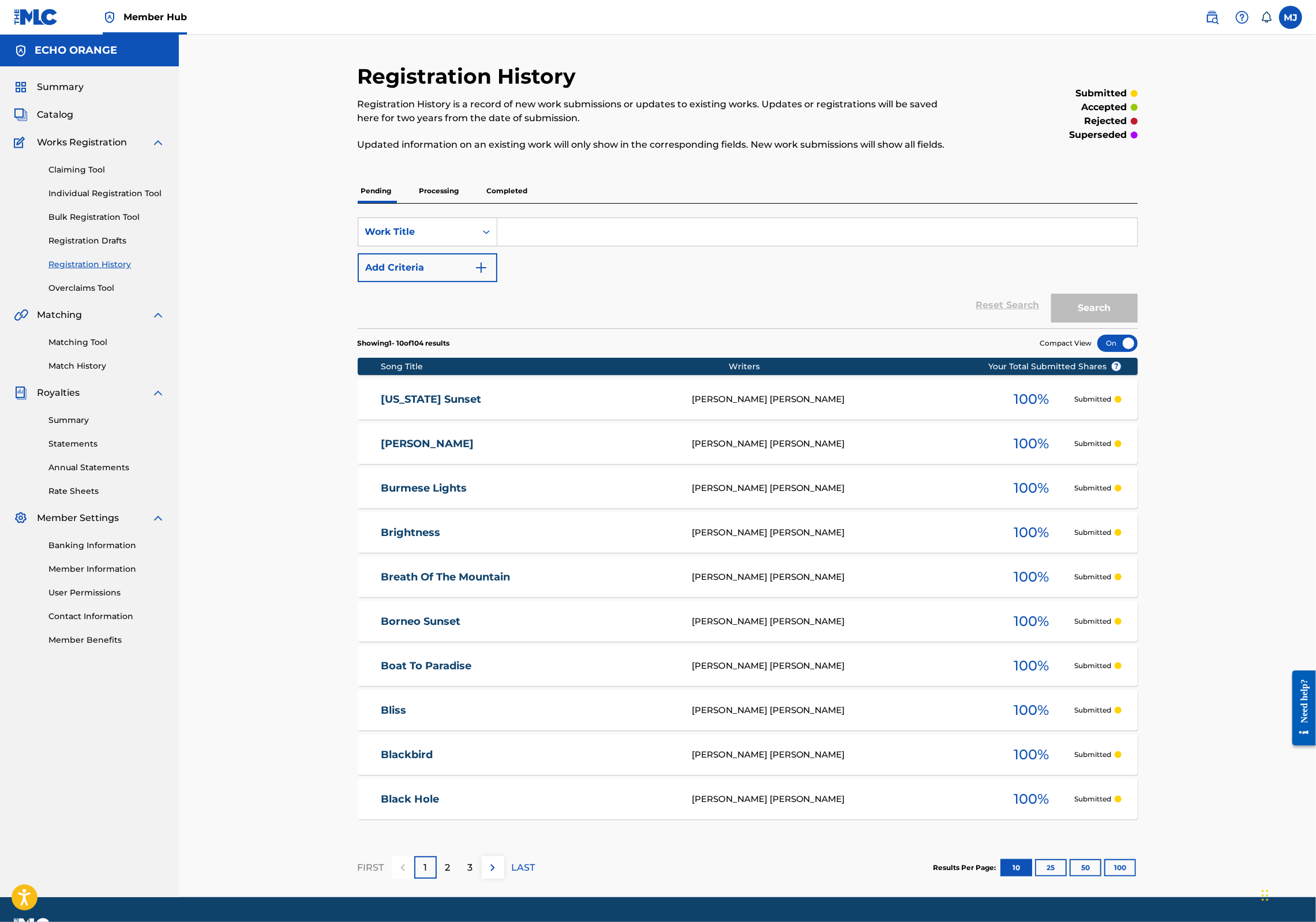
click at [106, 234] on div "Claiming Tool Individual Registration Tool Bulk Registration Tool Registration …" at bounding box center [90, 221] width 152 height 145
click at [107, 236] on div "Claiming Tool Individual Registration Tool Bulk Registration Tool Registration …" at bounding box center [90, 221] width 152 height 145
click at [107, 199] on link "Individual Registration Tool" at bounding box center [107, 193] width 117 height 12
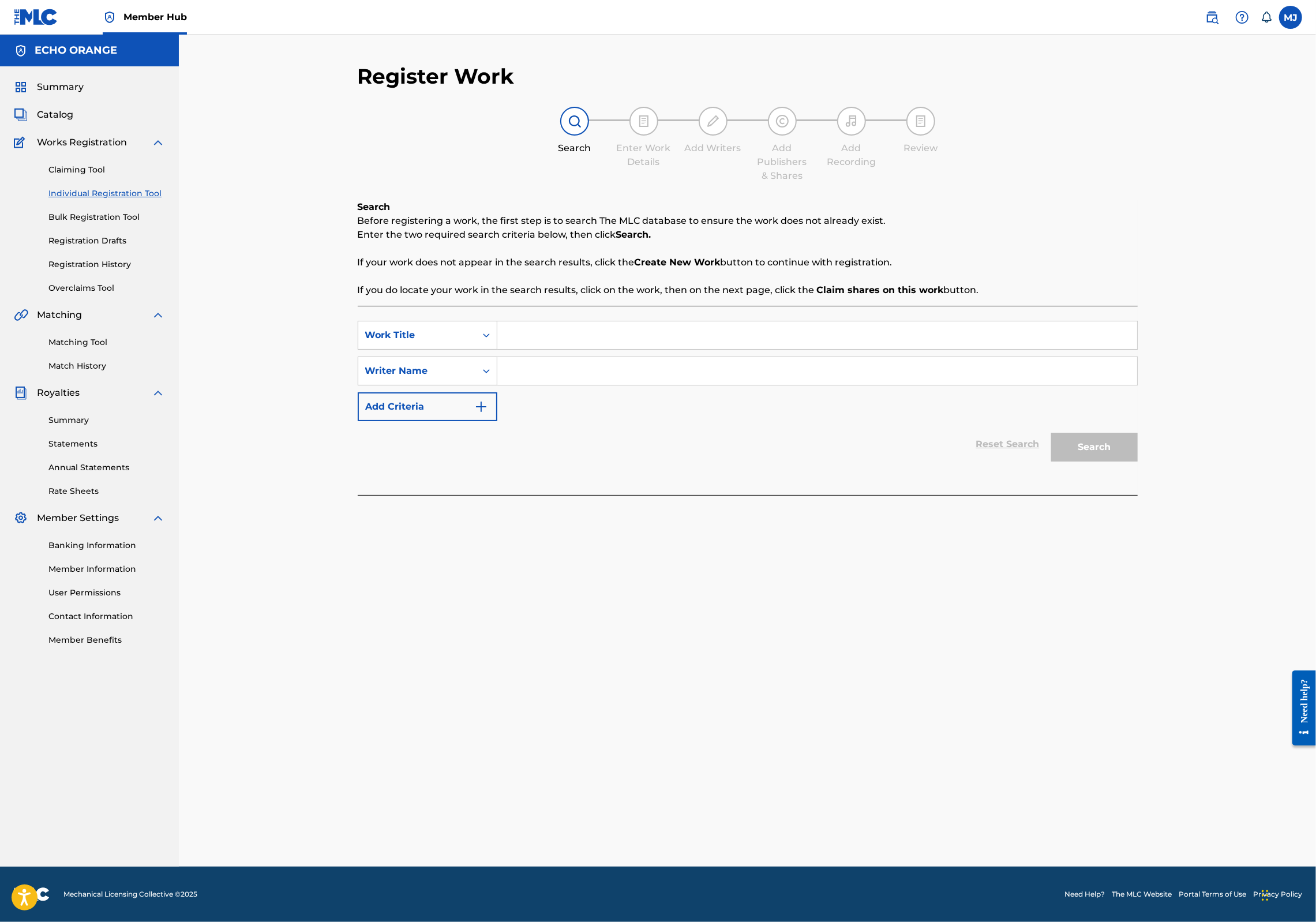
click at [520, 349] on input "Search Form" at bounding box center [817, 335] width 640 height 28
type input "Calling the Divinities"
paste input "[PERSON_NAME]"
click at [1138, 462] on button "Search" at bounding box center [1094, 447] width 86 height 29
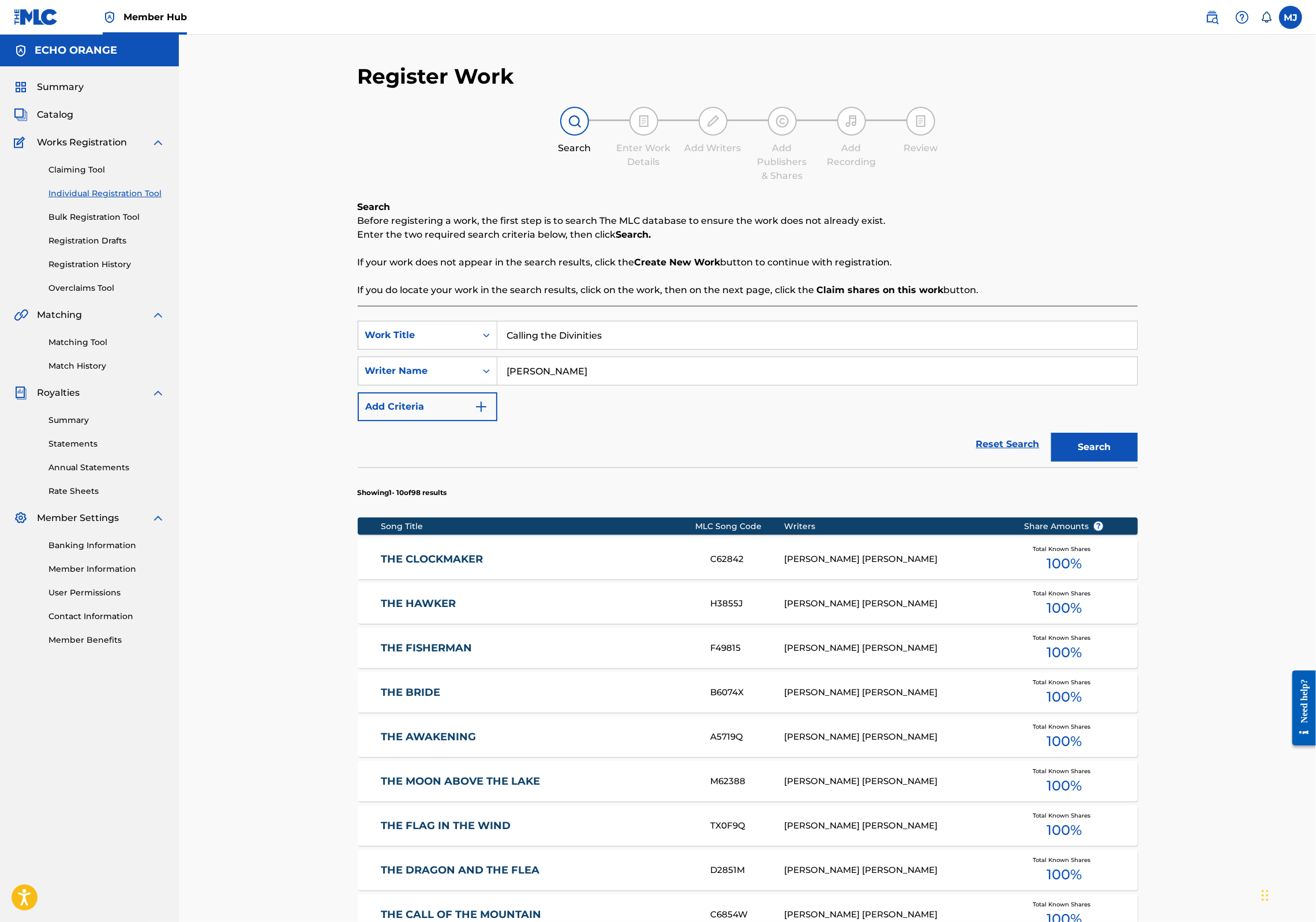
type input "[PERSON_NAME]"
click at [1138, 462] on button "Search" at bounding box center [1094, 447] width 86 height 29
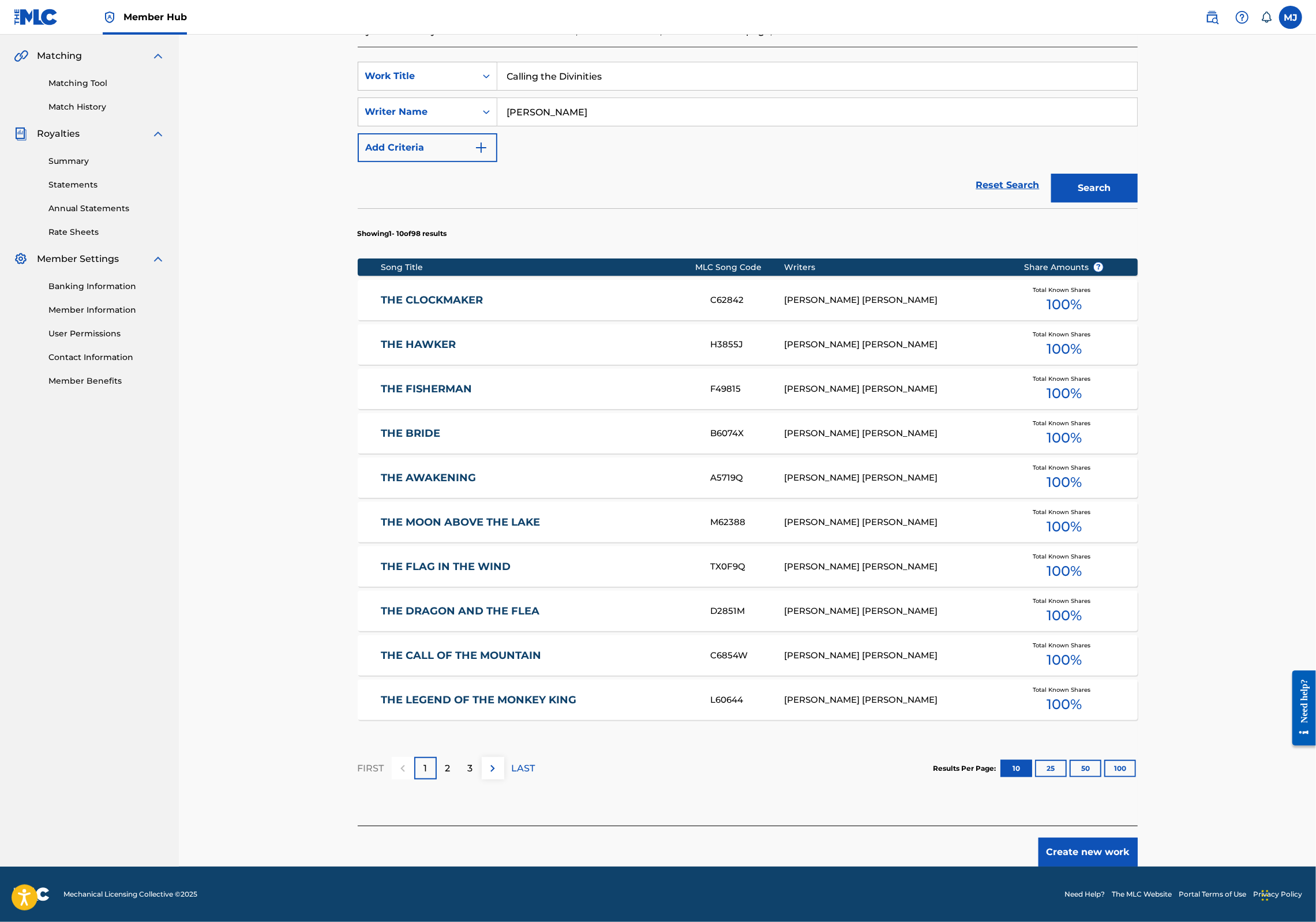
scroll to position [358, 0]
click at [1138, 837] on button "Create new work" at bounding box center [1088, 851] width 100 height 29
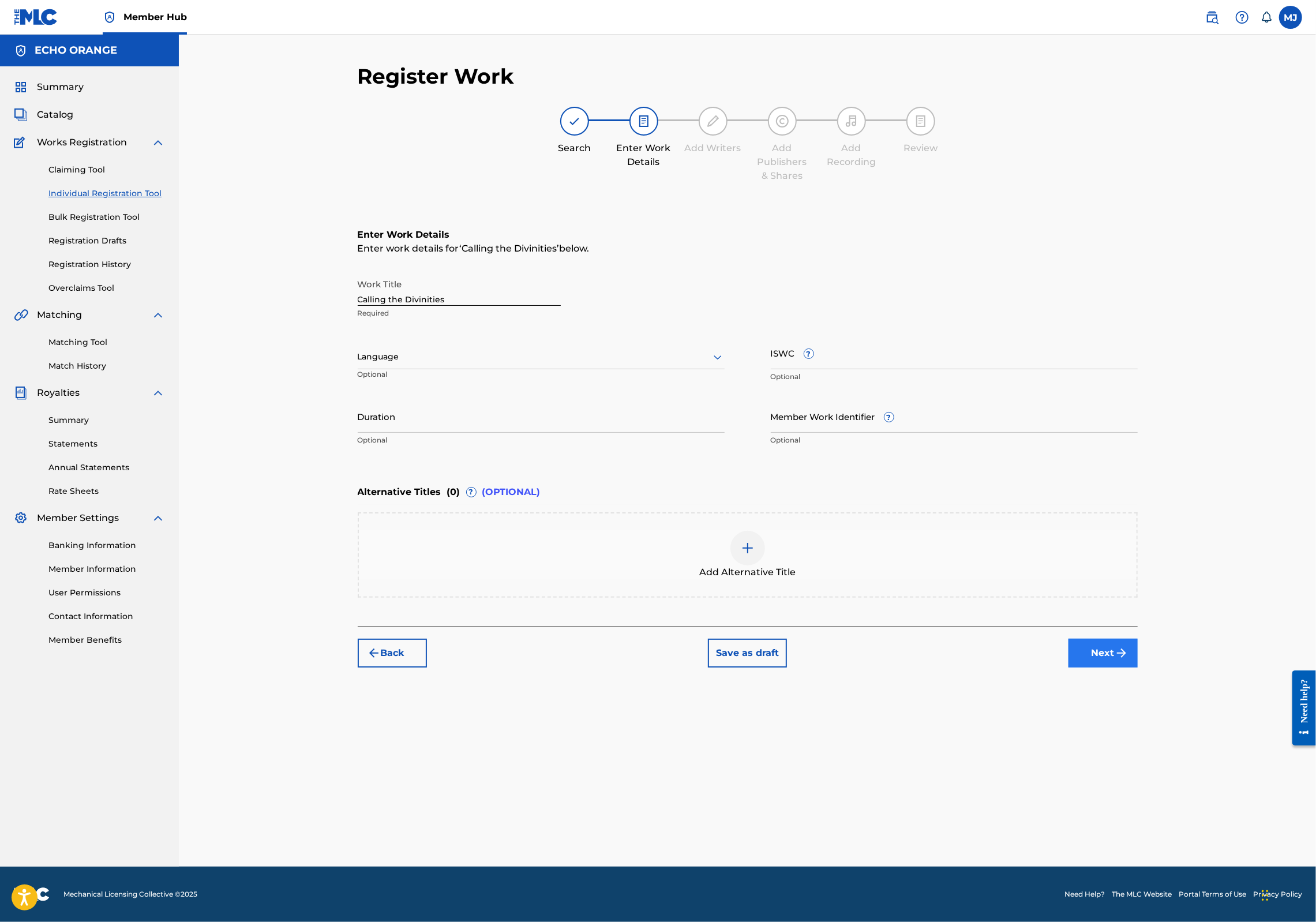
click at [1138, 668] on button "Next" at bounding box center [1104, 653] width 69 height 29
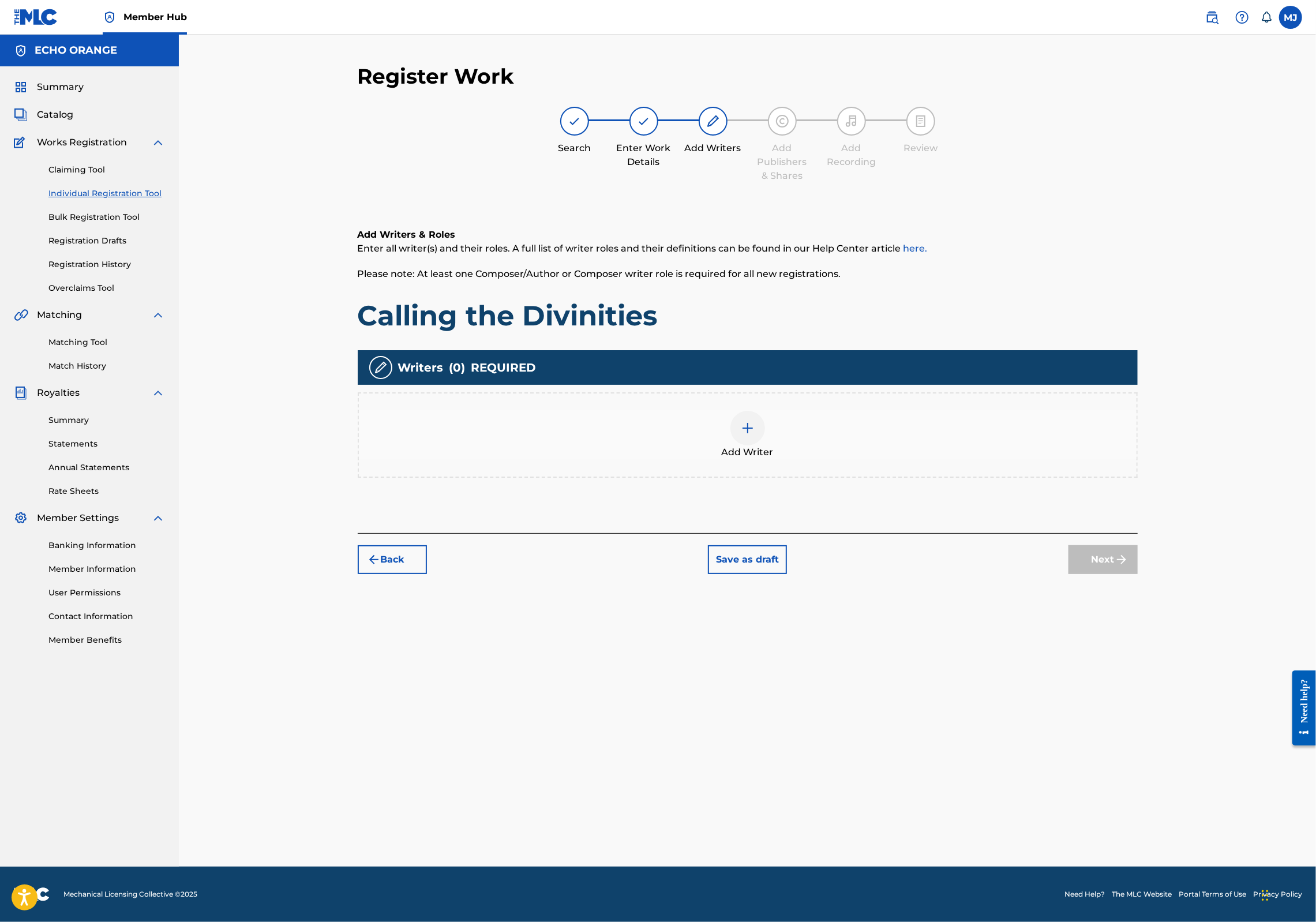
click at [822, 459] on div "Add Writer" at bounding box center [748, 435] width 778 height 49
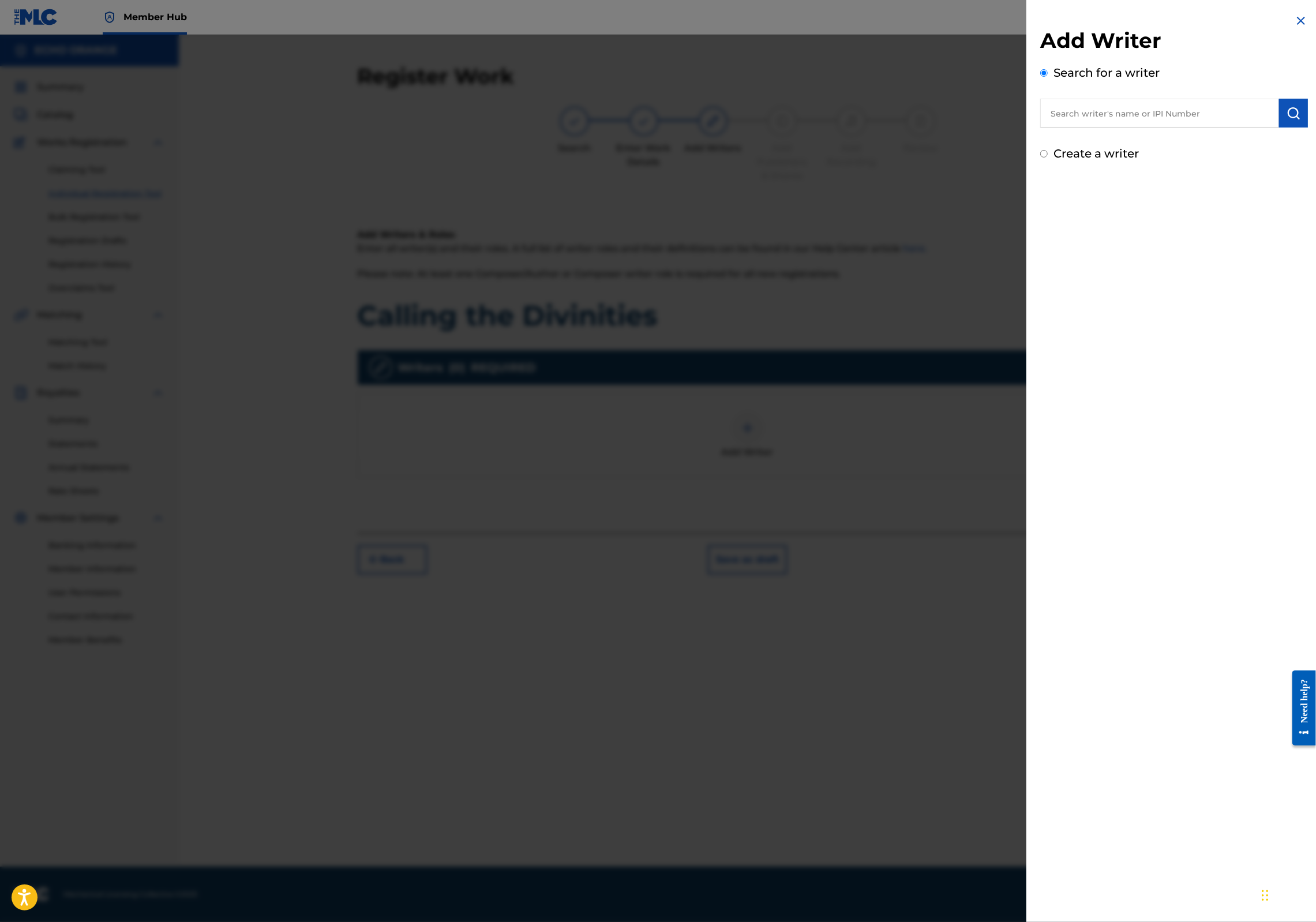
click at [1040, 120] on input "text" at bounding box center [1160, 113] width 239 height 29
paste input "[PERSON_NAME]"
type input "[PERSON_NAME]"
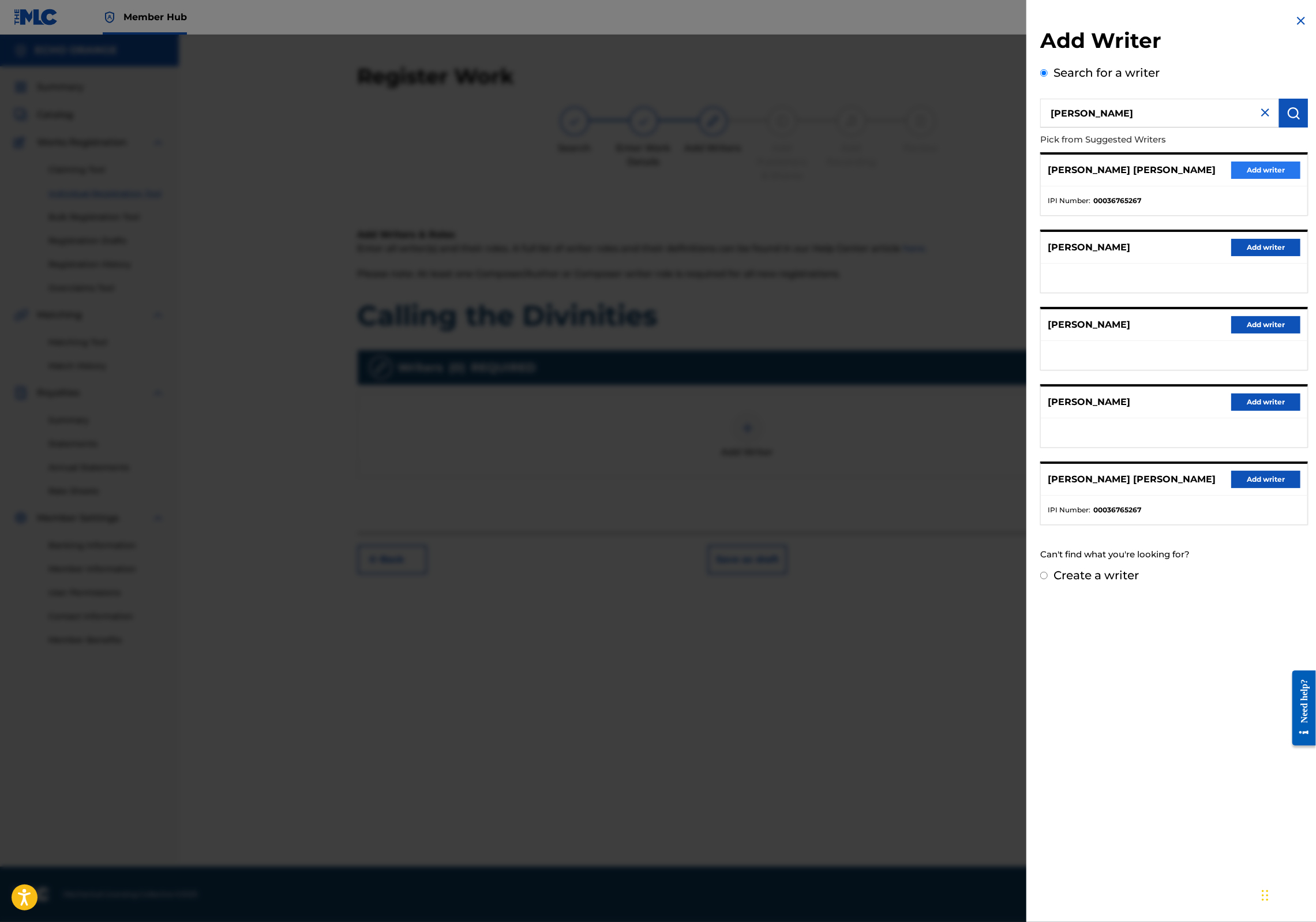
click at [1258, 179] on button "Add writer" at bounding box center [1266, 170] width 69 height 17
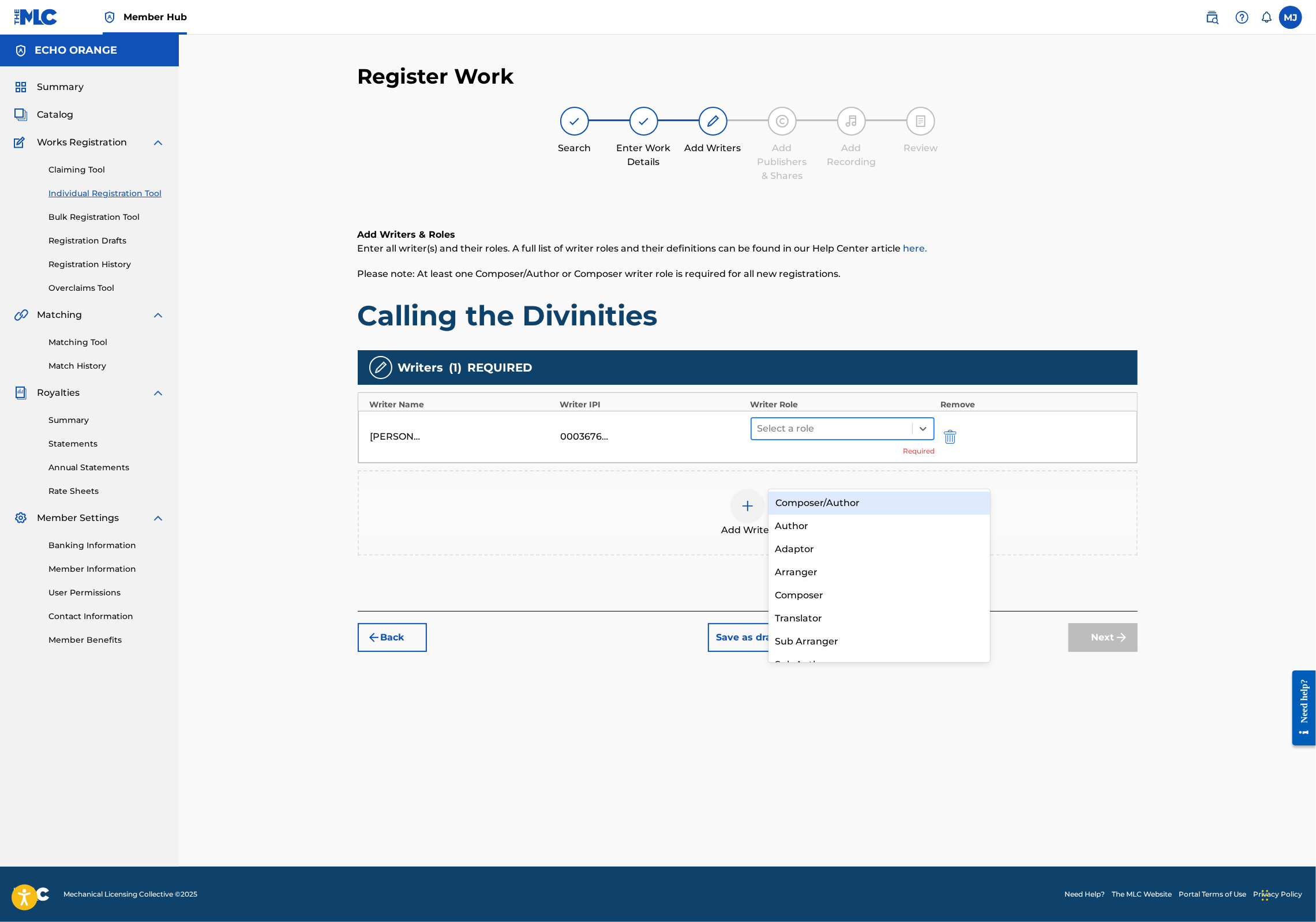
click at [828, 439] on div "Select a role" at bounding box center [832, 428] width 161 height 21
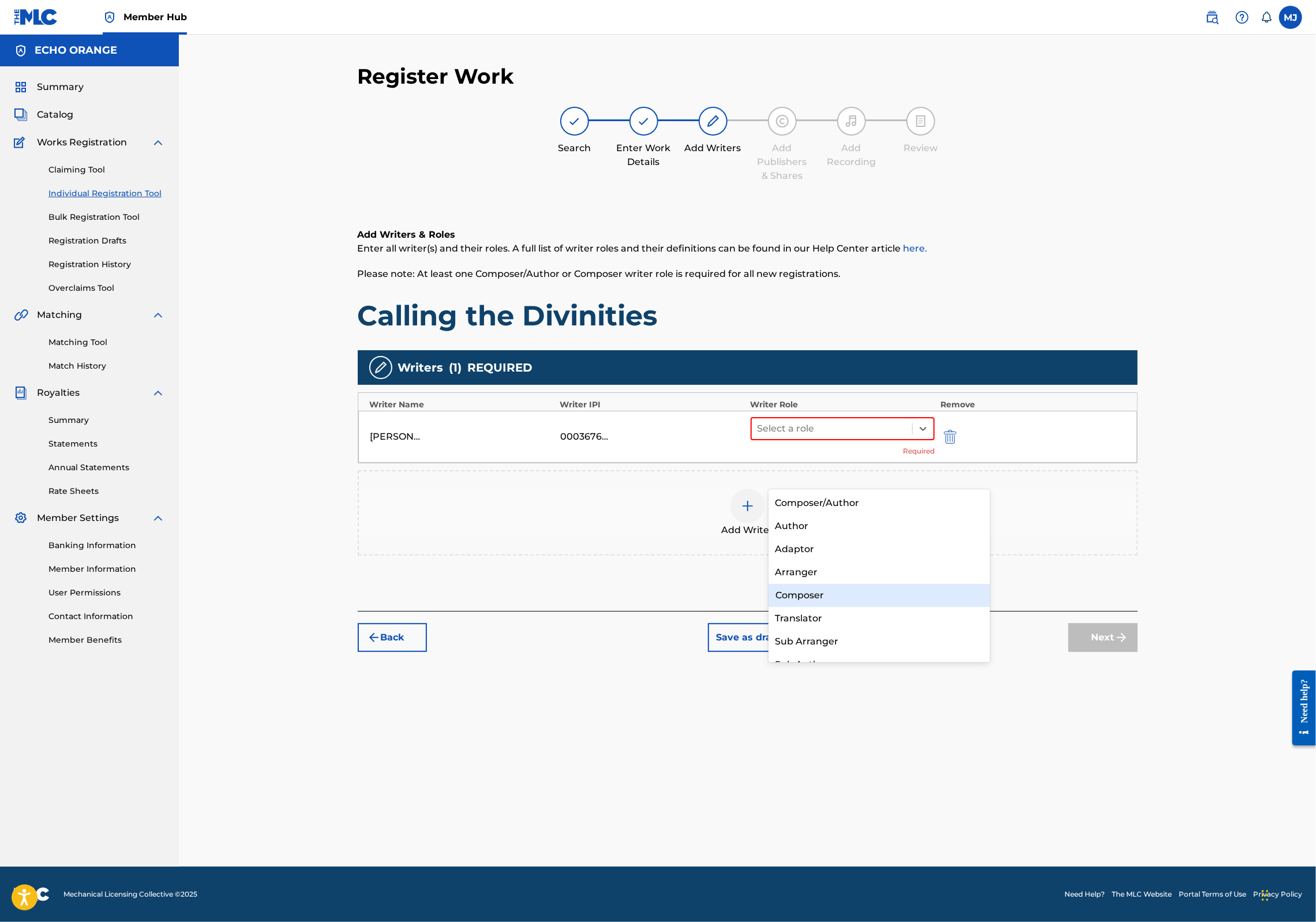
click at [851, 595] on div "Composer" at bounding box center [880, 595] width 222 height 23
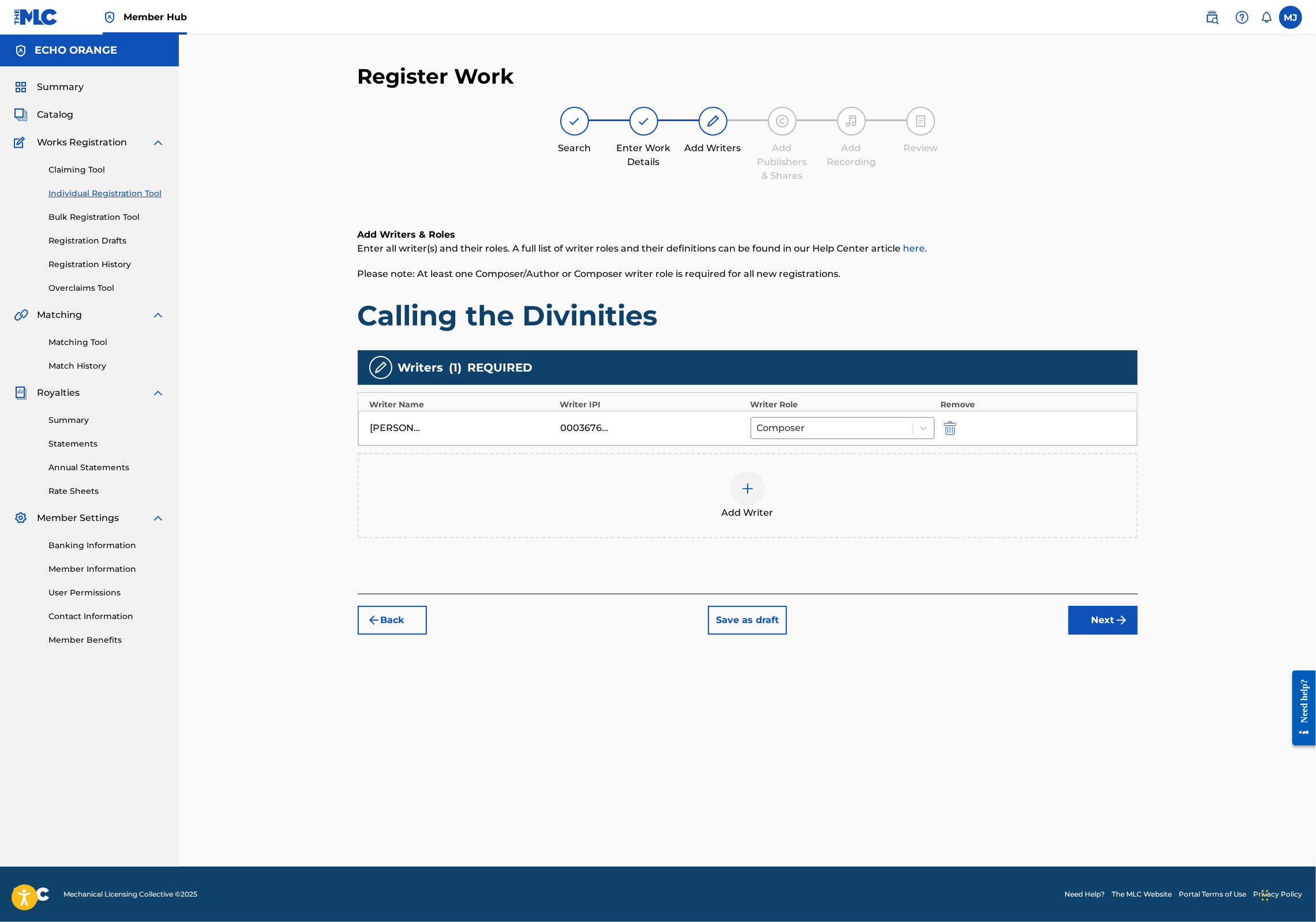
click at [1136, 635] on div "Back Save as draft Next" at bounding box center [747, 614] width 780 height 41
click at [1138, 635] on button "Next" at bounding box center [1104, 620] width 69 height 29
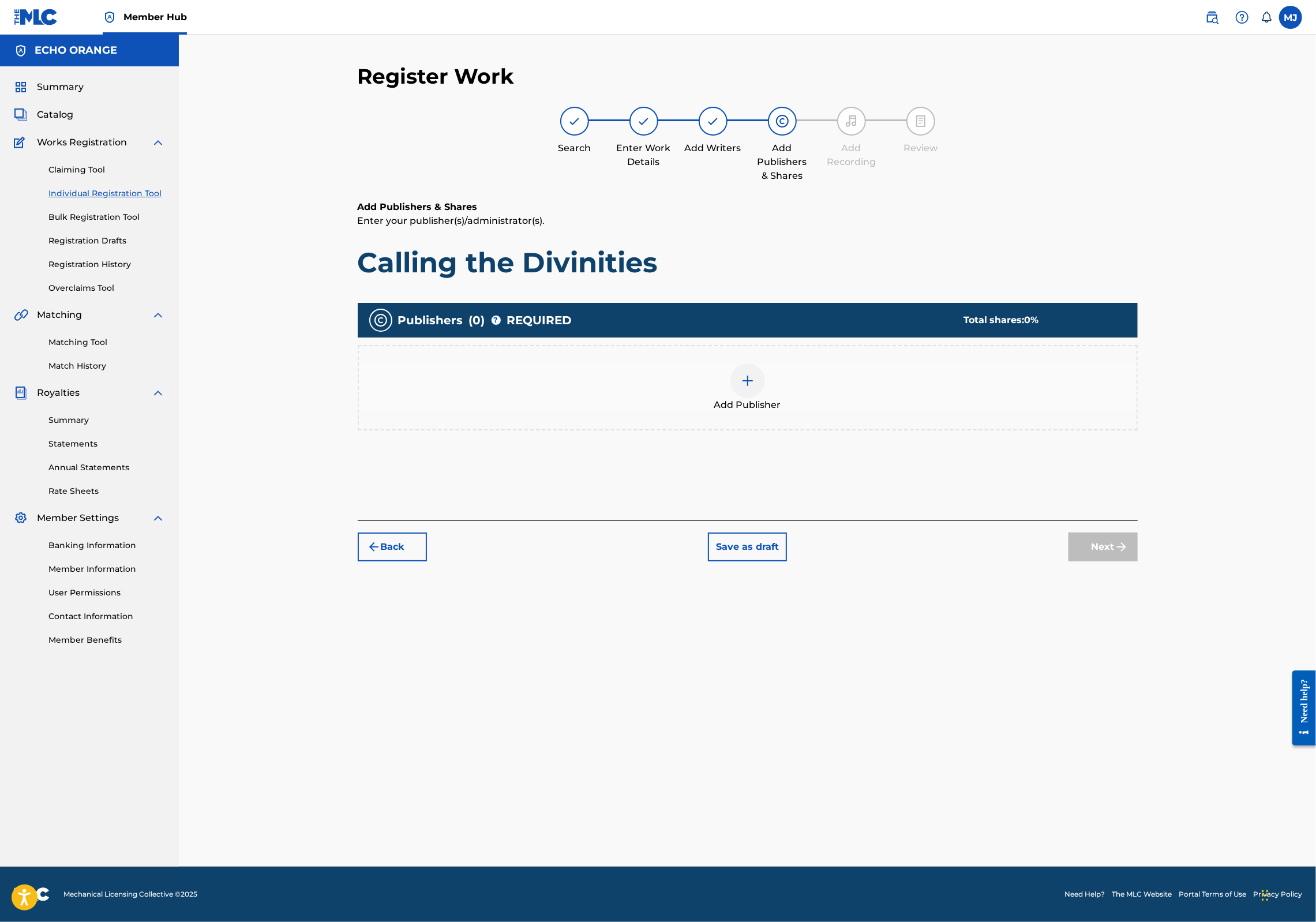
click at [843, 431] on div "Add Publisher" at bounding box center [747, 388] width 780 height 86
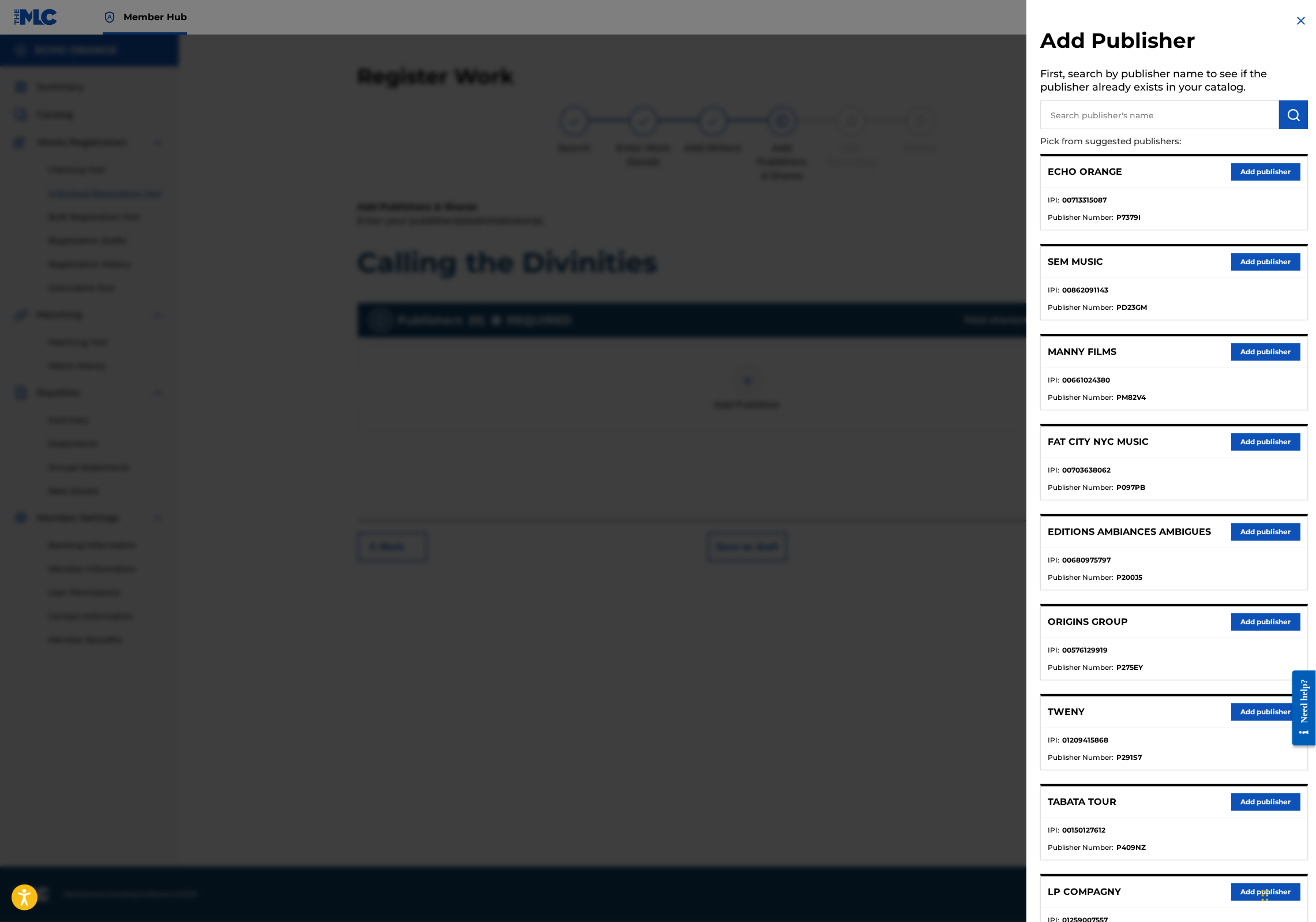
click at [1300, 182] on div "ECHO ORANGE Add publisher" at bounding box center [1174, 172] width 267 height 32
click at [1276, 180] on button "Add publisher" at bounding box center [1266, 171] width 69 height 17
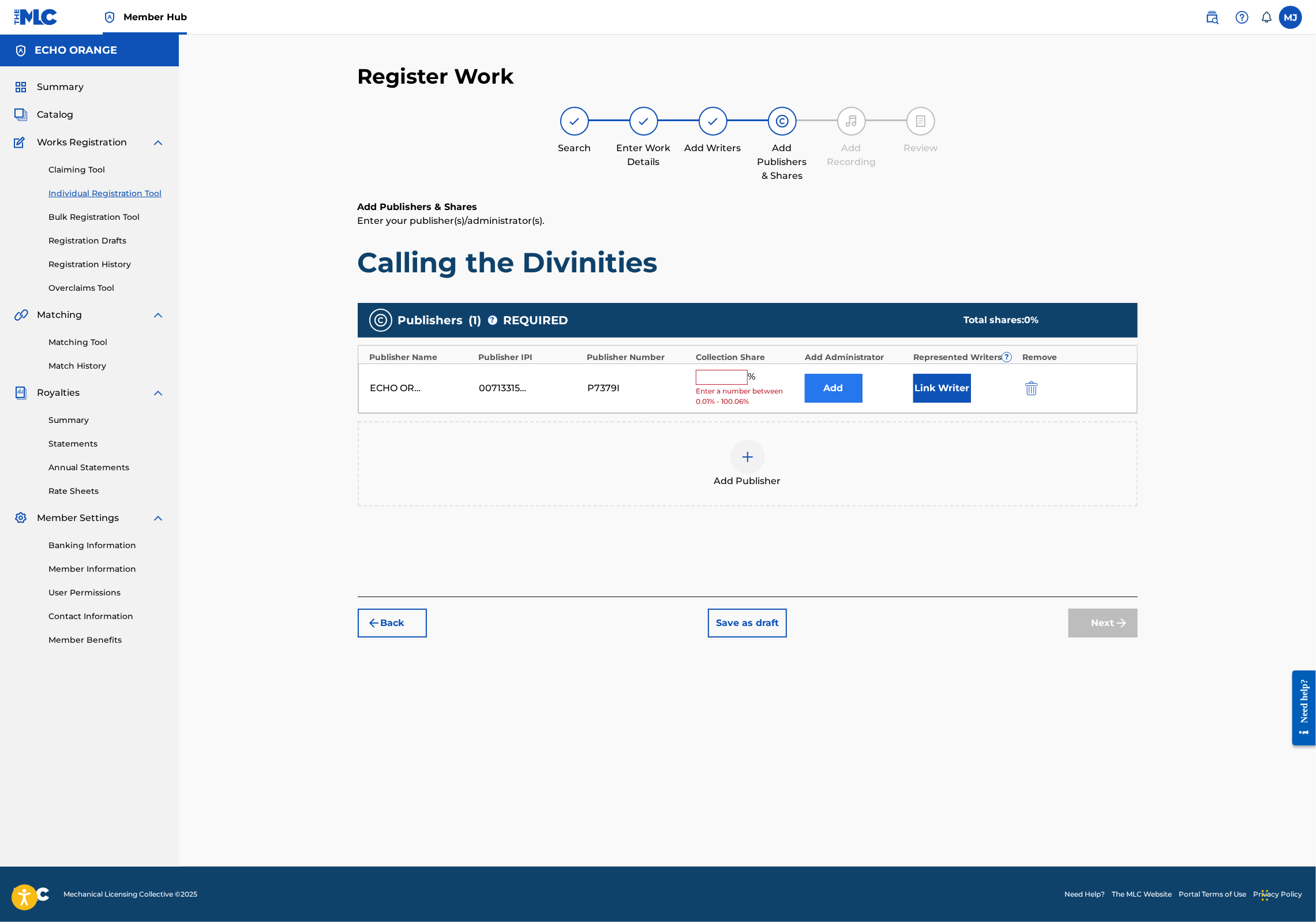
click at [863, 403] on button "Add" at bounding box center [833, 388] width 58 height 29
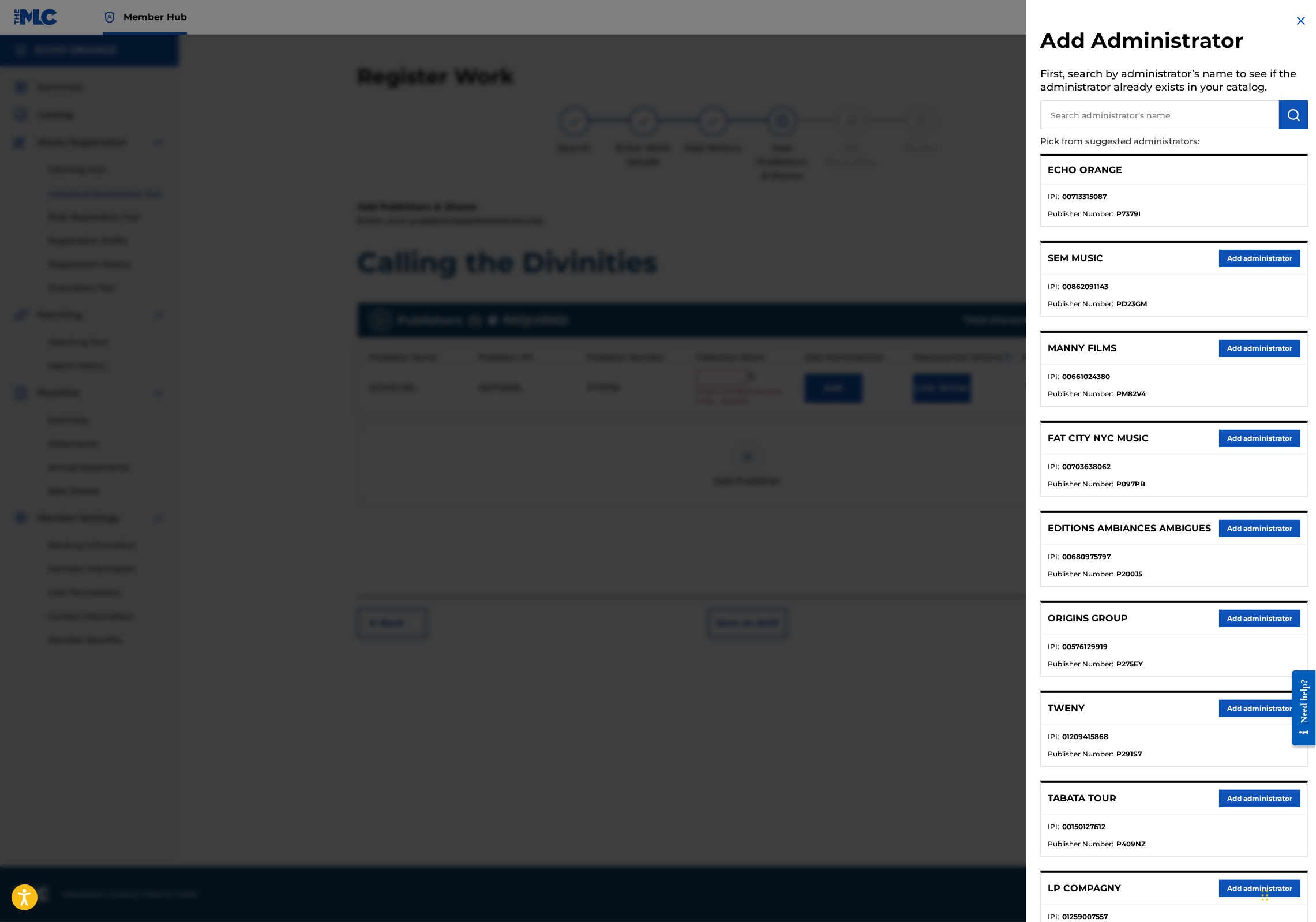
click at [877, 284] on div at bounding box center [658, 496] width 1316 height 922
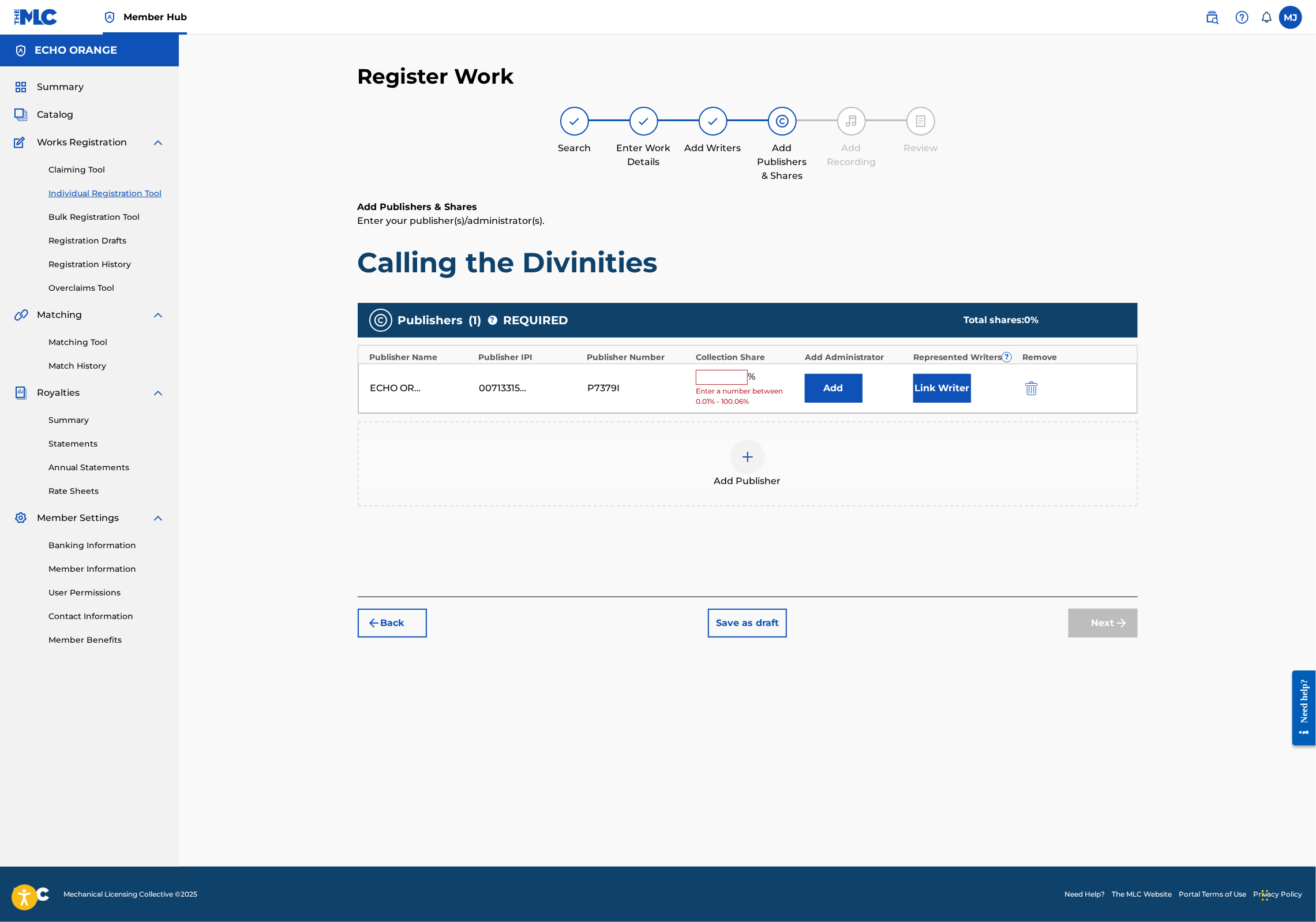
click at [726, 384] on input "text" at bounding box center [721, 377] width 52 height 15
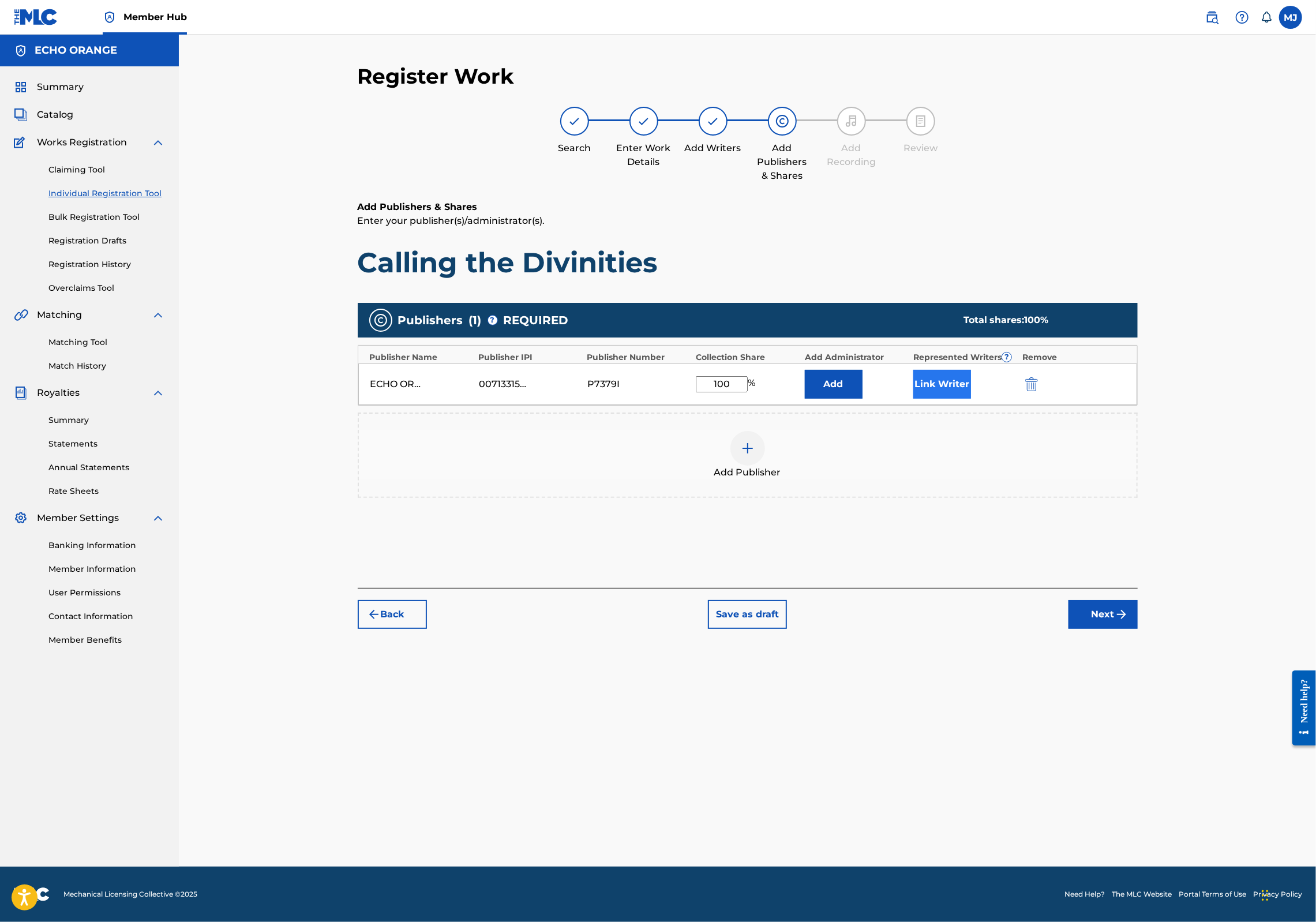
type input "100"
click at [970, 398] on button "Link Writer" at bounding box center [942, 384] width 58 height 29
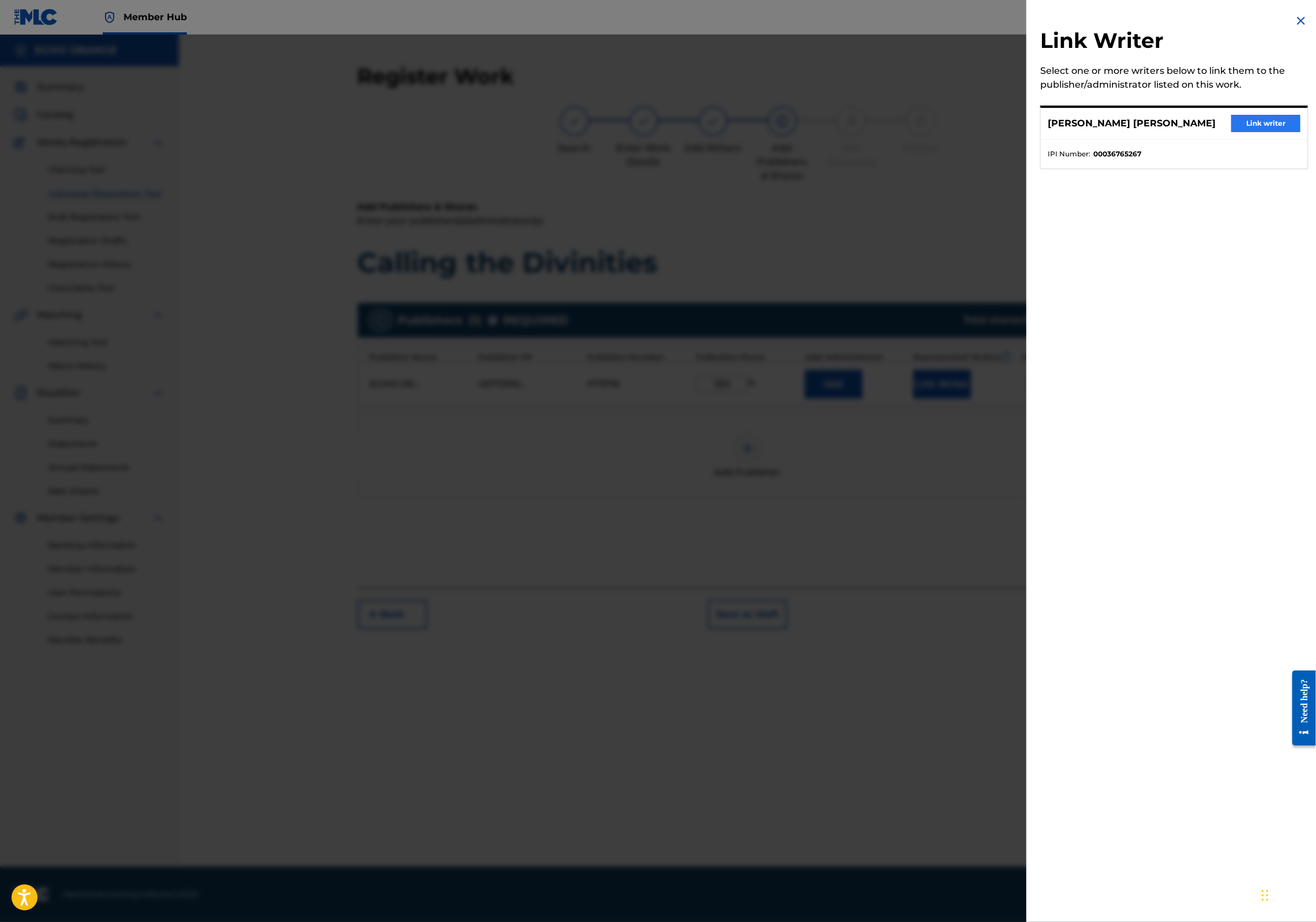
click at [1244, 132] on button "Link writer" at bounding box center [1266, 123] width 69 height 17
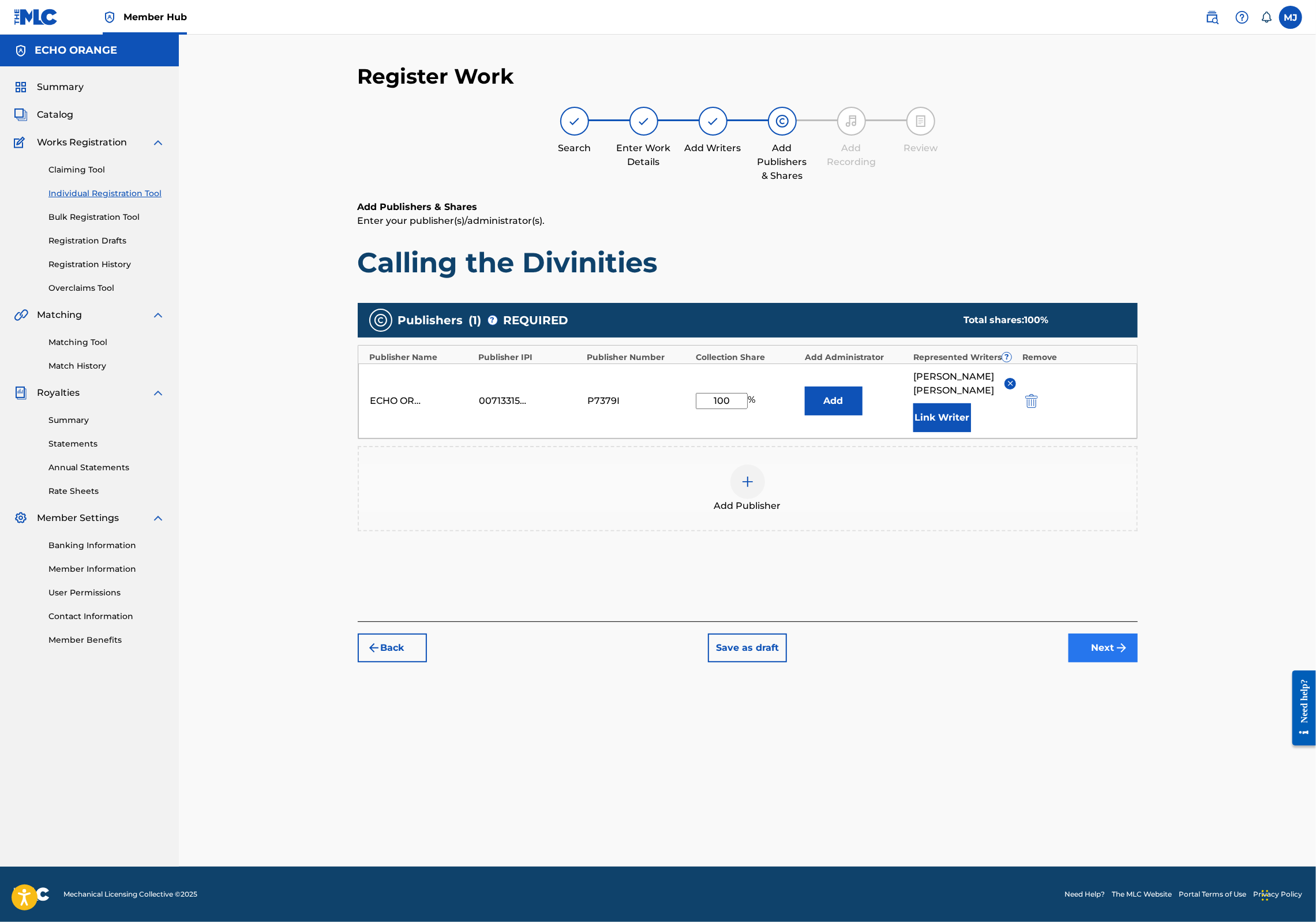
drag, startPoint x: 1176, startPoint y: 698, endPoint x: 1184, endPoint y: 716, distance: 19.7
click at [1138, 622] on div "Add Publishers & Shares Enter your publisher(s)/administrator(s). Calling the D…" at bounding box center [747, 411] width 780 height 421
click at [1138, 662] on button "Next" at bounding box center [1104, 647] width 69 height 29
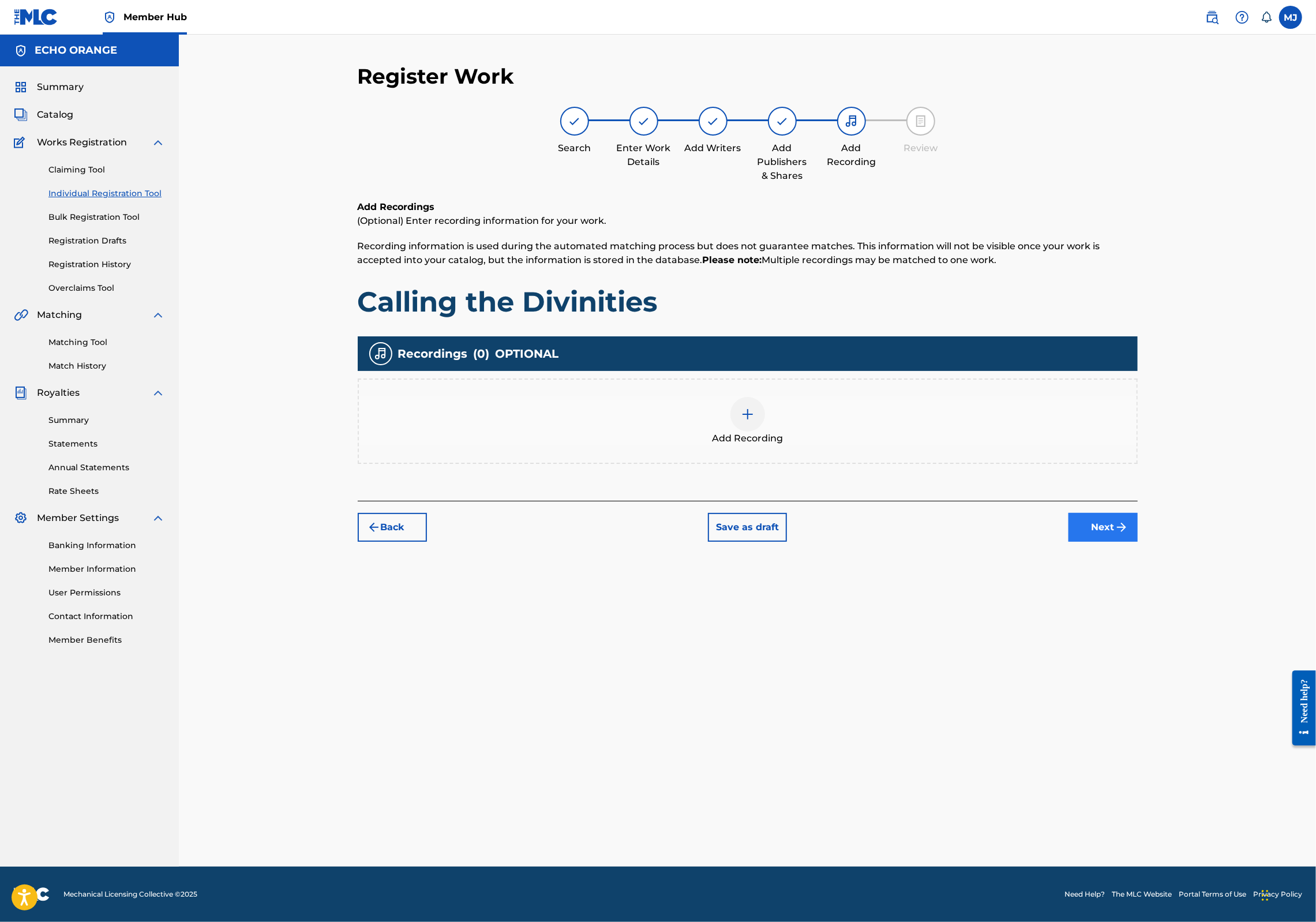
click at [1138, 542] on button "Next" at bounding box center [1104, 527] width 69 height 29
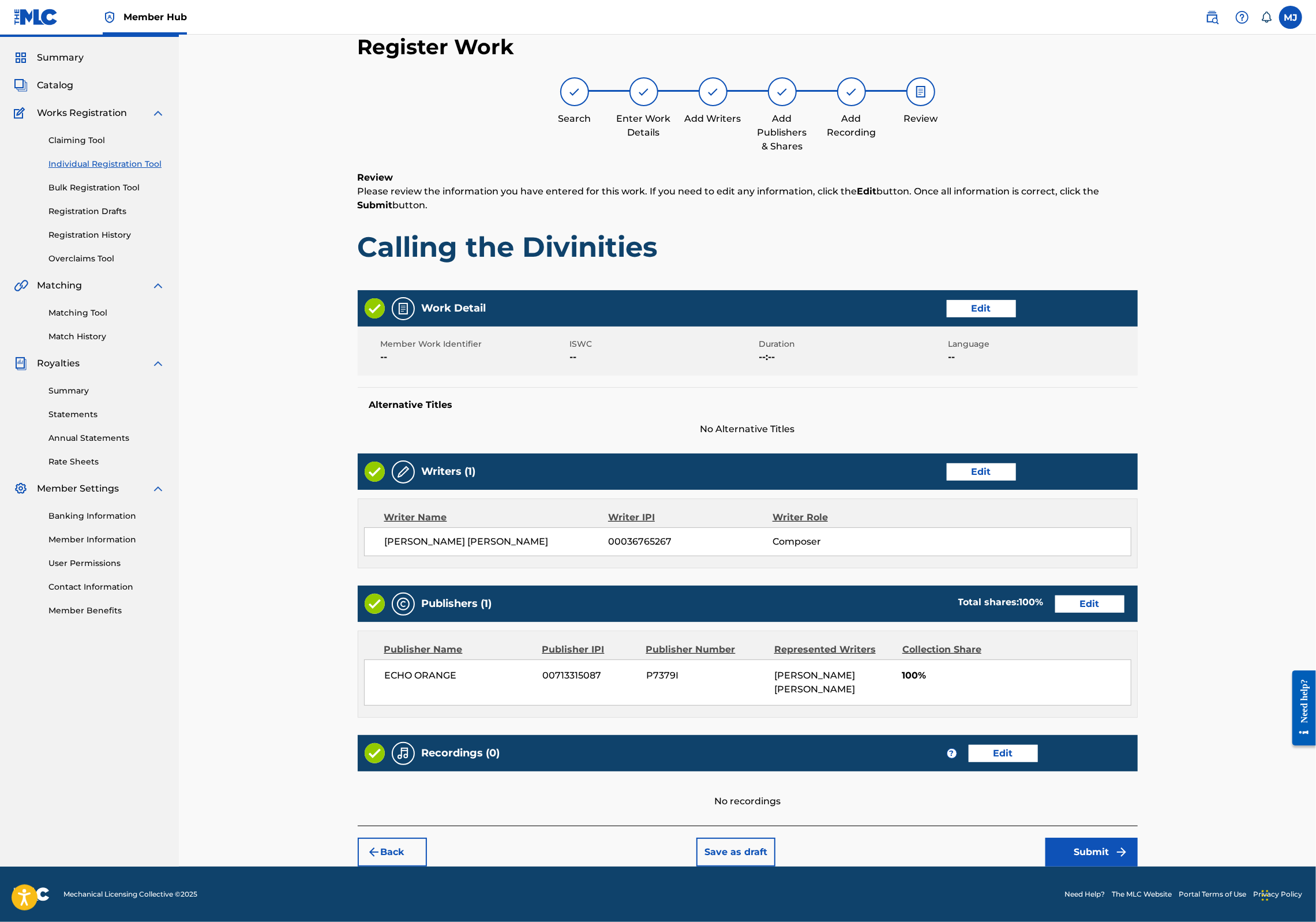
scroll to position [132, 0]
click at [1138, 837] on button "Submit" at bounding box center [1092, 851] width 92 height 29
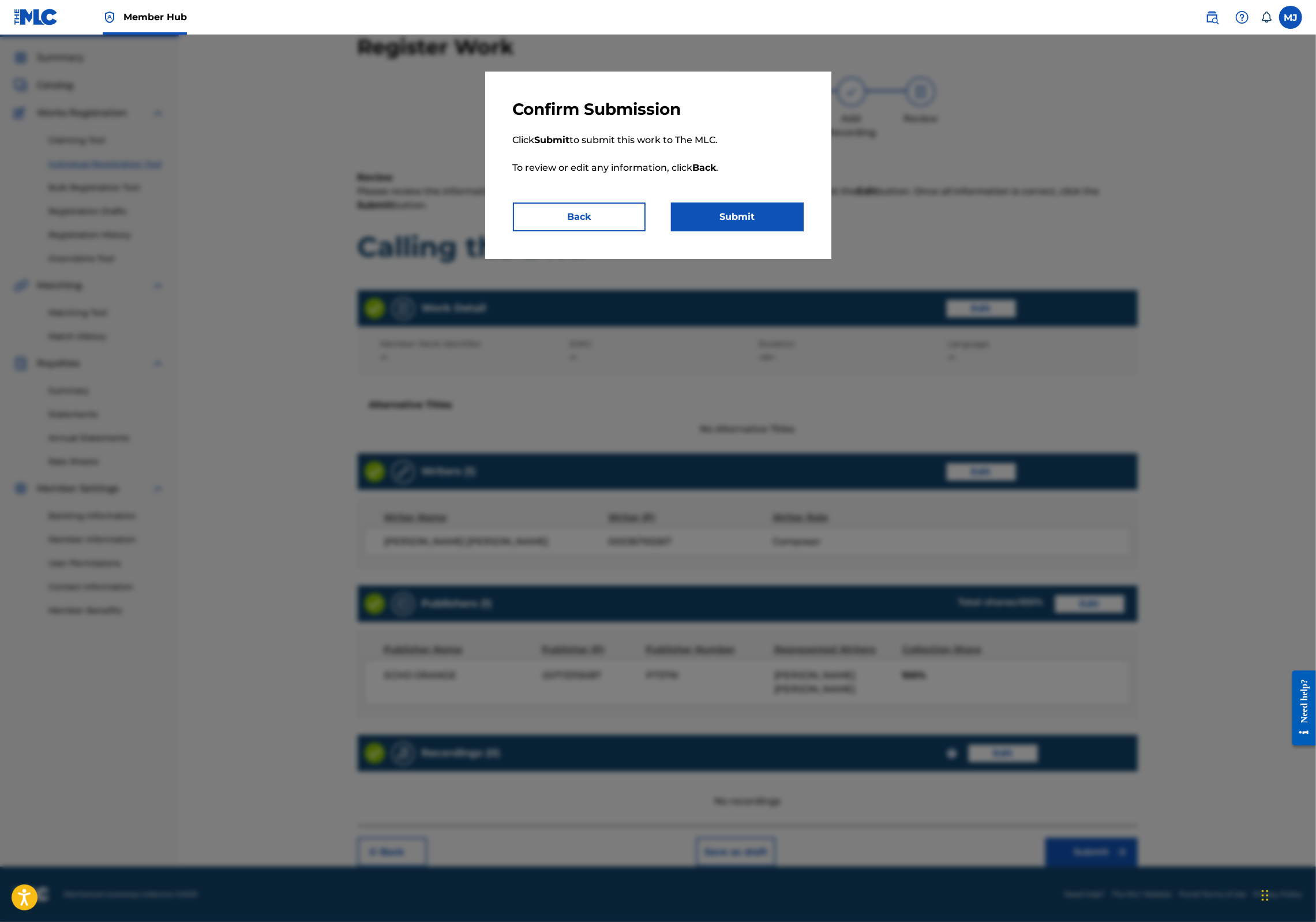
click at [767, 259] on div "Confirm Submission Click Submit to submit this work to The MLC. To review or ed…" at bounding box center [658, 165] width 346 height 188
click at [772, 231] on button "Submit" at bounding box center [737, 217] width 133 height 29
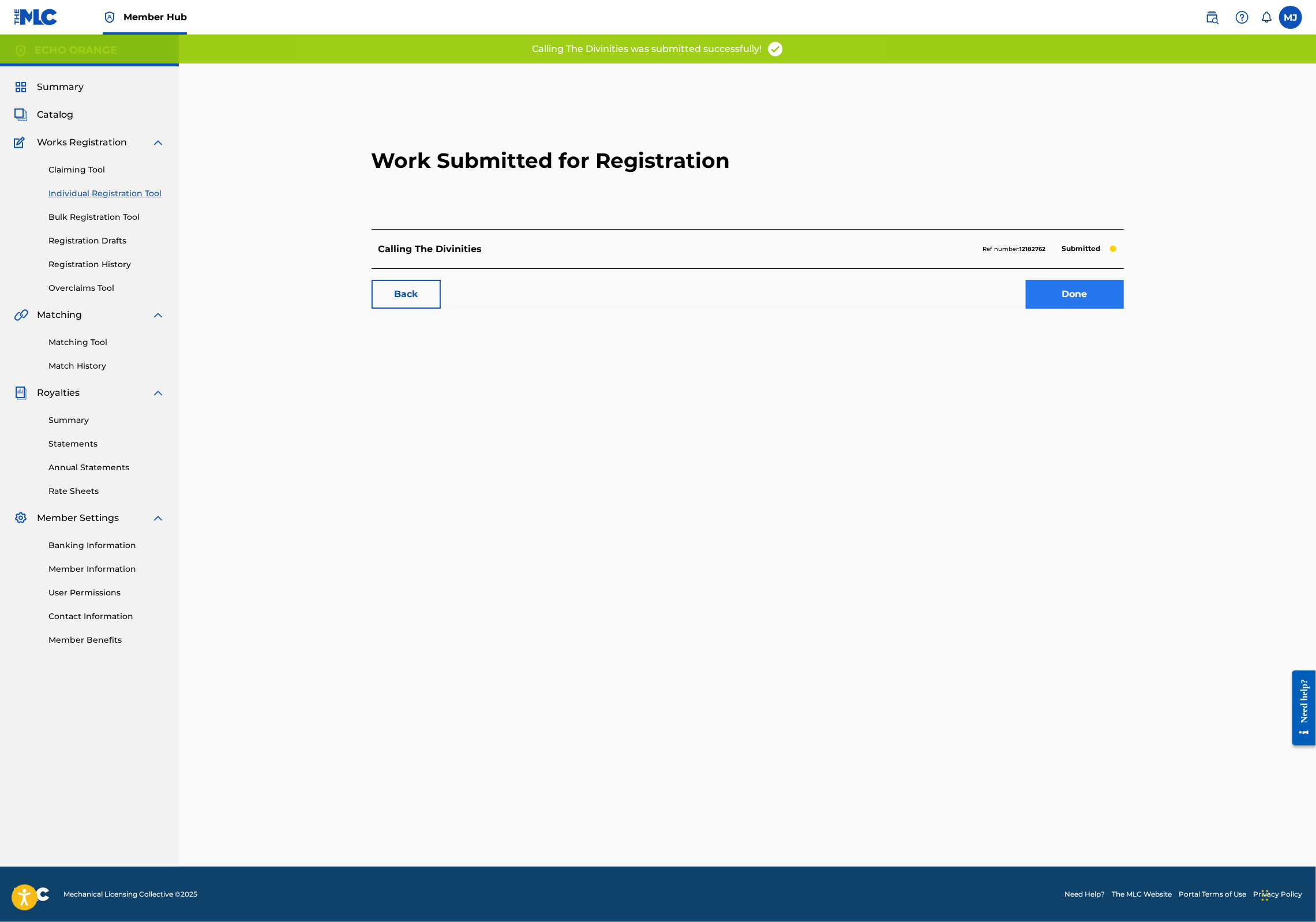
click at [1112, 309] on link "Done" at bounding box center [1075, 294] width 98 height 29
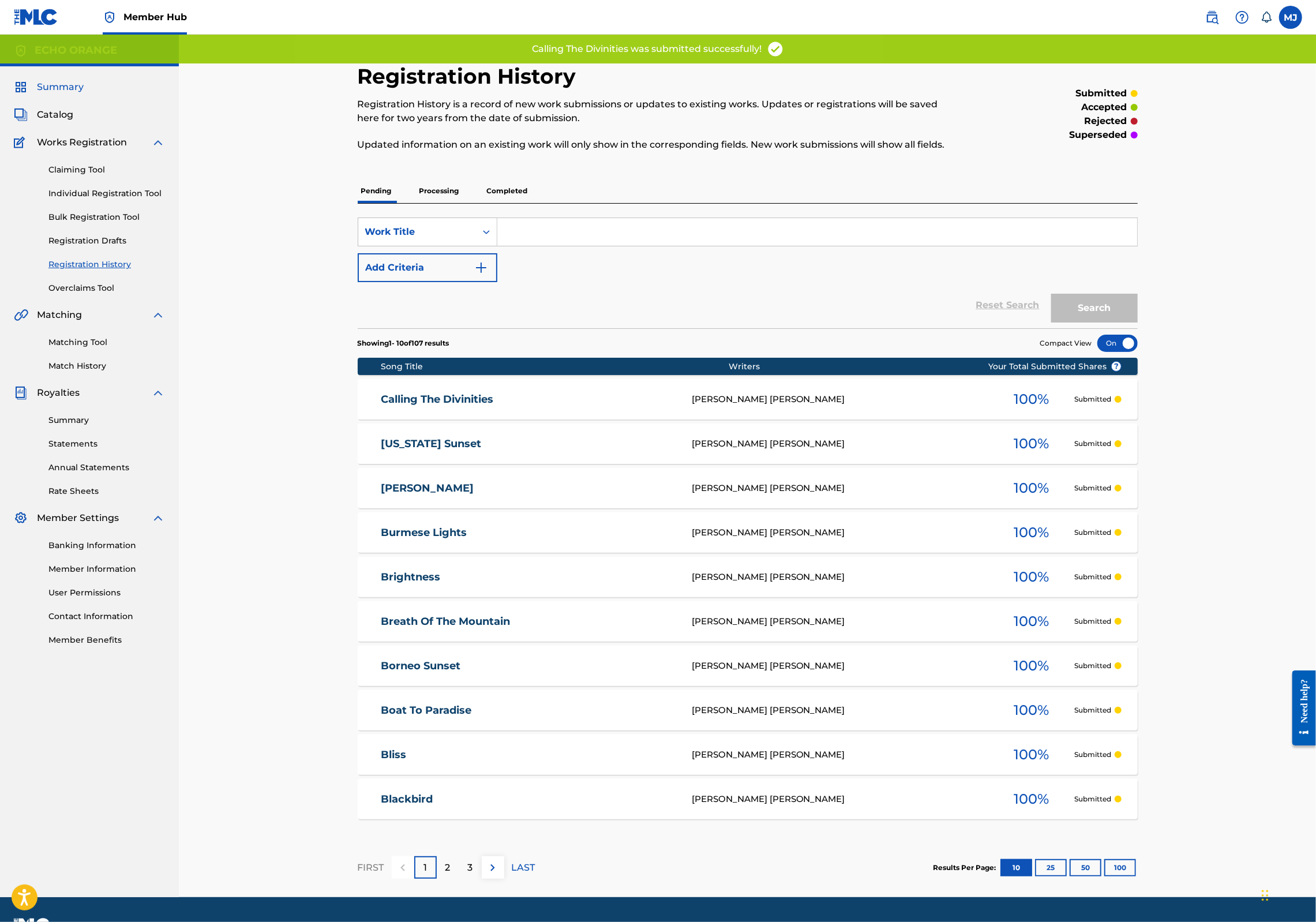
click at [70, 94] on span "Summary" at bounding box center [60, 86] width 47 height 14
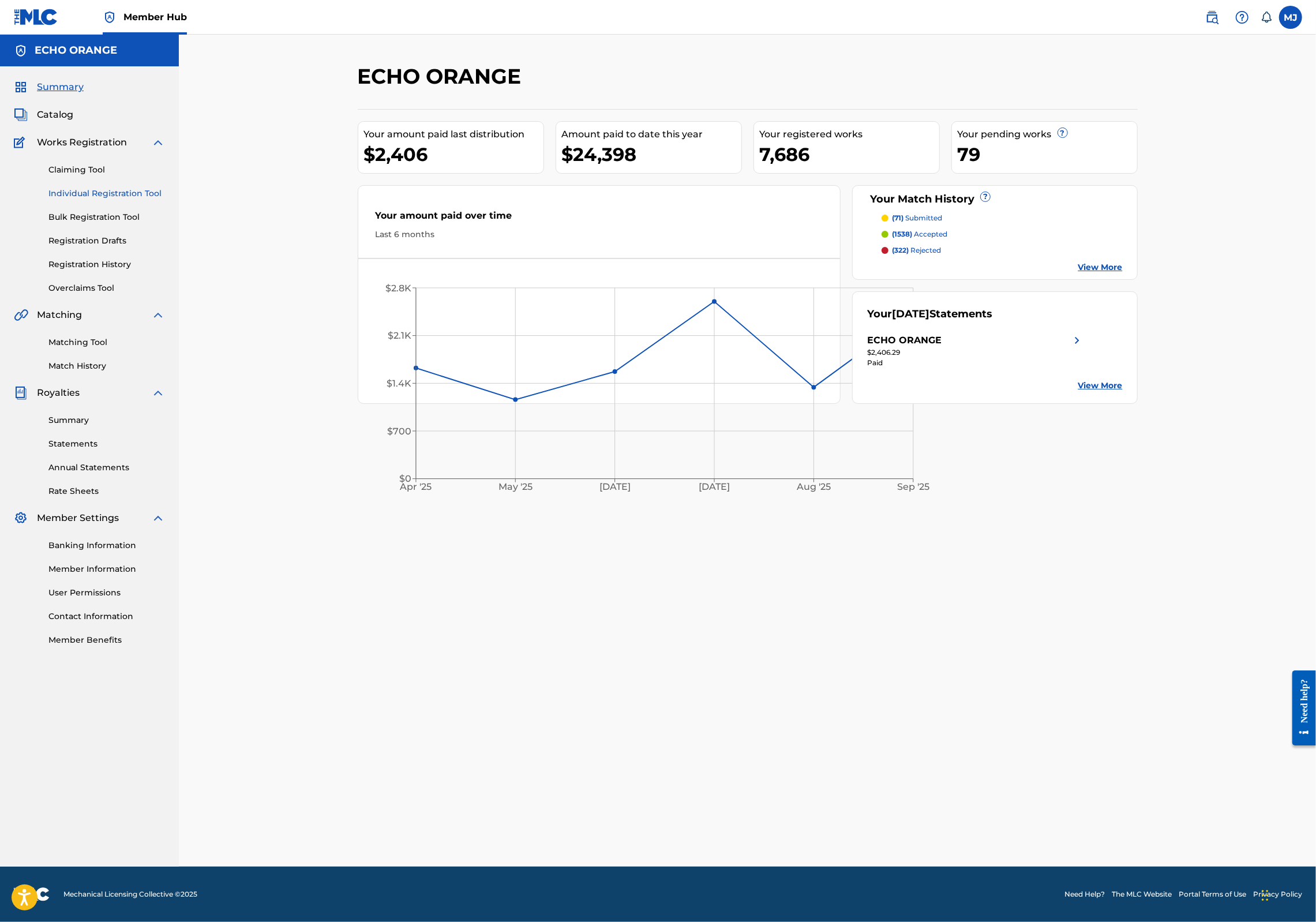
click at [90, 199] on link "Individual Registration Tool" at bounding box center [107, 193] width 117 height 12
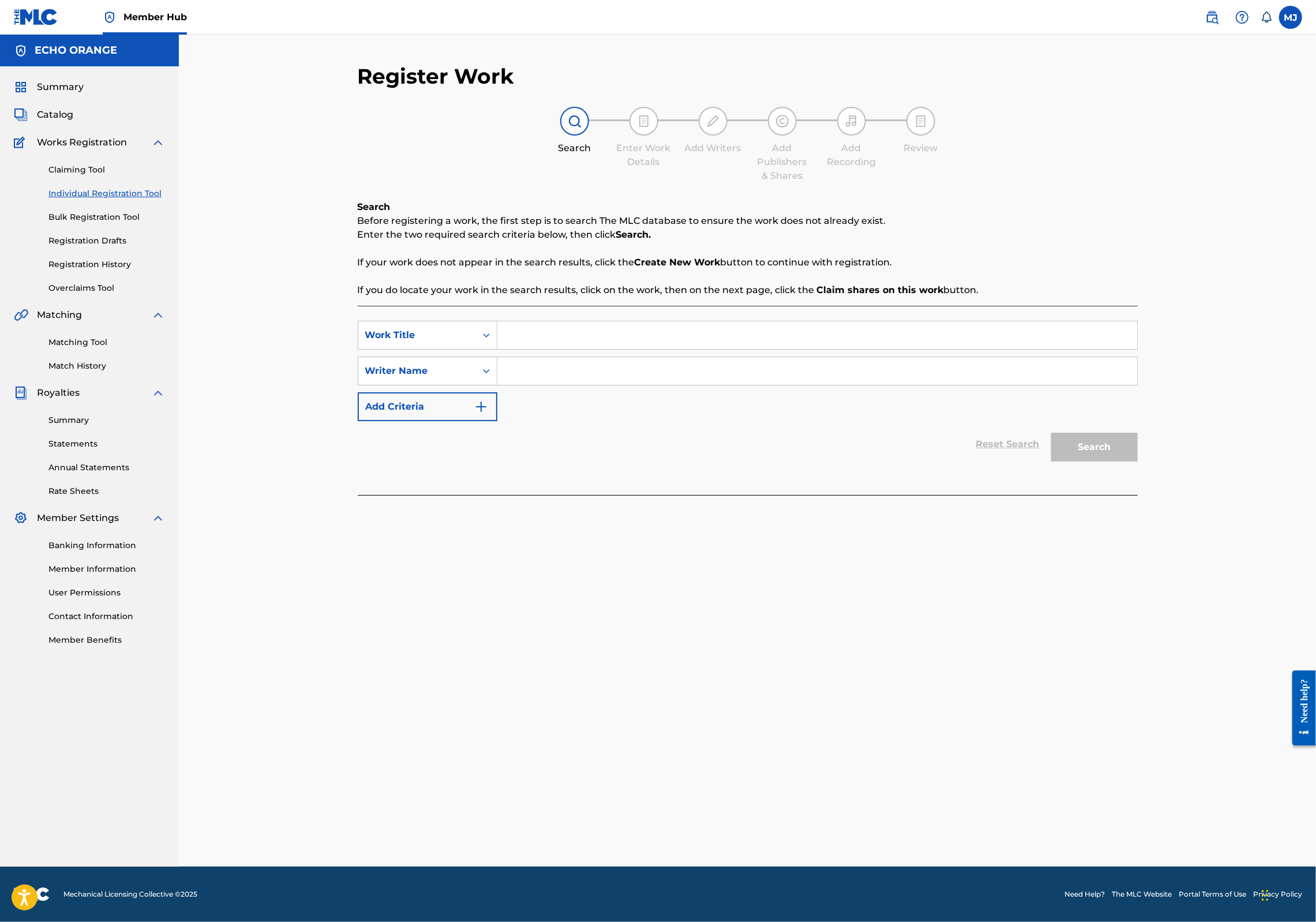
click at [75, 94] on div "Summary Catalog Works Registration Claiming Tool Individual Registration Tool B…" at bounding box center [89, 363] width 179 height 594
click at [74, 94] on span "Summary" at bounding box center [60, 86] width 47 height 14
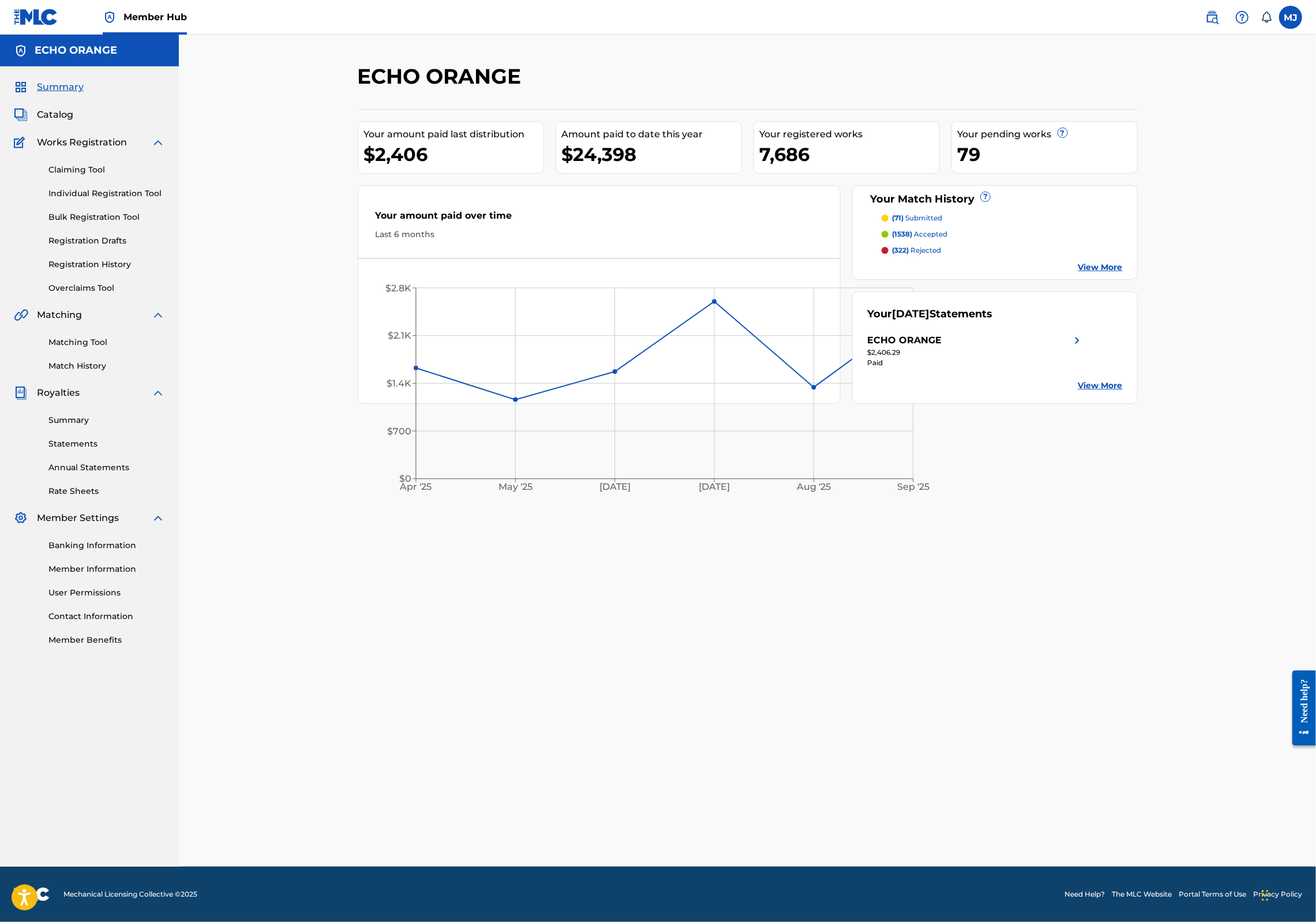
click at [109, 271] on link "Registration History" at bounding box center [107, 264] width 117 height 12
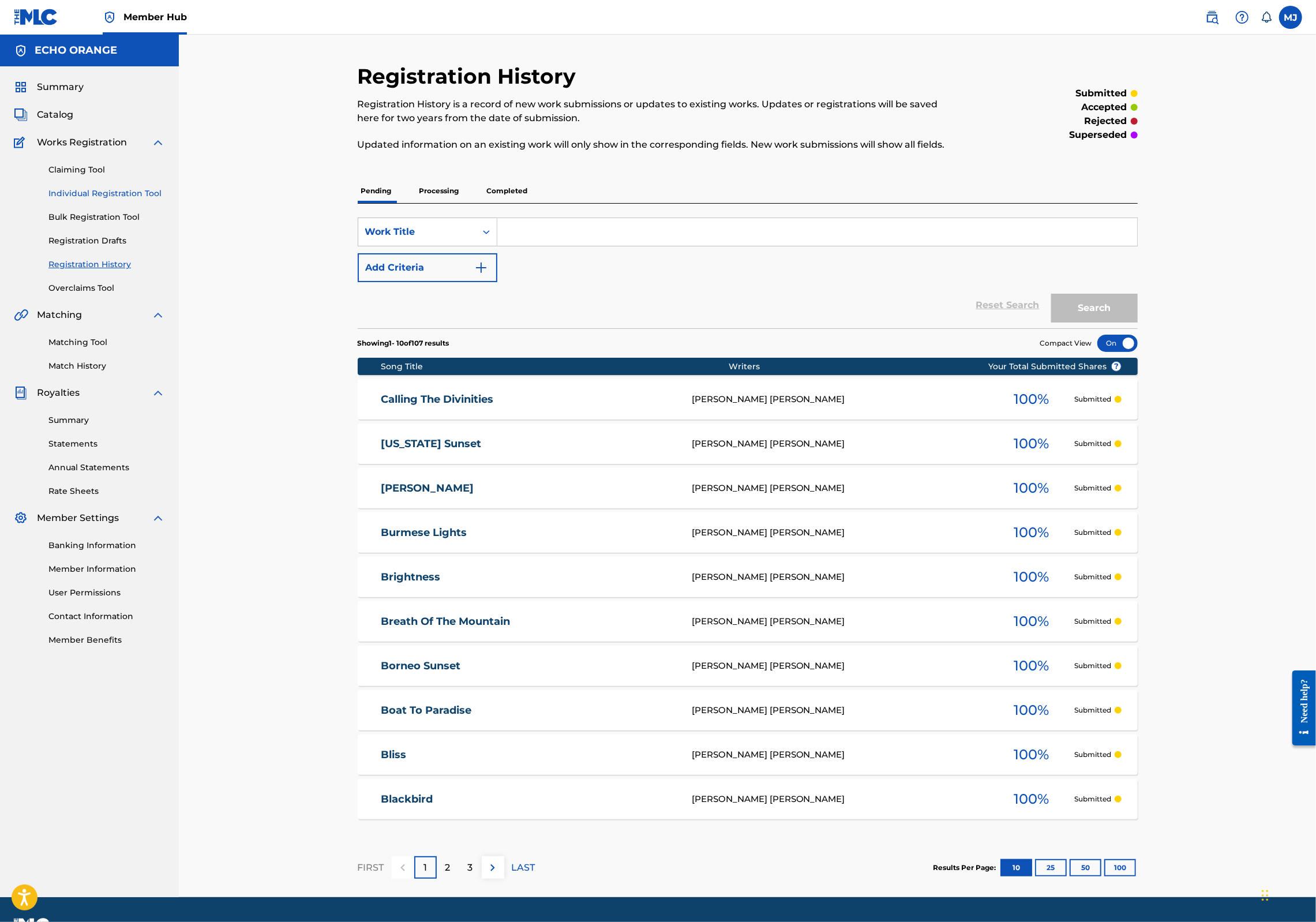
click at [125, 199] on link "Individual Registration Tool" at bounding box center [107, 193] width 117 height 12
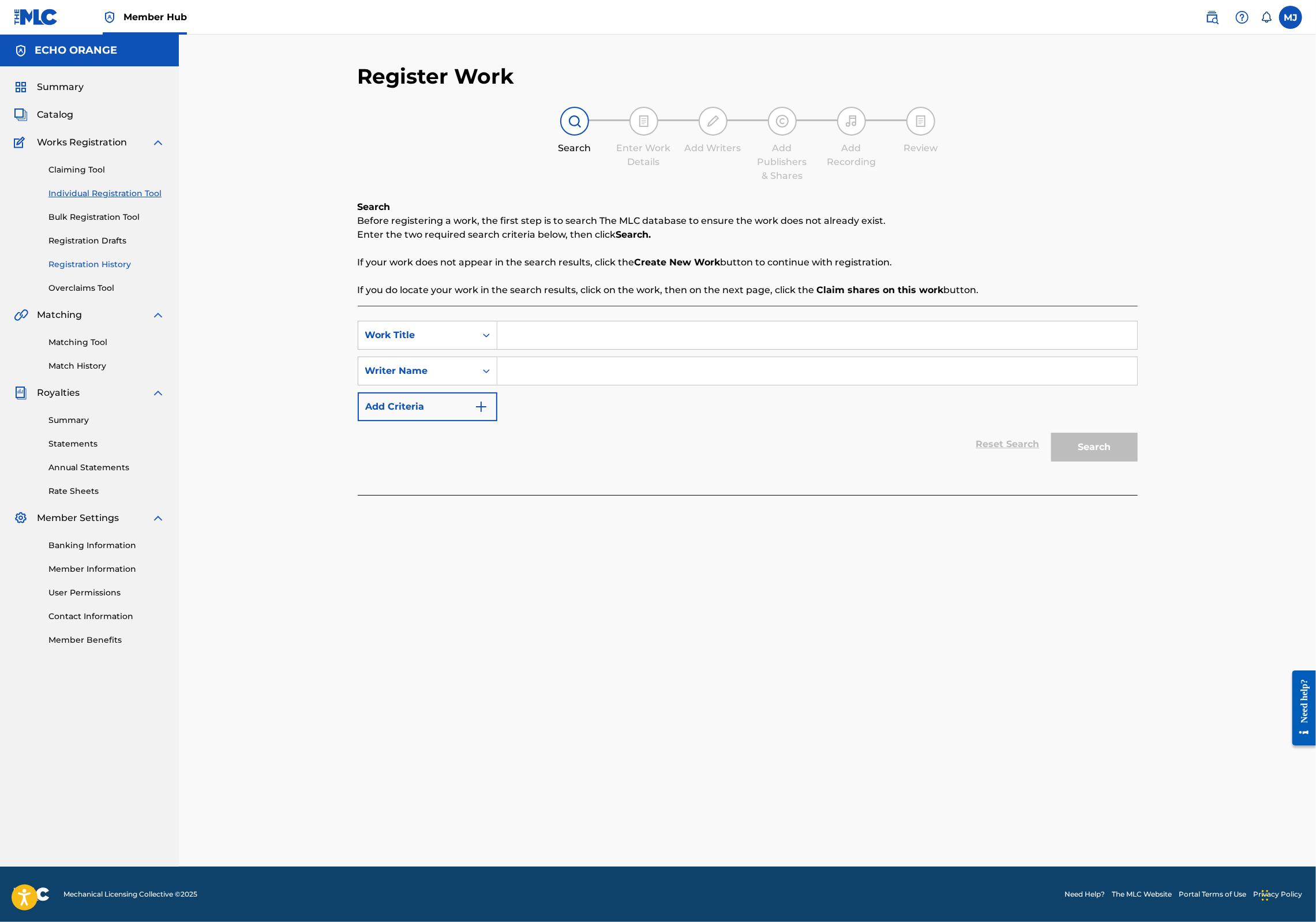
click at [107, 271] on link "Registration History" at bounding box center [107, 264] width 117 height 12
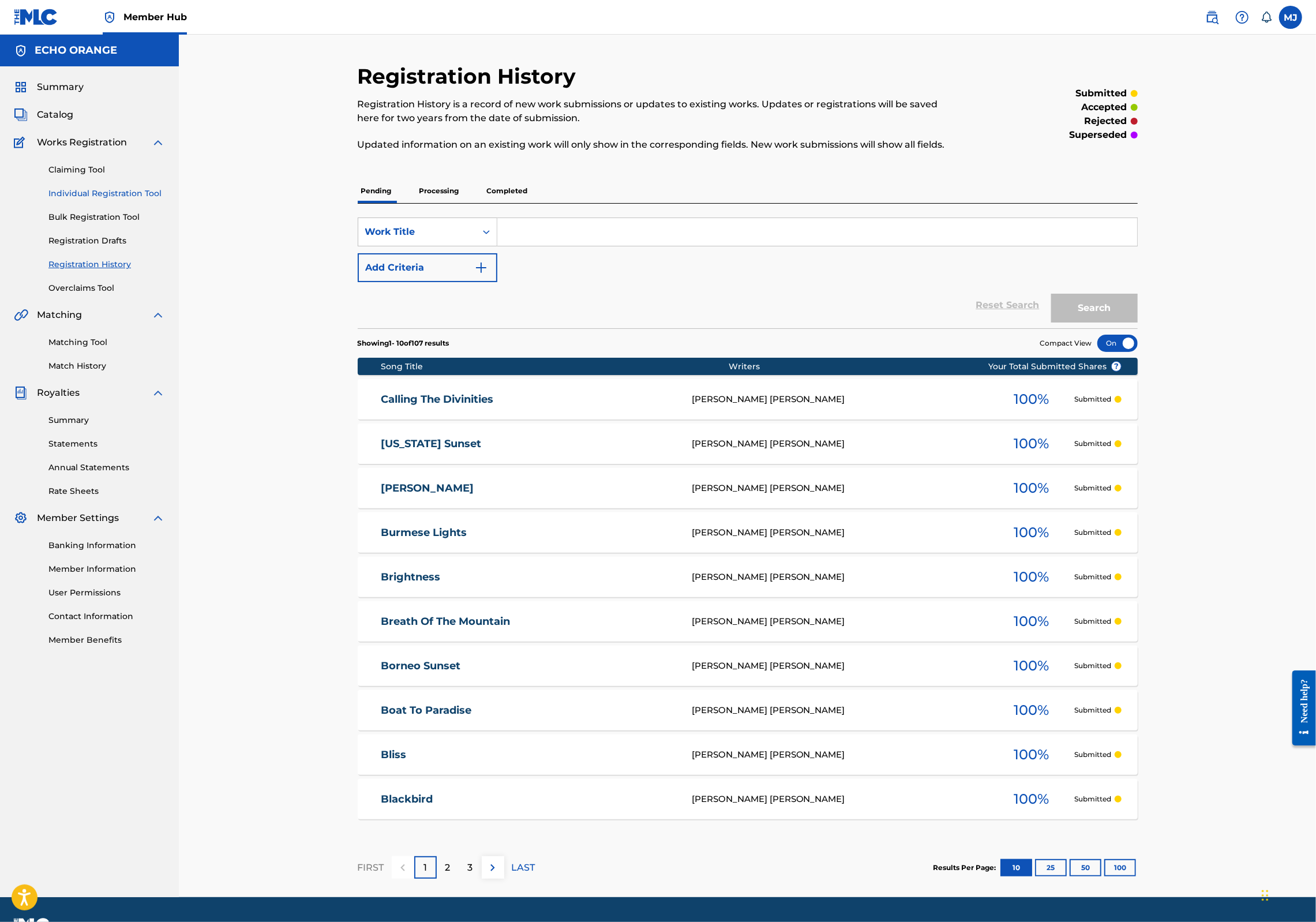
click at [121, 199] on link "Individual Registration Tool" at bounding box center [107, 193] width 117 height 12
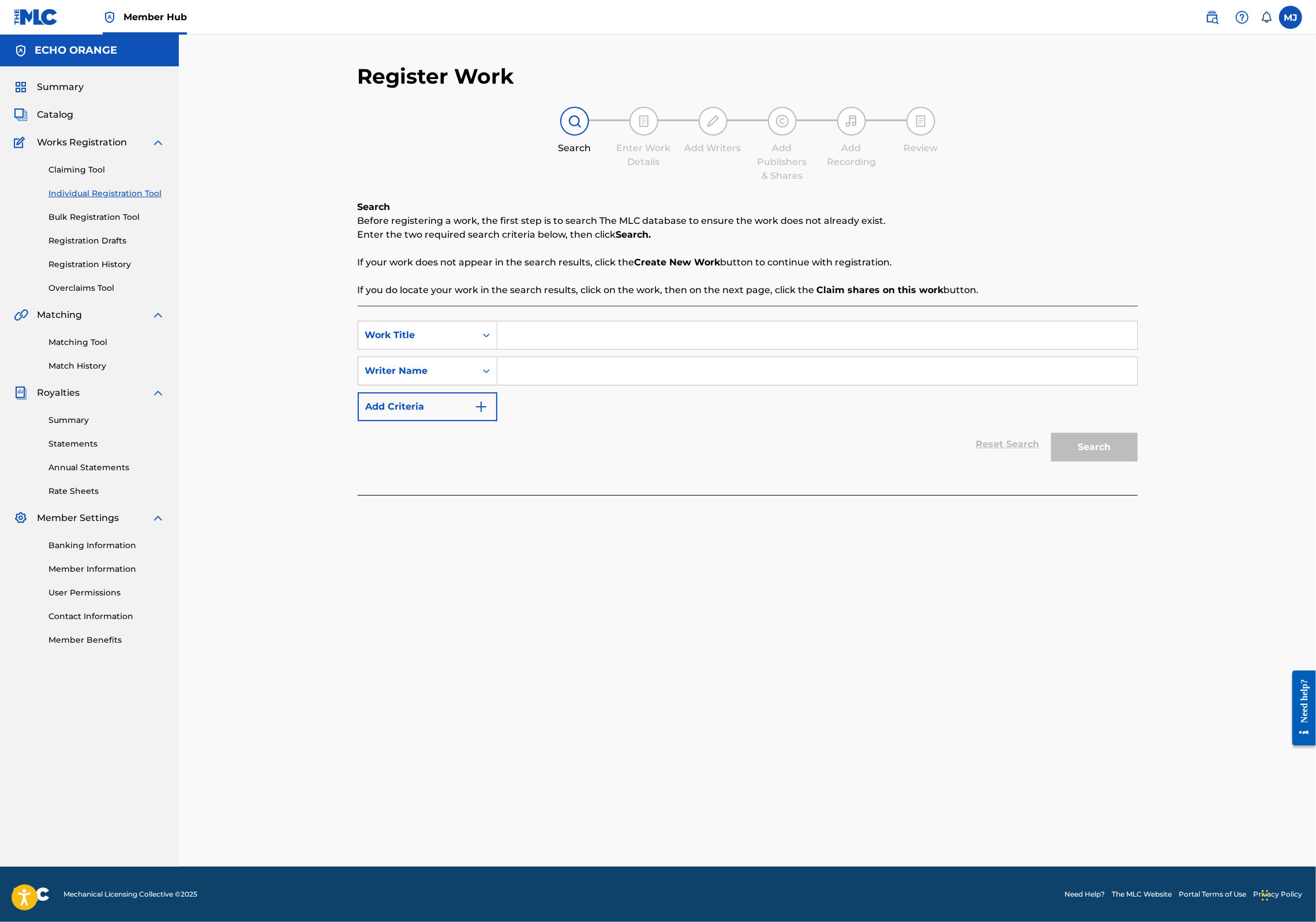
click at [497, 349] on input "Search Form" at bounding box center [817, 335] width 640 height 28
type input "Cambodian Tradition"
click at [518, 384] on input "Search Form" at bounding box center [817, 371] width 640 height 28
paste input "[PERSON_NAME]"
type input "[PERSON_NAME]"
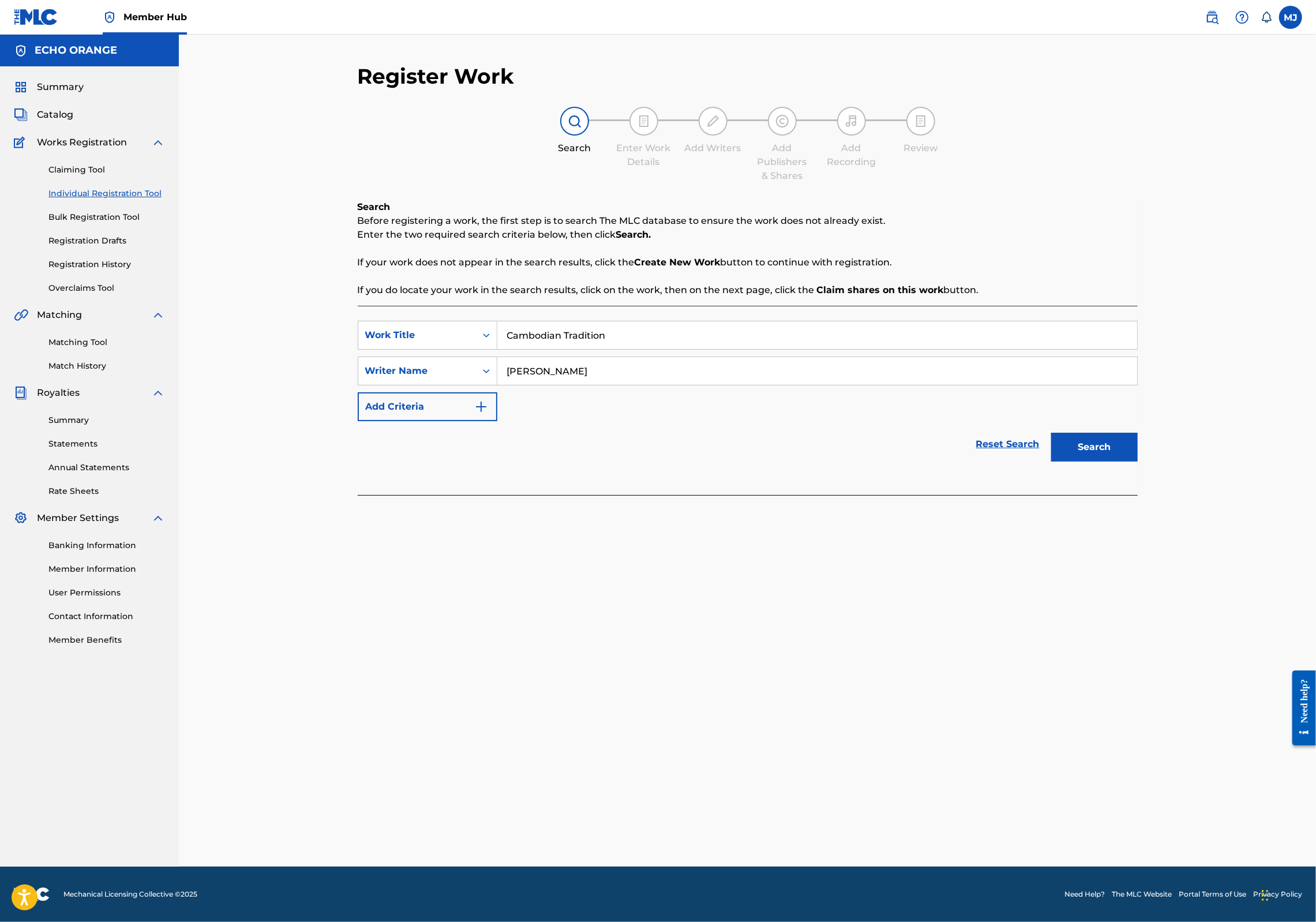
click at [1138, 462] on button "Search" at bounding box center [1094, 447] width 86 height 29
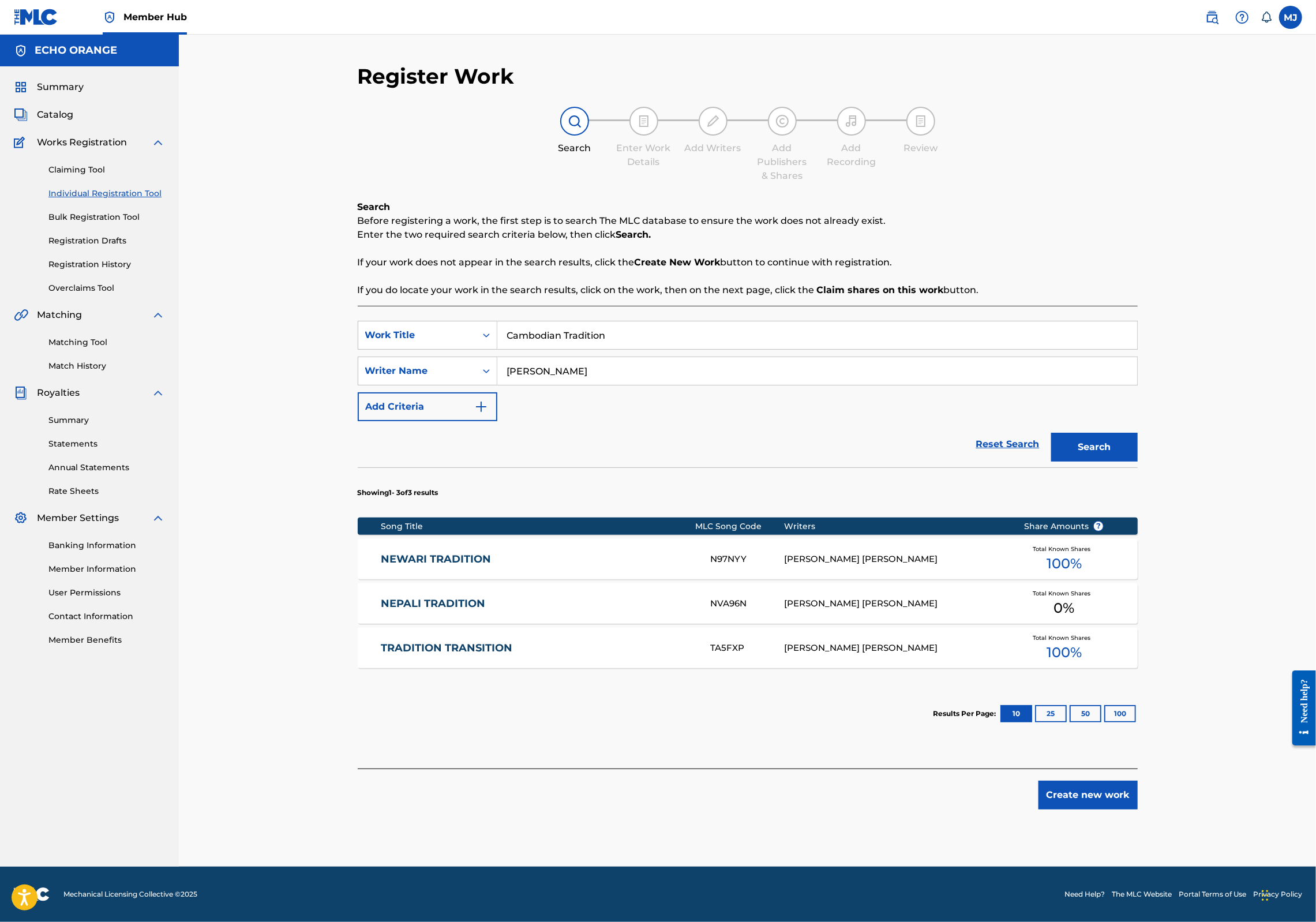
scroll to position [41, 0]
click at [1138, 809] on button "Create new work" at bounding box center [1088, 794] width 100 height 29
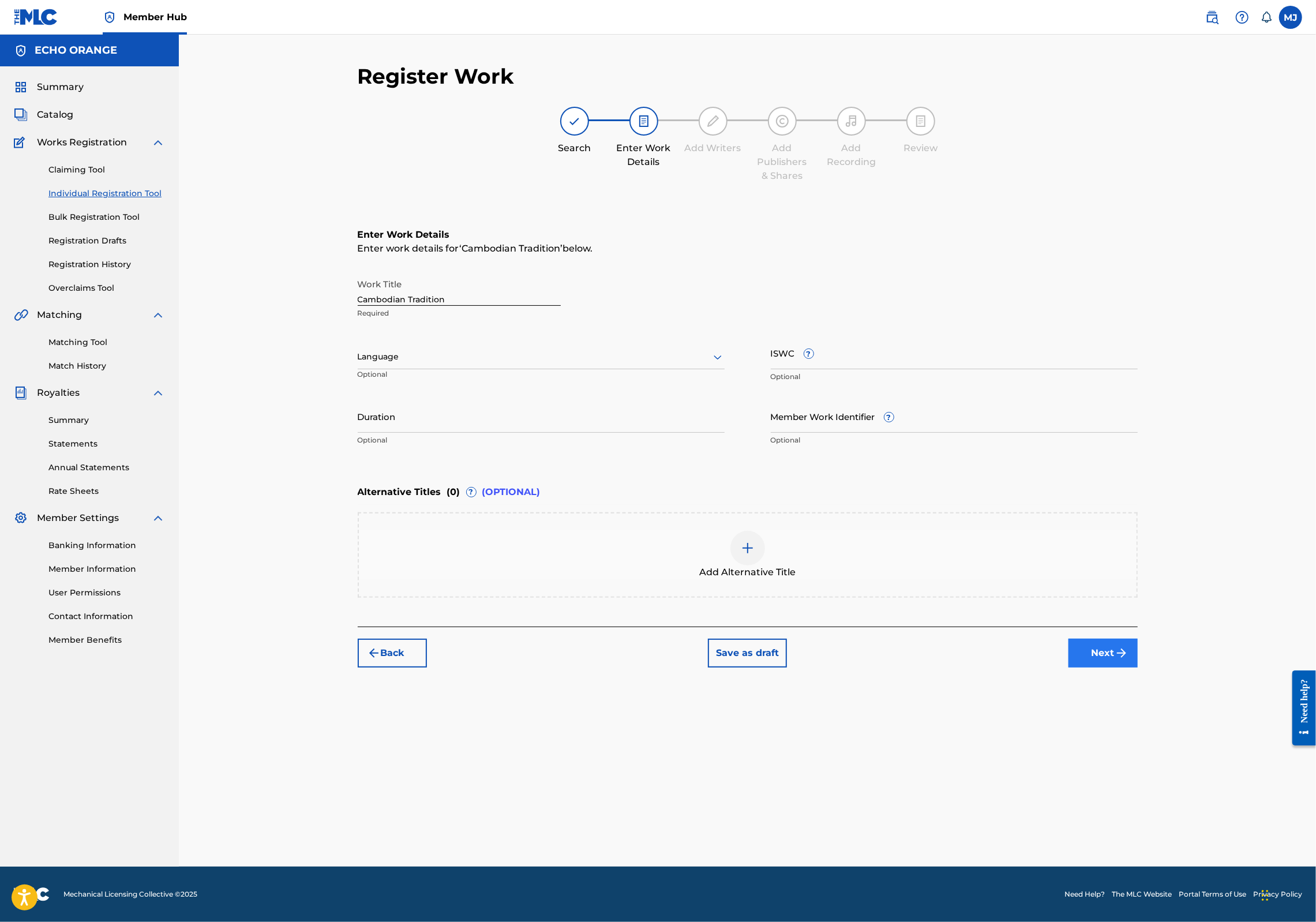
click at [1138, 668] on button "Next" at bounding box center [1104, 653] width 69 height 29
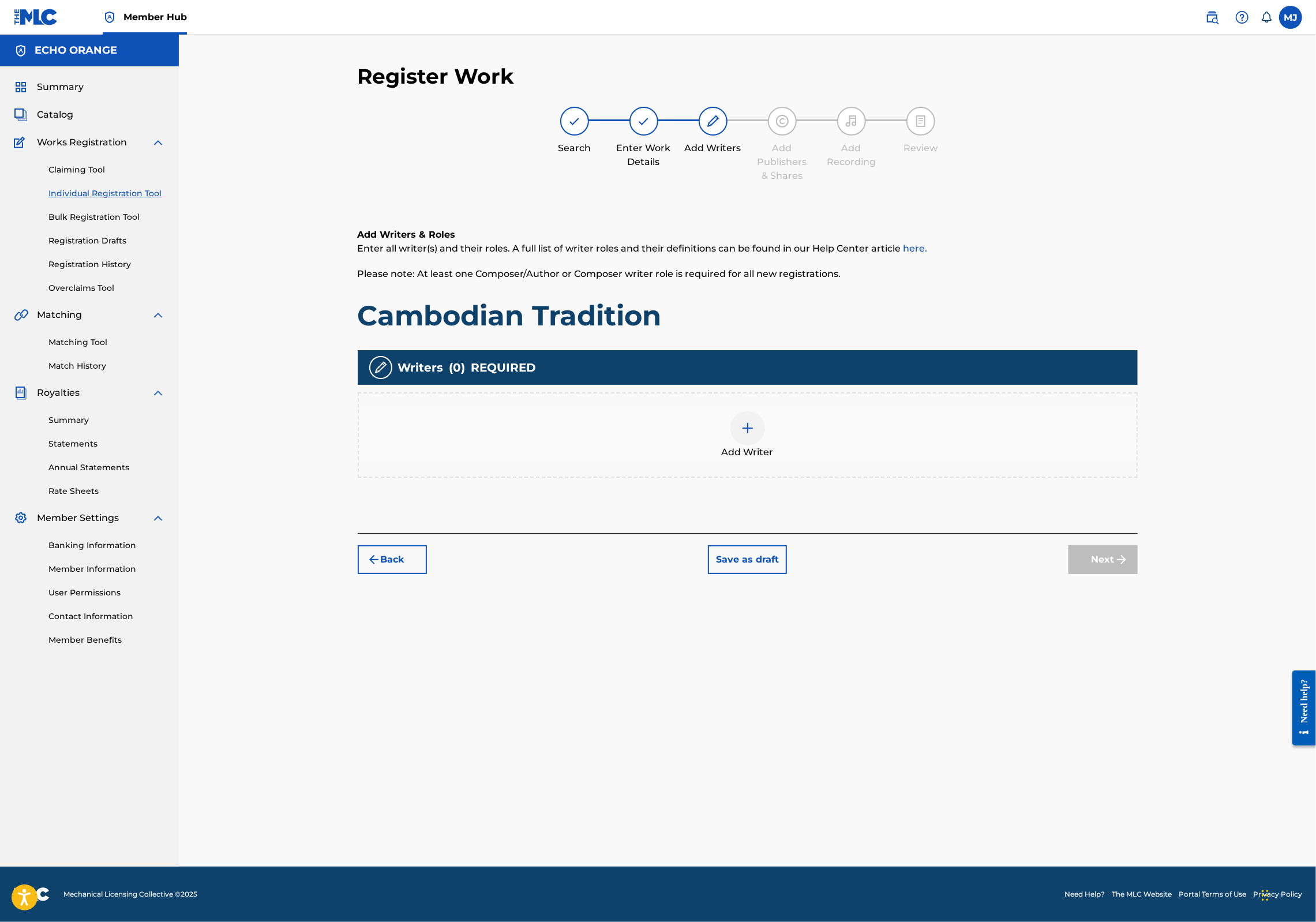
click at [817, 427] on div "Writers ( 0 ) REQUIRED Add Writer" at bounding box center [747, 413] width 780 height 128
click at [832, 477] on div "Add Writer" at bounding box center [747, 435] width 780 height 86
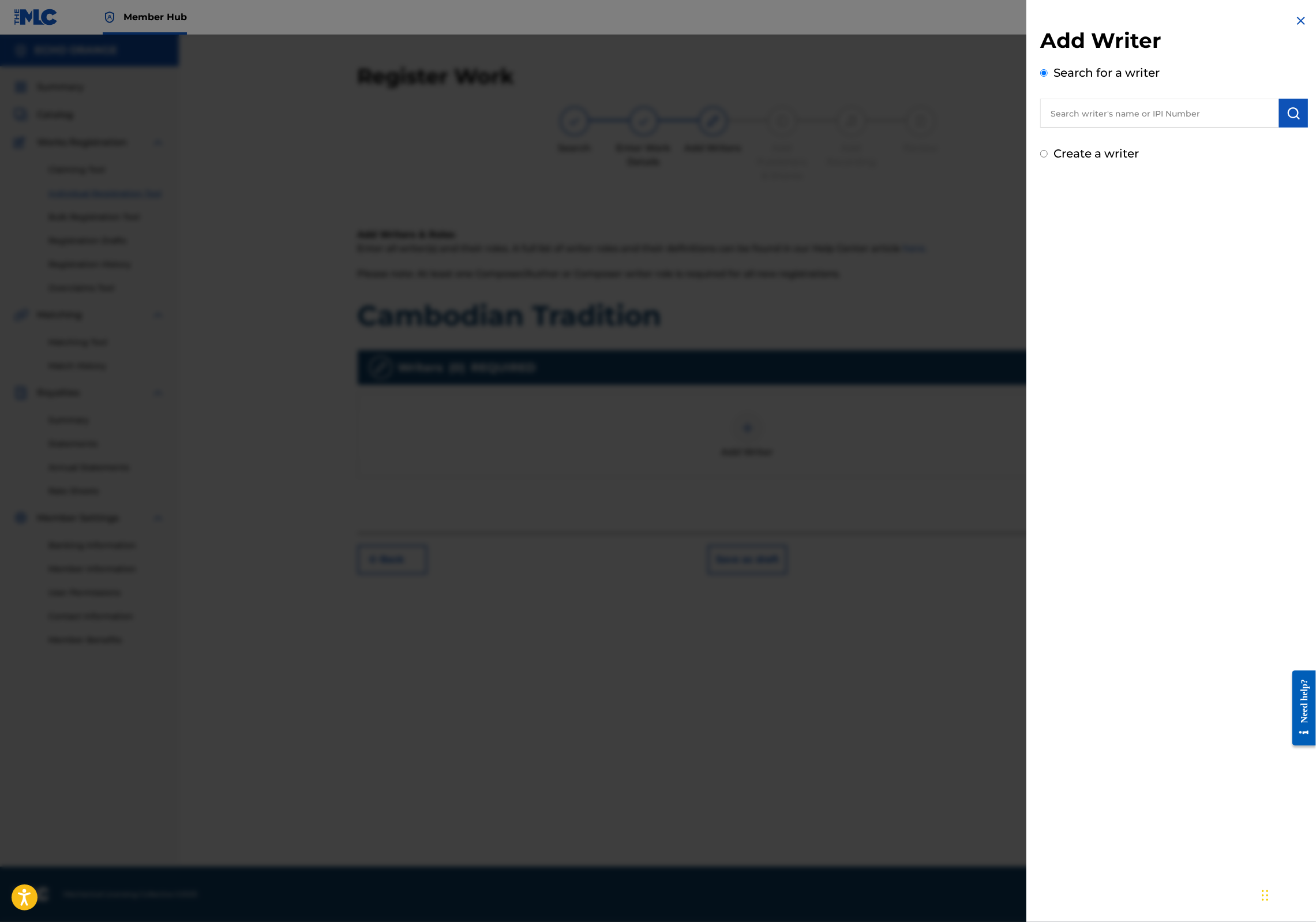
click at [1062, 128] on input "text" at bounding box center [1160, 113] width 239 height 29
paste input "[PERSON_NAME]"
type input "[PERSON_NAME]"
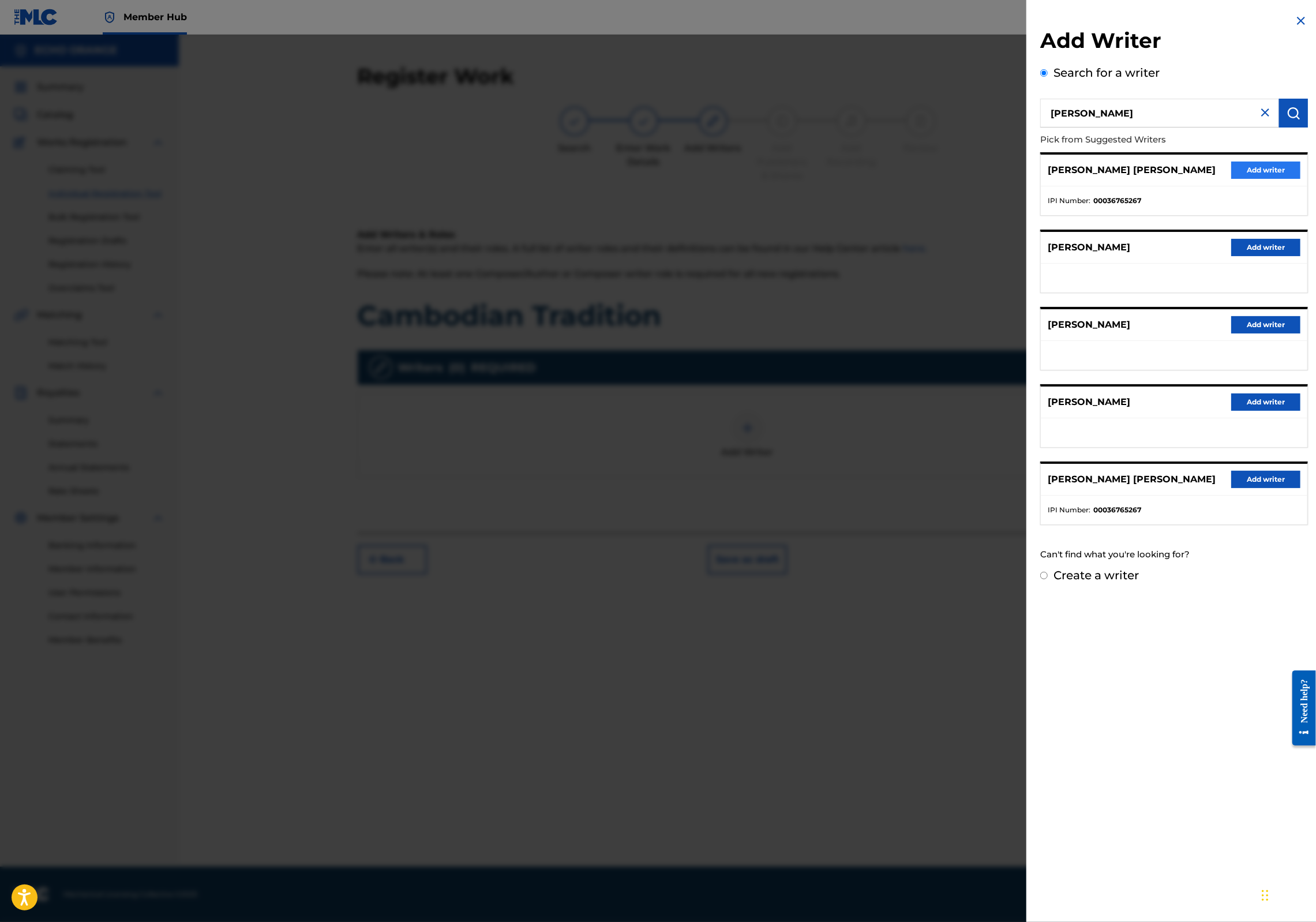
click at [1256, 179] on button "Add writer" at bounding box center [1266, 170] width 69 height 17
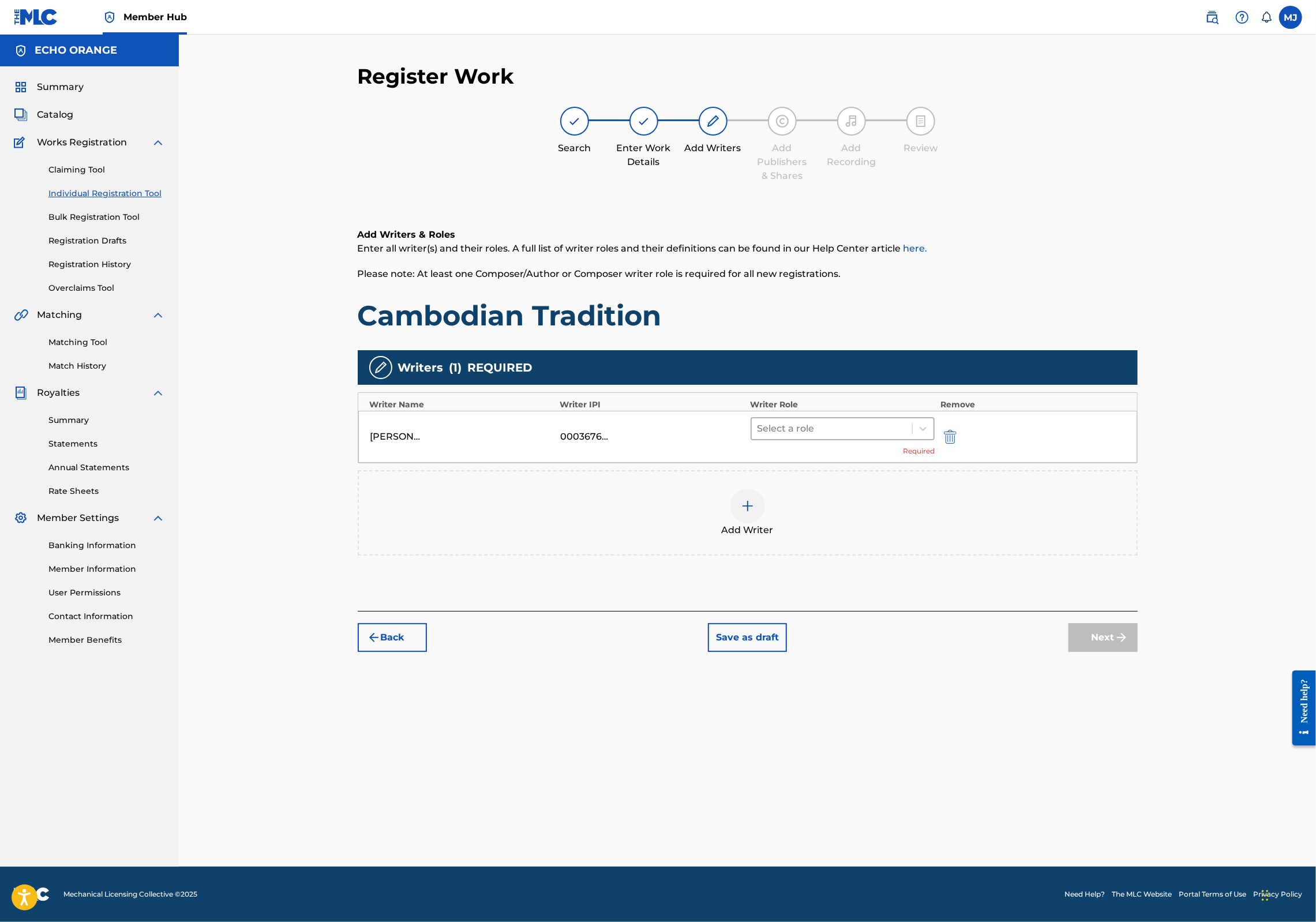
click at [801, 436] on div at bounding box center [832, 429] width 149 height 16
click at [840, 589] on div "Composer" at bounding box center [880, 595] width 222 height 23
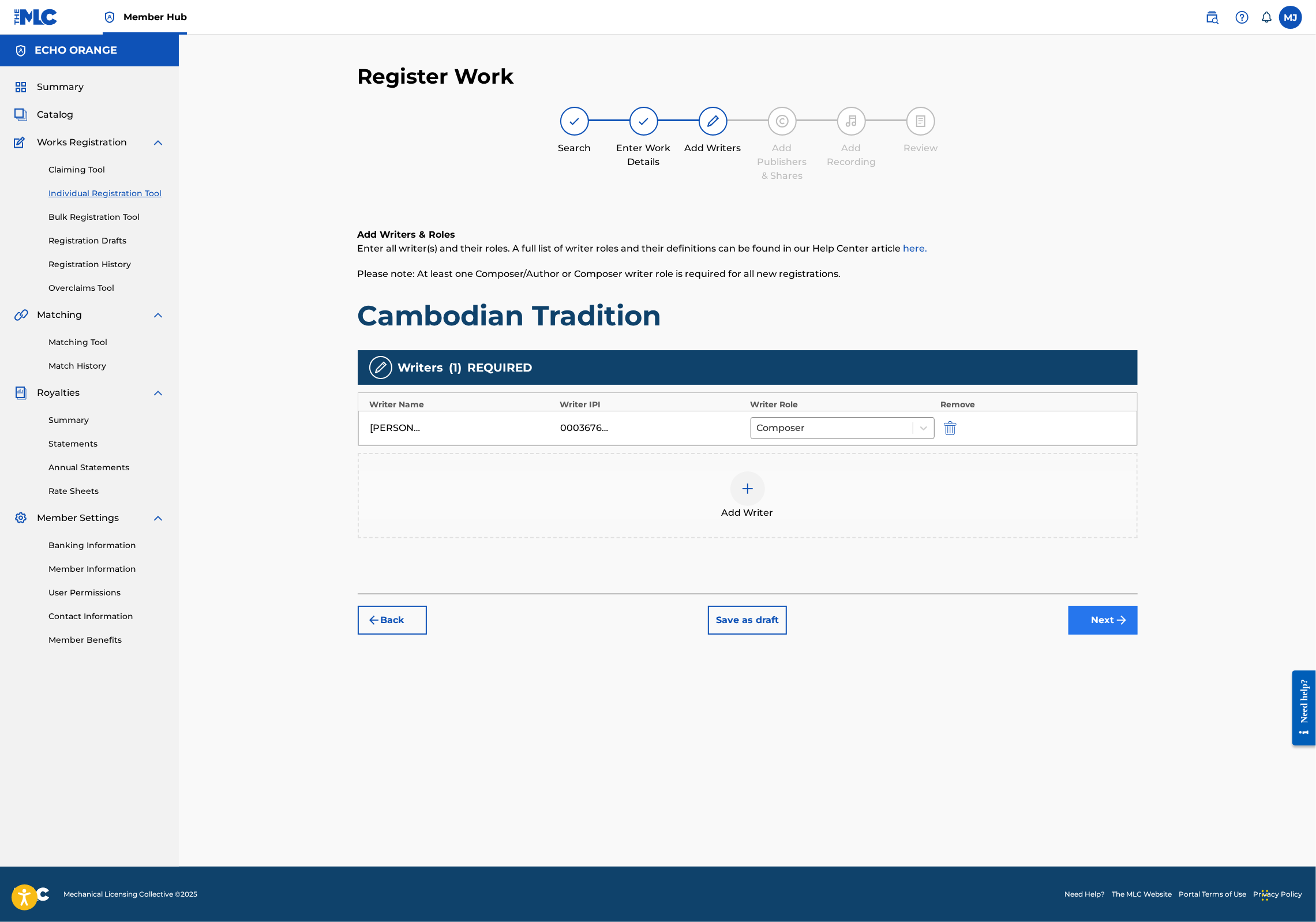
click at [1138, 635] on button "Next" at bounding box center [1104, 620] width 69 height 29
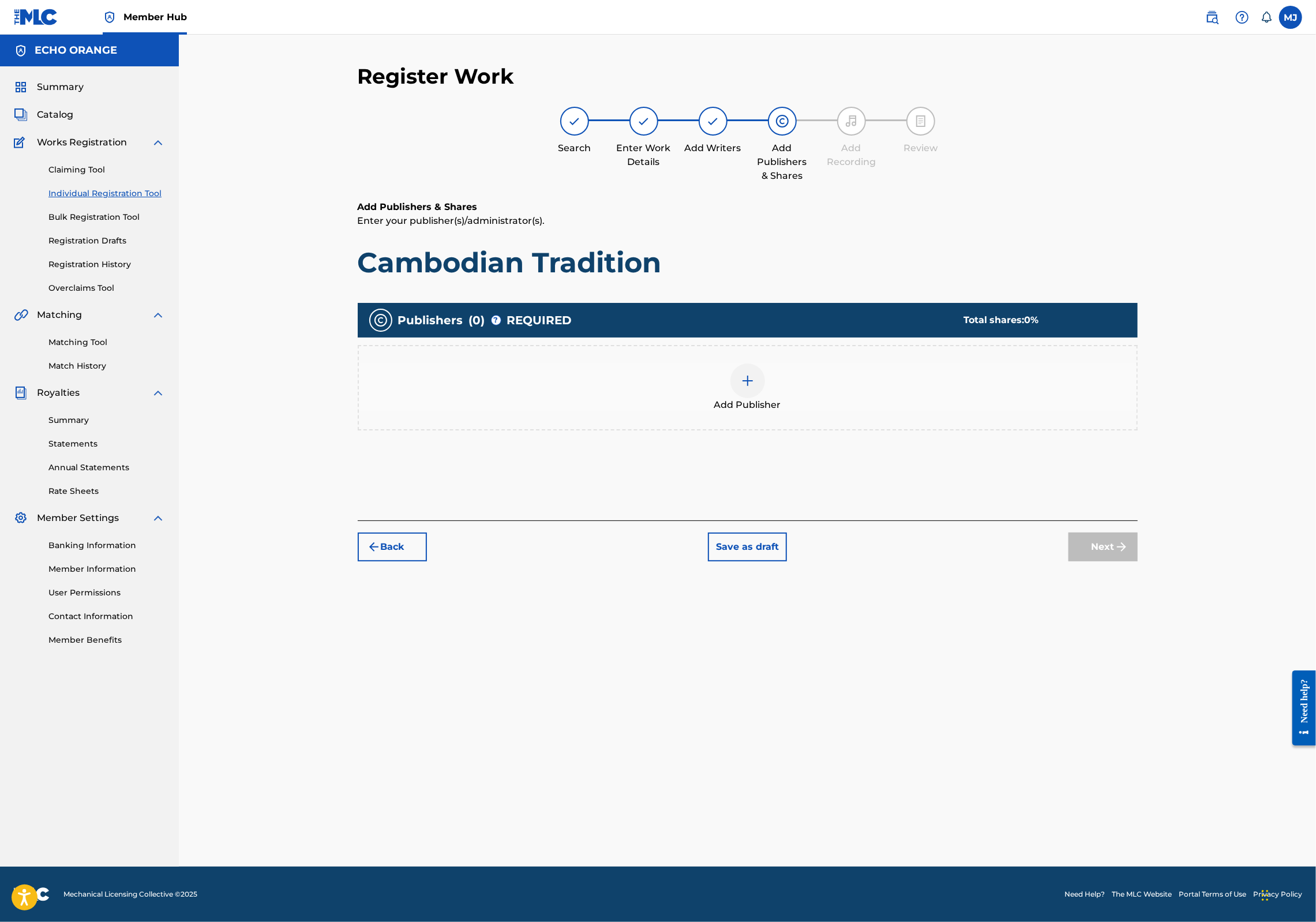
click at [732, 412] on div "Add Publisher" at bounding box center [748, 387] width 778 height 49
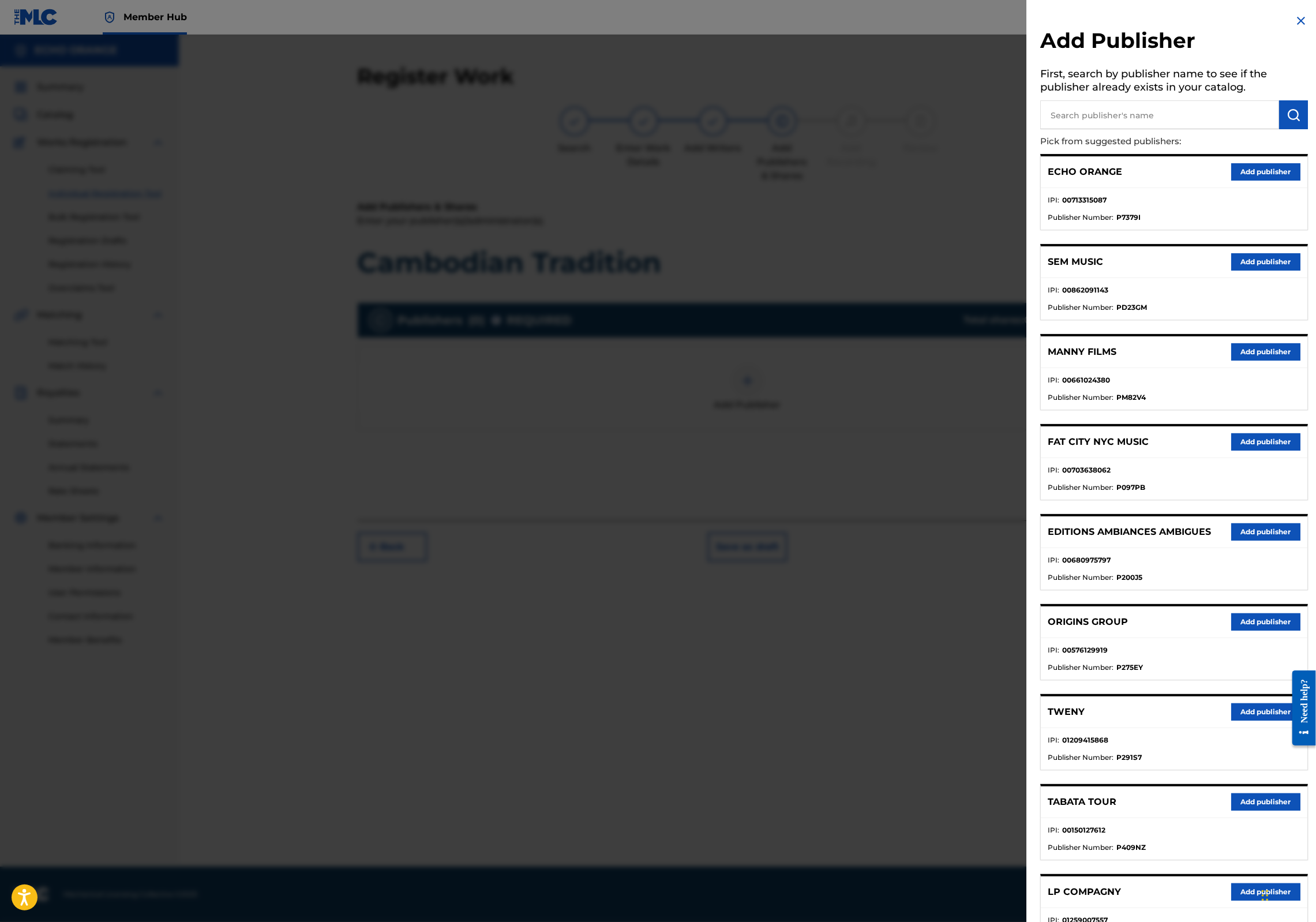
click at [1283, 706] on div at bounding box center [1299, 708] width 32 height 95
click at [1270, 631] on button "Add publisher" at bounding box center [1266, 622] width 69 height 17
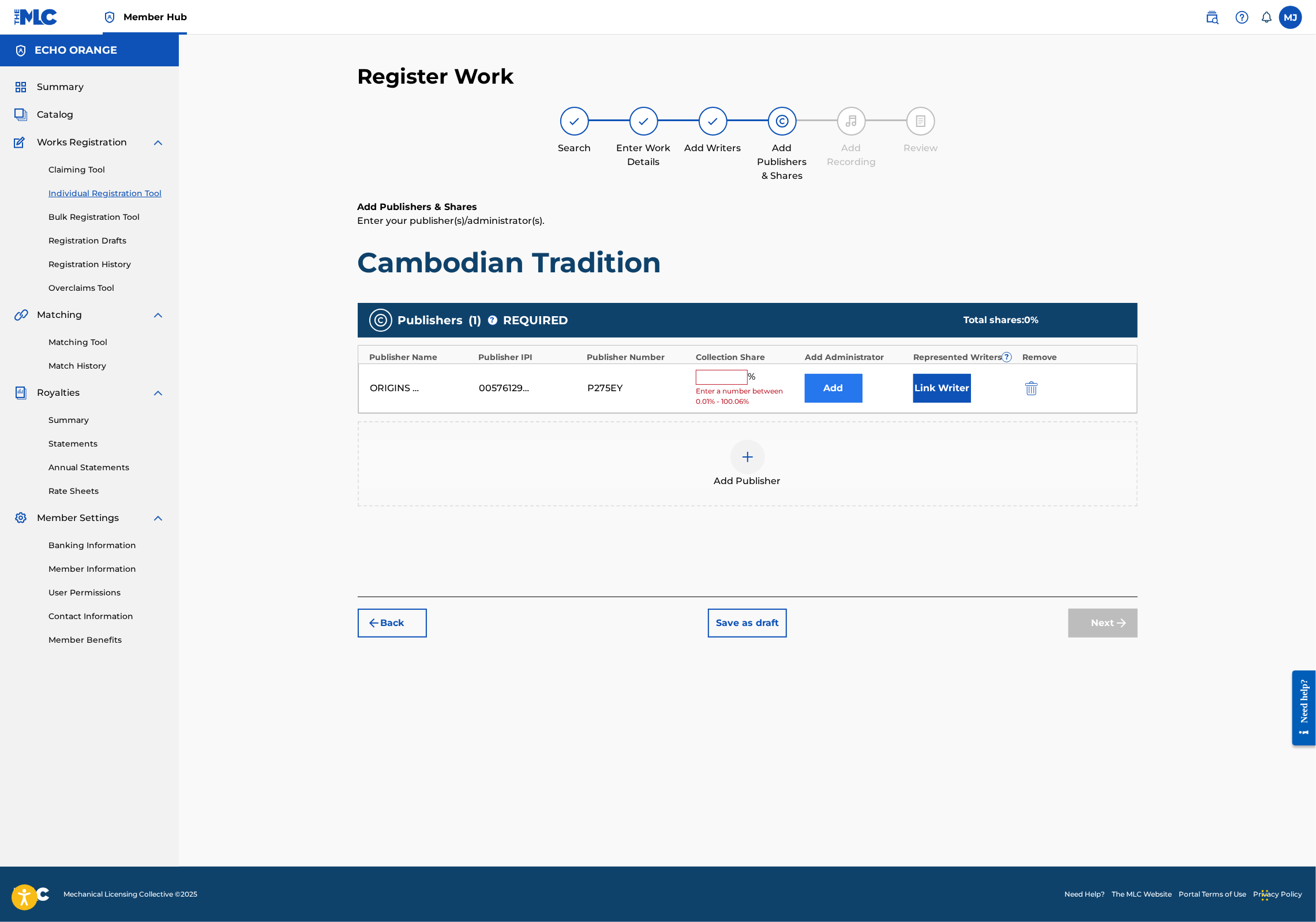
click at [862, 403] on button "Add" at bounding box center [833, 388] width 58 height 29
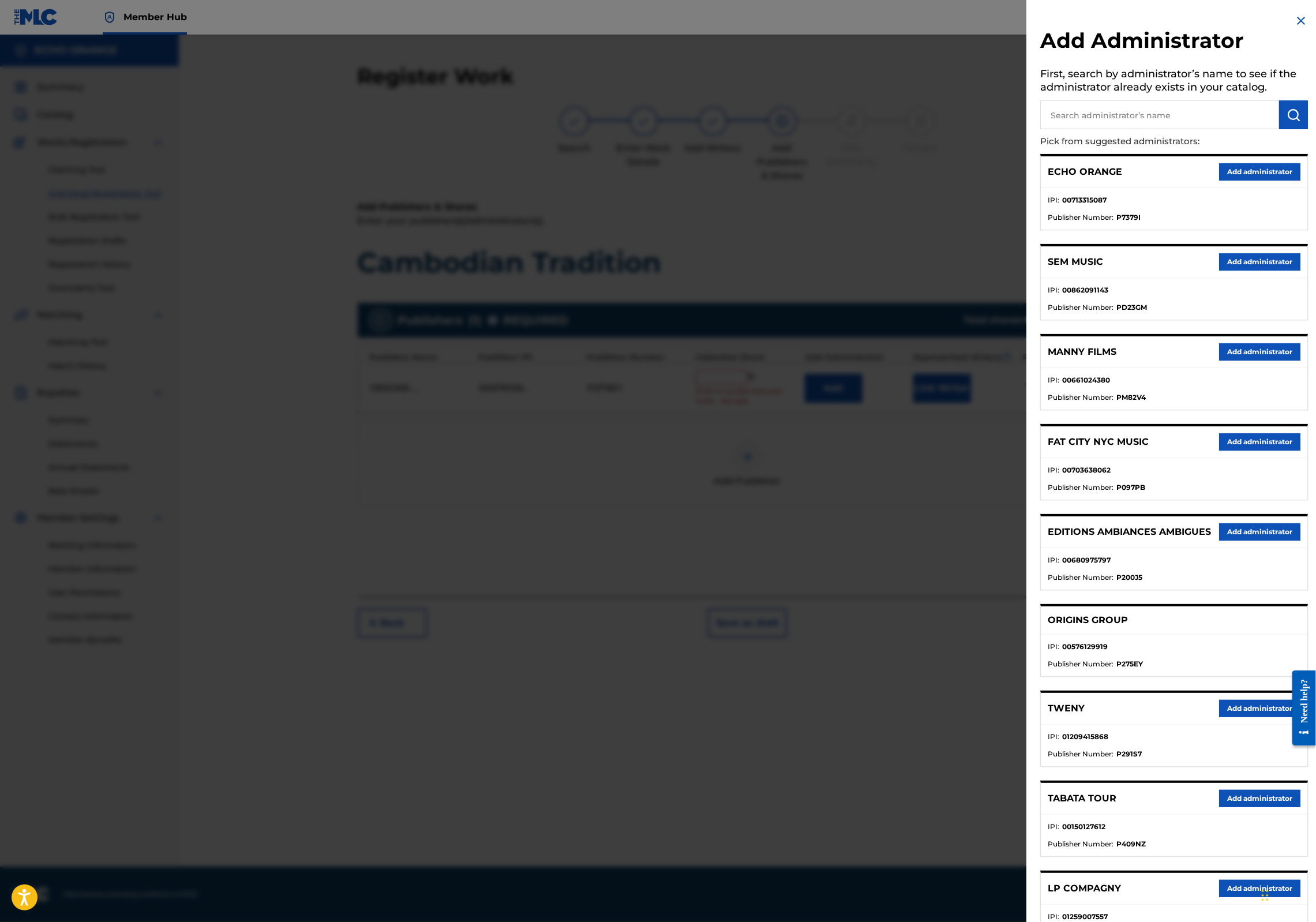
click at [1258, 175] on div "ECHO ORANGE Add administrator" at bounding box center [1174, 172] width 267 height 32
drag, startPoint x: 1256, startPoint y: 181, endPoint x: 1249, endPoint y: 188, distance: 9.9
click at [1256, 180] on button "Add administrator" at bounding box center [1260, 171] width 82 height 17
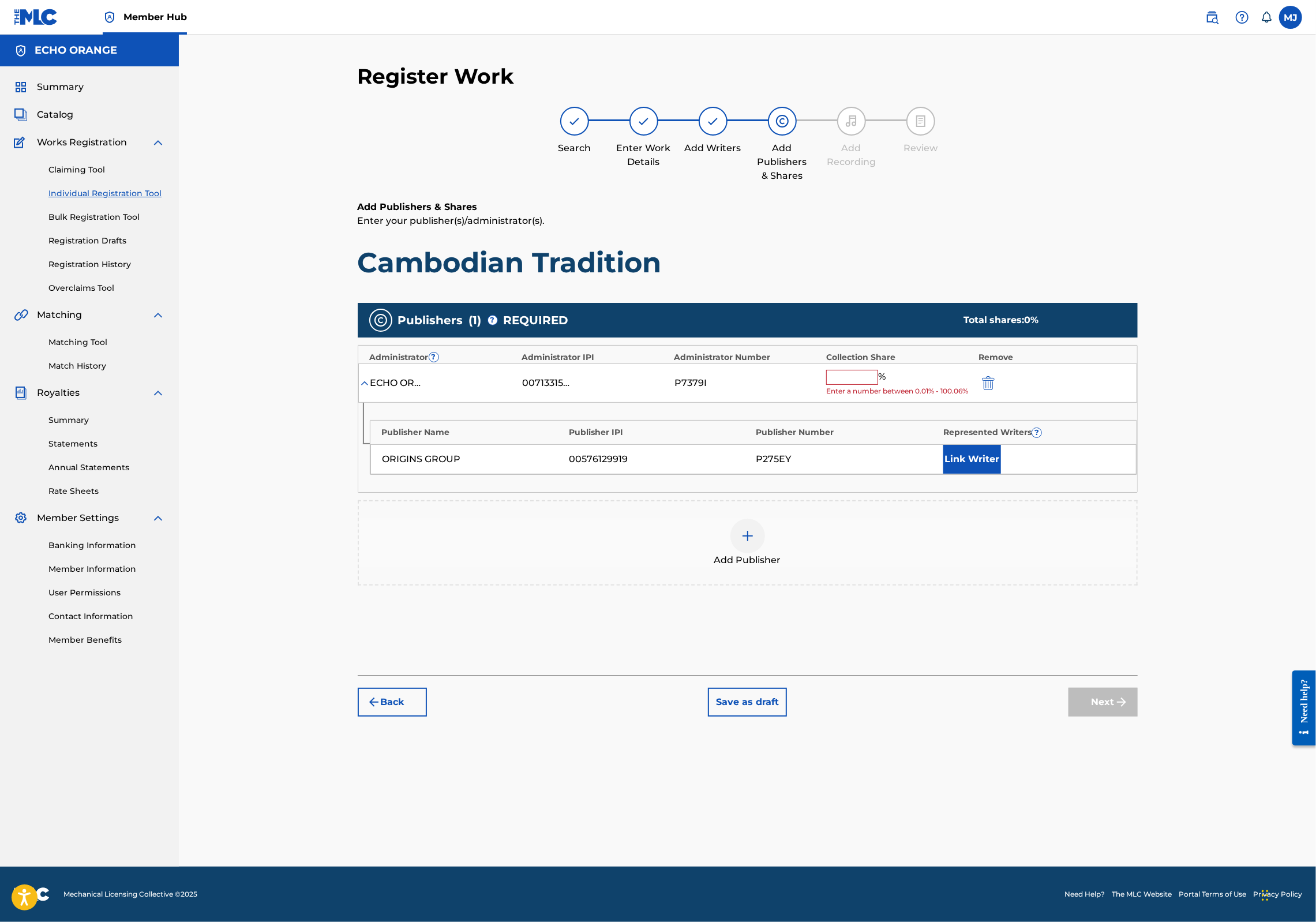
click at [878, 384] on input "text" at bounding box center [852, 377] width 52 height 15
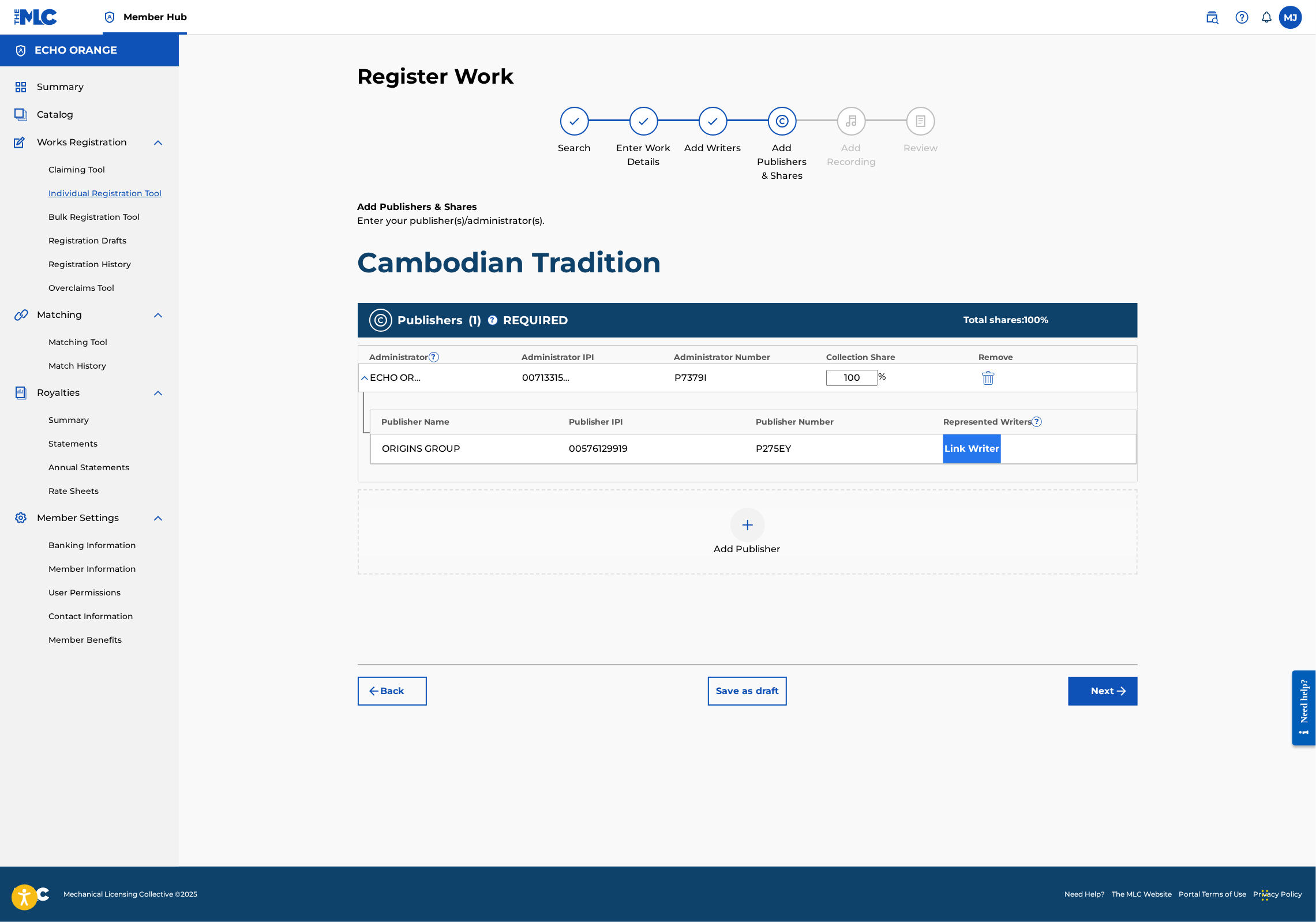
type input "100"
click at [1001, 463] on button "Link Writer" at bounding box center [973, 449] width 58 height 29
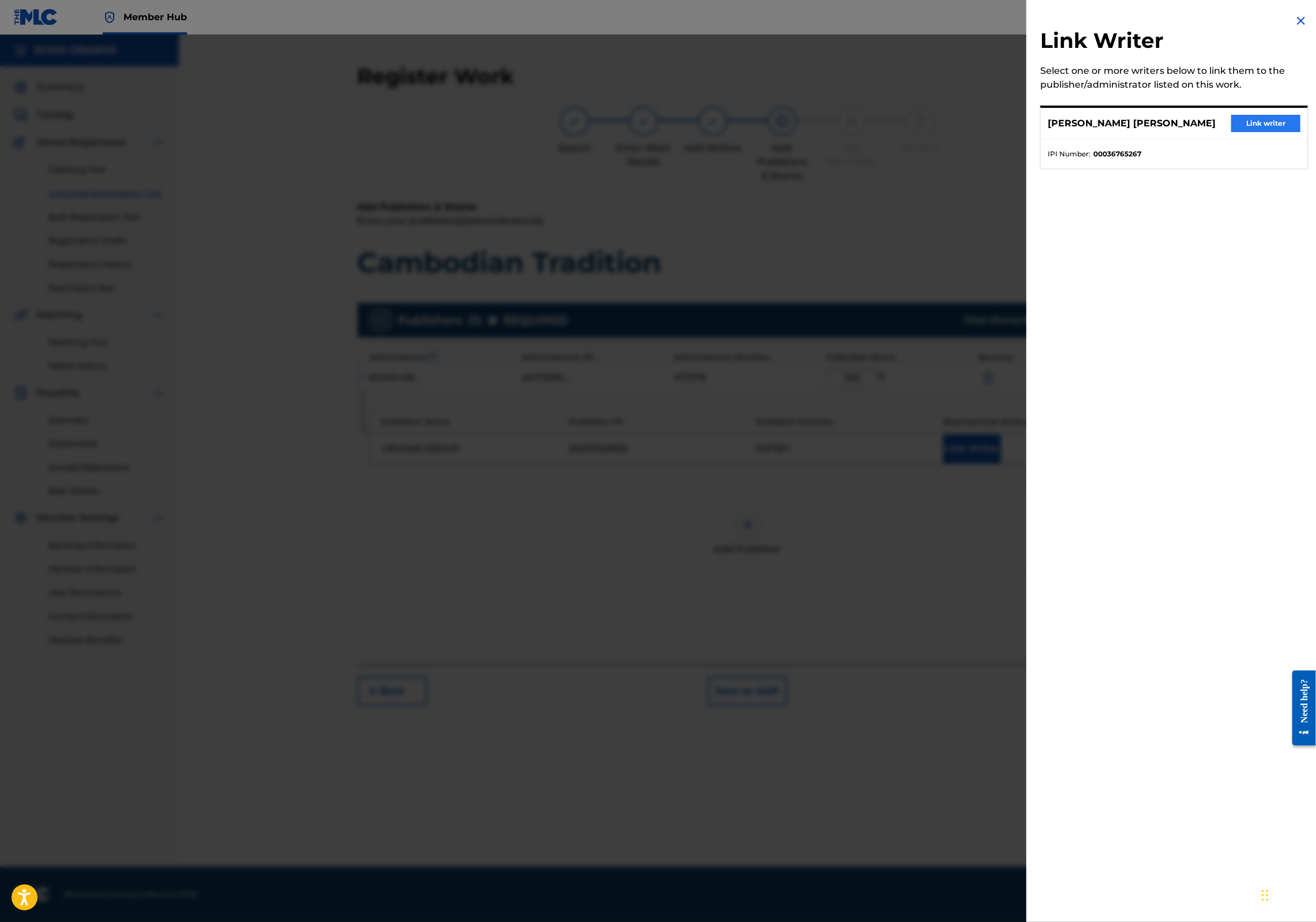
click at [1249, 128] on button "Link writer" at bounding box center [1266, 123] width 69 height 17
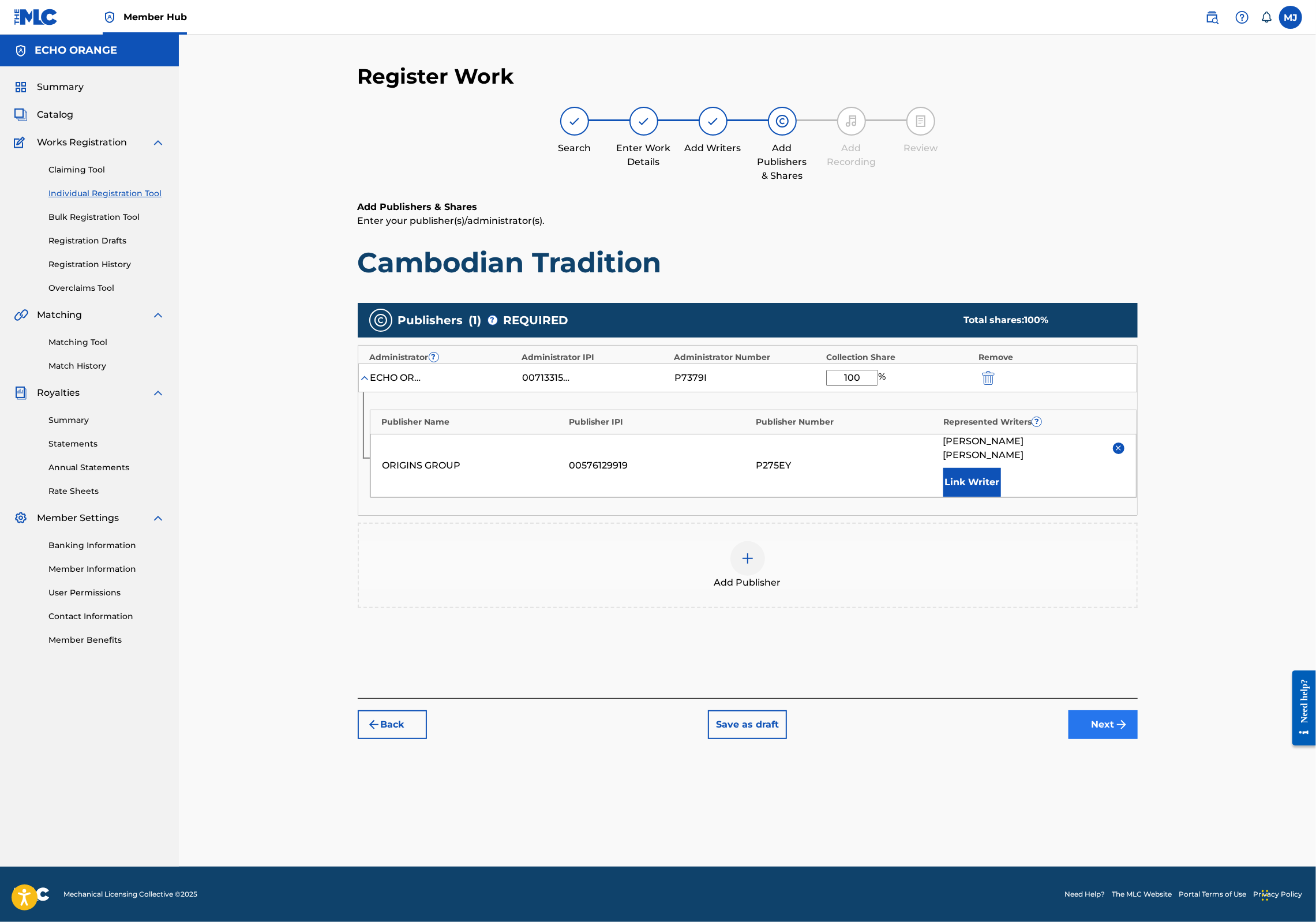
click at [1138, 739] on button "Next" at bounding box center [1104, 724] width 69 height 29
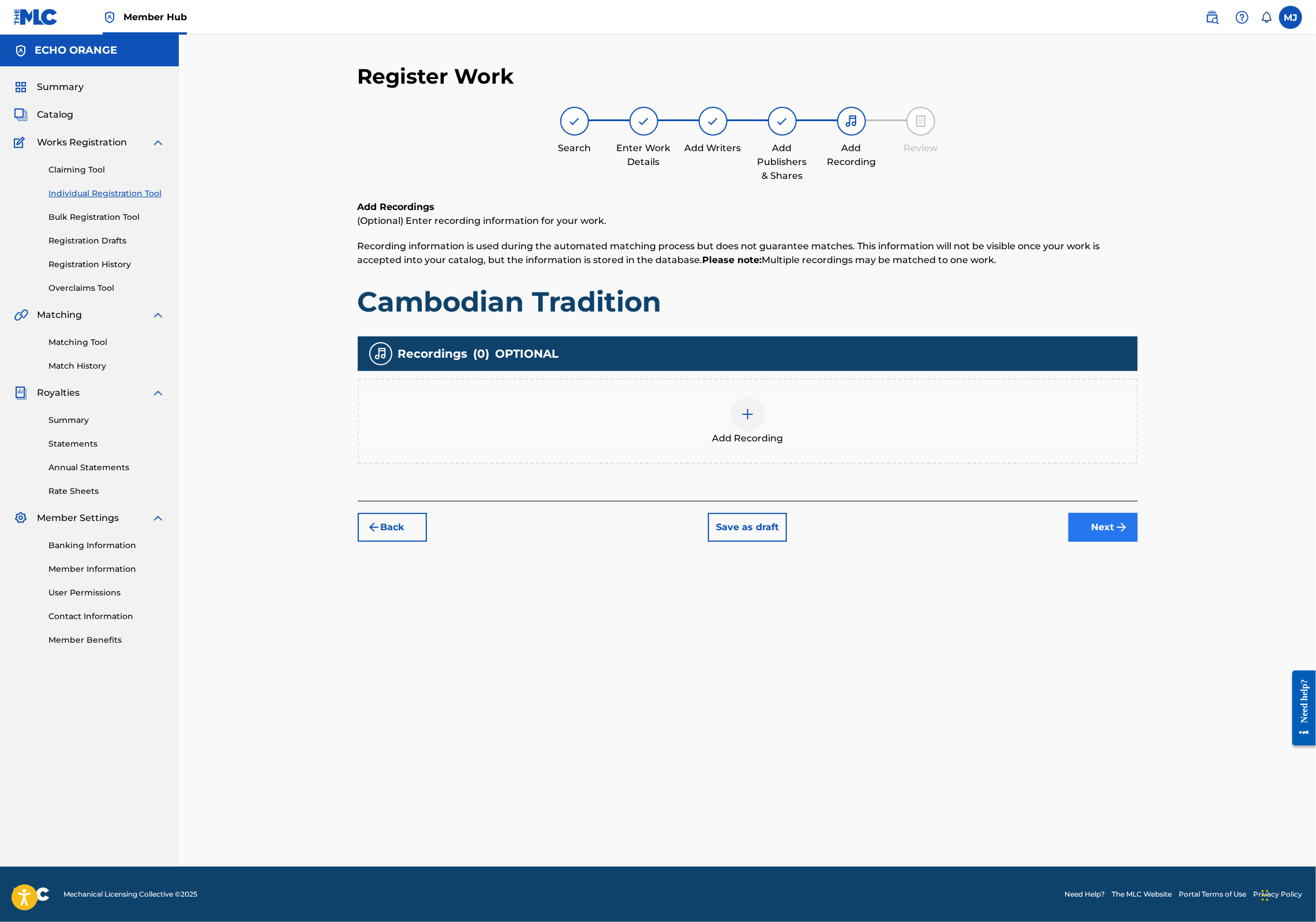
click at [1138, 542] on button "Next" at bounding box center [1104, 527] width 69 height 29
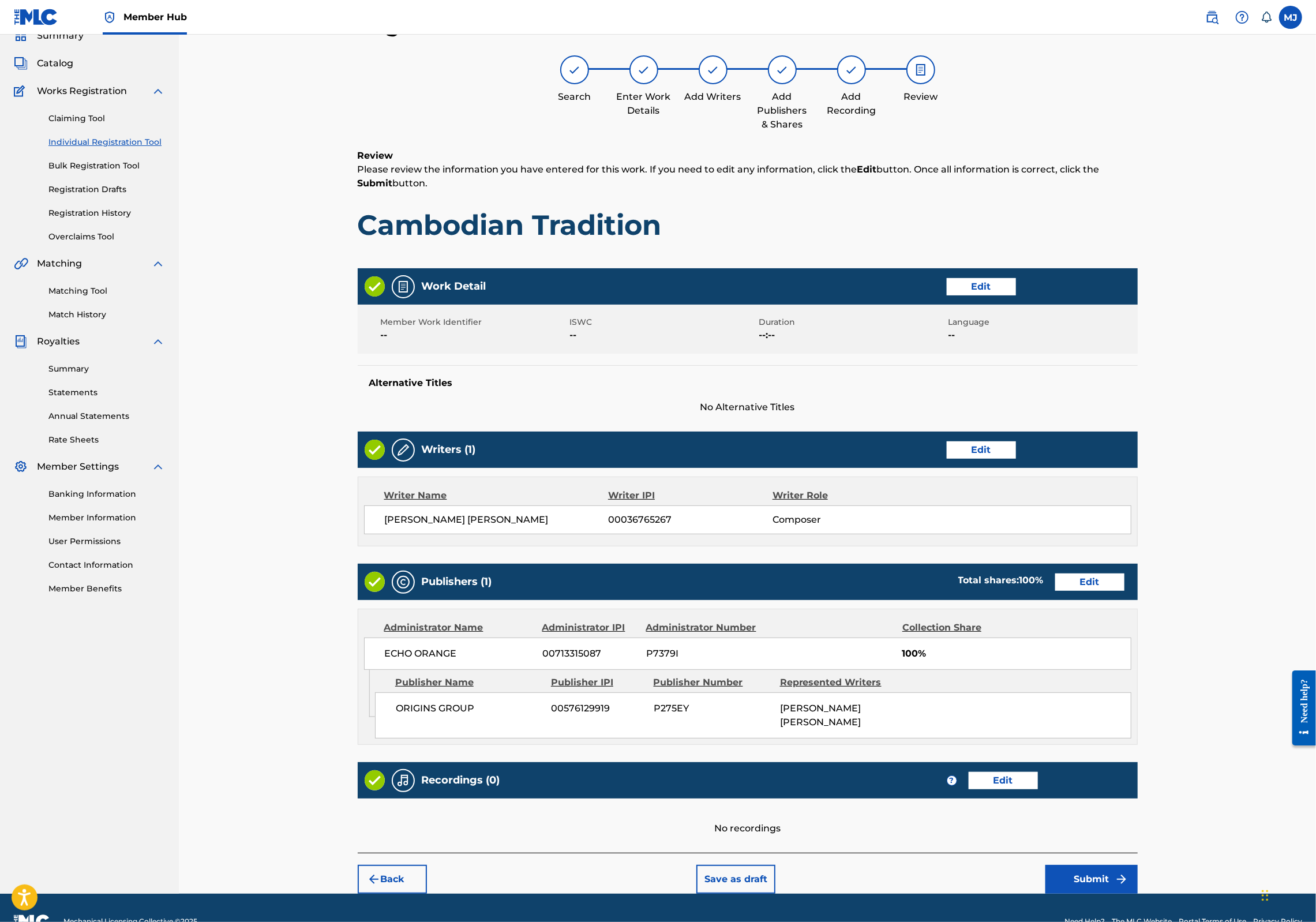
scroll to position [186, 0]
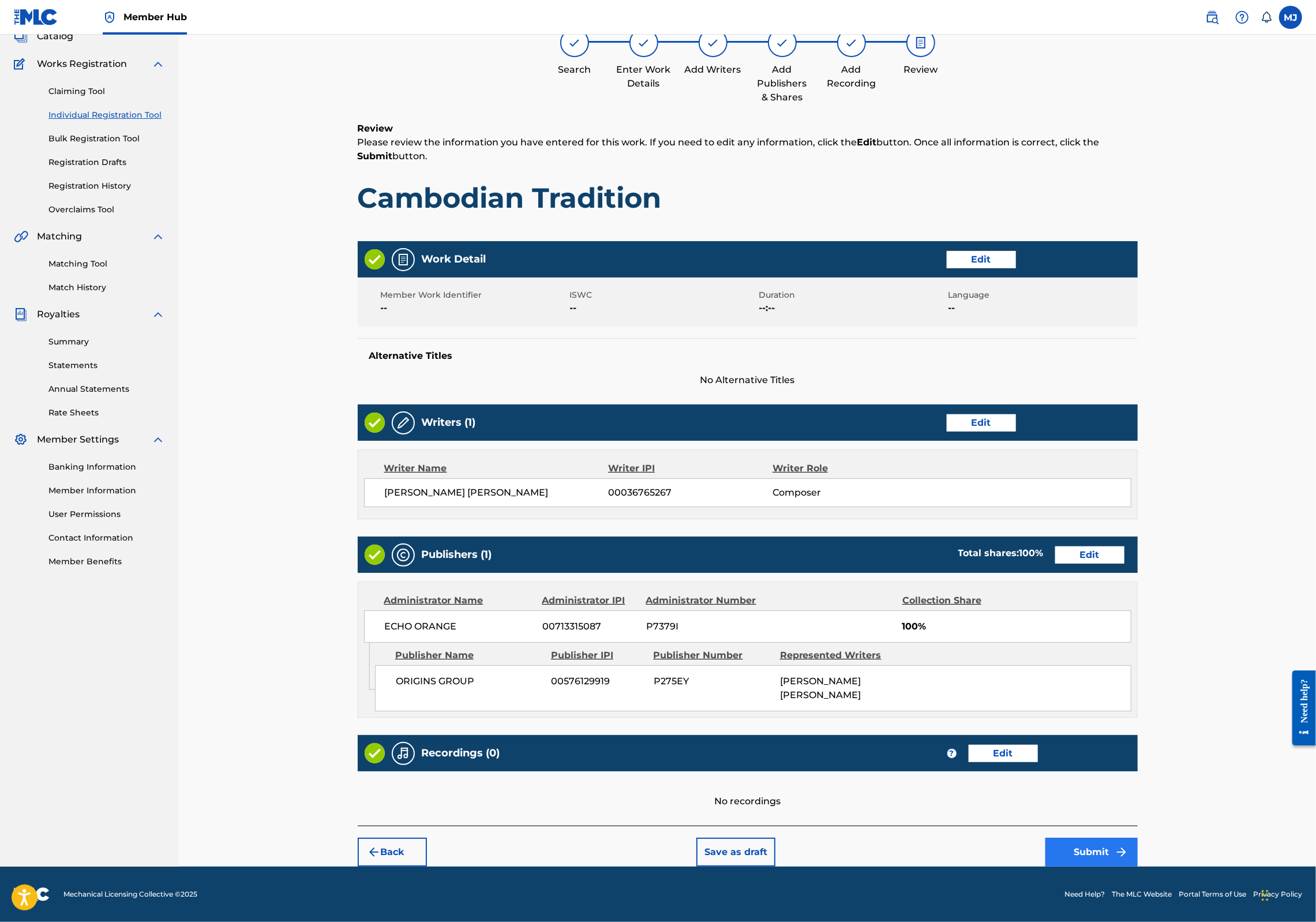
click at [1138, 837] on button "Submit" at bounding box center [1092, 851] width 92 height 29
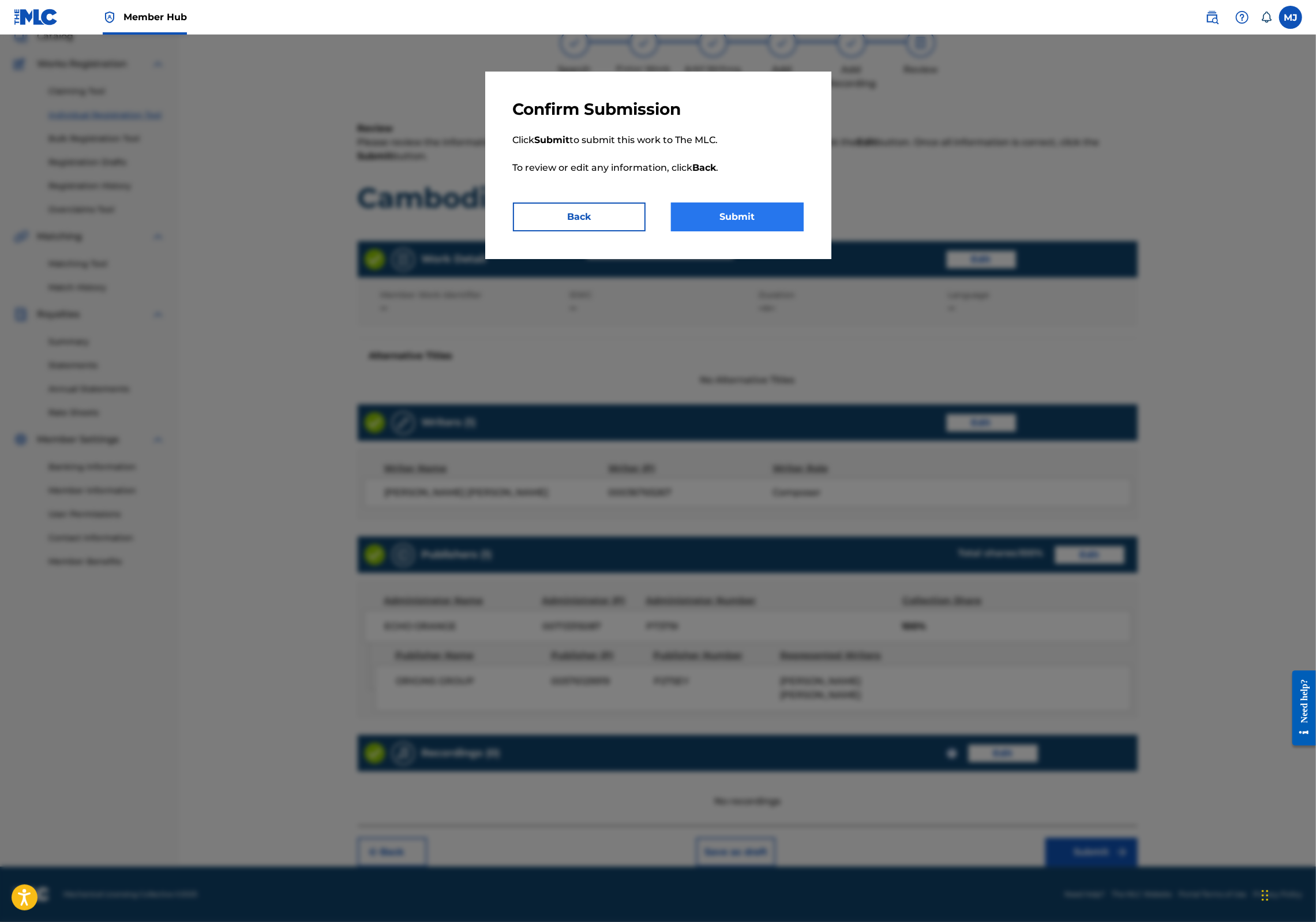
click at [742, 231] on button "Submit" at bounding box center [737, 217] width 133 height 29
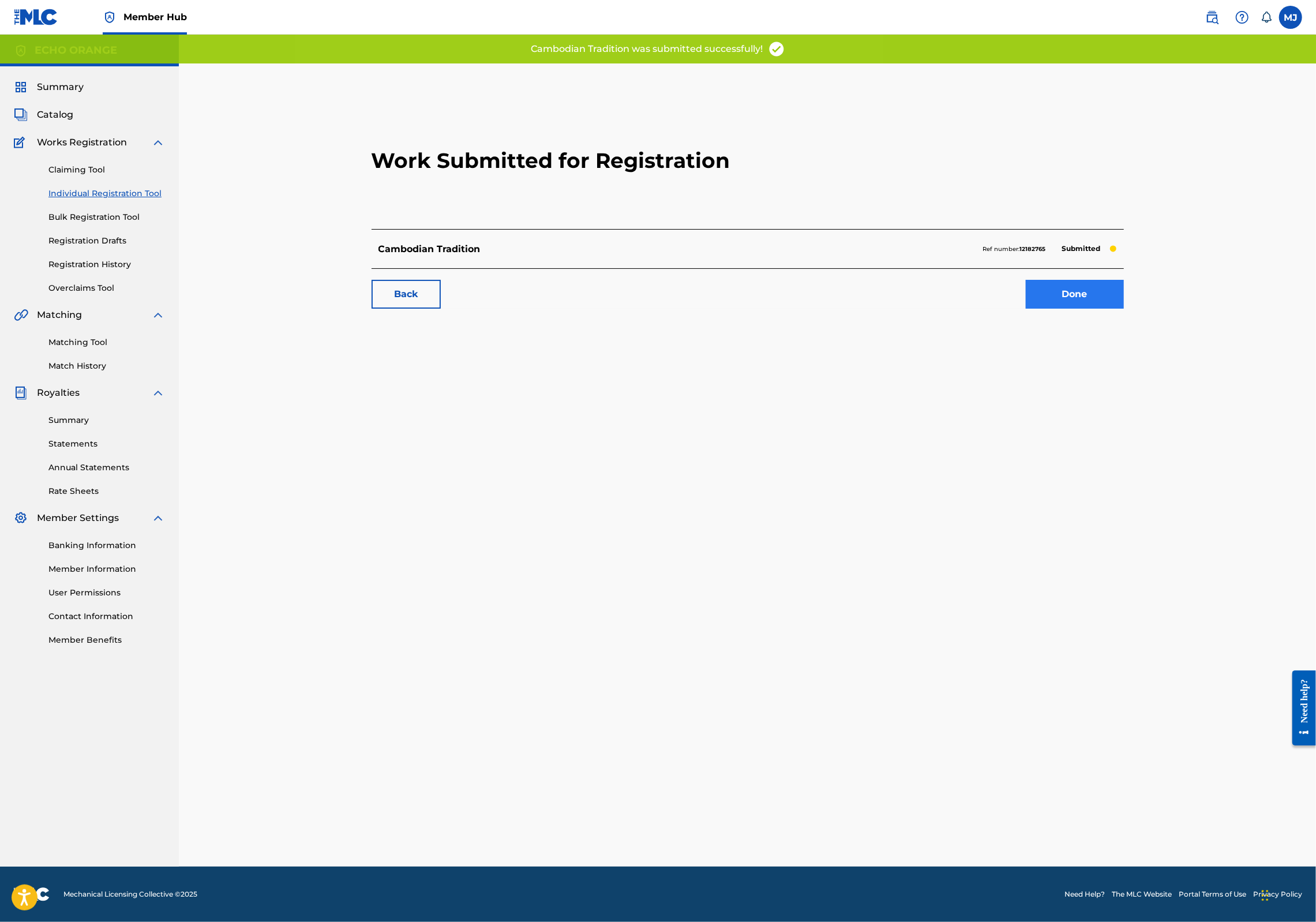
click at [1124, 309] on link "Done" at bounding box center [1075, 294] width 98 height 29
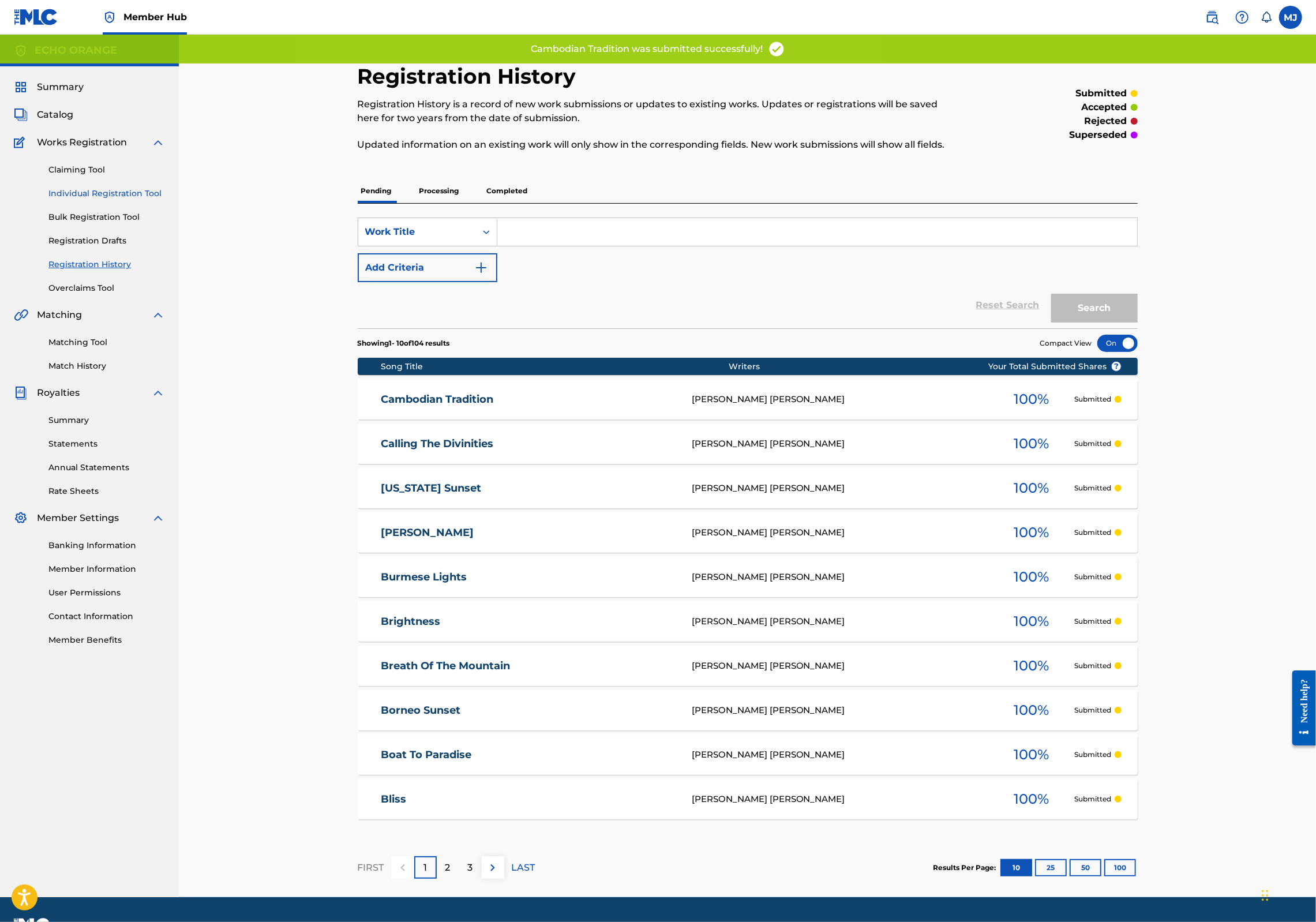
click at [124, 199] on link "Individual Registration Tool" at bounding box center [107, 193] width 117 height 12
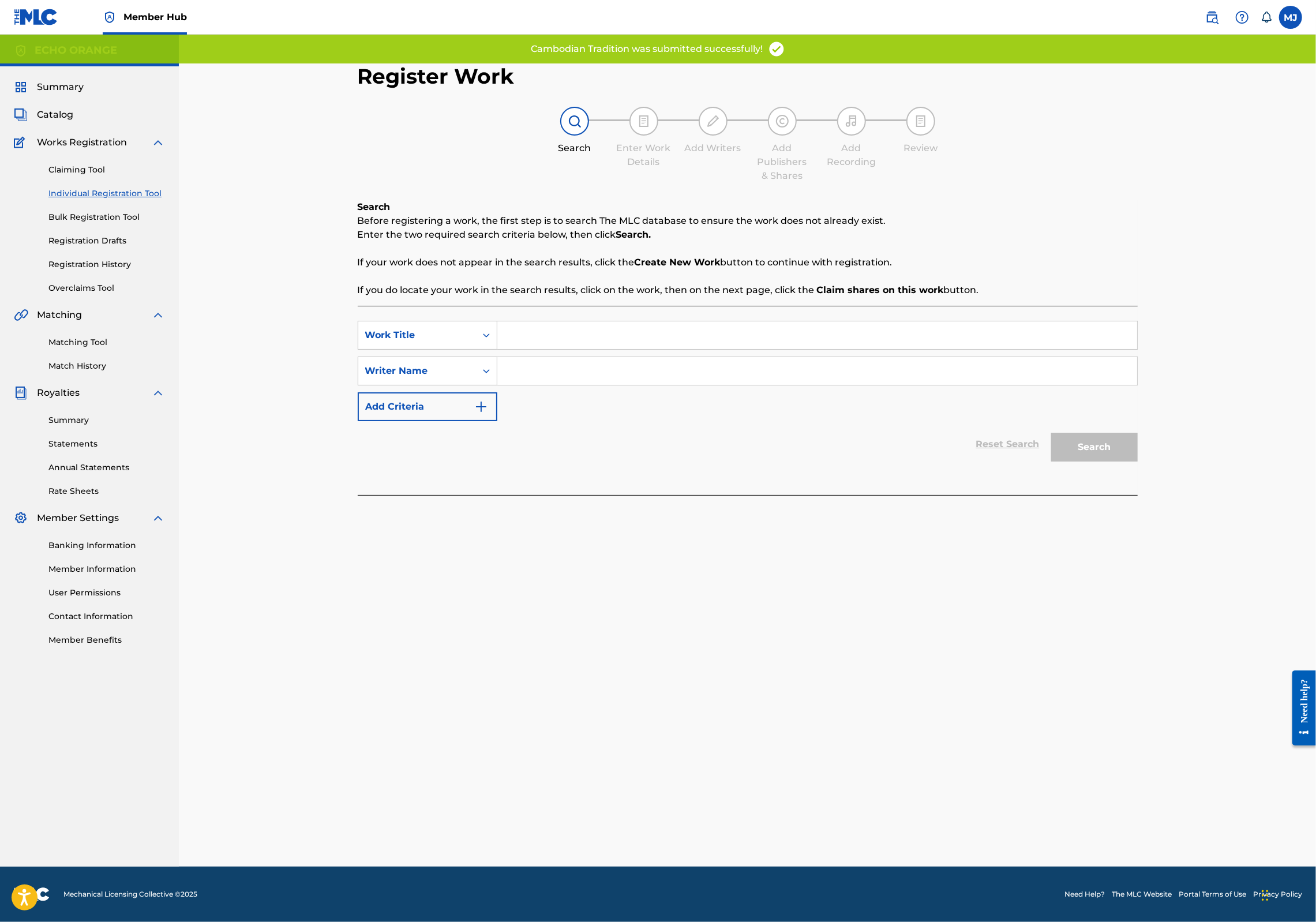
click at [558, 349] on input "Search Form" at bounding box center [817, 335] width 640 height 28
click at [558, 349] on input "Search Form" at bounding box center [817, 335] width 640 height 28
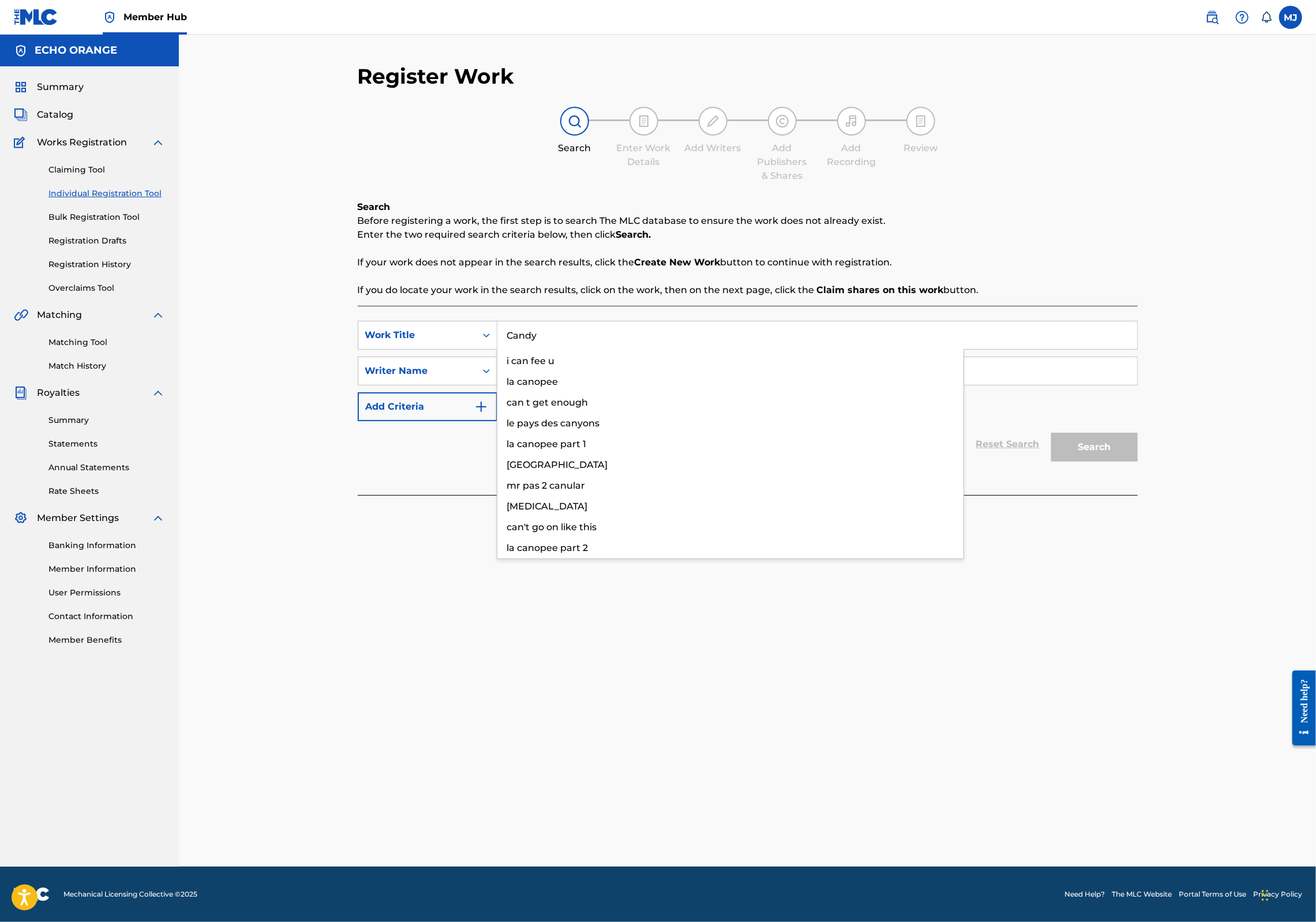
type input "Candy"
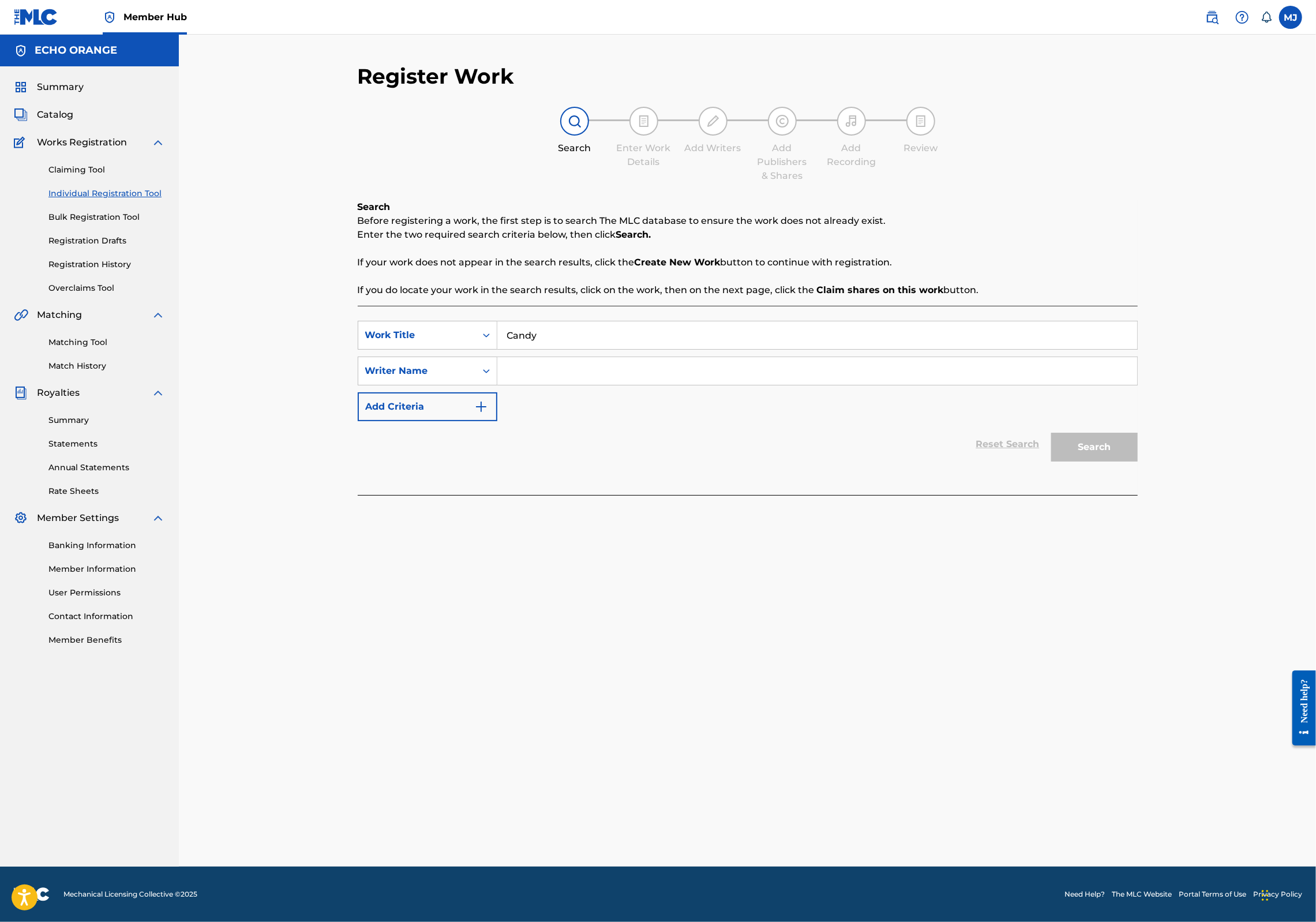
paste input "[PERSON_NAME]"
type input "[PERSON_NAME]"
click at [1138, 462] on button "Search" at bounding box center [1094, 447] width 86 height 29
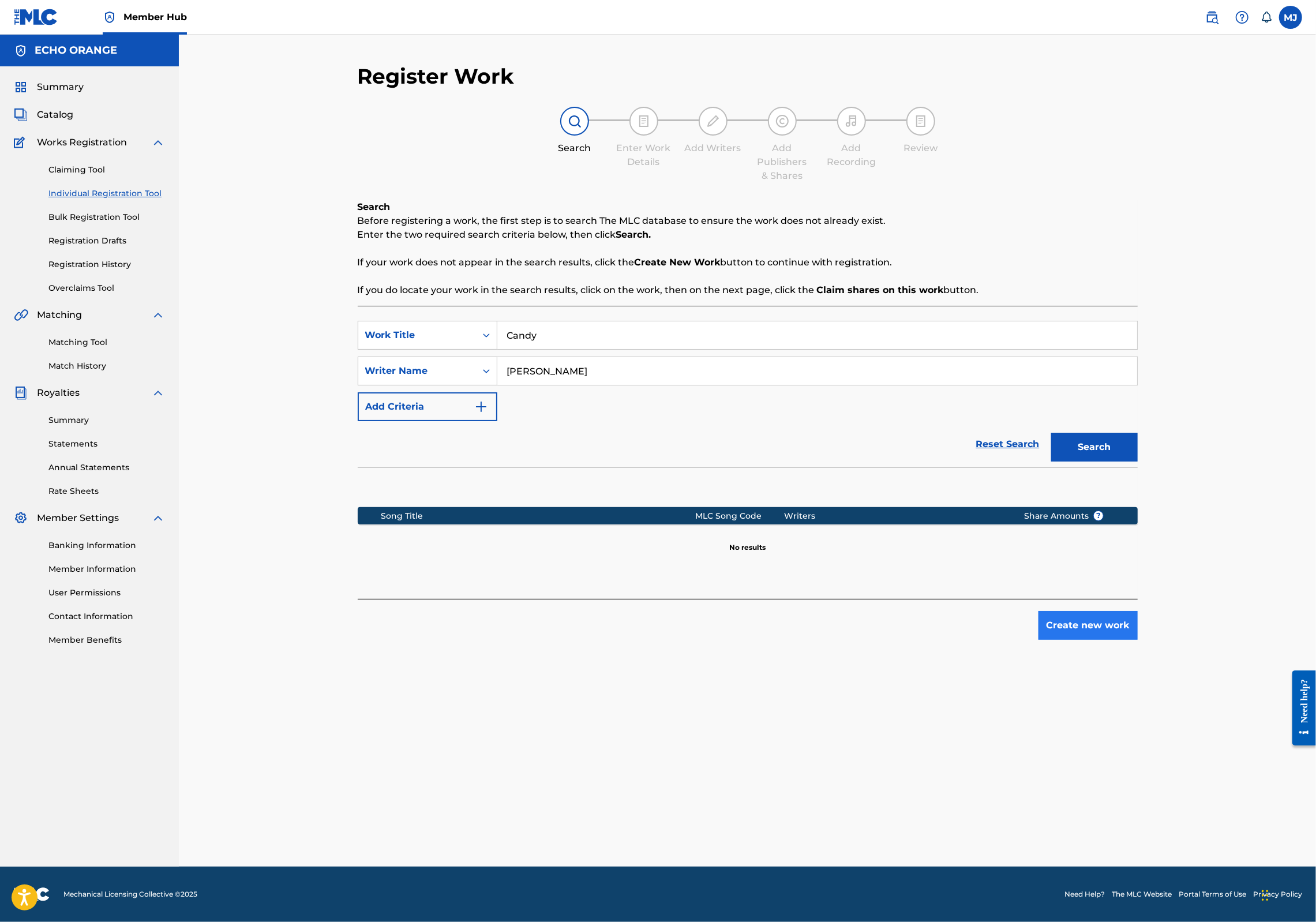
drag, startPoint x: 1158, startPoint y: 689, endPoint x: 1185, endPoint y: 697, distance: 28.2
click at [1138, 640] on div "Create new work" at bounding box center [747, 619] width 780 height 41
click at [1138, 640] on button "Create new work" at bounding box center [1088, 625] width 100 height 29
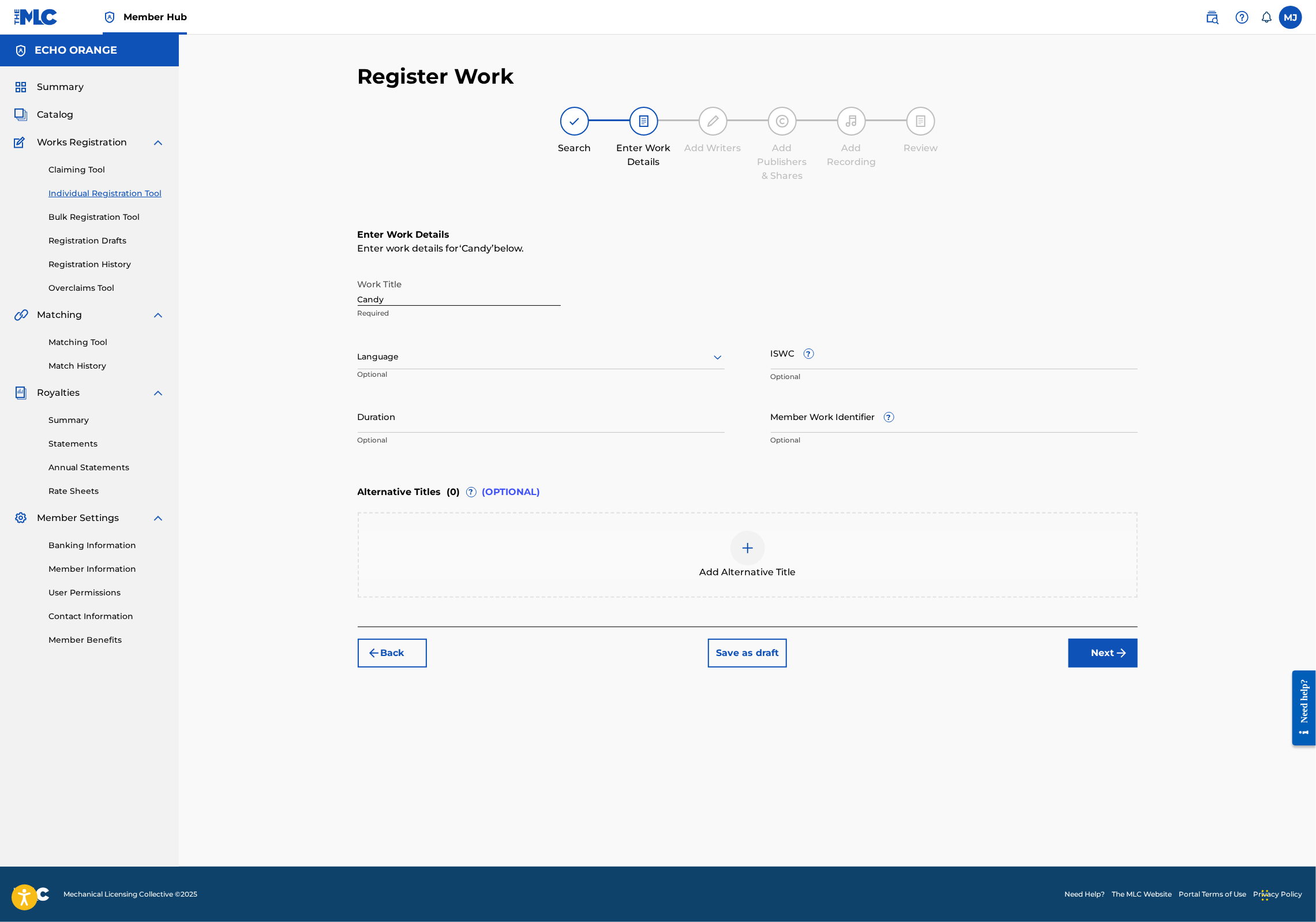
click at [1138, 668] on button "Next" at bounding box center [1104, 653] width 69 height 29
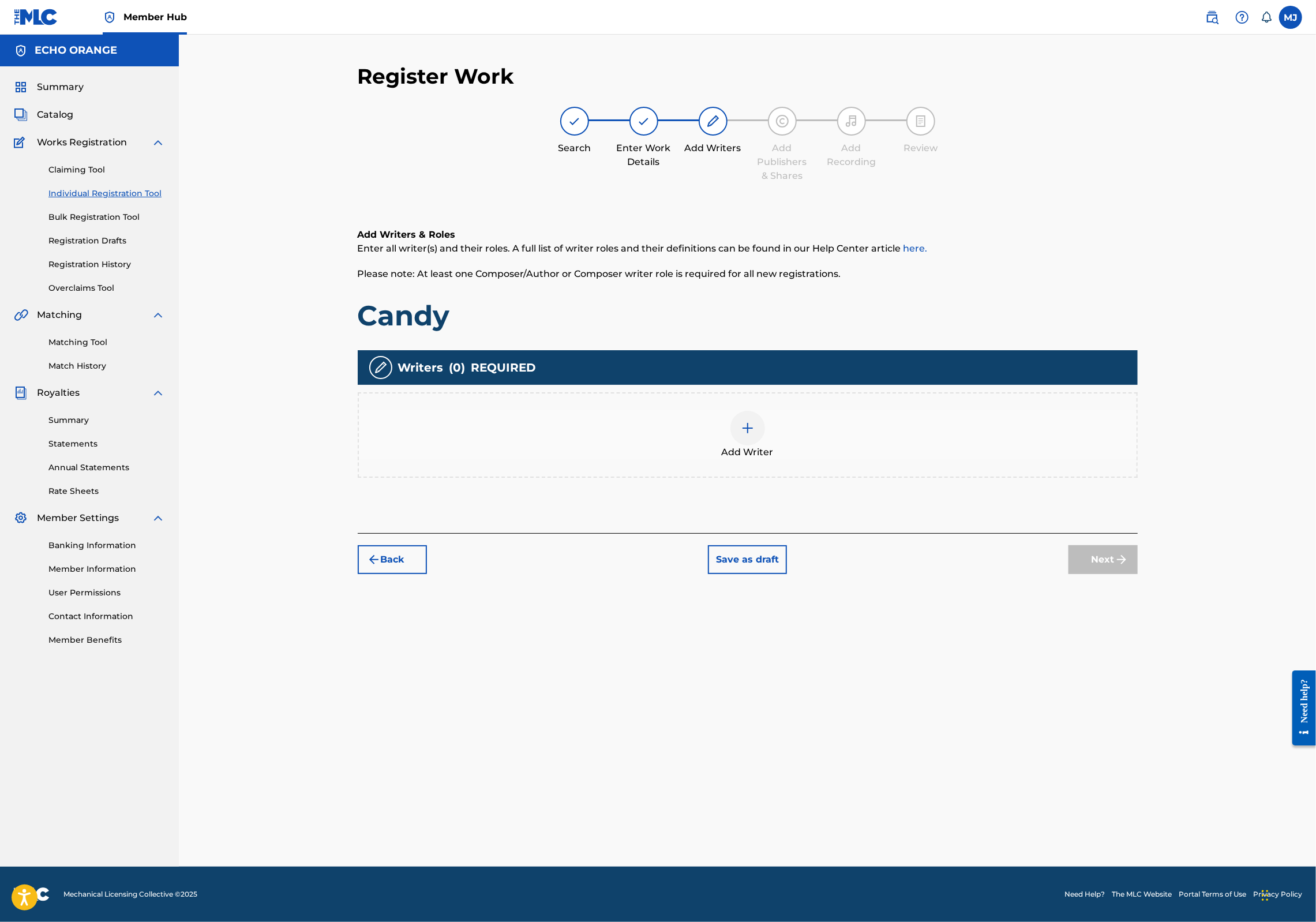
click at [818, 459] on div "Add Writer" at bounding box center [748, 435] width 778 height 49
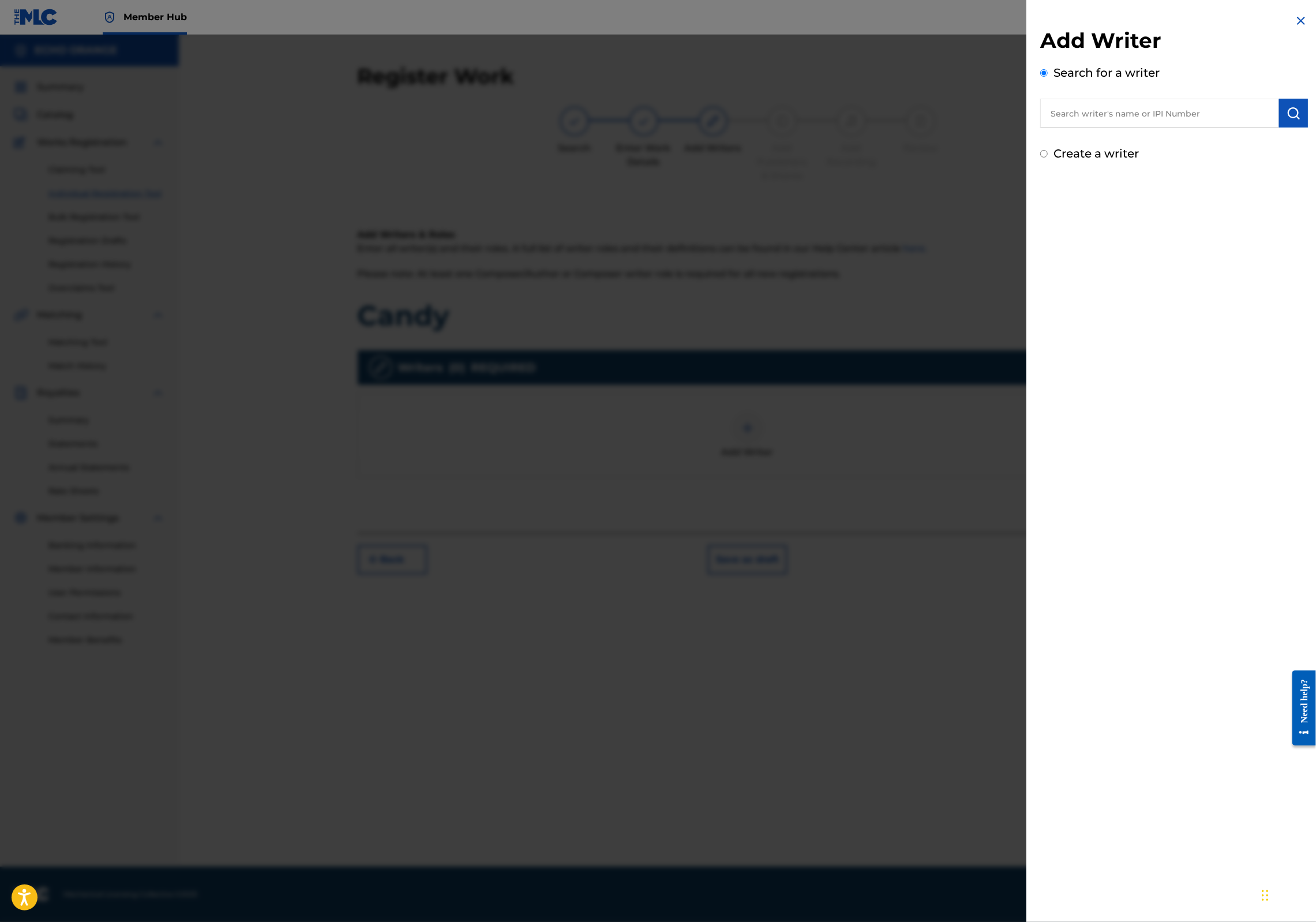
click at [1084, 128] on input "text" at bounding box center [1160, 113] width 239 height 29
paste input "[PERSON_NAME]"
type input "[PERSON_NAME]"
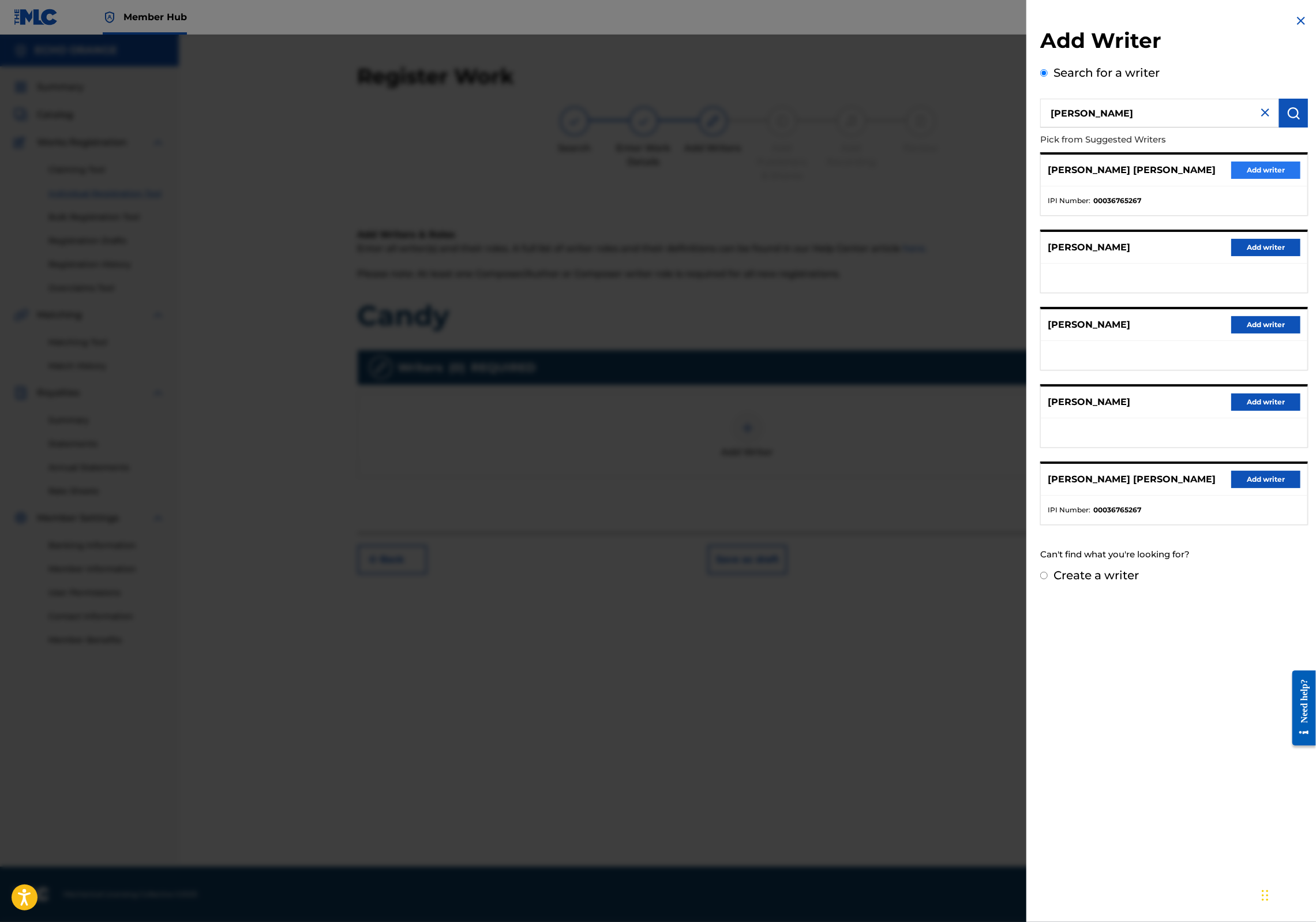
click at [1289, 180] on div "[PERSON_NAME] [PERSON_NAME] Add writer" at bounding box center [1174, 170] width 267 height 32
click at [1289, 179] on button "Add writer" at bounding box center [1266, 170] width 69 height 17
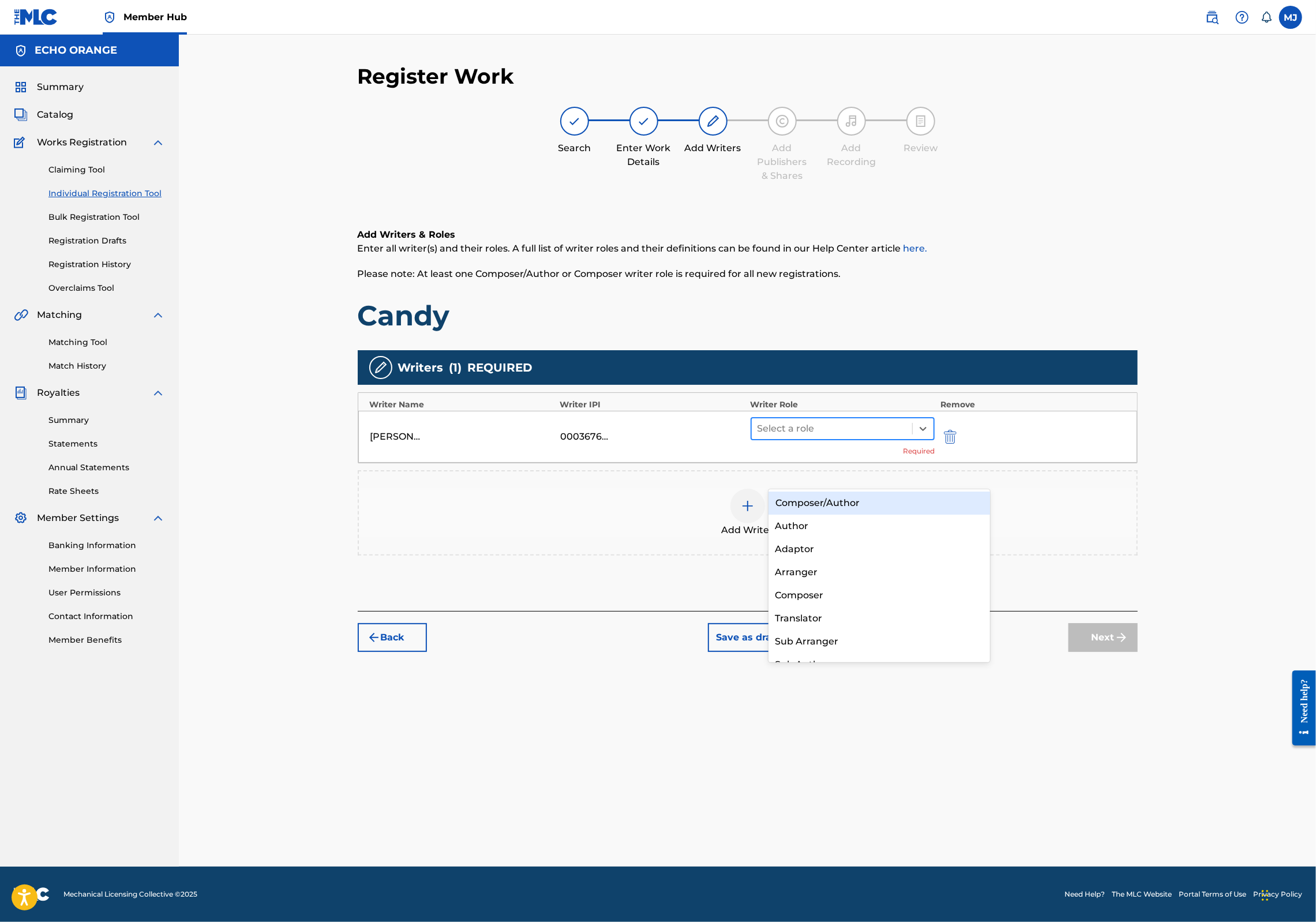
click at [907, 436] on div at bounding box center [832, 429] width 149 height 16
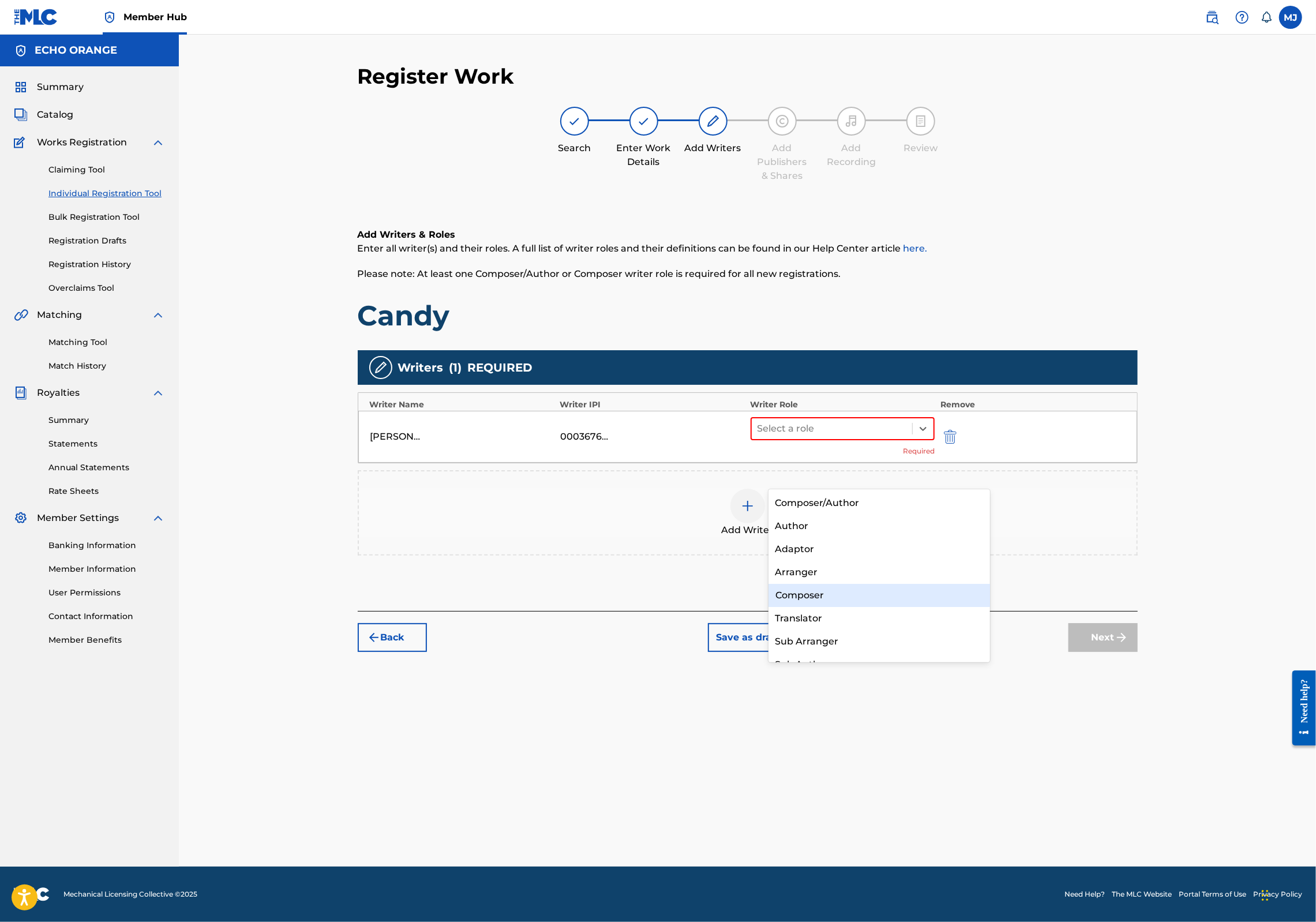
click at [855, 595] on div "Composer" at bounding box center [880, 595] width 222 height 23
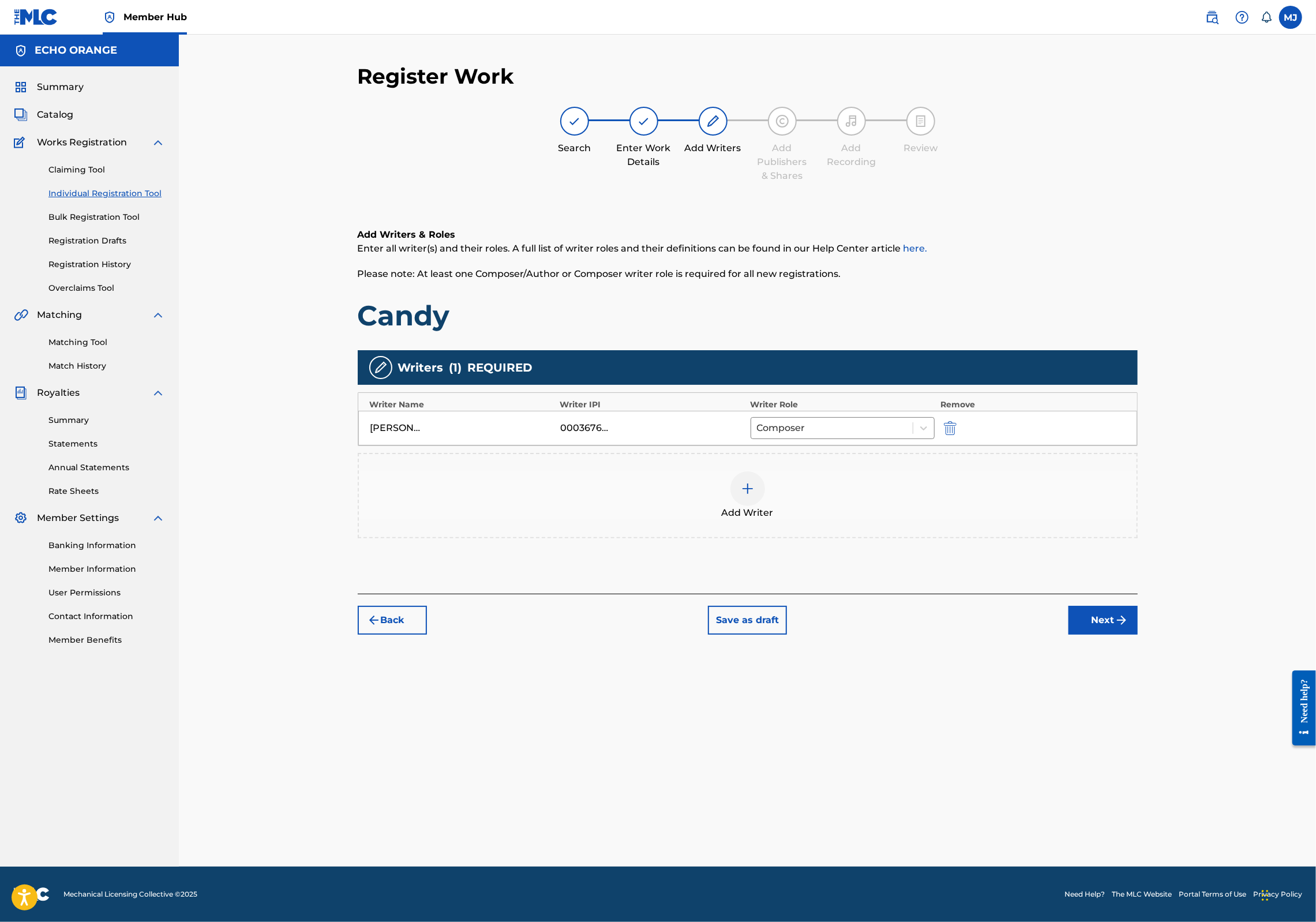
click at [1138, 635] on button "Next" at bounding box center [1104, 620] width 69 height 29
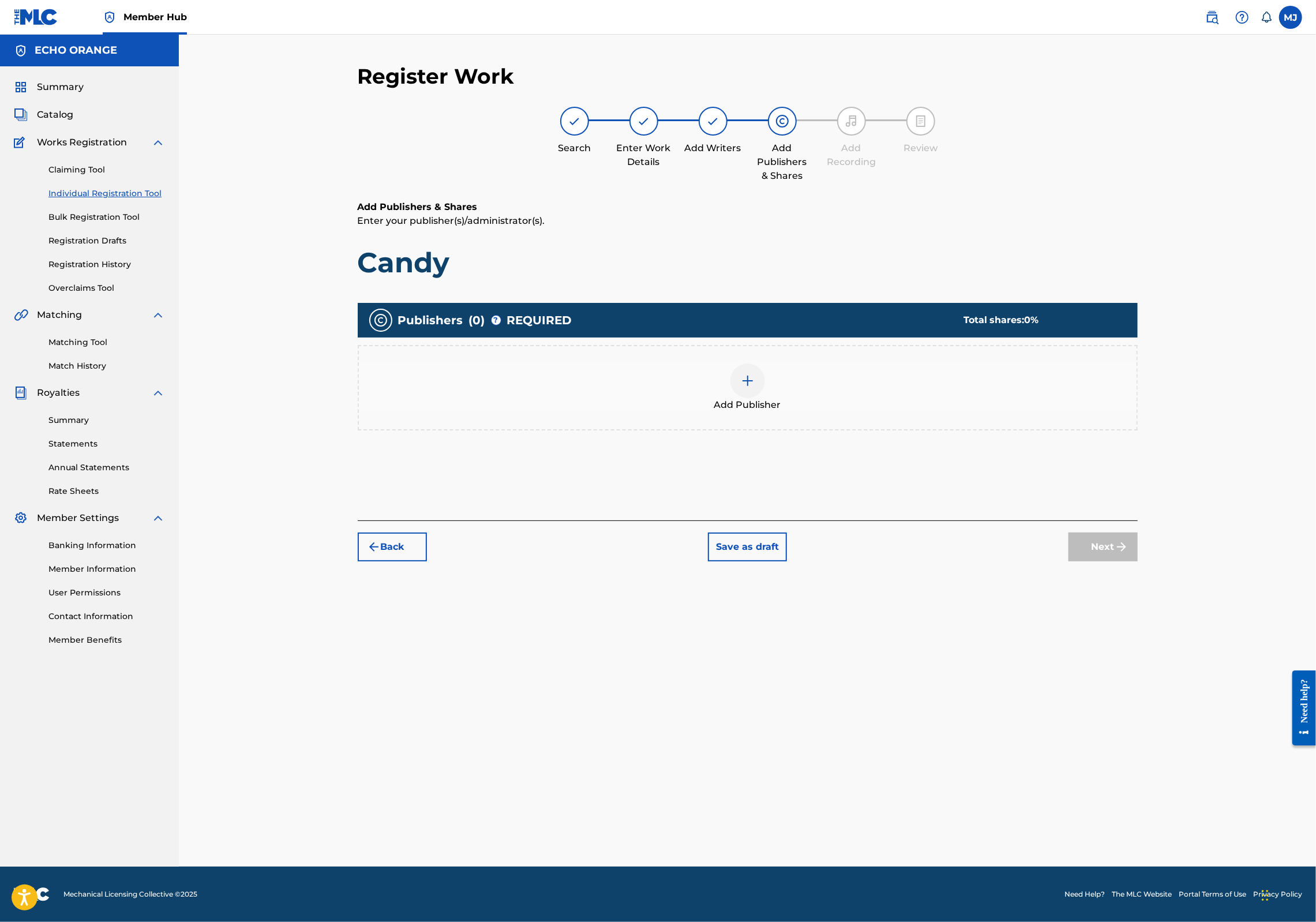
click at [852, 431] on div "Add Publisher" at bounding box center [747, 388] width 780 height 86
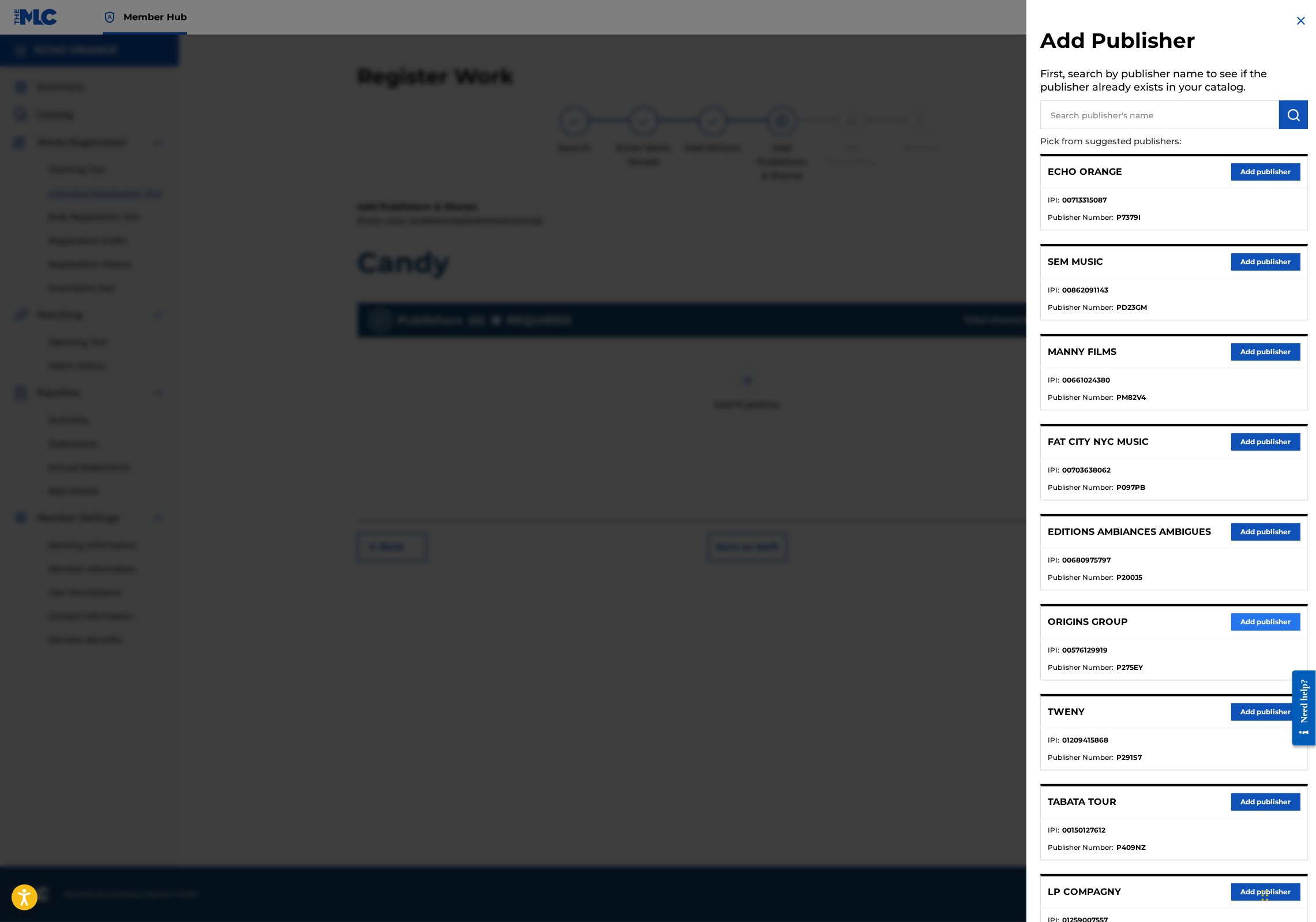
click at [1231, 631] on button "Add publisher" at bounding box center [1266, 622] width 69 height 17
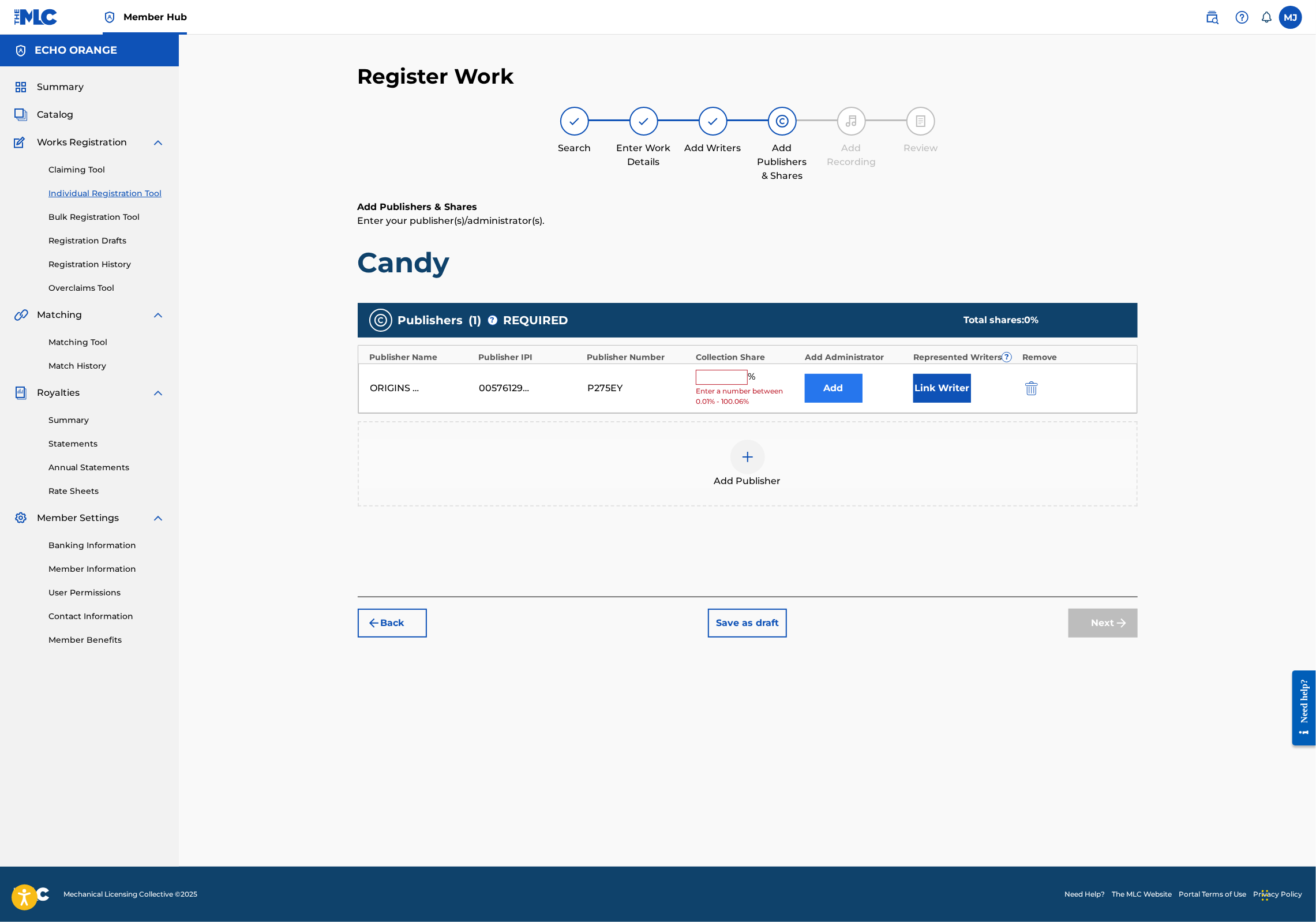
click at [863, 403] on button "Add" at bounding box center [833, 388] width 58 height 29
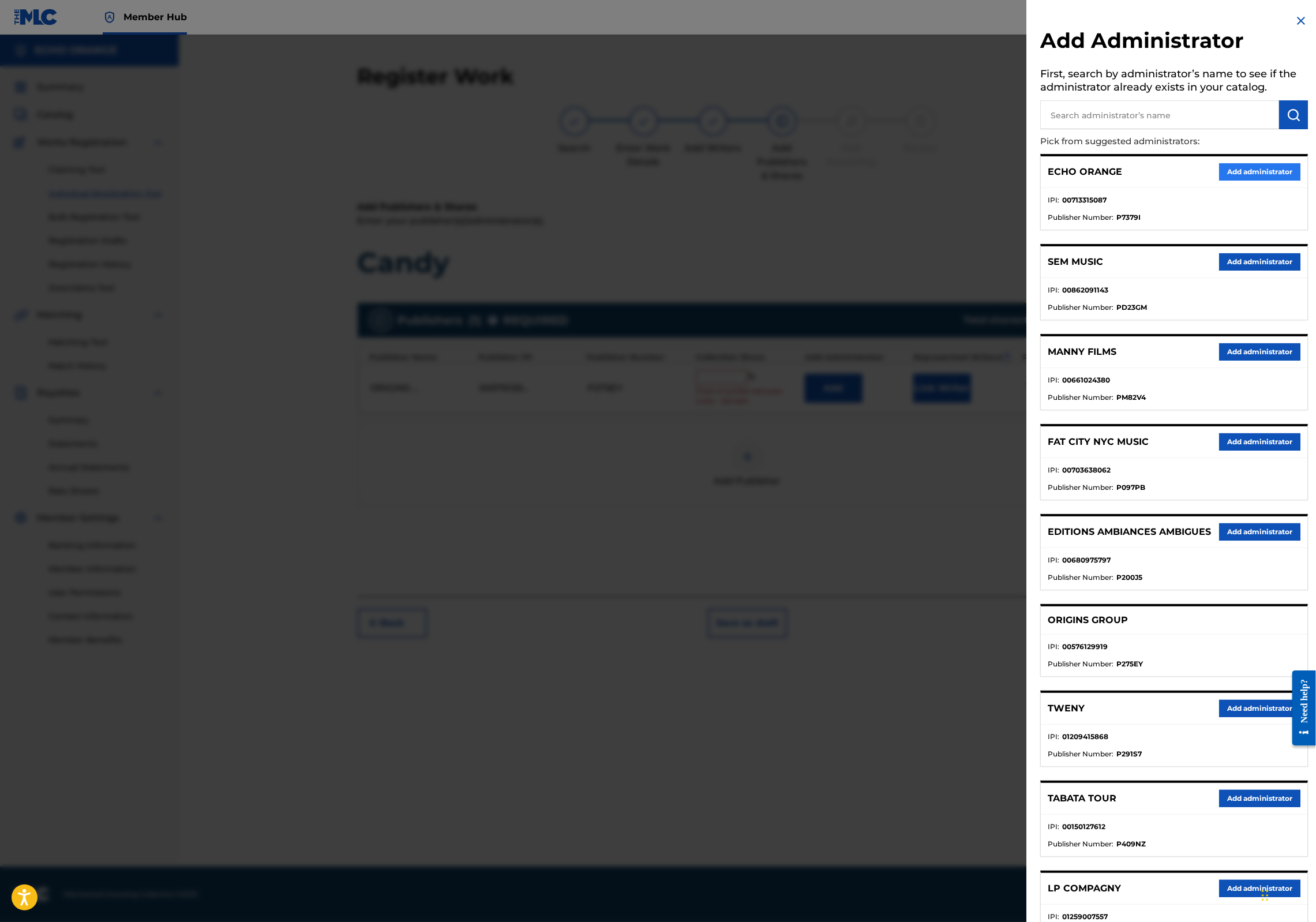
click at [1230, 180] on button "Add administrator" at bounding box center [1260, 171] width 82 height 17
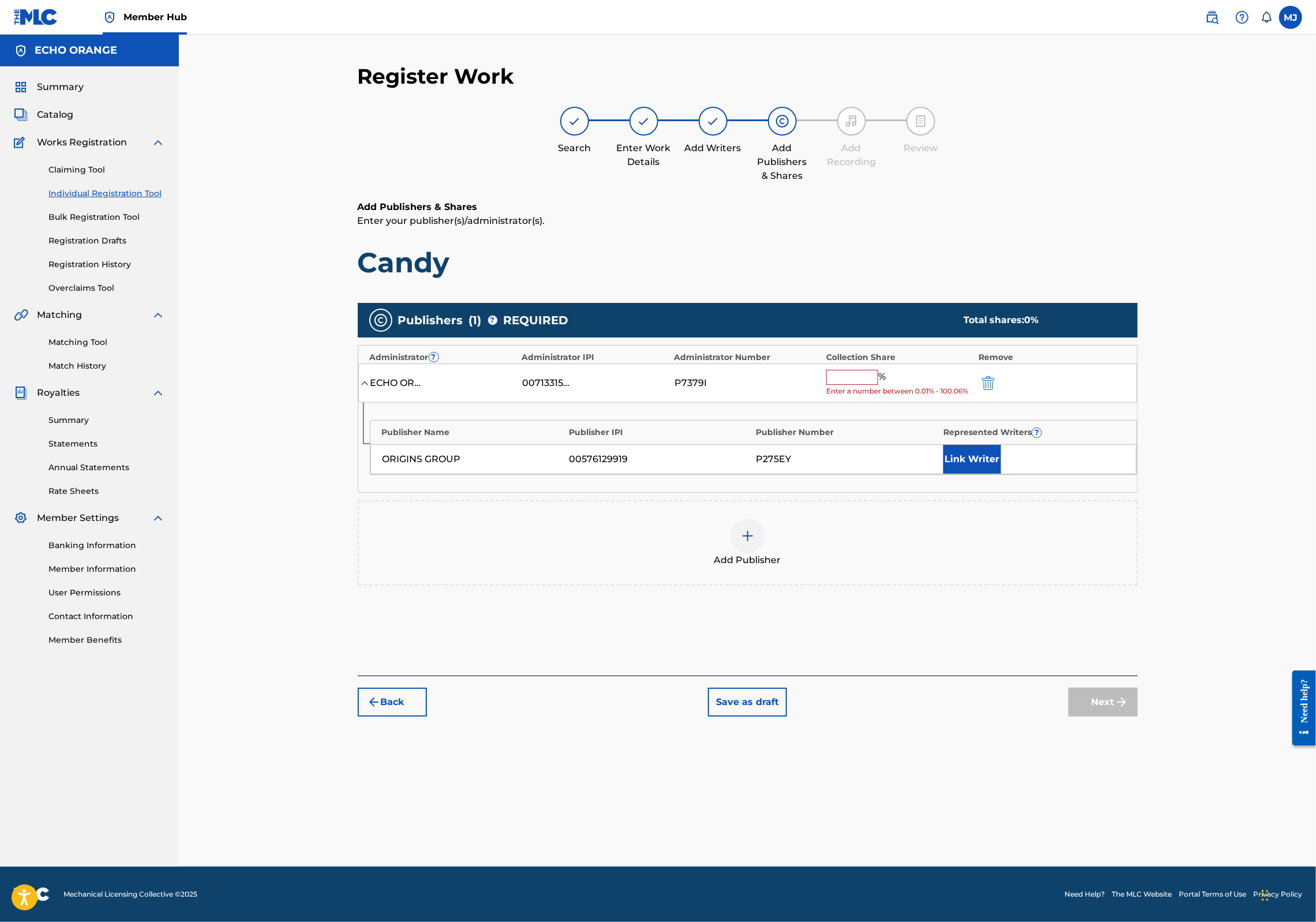
click at [878, 384] on input "text" at bounding box center [852, 377] width 52 height 15
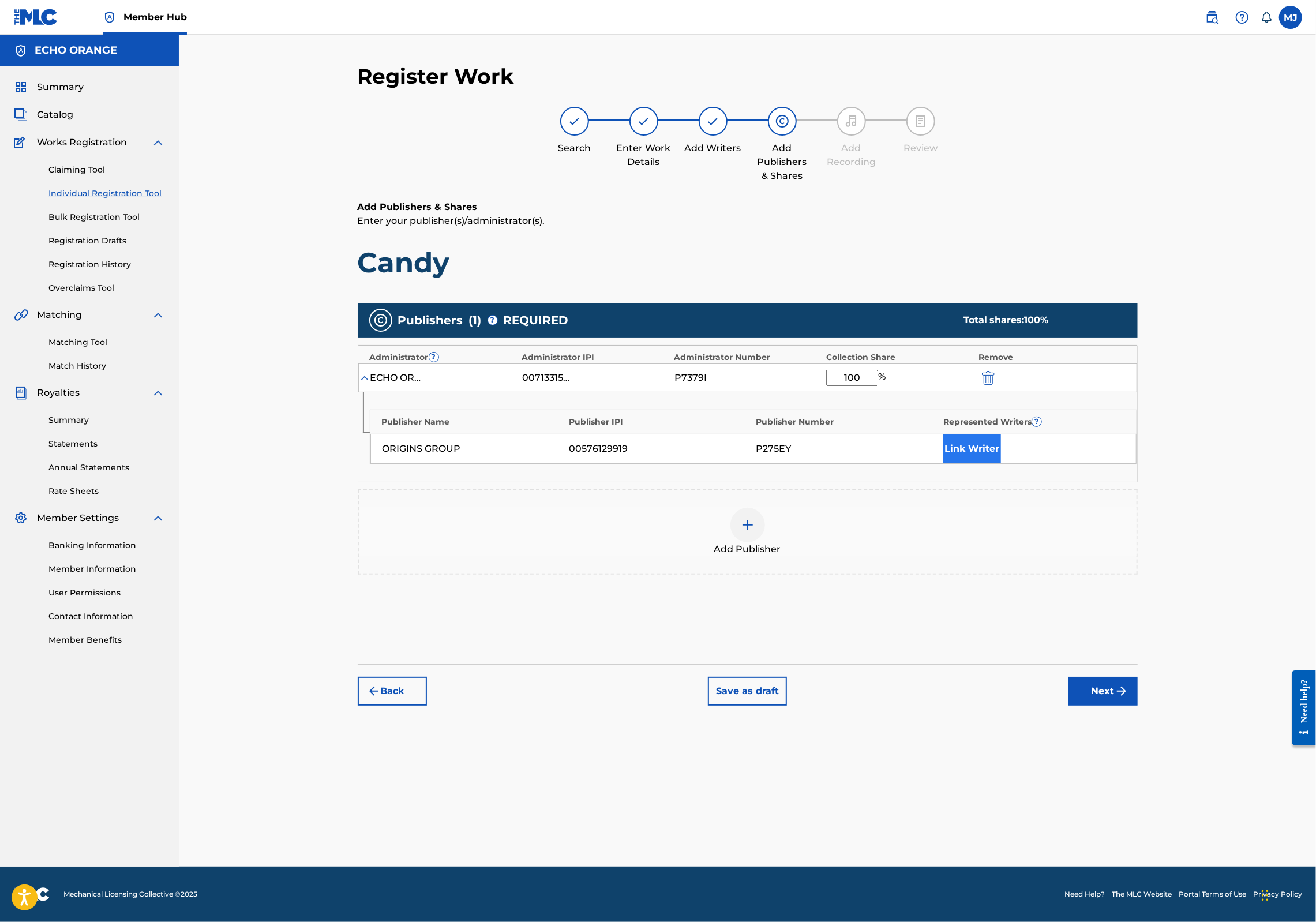
type input "100"
click at [1001, 463] on button "Link Writer" at bounding box center [973, 449] width 58 height 29
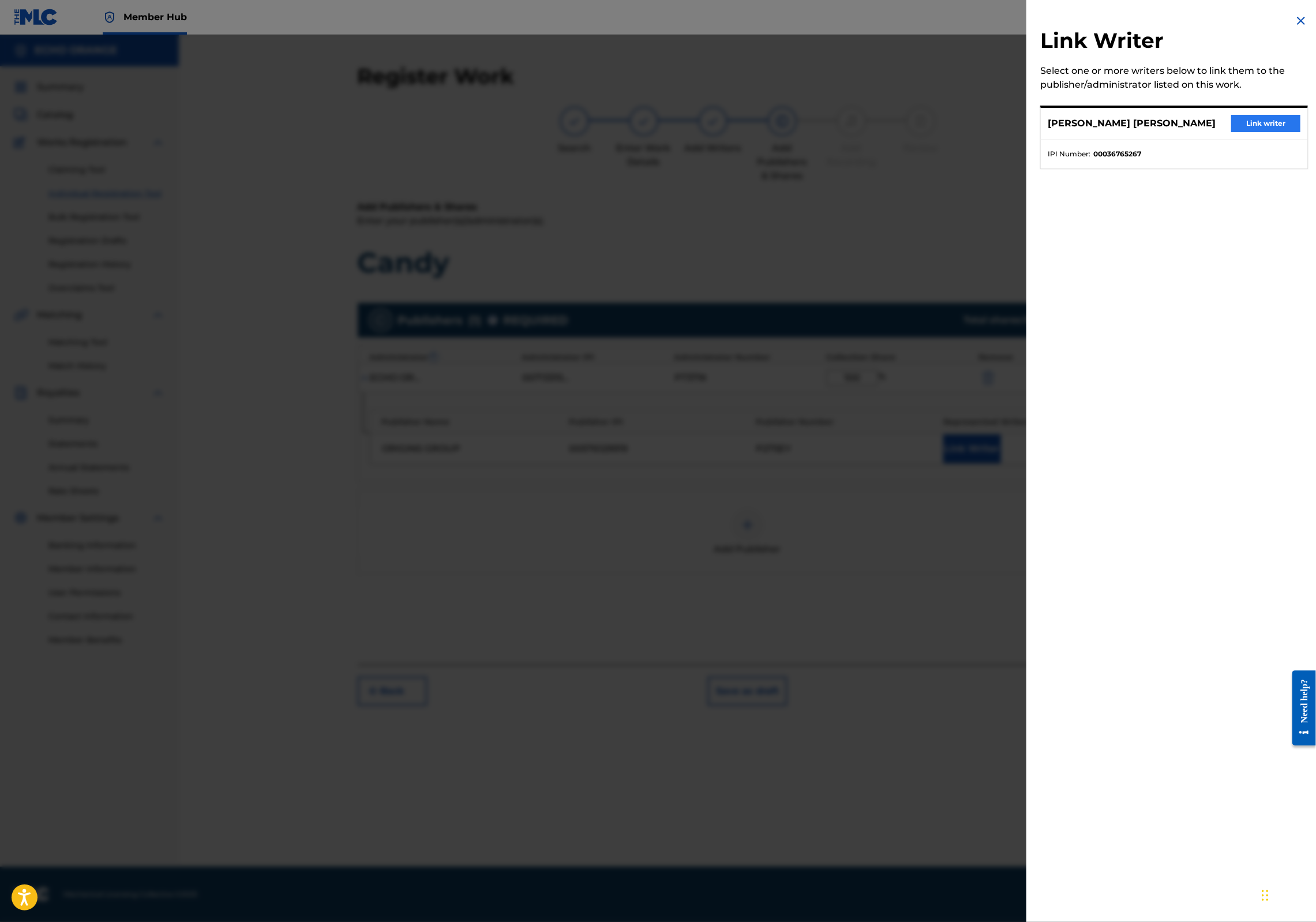
click at [1258, 132] on button "Link writer" at bounding box center [1266, 123] width 69 height 17
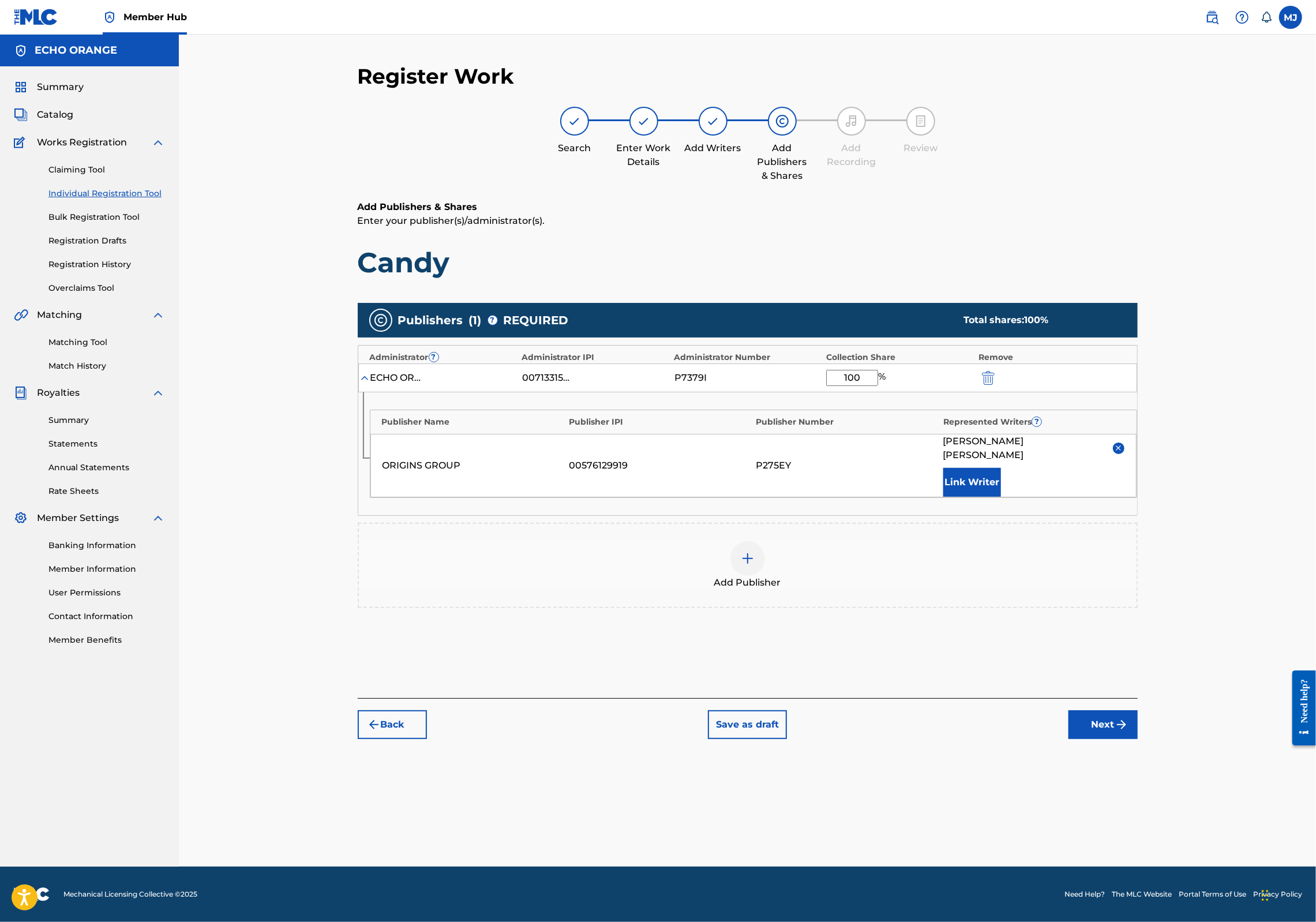
click at [1138, 739] on div "Back Save as draft Next" at bounding box center [747, 719] width 780 height 41
click at [1138, 739] on button "Next" at bounding box center [1104, 724] width 69 height 29
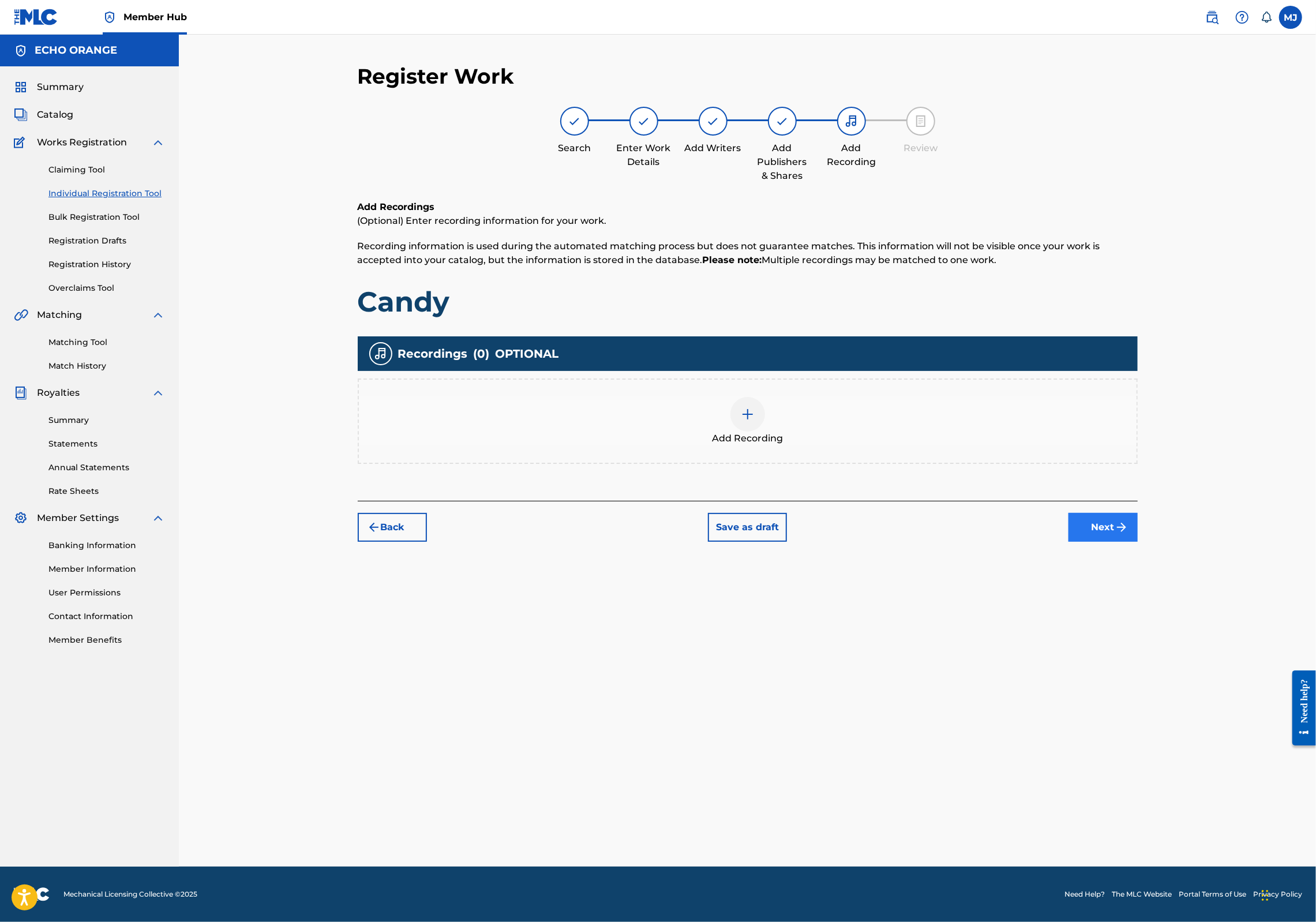
click at [1138, 542] on button "Next" at bounding box center [1104, 527] width 69 height 29
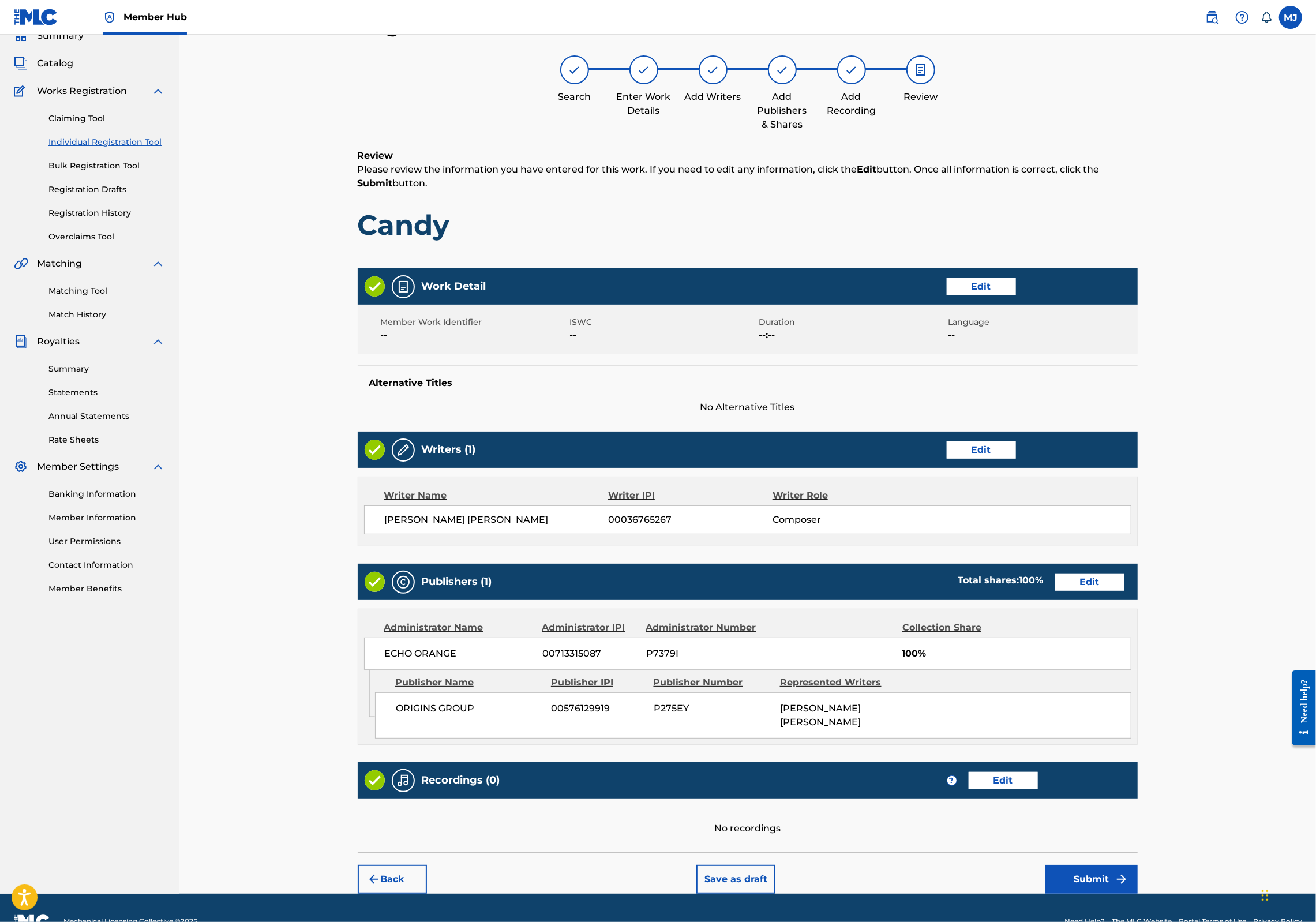
scroll to position [139, 0]
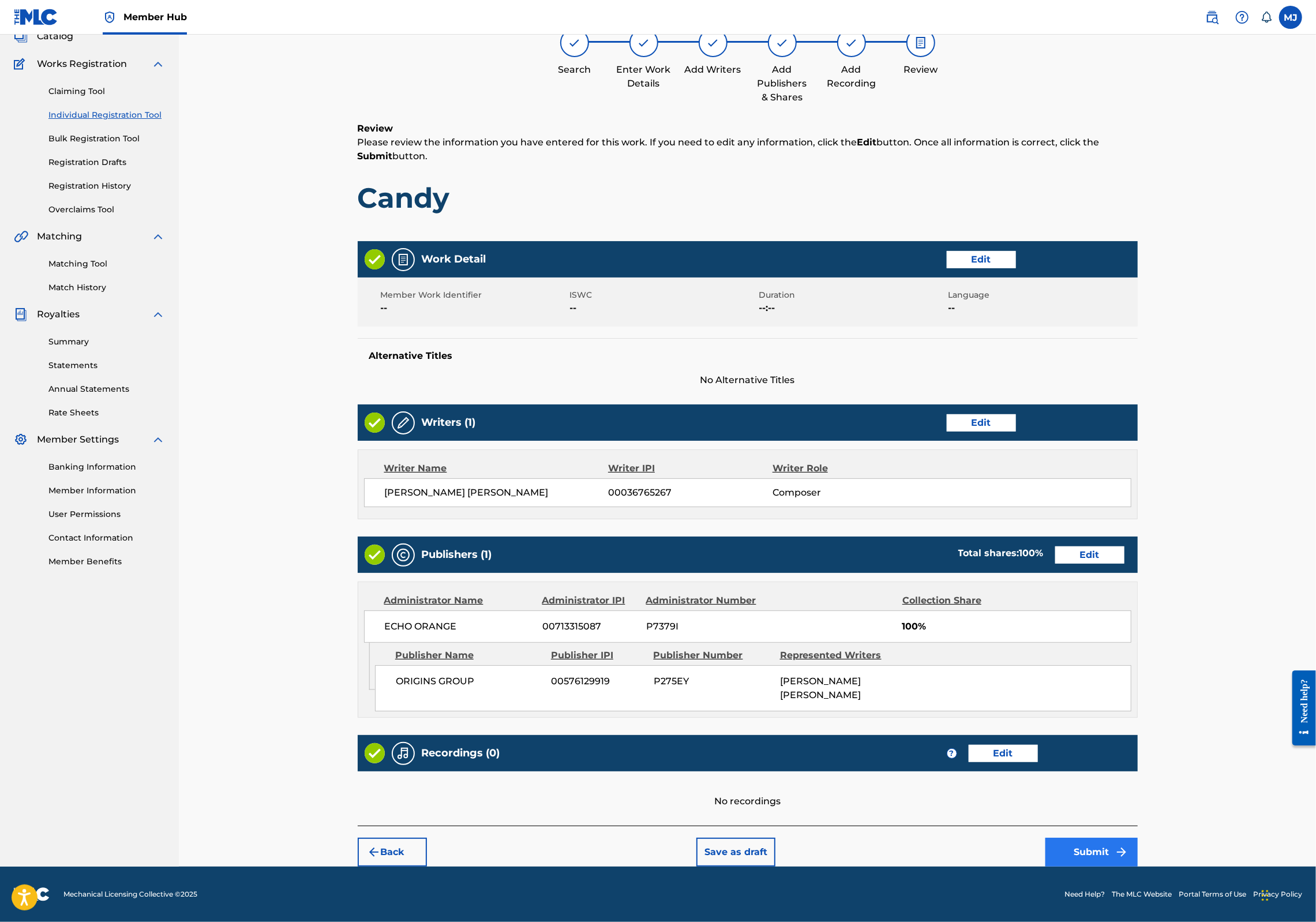
click at [1138, 866] on button "Submit" at bounding box center [1092, 851] width 92 height 29
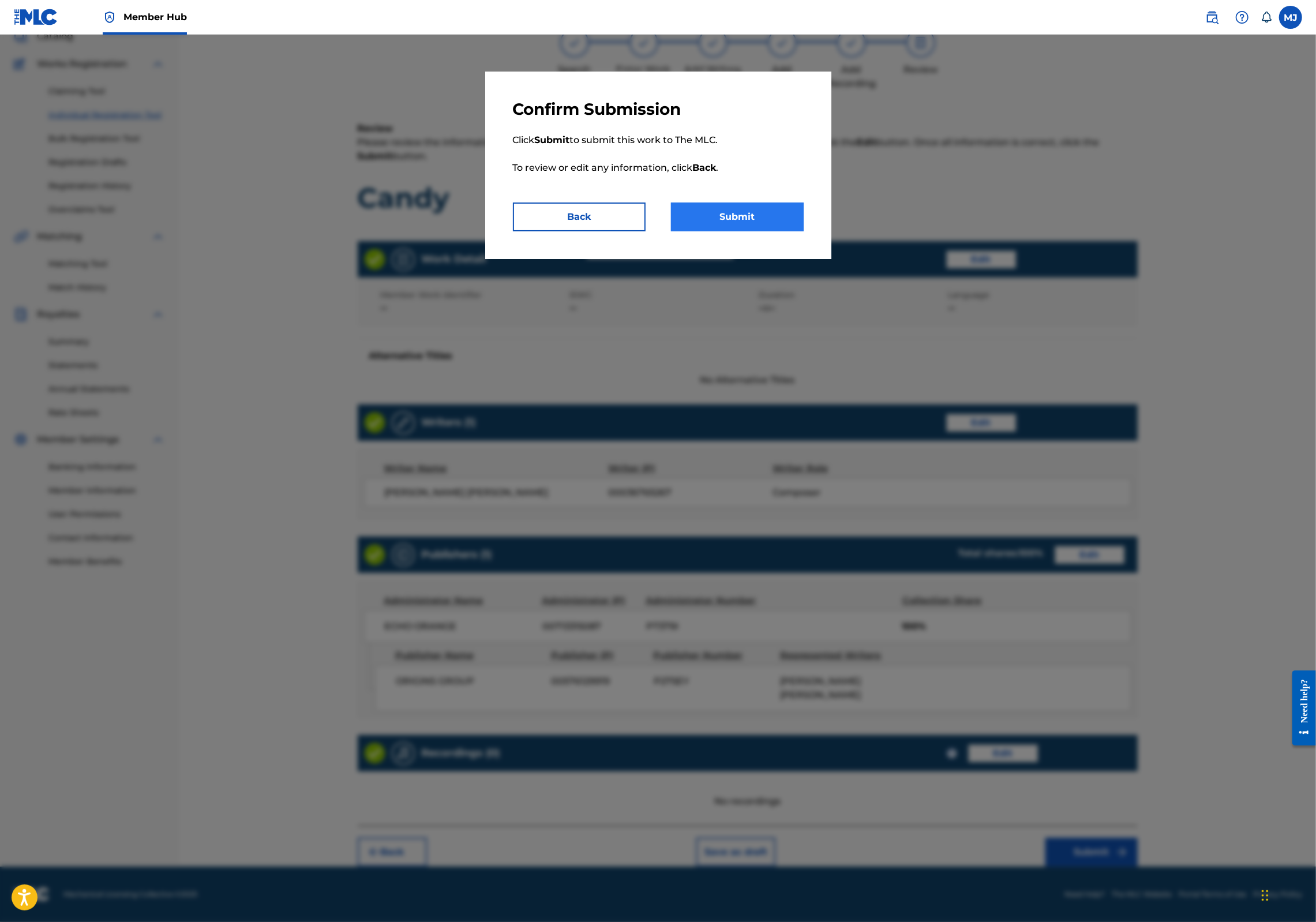
click at [785, 231] on button "Submit" at bounding box center [737, 217] width 133 height 29
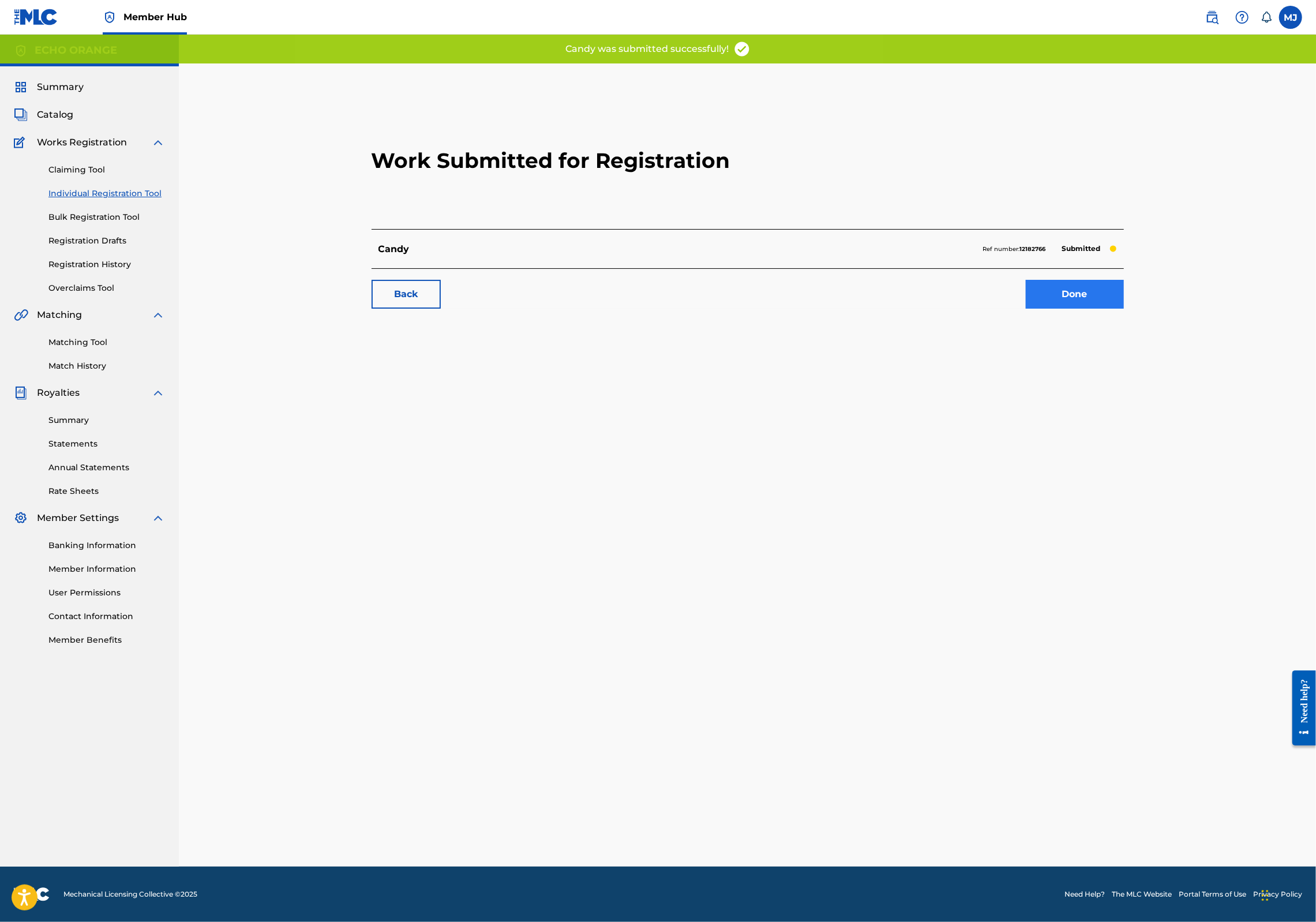
click at [1124, 309] on link "Done" at bounding box center [1075, 294] width 98 height 29
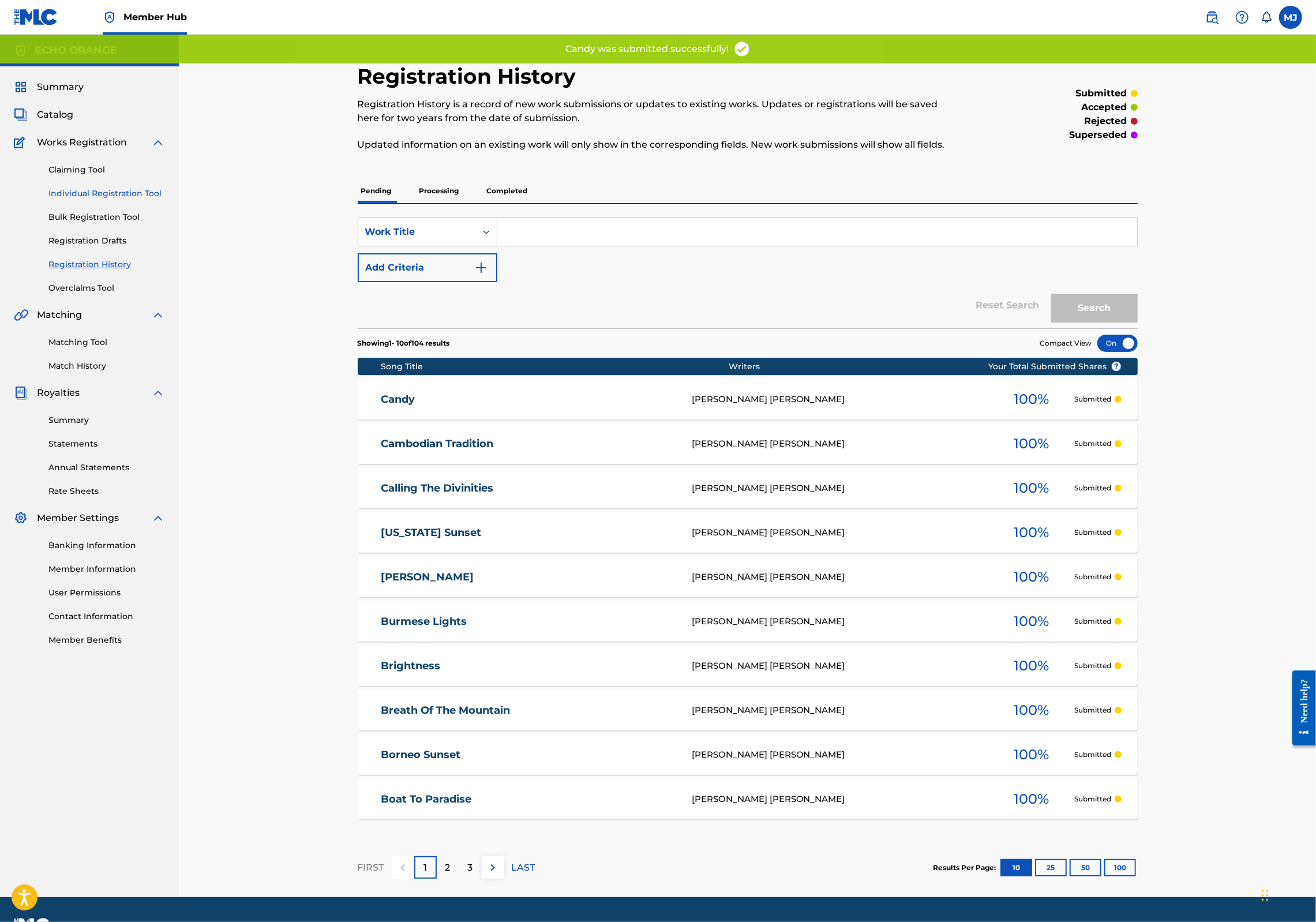
click at [146, 199] on link "Individual Registration Tool" at bounding box center [107, 193] width 117 height 12
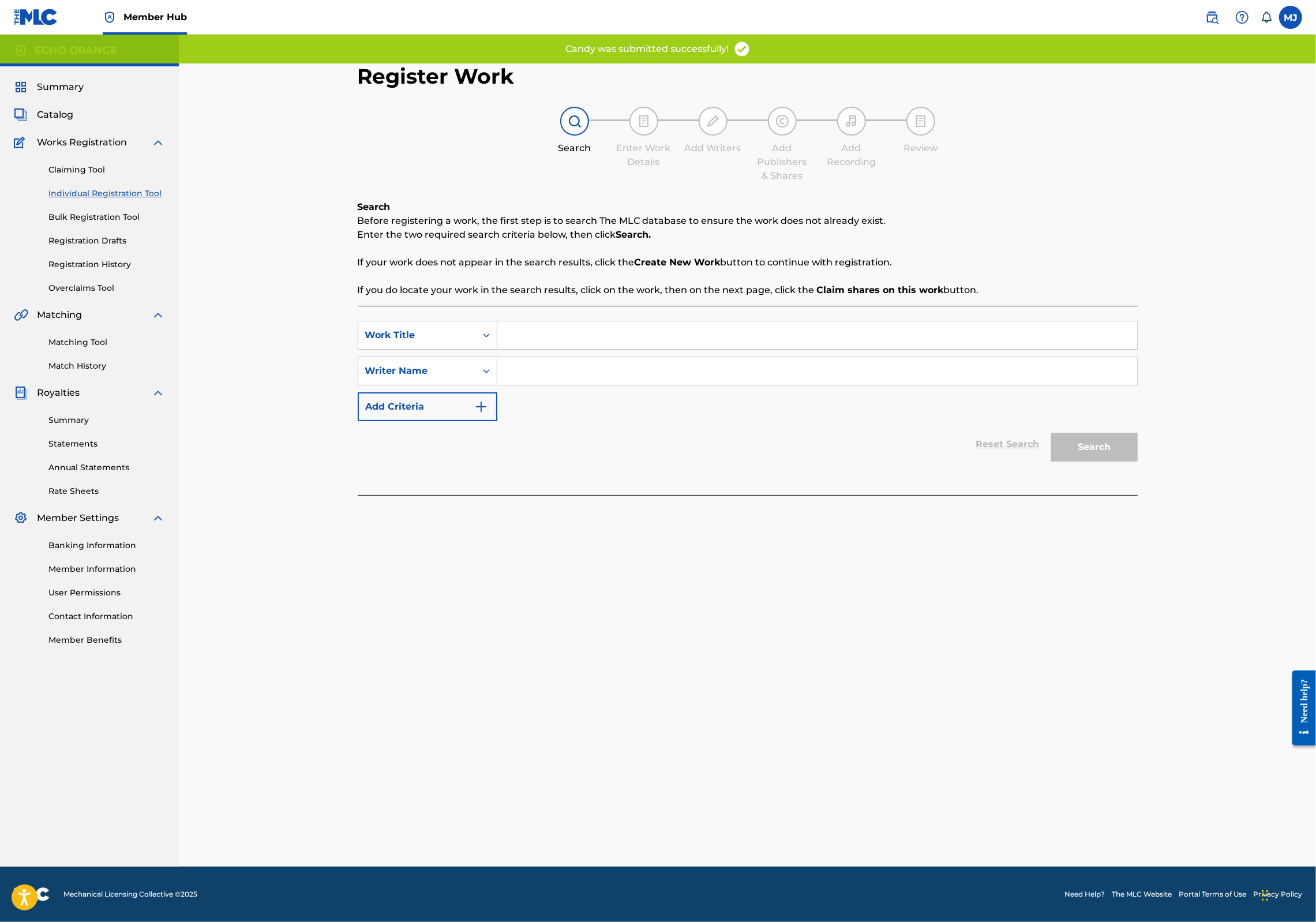
click at [514, 349] on input "Search Form" at bounding box center [817, 335] width 640 height 28
click at [523, 349] on input "Search Form" at bounding box center [817, 335] width 640 height 28
click at [522, 349] on input "Search Form" at bounding box center [817, 335] width 640 height 28
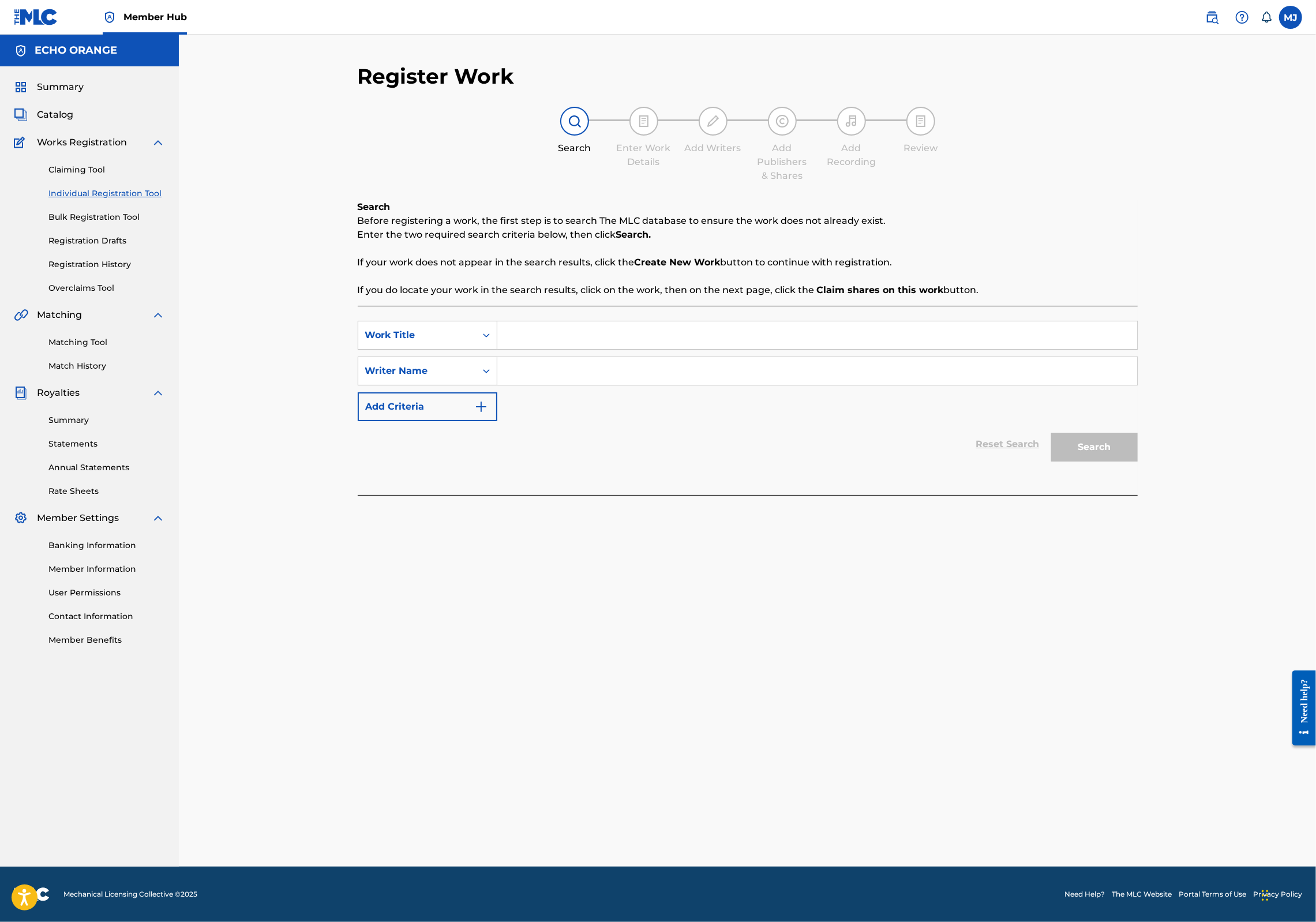
click at [566, 349] on input "Search Form" at bounding box center [817, 335] width 640 height 28
type input "Careless Whisper"
paste input "[PERSON_NAME]"
type input "[PERSON_NAME]"
click at [1138, 462] on button "Search" at bounding box center [1094, 447] width 86 height 29
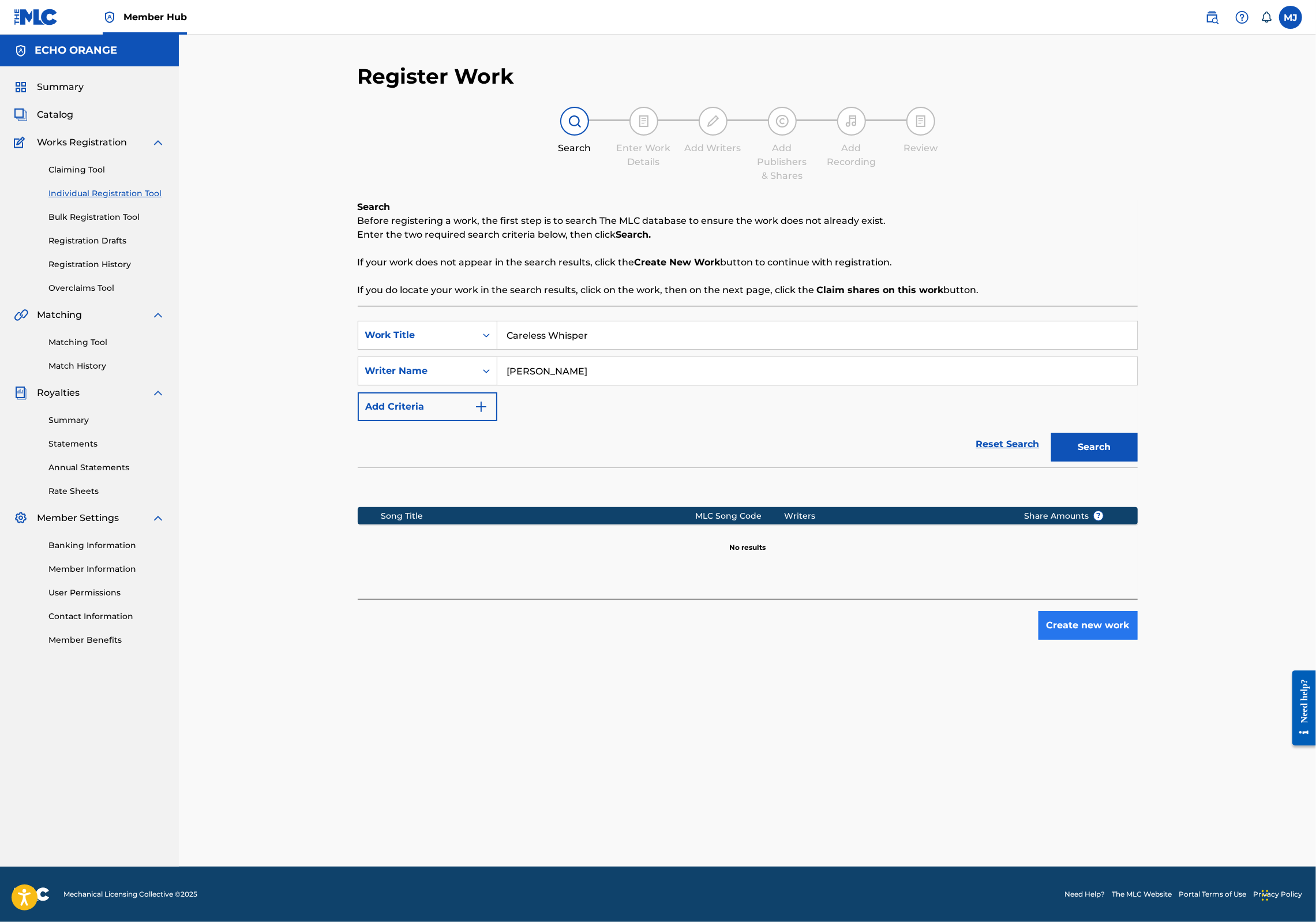
click at [1138, 640] on button "Create new work" at bounding box center [1088, 625] width 100 height 29
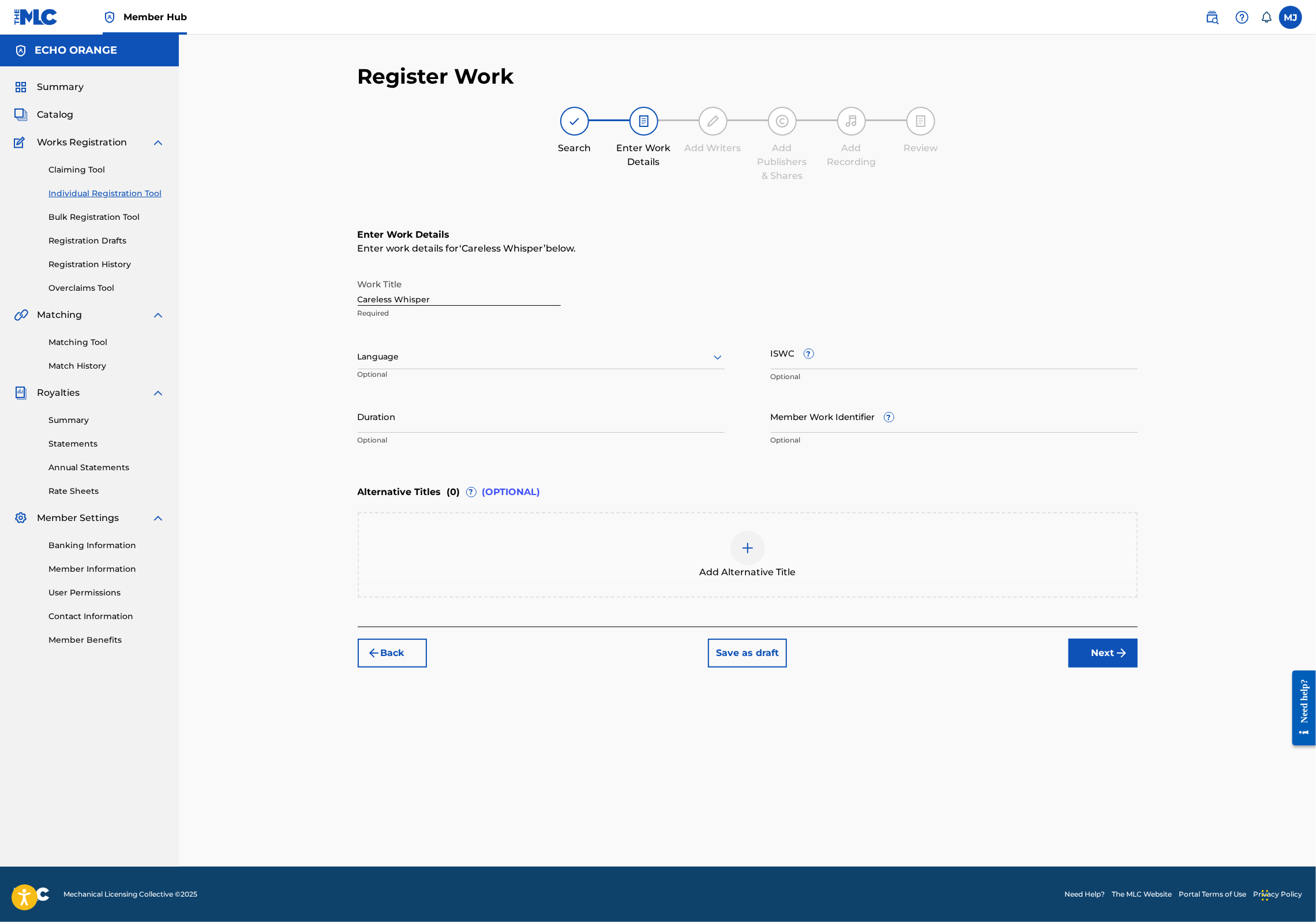
drag, startPoint x: 1169, startPoint y: 752, endPoint x: 1171, endPoint y: 743, distance: 9.2
click at [1138, 668] on button "Next" at bounding box center [1104, 653] width 69 height 29
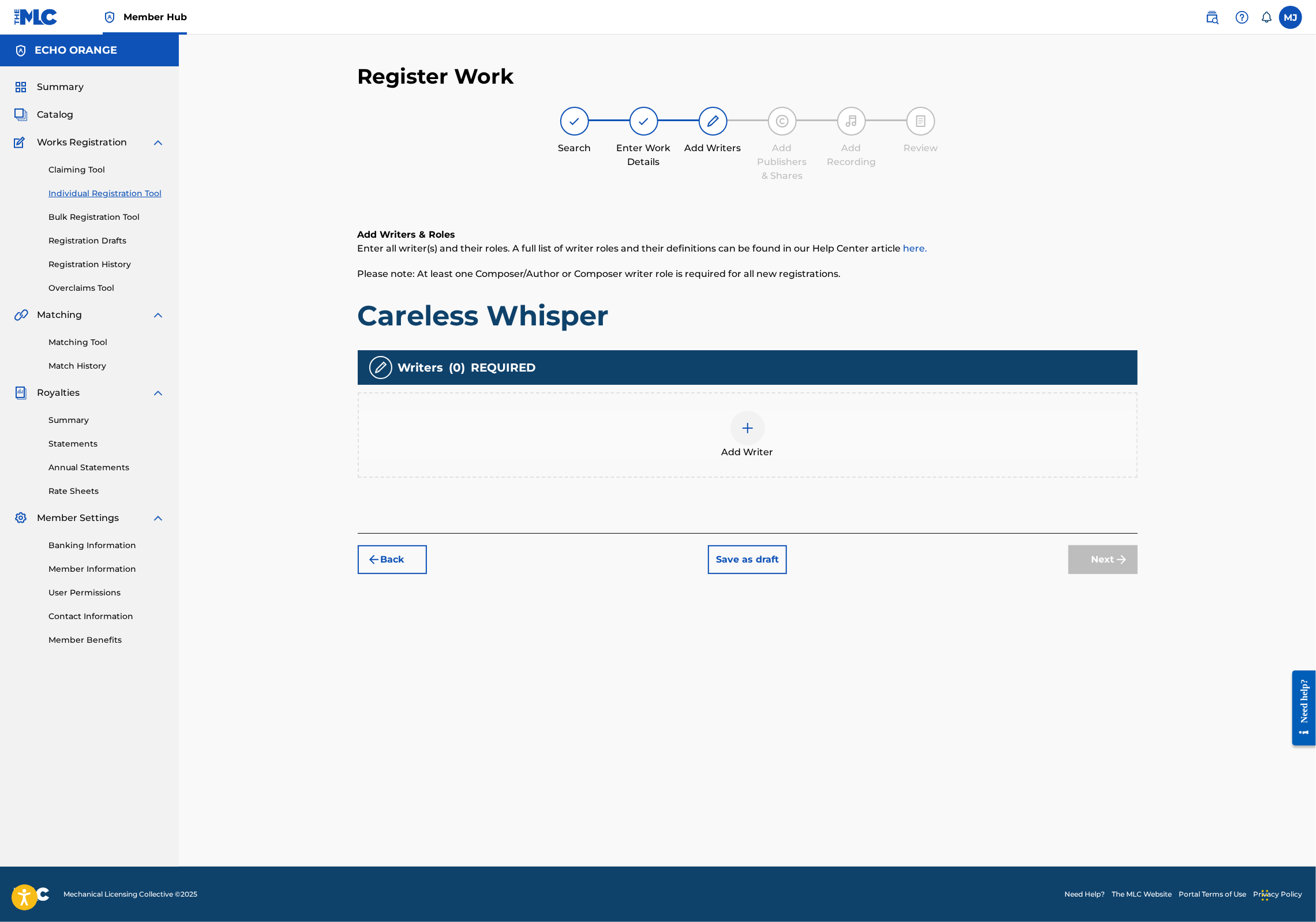
click at [968, 477] on div "Add Writer" at bounding box center [747, 435] width 780 height 86
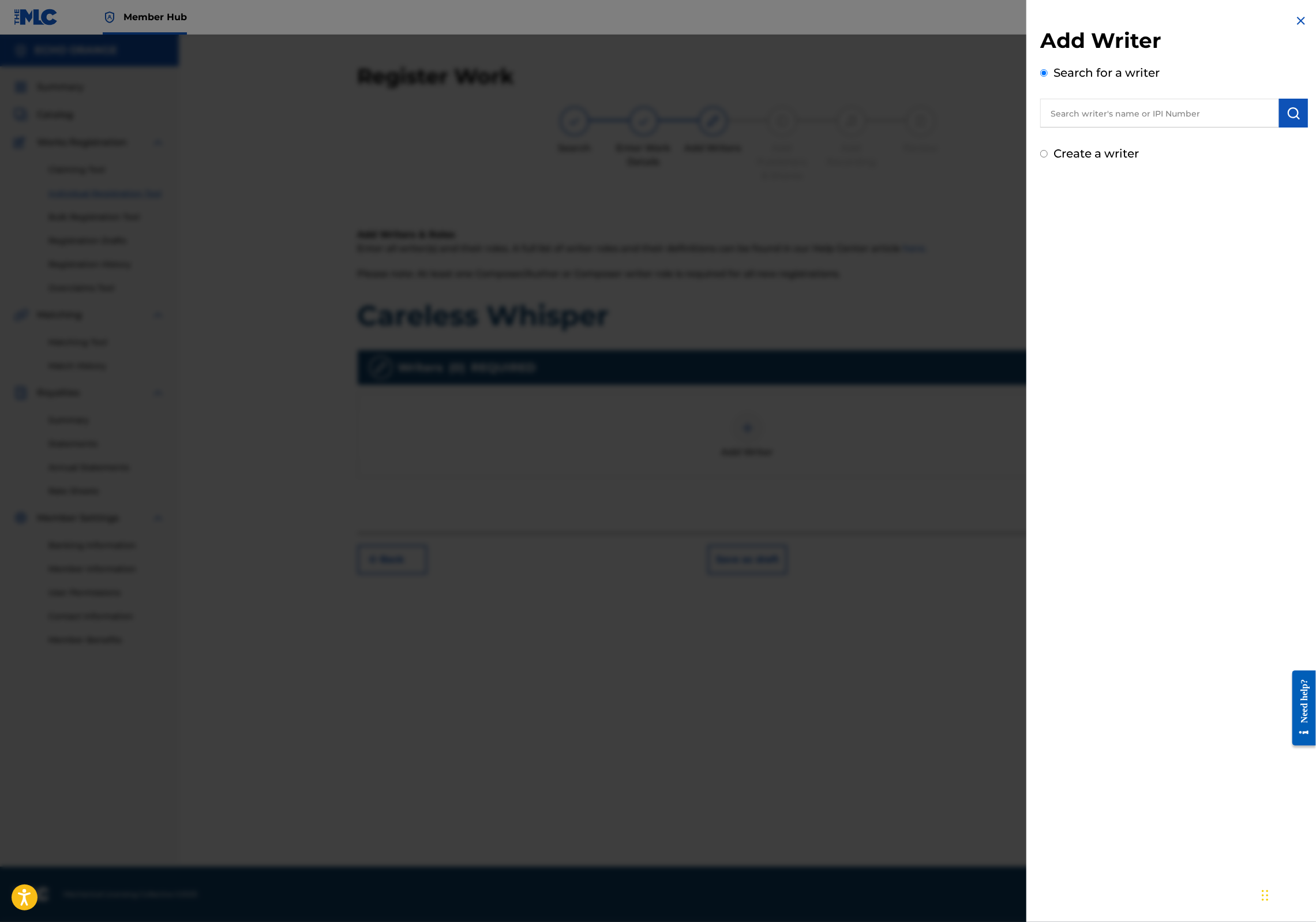
click at [1131, 95] on div "Search for a writer" at bounding box center [1174, 95] width 268 height 63
drag, startPoint x: 1125, startPoint y: 150, endPoint x: 1127, endPoint y: 132, distance: 18.1
click at [1125, 150] on div "Add Writer Search for a writer Create a writer" at bounding box center [1174, 95] width 268 height 134
click at [1124, 119] on input "text" at bounding box center [1160, 113] width 239 height 29
paste input "[PERSON_NAME]"
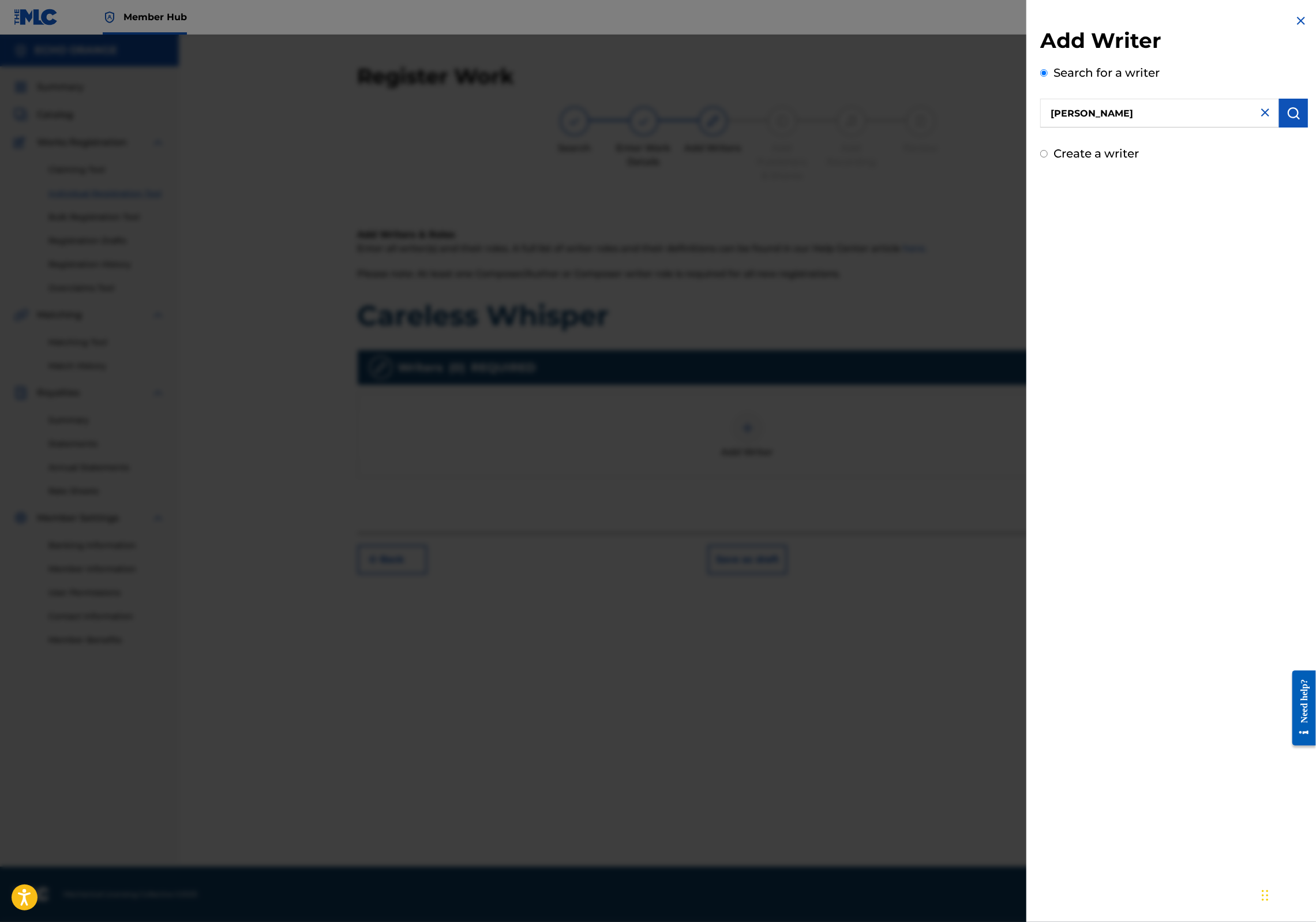
type input "[PERSON_NAME]"
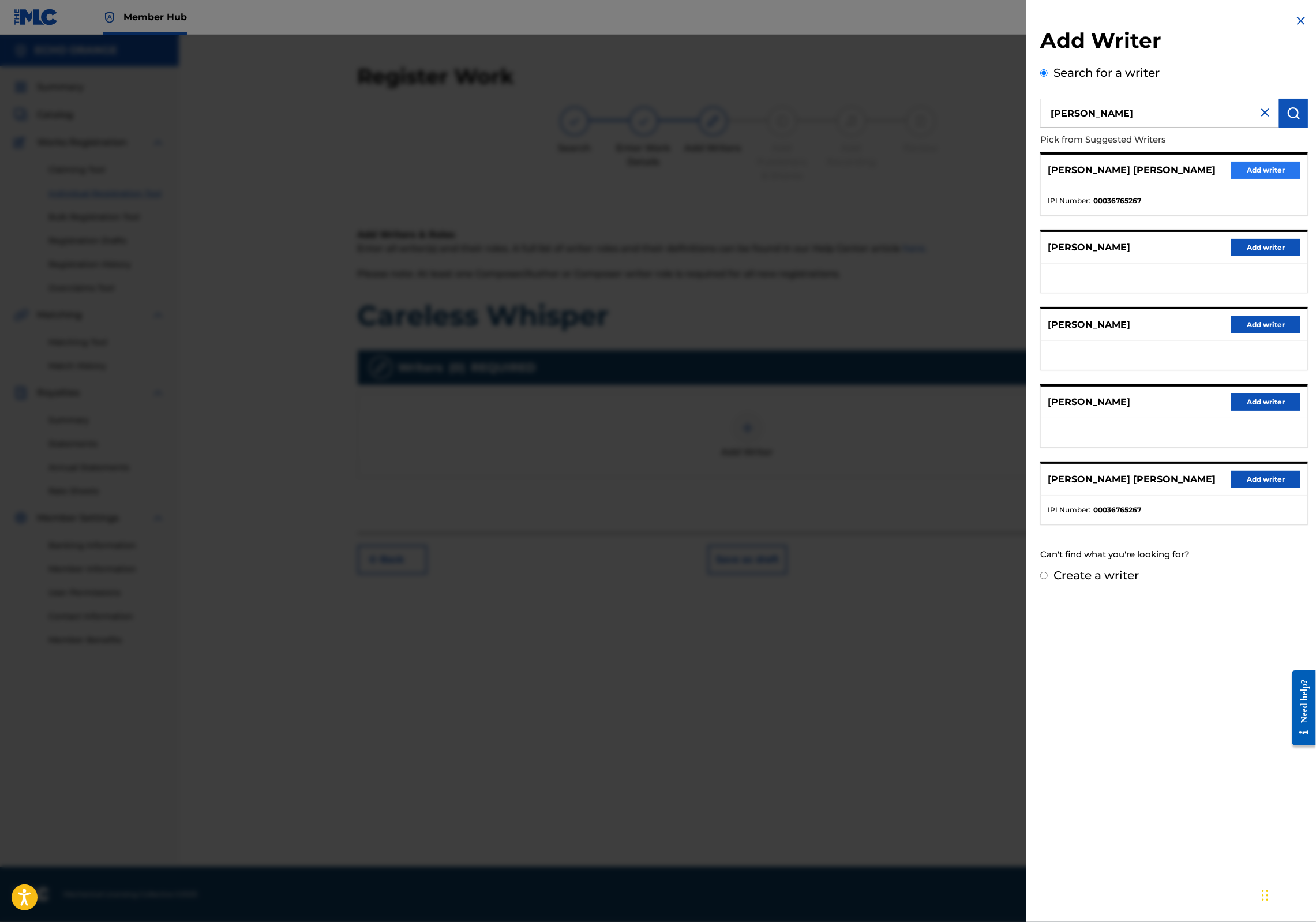
click at [1233, 179] on button "Add writer" at bounding box center [1266, 170] width 69 height 17
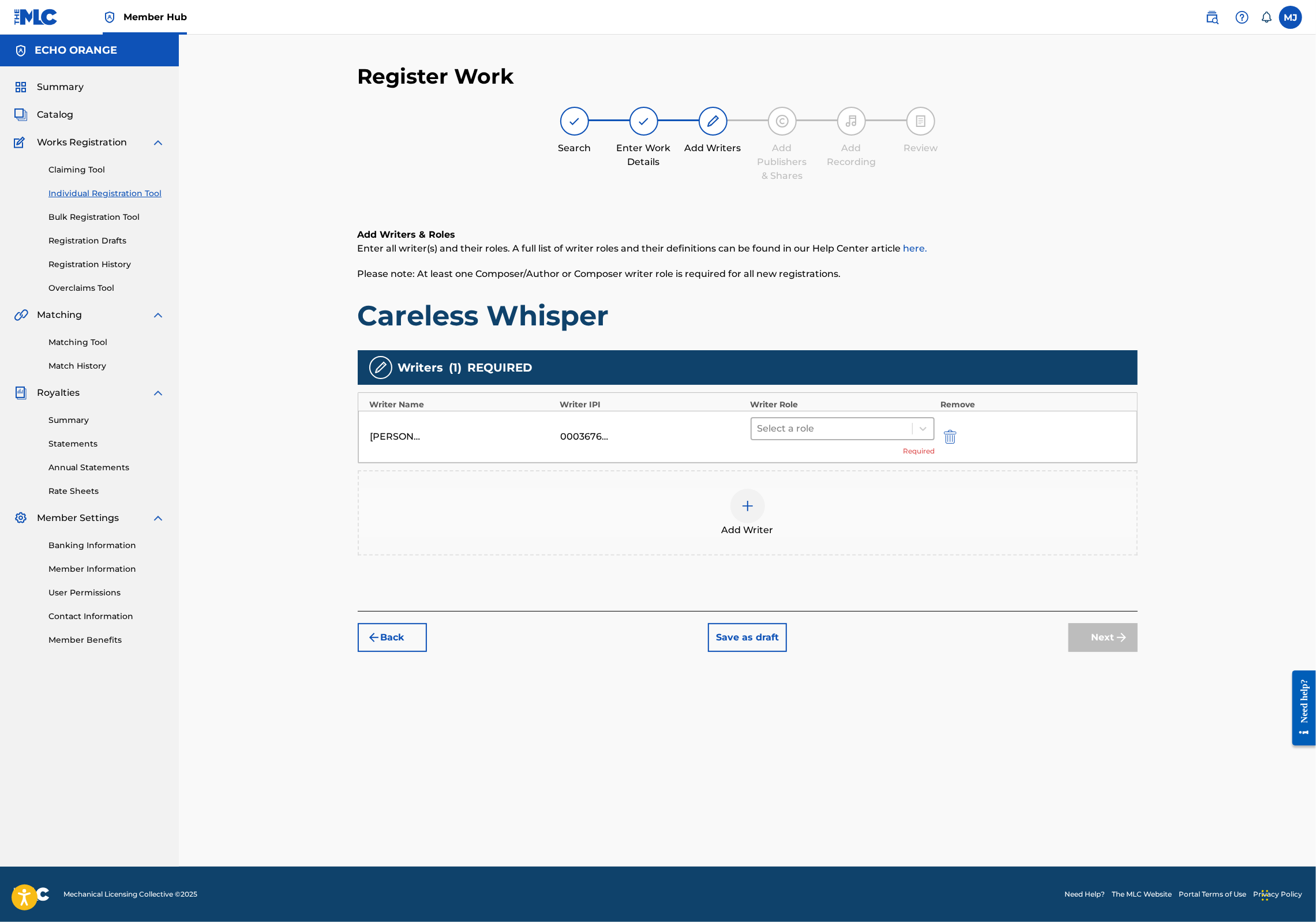
click at [907, 436] on div at bounding box center [832, 429] width 149 height 16
drag, startPoint x: 926, startPoint y: 608, endPoint x: 926, endPoint y: 598, distance: 10.0
click at [926, 600] on div "Composer/Author Author Adaptor Arranger Composer Translator Sub Arranger Sub Au…" at bounding box center [880, 575] width 222 height 173
click at [926, 598] on div "Composer" at bounding box center [880, 595] width 222 height 23
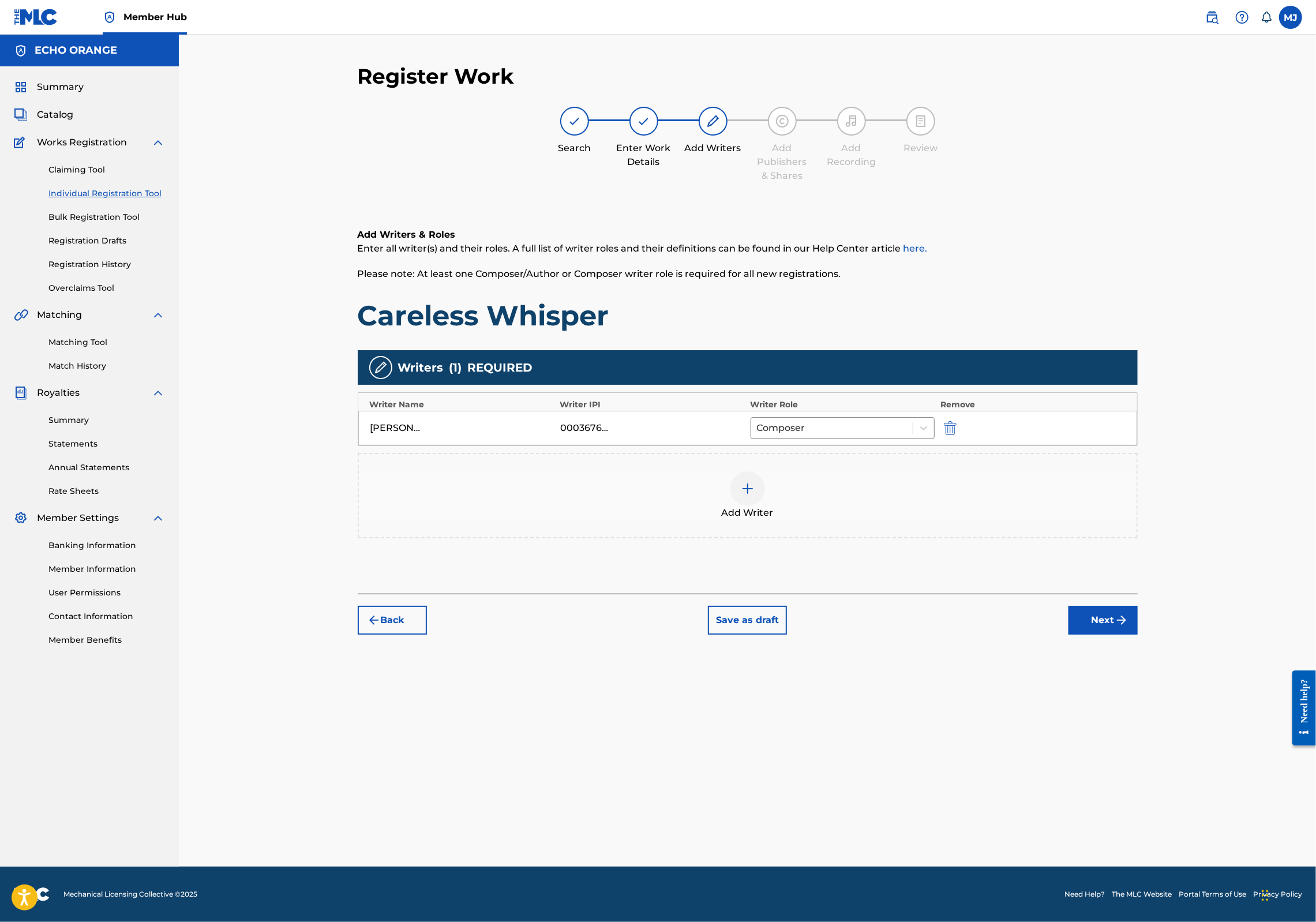
click at [1138, 635] on button "Next" at bounding box center [1104, 620] width 69 height 29
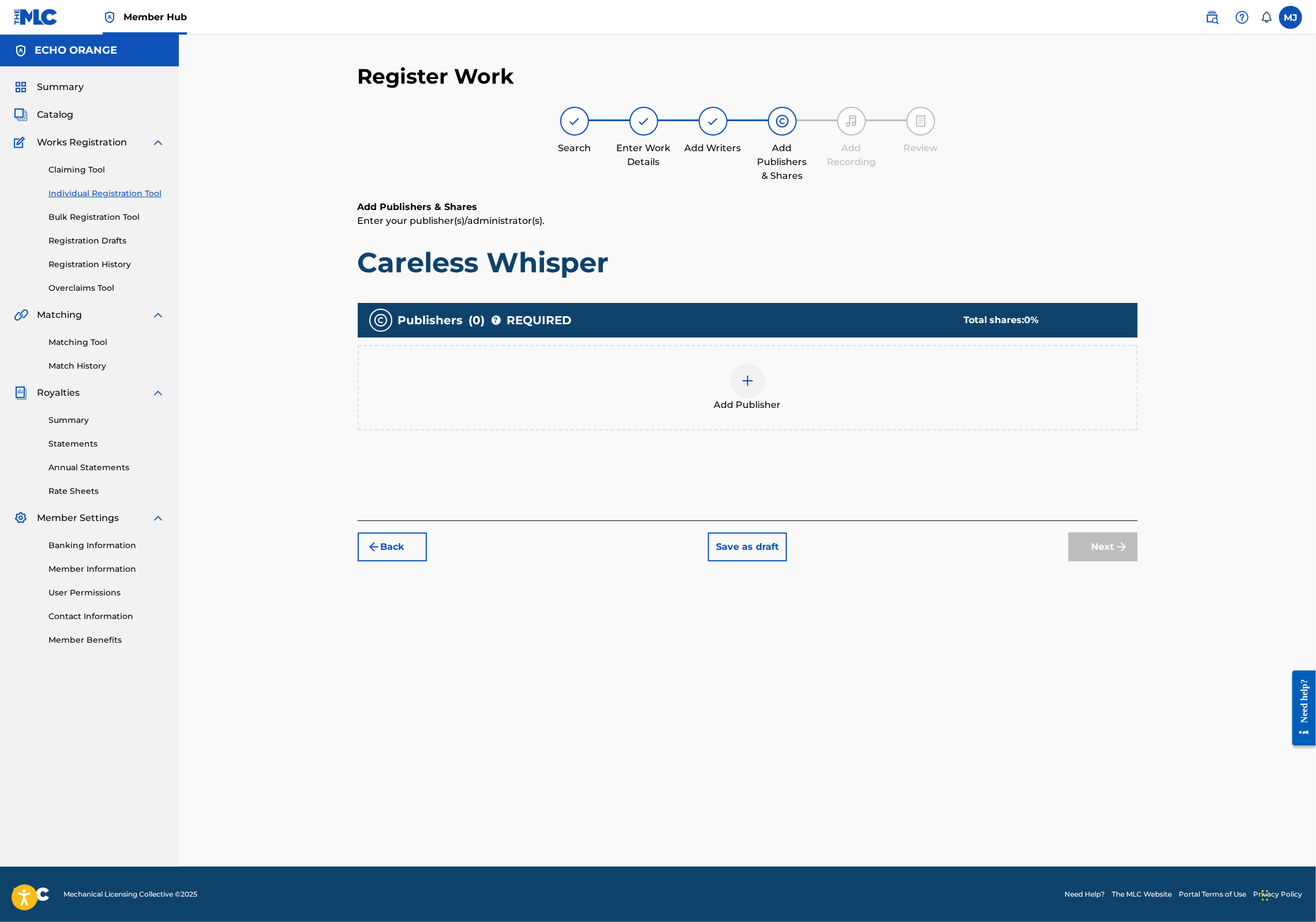
click at [852, 442] on div "Publishers ( 0 ) ? REQUIRED Total shares: 0 % Add Publisher" at bounding box center [747, 372] width 780 height 139
click at [872, 412] on div "Add Publisher" at bounding box center [748, 387] width 778 height 49
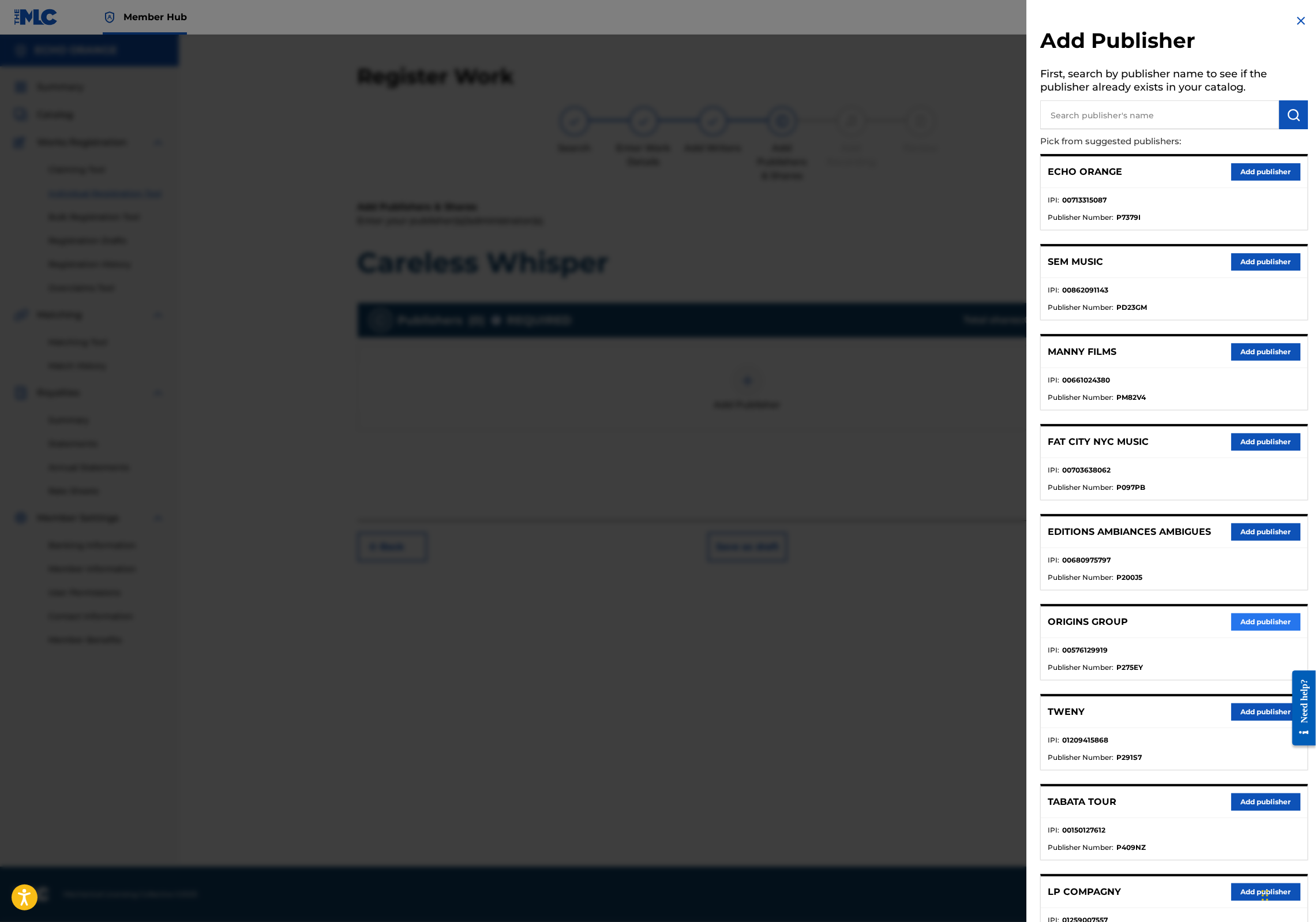
click at [1238, 631] on button "Add publisher" at bounding box center [1266, 622] width 69 height 17
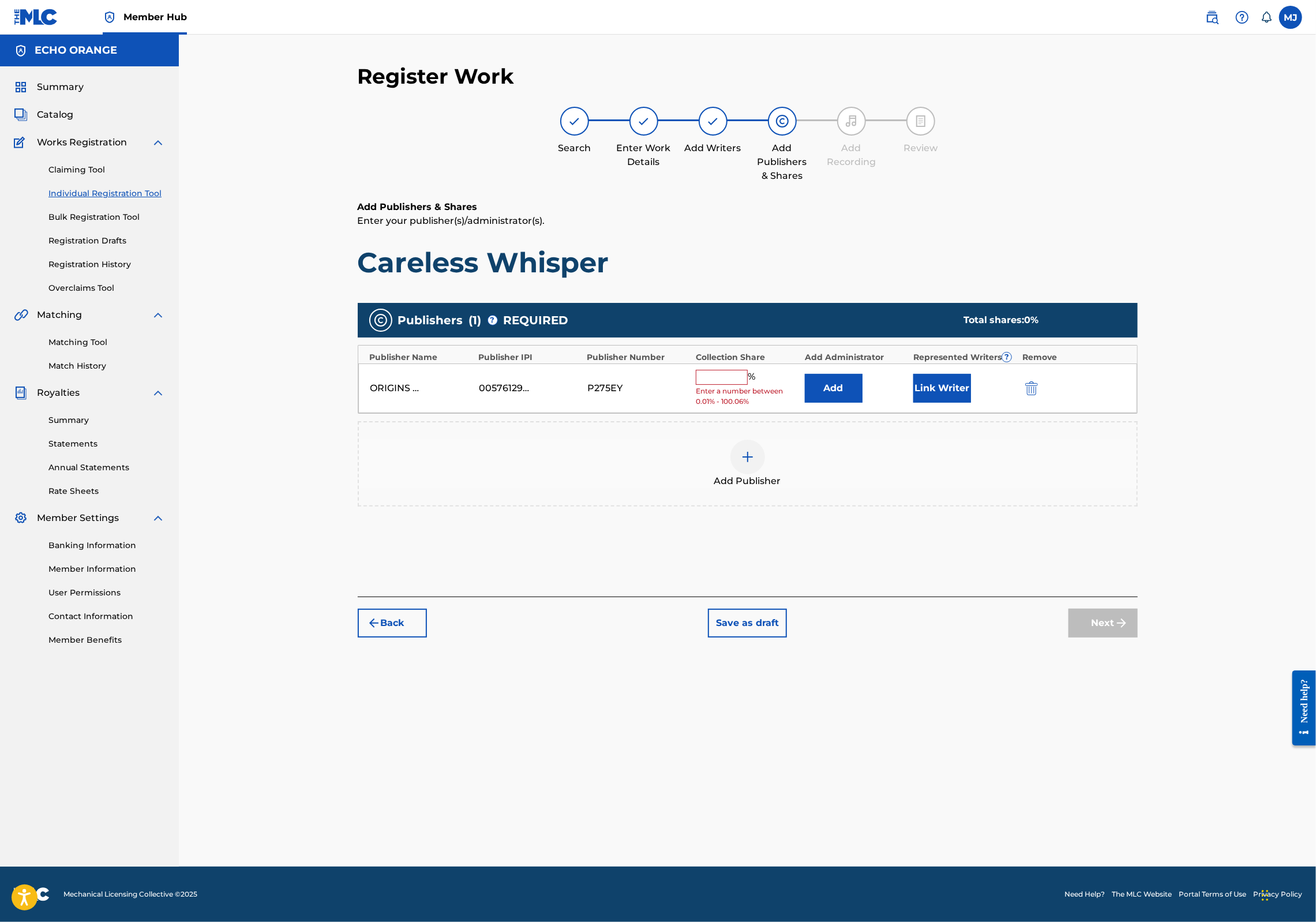
click at [915, 413] on div "ORIGINS GROUP 00576129919 P275EY % Enter a number between 0.01% - 100.06% Add L…" at bounding box center [748, 388] width 779 height 50
click at [863, 403] on button "Add" at bounding box center [833, 388] width 58 height 29
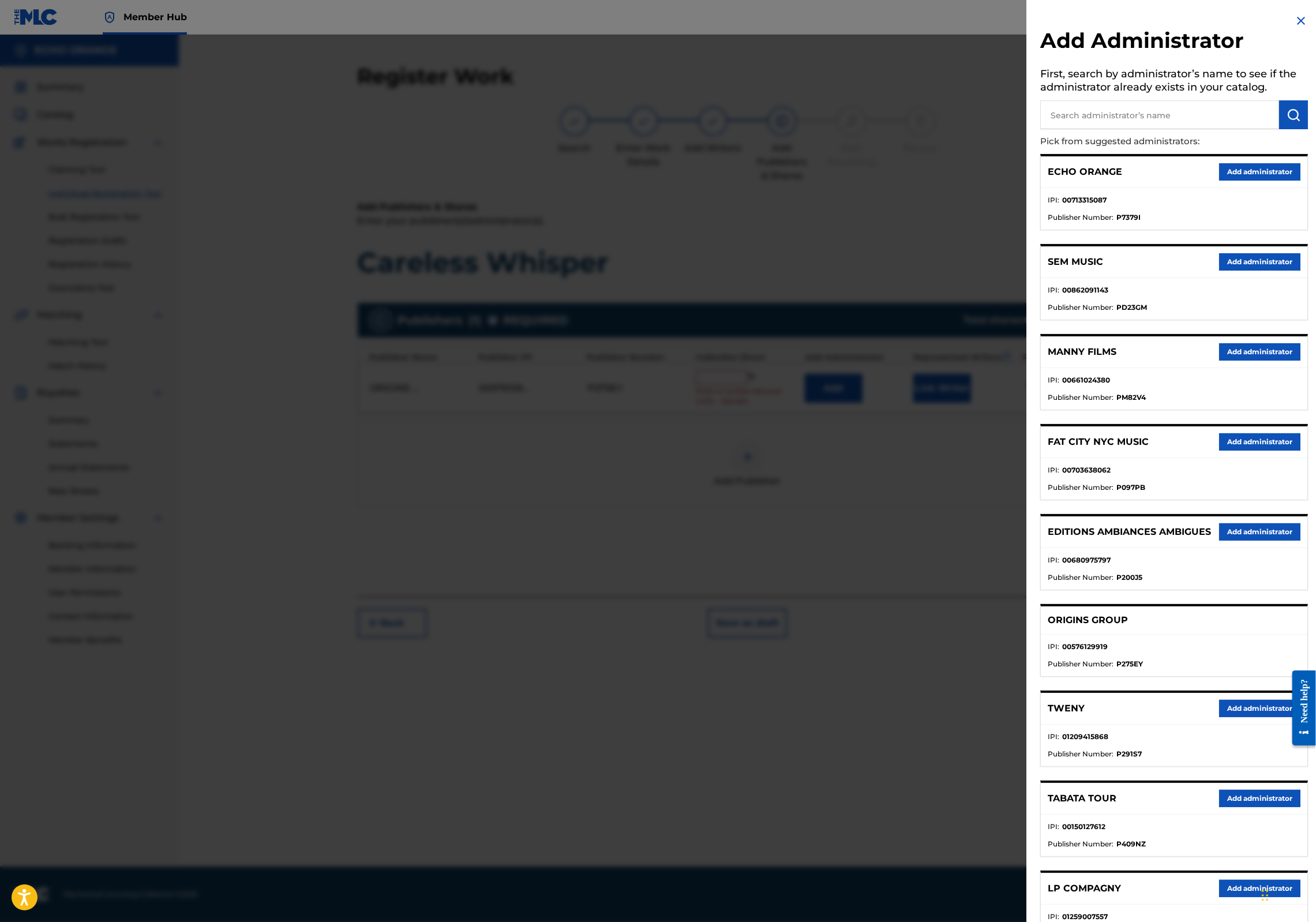
click at [1258, 188] on div "ECHO ORANGE Add administrator" at bounding box center [1174, 172] width 267 height 32
click at [1256, 180] on button "Add administrator" at bounding box center [1260, 171] width 82 height 17
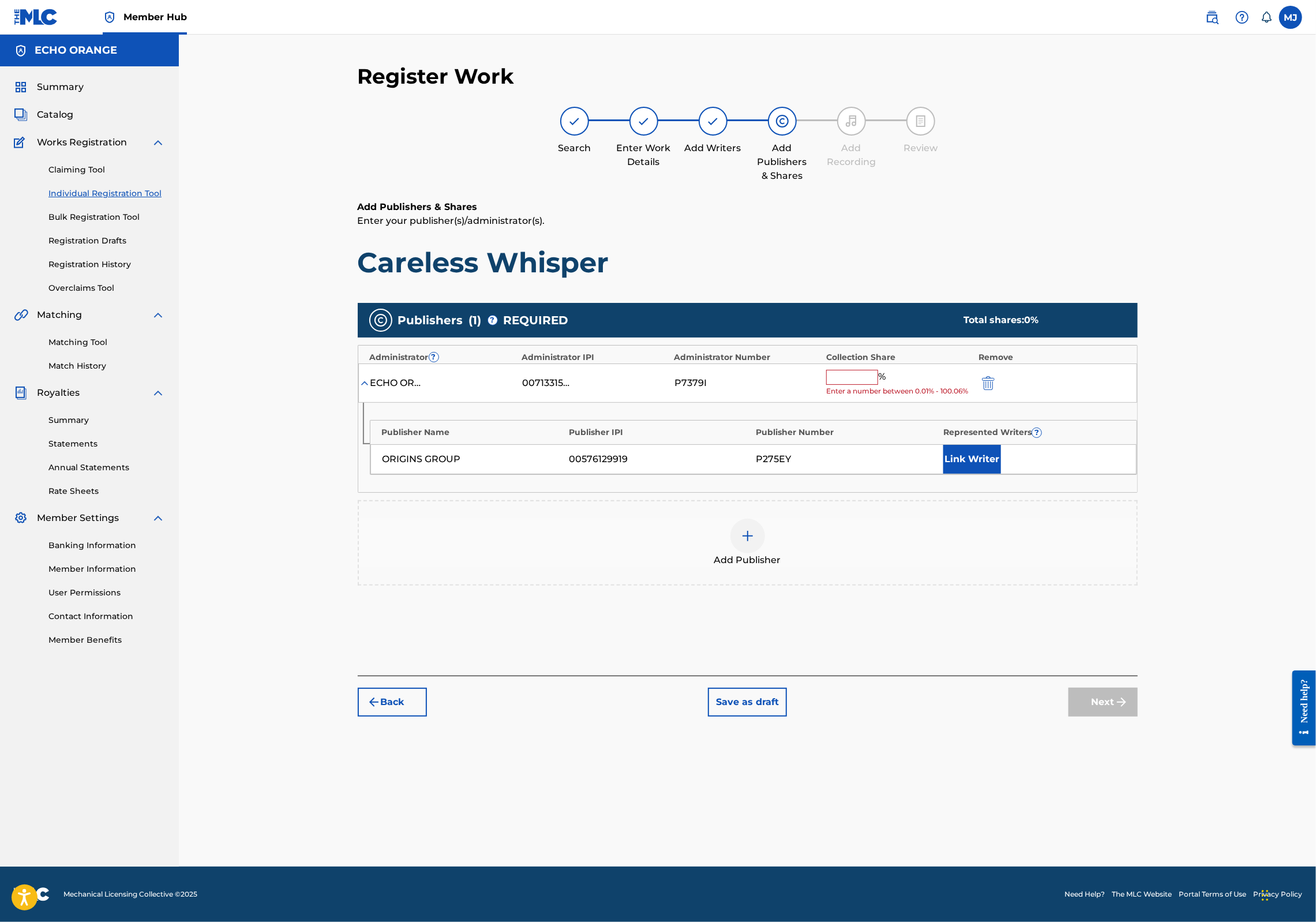
click at [878, 384] on input "text" at bounding box center [852, 377] width 52 height 15
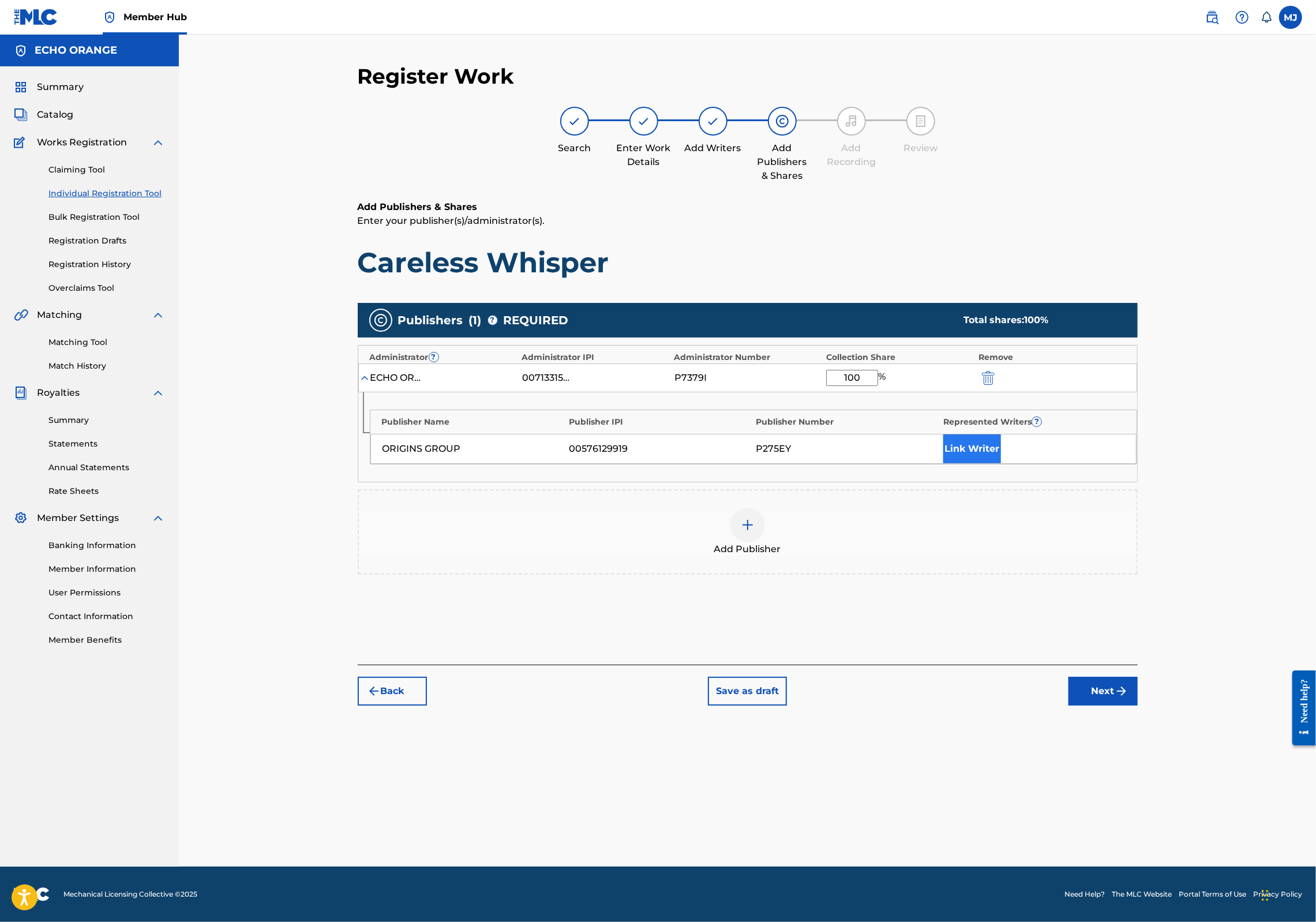
type input "100"
click at [1001, 463] on button "Link Writer" at bounding box center [973, 449] width 58 height 29
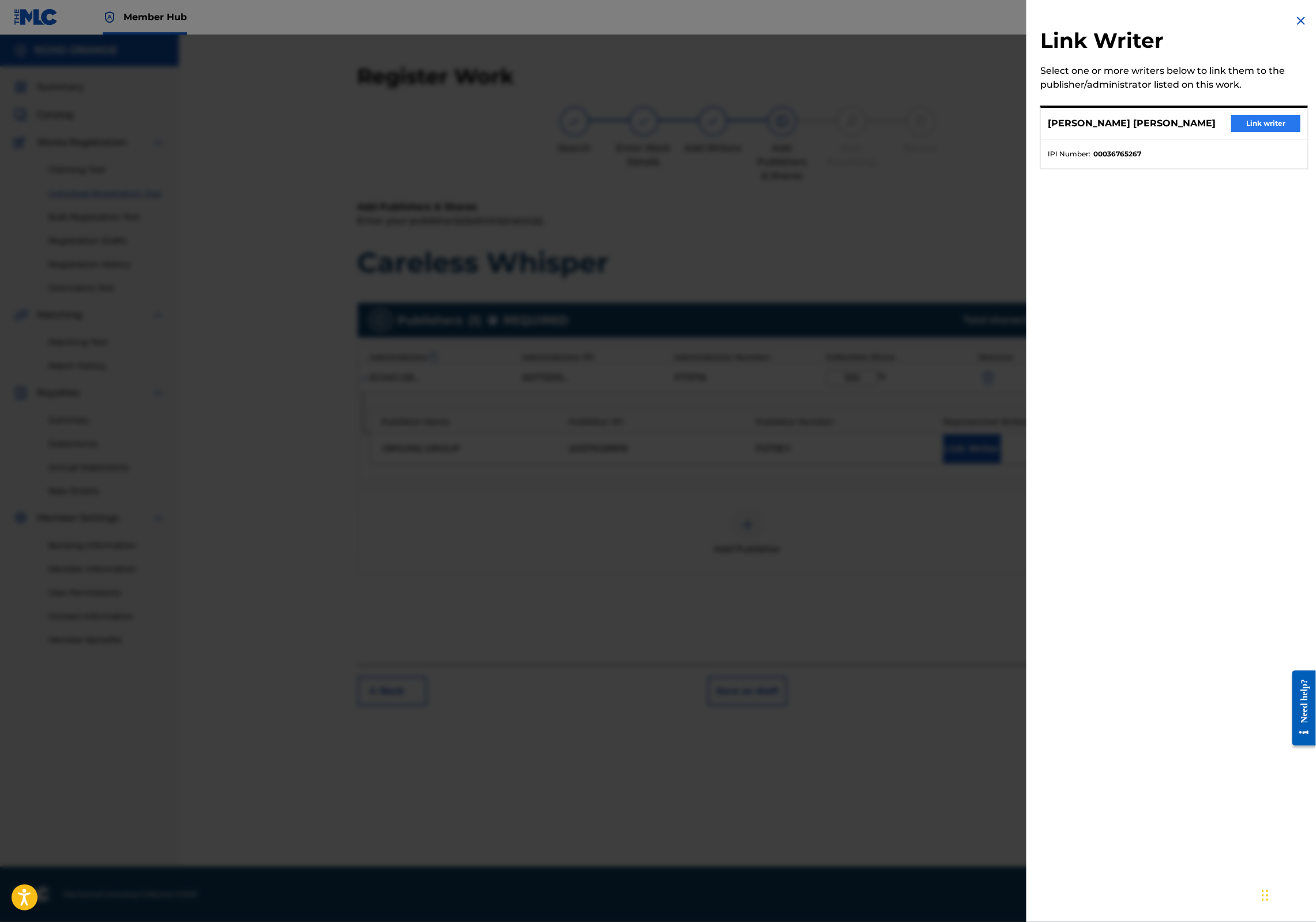
click at [1252, 132] on button "Link writer" at bounding box center [1266, 123] width 69 height 17
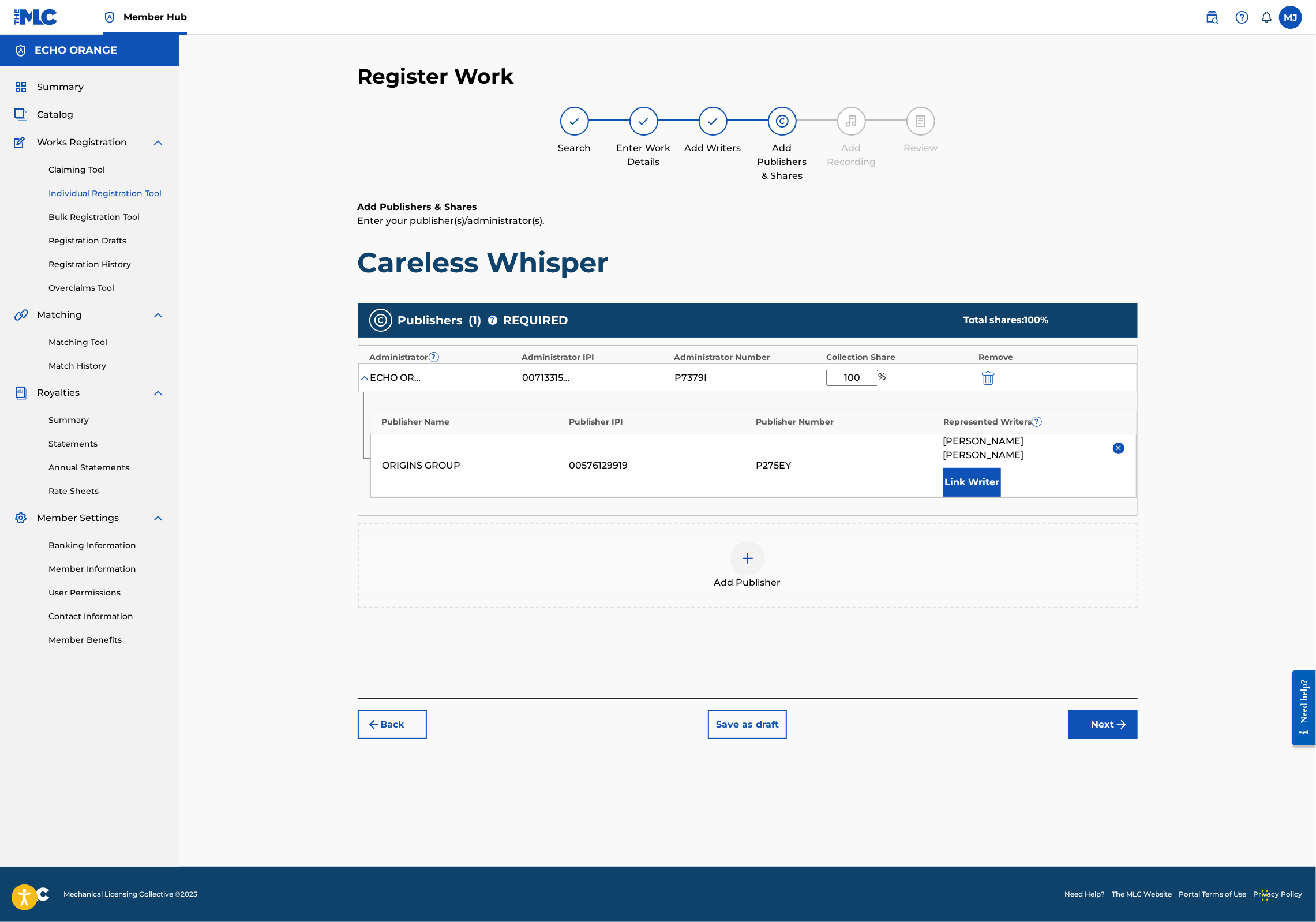
click at [1152, 845] on div "Register Work Search Enter Work Details Add Writers Add Publishers & Shares Add…" at bounding box center [748, 464] width 808 height 803
click at [1138, 739] on button "Next" at bounding box center [1104, 724] width 69 height 29
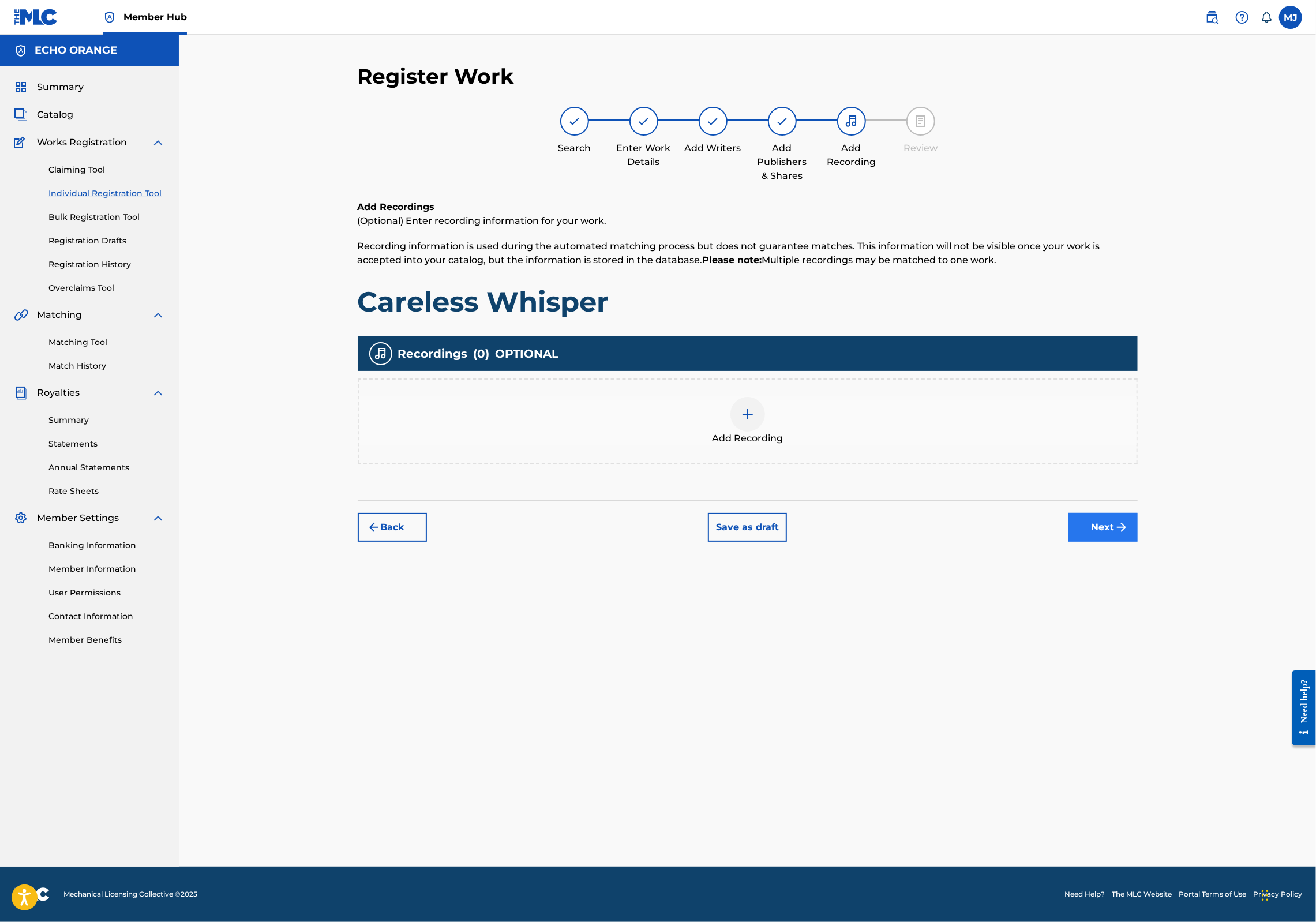
drag, startPoint x: 1188, startPoint y: 566, endPoint x: 1184, endPoint y: 578, distance: 12.6
click at [1138, 542] on div "Back Save as draft Next" at bounding box center [747, 521] width 780 height 41
click at [1138, 542] on button "Next" at bounding box center [1104, 527] width 69 height 29
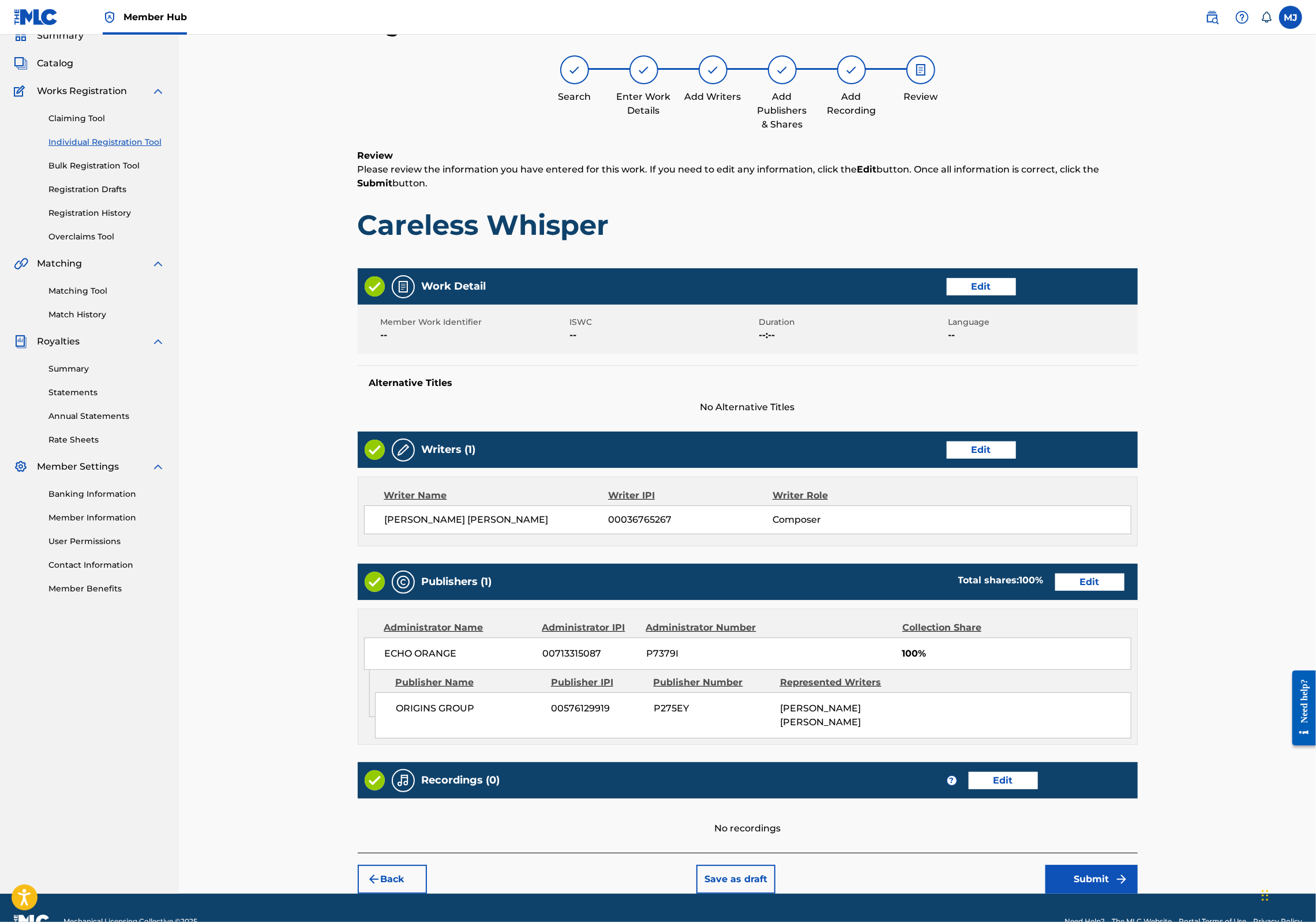
scroll to position [186, 0]
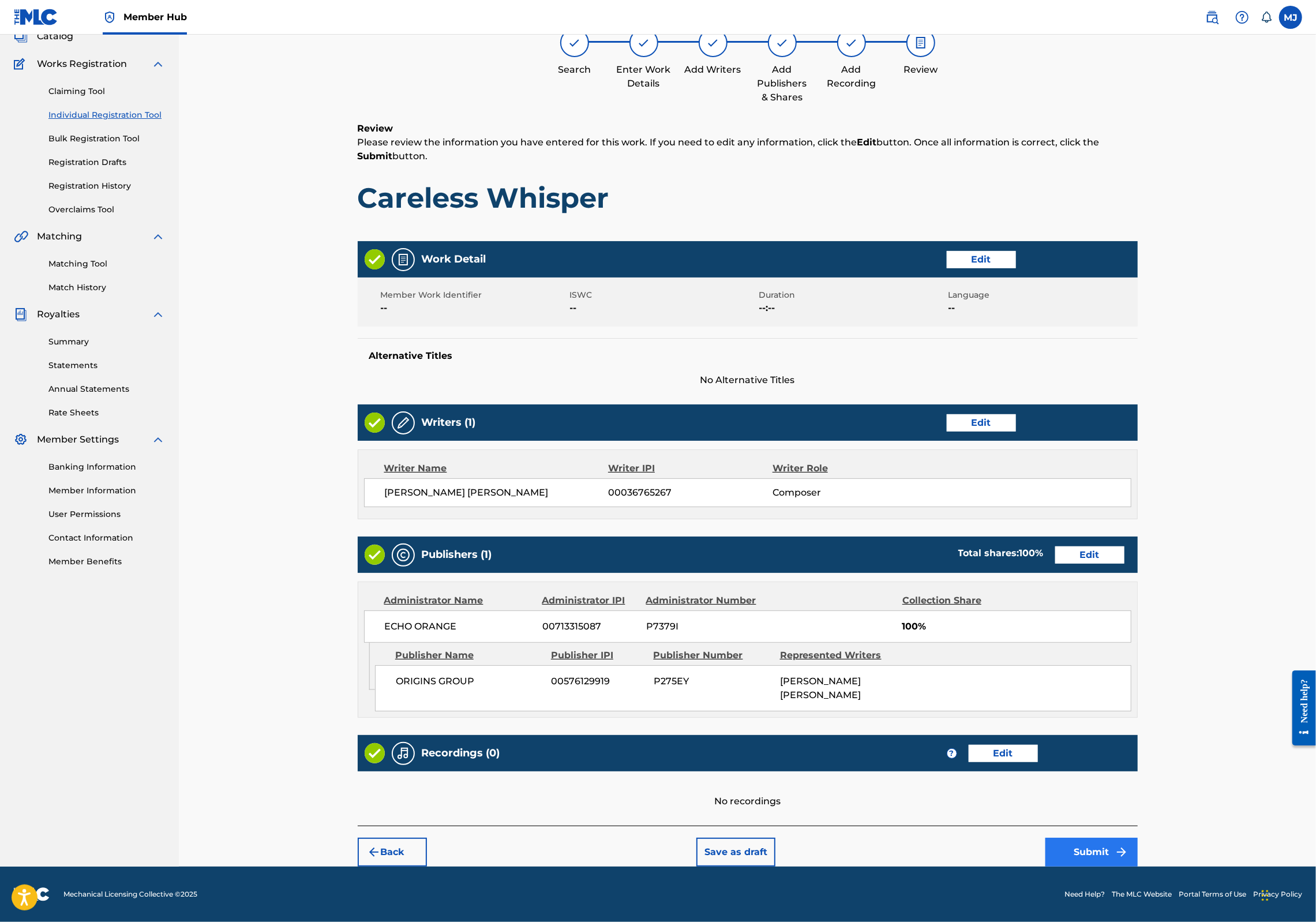
click at [1138, 837] on button "Submit" at bounding box center [1092, 851] width 92 height 29
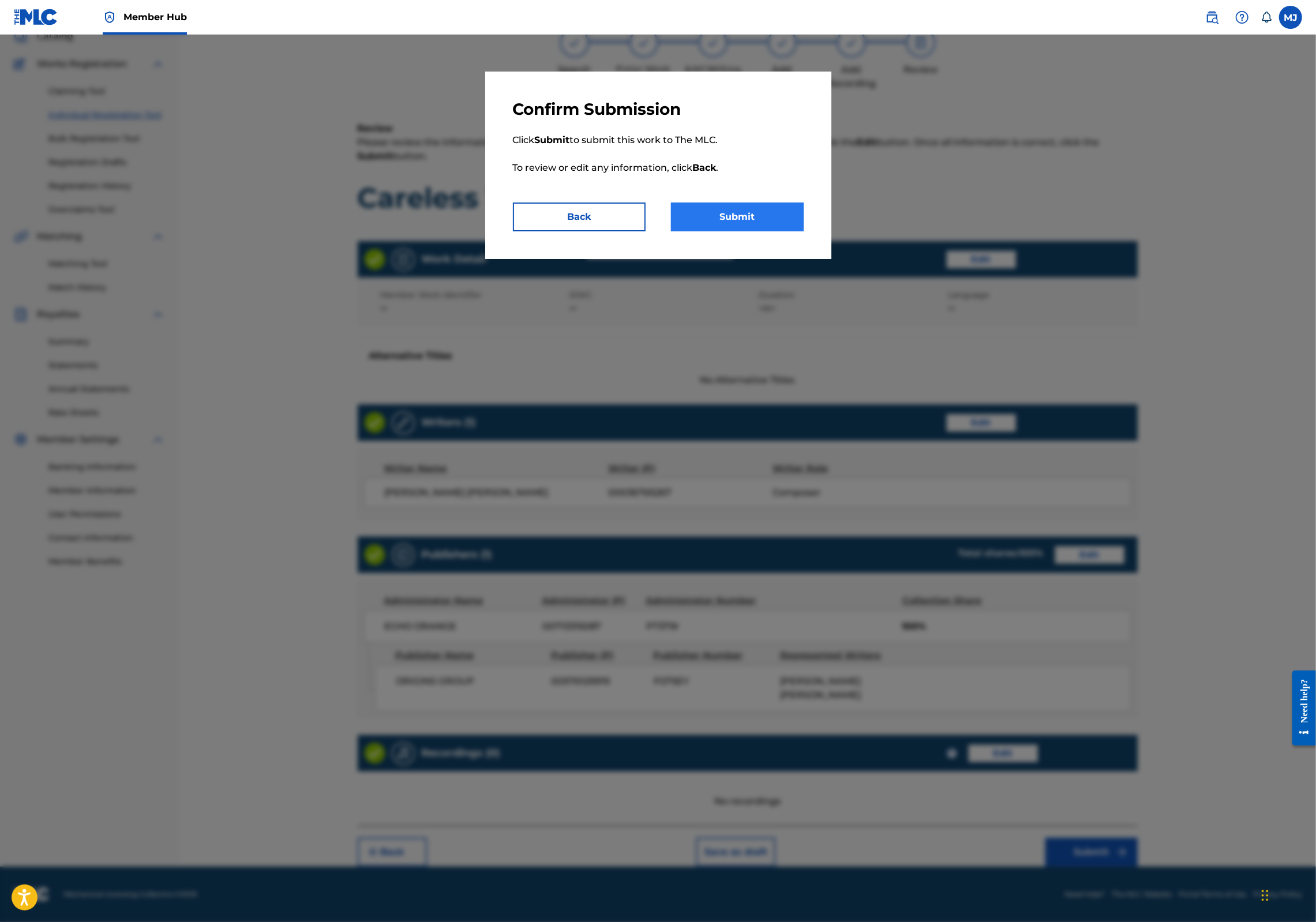
click at [750, 231] on button "Submit" at bounding box center [737, 217] width 133 height 29
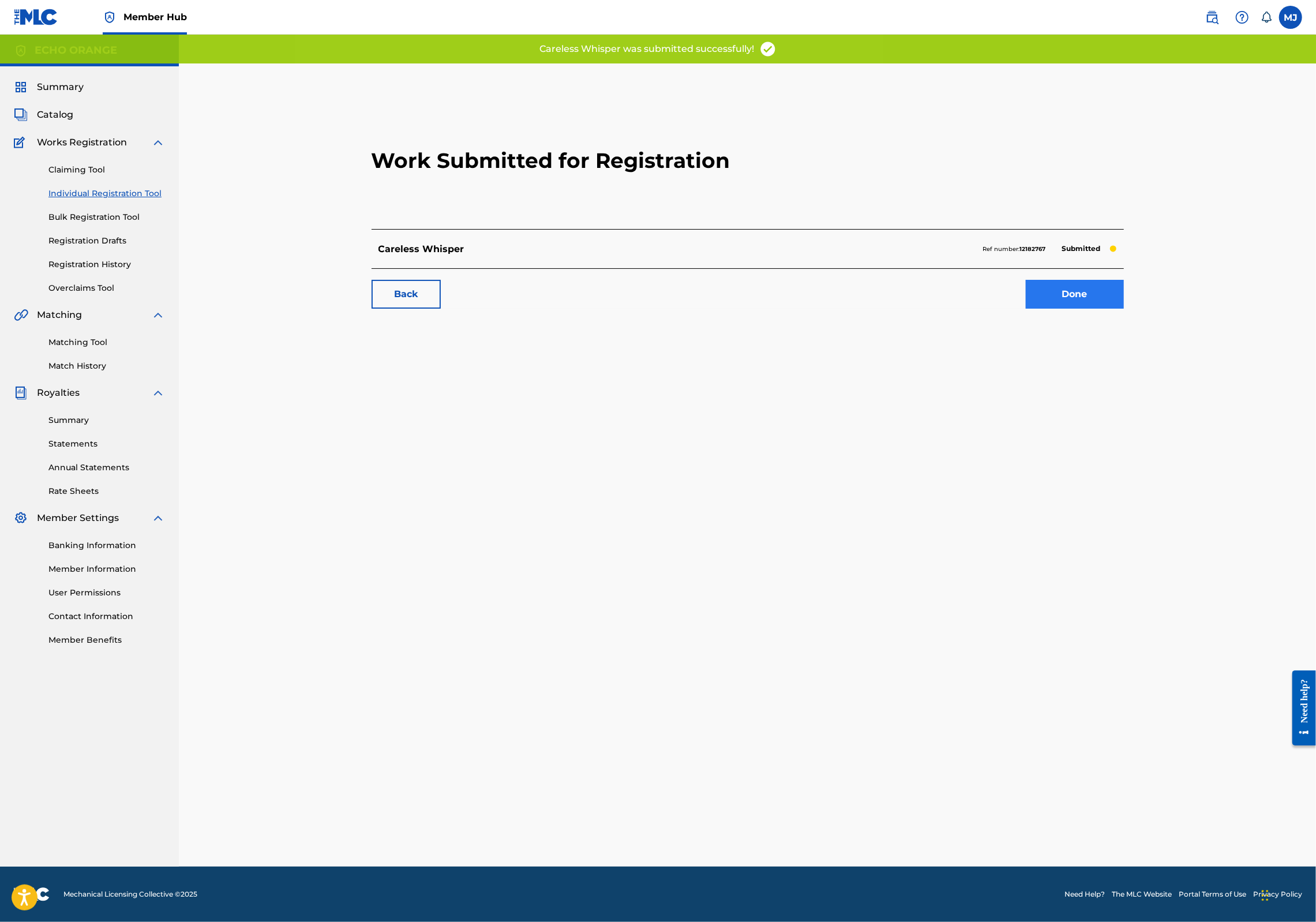
click at [1124, 309] on link "Done" at bounding box center [1075, 294] width 98 height 29
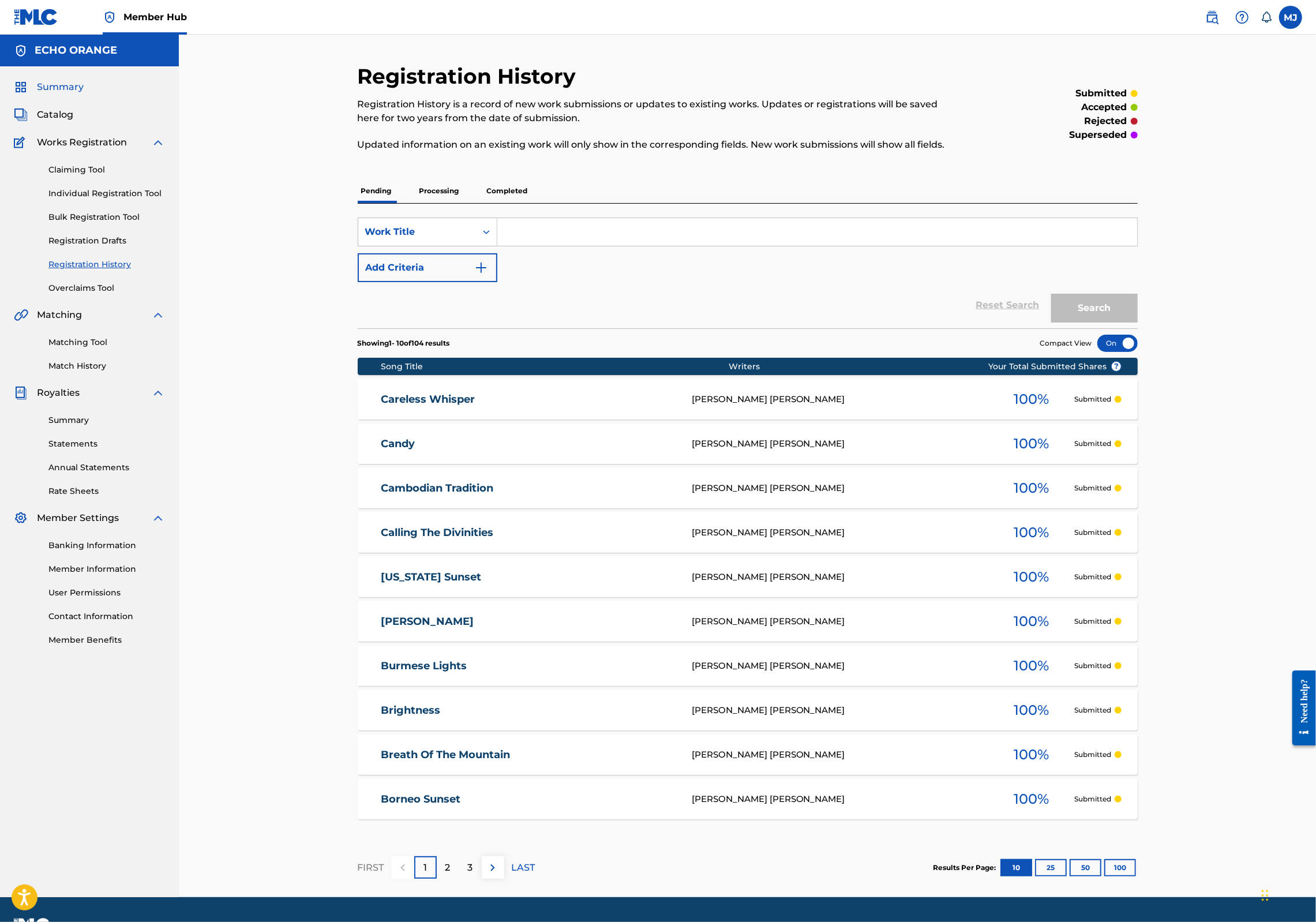
click at [79, 94] on span "Summary" at bounding box center [60, 86] width 47 height 14
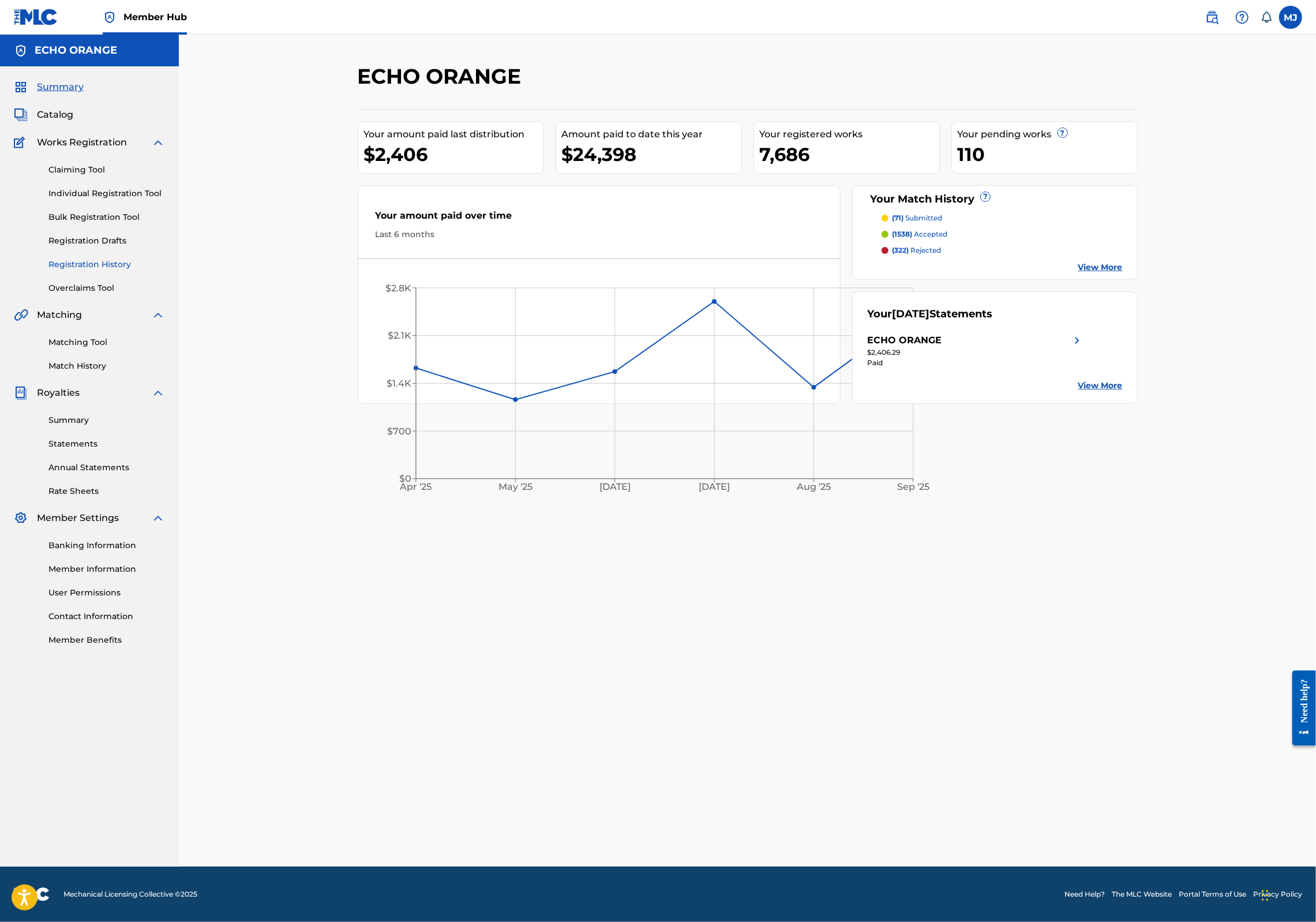
click at [92, 271] on link "Registration History" at bounding box center [107, 264] width 117 height 12
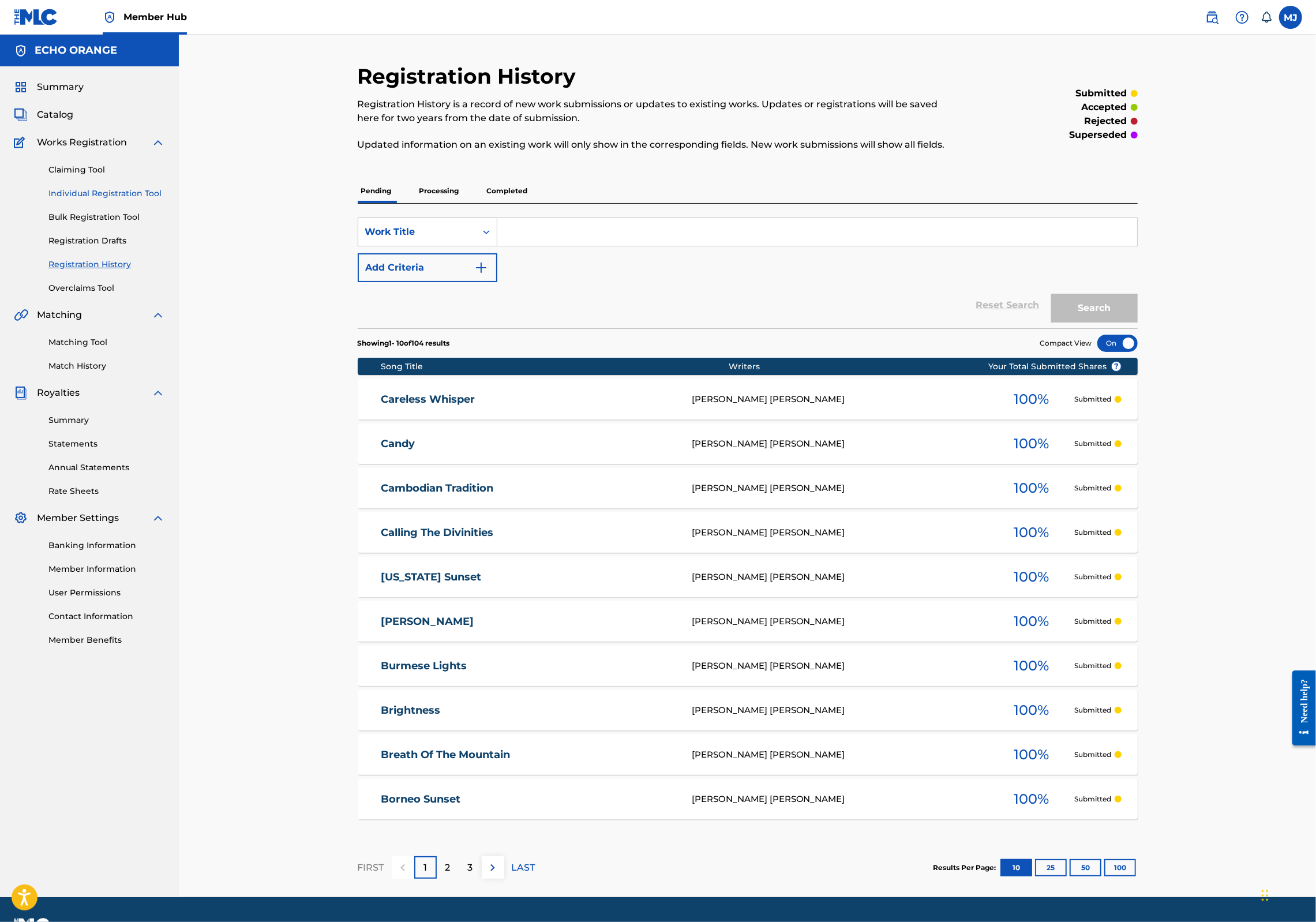
click at [127, 199] on link "Individual Registration Tool" at bounding box center [107, 193] width 117 height 12
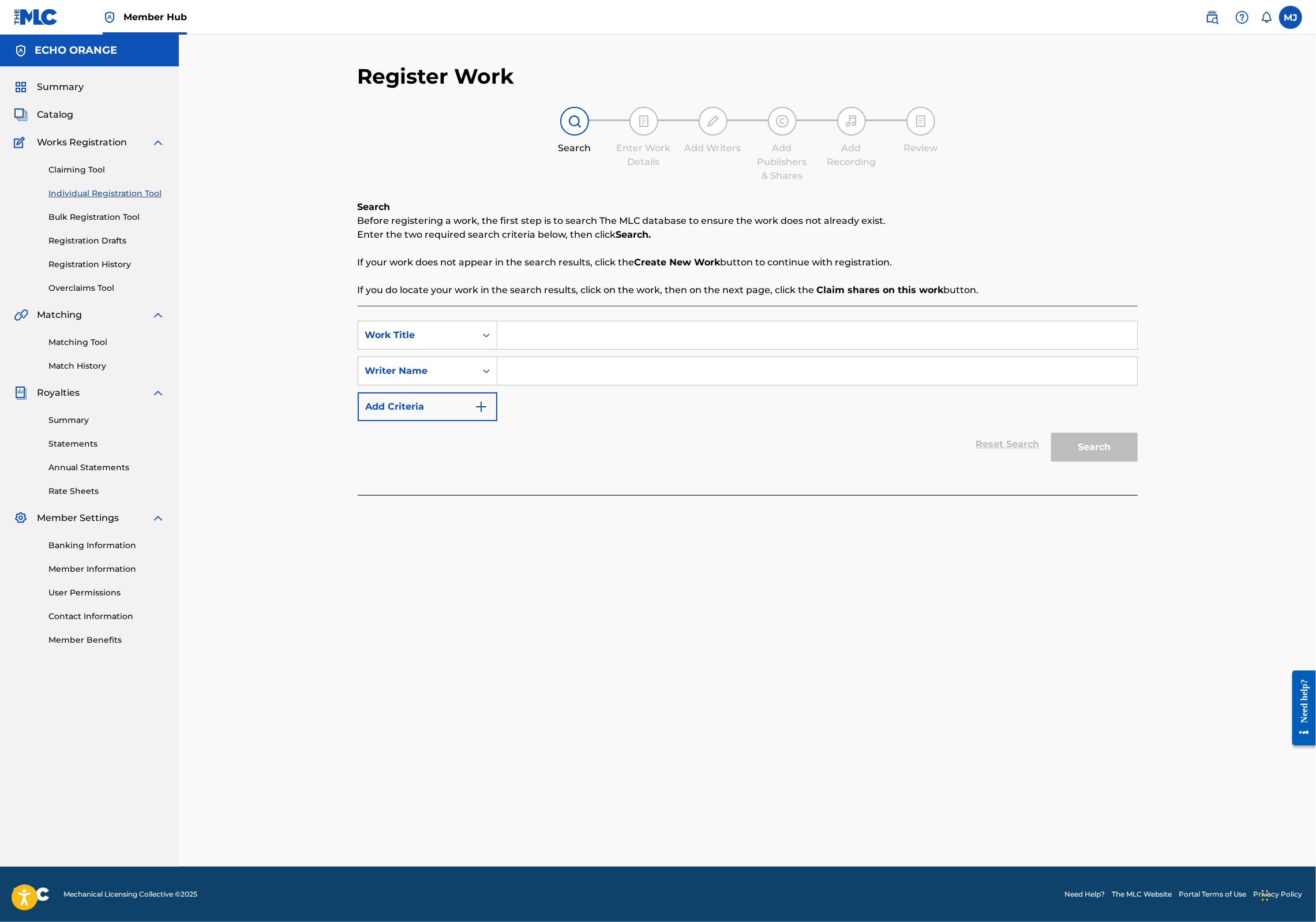
drag, startPoint x: 446, startPoint y: 367, endPoint x: 469, endPoint y: 367, distance: 23.0
click at [446, 350] on div "Work Title" at bounding box center [427, 335] width 140 height 29
click at [497, 349] on input "Search Form" at bounding box center [817, 335] width 640 height 28
drag, startPoint x: 515, startPoint y: 423, endPoint x: 516, endPoint y: 407, distance: 16.0
click at [516, 421] on div "SearchWithCriteria2a75aa8e-9bbc-4f26-9358-ea5149129191 Work Title SearchWithCri…" at bounding box center [747, 371] width 780 height 100
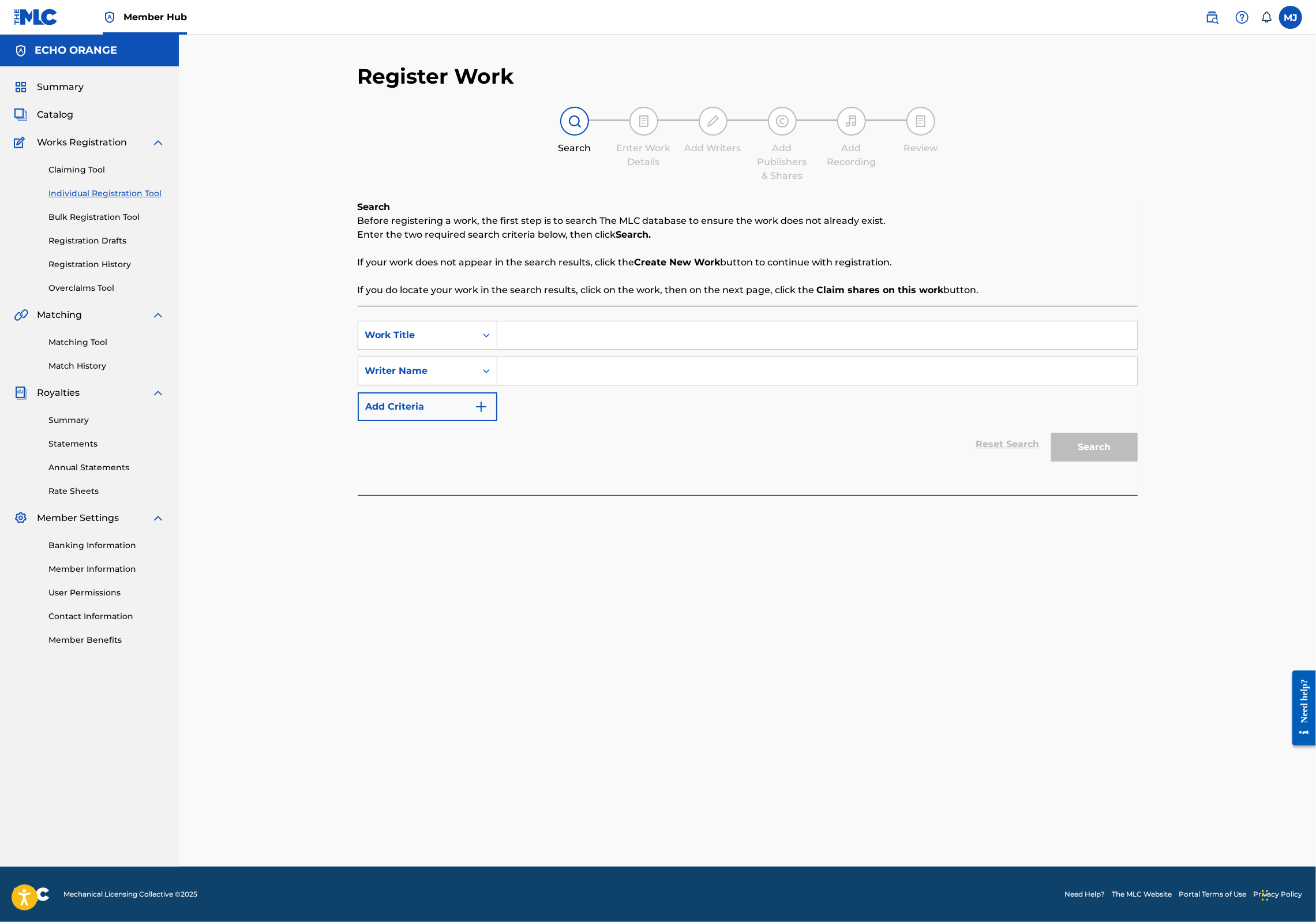
click at [512, 349] on input "Search Form" at bounding box center [817, 335] width 640 height 28
type input "Carmel Highlands"
paste input "[PERSON_NAME]"
type input "[PERSON_NAME]"
click at [1138, 462] on button "Search" at bounding box center [1094, 447] width 86 height 29
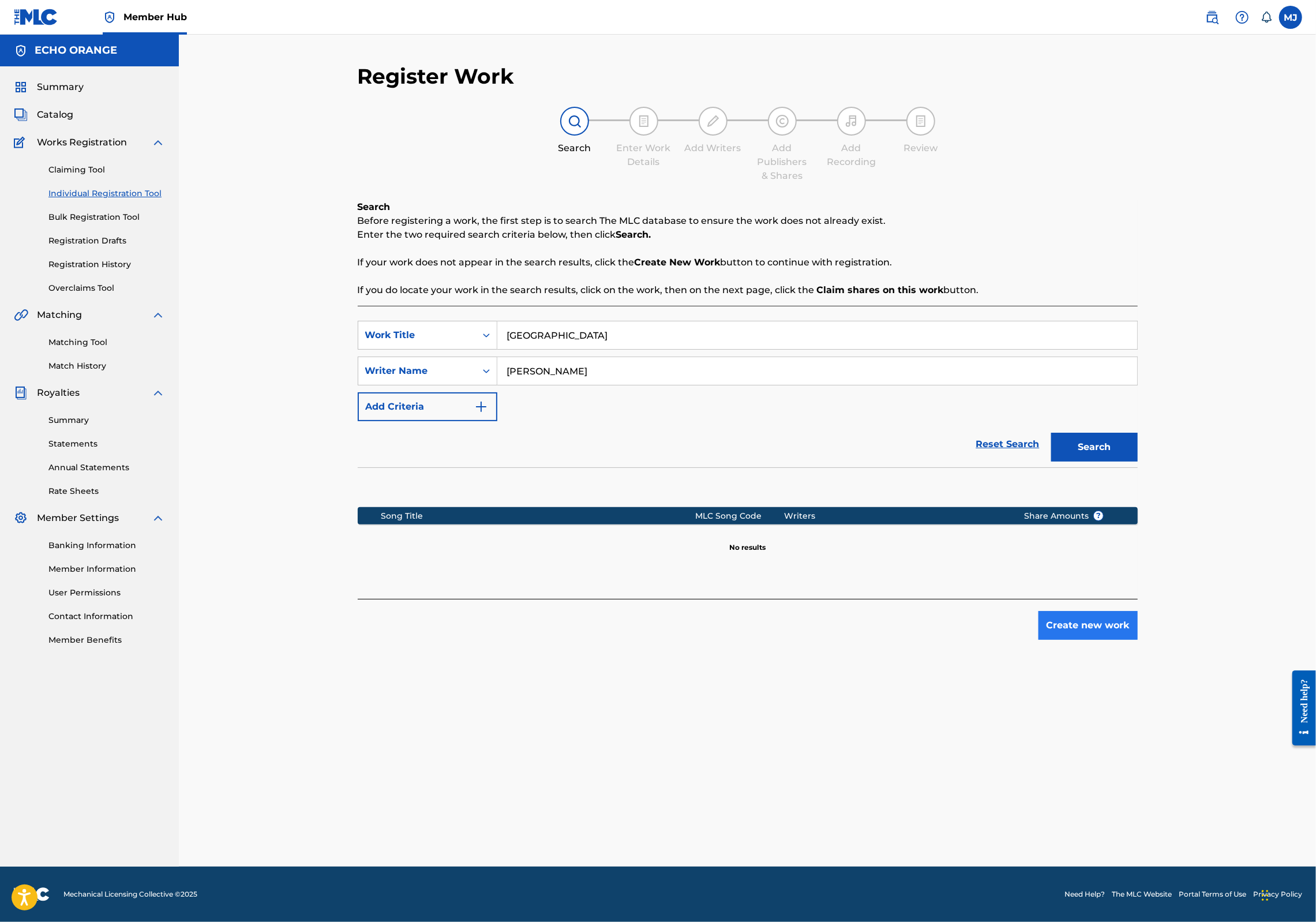
click at [1138, 640] on button "Create new work" at bounding box center [1088, 625] width 100 height 29
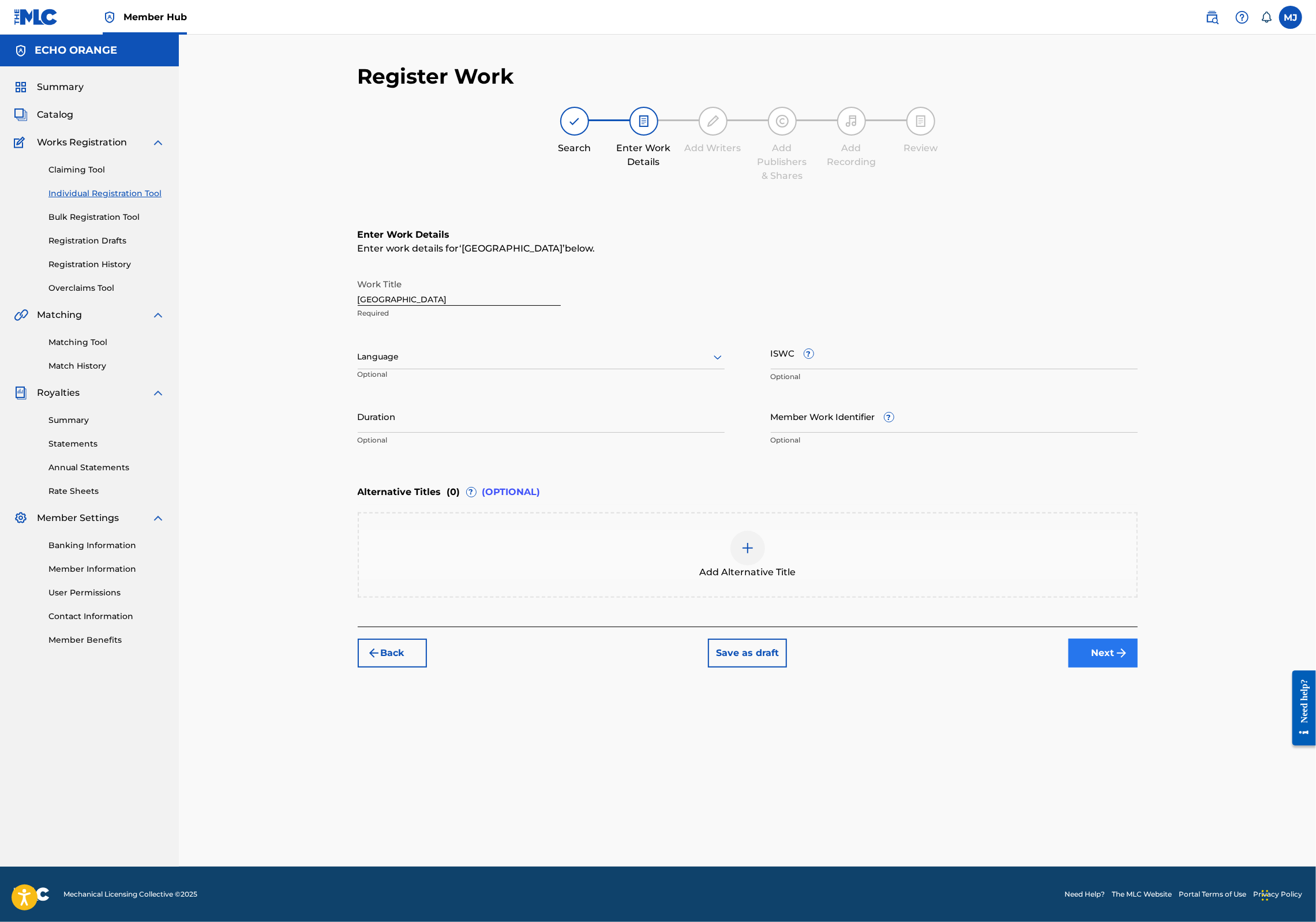
click at [1138, 668] on button "Next" at bounding box center [1104, 653] width 69 height 29
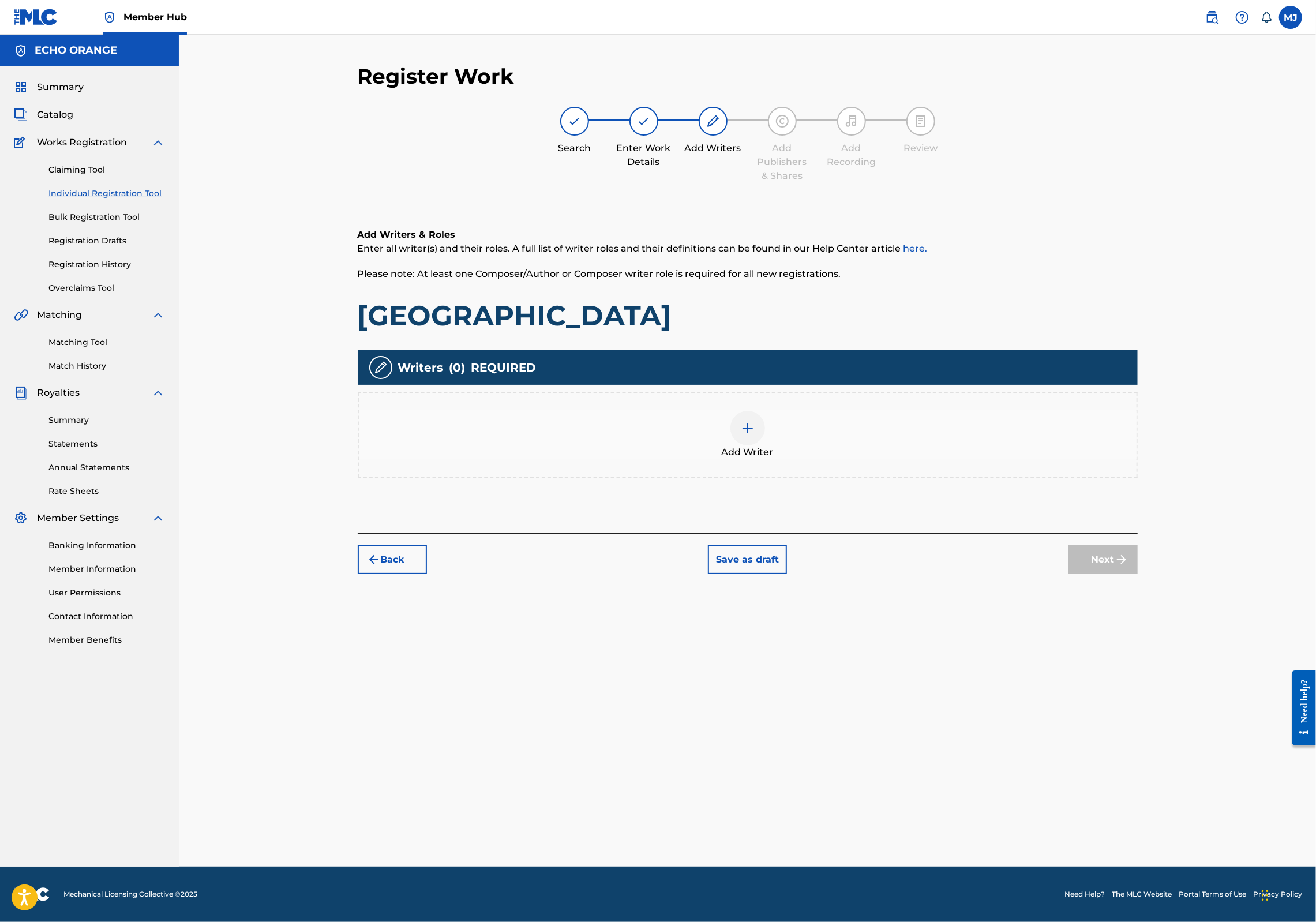
click at [826, 459] on div "Add Writer" at bounding box center [748, 435] width 778 height 49
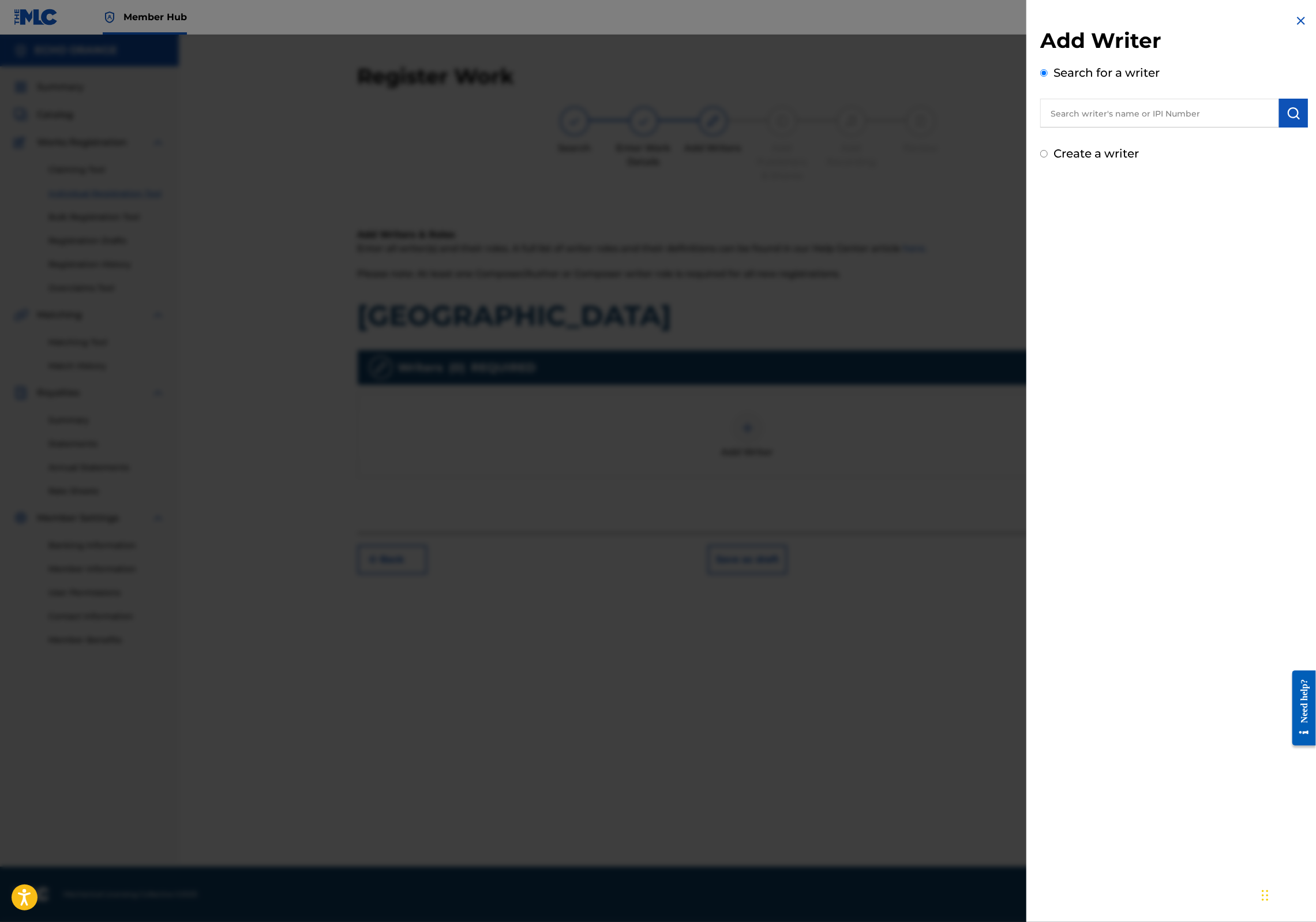
click at [1069, 128] on input "text" at bounding box center [1160, 113] width 239 height 29
paste input "[PERSON_NAME]"
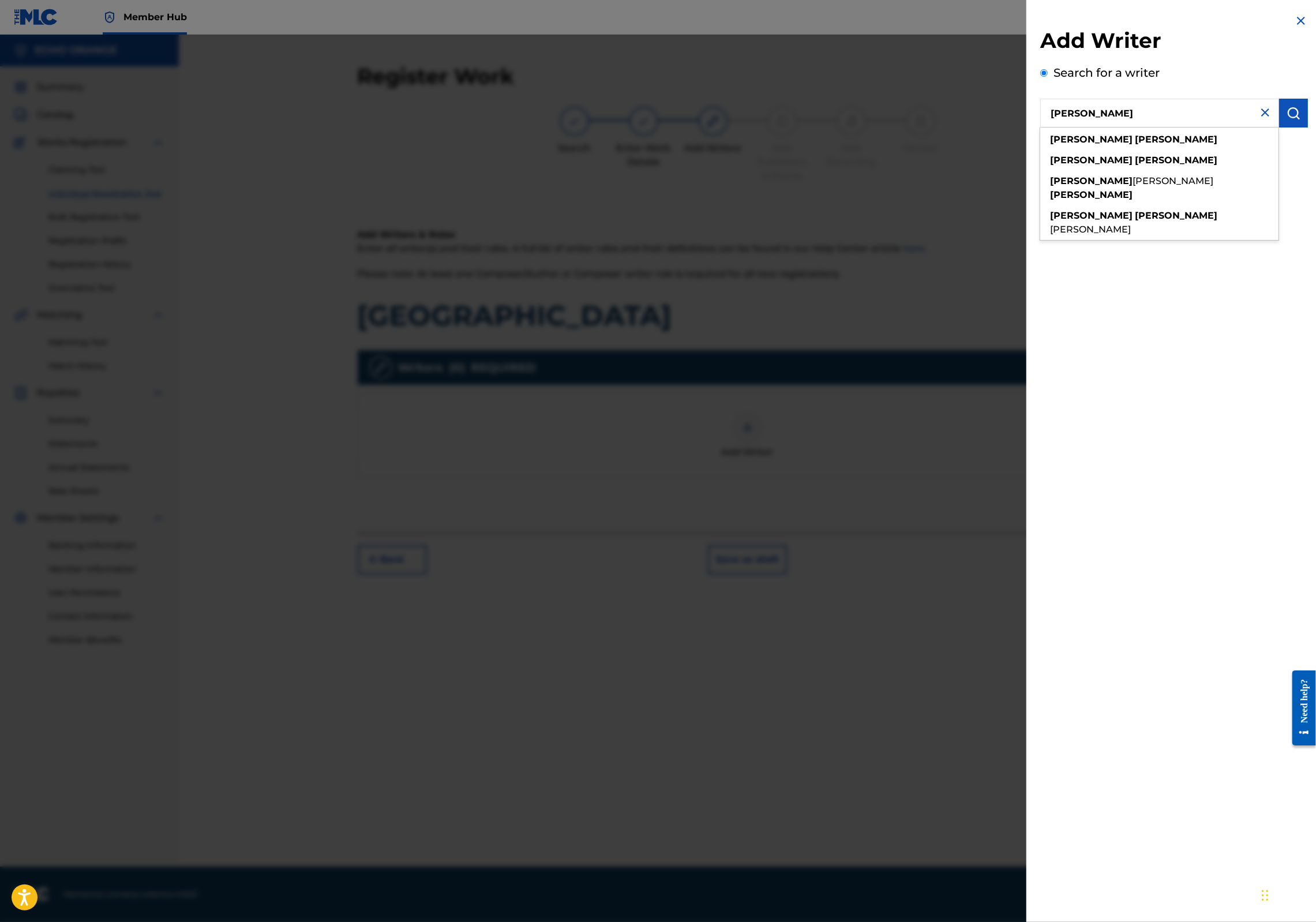
type input "[PERSON_NAME]"
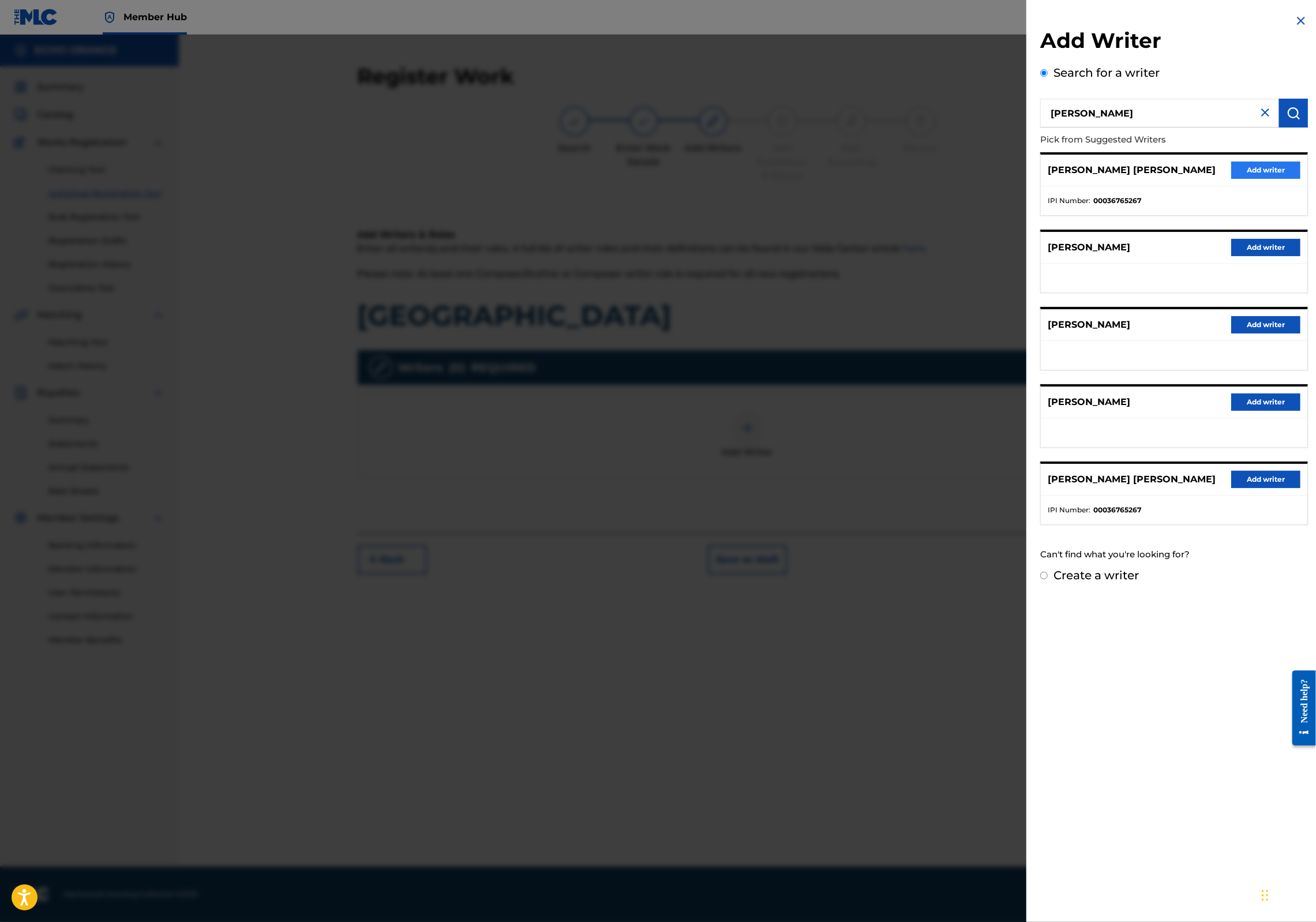
click at [1231, 179] on button "Add writer" at bounding box center [1266, 170] width 69 height 17
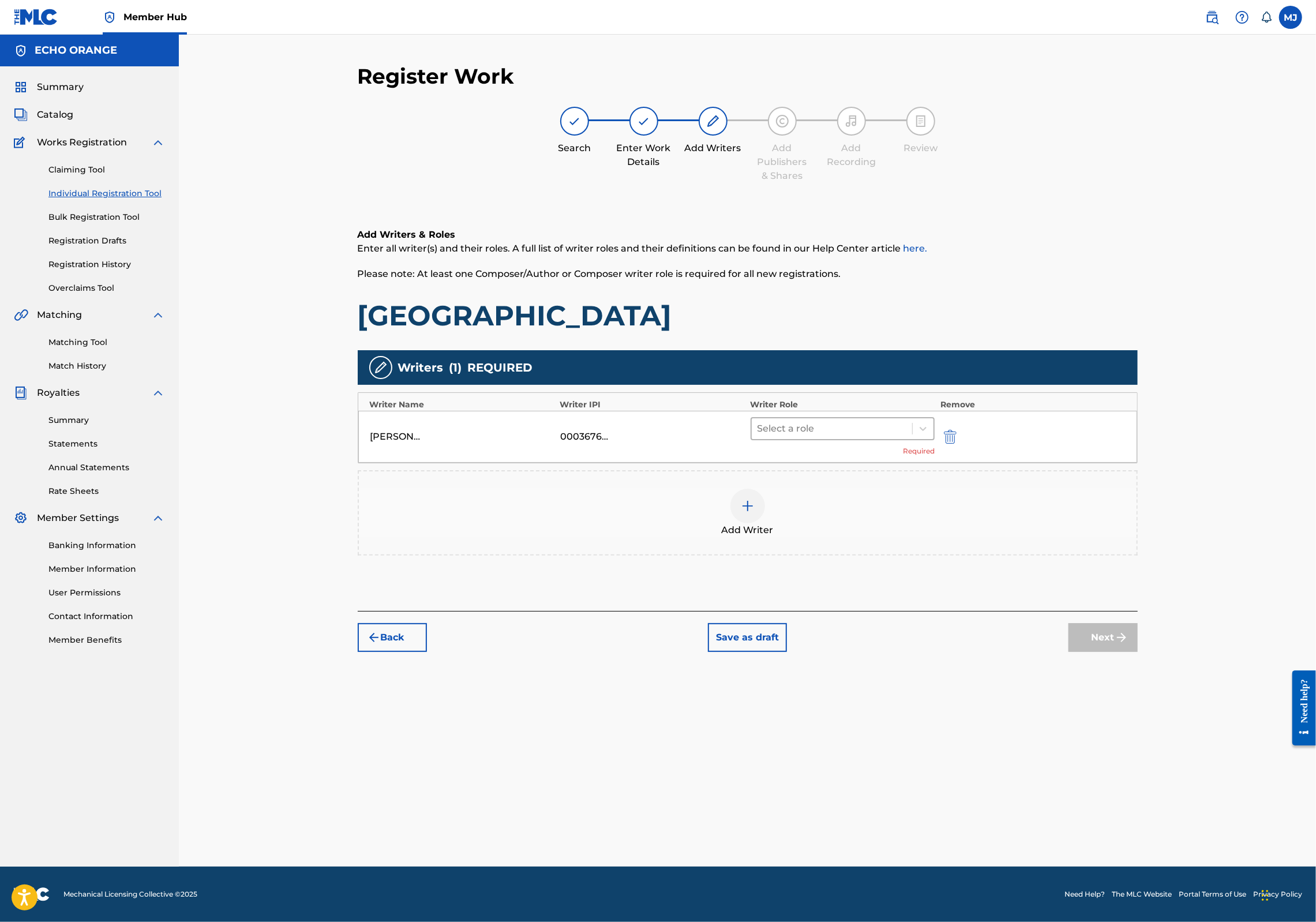
click at [866, 436] on div at bounding box center [832, 429] width 149 height 16
click at [869, 603] on div "Composer" at bounding box center [880, 595] width 222 height 23
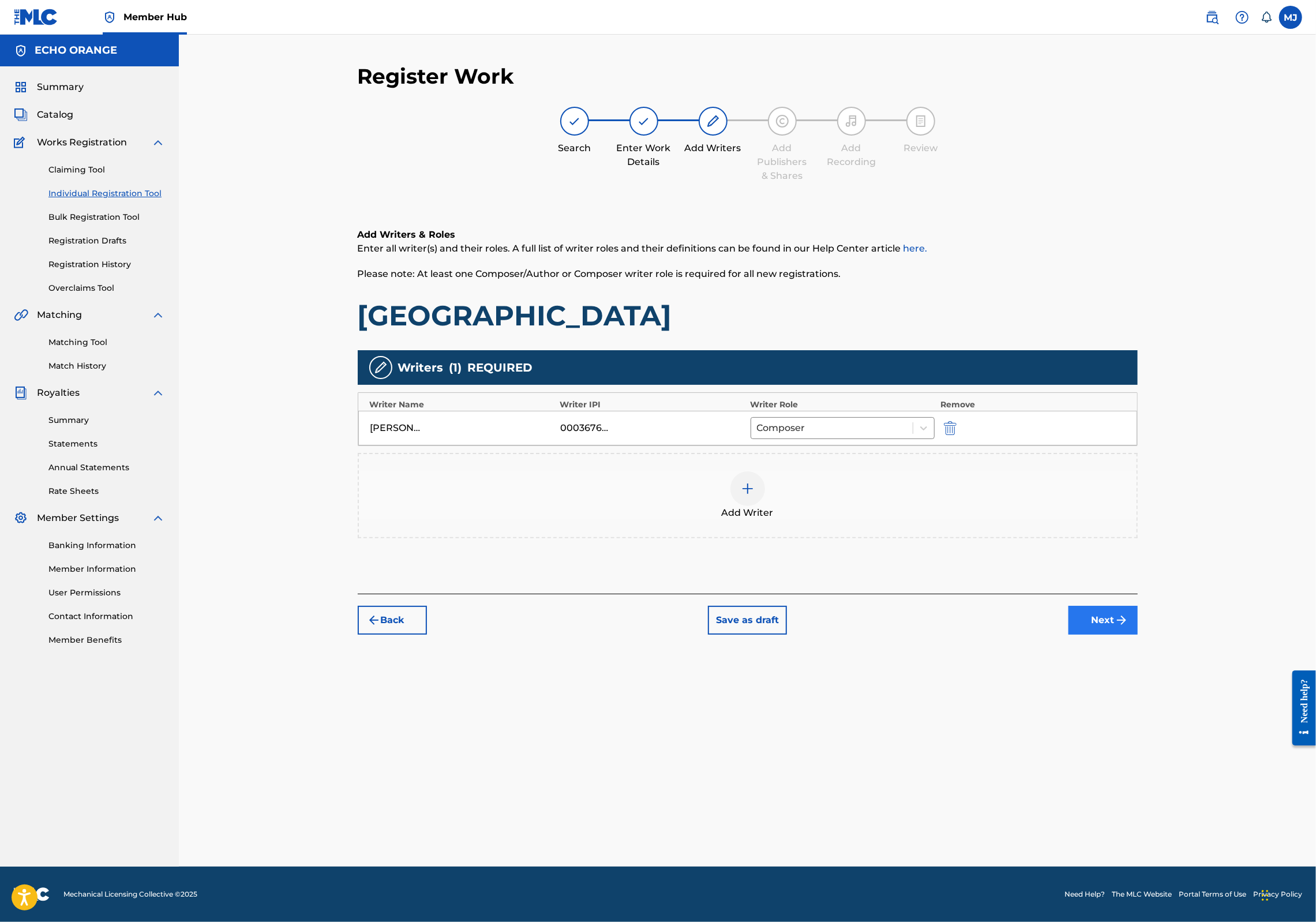
click at [1138, 635] on button "Next" at bounding box center [1104, 620] width 69 height 29
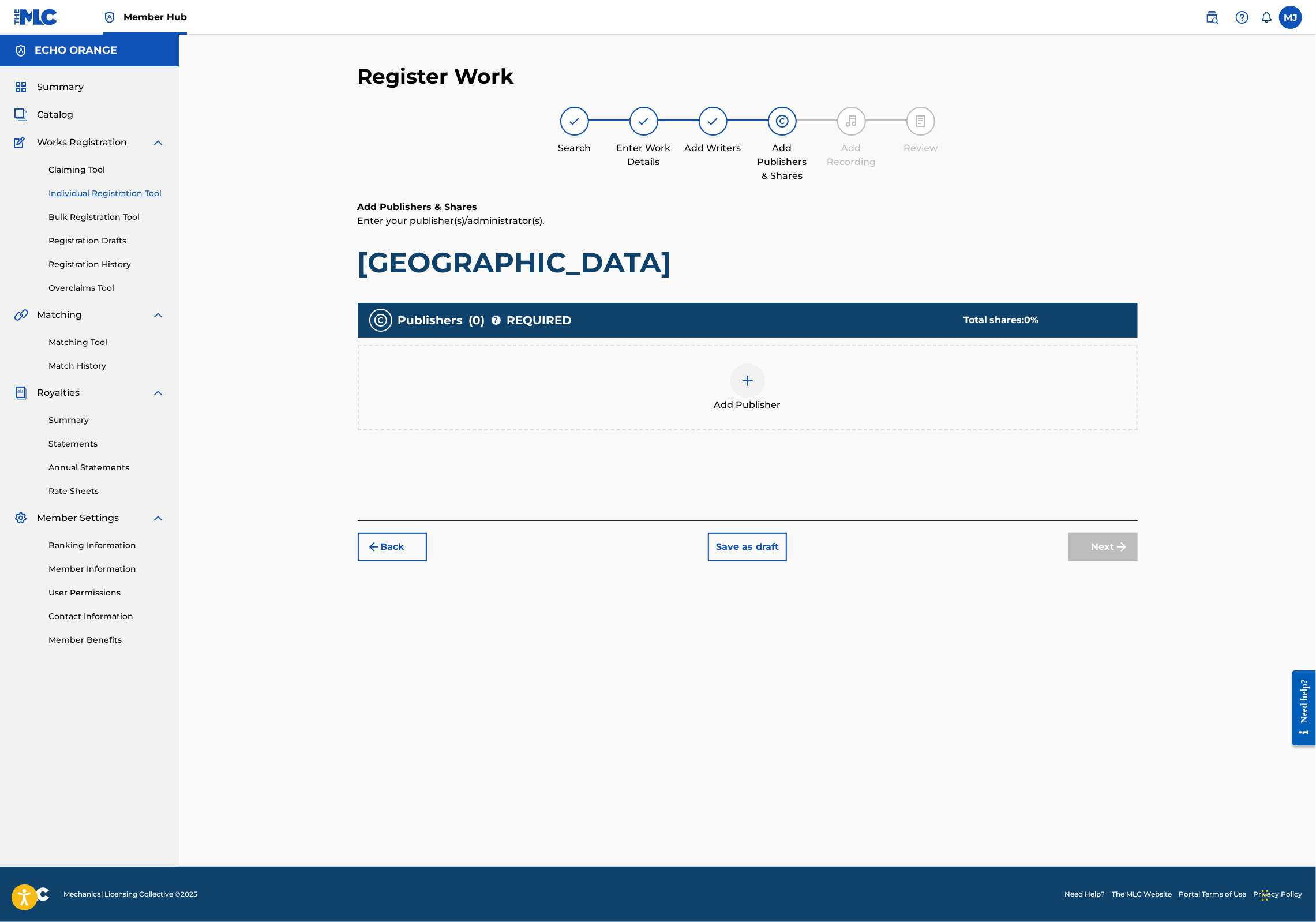
click at [829, 431] on div "Add Publisher" at bounding box center [747, 388] width 780 height 86
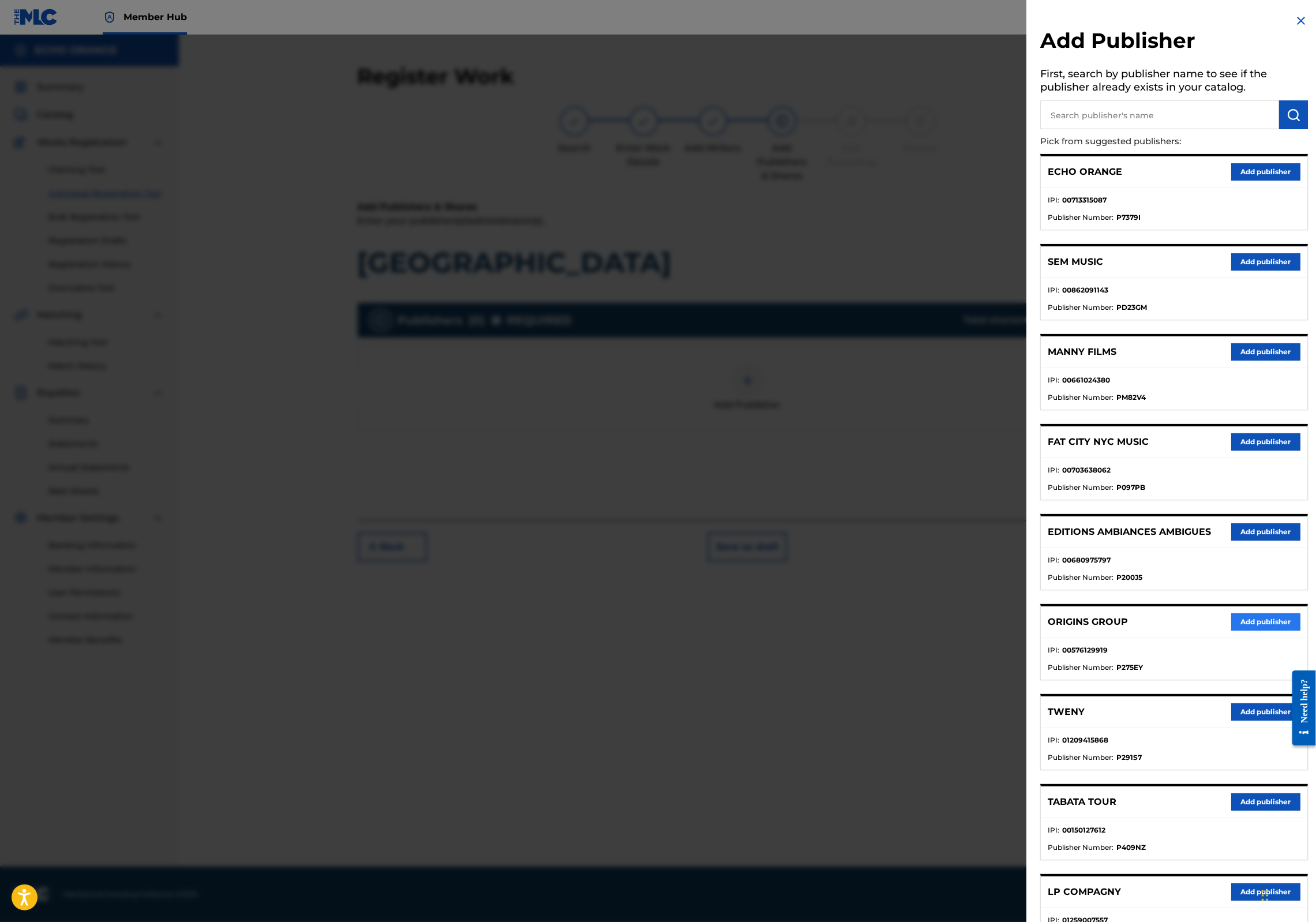
click at [1231, 631] on button "Add publisher" at bounding box center [1266, 622] width 69 height 17
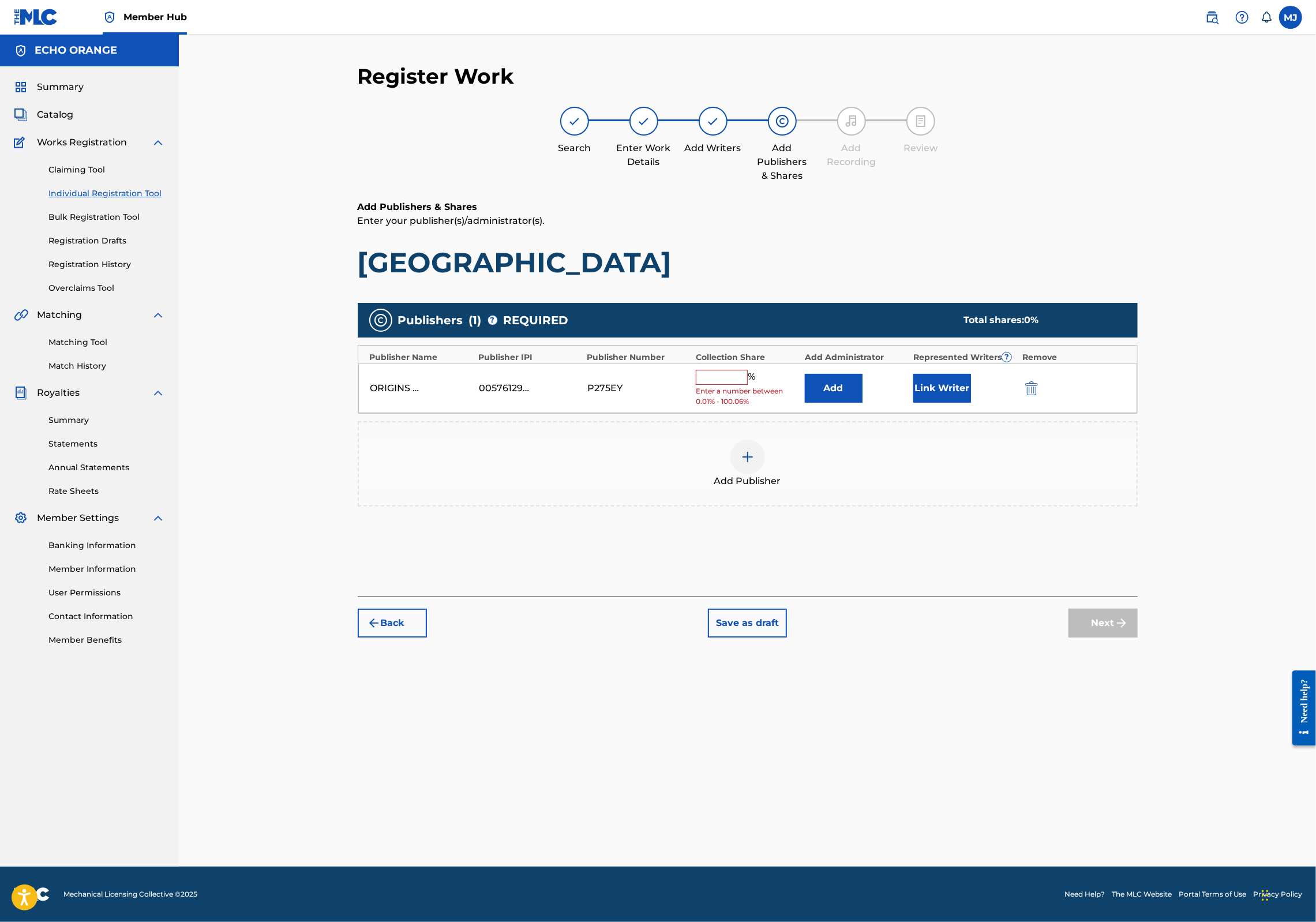
click at [943, 465] on div "Add Publisher" at bounding box center [747, 464] width 780 height 86
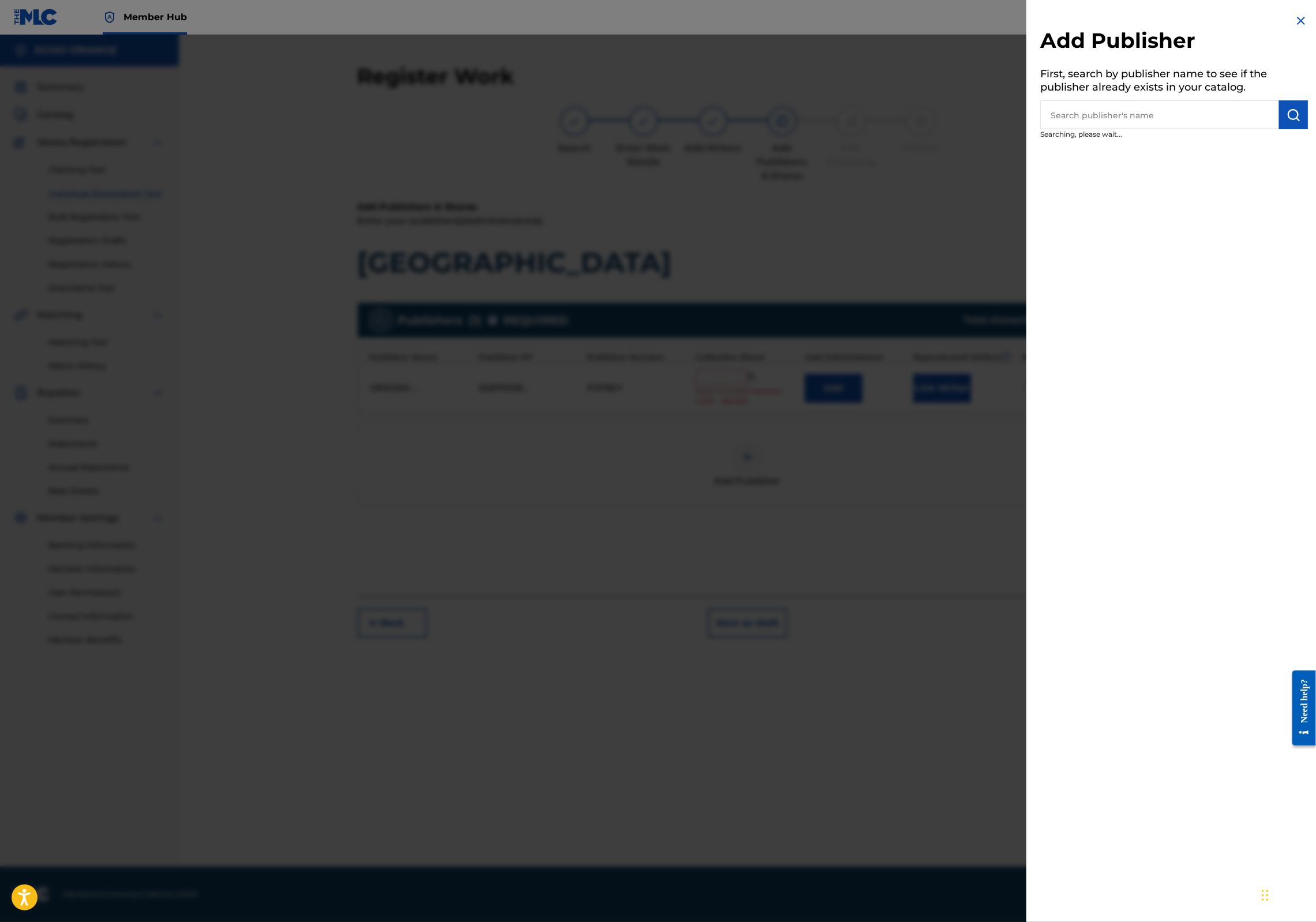
click at [868, 427] on div at bounding box center [658, 496] width 1316 height 922
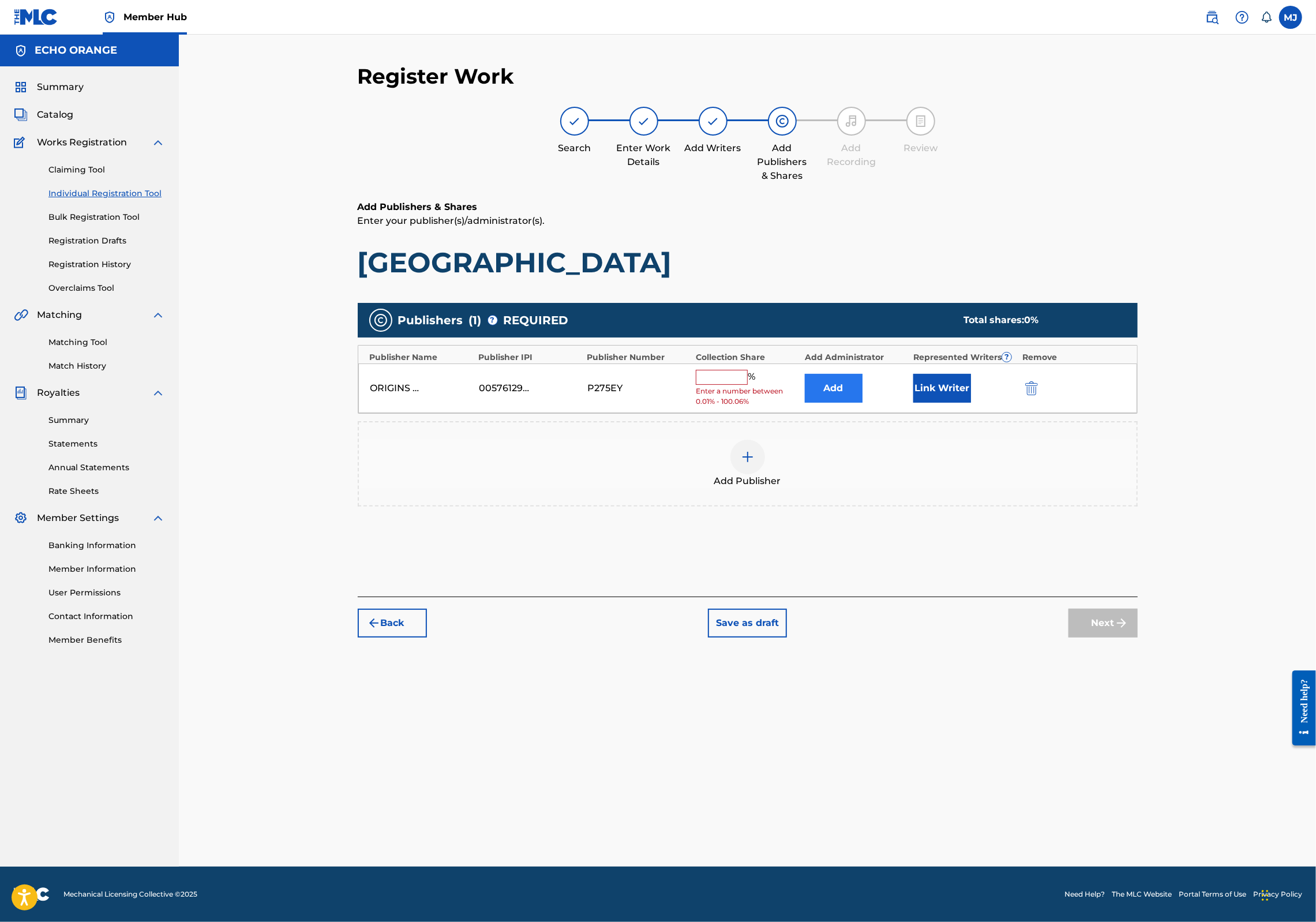
click at [863, 403] on button "Add" at bounding box center [833, 388] width 58 height 29
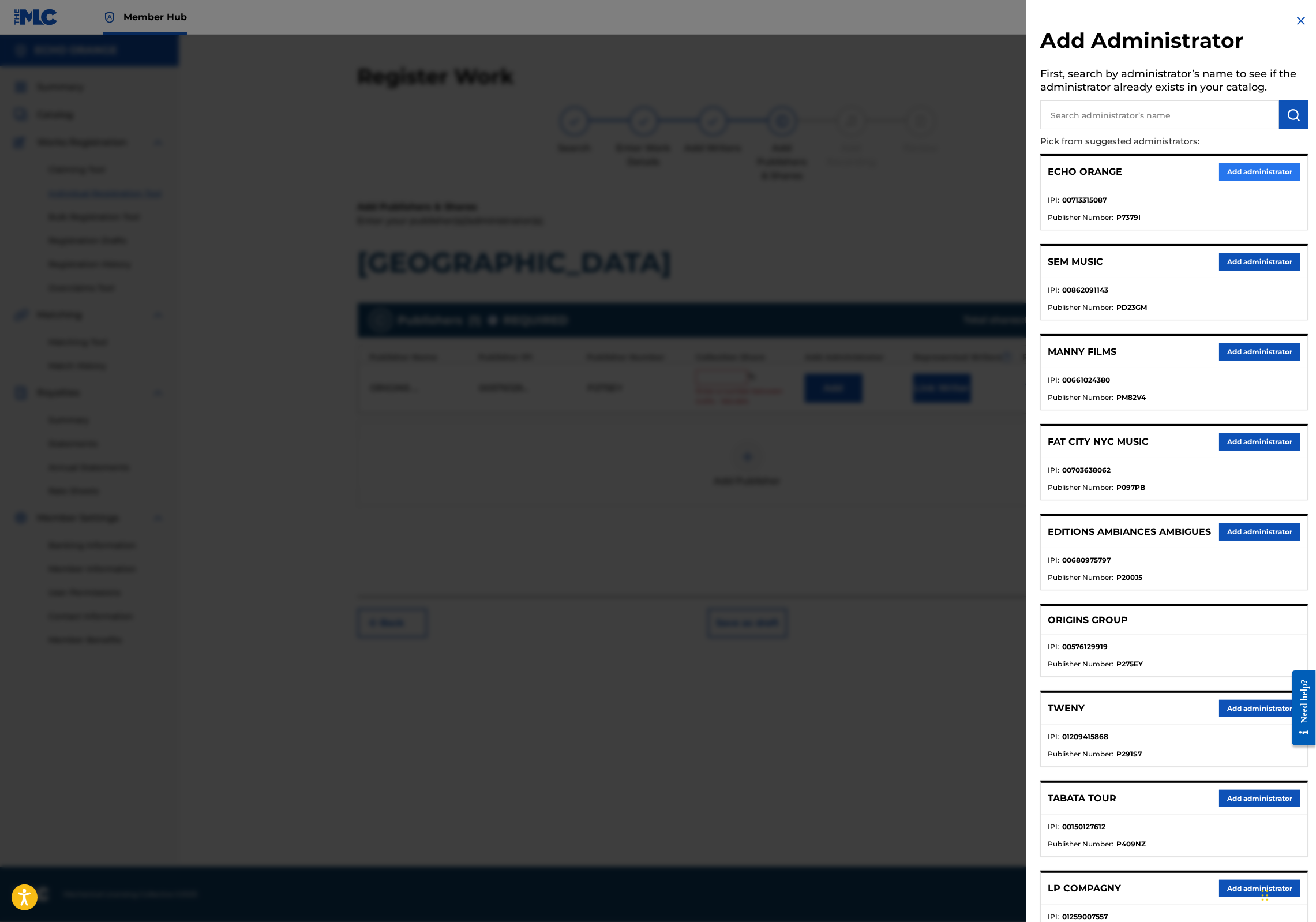
click at [1260, 180] on button "Add administrator" at bounding box center [1260, 171] width 82 height 17
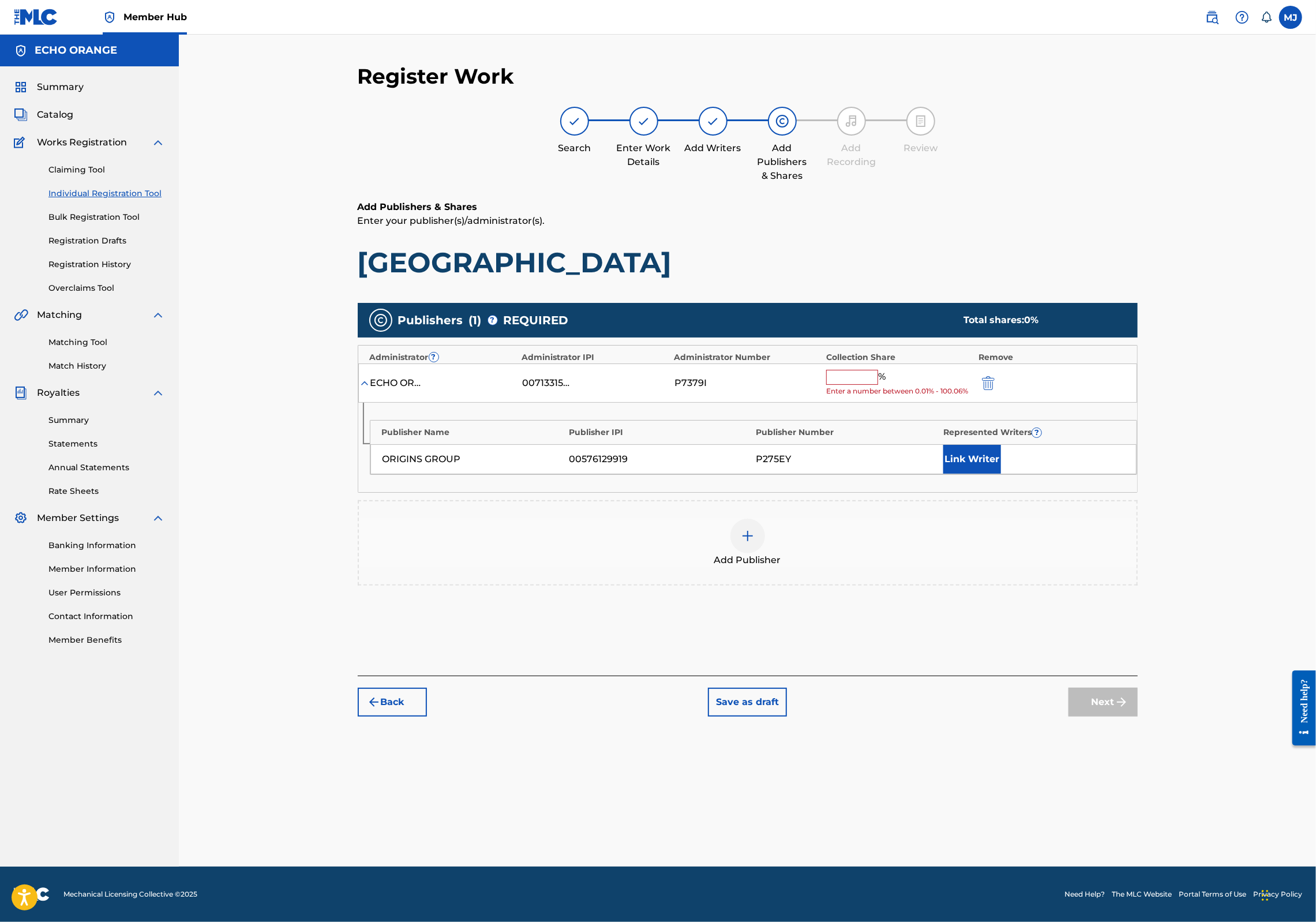
click at [878, 384] on input "text" at bounding box center [852, 377] width 52 height 15
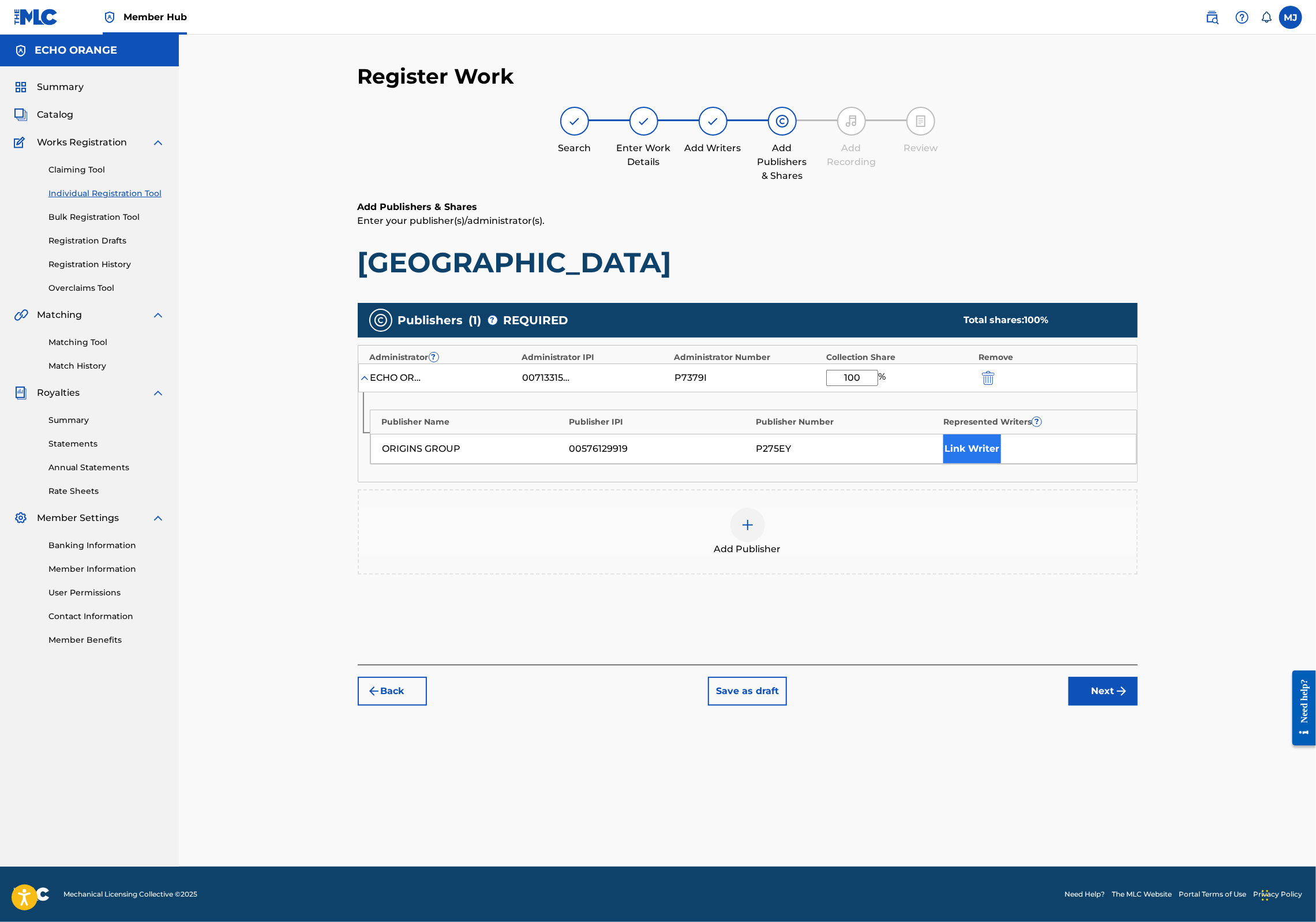
type input "100"
click at [1001, 463] on button "Link Writer" at bounding box center [973, 449] width 58 height 29
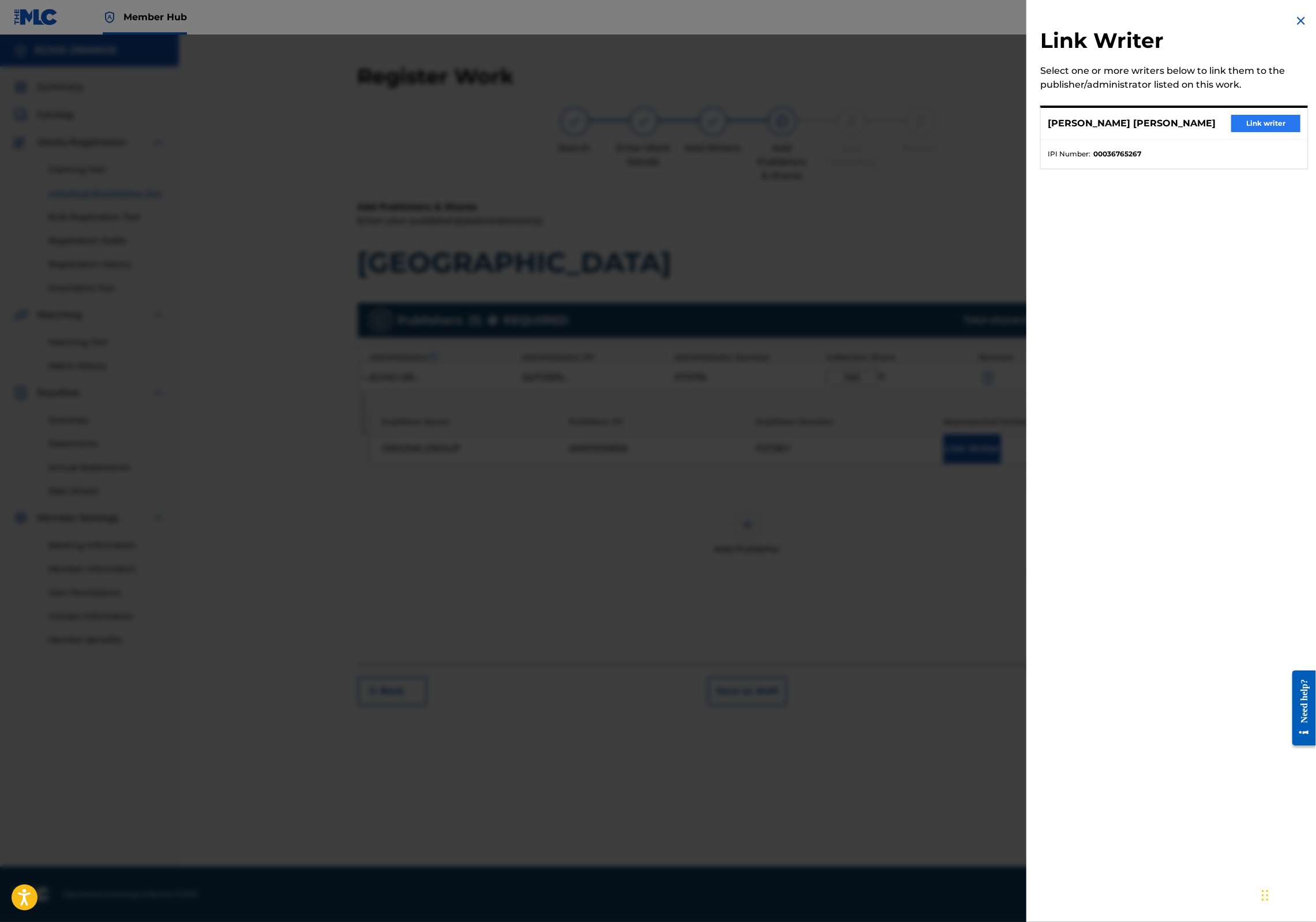
click at [1272, 132] on button "Link writer" at bounding box center [1266, 123] width 69 height 17
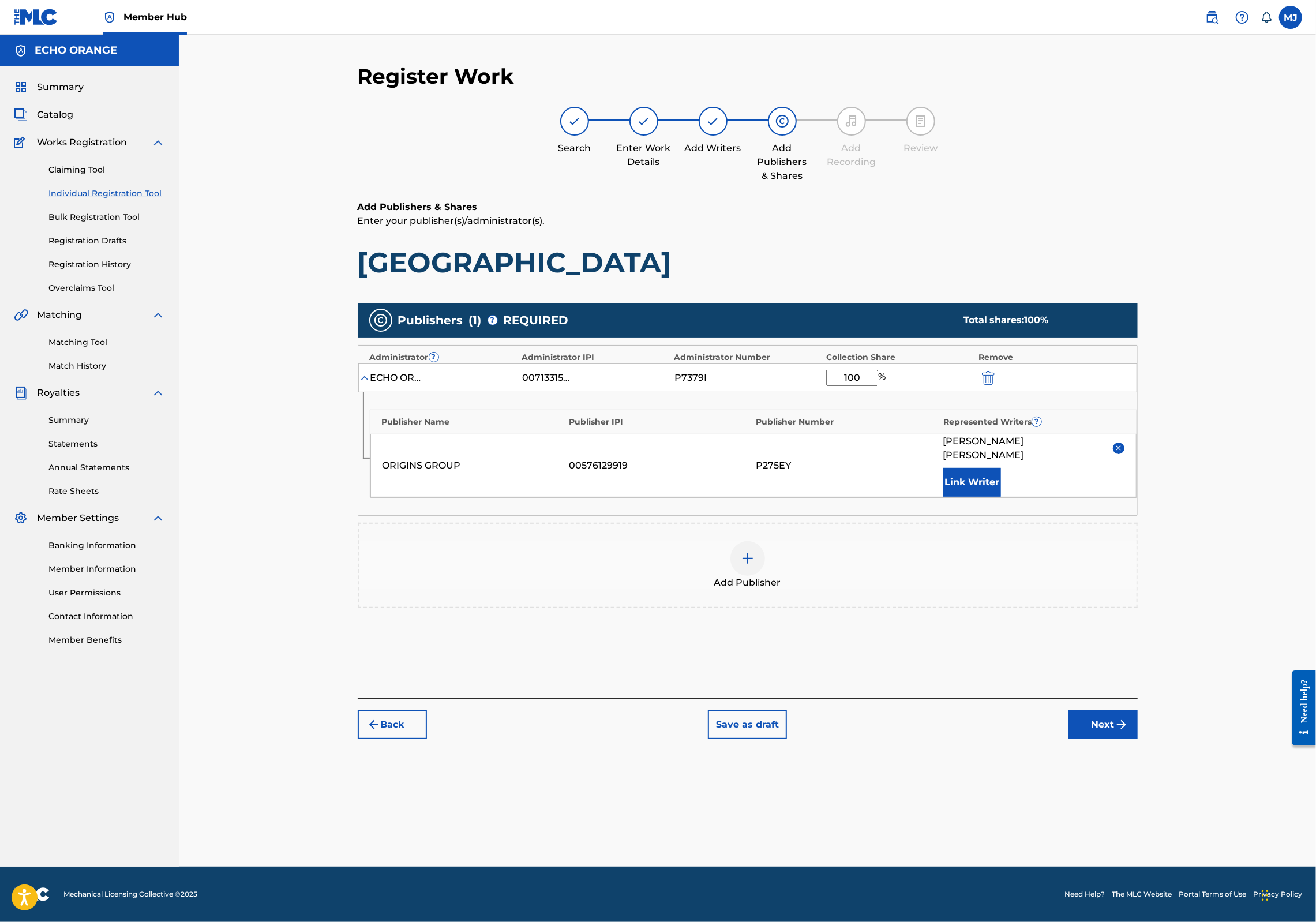
click at [1152, 829] on div "Register Work Search Enter Work Details Add Writers Add Publishers & Shares Add…" at bounding box center [748, 464] width 808 height 803
click at [1138, 739] on button "Next" at bounding box center [1104, 724] width 69 height 29
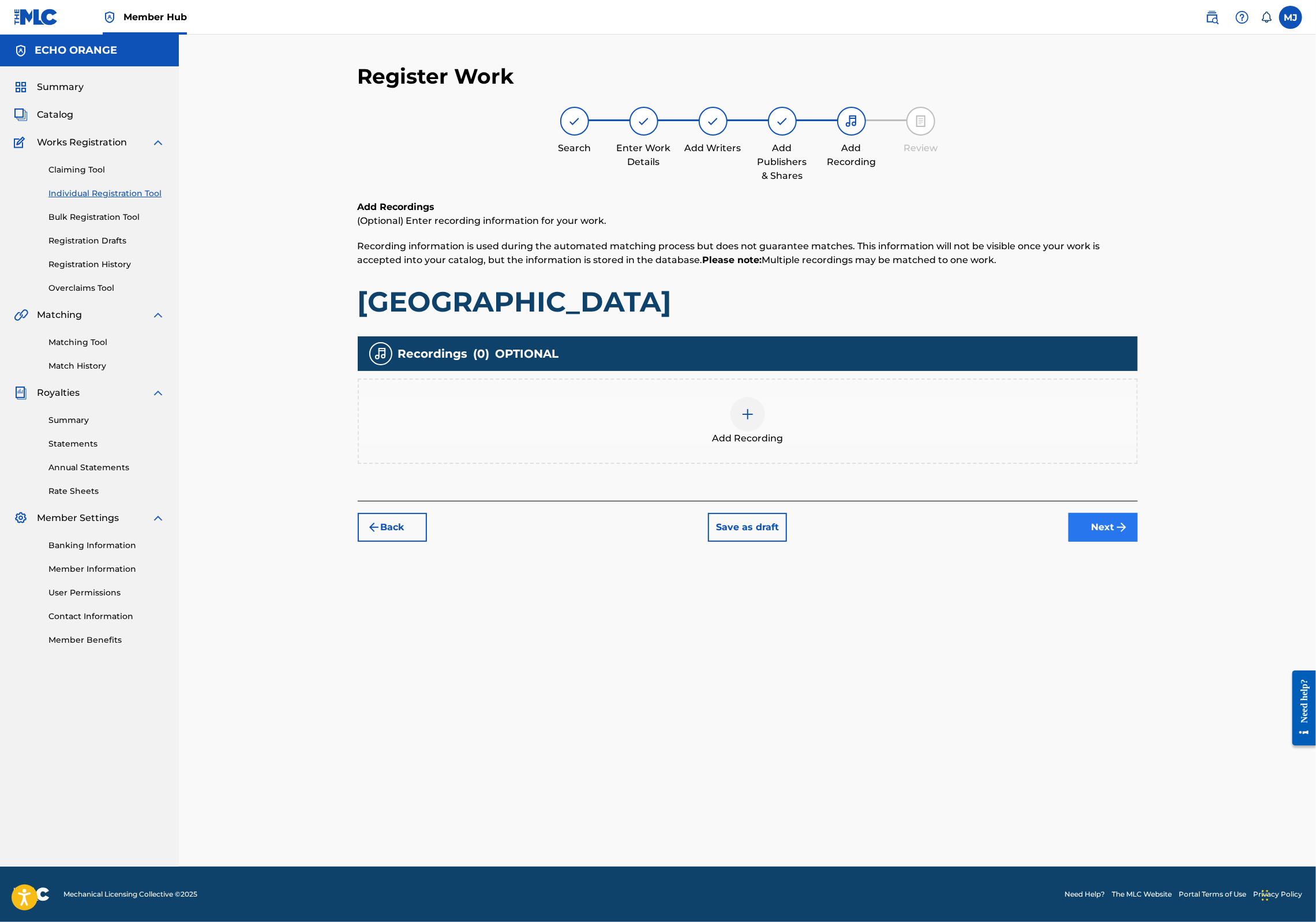
click at [1138, 542] on button "Next" at bounding box center [1104, 527] width 69 height 29
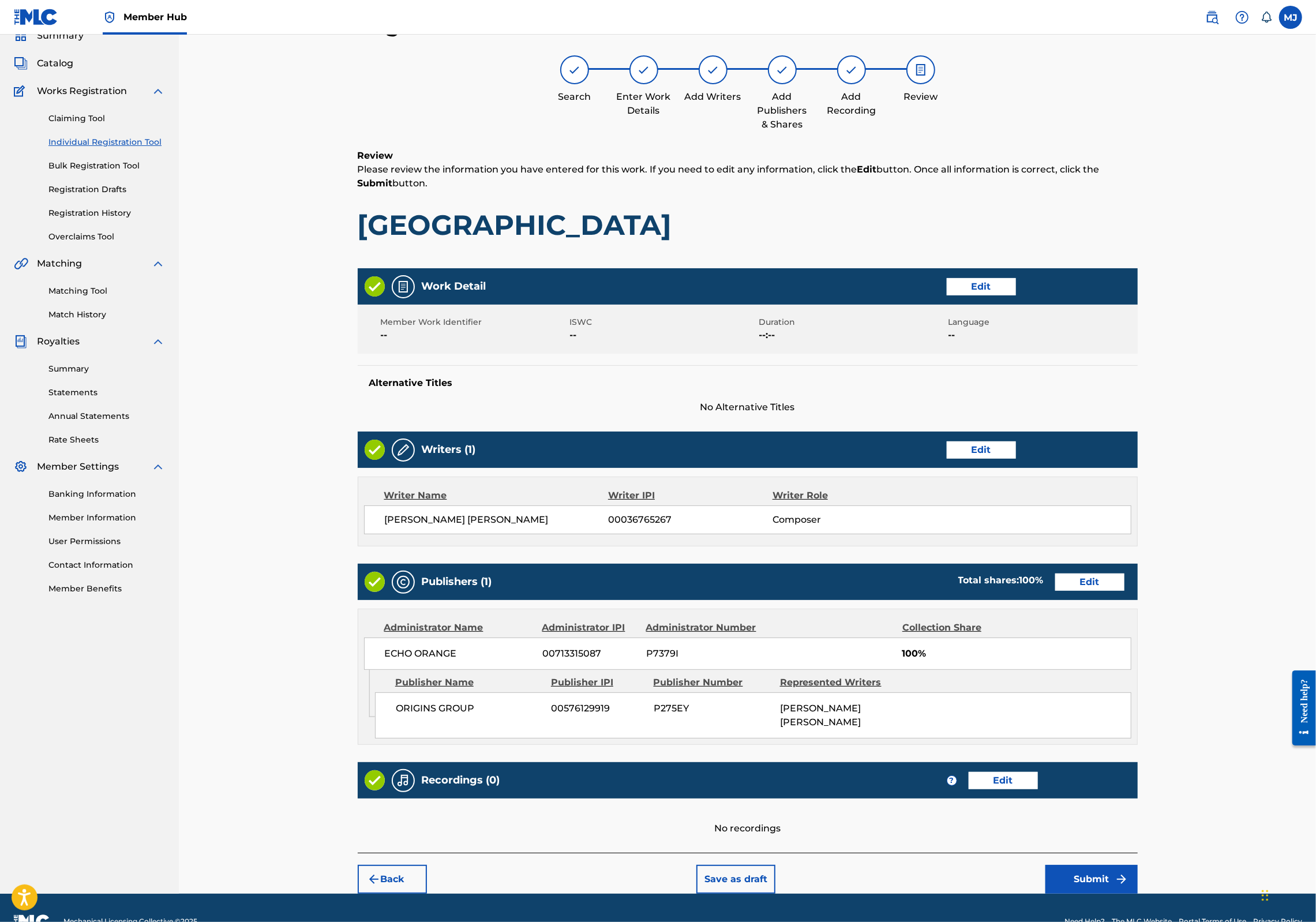
scroll to position [186, 0]
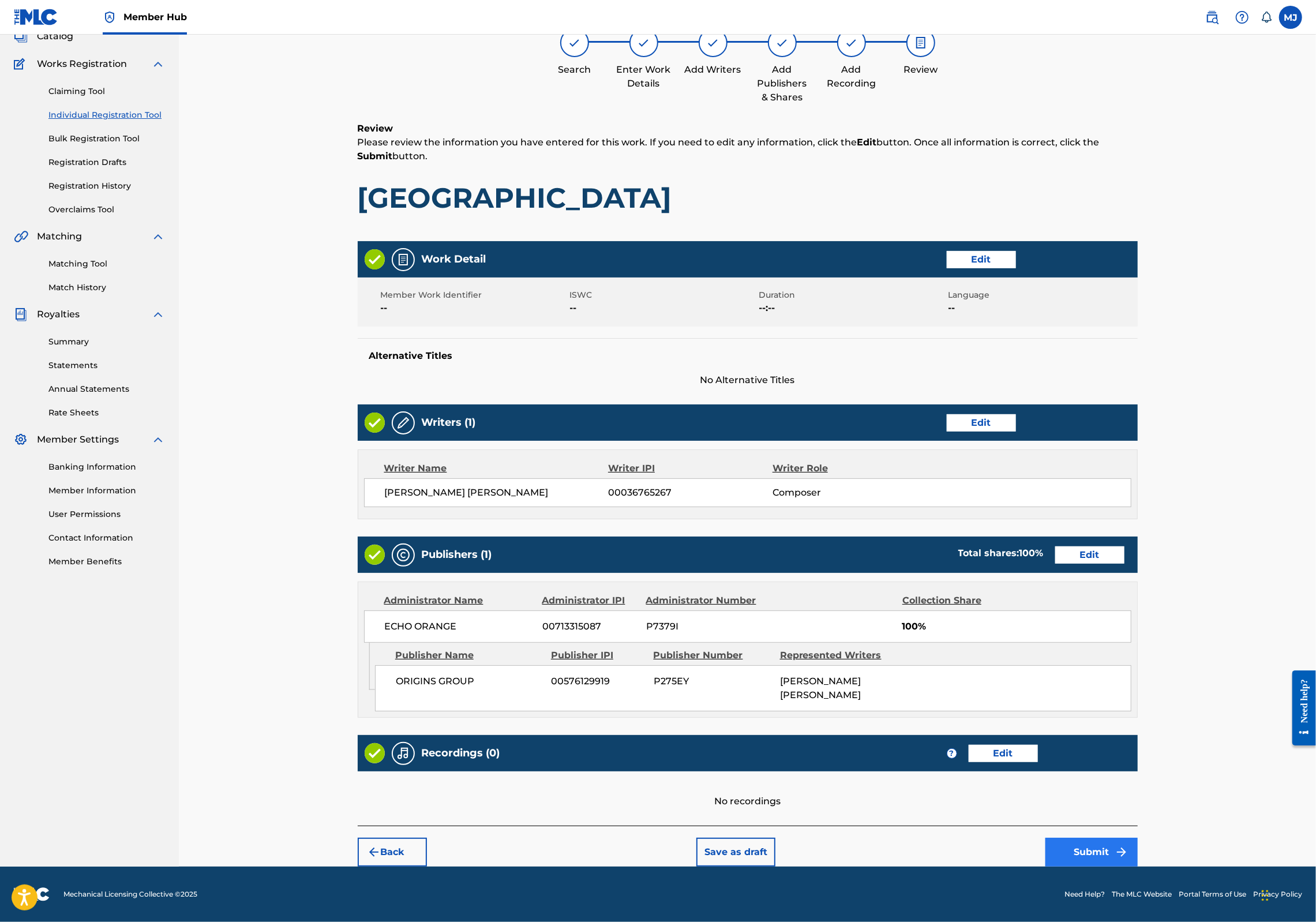
click at [1138, 838] on button "Submit" at bounding box center [1092, 851] width 92 height 29
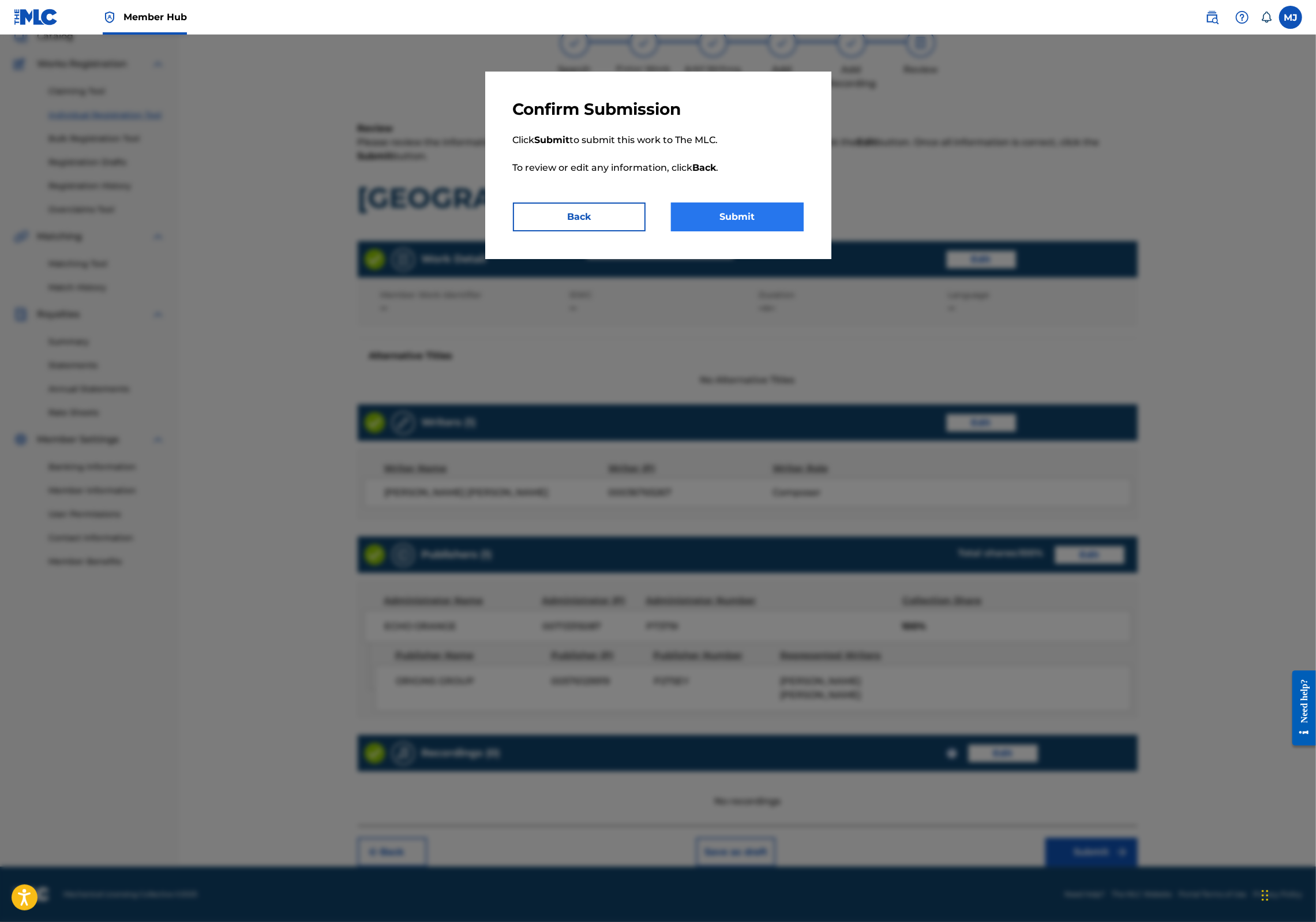
drag, startPoint x: 763, startPoint y: 218, endPoint x: 753, endPoint y: 260, distance: 43.2
click at [763, 203] on p "Click Submit to submit this work to The MLC. To review or edit any information,…" at bounding box center [658, 161] width 291 height 83
click at [753, 231] on button "Submit" at bounding box center [737, 217] width 133 height 29
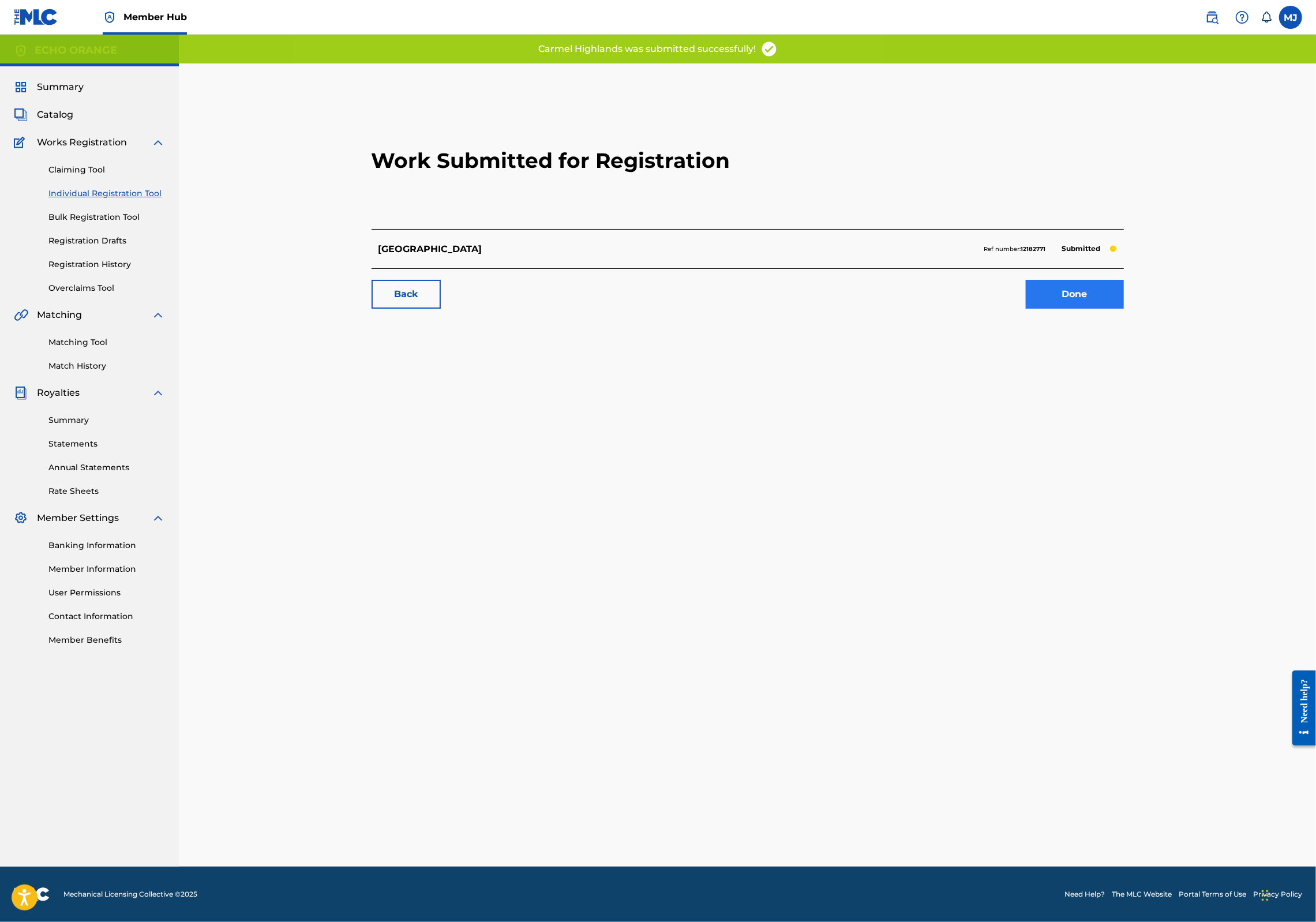
click at [1124, 309] on link "Done" at bounding box center [1075, 294] width 98 height 29
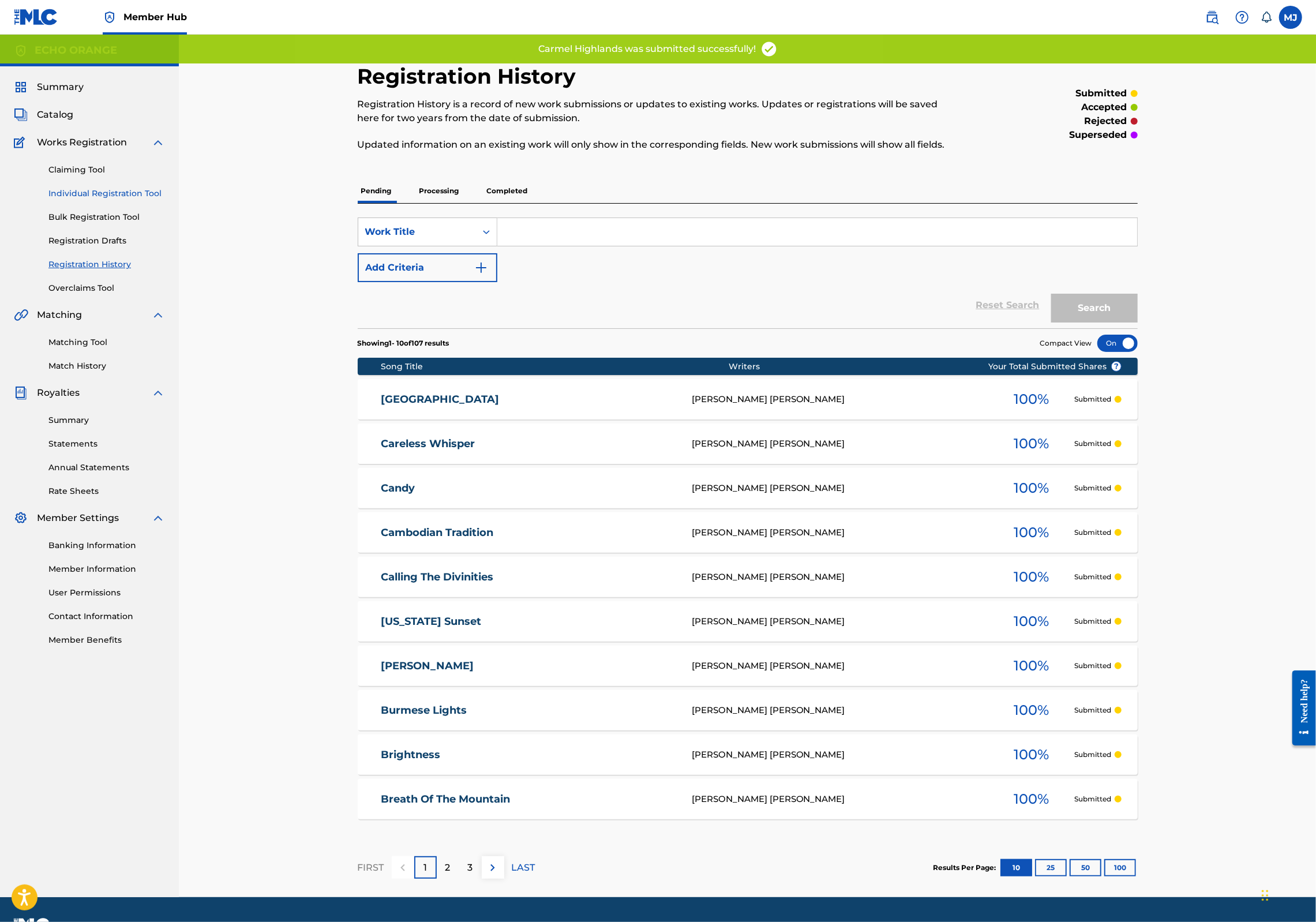
click at [88, 199] on link "Individual Registration Tool" at bounding box center [107, 193] width 117 height 12
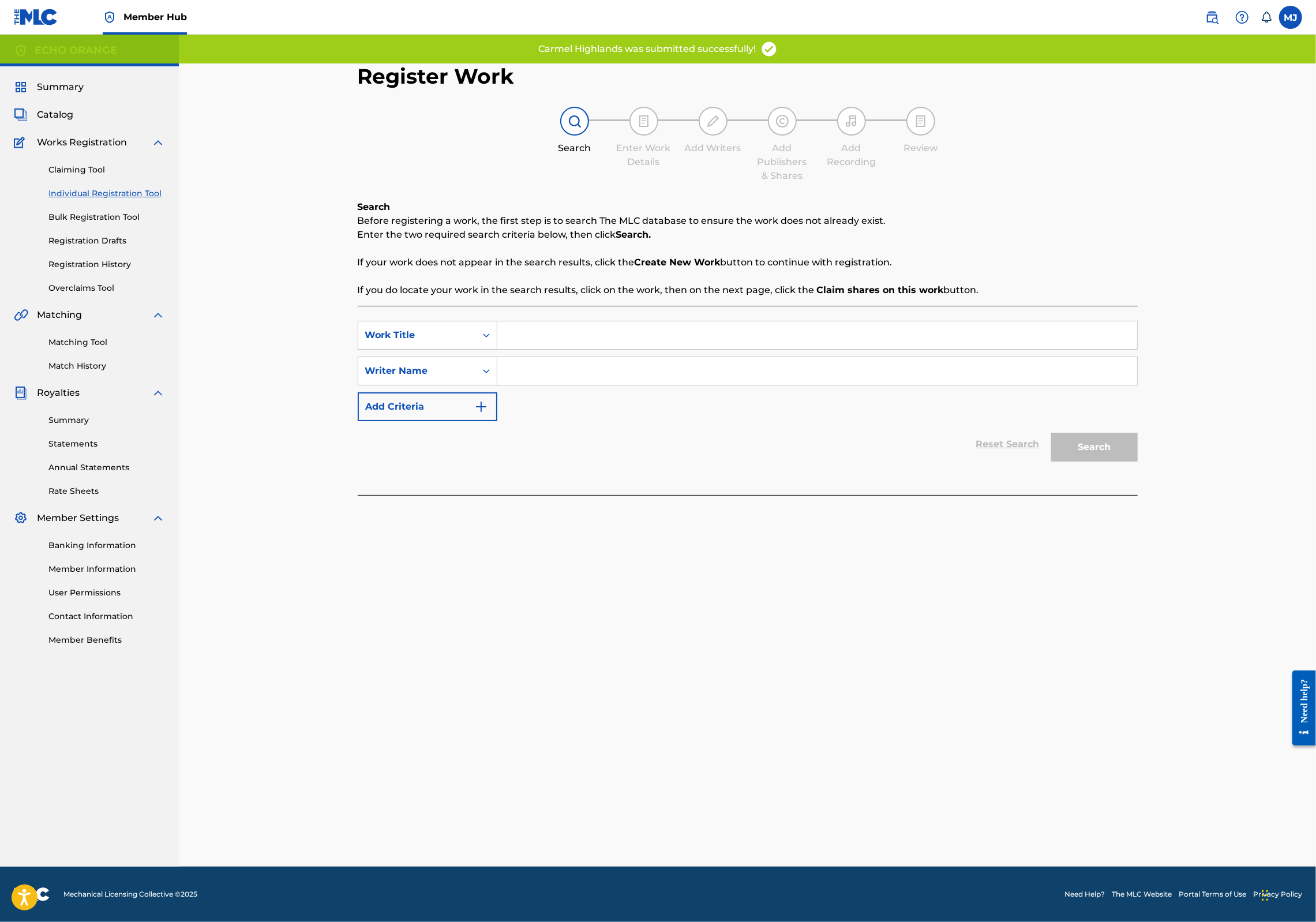
click at [497, 349] on input "Search Form" at bounding box center [817, 335] width 640 height 28
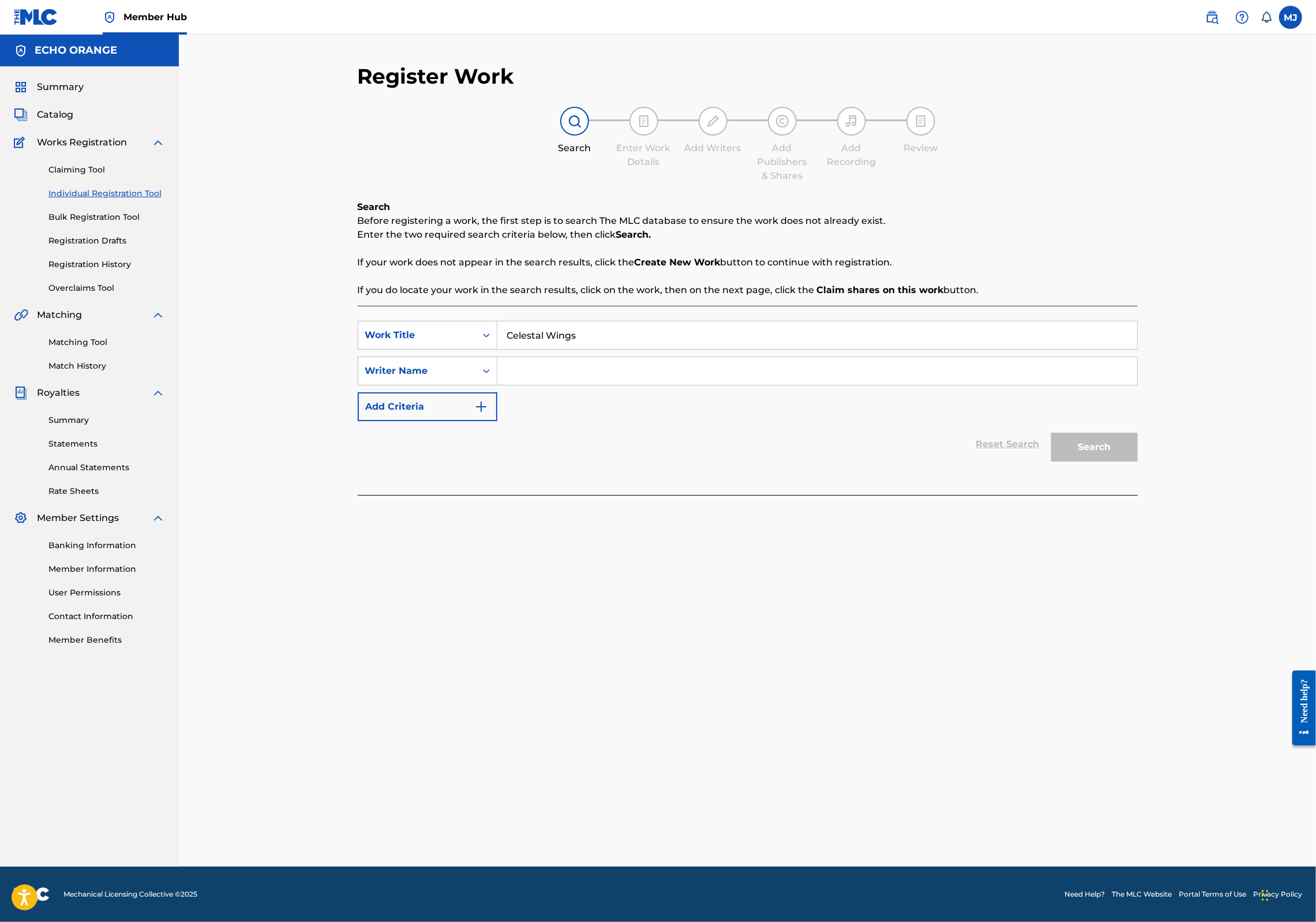
type input "Celestal Wings"
paste input "[PERSON_NAME]"
type input "[PERSON_NAME]"
click at [1138, 462] on button "Search" at bounding box center [1094, 447] width 86 height 29
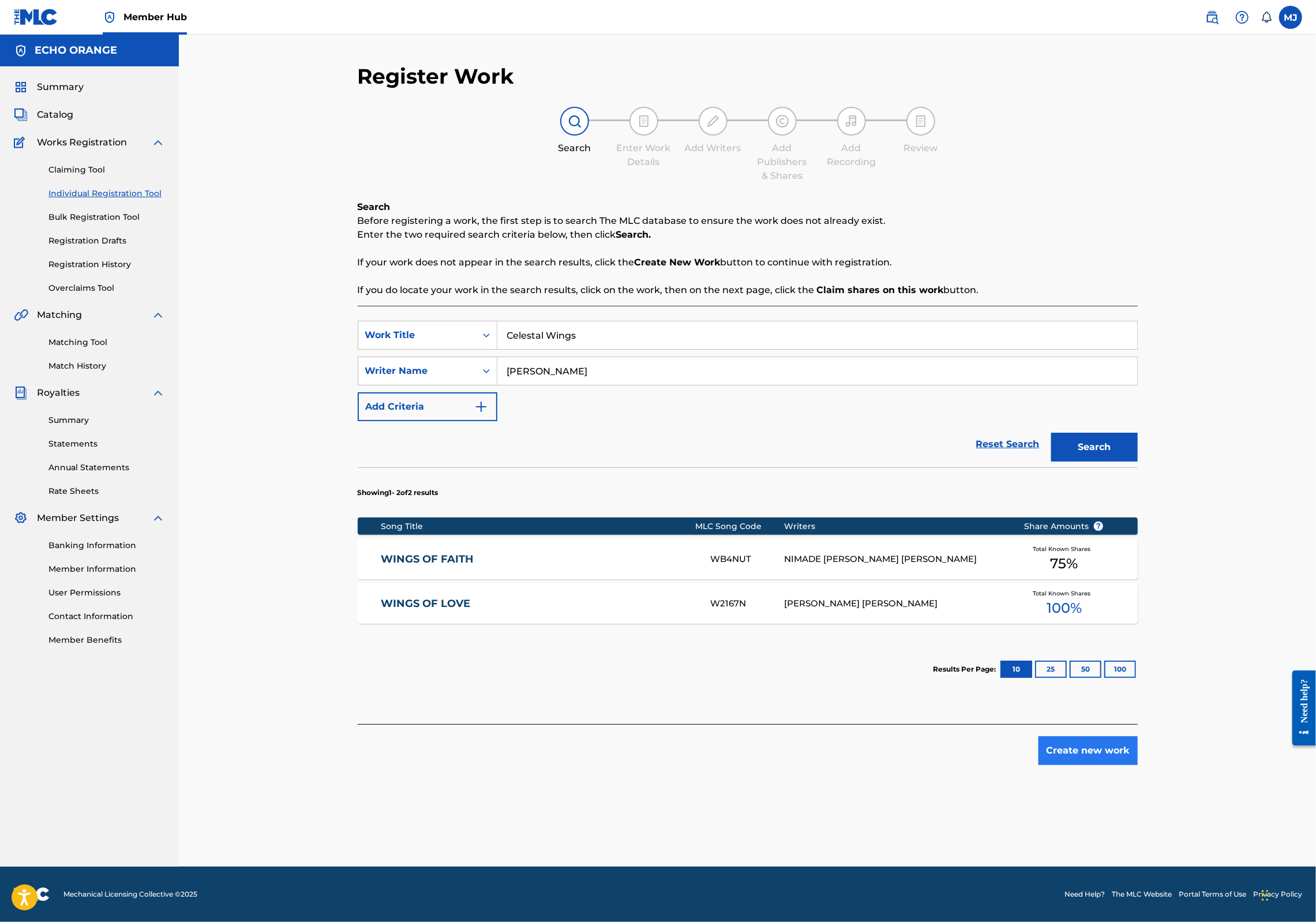
click at [1138, 765] on button "Create new work" at bounding box center [1088, 750] width 100 height 29
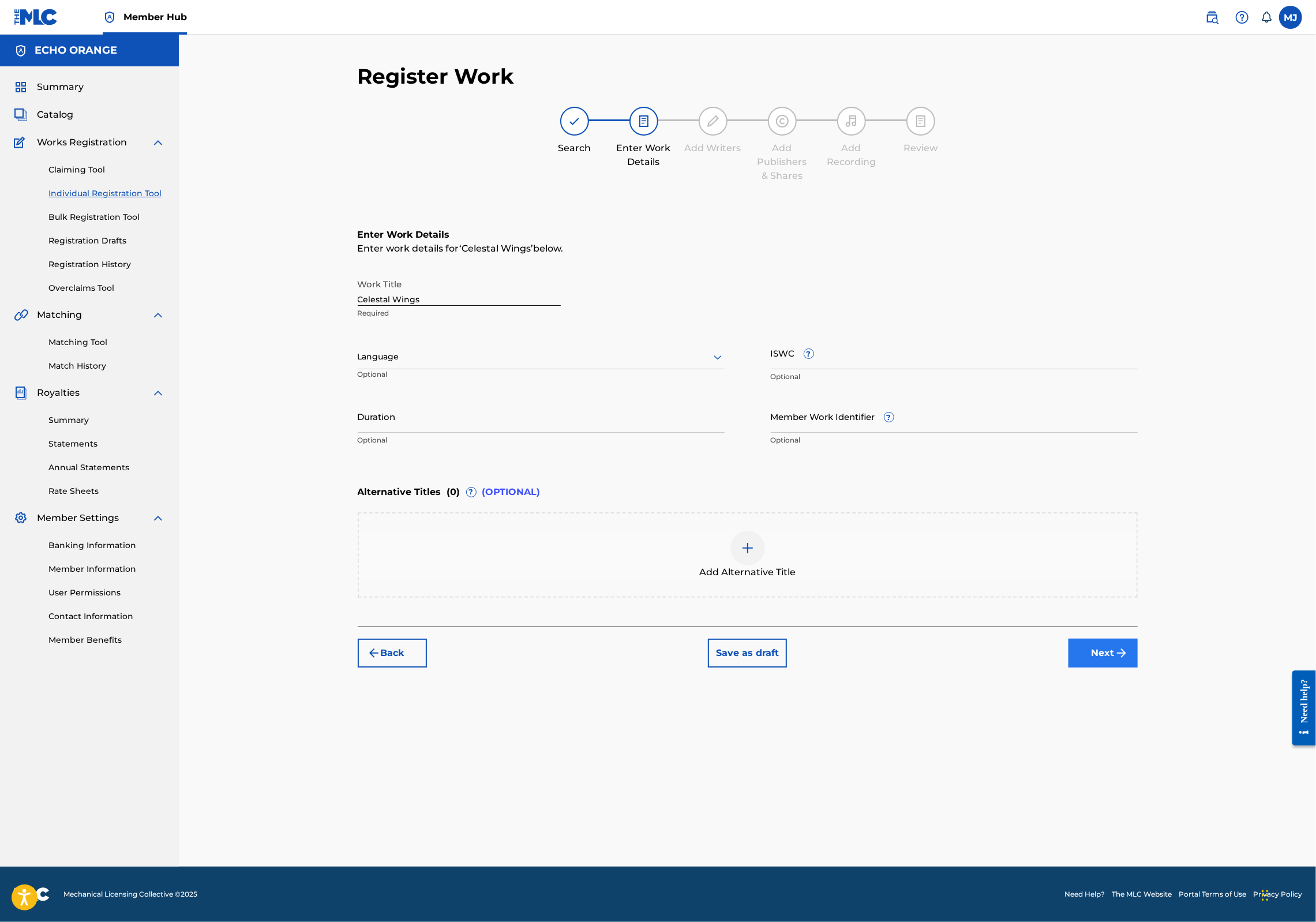
click at [1138, 668] on button "Next" at bounding box center [1104, 653] width 69 height 29
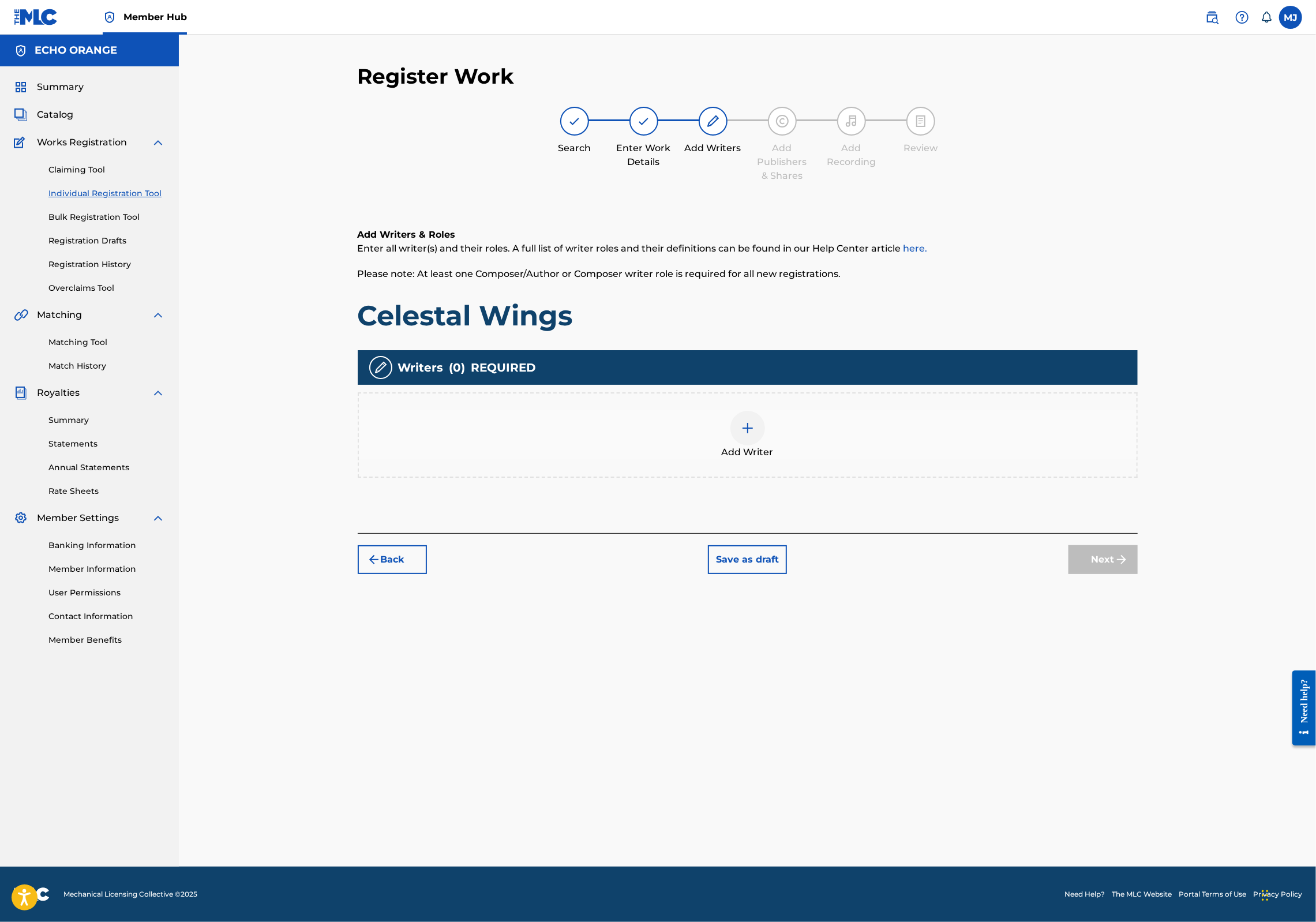
click at [901, 459] on div "Add Writer" at bounding box center [748, 435] width 778 height 49
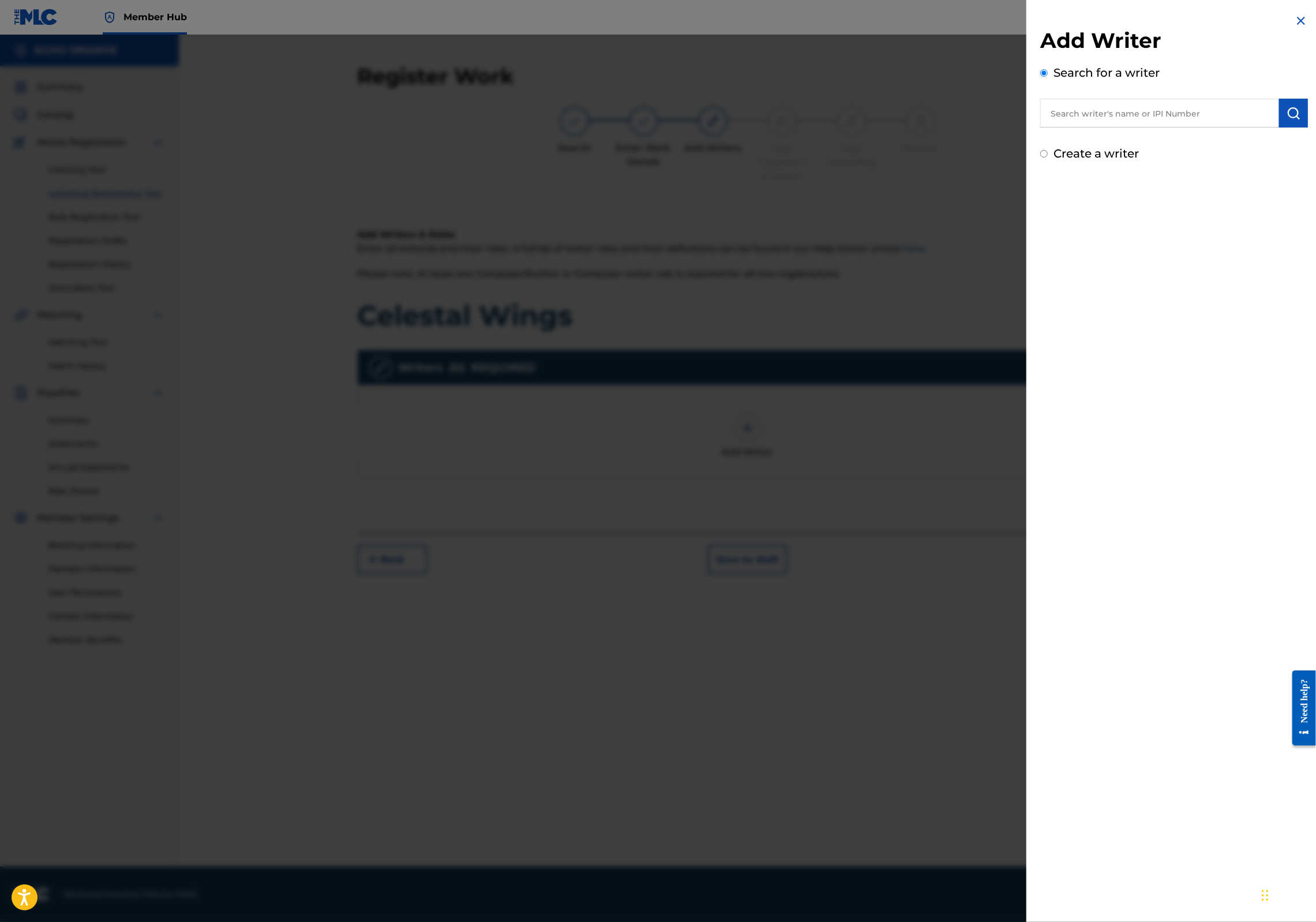
click at [1040, 101] on div "Search for a writer" at bounding box center [1174, 95] width 268 height 63
click at [1040, 116] on input "text" at bounding box center [1160, 113] width 239 height 29
paste input "[PERSON_NAME]"
type input "[PERSON_NAME]"
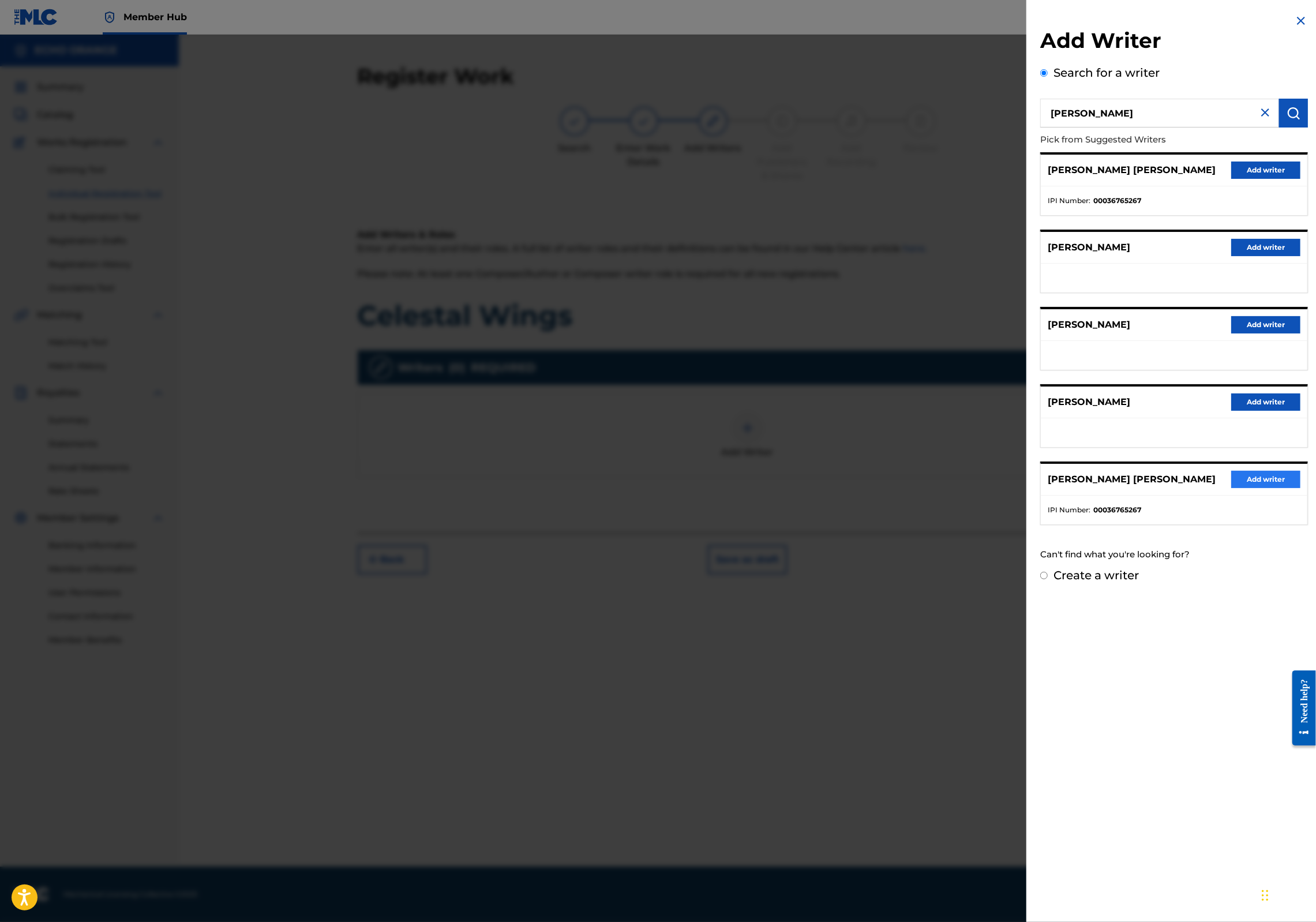
click at [1259, 488] on button "Add writer" at bounding box center [1266, 479] width 69 height 17
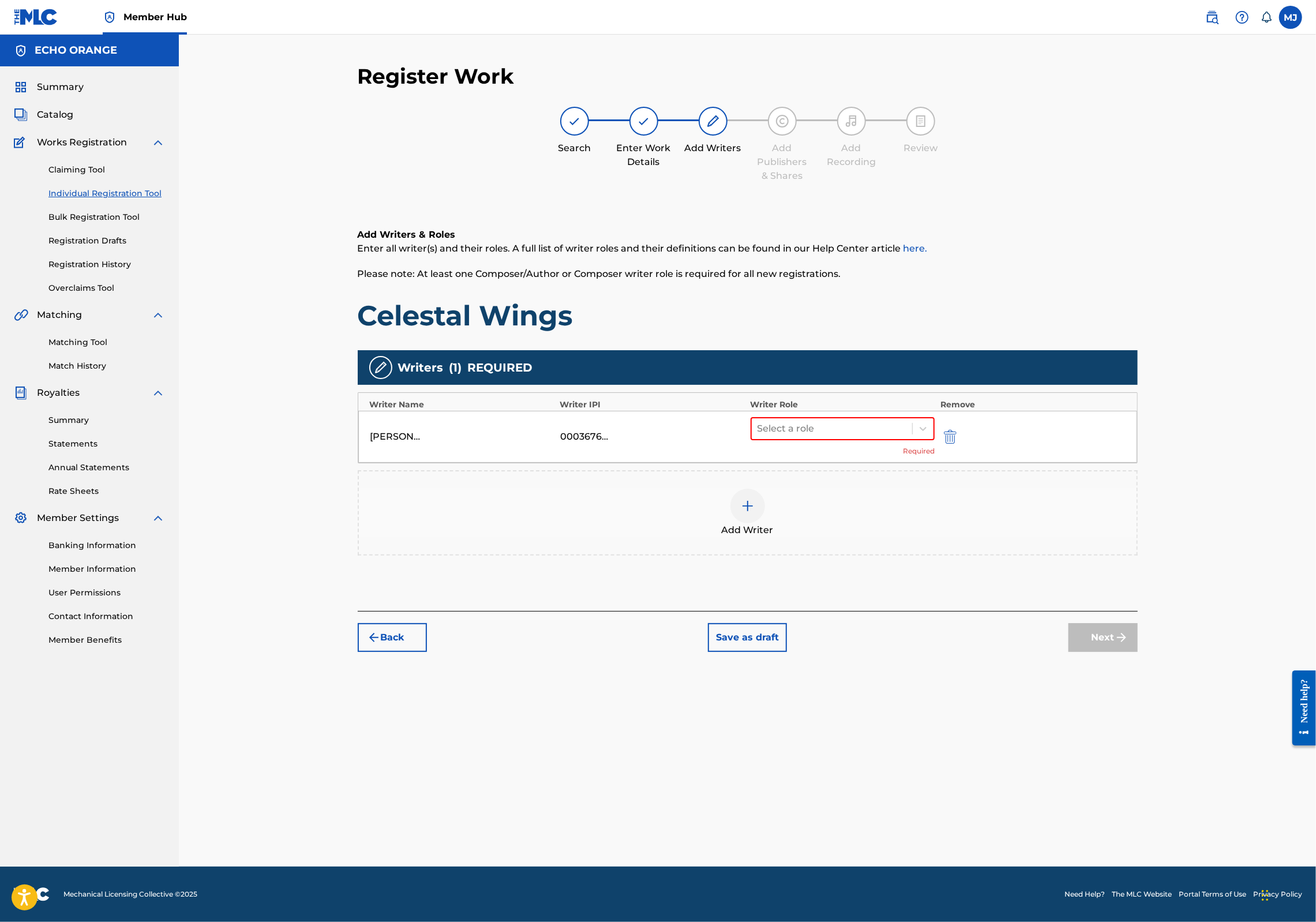
click at [905, 459] on div "[PERSON_NAME] [PERSON_NAME] 00036765267 Select a role Required" at bounding box center [748, 436] width 779 height 52
click at [907, 436] on div at bounding box center [832, 429] width 149 height 16
click at [865, 597] on div "Composer" at bounding box center [880, 595] width 222 height 23
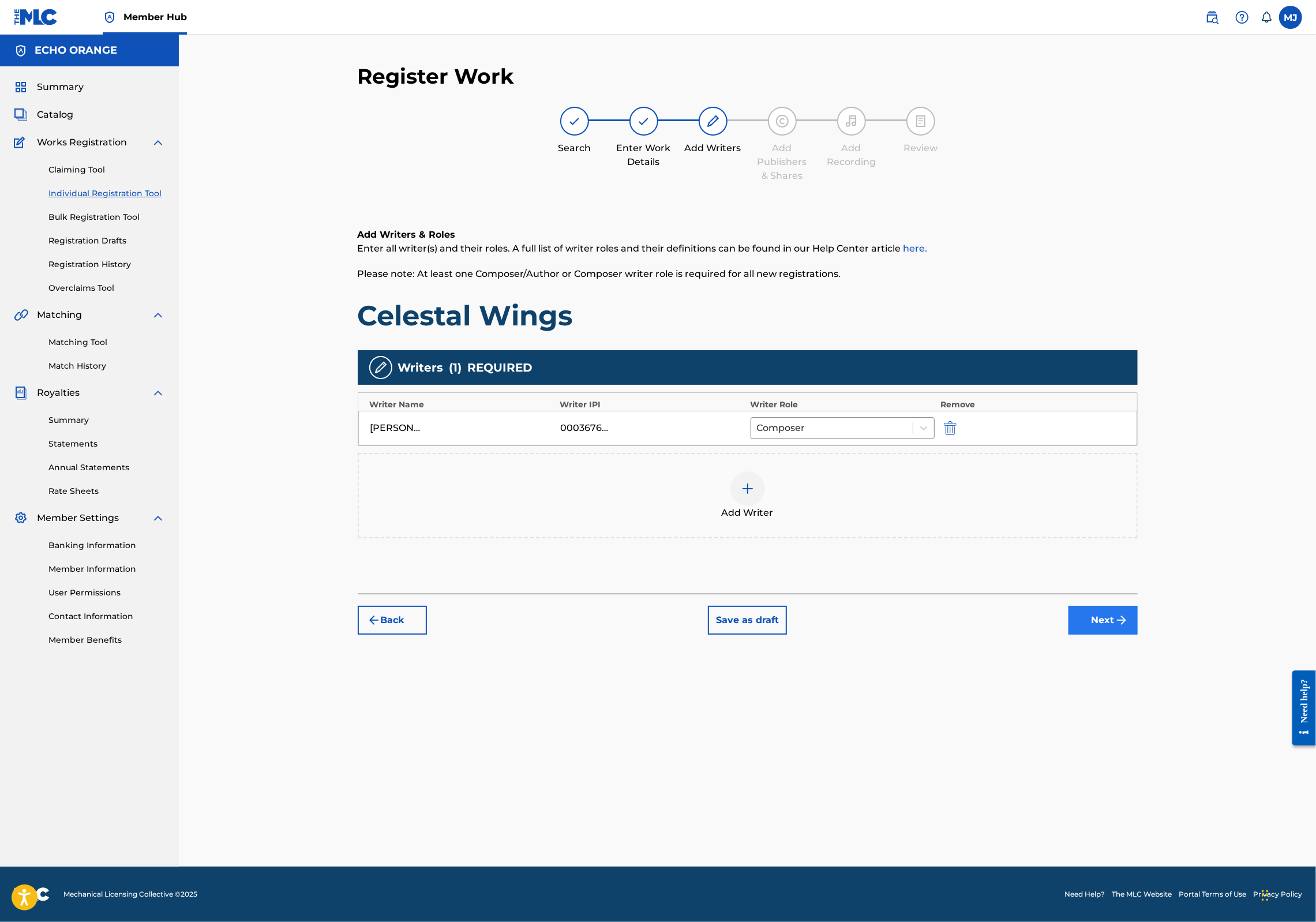
drag, startPoint x: 1192, startPoint y: 721, endPoint x: 1188, endPoint y: 712, distance: 9.8
click at [1152, 721] on div "Register Work Search Enter Work Details Add Writers Add Publishers & Shares Add…" at bounding box center [748, 464] width 808 height 803
click at [1138, 635] on button "Next" at bounding box center [1104, 620] width 69 height 29
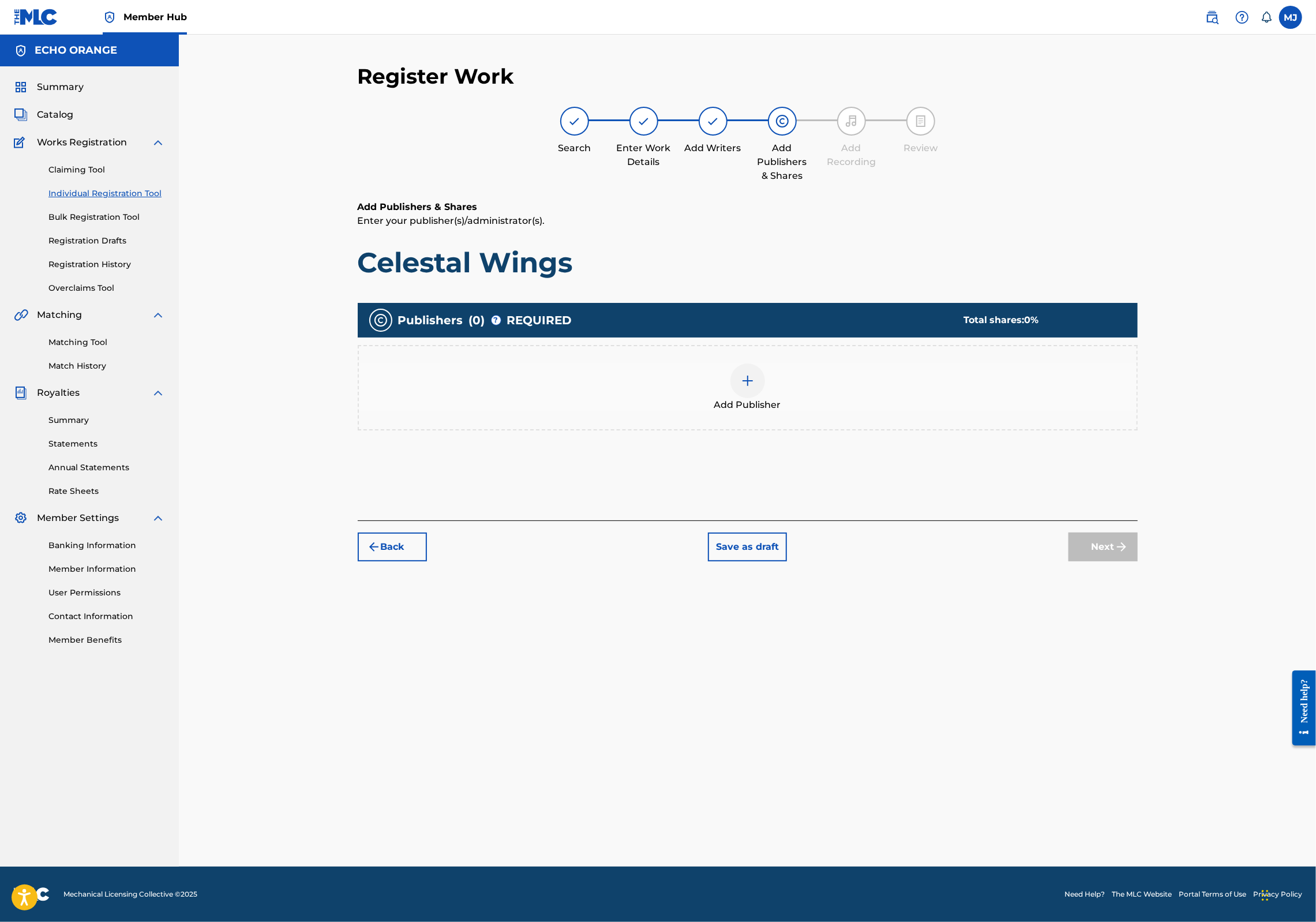
click at [793, 412] on div "Add Publisher" at bounding box center [748, 387] width 778 height 49
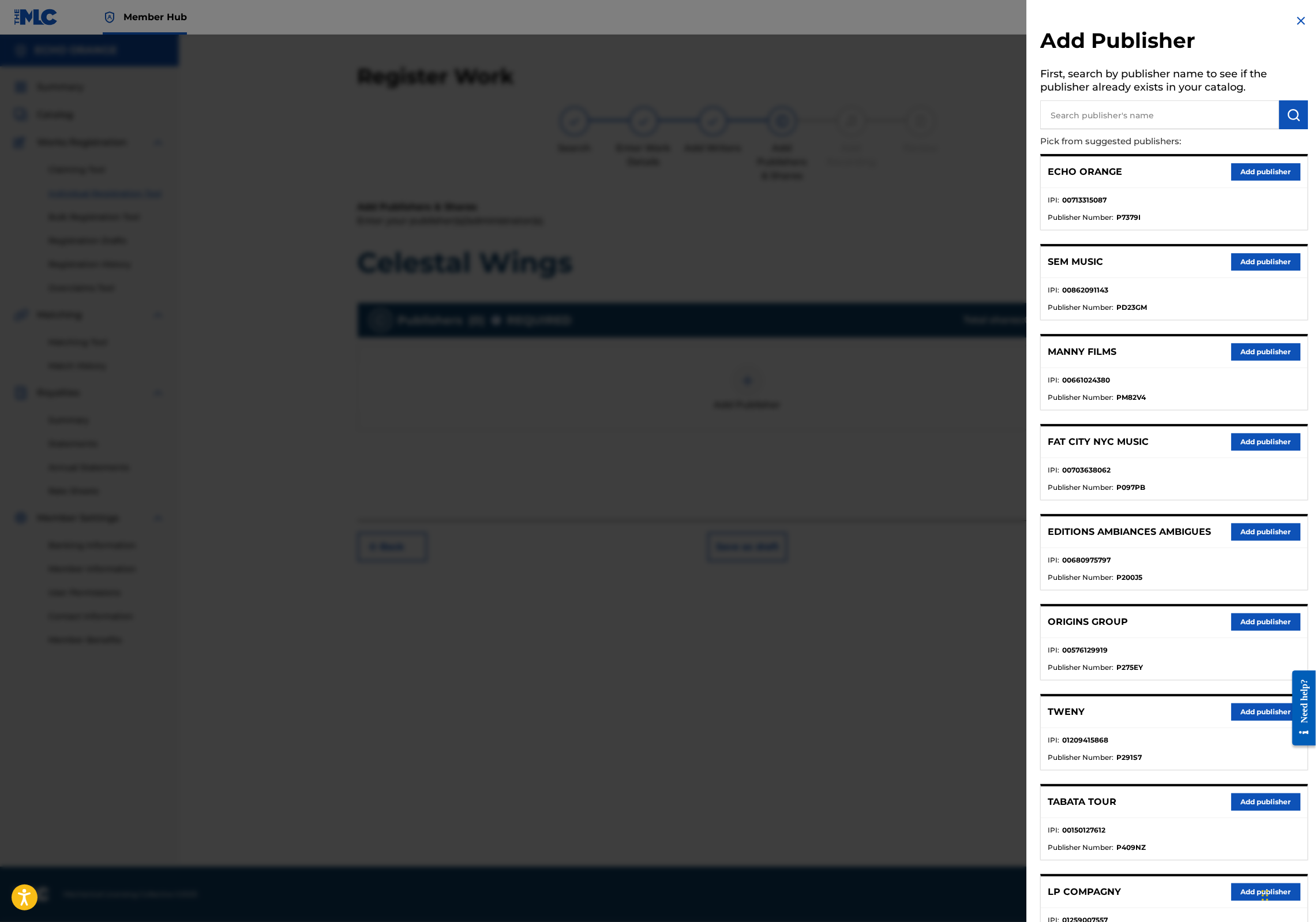
click at [1270, 631] on button "Add publisher" at bounding box center [1266, 622] width 69 height 17
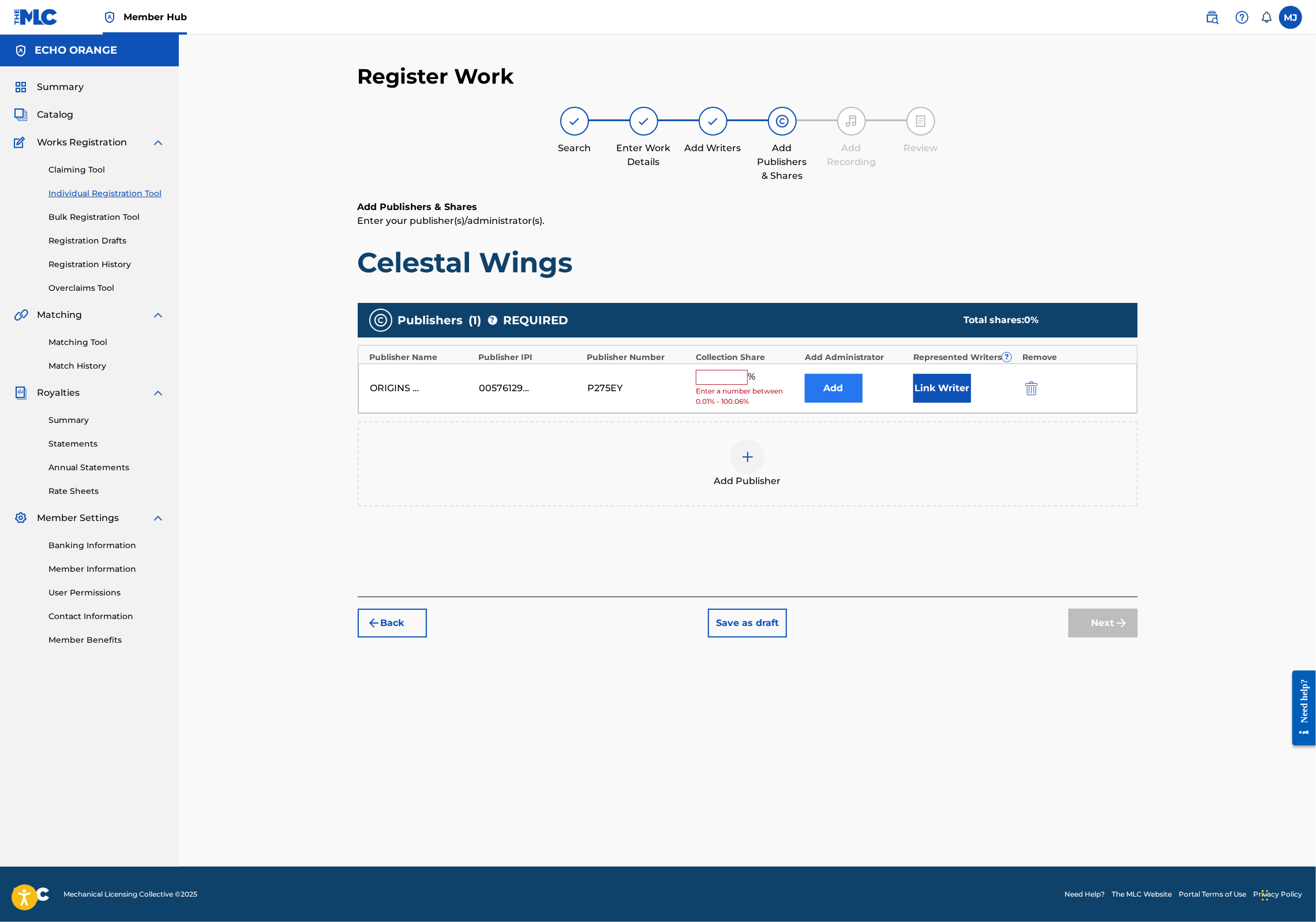
click at [852, 403] on button "Add" at bounding box center [833, 388] width 58 height 29
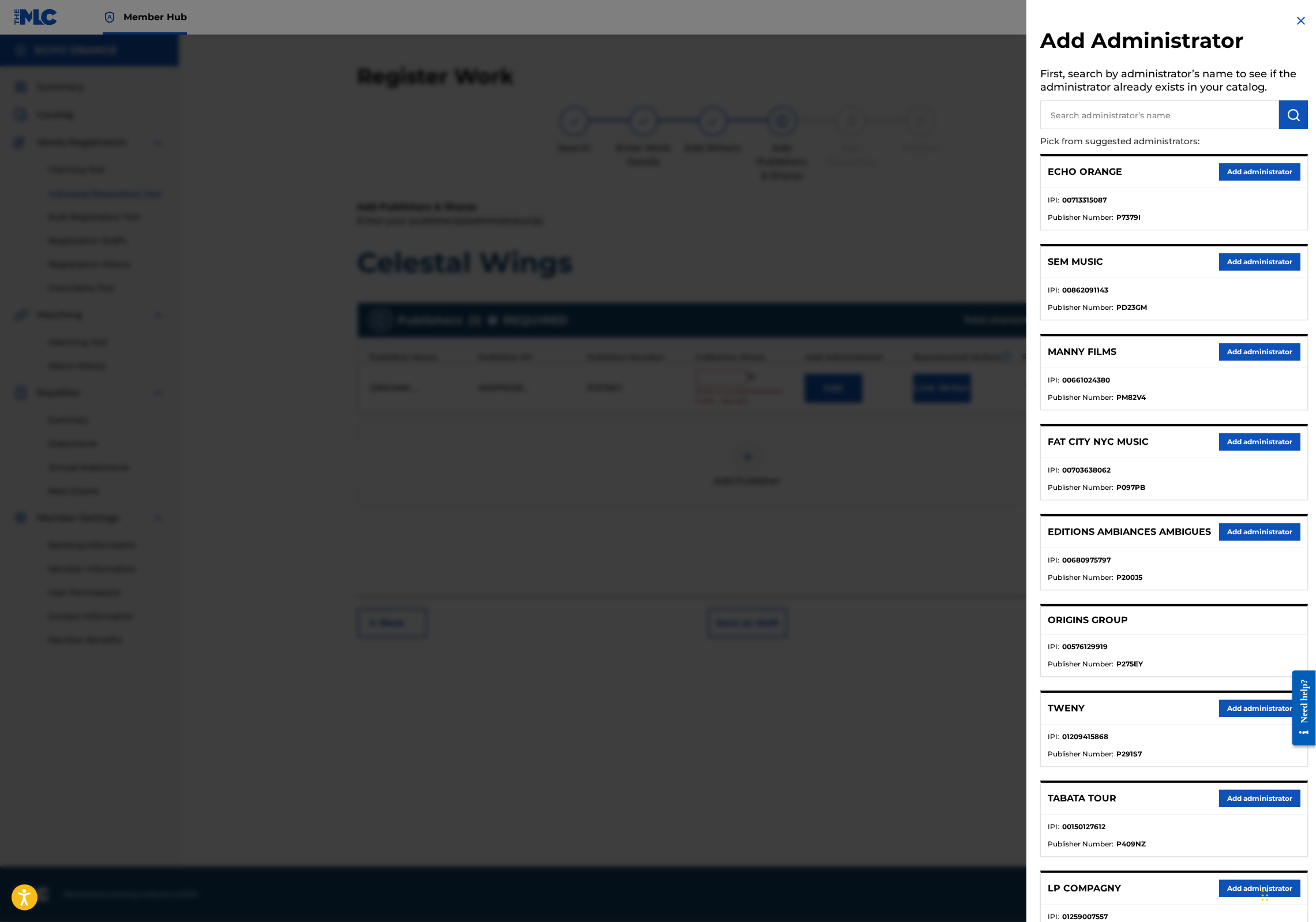
drag, startPoint x: 1267, startPoint y: 179, endPoint x: 1265, endPoint y: 186, distance: 7.3
click at [1267, 179] on button "Add administrator" at bounding box center [1260, 171] width 82 height 17
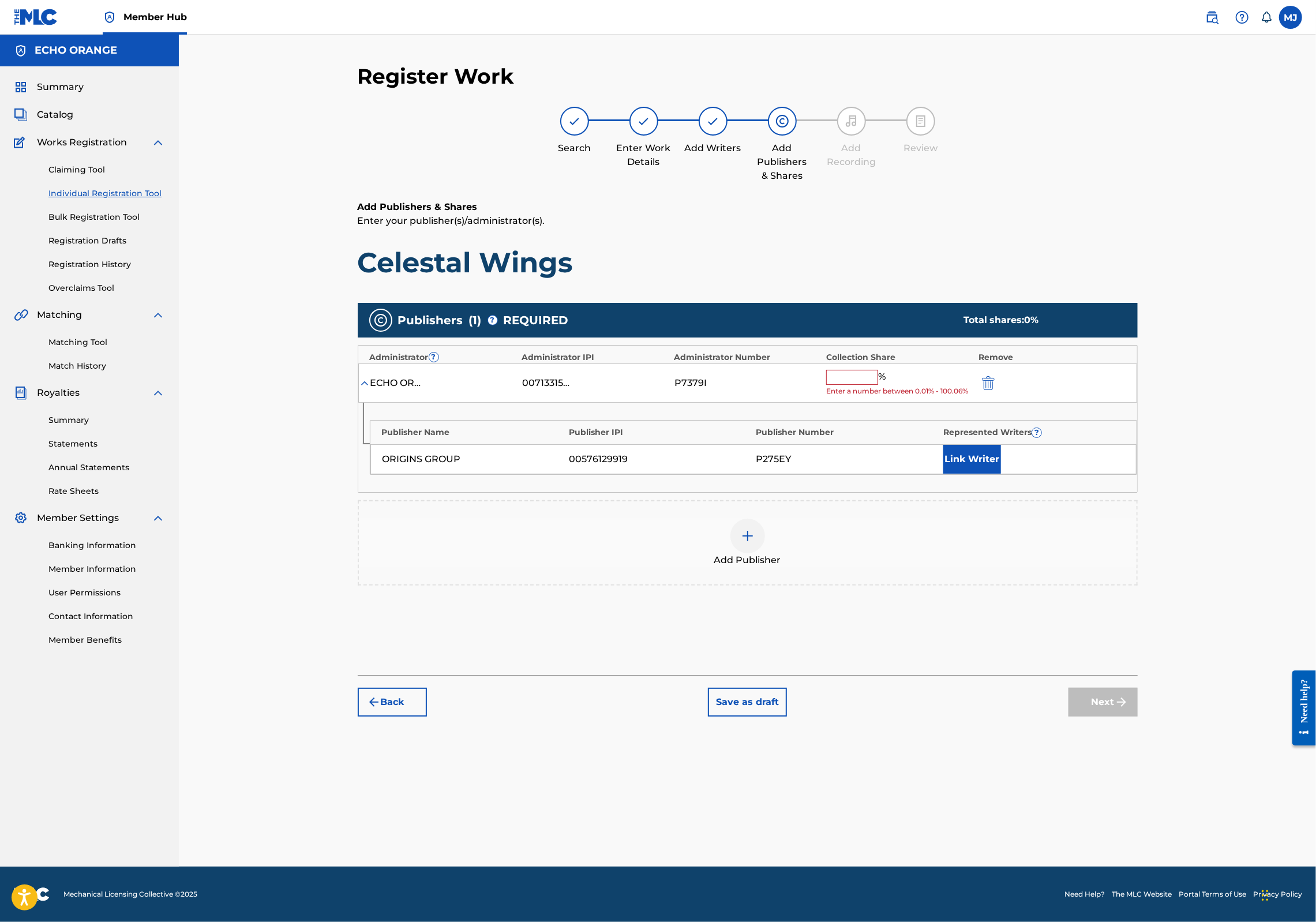
click at [878, 384] on input "text" at bounding box center [852, 377] width 52 height 15
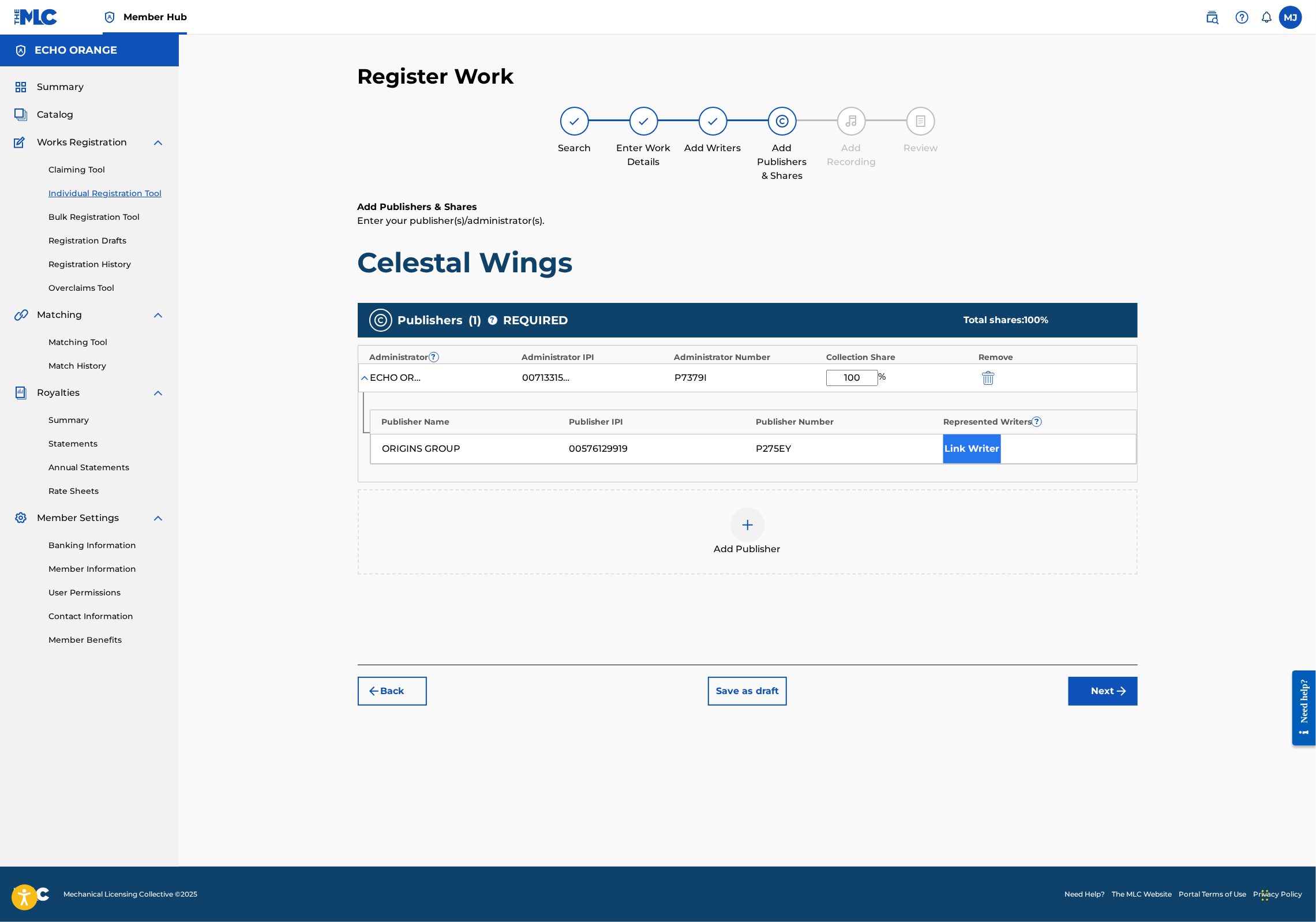
type input "100"
click at [1001, 463] on button "Link Writer" at bounding box center [973, 449] width 58 height 29
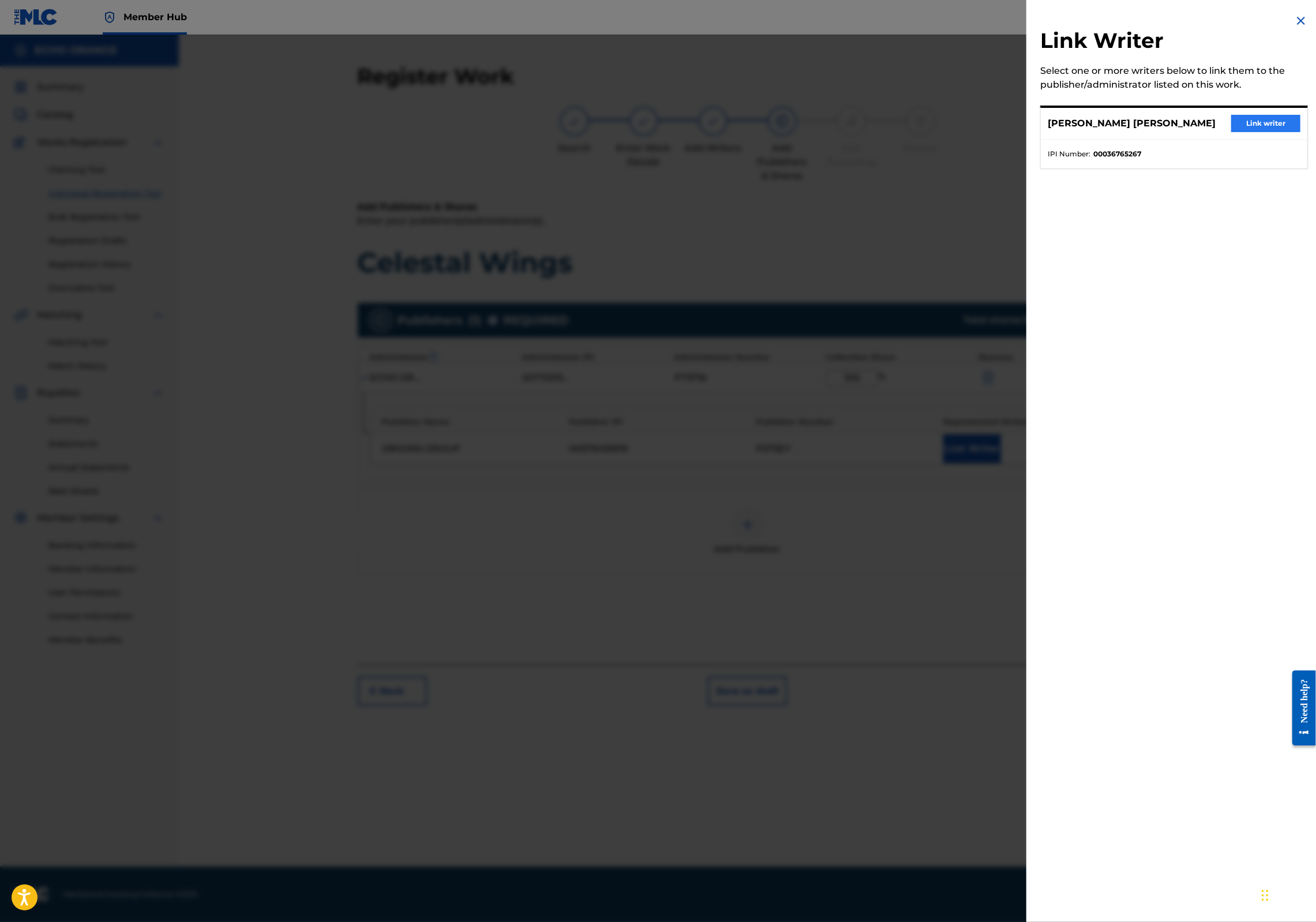
click at [1266, 132] on button "Link writer" at bounding box center [1266, 123] width 69 height 17
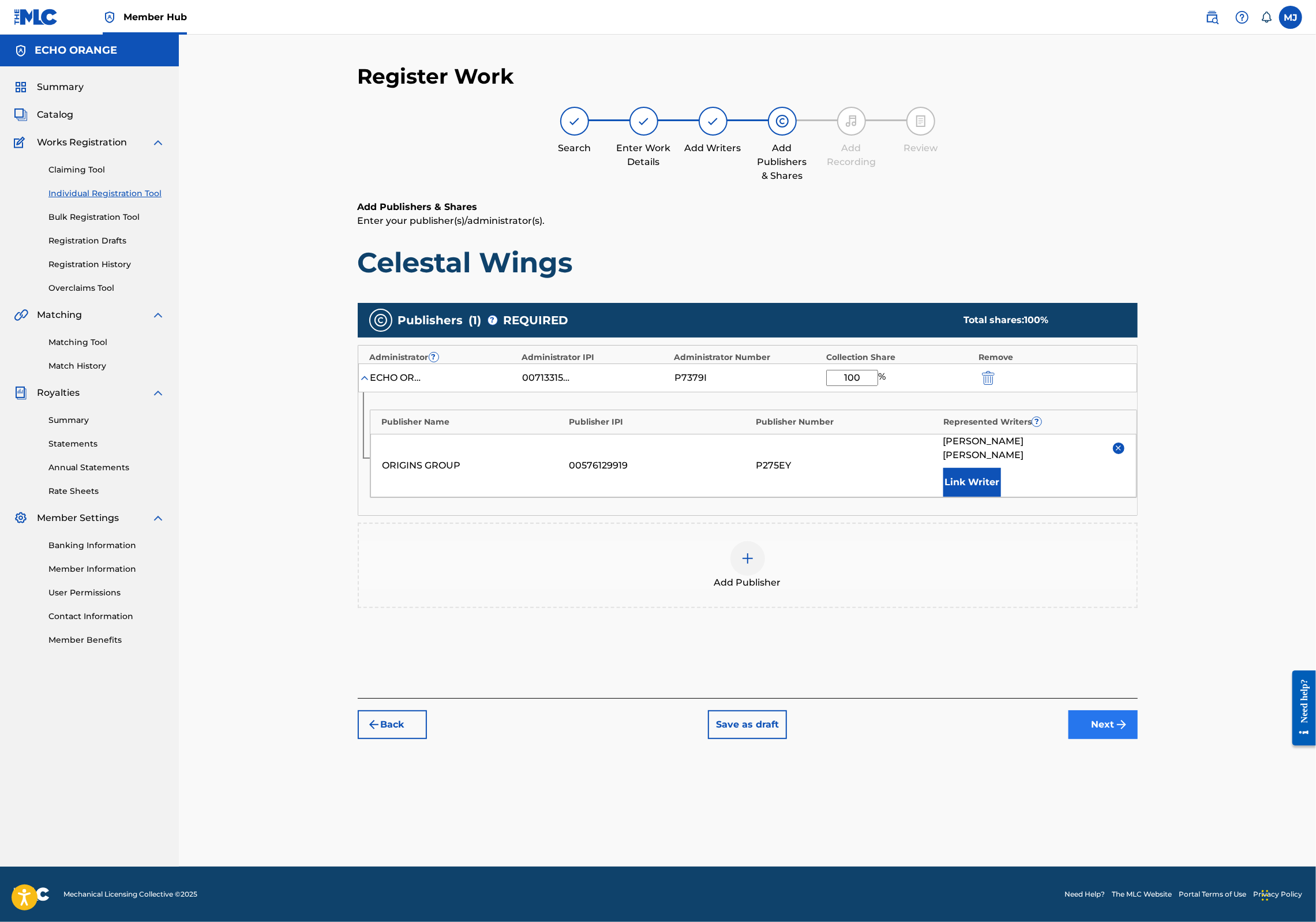
click at [1138, 739] on button "Next" at bounding box center [1104, 724] width 69 height 29
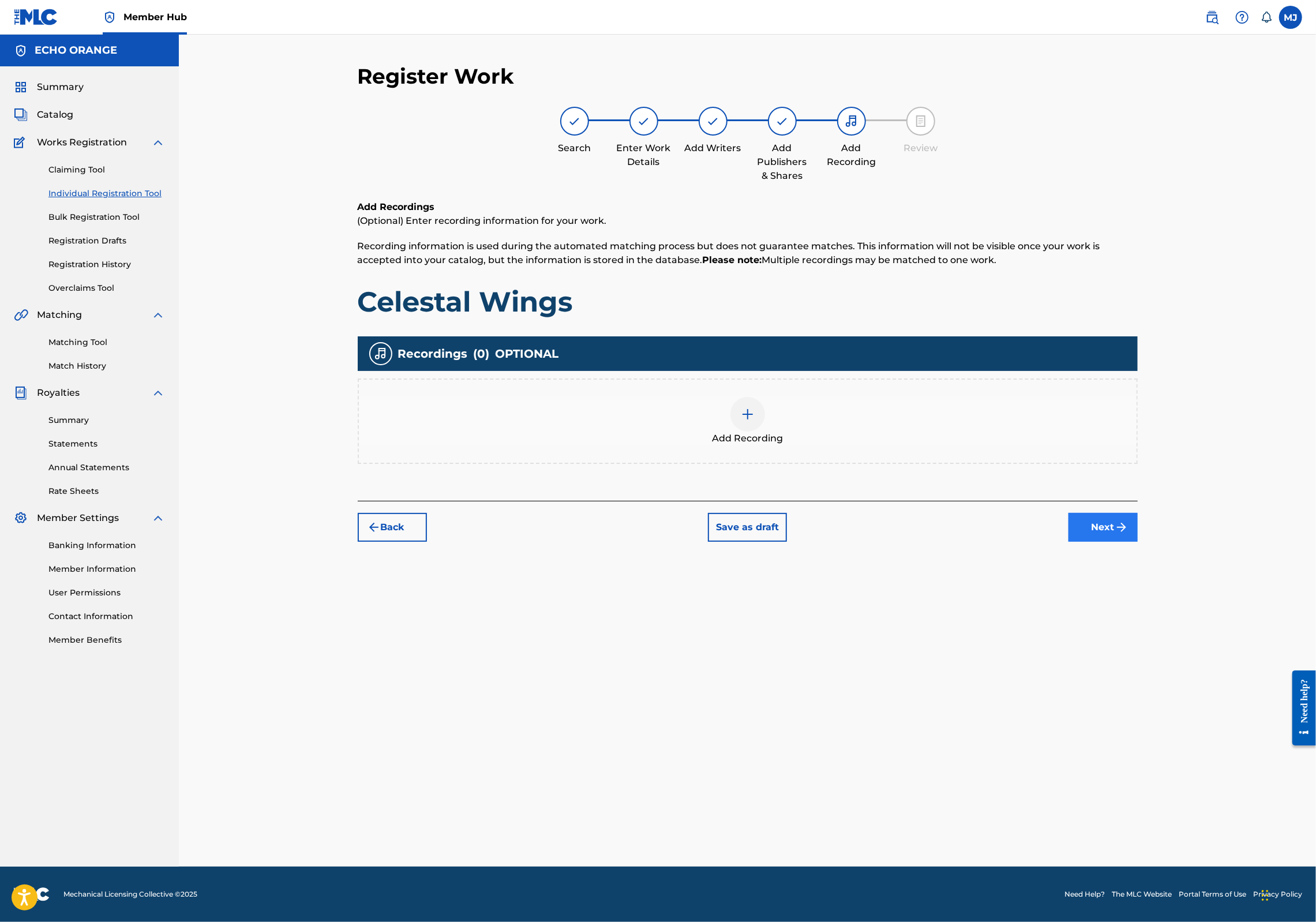
click at [1138, 542] on button "Next" at bounding box center [1104, 527] width 69 height 29
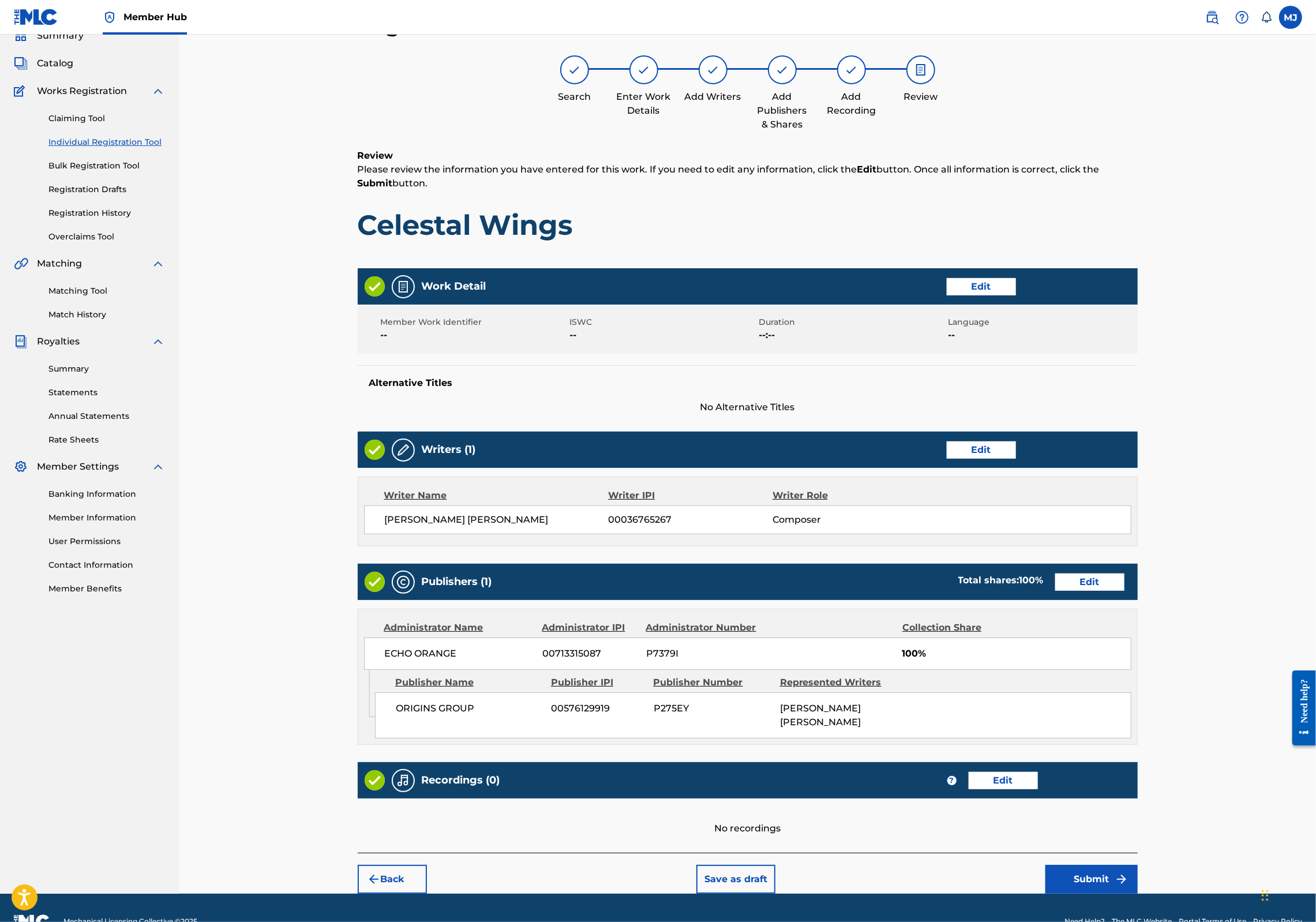
scroll to position [186, 0]
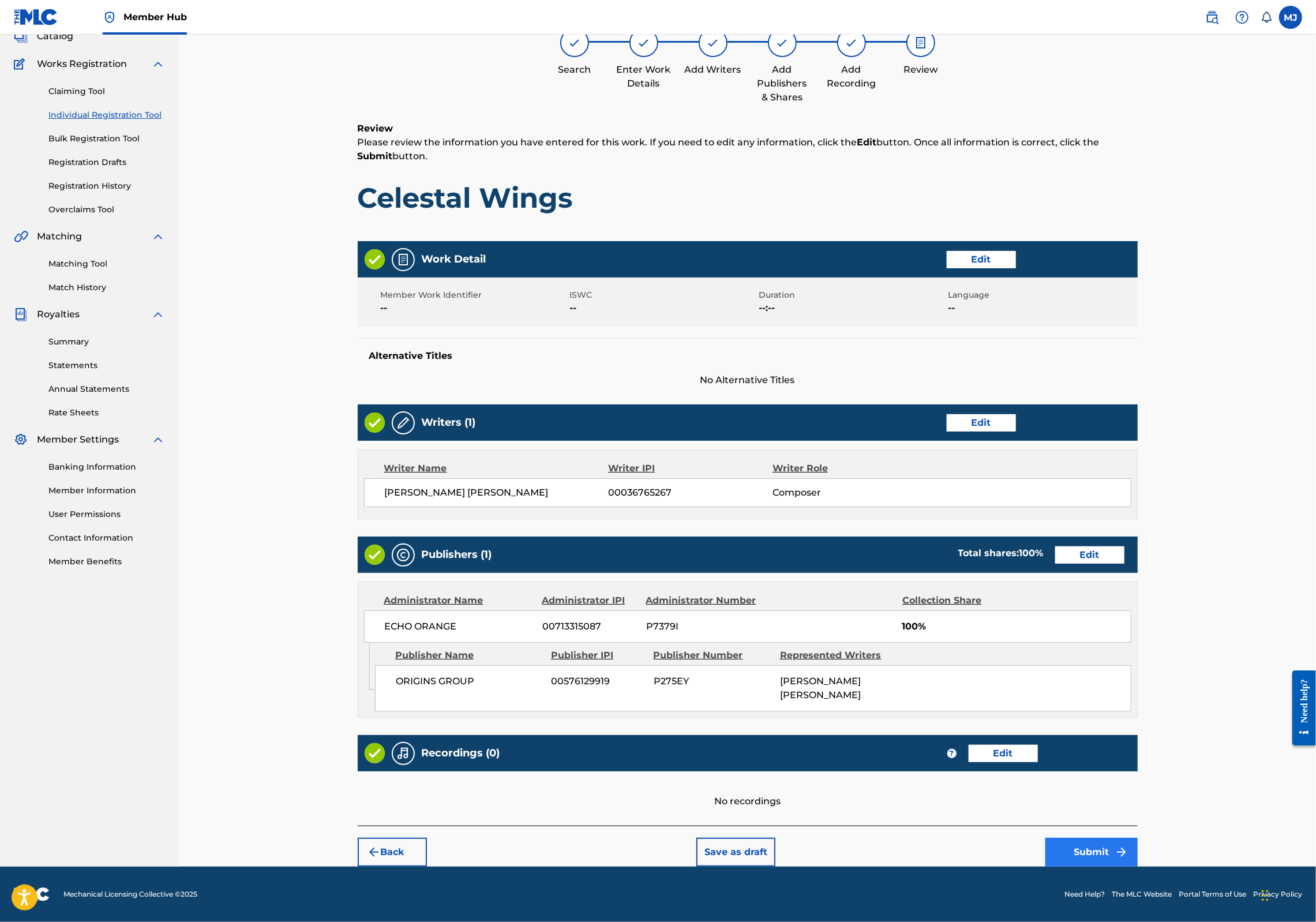
click at [1138, 837] on button "Submit" at bounding box center [1092, 851] width 92 height 29
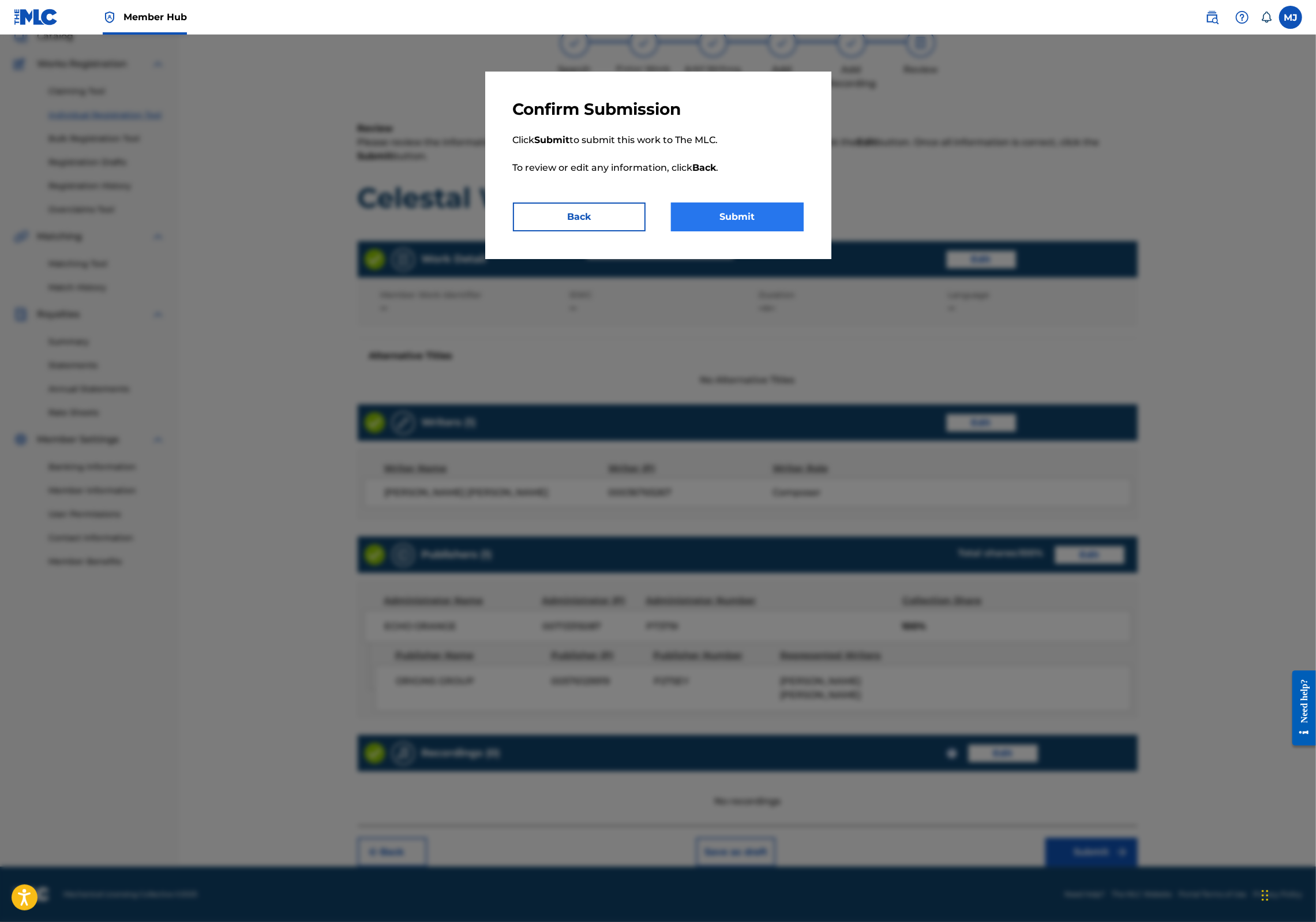
click at [778, 231] on button "Submit" at bounding box center [737, 217] width 133 height 29
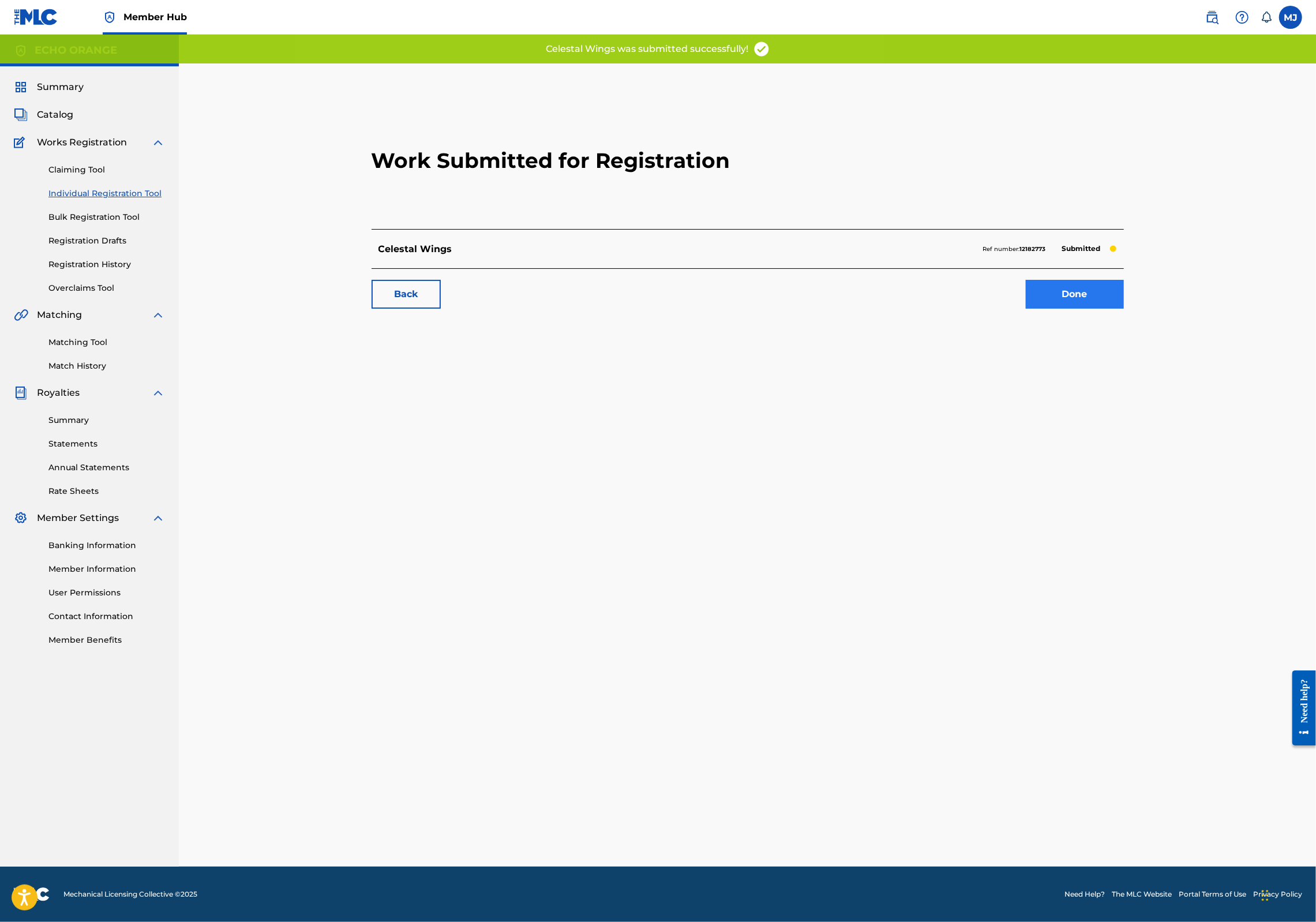
click at [1138, 320] on div "Work Submitted for Registration Celestal Wings Ref number: 12182773 Submitted B…" at bounding box center [747, 206] width 780 height 228
click at [1124, 309] on link "Done" at bounding box center [1075, 294] width 98 height 29
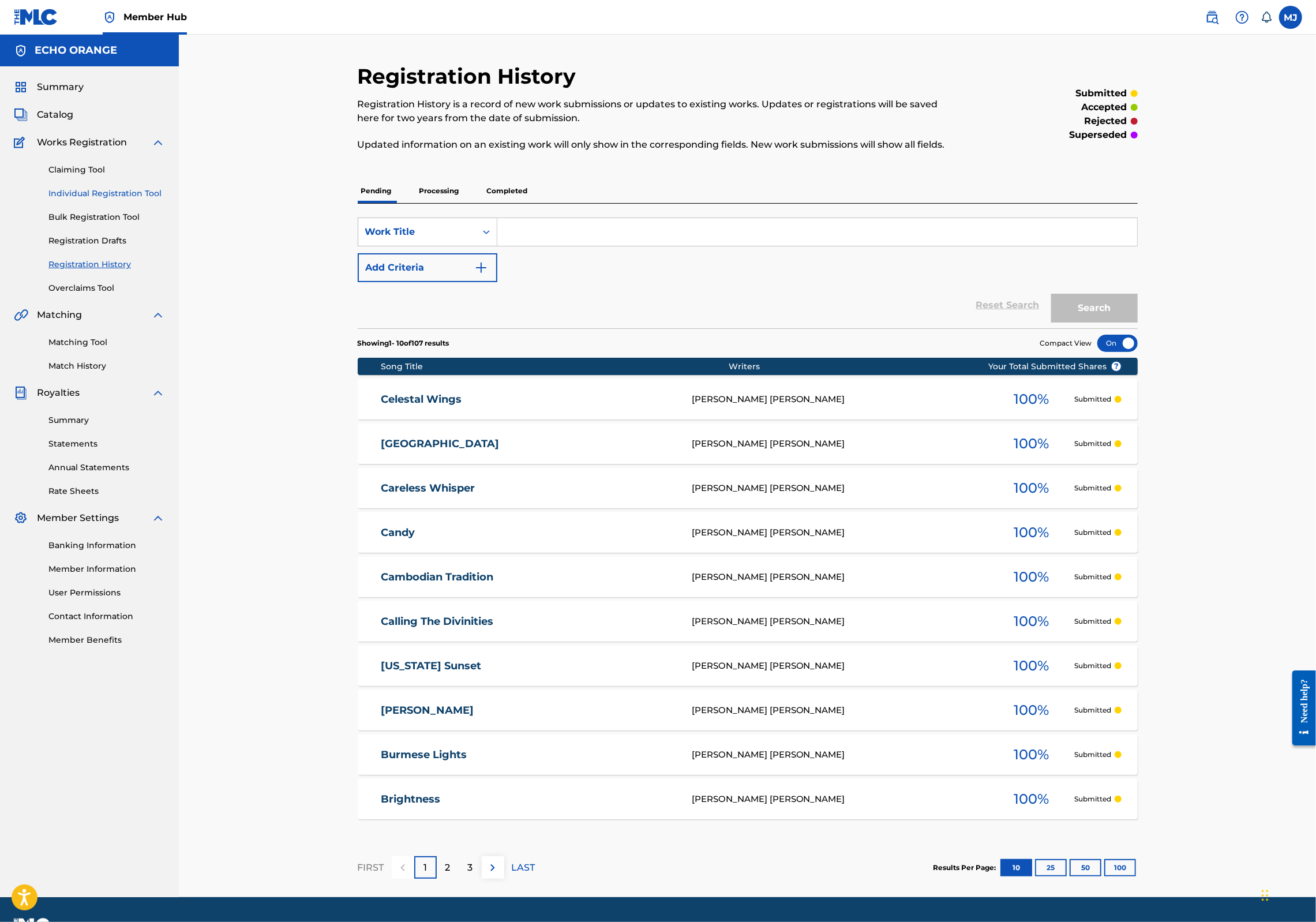
click at [119, 199] on link "Individual Registration Tool" at bounding box center [107, 193] width 117 height 12
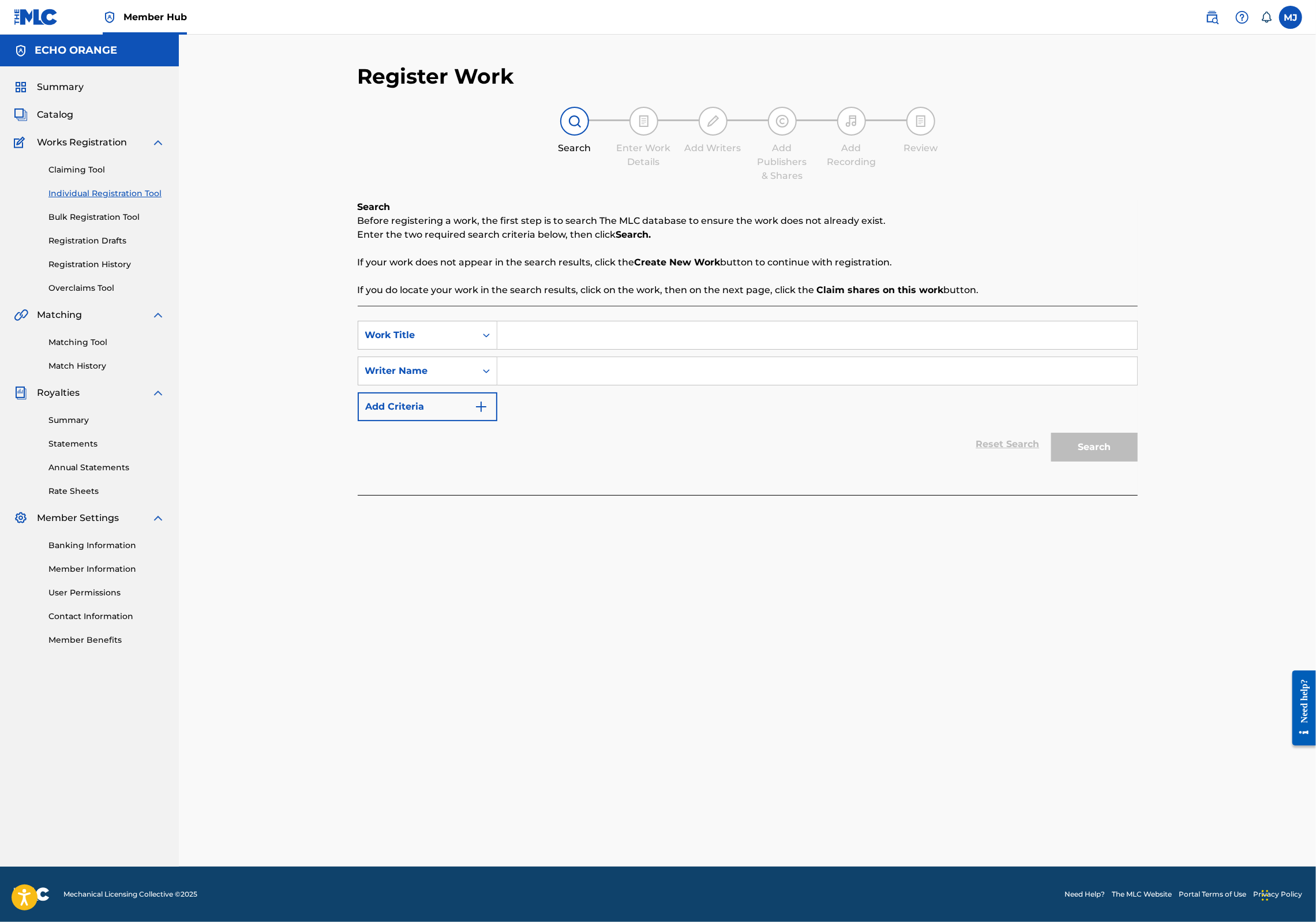
click at [546, 349] on input "Search Form" at bounding box center [817, 335] width 640 height 28
type input "Ces Quelques Mots Golden Ring"
paste input "[PERSON_NAME]"
type input "[PERSON_NAME]"
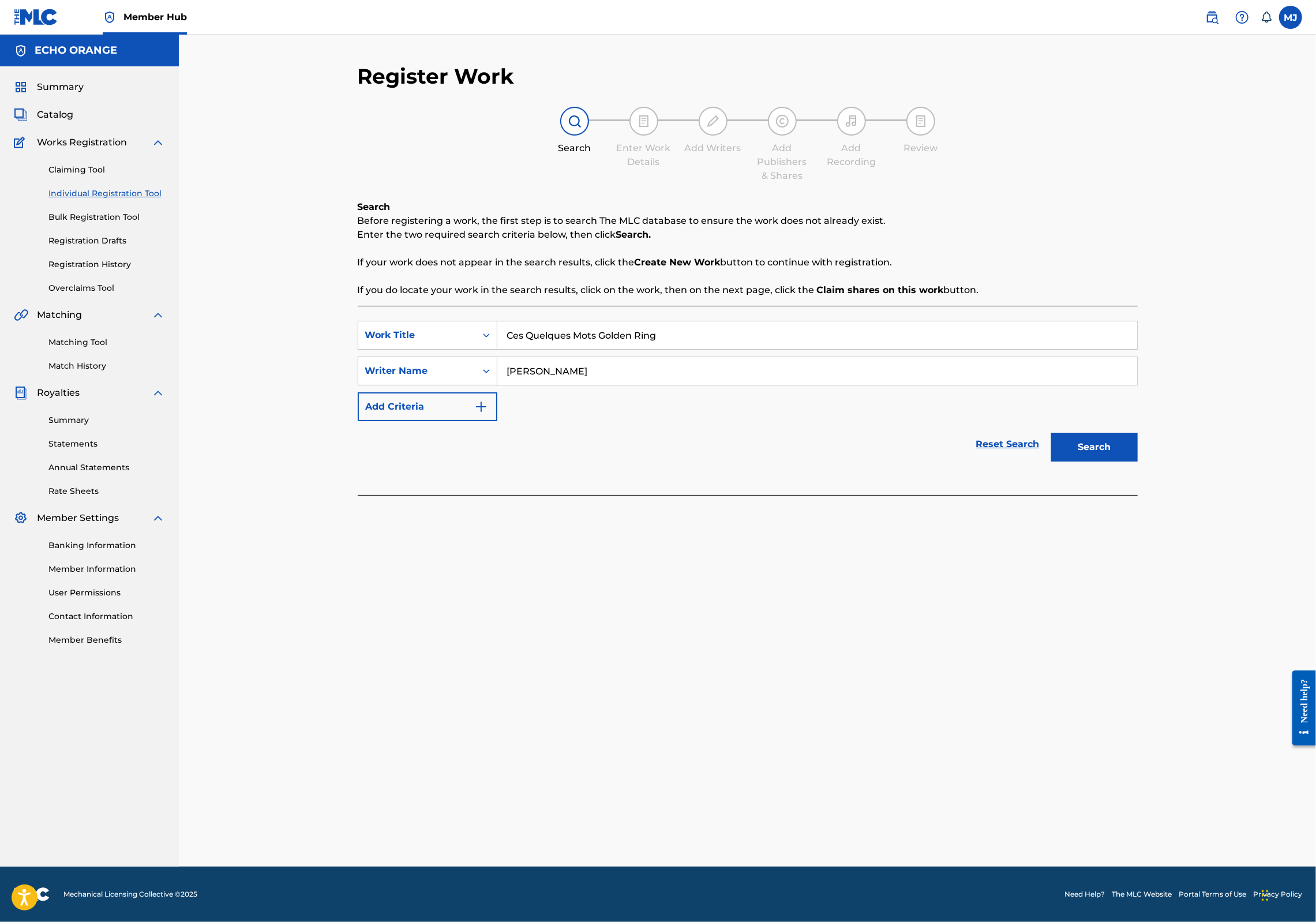
click at [1138, 462] on button "Search" at bounding box center [1094, 447] width 86 height 29
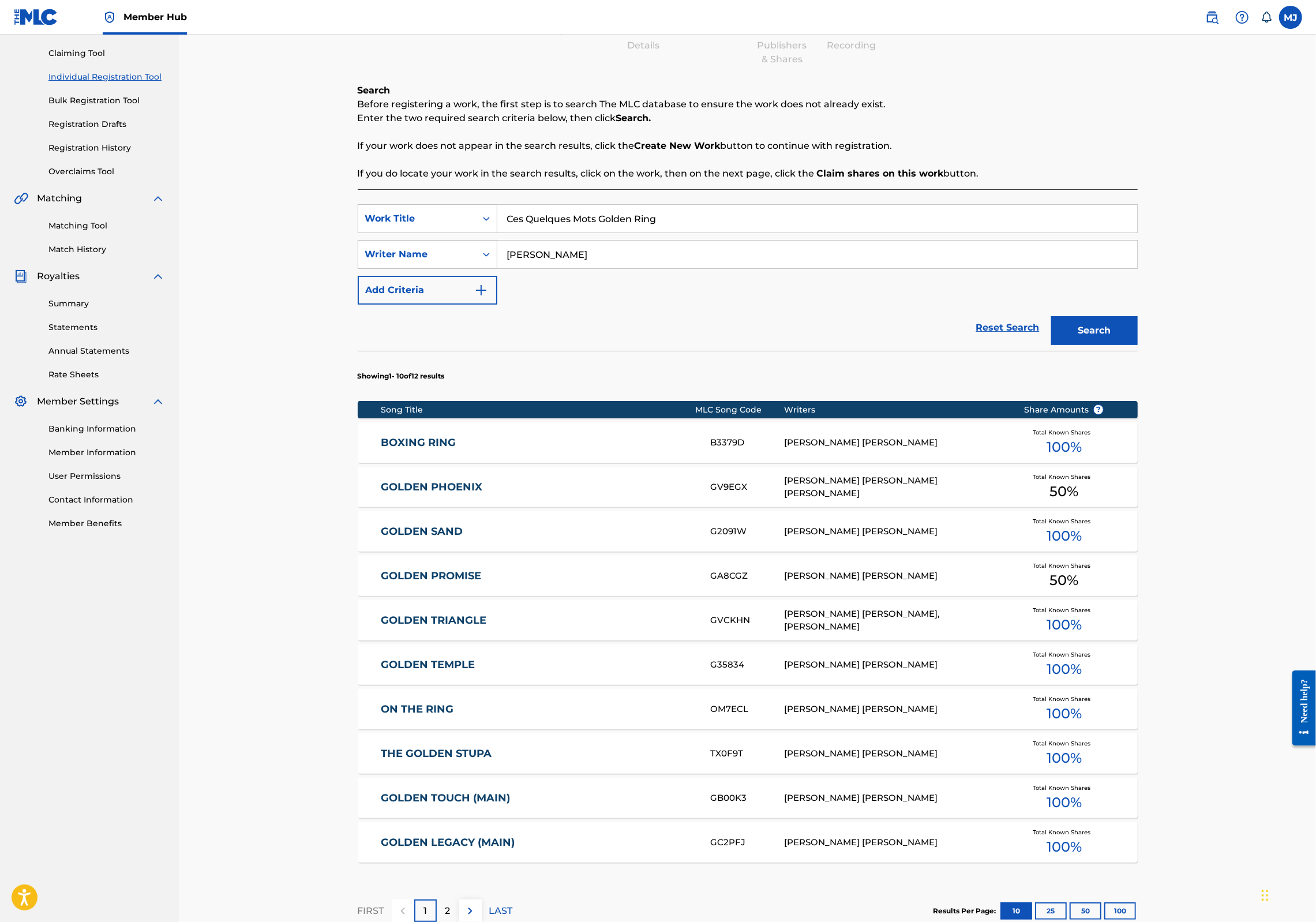
scroll to position [358, 0]
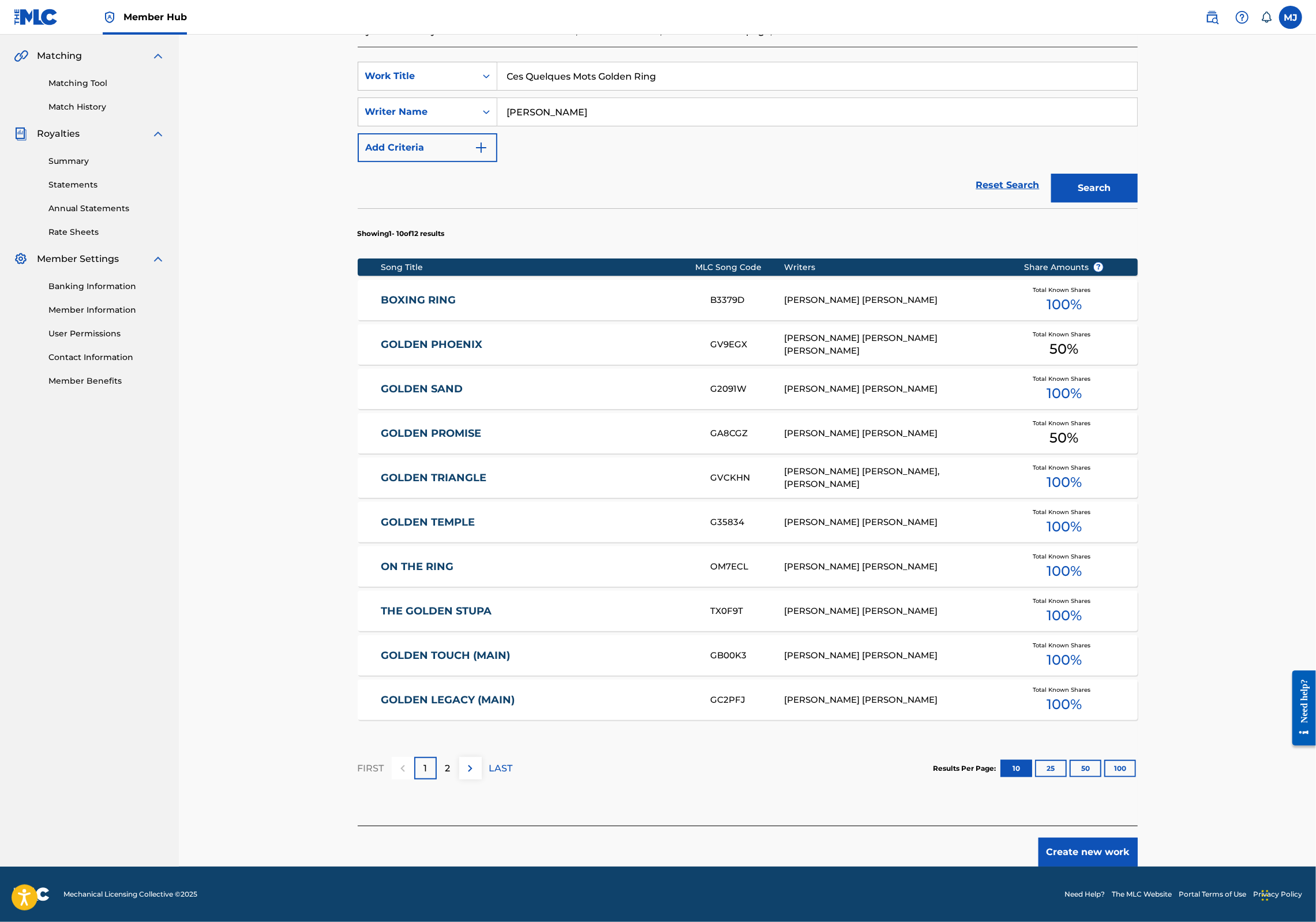
drag, startPoint x: 1174, startPoint y: 878, endPoint x: 1173, endPoint y: 855, distance: 23.0
click at [1173, 866] on footer "Mechanical Licensing Collective © 2025 Need Help? The MLC Website Portal Terms …" at bounding box center [658, 893] width 1316 height 55
click at [1138, 853] on button "Create new work" at bounding box center [1088, 851] width 100 height 29
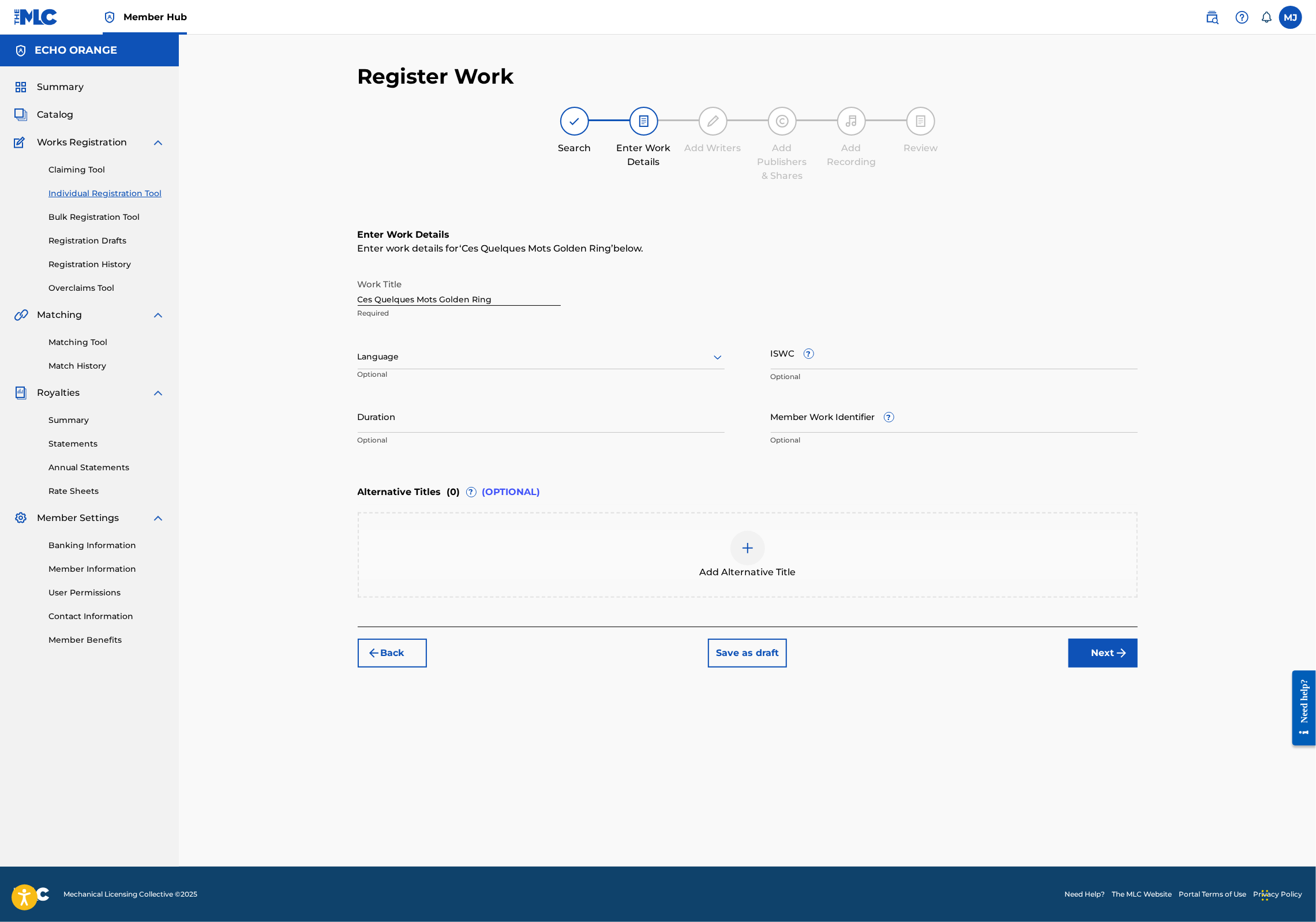
click at [1152, 769] on div "Register Work Search Enter Work Details Add Writers Add Publishers & Shares Add…" at bounding box center [748, 464] width 808 height 803
click at [1138, 668] on button "Next" at bounding box center [1104, 653] width 69 height 29
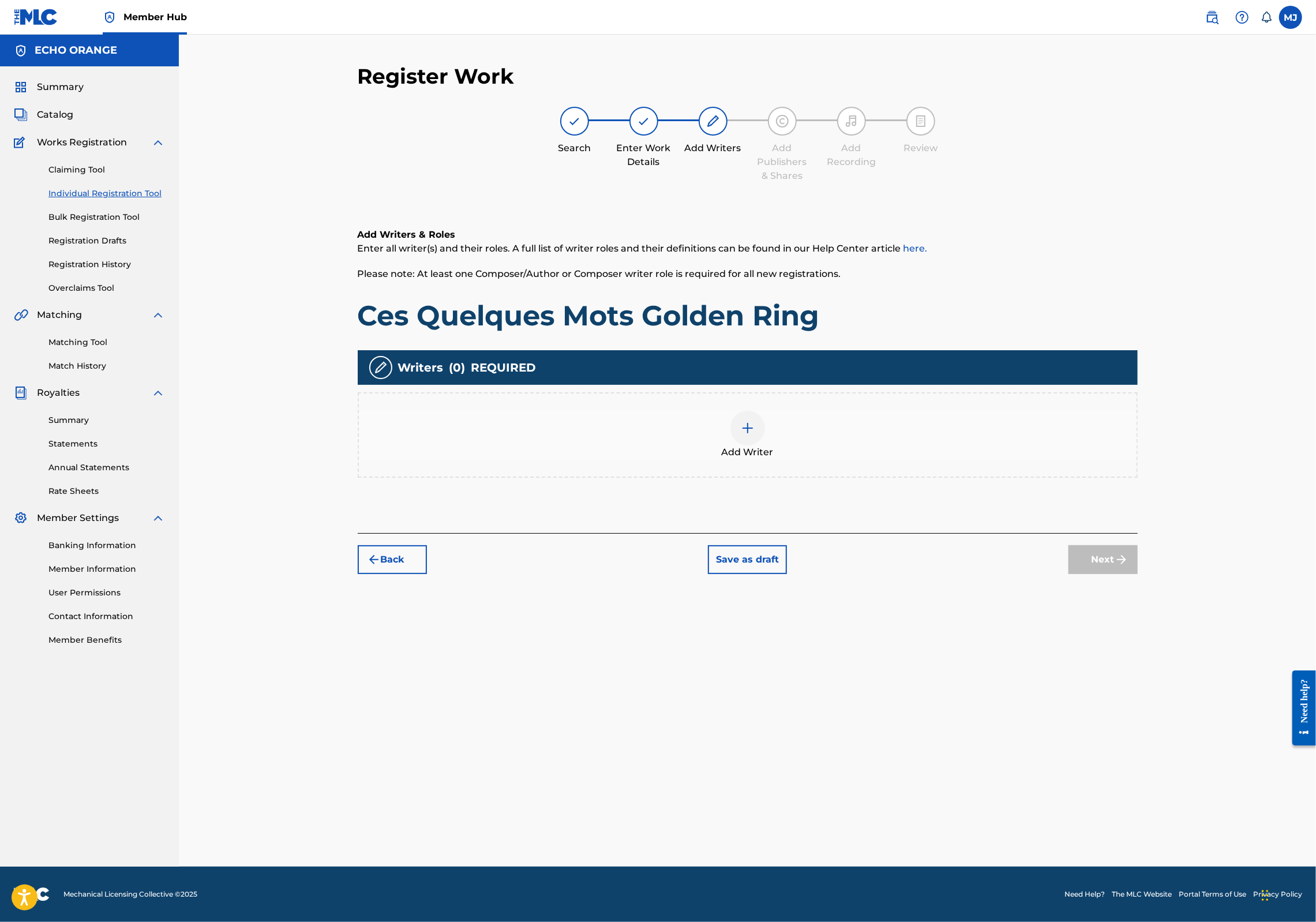
click at [704, 533] on div "Add Writers & Roles Enter all writer(s) and their roles. A full list of writer …" at bounding box center [747, 366] width 780 height 333
click at [744, 445] on div at bounding box center [748, 428] width 35 height 35
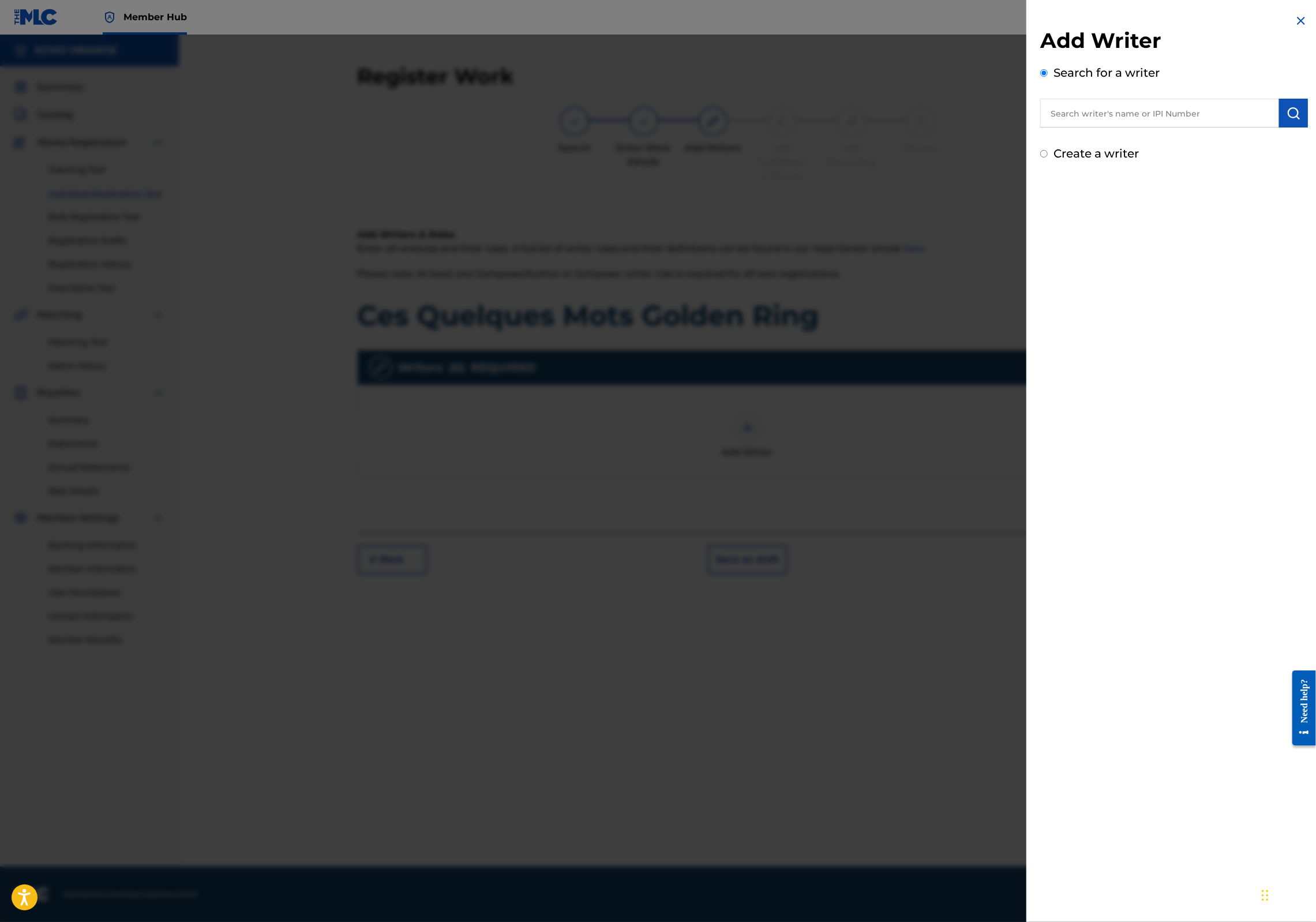
click at [1040, 103] on div "Search for a writer" at bounding box center [1174, 95] width 268 height 63
click at [1041, 120] on input "text" at bounding box center [1160, 113] width 239 height 29
paste input "[PERSON_NAME]"
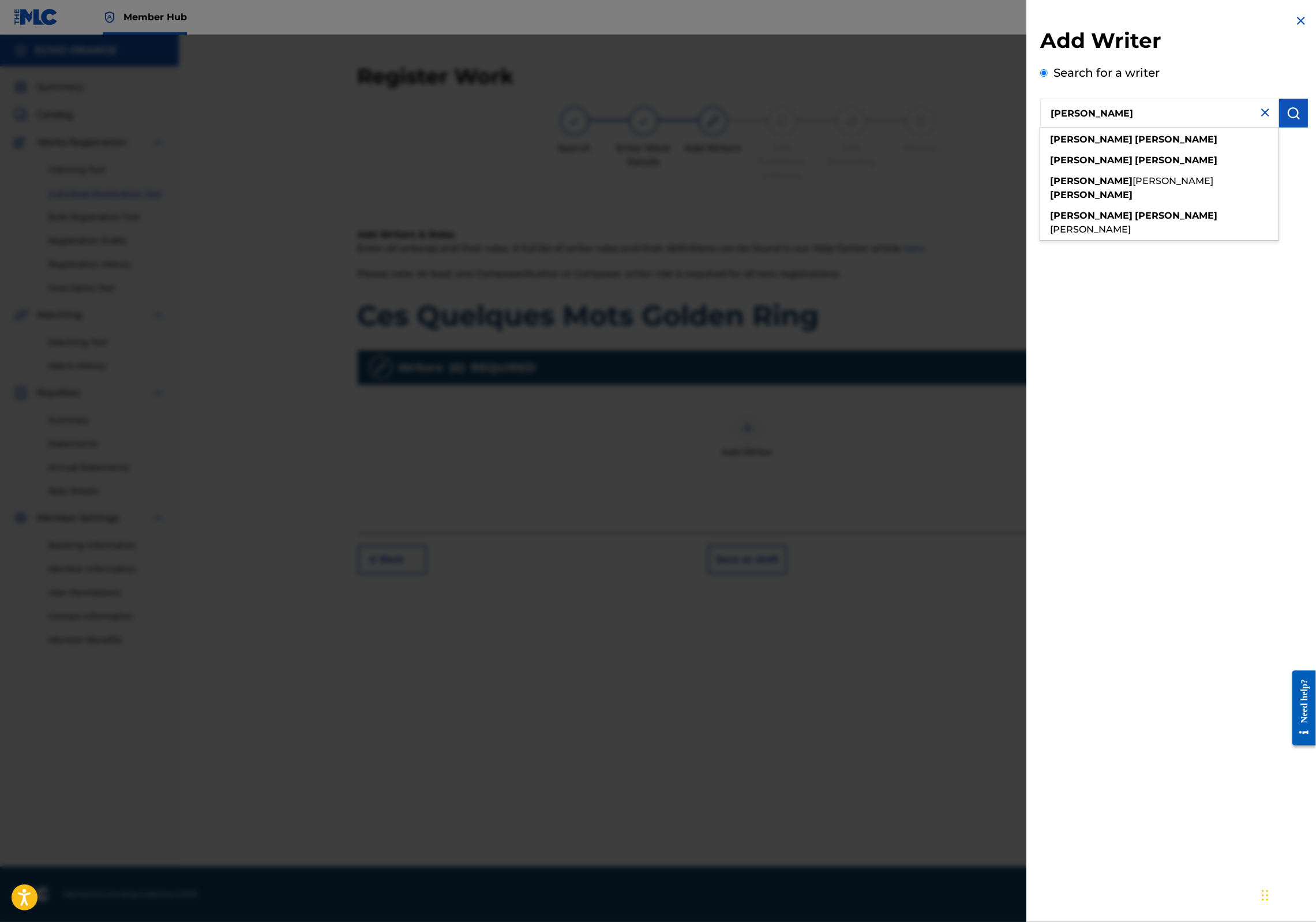
type input "[PERSON_NAME]"
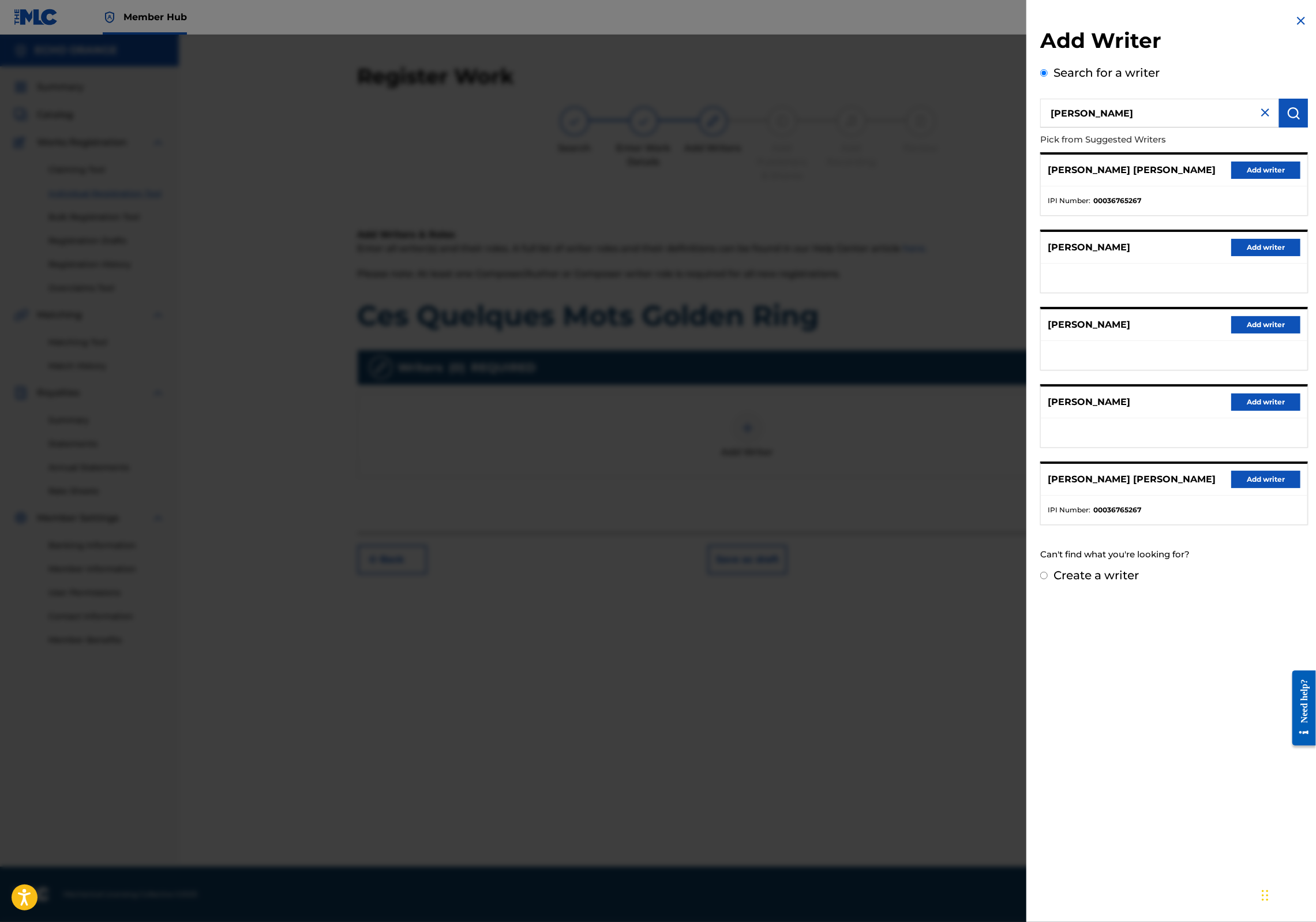
click at [1271, 179] on button "Add writer" at bounding box center [1266, 170] width 69 height 17
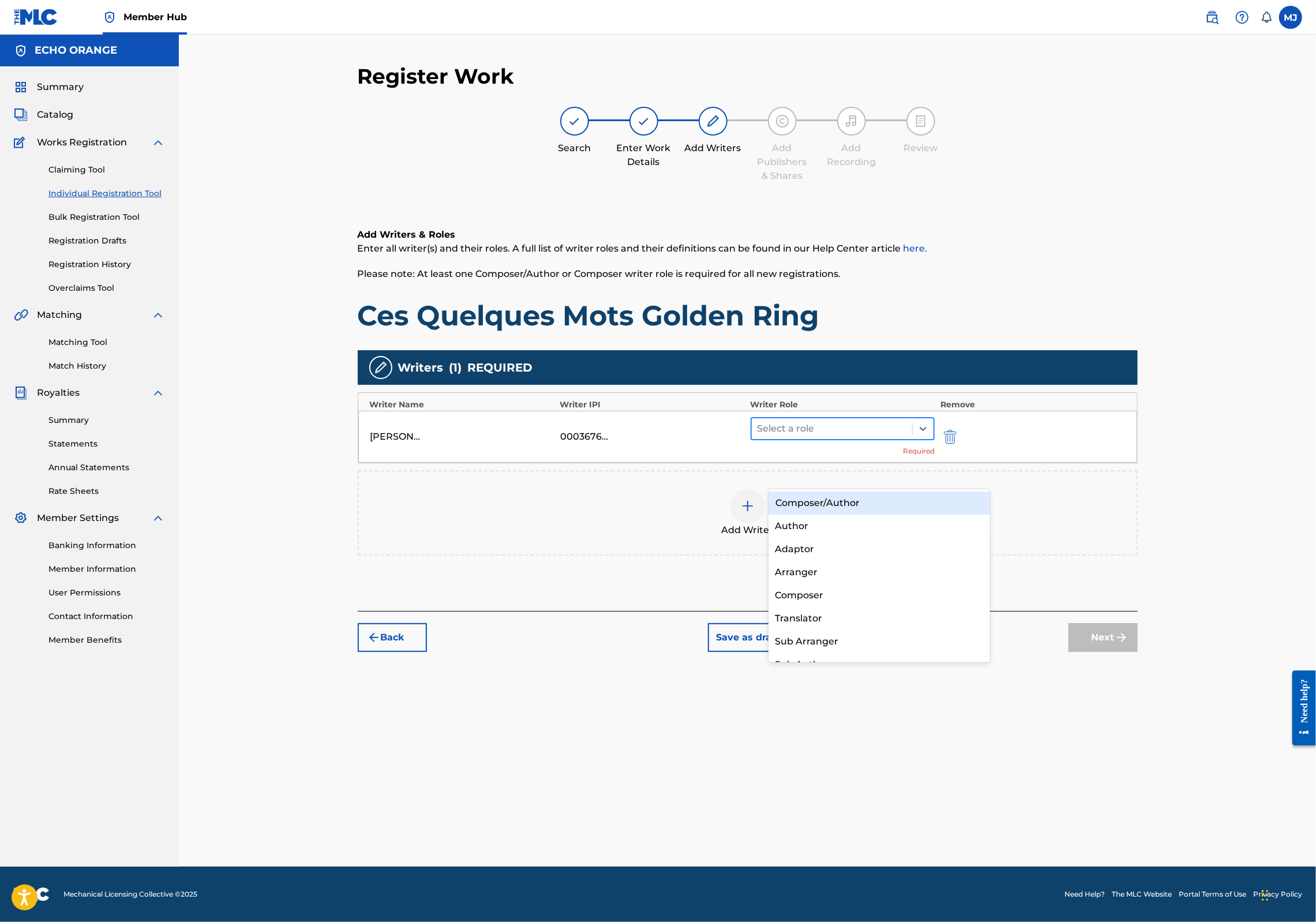
click at [907, 436] on div at bounding box center [832, 429] width 149 height 16
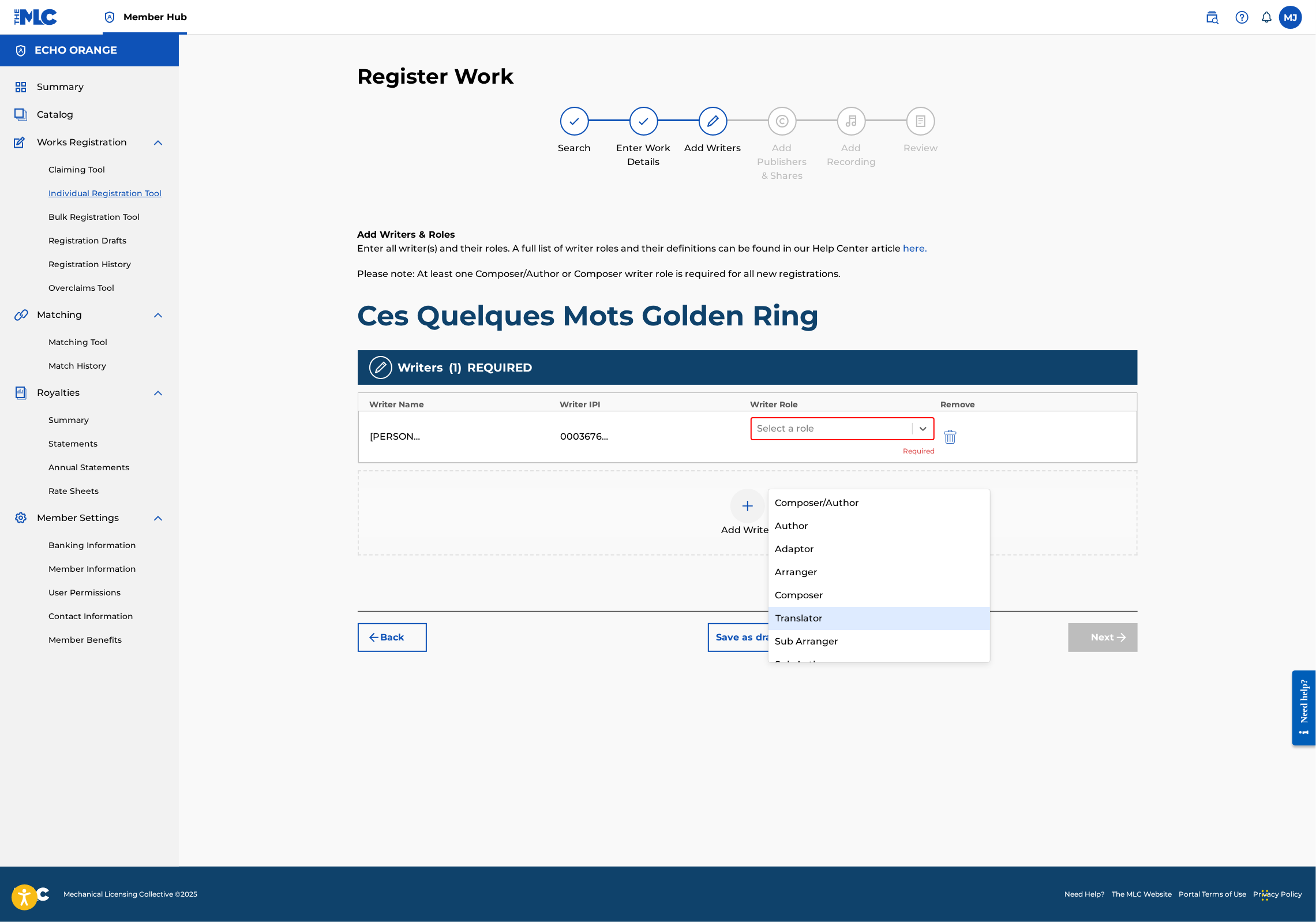
click at [908, 608] on div "Translator" at bounding box center [880, 618] width 222 height 23
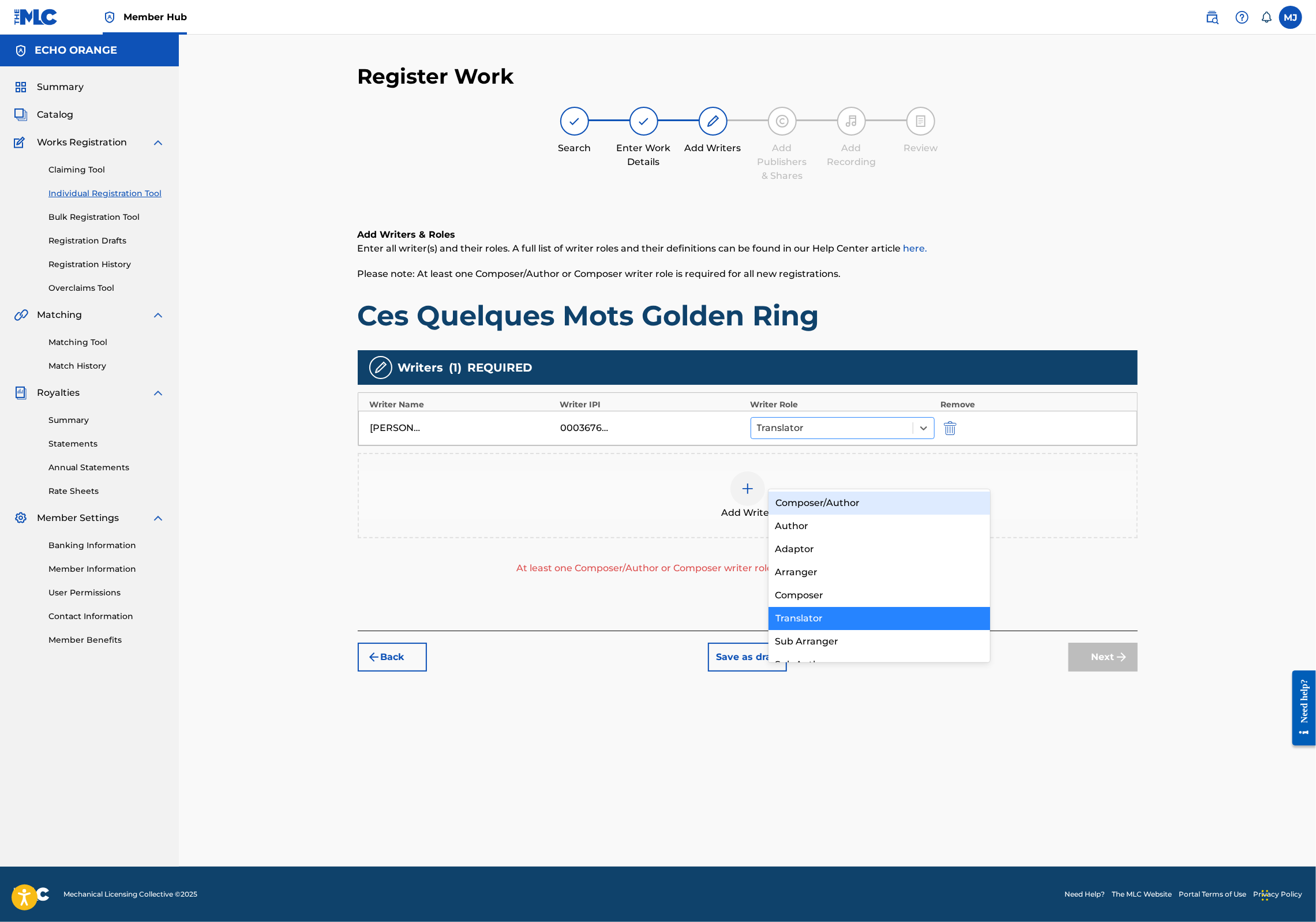
click at [882, 439] on div "Translator" at bounding box center [832, 427] width 162 height 21
click at [875, 591] on div "Composer" at bounding box center [880, 595] width 222 height 23
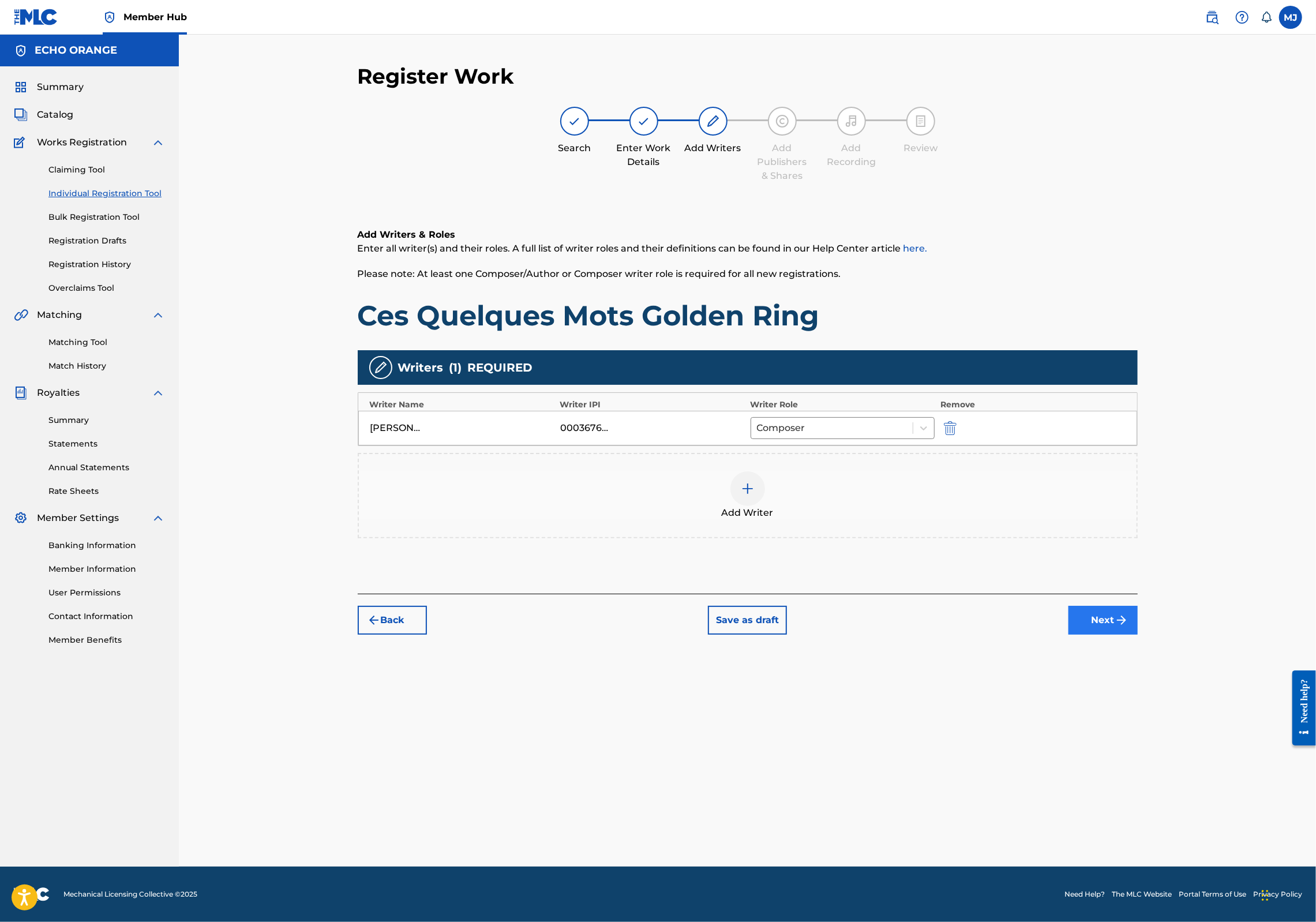
drag, startPoint x: 1161, startPoint y: 674, endPoint x: 1173, endPoint y: 685, distance: 16.3
click at [1138, 635] on div "Back Save as draft Next" at bounding box center [747, 614] width 780 height 41
click at [1138, 635] on button "Next" at bounding box center [1104, 620] width 69 height 29
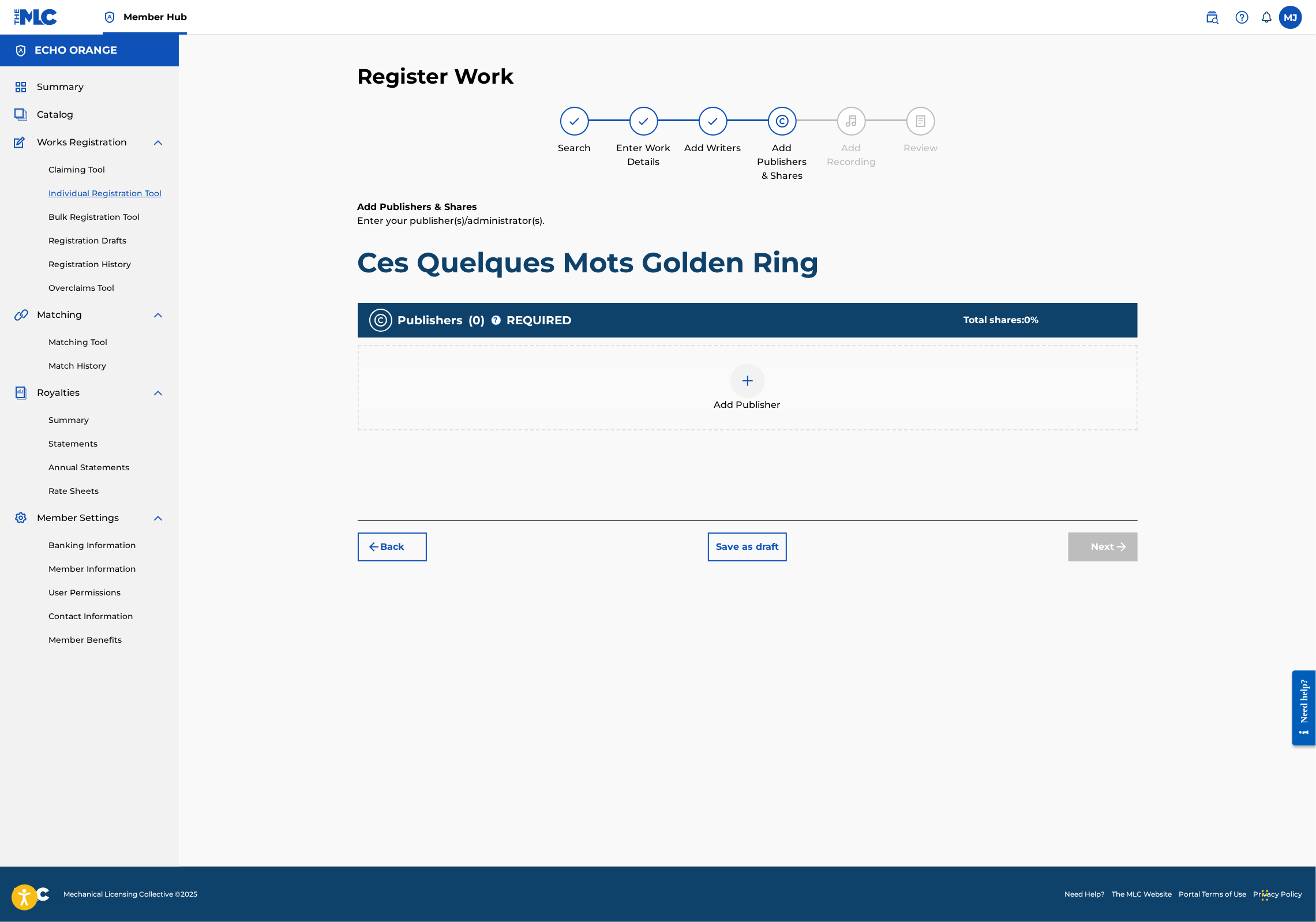
click at [851, 412] on div "Add Publisher" at bounding box center [748, 387] width 778 height 49
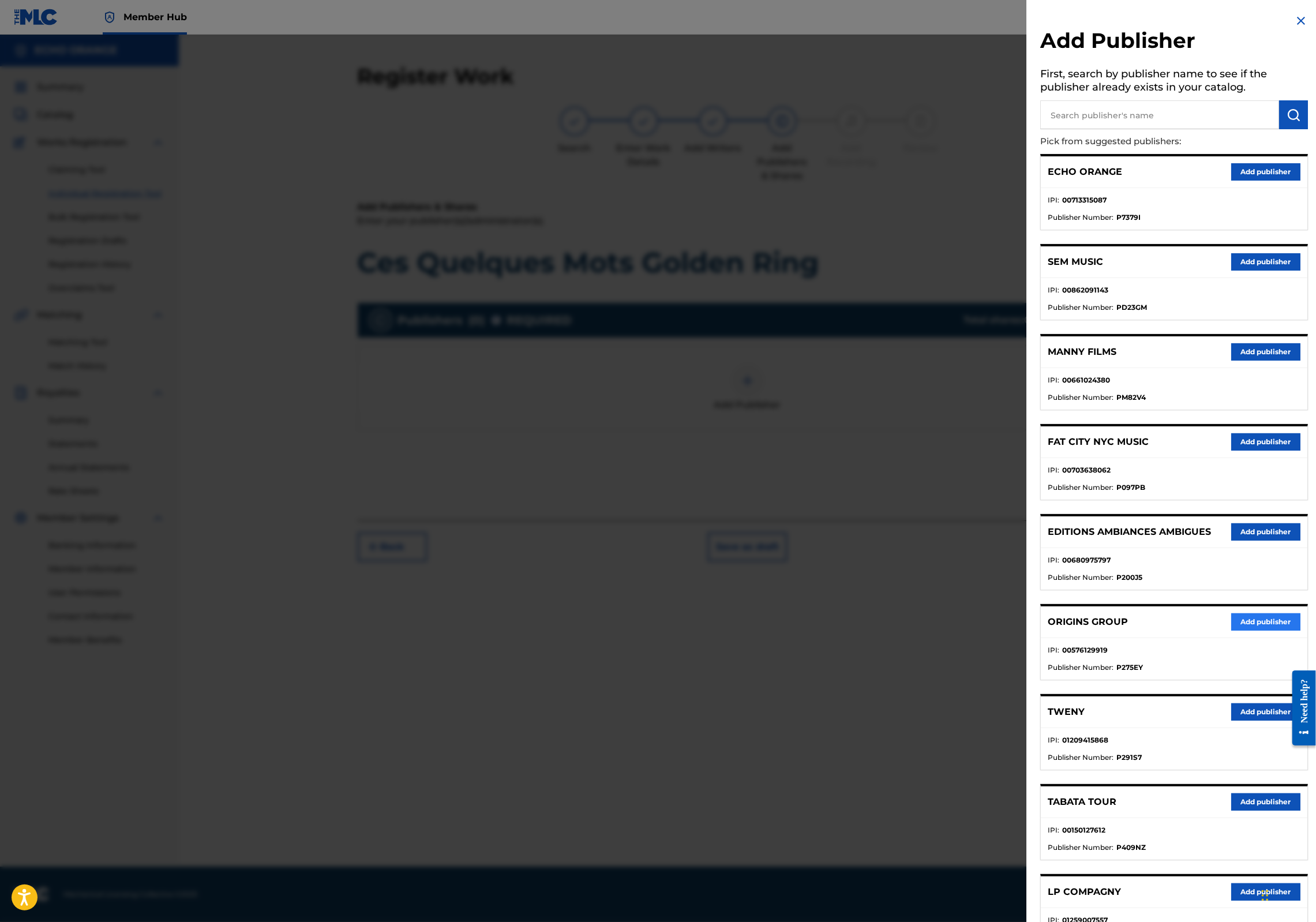
click at [1254, 631] on button "Add publisher" at bounding box center [1266, 622] width 69 height 17
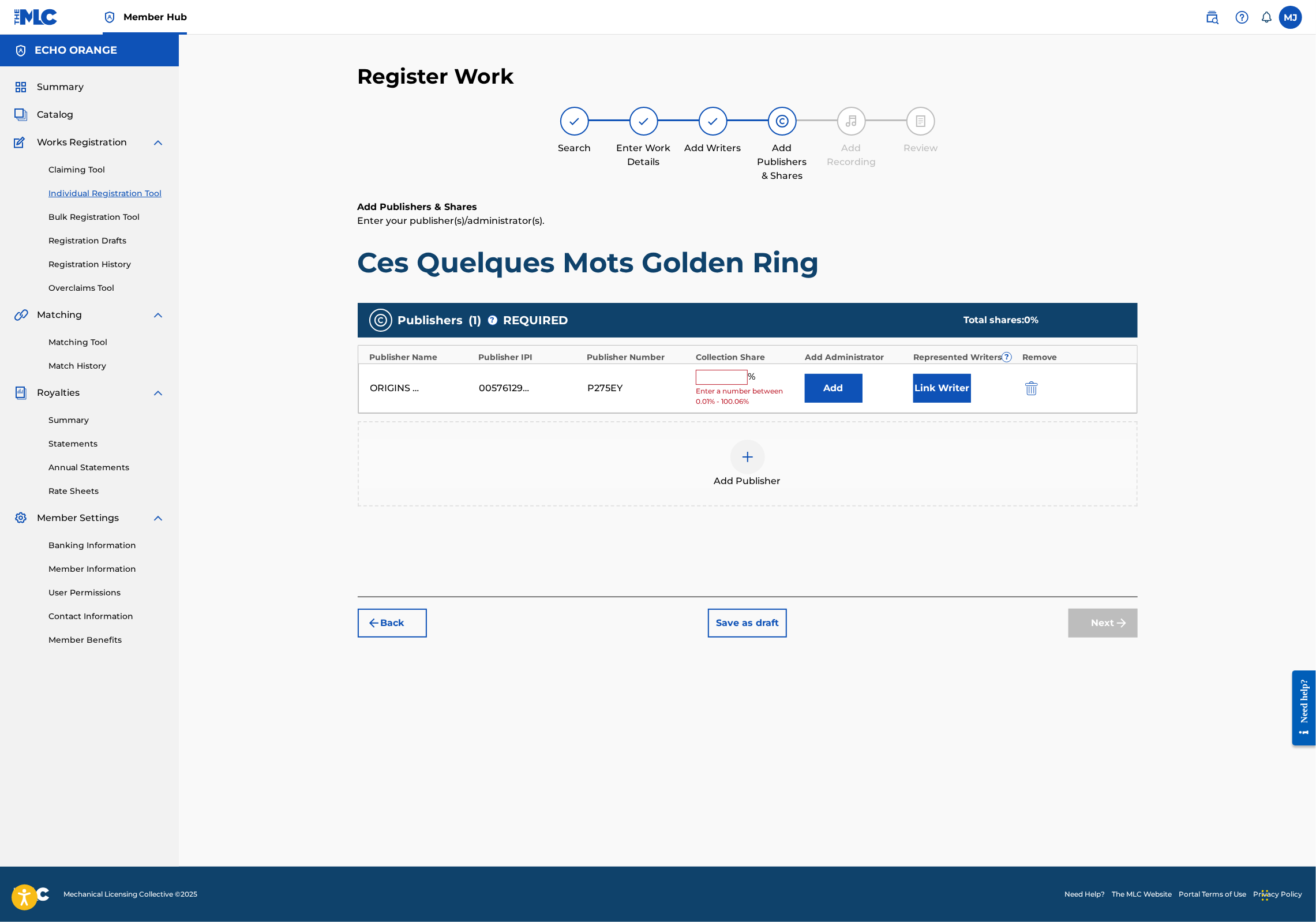
click at [1254, 698] on div "Register Work Search Enter Work Details Add Writers Add Publishers & Shares Add…" at bounding box center [747, 450] width 1137 height 831
click at [880, 468] on div "Add Publisher" at bounding box center [747, 464] width 780 height 86
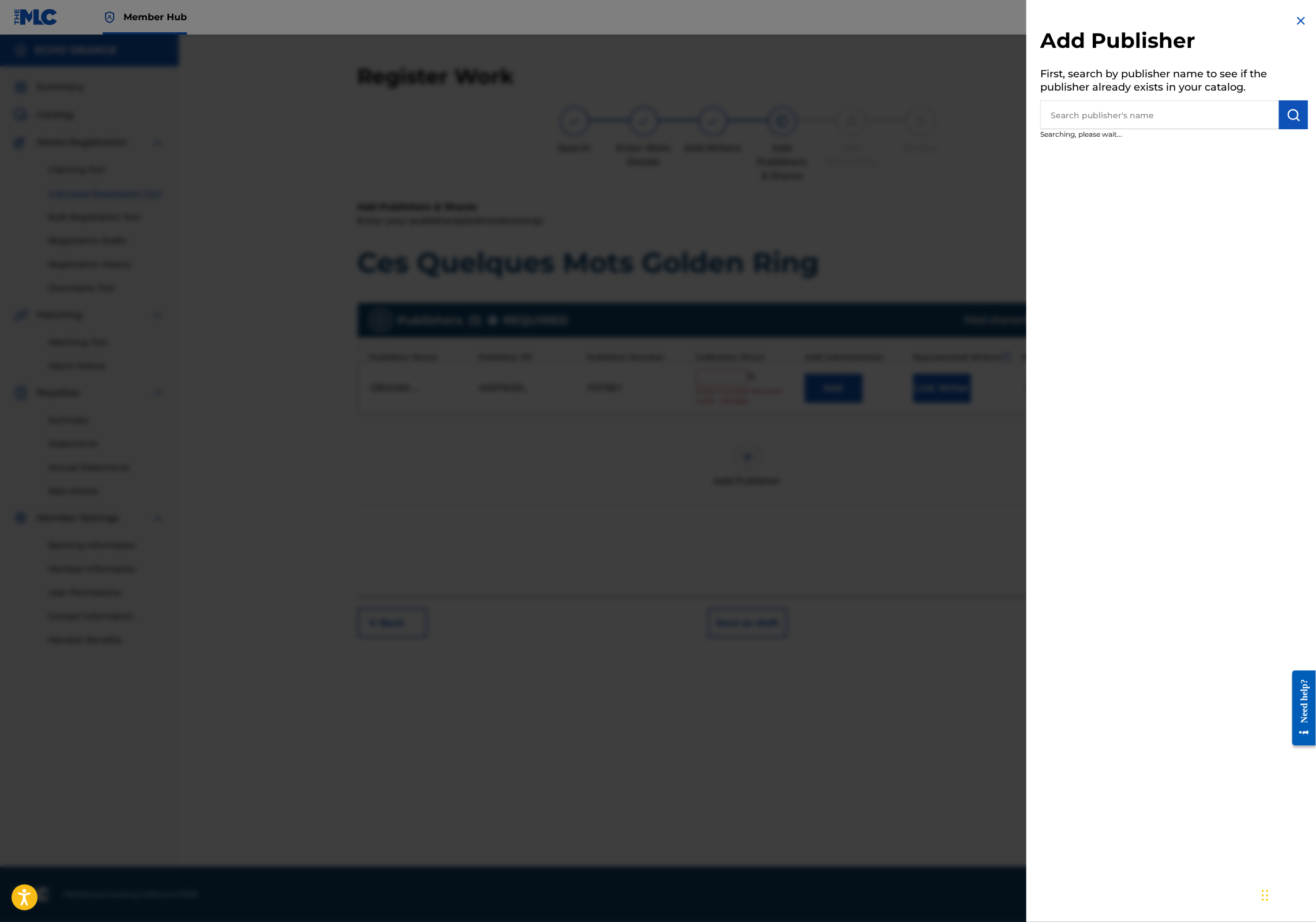
click at [878, 428] on div at bounding box center [658, 496] width 1316 height 922
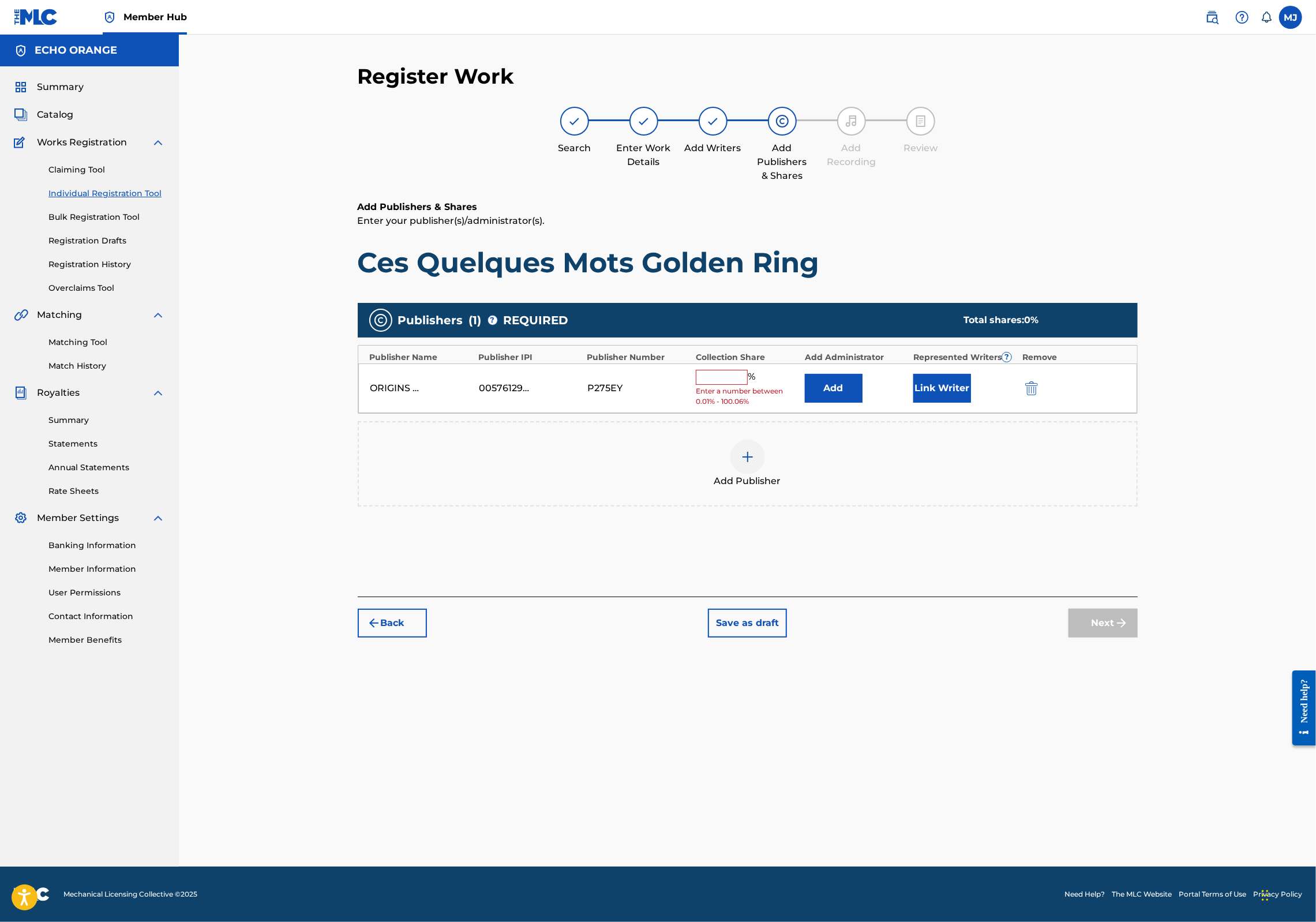
click at [863, 403] on button "Add" at bounding box center [833, 388] width 58 height 29
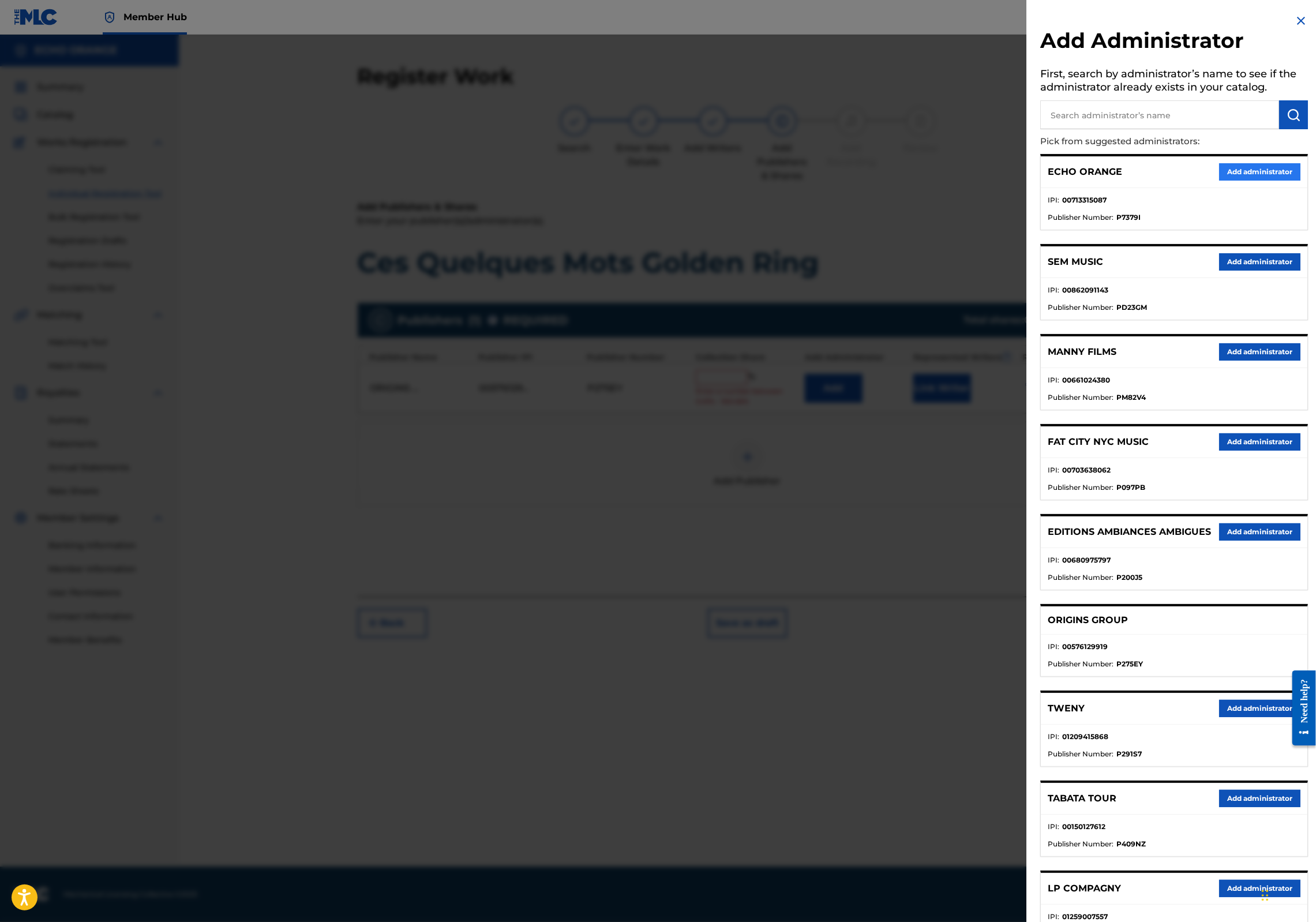
click at [1275, 180] on div "ECHO ORANGE Add administrator" at bounding box center [1174, 172] width 267 height 32
click at [1270, 180] on button "Add administrator" at bounding box center [1260, 171] width 82 height 17
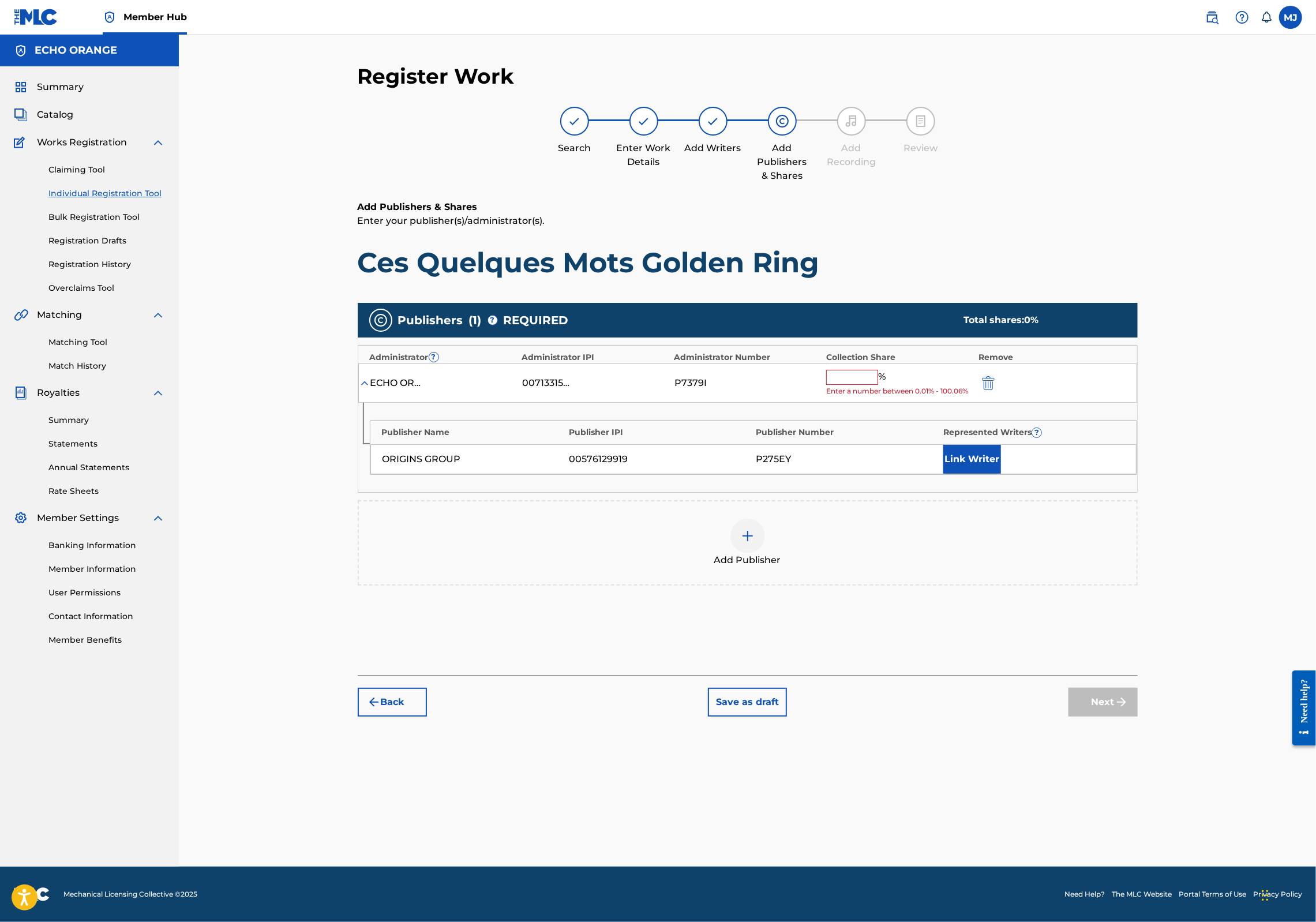
click at [878, 384] on input "text" at bounding box center [852, 377] width 52 height 15
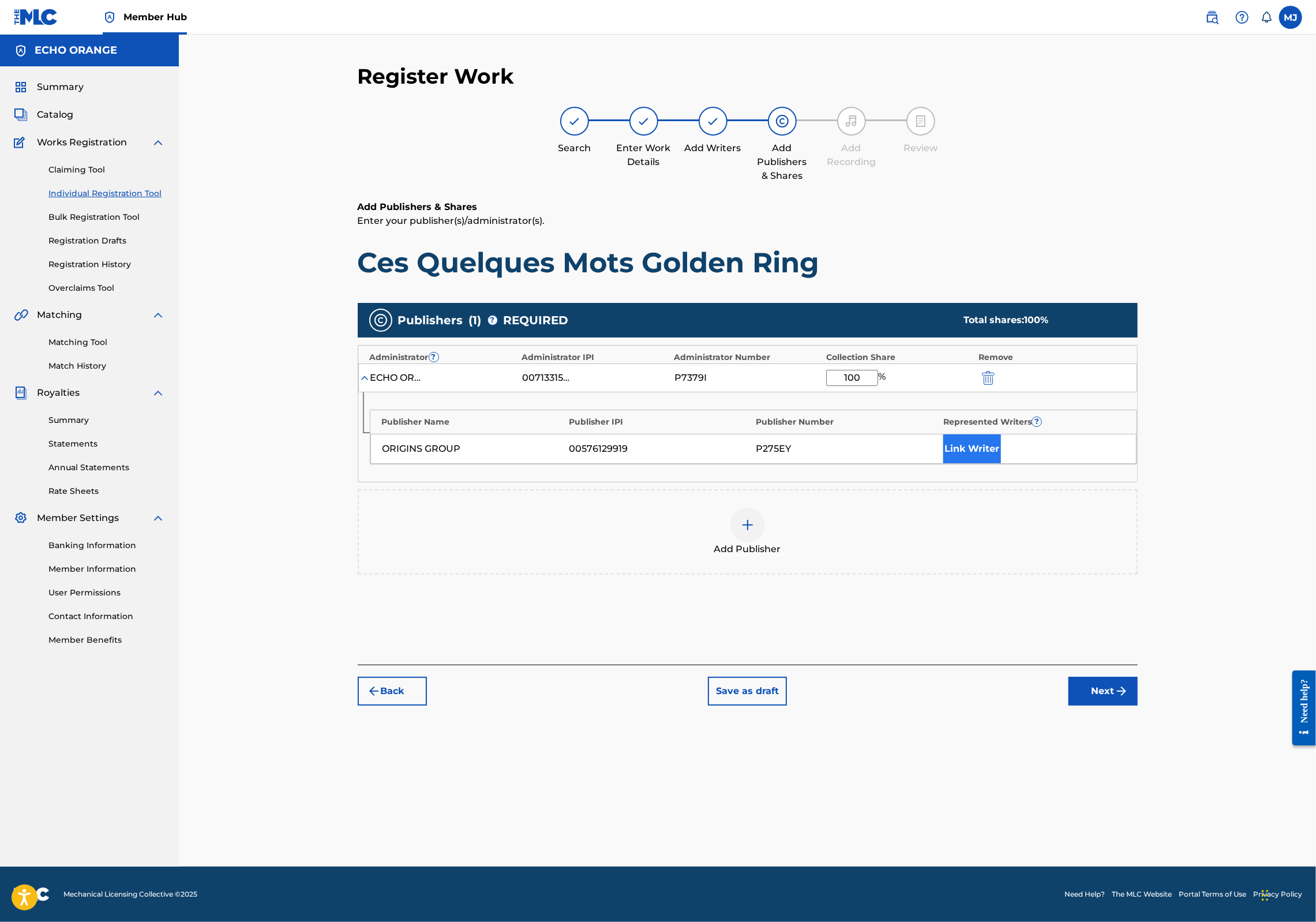
type input "100"
drag, startPoint x: 1023, startPoint y: 497, endPoint x: 1007, endPoint y: 498, distance: 16.0
click at [1001, 463] on button "Link Writer" at bounding box center [973, 449] width 58 height 29
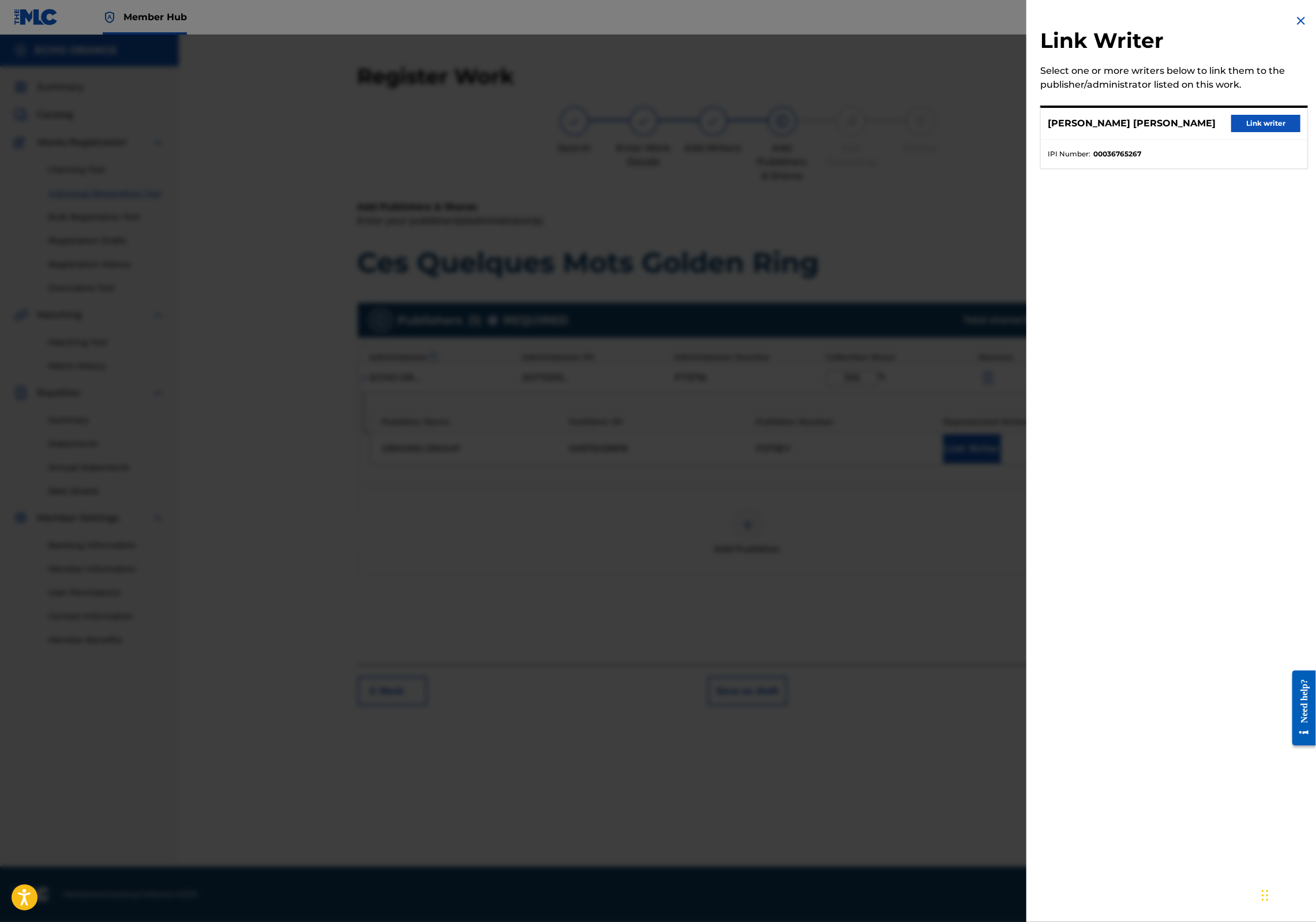
click at [1240, 130] on button "Link writer" at bounding box center [1266, 123] width 69 height 17
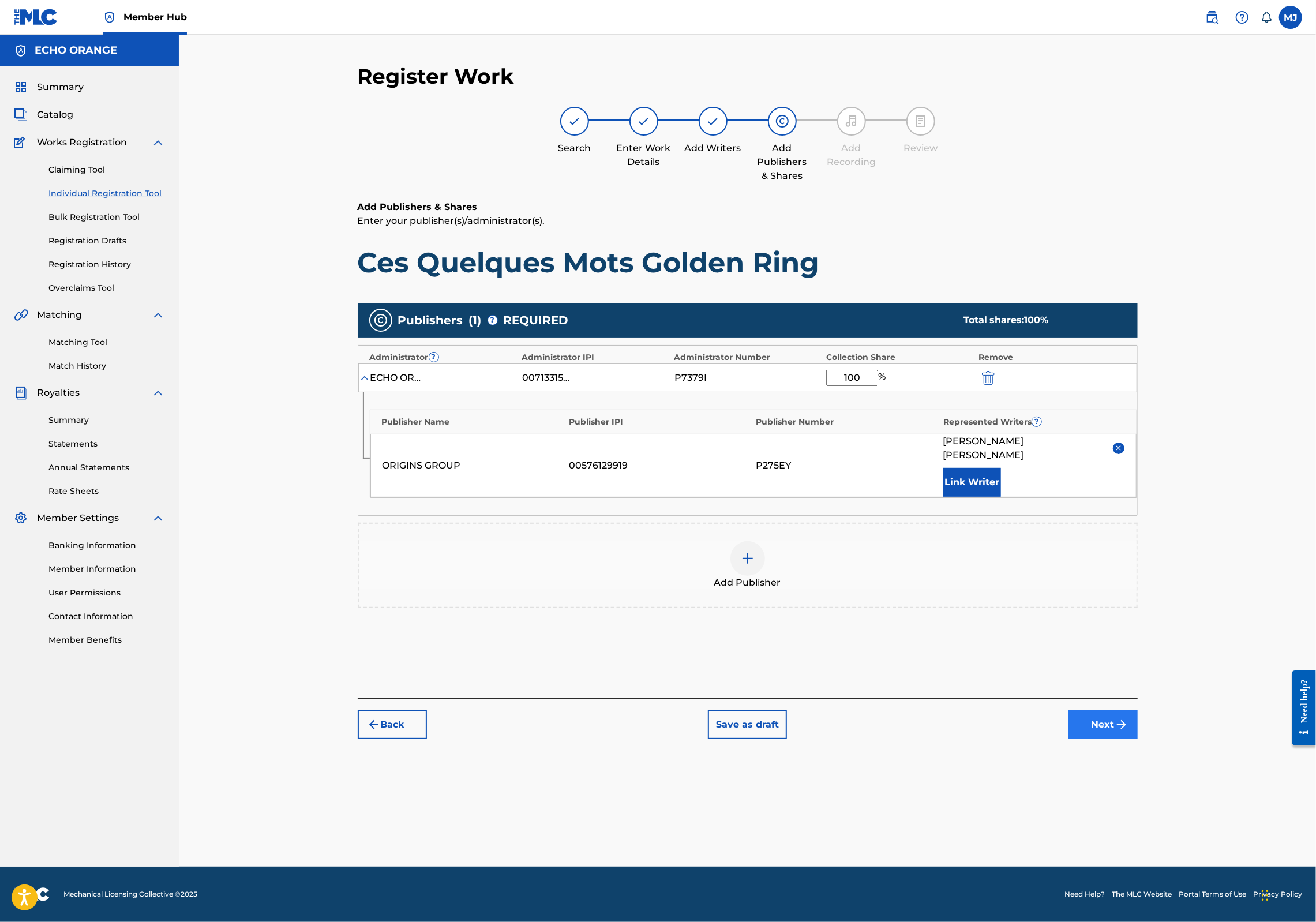
click at [1138, 739] on button "Next" at bounding box center [1104, 724] width 69 height 29
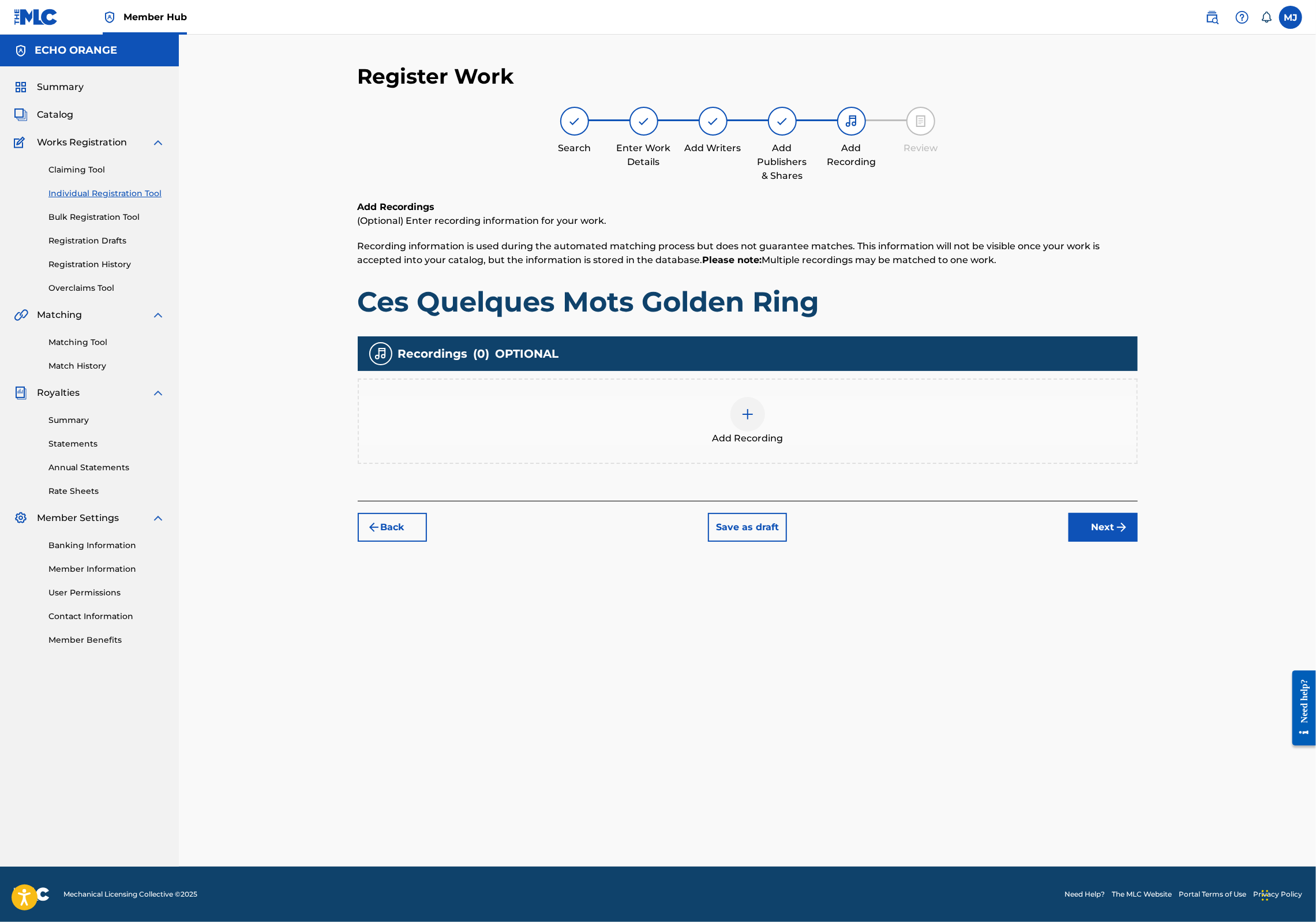
click at [1138, 542] on div "Back Save as draft Next" at bounding box center [747, 521] width 780 height 41
click at [1138, 542] on button "Next" at bounding box center [1104, 527] width 69 height 29
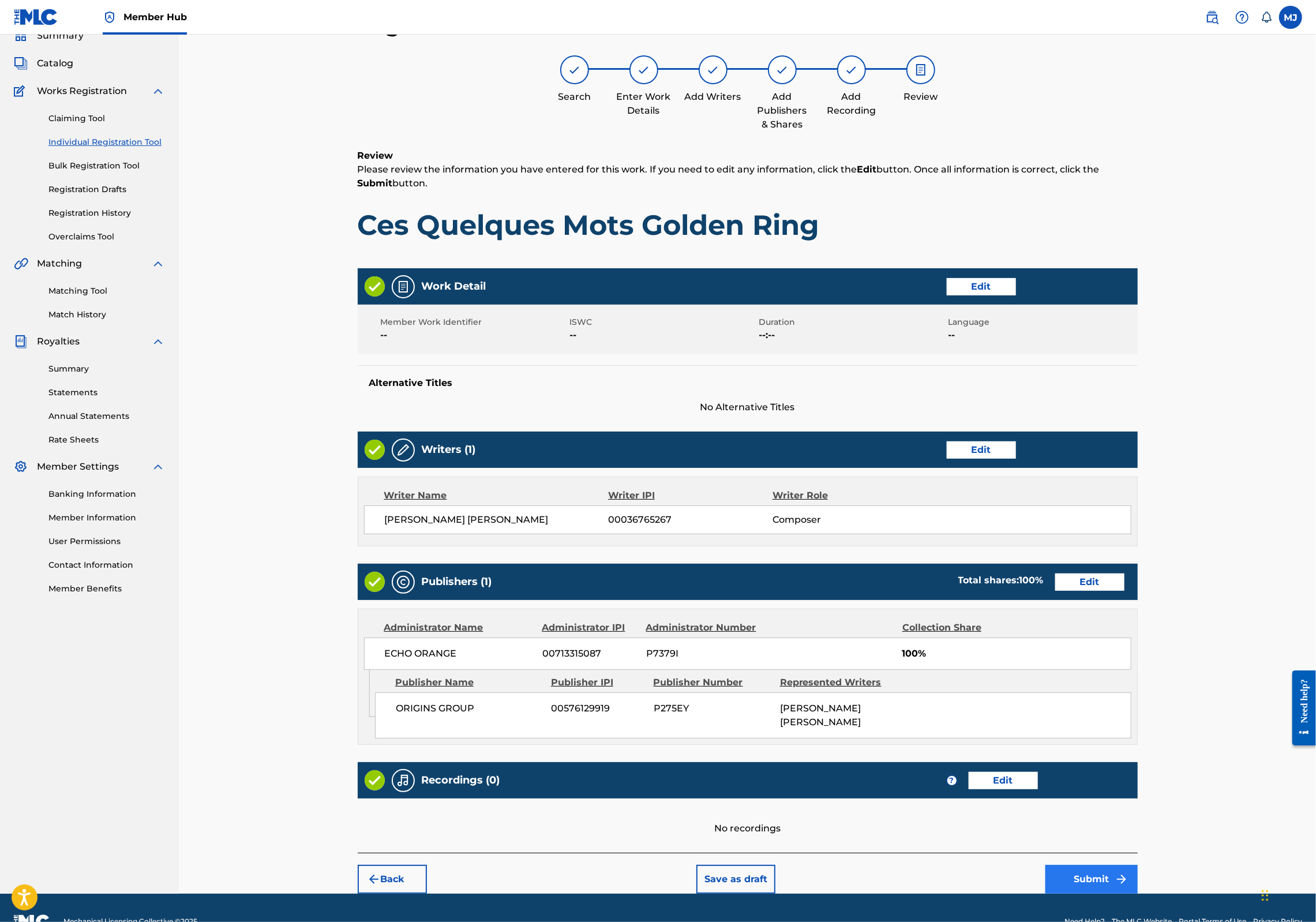
scroll to position [186, 0]
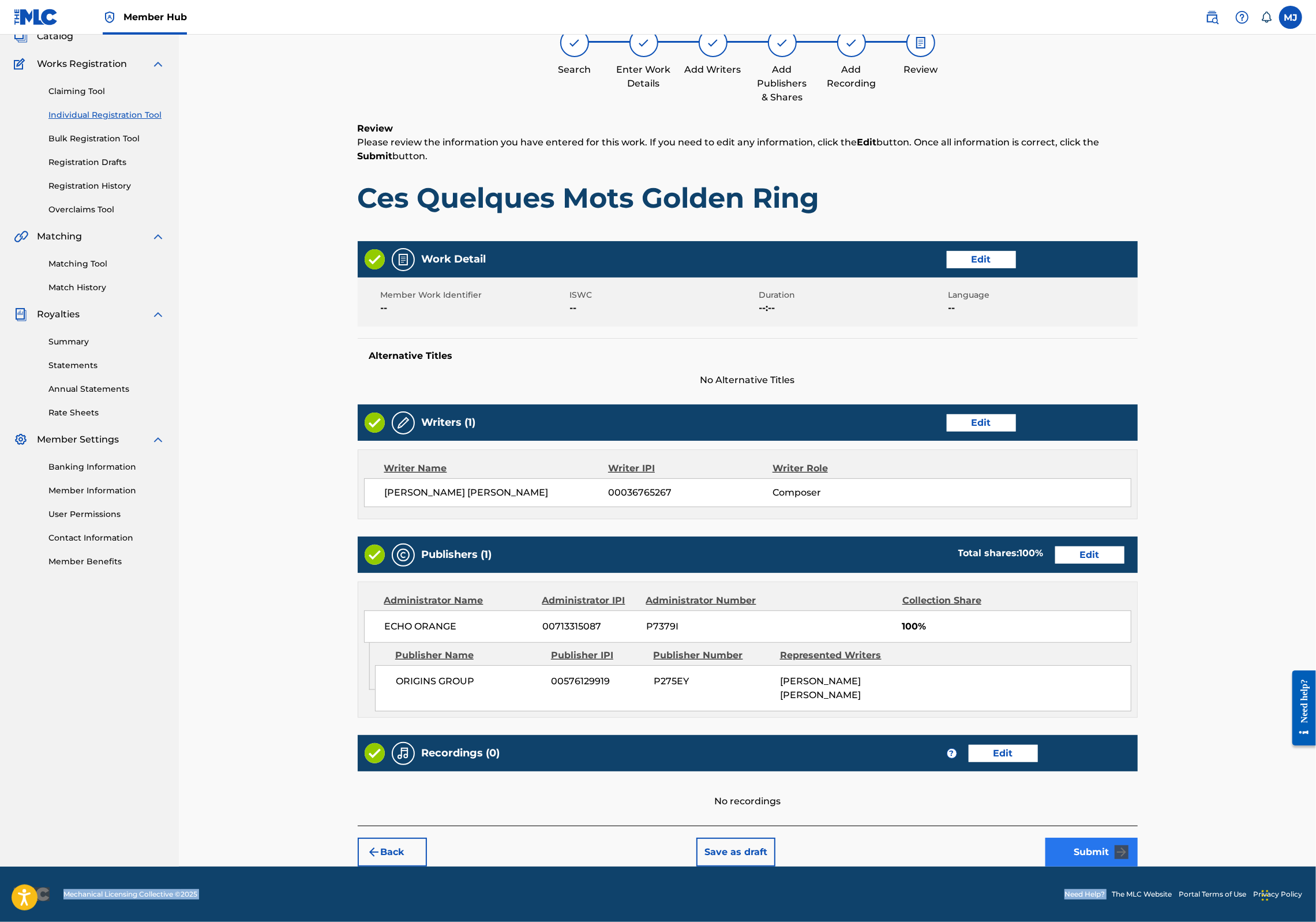
click at [1169, 854] on div "Member Hub MJ MJ Maxime Jacquard maxime.jacquard@twenymusic.com Notification Pr…" at bounding box center [658, 421] width 1316 height 1000
click at [1138, 826] on div "Back Save as draft Submit" at bounding box center [747, 846] width 780 height 41
click at [1138, 837] on button "Submit" at bounding box center [1092, 851] width 92 height 29
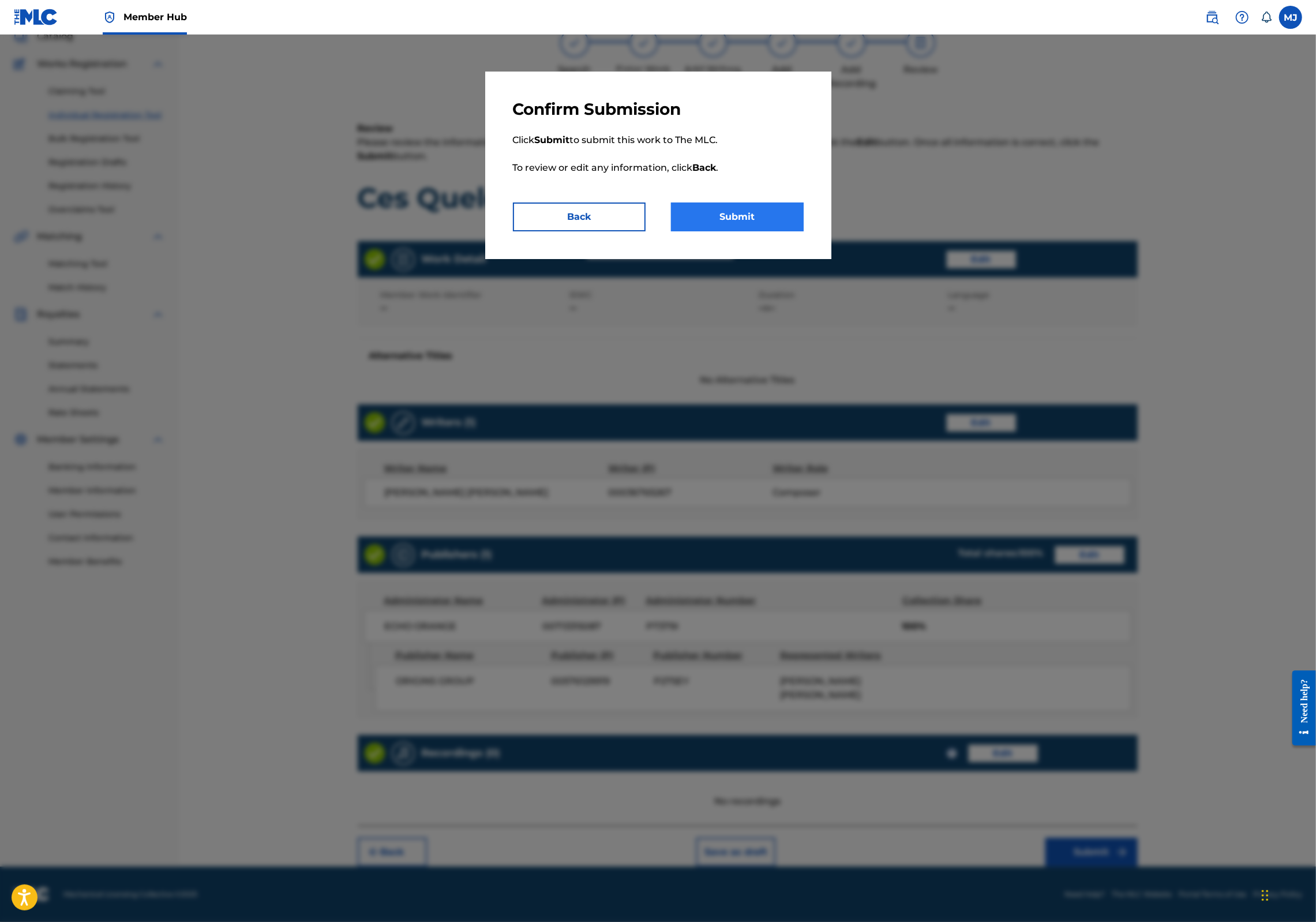
click at [757, 231] on button "Submit" at bounding box center [737, 217] width 133 height 29
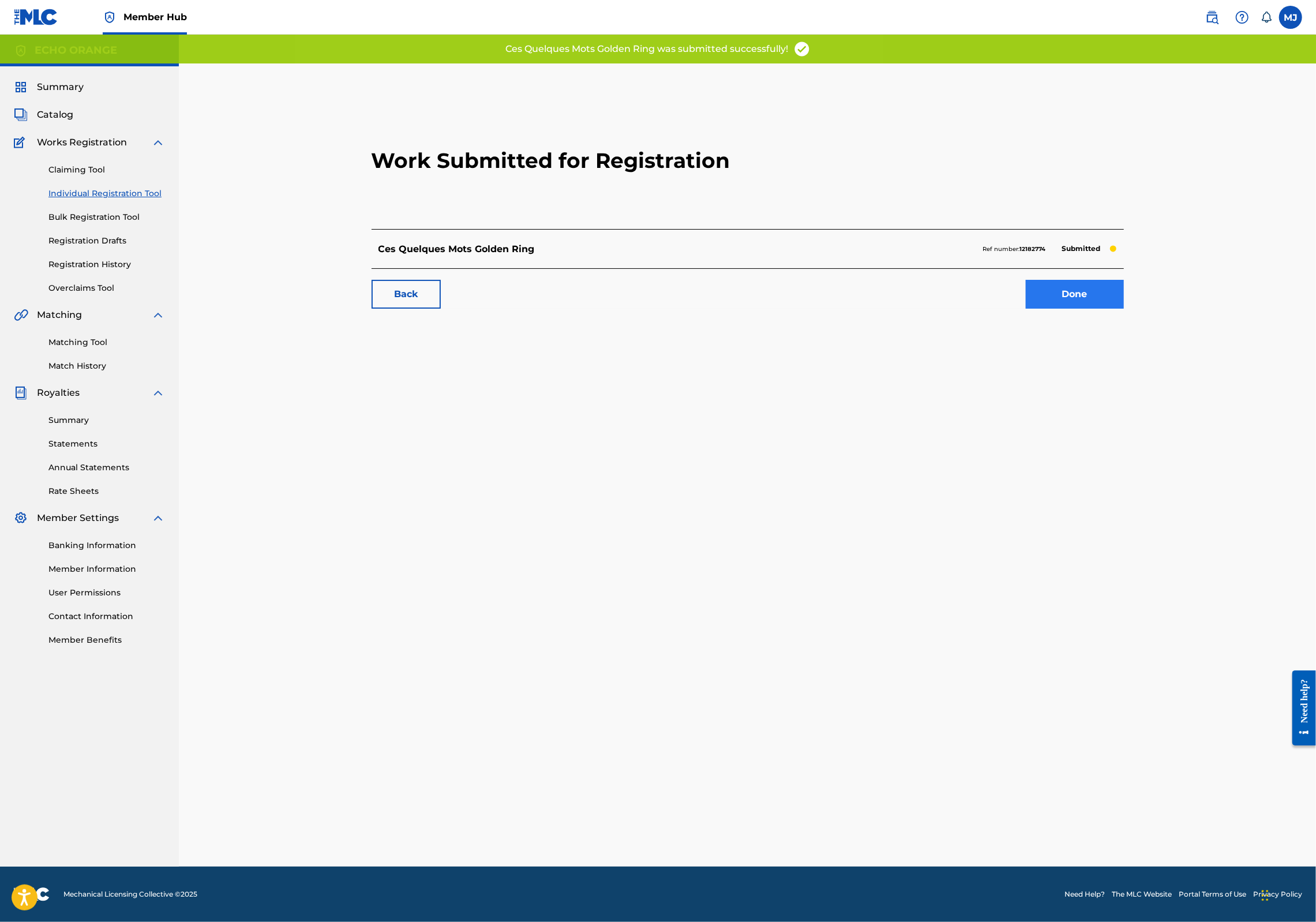
click at [1124, 309] on link "Done" at bounding box center [1075, 294] width 98 height 29
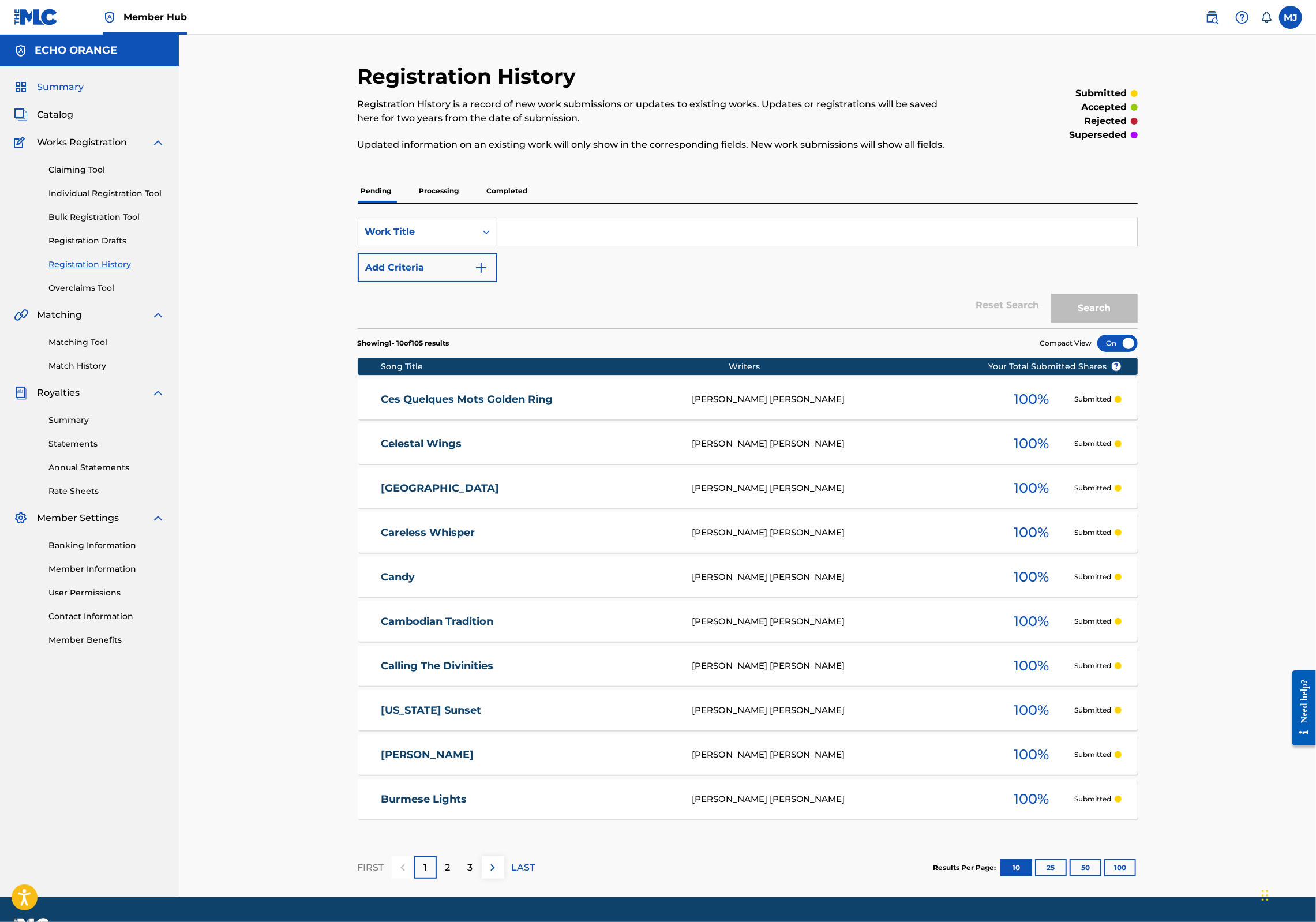
click at [82, 94] on span "Summary" at bounding box center [60, 86] width 47 height 14
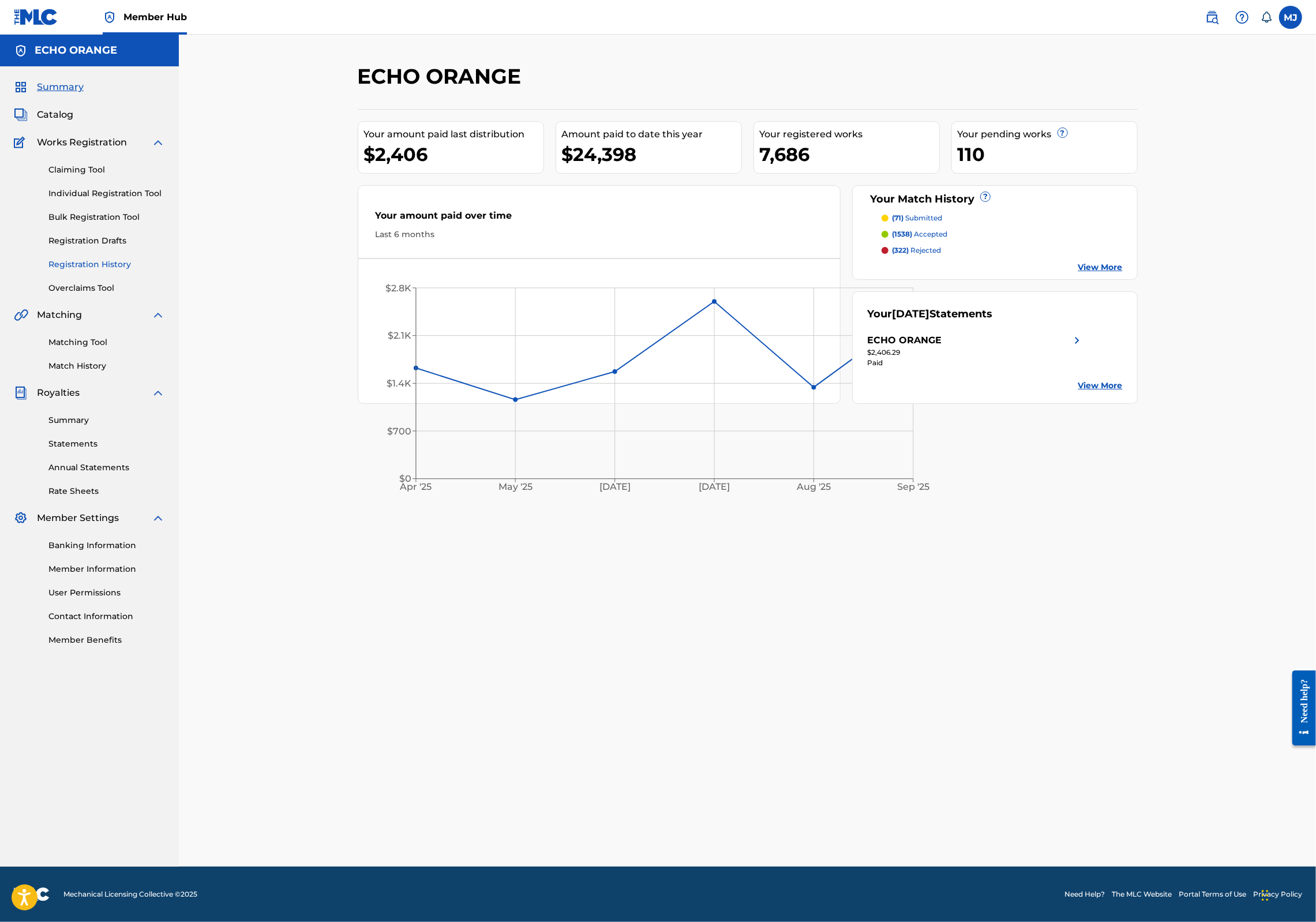
click at [104, 271] on link "Registration History" at bounding box center [107, 264] width 117 height 12
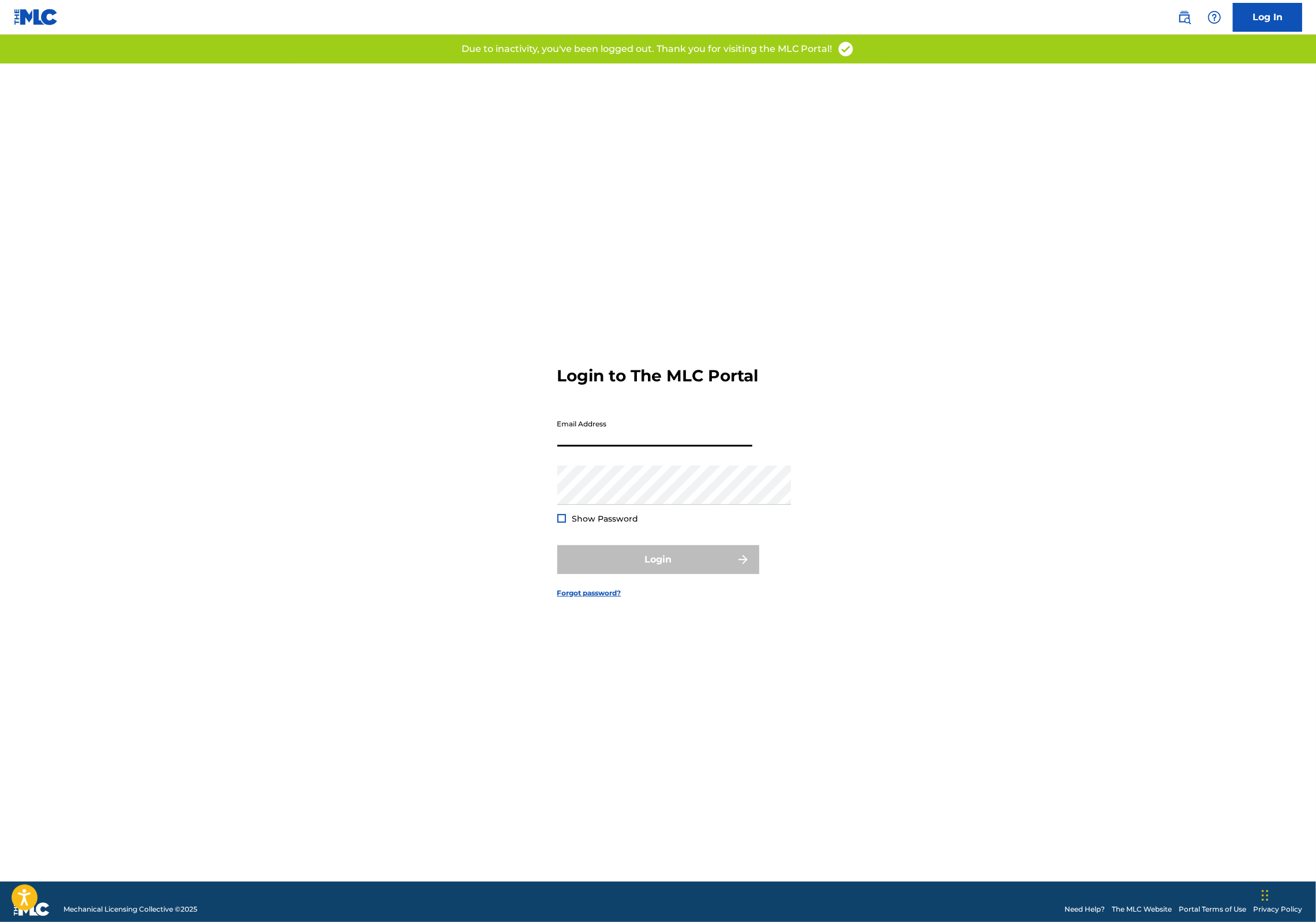
type input "[PERSON_NAME][EMAIL_ADDRESS][DOMAIN_NAME]"
click at [672, 574] on button "Login" at bounding box center [658, 559] width 202 height 29
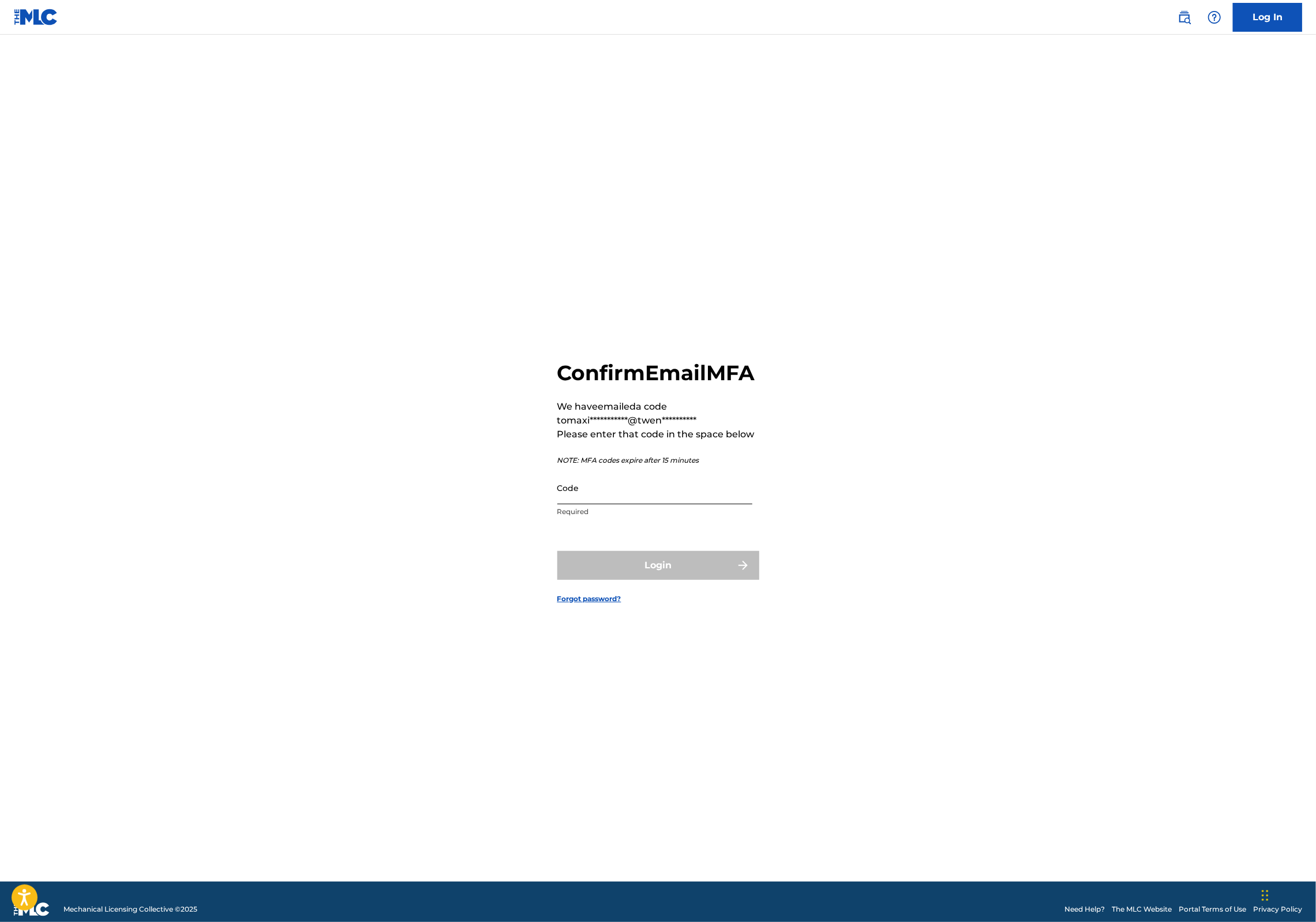
click at [600, 500] on input "Code" at bounding box center [655, 487] width 195 height 33
paste input "593047"
type input "593047"
click at [635, 580] on button "Login" at bounding box center [658, 565] width 202 height 29
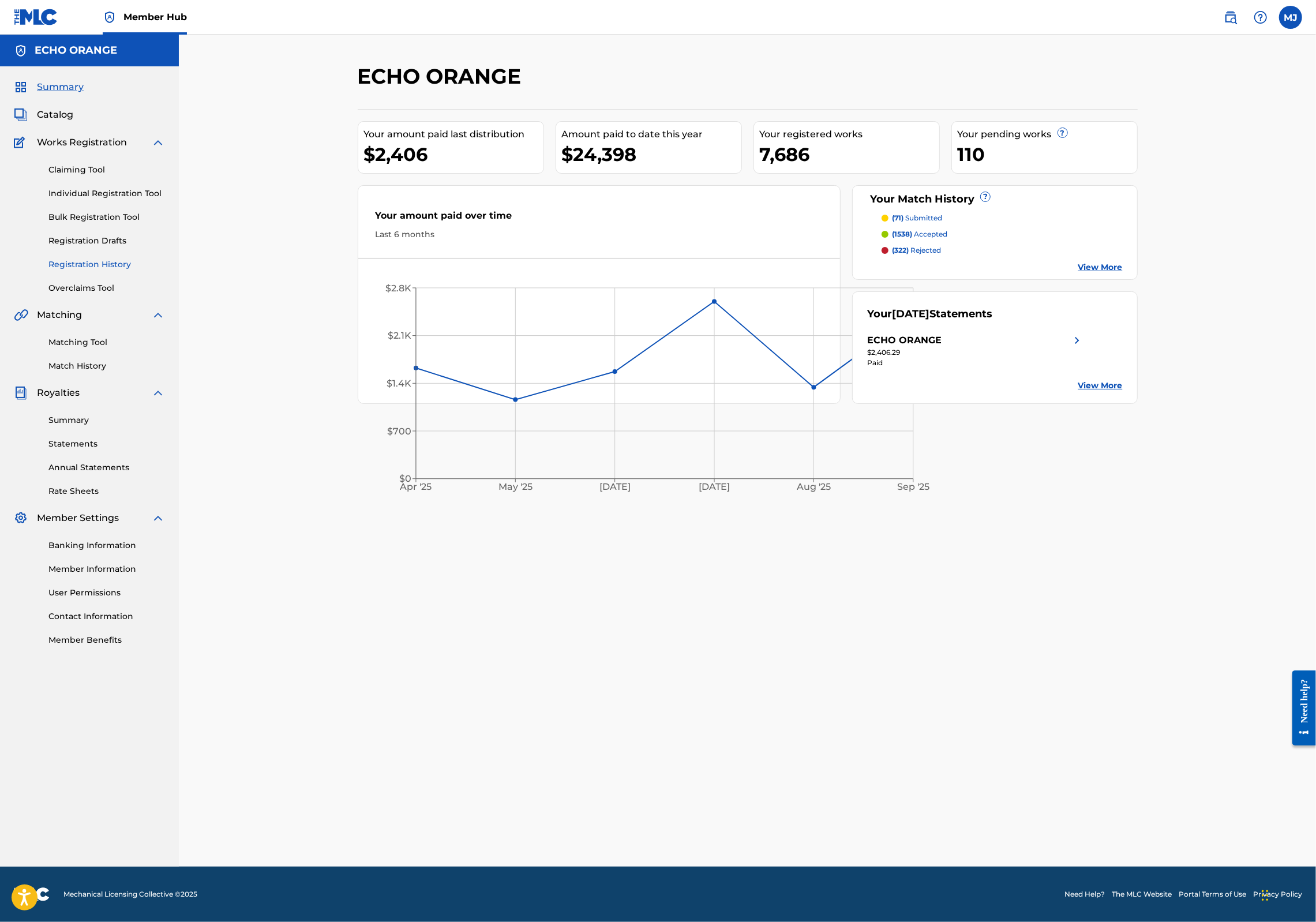
click at [93, 271] on link "Registration History" at bounding box center [107, 264] width 117 height 12
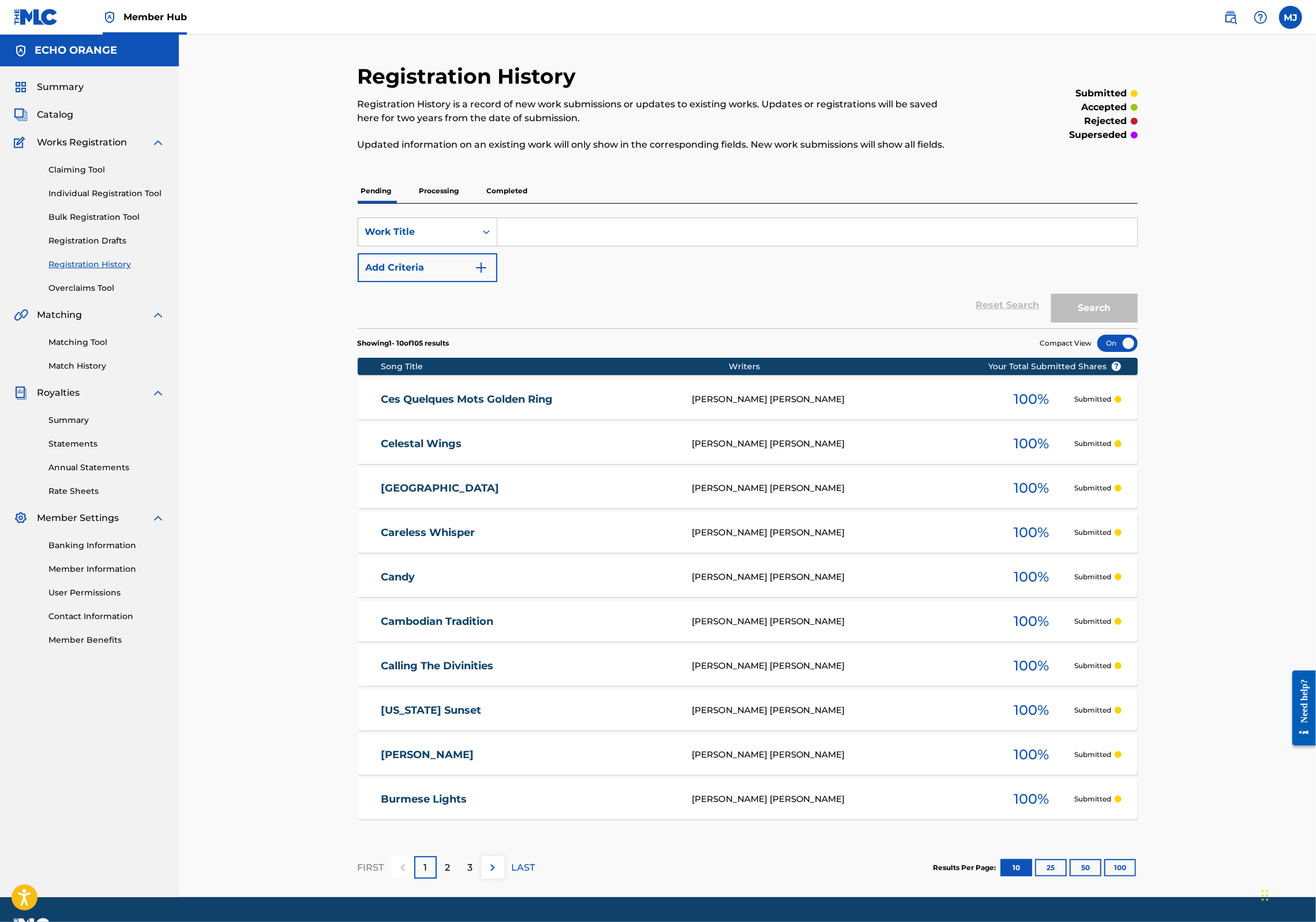
click at [110, 235] on div "Claiming Tool Individual Registration Tool Bulk Registration Tool Registration …" at bounding box center [90, 221] width 152 height 145
click at [110, 199] on link "Individual Registration Tool" at bounding box center [107, 193] width 117 height 12
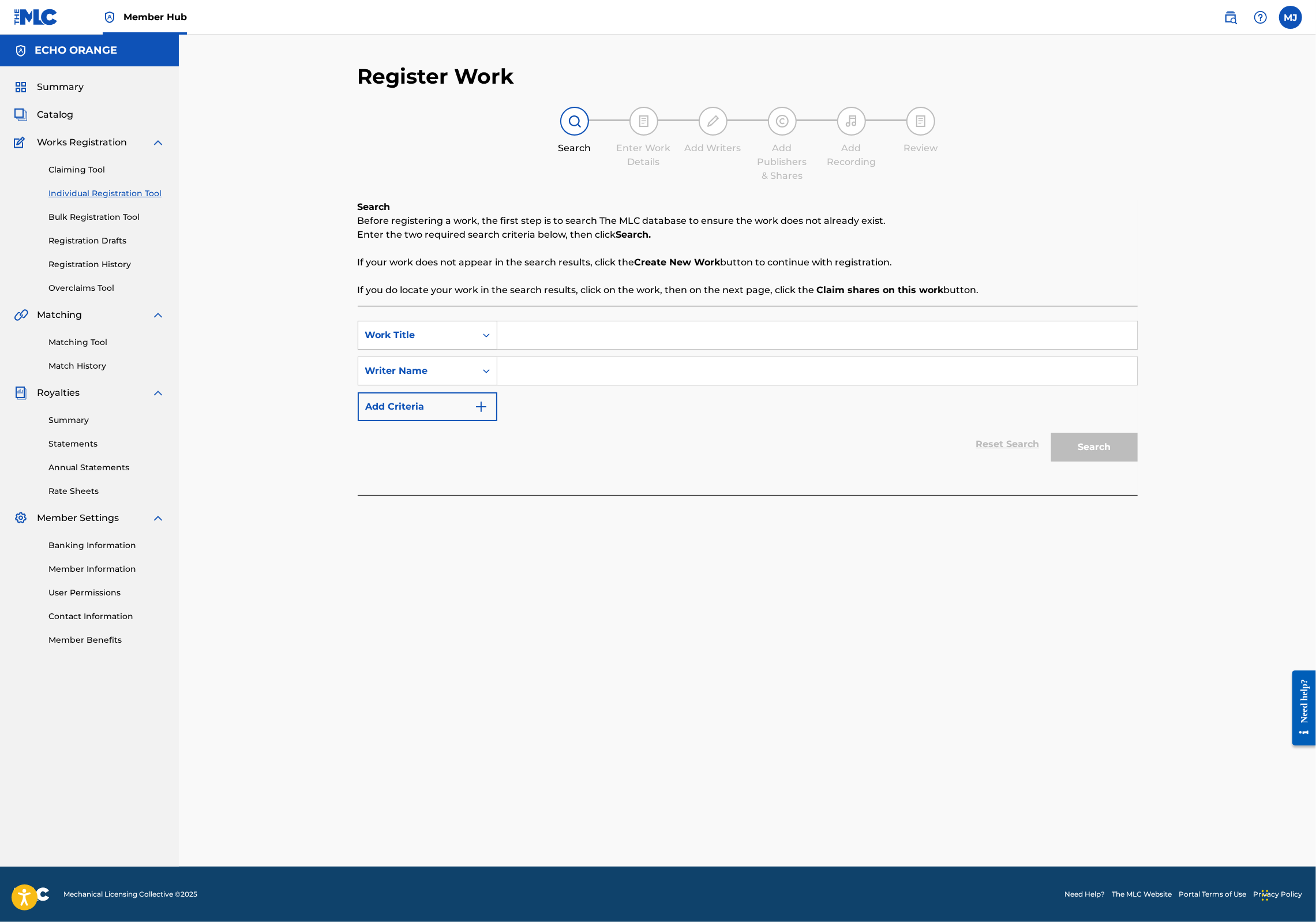
click at [483, 338] on icon "Search Form" at bounding box center [486, 335] width 7 height 4
click at [497, 349] on input "Search Form" at bounding box center [817, 335] width 640 height 28
type input "Change your Life"
paste input "593047"
type input "593047"
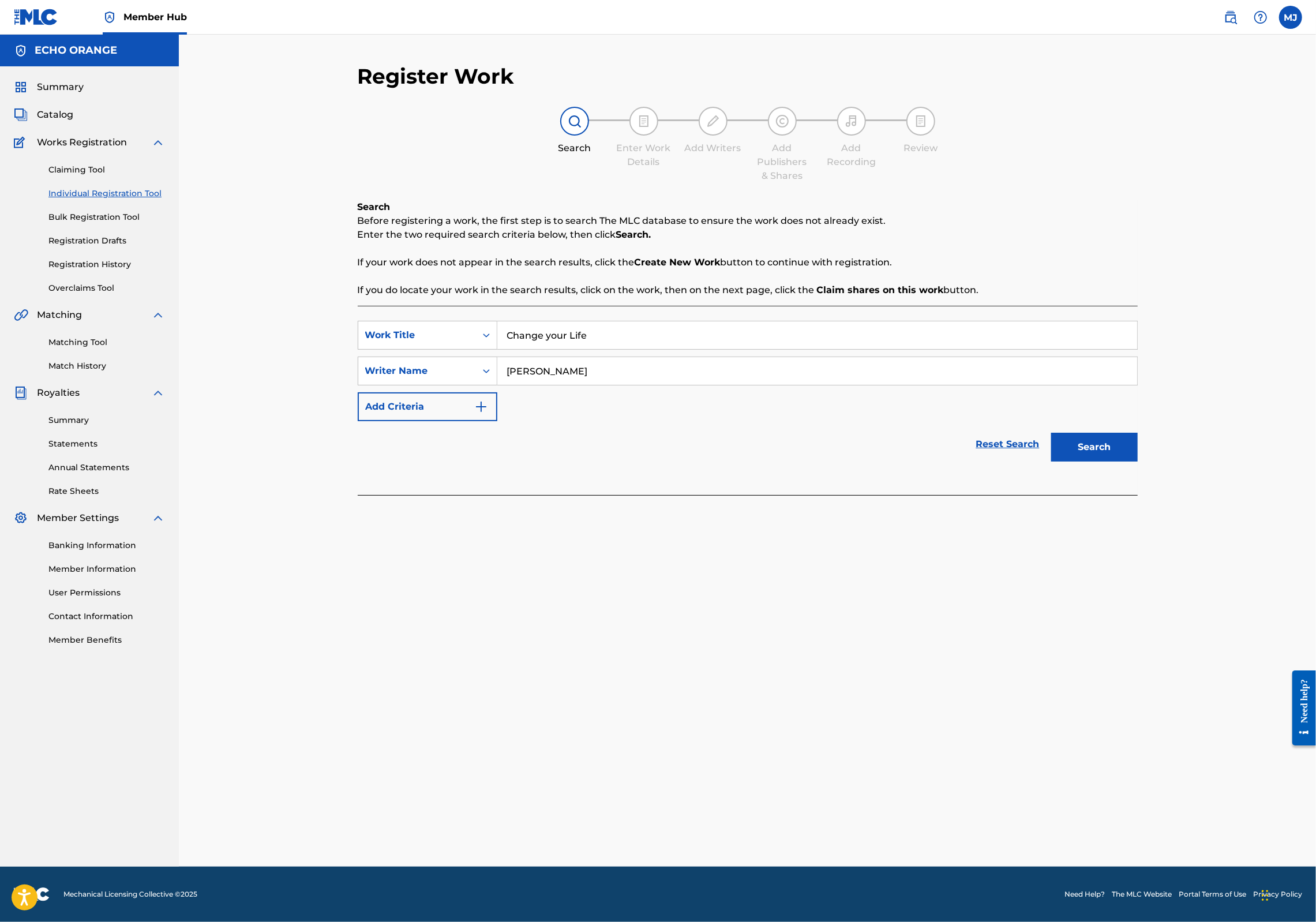
click at [541, 384] on input "Denis Hekimian" at bounding box center [817, 371] width 640 height 28
type input "Denis Hekimian"
click at [1138, 462] on button "Search" at bounding box center [1094, 447] width 86 height 29
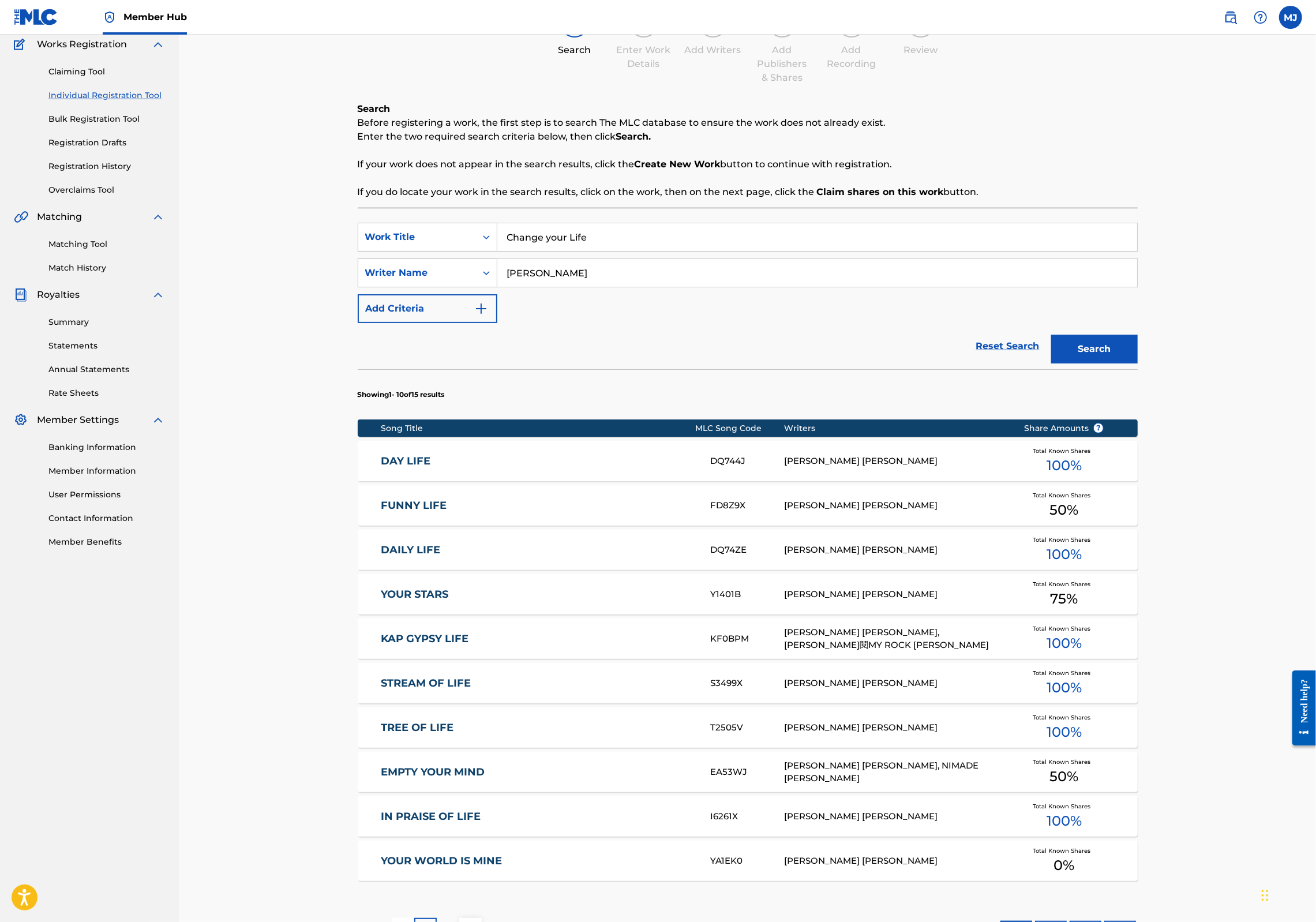
scroll to position [358, 0]
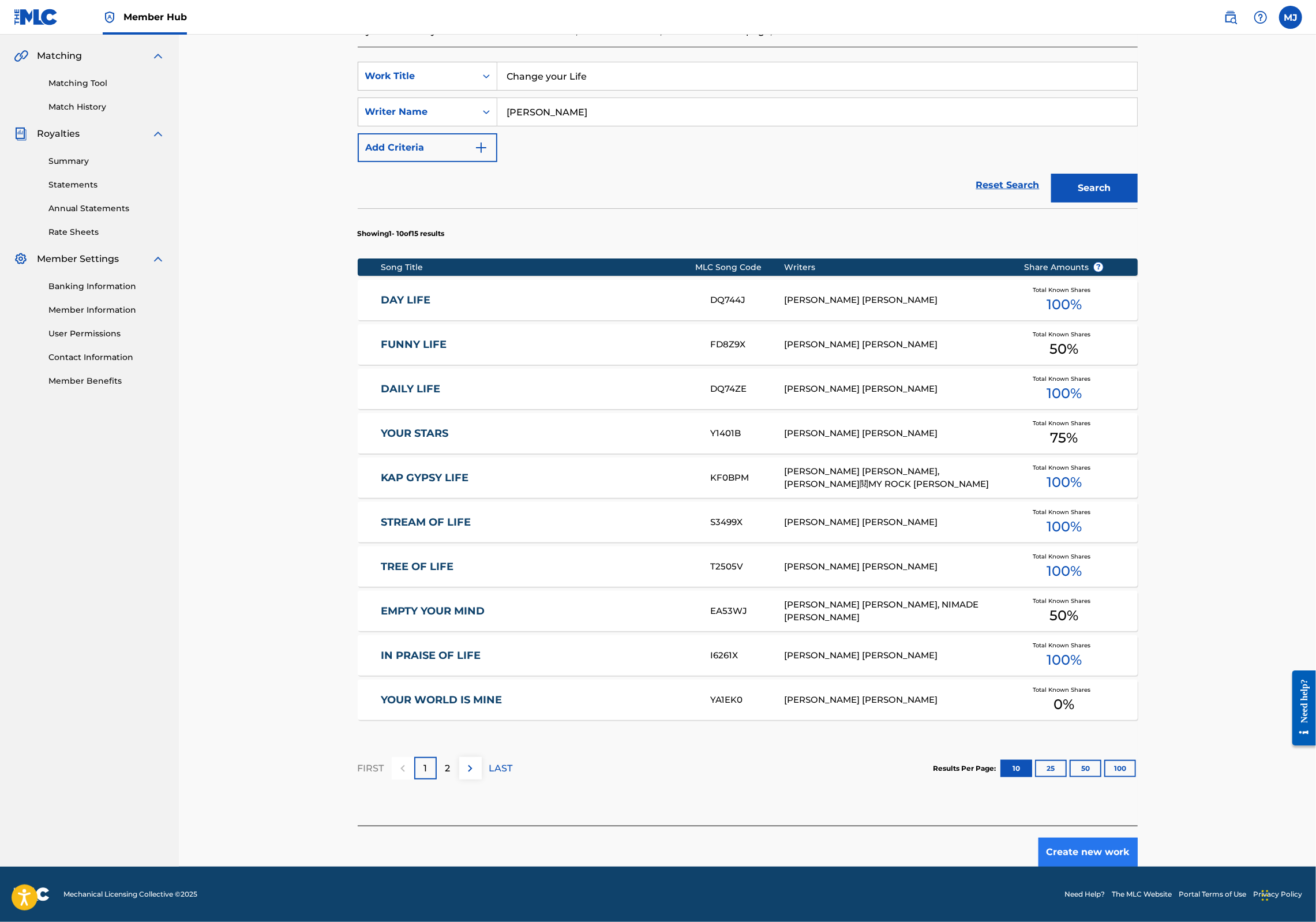
click at [1138, 843] on button "Create new work" at bounding box center [1088, 851] width 100 height 29
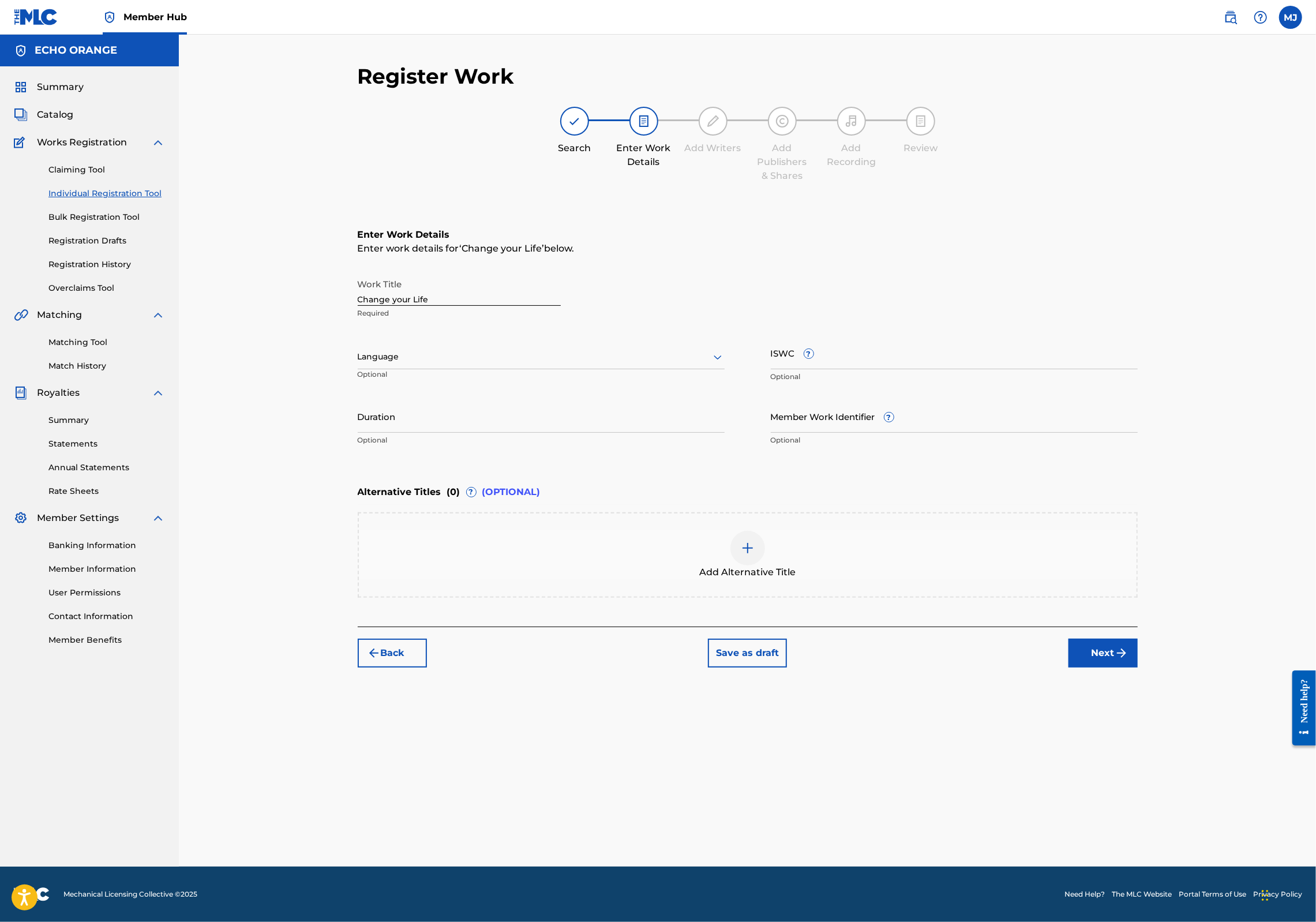
click at [1138, 668] on div "Back Save as draft Next" at bounding box center [747, 647] width 780 height 41
click at [1138, 668] on button "Next" at bounding box center [1104, 653] width 69 height 29
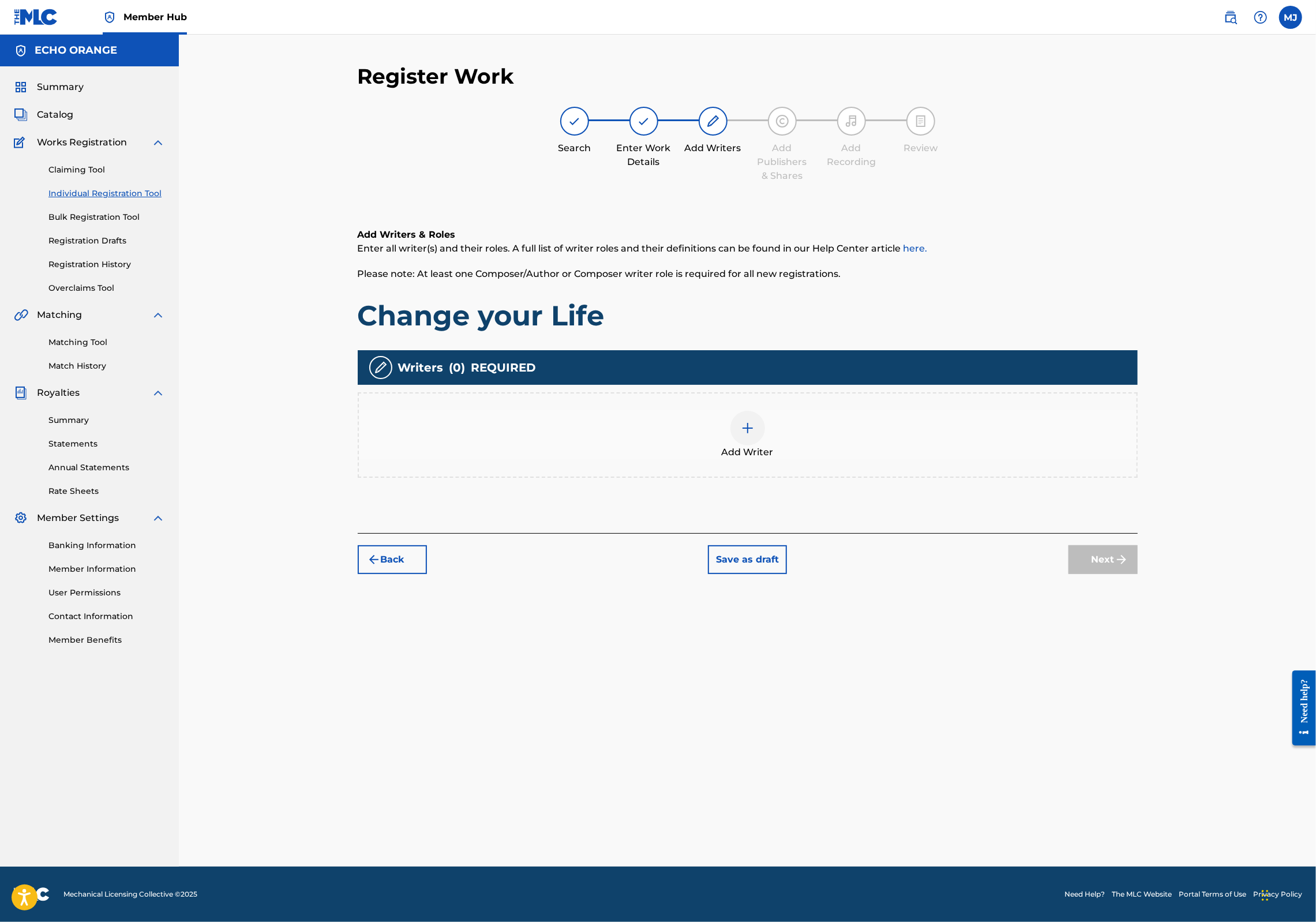
click at [870, 459] on div "Add Writer" at bounding box center [748, 435] width 778 height 49
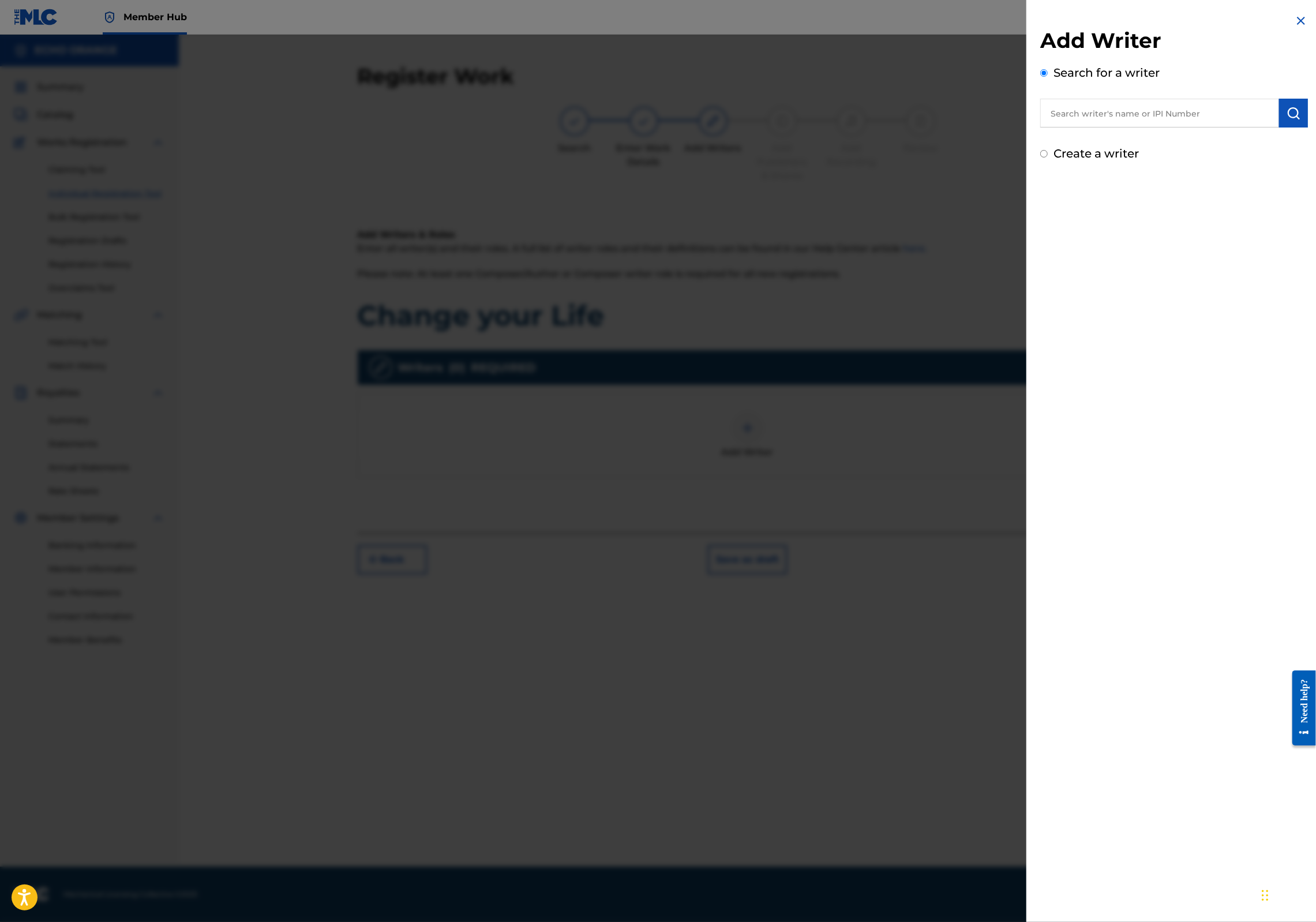
click at [1161, 104] on div "Search for a writer" at bounding box center [1174, 95] width 268 height 63
click at [1161, 123] on input "text" at bounding box center [1160, 113] width 239 height 29
paste input "Denis Hekimian"
type input "Denis Hekimian"
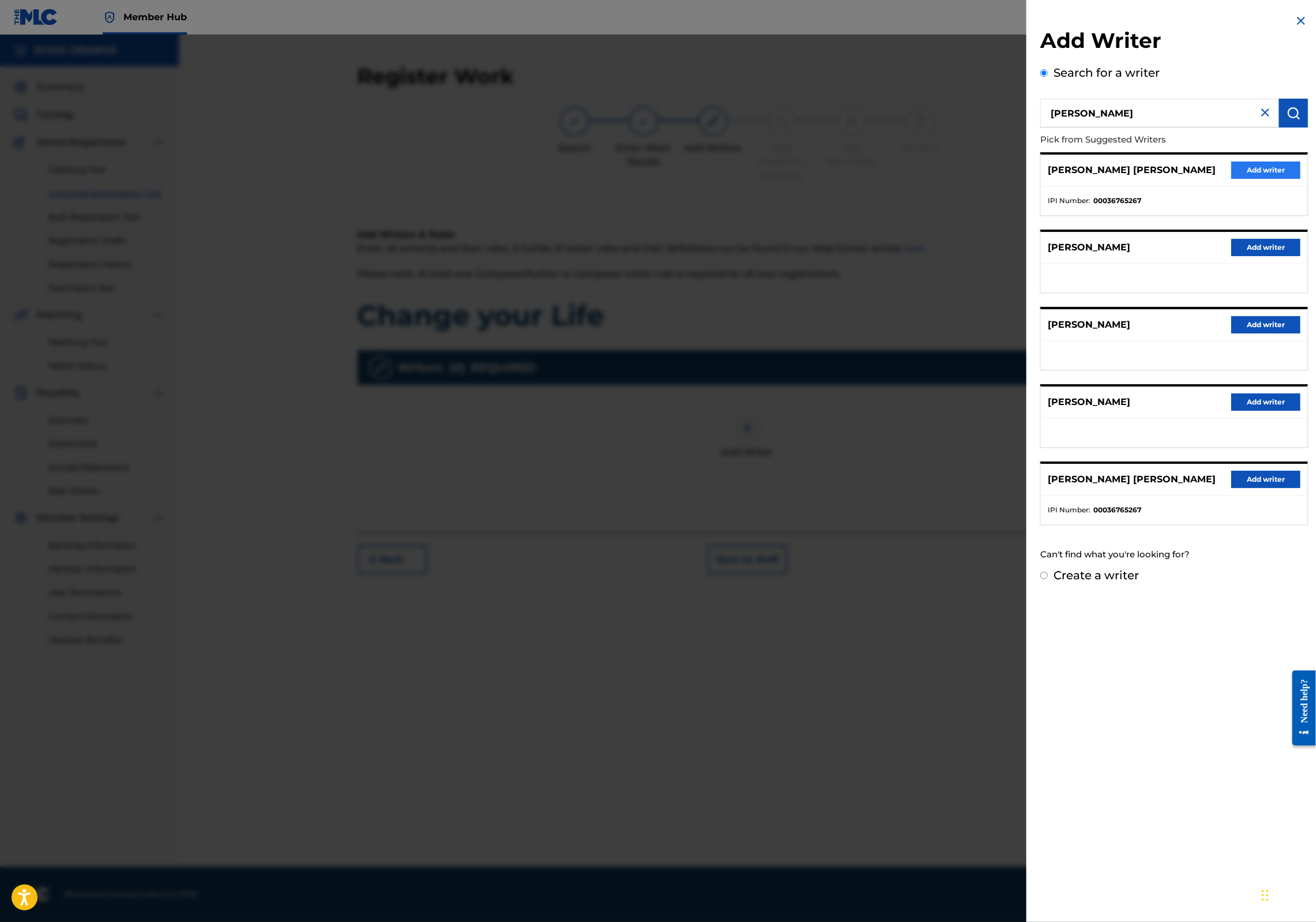
click at [1231, 179] on button "Add writer" at bounding box center [1266, 170] width 69 height 17
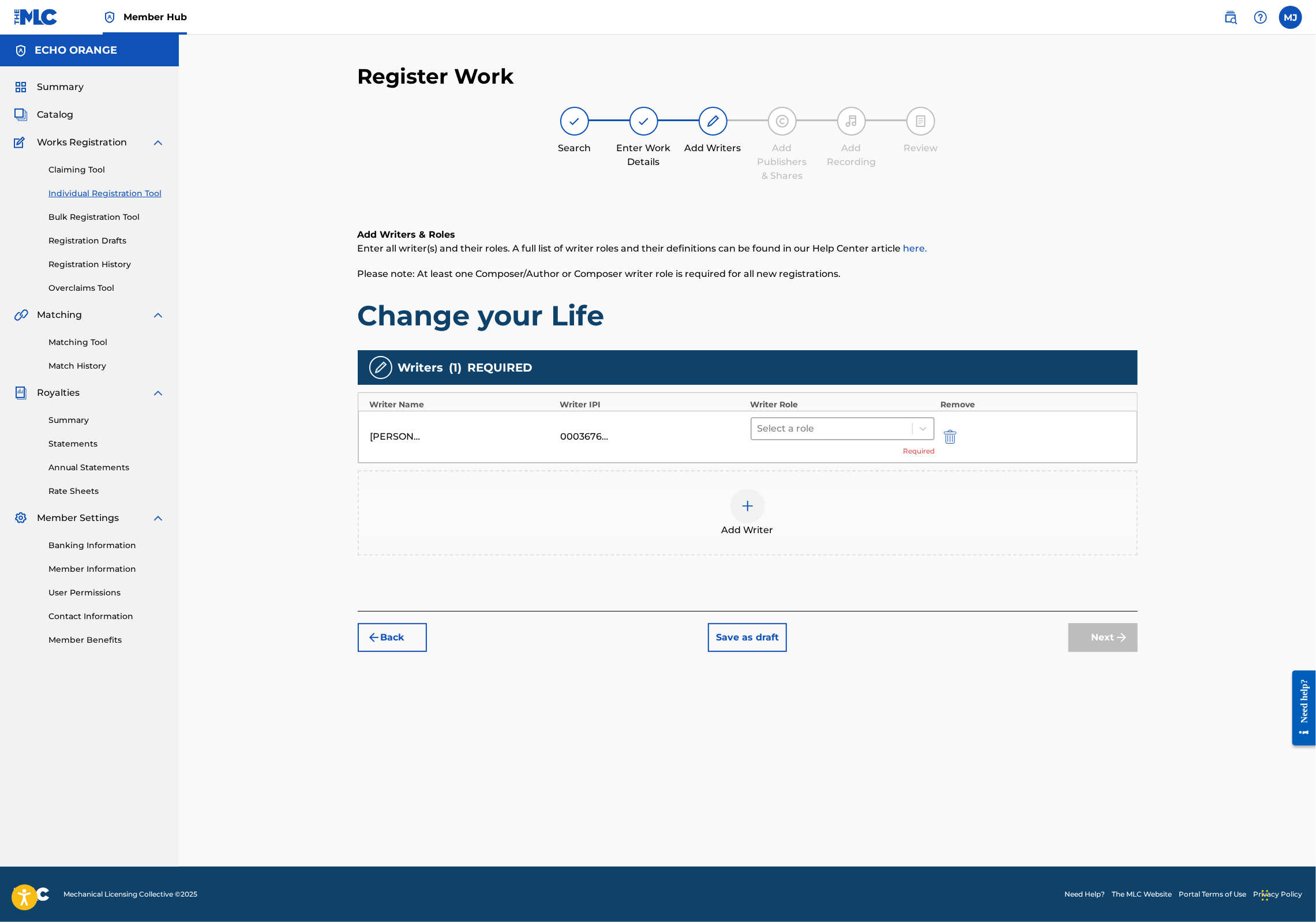
click at [816, 436] on div at bounding box center [832, 429] width 149 height 16
click at [814, 601] on div "Composer" at bounding box center [880, 595] width 222 height 23
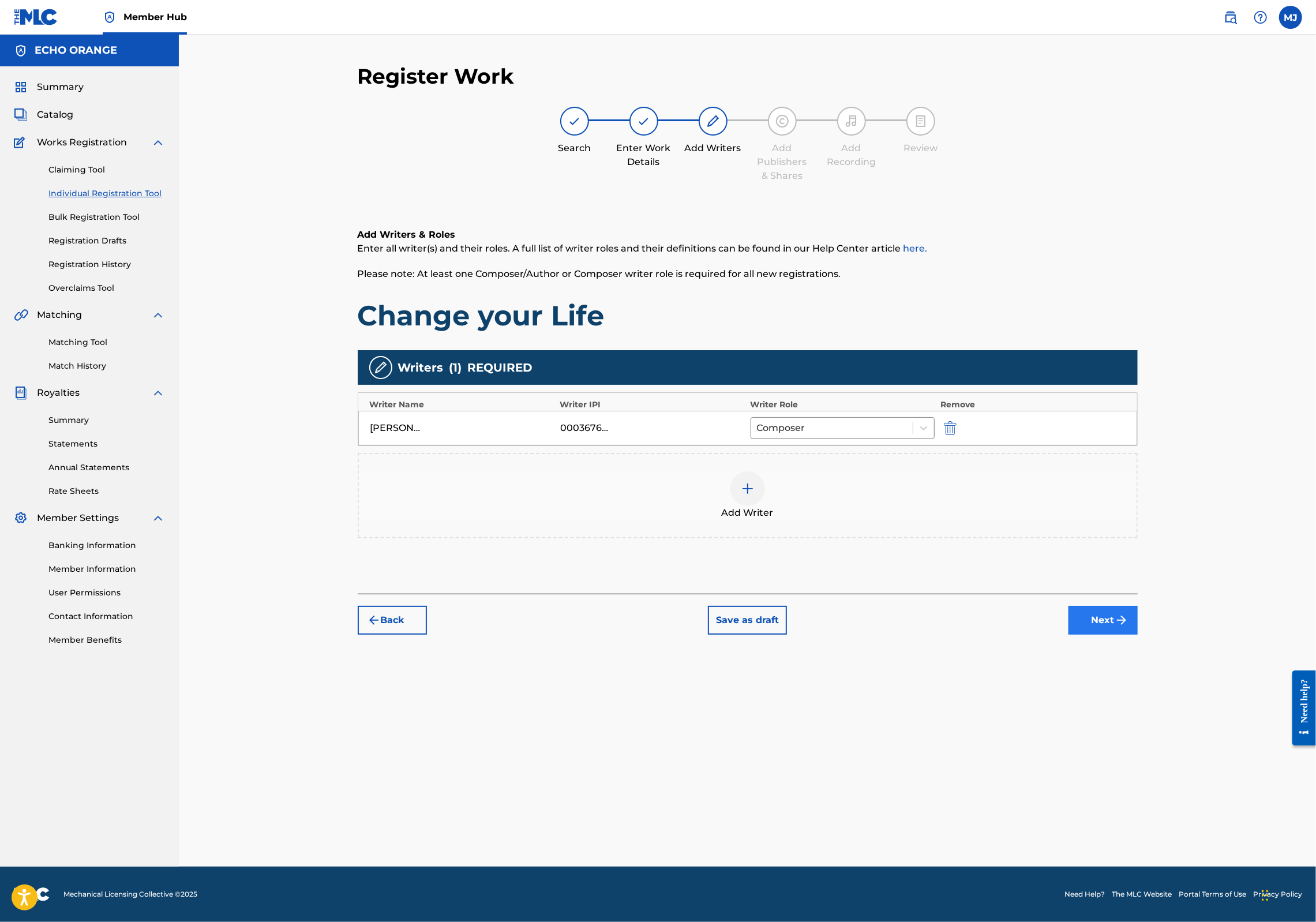
click at [1138, 635] on button "Next" at bounding box center [1104, 620] width 69 height 29
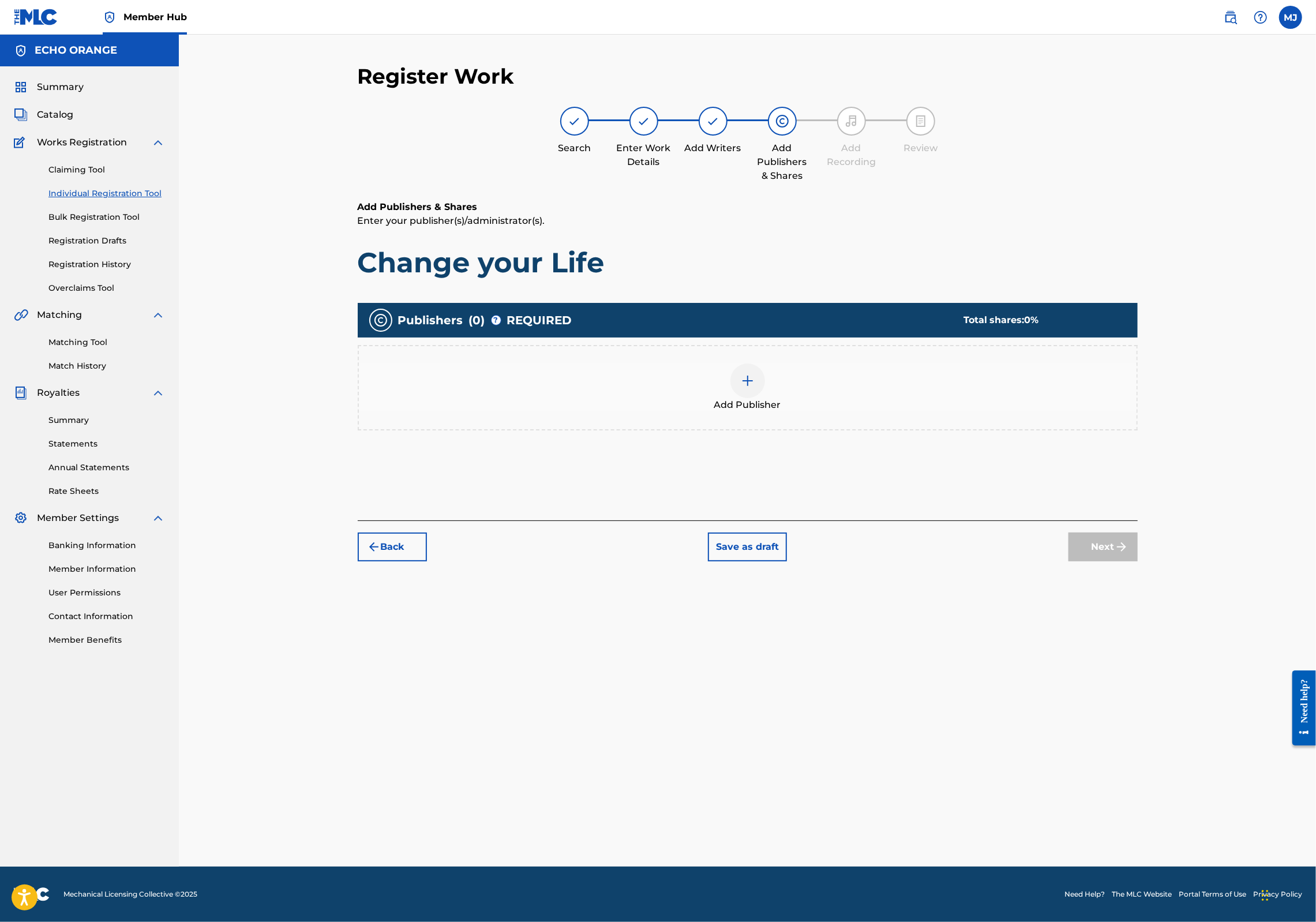
click at [816, 408] on div "Add Publisher" at bounding box center [748, 387] width 778 height 49
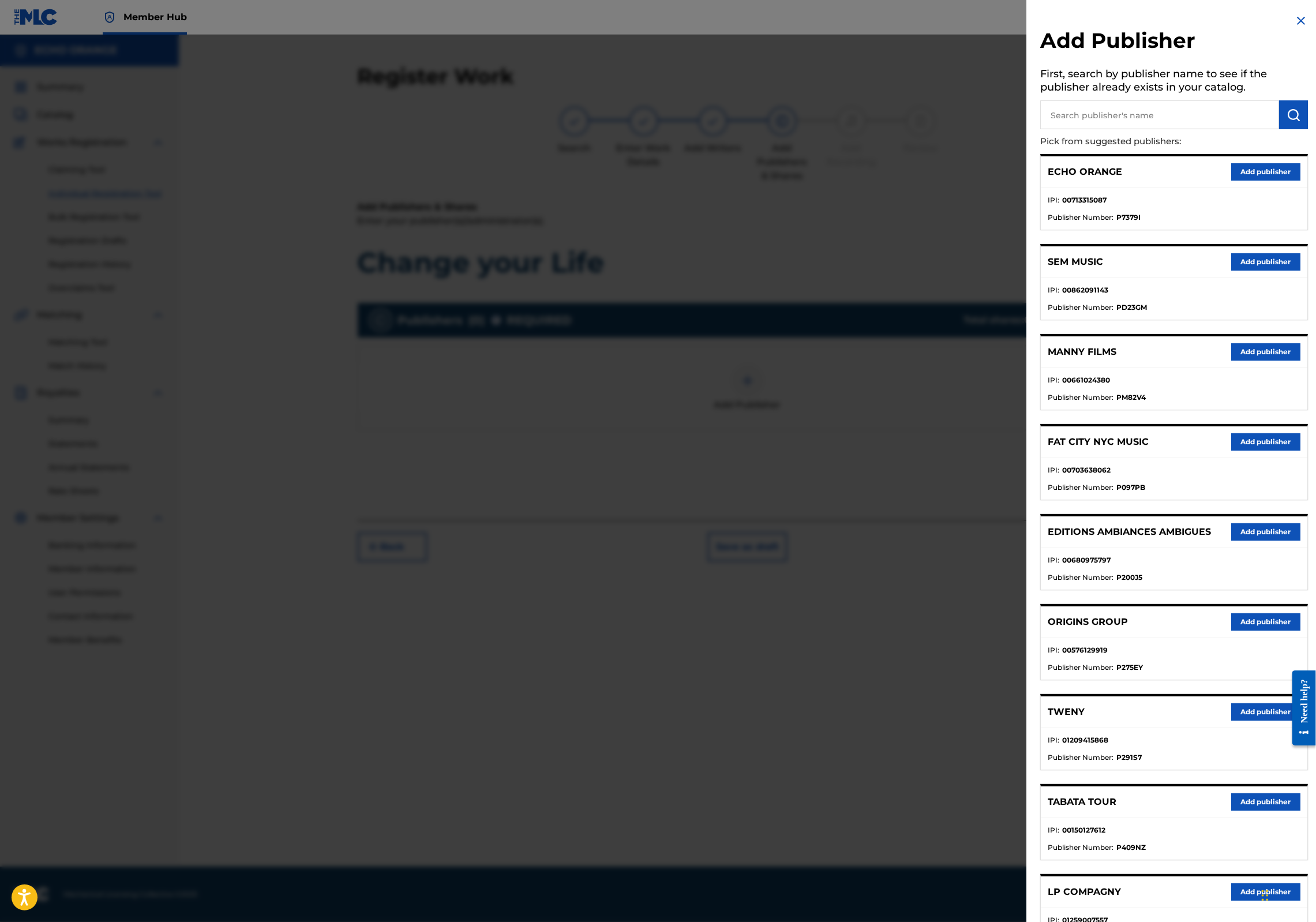
click at [1248, 638] on div "ORIGINS GROUP Add publisher" at bounding box center [1174, 622] width 267 height 32
click at [1252, 631] on button "Add publisher" at bounding box center [1266, 622] width 69 height 17
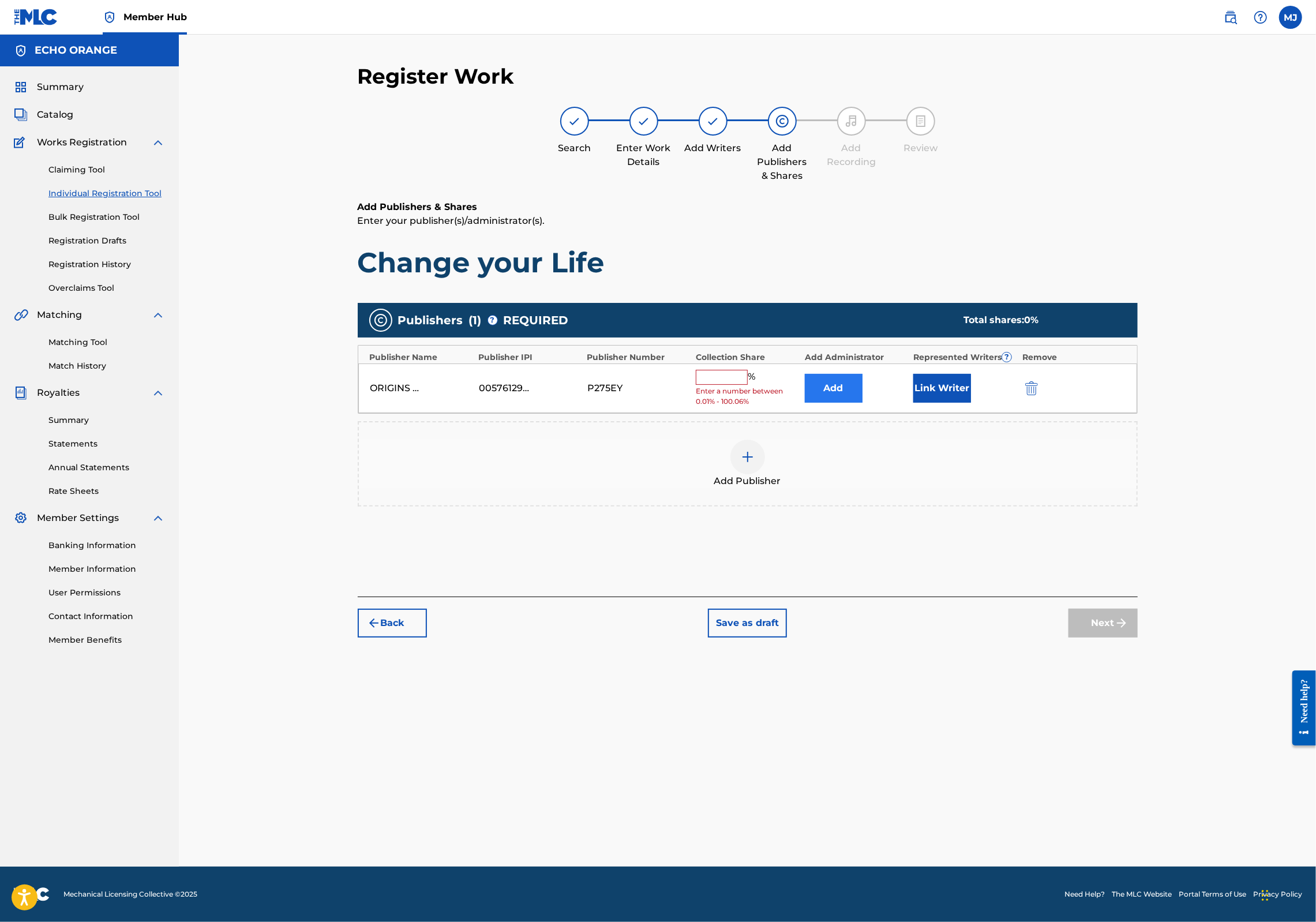
click at [863, 403] on button "Add" at bounding box center [833, 388] width 58 height 29
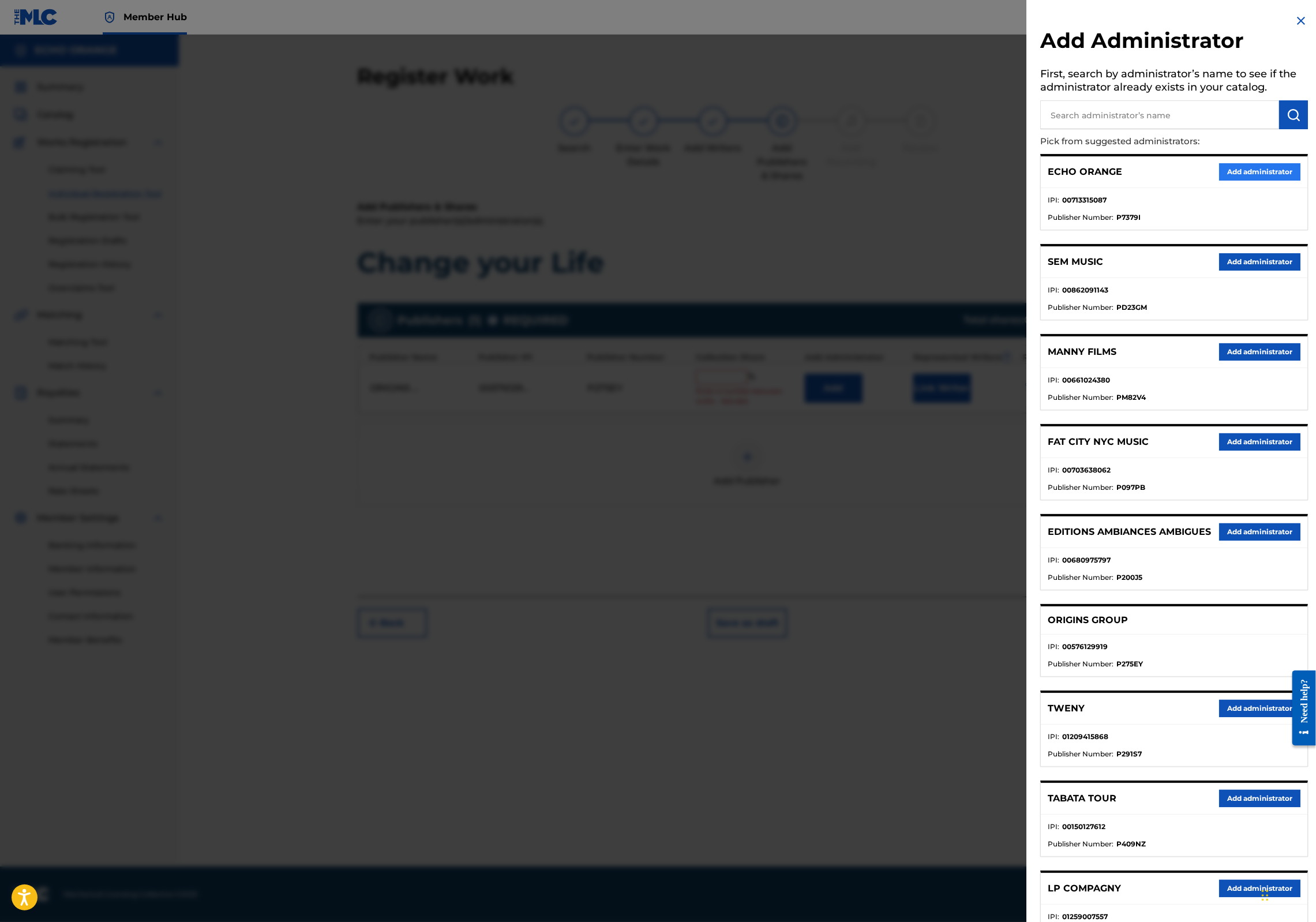
click at [1229, 180] on button "Add administrator" at bounding box center [1260, 171] width 82 height 17
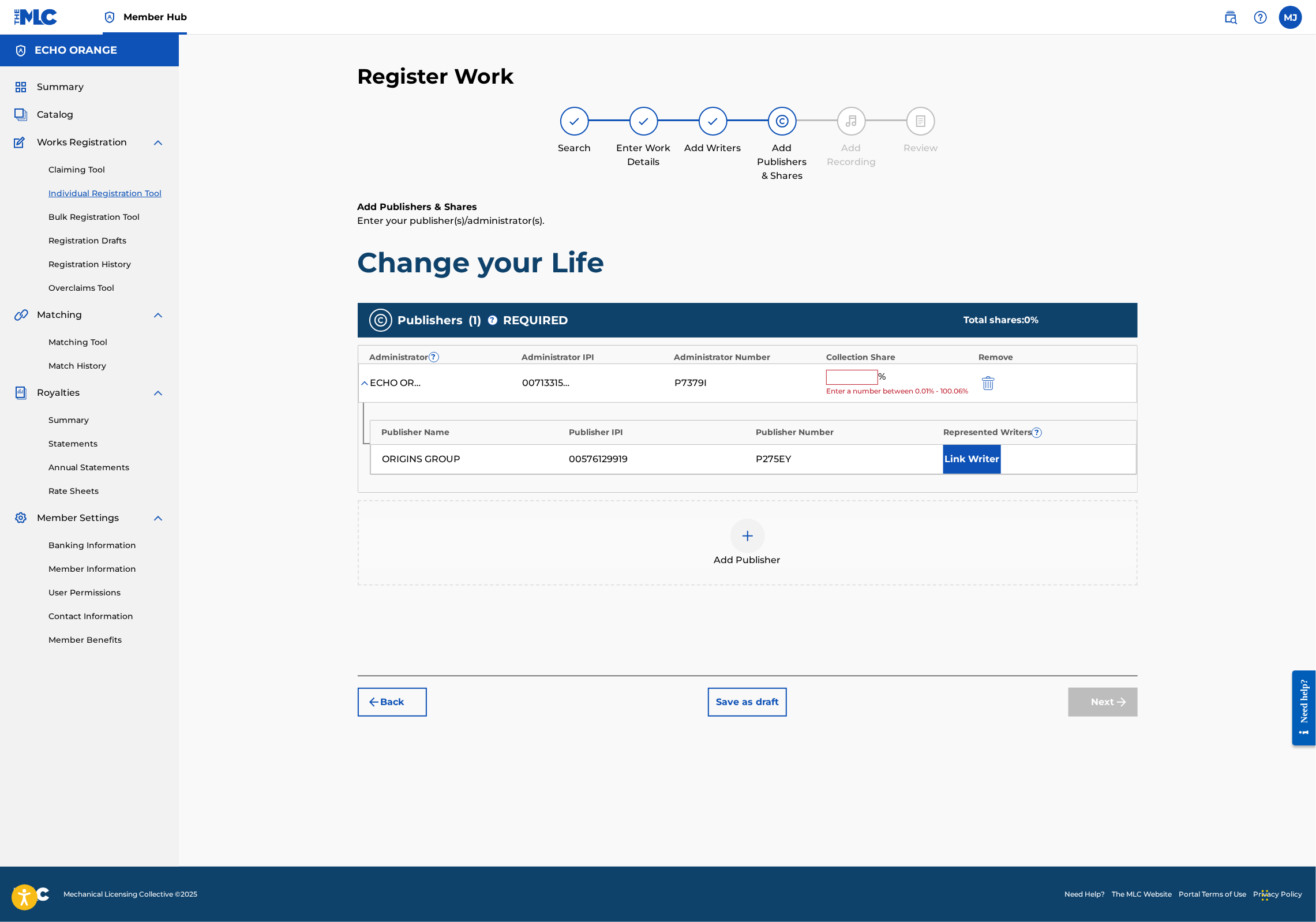
click at [878, 384] on input "text" at bounding box center [852, 377] width 52 height 15
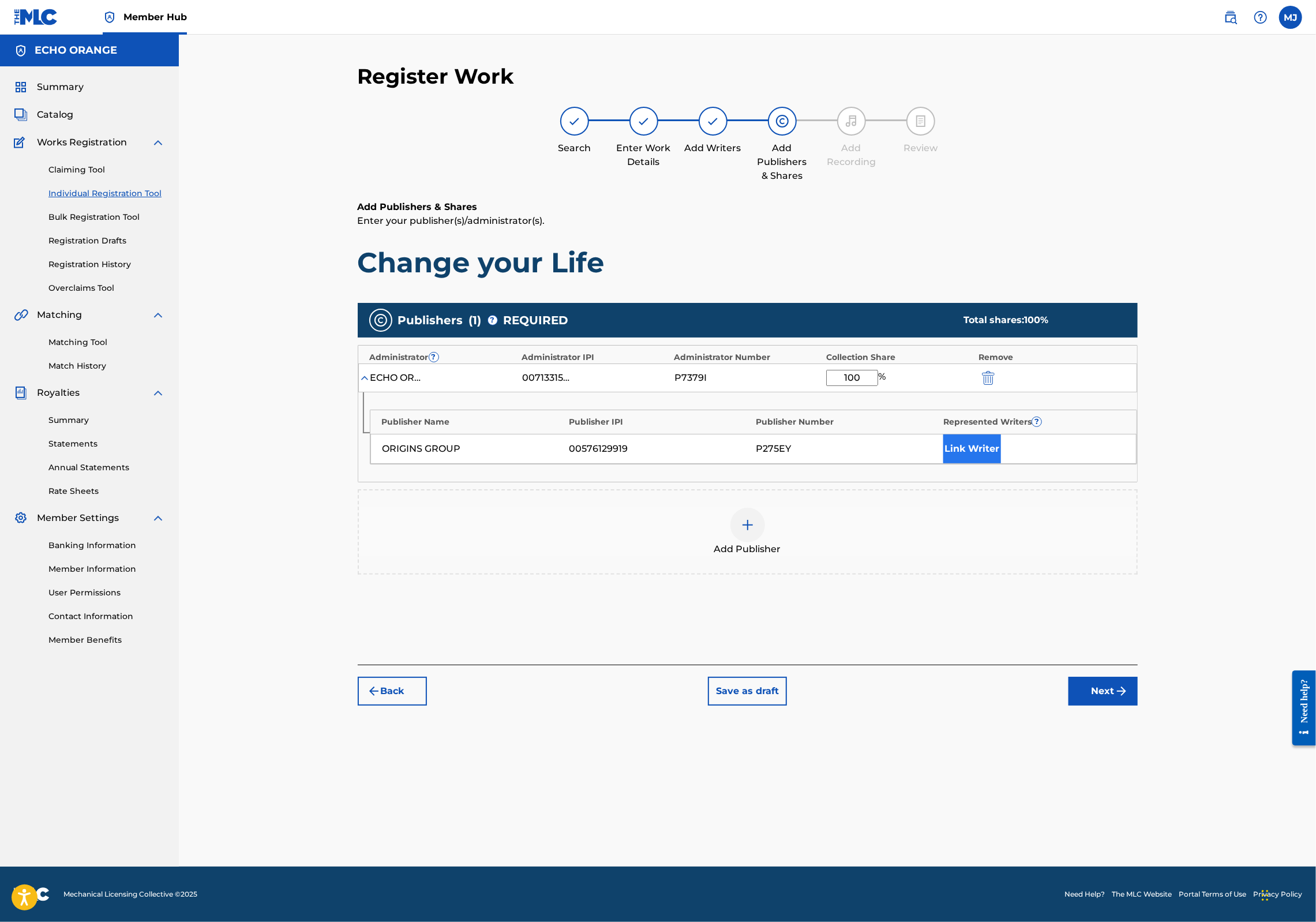
type input "100"
click at [1001, 463] on button "Link Writer" at bounding box center [973, 449] width 58 height 29
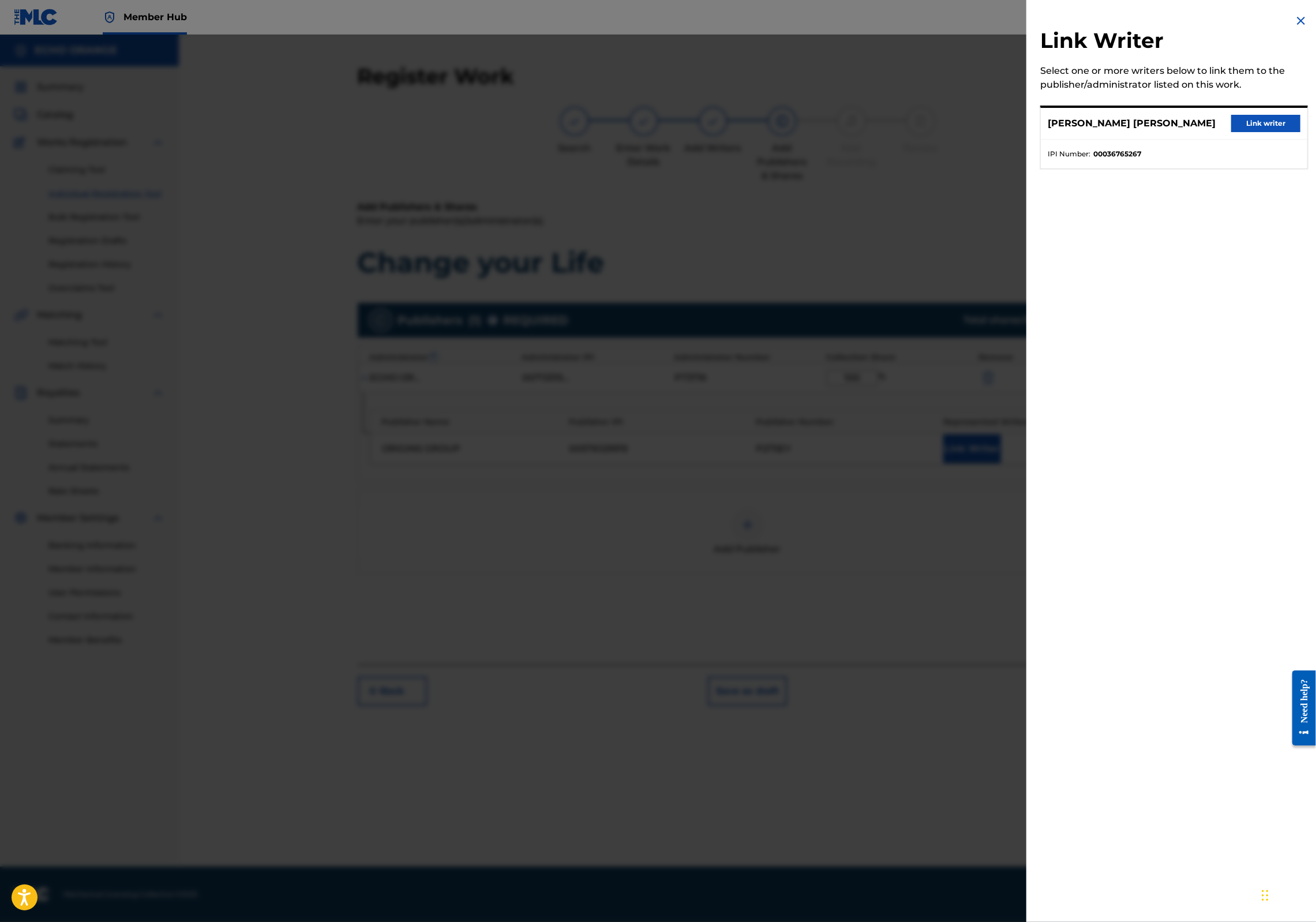
click at [1275, 124] on div "[PERSON_NAME] [PERSON_NAME] Link writer" at bounding box center [1174, 123] width 267 height 32
click at [1274, 128] on button "Link writer" at bounding box center [1266, 123] width 69 height 17
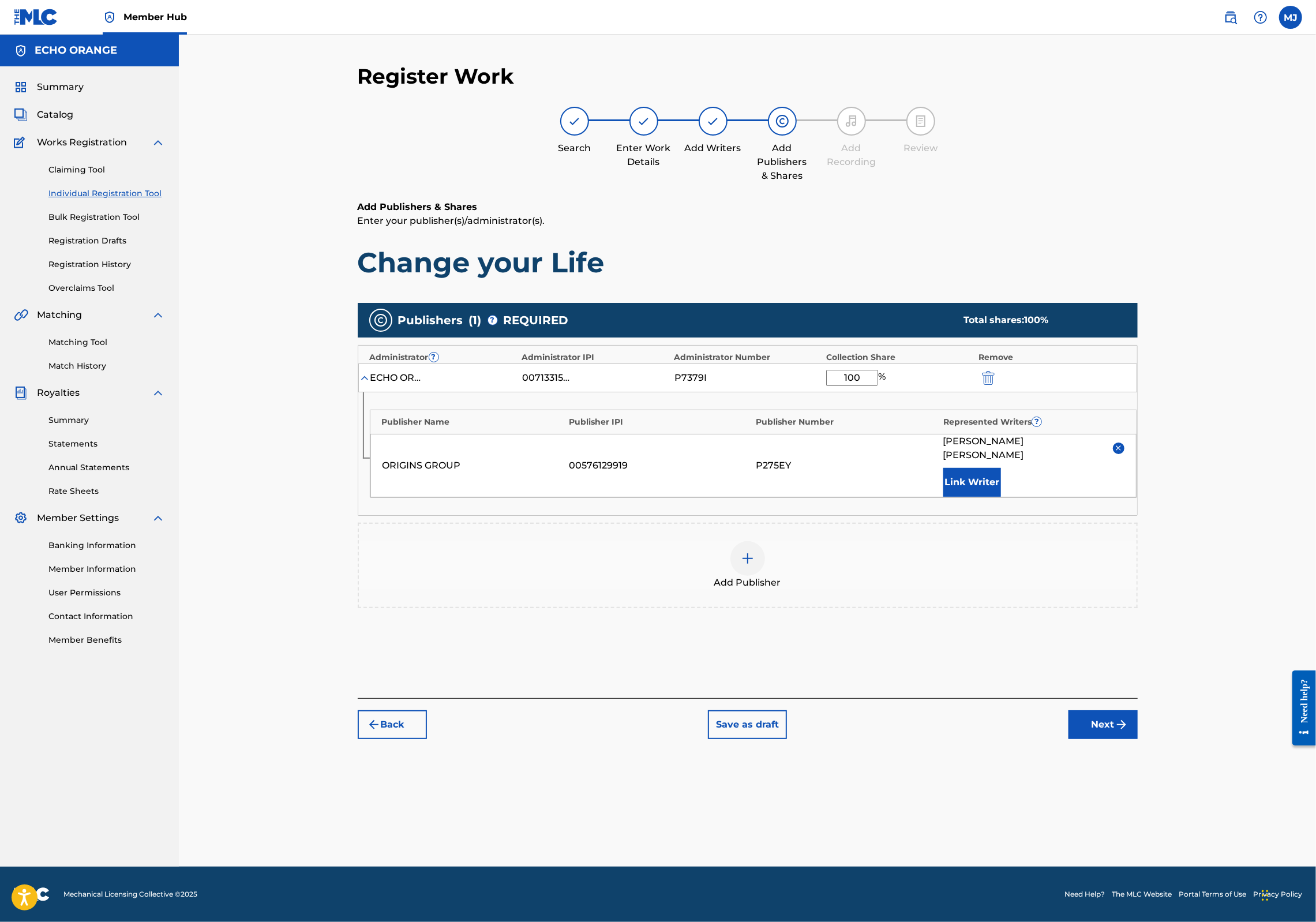
click at [1272, 133] on div "Register Work Search Enter Work Details Add Writers Add Publishers & Shares Add…" at bounding box center [747, 450] width 1137 height 831
click at [1152, 826] on div "Register Work Search Enter Work Details Add Writers Add Publishers & Shares Add…" at bounding box center [748, 464] width 808 height 803
click at [1138, 739] on button "Next" at bounding box center [1104, 724] width 69 height 29
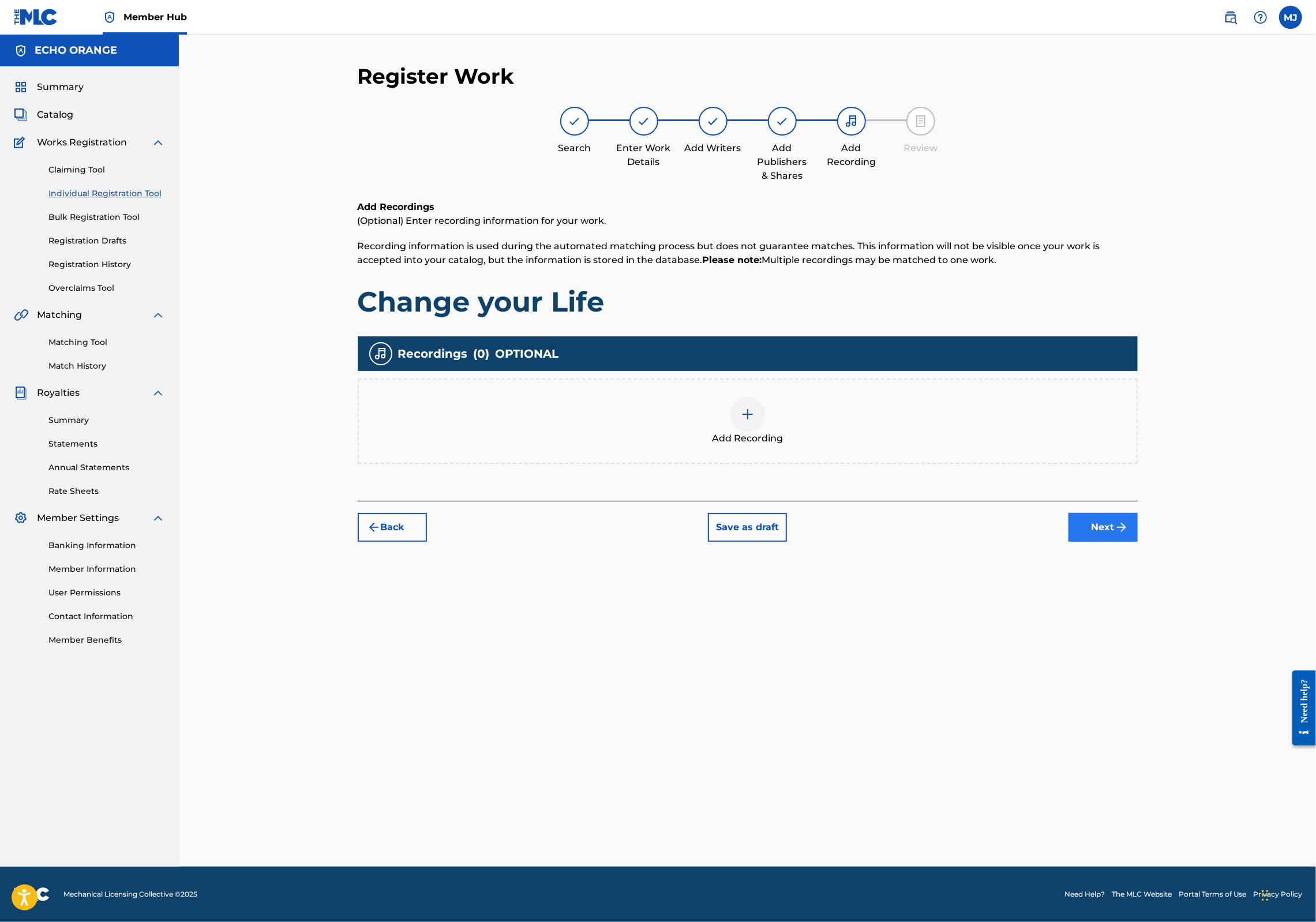
click at [1138, 542] on button "Next" at bounding box center [1104, 527] width 69 height 29
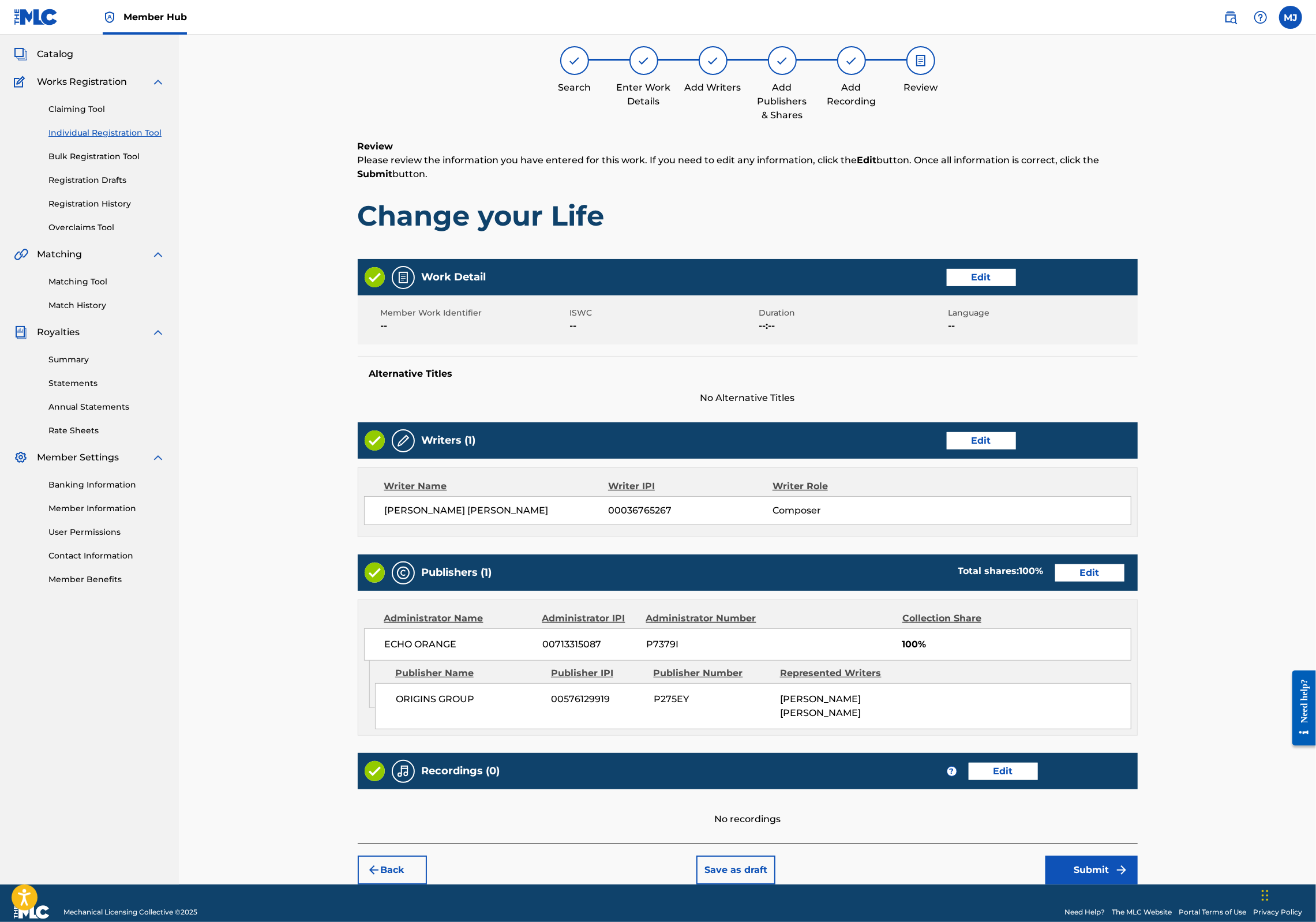
scroll to position [186, 0]
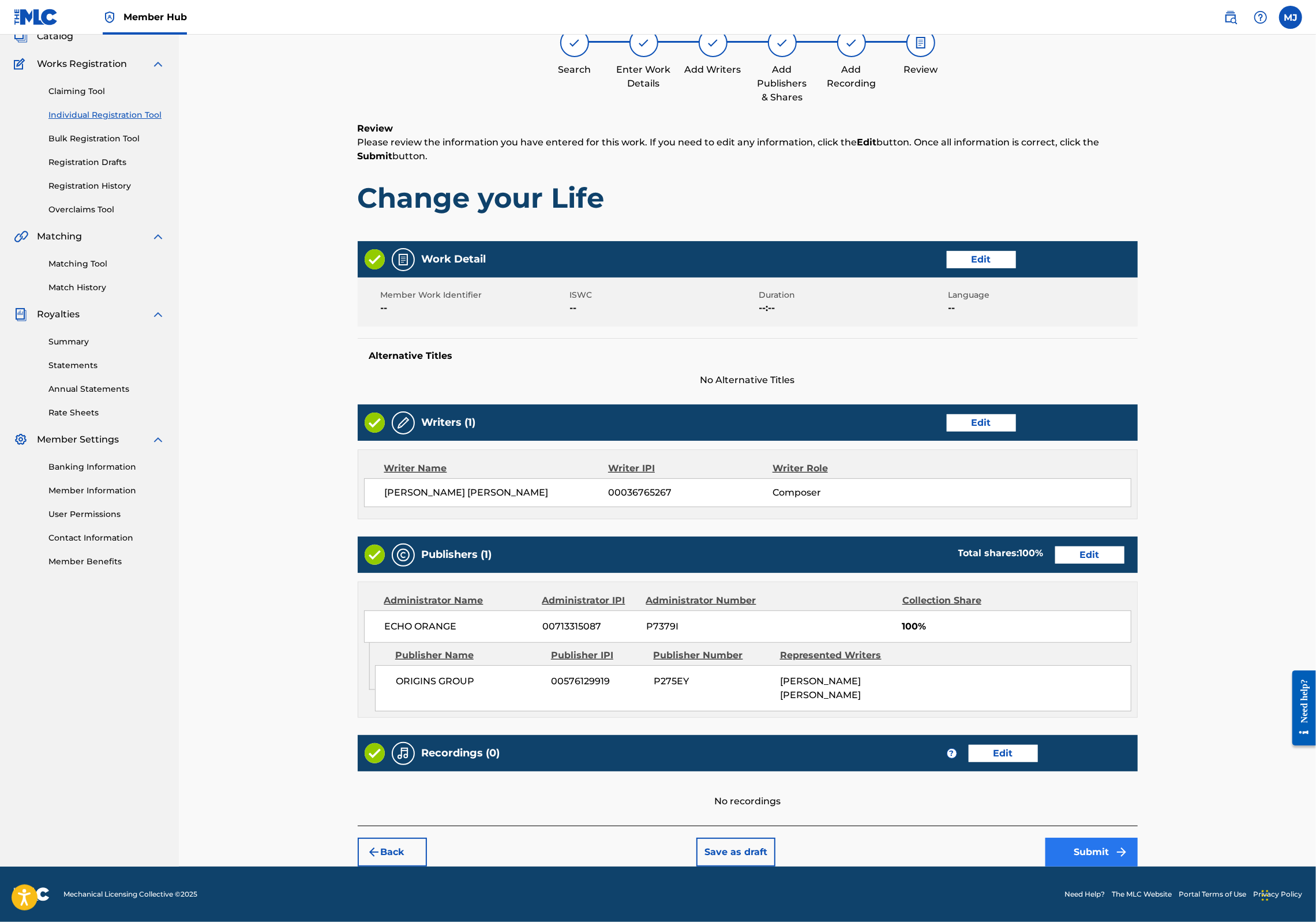
click at [1138, 839] on button "Submit" at bounding box center [1092, 851] width 92 height 29
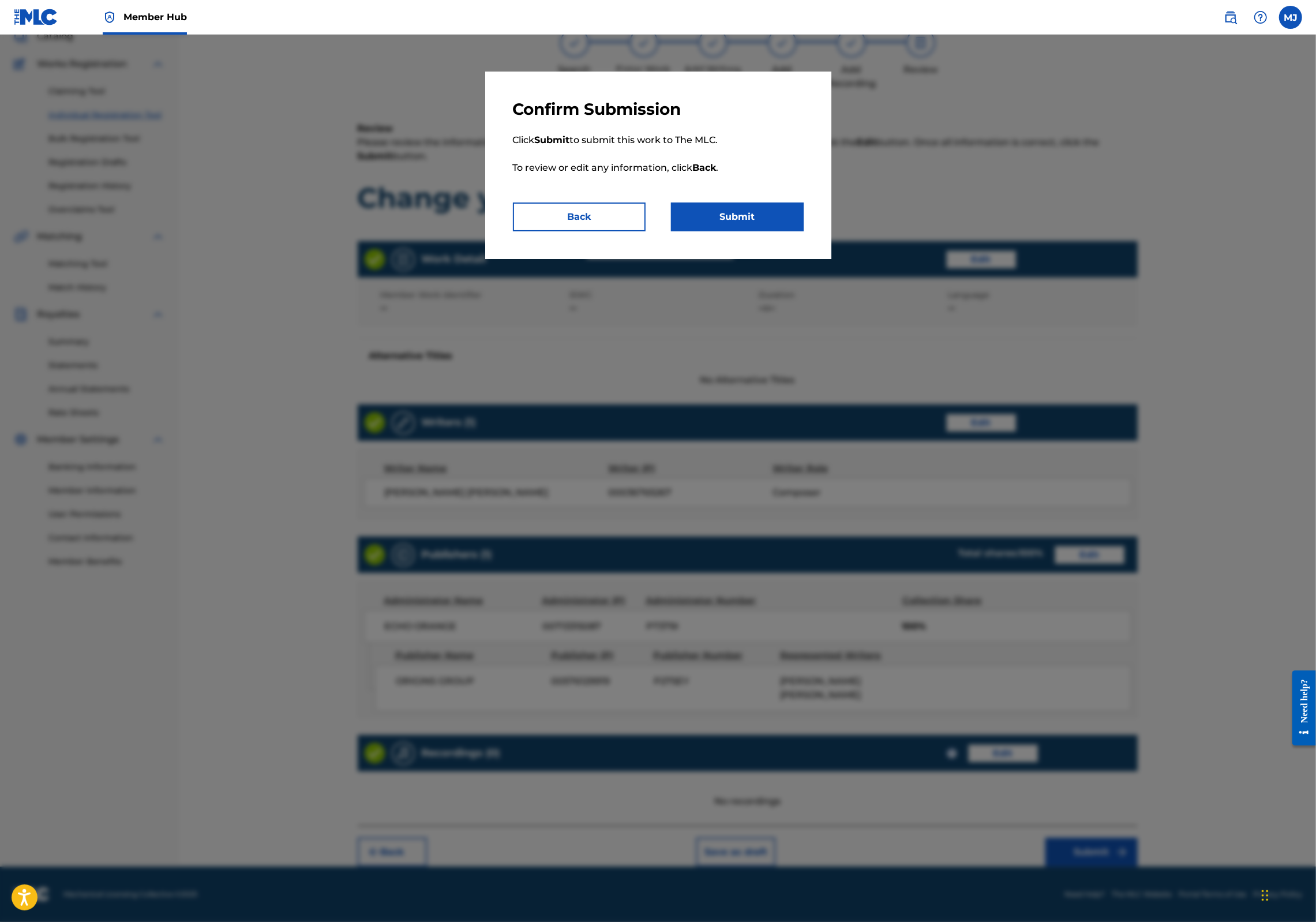
click at [749, 259] on div "Confirm Submission Click Submit to submit this work to The MLC. To review or ed…" at bounding box center [658, 165] width 346 height 188
click at [754, 231] on button "Submit" at bounding box center [737, 217] width 133 height 29
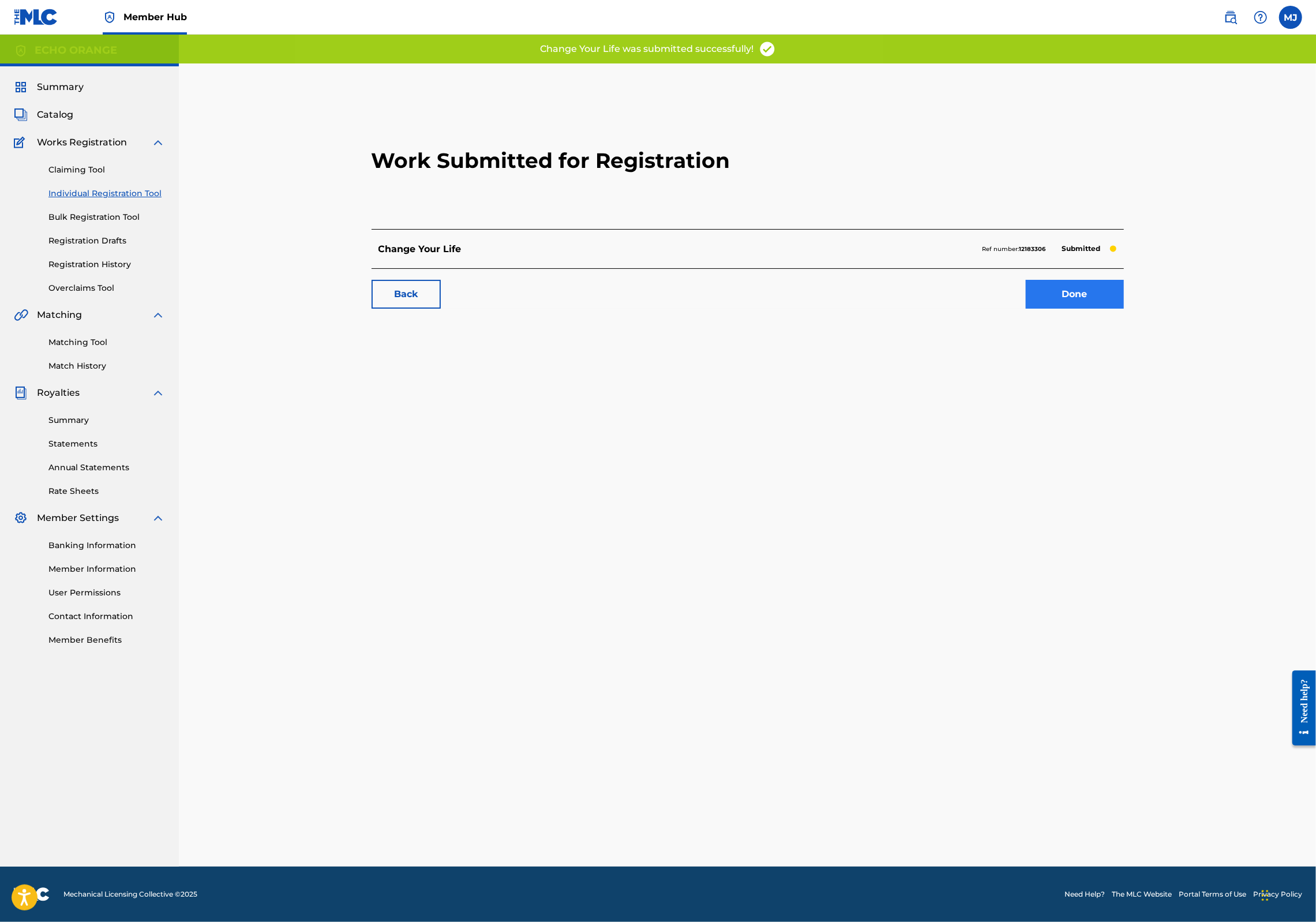
click at [1124, 309] on link "Done" at bounding box center [1075, 294] width 98 height 29
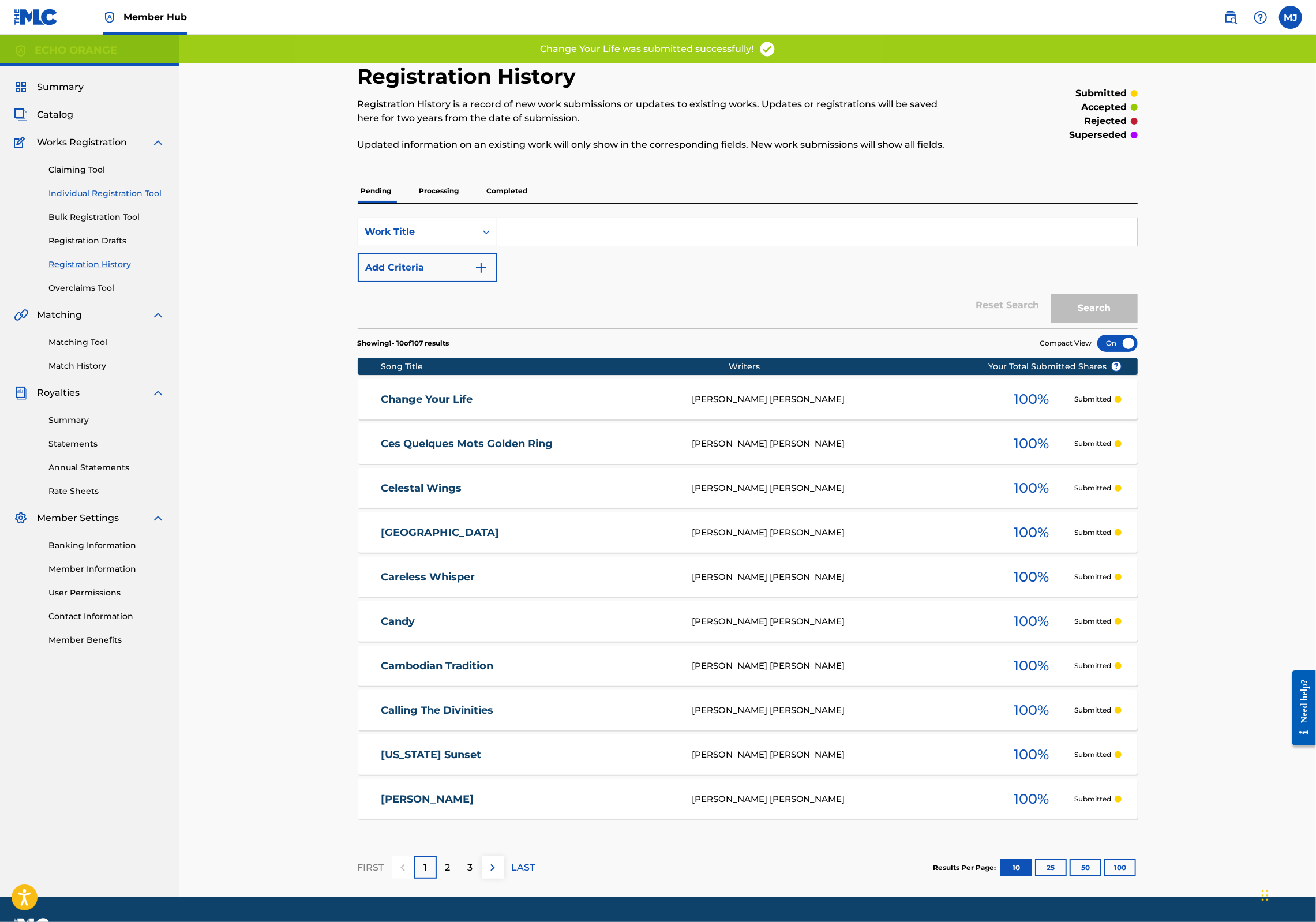
click at [153, 199] on link "Individual Registration Tool" at bounding box center [107, 193] width 117 height 12
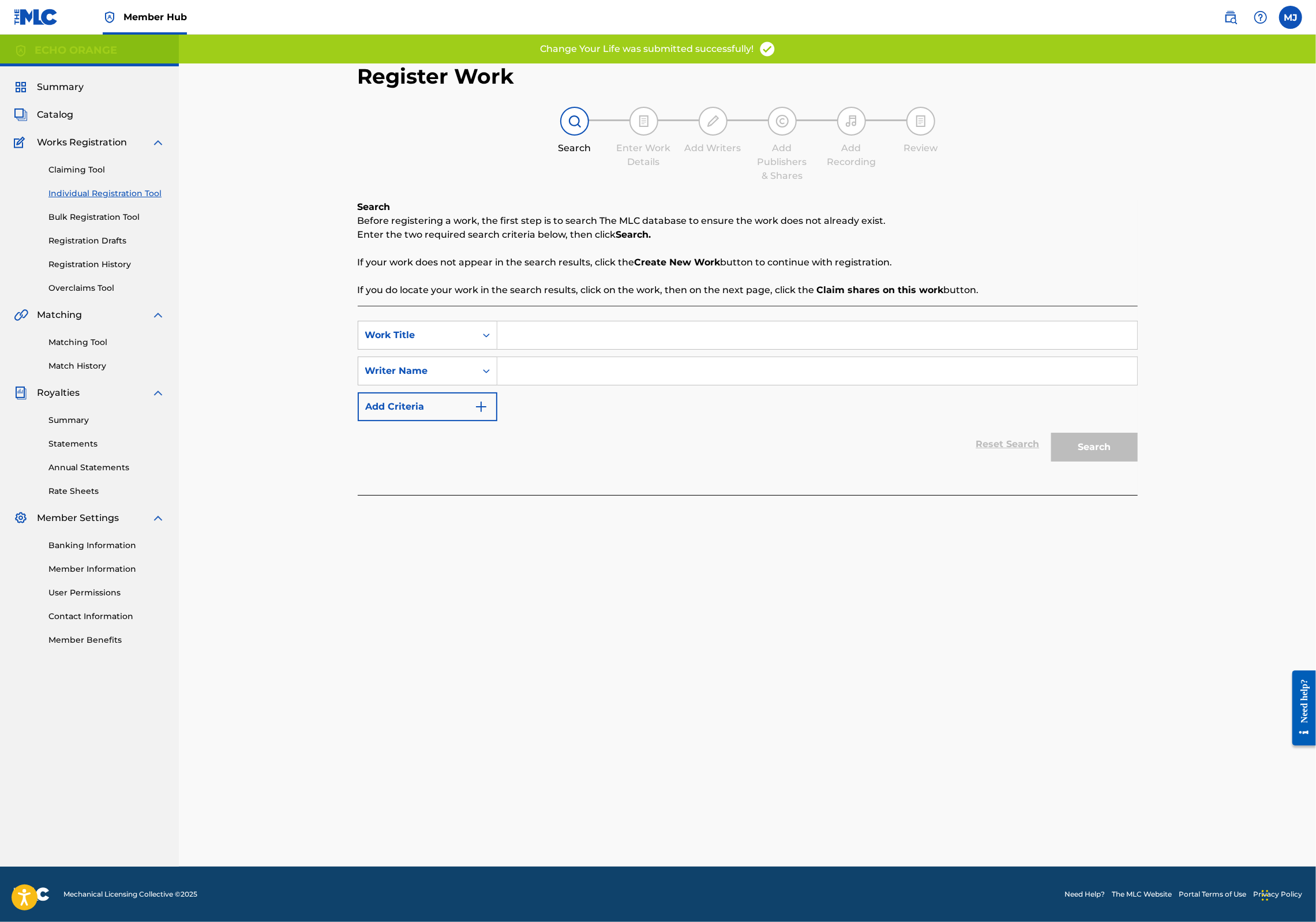
click at [564, 349] on input "Search Form" at bounding box center [817, 335] width 640 height 28
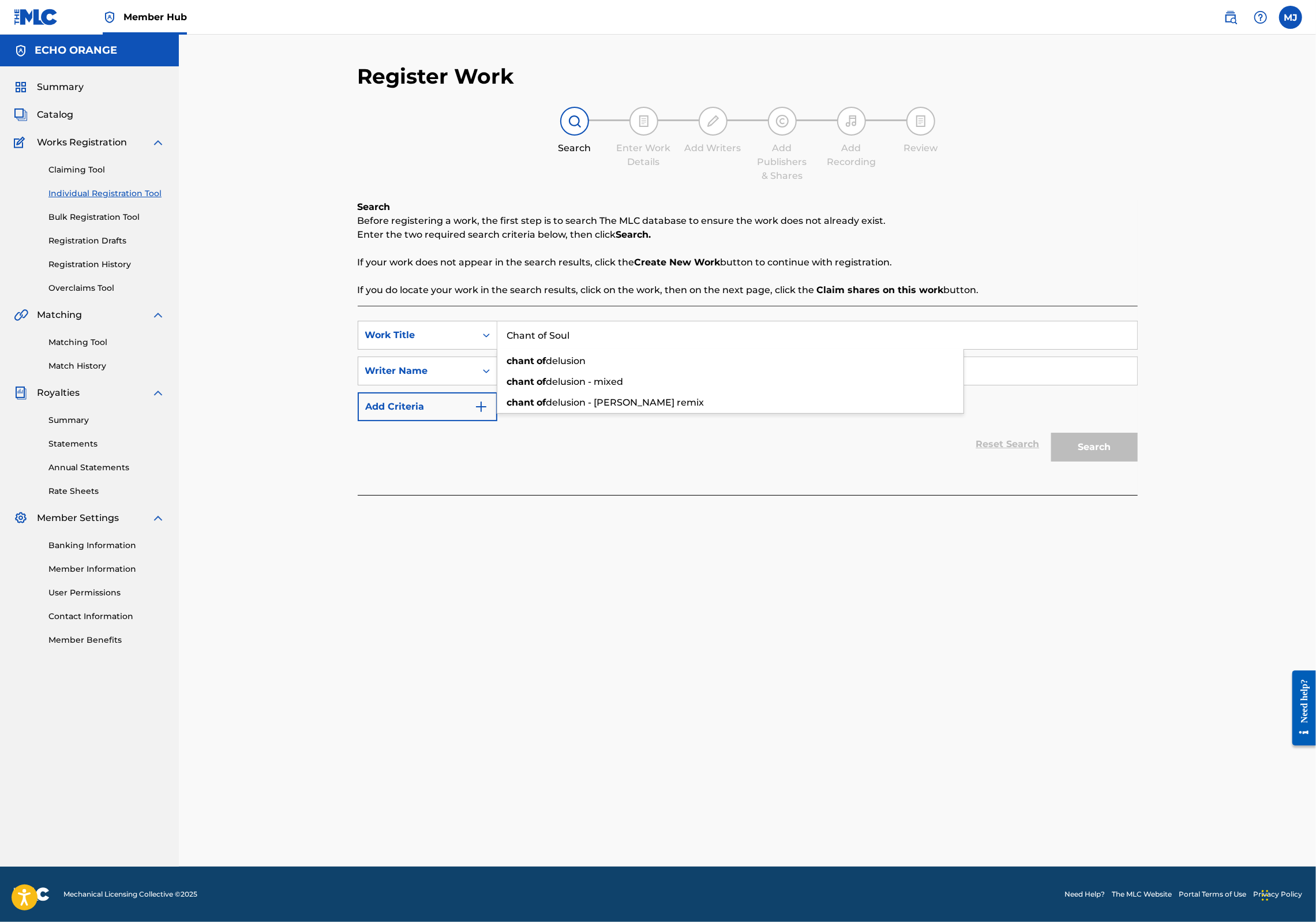
type input "Chant of Soul"
paste input "Denis Hekimian"
type input "Denis Hekimian"
click at [1138, 462] on button "Search" at bounding box center [1094, 447] width 86 height 29
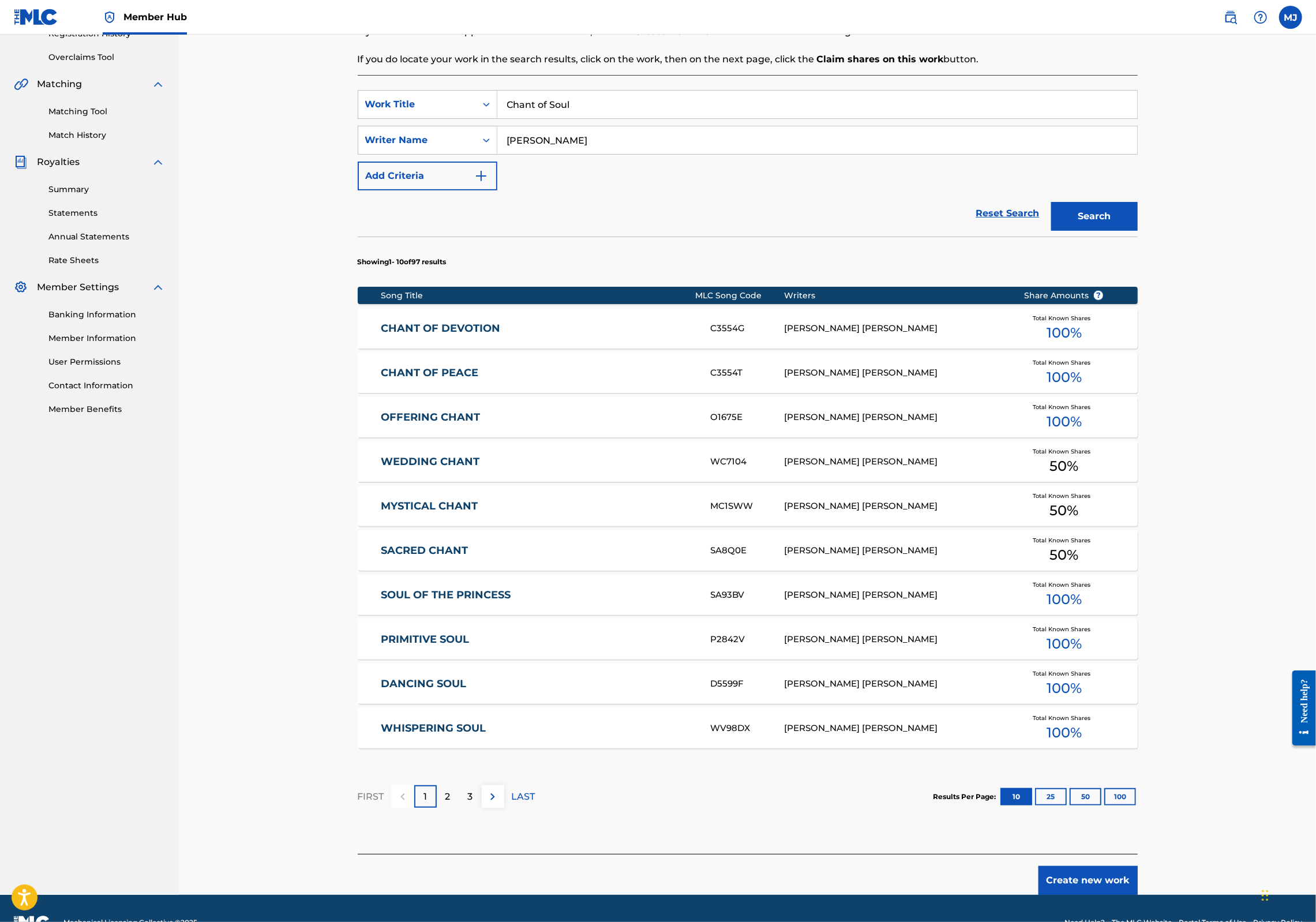
scroll to position [358, 0]
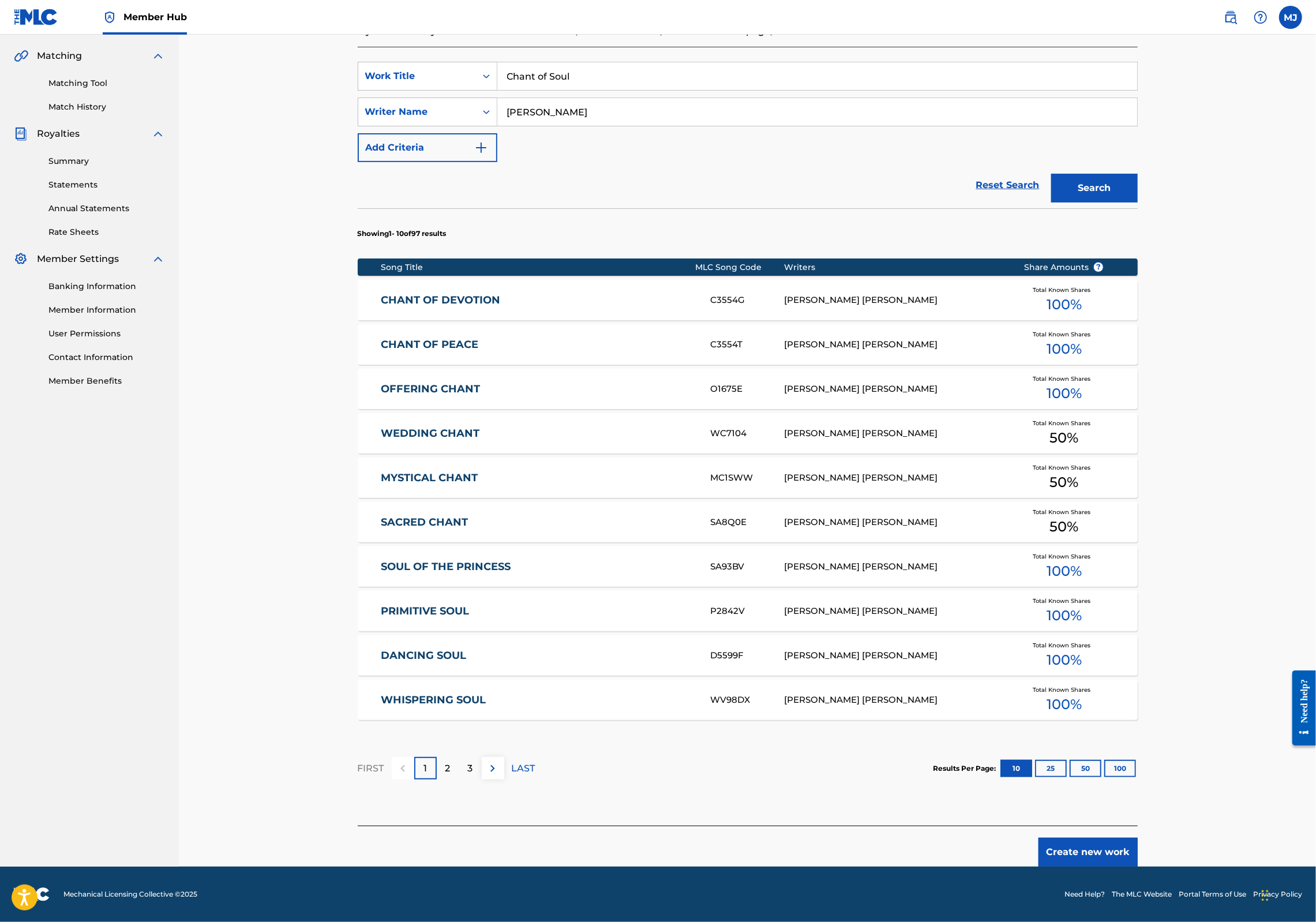
click at [1138, 837] on button "Create new work" at bounding box center [1088, 851] width 100 height 29
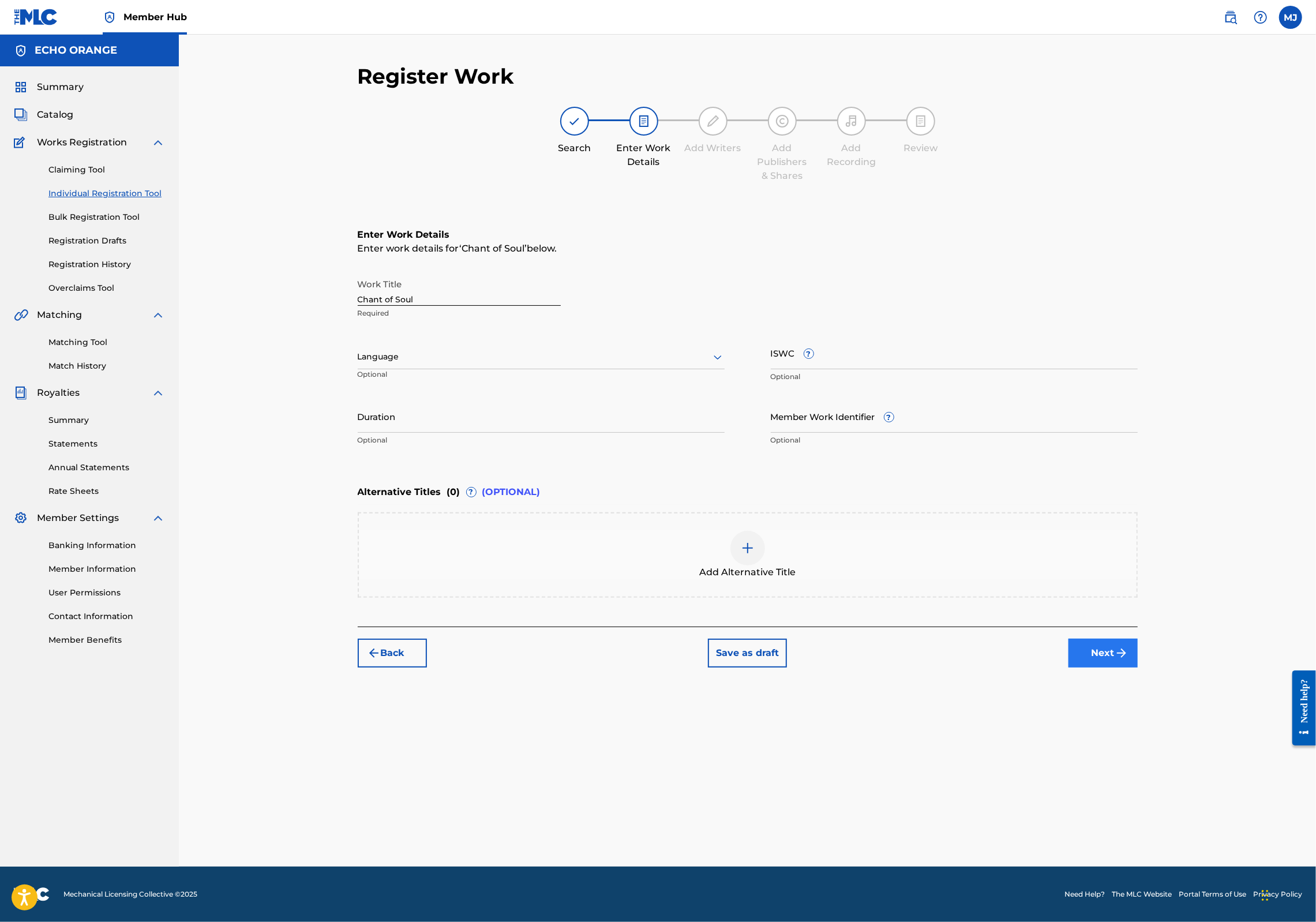
click at [1152, 764] on div "Register Work Search Enter Work Details Add Writers Add Publishers & Shares Add…" at bounding box center [748, 464] width 808 height 803
drag, startPoint x: 1179, startPoint y: 756, endPoint x: 1166, endPoint y: 728, distance: 30.9
click at [1138, 668] on button "Next" at bounding box center [1104, 653] width 69 height 29
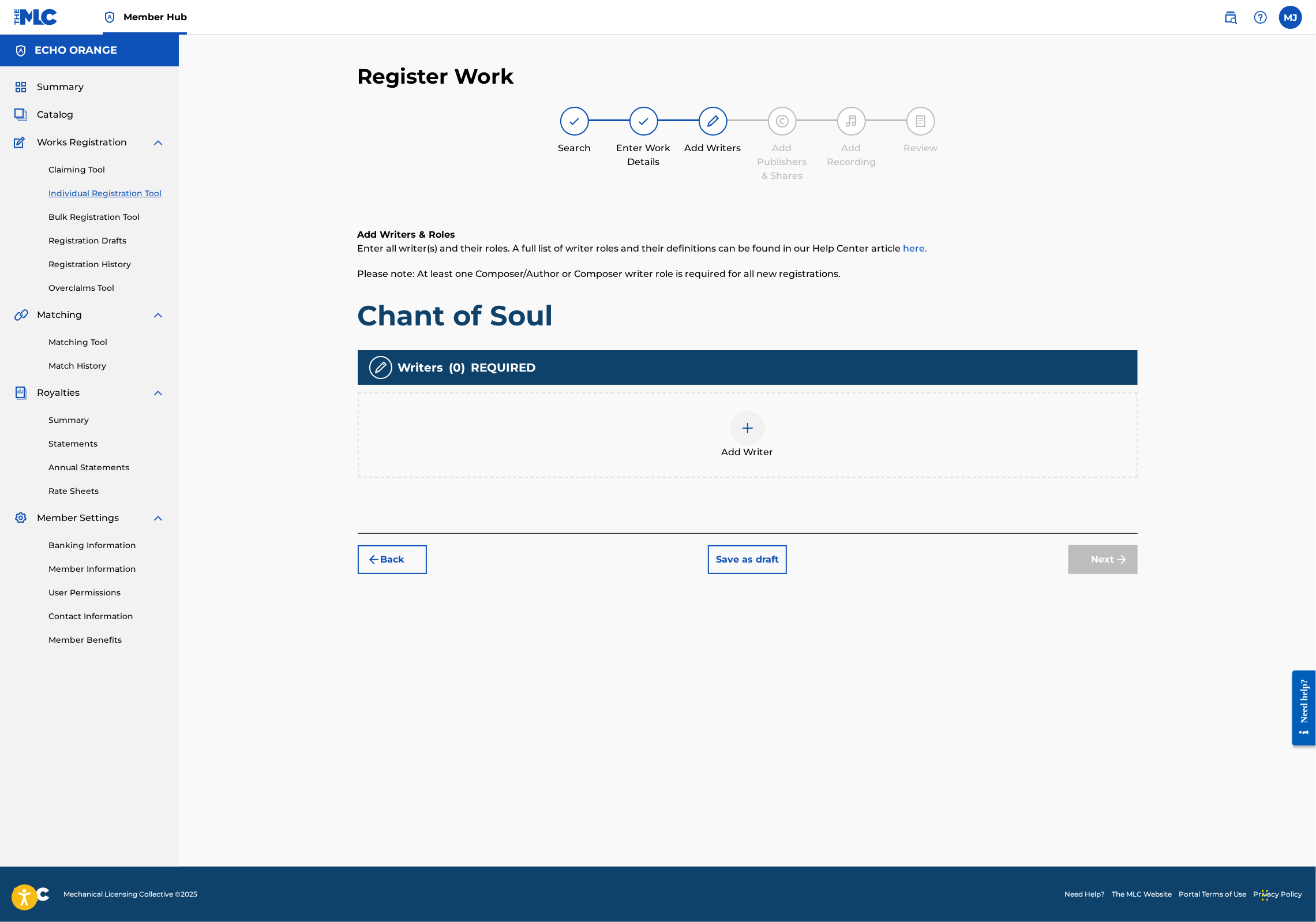
click at [1020, 459] on div "Add Writer" at bounding box center [748, 435] width 778 height 49
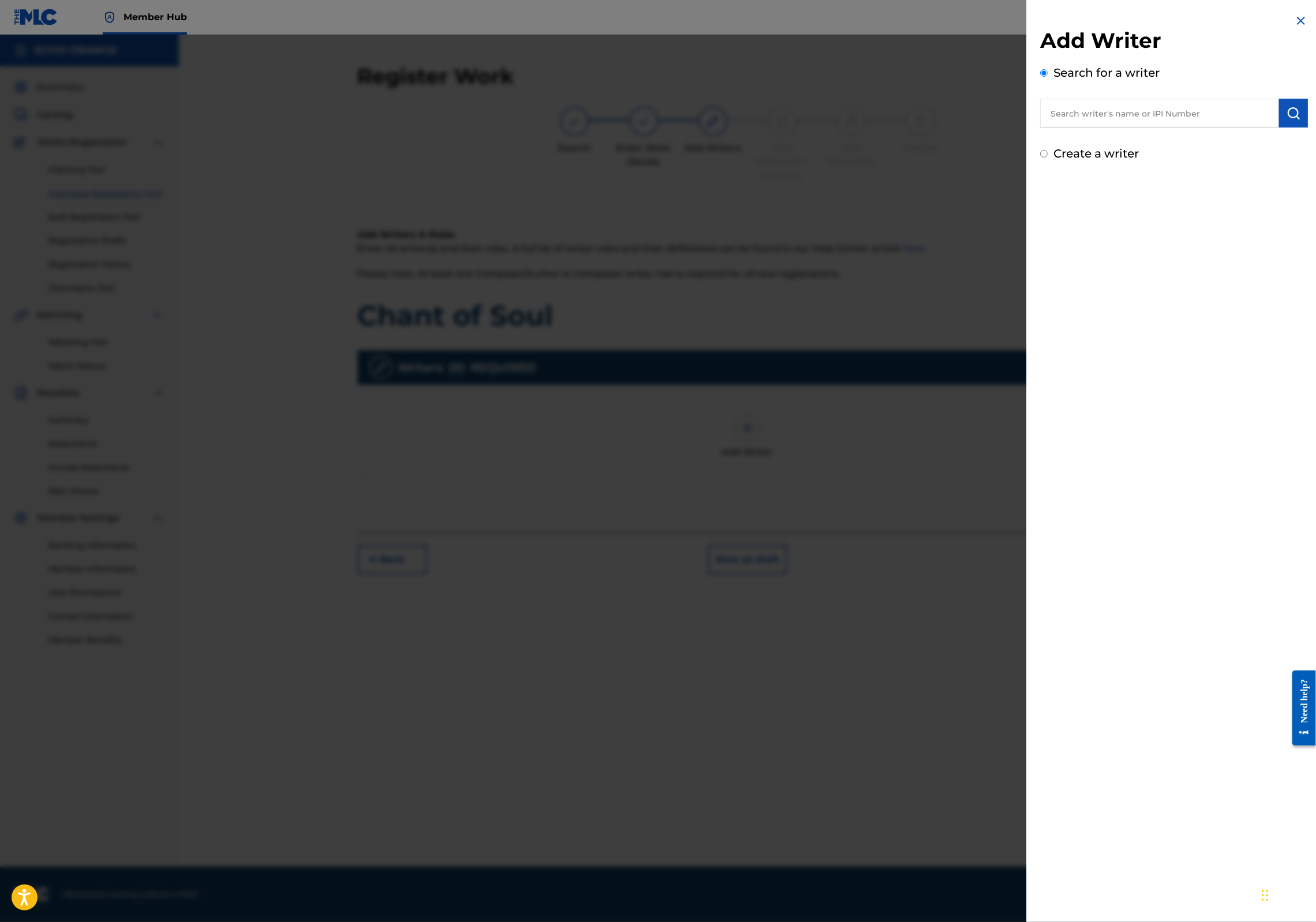
click at [1169, 128] on input "text" at bounding box center [1160, 113] width 239 height 29
paste input "Denis Hekimian"
type input "Denis Hekimian"
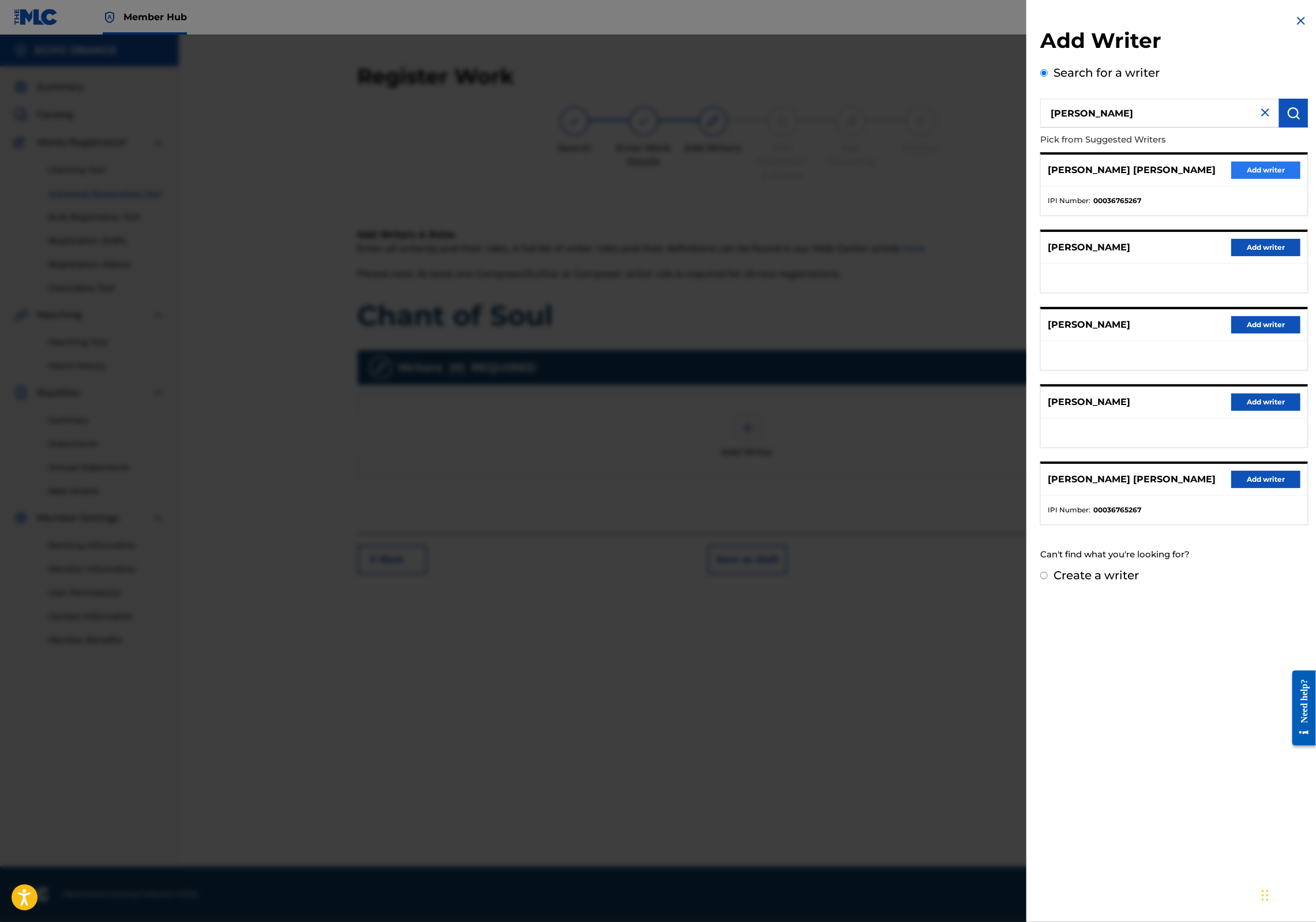
click at [1235, 179] on button "Add writer" at bounding box center [1266, 170] width 69 height 17
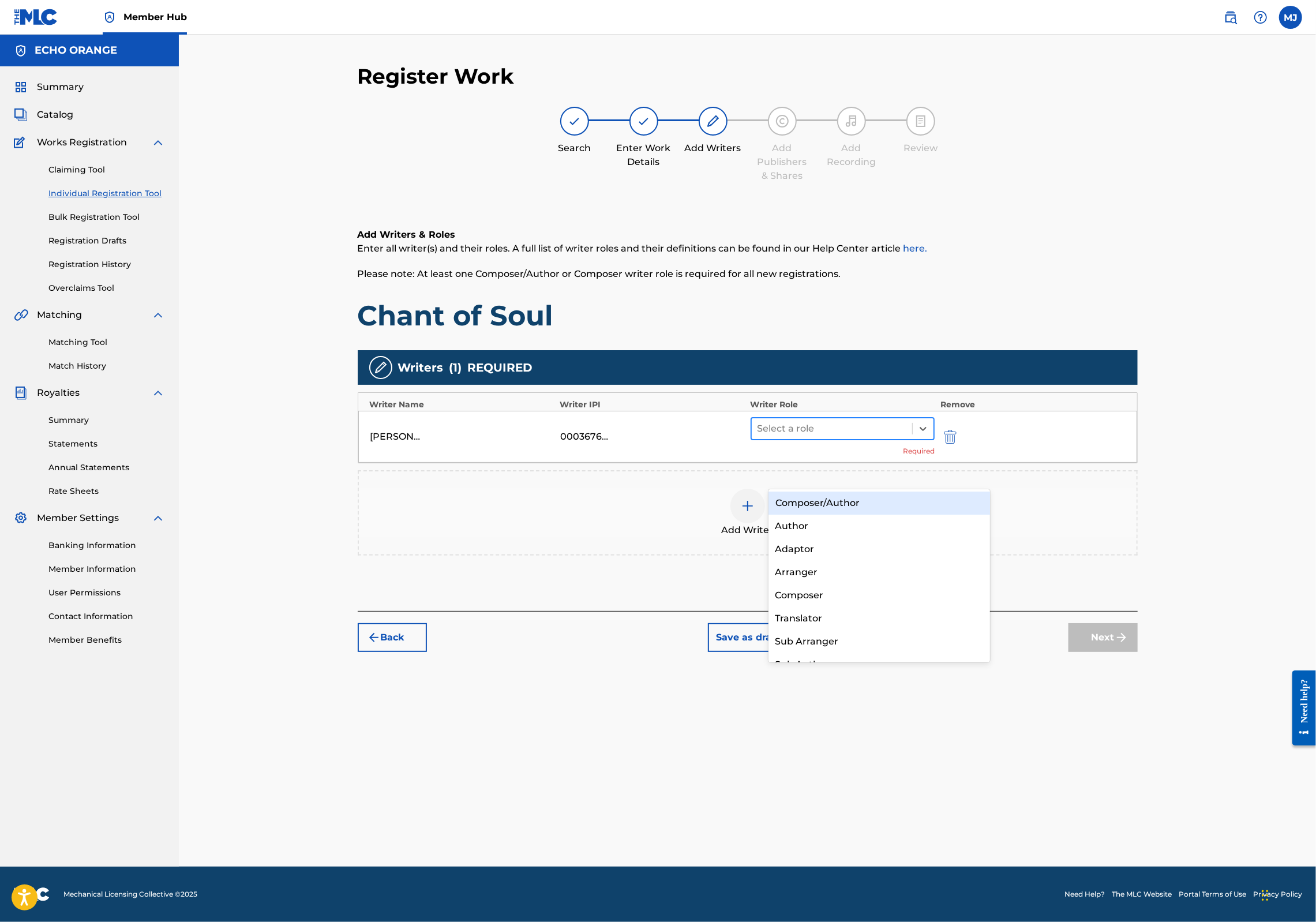
click at [842, 436] on div at bounding box center [832, 429] width 149 height 16
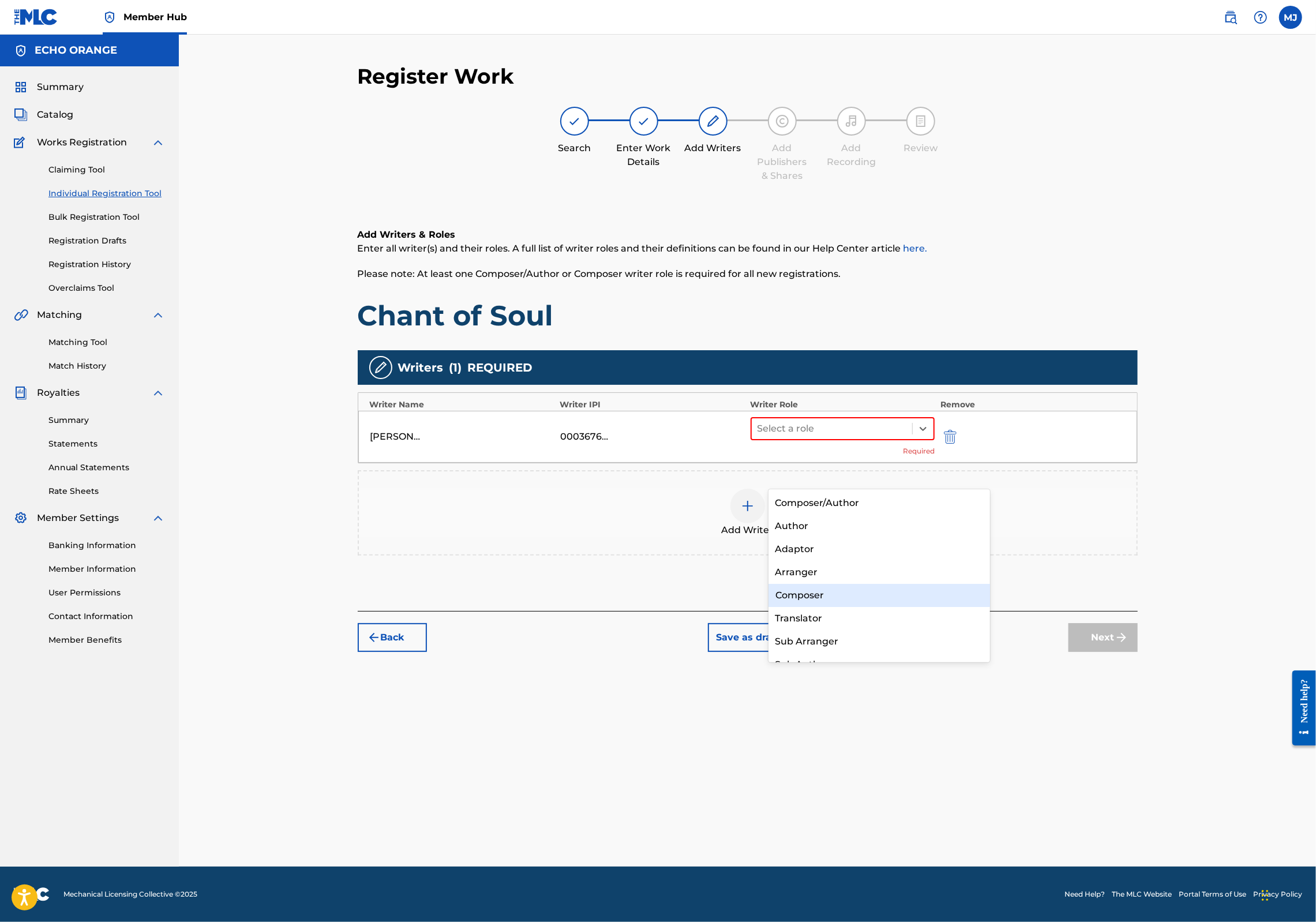
click at [832, 596] on div "Composer" at bounding box center [880, 595] width 222 height 23
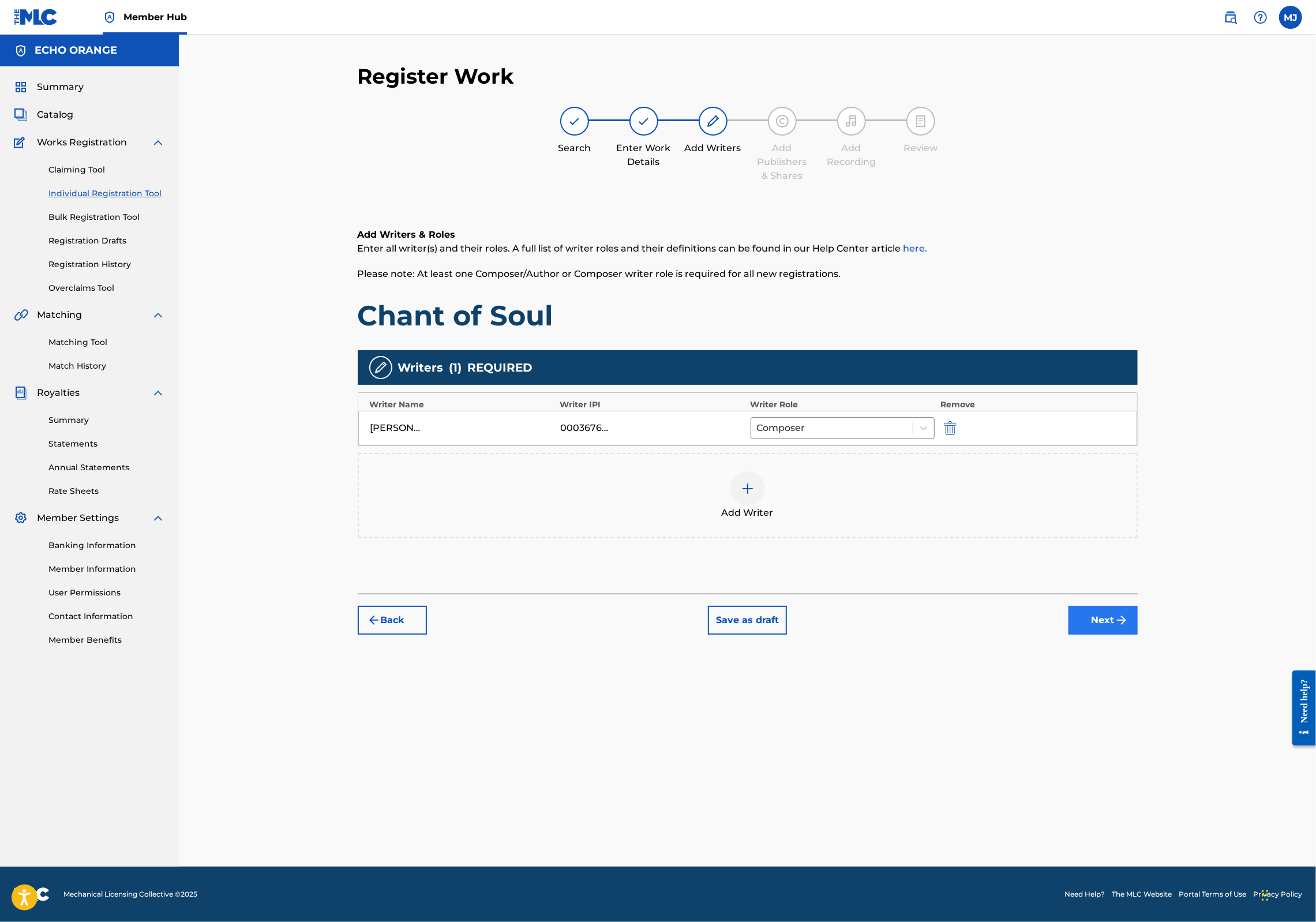
click at [1138, 635] on button "Next" at bounding box center [1104, 620] width 69 height 29
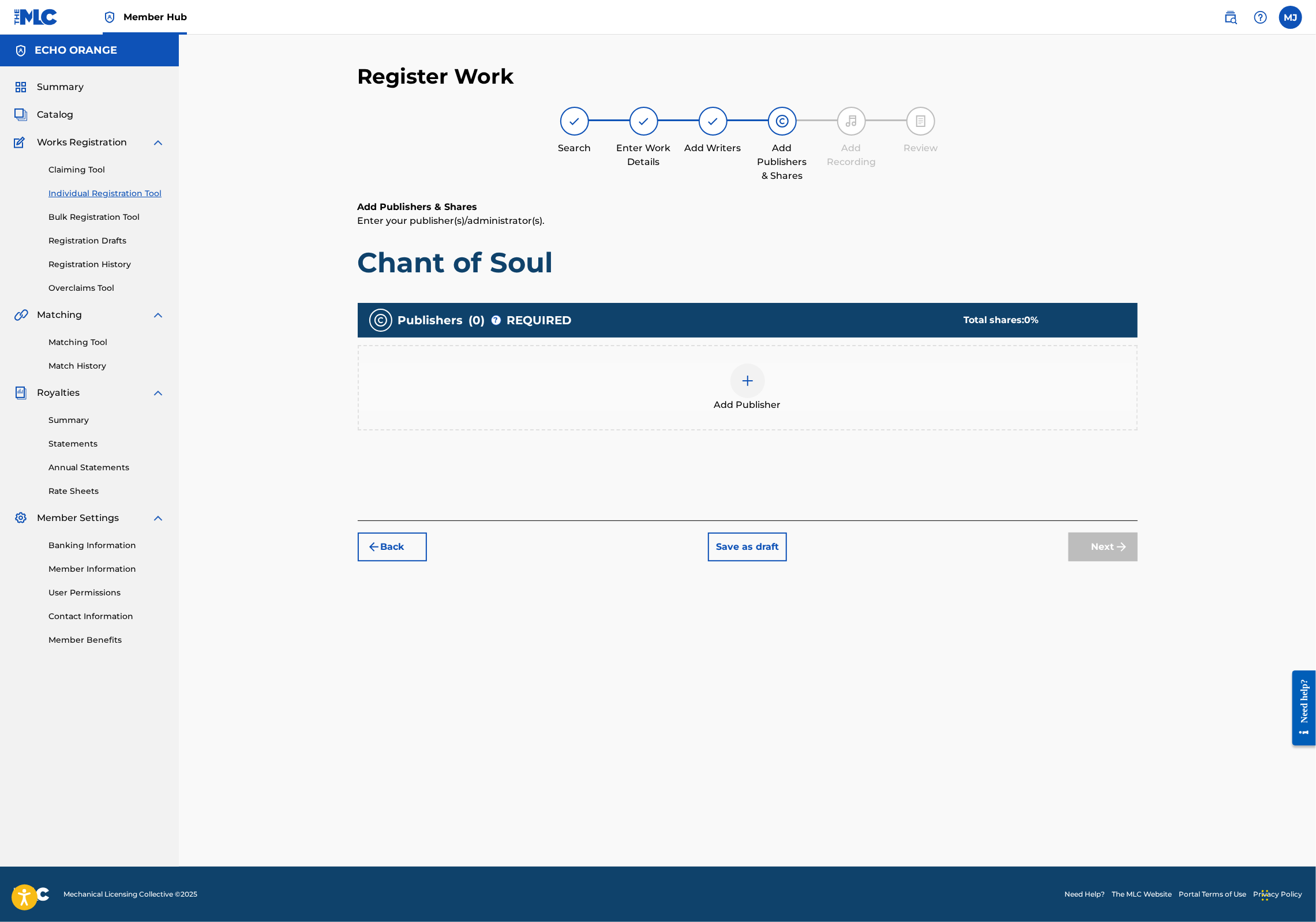
click at [749, 412] on div "Add Publisher" at bounding box center [748, 387] width 778 height 49
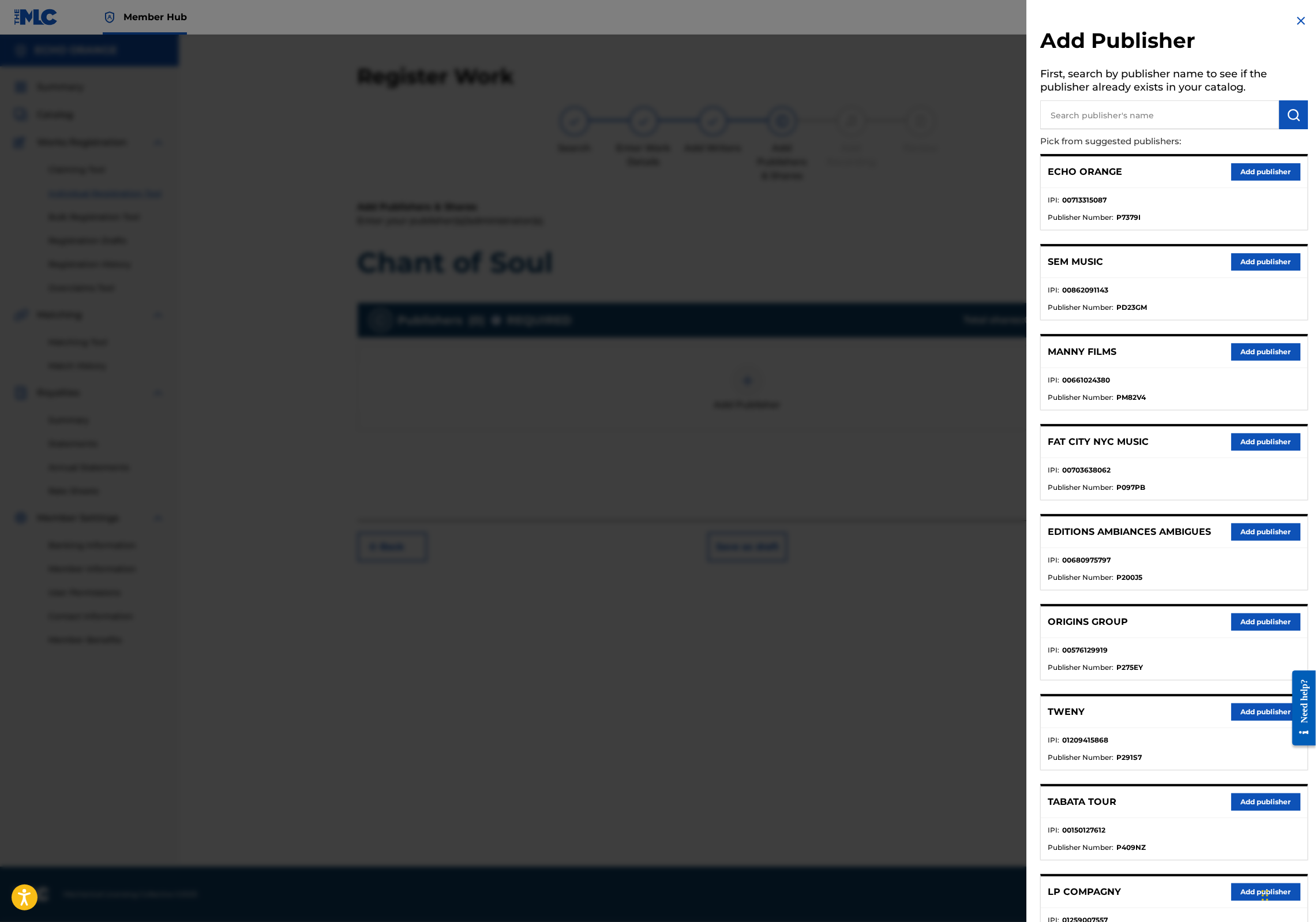
click at [1220, 638] on div "ORIGINS GROUP Add publisher" at bounding box center [1174, 622] width 267 height 32
click at [1231, 631] on button "Add publisher" at bounding box center [1266, 622] width 69 height 17
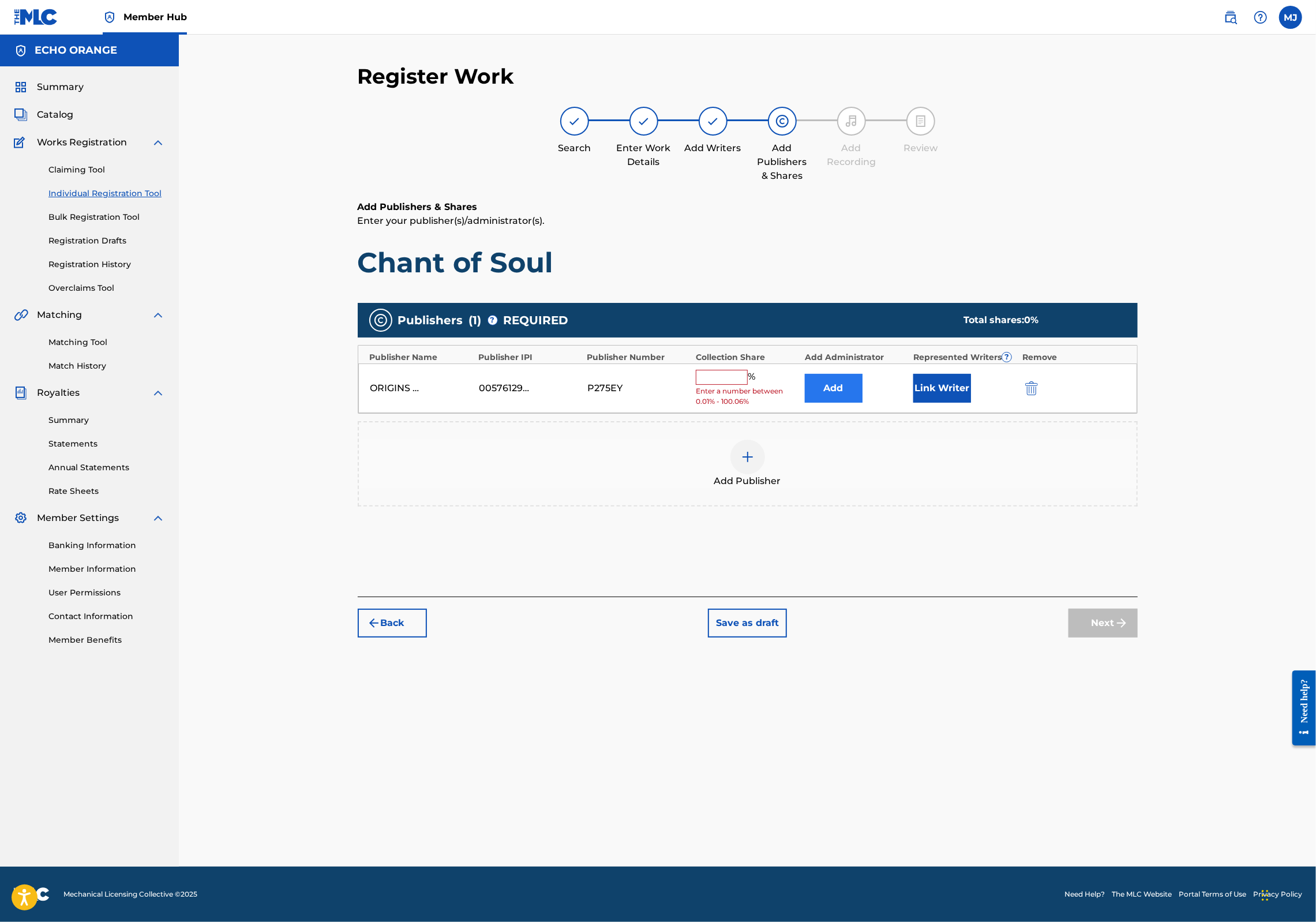
drag, startPoint x: 839, startPoint y: 398, endPoint x: 843, endPoint y: 409, distance: 11.7
click at [839, 363] on div "Add Administrator" at bounding box center [856, 357] width 103 height 12
click at [846, 403] on button "Add" at bounding box center [833, 388] width 58 height 29
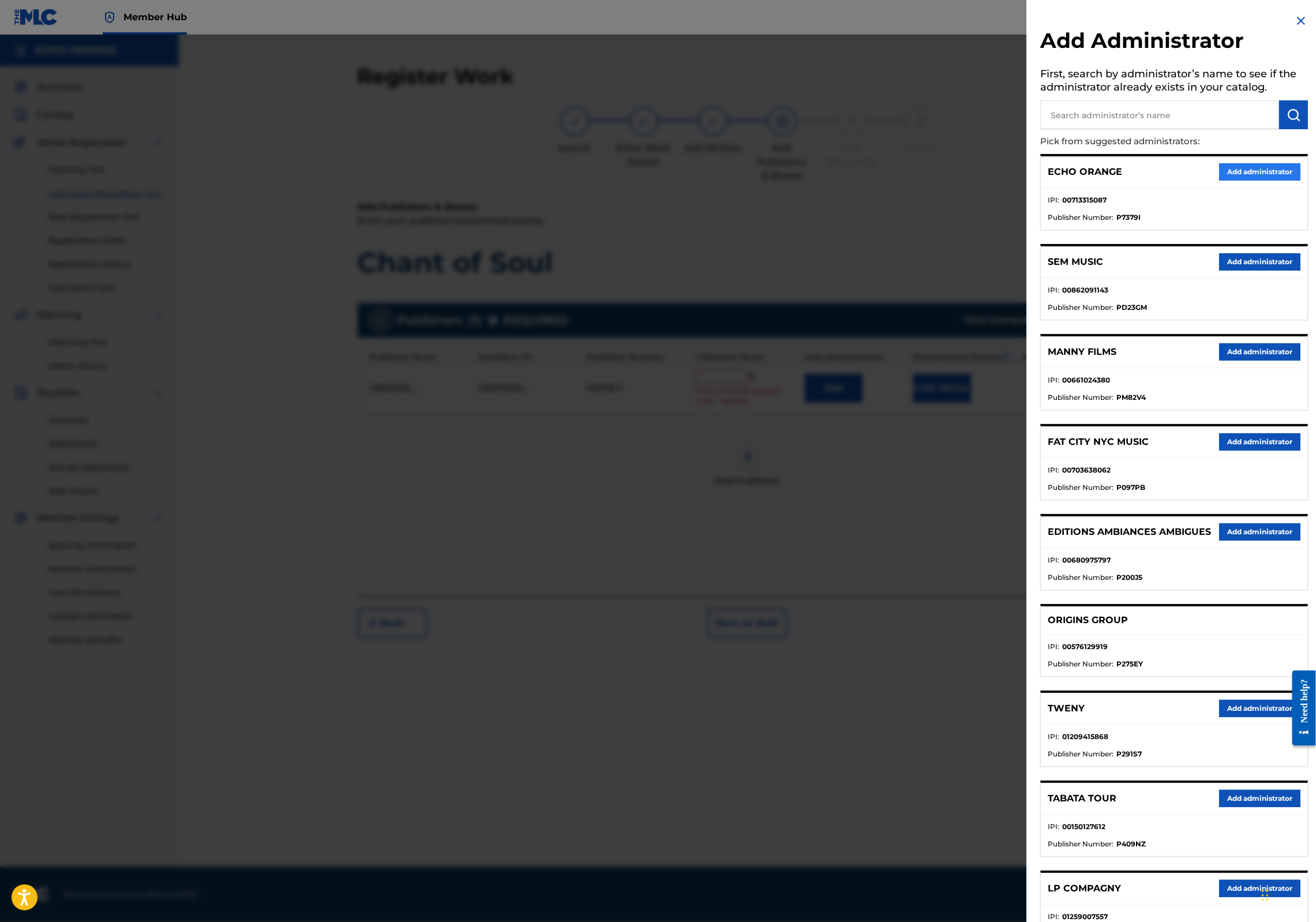
click at [1244, 180] on button "Add administrator" at bounding box center [1260, 171] width 82 height 17
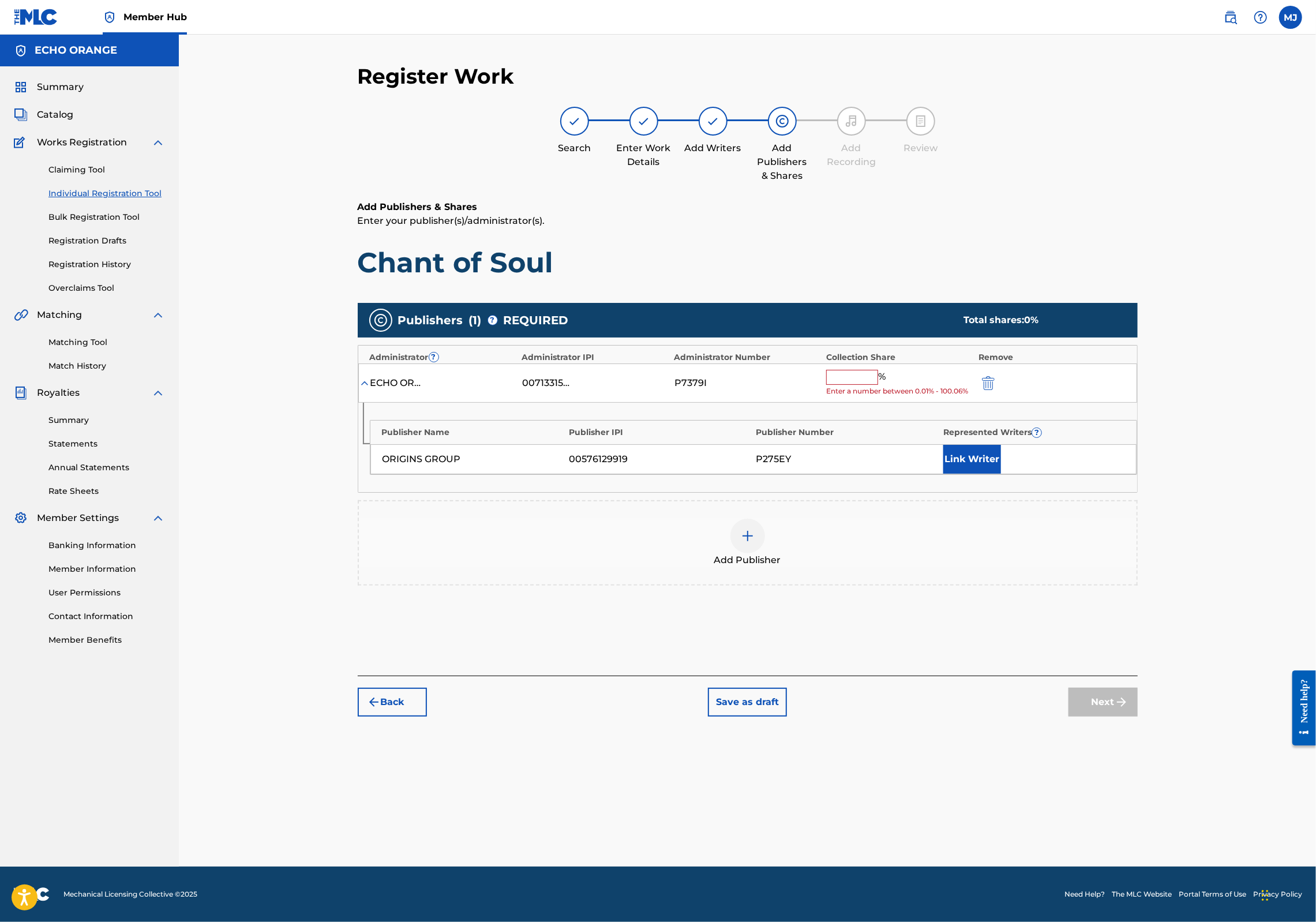
click at [878, 384] on input "text" at bounding box center [852, 377] width 52 height 15
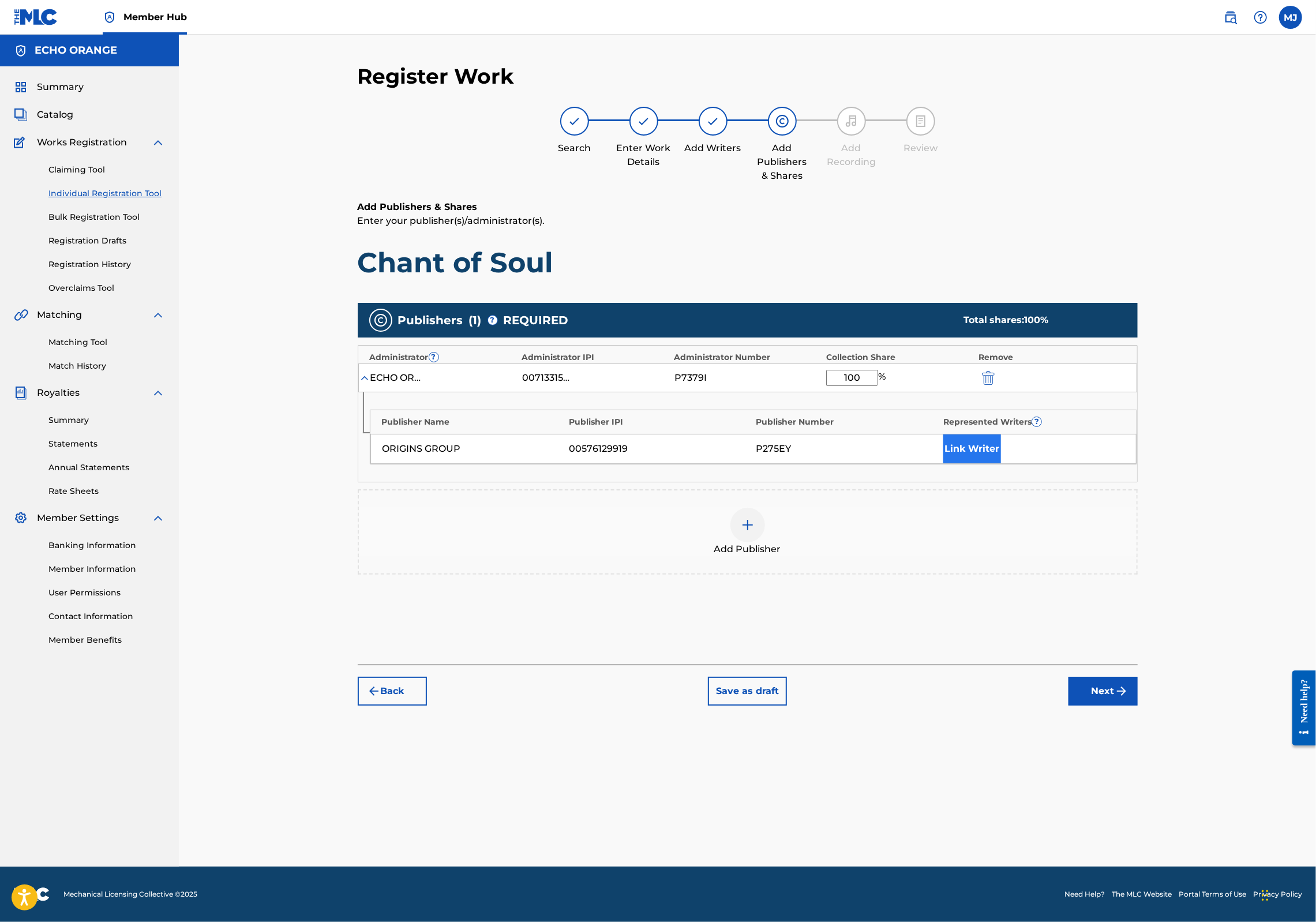
type input "100"
click at [1001, 463] on button "Link Writer" at bounding box center [973, 449] width 58 height 29
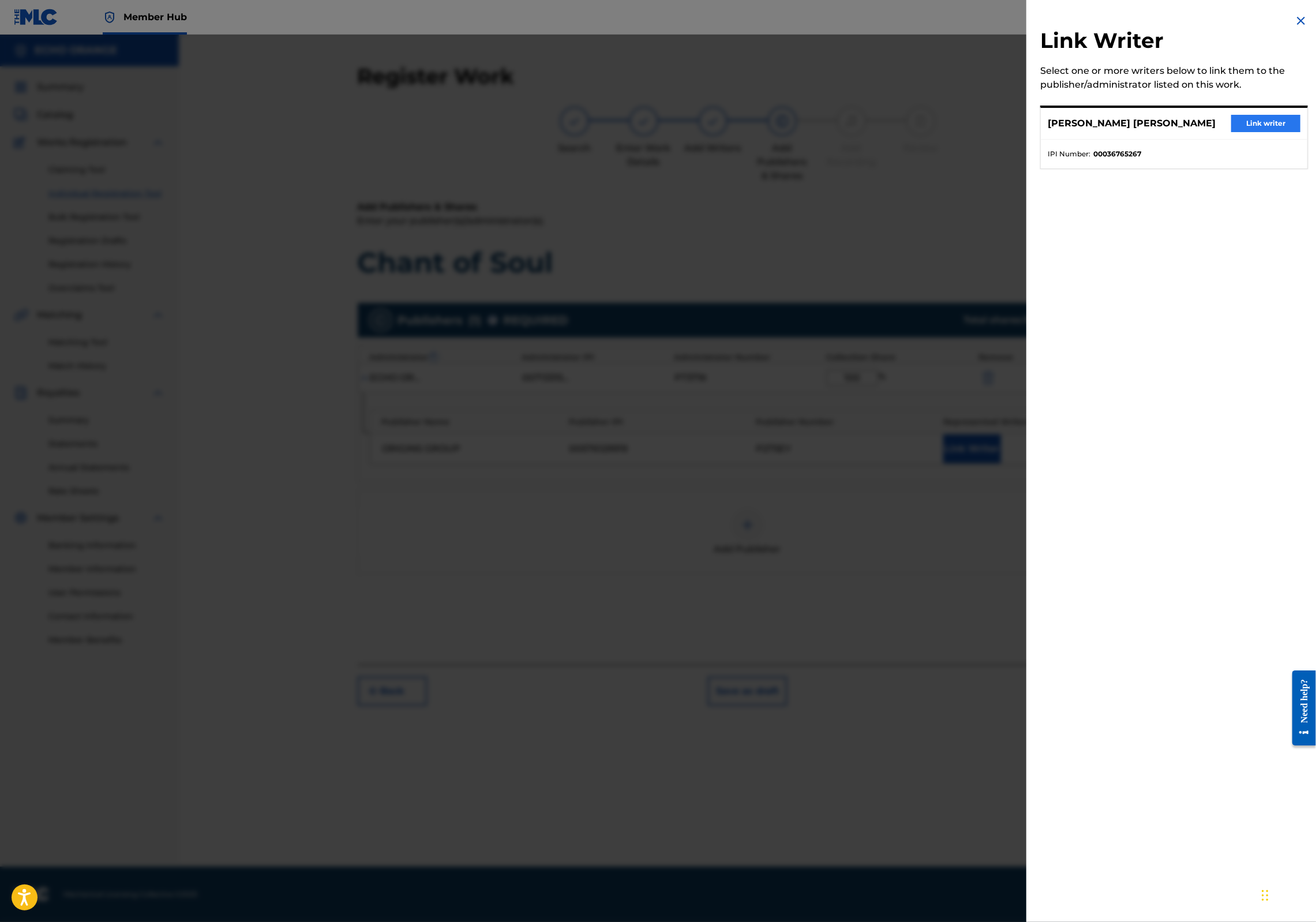
click at [1267, 128] on div "[PERSON_NAME] [PERSON_NAME] Link writer" at bounding box center [1174, 123] width 267 height 32
click at [1267, 132] on button "Link writer" at bounding box center [1266, 123] width 69 height 17
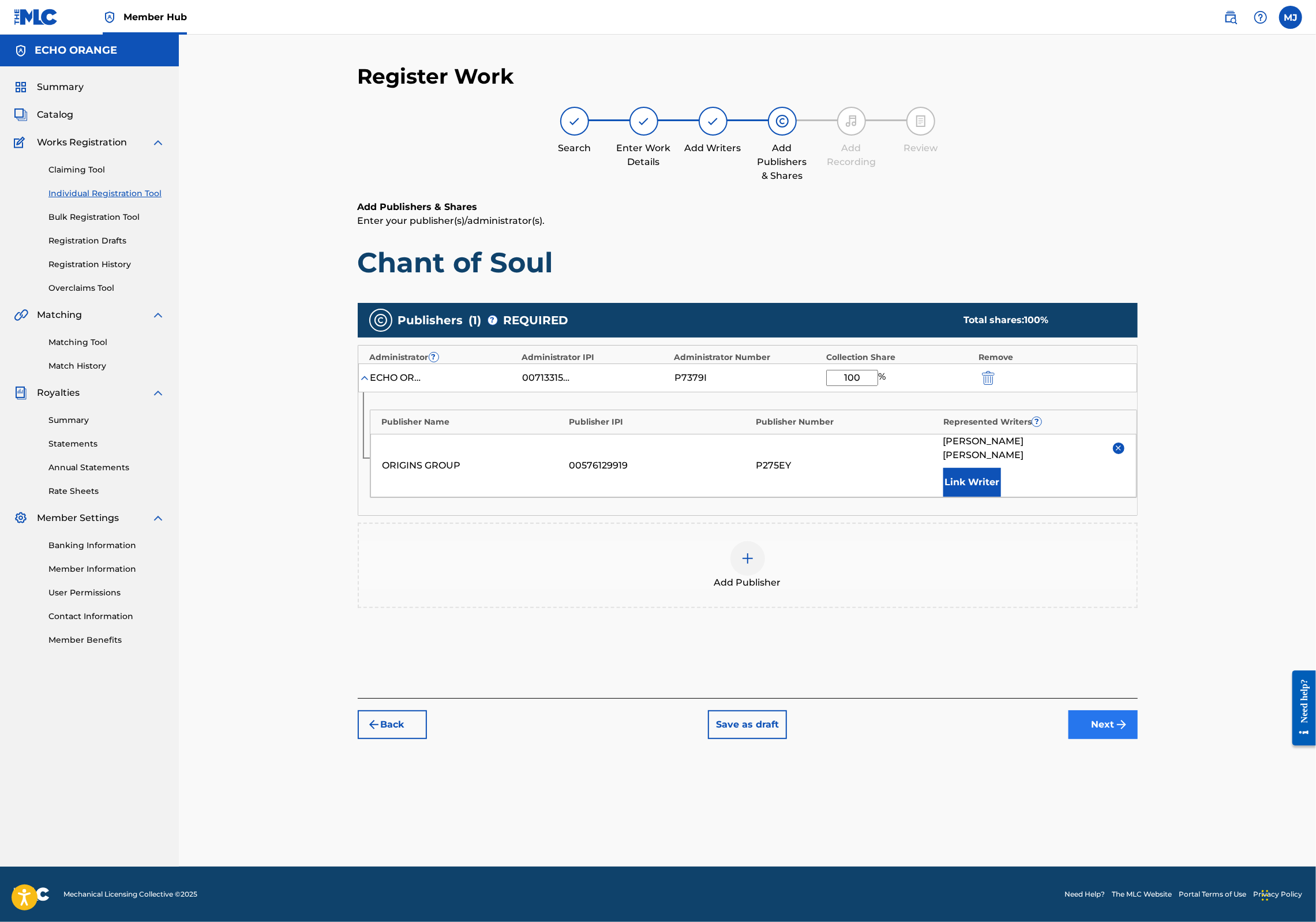
click at [1138, 739] on button "Next" at bounding box center [1104, 724] width 69 height 29
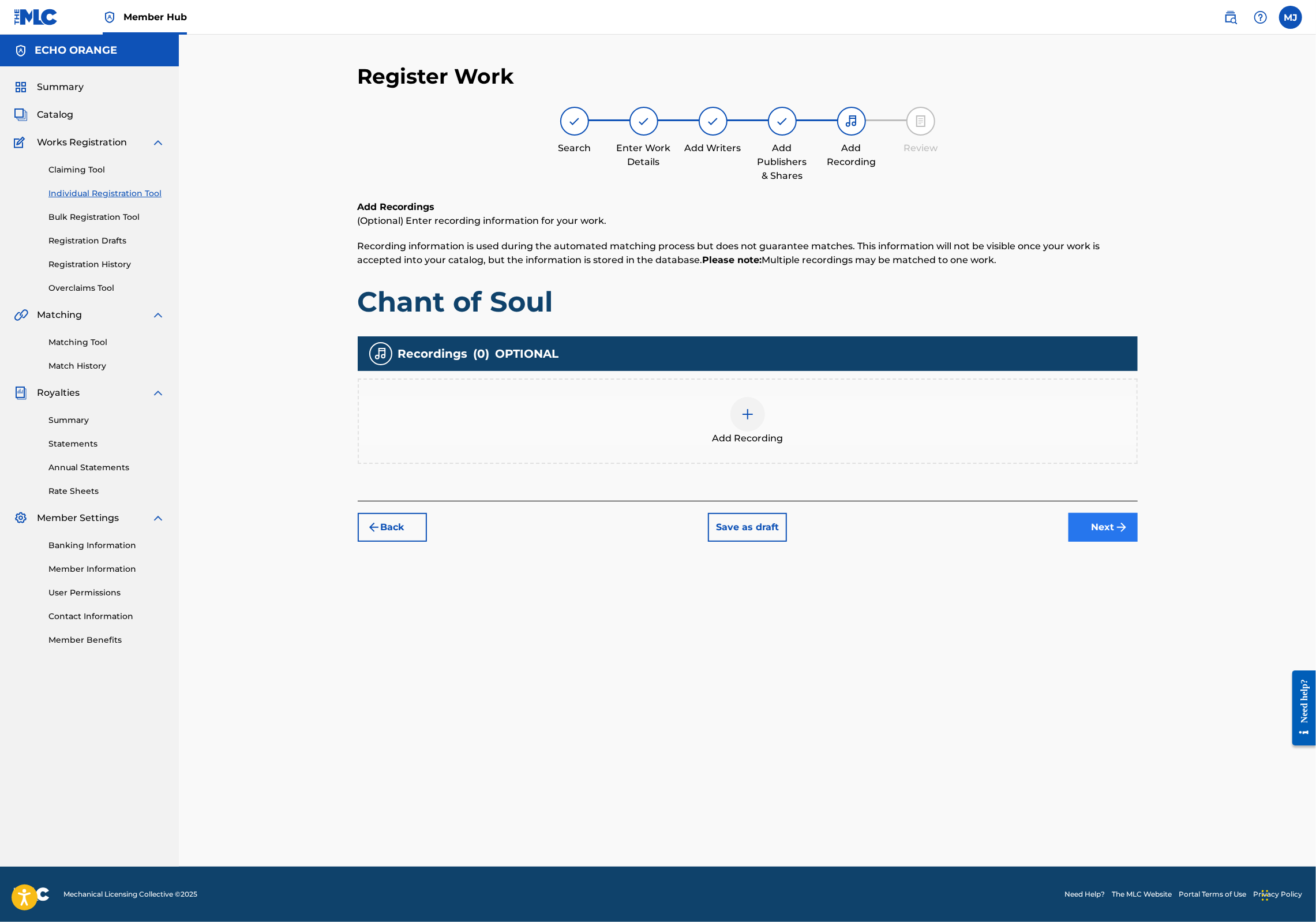
click at [1138, 542] on button "Next" at bounding box center [1104, 527] width 69 height 29
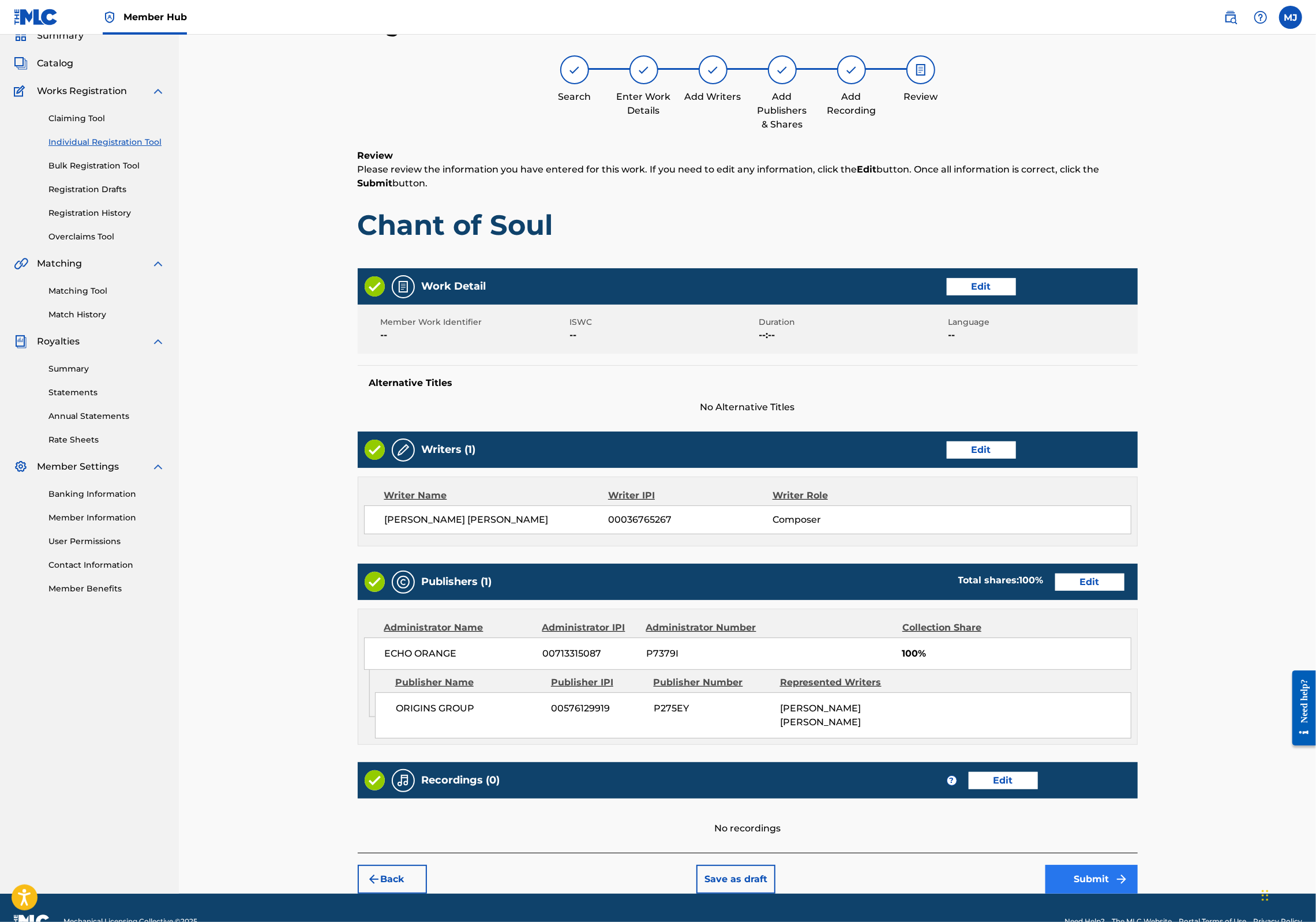
scroll to position [186, 0]
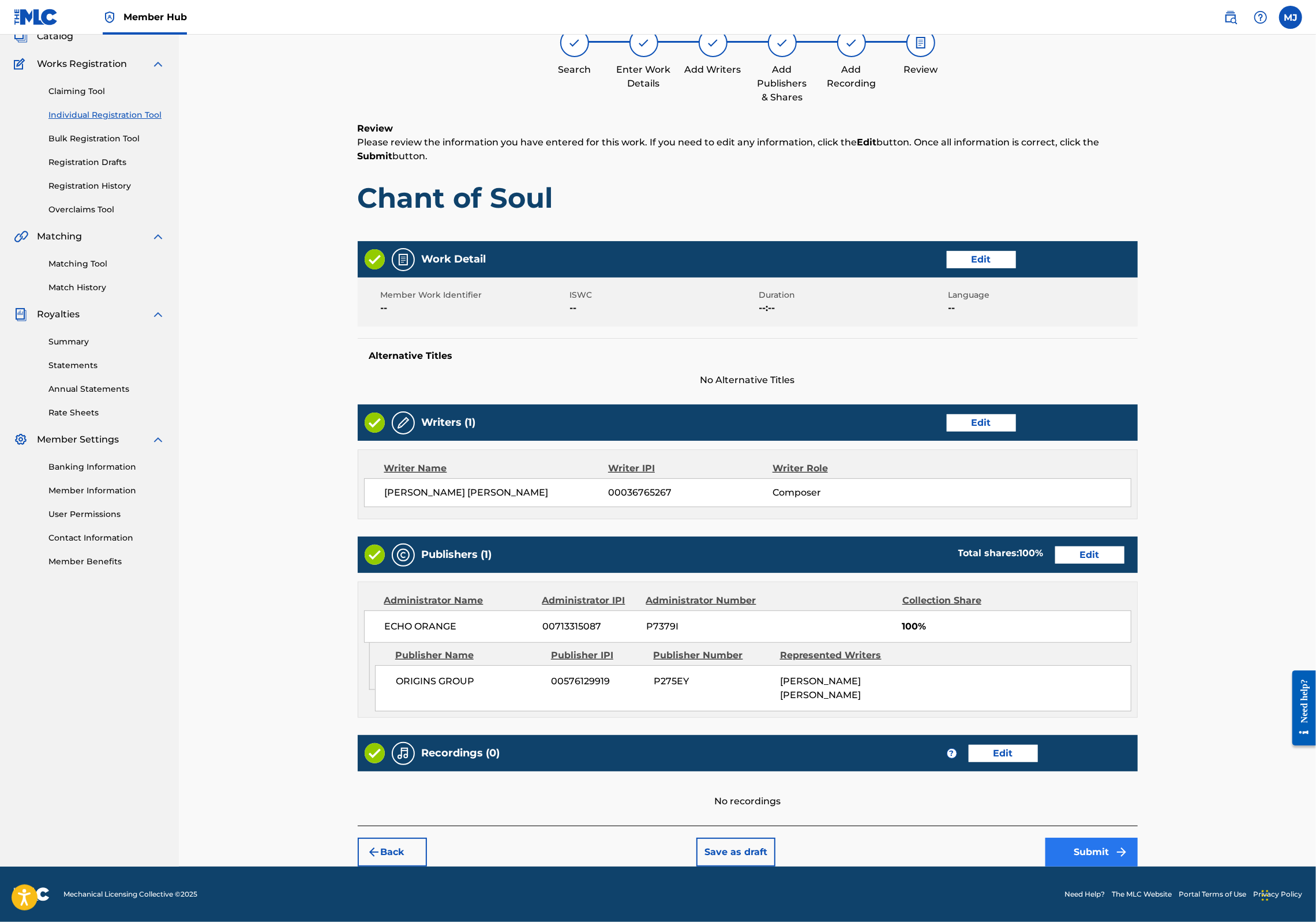
click at [1138, 841] on button "Submit" at bounding box center [1092, 851] width 92 height 29
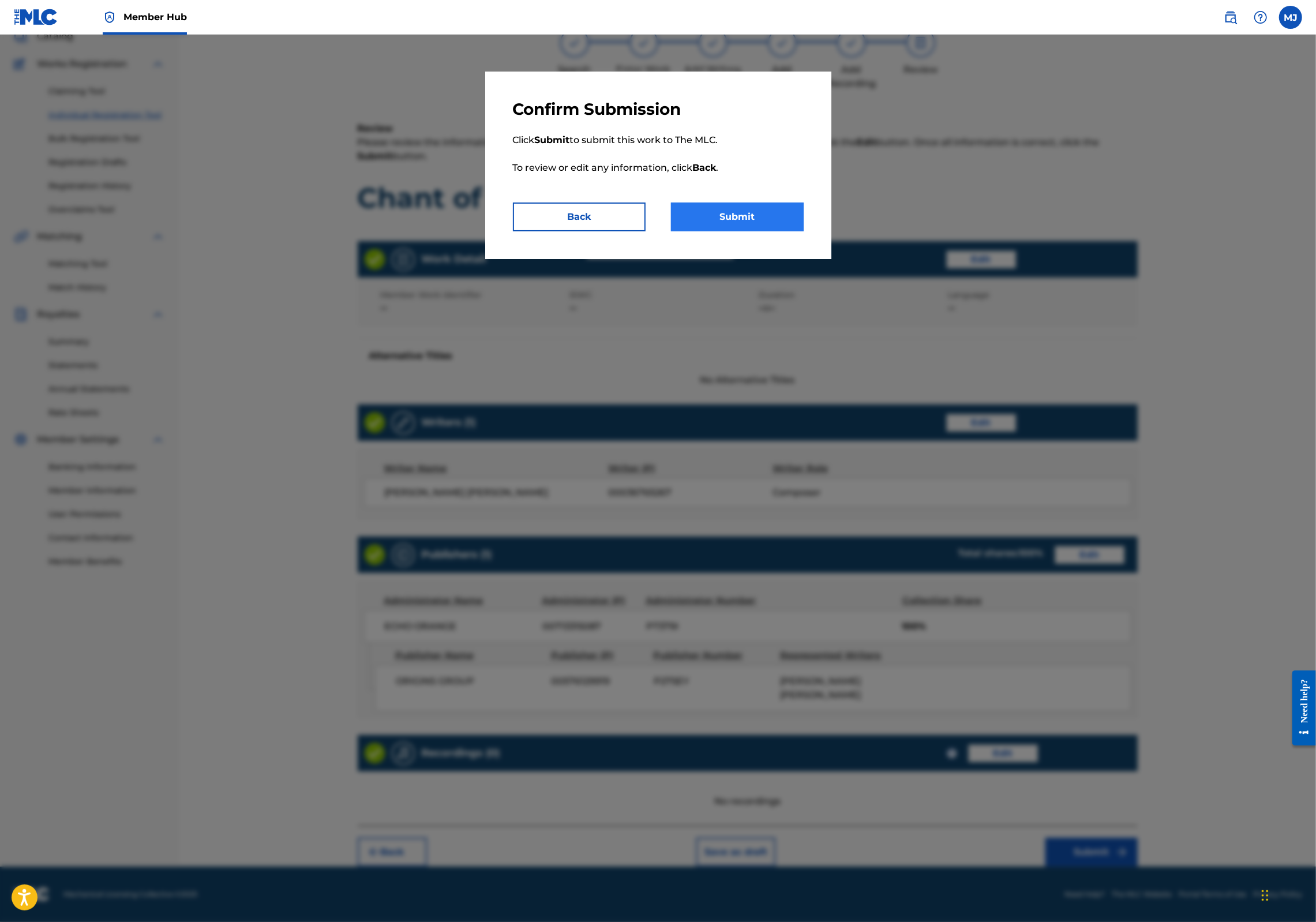
click at [757, 231] on button "Submit" at bounding box center [737, 217] width 133 height 29
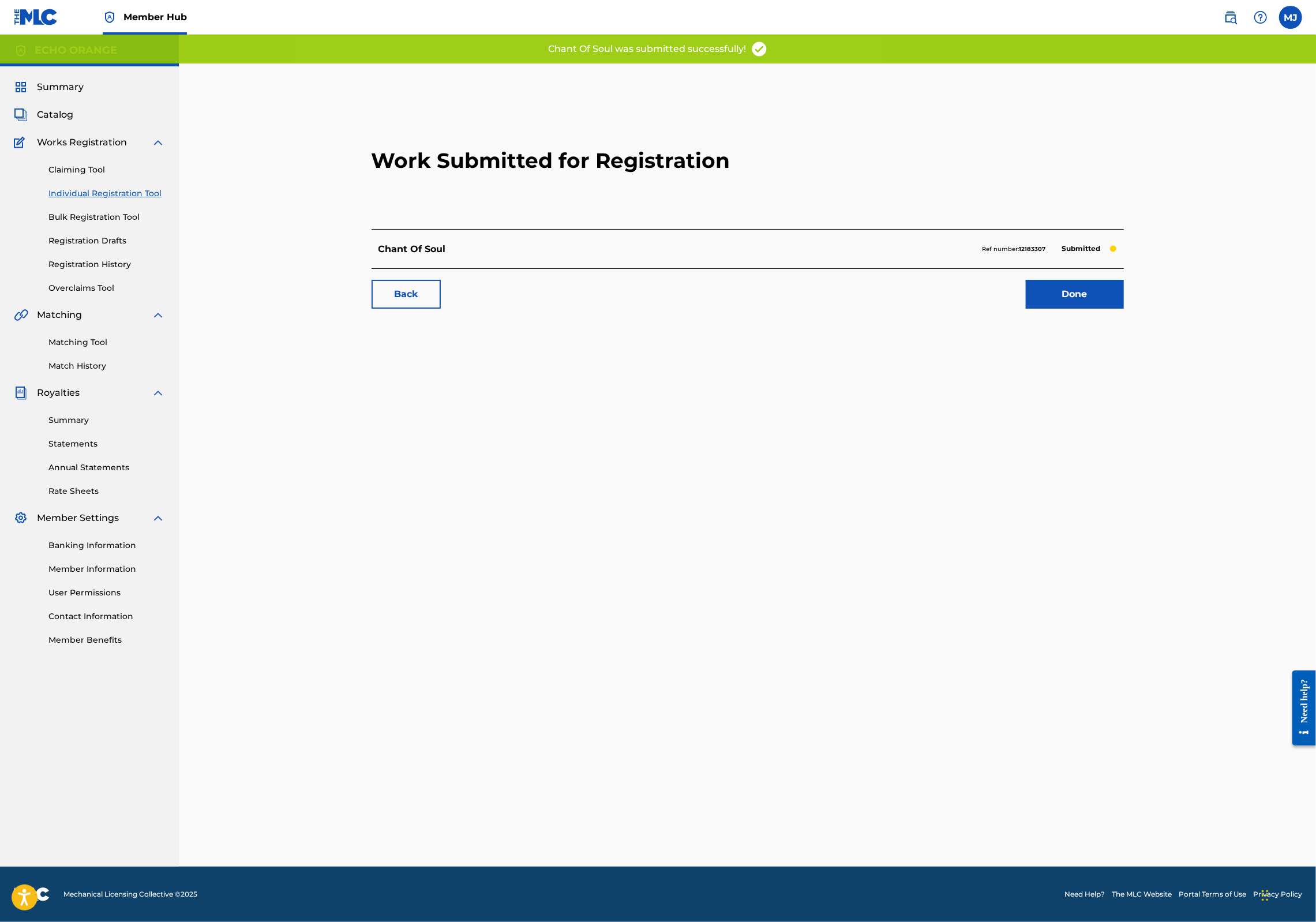
click at [1138, 320] on div "Work Submitted for Registration Chant Of Soul Ref number: 12183307 Submitted Ba…" at bounding box center [747, 206] width 780 height 228
click at [1124, 309] on link "Done" at bounding box center [1075, 294] width 98 height 29
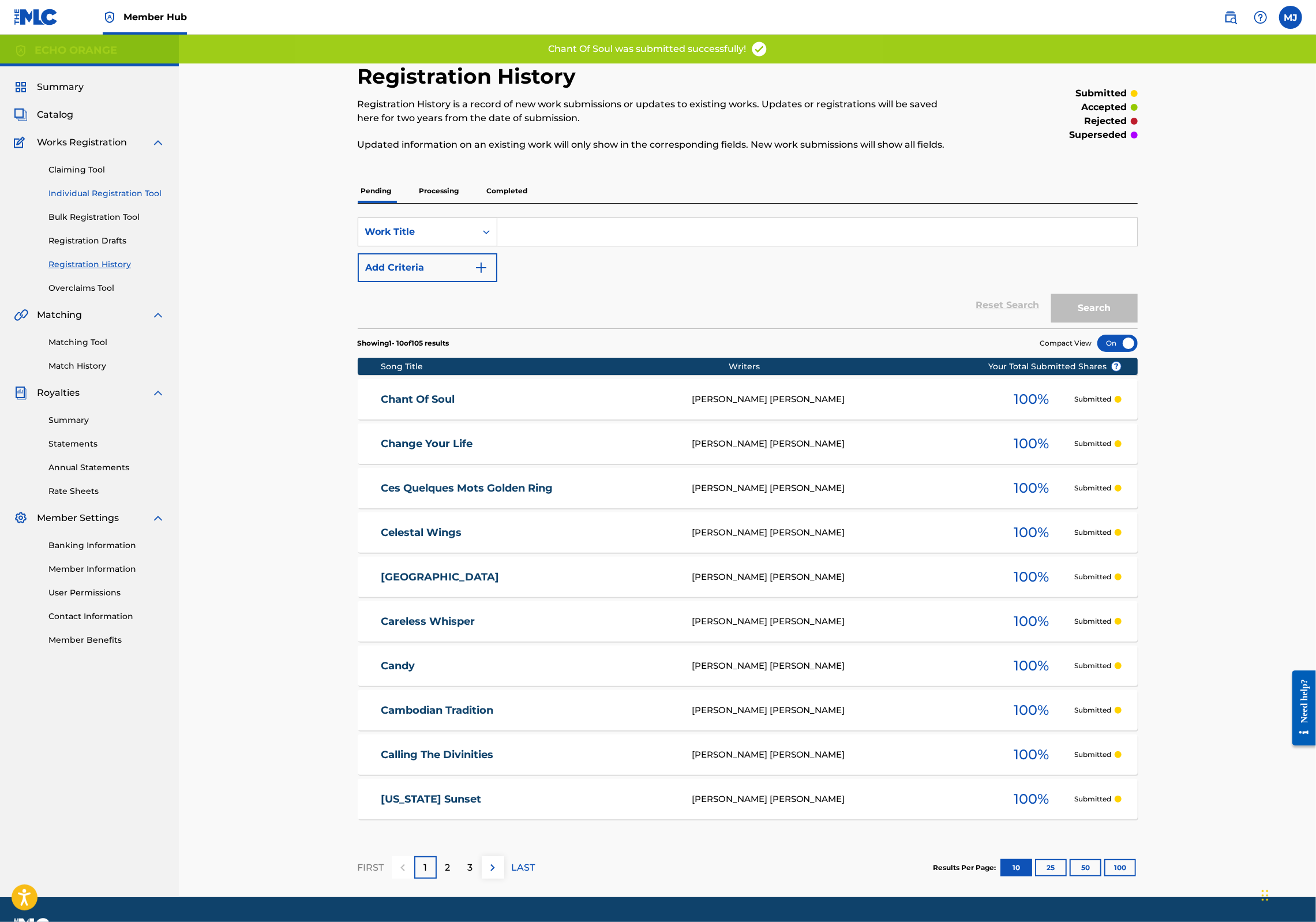
click at [94, 199] on link "Individual Registration Tool" at bounding box center [107, 193] width 117 height 12
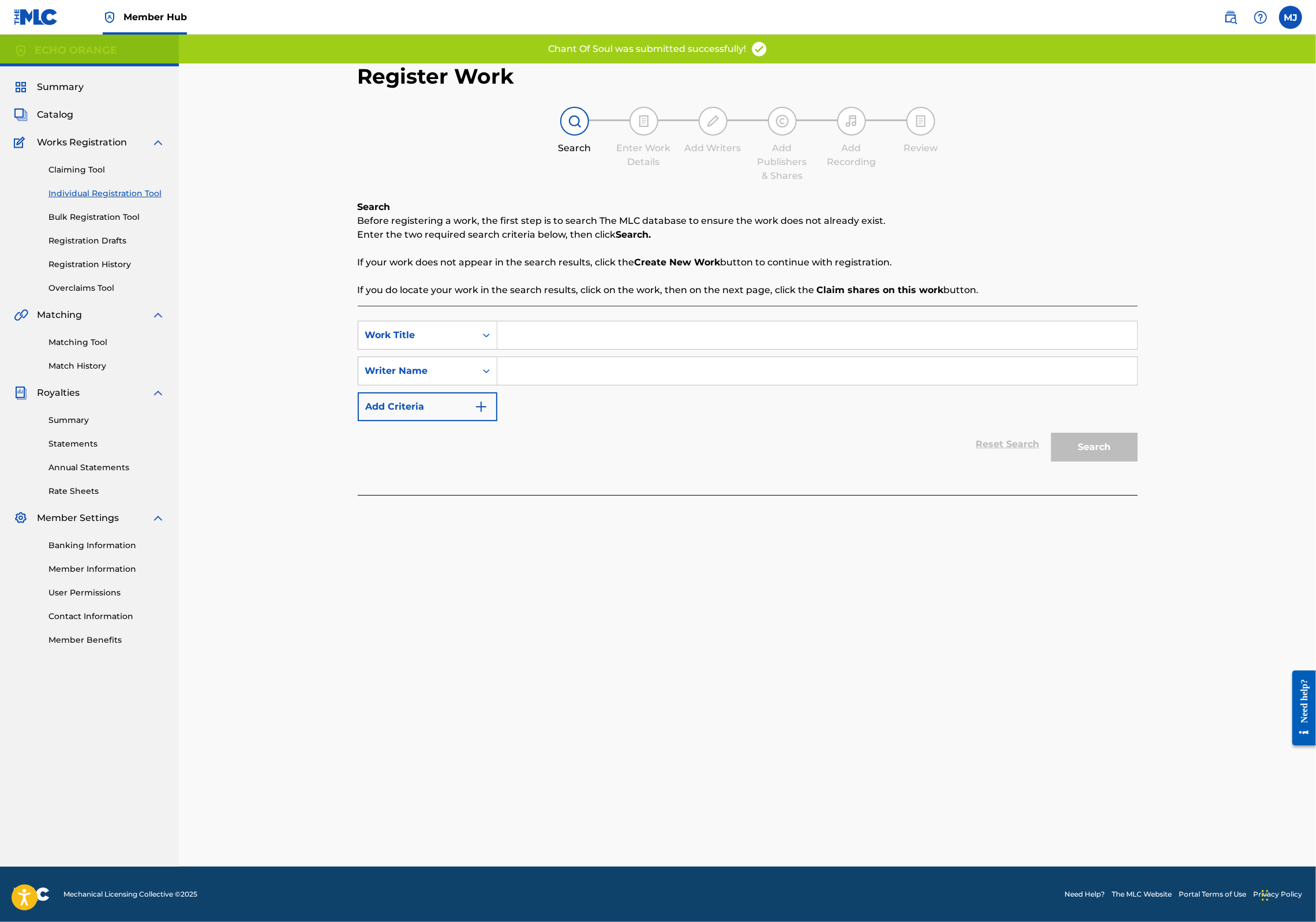
click at [497, 349] on input "Search Form" at bounding box center [817, 335] width 640 height 28
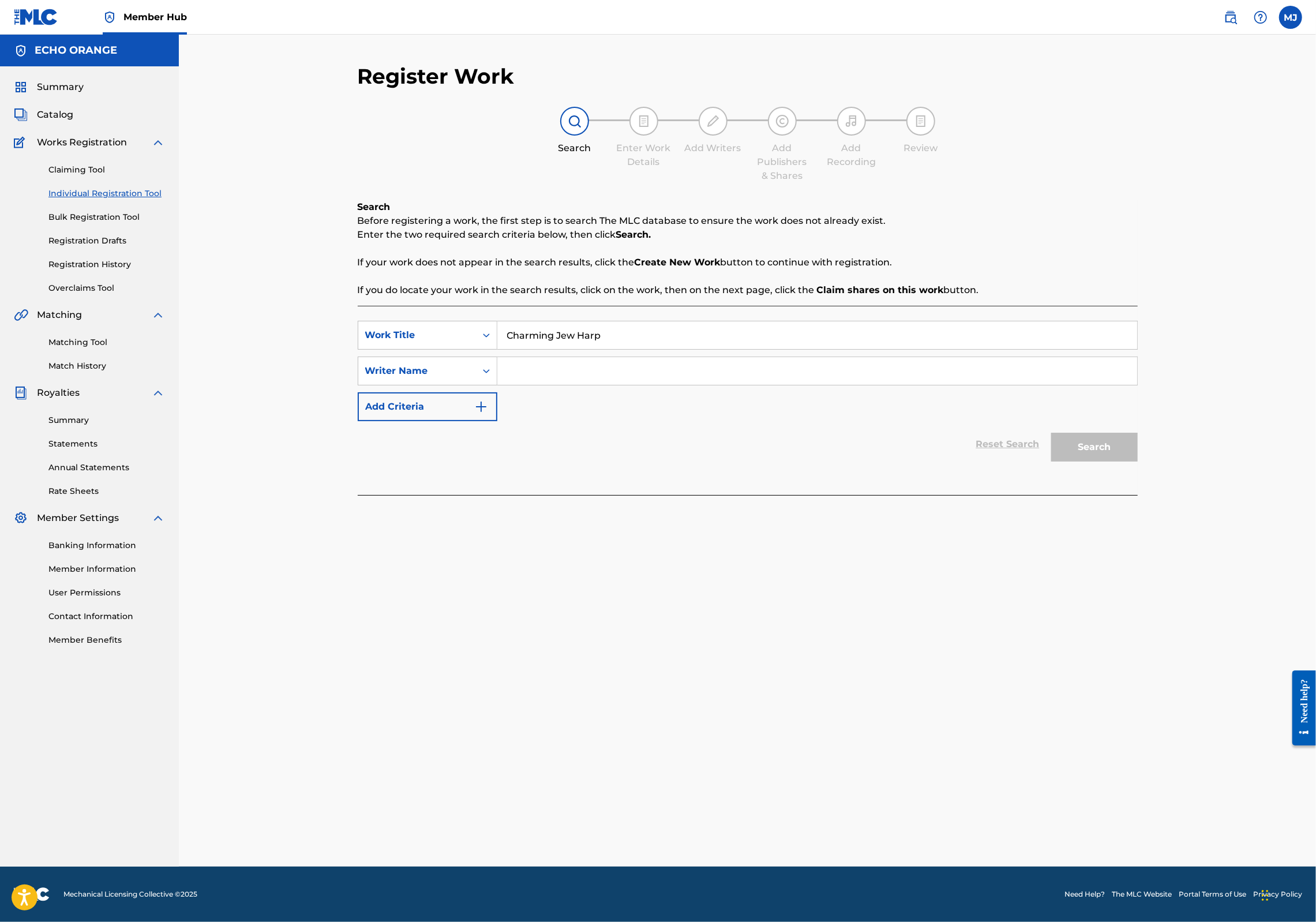
type input "Charming Jew Harp"
paste input "Denis Hekimian"
type input "Denis Hekimian"
click at [1138, 462] on button "Search" at bounding box center [1094, 447] width 86 height 29
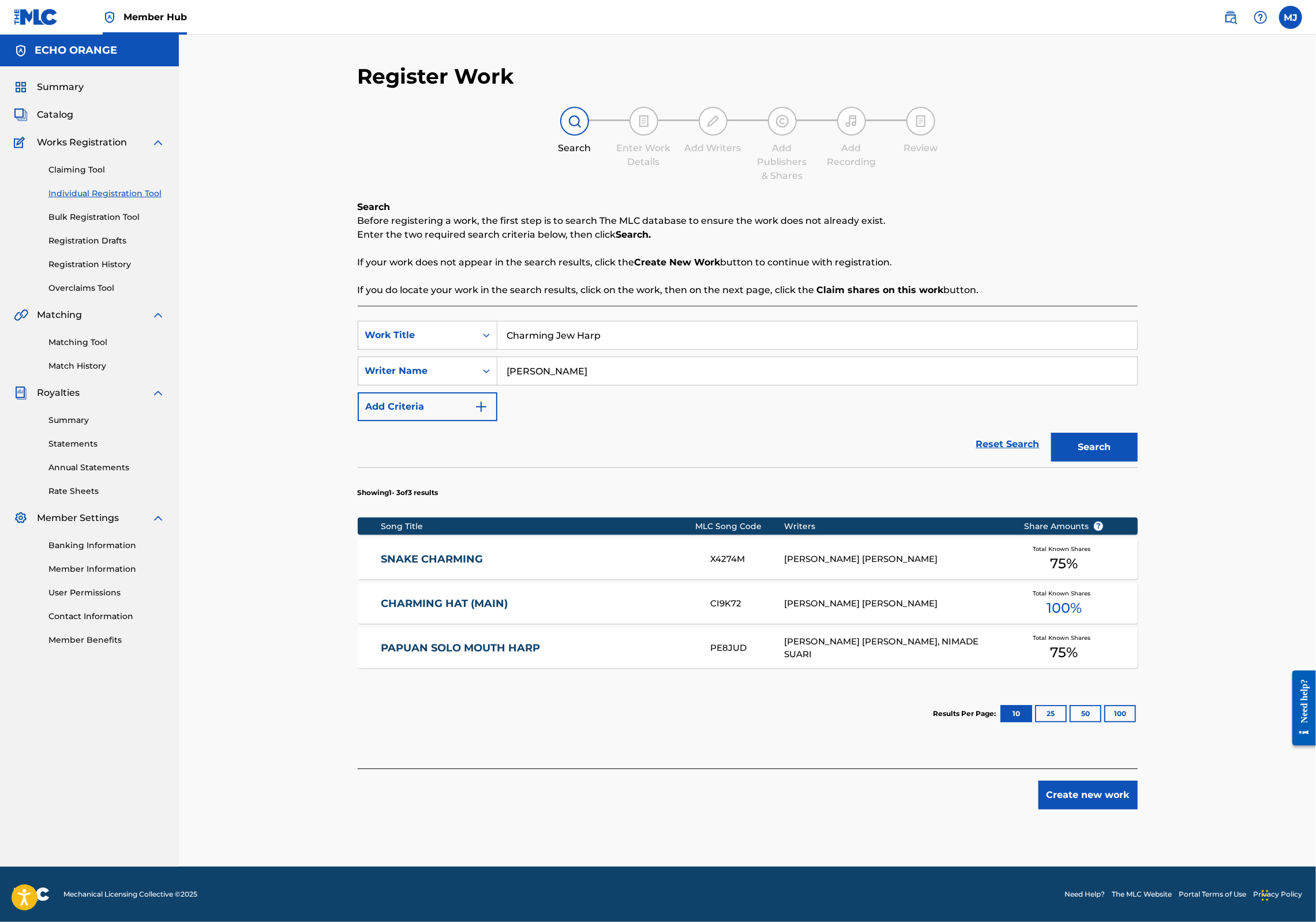
scroll to position [41, 0]
click at [1138, 809] on button "Create new work" at bounding box center [1088, 794] width 100 height 29
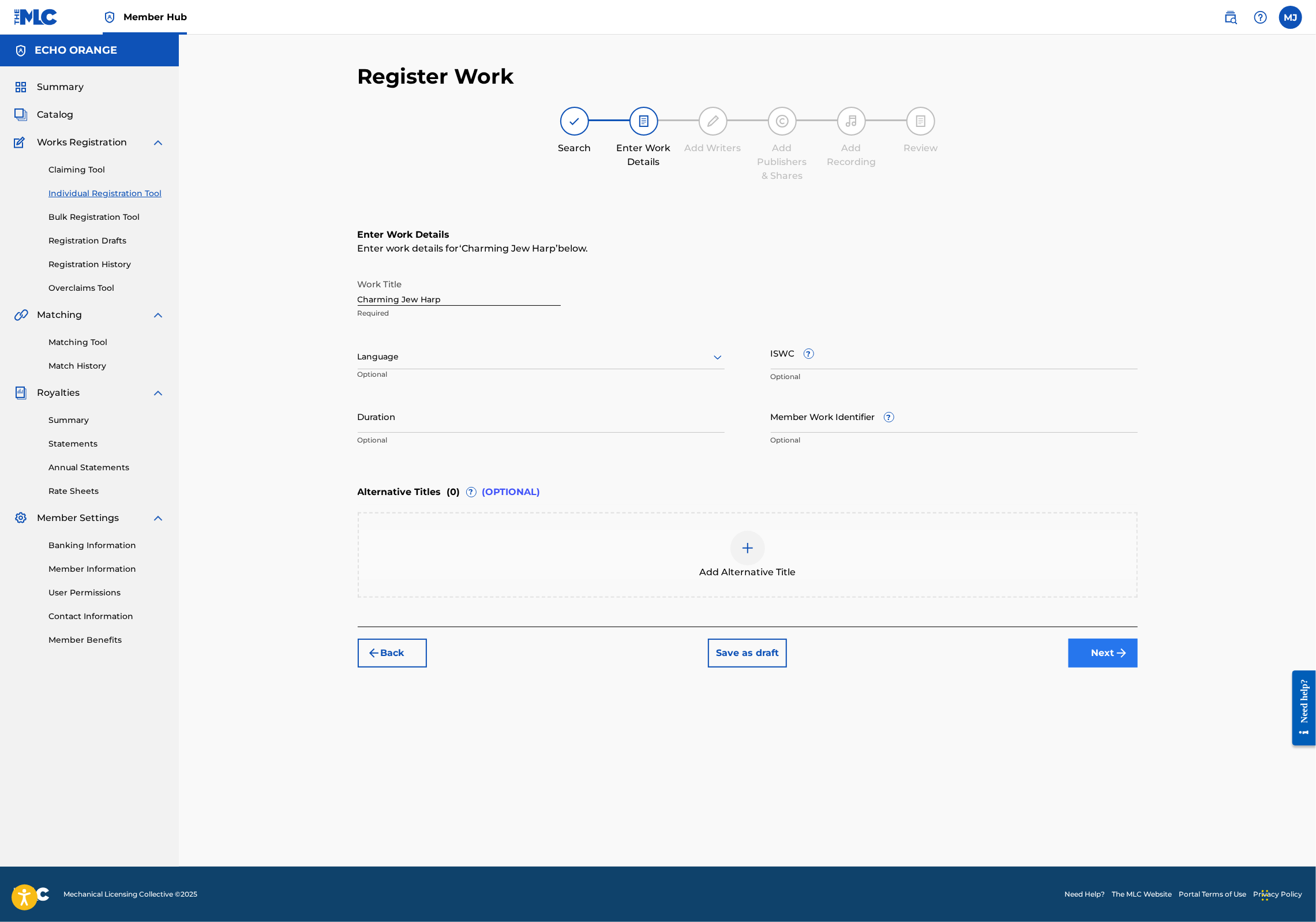
click at [1138, 668] on button "Next" at bounding box center [1104, 653] width 69 height 29
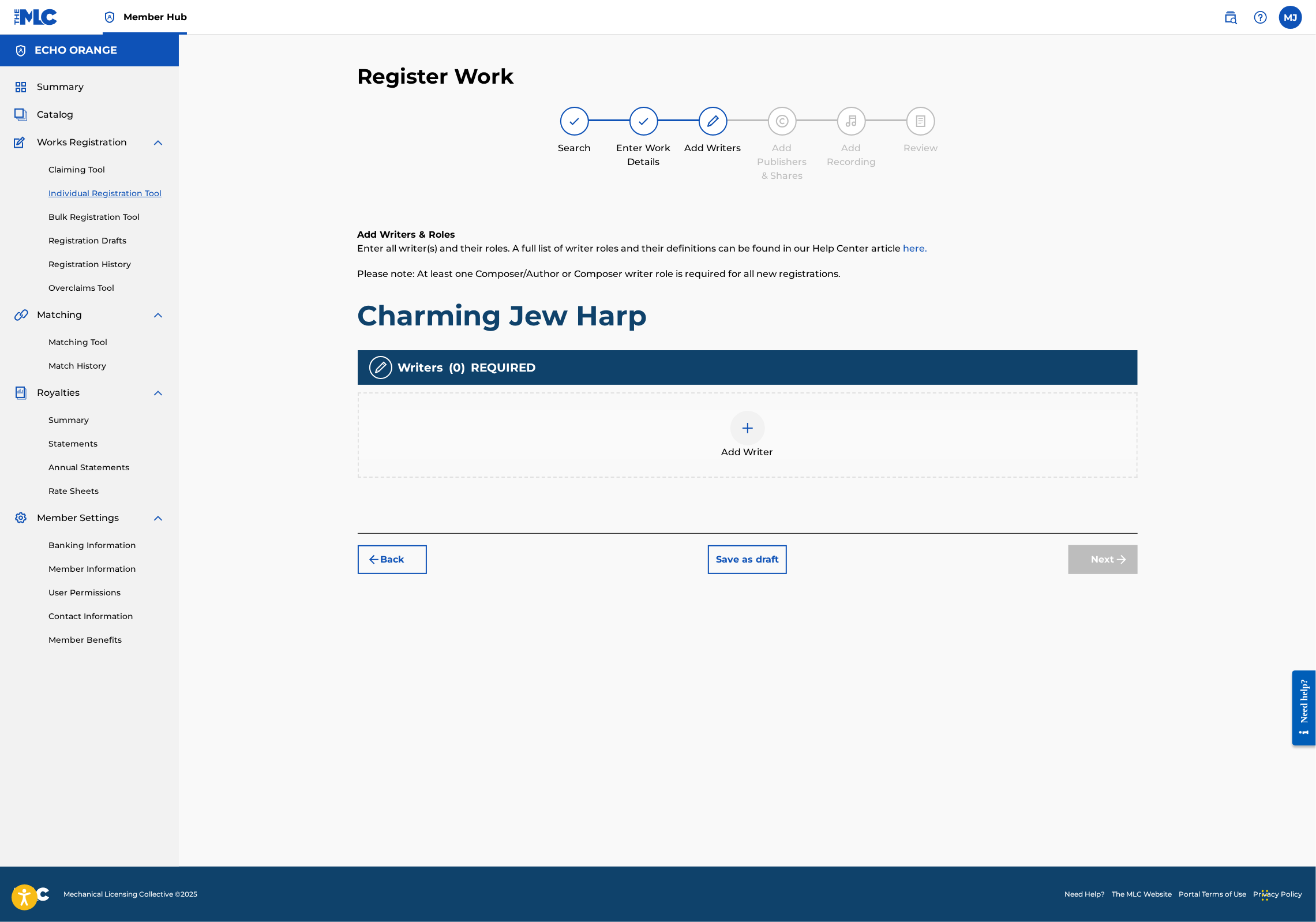
click at [932, 459] on div "Add Writer" at bounding box center [748, 435] width 778 height 49
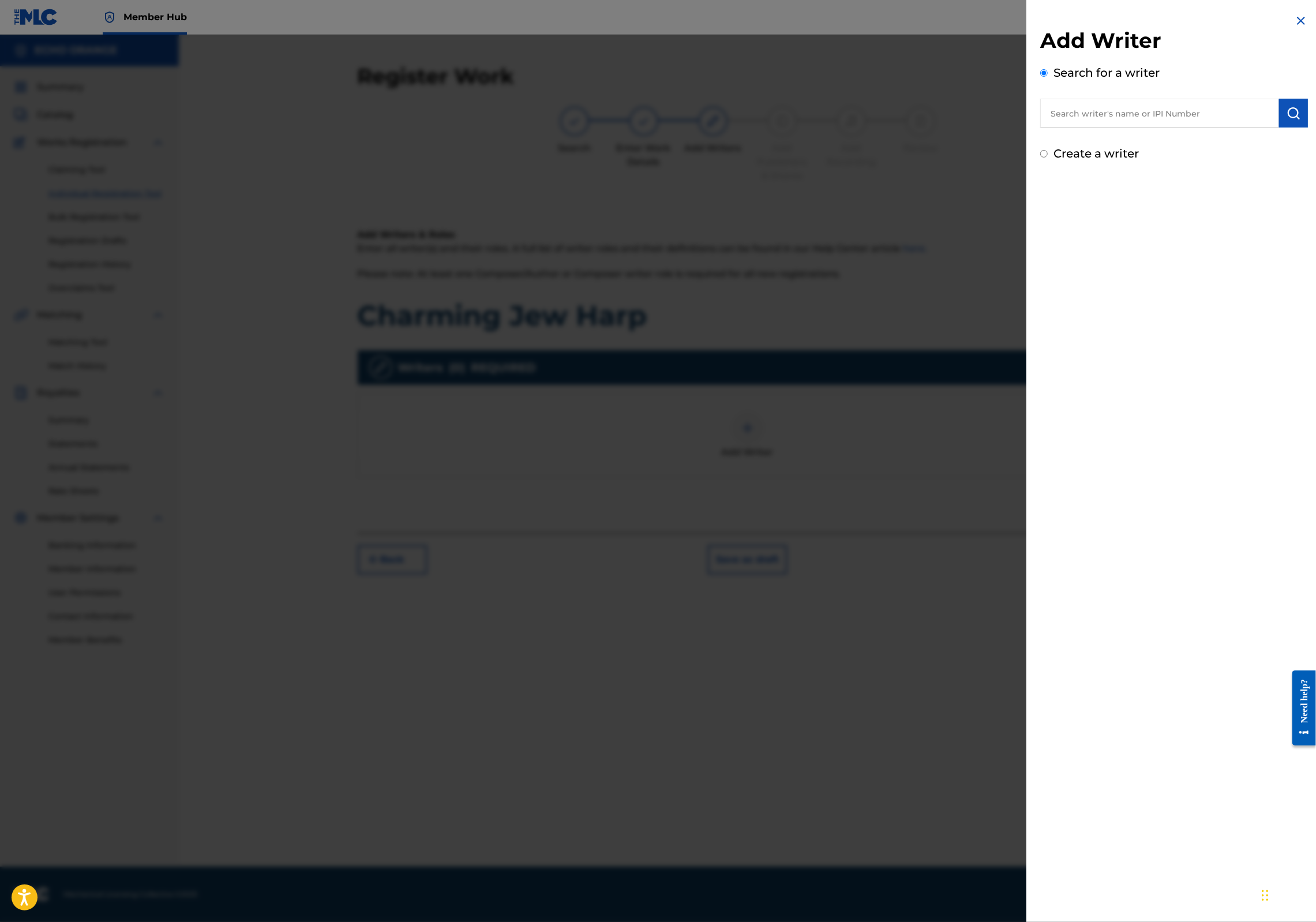
drag, startPoint x: 1079, startPoint y: 149, endPoint x: 1084, endPoint y: 144, distance: 7.1
click at [1080, 147] on div "Add Writer Search for a writer Create a writer" at bounding box center [1174, 95] width 268 height 134
click at [1115, 119] on input "text" at bounding box center [1160, 113] width 239 height 29
paste input "Denis Hekimian"
type input "Denis Hekimian"
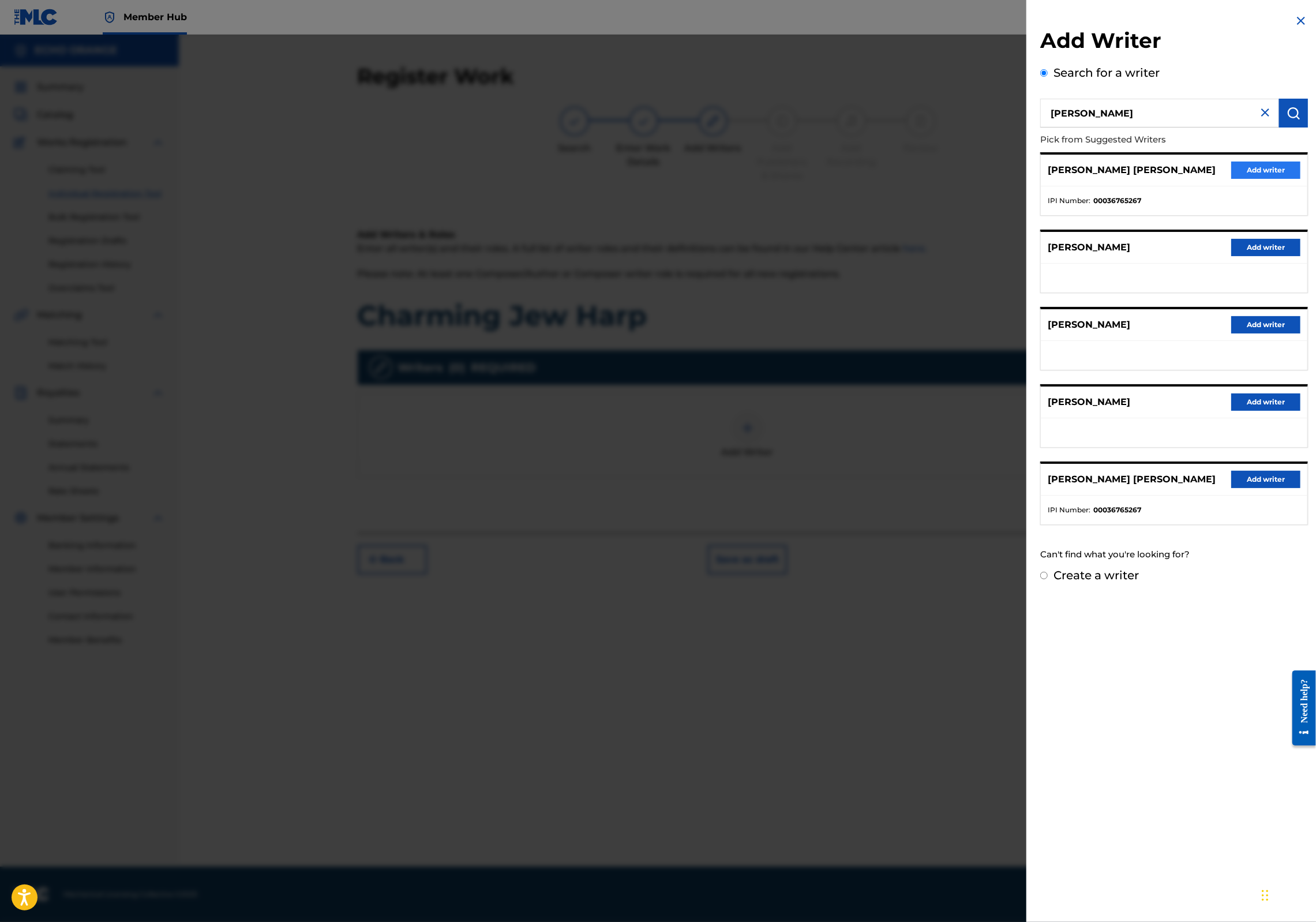
drag, startPoint x: 1213, startPoint y: 176, endPoint x: 1221, endPoint y: 184, distance: 11.3
click at [1213, 176] on div "[PERSON_NAME] [PERSON_NAME] Add writer" at bounding box center [1174, 170] width 267 height 32
click at [1233, 179] on button "Add writer" at bounding box center [1266, 170] width 69 height 17
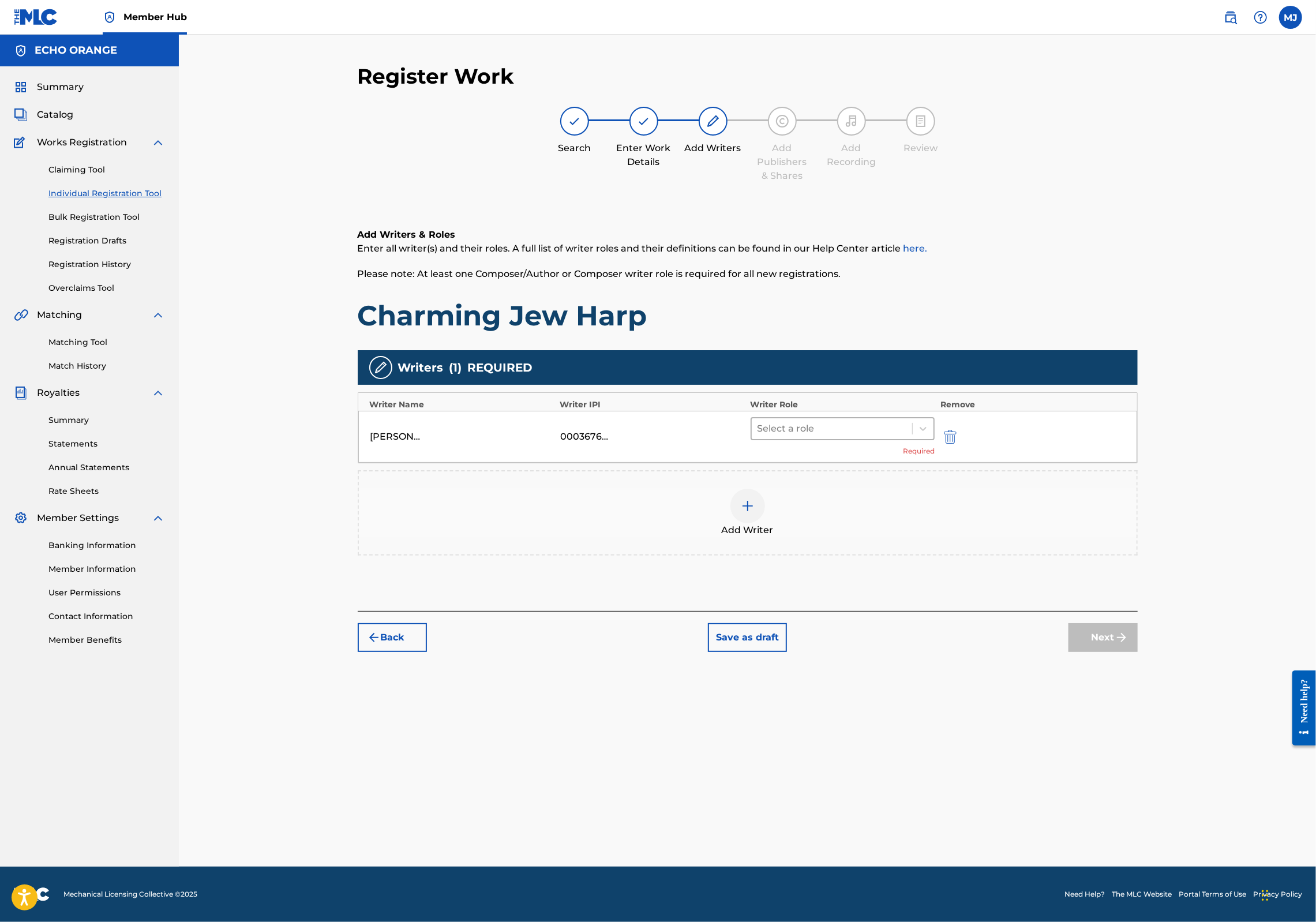
click at [876, 439] on div "Select a role" at bounding box center [832, 428] width 161 height 21
click at [855, 592] on div "Composer" at bounding box center [880, 595] width 222 height 23
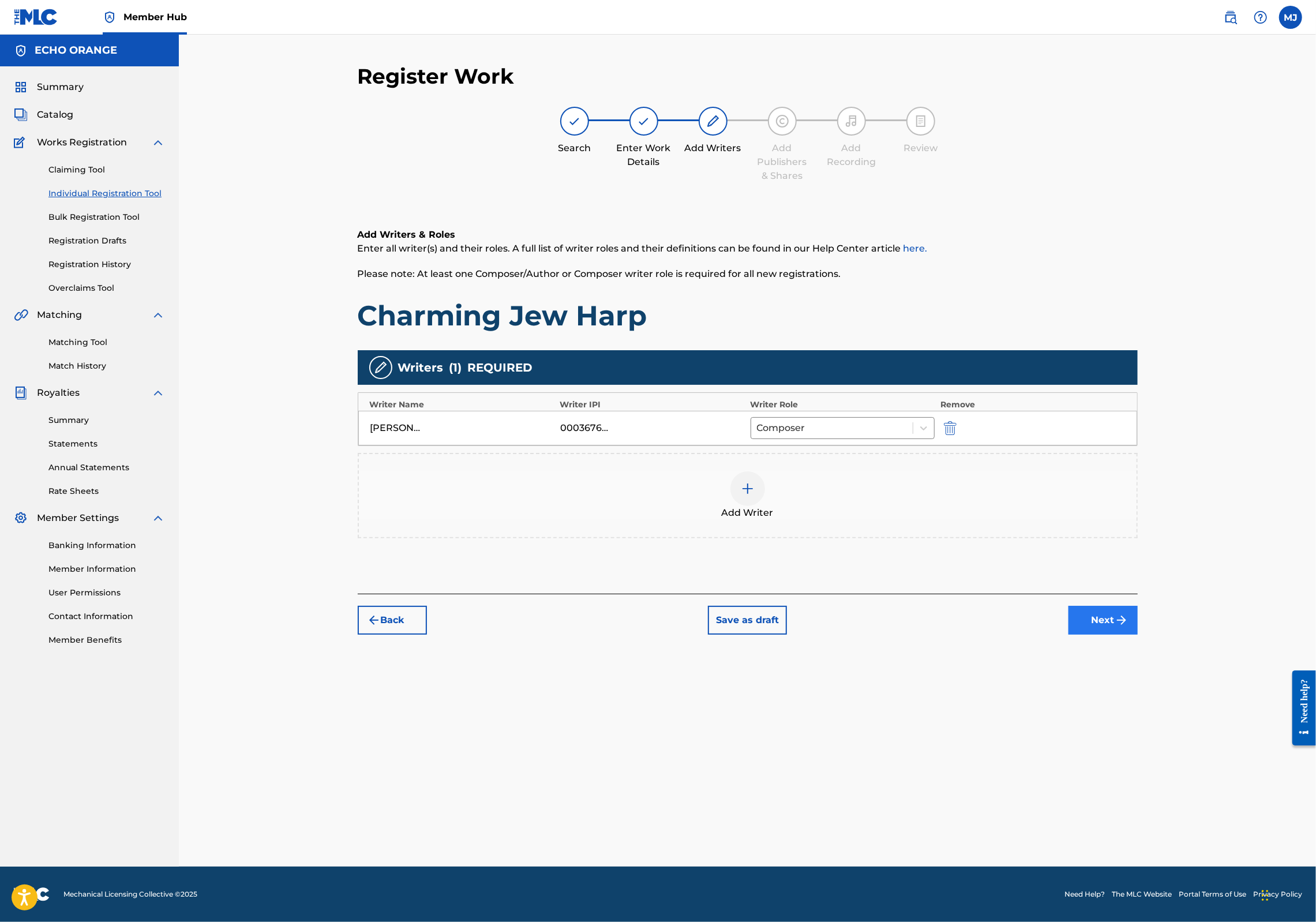
click at [1138, 635] on button "Next" at bounding box center [1104, 620] width 69 height 29
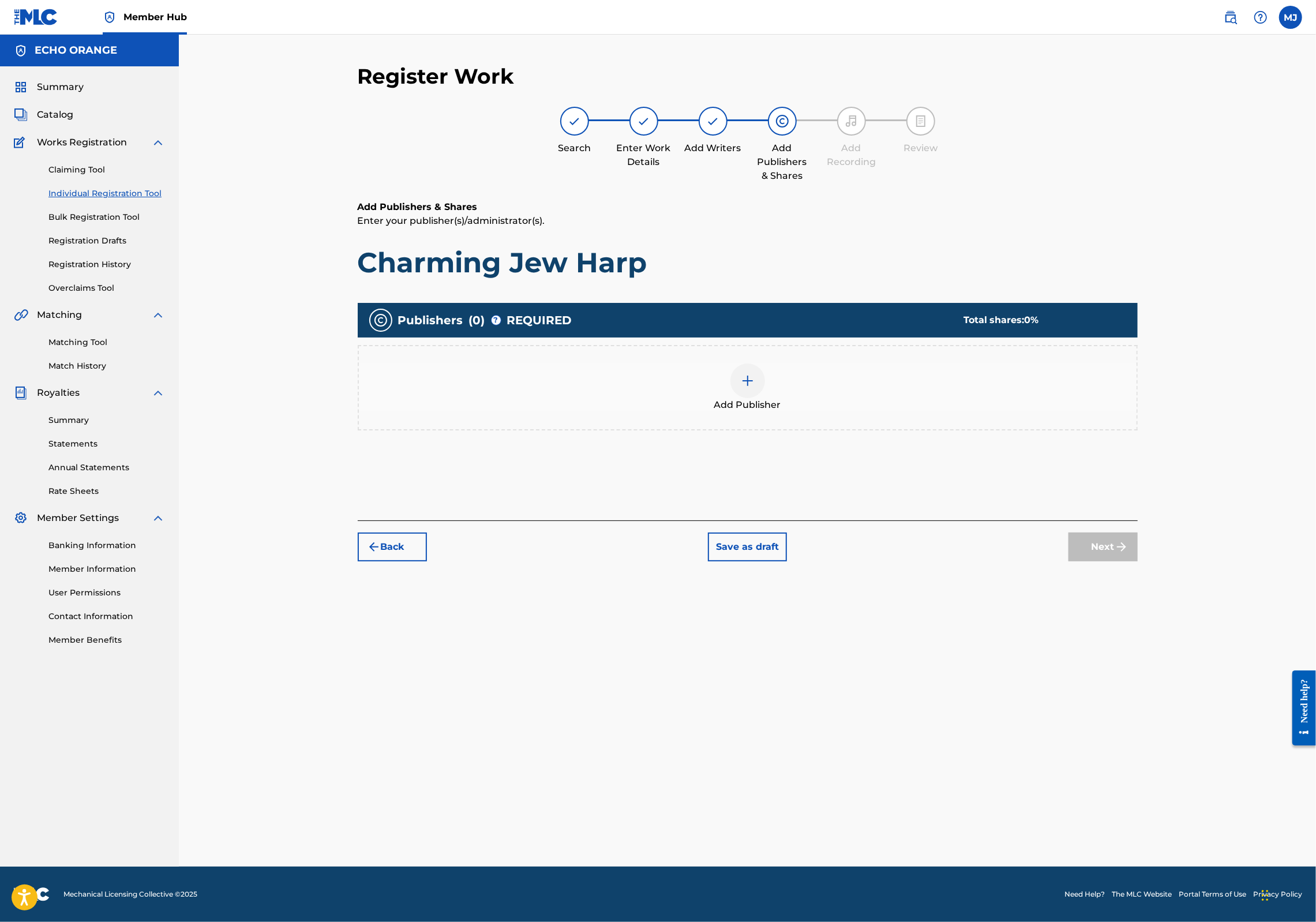
drag, startPoint x: 959, startPoint y: 464, endPoint x: 954, endPoint y: 459, distance: 7.1
click at [954, 431] on div "Add Publisher" at bounding box center [747, 388] width 780 height 86
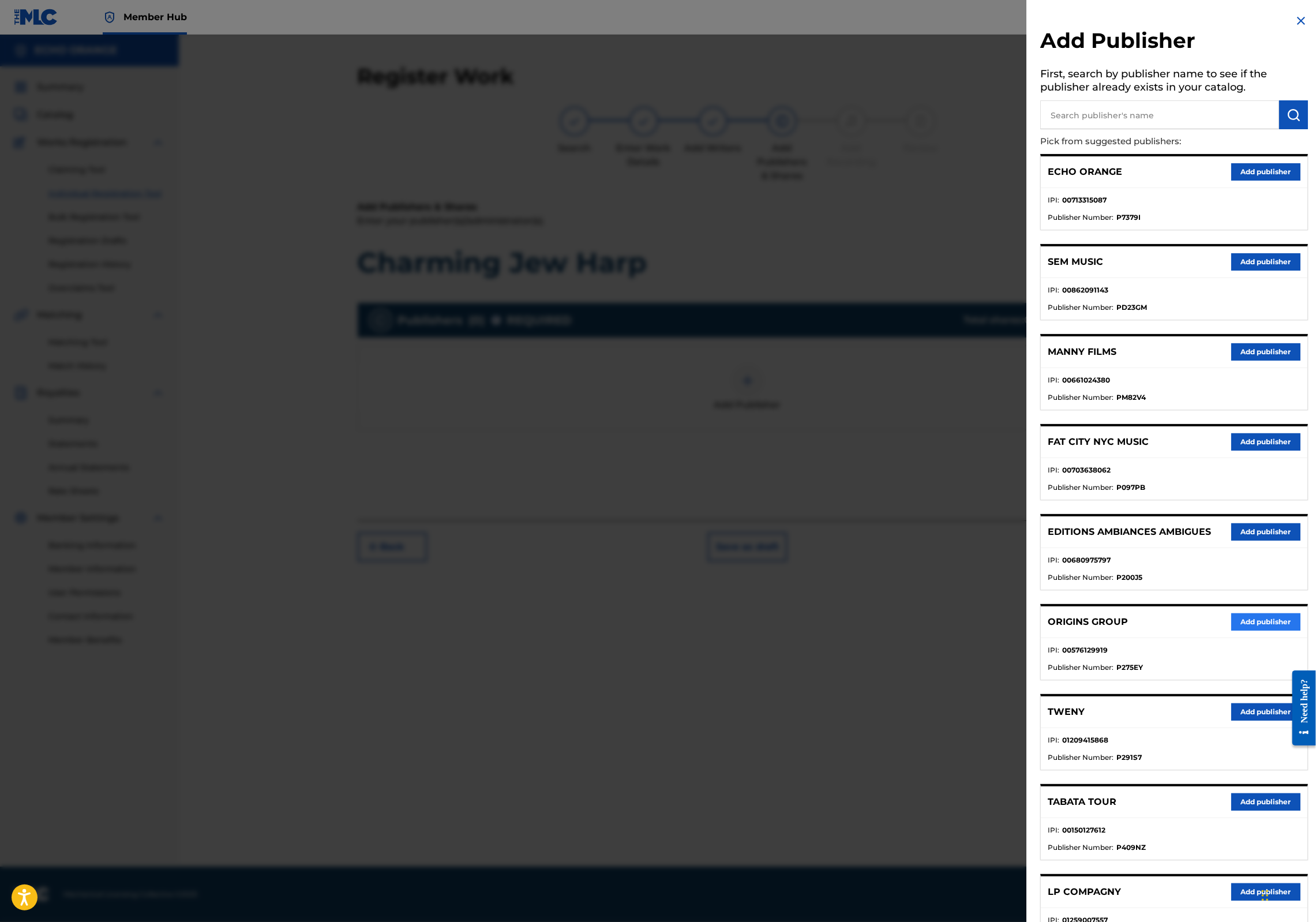
click at [1260, 631] on button "Add publisher" at bounding box center [1266, 622] width 69 height 17
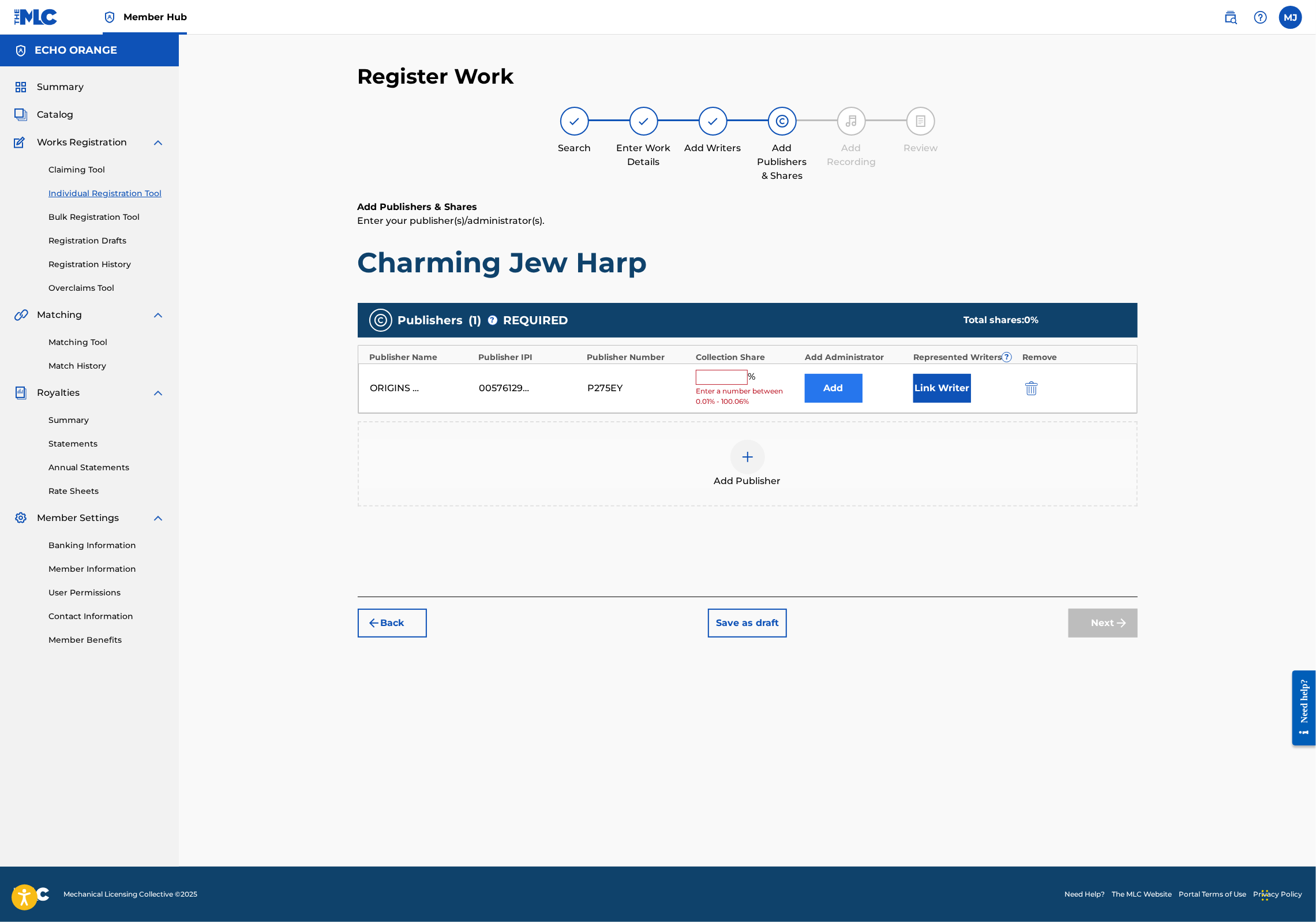
click at [863, 403] on button "Add" at bounding box center [833, 388] width 58 height 29
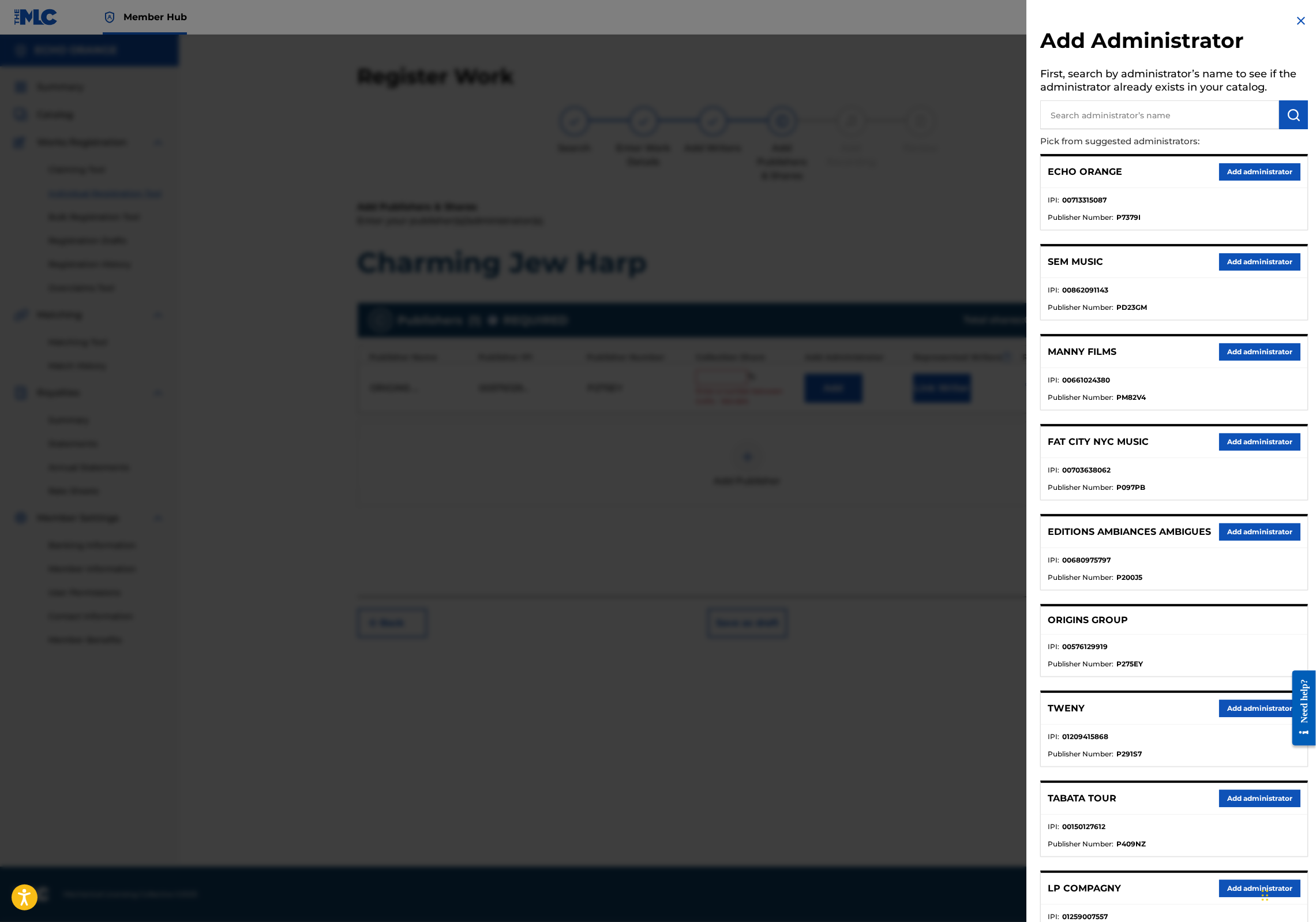
click at [1234, 180] on button "Add administrator" at bounding box center [1260, 171] width 82 height 17
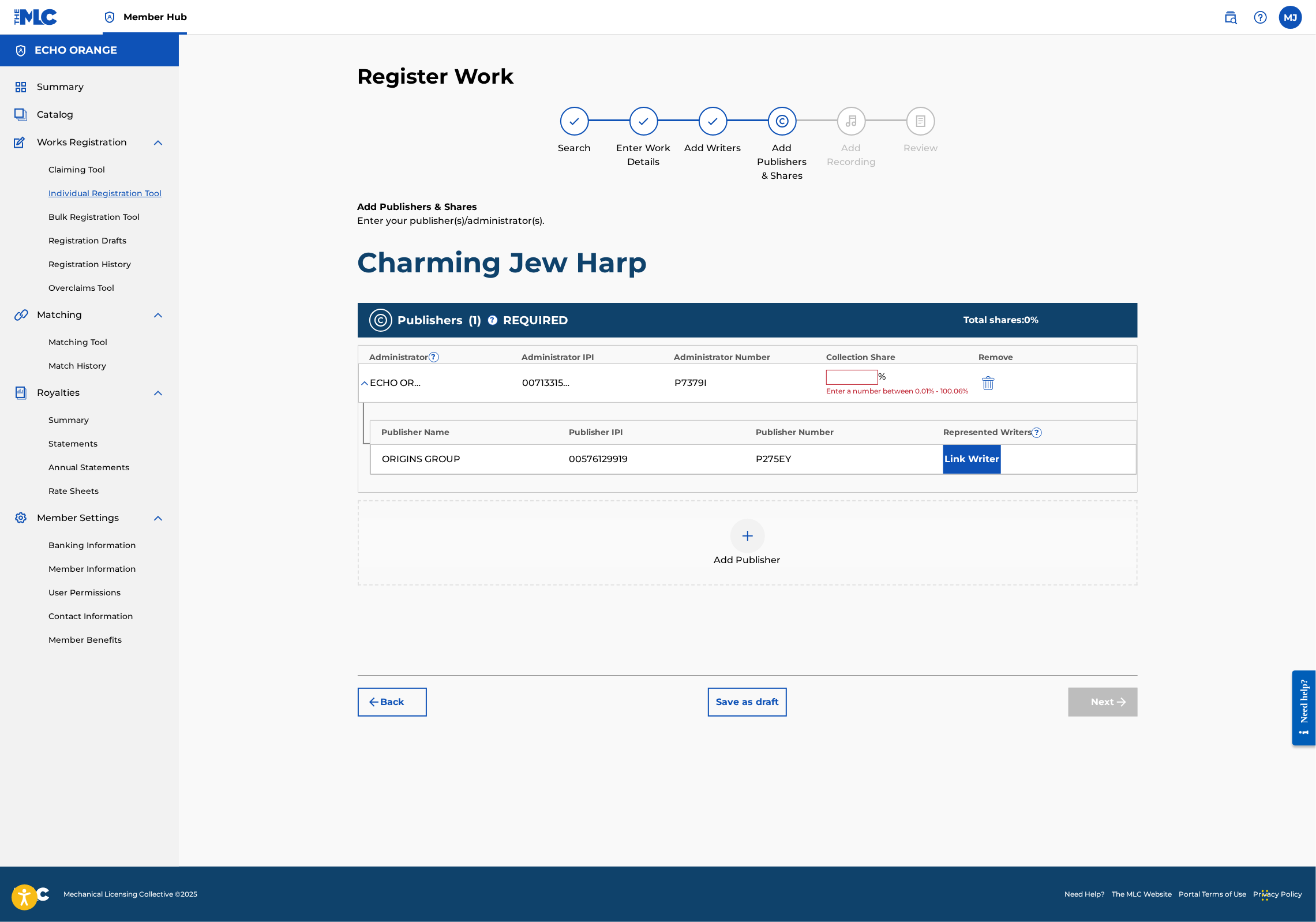
click at [878, 384] on input "text" at bounding box center [852, 377] width 52 height 15
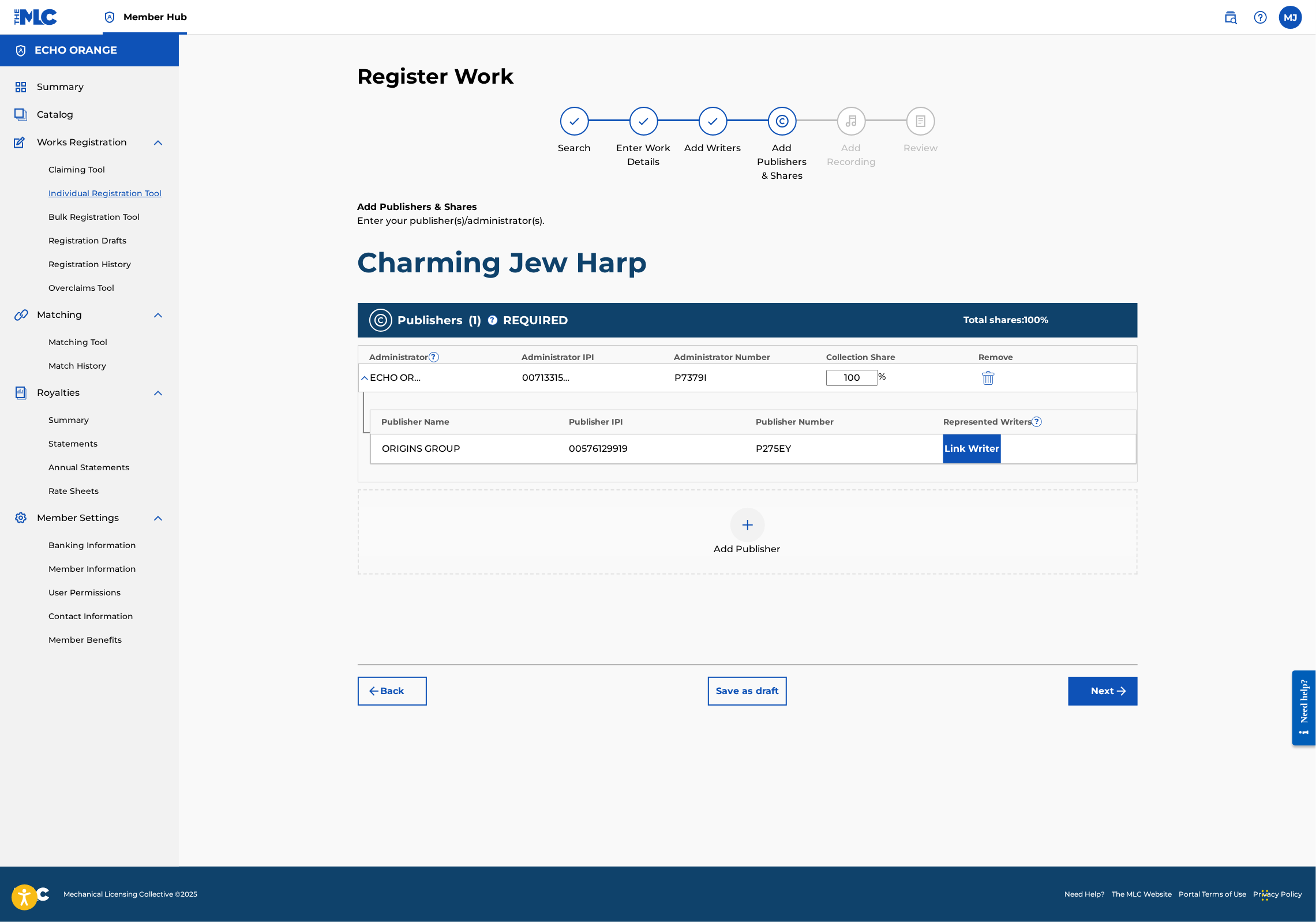
type input "100"
click at [1001, 463] on button "Link Writer" at bounding box center [973, 449] width 58 height 29
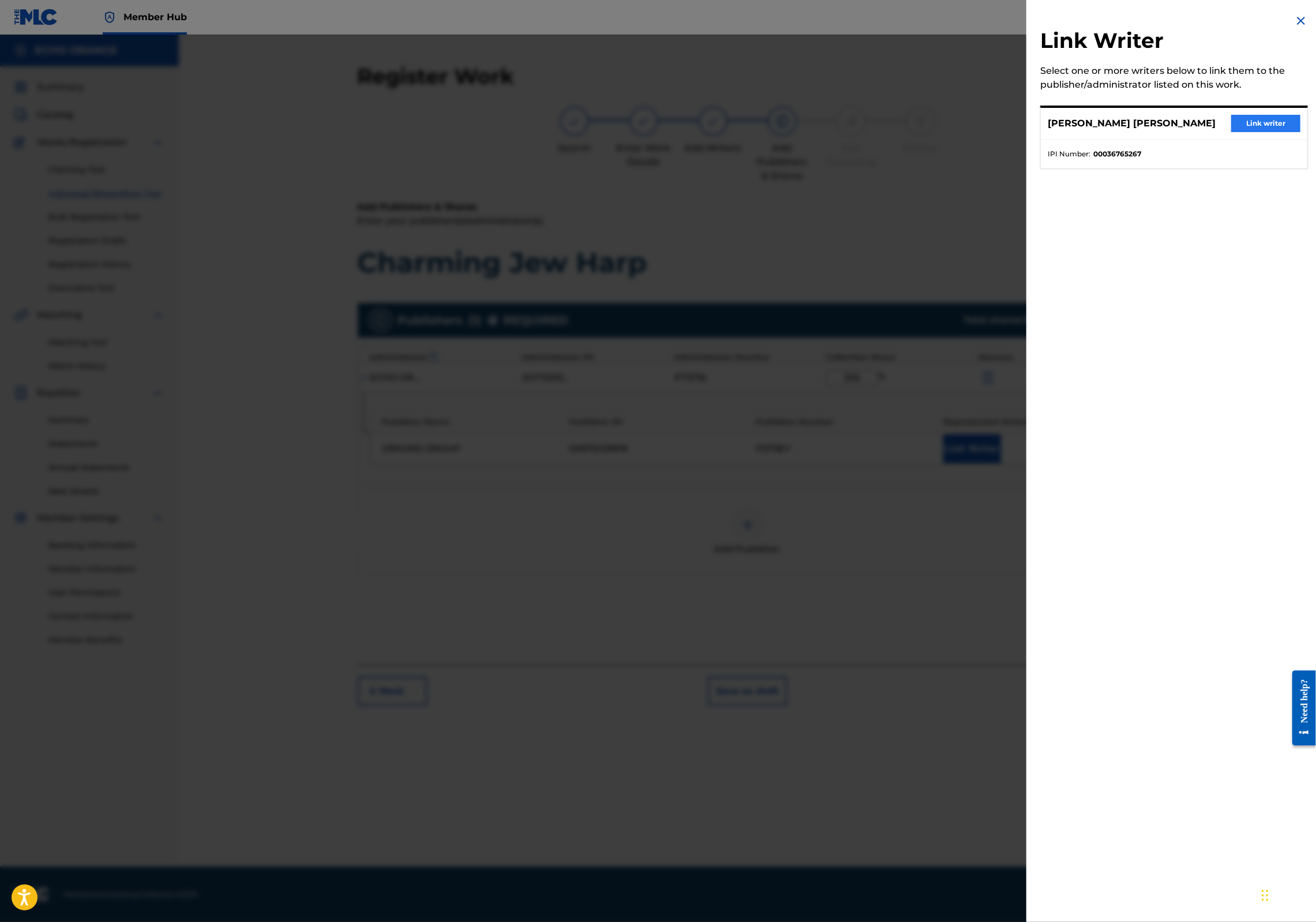
click at [1258, 132] on button "Link writer" at bounding box center [1266, 123] width 69 height 17
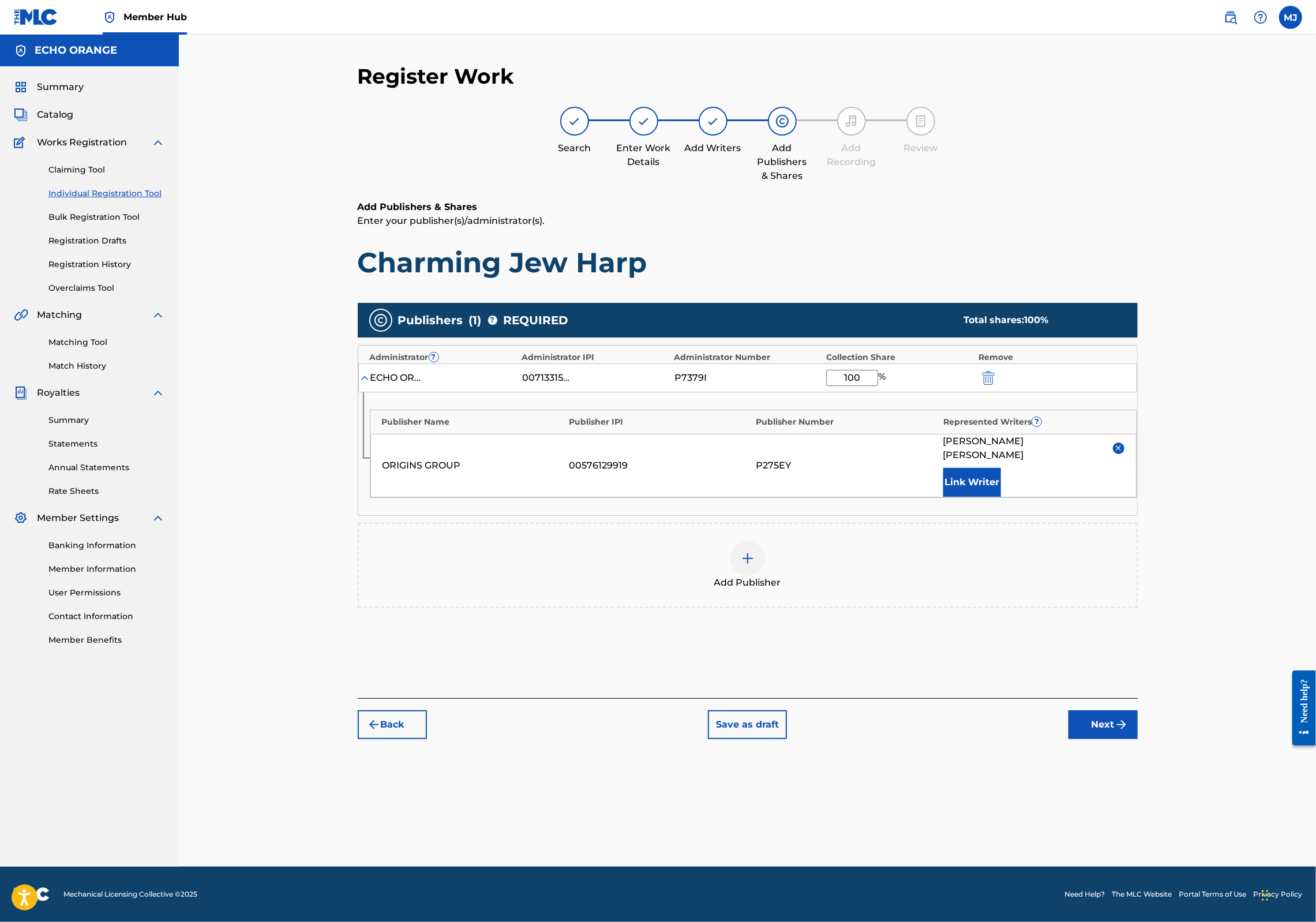
click at [1138, 739] on button "Next" at bounding box center [1104, 724] width 69 height 29
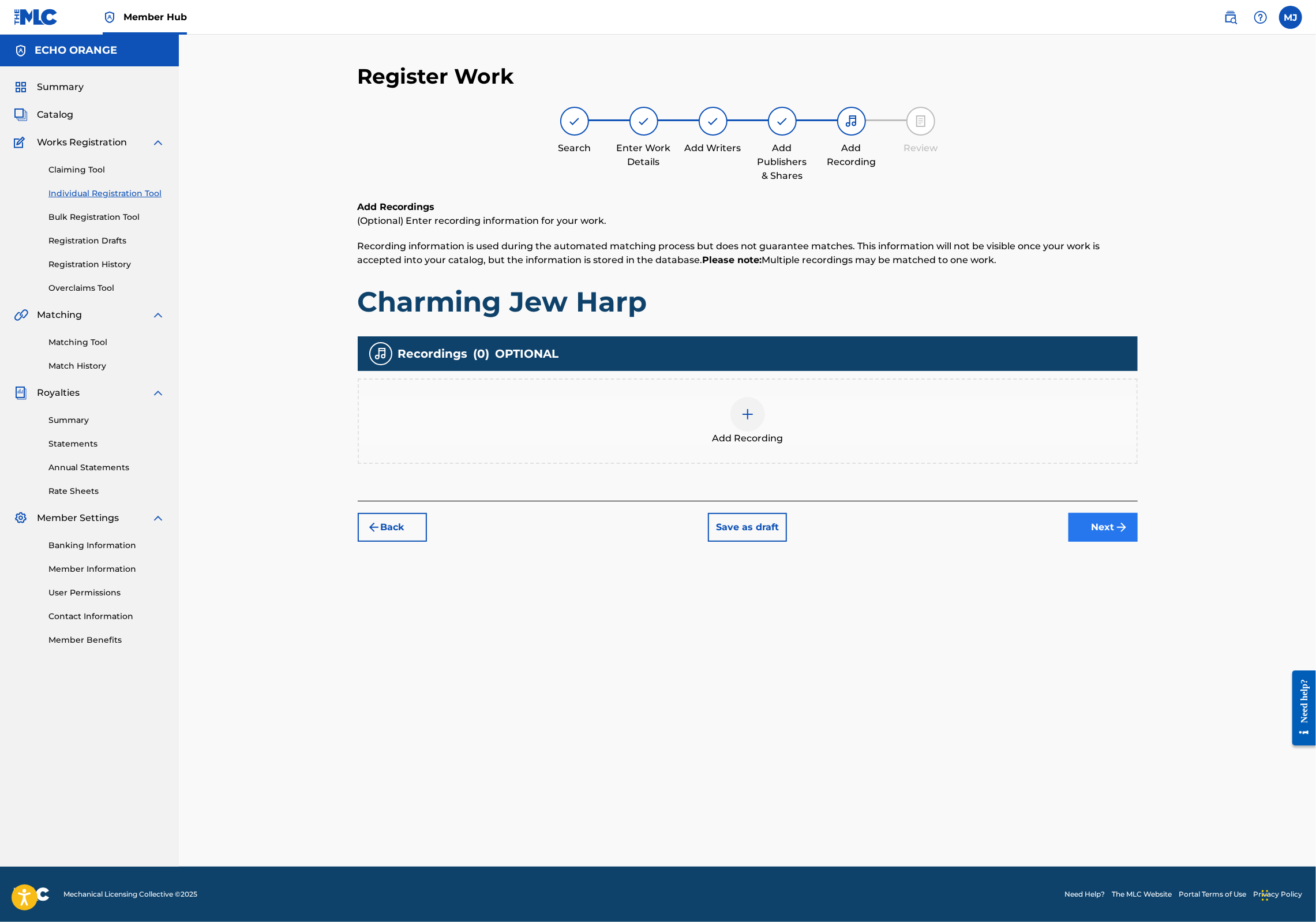
click at [1138, 542] on button "Next" at bounding box center [1104, 527] width 69 height 29
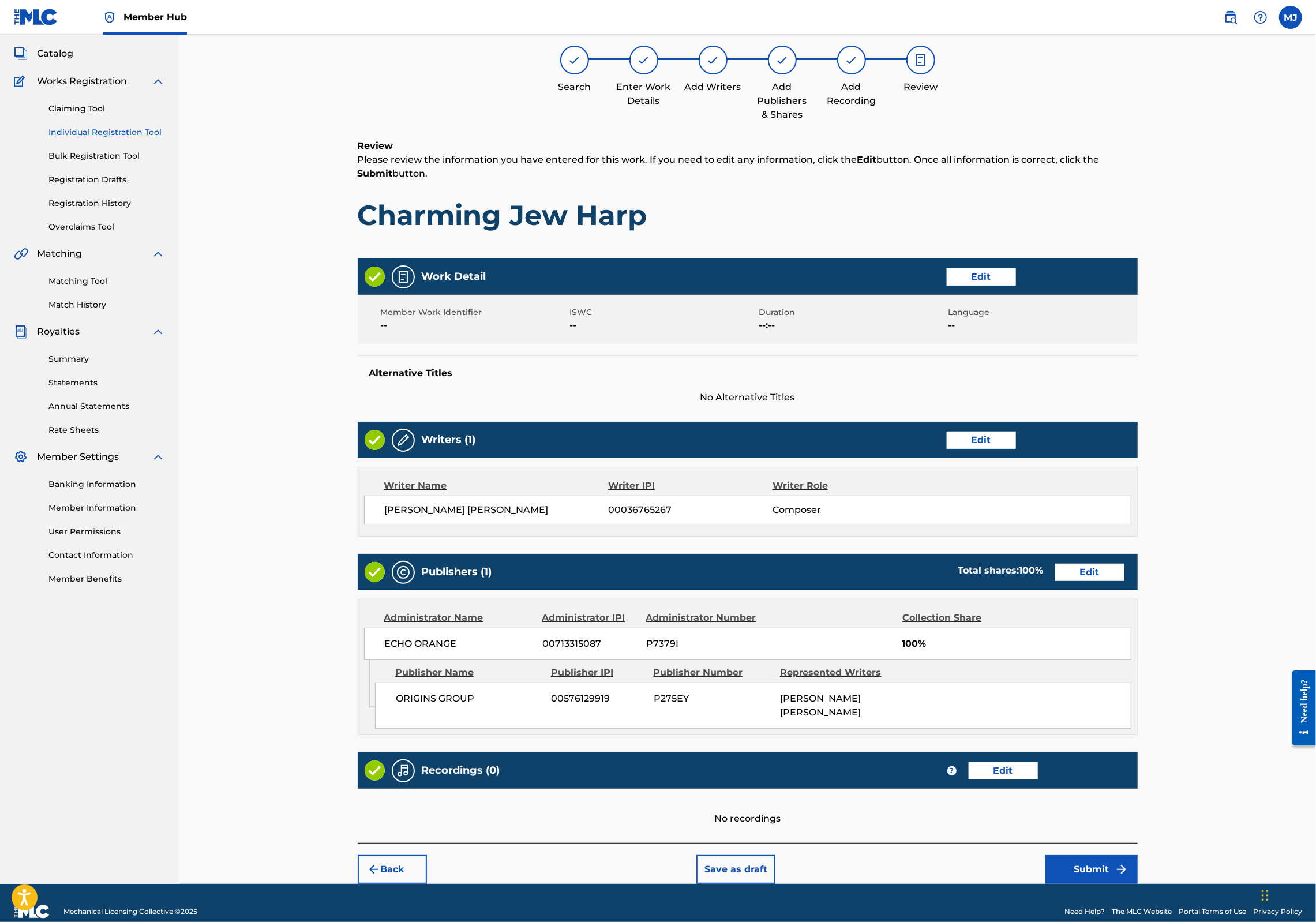
scroll to position [186, 0]
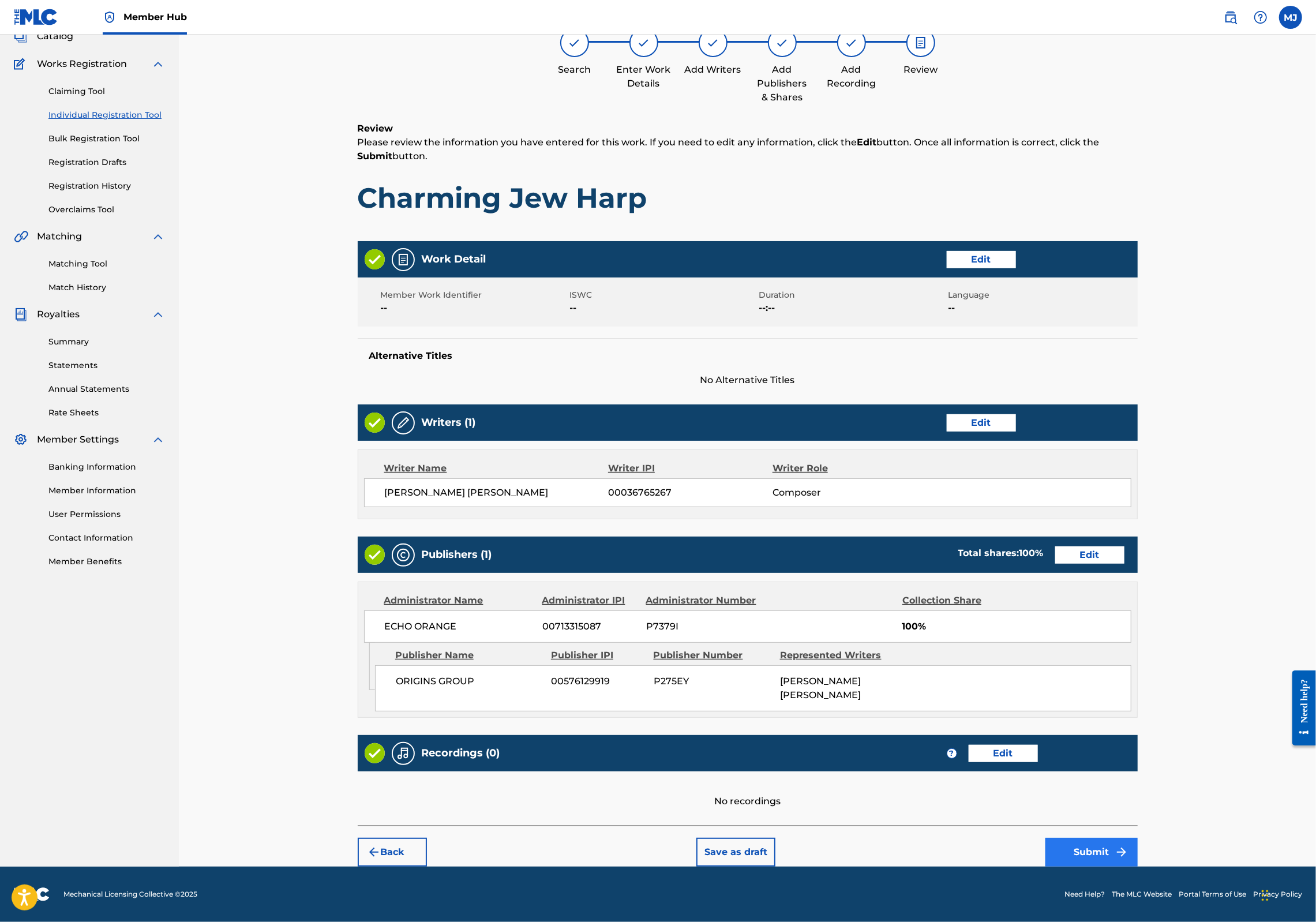
click at [1138, 837] on button "Submit" at bounding box center [1092, 851] width 92 height 29
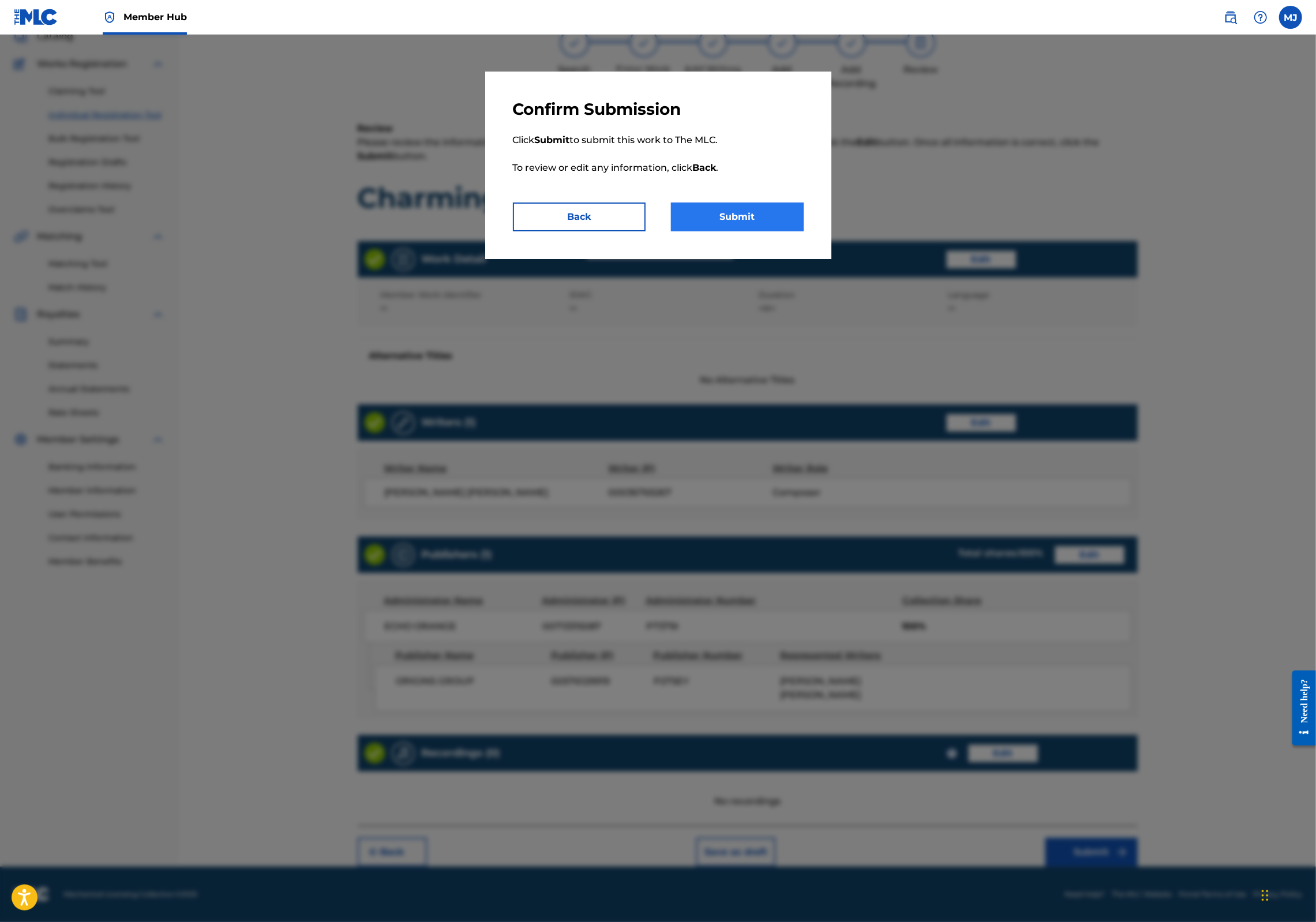
click at [771, 231] on button "Submit" at bounding box center [737, 217] width 133 height 29
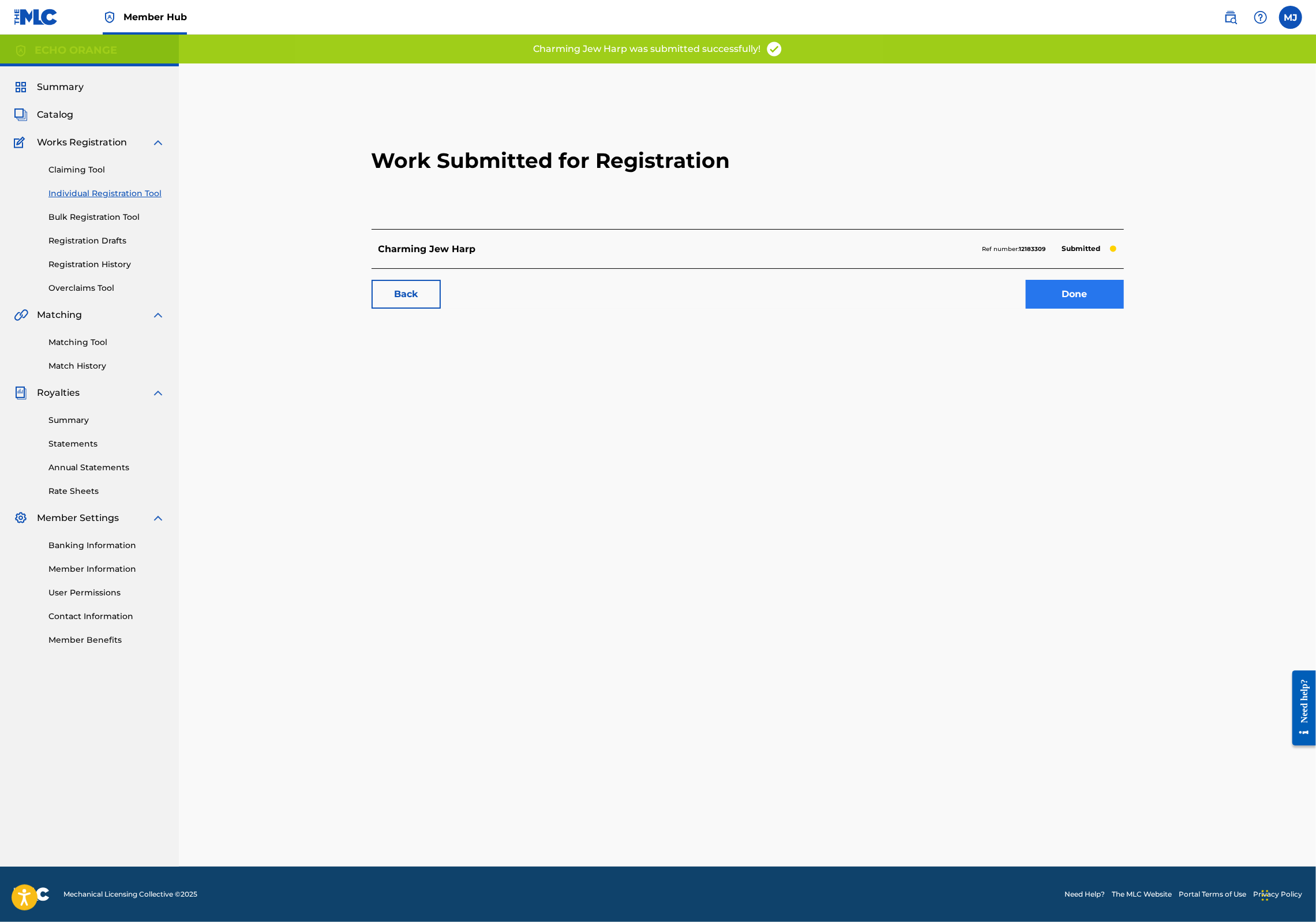
click at [1112, 309] on link "Done" at bounding box center [1075, 294] width 98 height 29
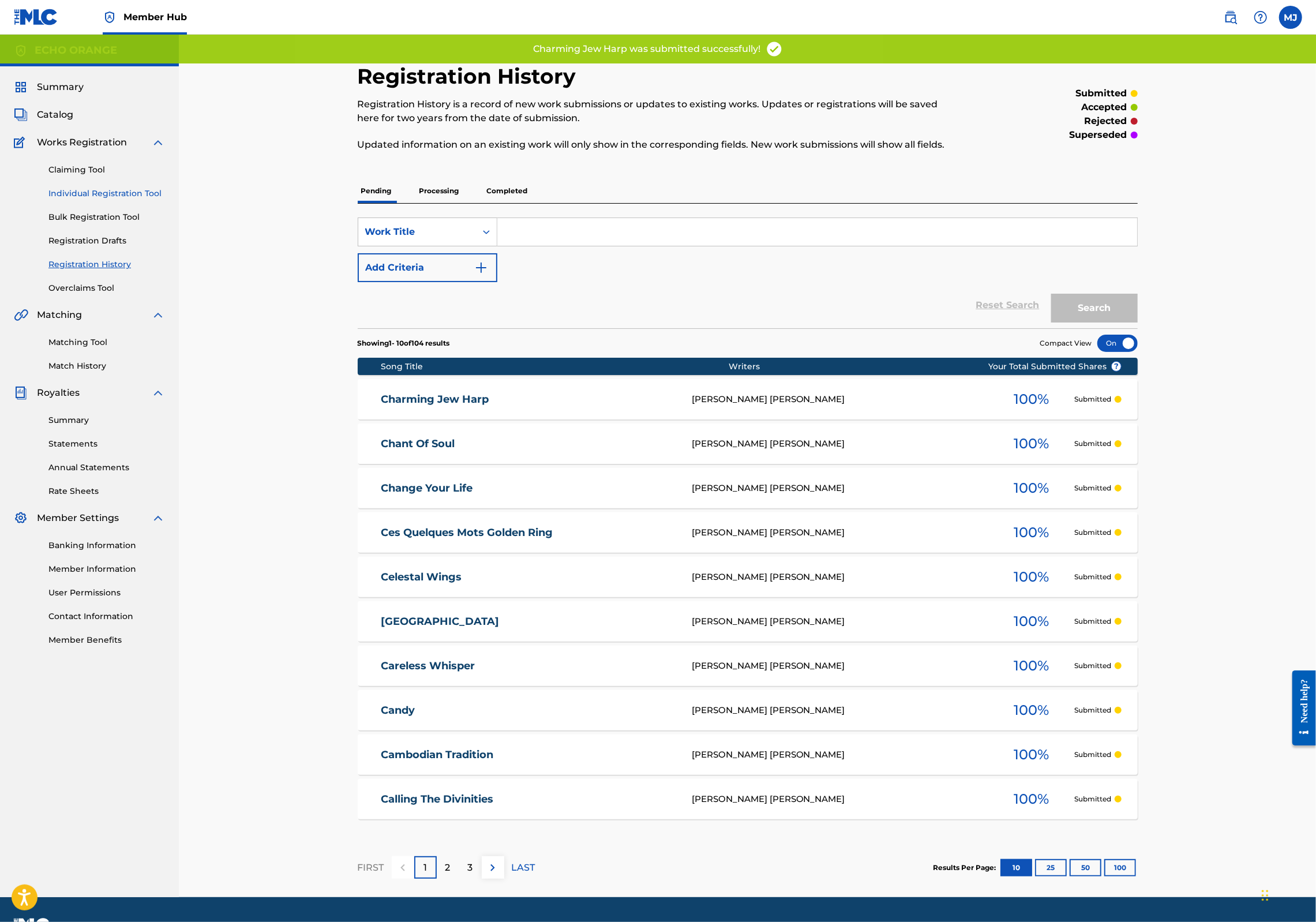
click at [143, 199] on link "Individual Registration Tool" at bounding box center [107, 193] width 117 height 12
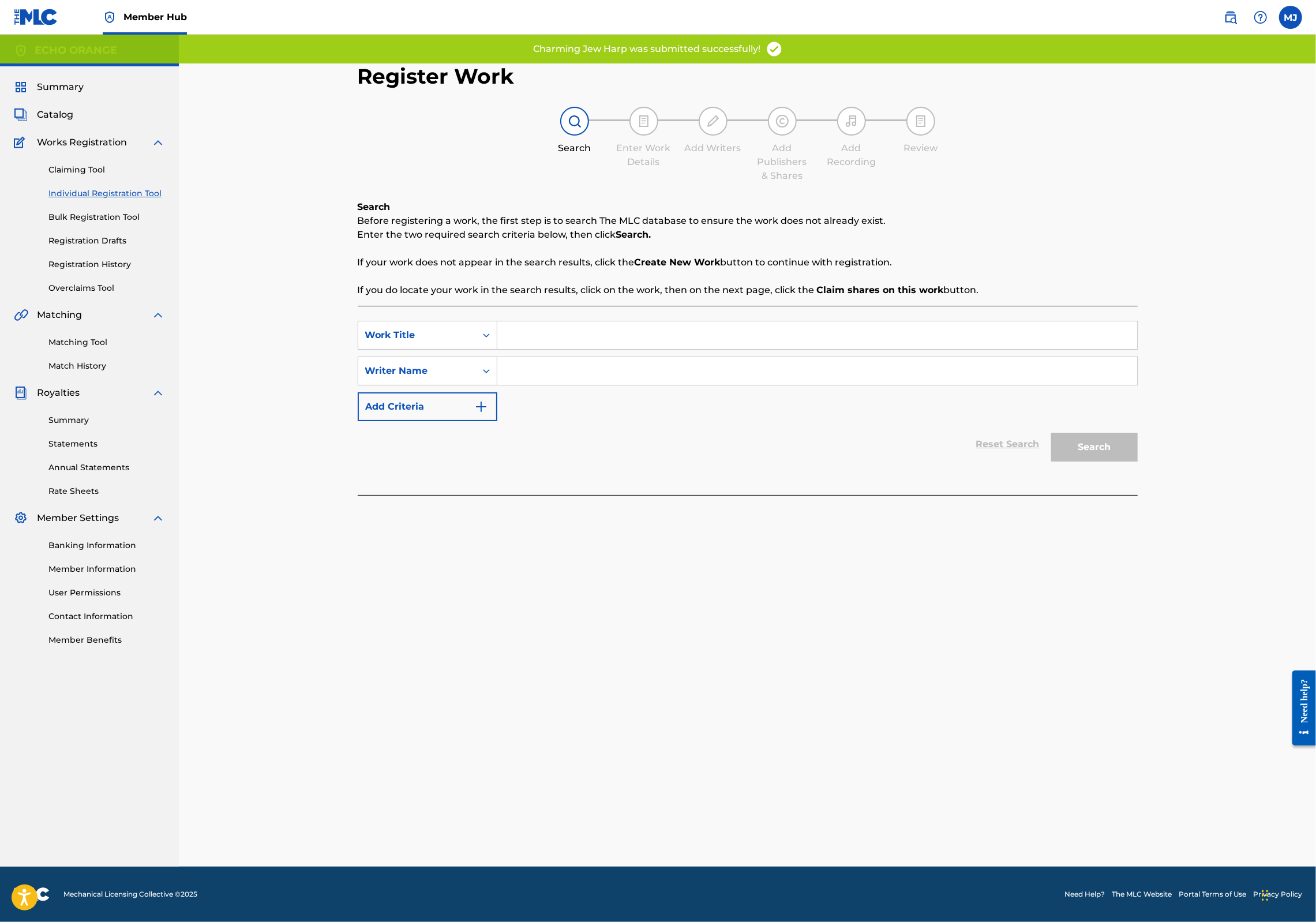
click at [497, 349] on input "Search Form" at bounding box center [817, 335] width 640 height 28
